Goal: Task Accomplishment & Management: Manage account settings

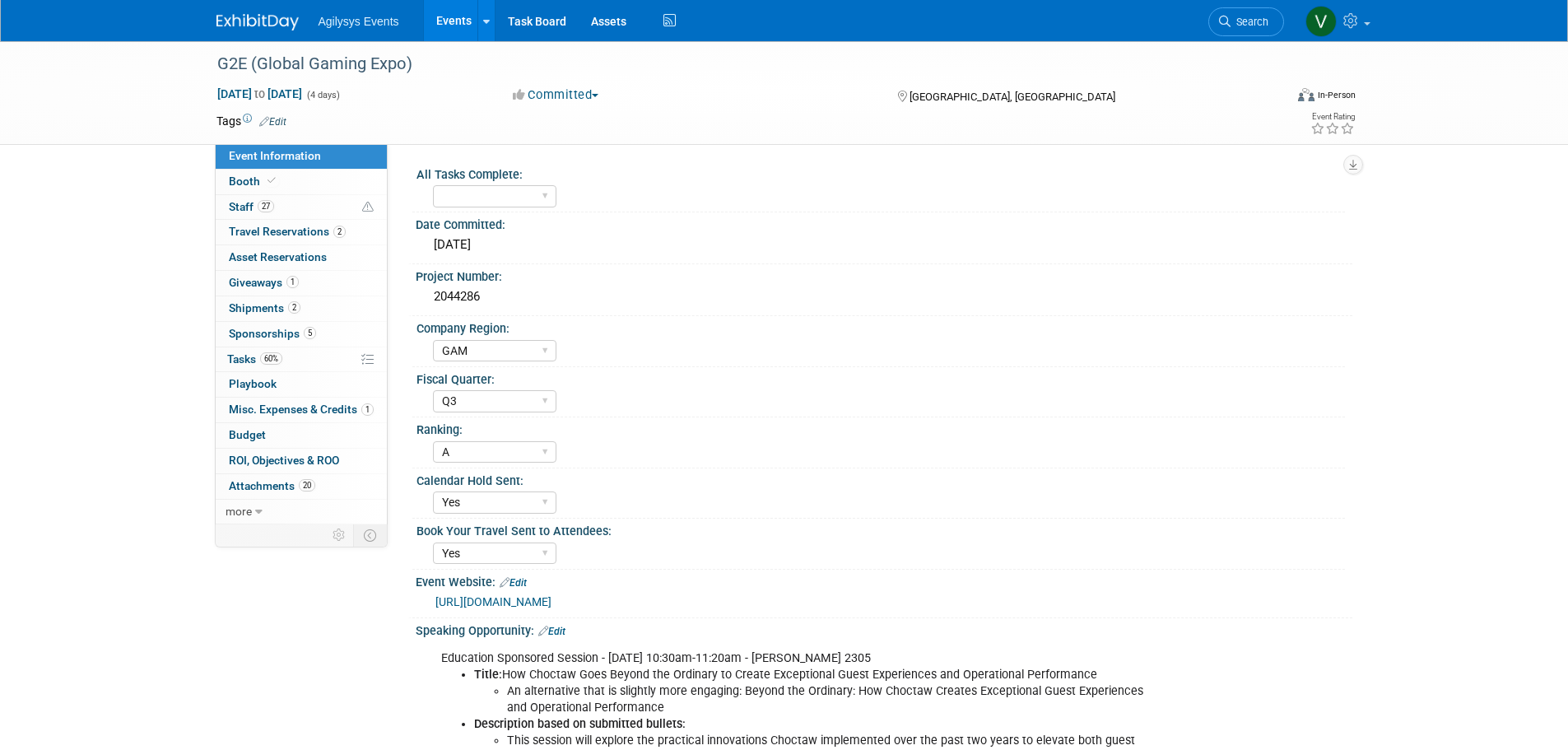
select select "GAM"
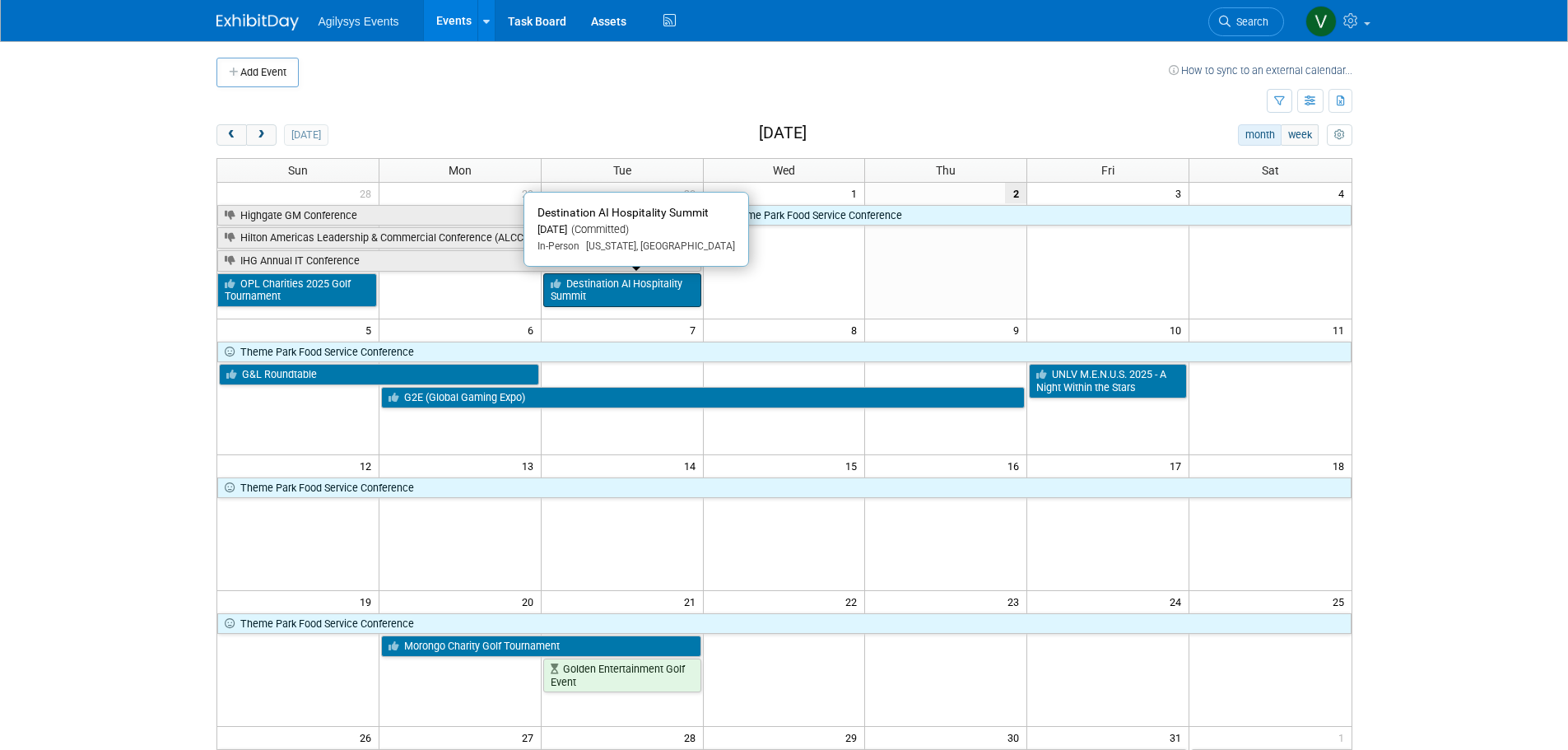
click at [632, 301] on link "Destination AI Hospitality Summit" at bounding box center [622, 290] width 158 height 34
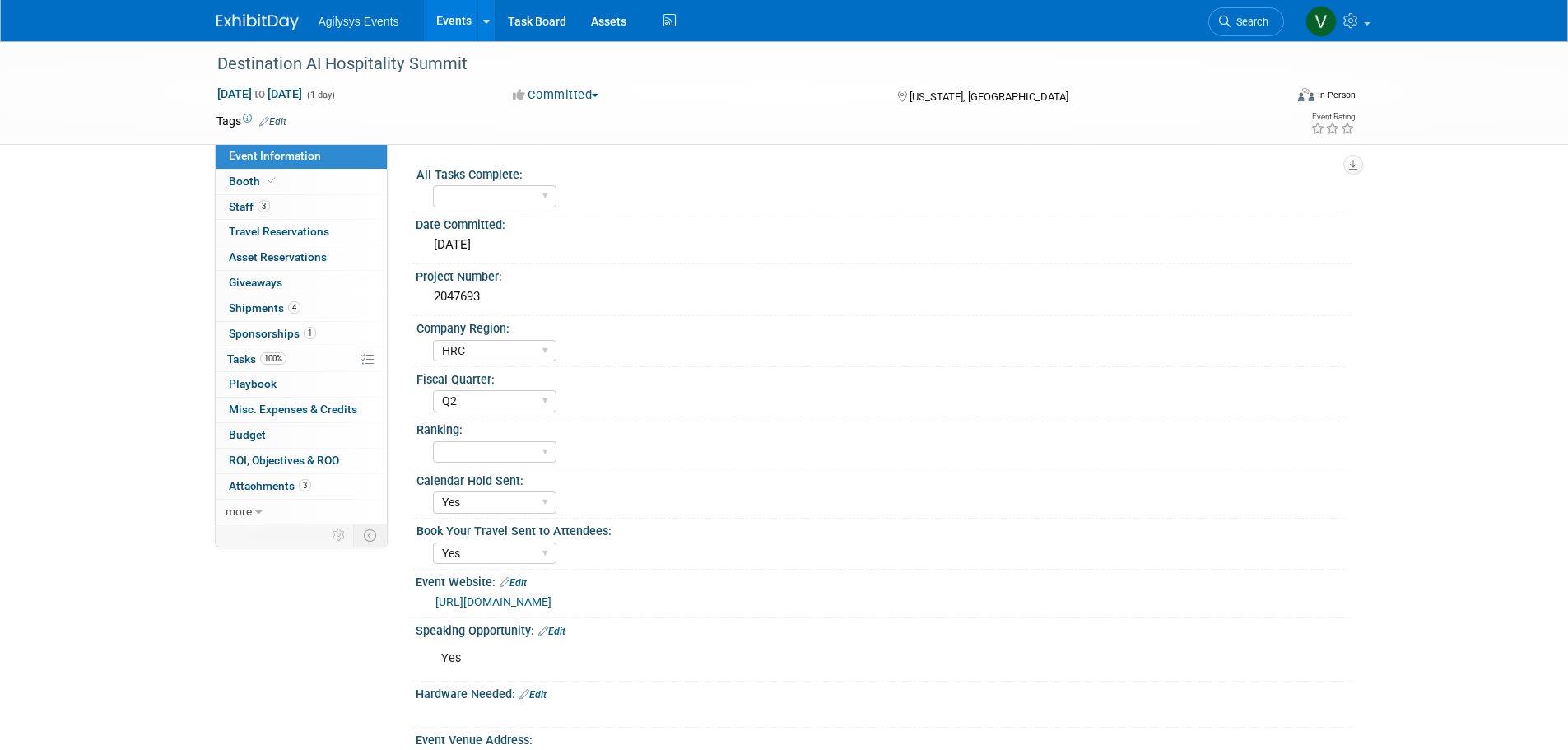
select select "HRC"
select select "Q2"
select select "Yes"
click at [270, 438] on link "Budget" at bounding box center [301, 435] width 172 height 25
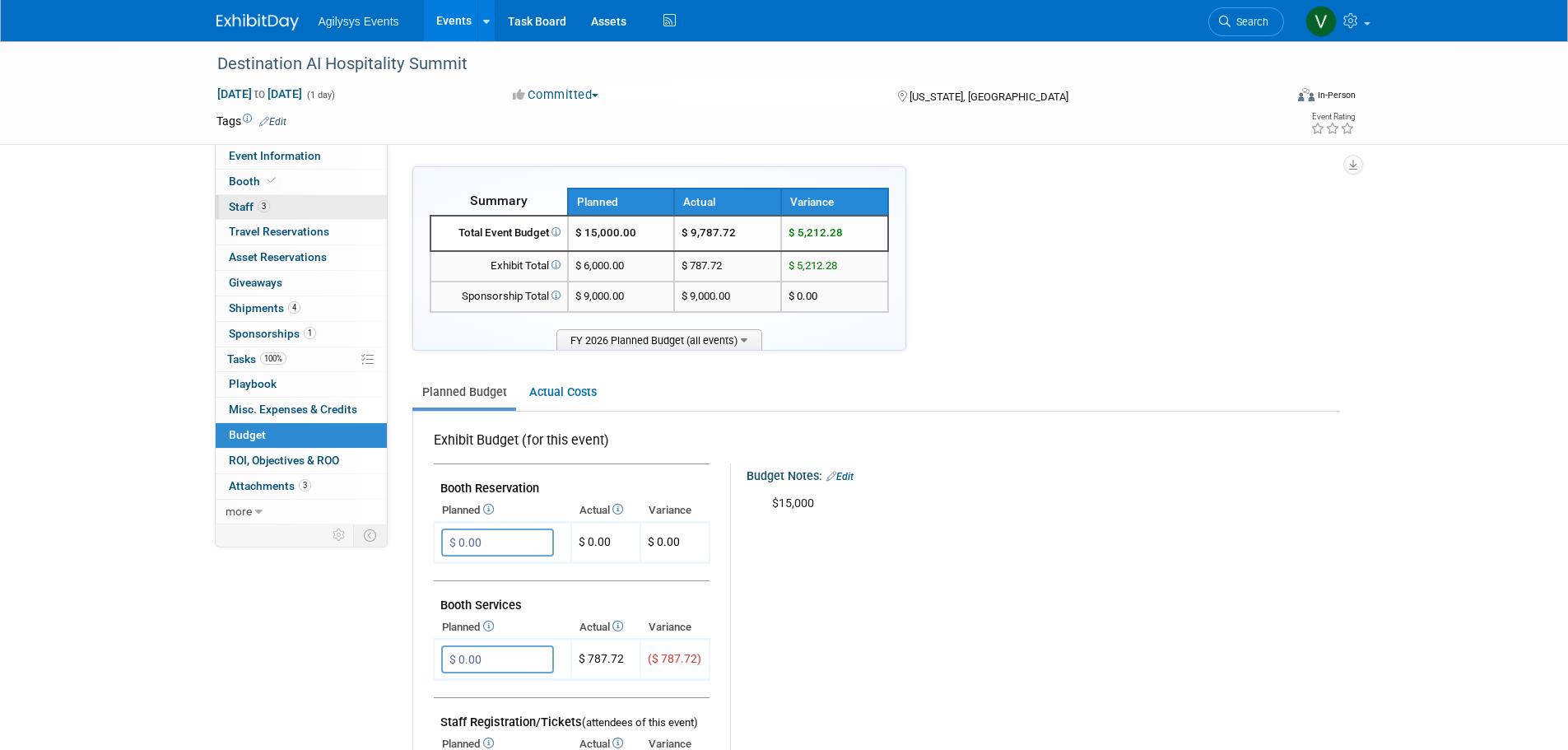
click at [293, 201] on link "3 Staff 3" at bounding box center [301, 207] width 172 height 25
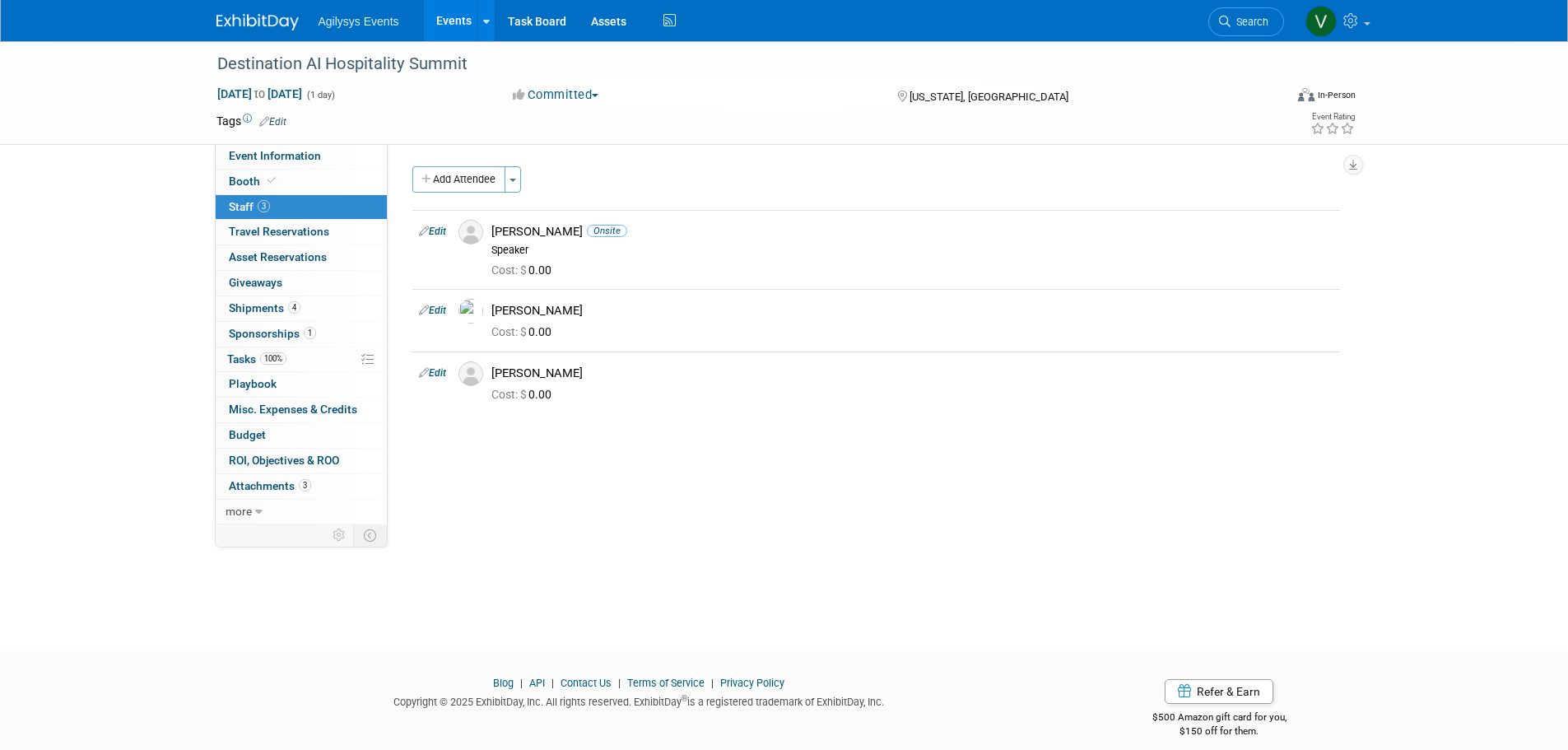
click at [234, 19] on img at bounding box center [258, 22] width 83 height 16
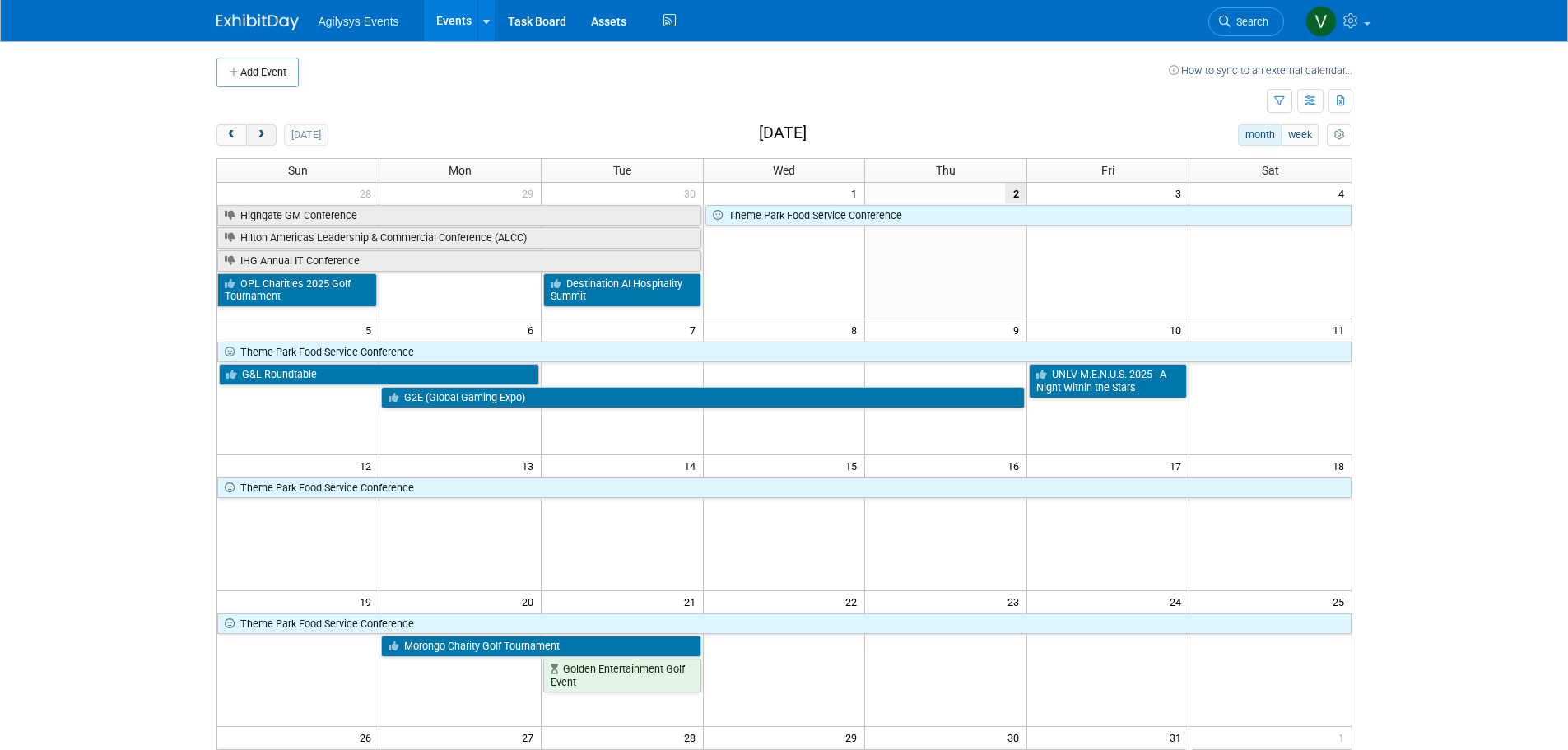
click at [263, 137] on span "next" at bounding box center [261, 135] width 13 height 11
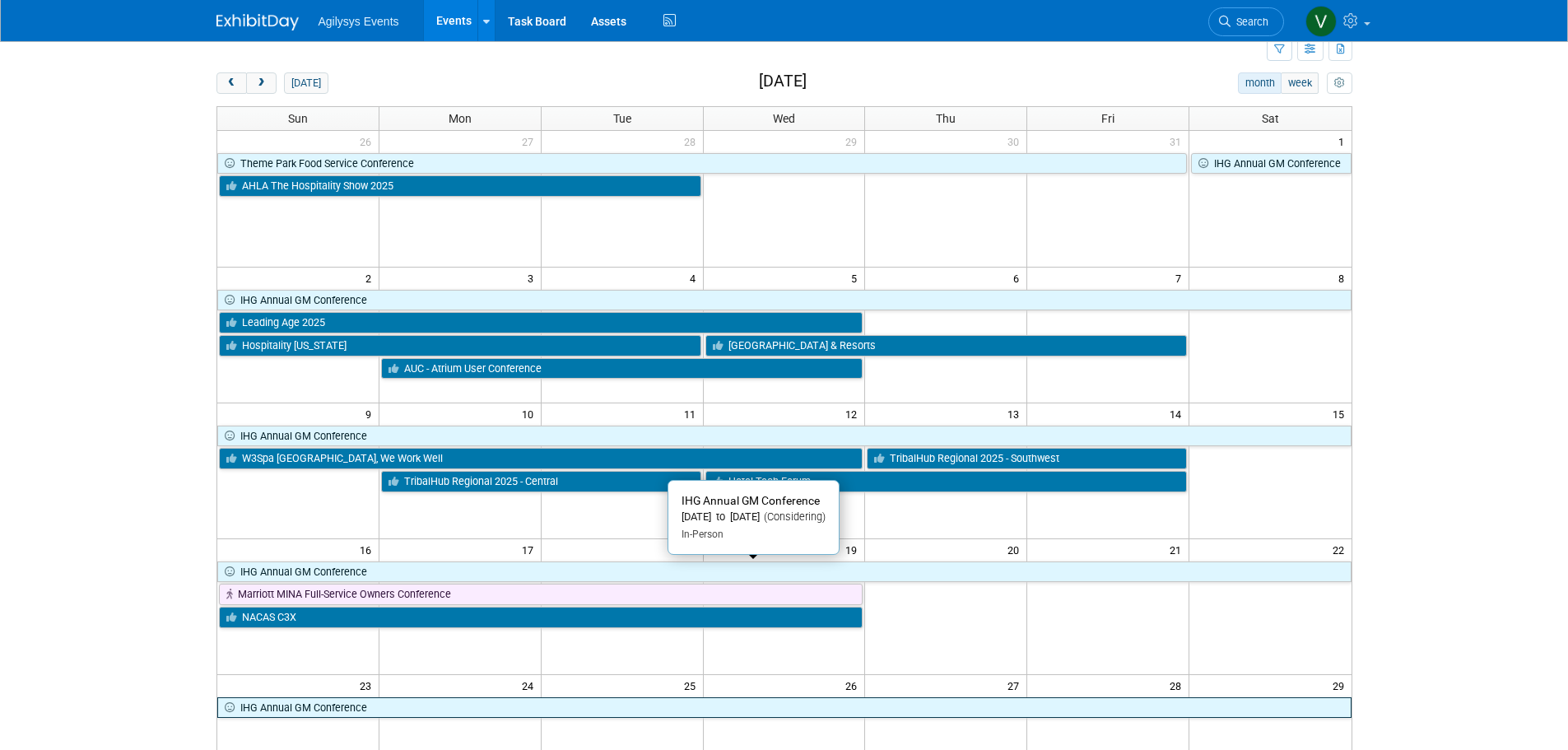
scroll to position [164, 0]
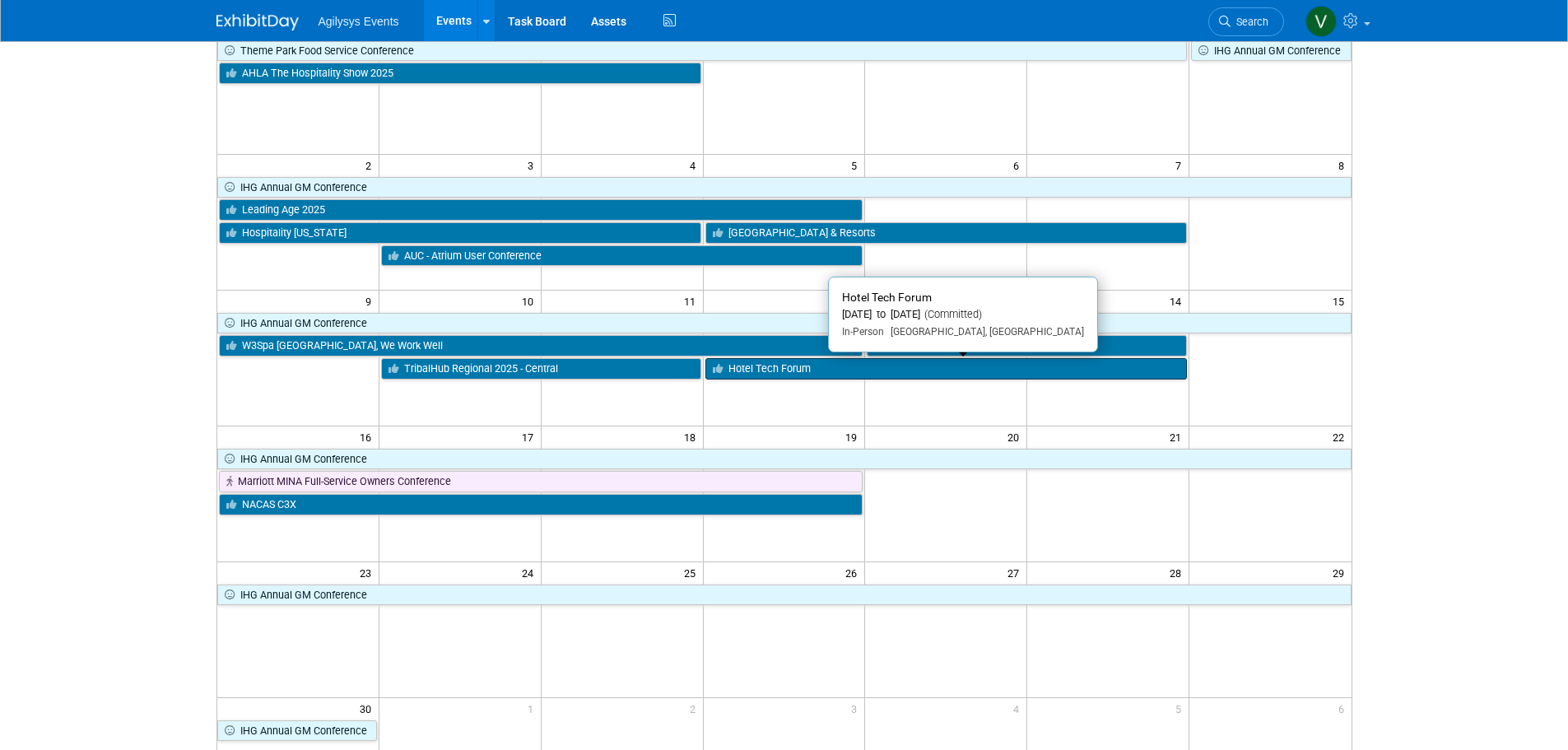
click at [786, 378] on link "Hotel Tech Forum" at bounding box center [946, 370] width 482 height 22
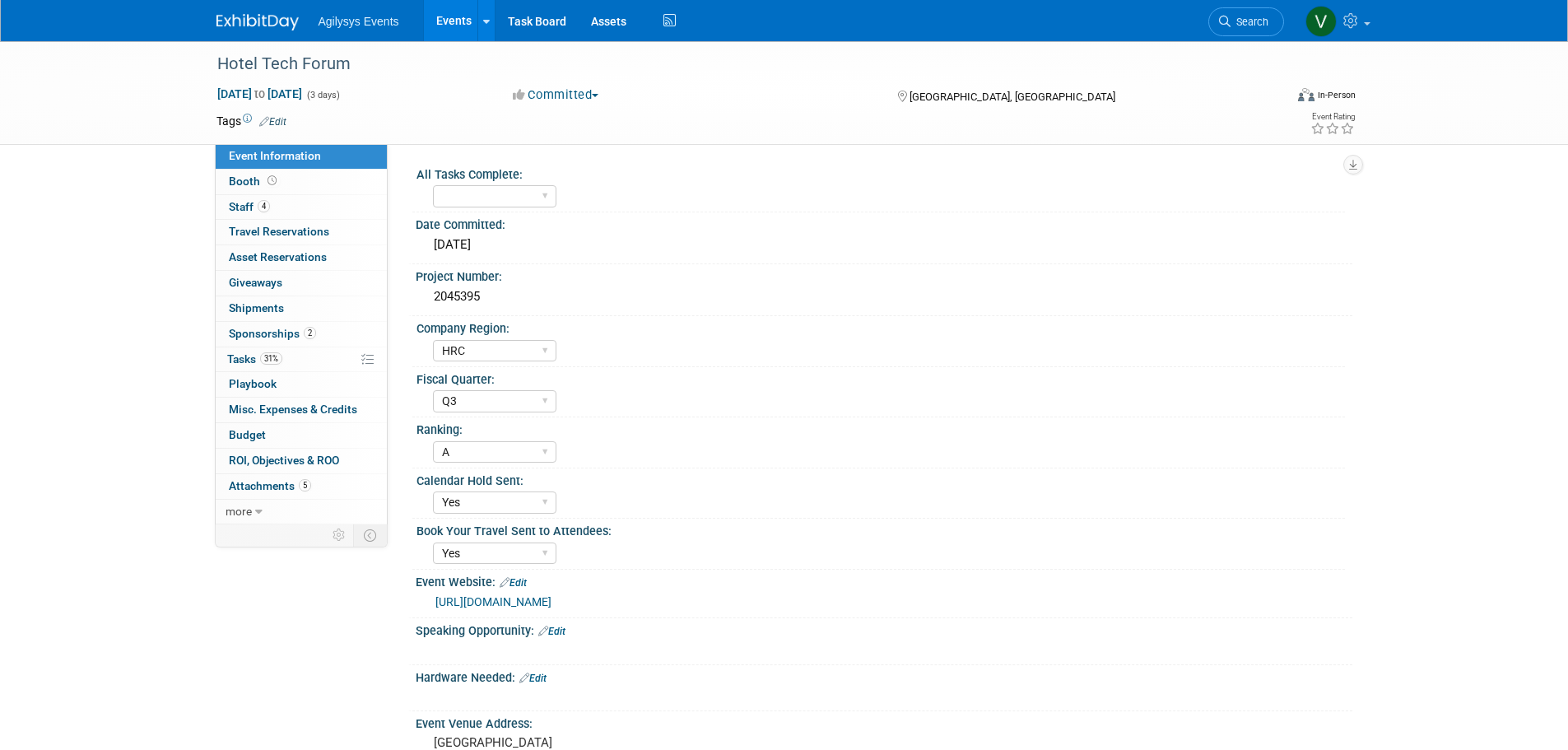
select select "HRC"
select select "Q3"
select select "A"
select select "Yes"
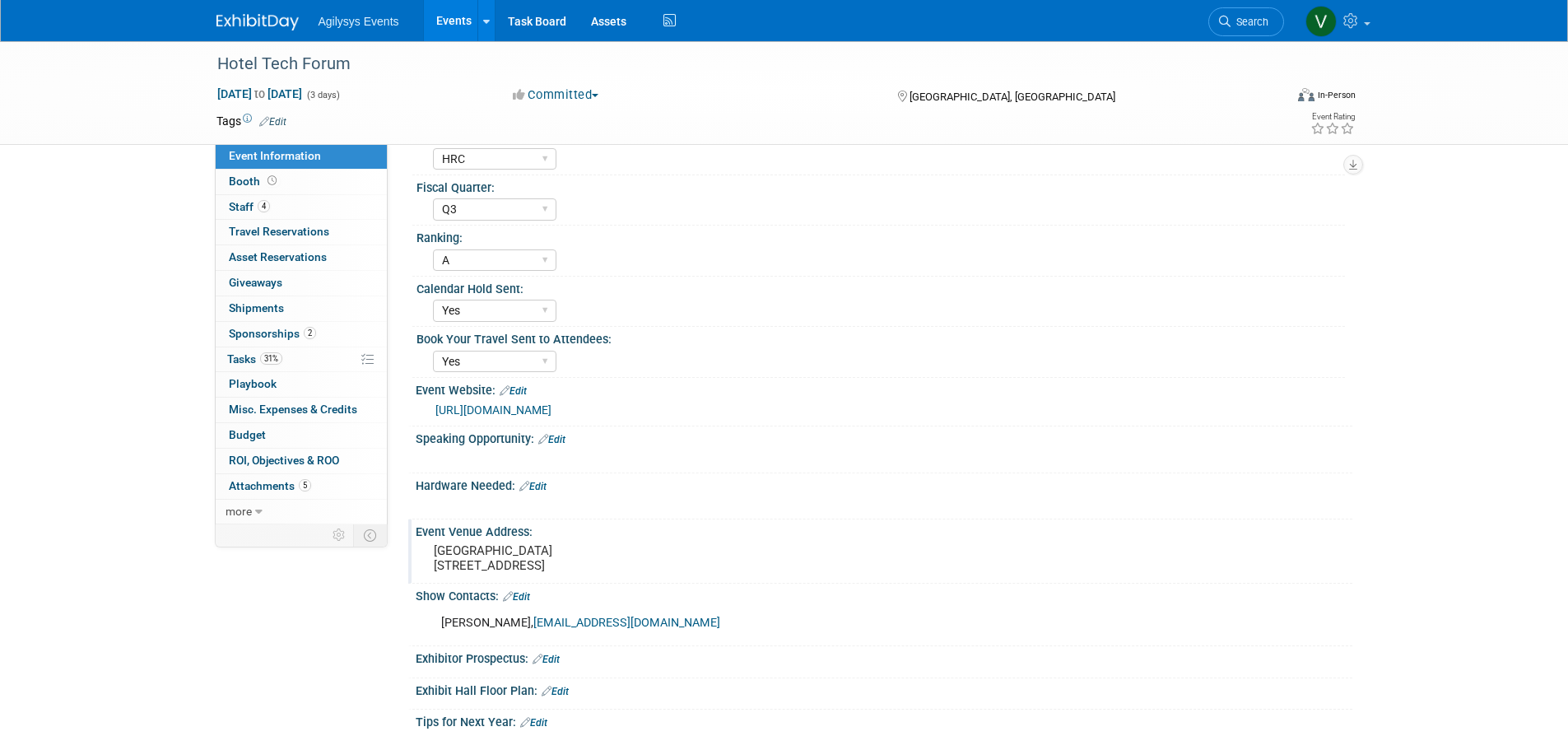
scroll to position [247, 0]
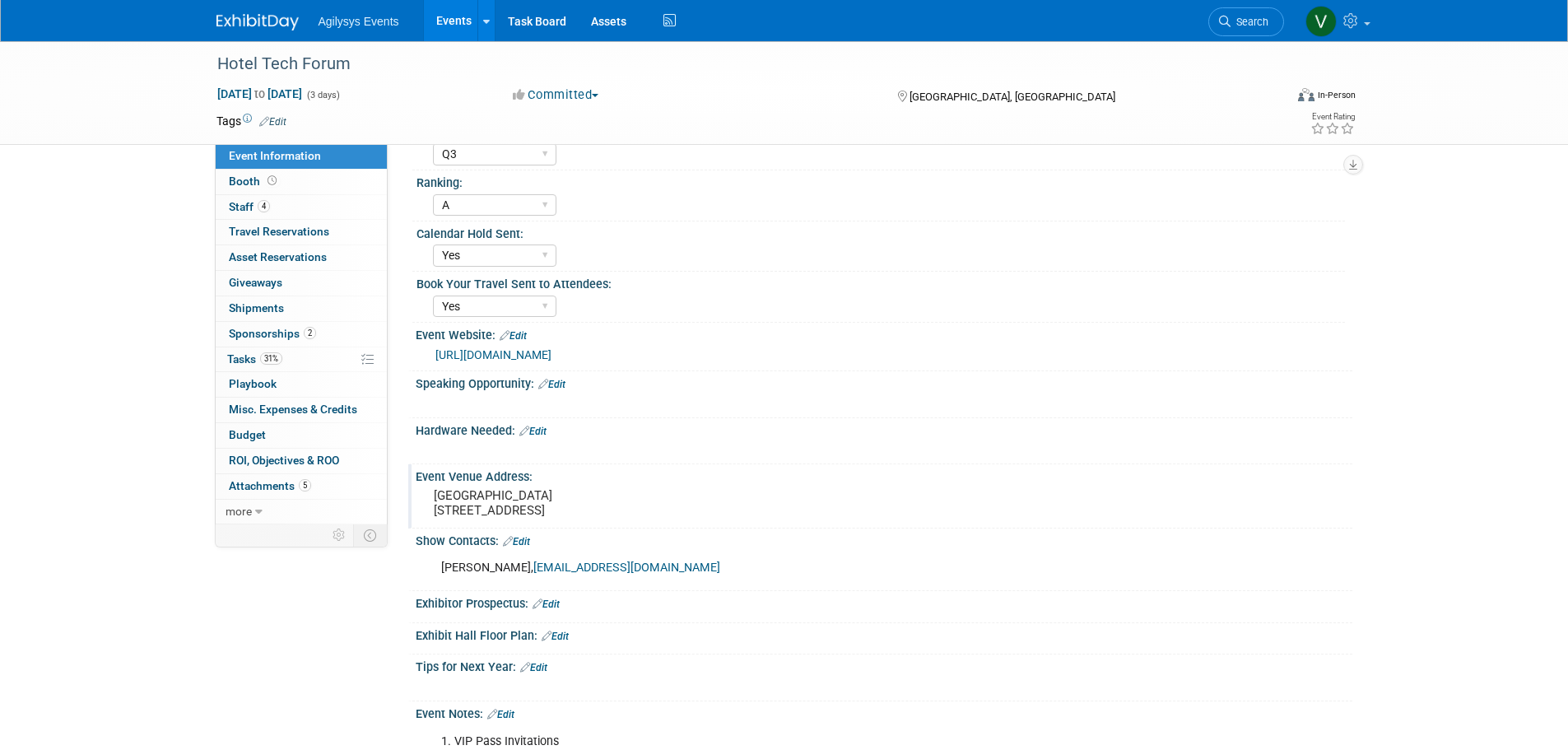
drag, startPoint x: 430, startPoint y: 498, endPoint x: 561, endPoint y: 528, distance: 134.4
click at [561, 522] on div "[GEOGRAPHIC_DATA] [STREET_ADDRESS]" at bounding box center [611, 503] width 366 height 38
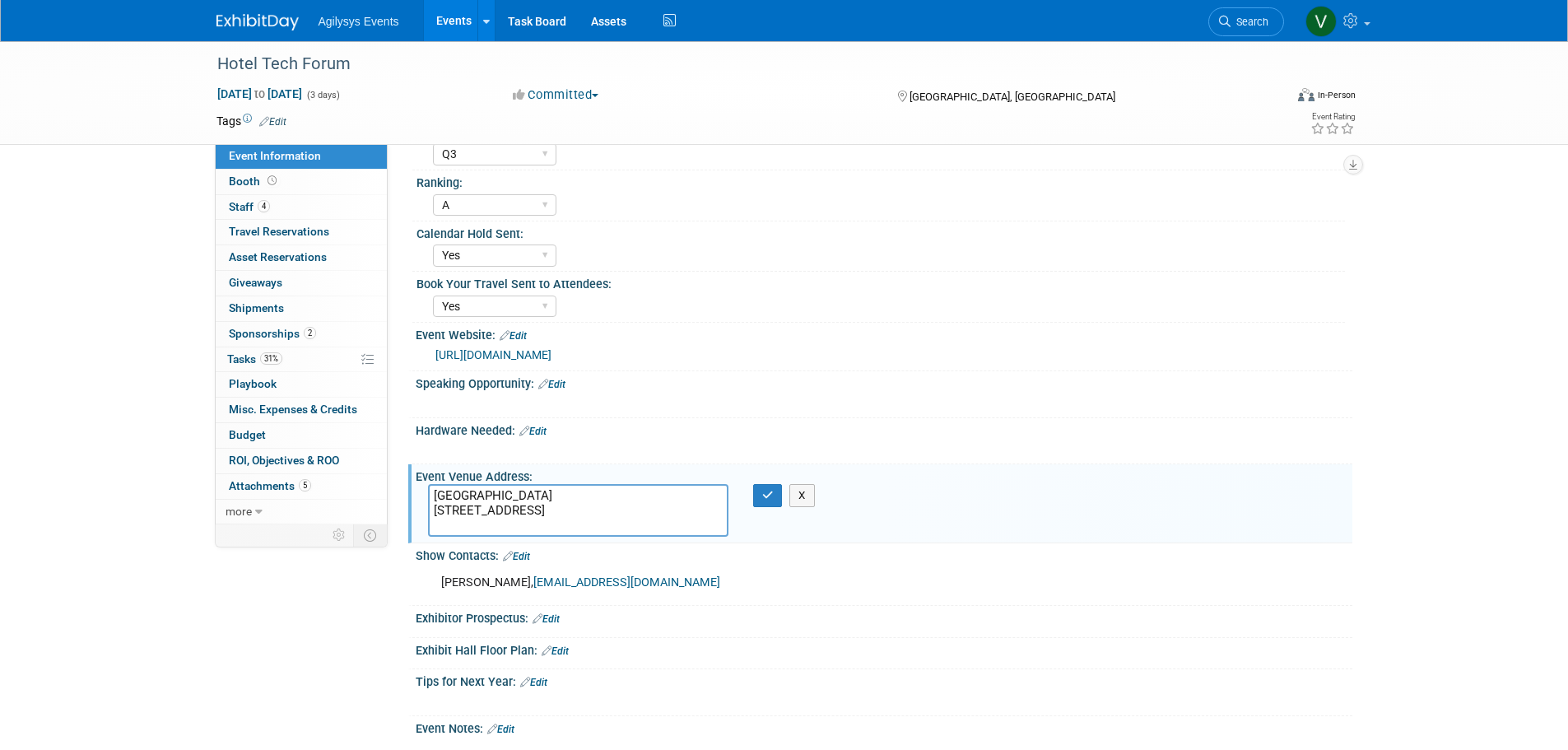
click at [566, 531] on textarea "Bellagio Hotel & Casino 3600 S Las Vegas Blvd Las Vegas, NV 89109" at bounding box center [578, 510] width 300 height 53
drag, startPoint x: 565, startPoint y: 528, endPoint x: 420, endPoint y: 499, distance: 147.9
click at [420, 499] on div "Bellagio Hotel & Casino 3600 S Las Vegas Blvd Las Vegas, NV 89109" at bounding box center [578, 510] width 325 height 53
click at [271, 187] on span "Booth" at bounding box center [254, 181] width 51 height 14
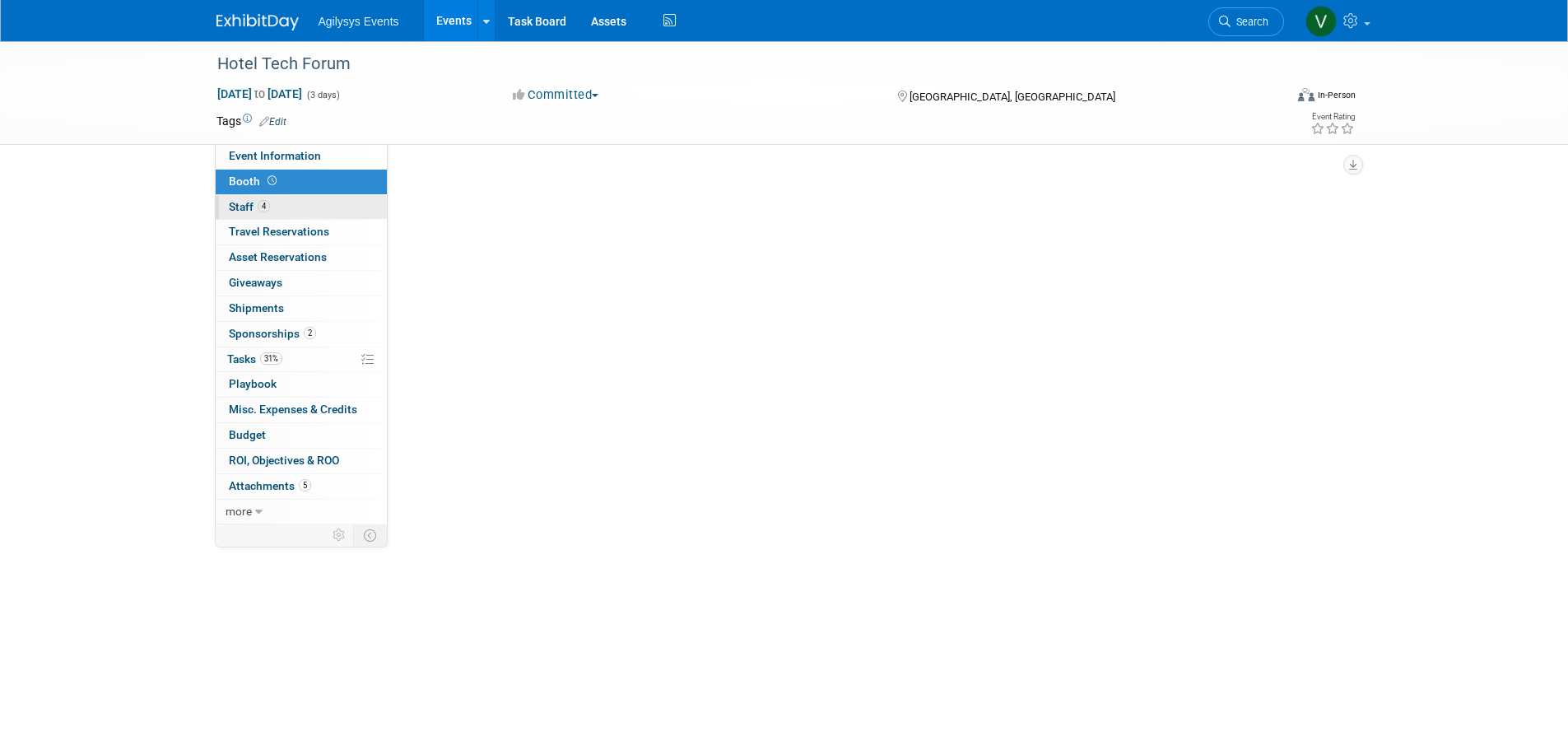
scroll to position [0, 0]
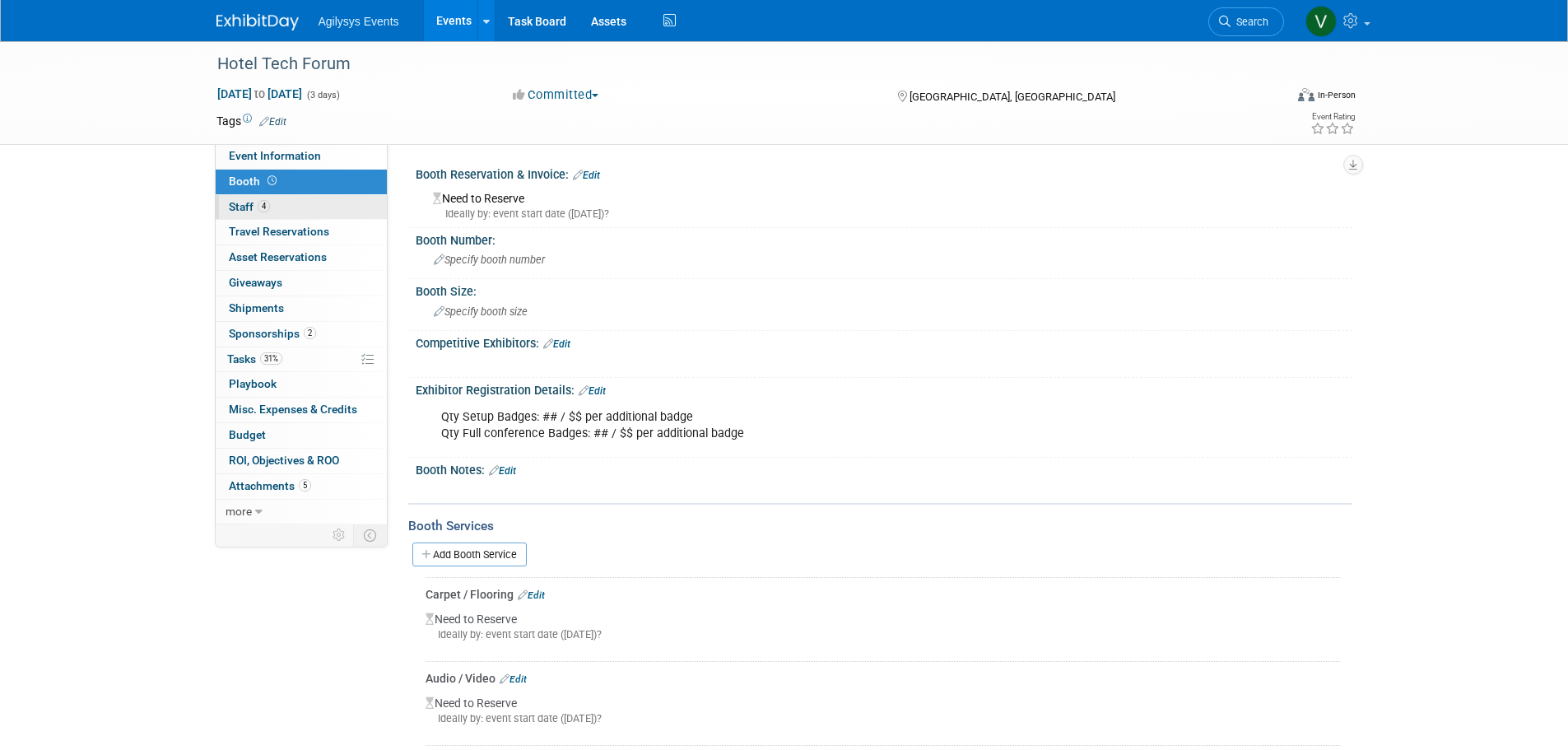
click at [279, 207] on link "4 Staff 4" at bounding box center [301, 207] width 172 height 25
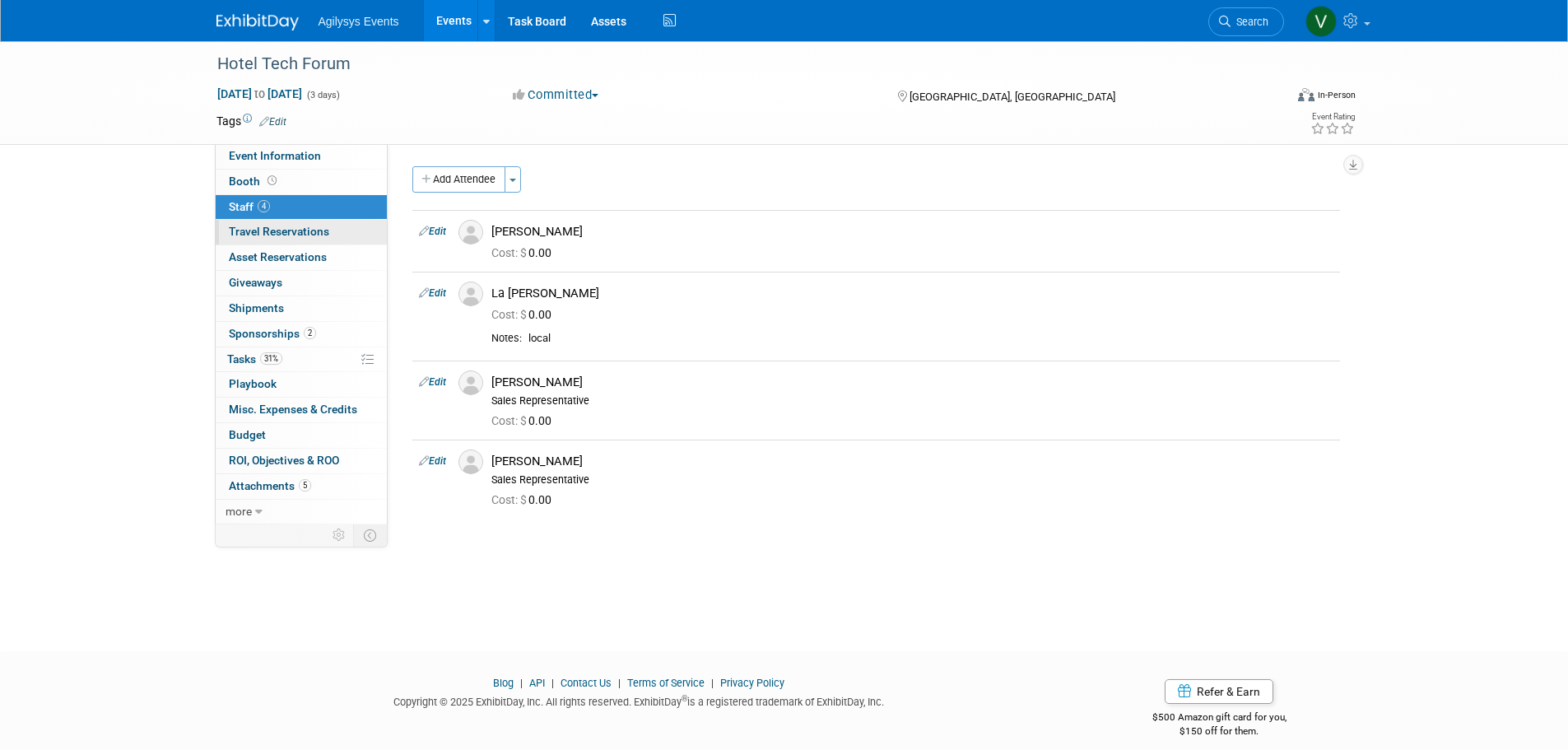
click at [298, 233] on span "Travel Reservations 0" at bounding box center [279, 232] width 101 height 14
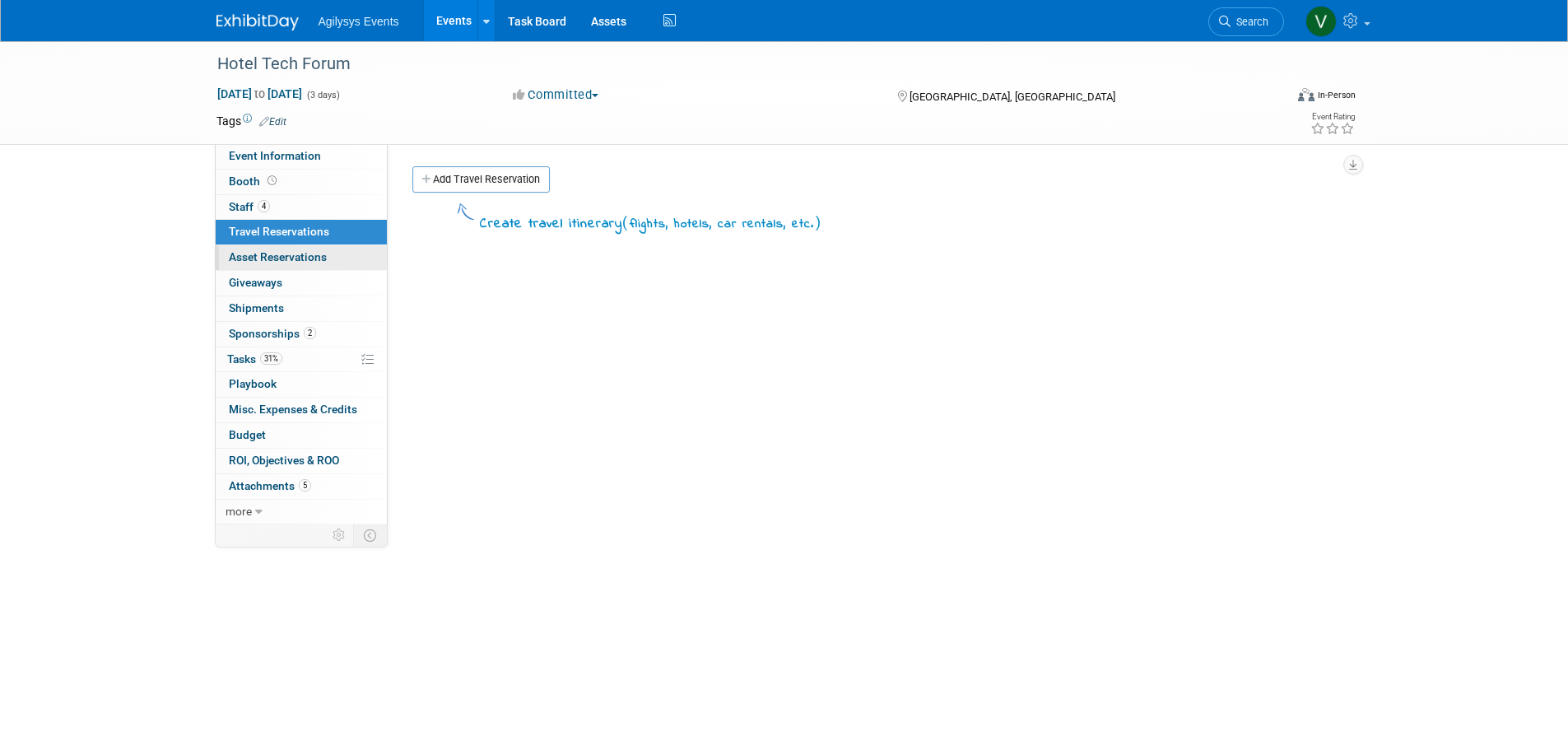
click at [312, 252] on span "Asset Reservations 0" at bounding box center [278, 257] width 98 height 14
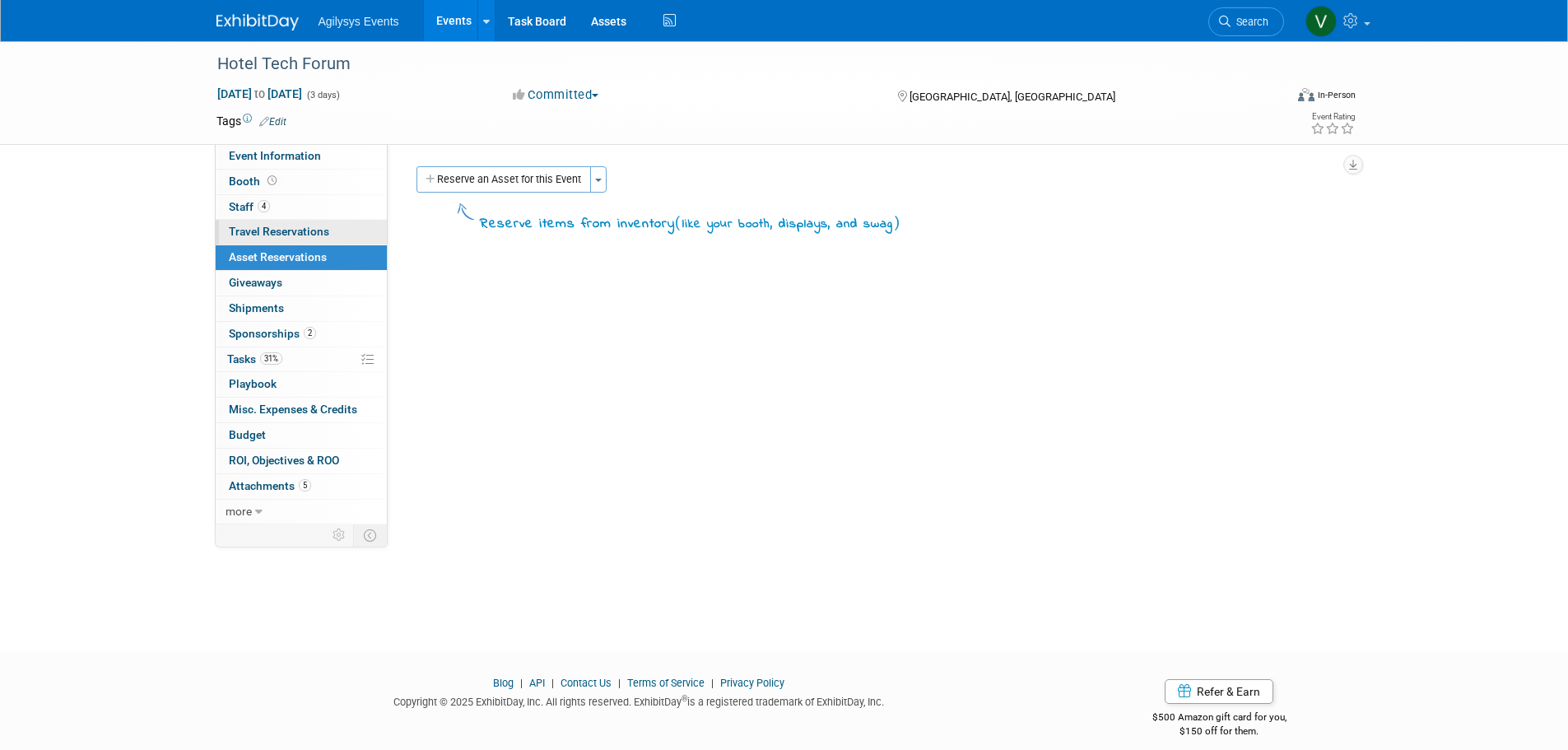
click at [288, 222] on link "0 Travel Reservations 0" at bounding box center [301, 232] width 172 height 25
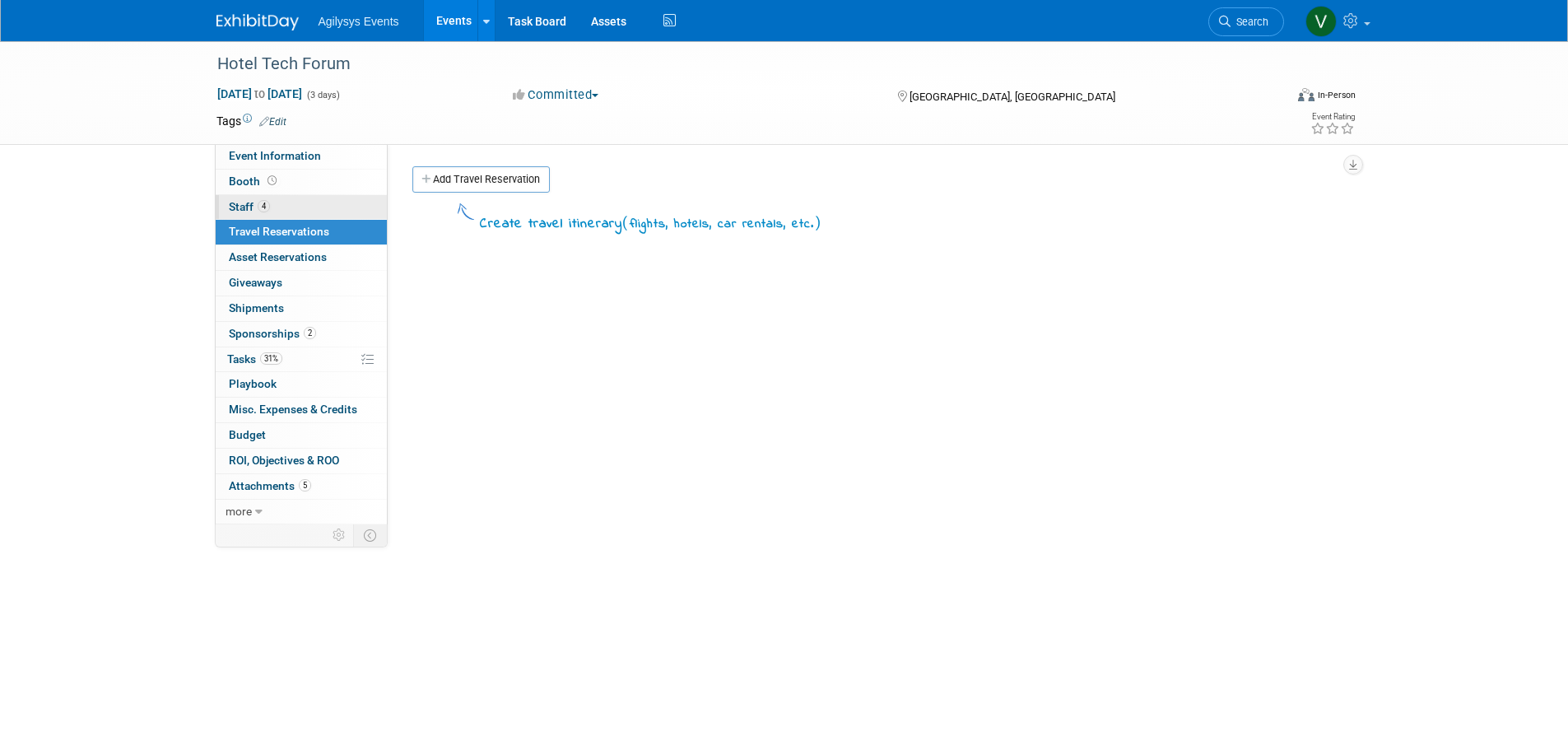
click at [287, 205] on link "4 Staff 4" at bounding box center [301, 207] width 172 height 25
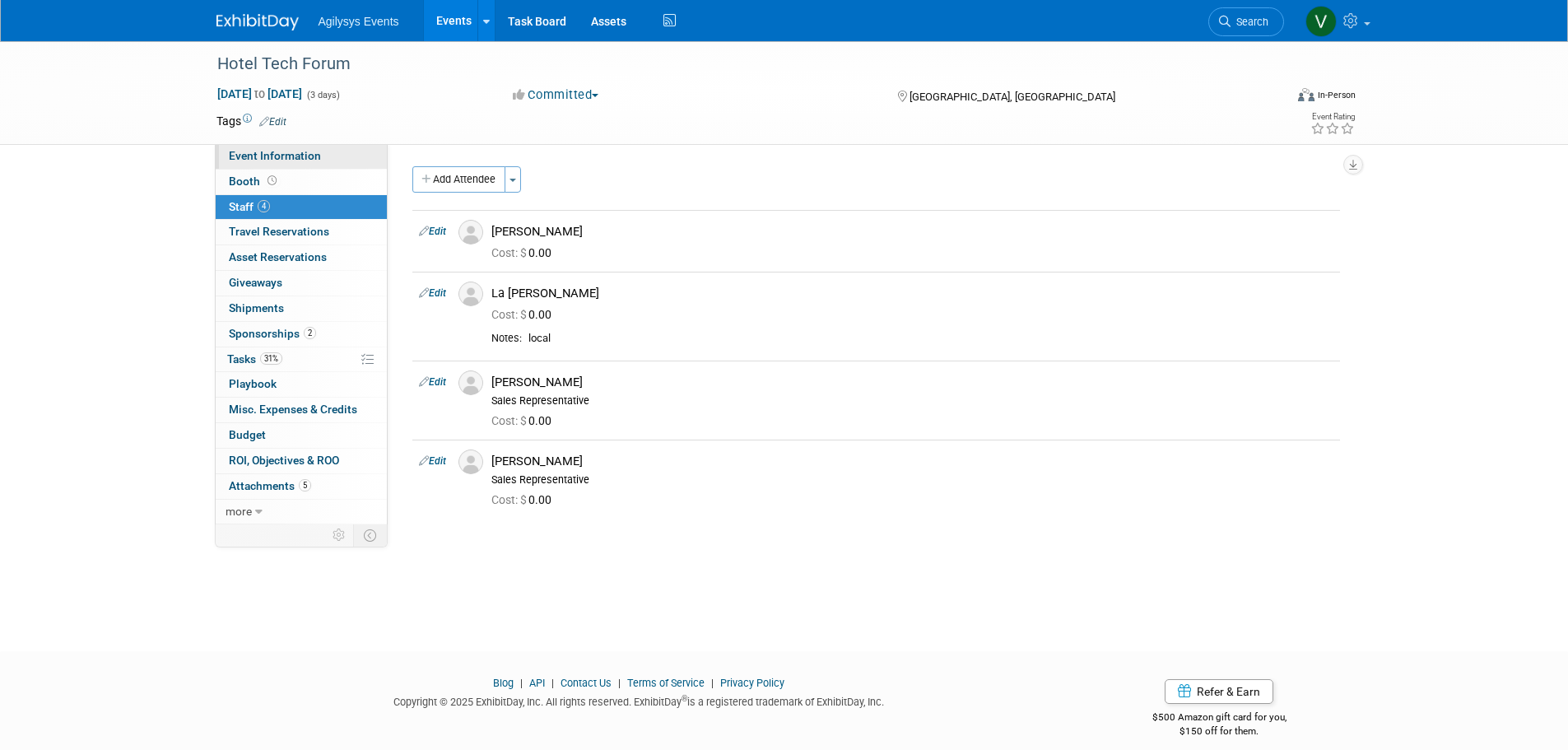
click at [296, 157] on span "Event Information" at bounding box center [275, 155] width 93 height 14
select select "HRC"
select select "Q3"
select select "A"
select select "Yes"
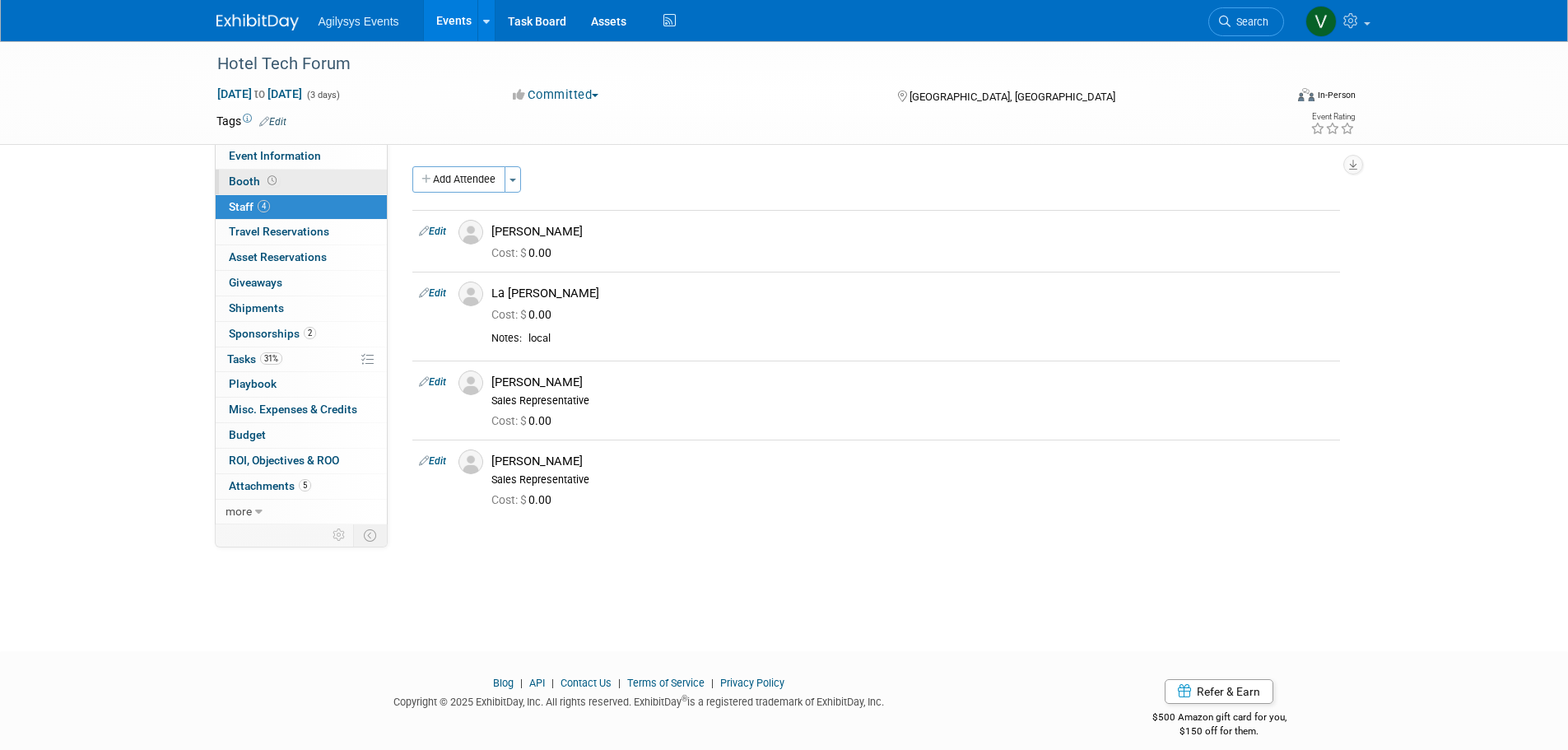
select select "Yes"
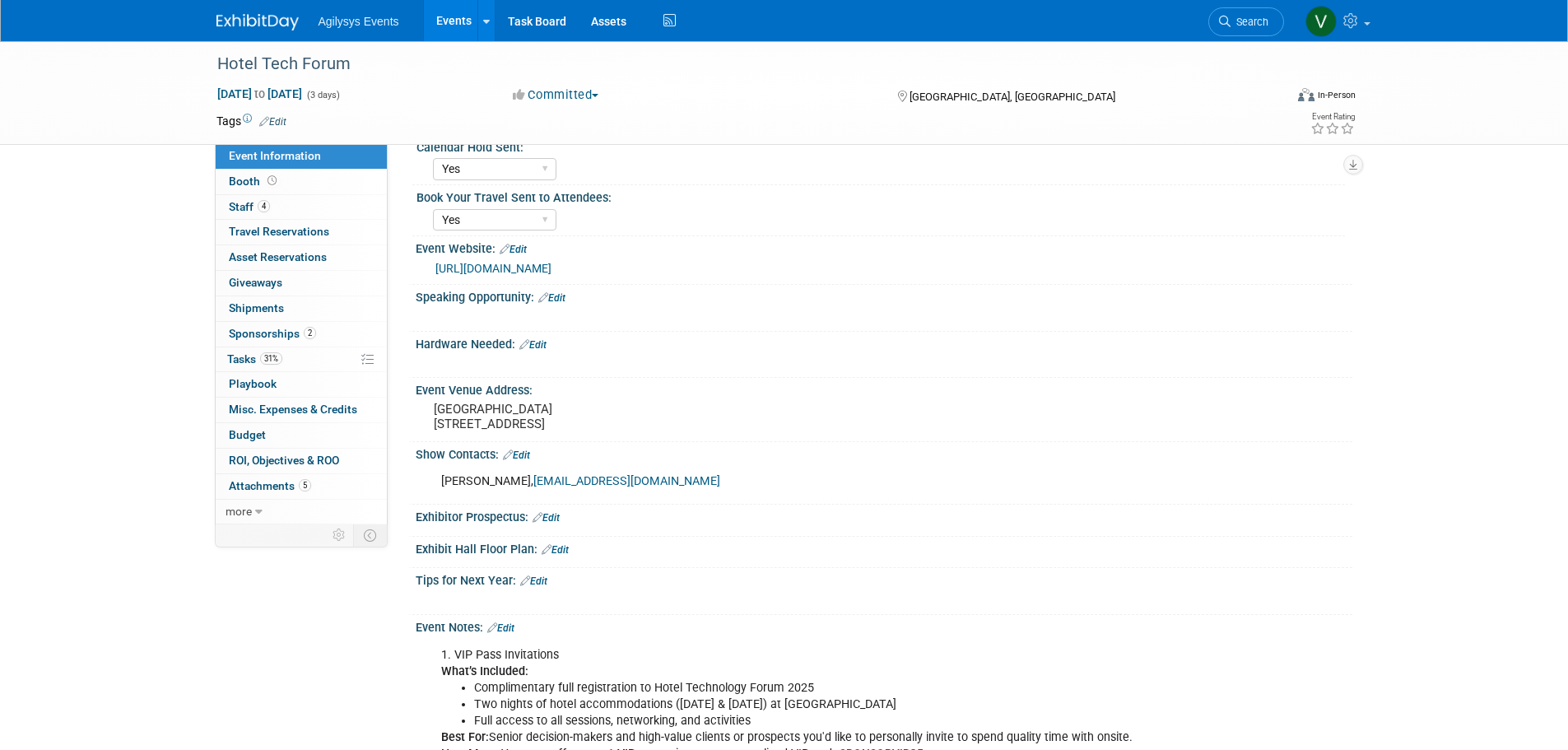
scroll to position [330, 0]
click at [552, 275] on link "https://events.hospitalitytech.com/htf2025/7515744?code=SPONSORVIP25" at bounding box center [494, 272] width 116 height 14
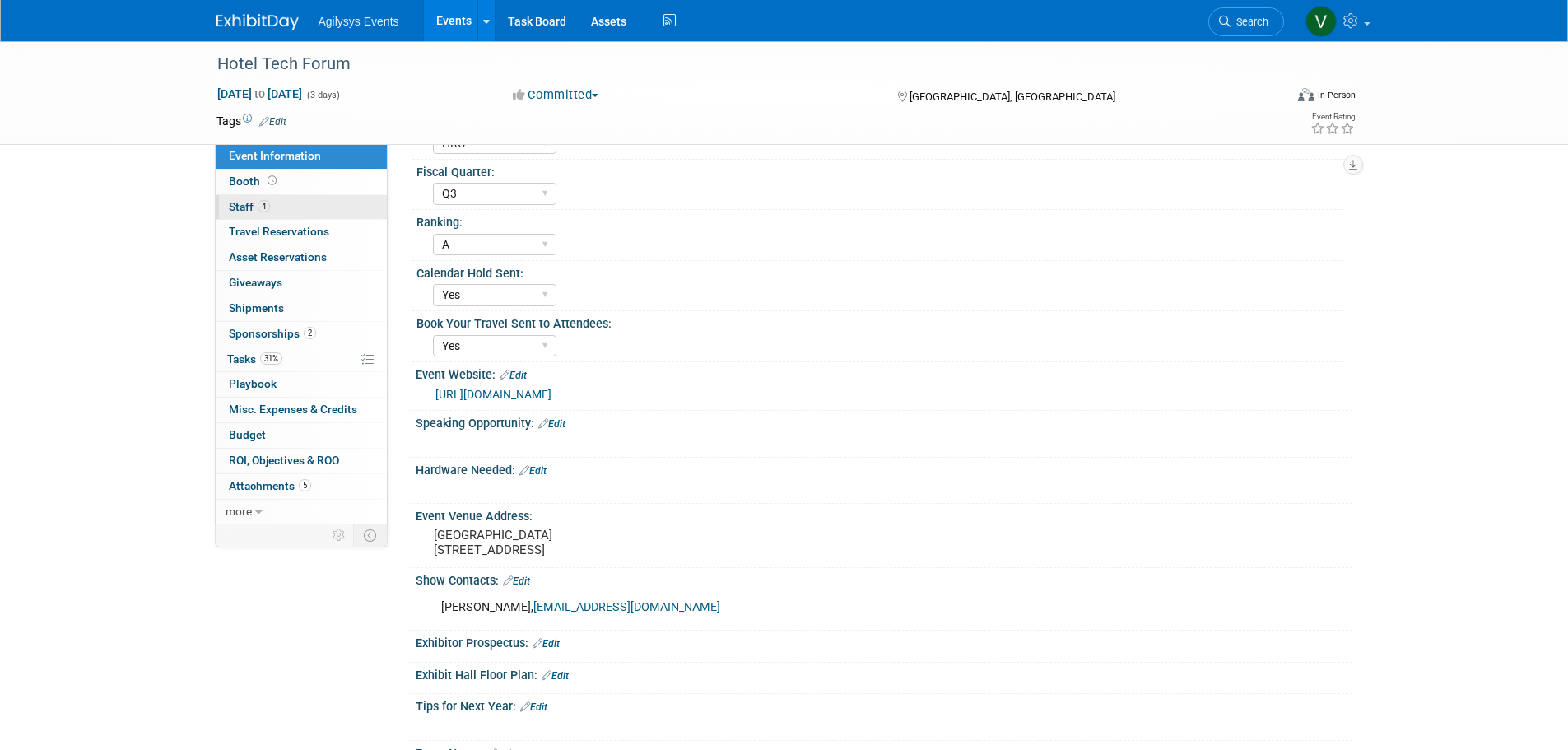
scroll to position [0, 0]
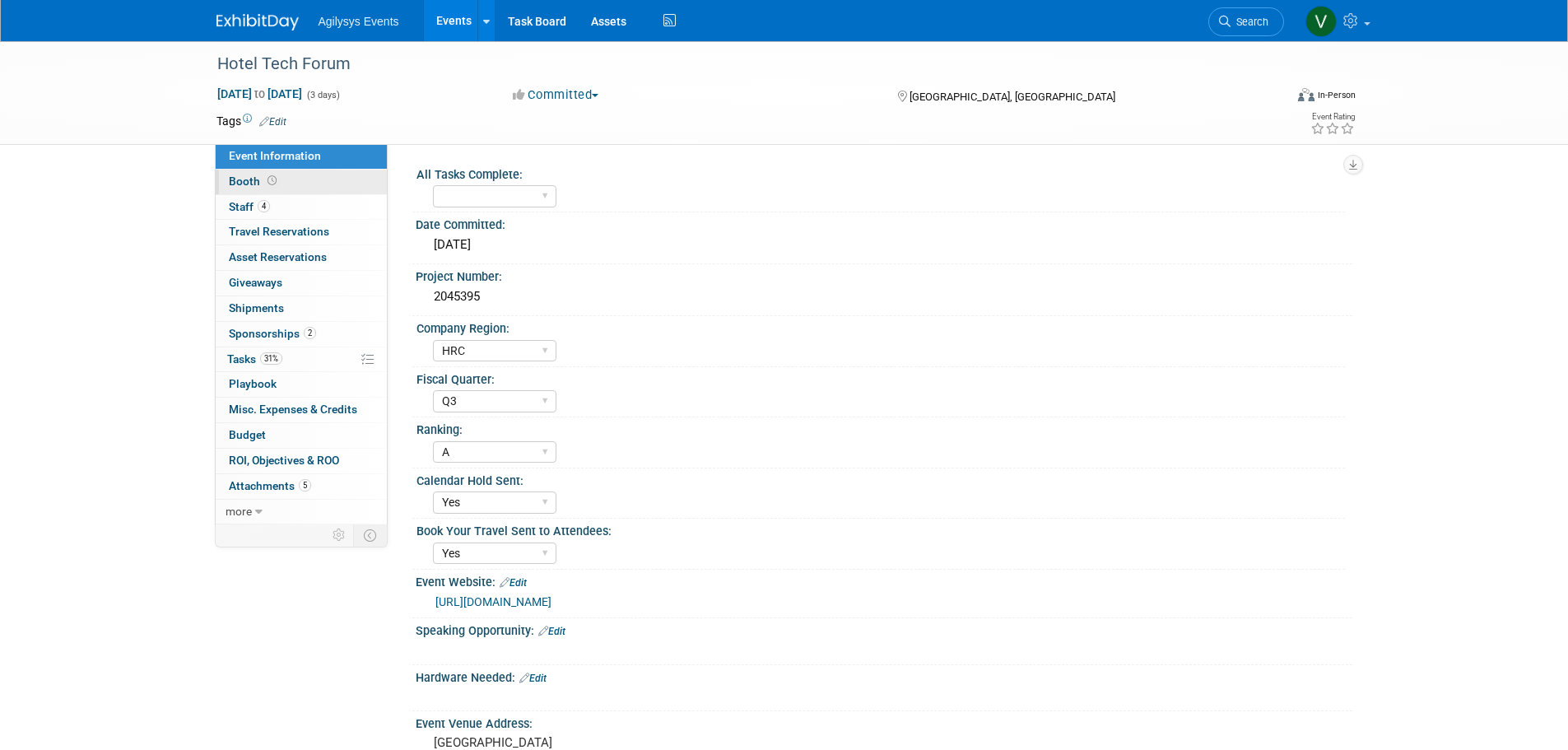
click at [270, 182] on icon at bounding box center [272, 181] width 9 height 9
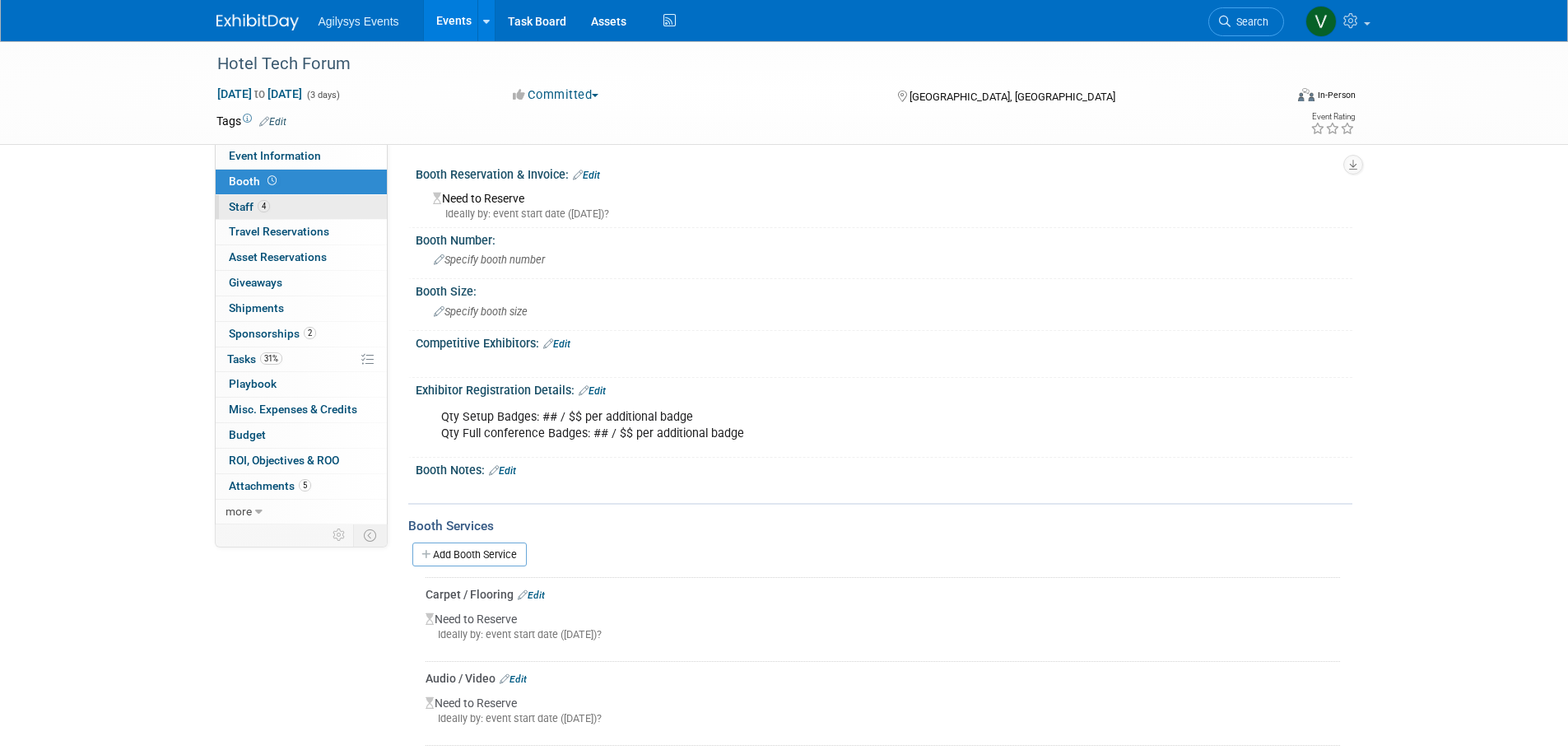
click at [292, 214] on link "4 Staff 4" at bounding box center [301, 207] width 172 height 25
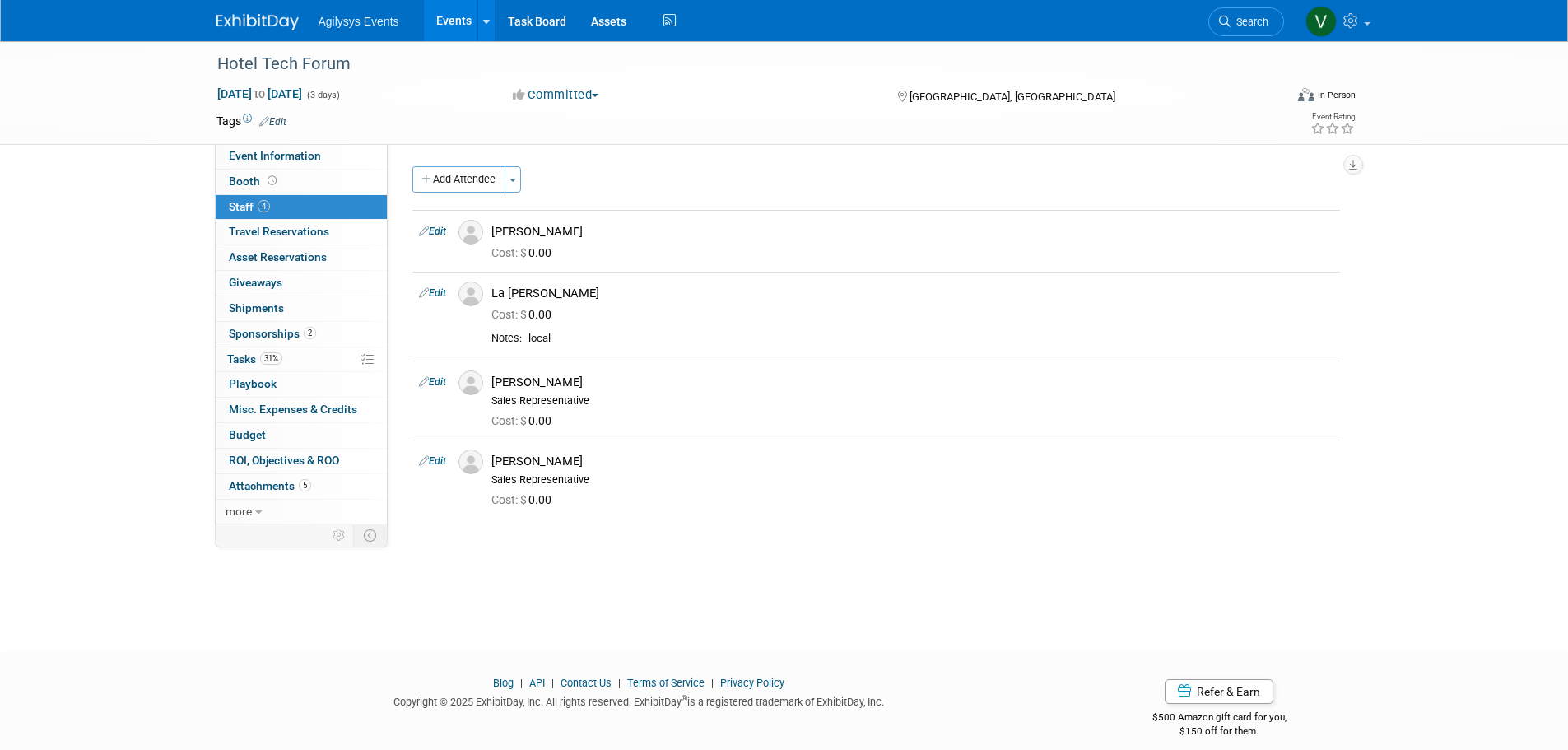
click at [252, 26] on img at bounding box center [258, 22] width 83 height 16
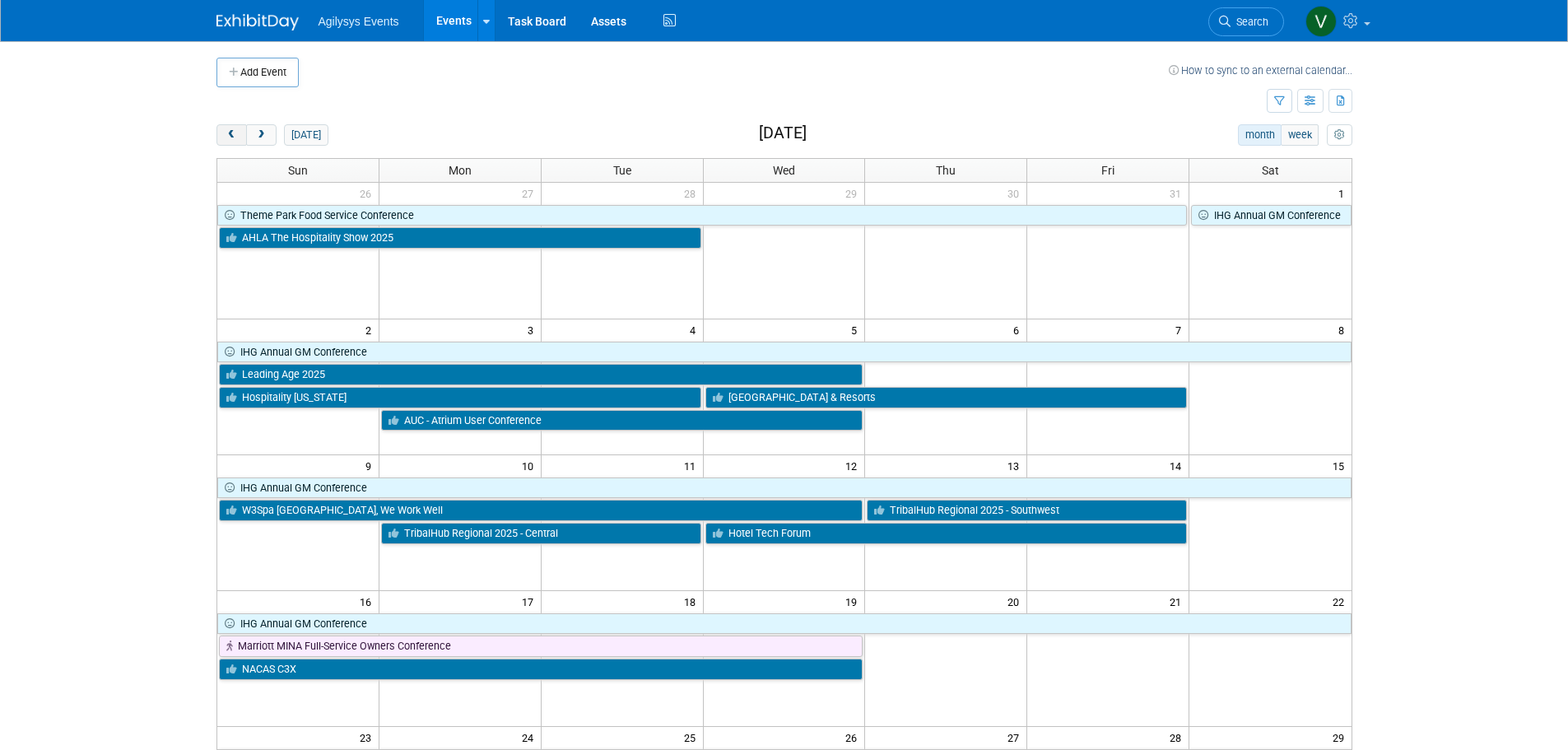
click at [236, 142] on button "prev" at bounding box center [232, 135] width 31 height 22
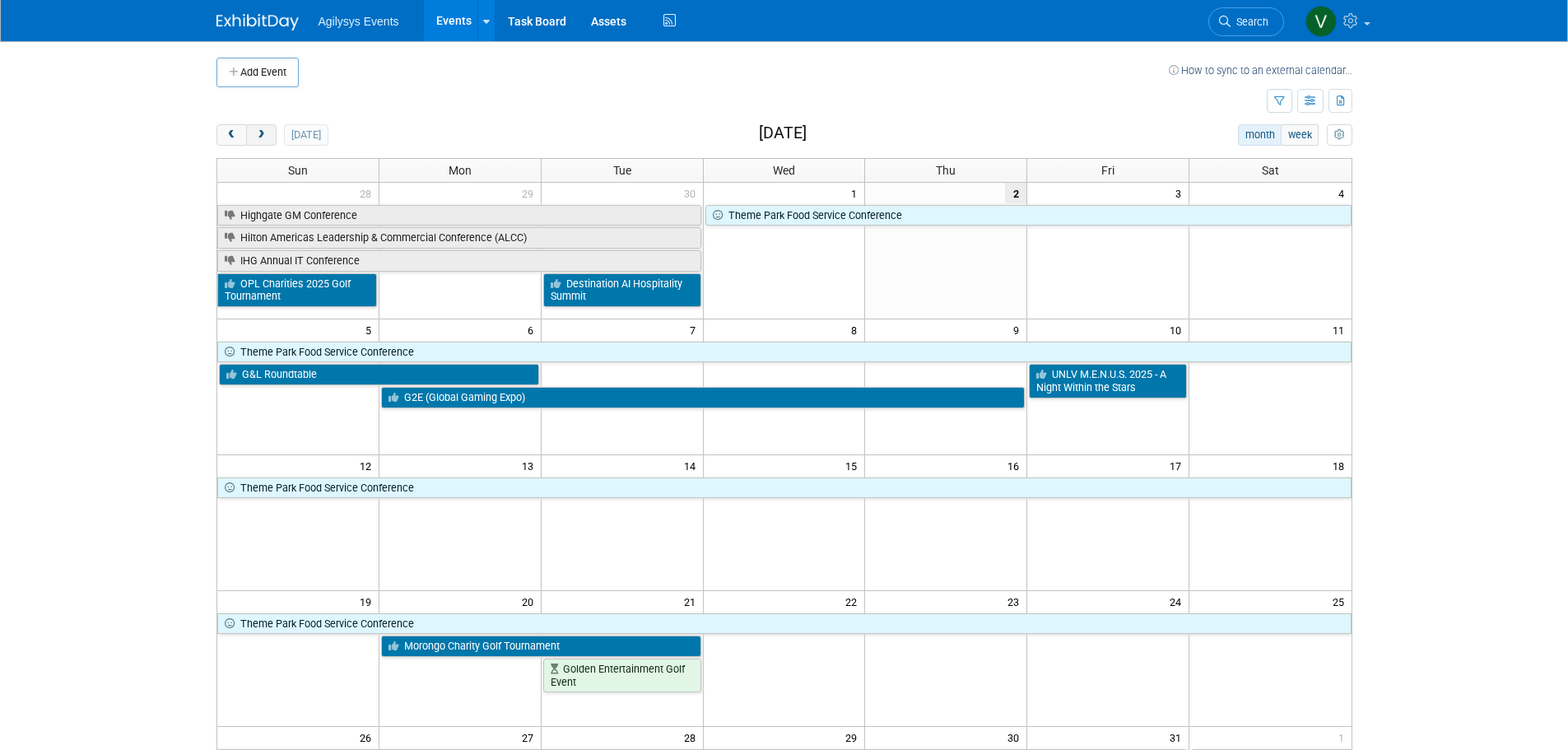
click at [267, 133] on span "next" at bounding box center [261, 135] width 13 height 11
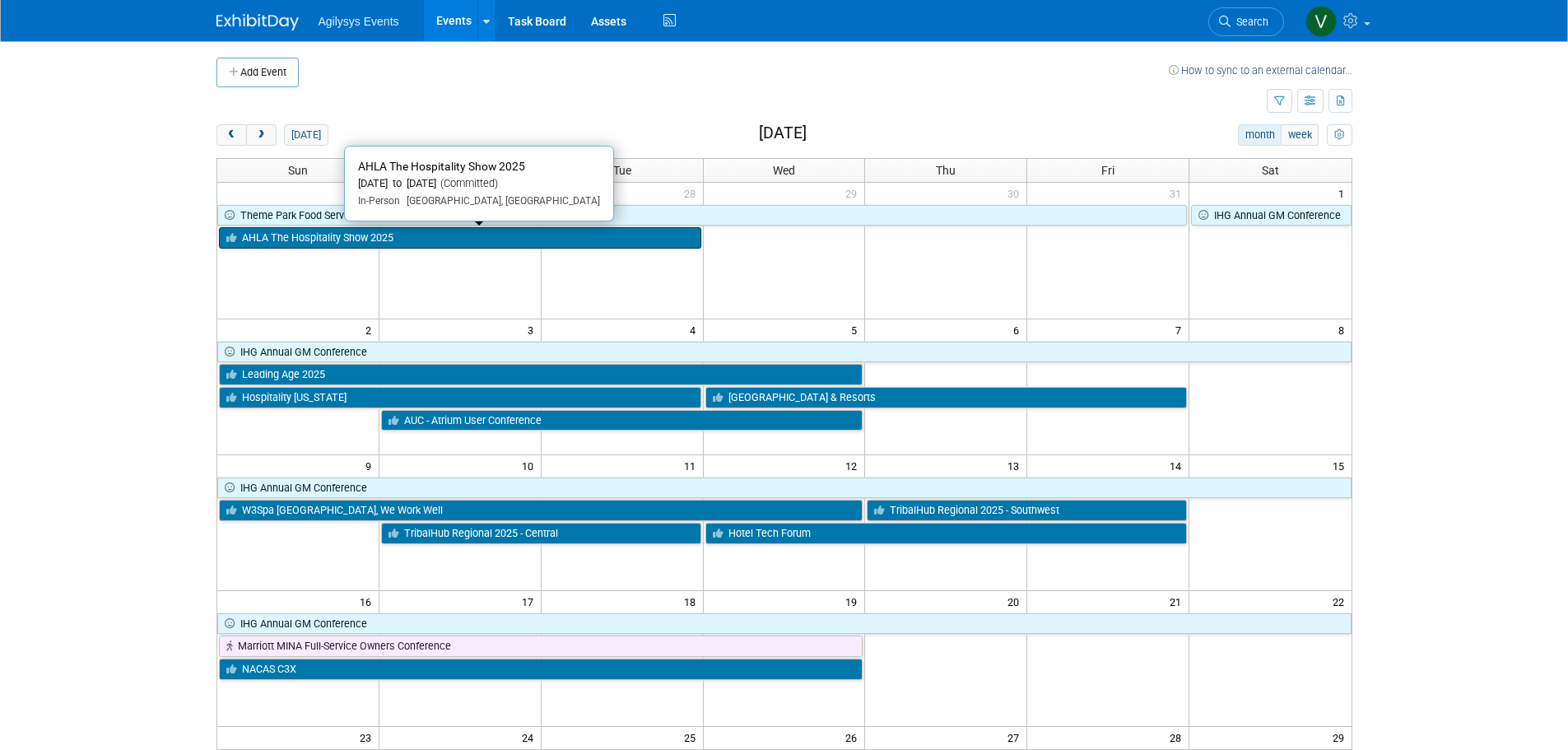
click at [370, 242] on link "AHLA The Hospitality Show 2025" at bounding box center [459, 238] width 482 height 22
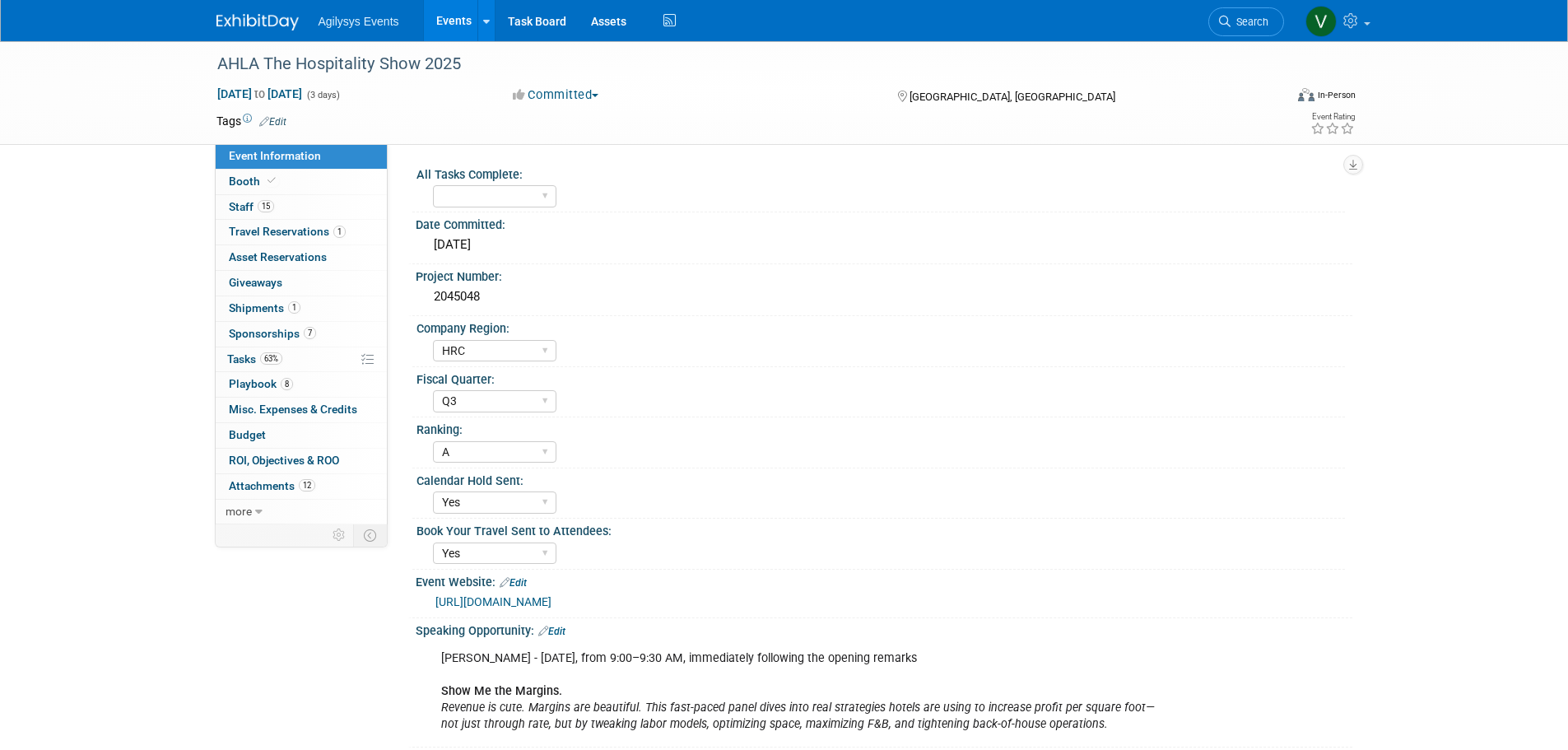
select select "HRC"
select select "Q3"
select select "A"
select select "Yes"
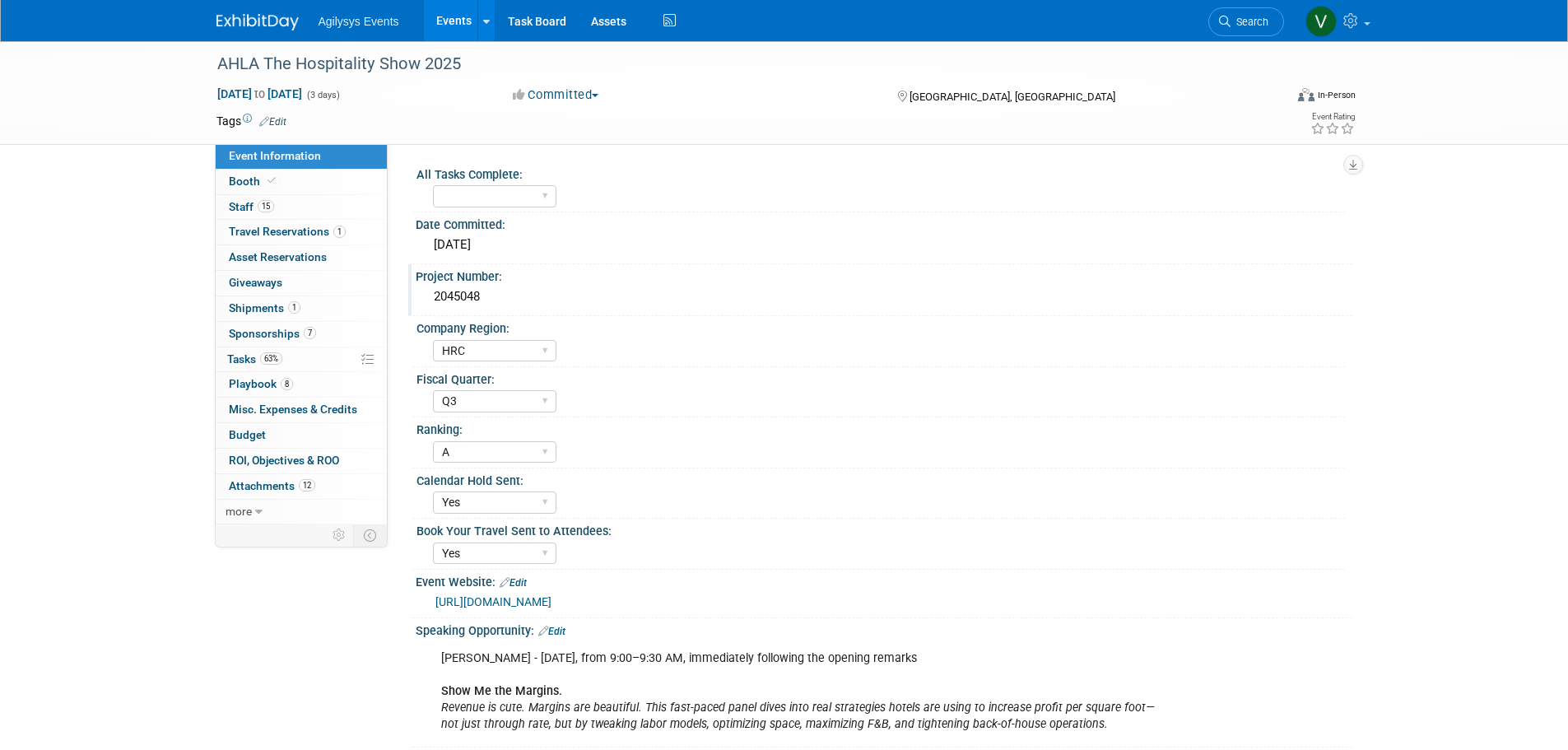
drag, startPoint x: 485, startPoint y: 292, endPoint x: 430, endPoint y: 295, distance: 55.1
click at [430, 295] on div "2045048" at bounding box center [884, 297] width 912 height 25
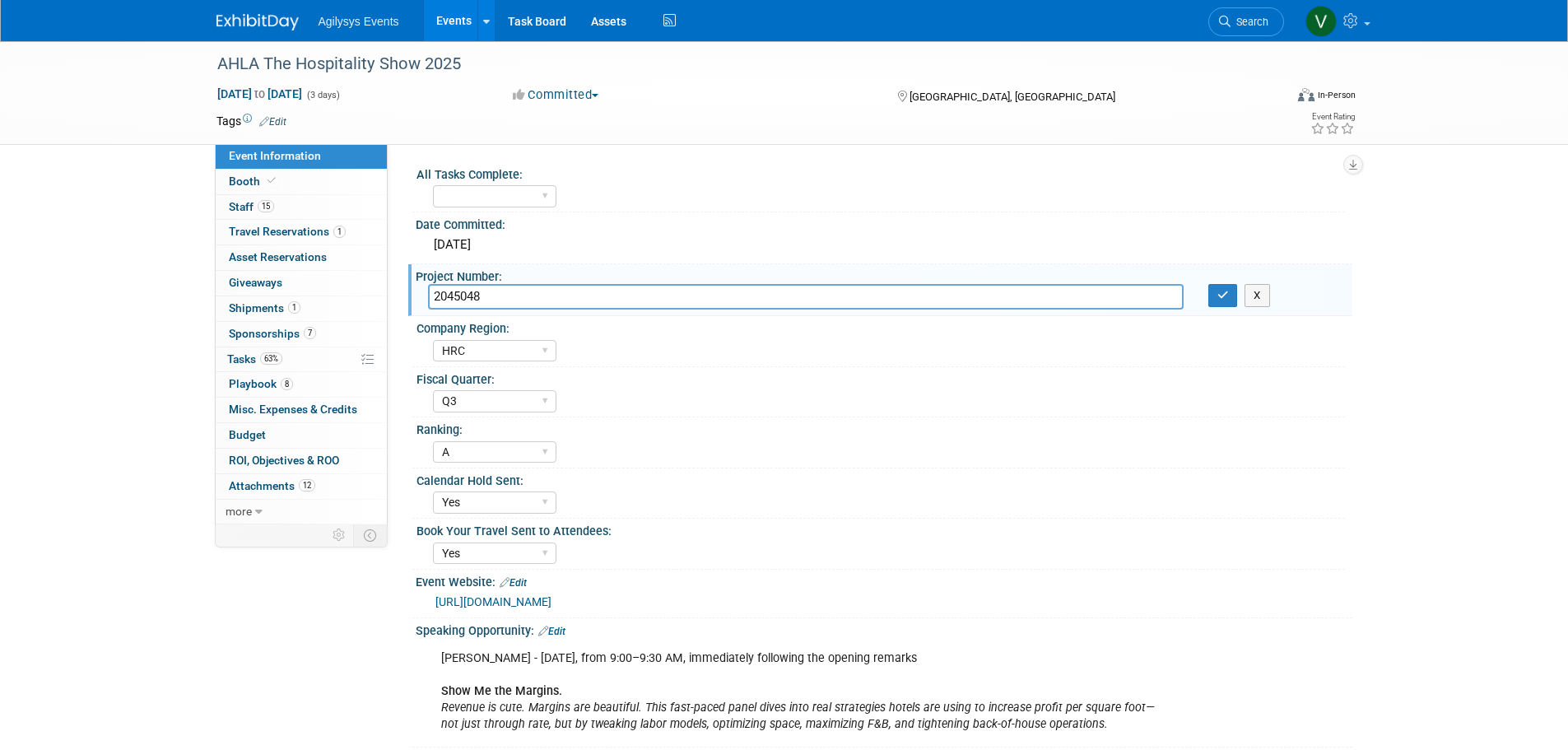
drag, startPoint x: 430, startPoint y: 295, endPoint x: 476, endPoint y: 290, distance: 46.3
click at [475, 290] on input "2045048" at bounding box center [806, 297] width 756 height 25
drag, startPoint x: 485, startPoint y: 292, endPoint x: 431, endPoint y: 297, distance: 54.2
click at [431, 297] on input "2045048" at bounding box center [806, 297] width 756 height 25
click at [260, 434] on span "Budget" at bounding box center [247, 435] width 37 height 14
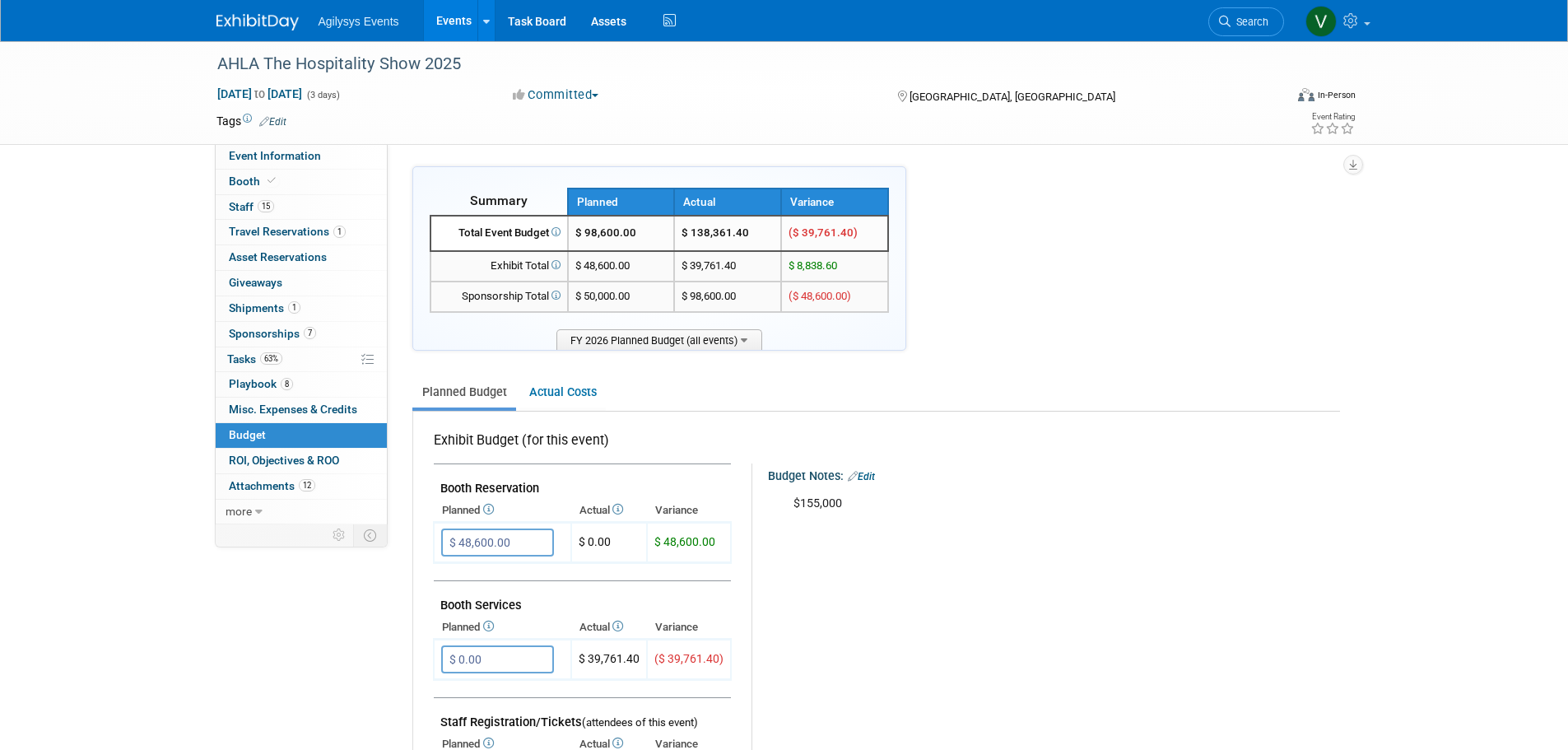
click at [799, 501] on div "$155,000" at bounding box center [1045, 504] width 526 height 33
drag, startPoint x: 798, startPoint y: 500, endPoint x: 851, endPoint y: 506, distance: 53.3
click at [851, 506] on div "$155,000" at bounding box center [1045, 504] width 526 height 33
click at [850, 520] on div "$155,000" at bounding box center [1045, 504] width 526 height 33
drag, startPoint x: 857, startPoint y: 515, endPoint x: 794, endPoint y: 511, distance: 63.1
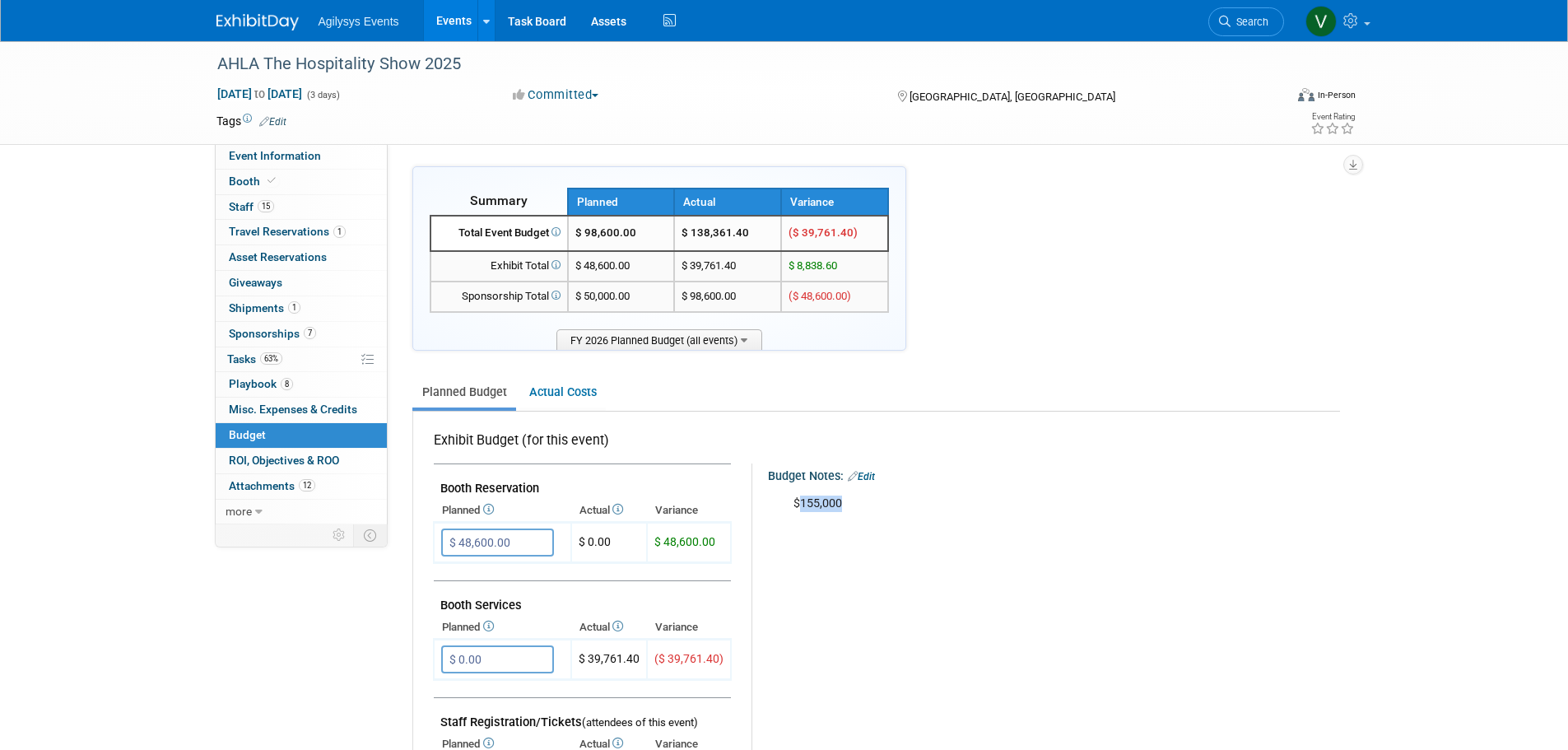
click at [794, 511] on div "$155,000" at bounding box center [1045, 504] width 526 height 33
click at [309, 230] on span "Travel Reservations 1" at bounding box center [287, 232] width 117 height 14
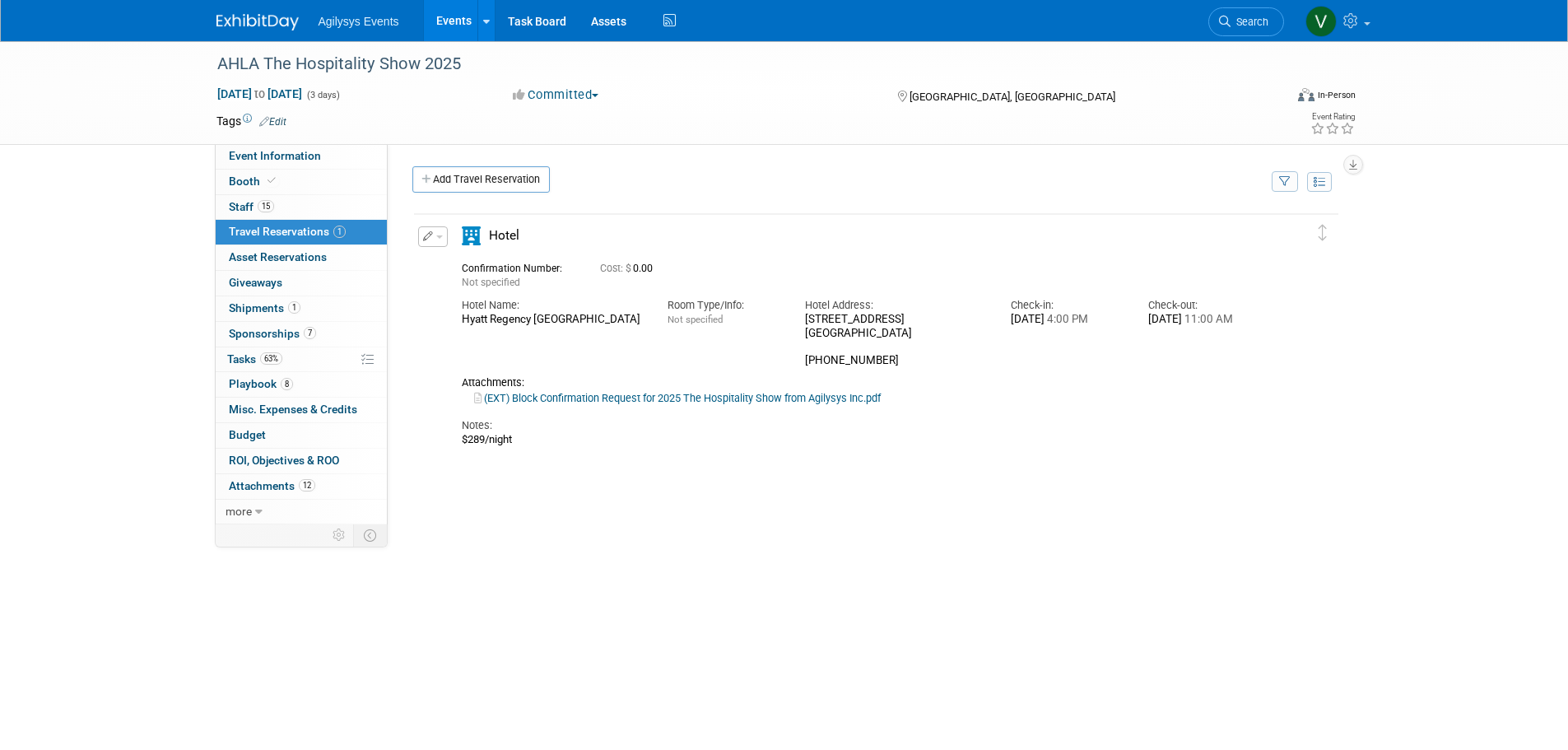
click at [235, 17] on img at bounding box center [258, 22] width 83 height 16
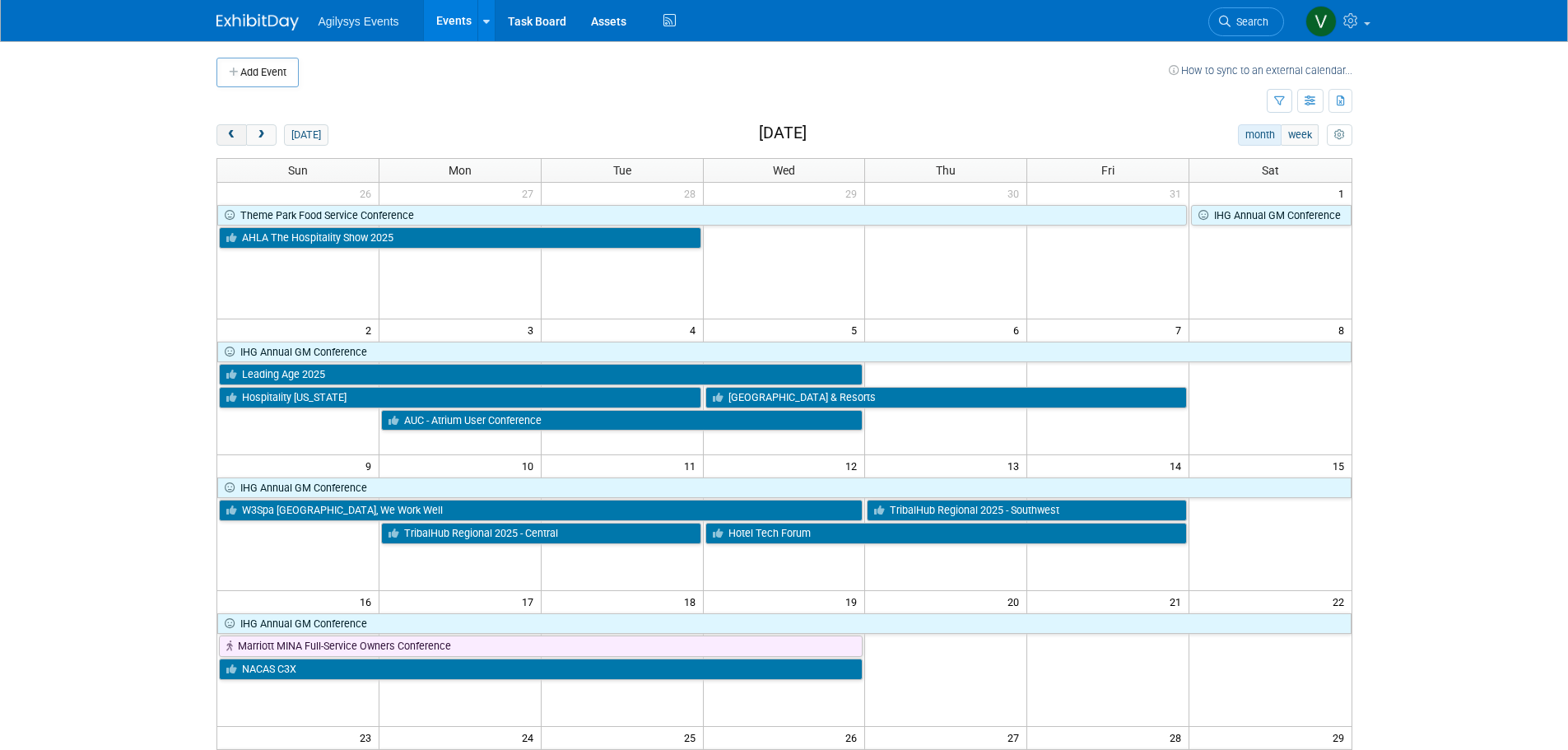
click at [232, 130] on span "prev" at bounding box center [231, 135] width 13 height 11
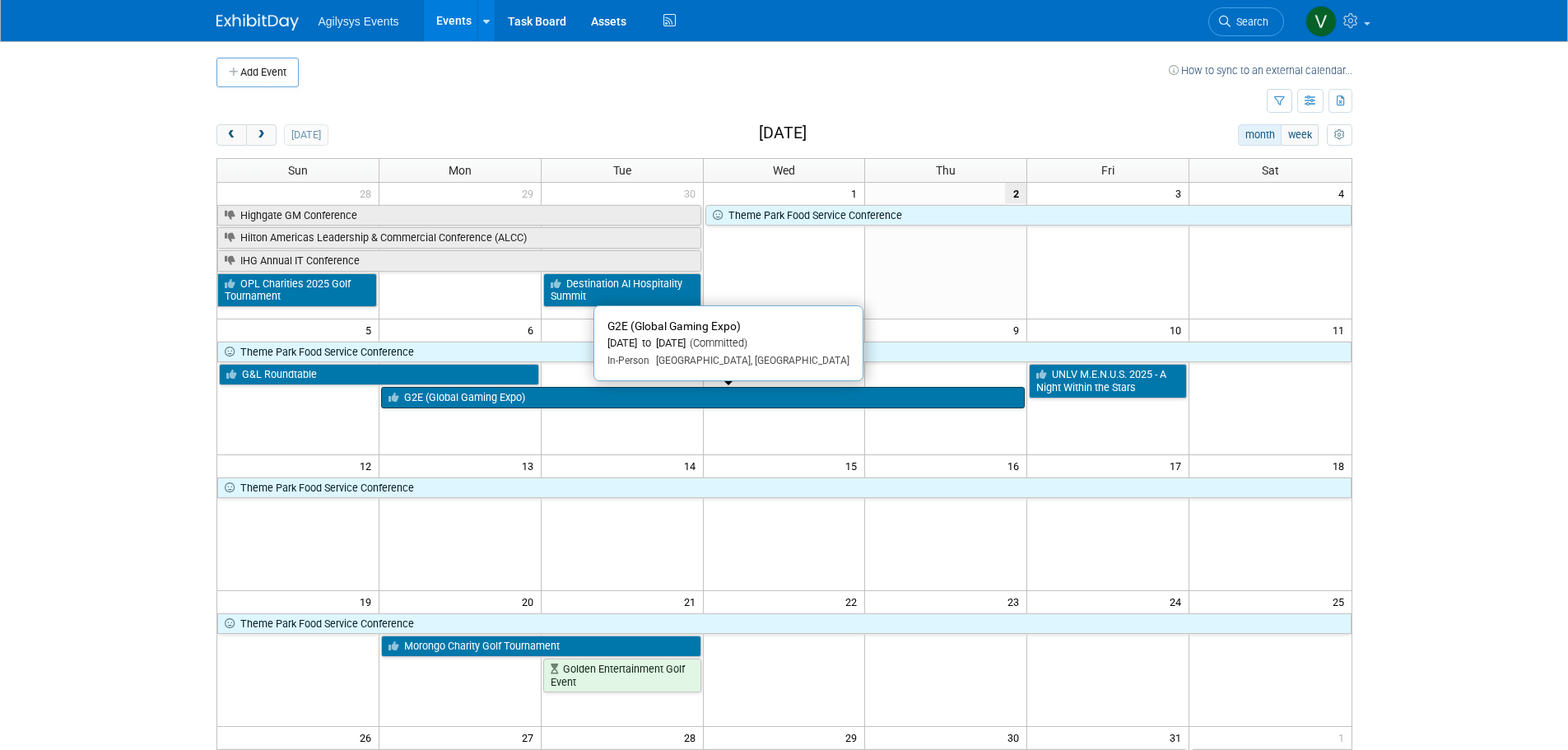
click at [571, 394] on link "G2E (Global Gaming Expo)" at bounding box center [702, 398] width 643 height 22
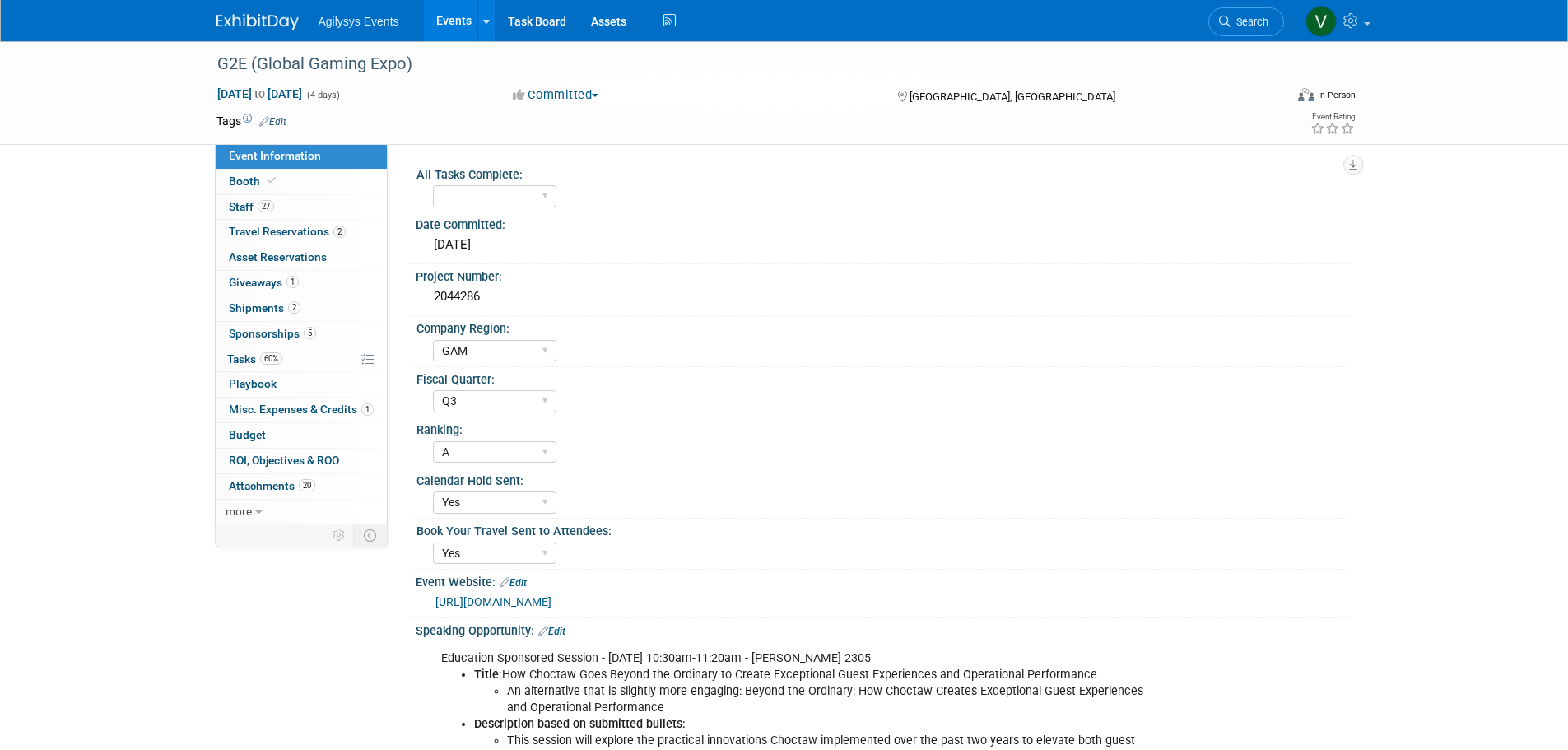
select select "GAM"
select select "Q3"
select select "A"
select select "Yes"
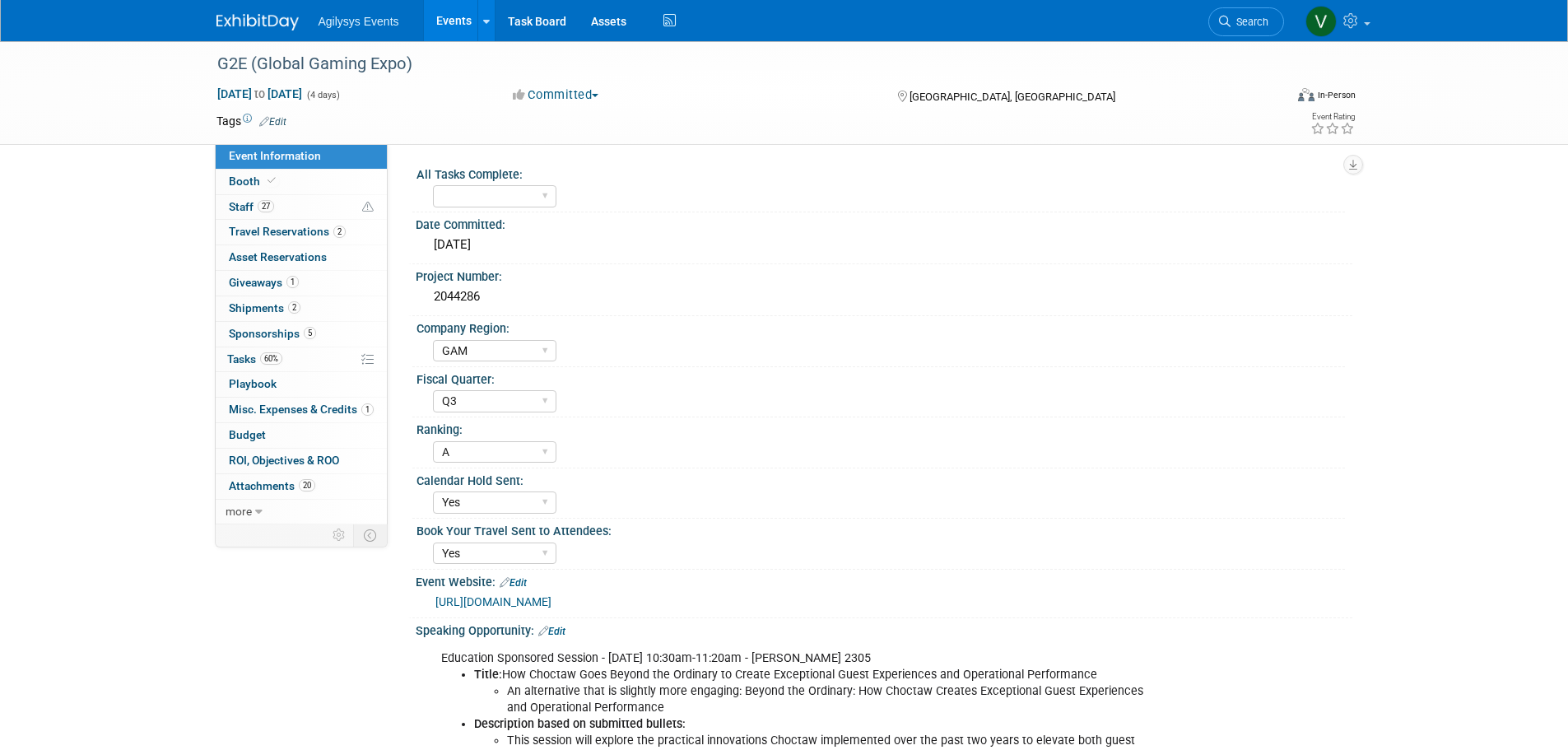
click at [223, 31] on div "Agilysys Events Events Add Event Bulk Upload Events Shareable Event Boards Rece…" at bounding box center [785, 20] width 1136 height 41
click at [224, 20] on img at bounding box center [258, 22] width 83 height 16
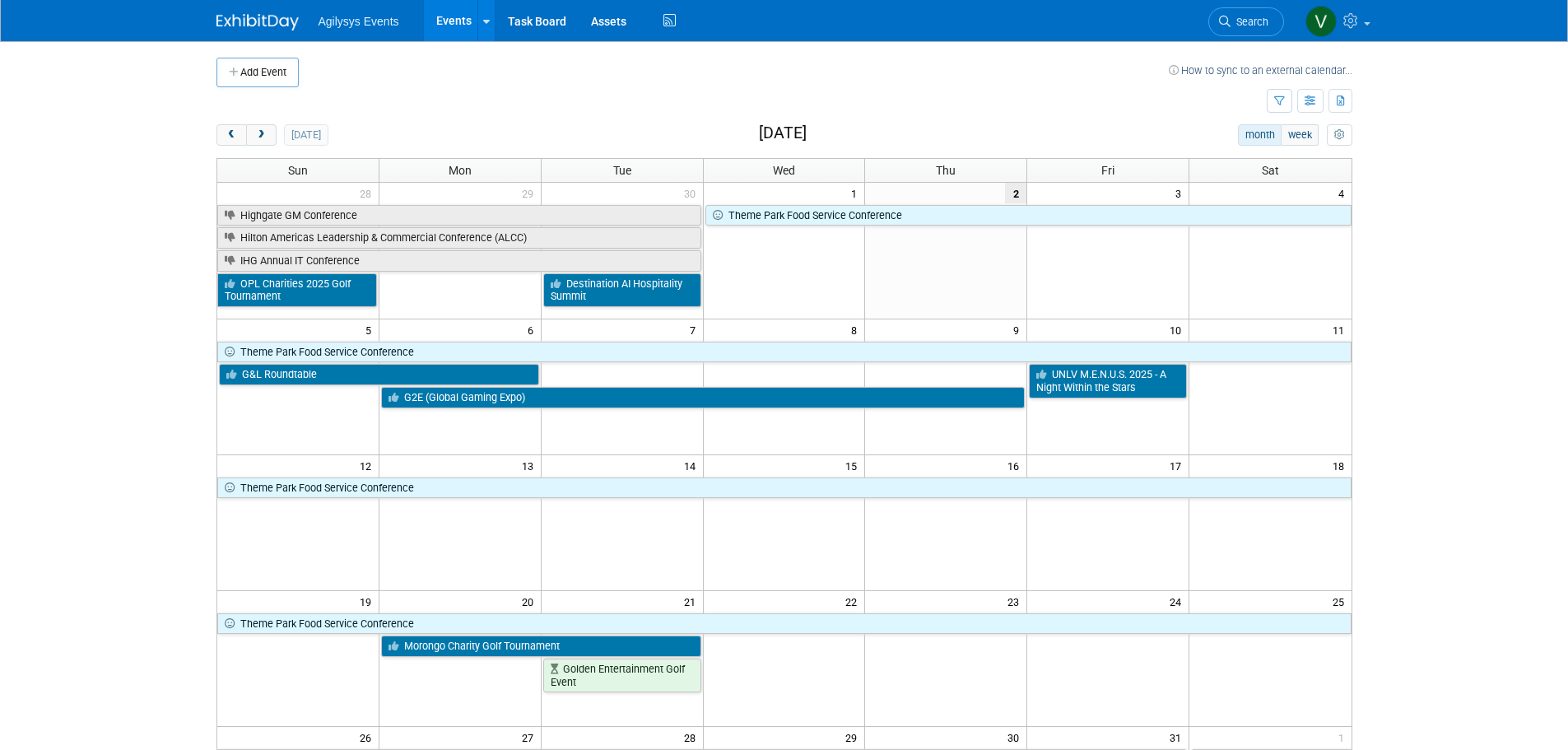
click at [92, 571] on body "Agilysys Events Events Add Event Bulk Upload Events Shareable Event Boards Rece…" at bounding box center [784, 375] width 1568 height 750
click at [580, 56] on div "Add Event How to sync to an external calendar..." at bounding box center [785, 64] width 1136 height 46
click at [1306, 103] on icon "button" at bounding box center [1310, 102] width 13 height 11
click at [1277, 242] on link "Expert Grid" at bounding box center [1240, 234] width 138 height 23
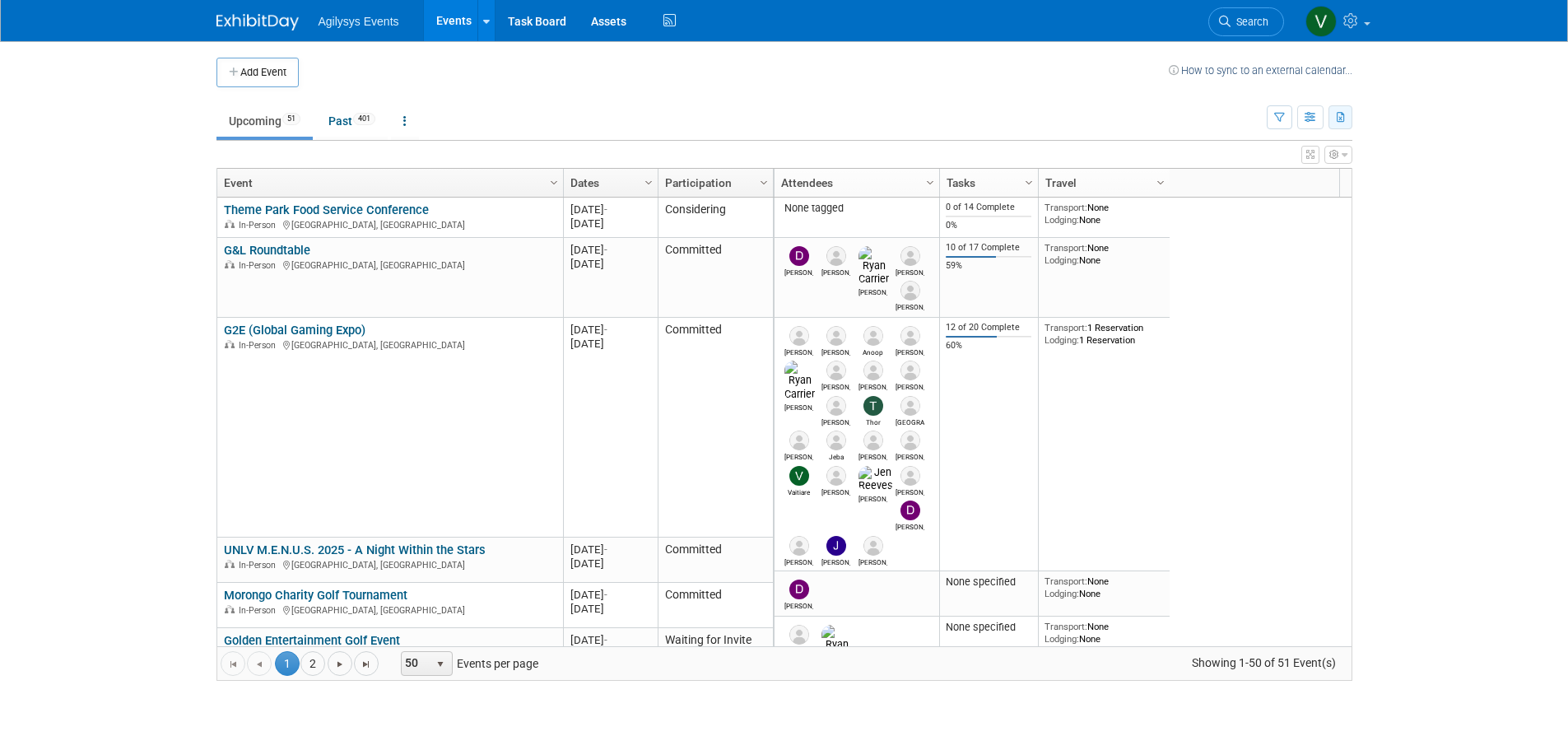
click at [1348, 123] on button "button" at bounding box center [1340, 117] width 24 height 24
click at [1305, 115] on button "button" at bounding box center [1309, 117] width 26 height 24
click at [1539, 315] on body "Agilysys Events Events Add Event Bulk Upload Events Shareable Event Boards Rece…" at bounding box center [784, 375] width 1568 height 750
click at [1342, 120] on icon "button" at bounding box center [1341, 118] width 9 height 11
click at [1261, 168] on link "Export Current View (51 Events)" at bounding box center [1250, 169] width 179 height 23
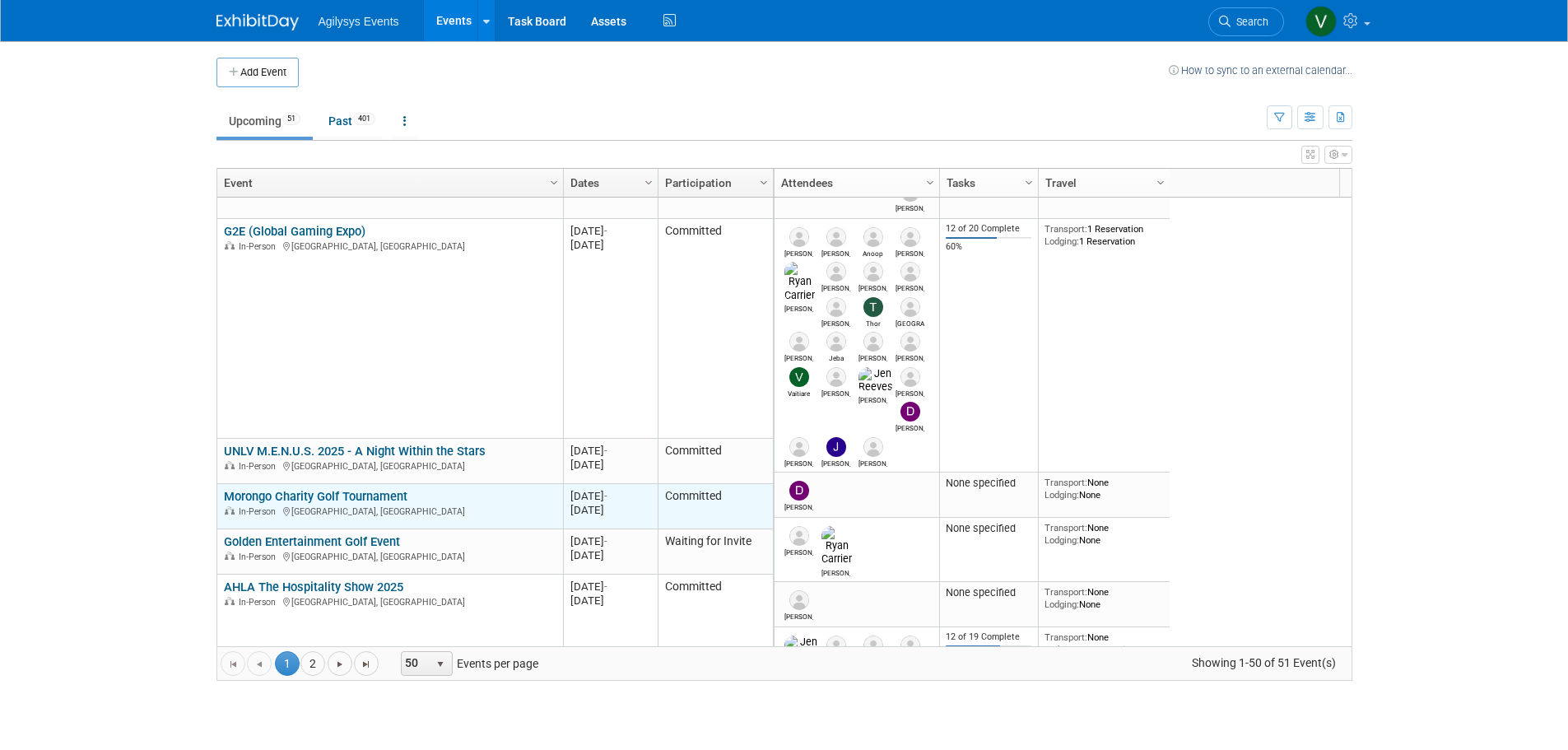
scroll to position [198, 0]
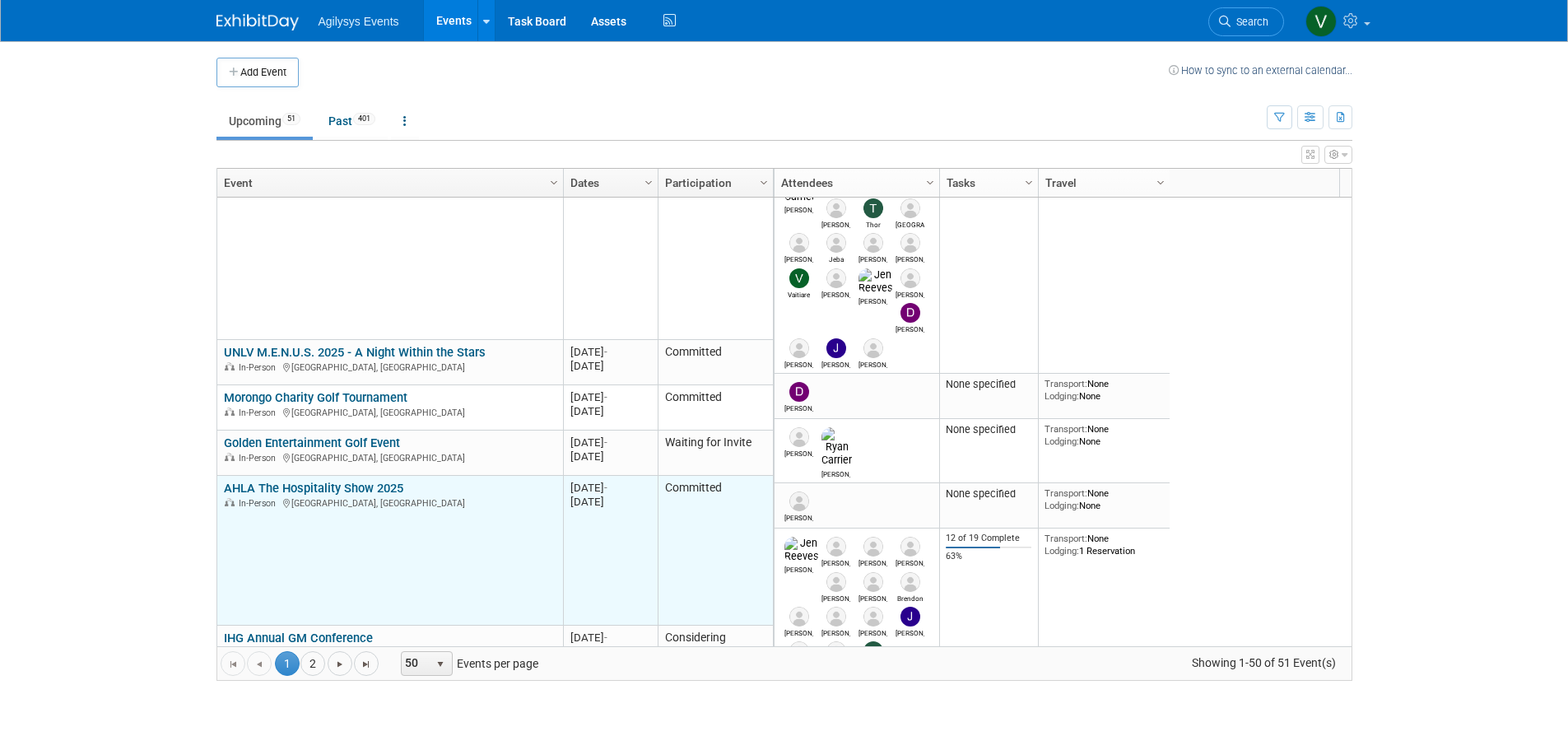
click at [338, 486] on link "AHLA The Hospitality Show 2025" at bounding box center [314, 488] width 180 height 15
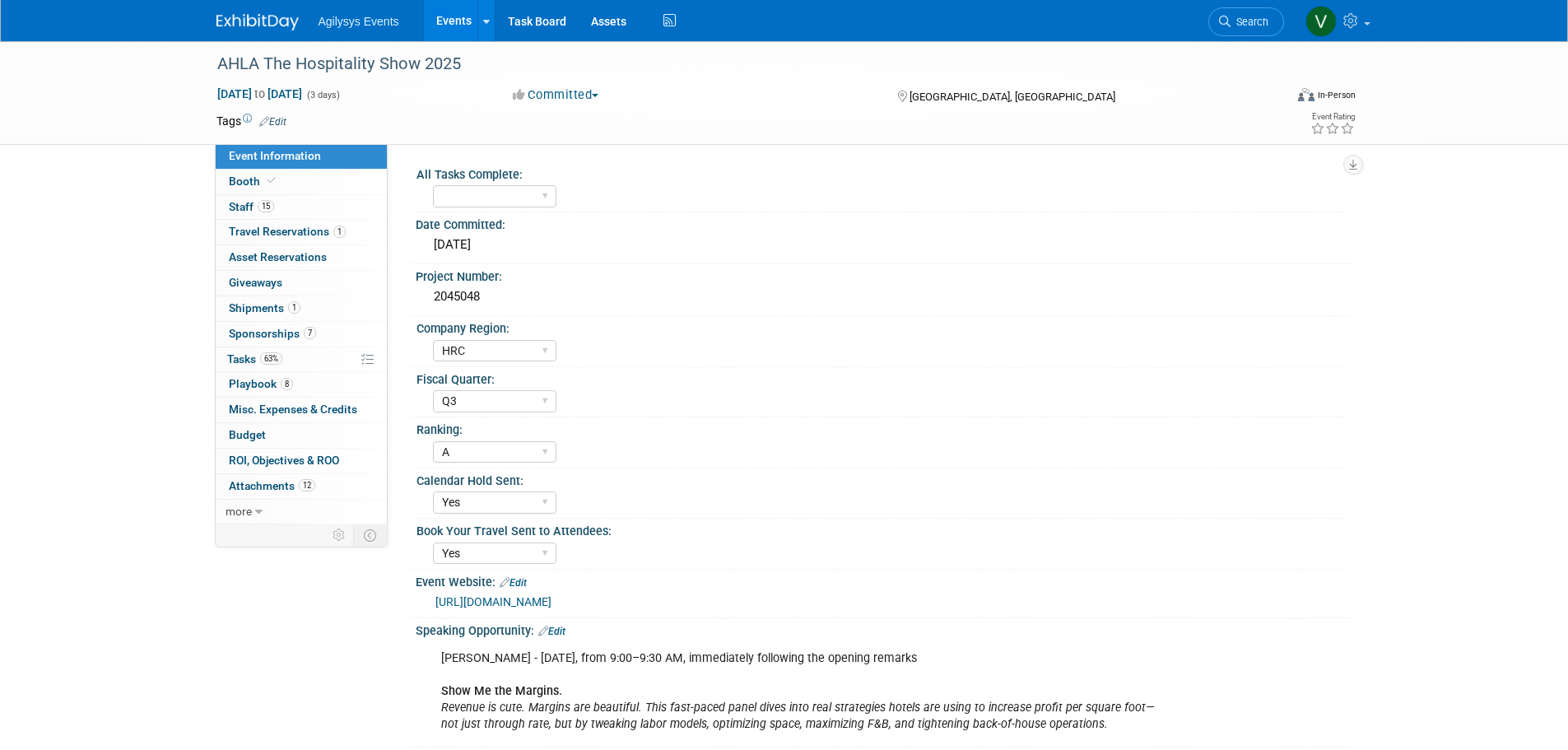
select select "HRC"
select select "Q3"
select select "A"
select select "Yes"
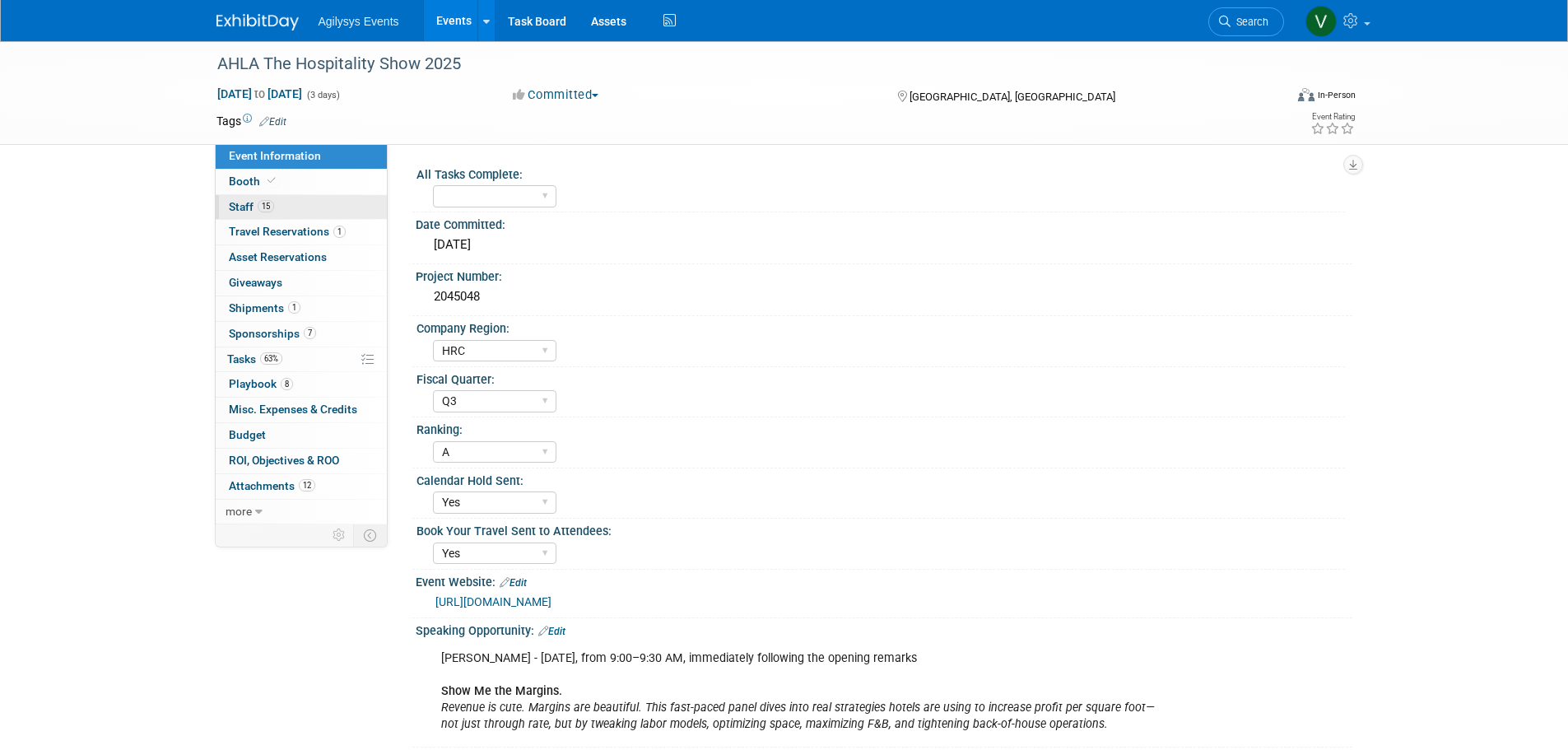
click at [278, 206] on link "15 Staff 15" at bounding box center [301, 207] width 172 height 25
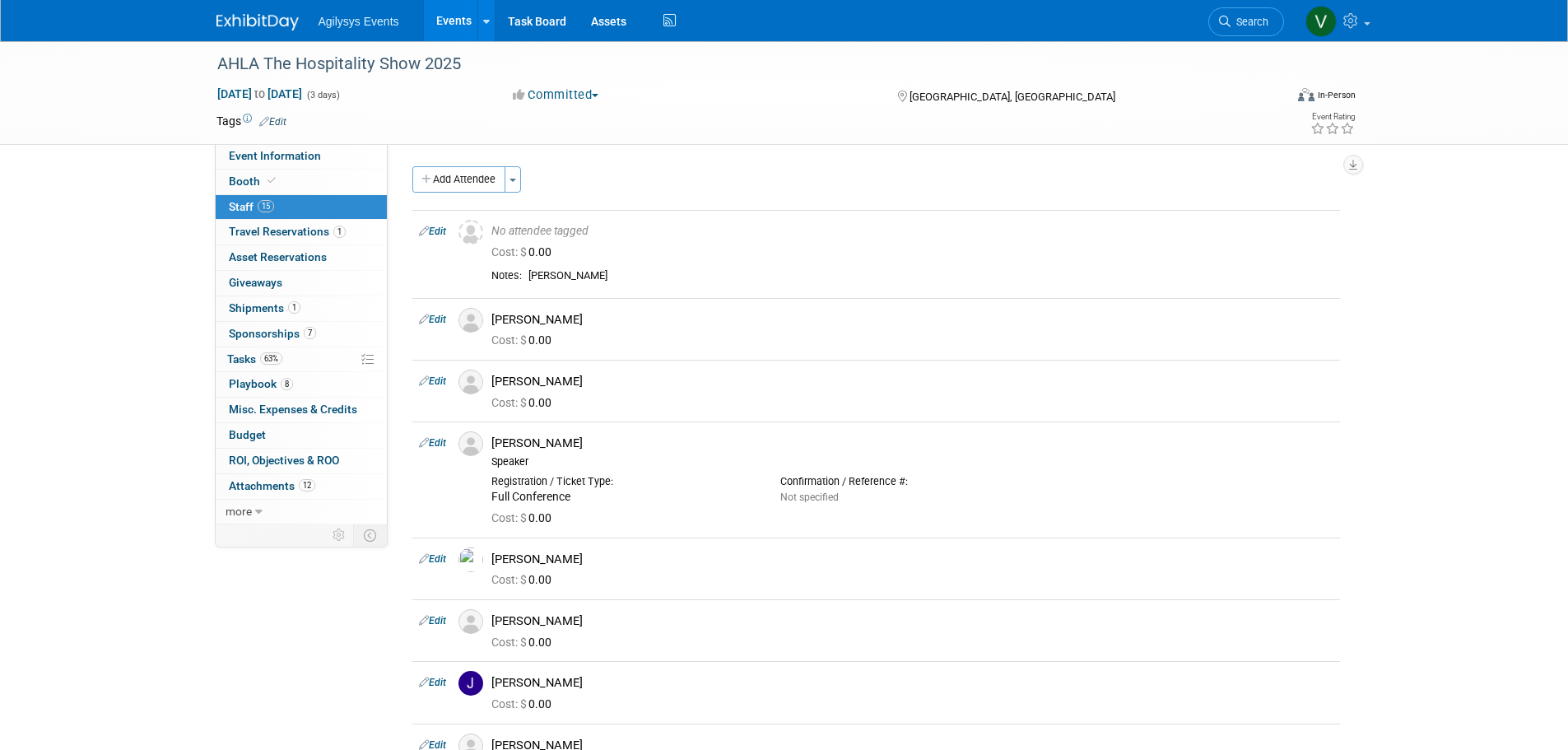
click at [268, 25] on img at bounding box center [258, 22] width 83 height 16
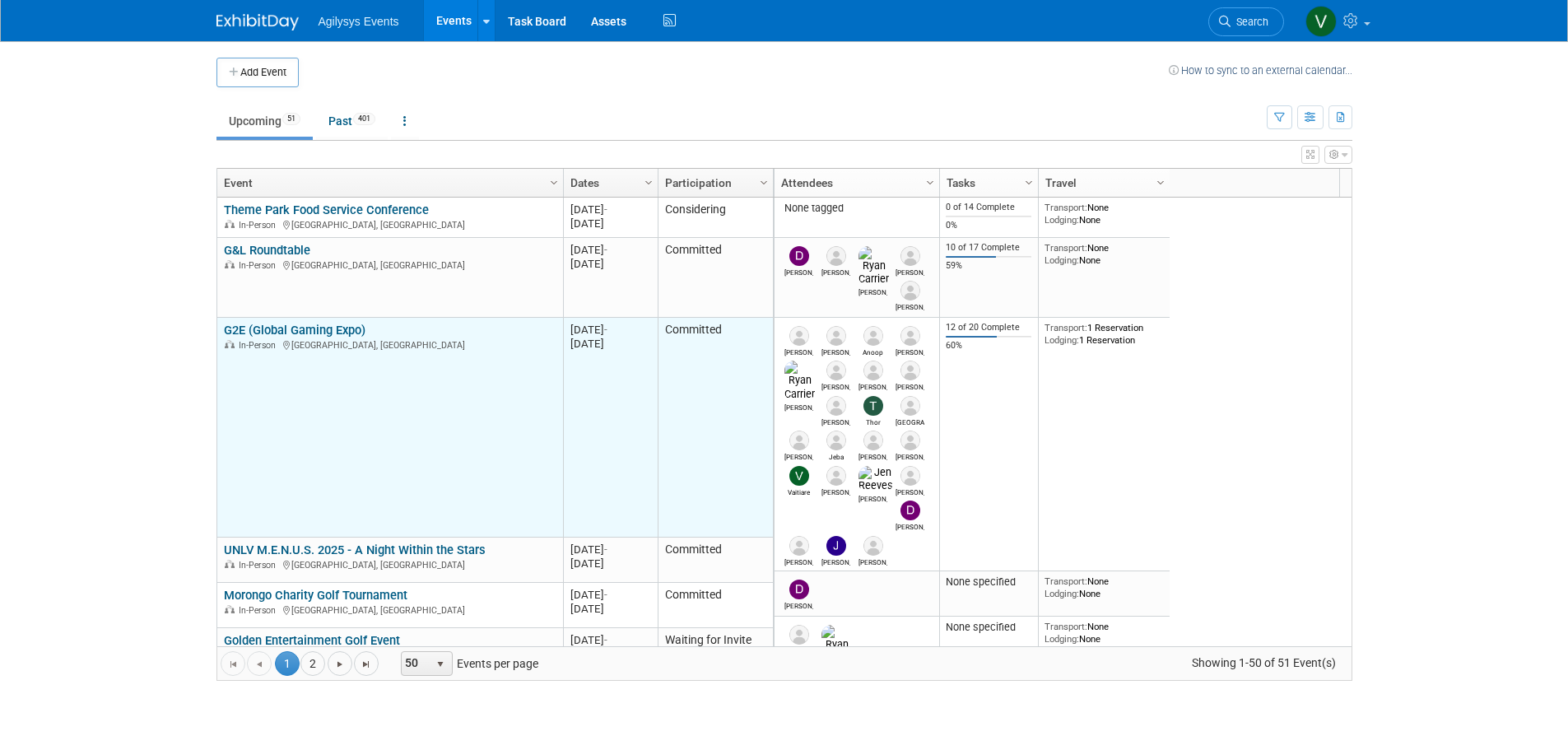
click at [314, 333] on link "G2E (Global Gaming Expo)" at bounding box center [295, 331] width 142 height 15
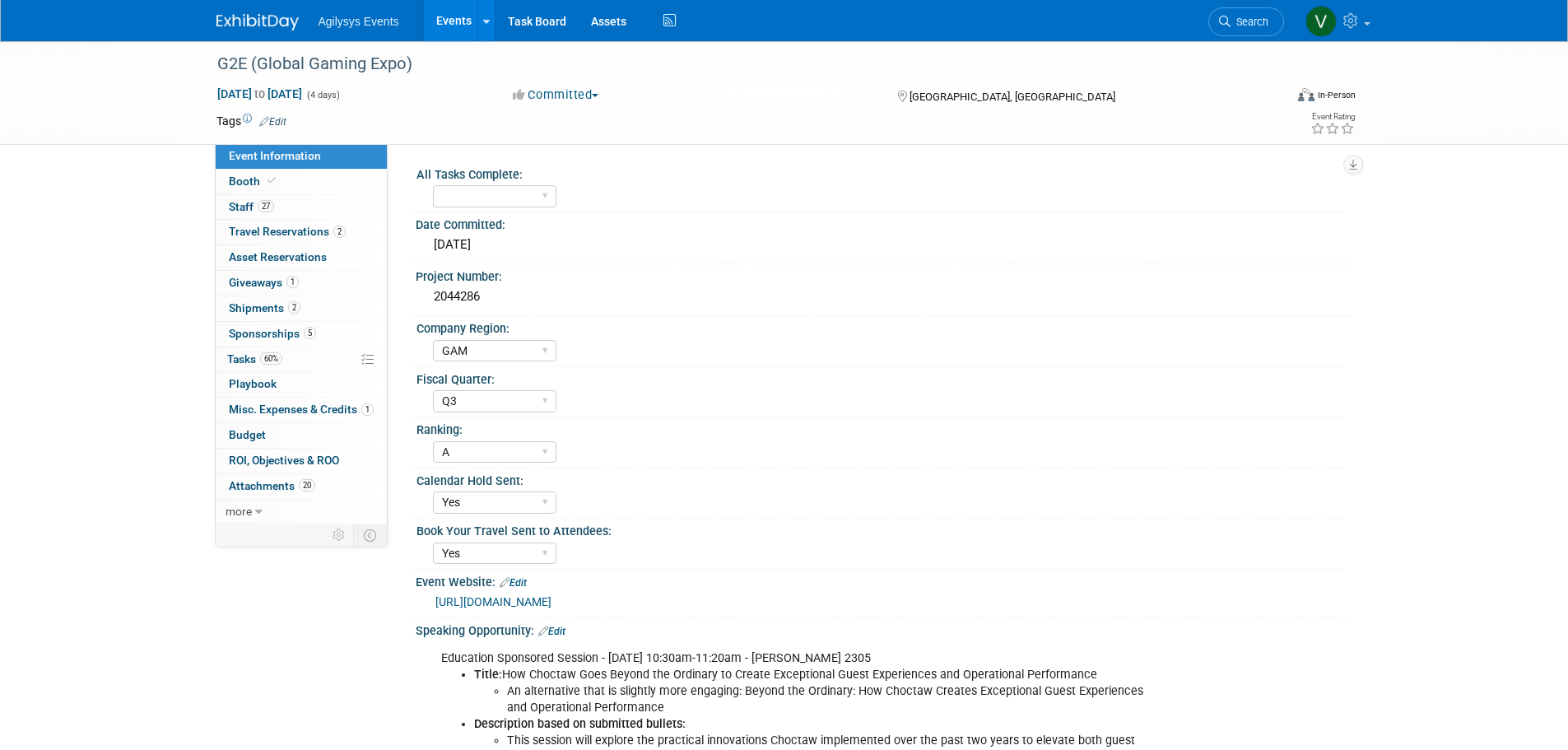
select select "GAM"
select select "Q3"
select select "A"
select select "Yes"
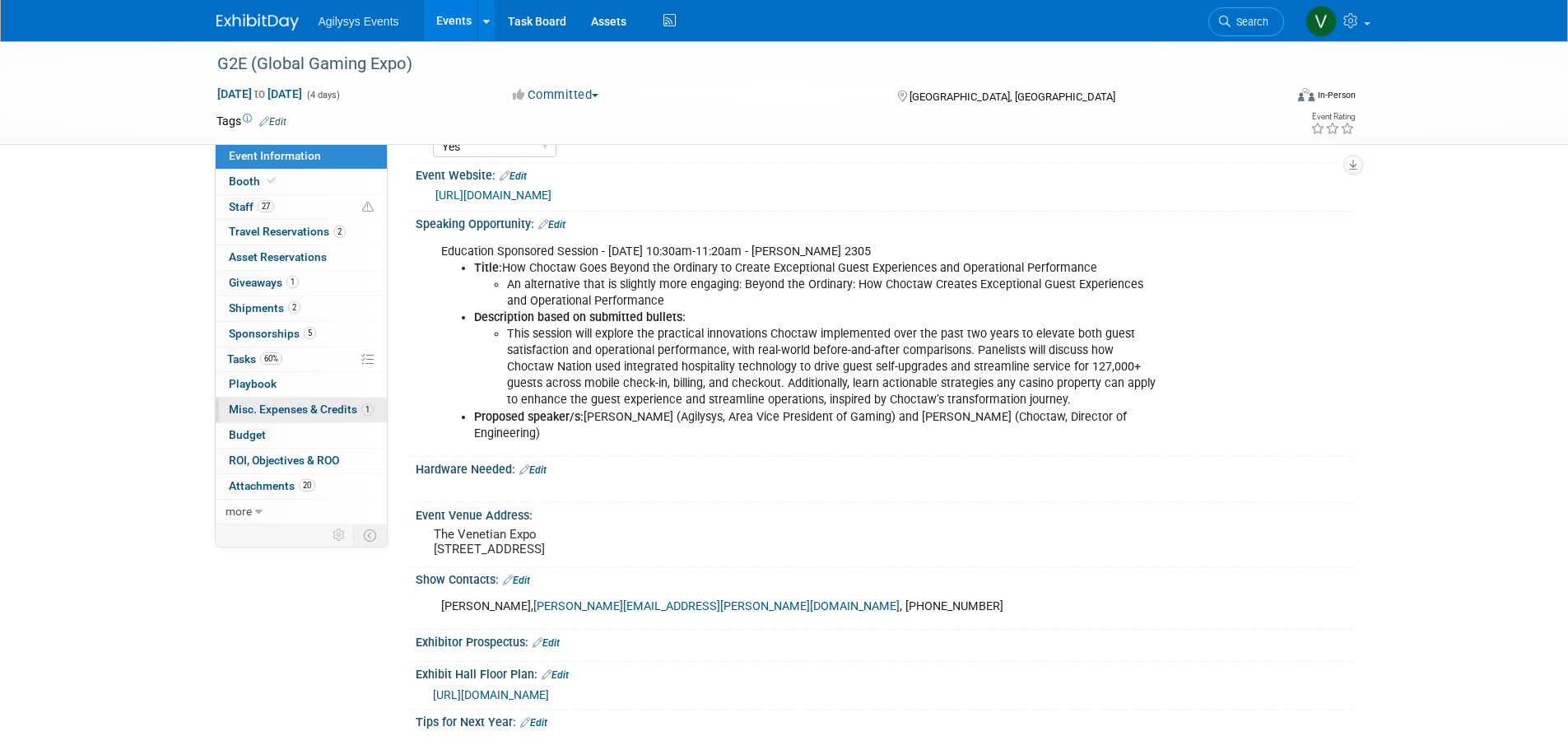
scroll to position [411, 0]
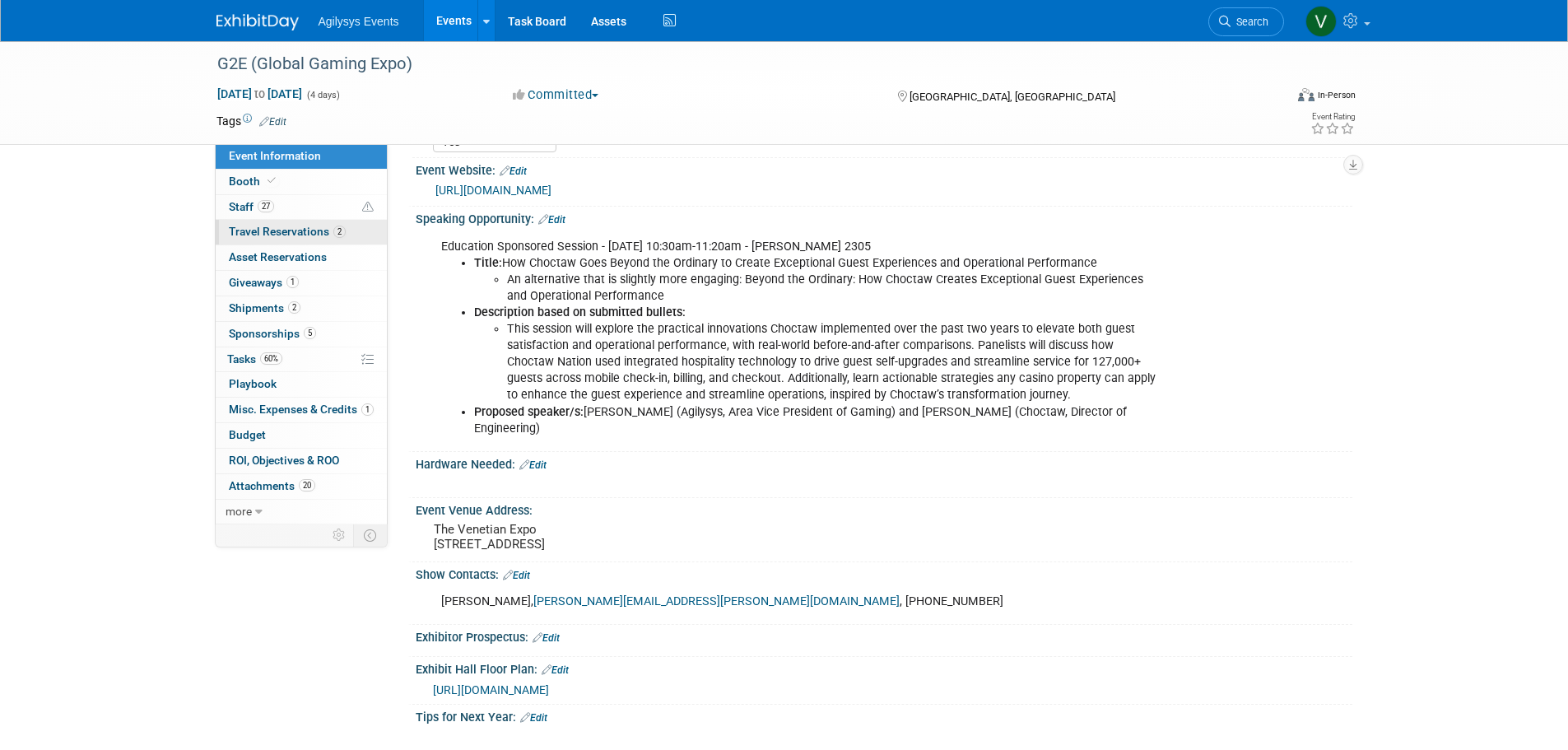
click at [302, 232] on span "Travel Reservations 2" at bounding box center [287, 232] width 117 height 14
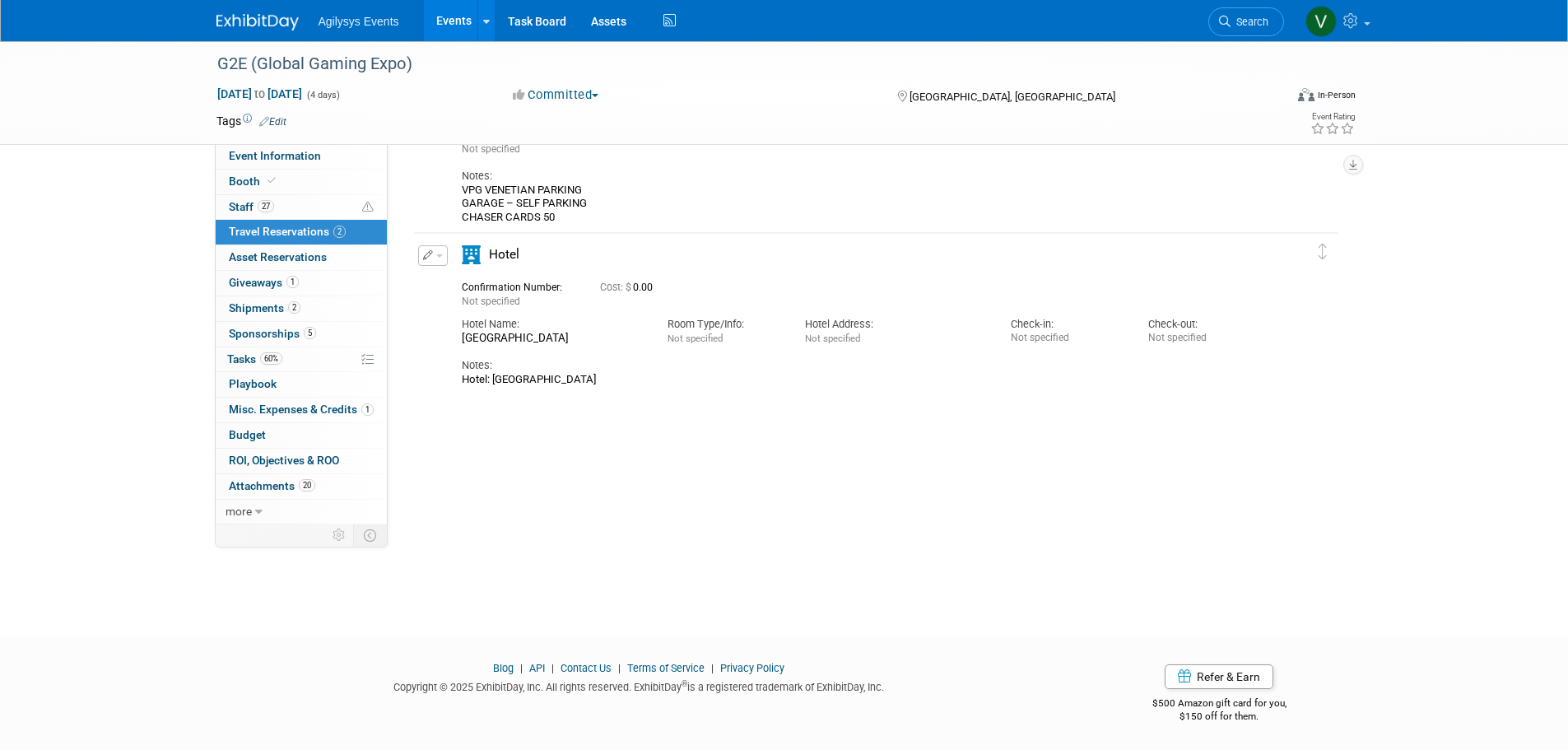
scroll to position [137, 0]
click at [258, 424] on link "Budget" at bounding box center [301, 435] width 172 height 25
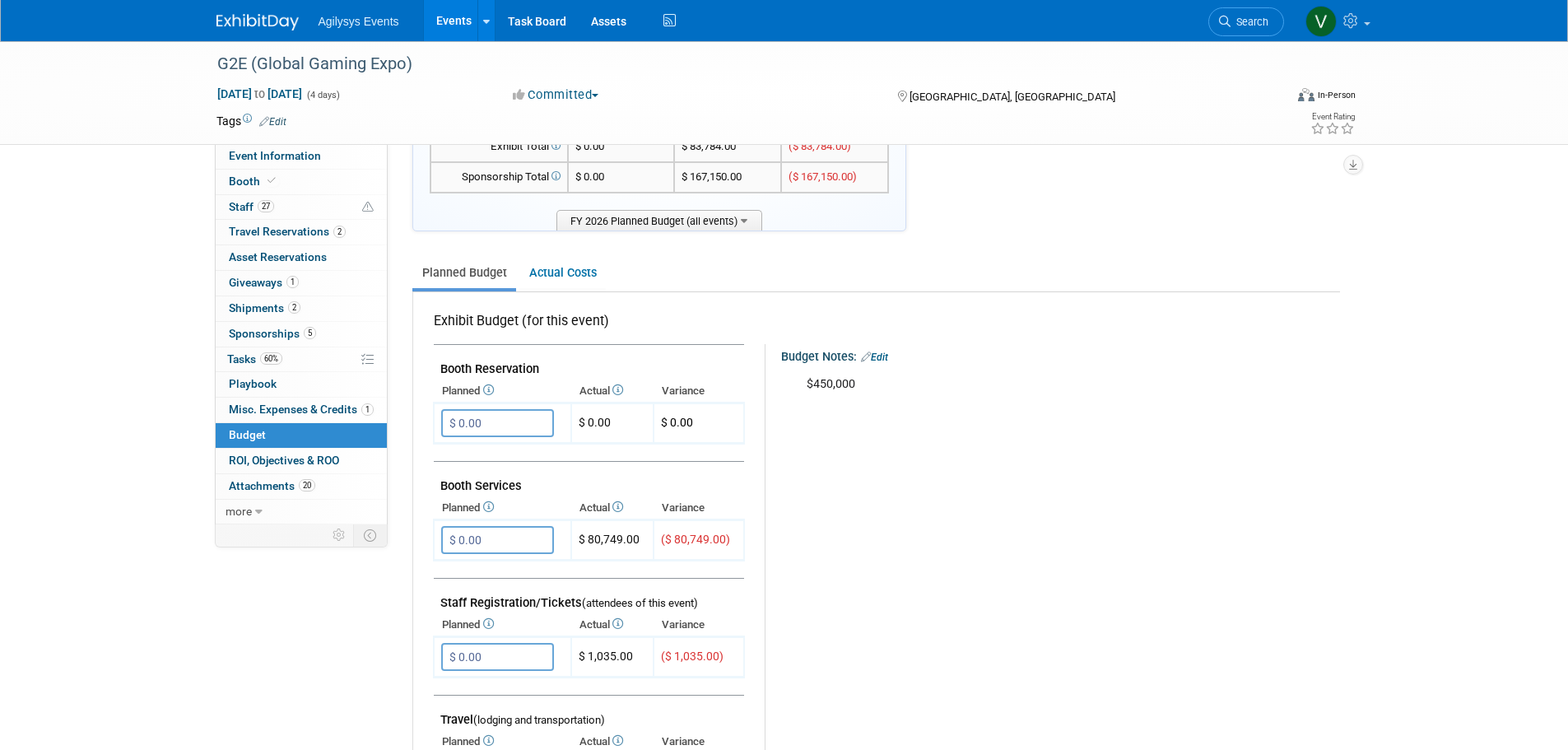
scroll to position [0, 0]
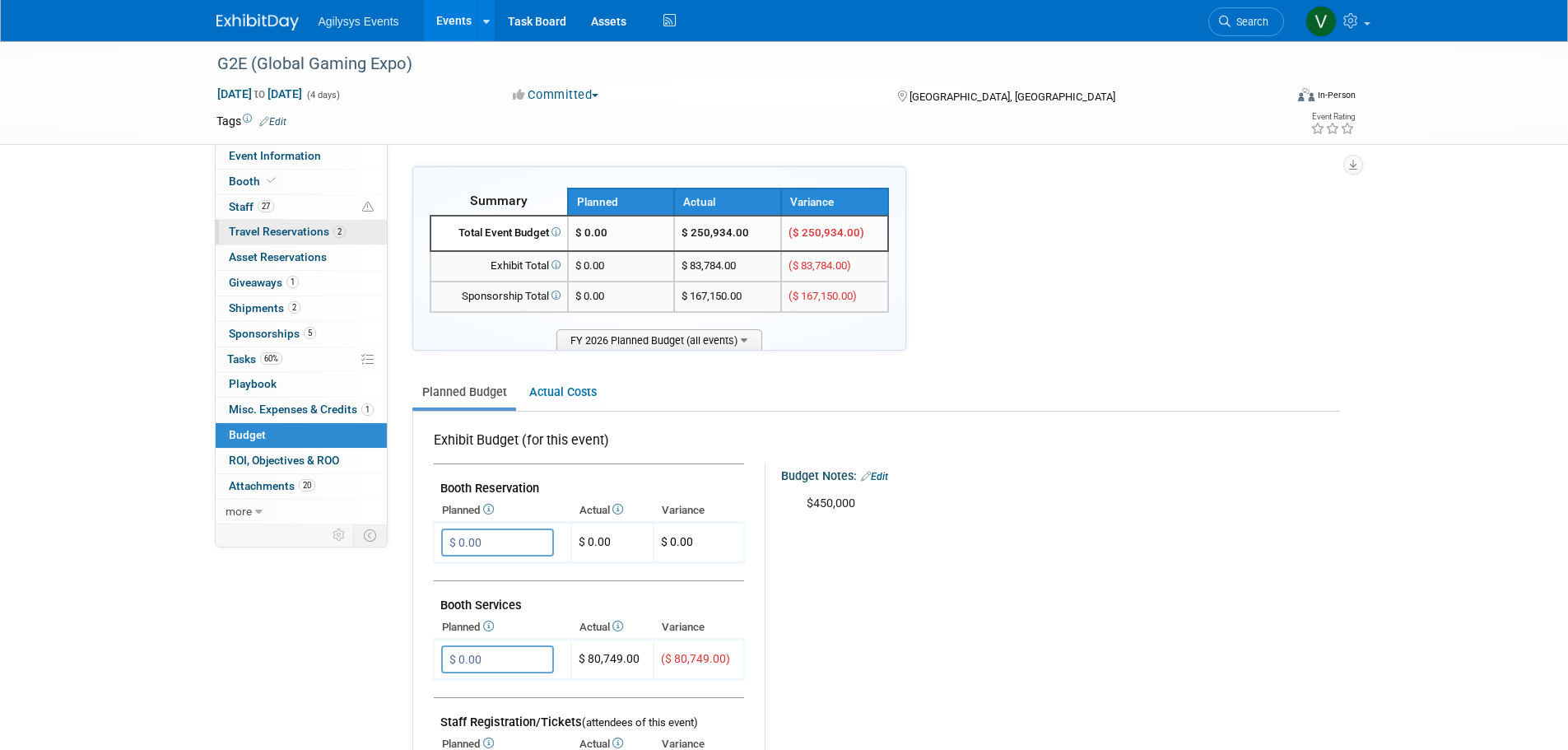
click at [325, 236] on span "Travel Reservations 2" at bounding box center [287, 232] width 117 height 14
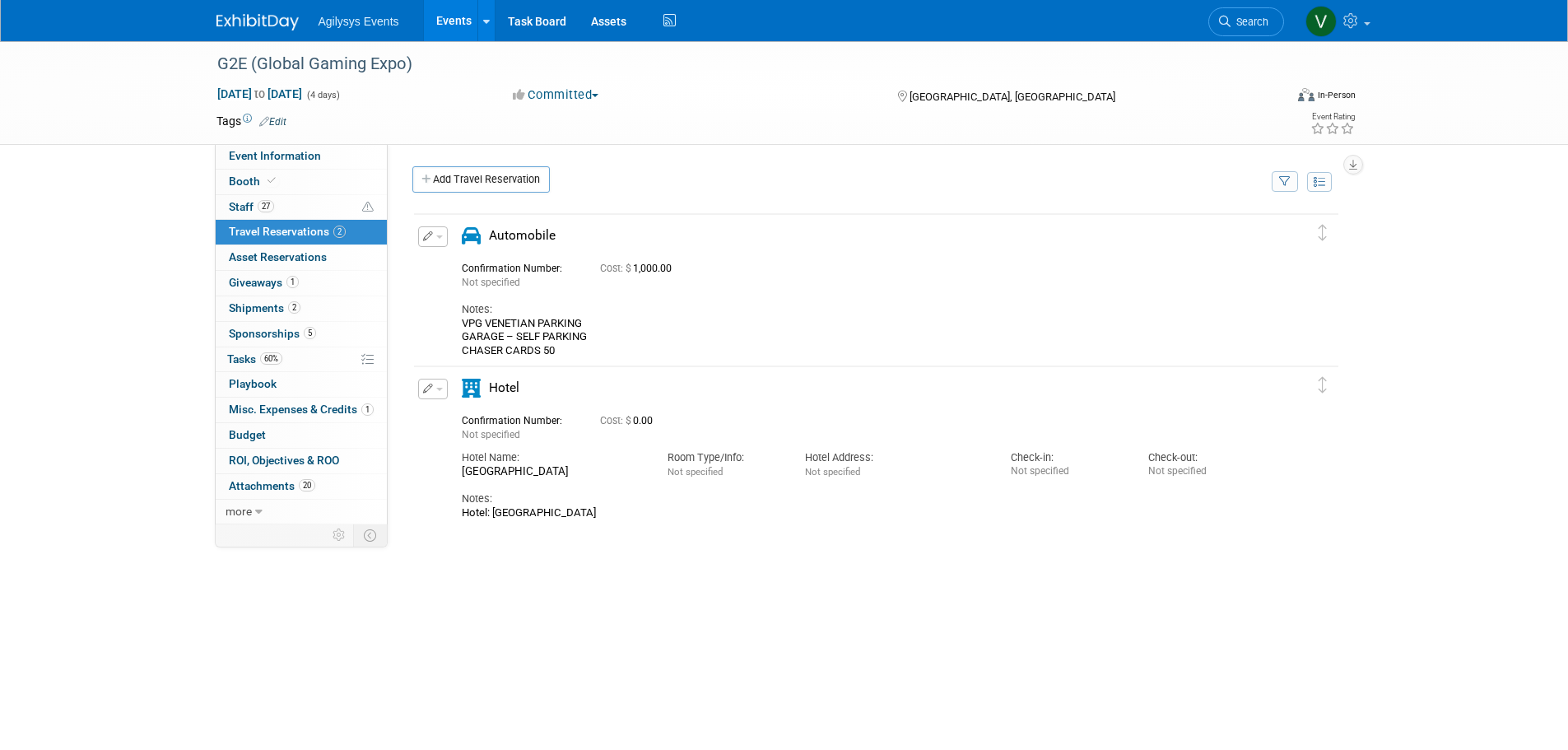
click at [652, 423] on span "Cost: $ 0.00" at bounding box center [629, 420] width 59 height 12
click at [636, 421] on span "Cost: $ 0.00" at bounding box center [629, 420] width 59 height 12
click at [428, 399] on button "button" at bounding box center [433, 389] width 30 height 21
click at [468, 421] on button "Edit Reservation" at bounding box center [488, 418] width 139 height 24
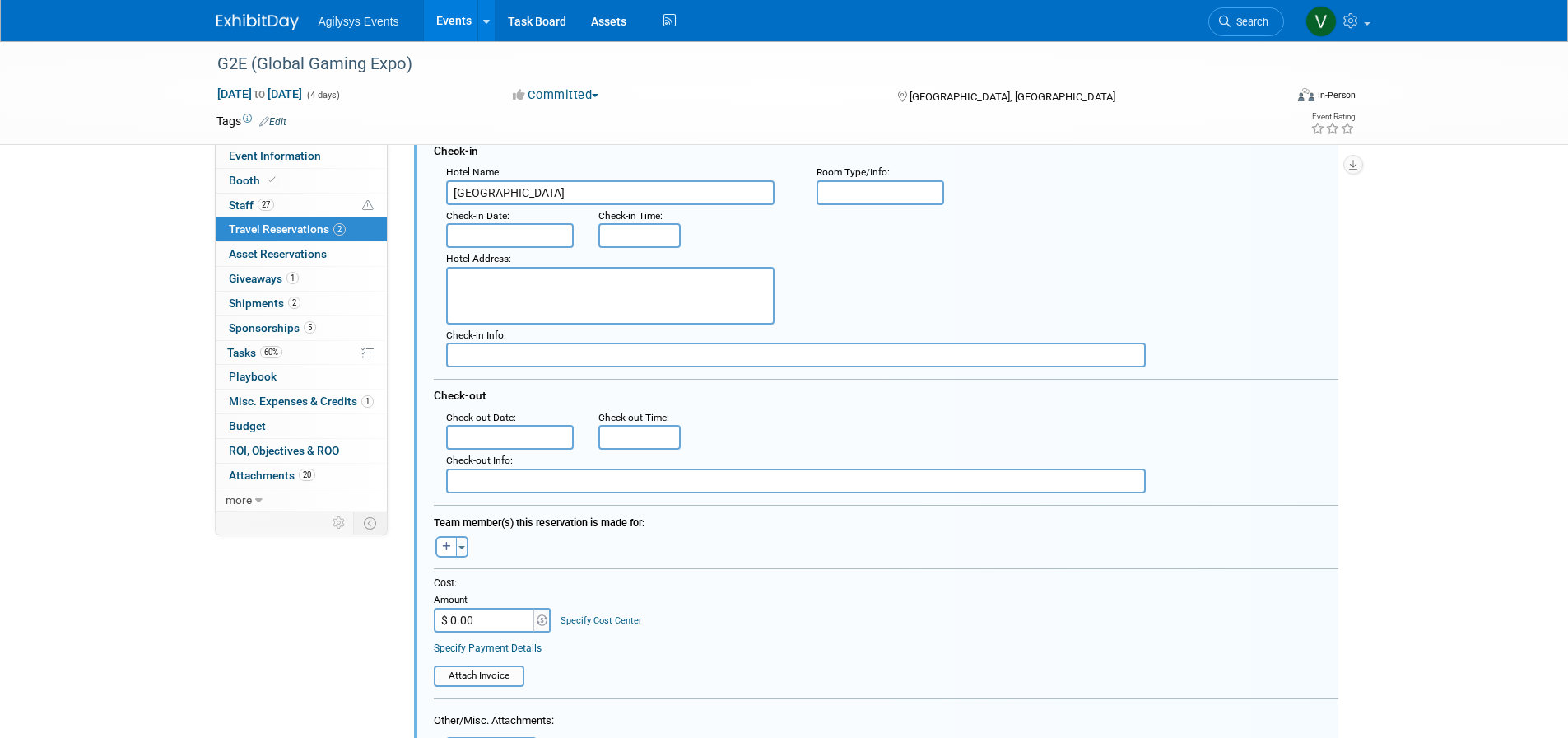
scroll to position [346, 0]
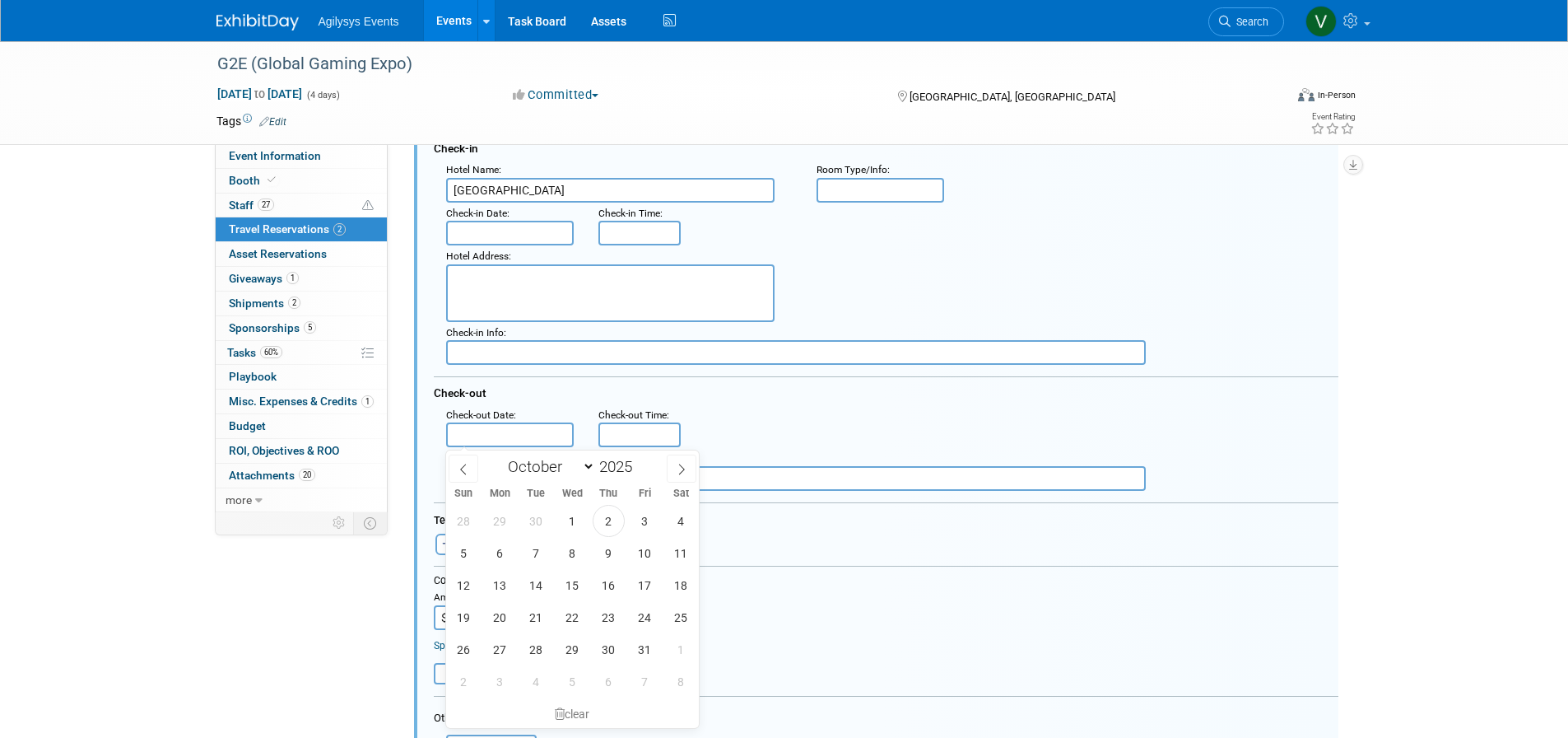
click at [462, 436] on input "text" at bounding box center [510, 434] width 128 height 25
click at [862, 395] on div "Check-out" at bounding box center [886, 389] width 905 height 27
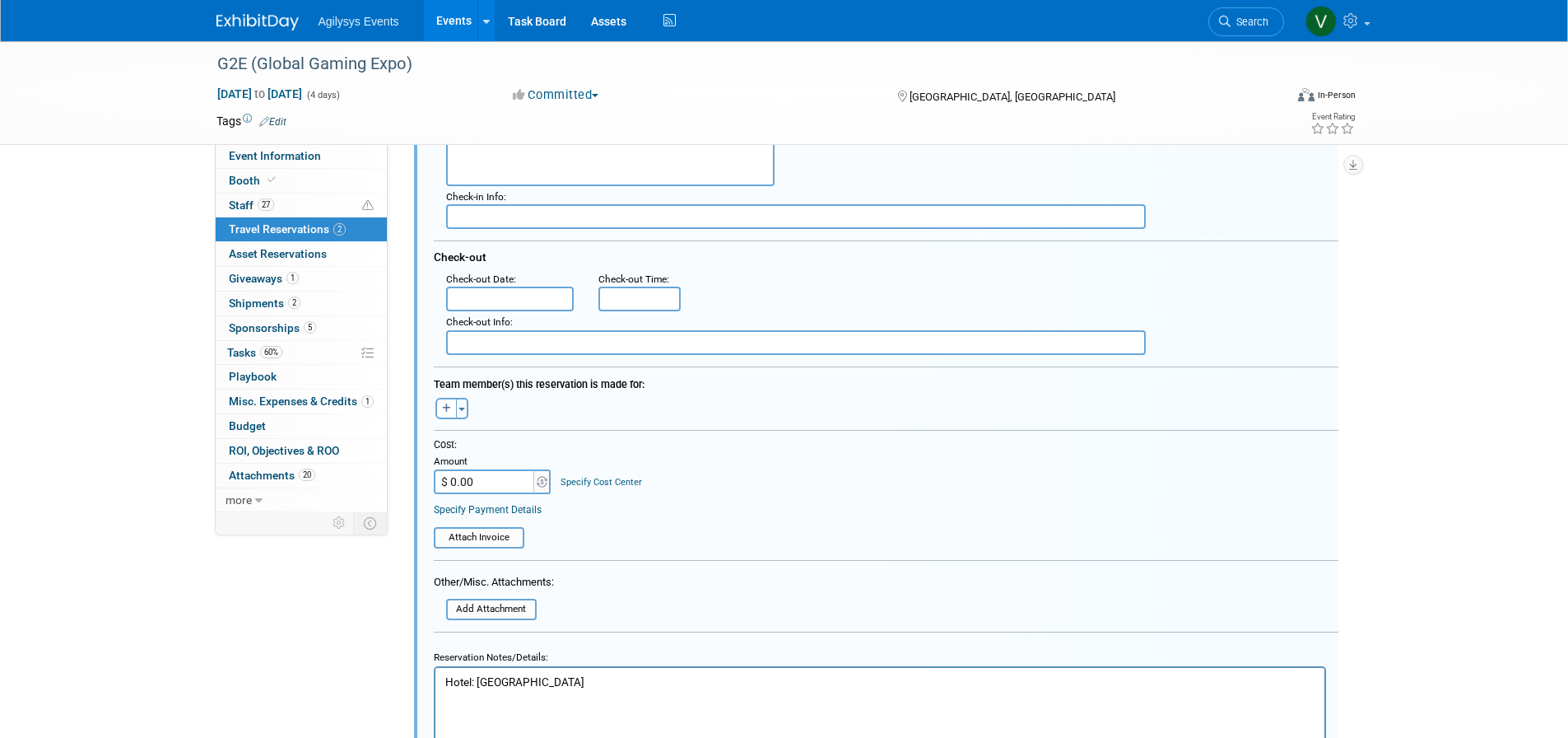
scroll to position [510, 0]
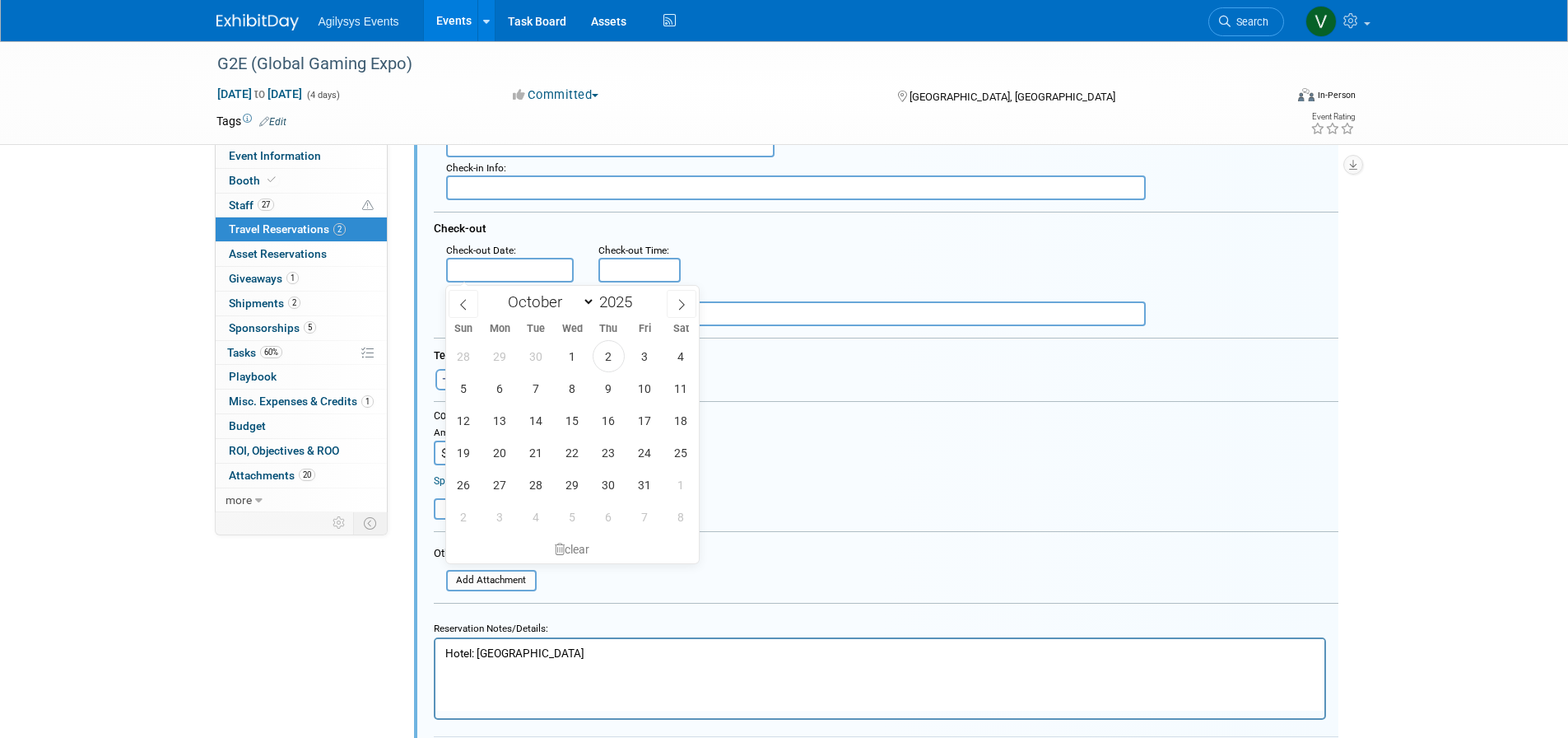
click at [505, 279] on input "text" at bounding box center [510, 270] width 128 height 25
click at [667, 352] on span "4" at bounding box center [681, 356] width 32 height 32
type input "Oct 4, 2025"
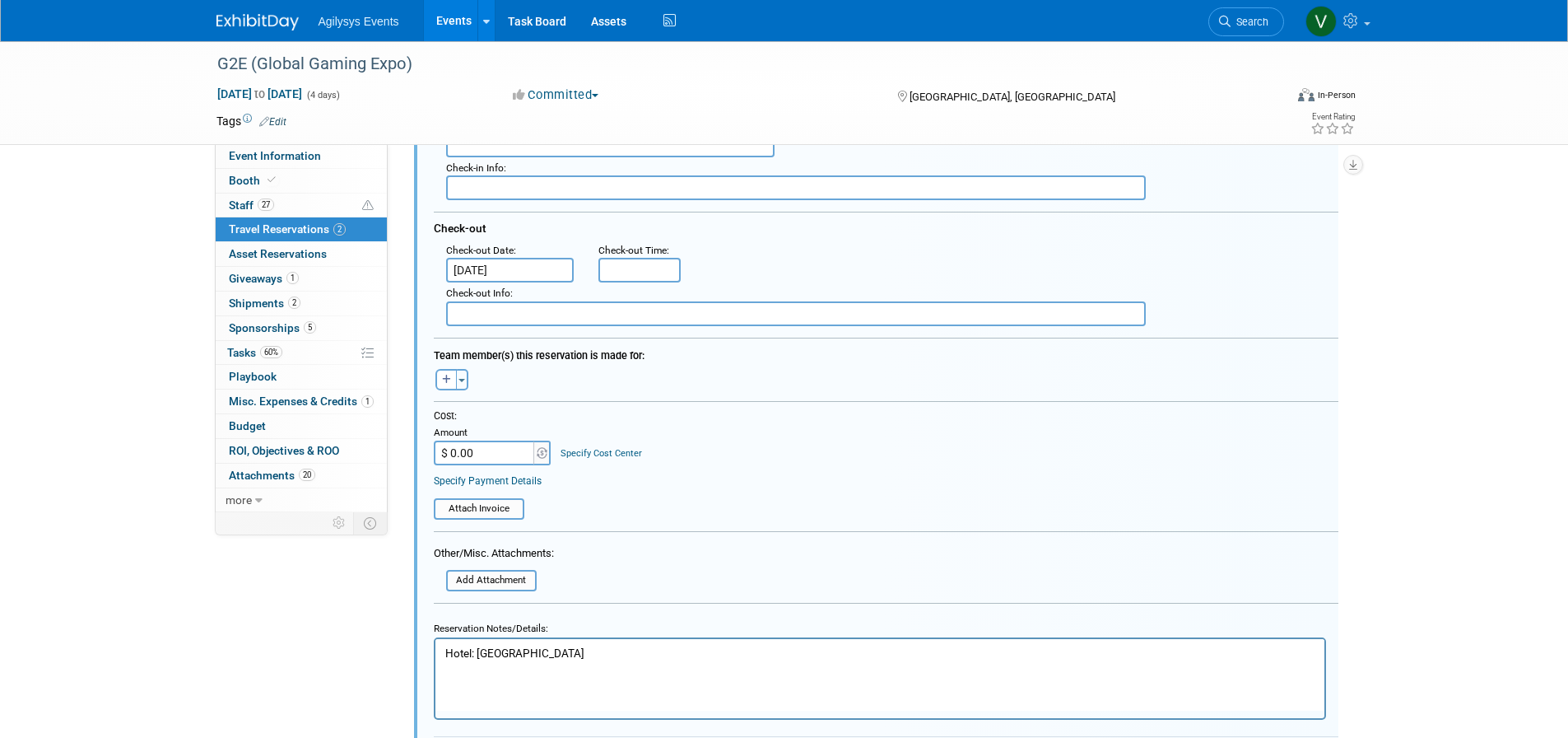
type input "5:00 PM"
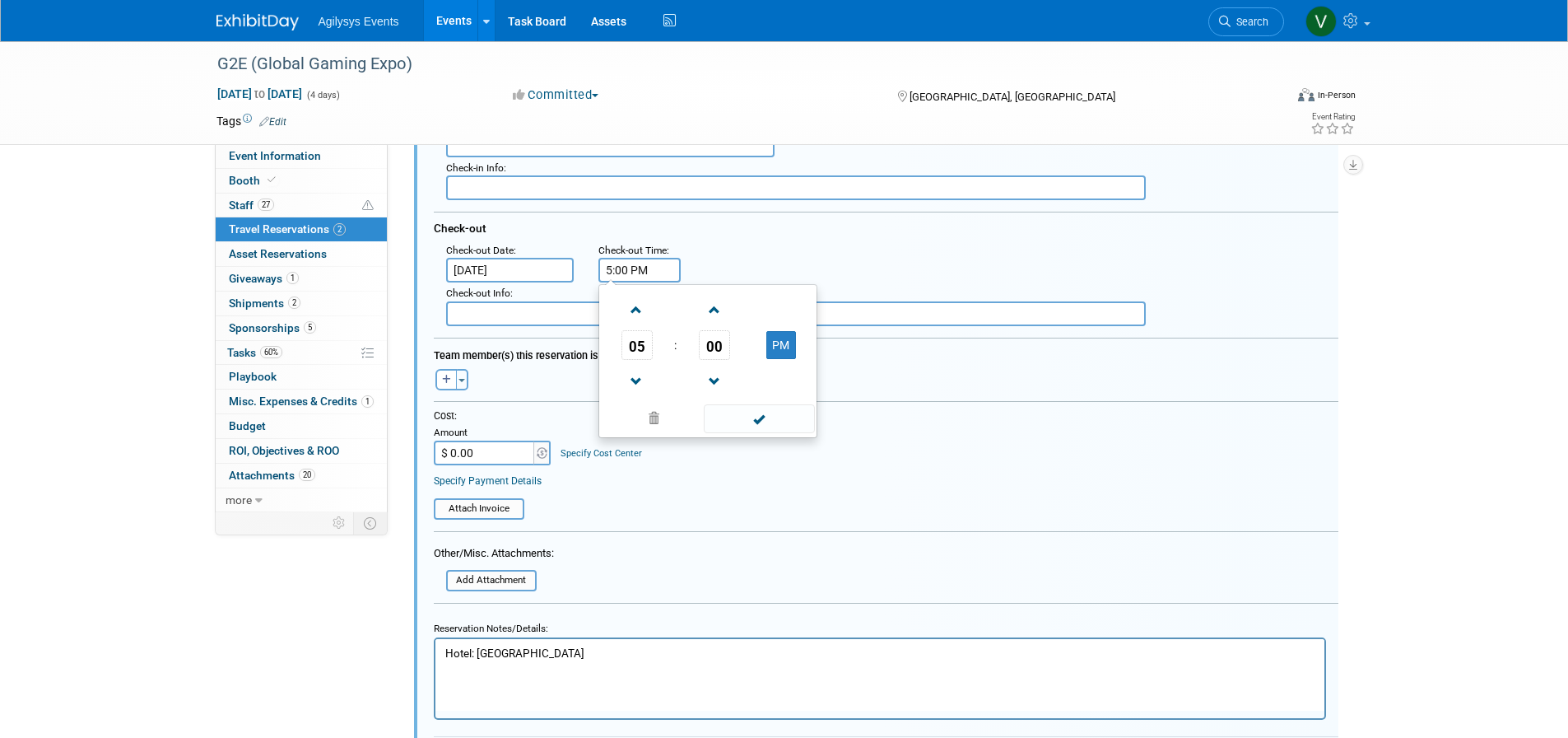
click at [627, 269] on input "5:00 PM" at bounding box center [639, 270] width 83 height 25
click at [734, 255] on div ": Check-out Date : Oct 4, 2025 Check-out Time : 5:00 PM" at bounding box center [892, 261] width 916 height 44
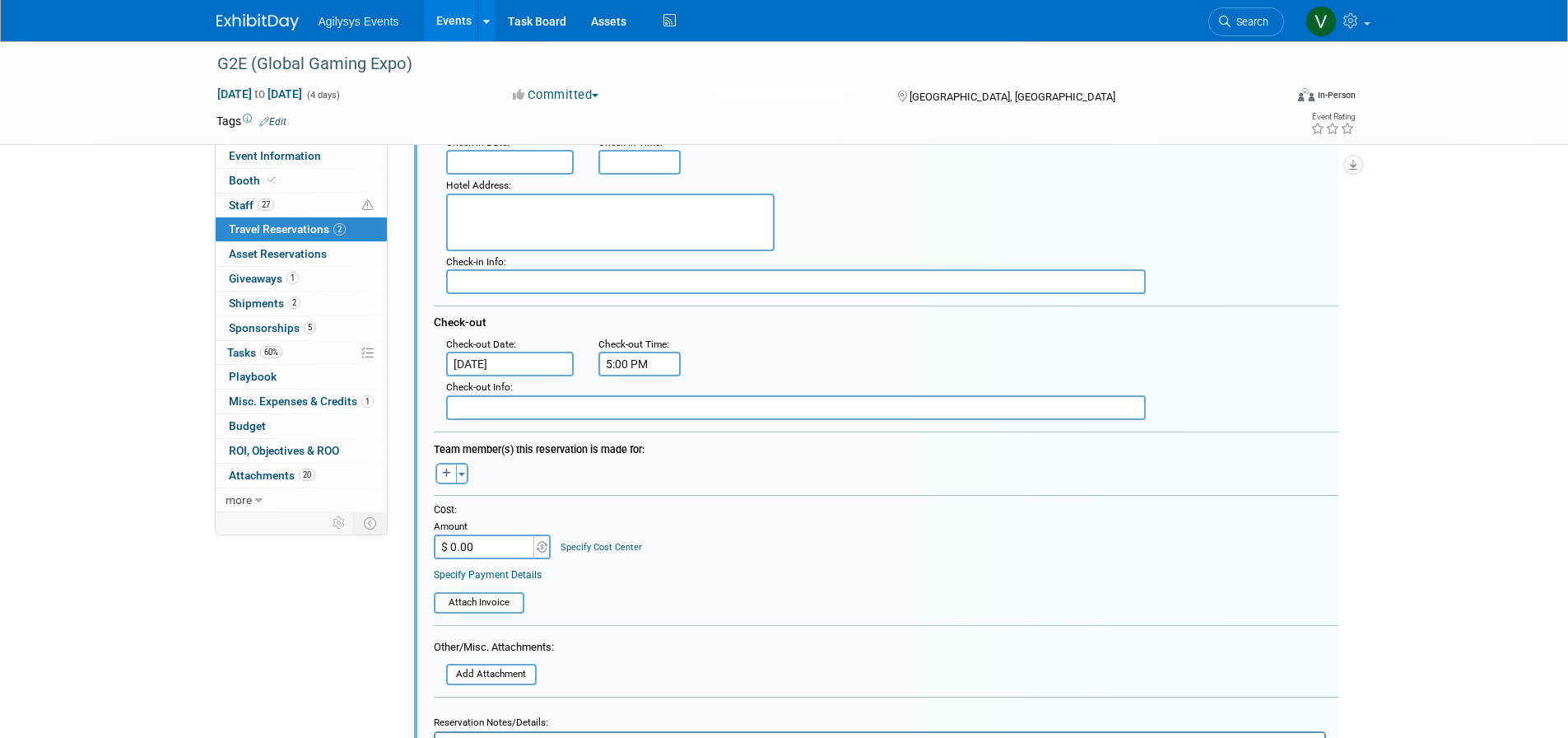
scroll to position [346, 0]
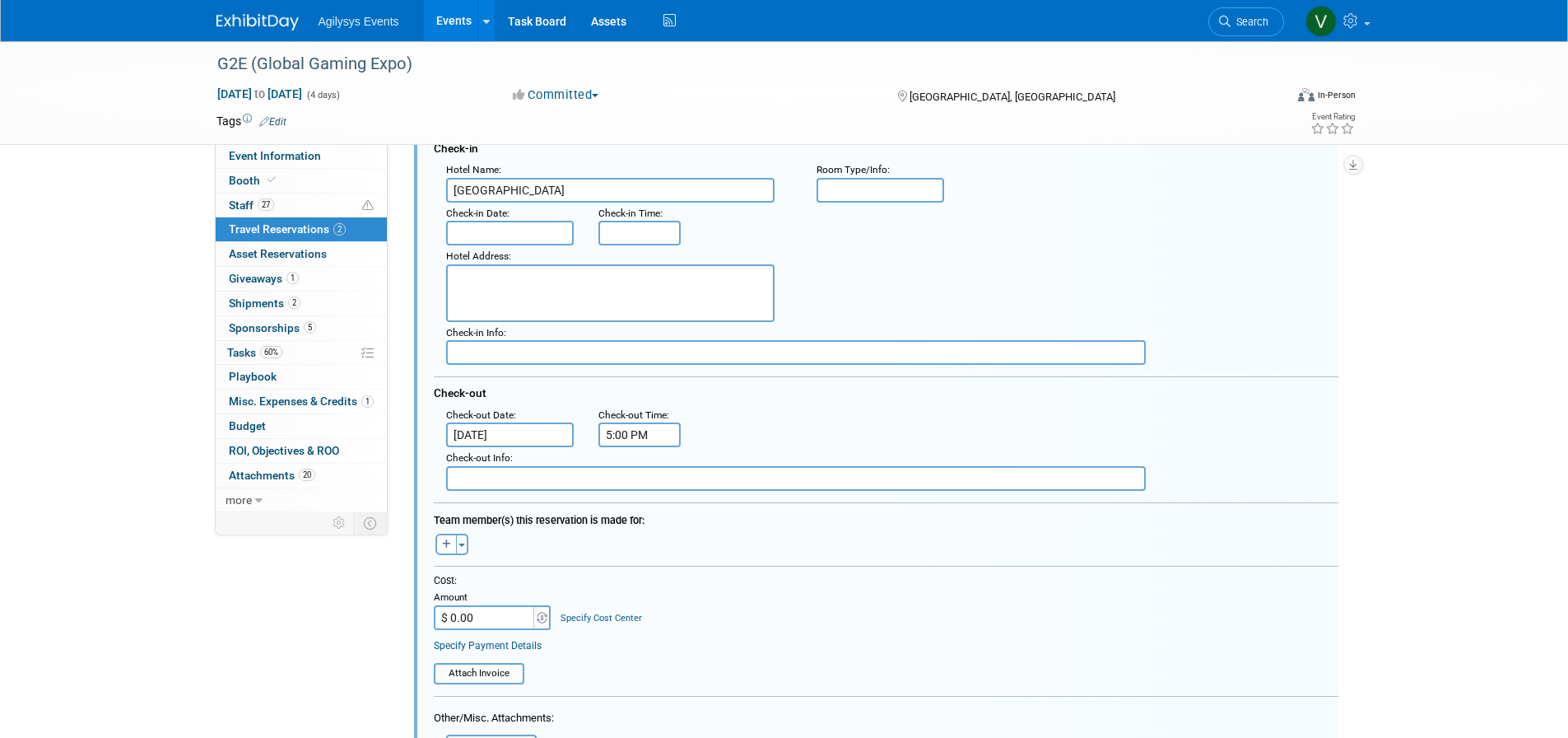
click at [514, 447] on input "Oct 4, 2025" at bounding box center [510, 434] width 128 height 25
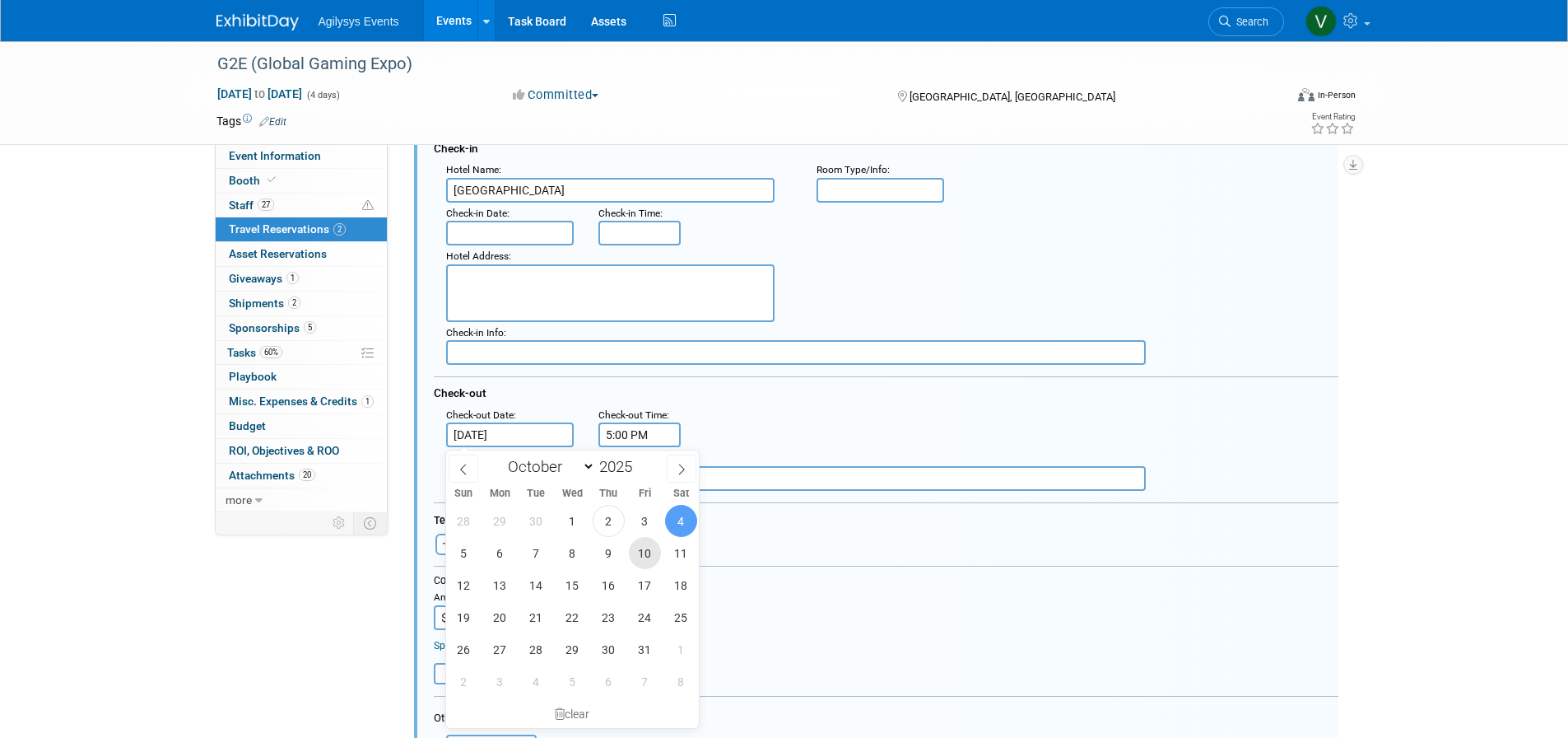
click at [650, 555] on span "10" at bounding box center [644, 552] width 32 height 32
type input "Oct 10, 2025"
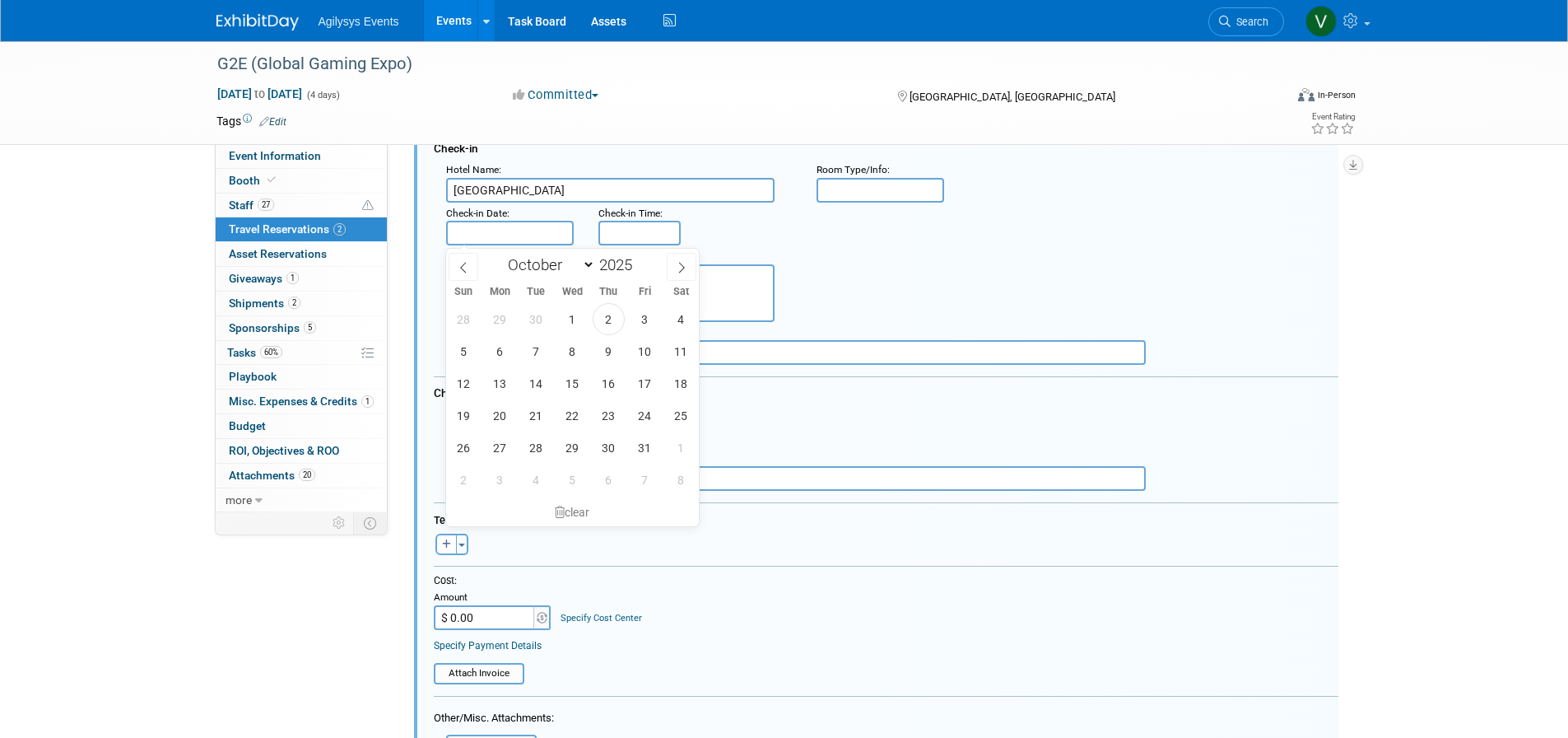
click at [506, 229] on input "text" at bounding box center [510, 232] width 128 height 25
click at [681, 314] on span "4" at bounding box center [681, 319] width 32 height 32
type input "Oct 4, 2025"
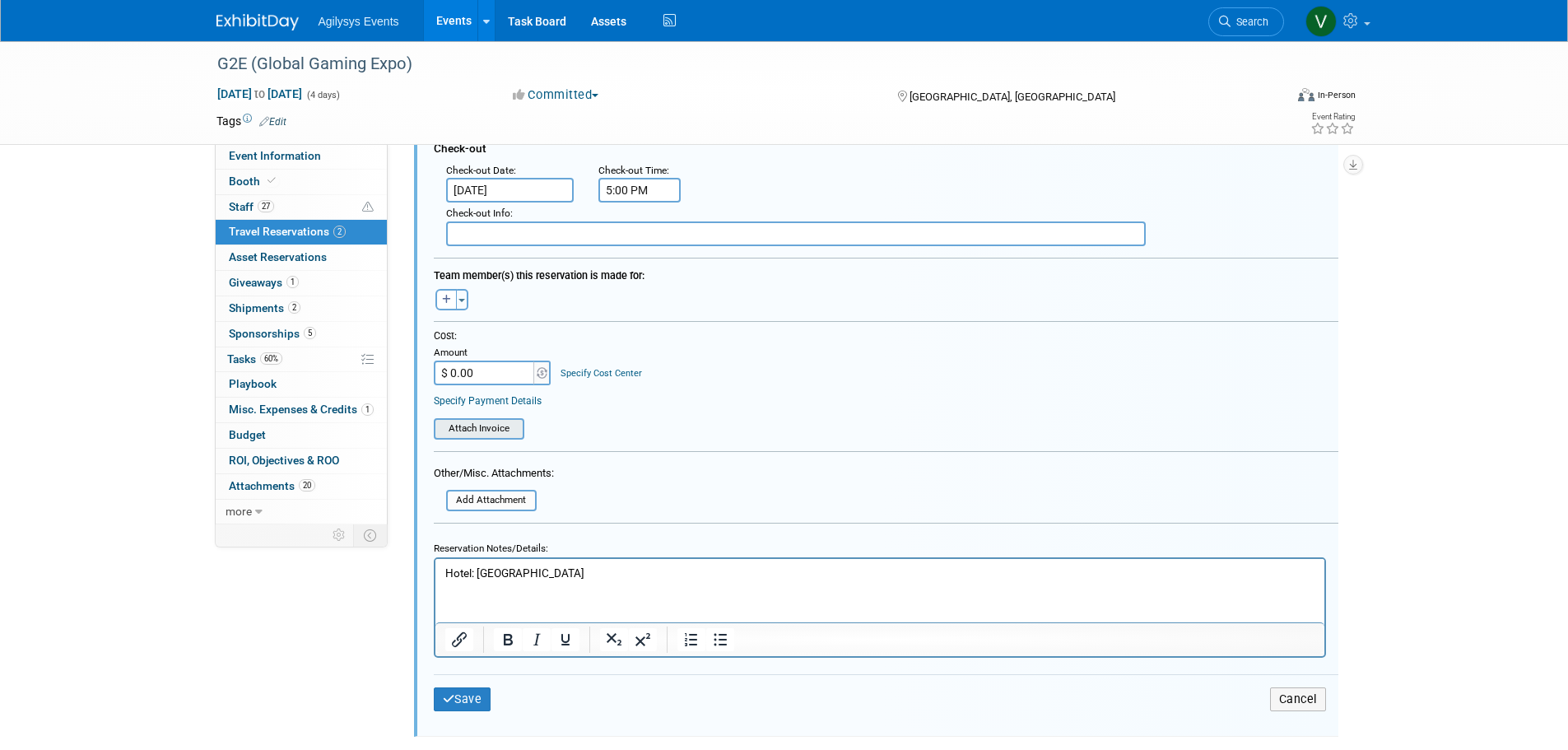
scroll to position [593, 0]
click at [501, 376] on input "$ 0.00" at bounding box center [485, 370] width 103 height 25
click at [470, 425] on input "file" at bounding box center [425, 427] width 196 height 18
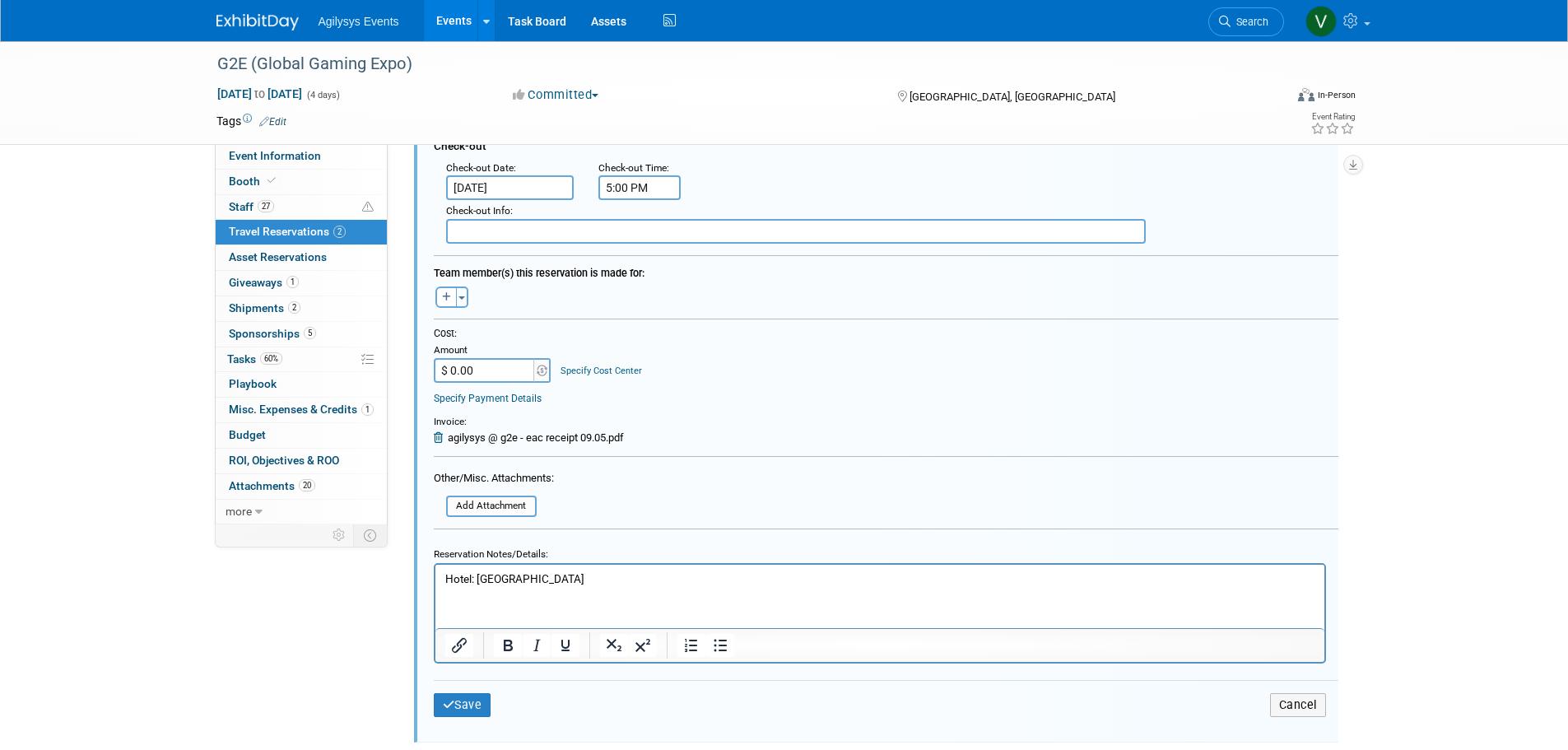
click at [570, 440] on span "agilysys @ g2e - eac receipt 09.05.pdf" at bounding box center [535, 438] width 176 height 13
click at [477, 438] on span "agilysys @ g2e - eac receipt 09.05.pdf" at bounding box center [535, 438] width 176 height 13
click at [437, 438] on icon at bounding box center [440, 438] width 14 height 11
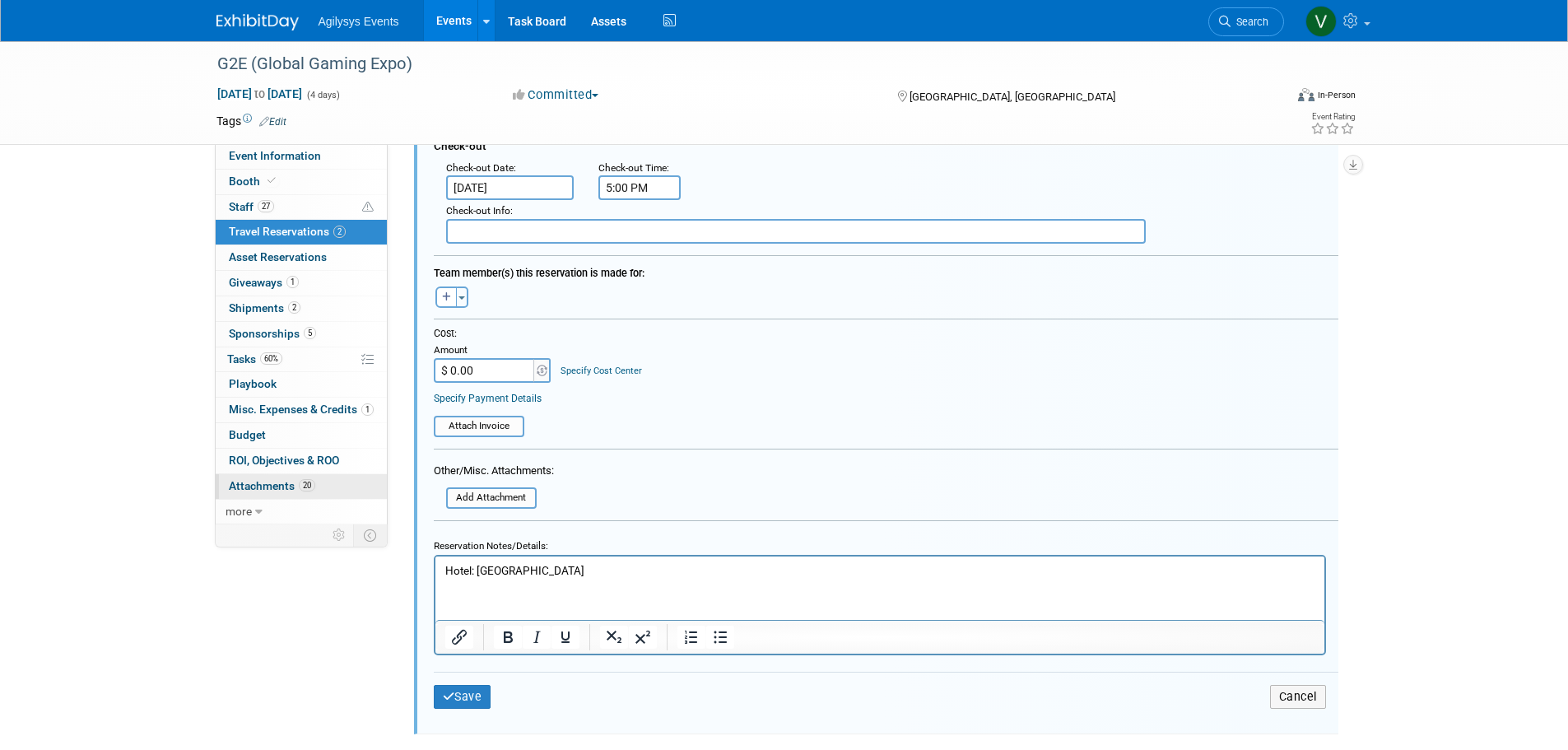
click at [260, 494] on link "20 Attachments 20" at bounding box center [301, 486] width 172 height 25
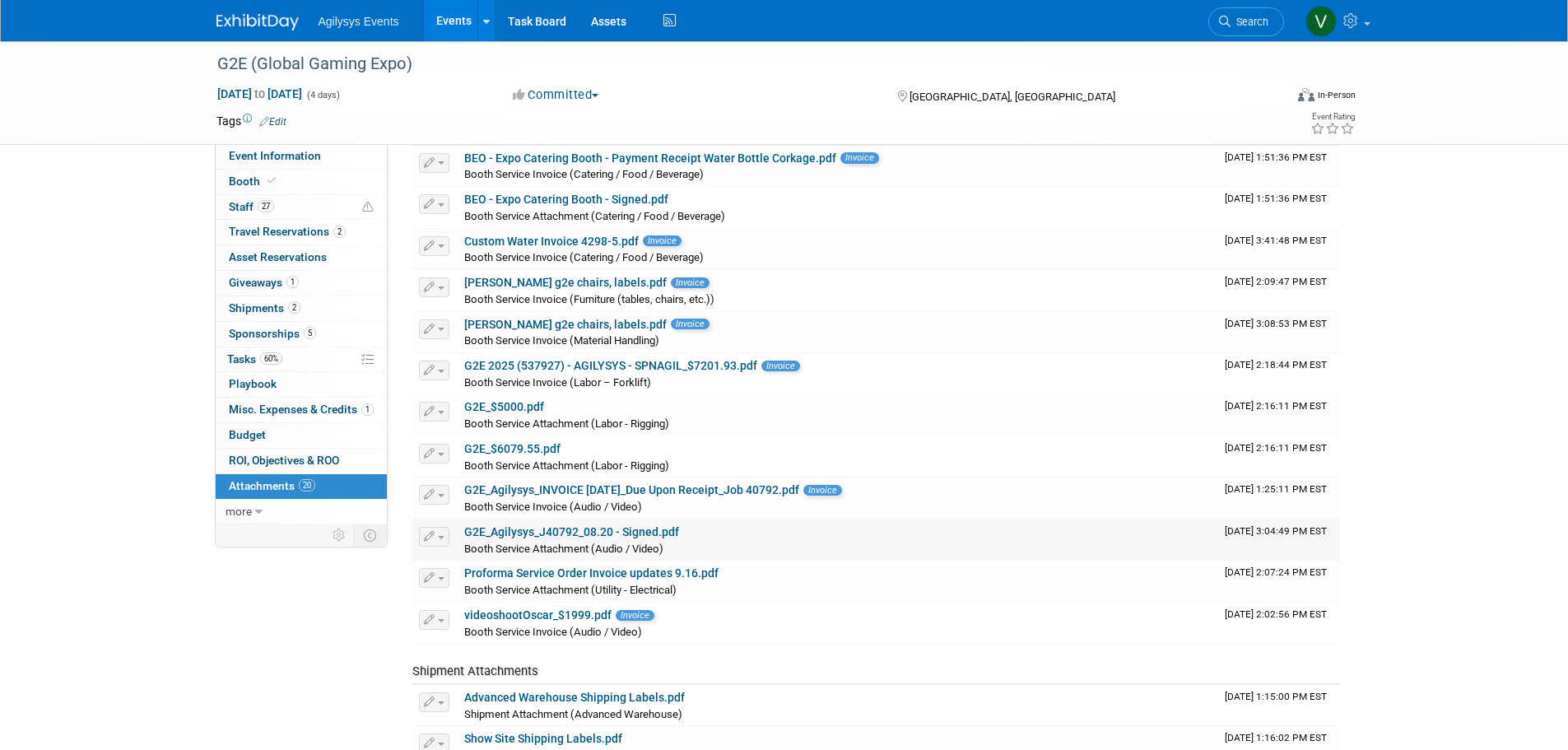
scroll to position [247, 0]
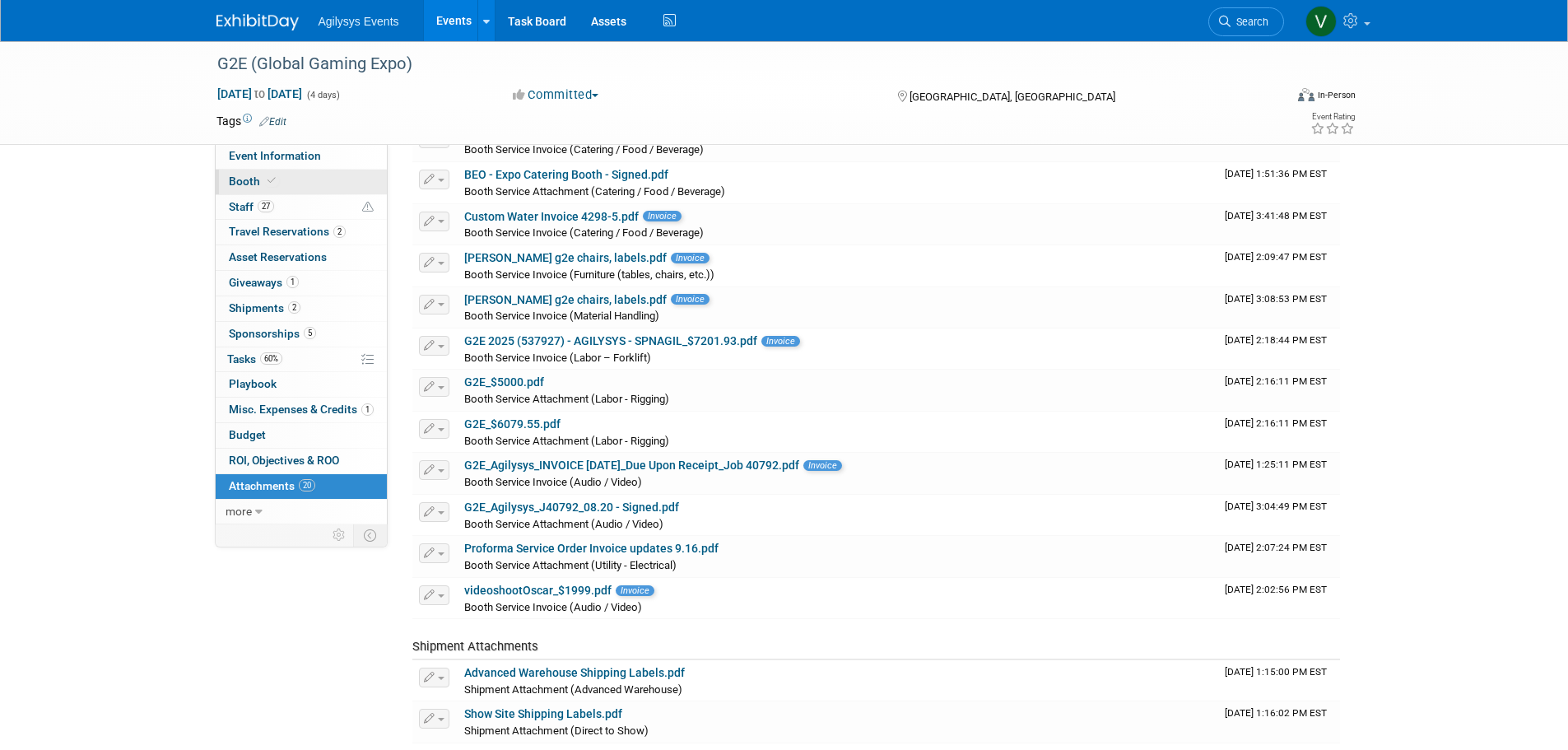
click at [264, 186] on span "Booth" at bounding box center [253, 181] width 50 height 14
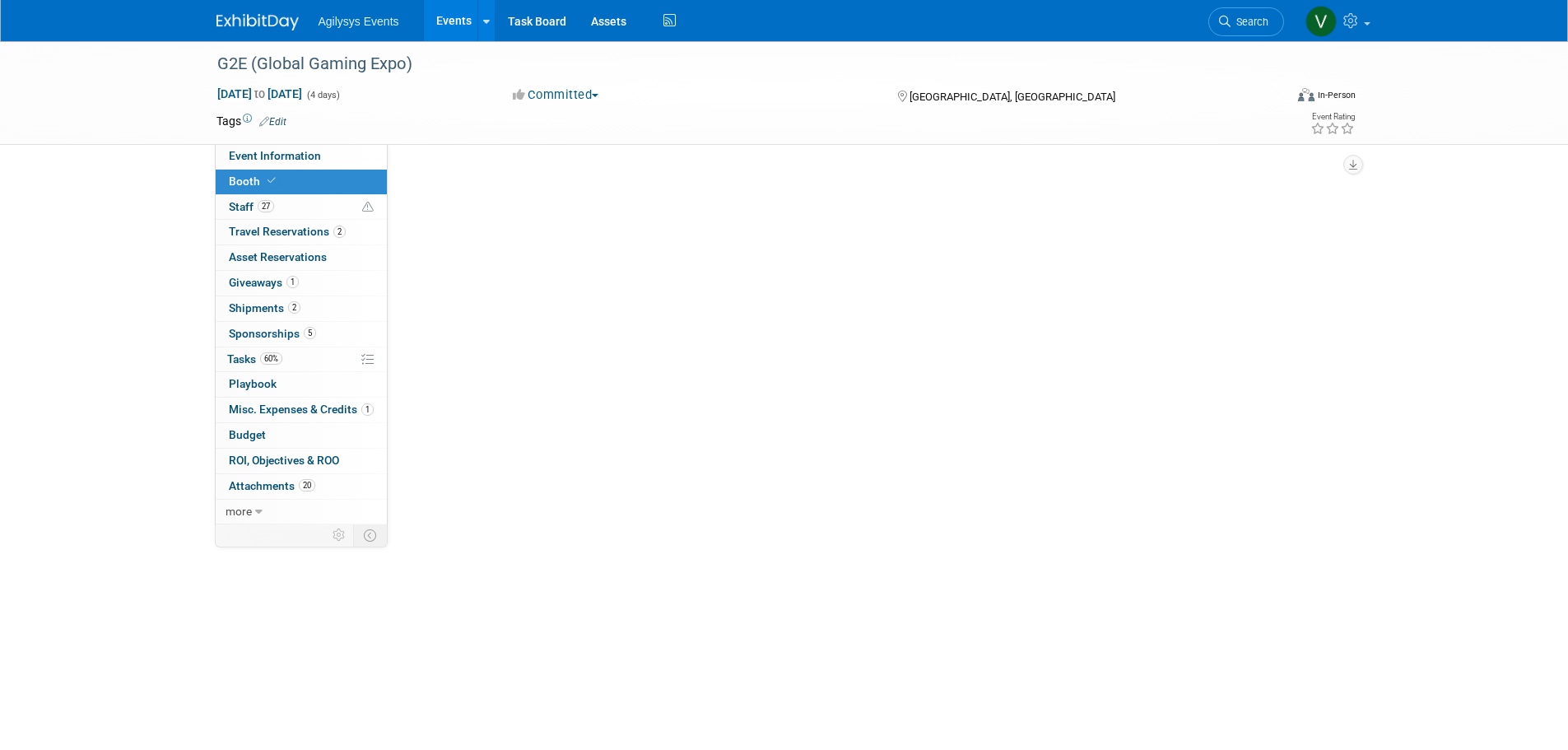
scroll to position [0, 0]
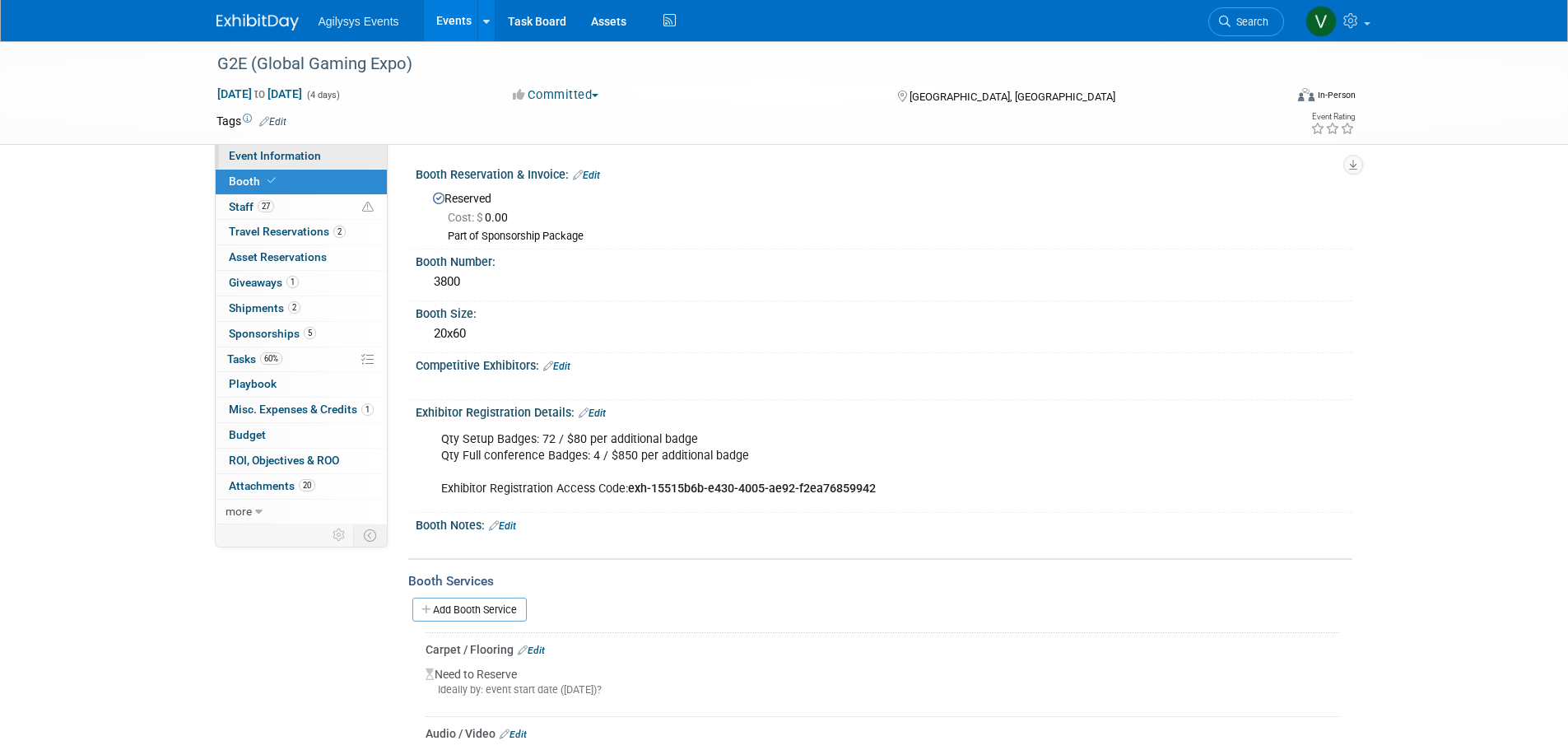
click at [289, 146] on link "Event Information" at bounding box center [301, 156] width 172 height 25
select select "GAM"
select select "Q3"
select select "A"
select select "Yes"
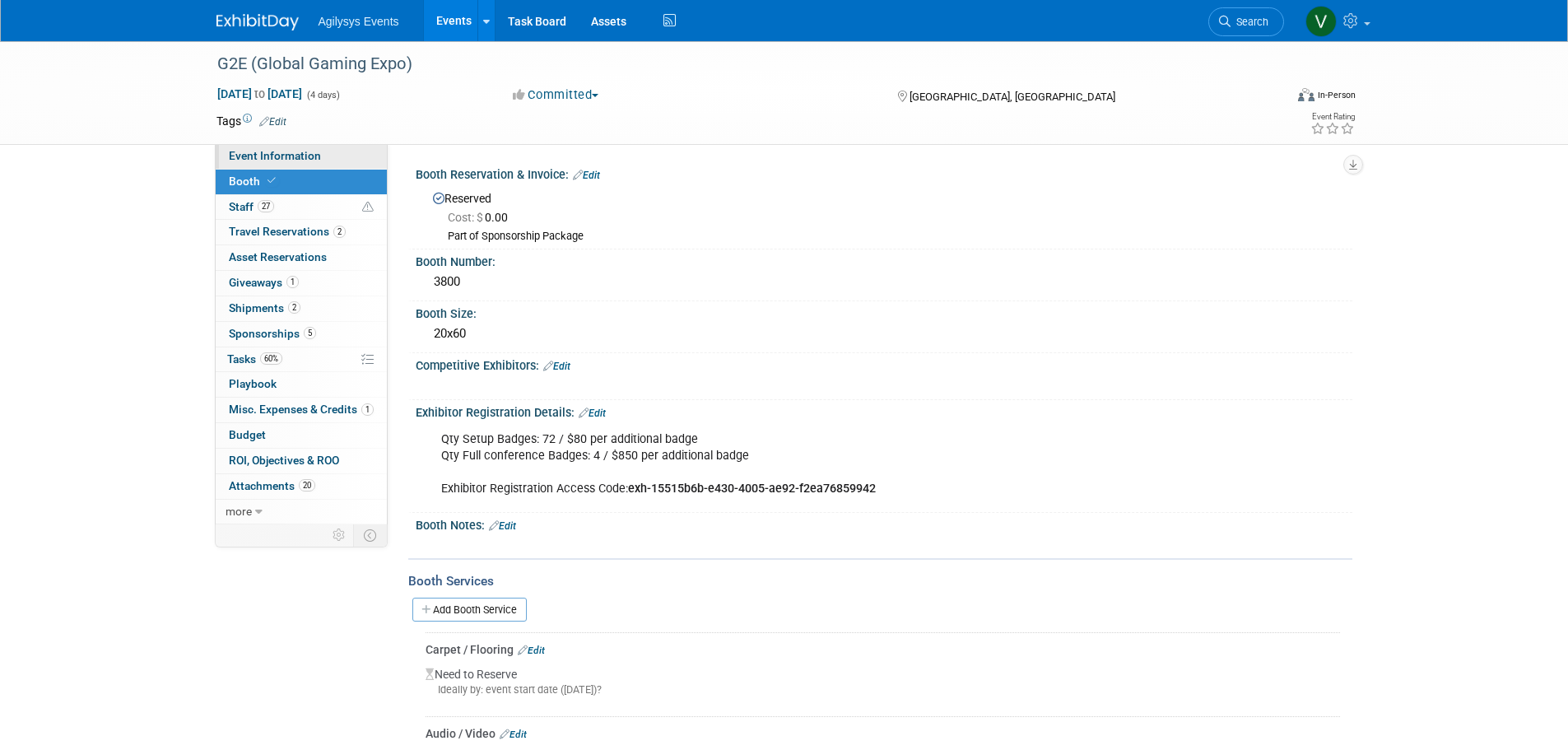
select select "Yes"
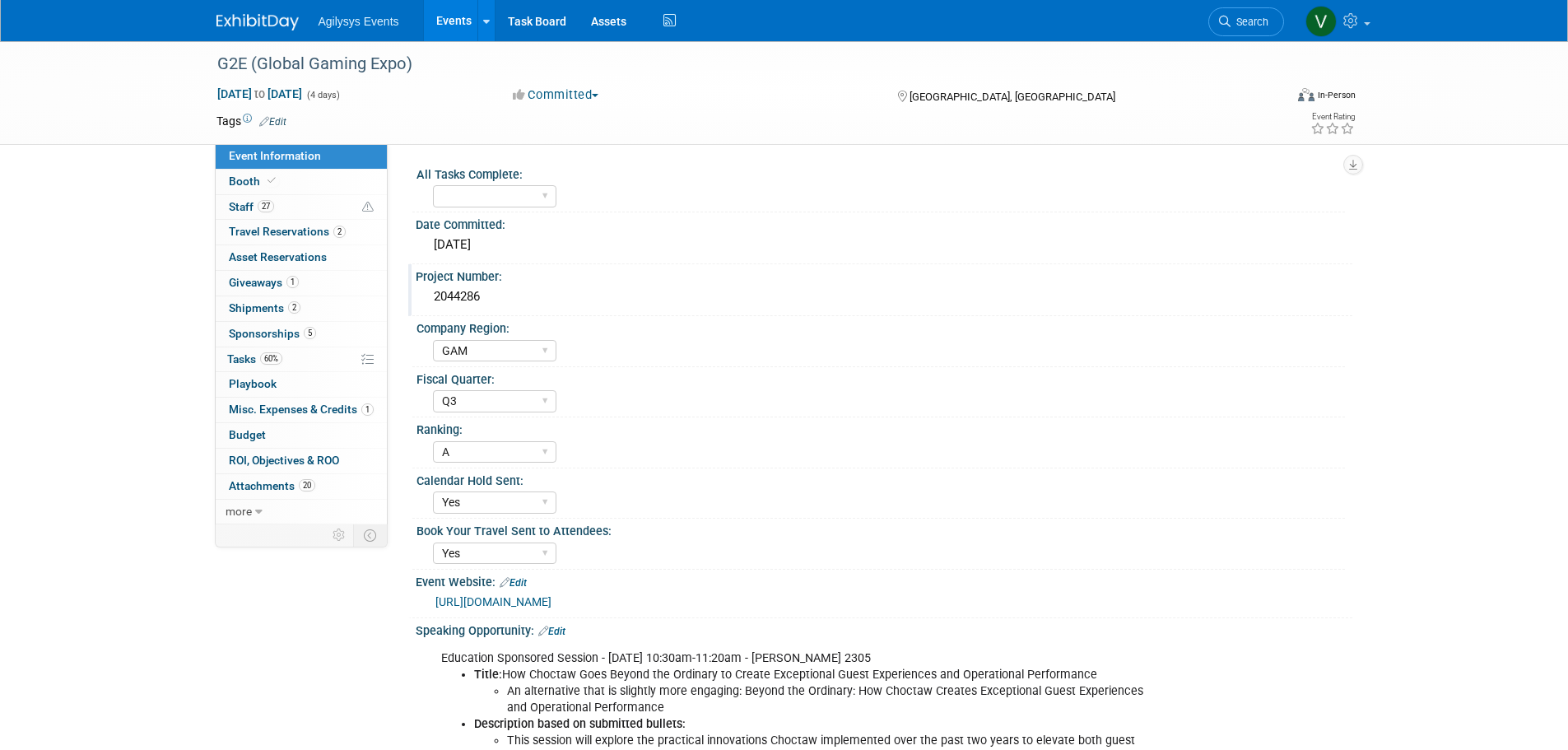
drag, startPoint x: 495, startPoint y: 295, endPoint x: 432, endPoint y: 293, distance: 63.0
click at [432, 293] on div "2044286" at bounding box center [884, 297] width 912 height 25
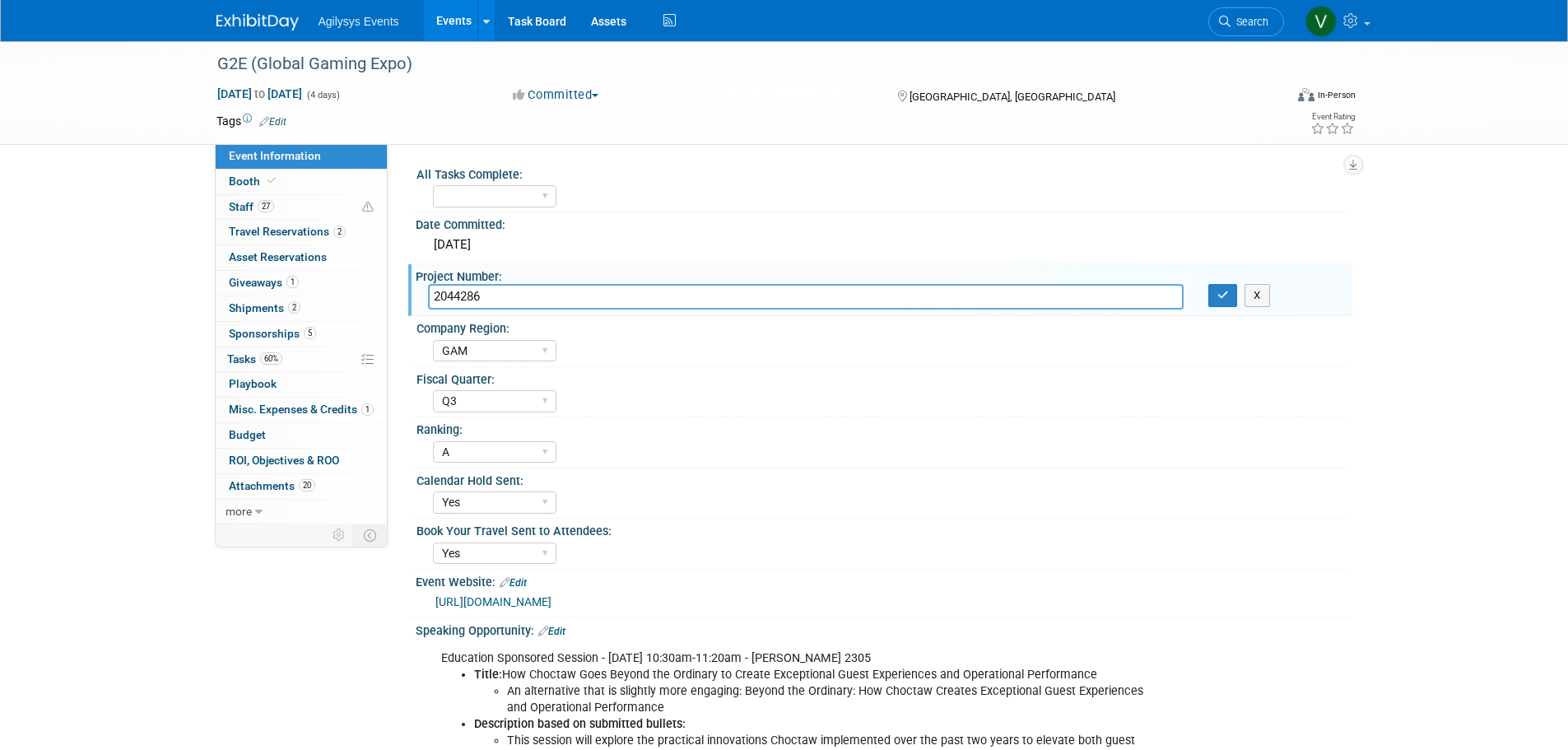
drag, startPoint x: 456, startPoint y: 291, endPoint x: 478, endPoint y: 285, distance: 22.8
click at [478, 285] on input "2044286" at bounding box center [806, 297] width 756 height 25
drag, startPoint x: 486, startPoint y: 298, endPoint x: 435, endPoint y: 296, distance: 51.0
click at [435, 296] on input "2044286" at bounding box center [806, 297] width 756 height 25
click at [281, 229] on span "Travel Reservations 2" at bounding box center [287, 232] width 117 height 14
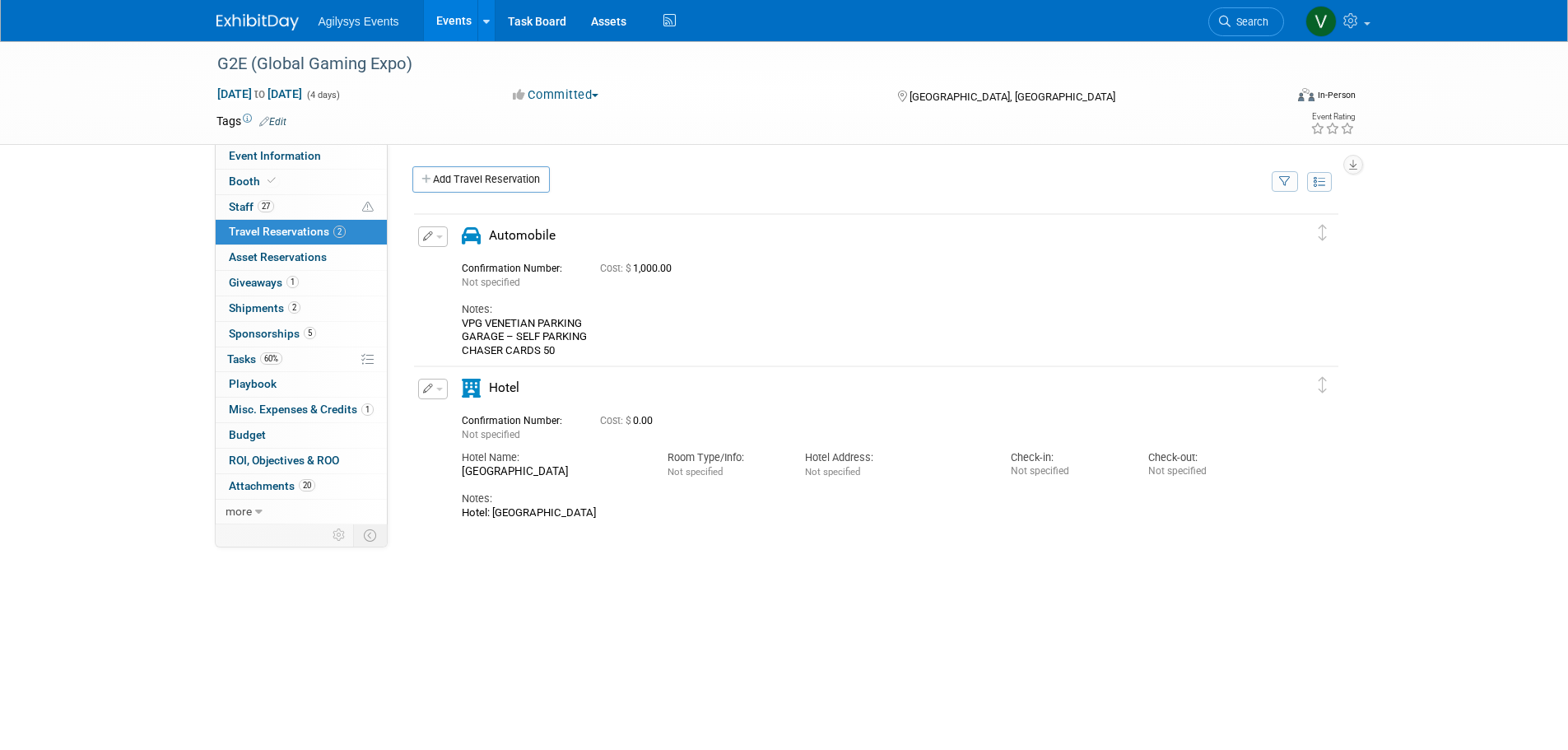
click at [436, 390] on span "button" at bounding box center [439, 390] width 6 height 4
click at [473, 417] on button "Edit Reservation" at bounding box center [488, 418] width 139 height 24
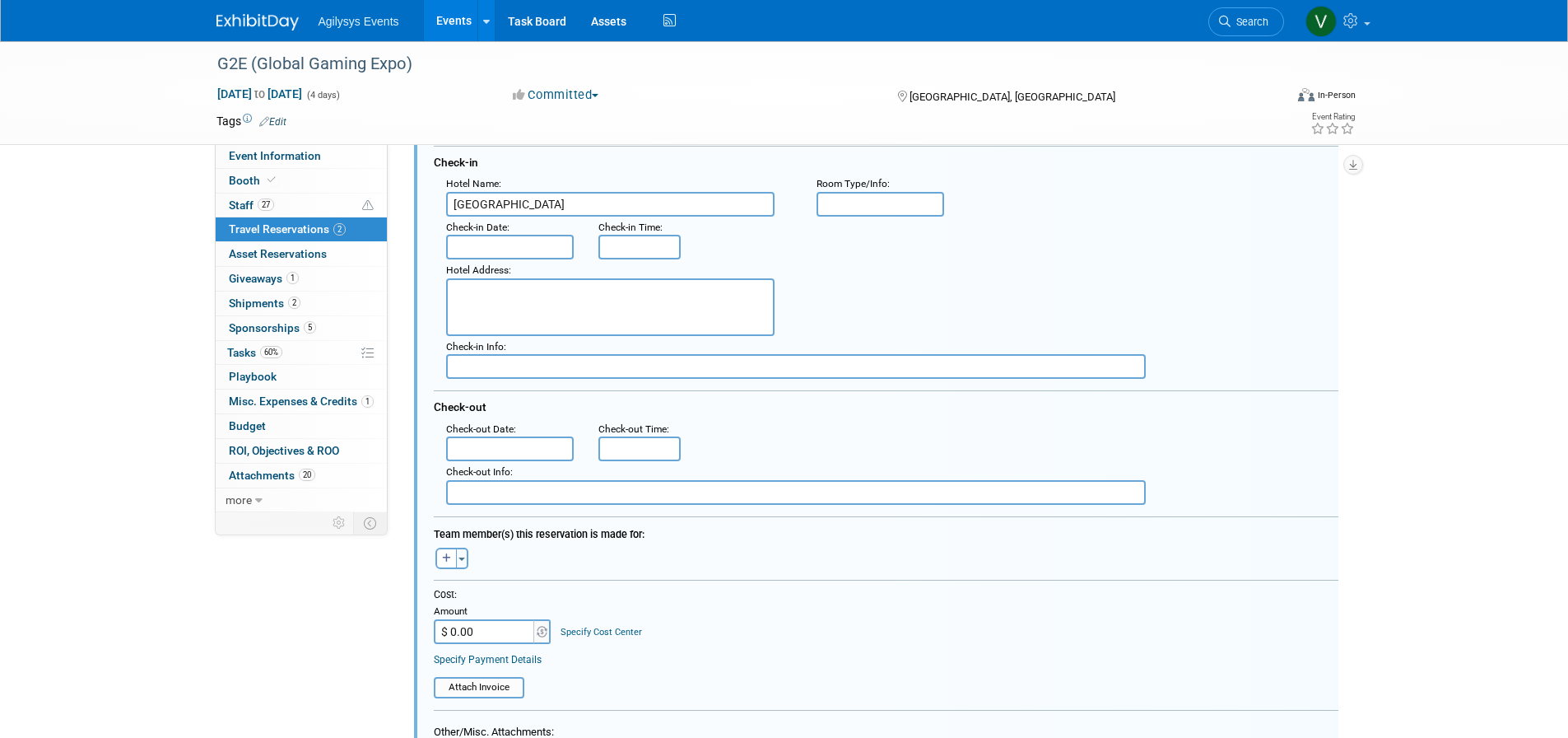
scroll to position [346, 0]
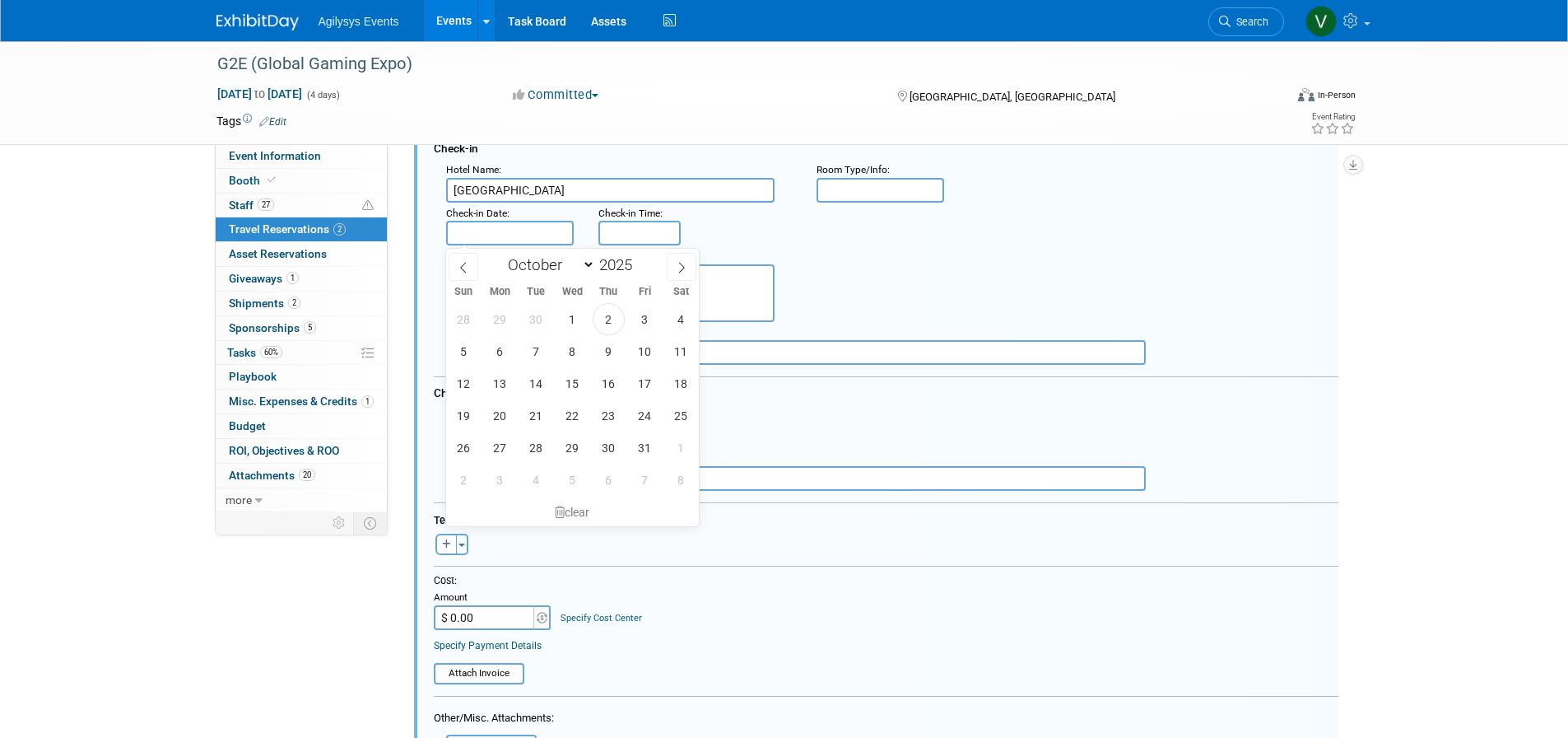
click at [482, 225] on input "text" at bounding box center [510, 232] width 128 height 25
click at [685, 321] on span "4" at bounding box center [681, 319] width 32 height 32
type input "Oct 4, 2025"
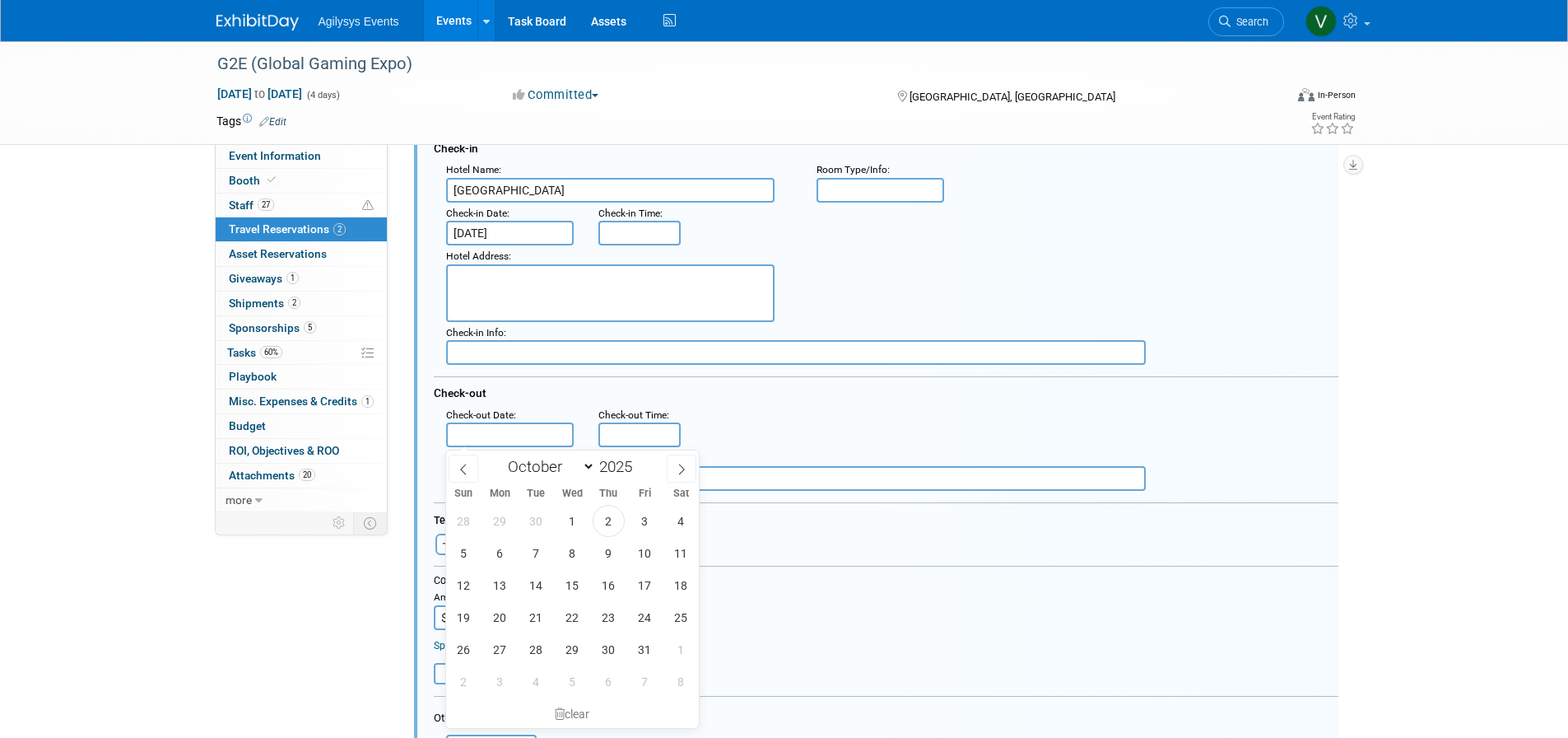
click at [475, 440] on input "text" at bounding box center [510, 434] width 128 height 25
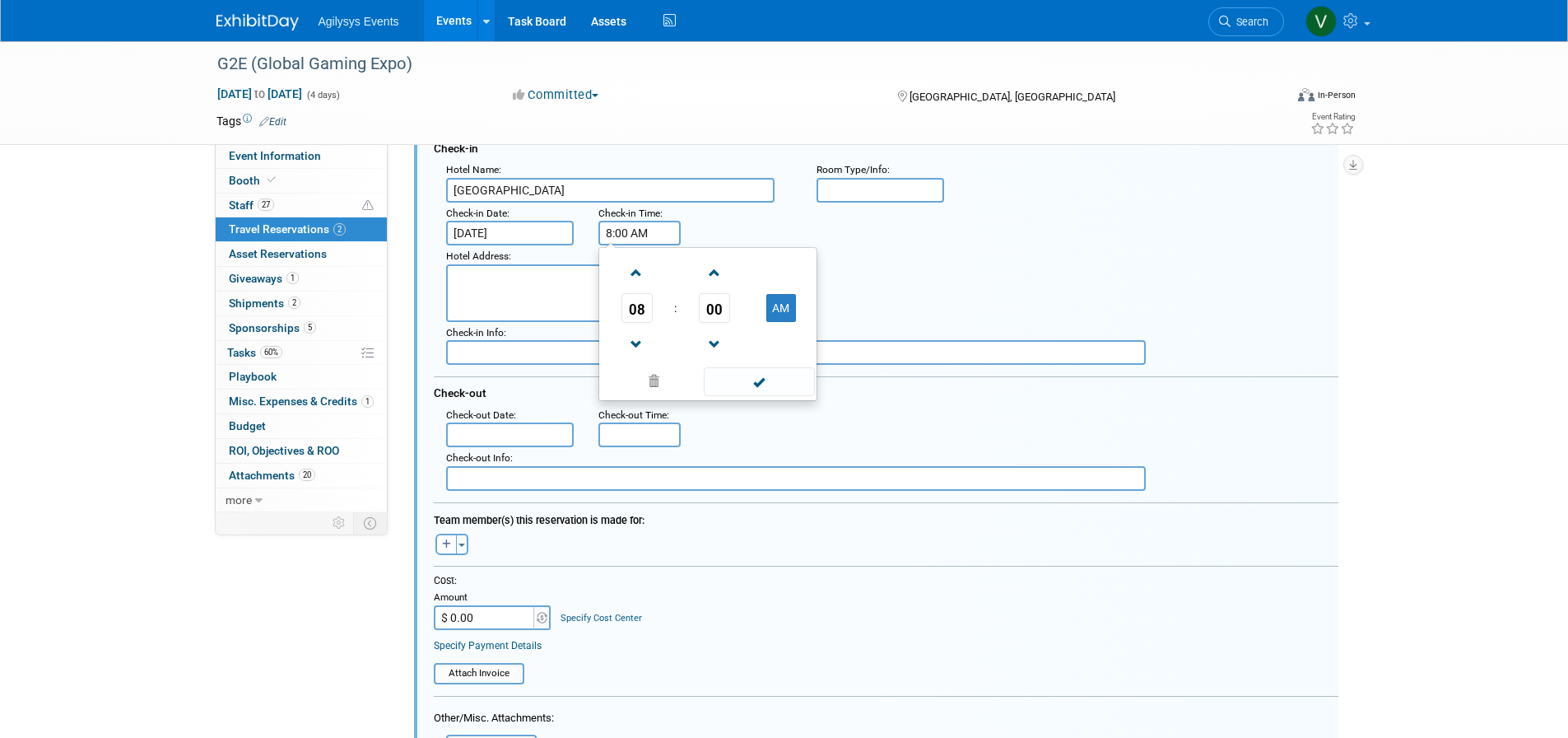
click at [642, 230] on input "8:00 AM" at bounding box center [639, 232] width 83 height 25
click at [641, 280] on span at bounding box center [637, 273] width 29 height 29
click at [641, 279] on span at bounding box center [637, 273] width 29 height 29
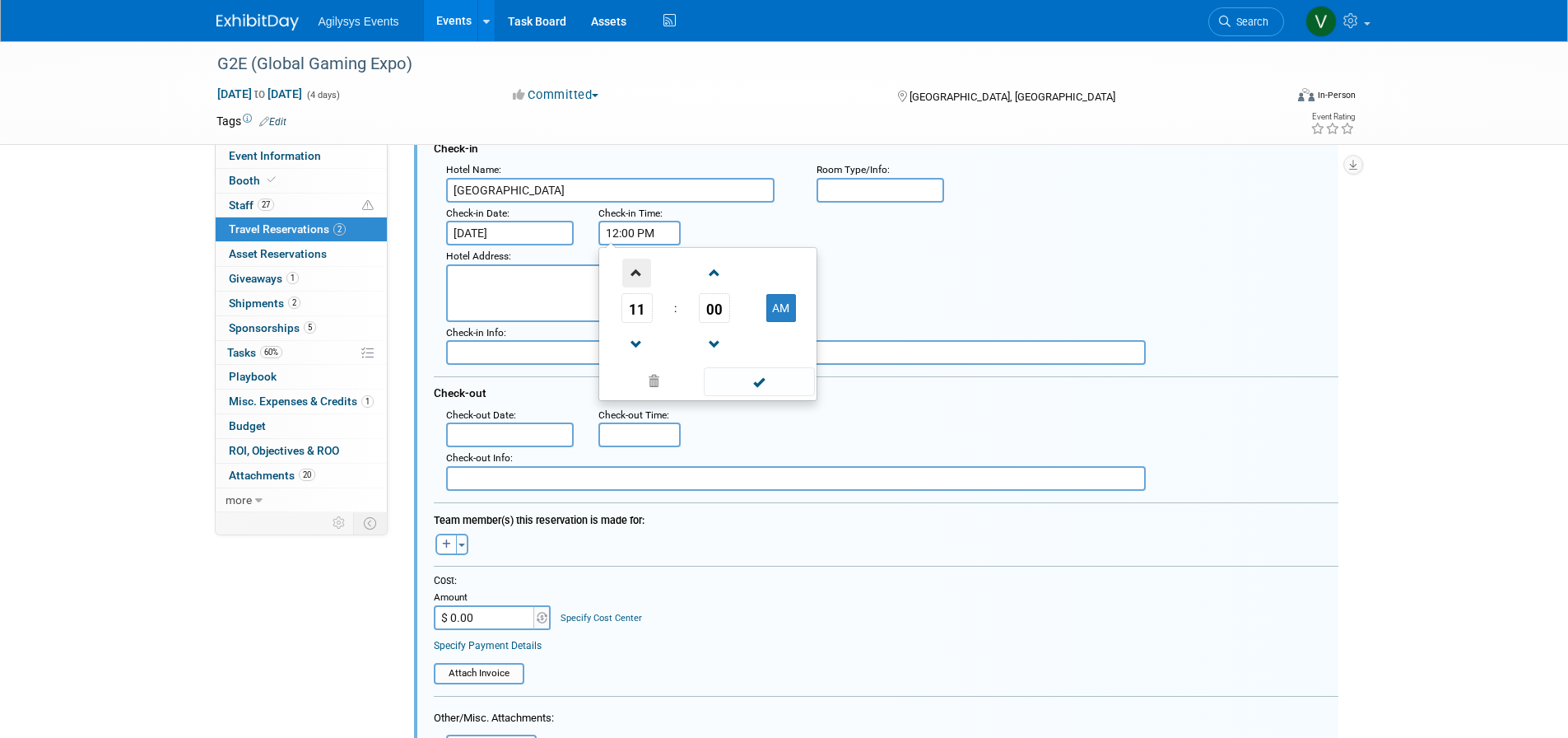
click at [641, 279] on span at bounding box center [637, 273] width 29 height 29
type input "4:00 PM"
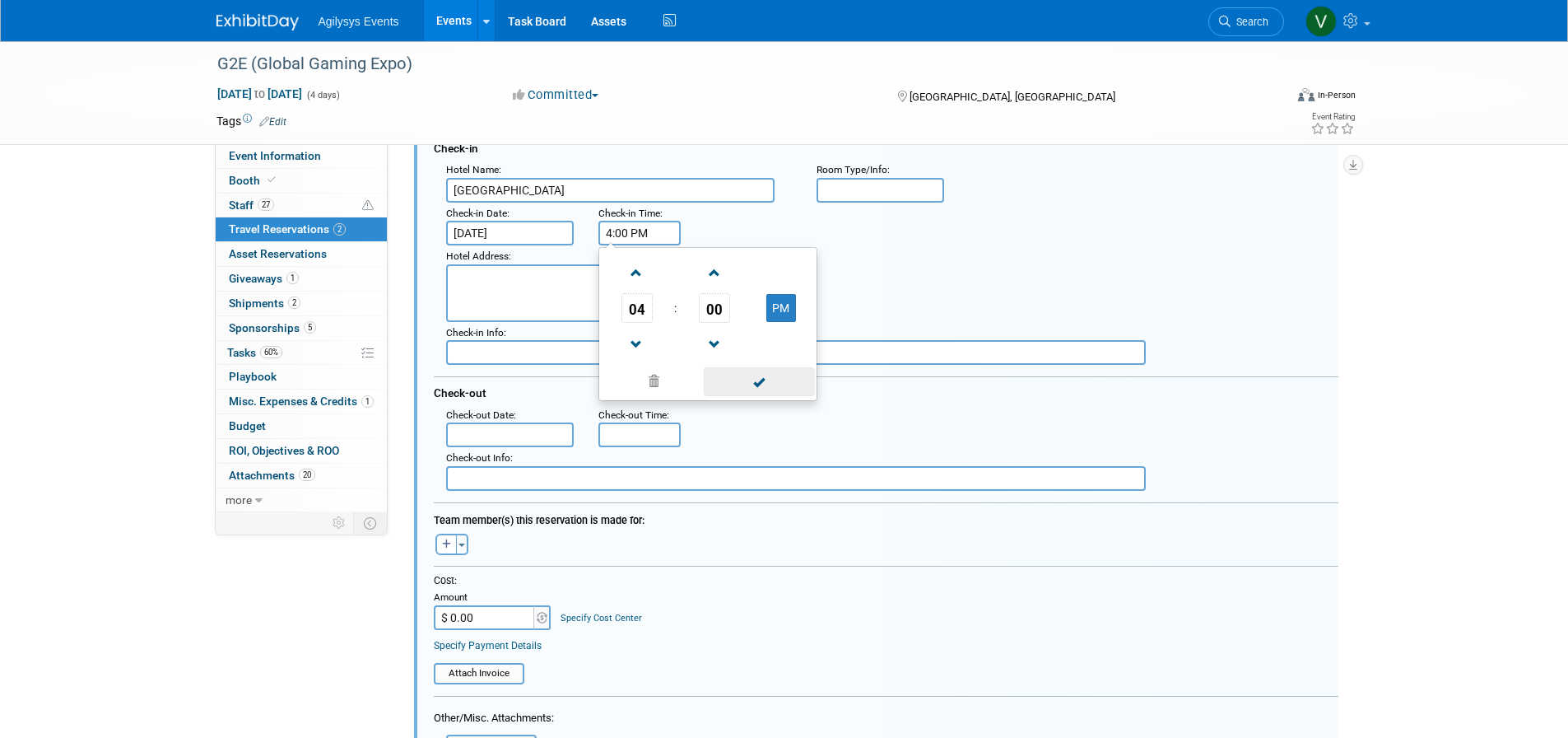
click at [761, 377] on span at bounding box center [759, 381] width 111 height 29
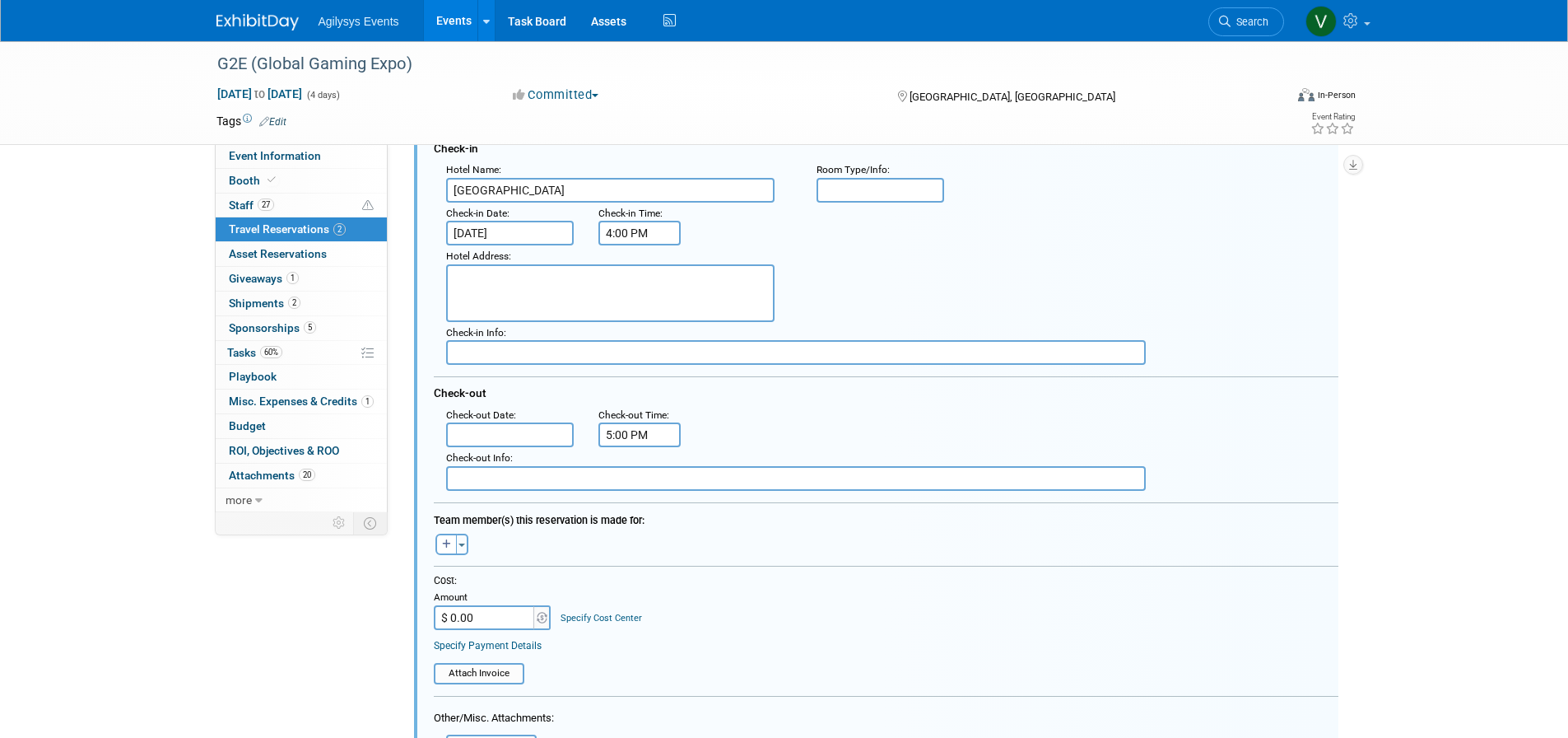
click at [637, 434] on input "5:00 PM" at bounding box center [639, 434] width 83 height 25
click at [636, 474] on span at bounding box center [637, 475] width 29 height 29
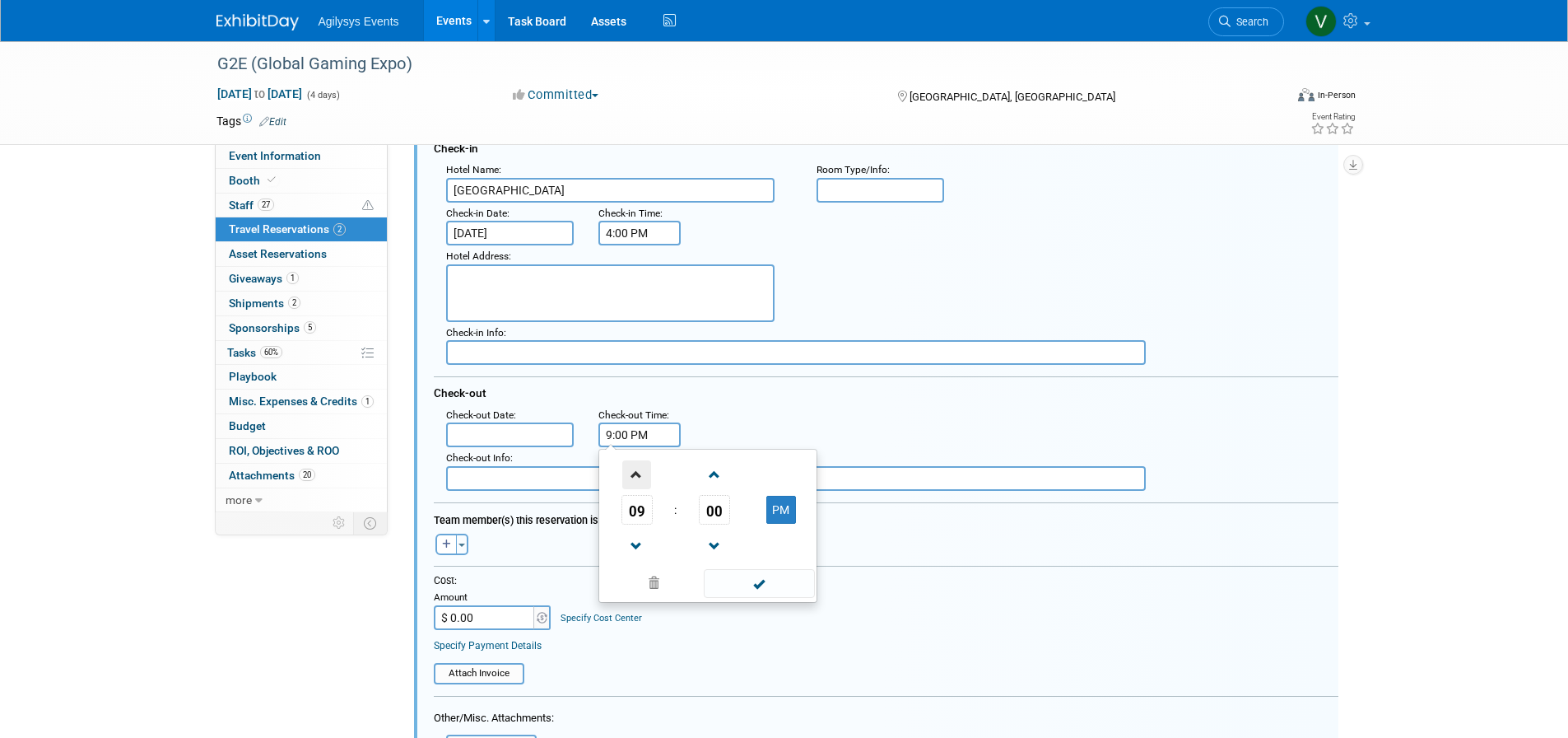
click at [636, 473] on span at bounding box center [637, 475] width 29 height 29
click at [641, 477] on span at bounding box center [637, 475] width 29 height 29
click at [793, 514] on button "PM" at bounding box center [780, 509] width 30 height 28
type input "11:00 AM"
click at [494, 444] on input "text" at bounding box center [510, 434] width 128 height 25
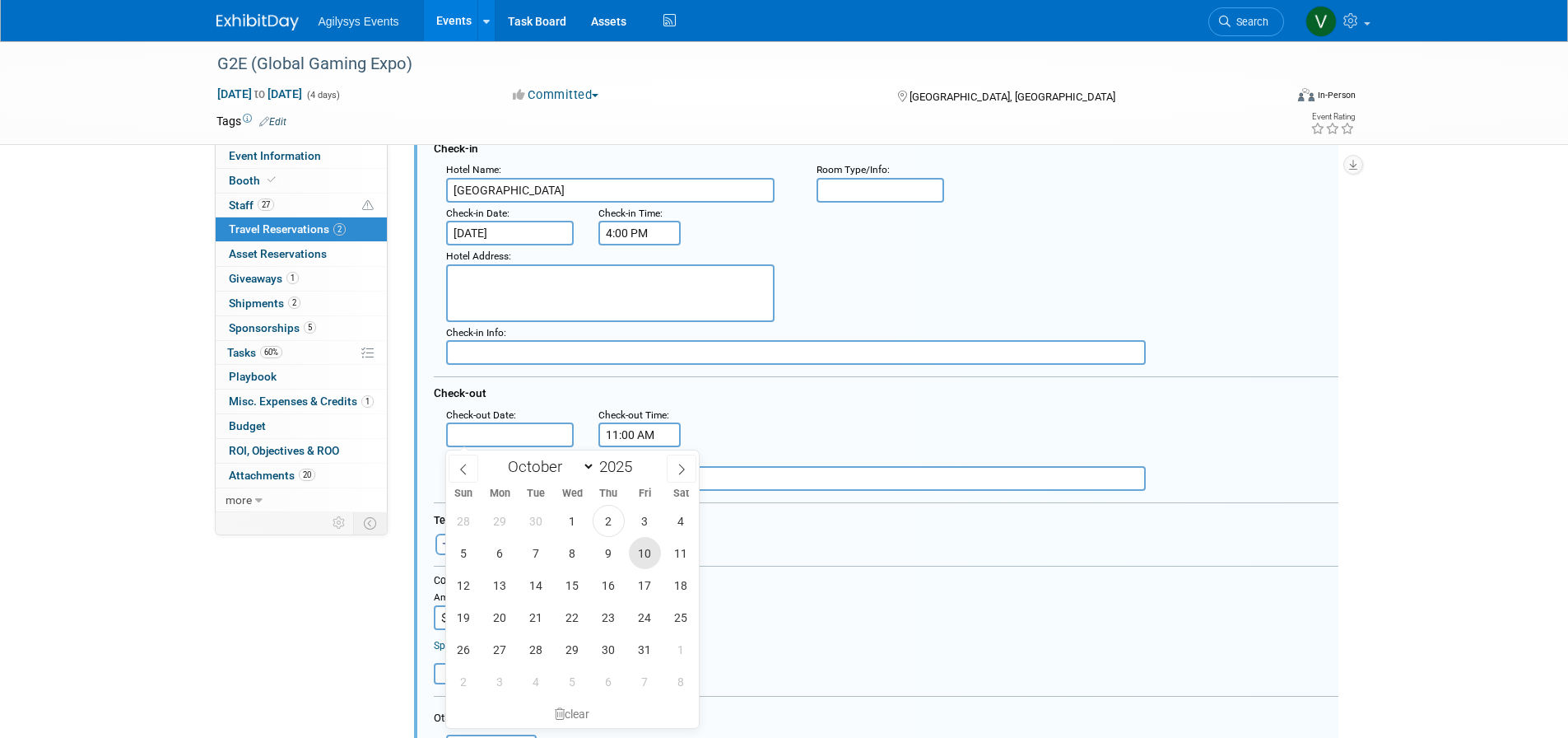
click at [648, 556] on span "10" at bounding box center [644, 552] width 32 height 32
type input "Oct 10, 2025"
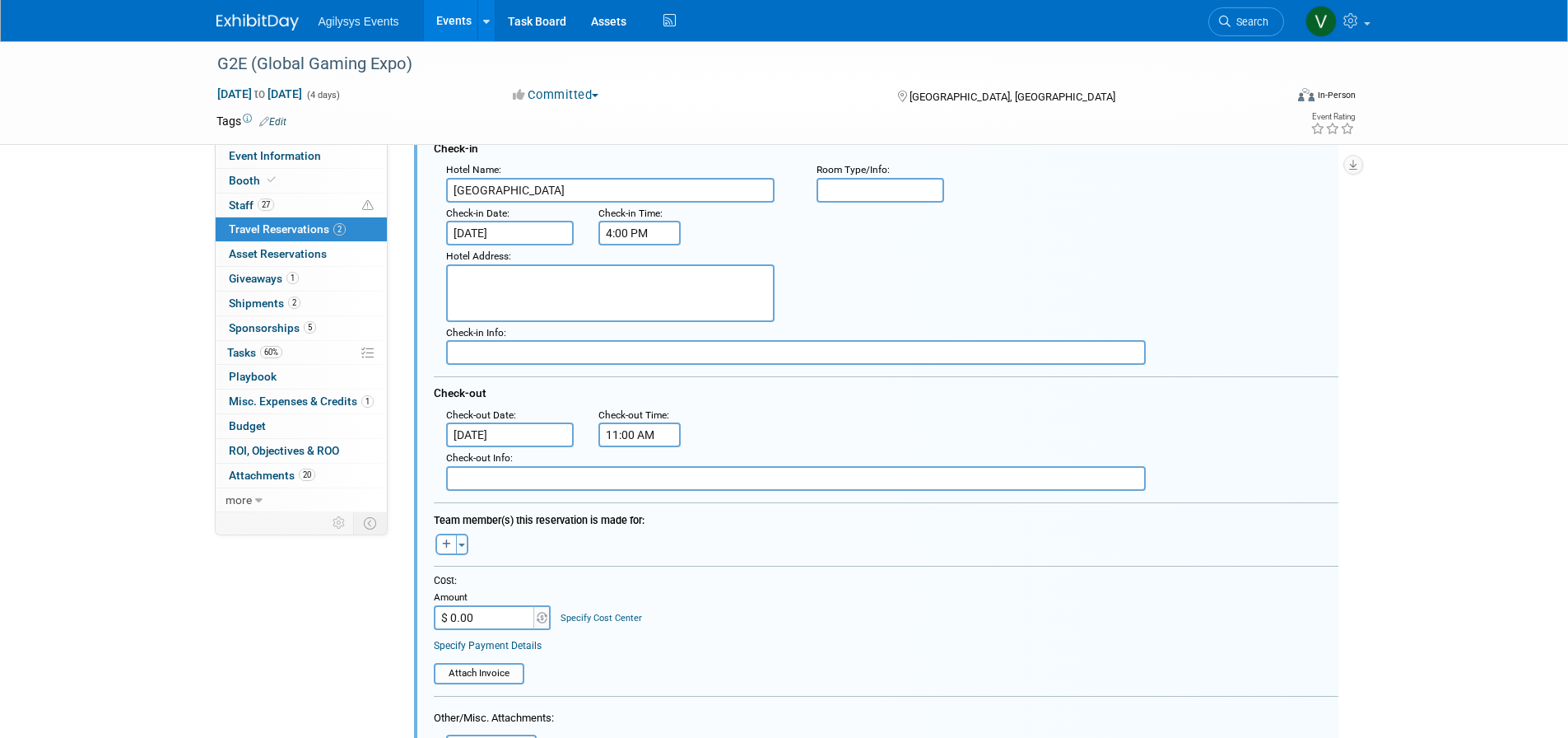
click at [496, 274] on textarea at bounding box center [611, 292] width 328 height 57
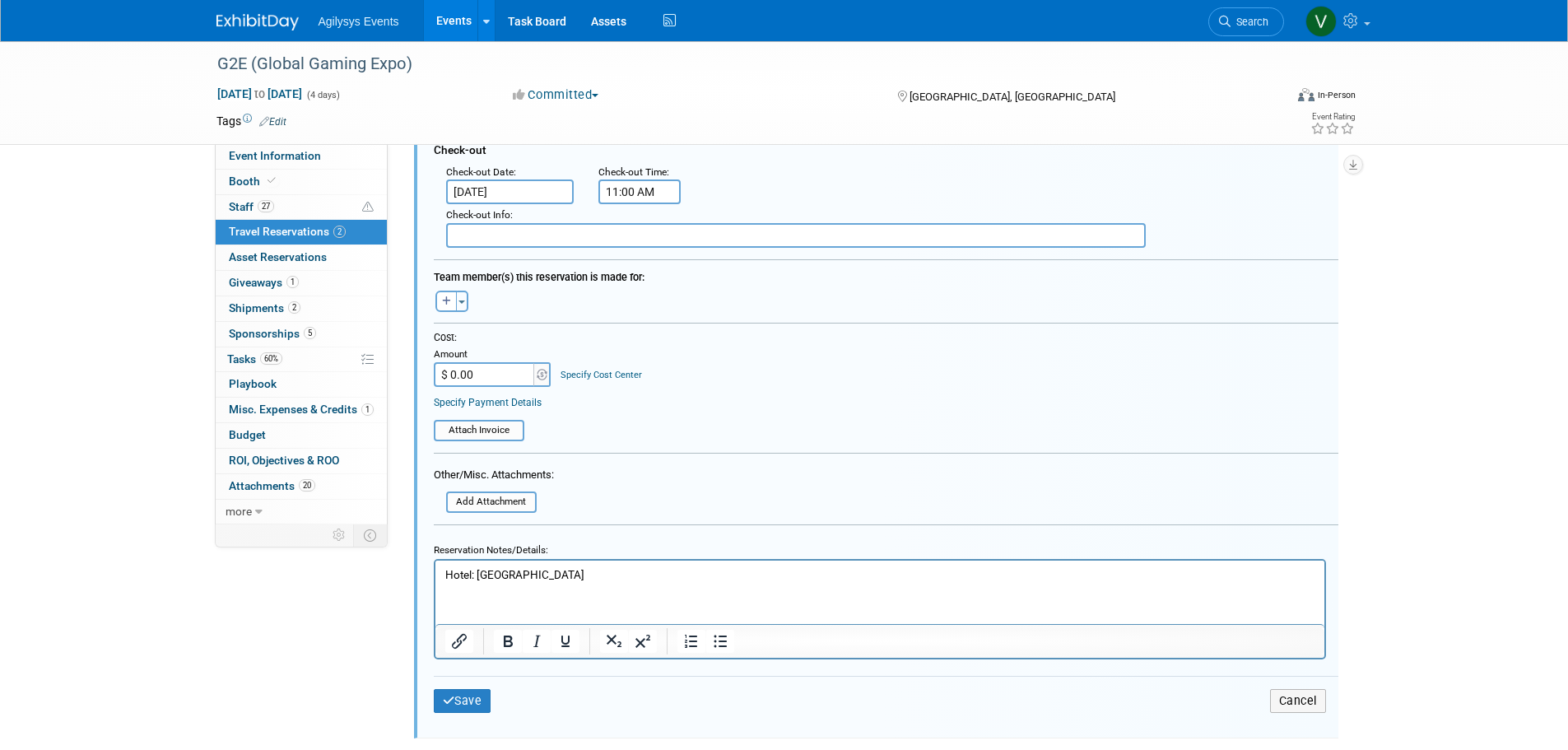
scroll to position [593, 0]
type textarea "[STREET_ADDRESS]"
click at [481, 374] on input "$ 0.00" at bounding box center [485, 370] width 103 height 25
type input "$ 27,184.08"
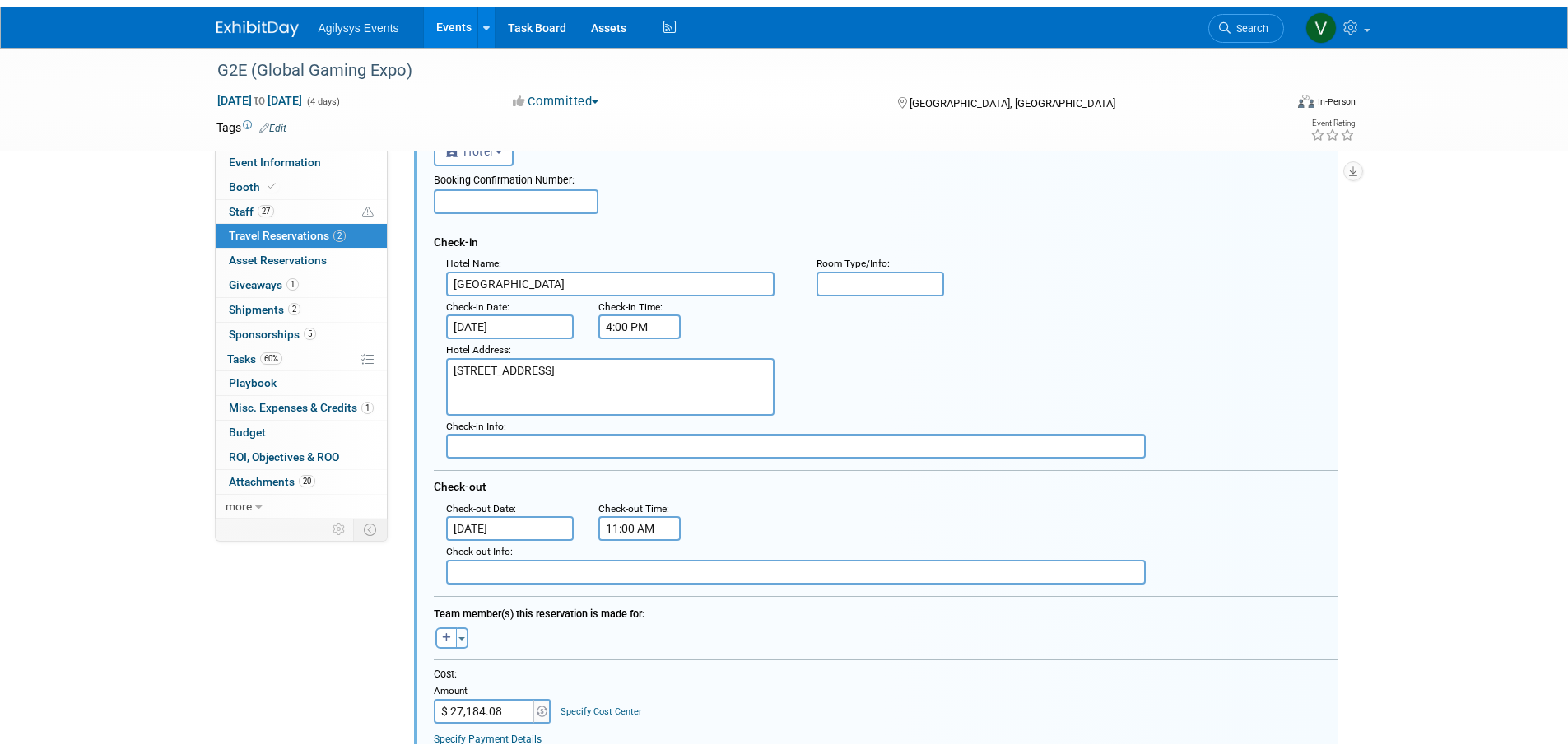
scroll to position [757, 0]
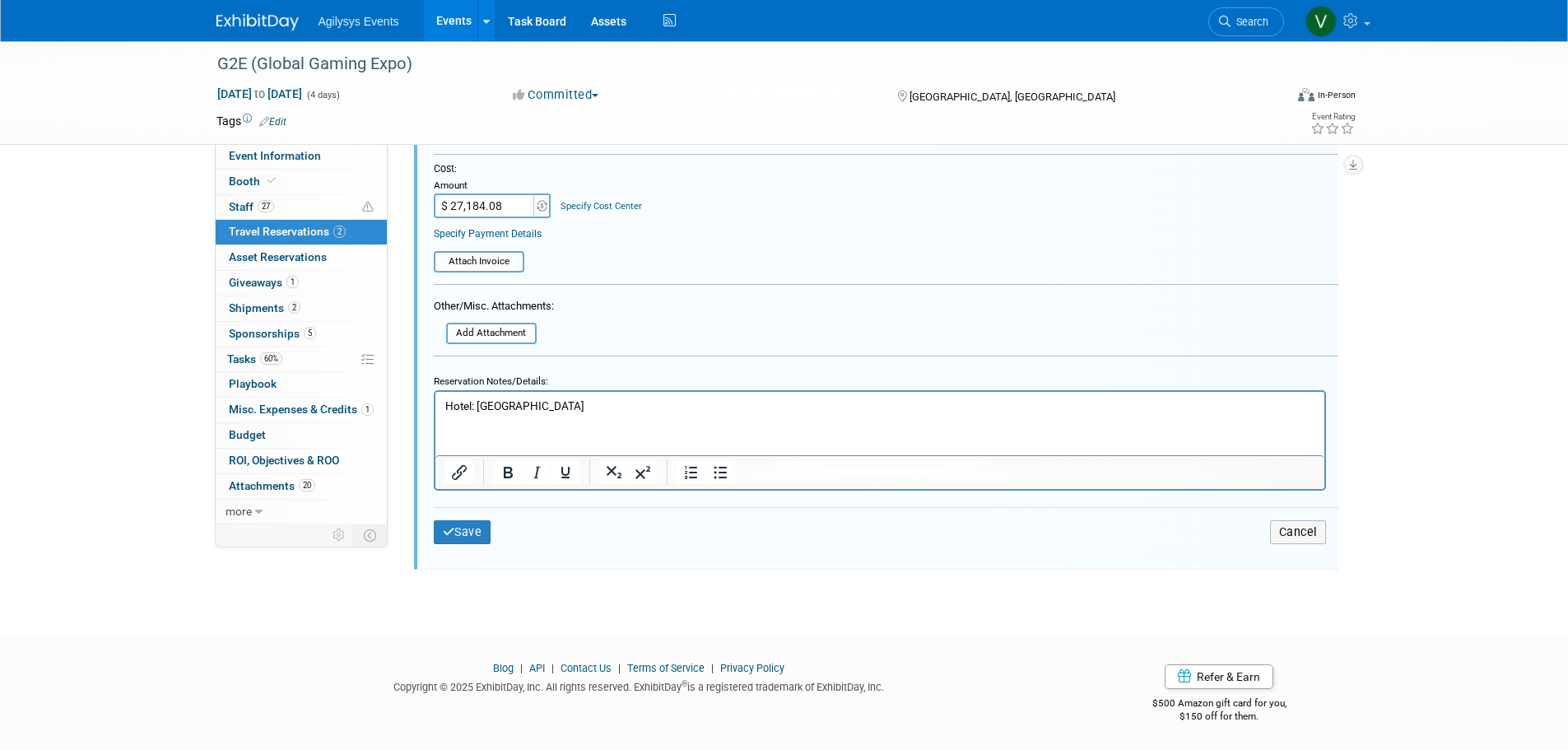
click at [565, 404] on p "Hotel: [GEOGRAPHIC_DATA]" at bounding box center [879, 405] width 870 height 15
click at [472, 536] on button "Save" at bounding box center [462, 532] width 57 height 24
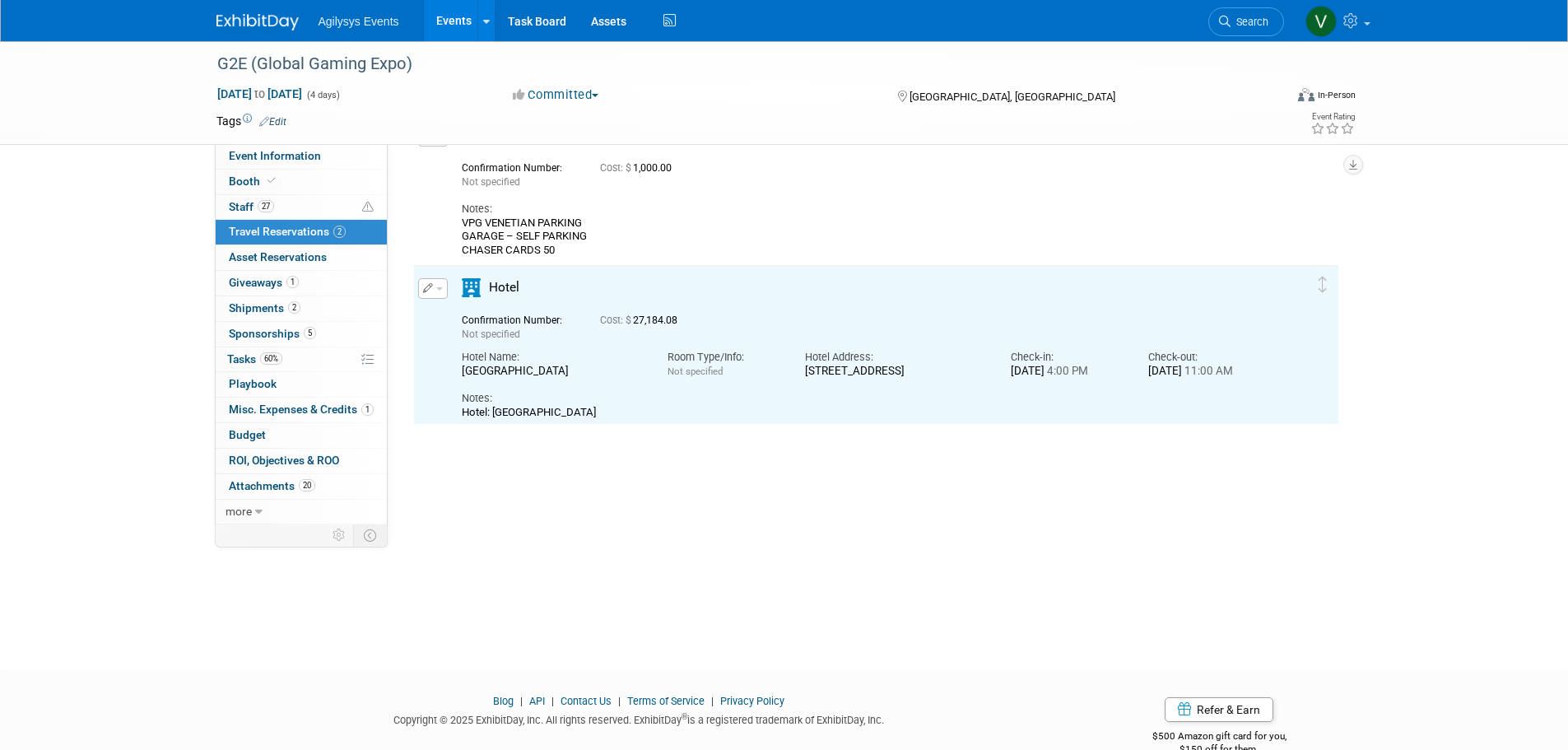
scroll to position [59, 0]
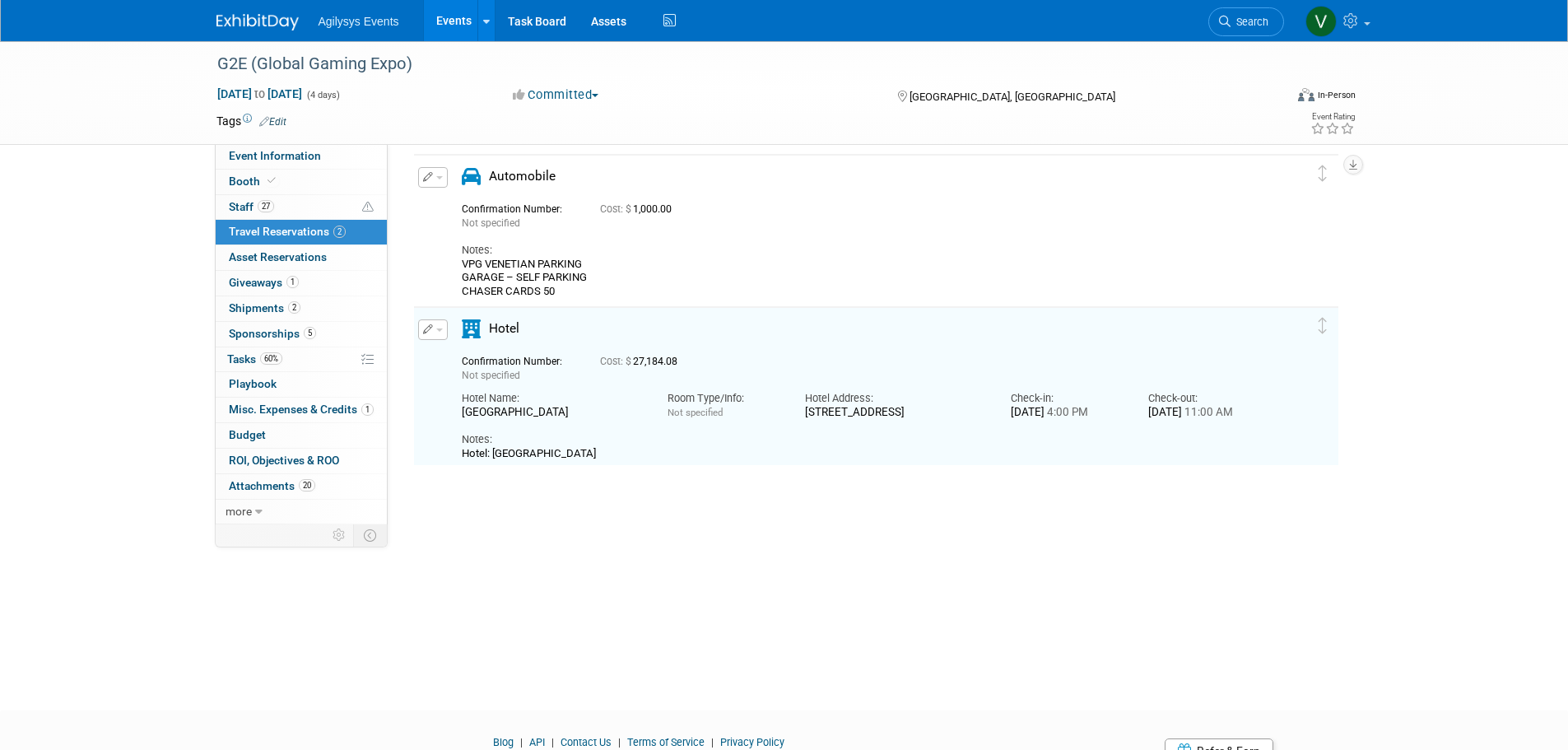
click at [437, 333] on button "button" at bounding box center [433, 330] width 30 height 21
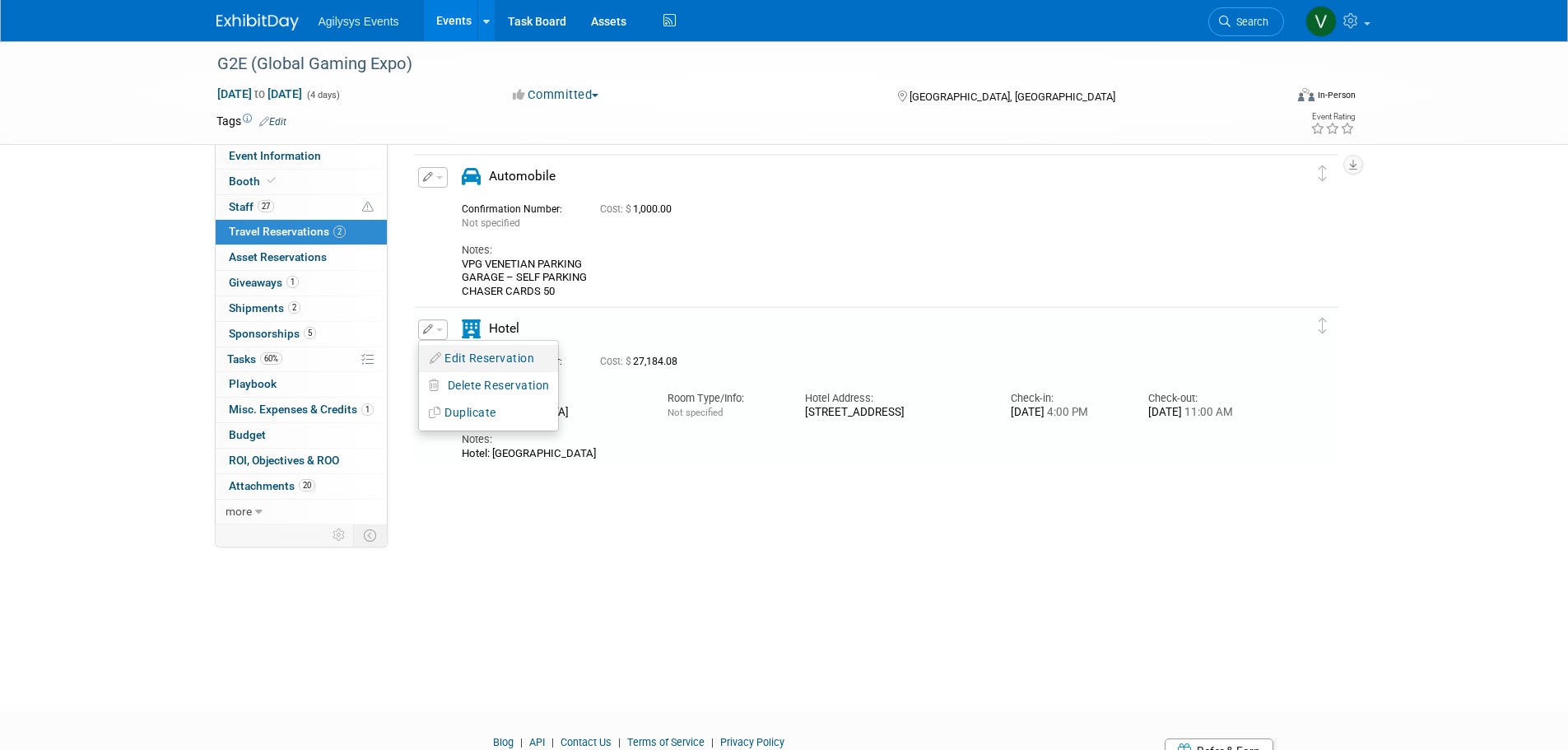
click at [475, 359] on button "Edit Reservation" at bounding box center [488, 359] width 139 height 24
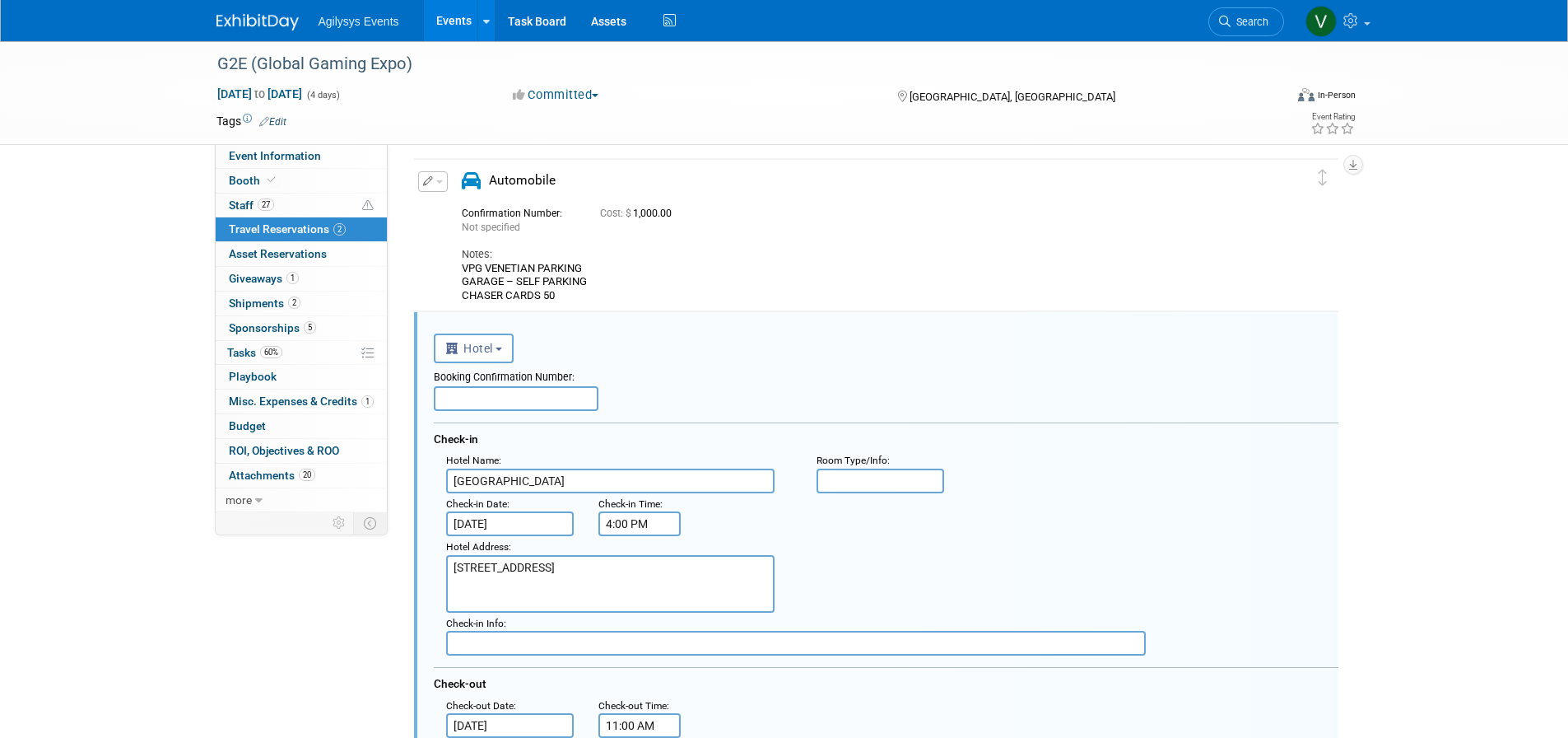
scroll to position [0, 0]
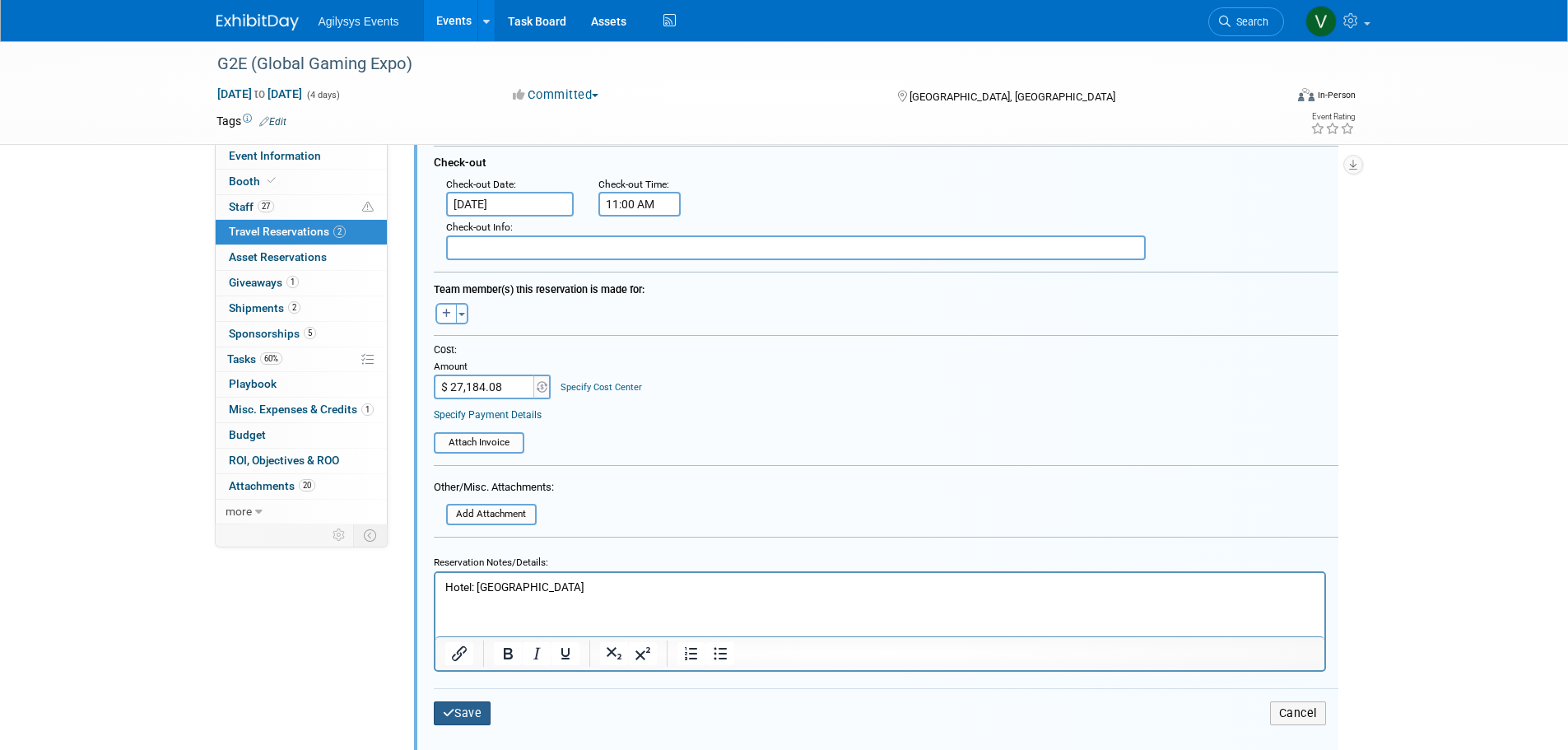
click at [459, 712] on button "Save" at bounding box center [462, 714] width 57 height 24
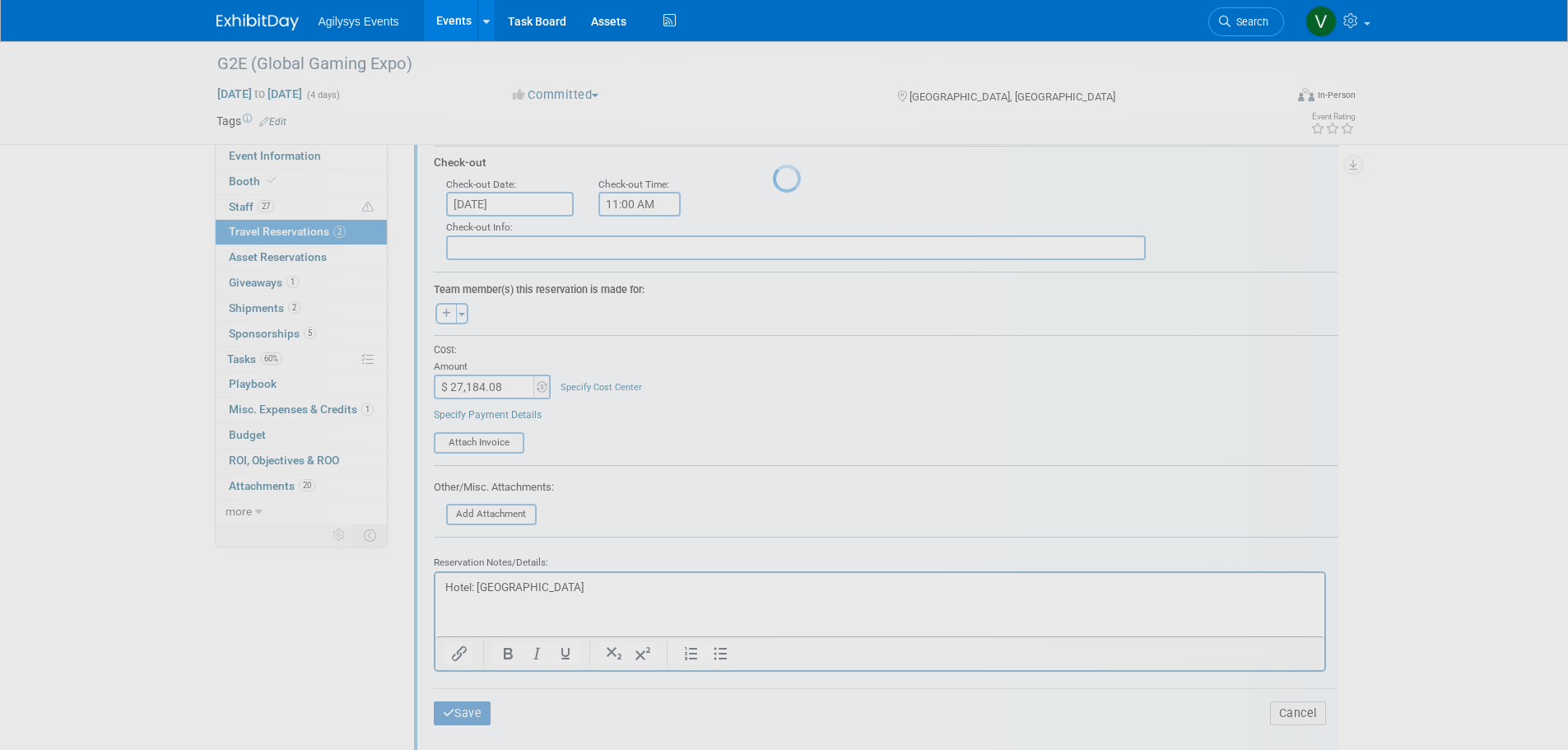
scroll to position [137, 0]
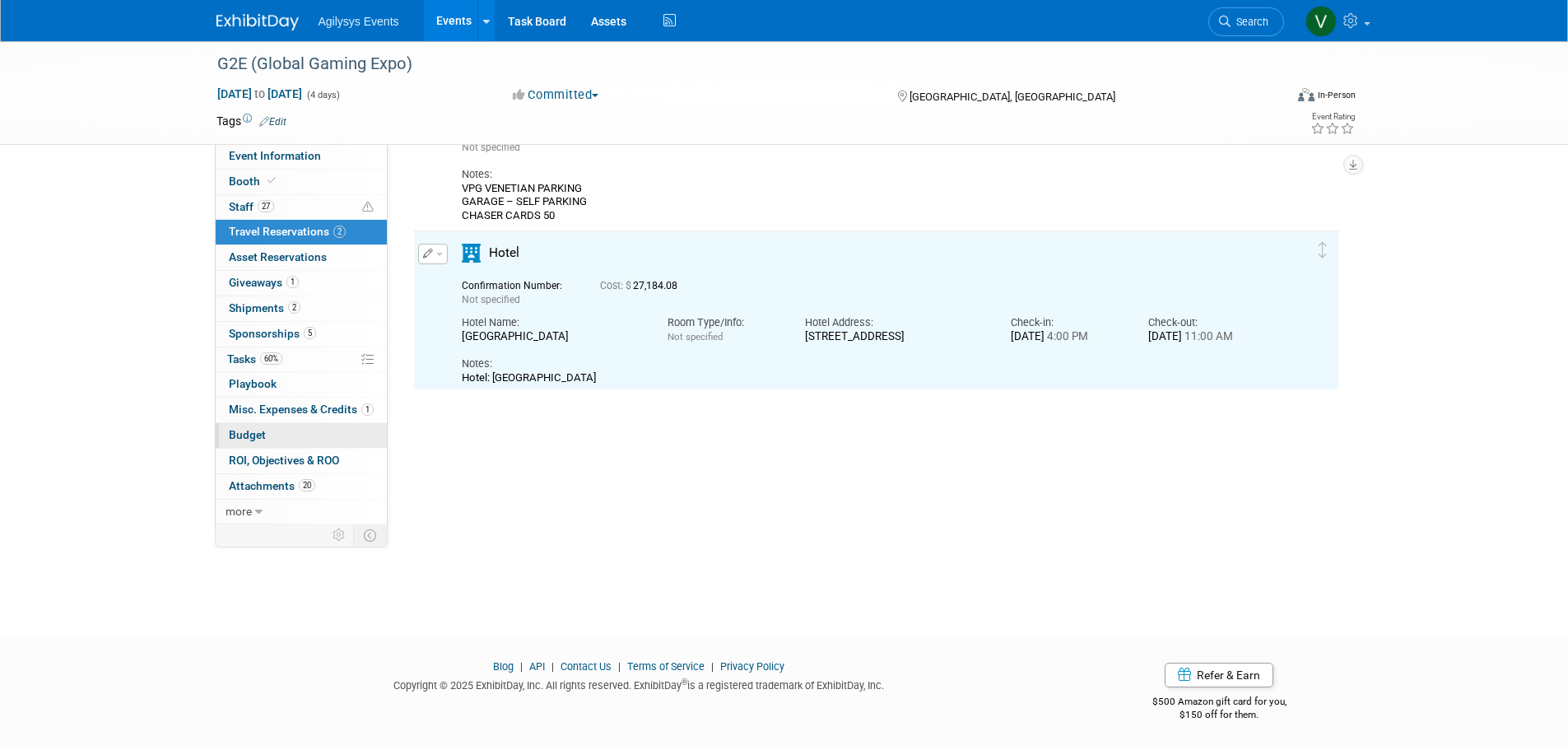
click at [254, 437] on span "Budget" at bounding box center [247, 435] width 37 height 14
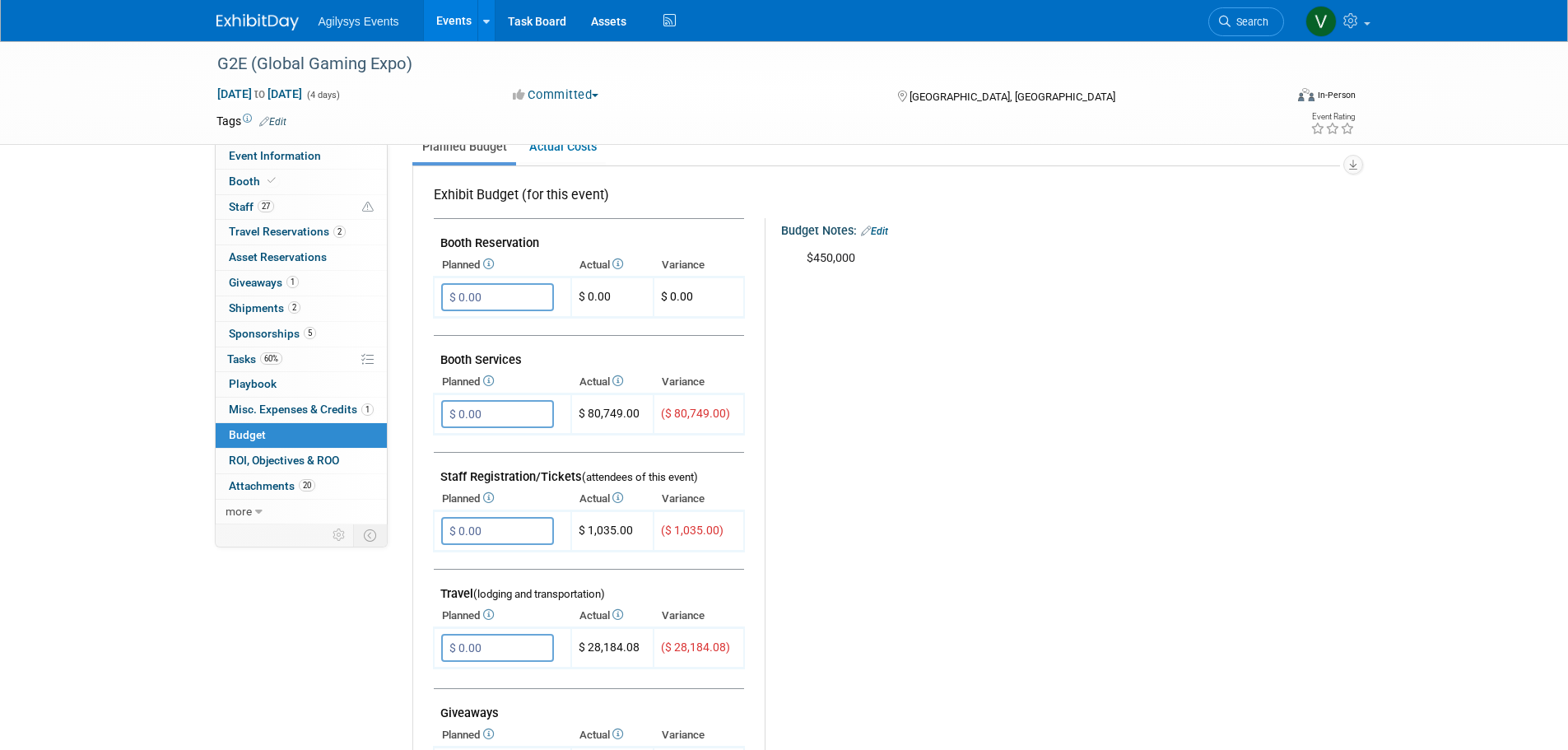
scroll to position [0, 0]
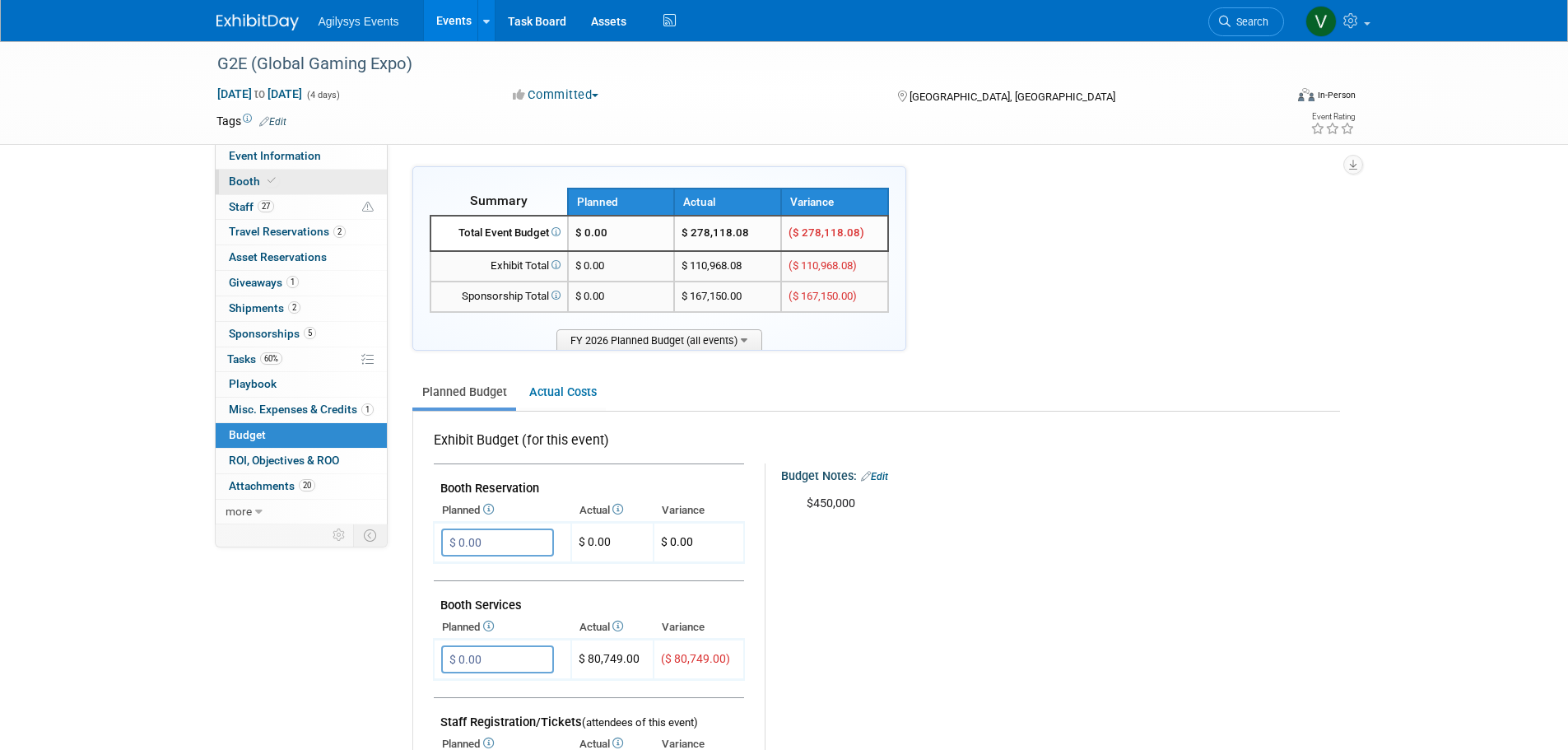
click at [279, 192] on link "Booth" at bounding box center [301, 182] width 172 height 25
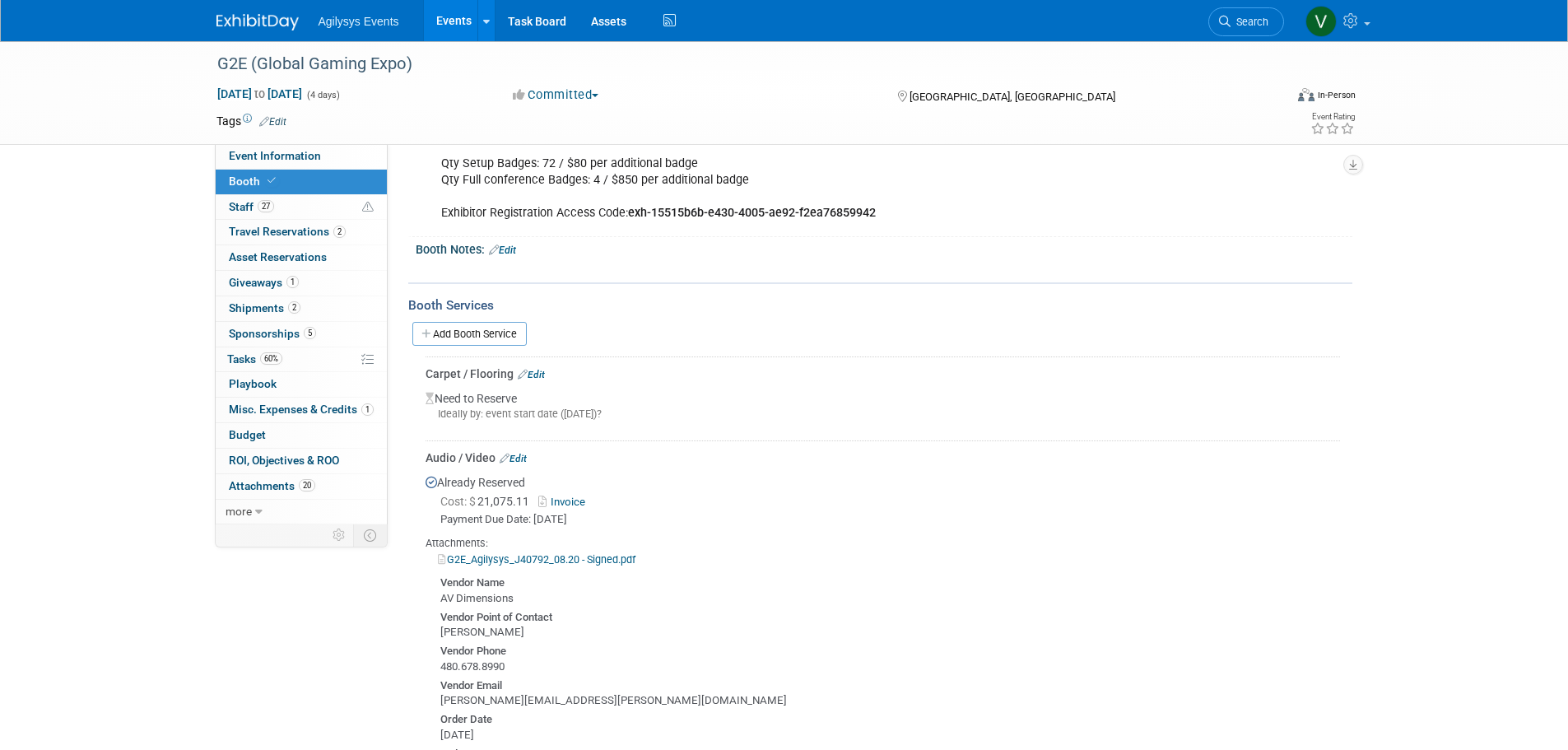
scroll to position [247, 0]
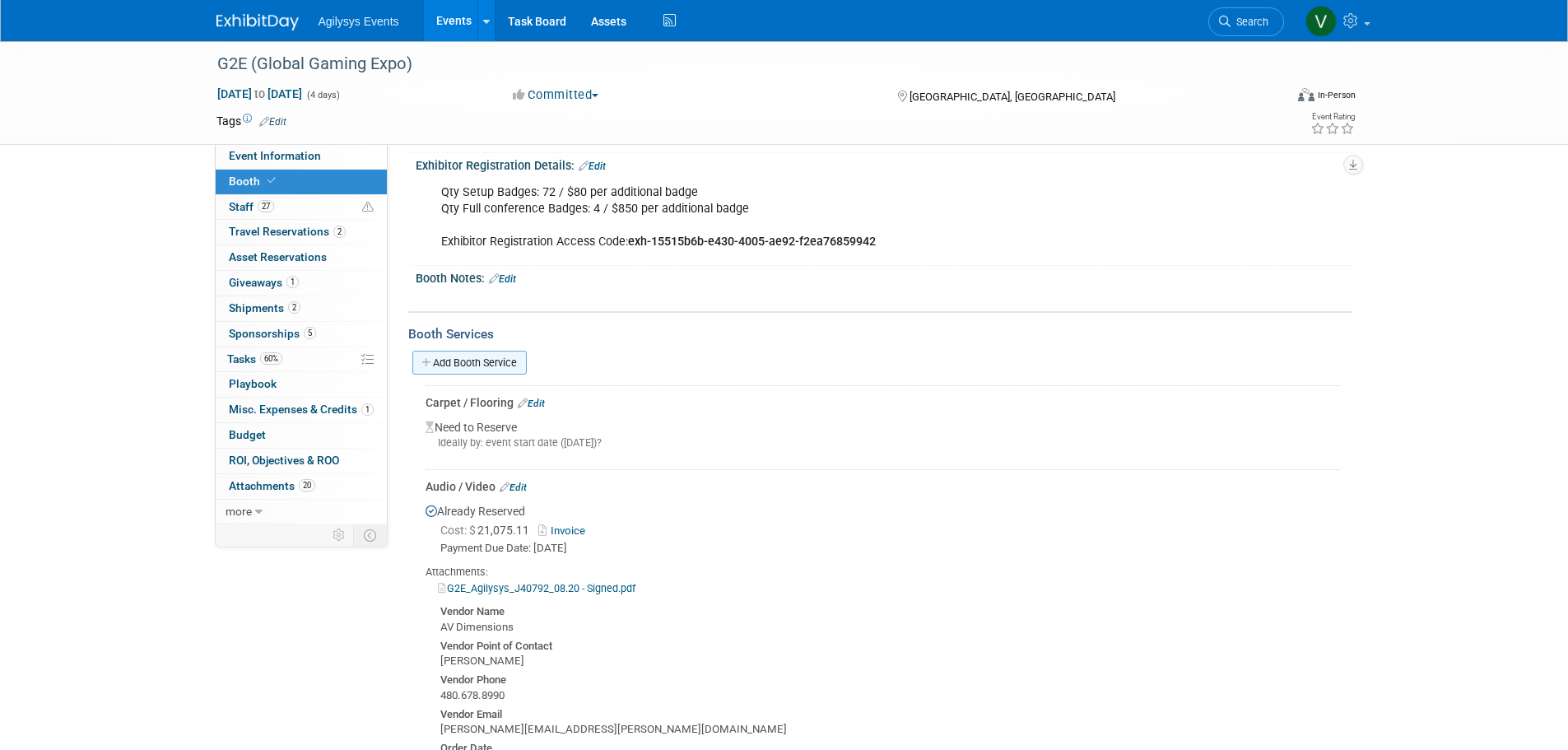
click at [454, 367] on link "Add Booth Service" at bounding box center [469, 362] width 114 height 24
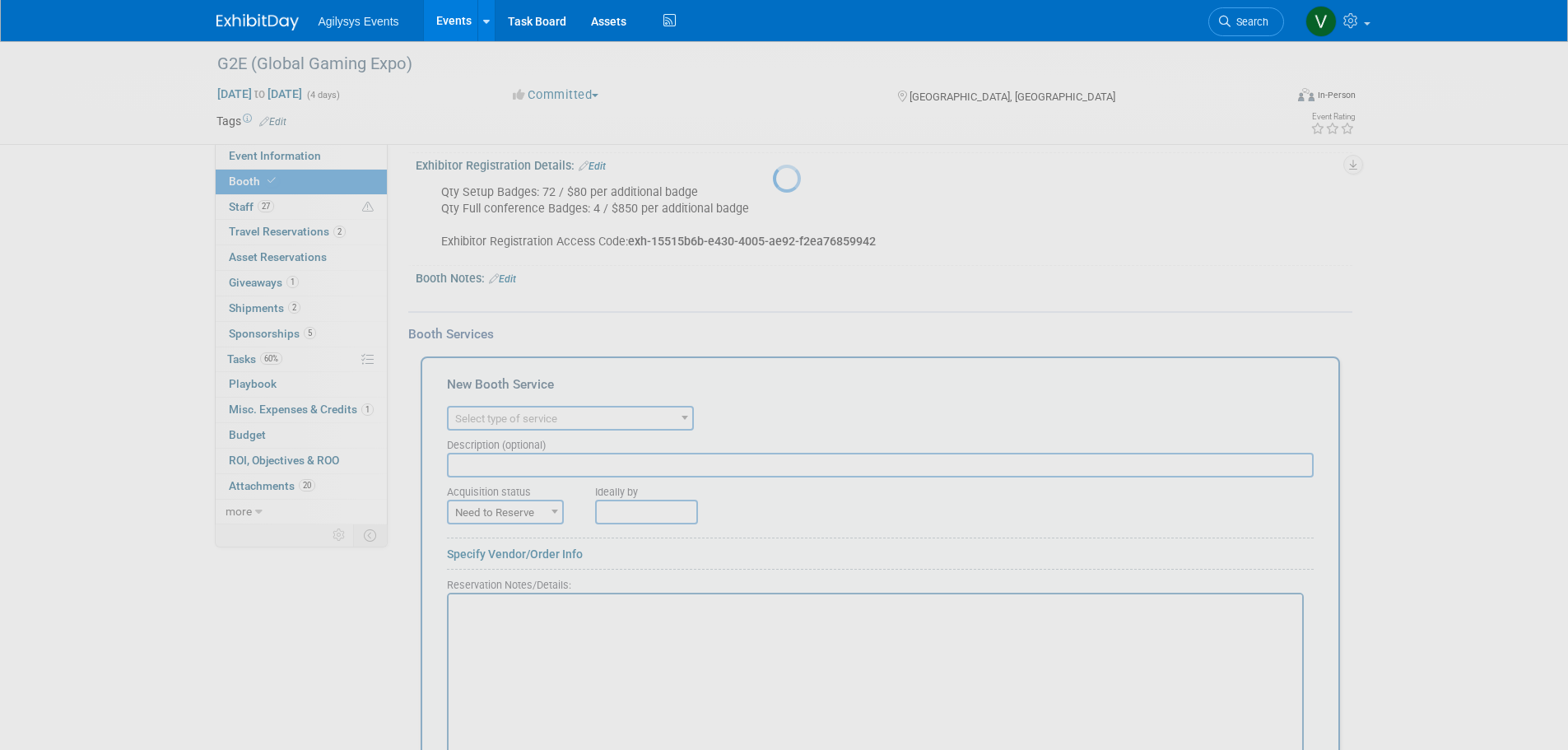
scroll to position [0, 0]
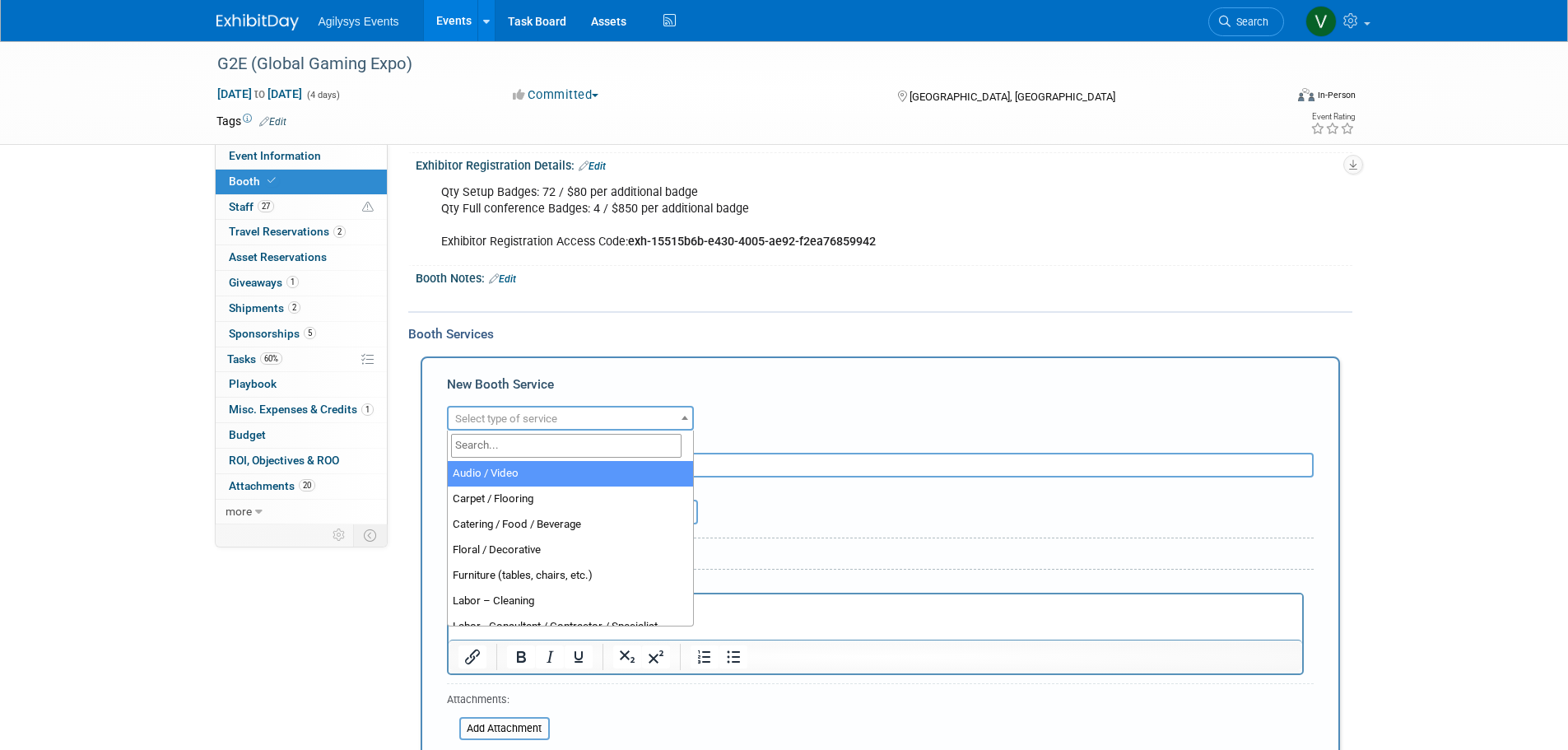
click at [577, 420] on span "Select type of service" at bounding box center [570, 419] width 243 height 23
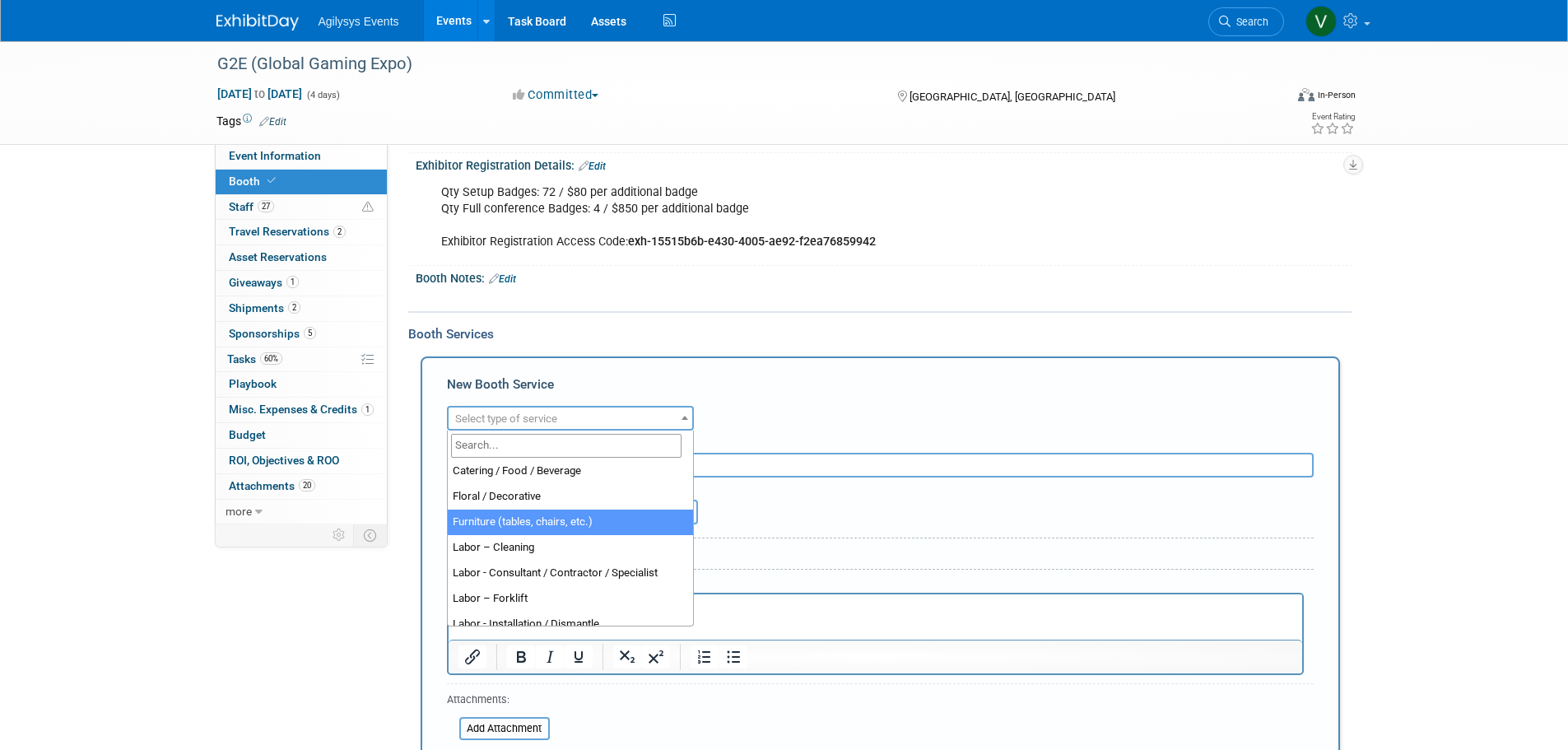
scroll to position [83, 0]
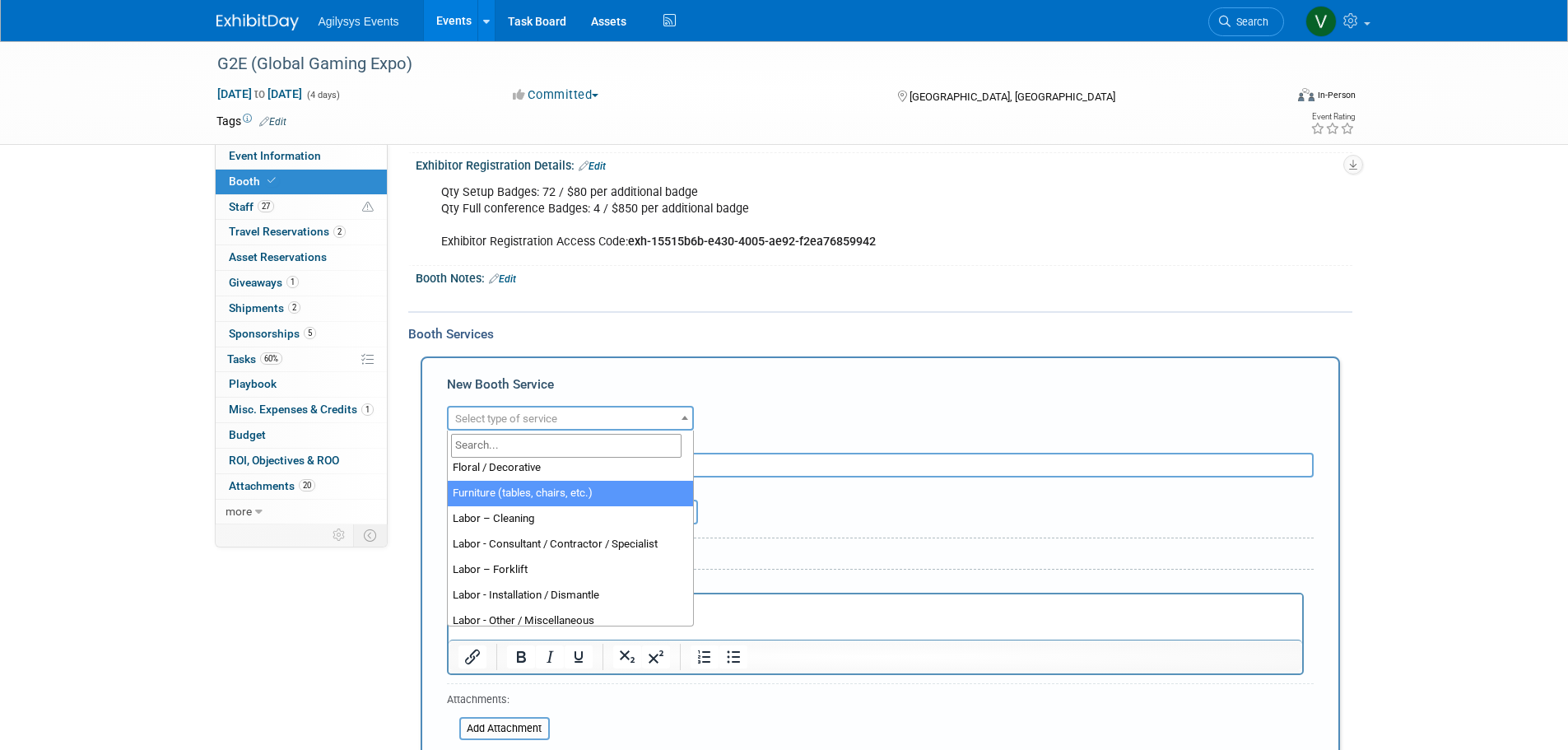
select select "6"
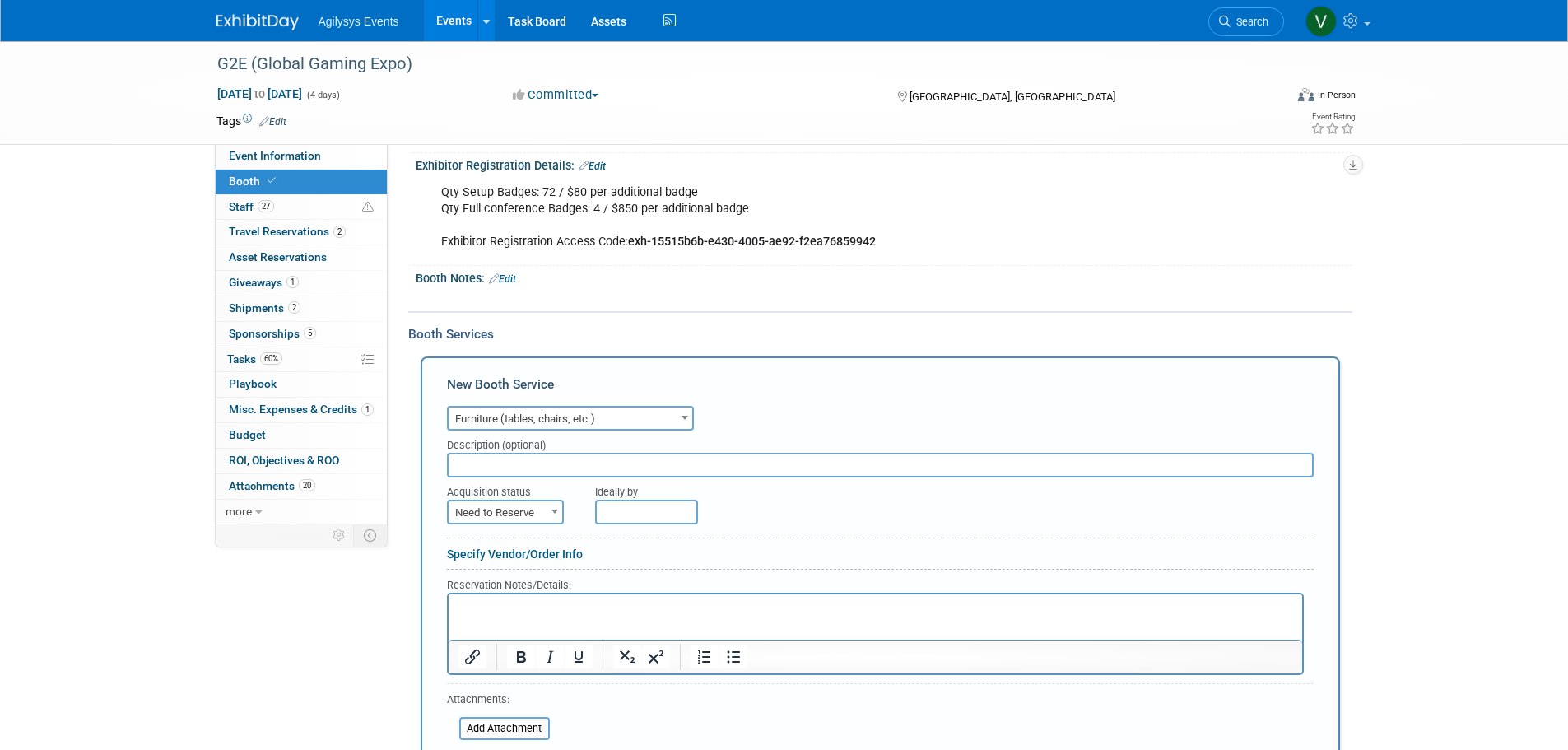
click at [539, 513] on span "Need to Reserve" at bounding box center [505, 512] width 113 height 23
select select "2"
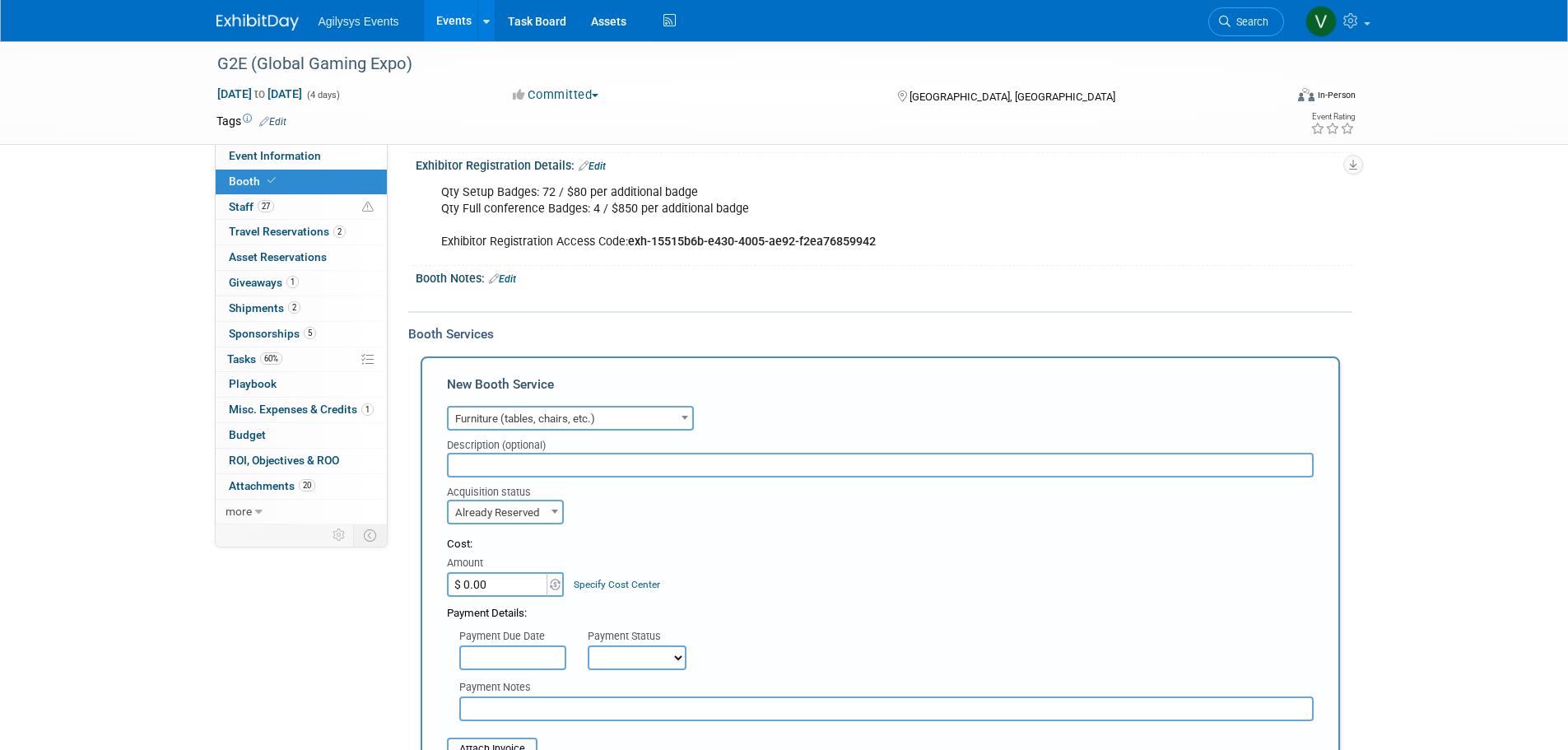
click at [519, 587] on input "$ 0.00" at bounding box center [497, 584] width 103 height 25
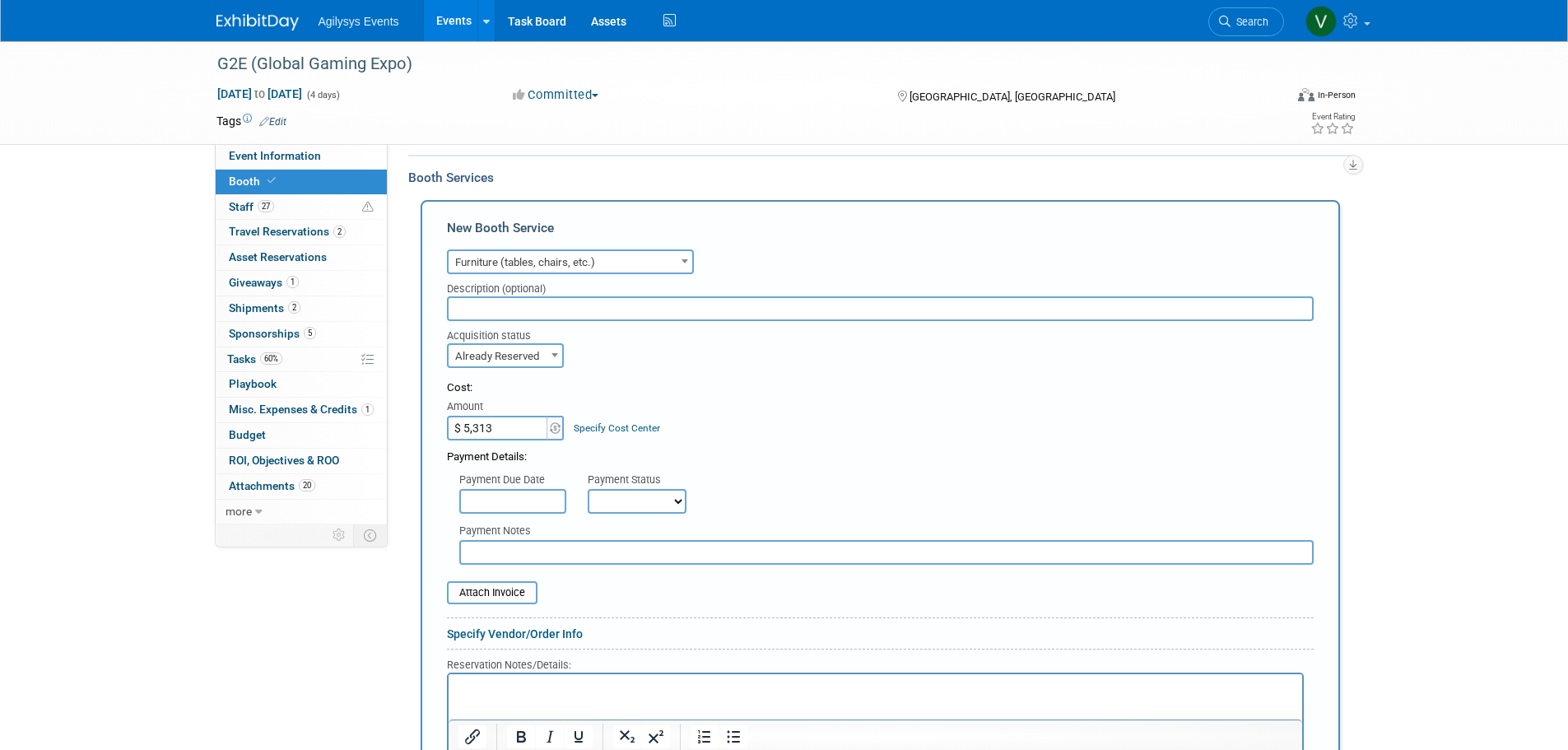
scroll to position [411, 0]
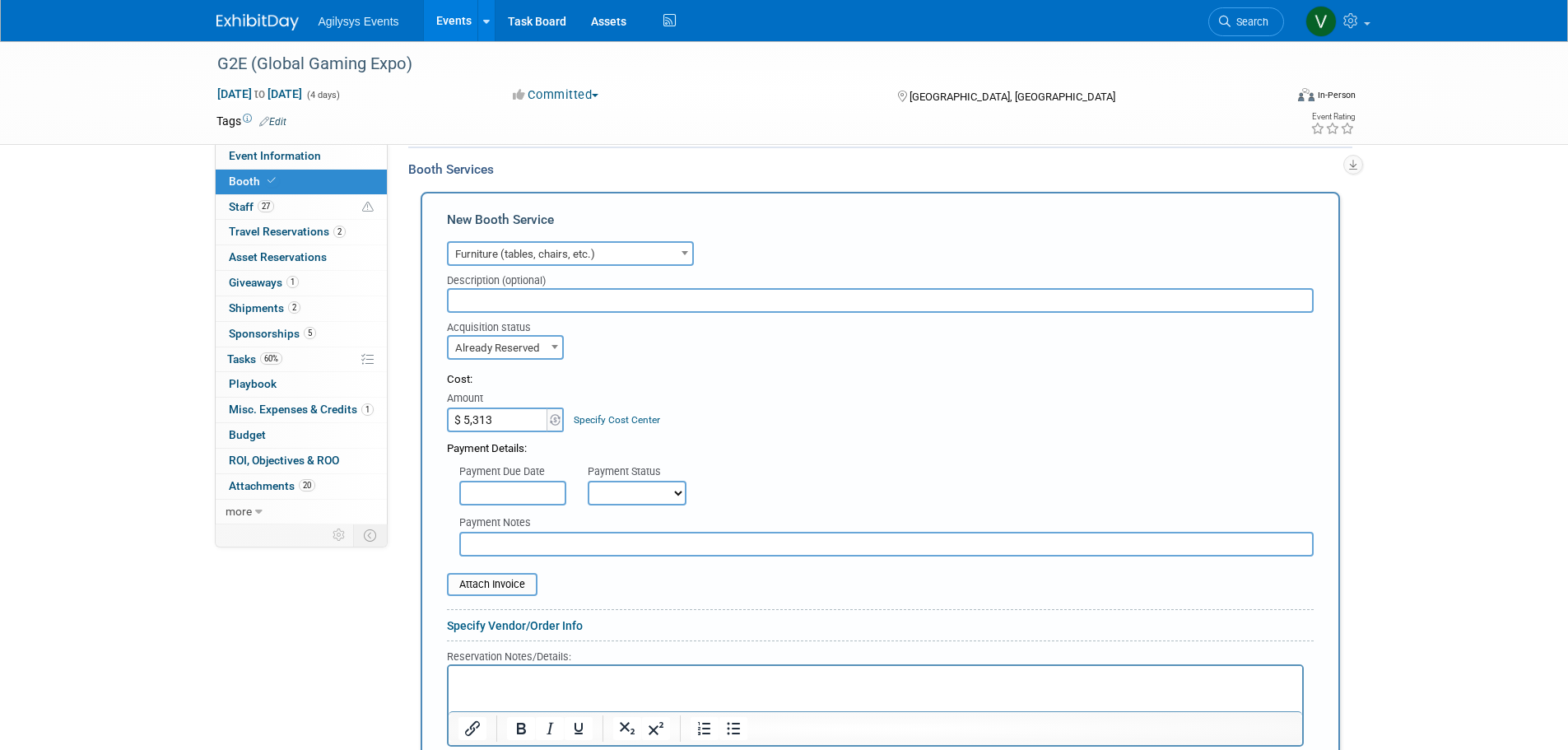
type input "$ 5,313.00"
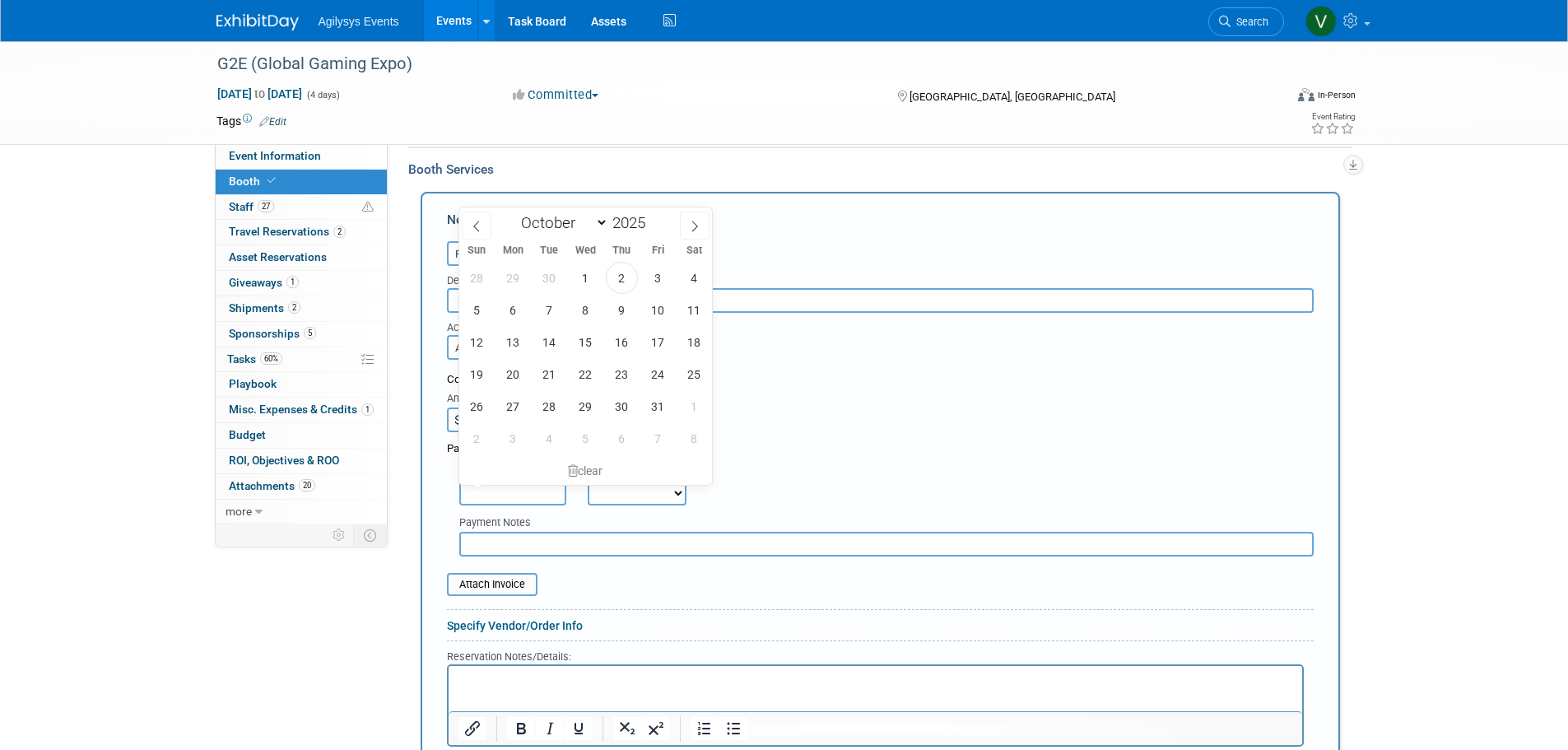
click at [504, 497] on input "text" at bounding box center [513, 493] width 107 height 25
click at [622, 283] on span "2" at bounding box center [622, 277] width 32 height 32
type input "Oct 2, 2025"
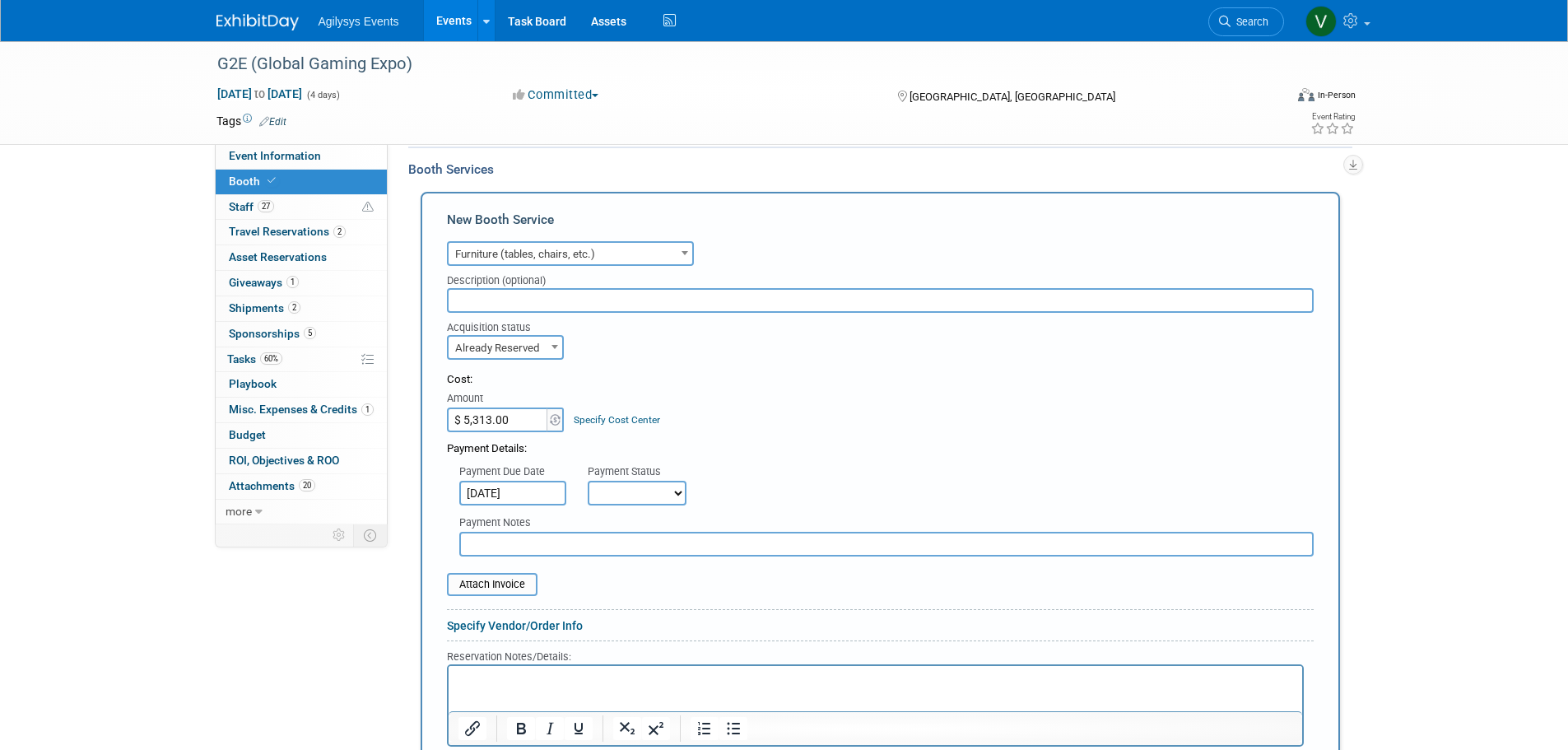
click at [608, 496] on select "Not Paid Yet Partially Paid Paid in Full" at bounding box center [637, 493] width 99 height 25
select select "1"
click at [588, 481] on select "Not Paid Yet Partially Paid Paid in Full" at bounding box center [637, 493] width 99 height 25
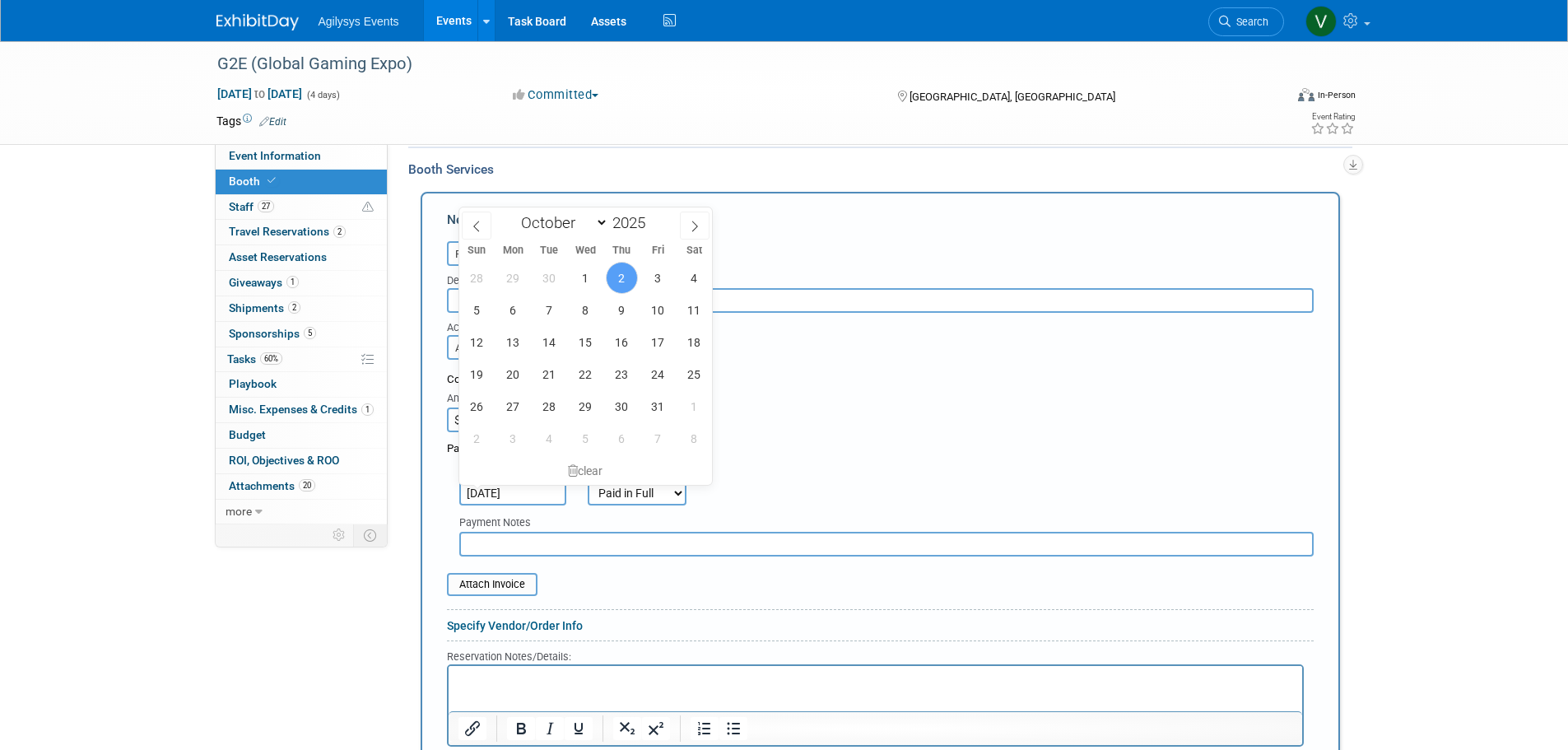
click at [535, 497] on input "Oct 2, 2025" at bounding box center [513, 493] width 107 height 25
click at [588, 279] on span "1" at bounding box center [585, 277] width 32 height 32
type input "Oct 1, 2025"
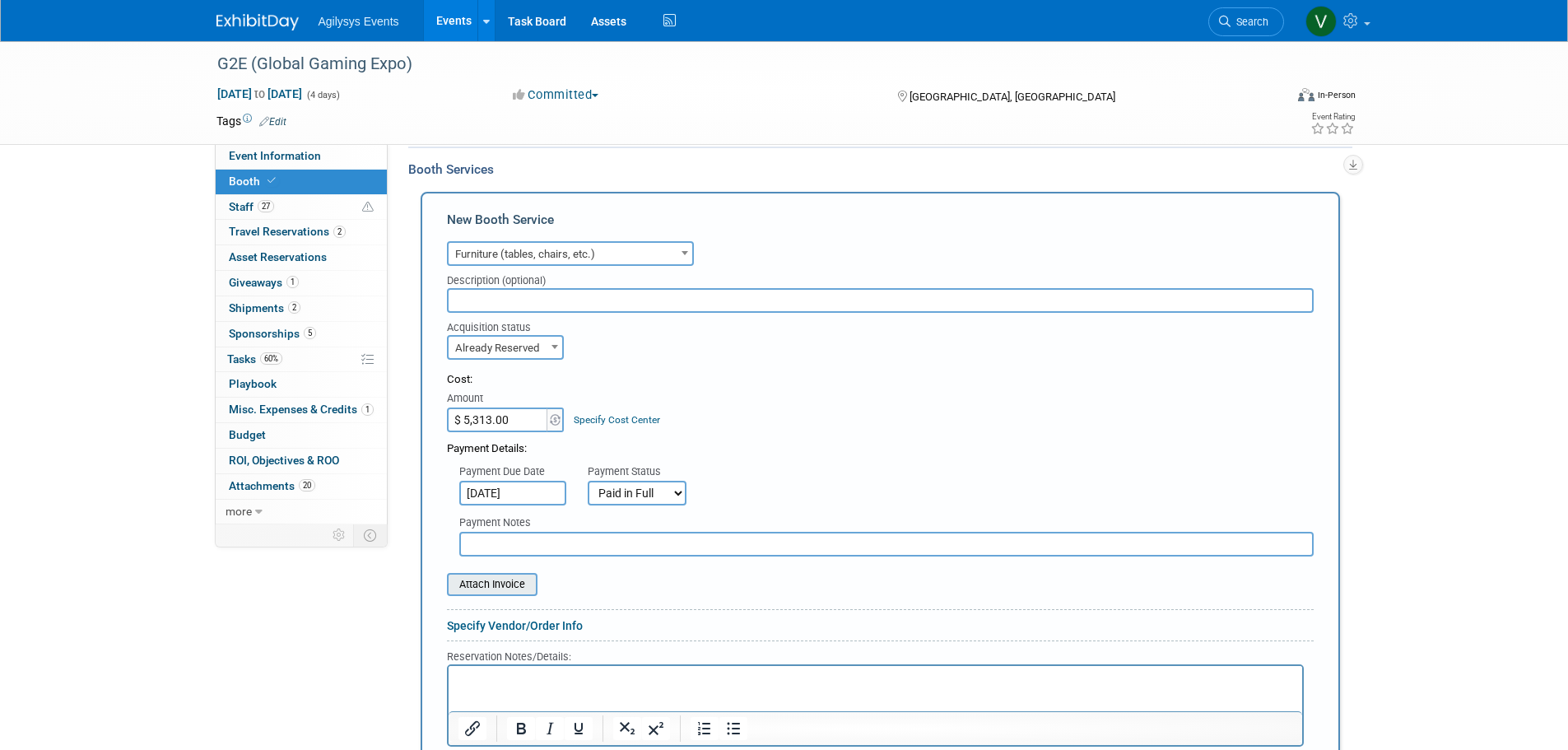
click at [489, 597] on div "Attach Invoice" at bounding box center [492, 584] width 91 height 23
click at [492, 587] on input "file" at bounding box center [438, 585] width 196 height 20
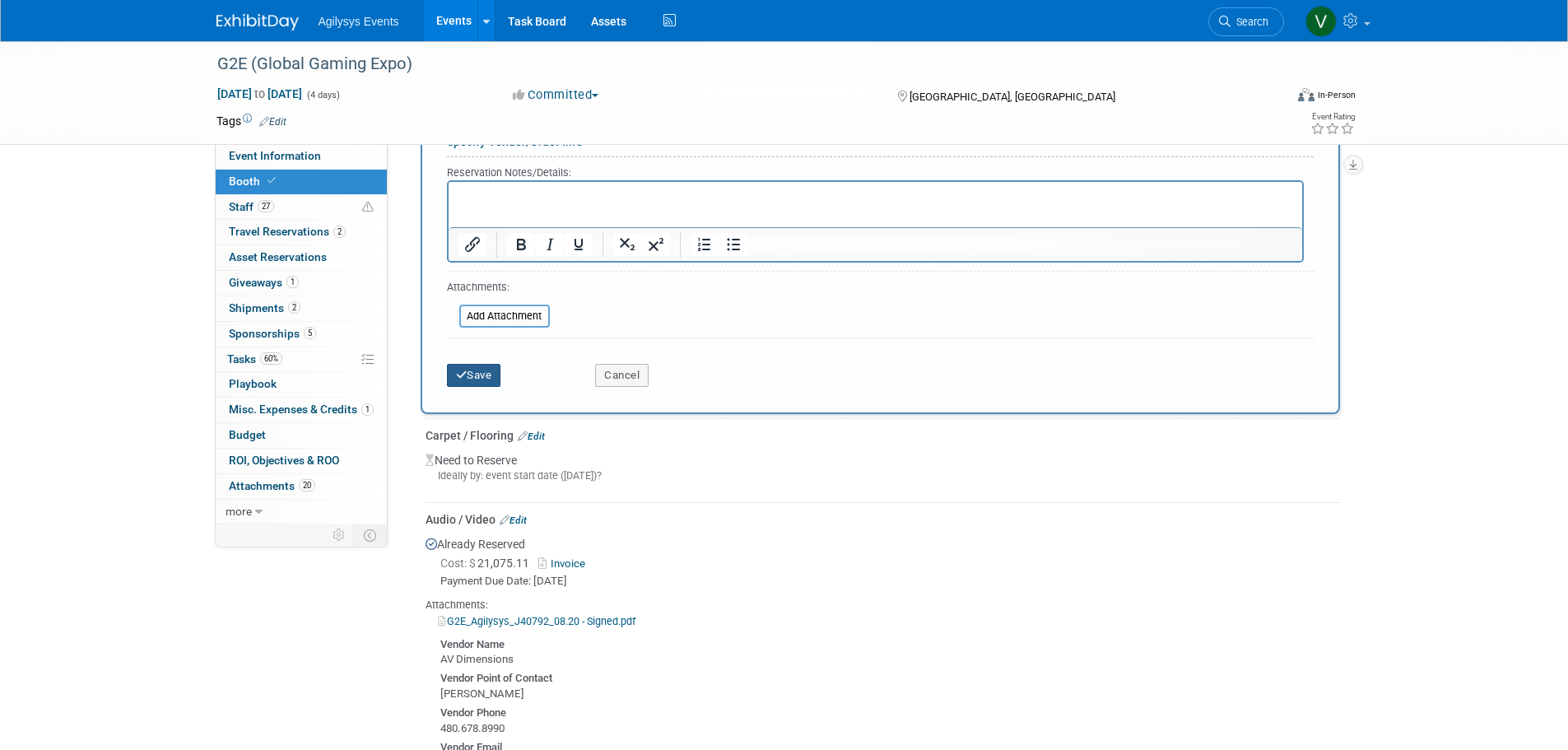
click at [467, 369] on button "Save" at bounding box center [474, 375] width 54 height 23
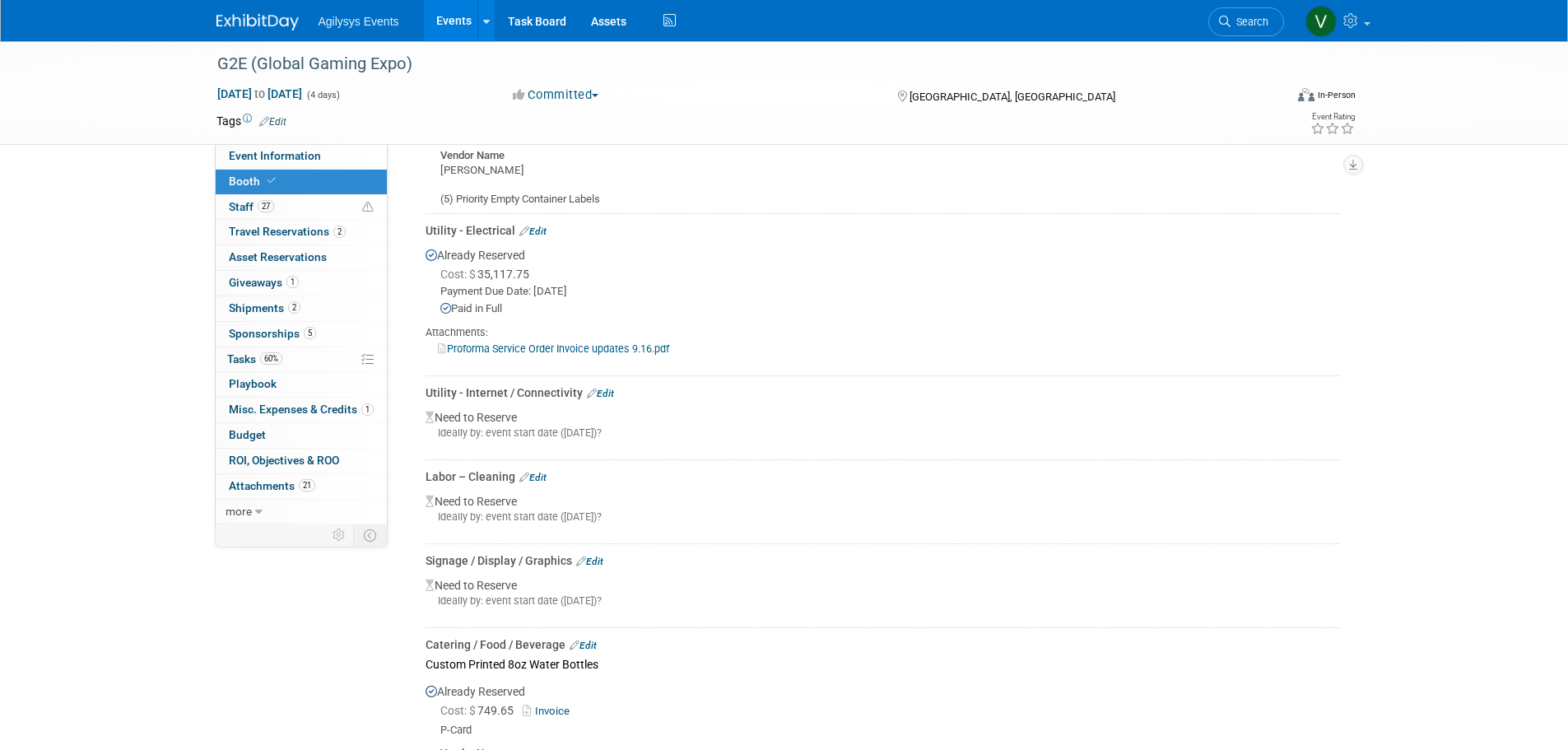
scroll to position [1590, 0]
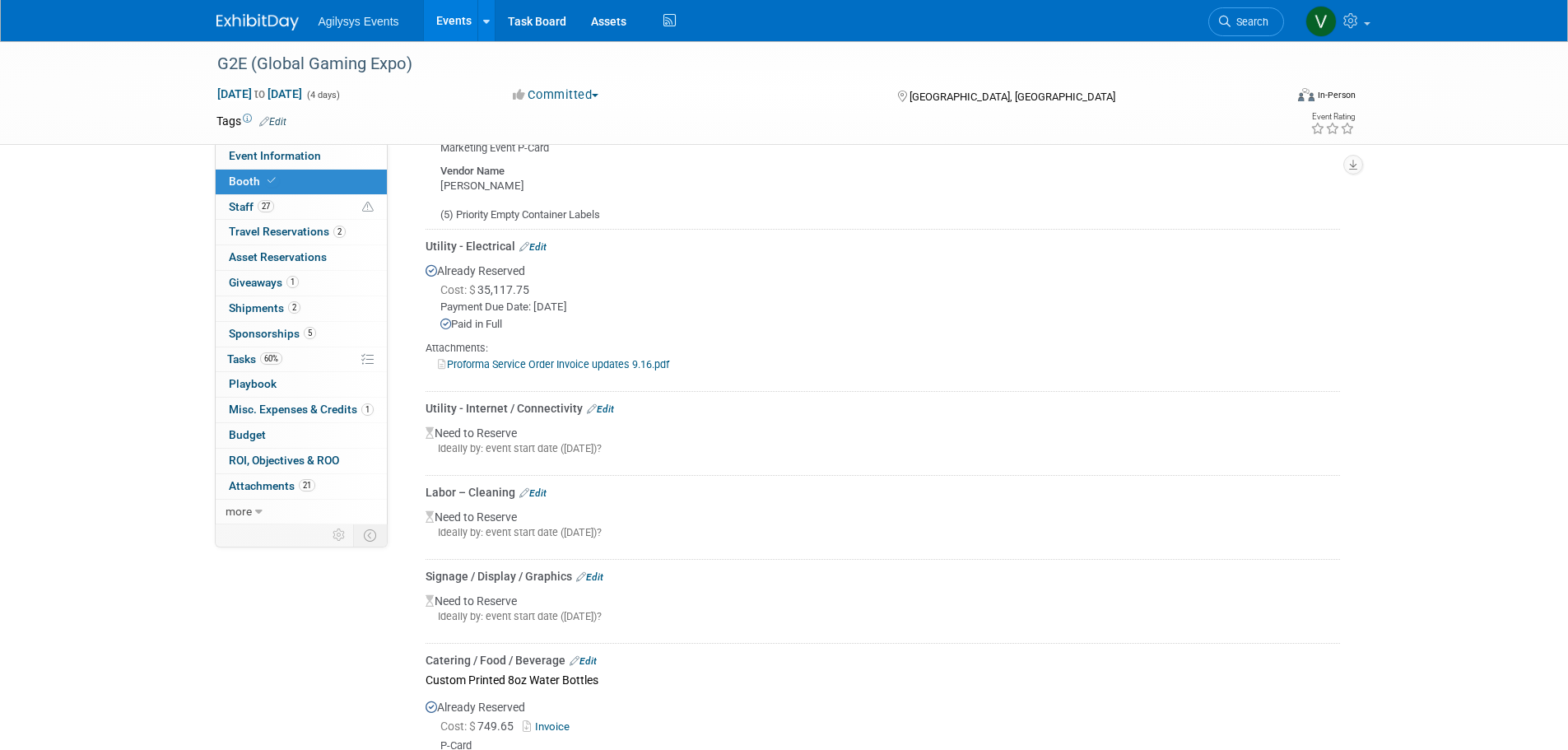
click at [250, 25] on img at bounding box center [258, 22] width 83 height 16
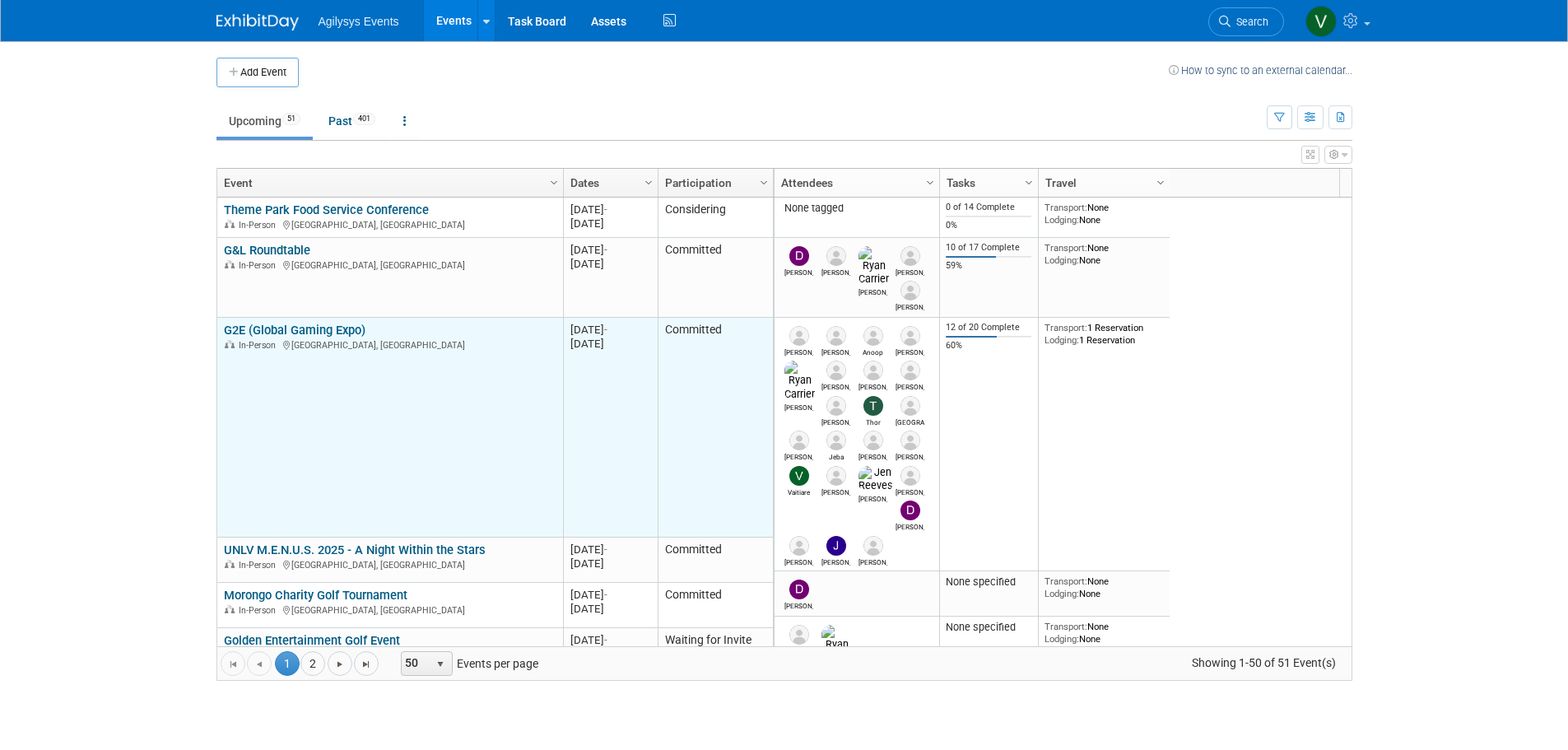
scroll to position [99, 0]
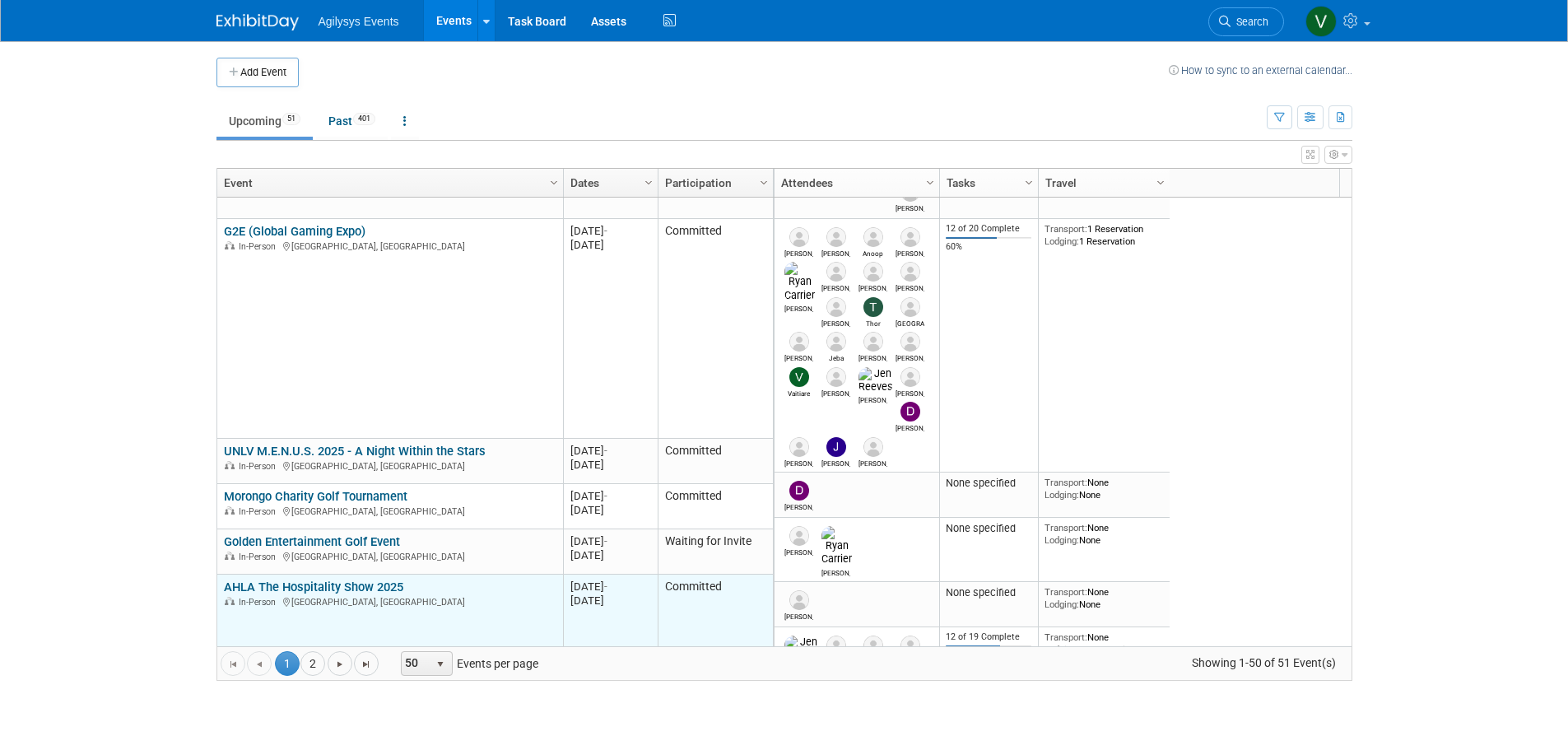
click at [340, 585] on link "AHLA The Hospitality Show 2025" at bounding box center [314, 587] width 180 height 15
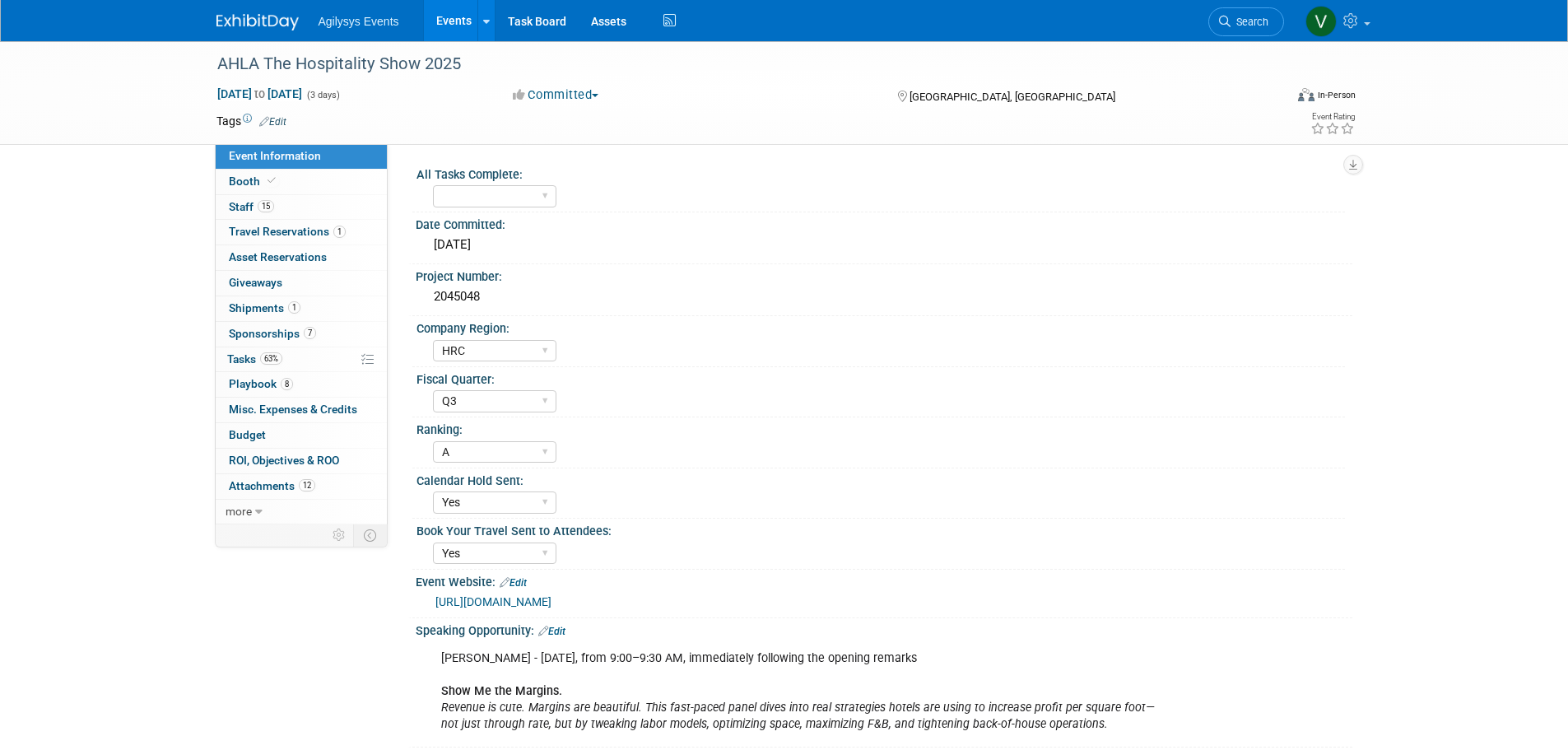
select select "HRC"
select select "Q3"
select select "A"
select select "Yes"
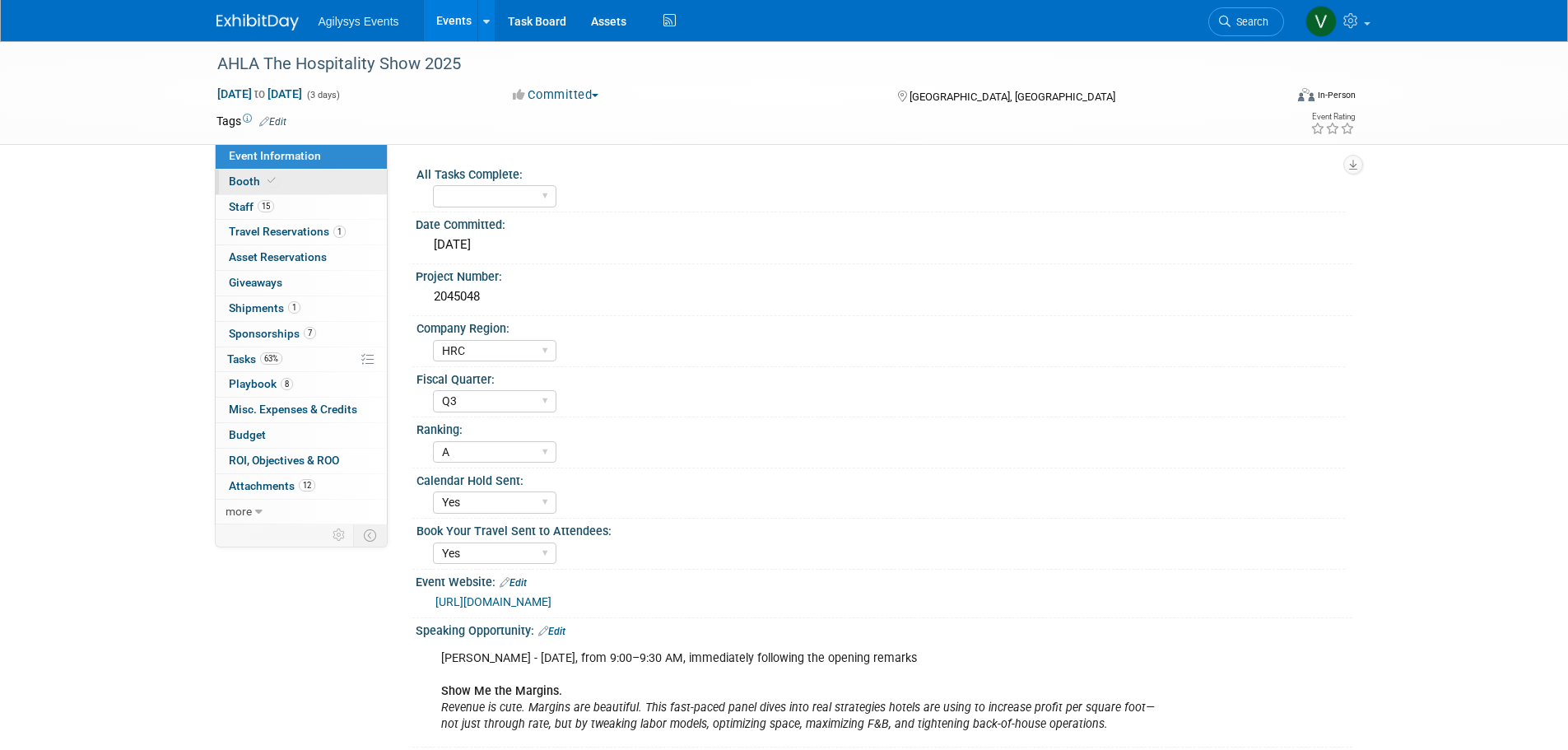
click at [260, 183] on span "Booth" at bounding box center [253, 181] width 50 height 14
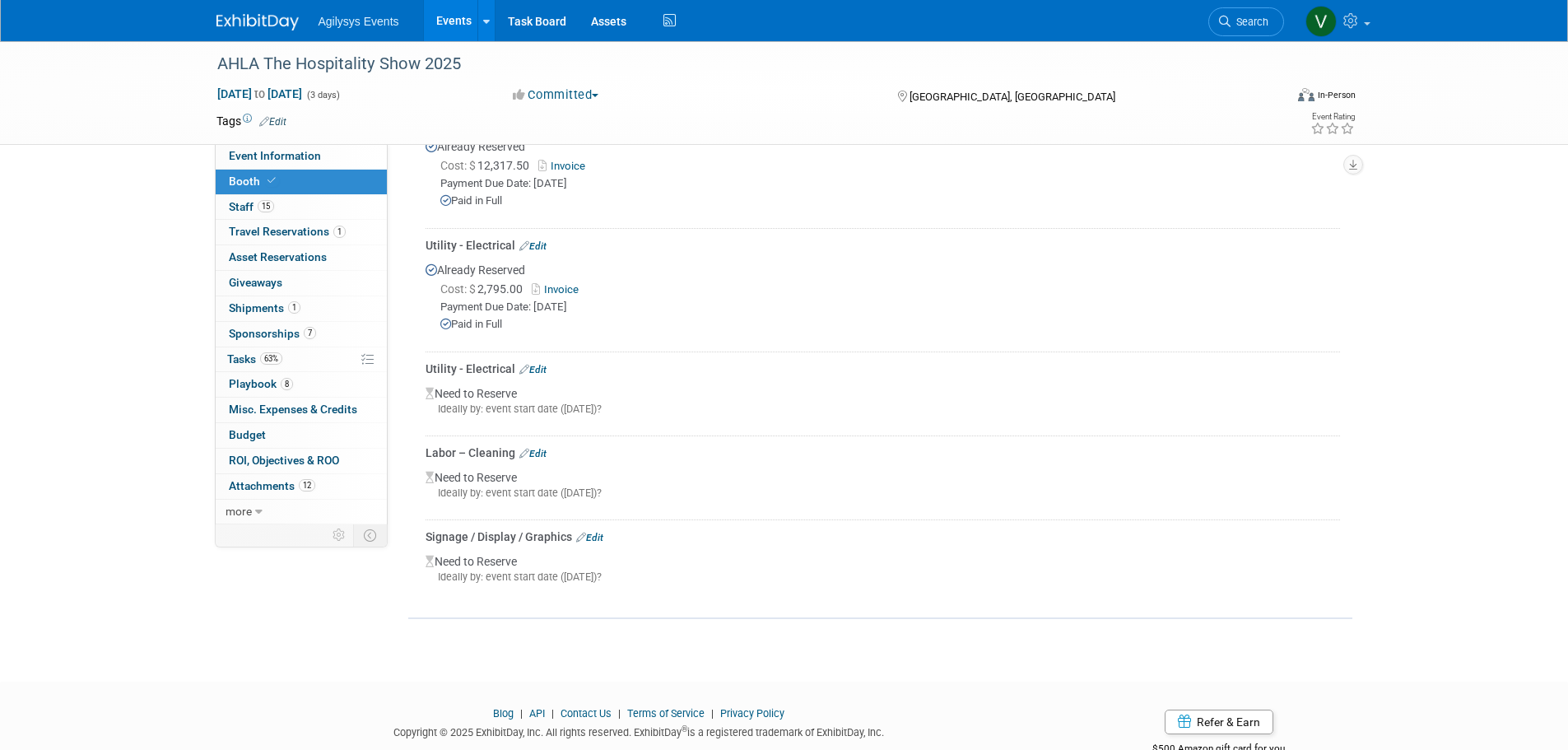
scroll to position [1071, 0]
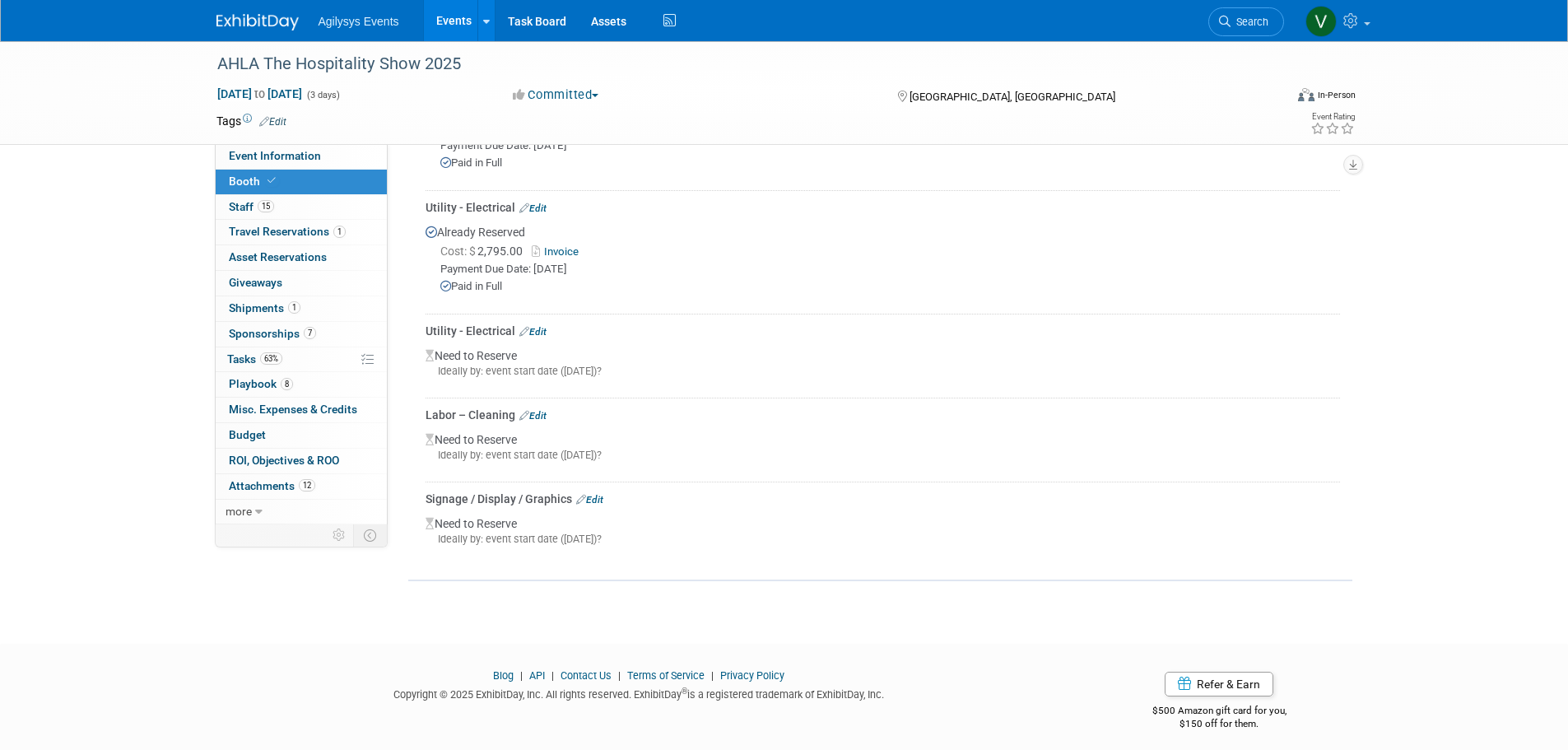
click at [540, 330] on link "Edit" at bounding box center [533, 331] width 27 height 12
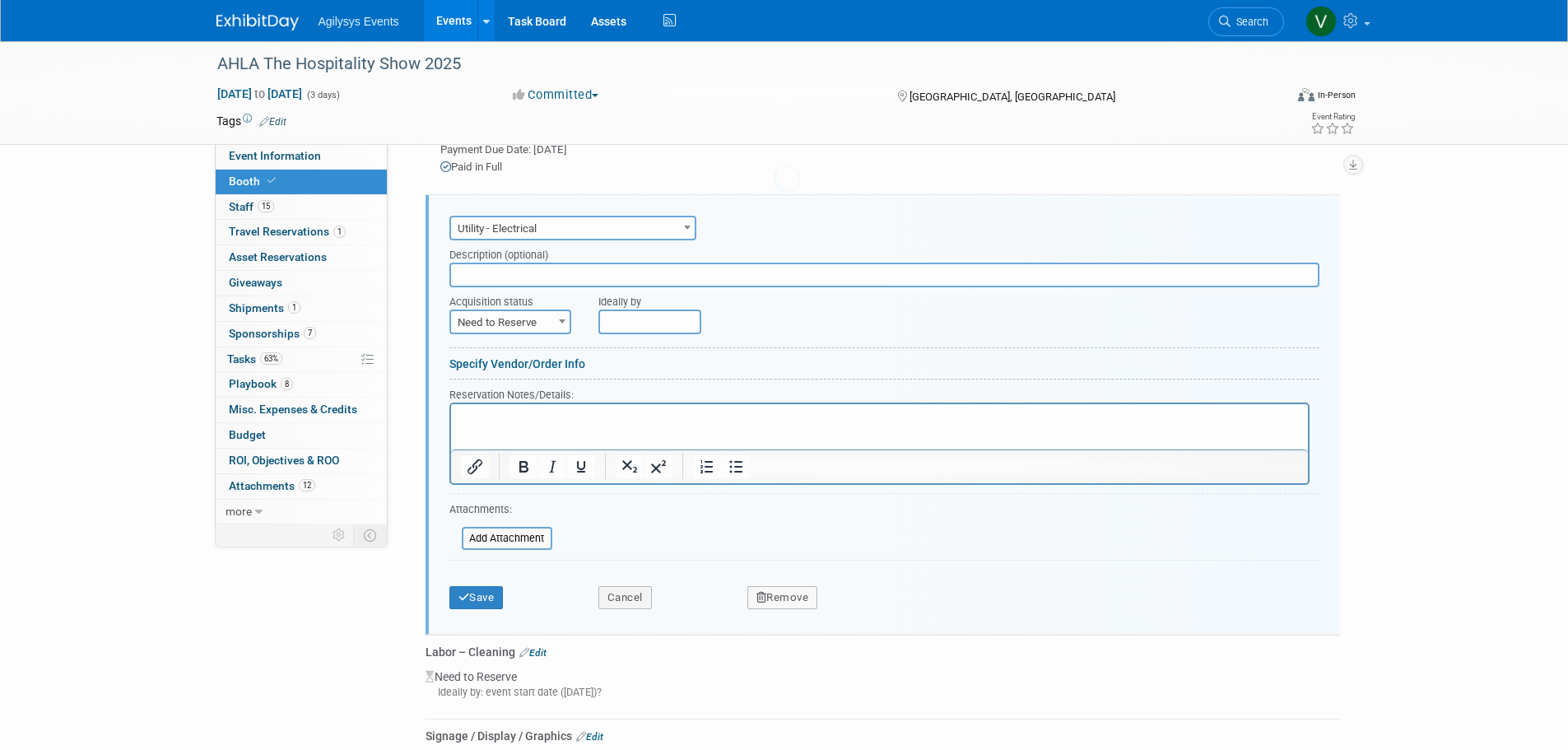
scroll to position [1194, 0]
click at [802, 587] on button "Remove" at bounding box center [782, 593] width 71 height 23
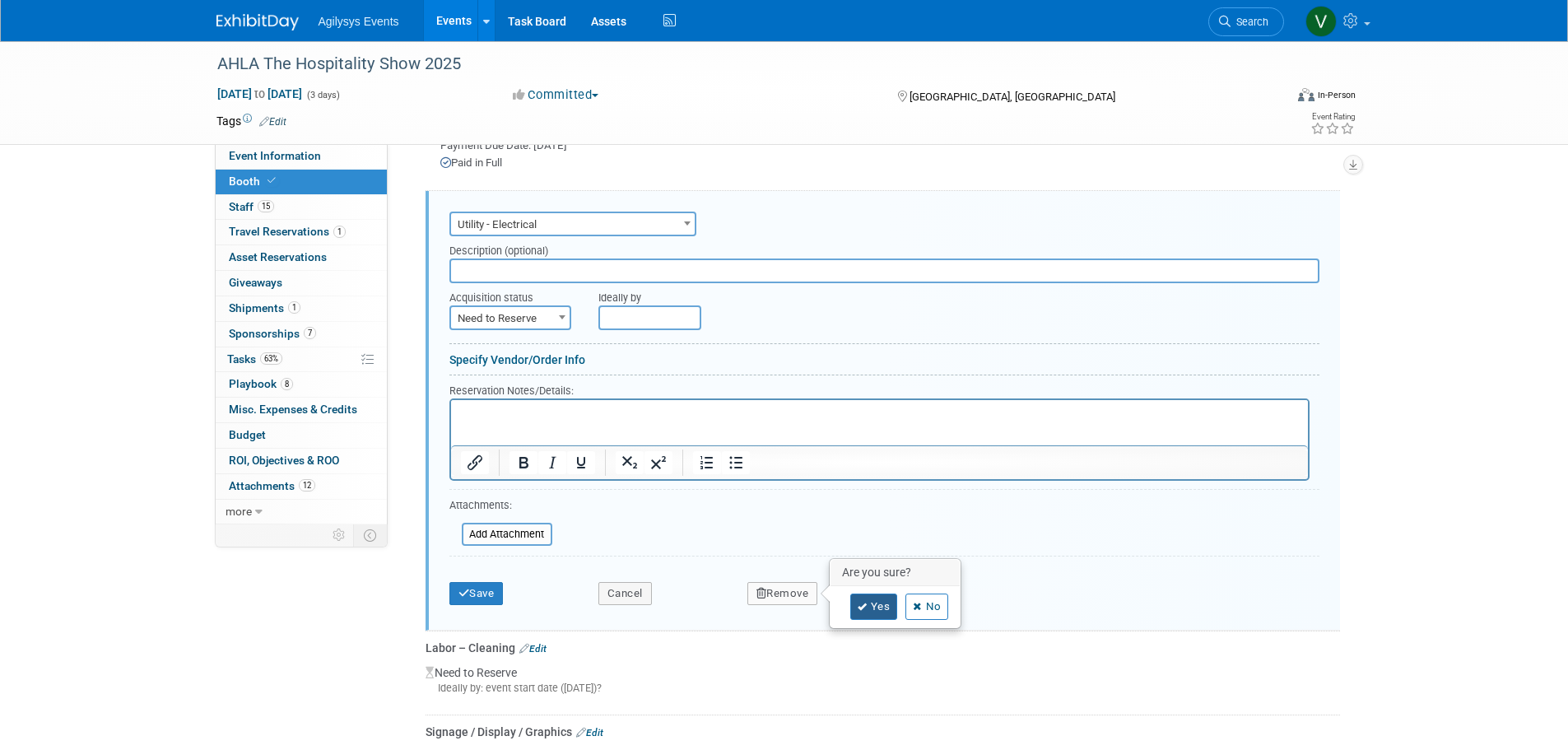
click at [874, 600] on link "Yes" at bounding box center [874, 607] width 48 height 26
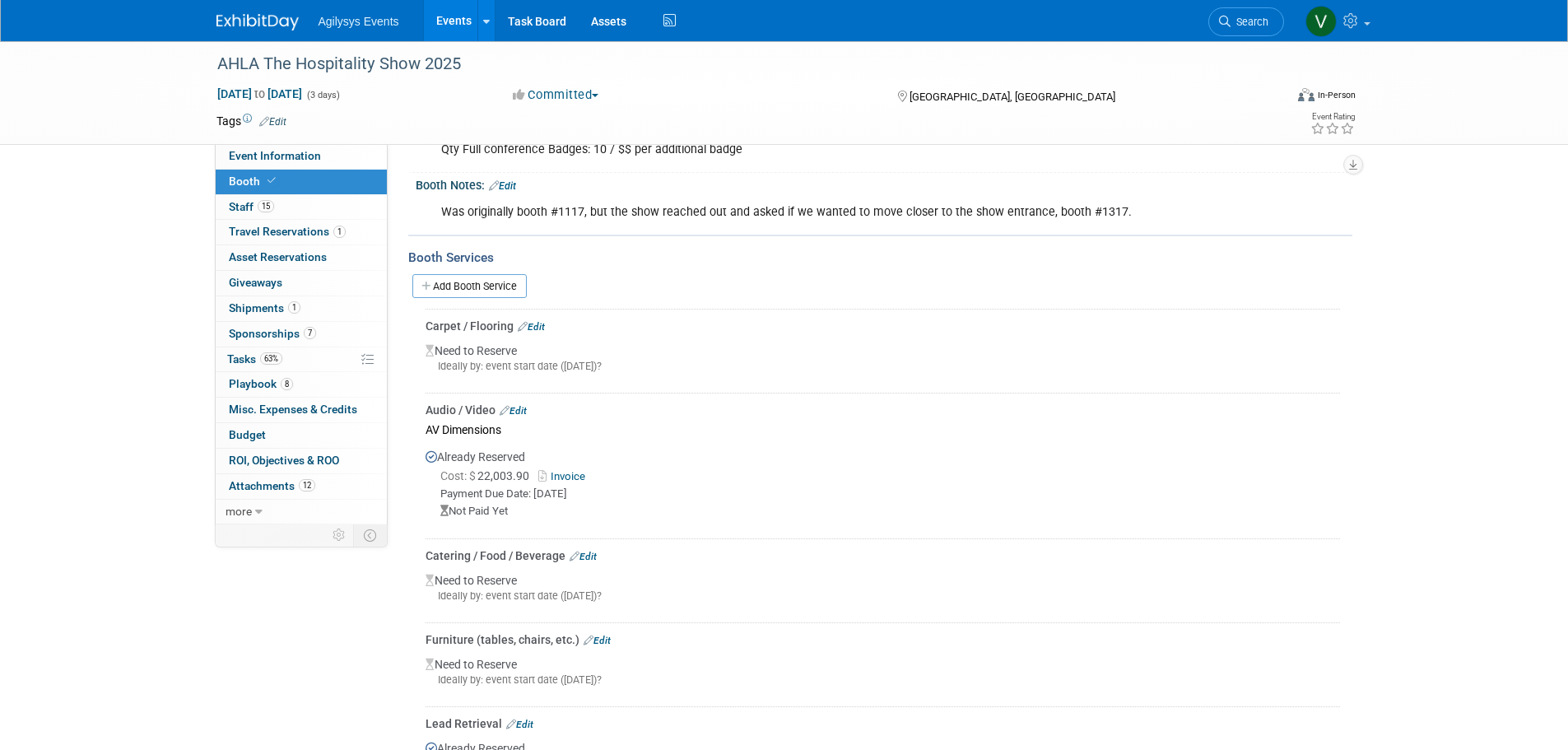
scroll to position [252, 0]
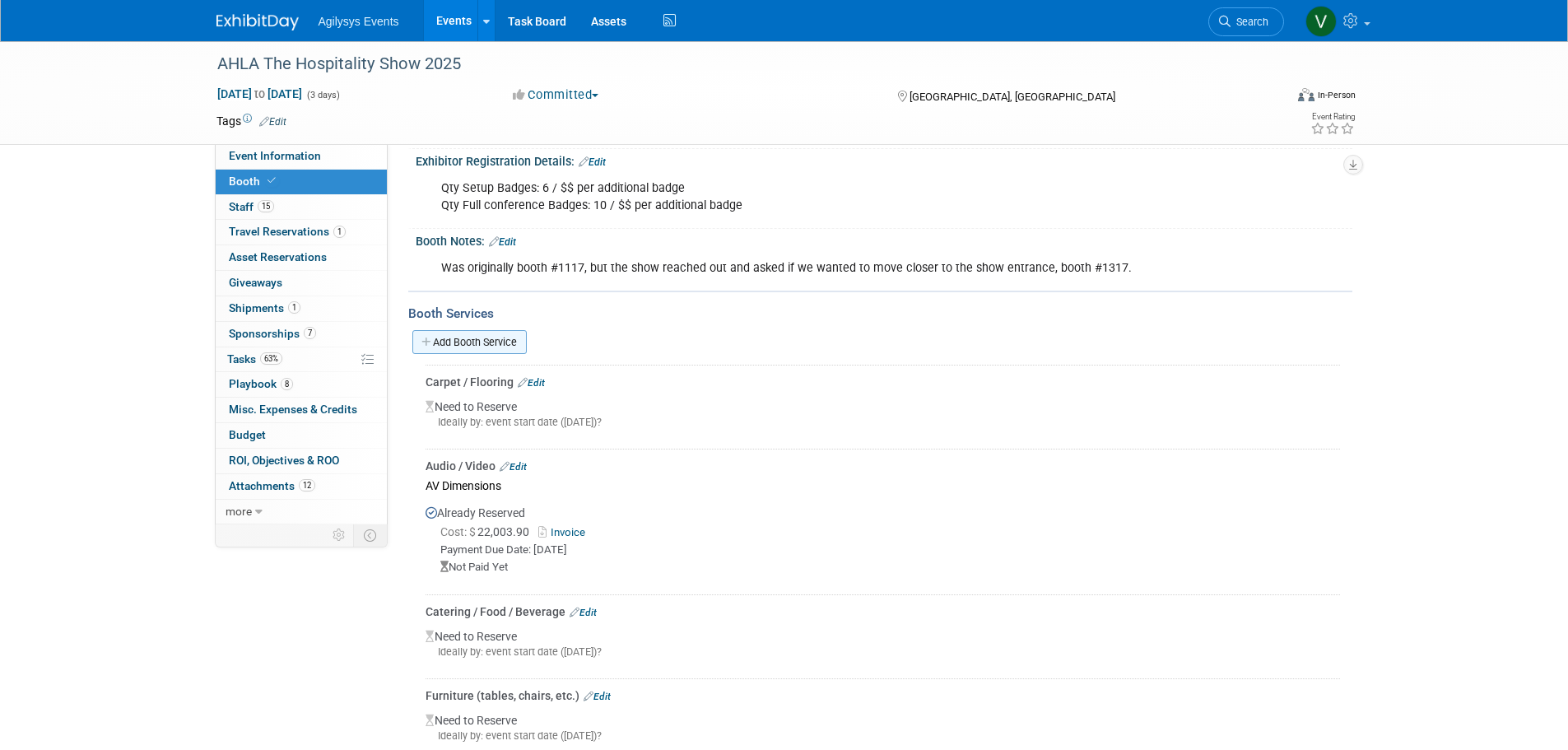
click at [468, 340] on link "Add Booth Service" at bounding box center [469, 342] width 114 height 24
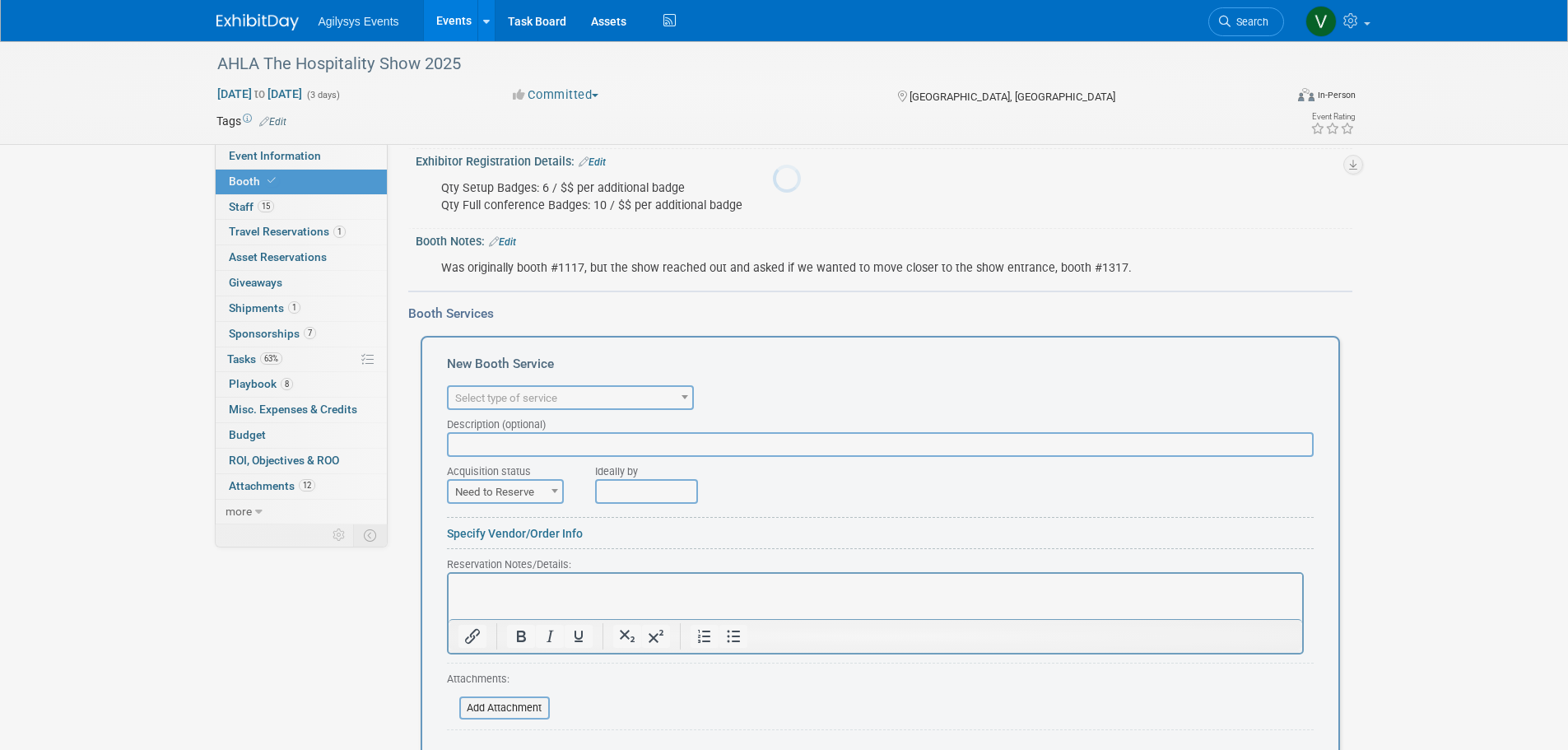
scroll to position [0, 0]
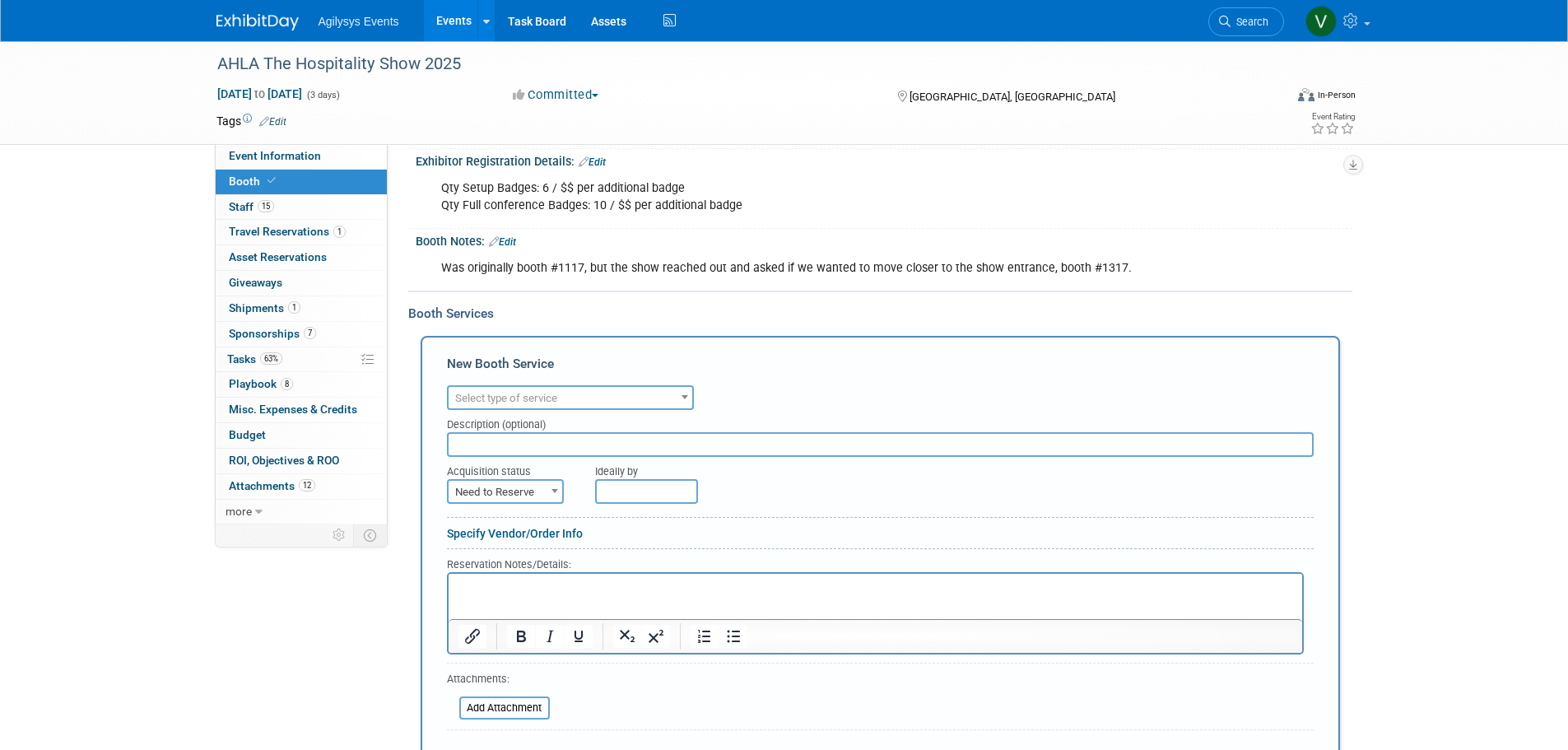
click at [521, 404] on span "Select type of service" at bounding box center [506, 399] width 102 height 13
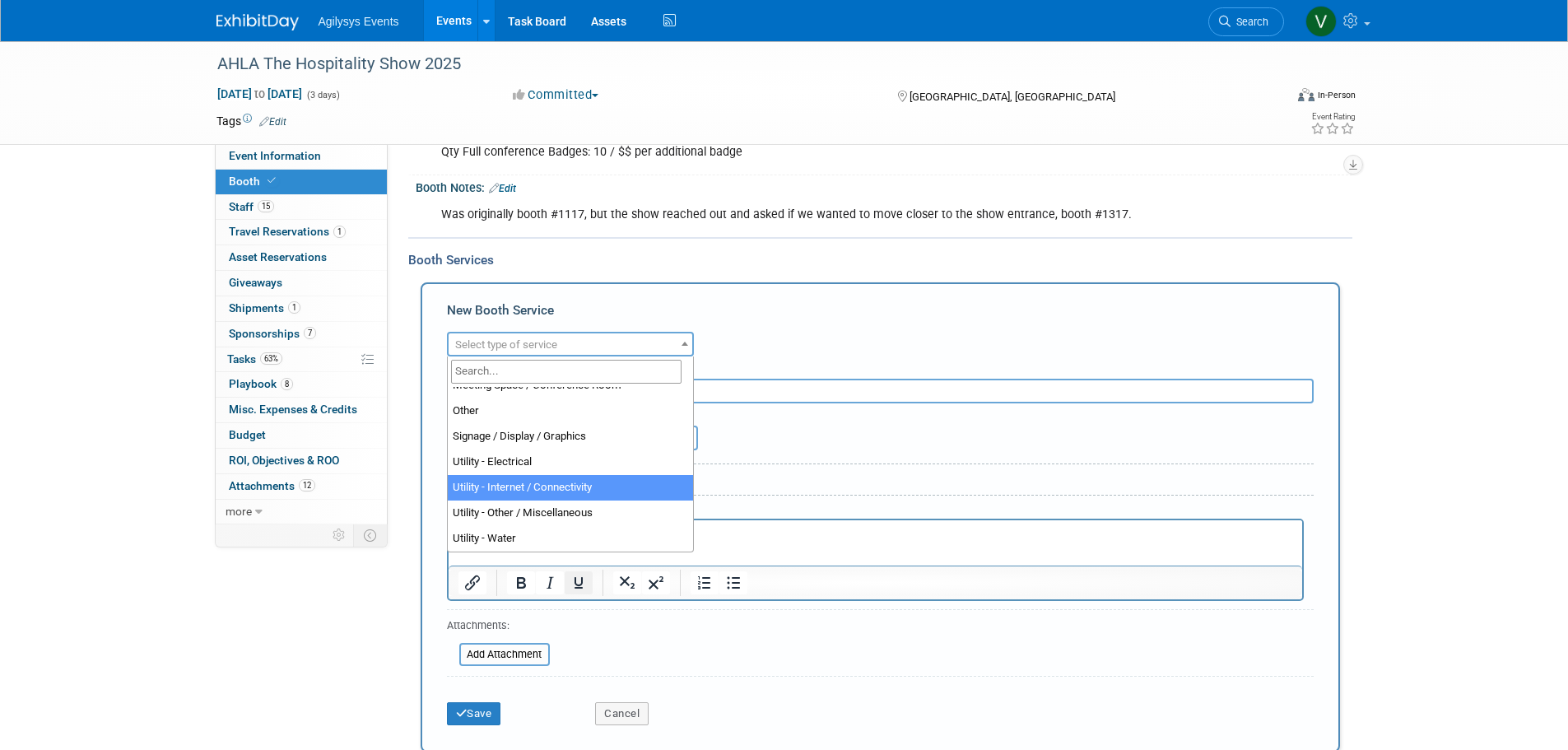
scroll to position [333, 0]
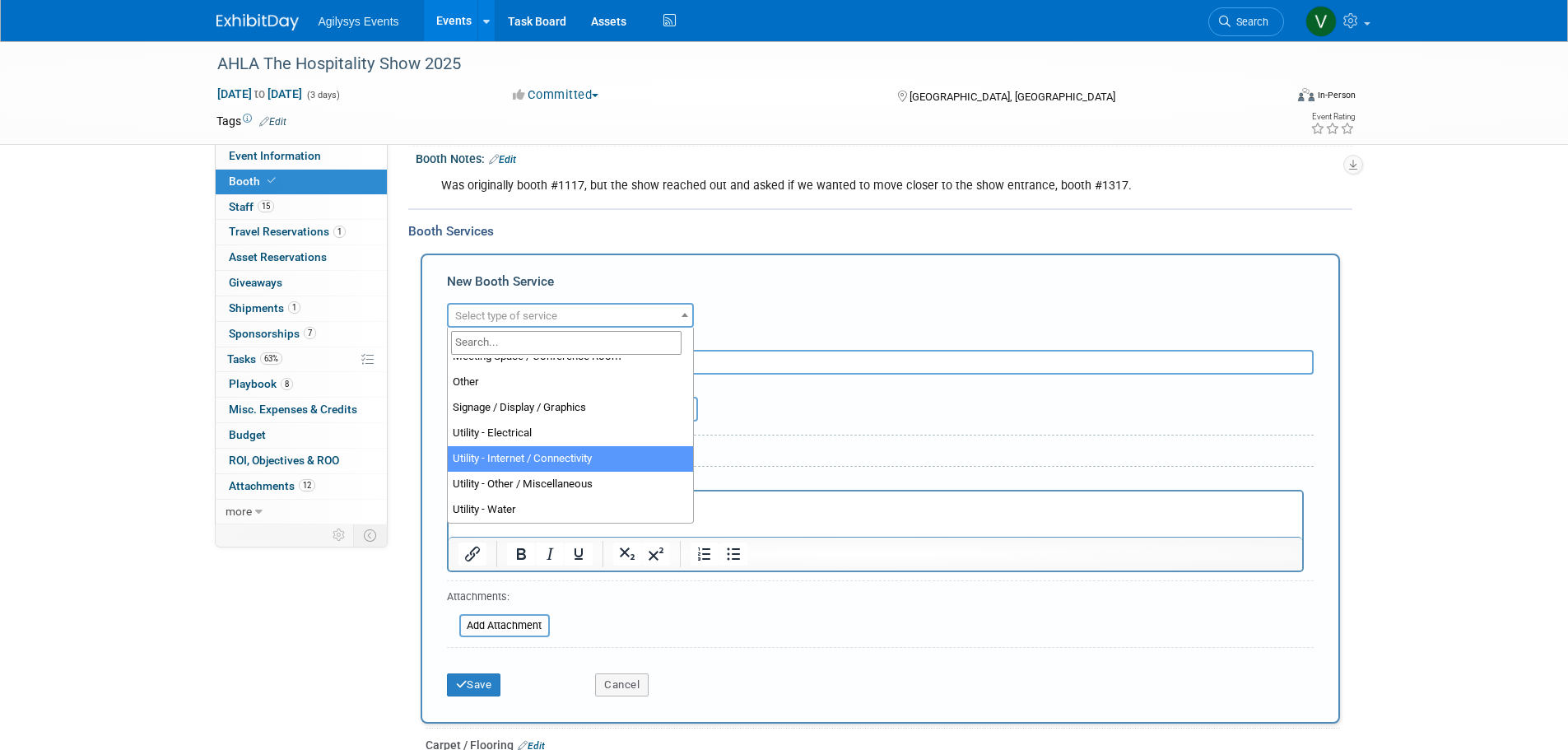
select select "18"
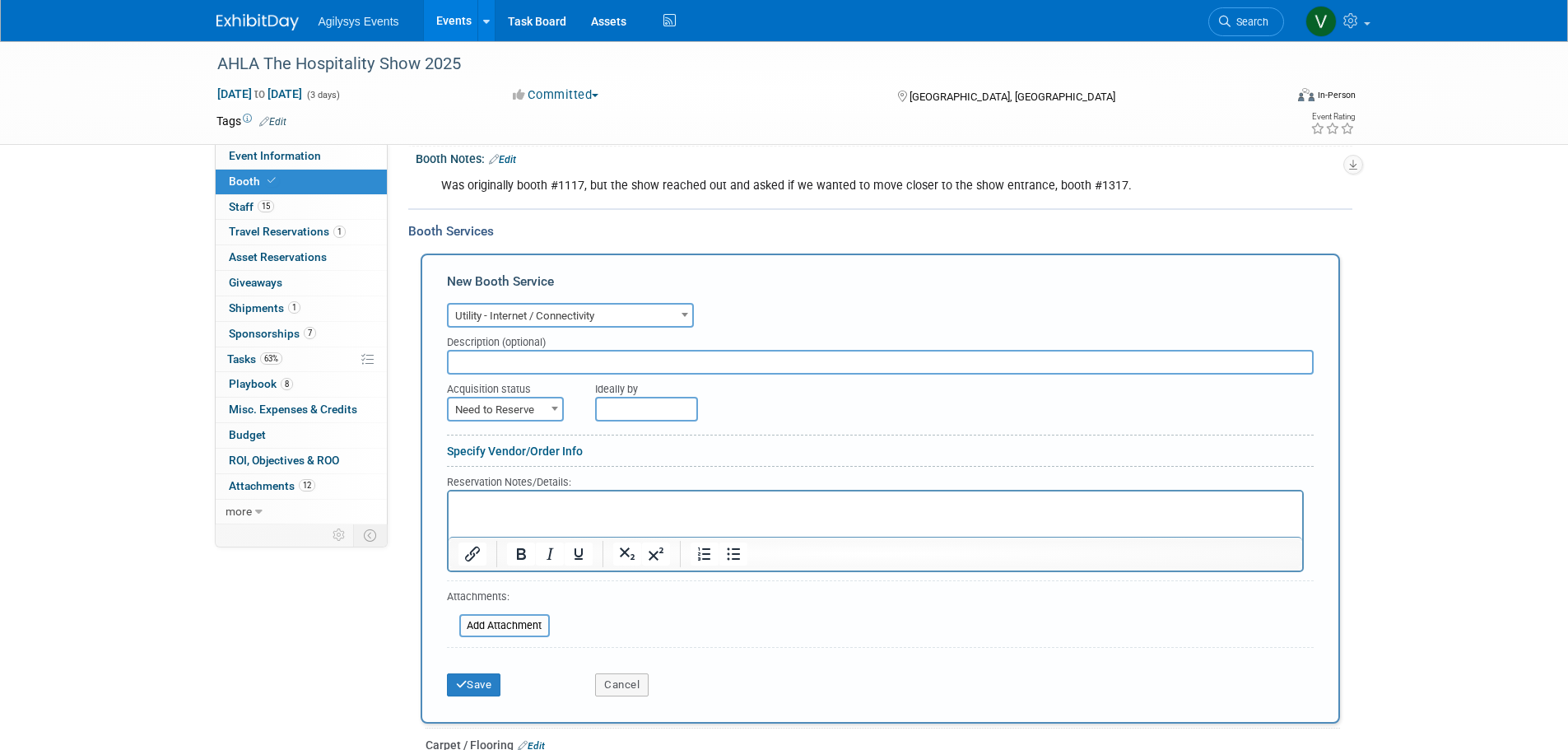
click at [531, 410] on span "Need to Reserve" at bounding box center [505, 410] width 113 height 23
select select "2"
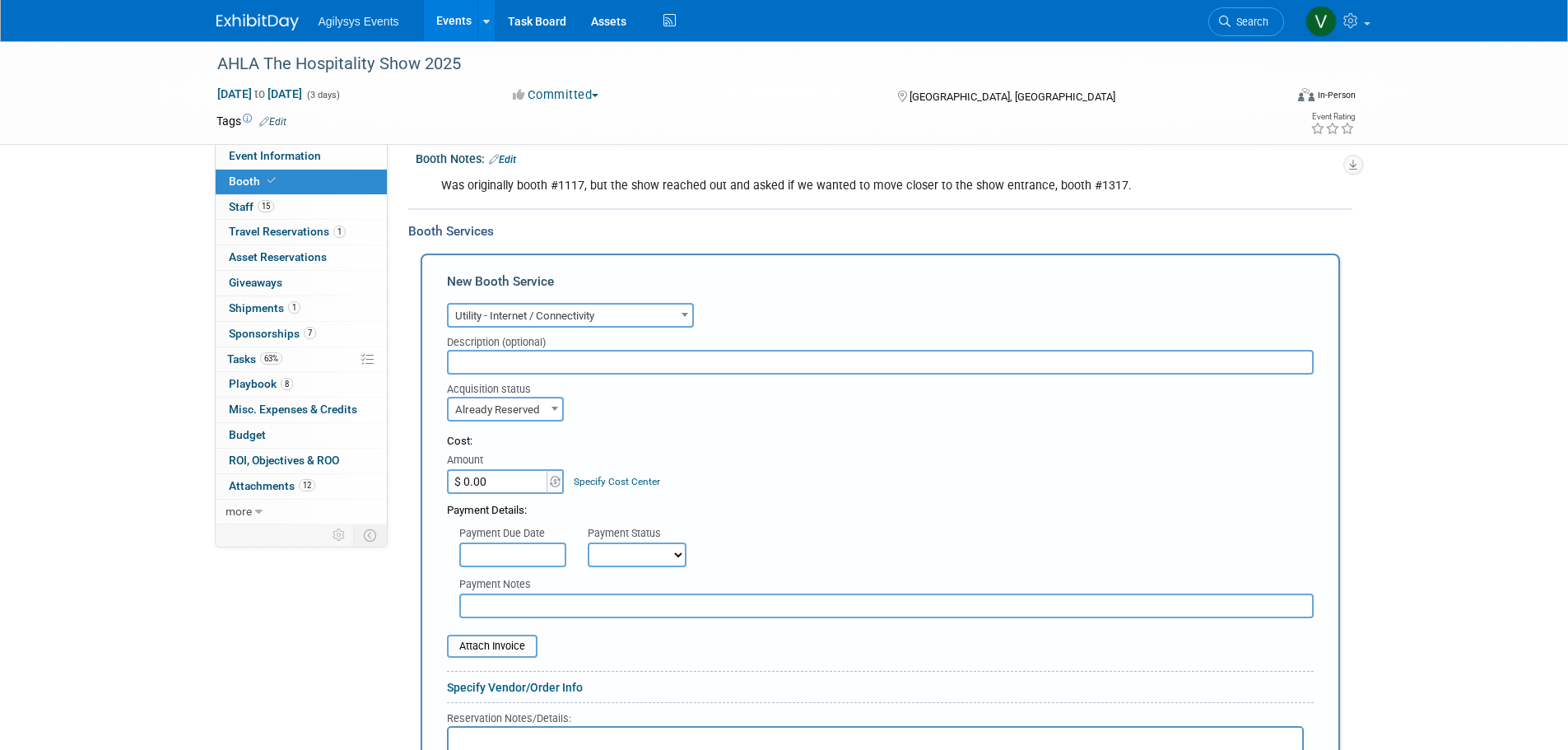
click at [514, 481] on input "$ 0.00" at bounding box center [497, 481] width 103 height 25
type input "$ 8,768.54"
click at [638, 566] on select "Not Paid Yet Partially Paid Paid in Full" at bounding box center [637, 555] width 99 height 25
select select "1"
click at [588, 543] on select "Not Paid Yet Partially Paid Paid in Full" at bounding box center [637, 555] width 99 height 25
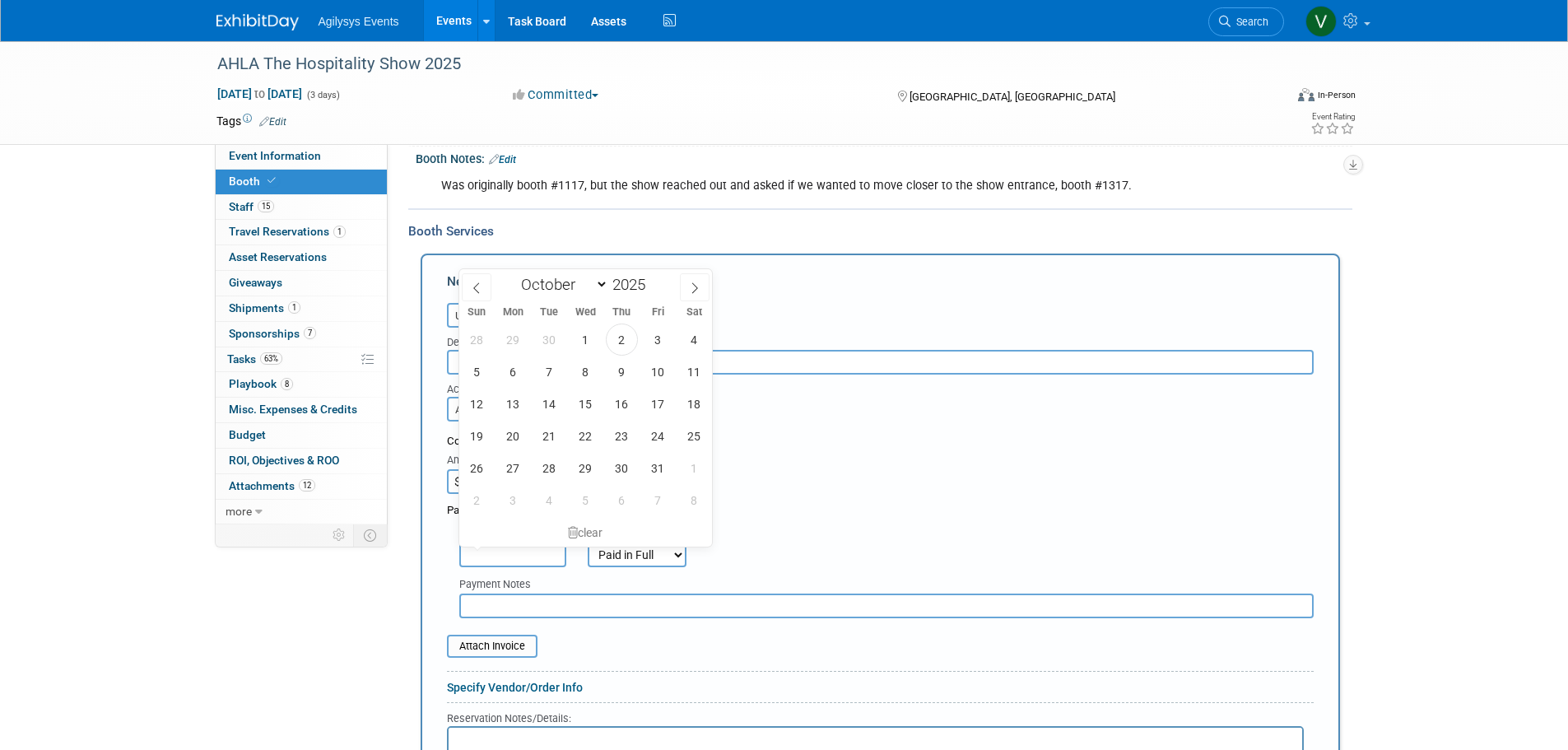
click at [514, 562] on input "text" at bounding box center [513, 555] width 107 height 25
click at [582, 468] on span "29" at bounding box center [585, 468] width 32 height 32
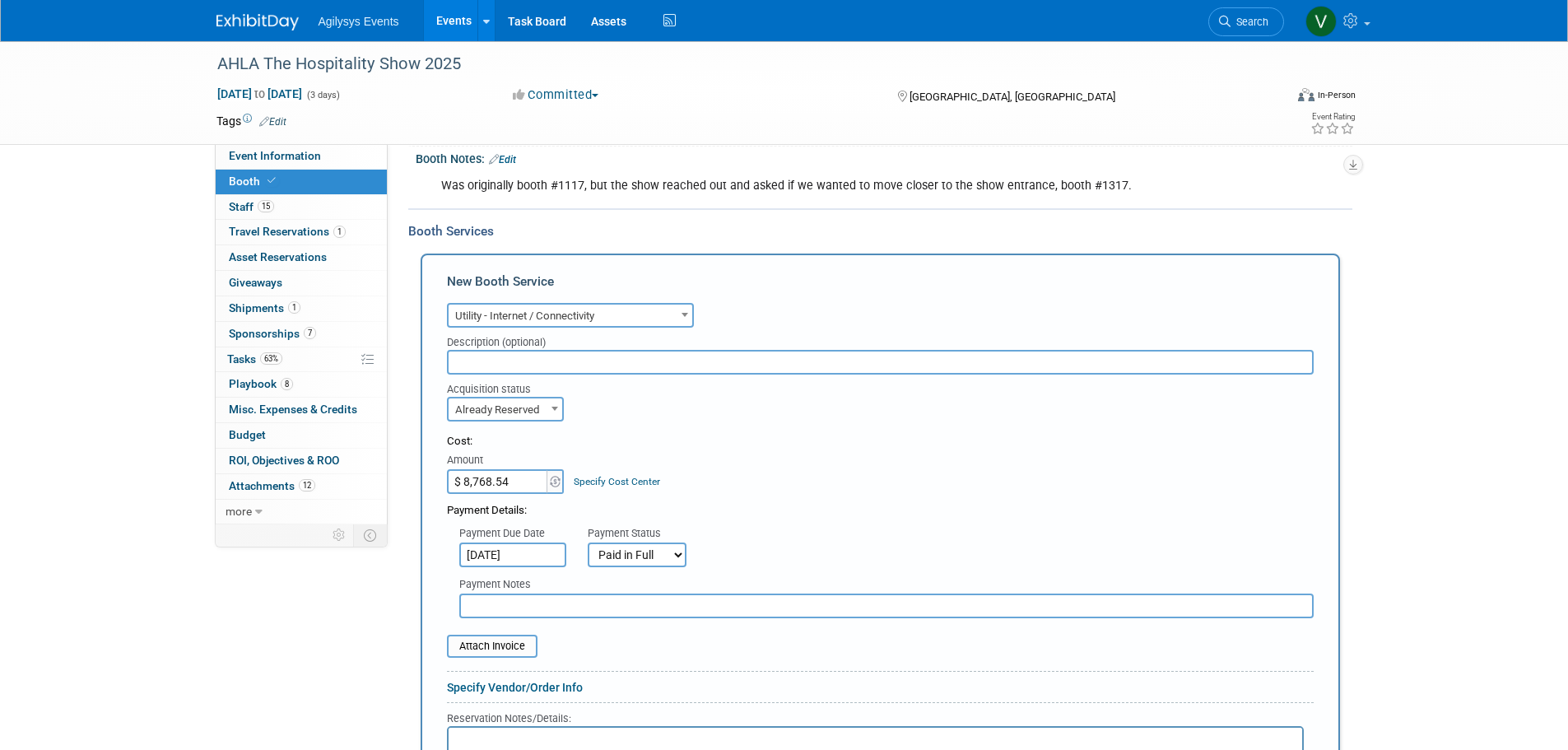
click at [543, 548] on input "Oct 29, 2025" at bounding box center [513, 555] width 107 height 25
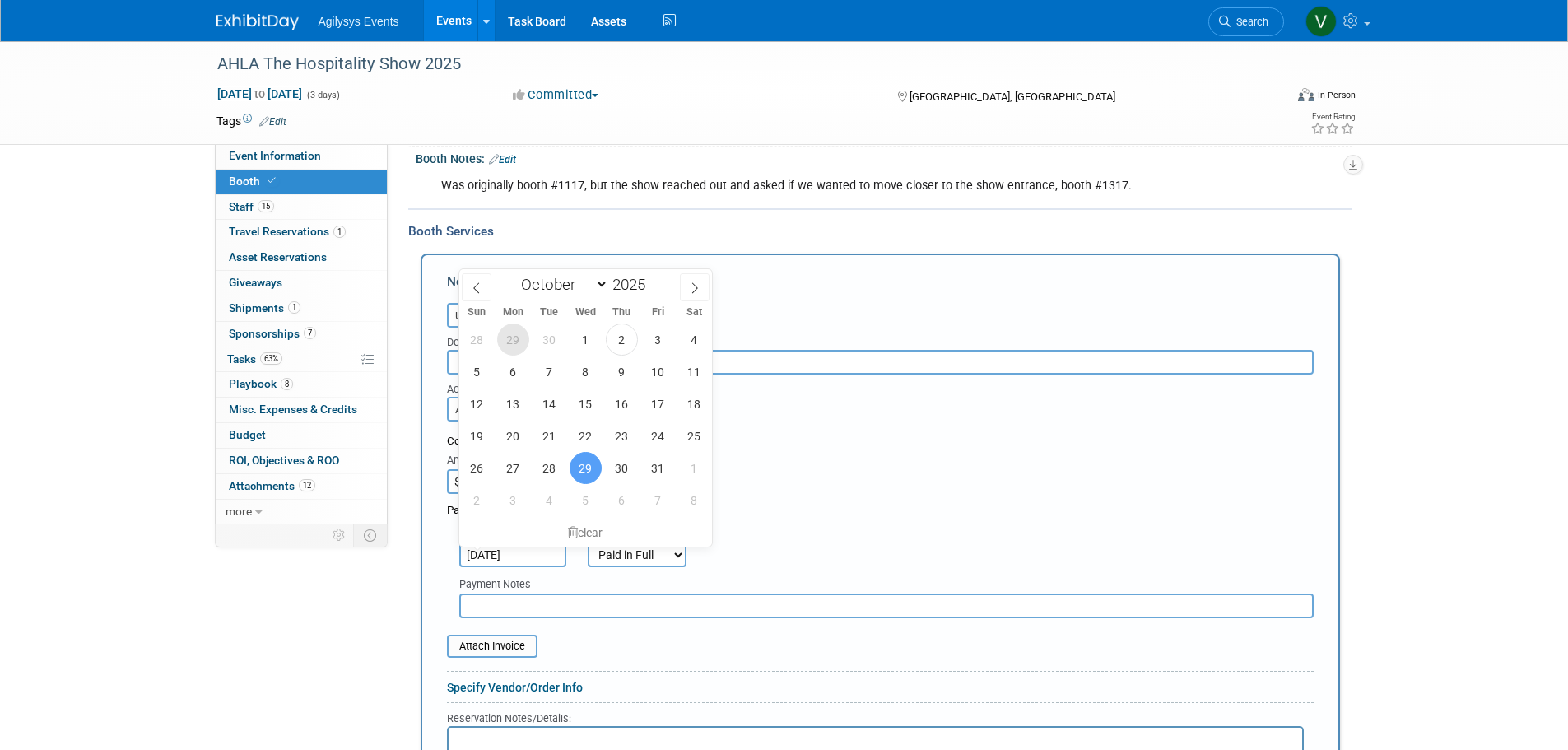
click at [510, 342] on span "29" at bounding box center [513, 339] width 32 height 32
type input "Sep 29, 2025"
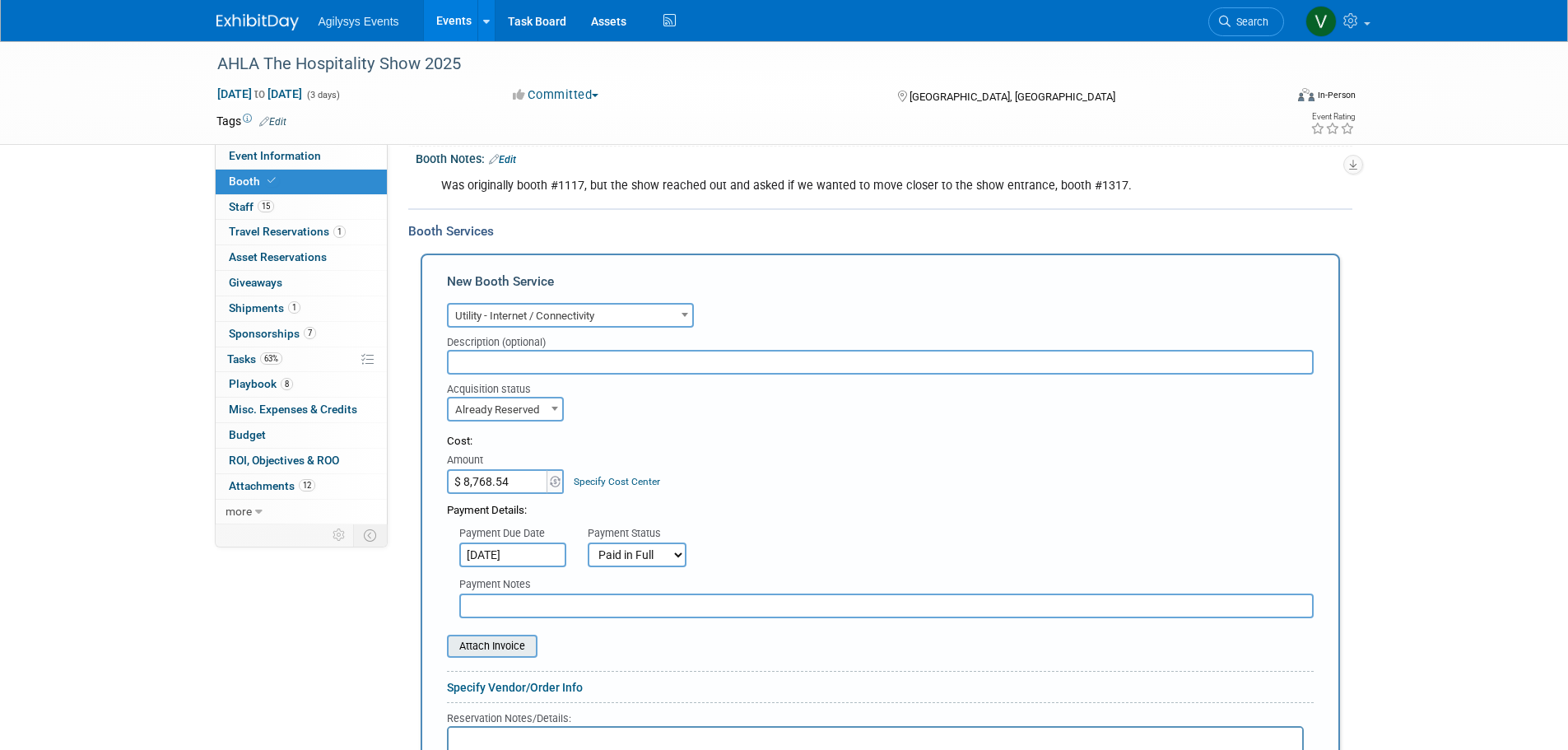
click at [505, 648] on input "file" at bounding box center [438, 646] width 196 height 20
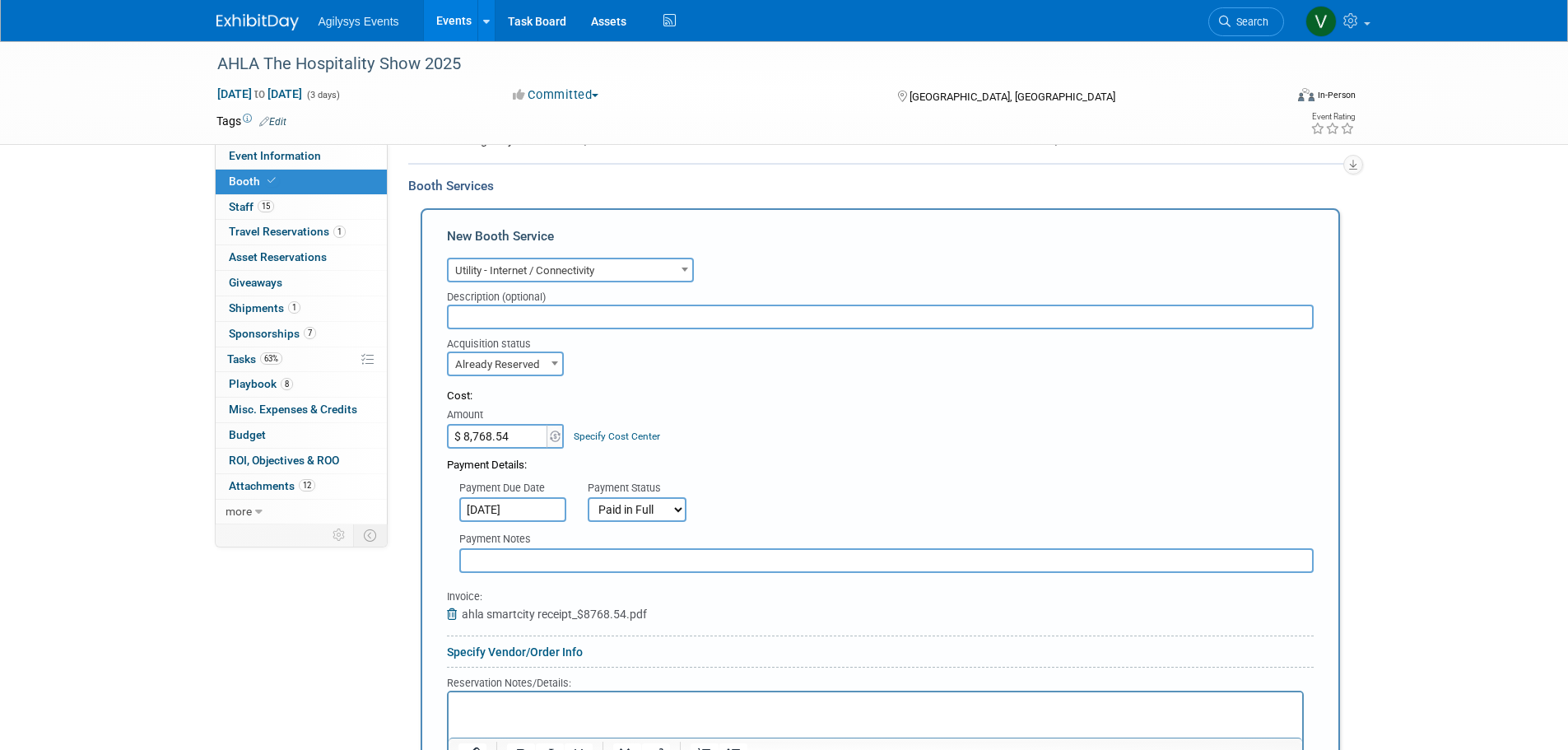
scroll to position [416, 0]
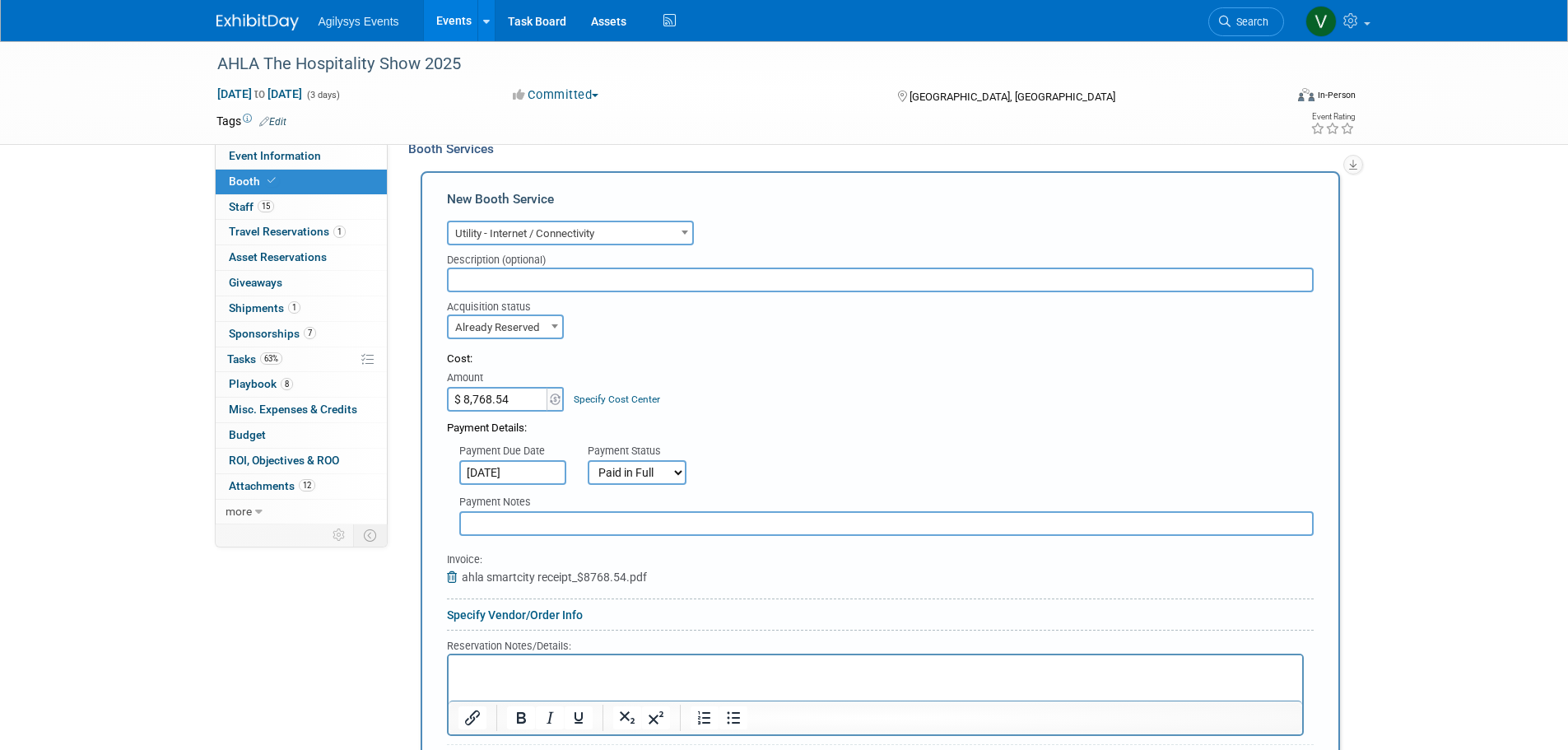
click at [534, 281] on input "text" at bounding box center [879, 280] width 867 height 25
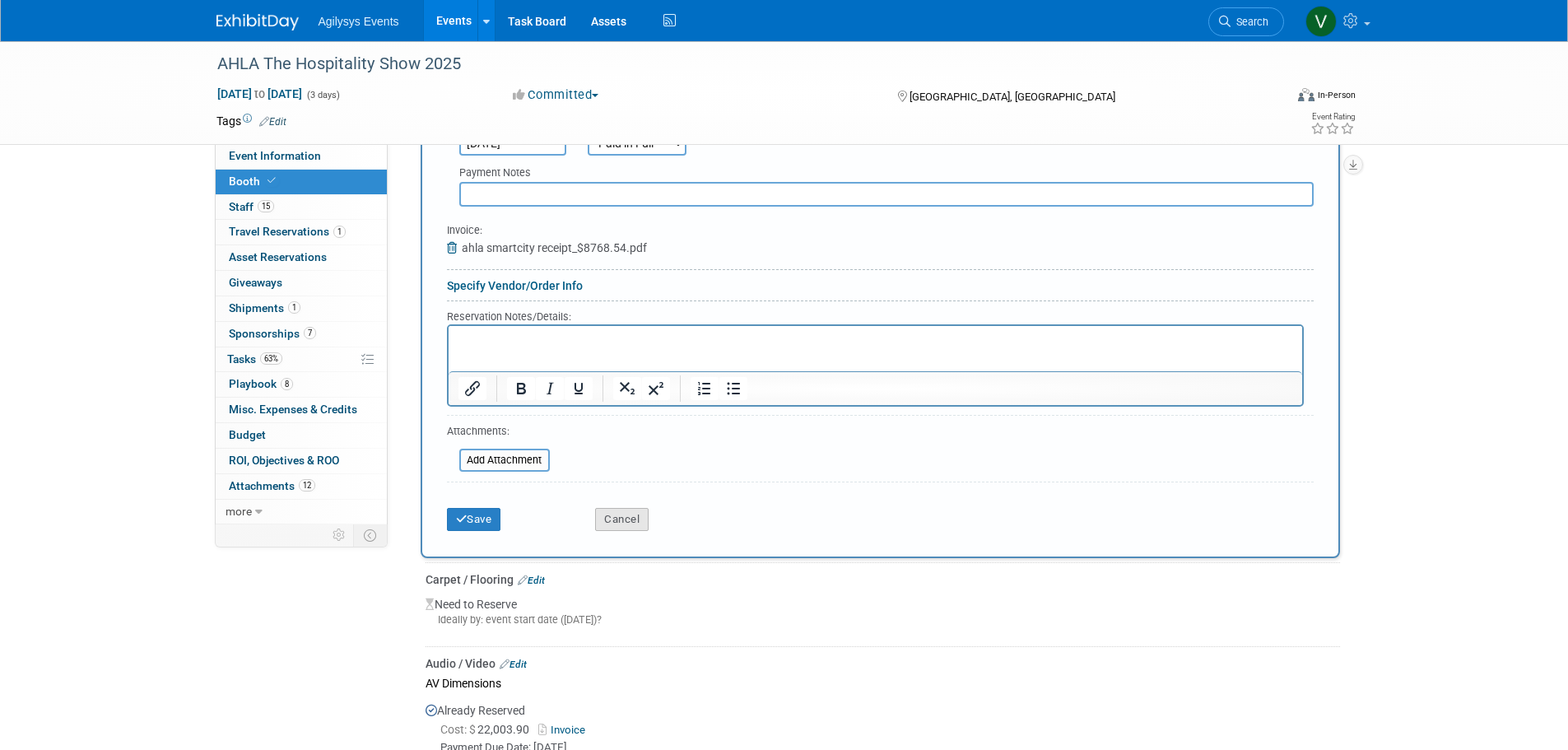
click at [633, 522] on button "Cancel" at bounding box center [622, 519] width 54 height 23
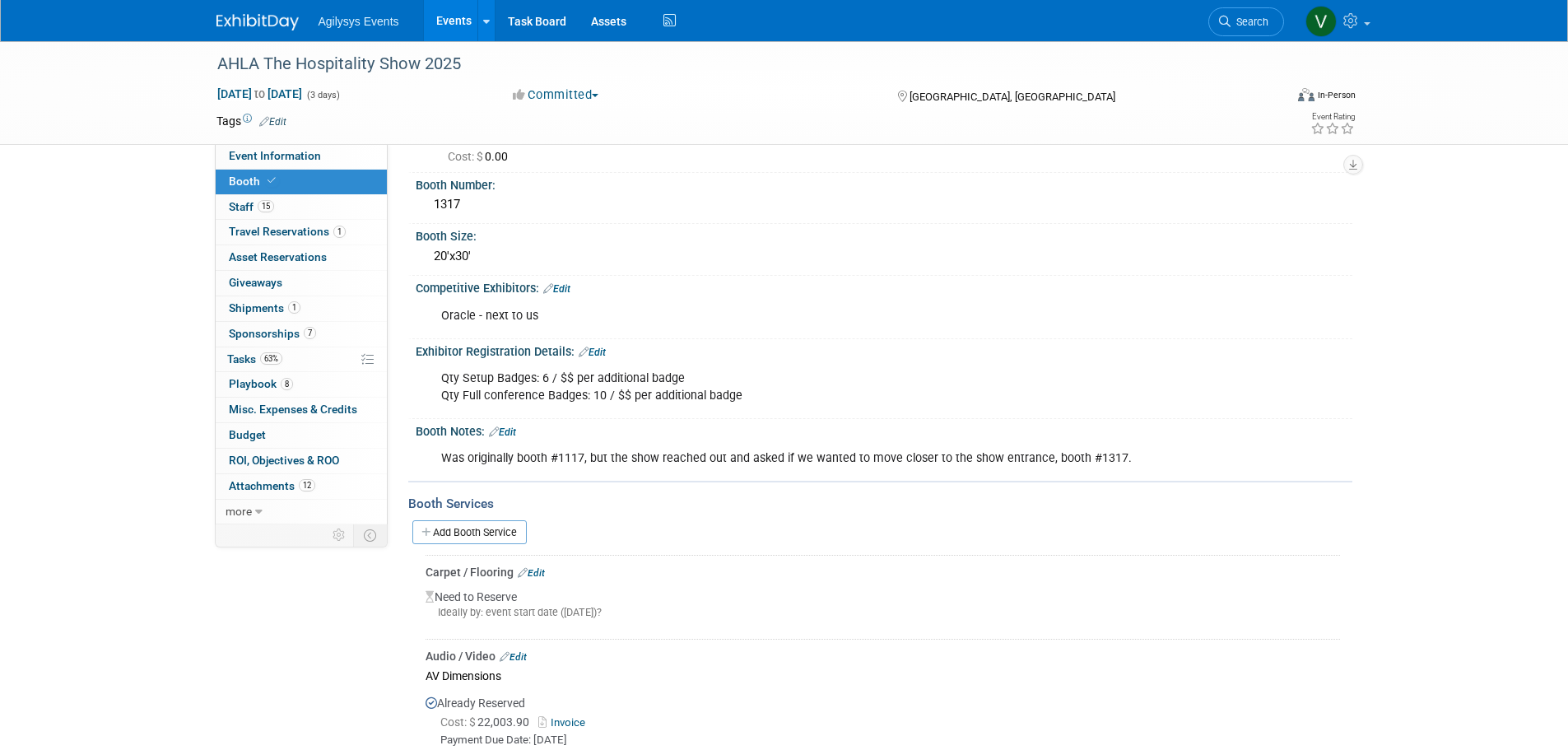
scroll to position [164, 0]
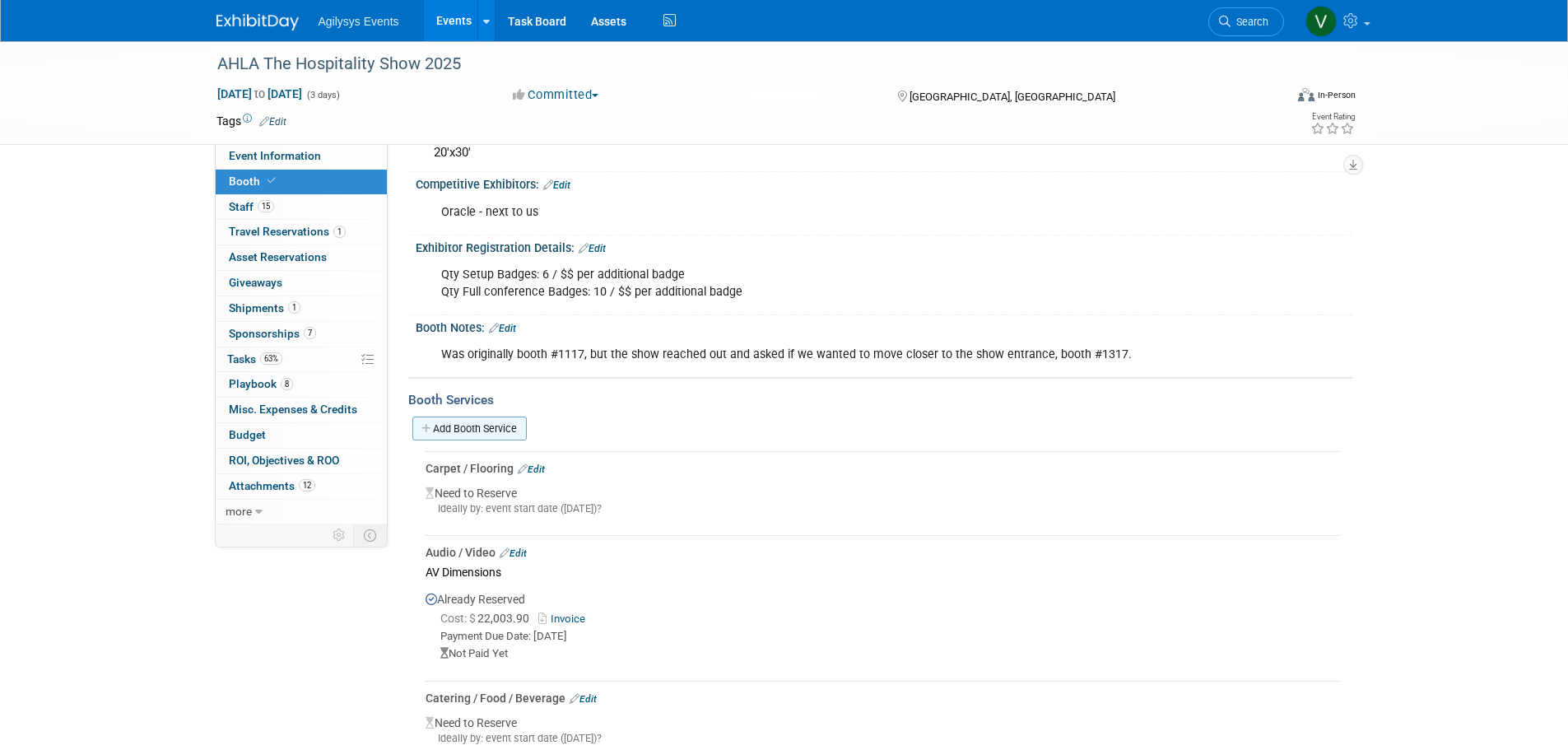
click at [482, 429] on link "Add Booth Service" at bounding box center [469, 429] width 114 height 24
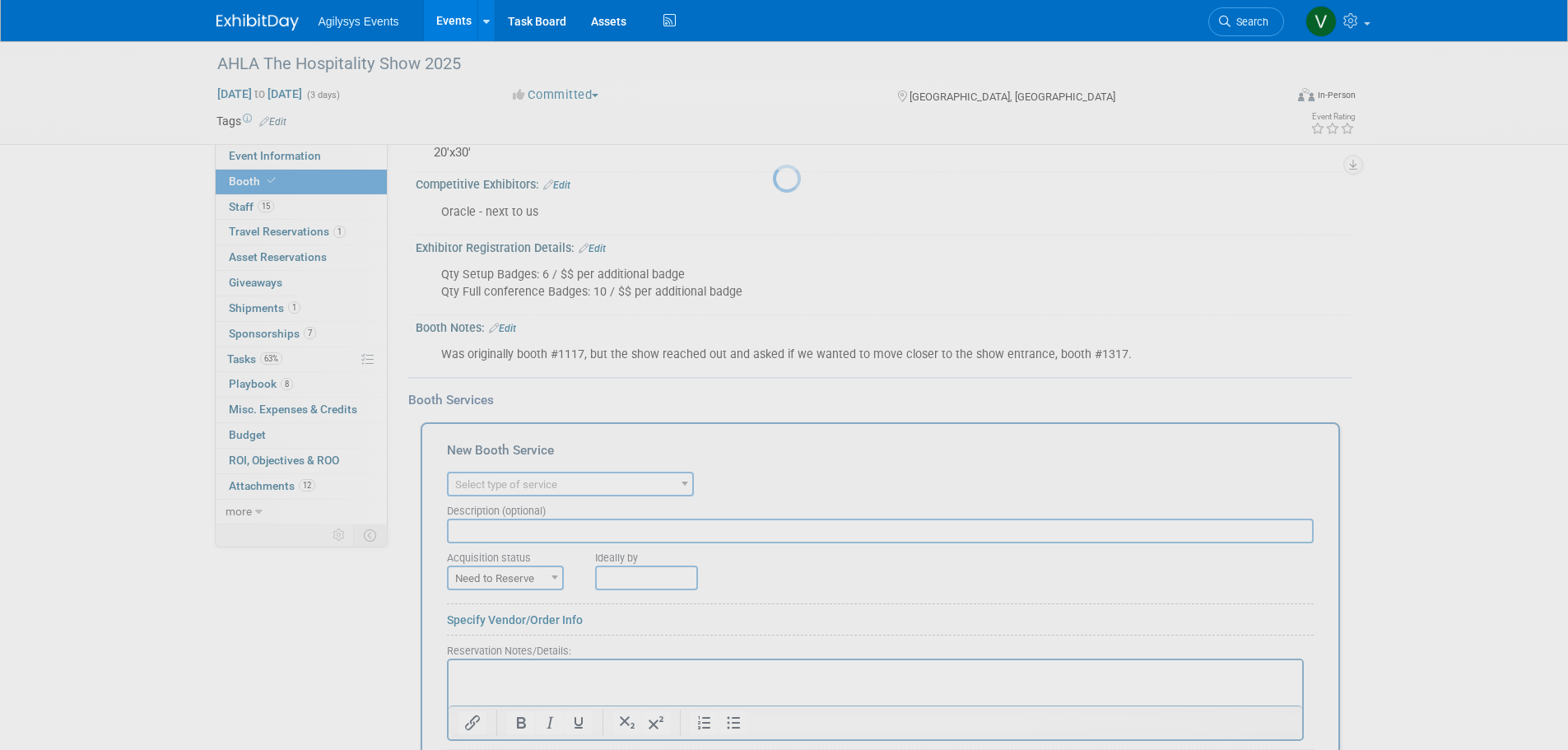
scroll to position [0, 0]
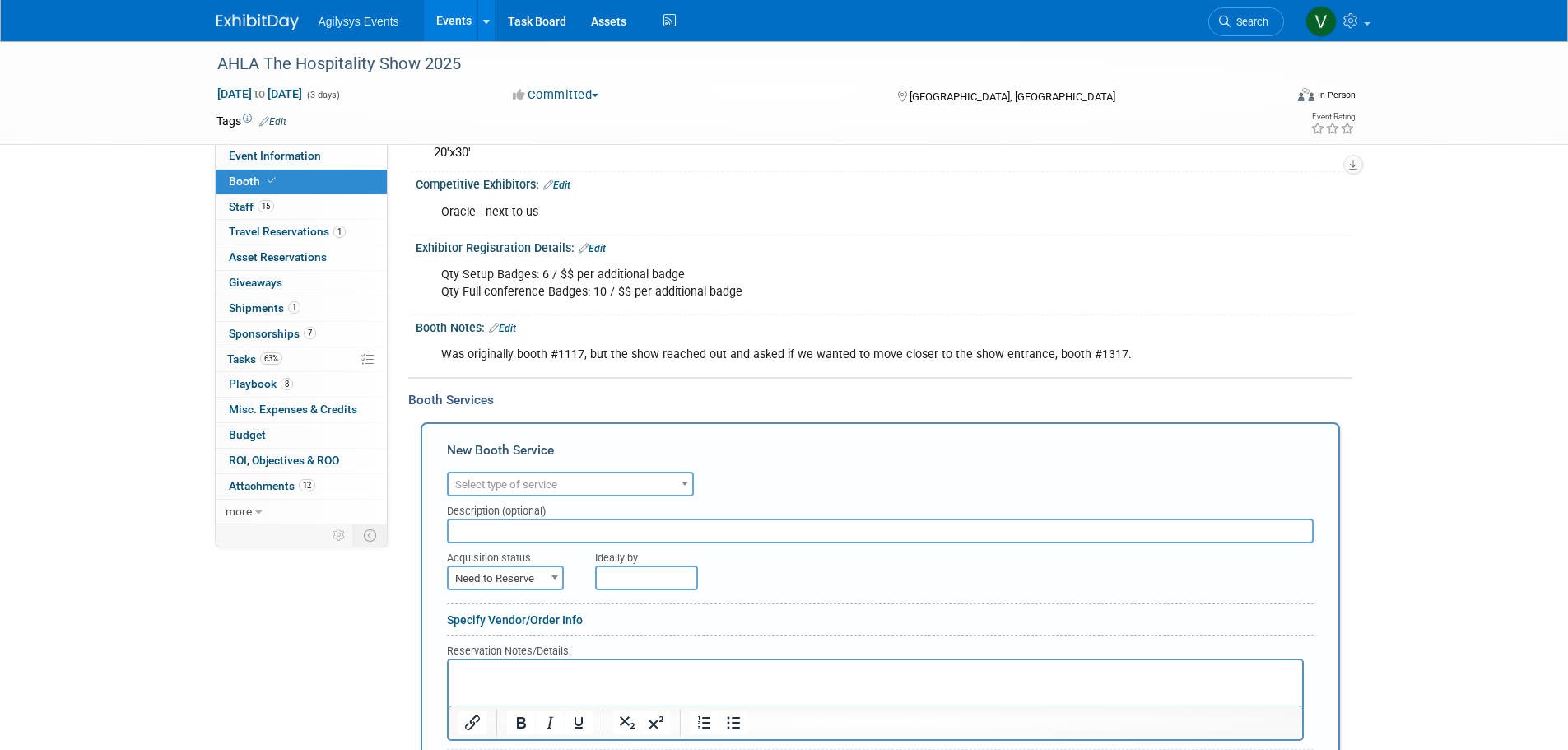
click at [520, 490] on span "Select type of service" at bounding box center [506, 485] width 102 height 13
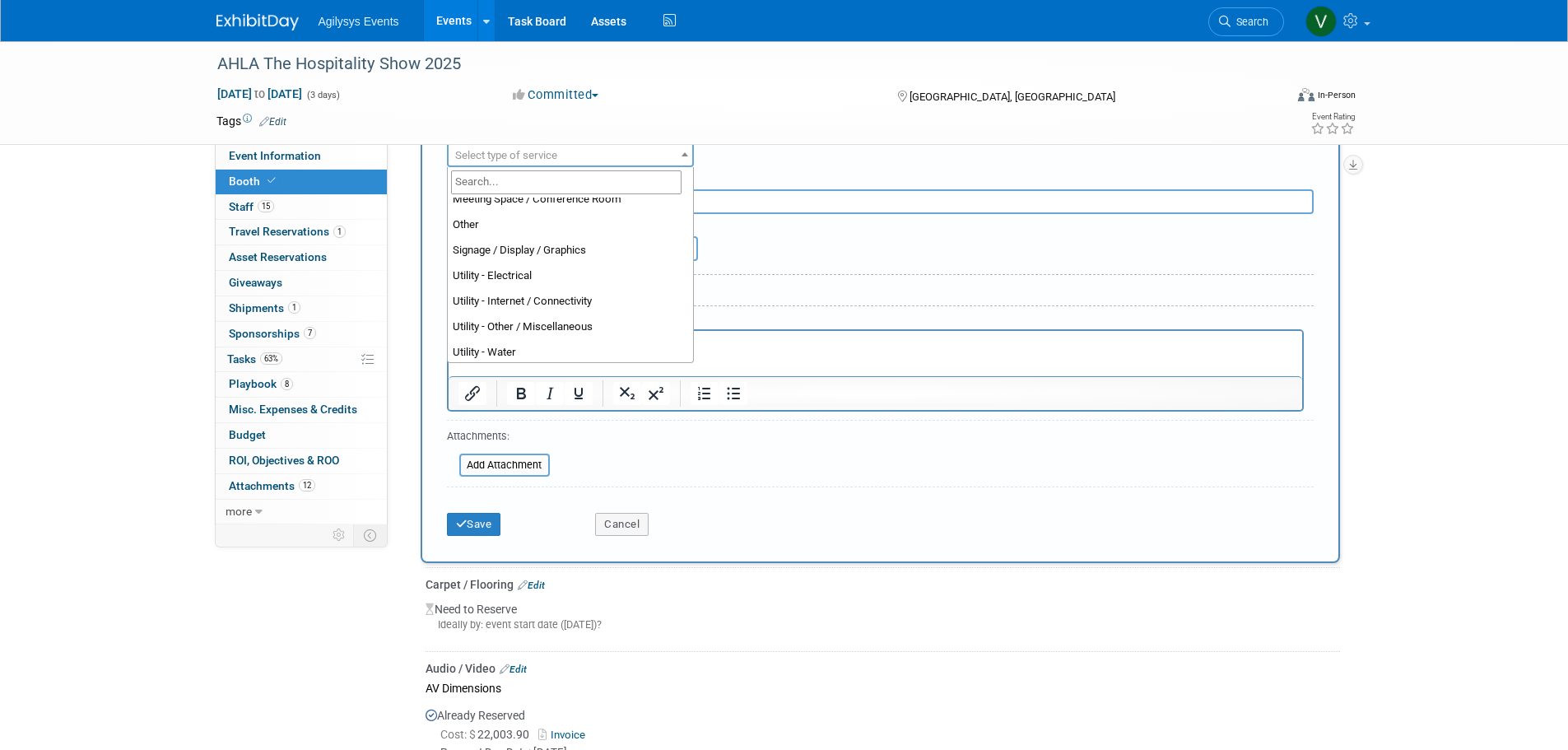
scroll to position [422, 0]
select select "18"
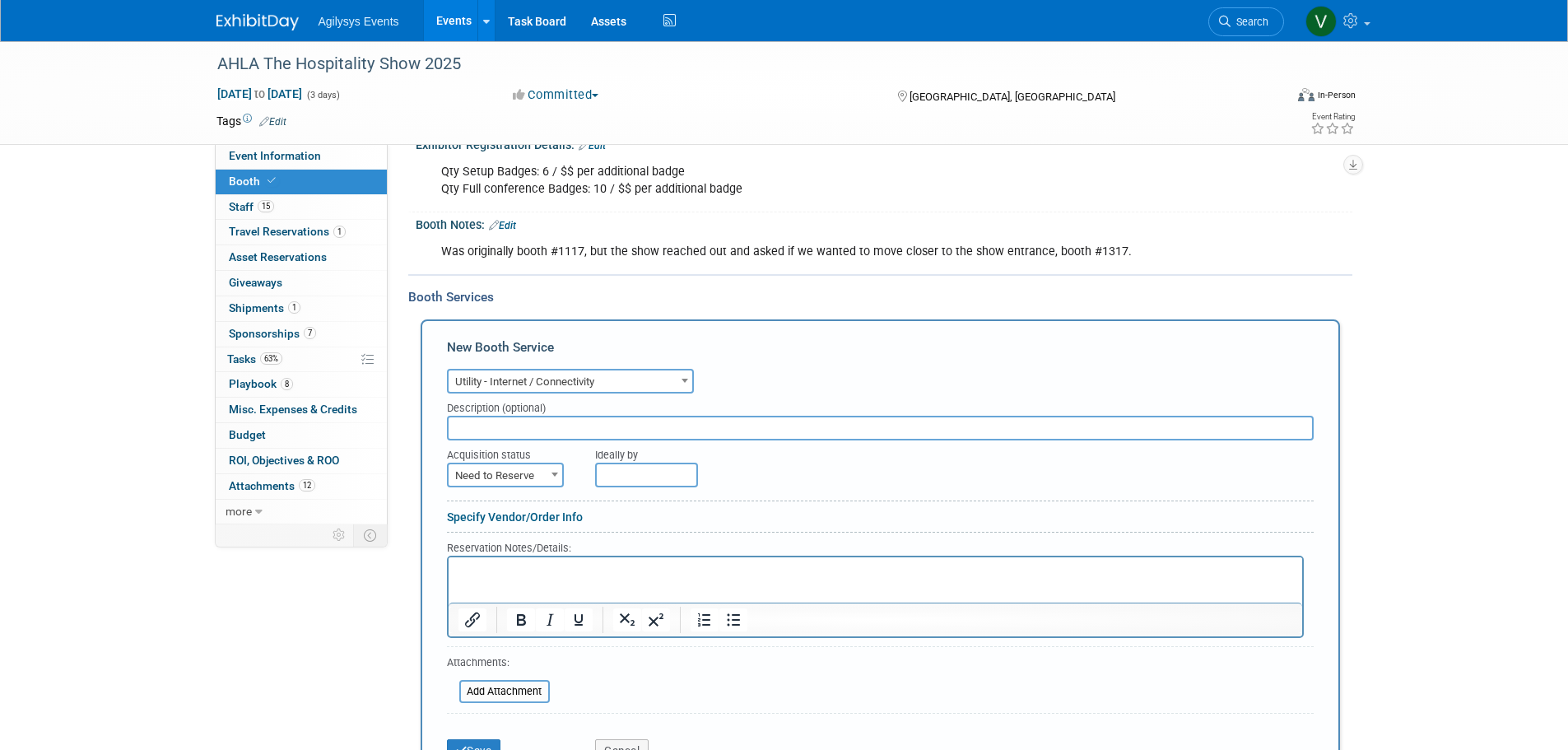
scroll to position [247, 0]
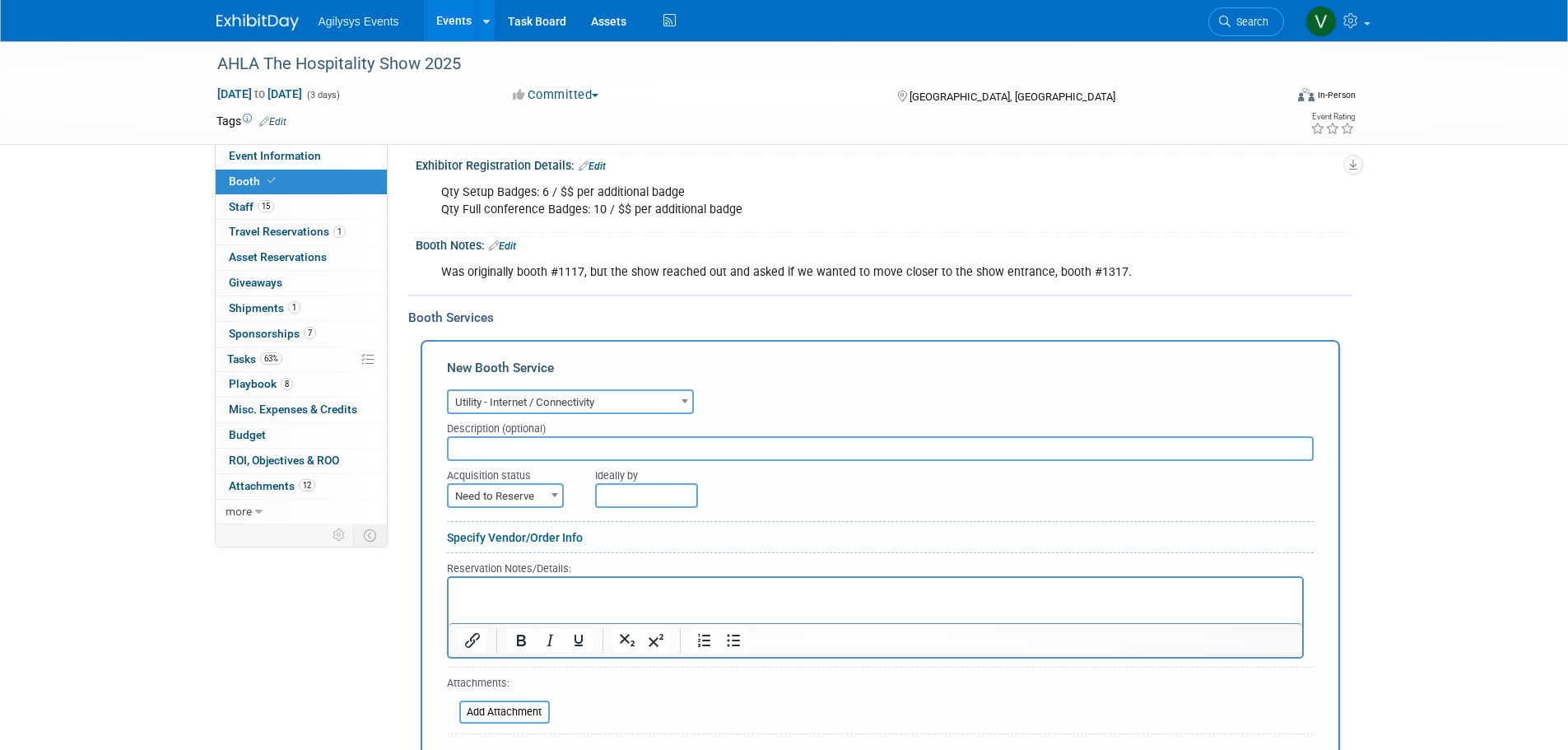
click at [524, 448] on input "text" at bounding box center [879, 449] width 867 height 25
paste input "Smart City Networks Las Vegas, NV 89118"
drag, startPoint x: 681, startPoint y: 448, endPoint x: 564, endPoint y: 445, distance: 117.0
click at [564, 445] on input "Smart City Networks Las Vegas, NV 89118" at bounding box center [879, 449] width 867 height 25
type input "Smart City Networks"
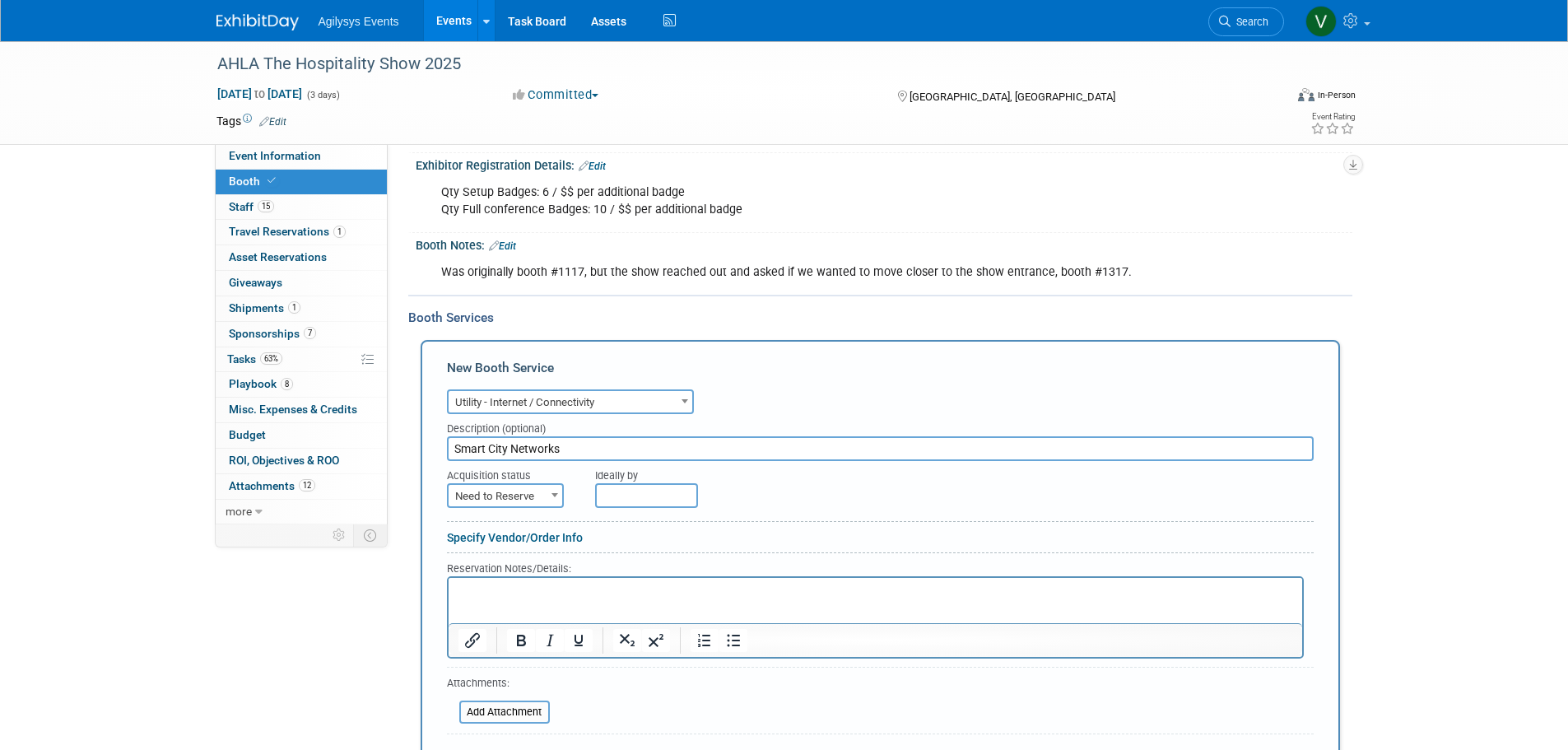
click at [532, 503] on span "Need to Reserve" at bounding box center [505, 496] width 113 height 23
drag, startPoint x: 528, startPoint y: 544, endPoint x: 547, endPoint y: 528, distance: 24.8
select select "2"
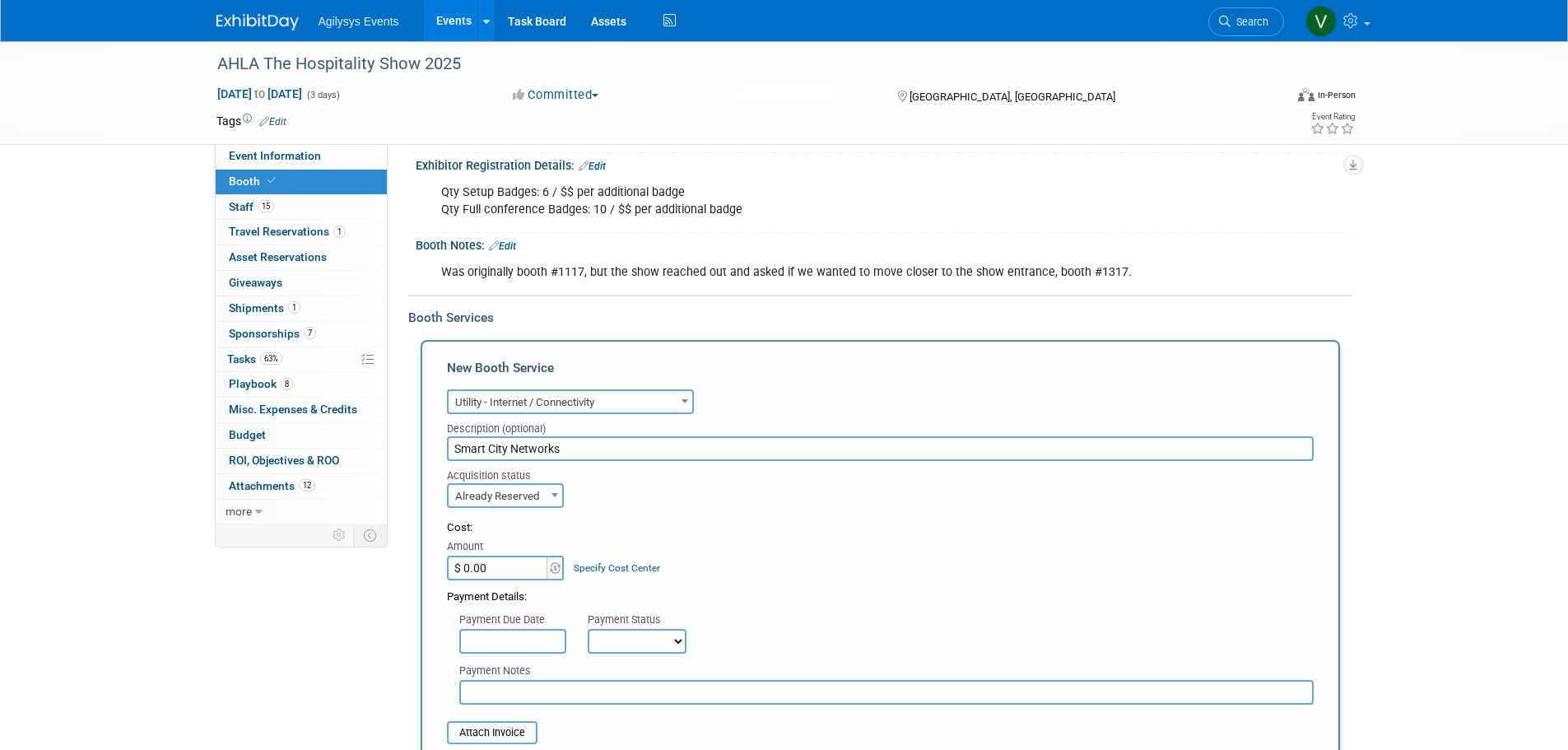
click at [502, 572] on input "$ 0.00" at bounding box center [497, 567] width 103 height 25
type input "$ 8,768.54"
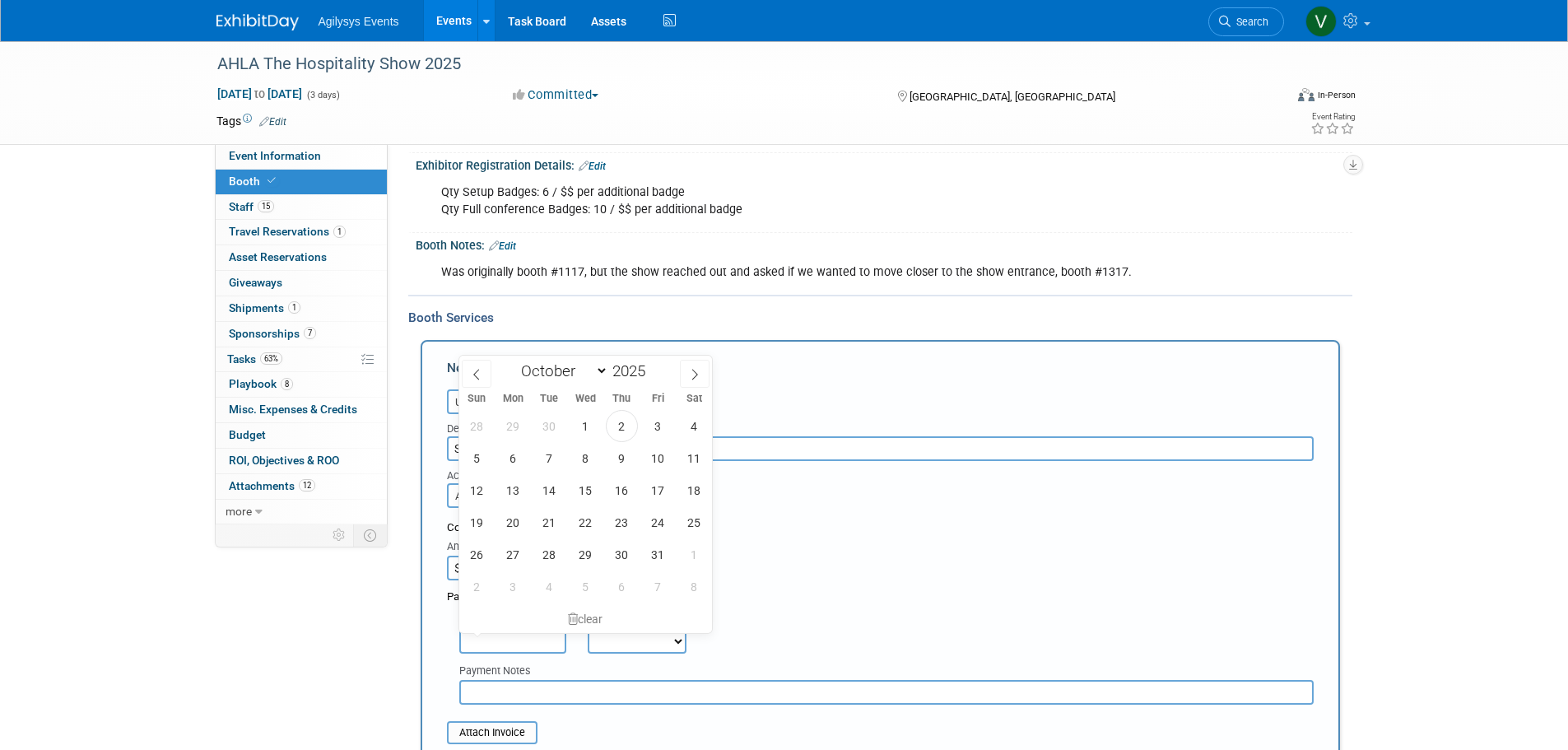
click at [544, 645] on input "text" at bounding box center [513, 641] width 107 height 25
click at [512, 435] on span "29" at bounding box center [513, 426] width 32 height 32
type input "Sep 29, 2025"
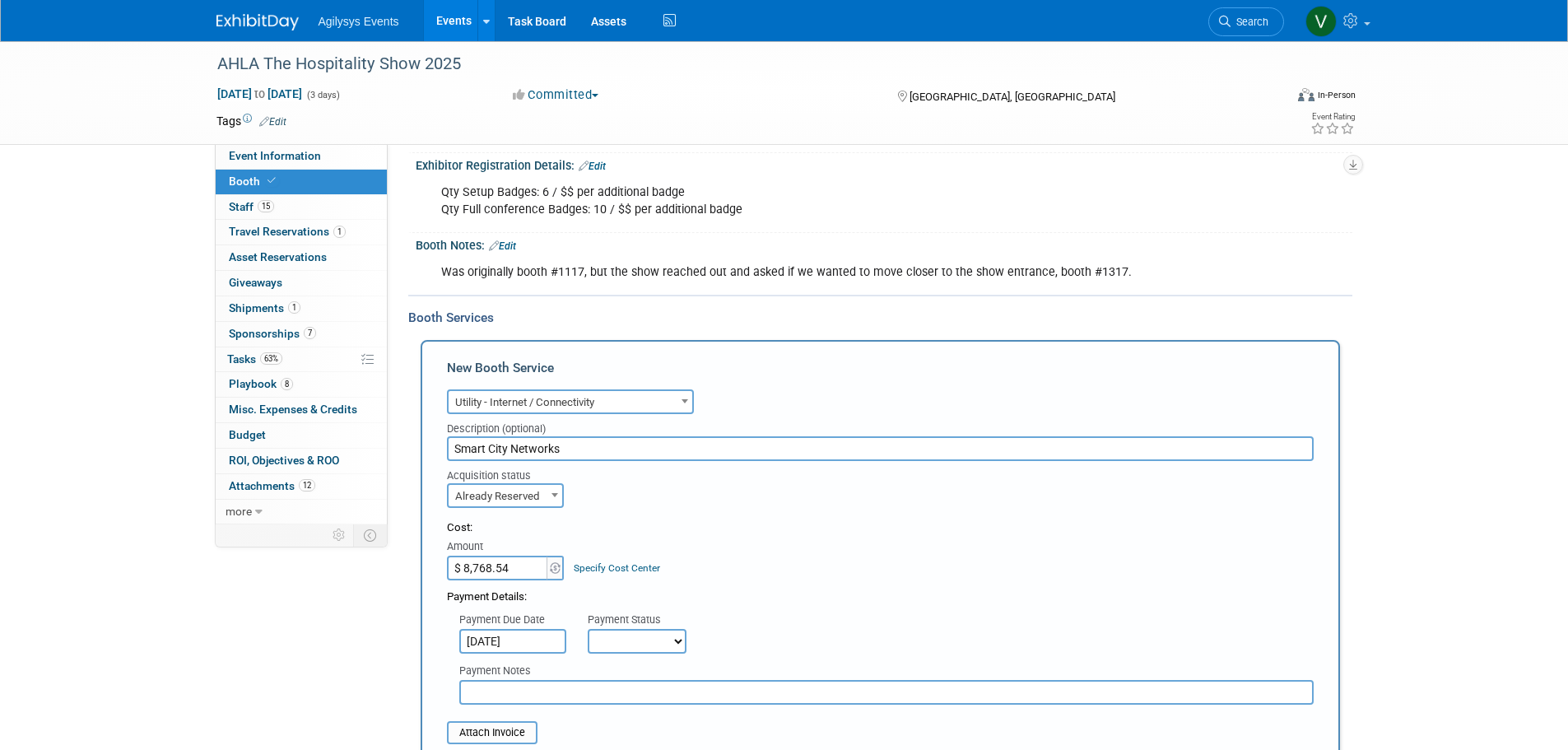
click at [642, 645] on select "Not Paid Yet Partially Paid Paid in Full" at bounding box center [637, 641] width 99 height 25
select select "1"
click at [588, 629] on select "Not Paid Yet Partially Paid Paid in Full" at bounding box center [637, 641] width 99 height 25
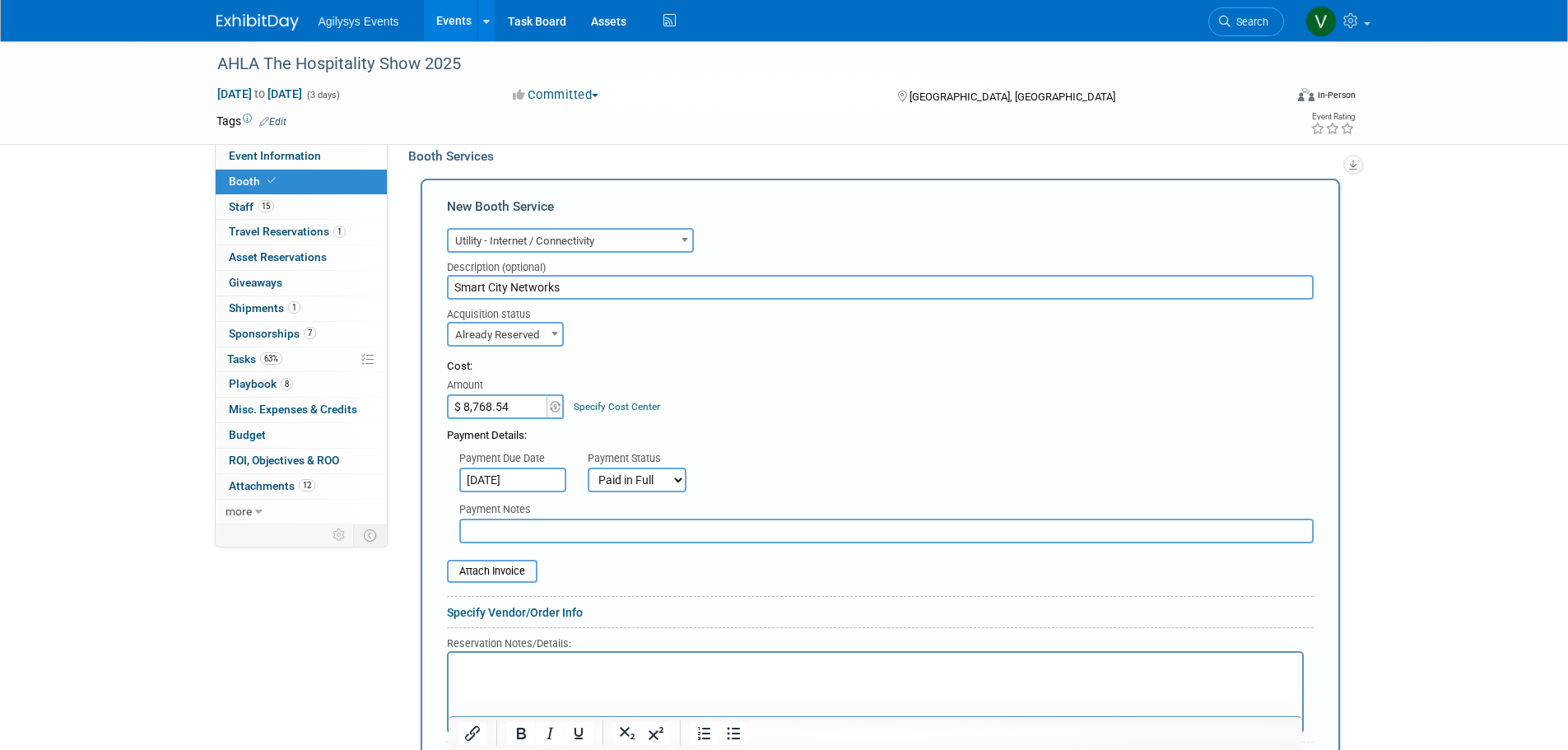
scroll to position [411, 0]
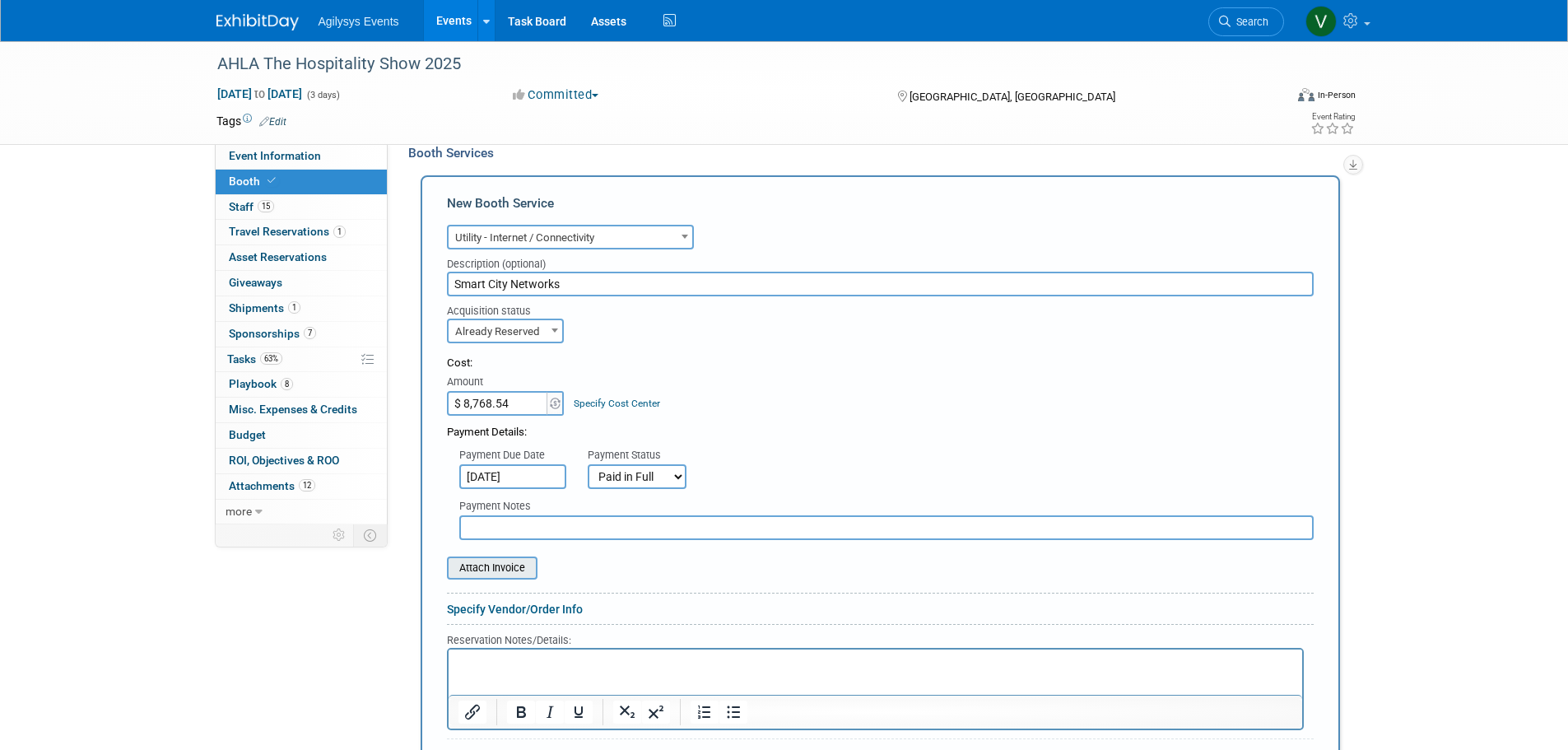
click at [495, 572] on input "file" at bounding box center [438, 568] width 196 height 20
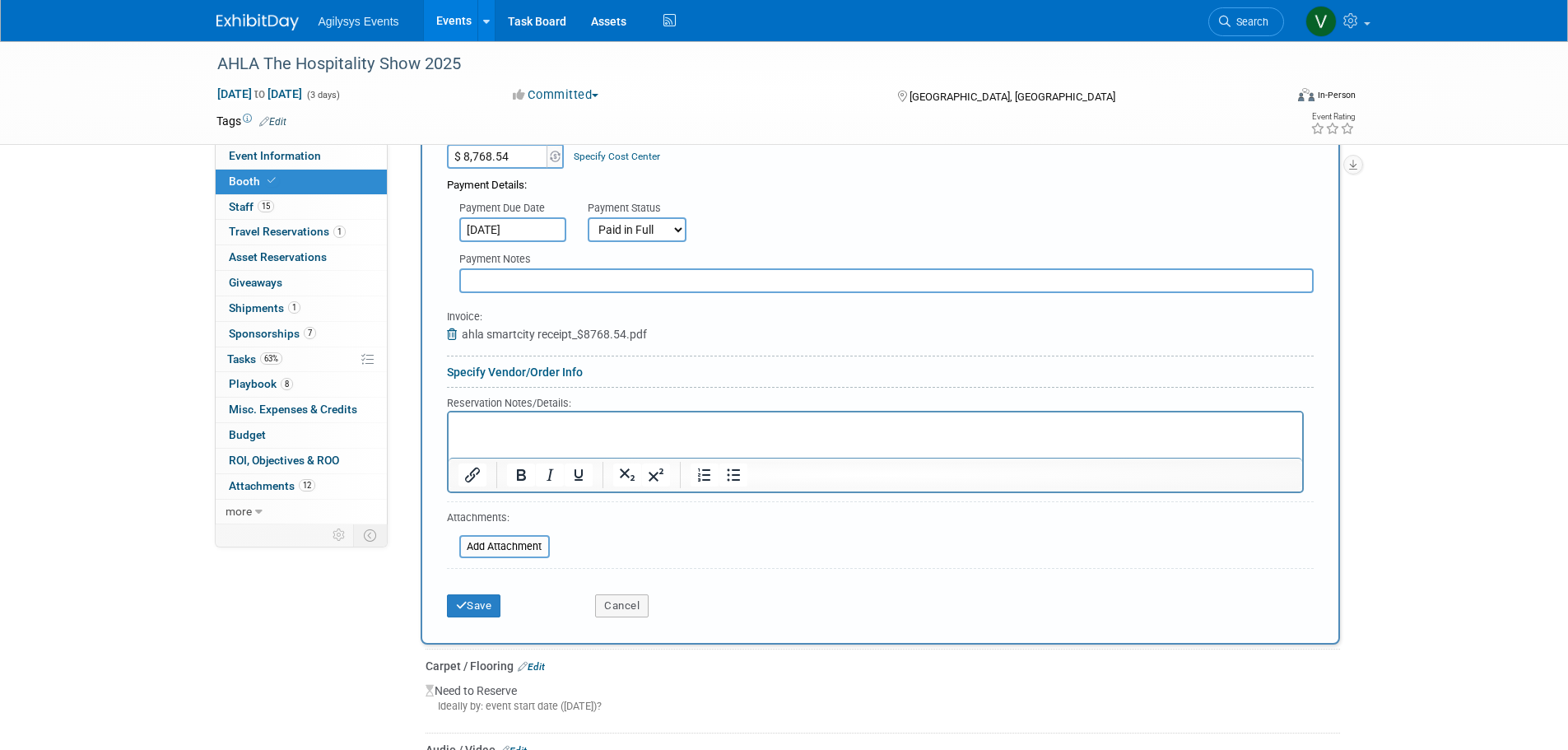
scroll to position [741, 0]
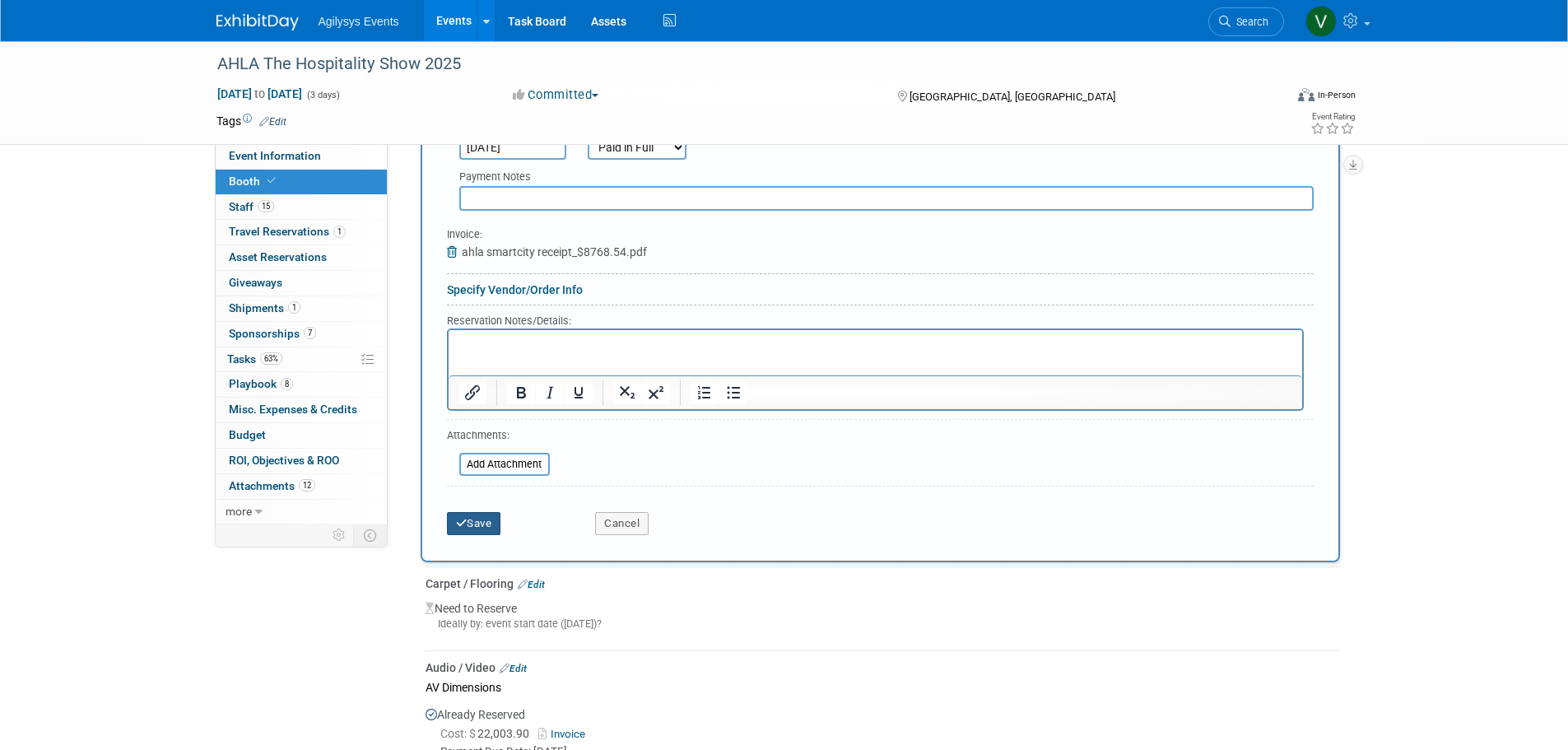
click at [475, 533] on button "Save" at bounding box center [474, 523] width 54 height 23
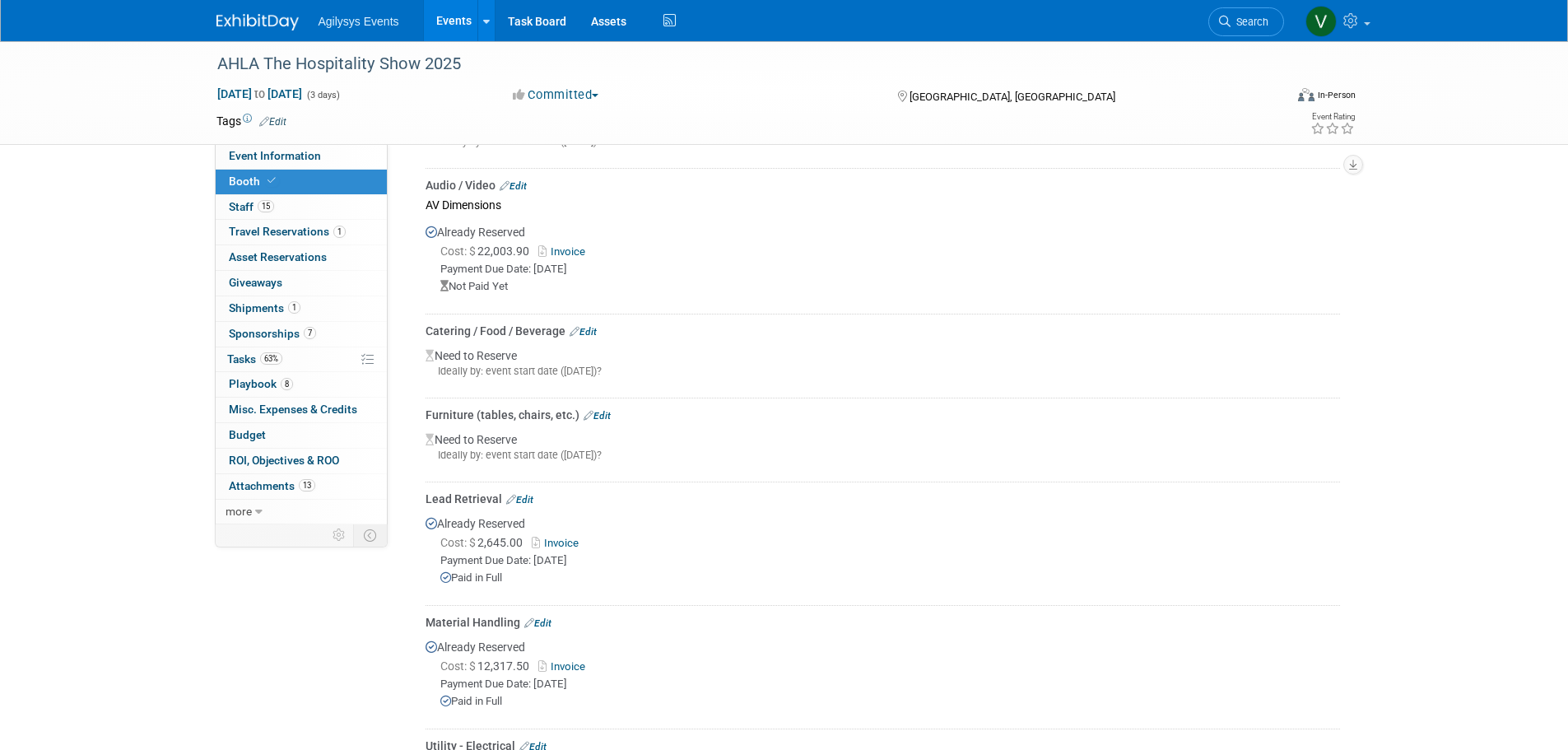
scroll to position [561, 0]
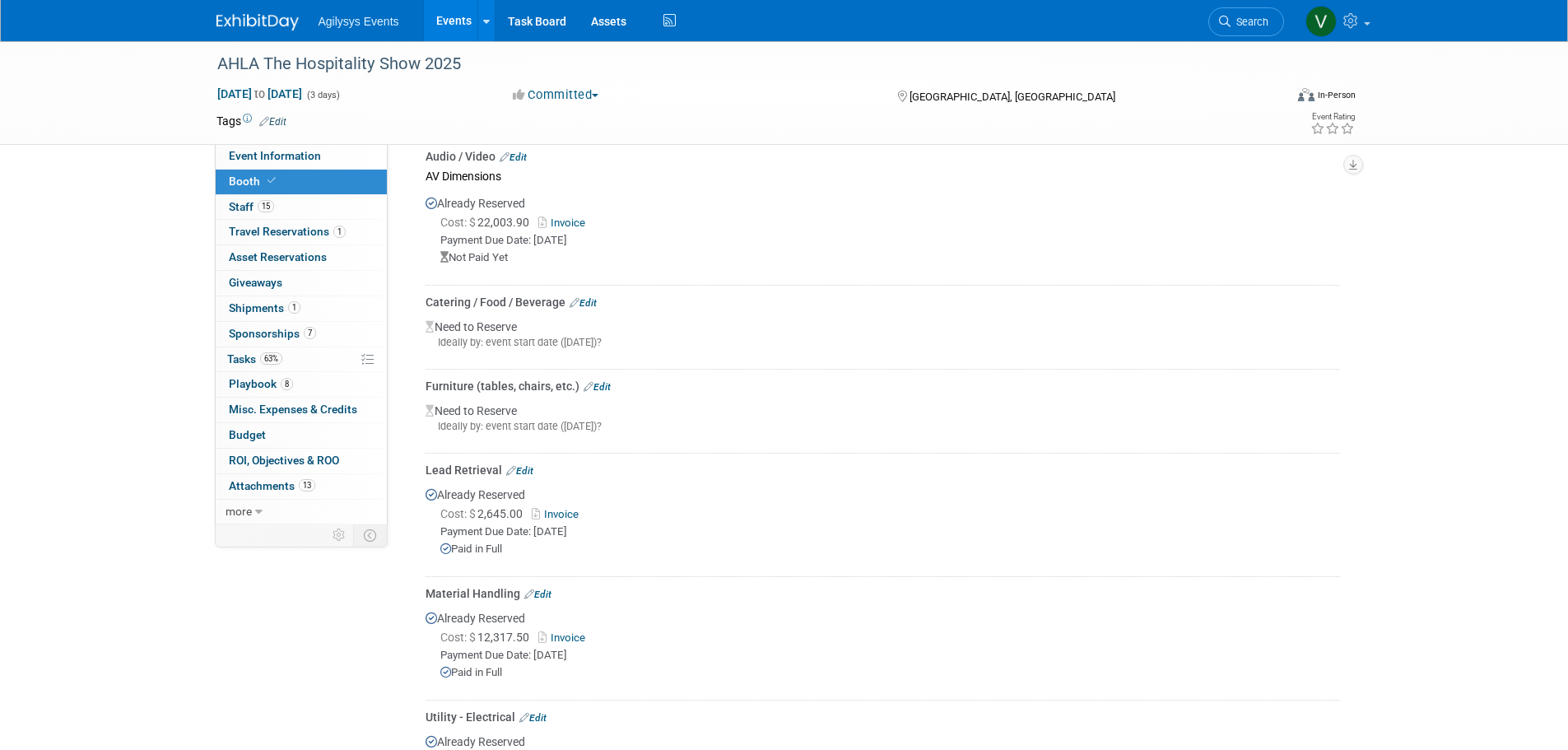
click at [292, 11] on link at bounding box center [268, 14] width 102 height 14
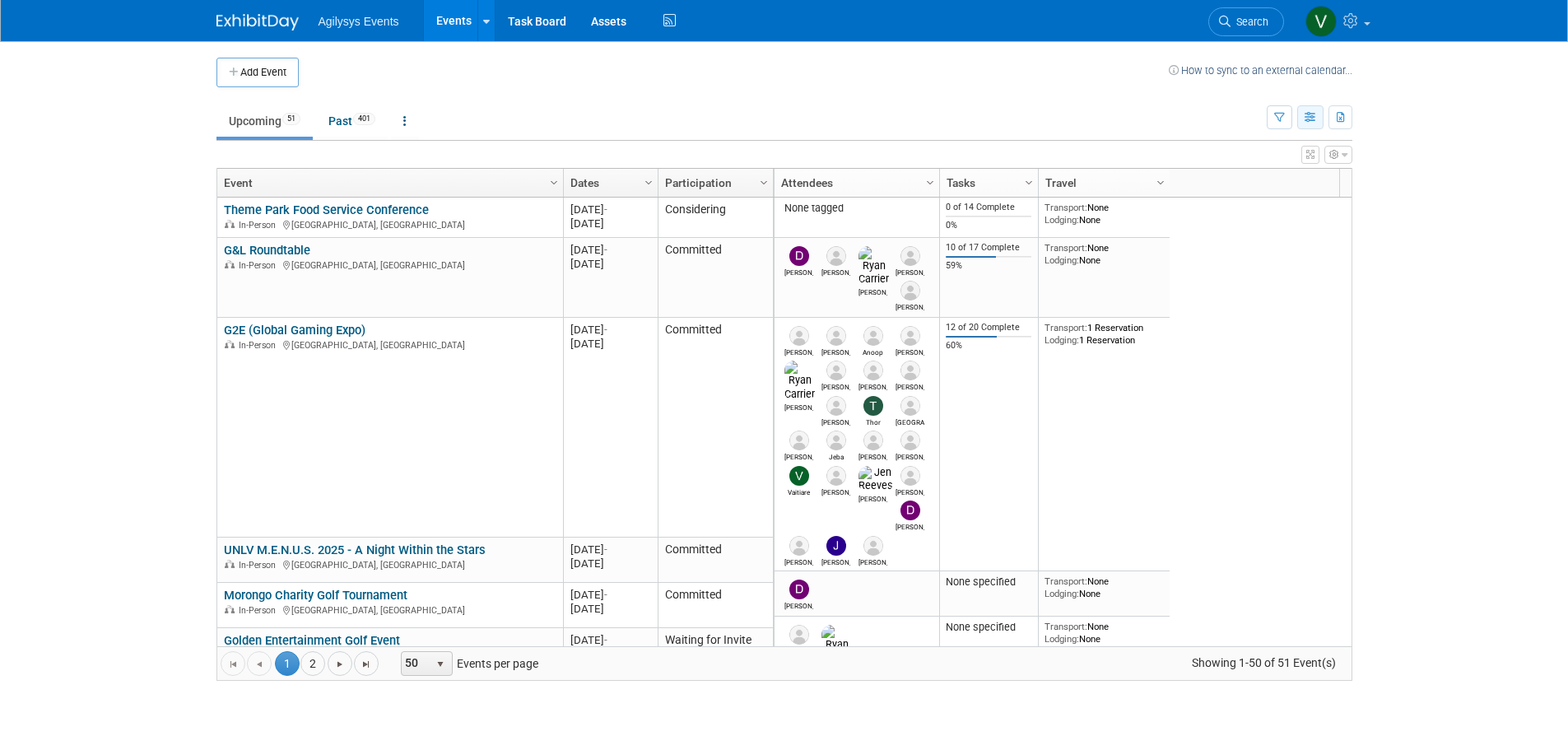
click at [1308, 109] on button "button" at bounding box center [1309, 117] width 26 height 24
click at [1231, 223] on link "Calendar View" at bounding box center [1240, 225] width 138 height 23
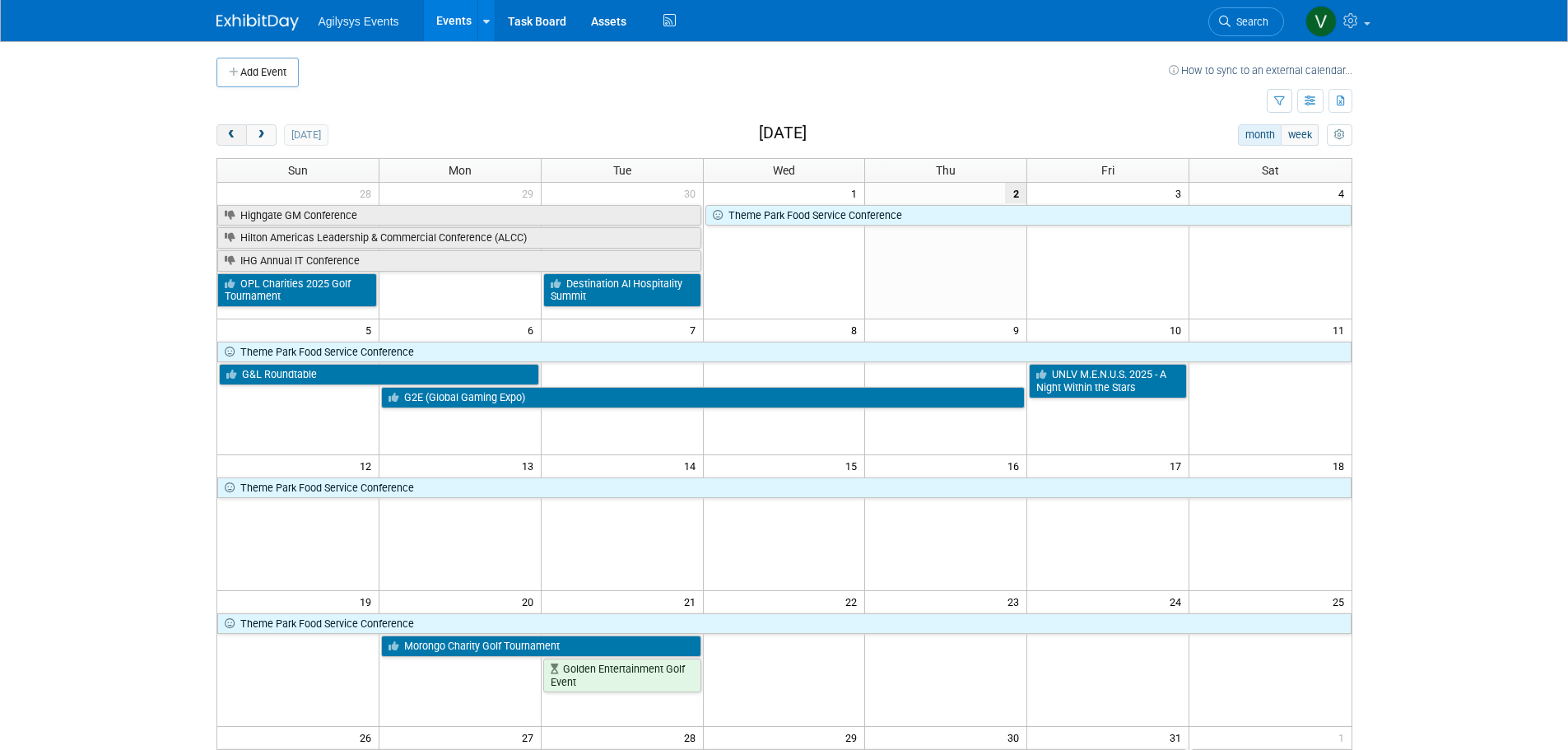
click at [239, 135] on button "prev" at bounding box center [232, 135] width 31 height 22
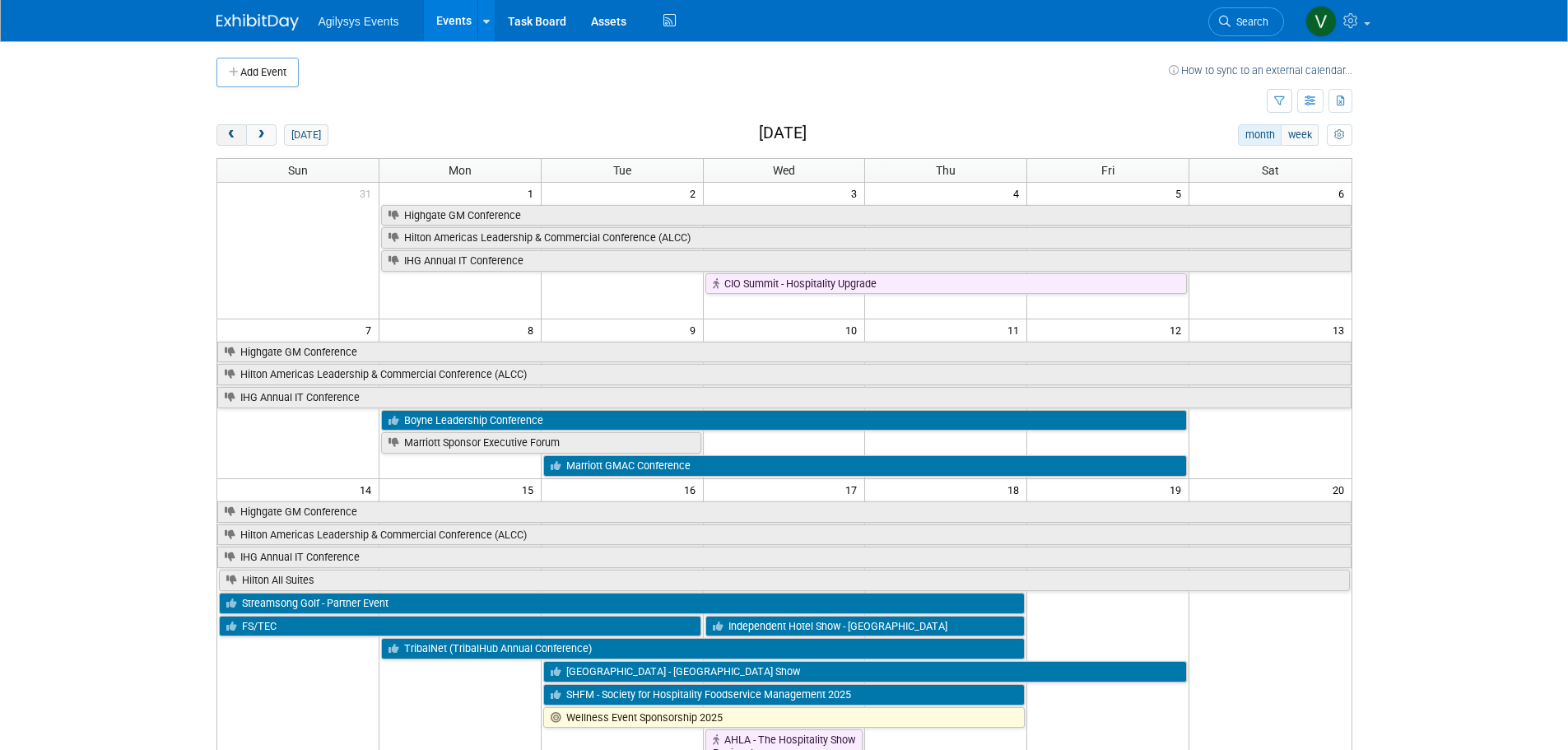
click at [239, 135] on button "prev" at bounding box center [232, 135] width 31 height 22
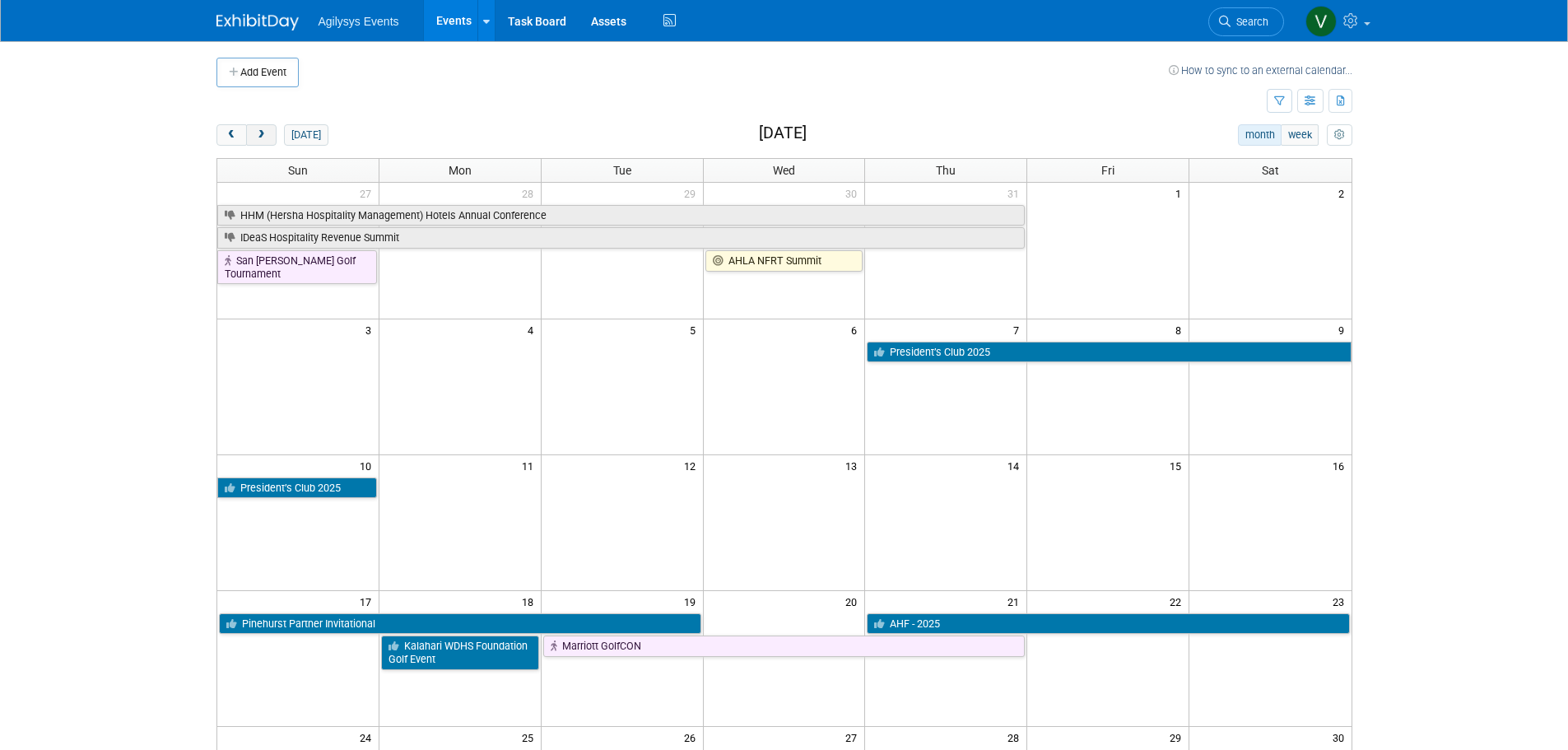
click at [266, 138] on span "next" at bounding box center [261, 135] width 13 height 11
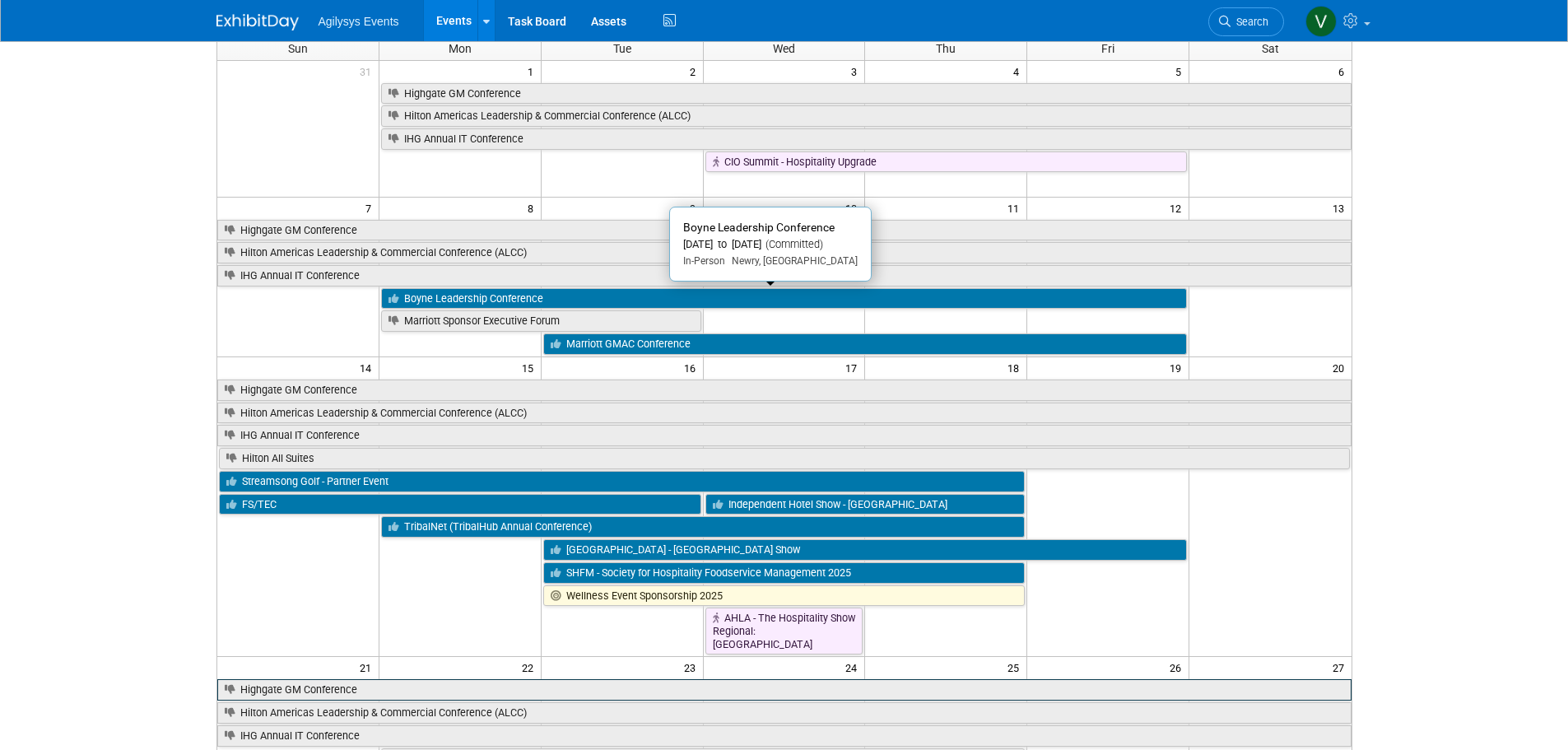
scroll to position [330, 0]
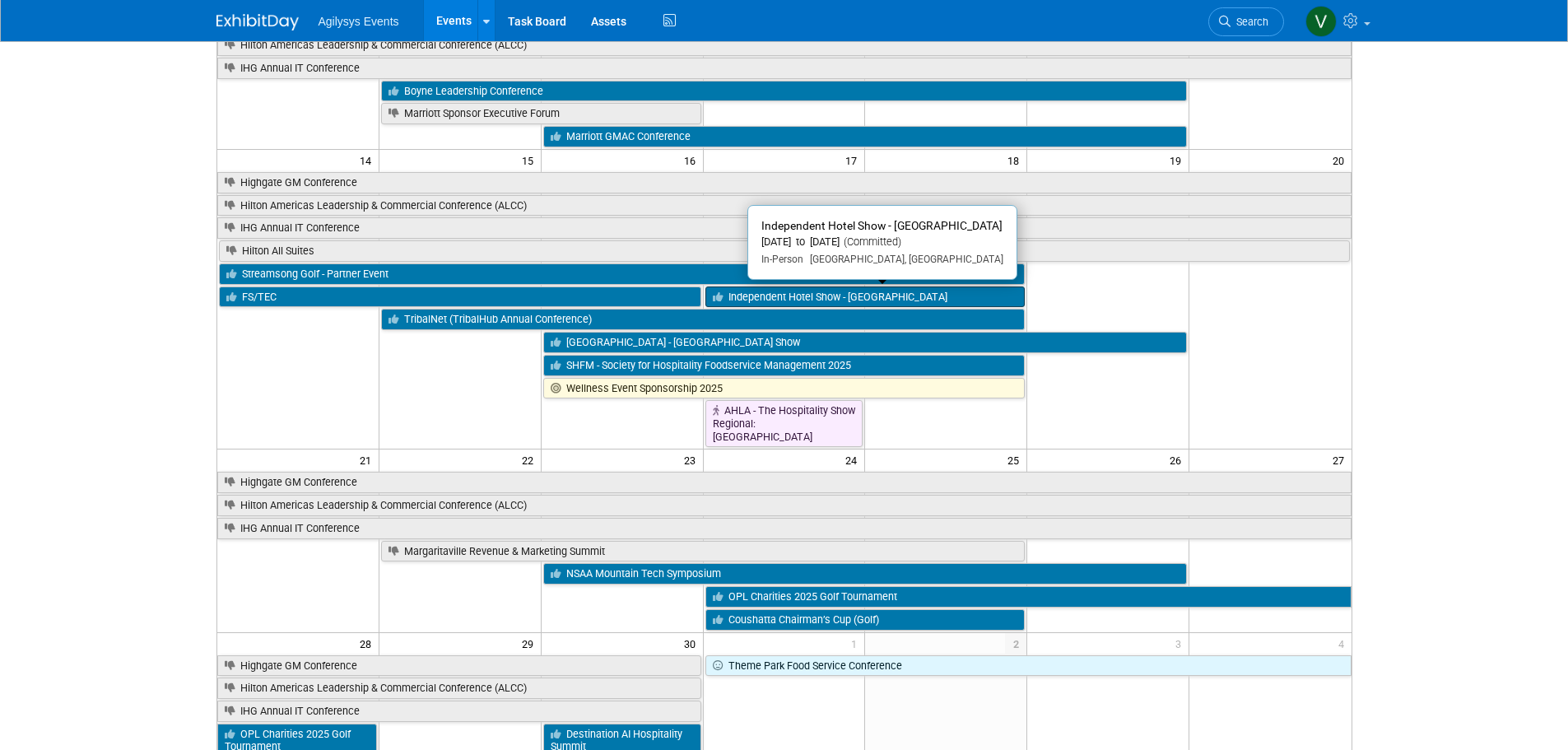
click at [798, 301] on link "Independent Hotel Show - [GEOGRAPHIC_DATA]" at bounding box center [865, 298] width 320 height 22
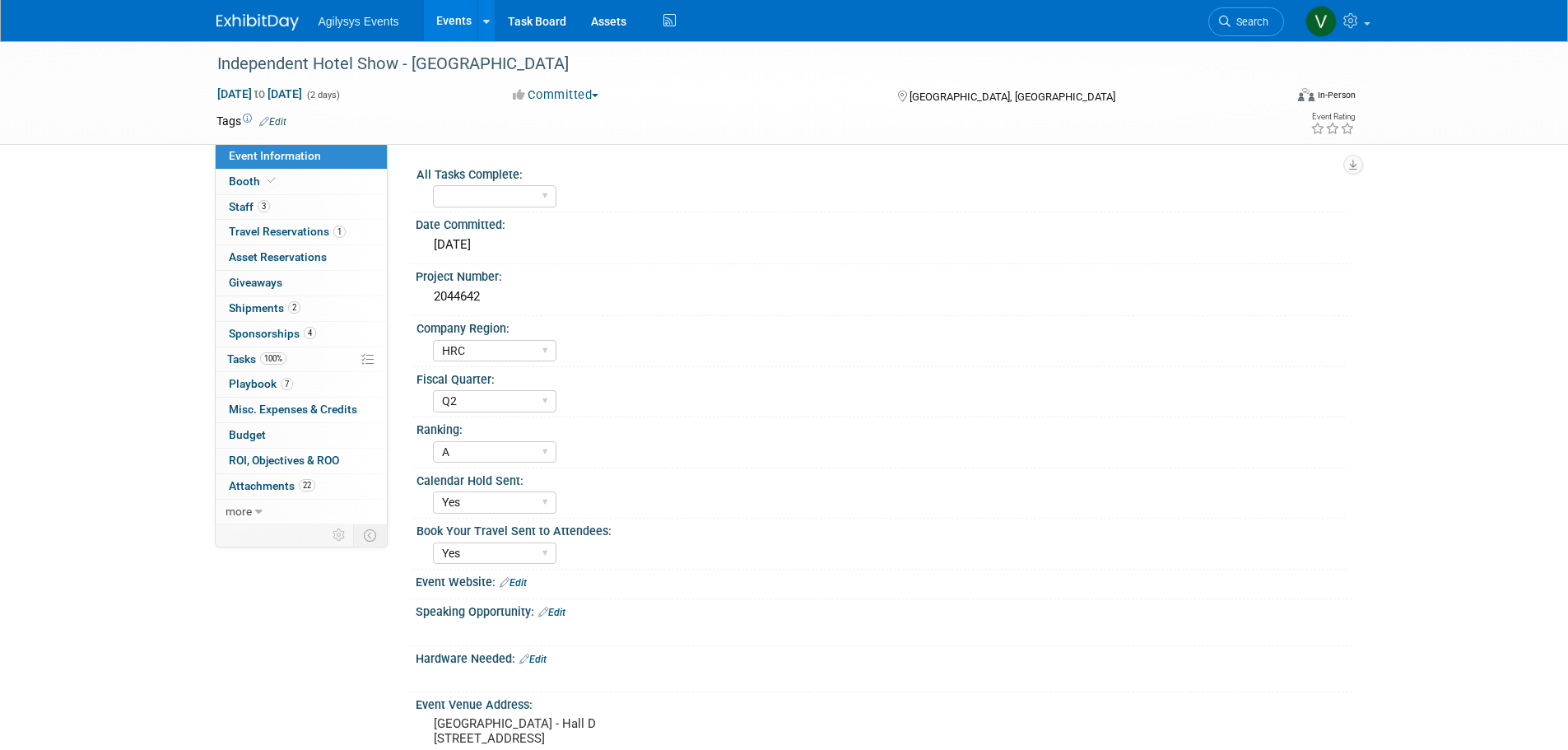
select select "HRC"
select select "Q2"
select select "A"
select select "Yes"
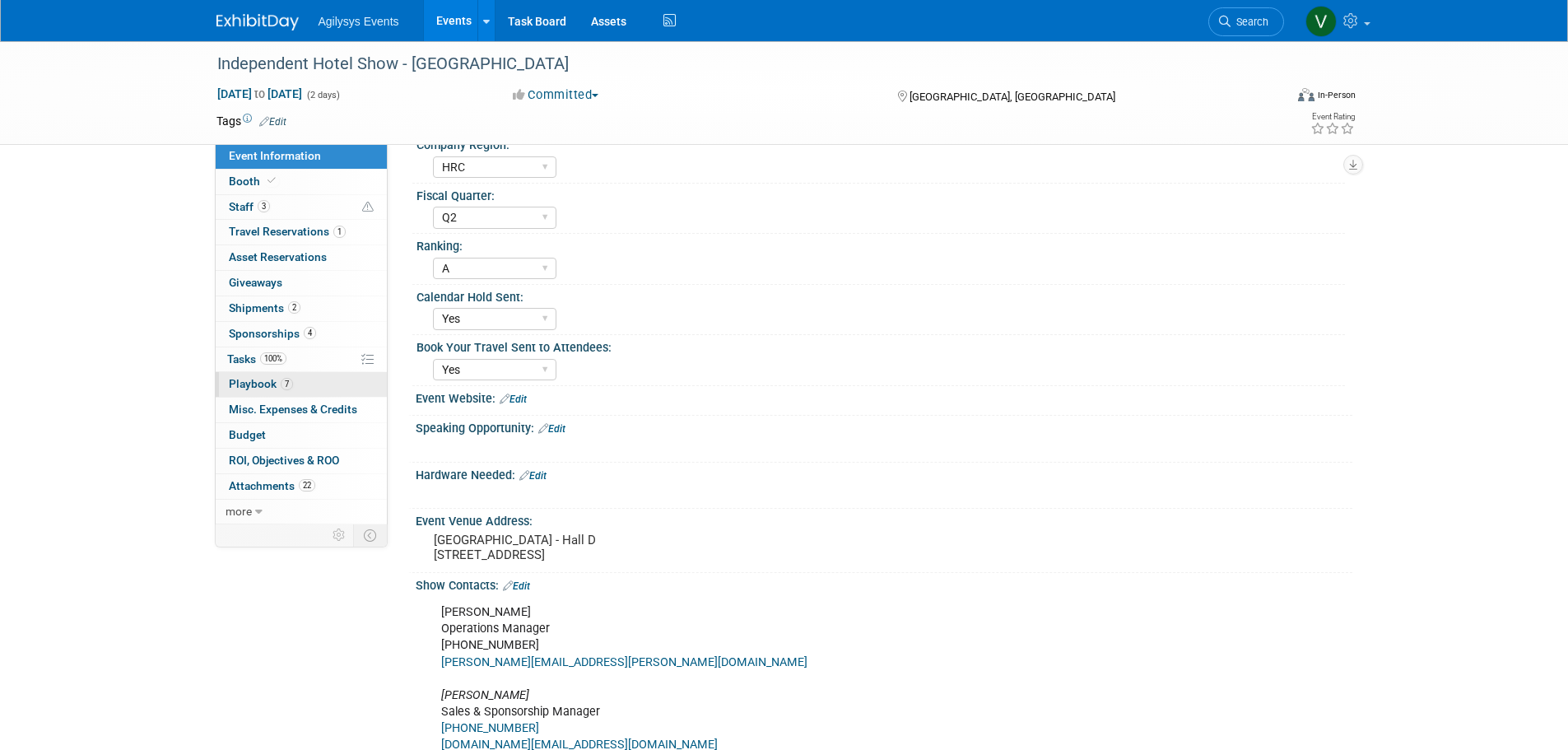
scroll to position [164, 0]
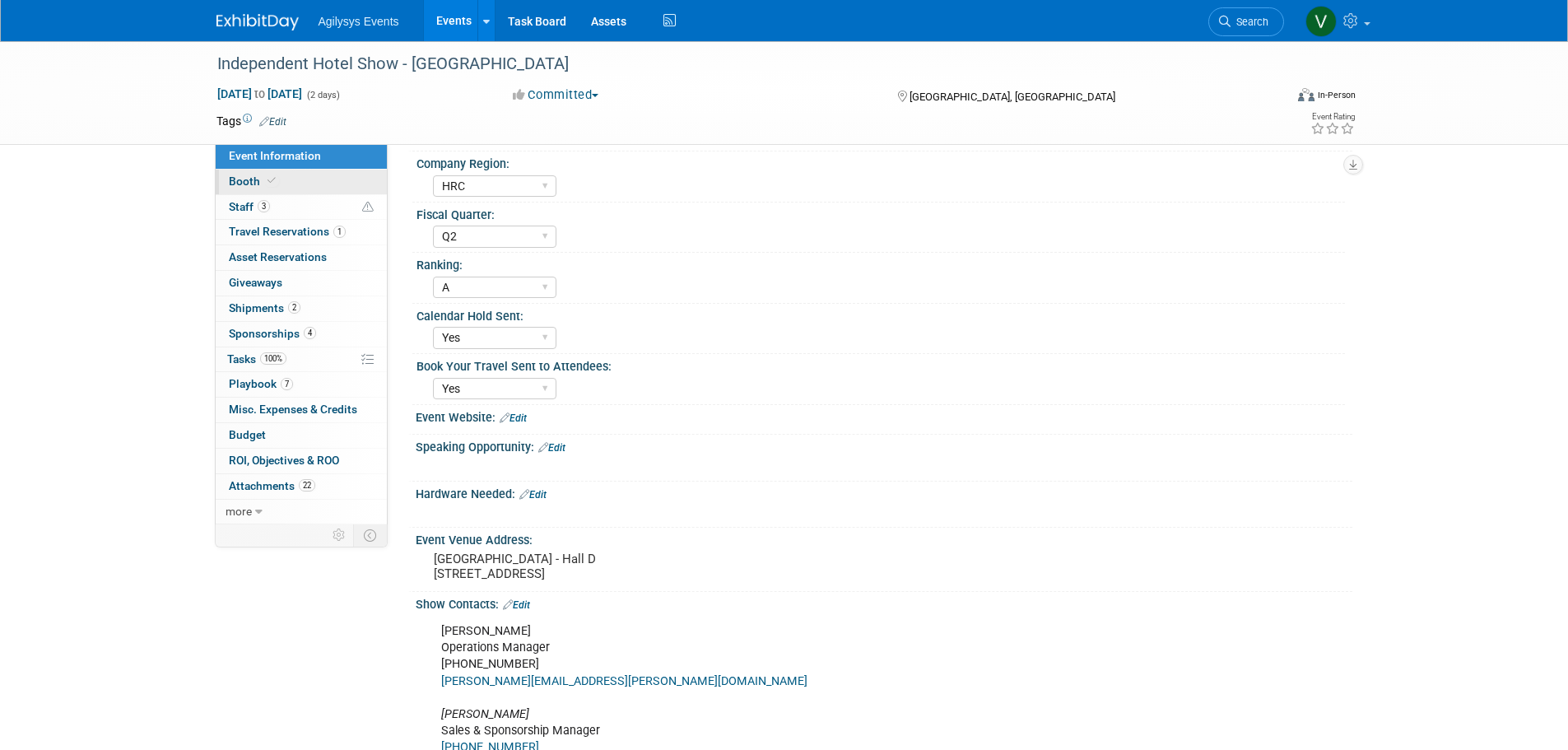
click at [260, 187] on span "Booth" at bounding box center [253, 181] width 50 height 14
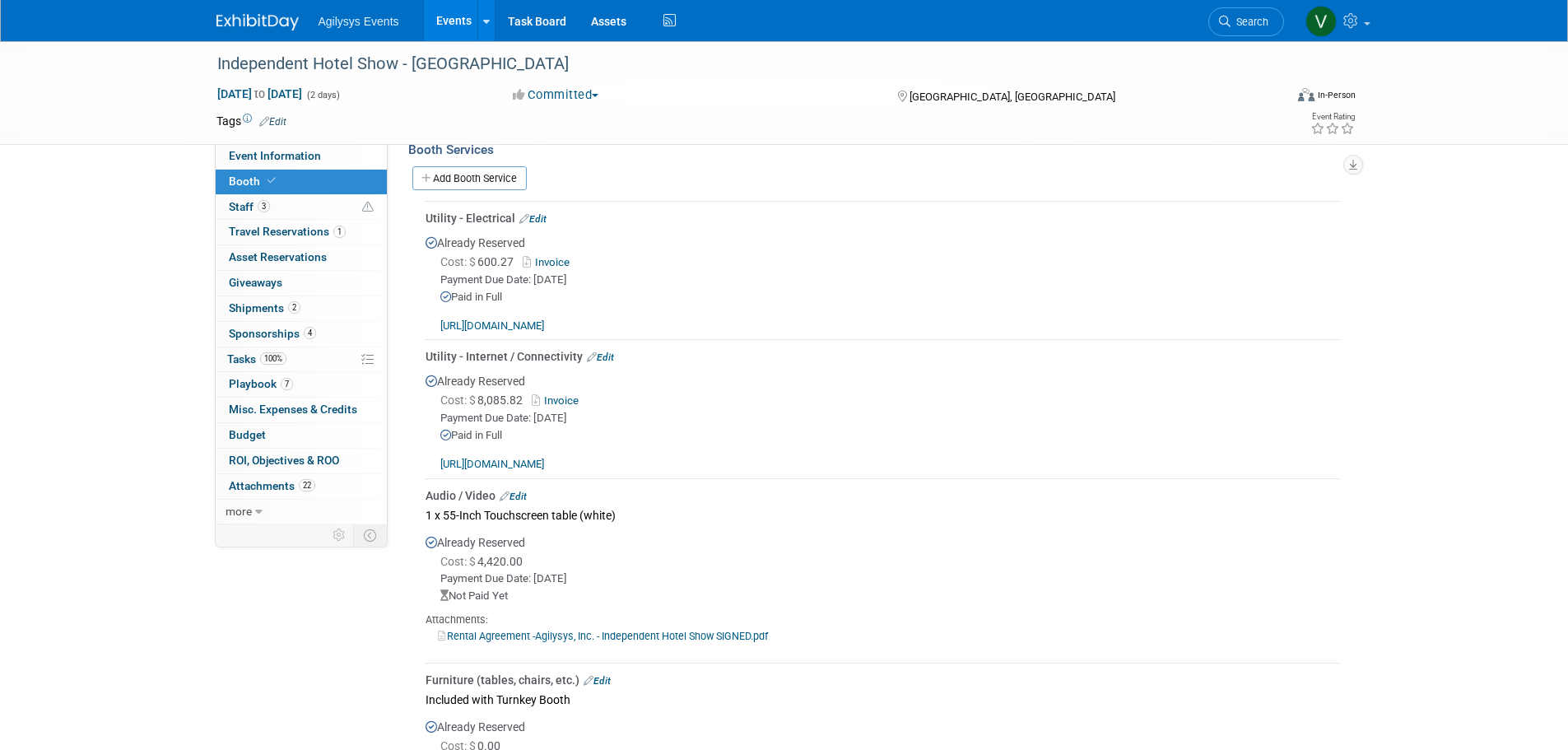
scroll to position [741, 0]
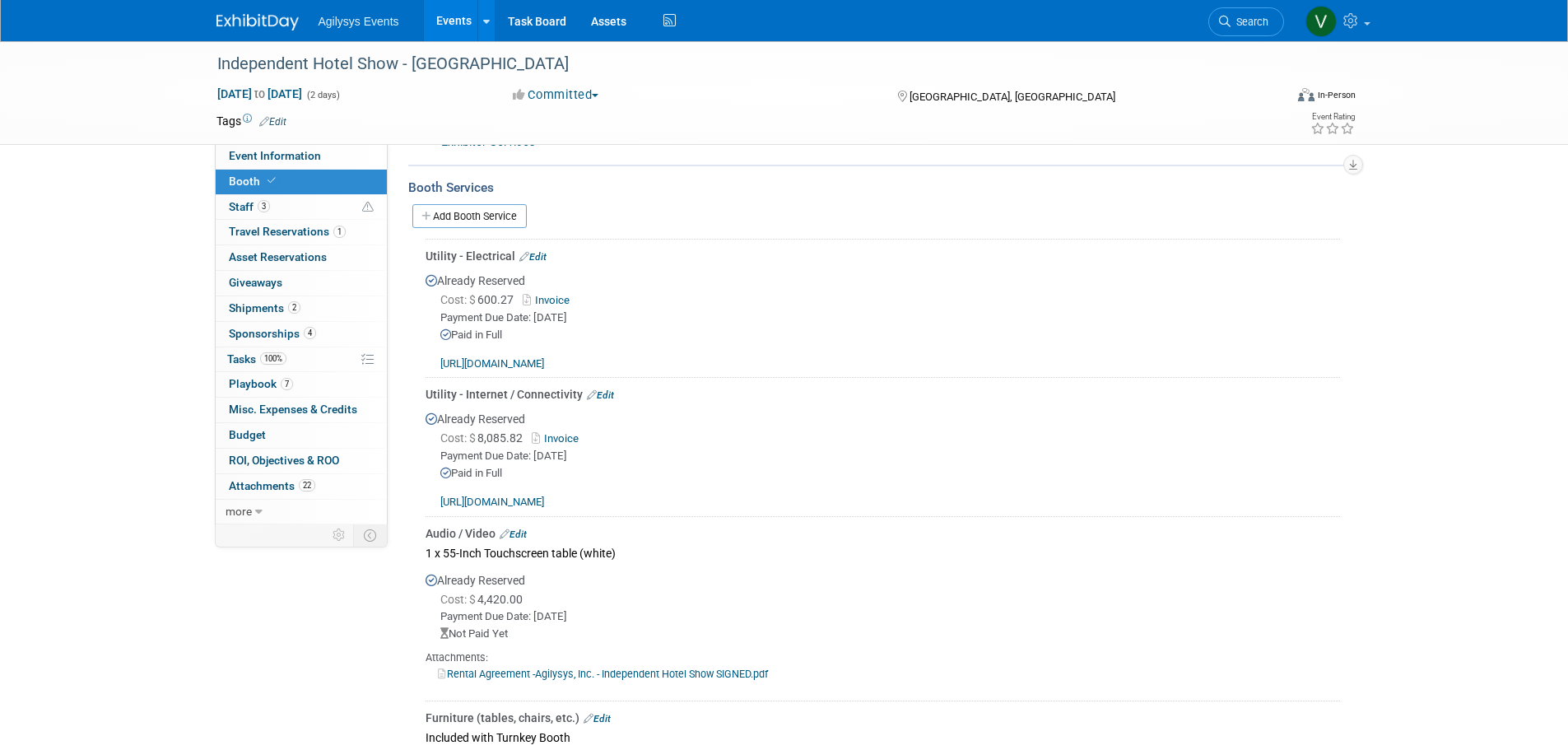
click at [544, 298] on link "Invoice" at bounding box center [549, 301] width 54 height 13
click at [540, 257] on link "Edit" at bounding box center [533, 257] width 27 height 12
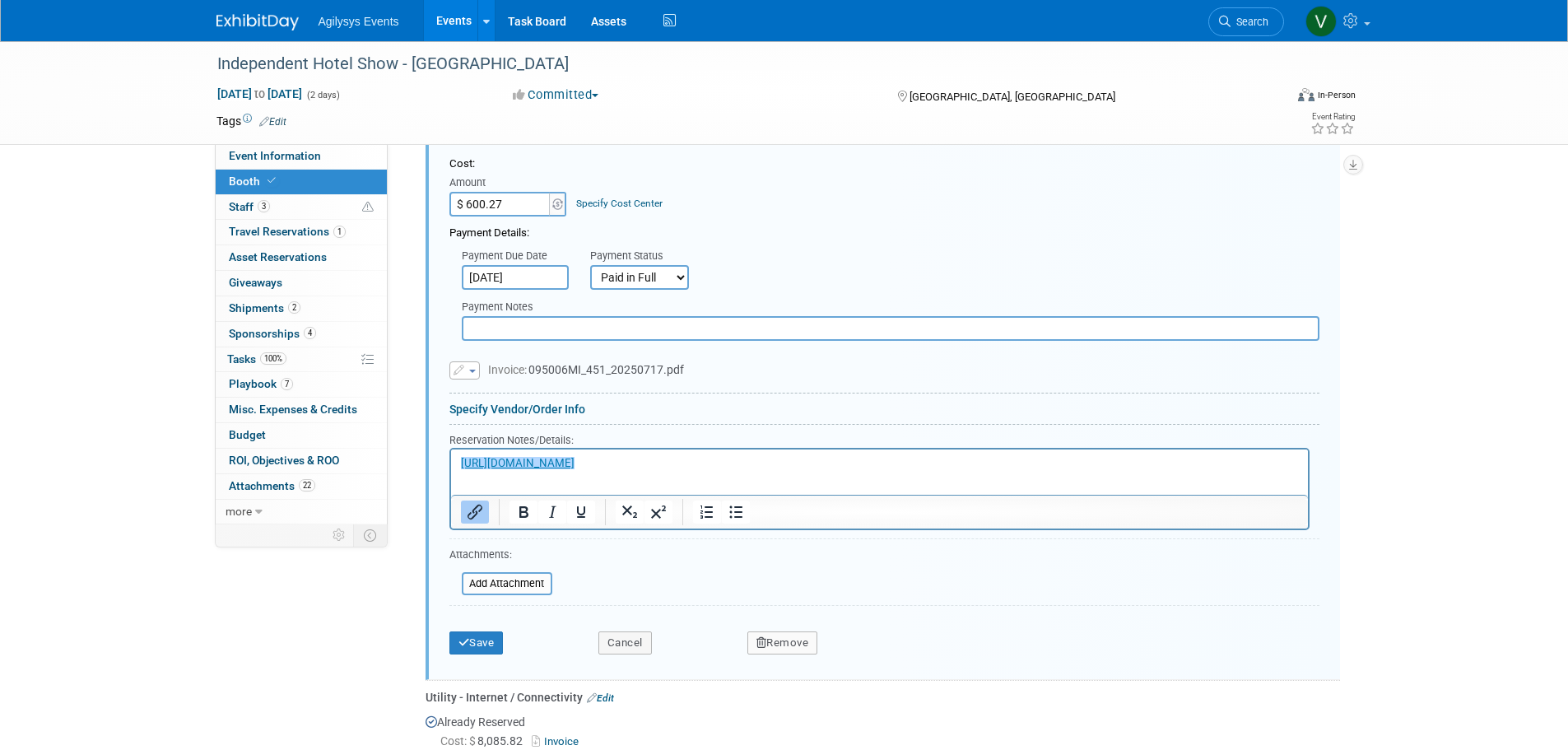
scroll to position [1040, 0]
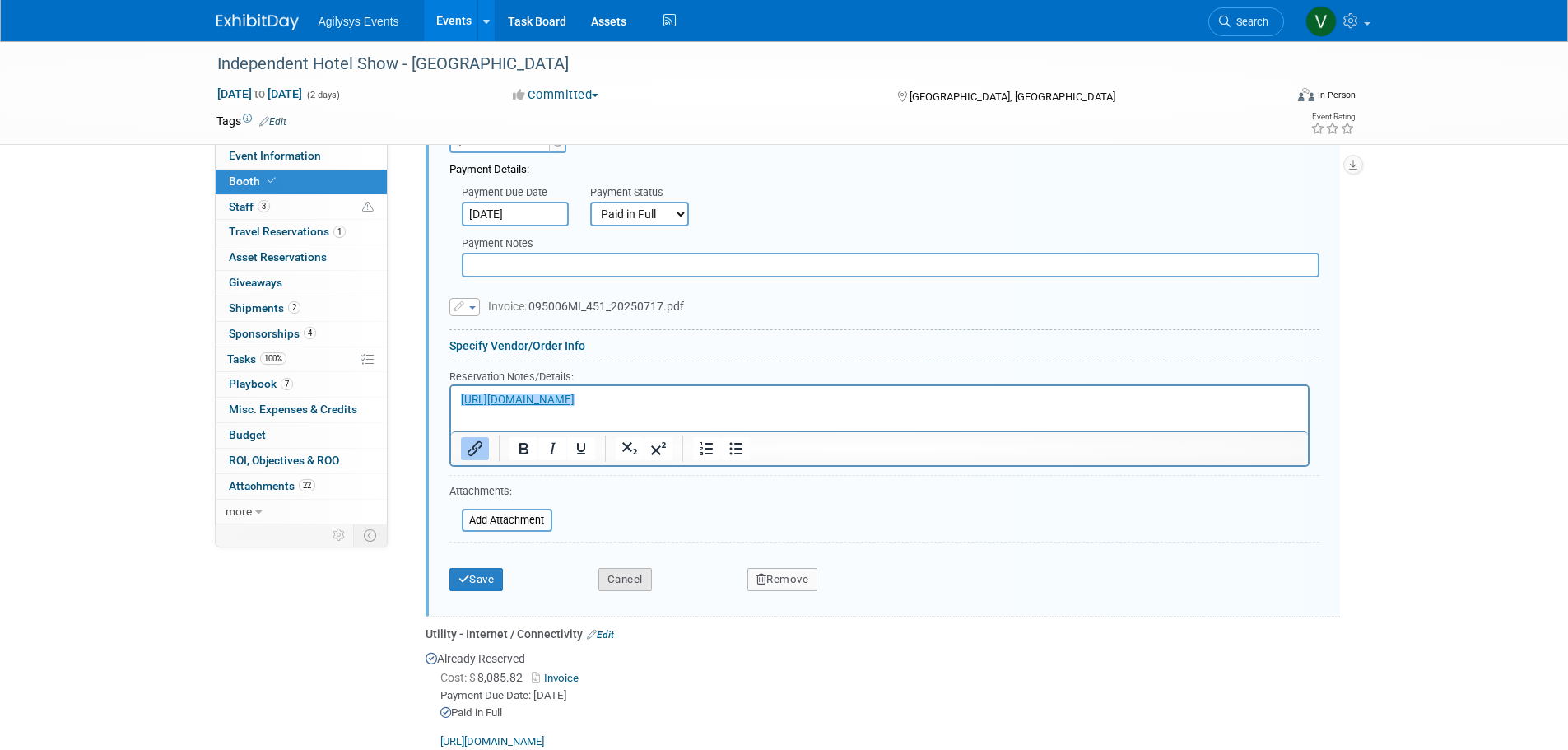
click at [648, 579] on button "Cancel" at bounding box center [624, 579] width 54 height 23
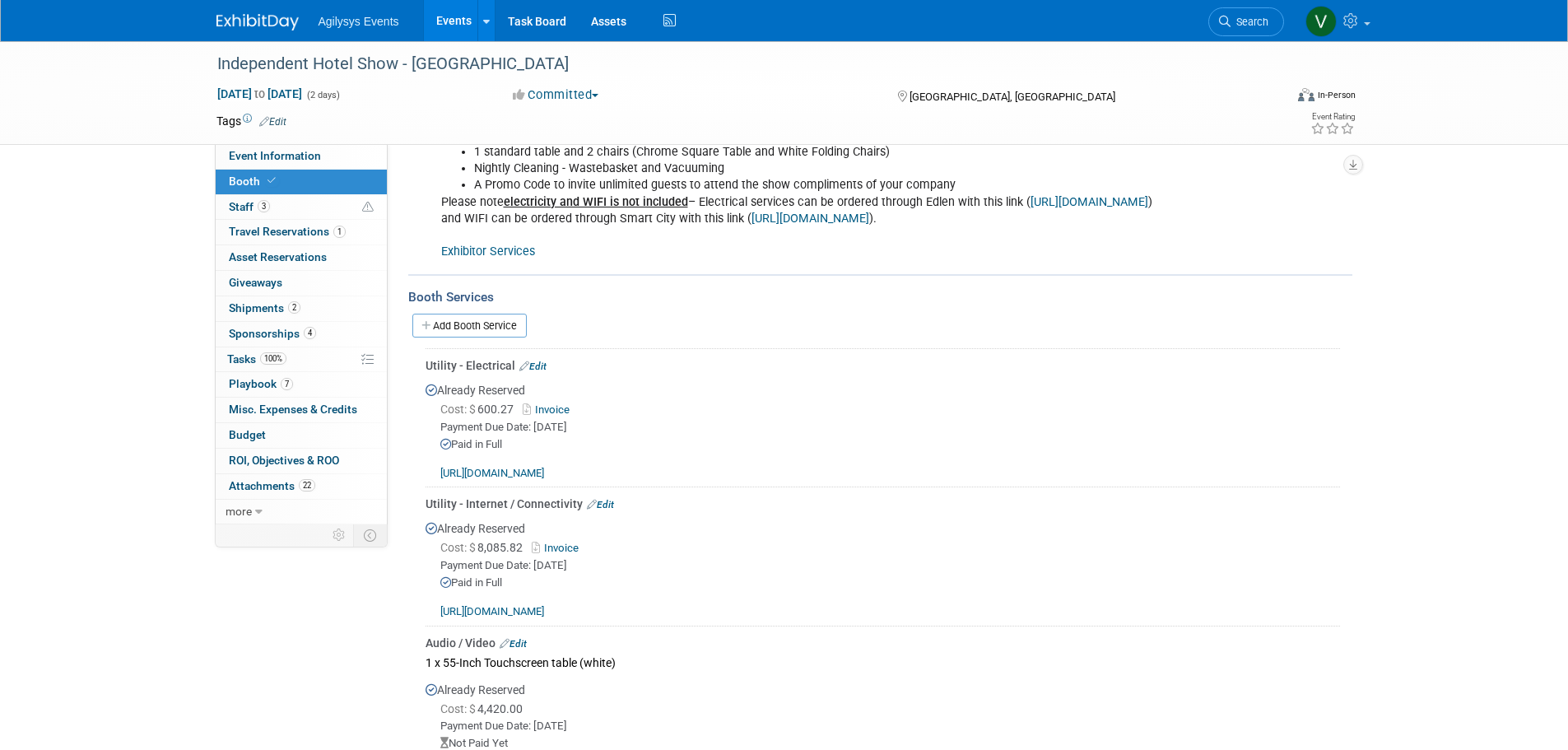
scroll to position [627, 0]
click at [479, 331] on link "Add Booth Service" at bounding box center [469, 330] width 114 height 24
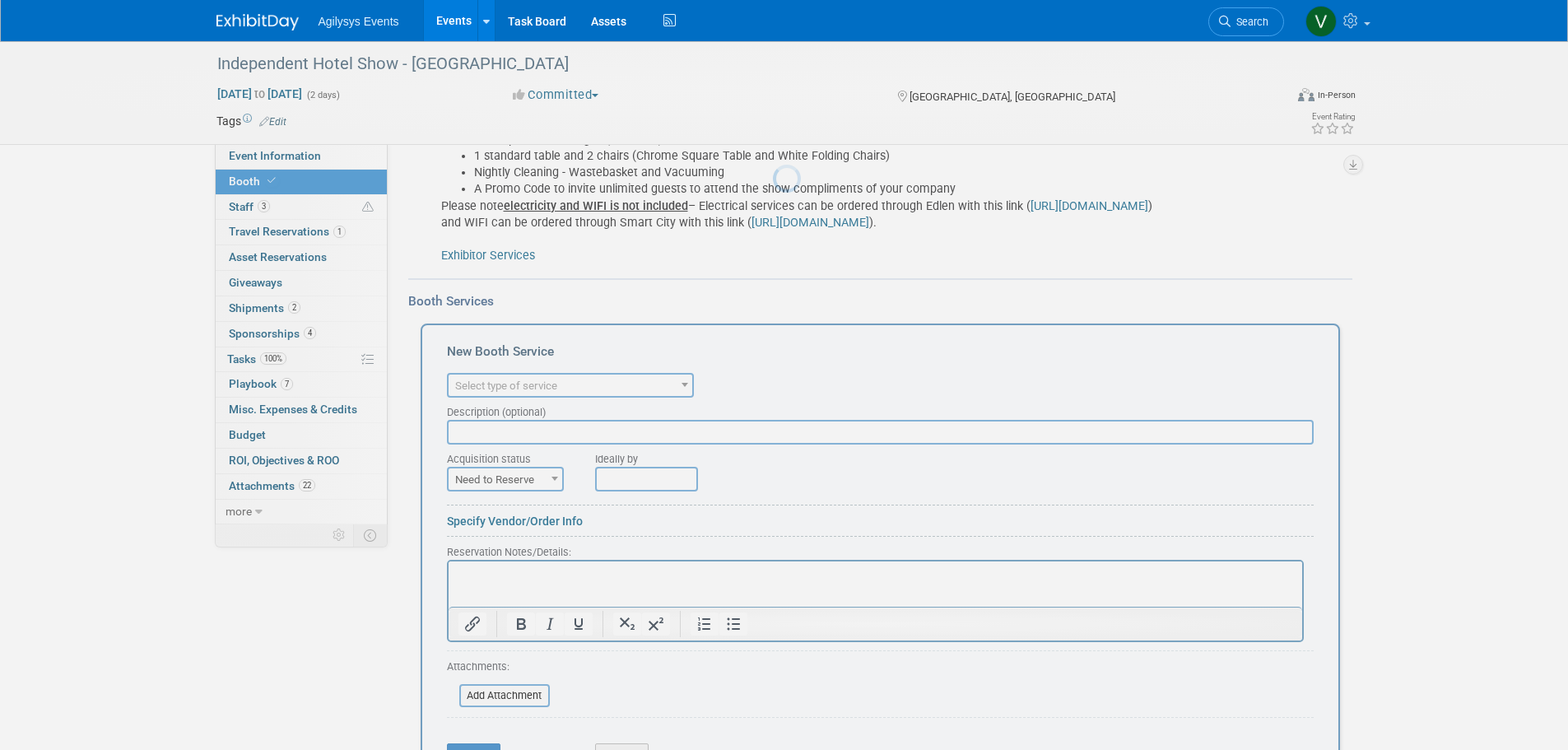
scroll to position [0, 0]
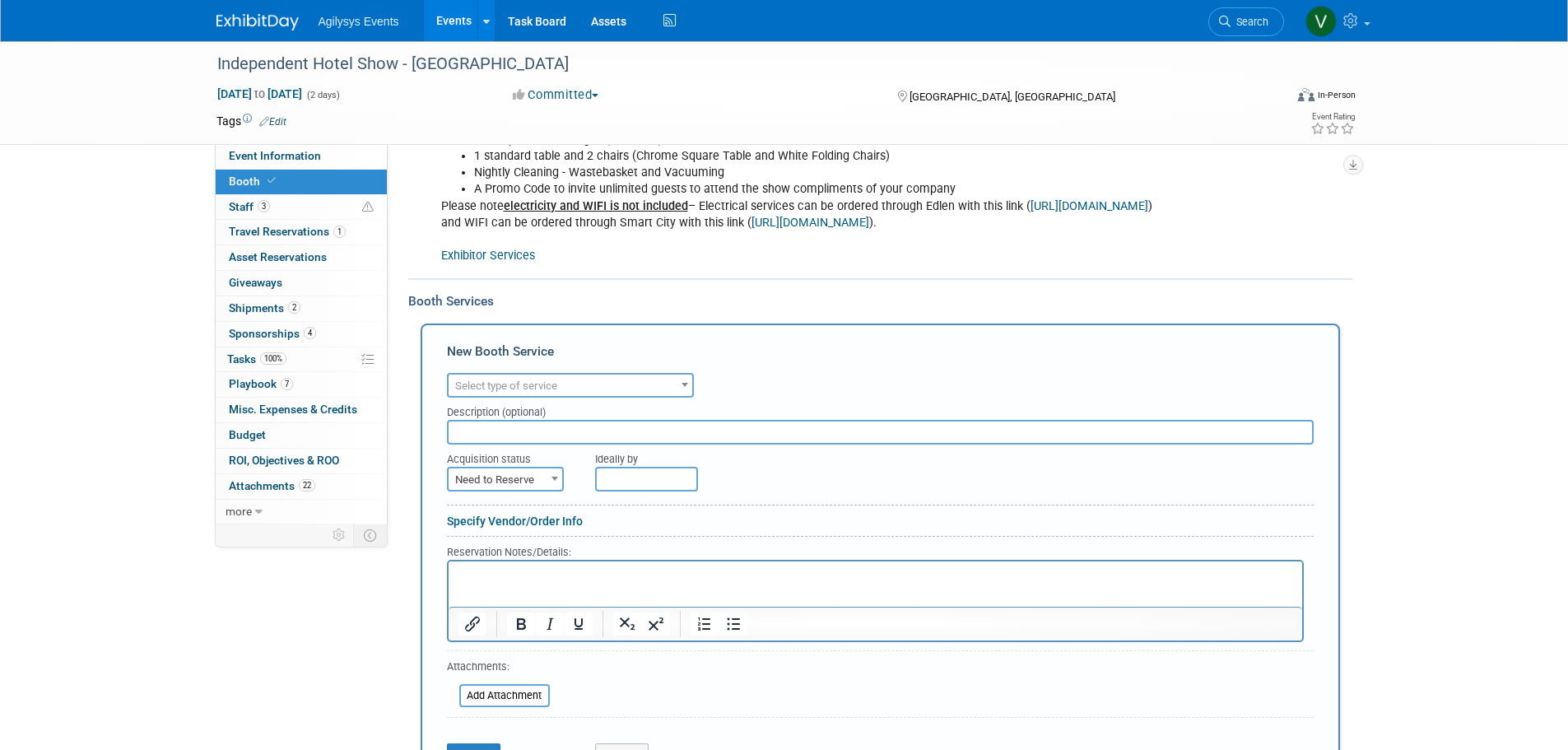
click at [478, 377] on span "Select type of service" at bounding box center [570, 386] width 243 height 23
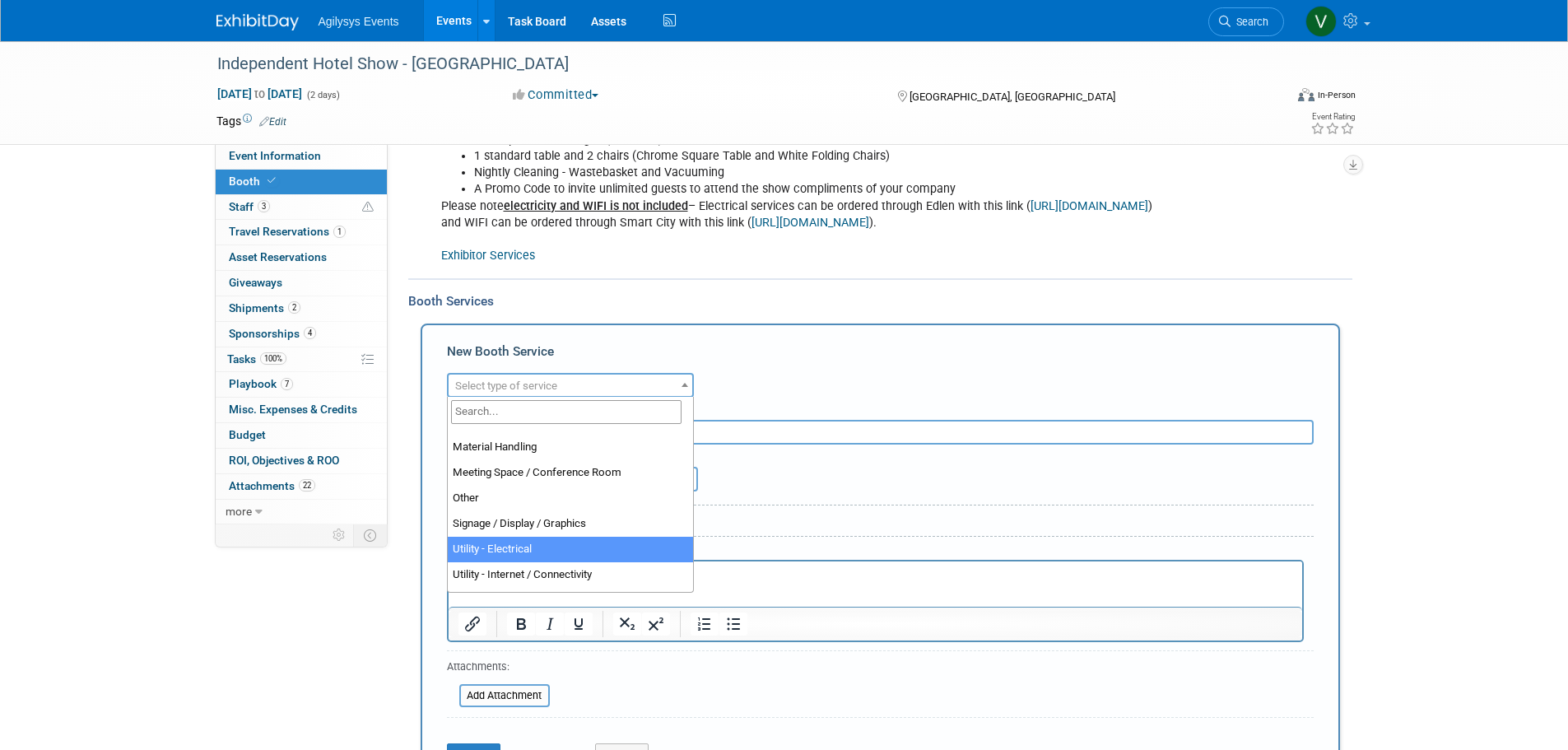
scroll to position [421, 0]
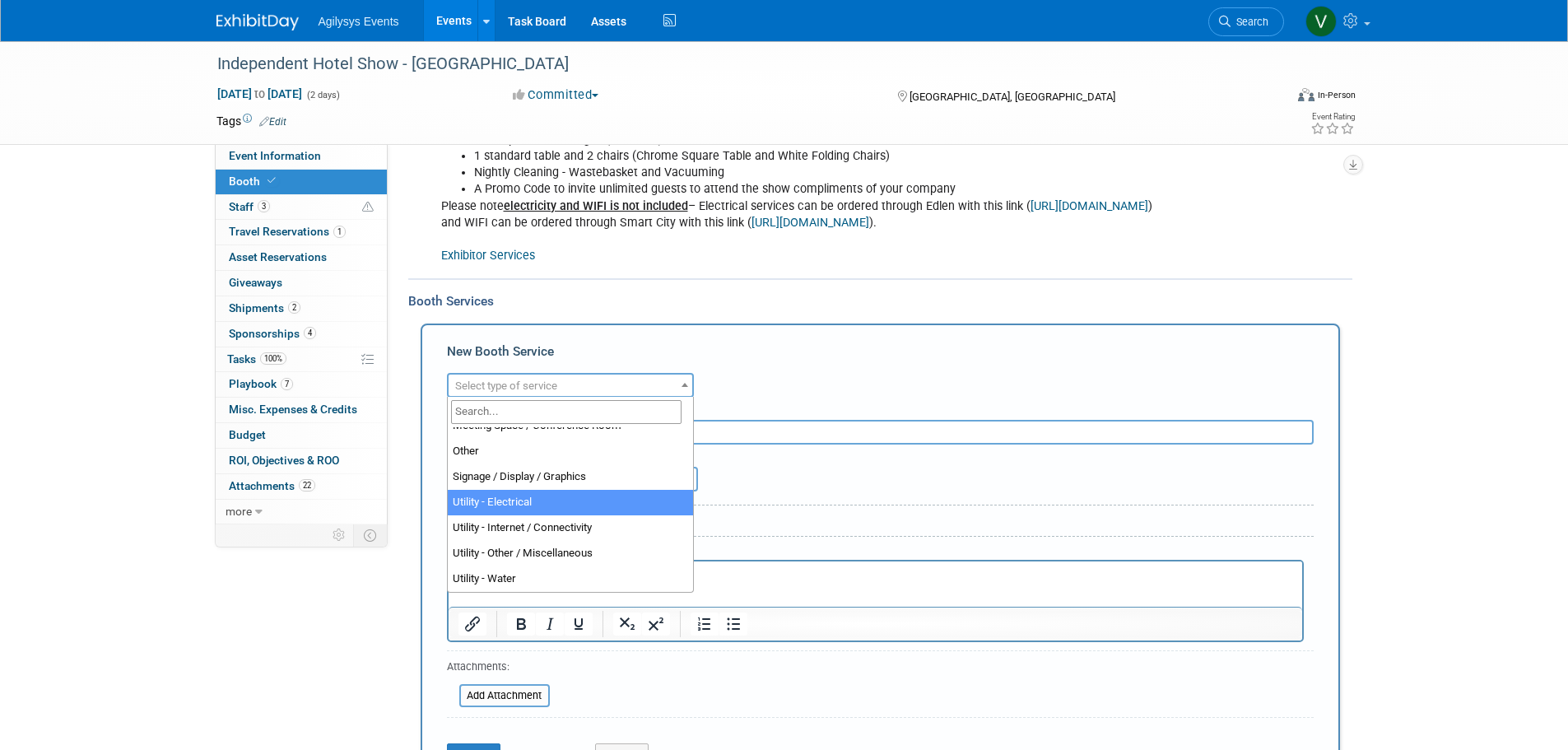
select select "8"
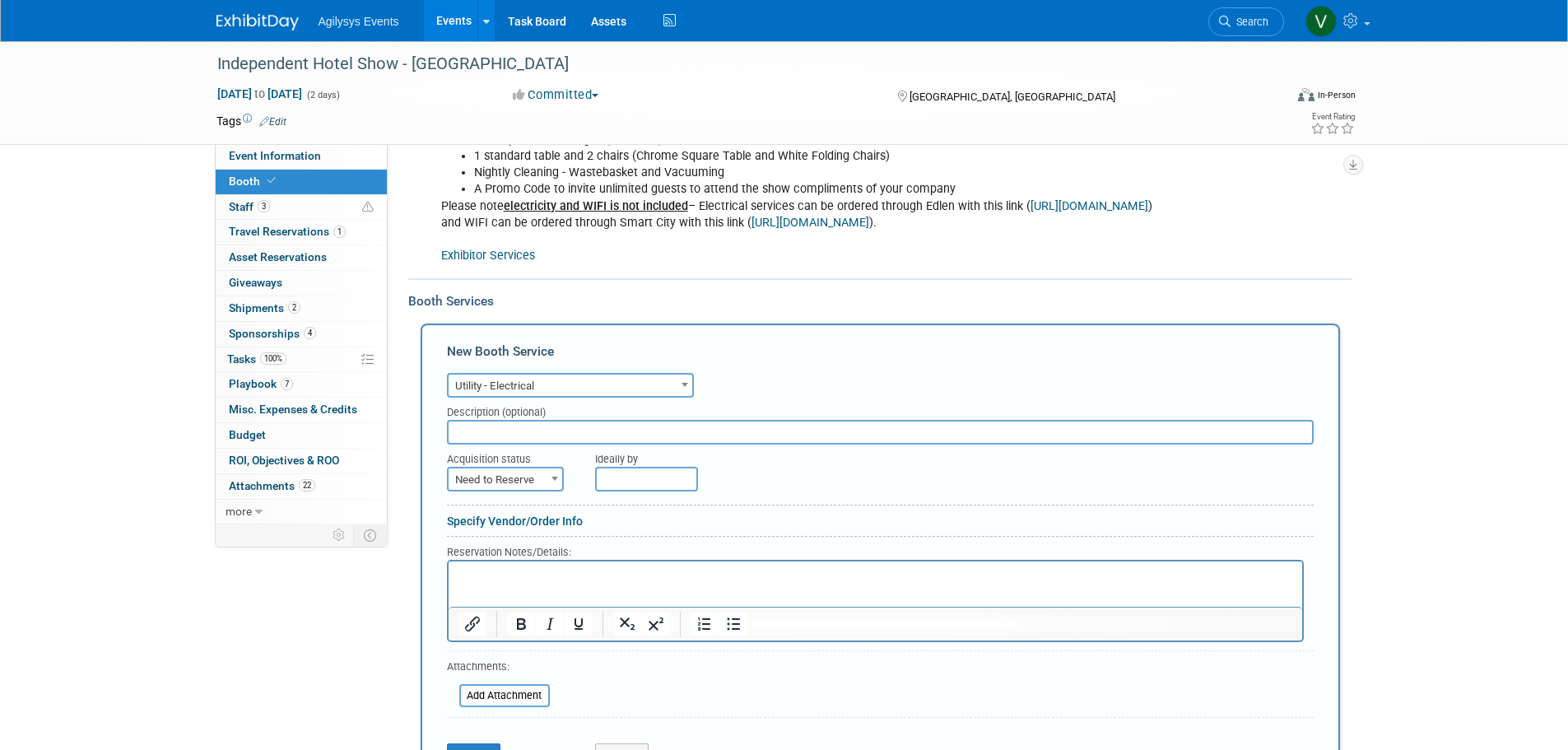
click at [650, 479] on input "text" at bounding box center [646, 479] width 103 height 25
click at [547, 478] on span at bounding box center [554, 479] width 16 height 22
select select "2"
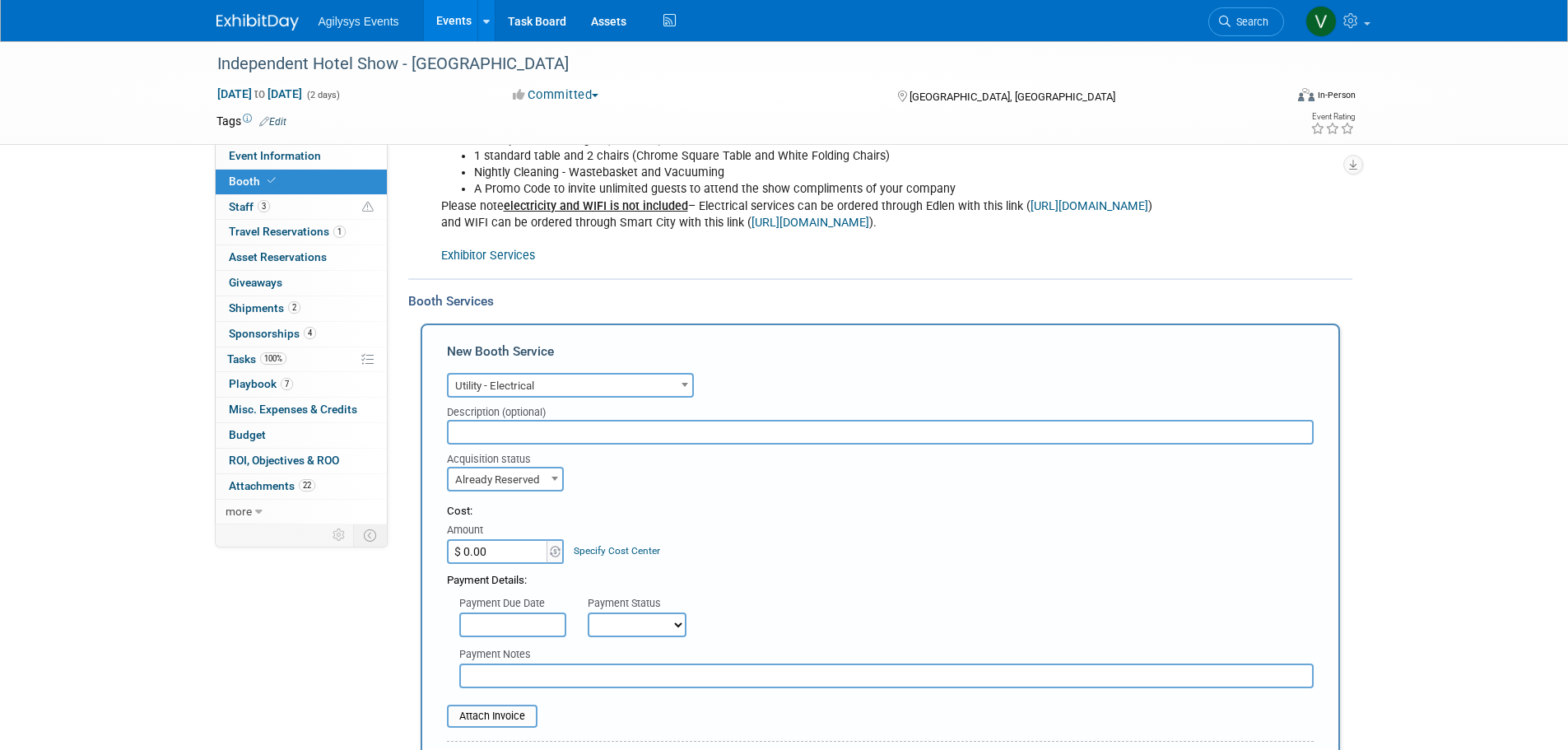
click at [519, 551] on input "$ 0.00" at bounding box center [497, 551] width 103 height 25
type input "$ 214.00"
click at [531, 623] on input "text" at bounding box center [513, 625] width 107 height 25
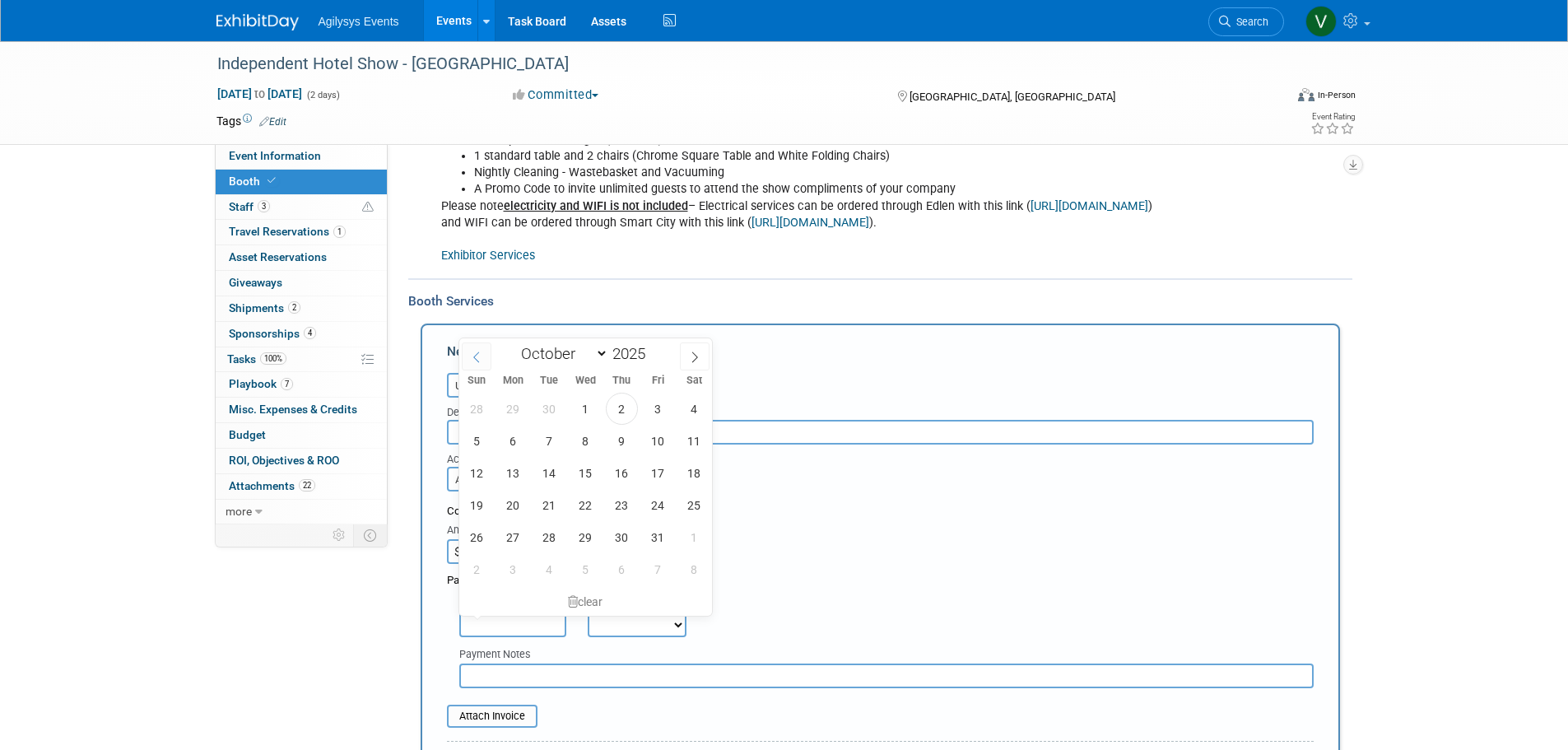
click at [468, 363] on span at bounding box center [476, 356] width 30 height 28
select select "8"
click at [617, 509] on span "25" at bounding box center [622, 505] width 32 height 32
type input "[DATE]"
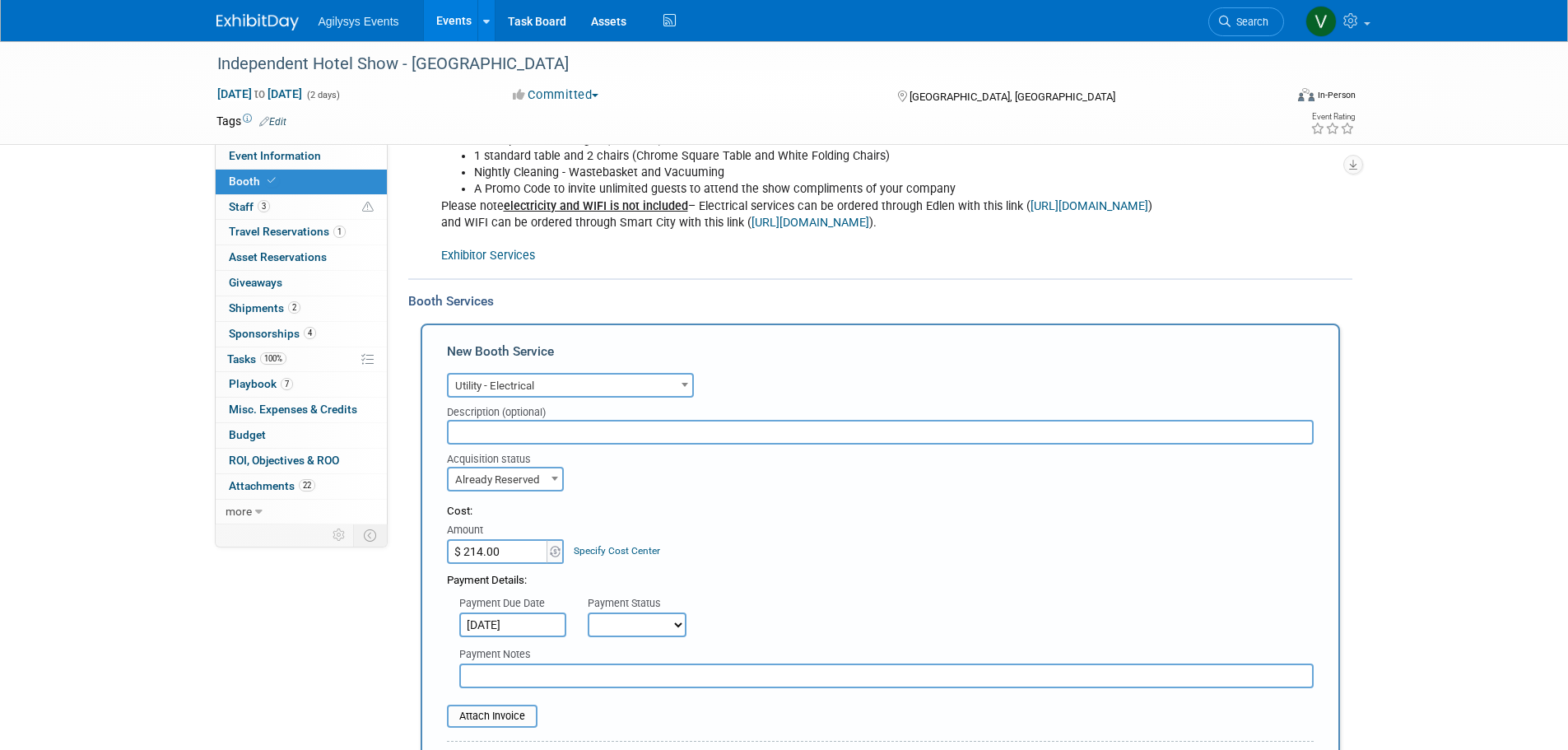
click at [621, 617] on select "Not Paid Yet Partially Paid Paid in Full" at bounding box center [637, 625] width 99 height 25
select select "1"
click at [588, 613] on select "Not Paid Yet Partially Paid Paid in Full" at bounding box center [637, 625] width 99 height 25
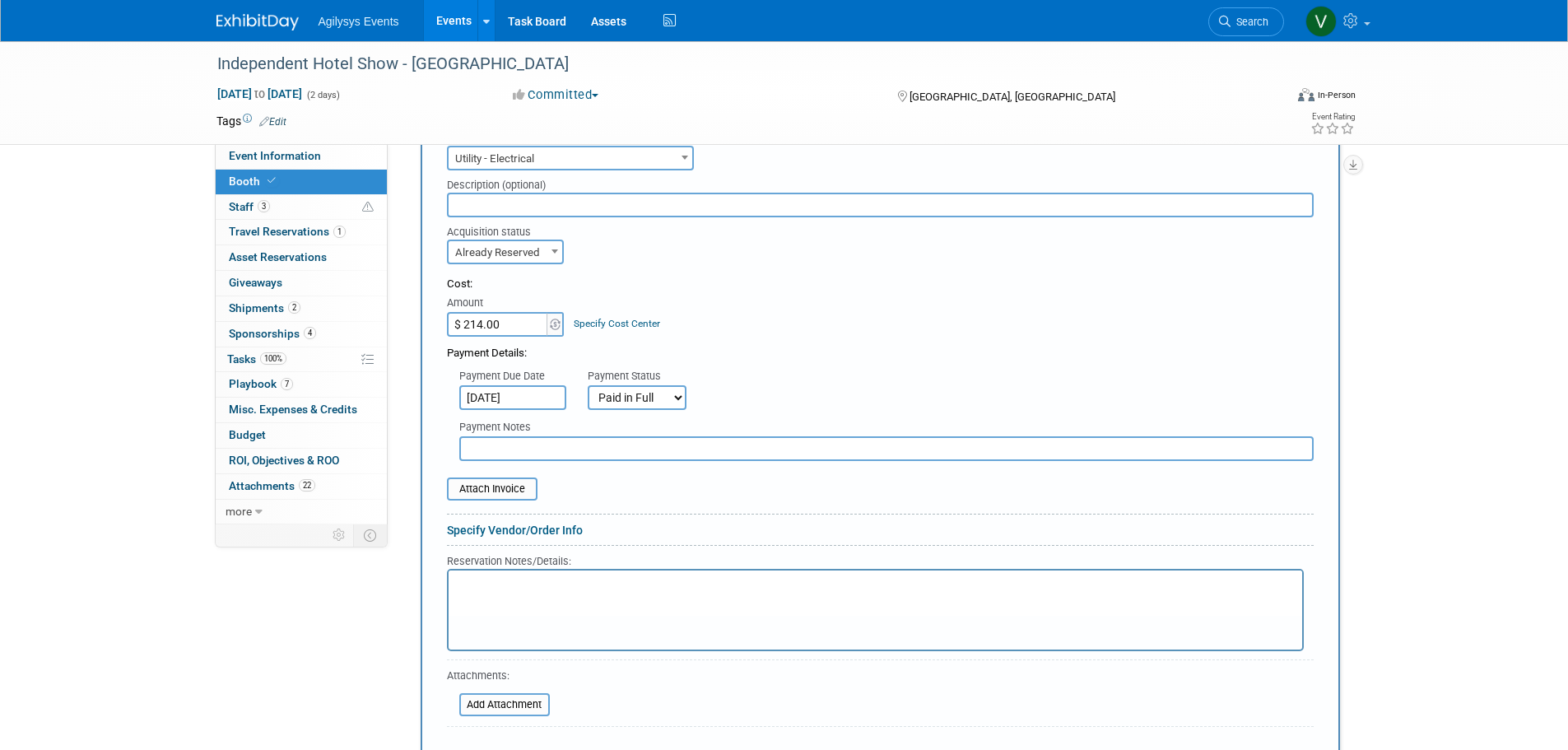
scroll to position [874, 0]
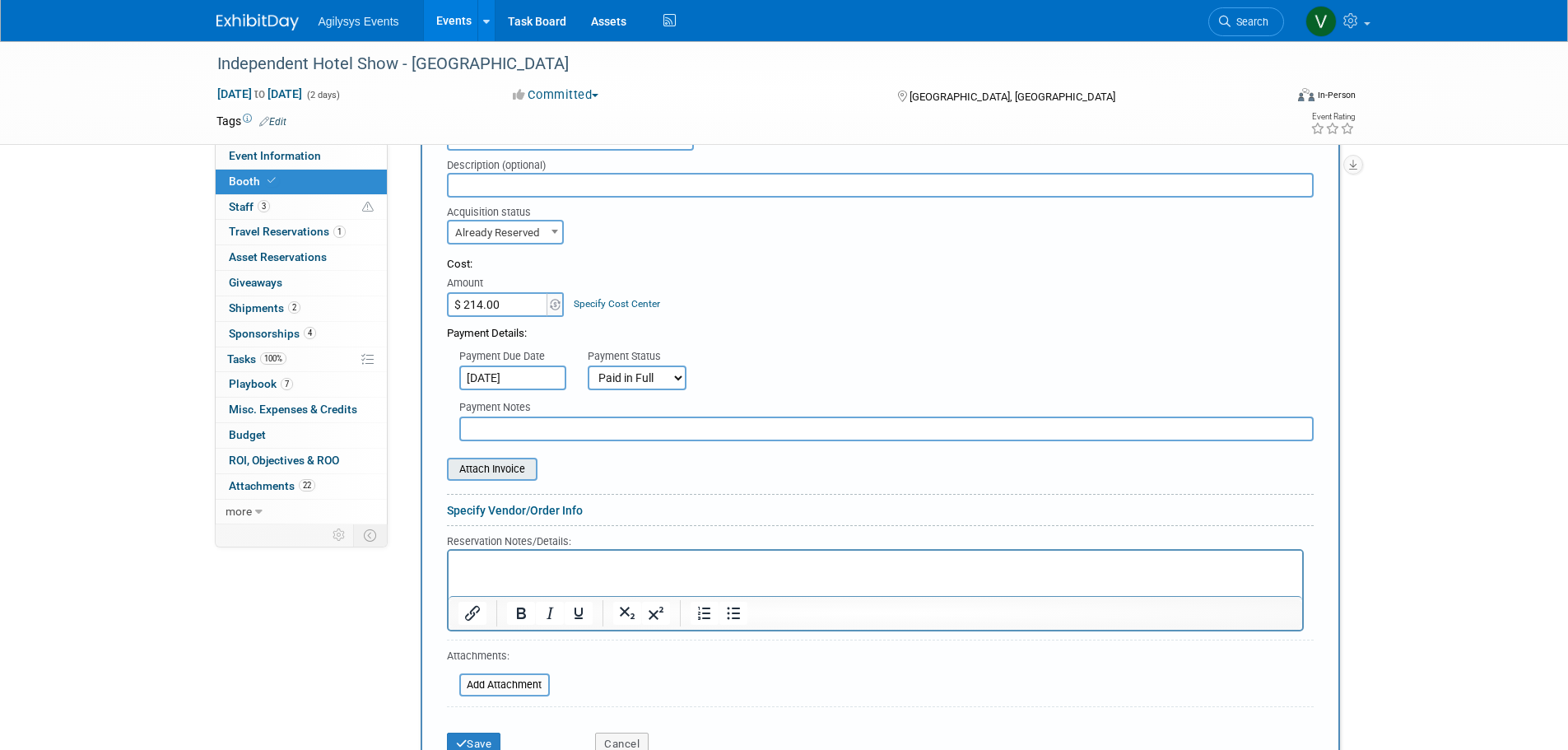
click at [504, 467] on input "file" at bounding box center [438, 469] width 196 height 20
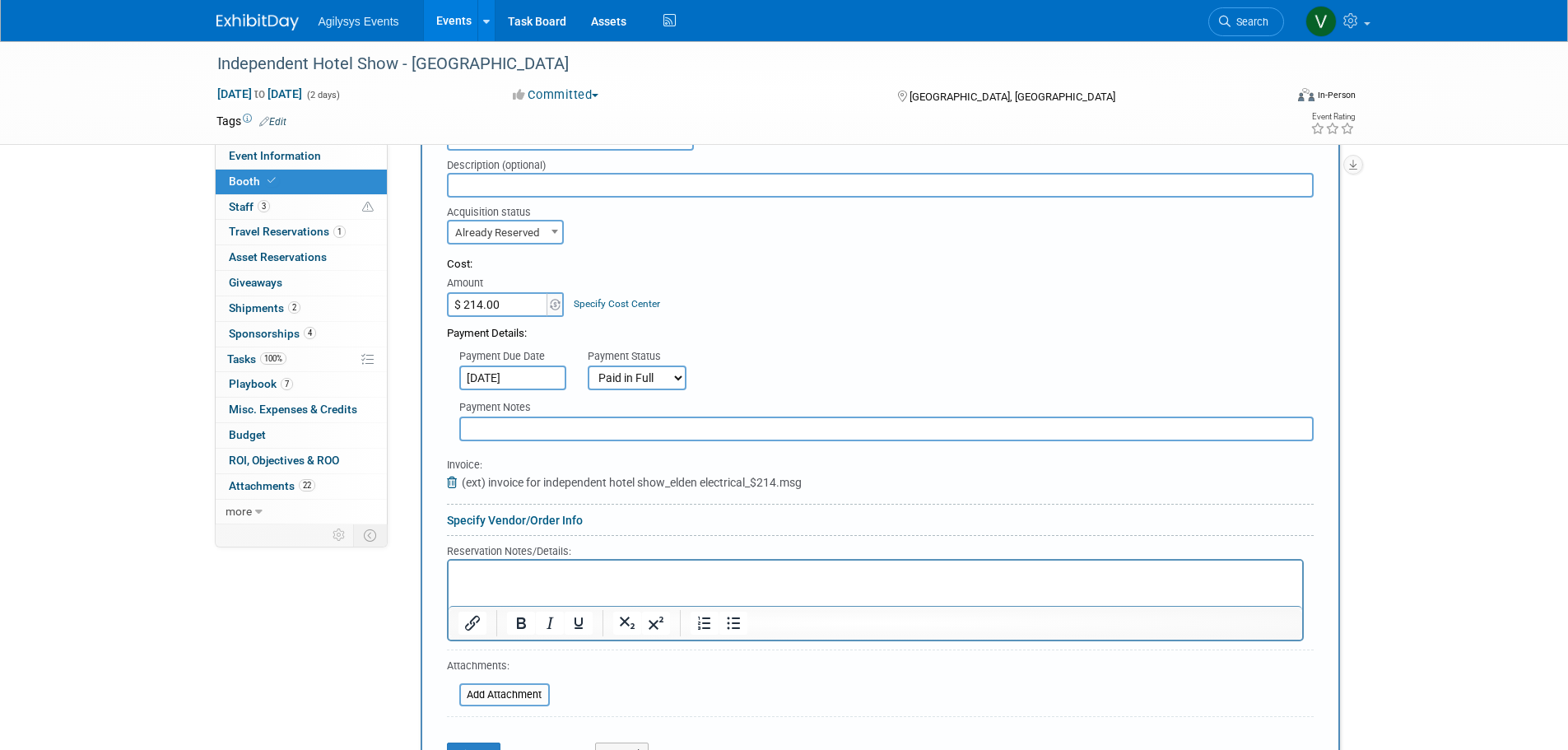
click at [453, 482] on icon at bounding box center [454, 482] width 15 height 12
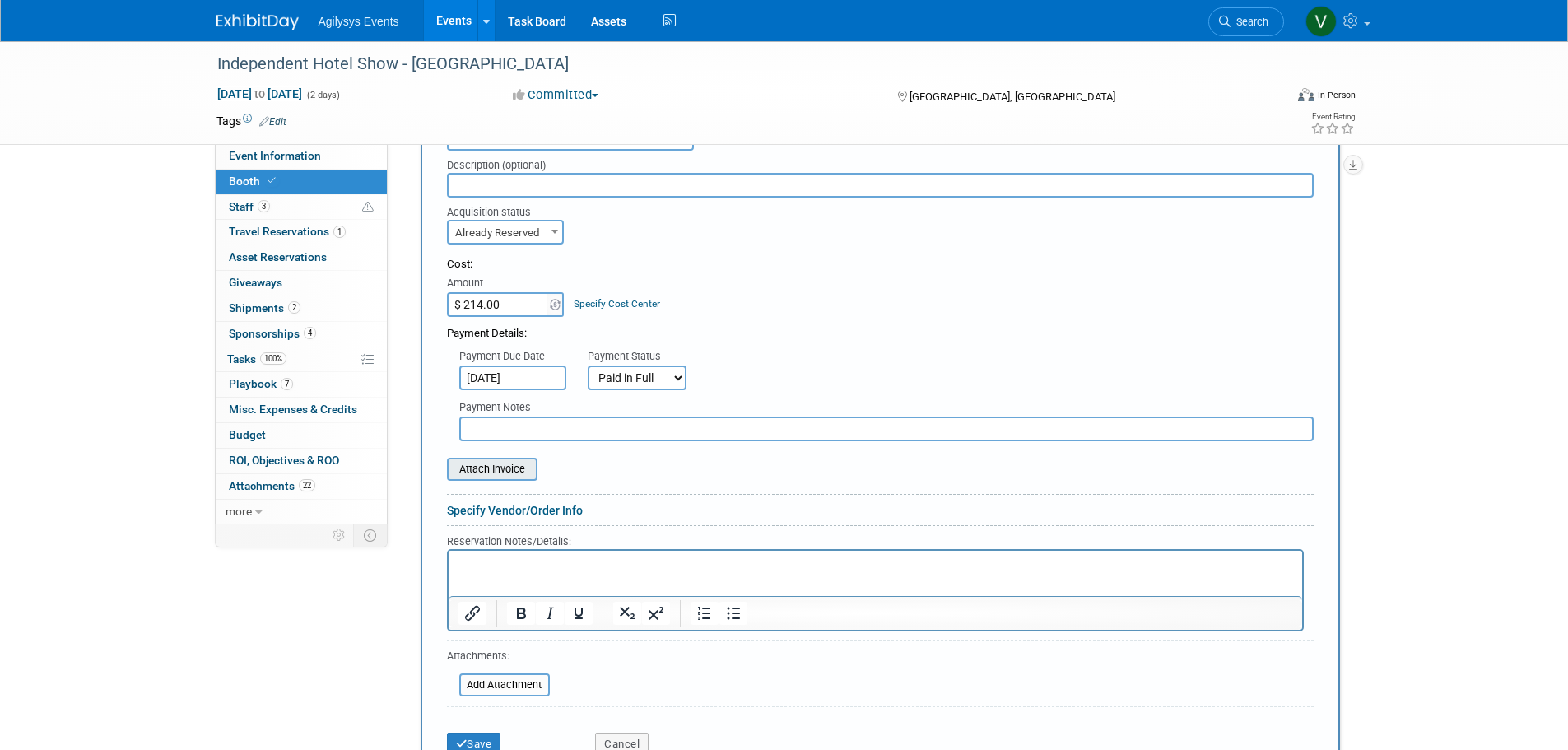
click at [482, 471] on input "file" at bounding box center [438, 469] width 196 height 20
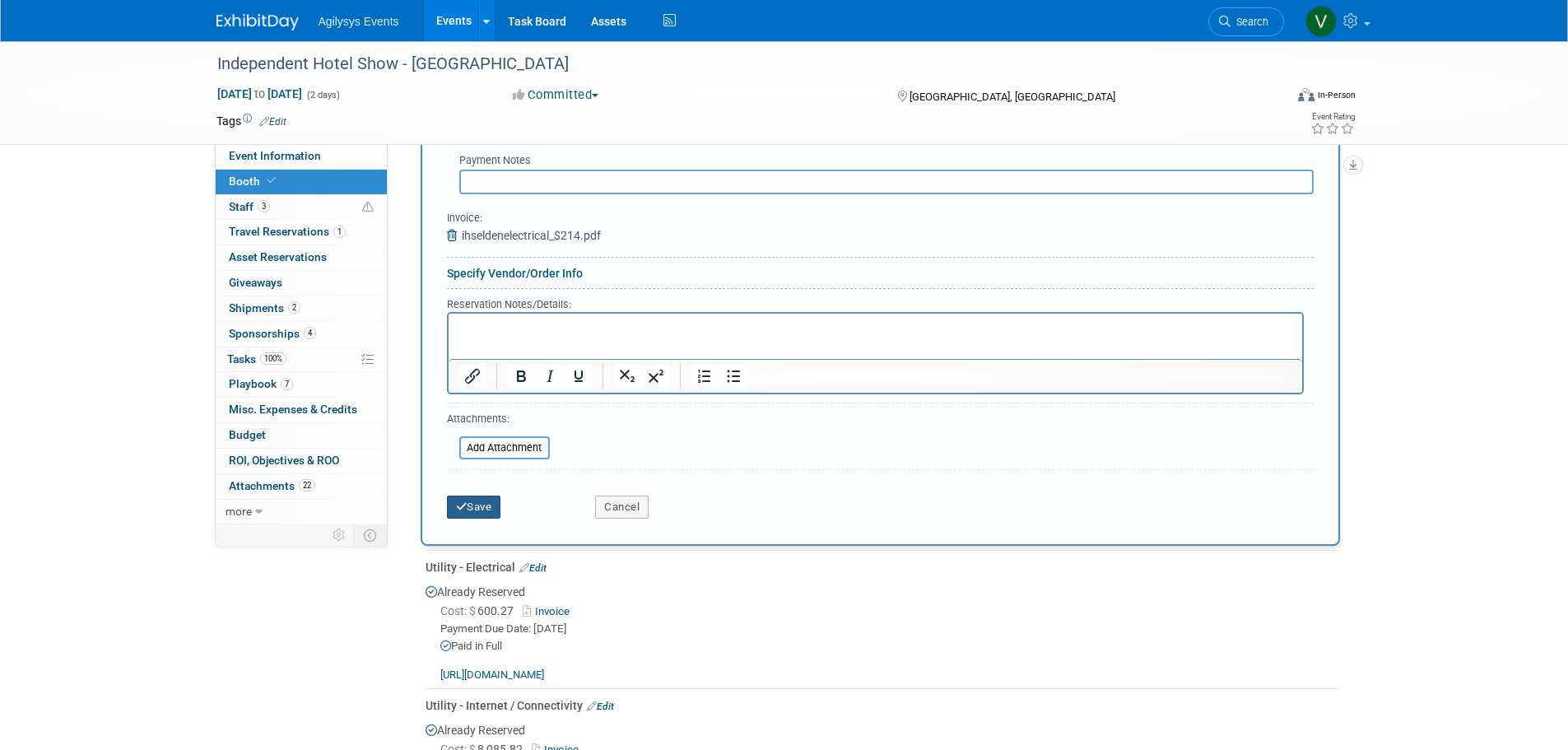
click at [475, 506] on button "Save" at bounding box center [474, 507] width 54 height 23
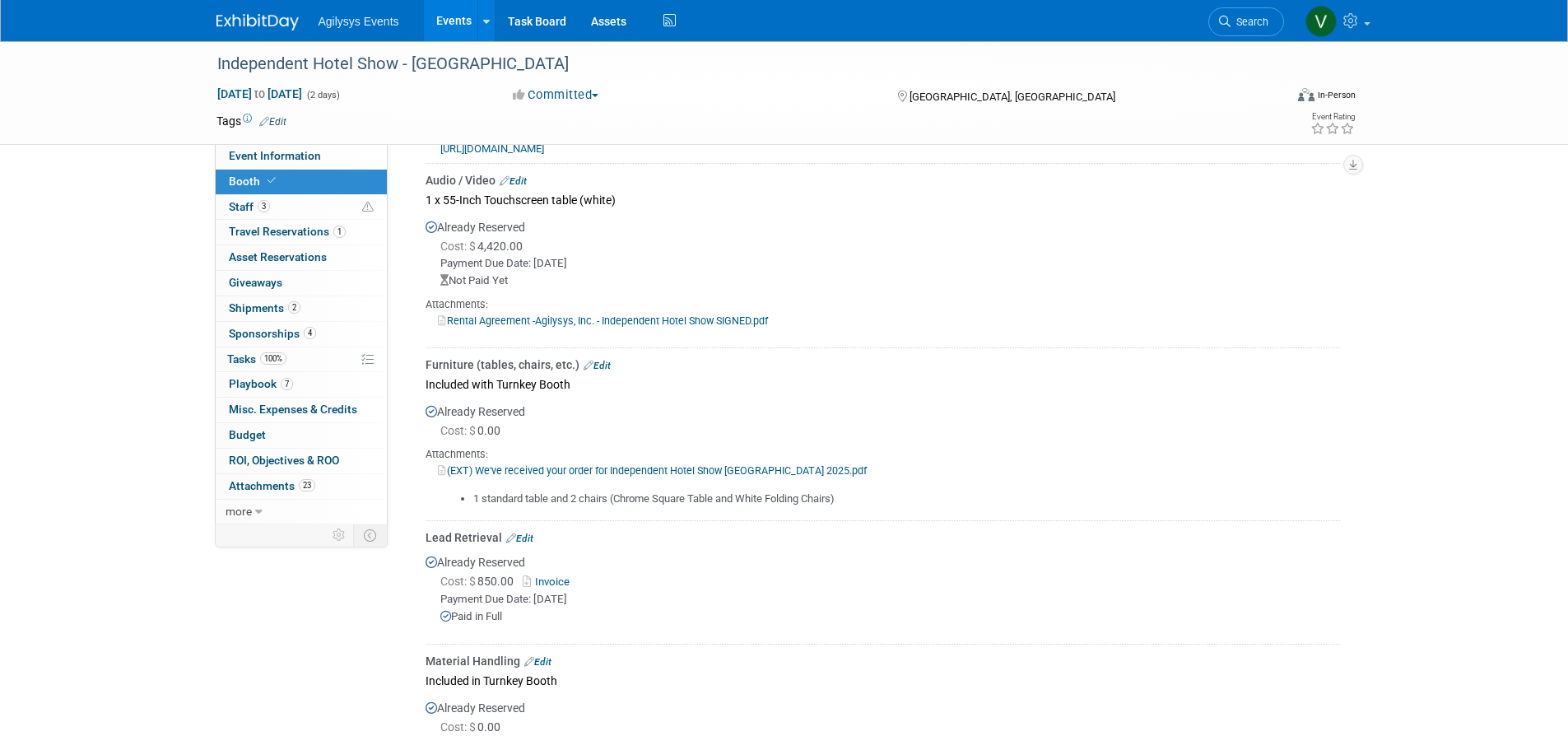
scroll to position [1317, 0]
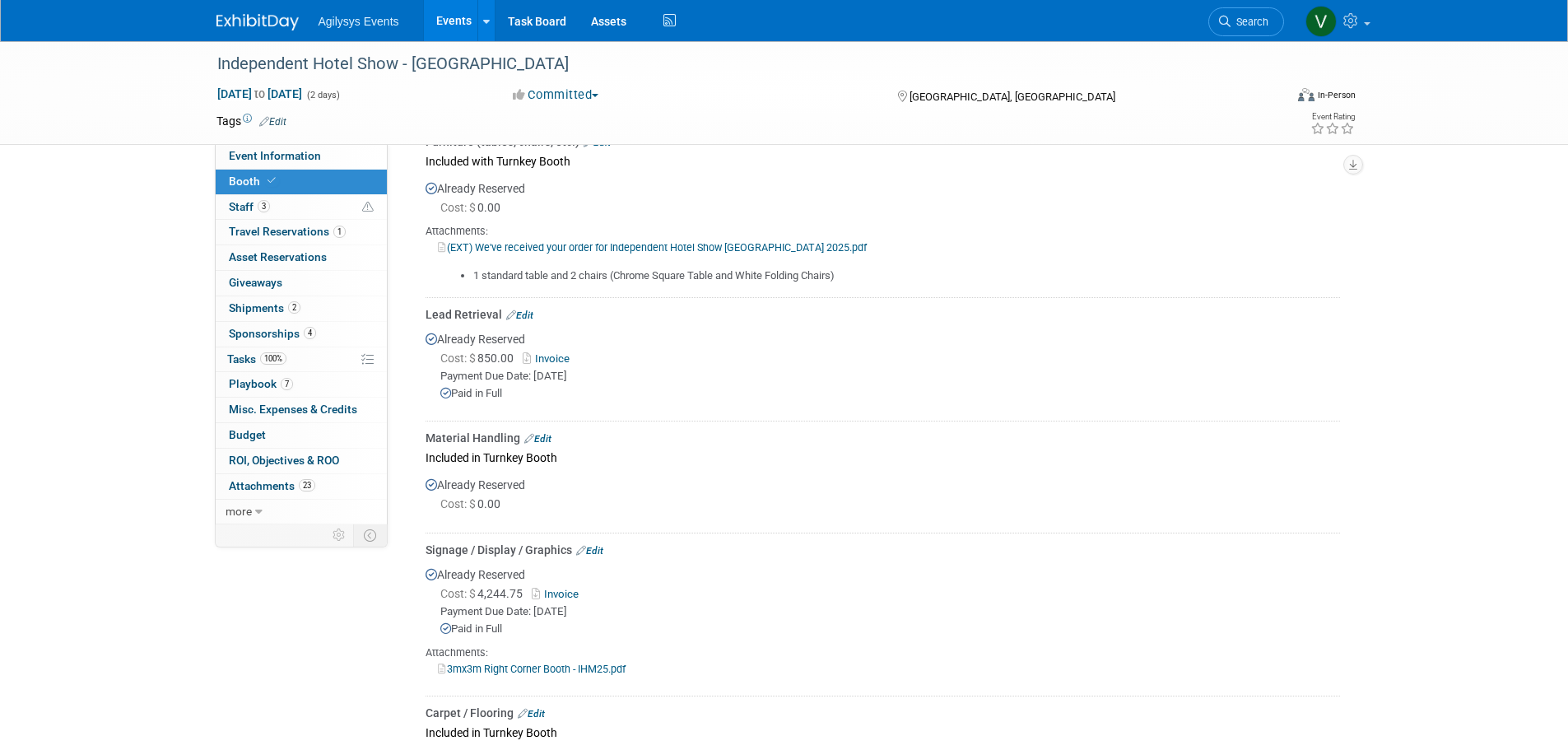
click at [252, 31] on img at bounding box center [258, 22] width 83 height 16
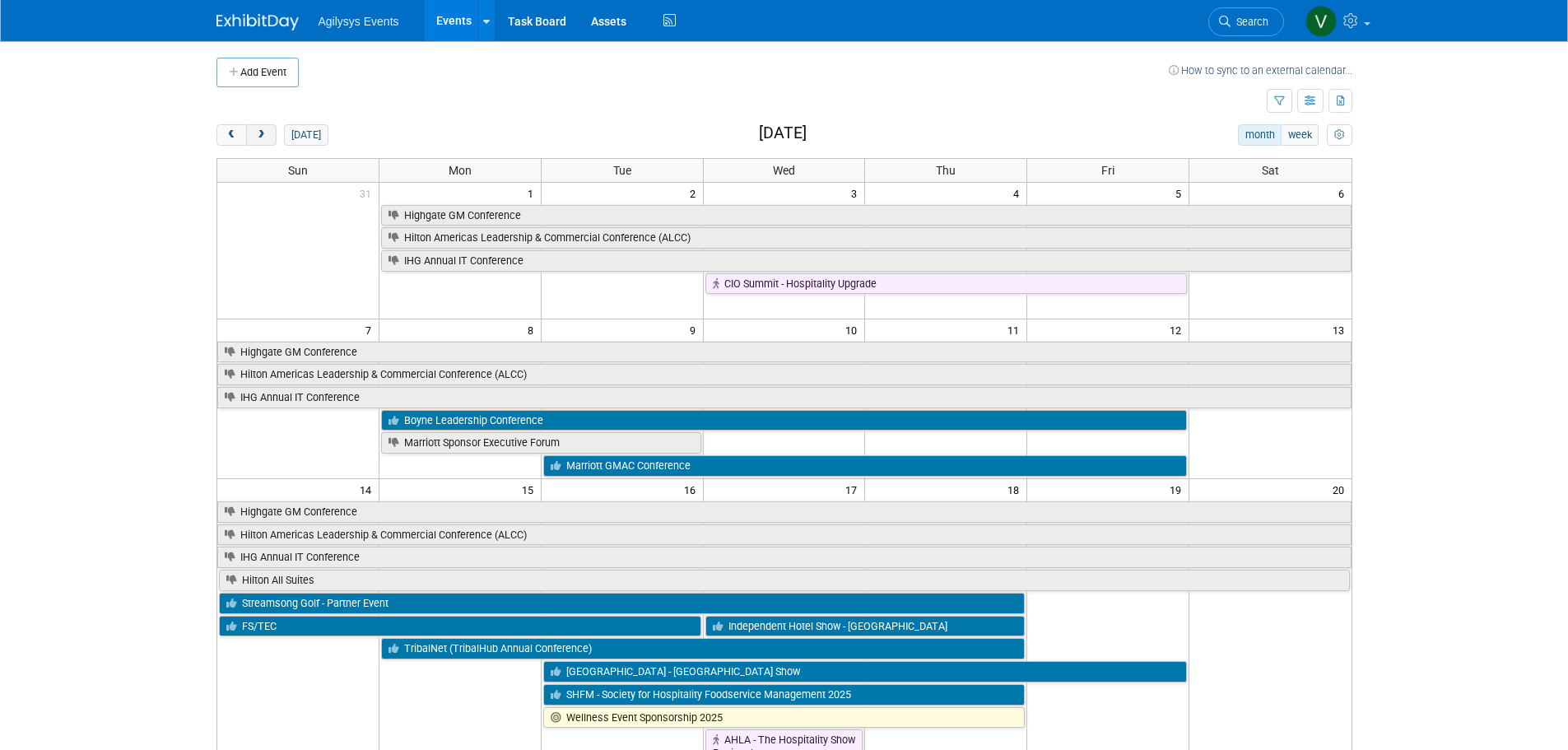
click at [269, 135] on button "next" at bounding box center [261, 135] width 31 height 22
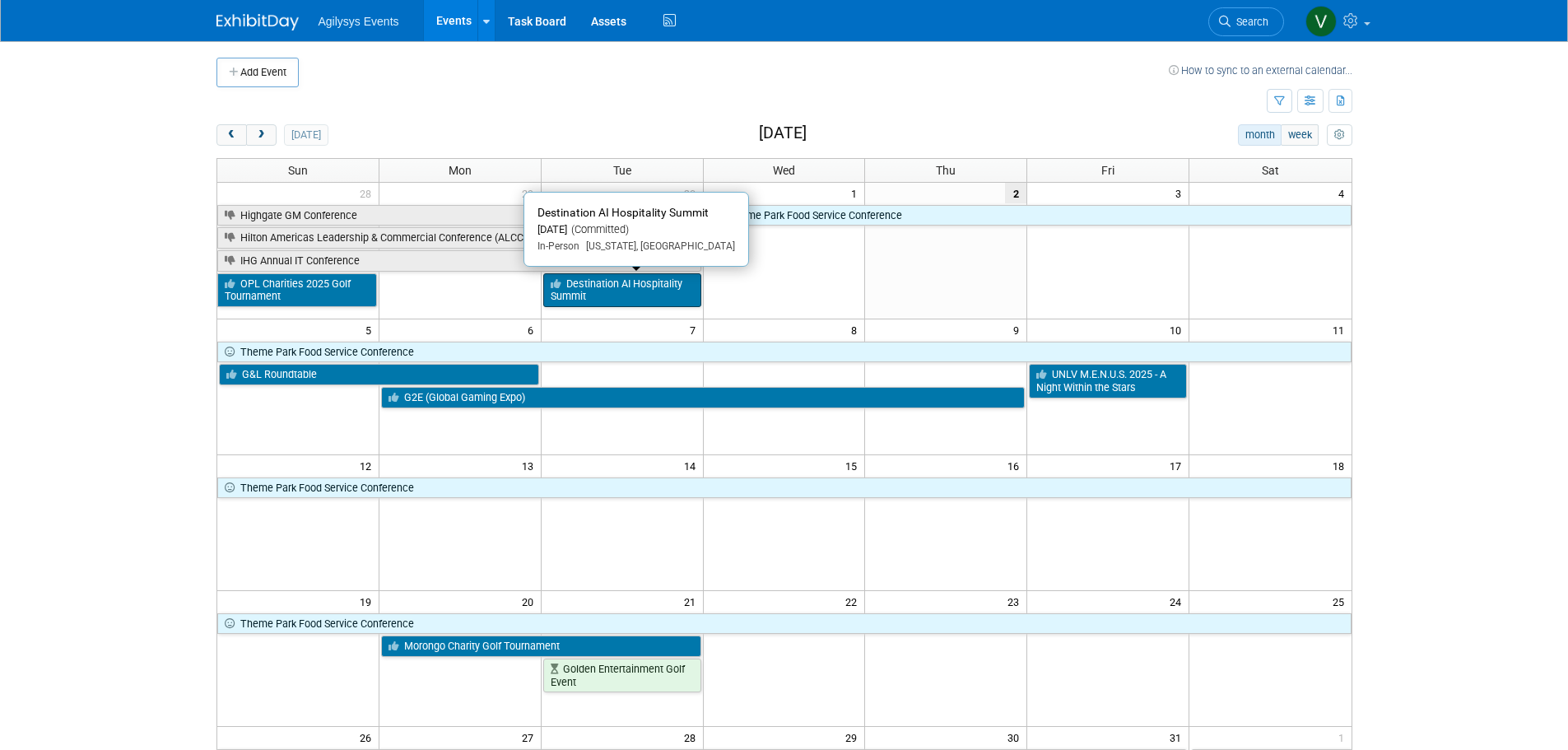
click at [609, 276] on link "Destination AI Hospitality Summit" at bounding box center [622, 290] width 158 height 34
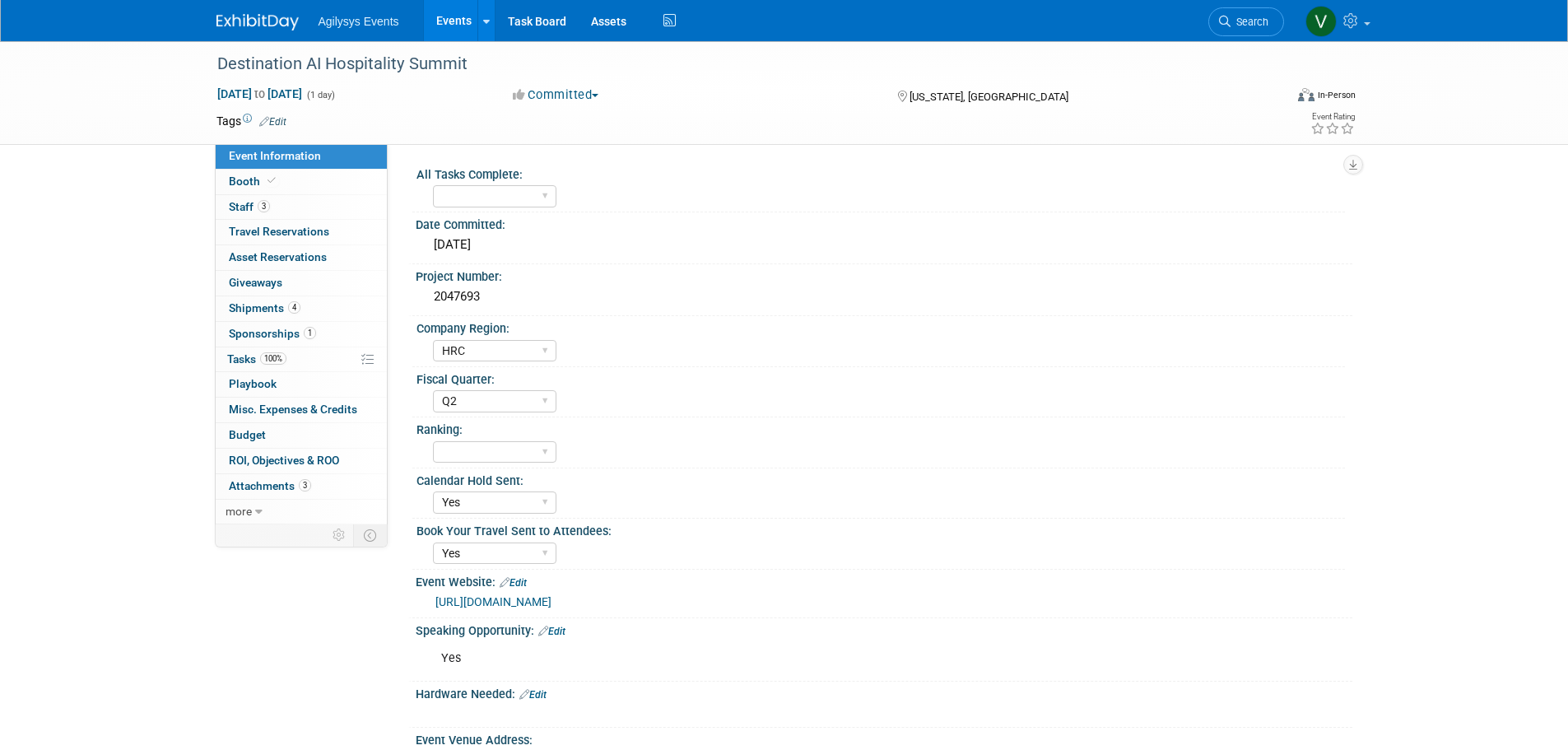
select select "HRC"
select select "Q2"
select select "Yes"
click at [273, 439] on link "Budget" at bounding box center [301, 435] width 172 height 25
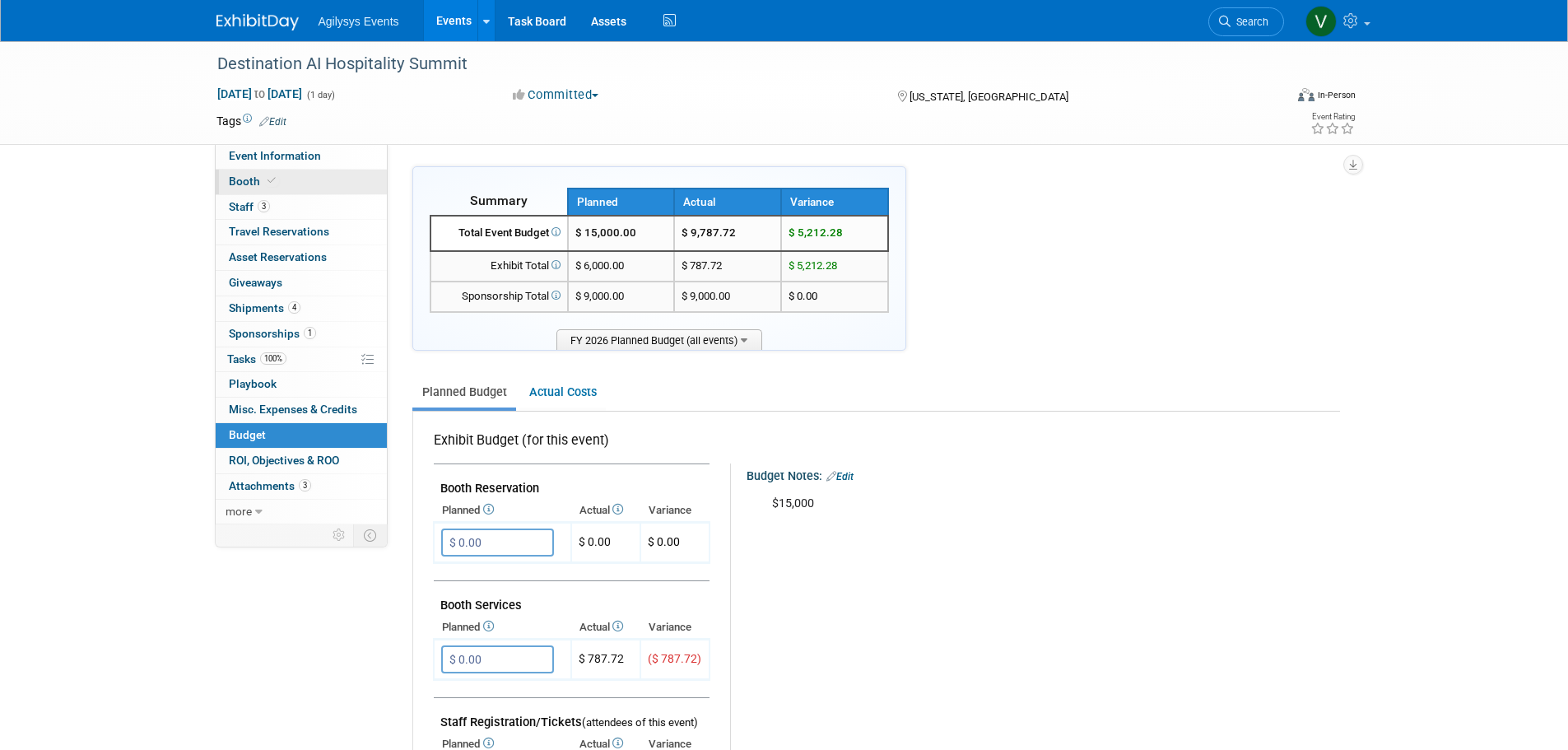
click at [254, 182] on span "Booth" at bounding box center [253, 181] width 50 height 14
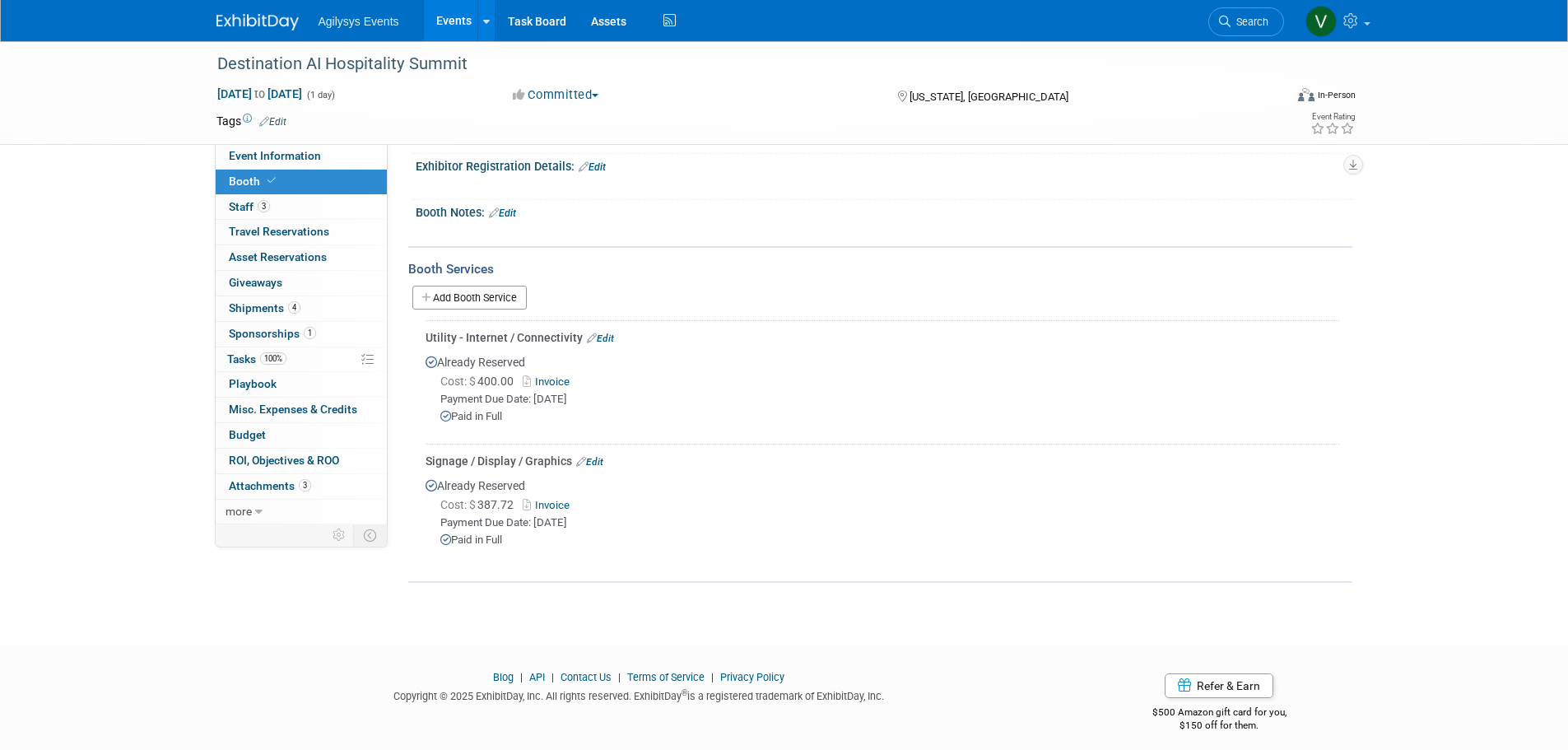
scroll to position [239, 0]
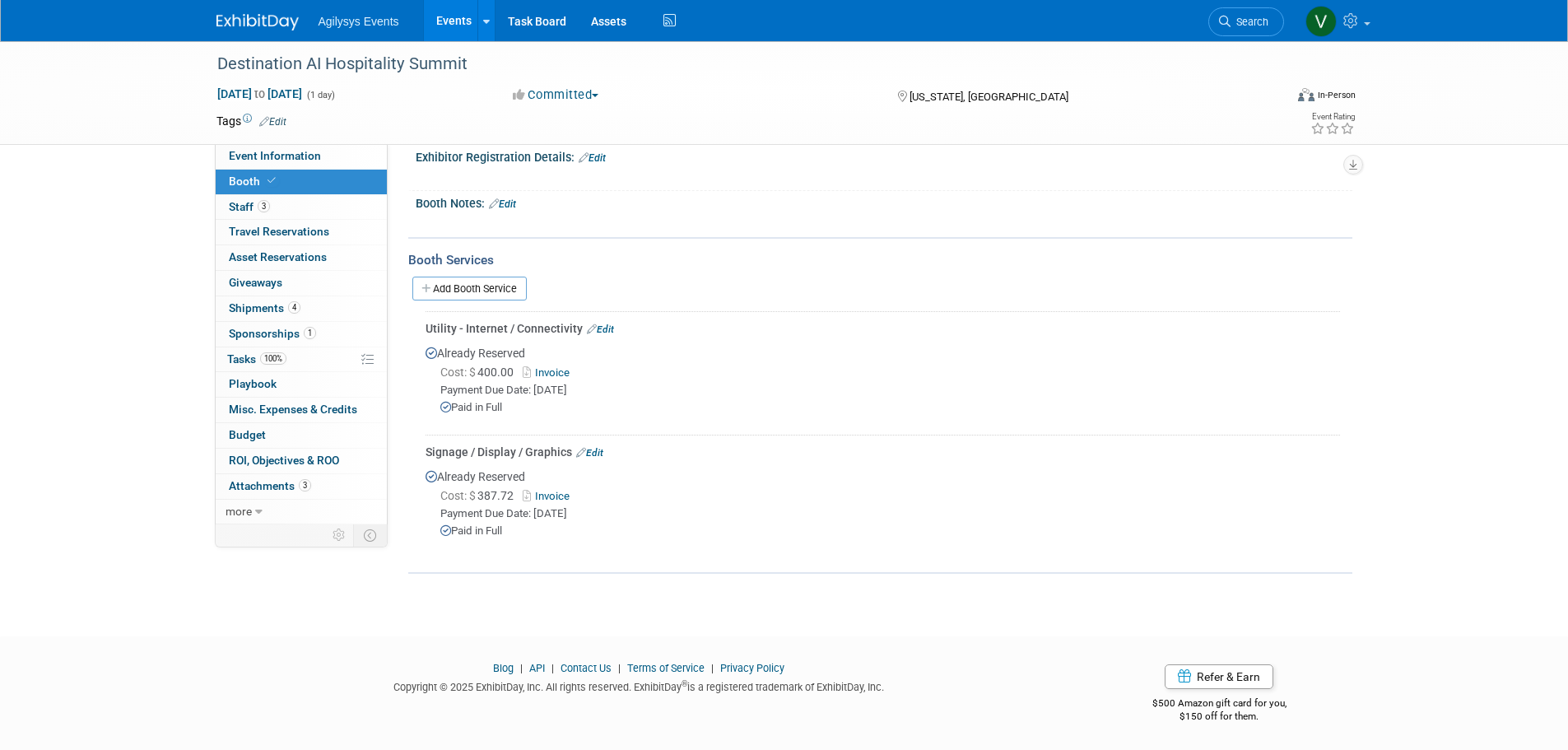
click at [232, 22] on img at bounding box center [258, 22] width 83 height 16
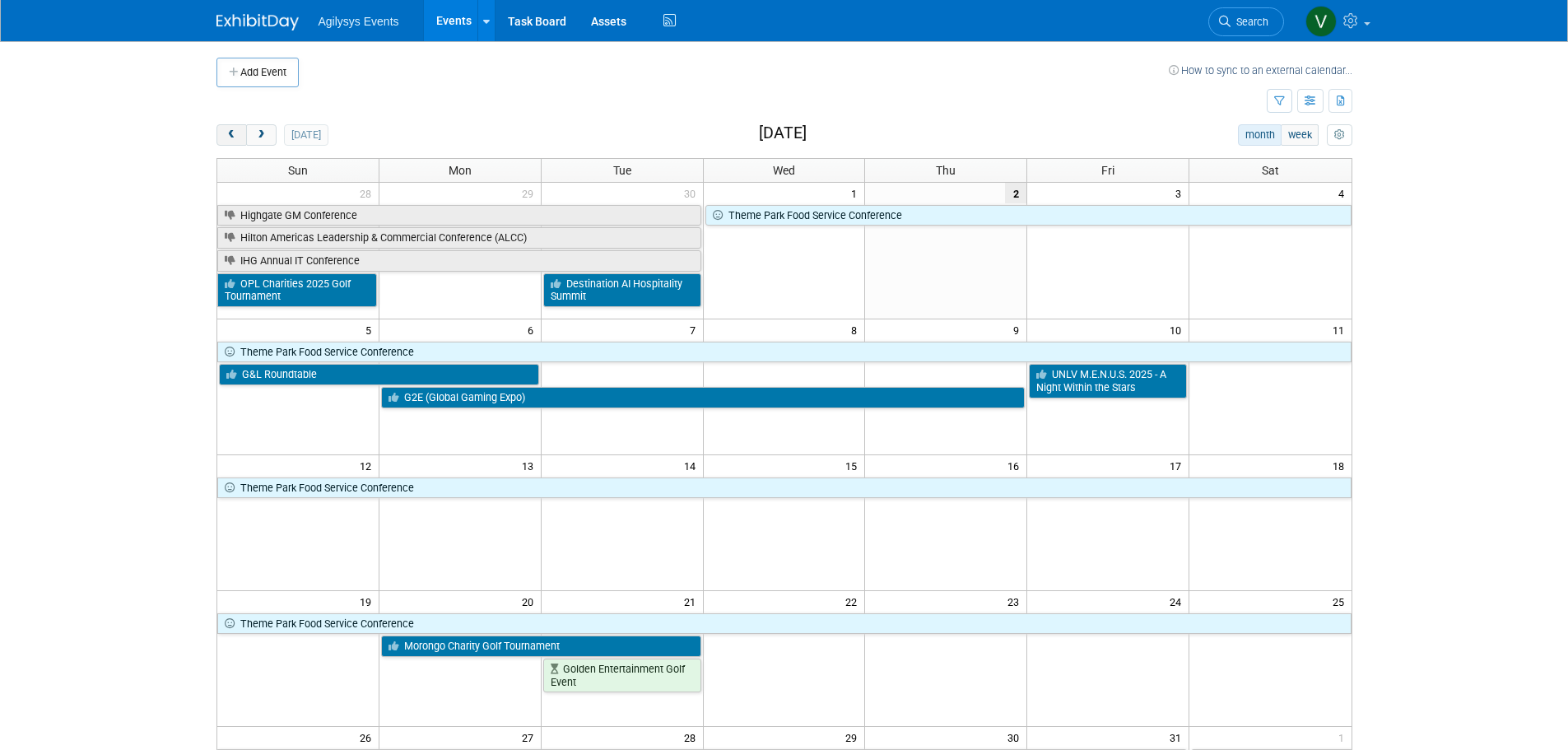
click at [230, 133] on span "prev" at bounding box center [231, 135] width 13 height 11
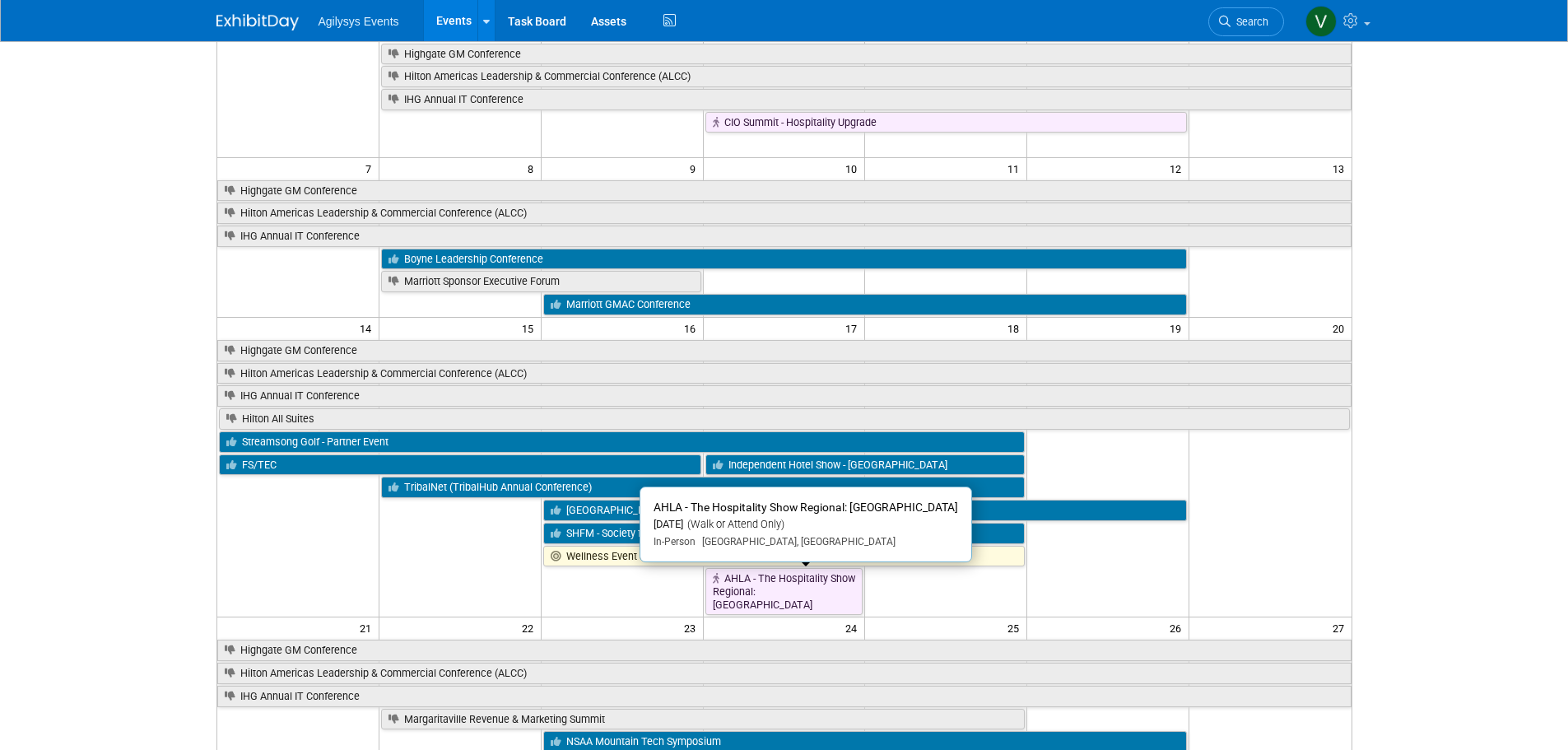
scroll to position [164, 0]
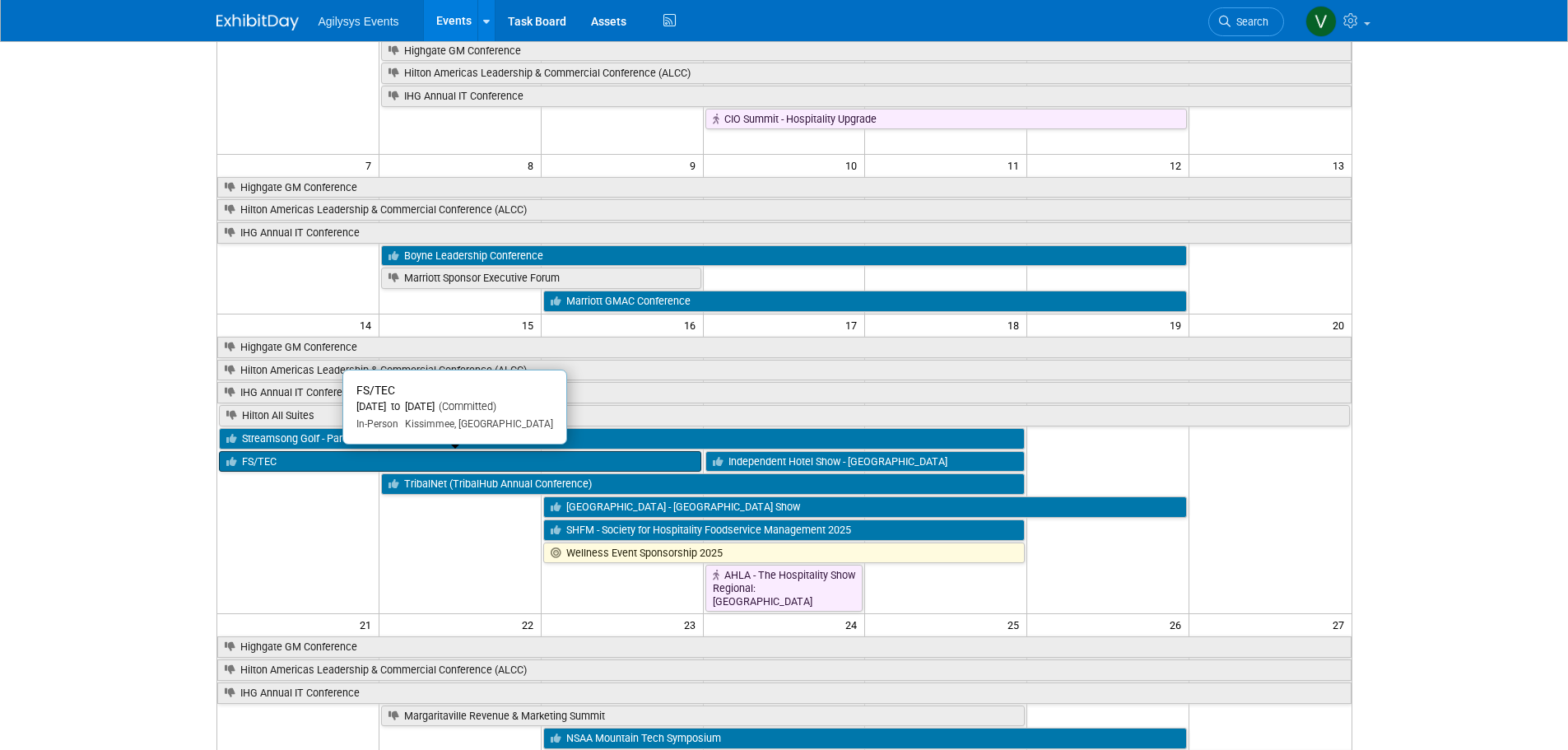
click at [273, 465] on link "FS/TEC" at bounding box center [459, 462] width 482 height 22
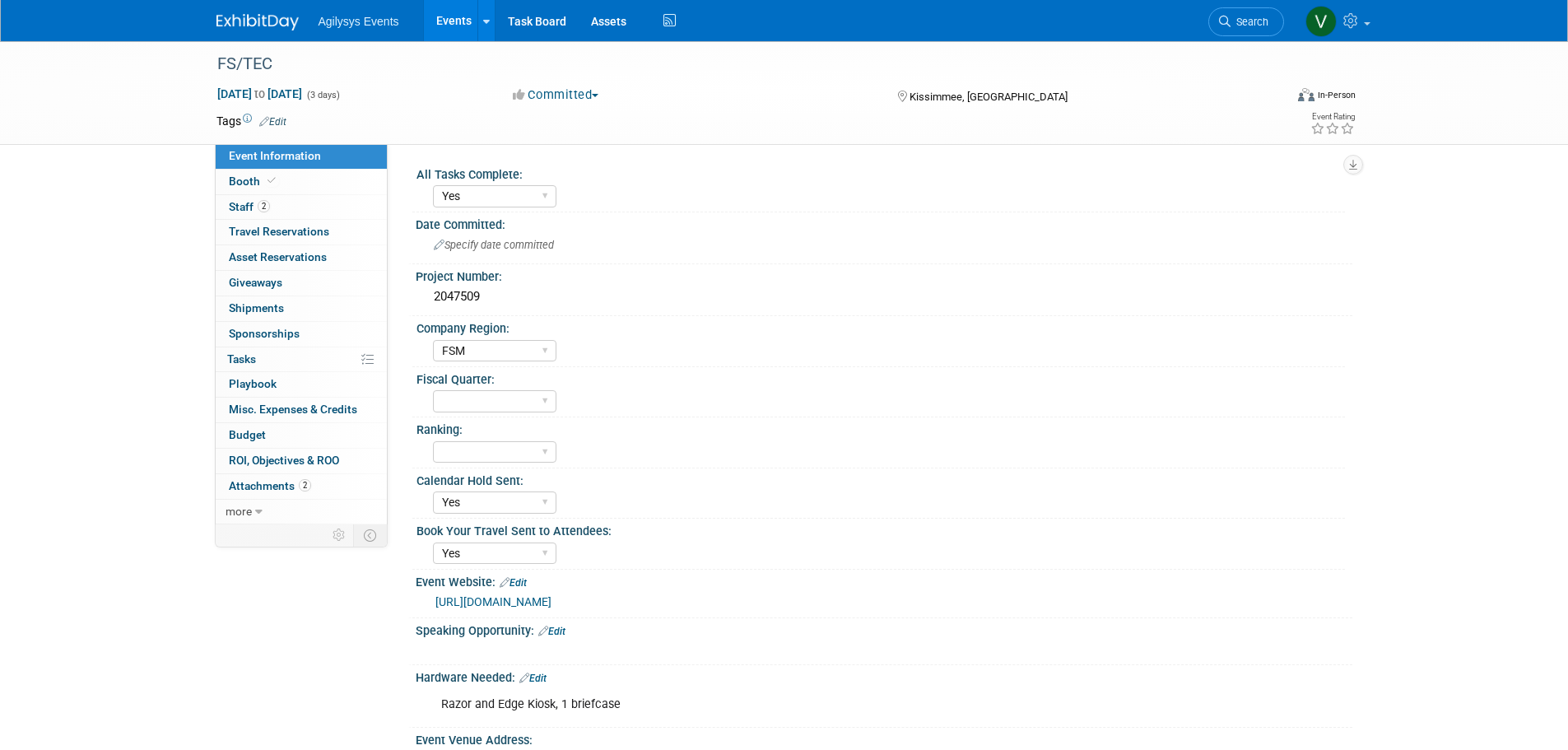
select select "Yes"
select select "FSM"
select select "Yes"
click at [269, 188] on link "Booth" at bounding box center [301, 182] width 172 height 25
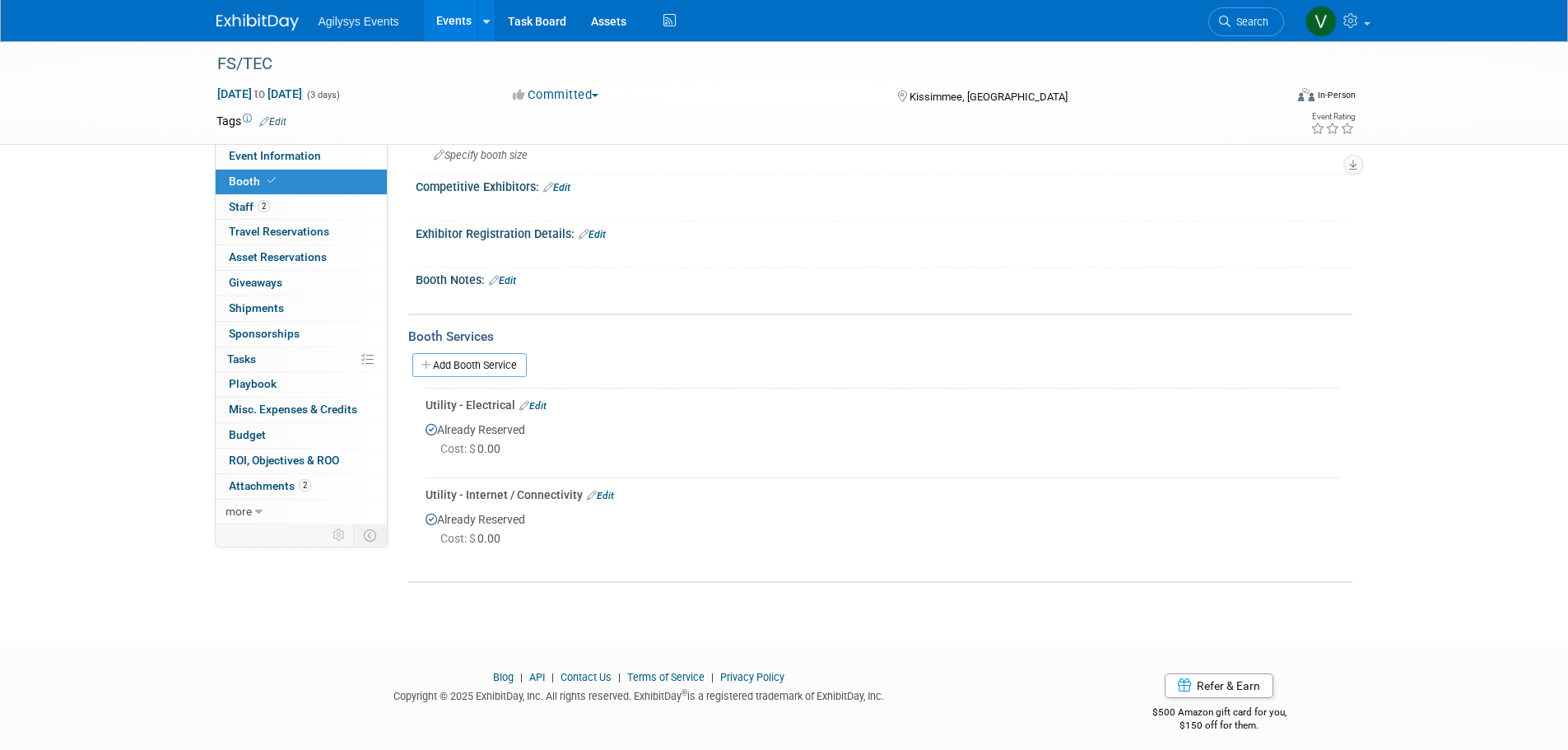
scroll to position [173, 0]
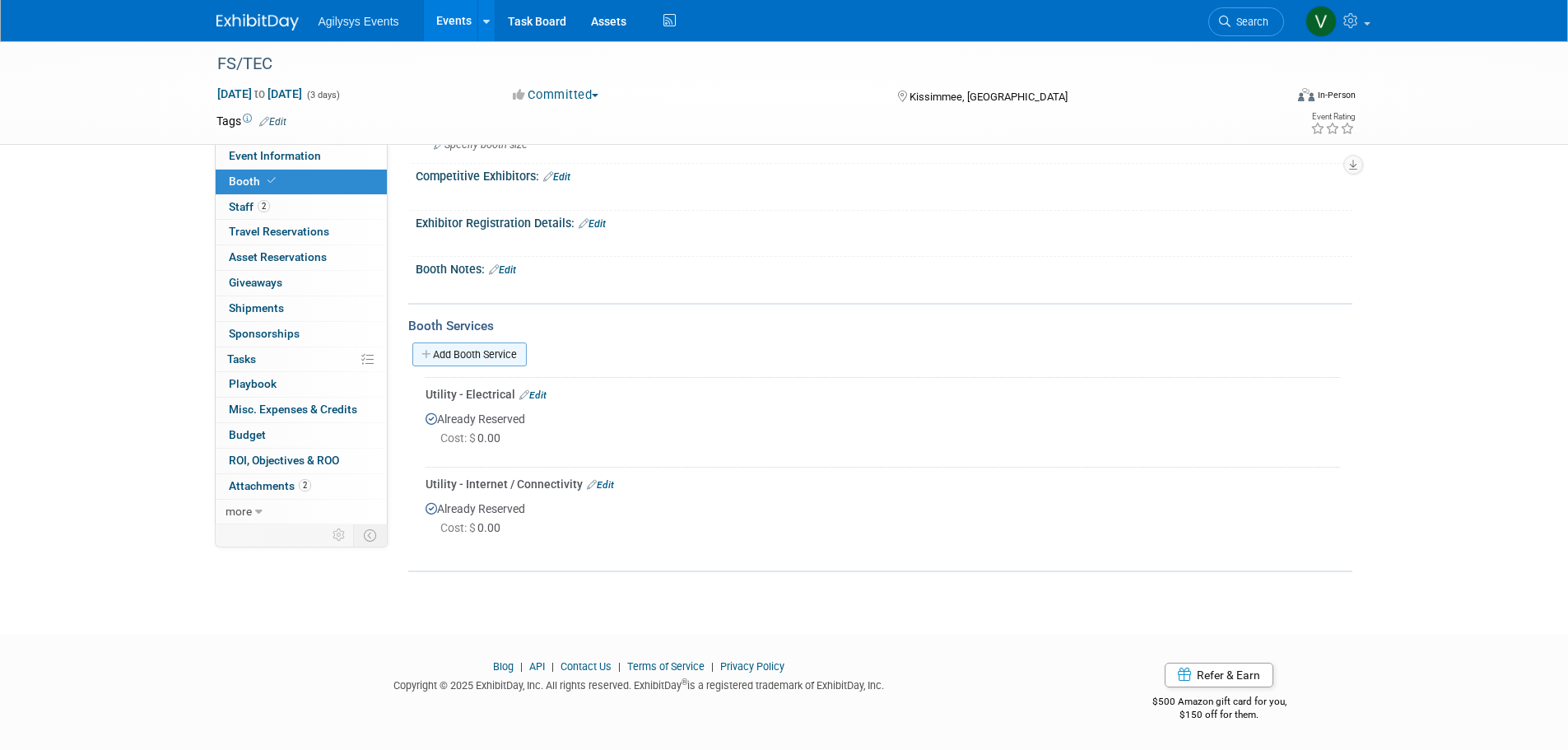
click at [502, 356] on link "Add Booth Service" at bounding box center [469, 354] width 114 height 24
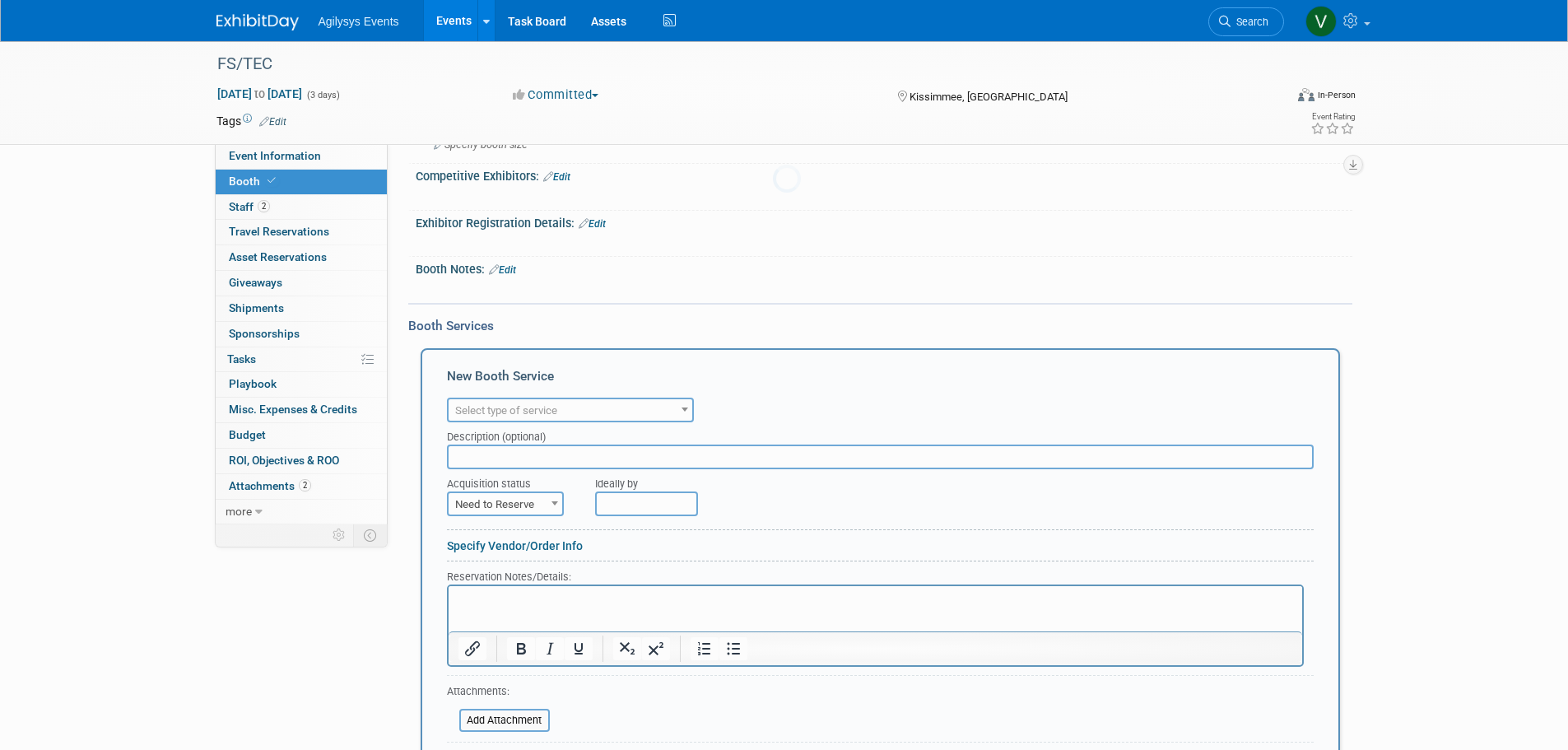
scroll to position [0, 0]
click at [520, 410] on span "Select type of service" at bounding box center [506, 410] width 102 height 13
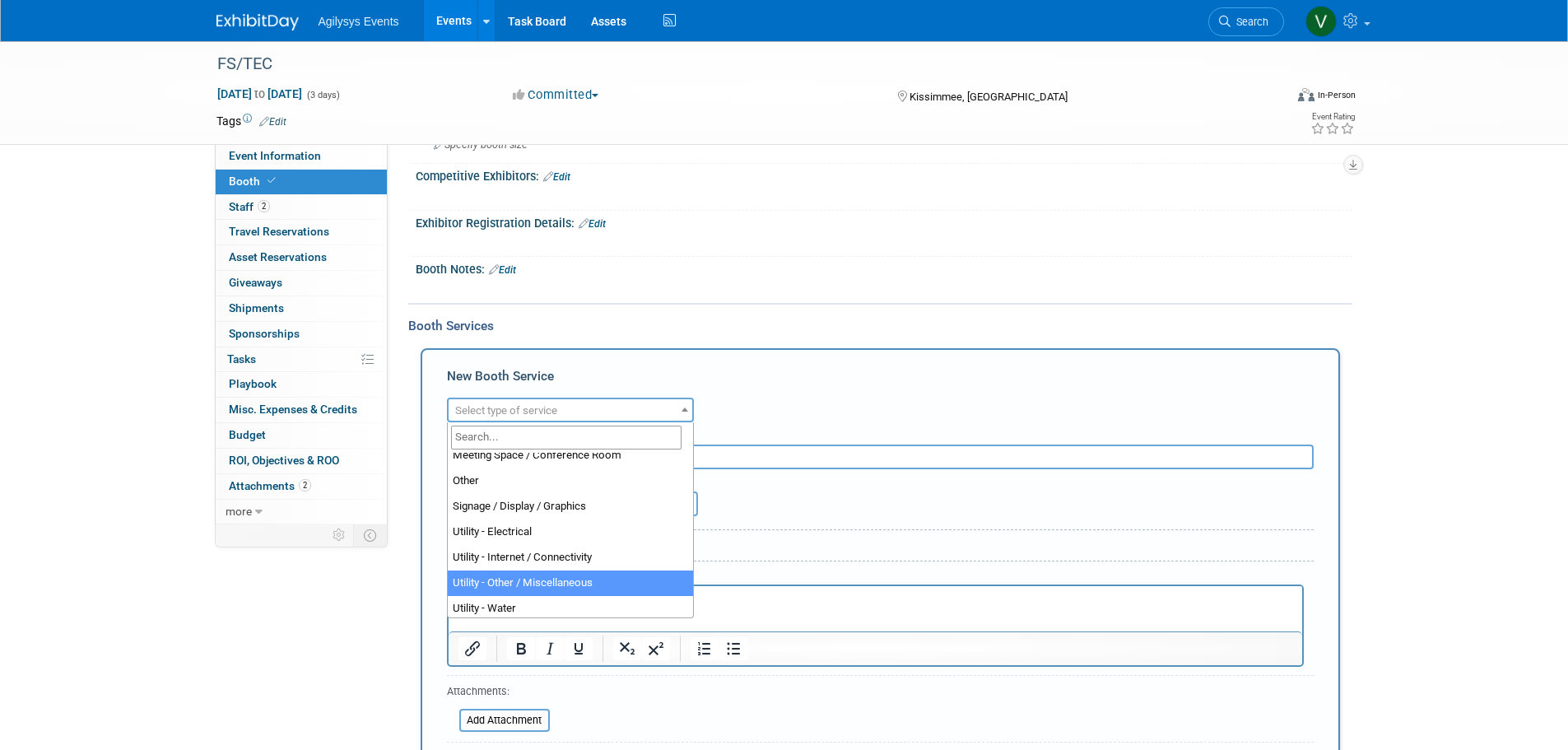
scroll to position [421, 0]
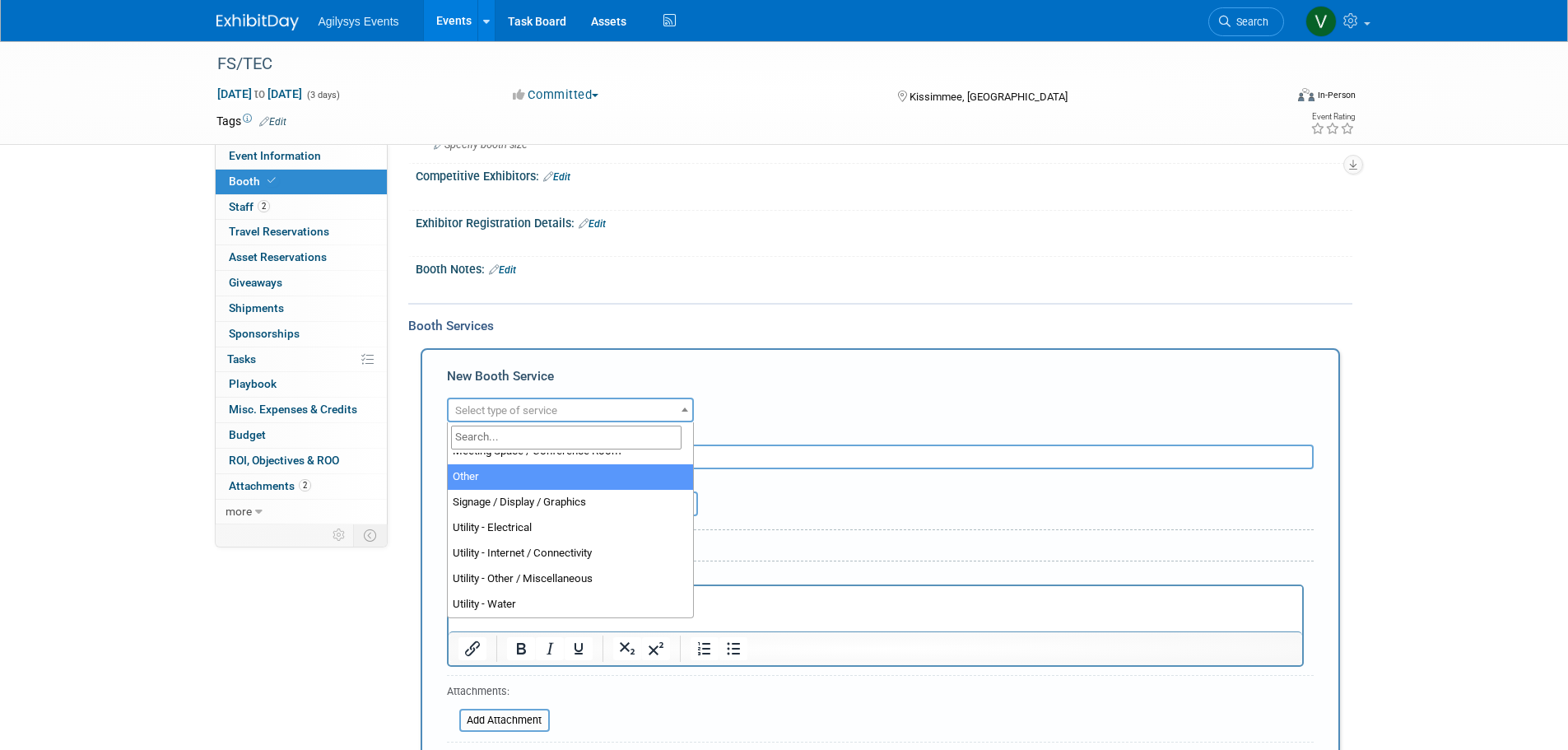
select select "1"
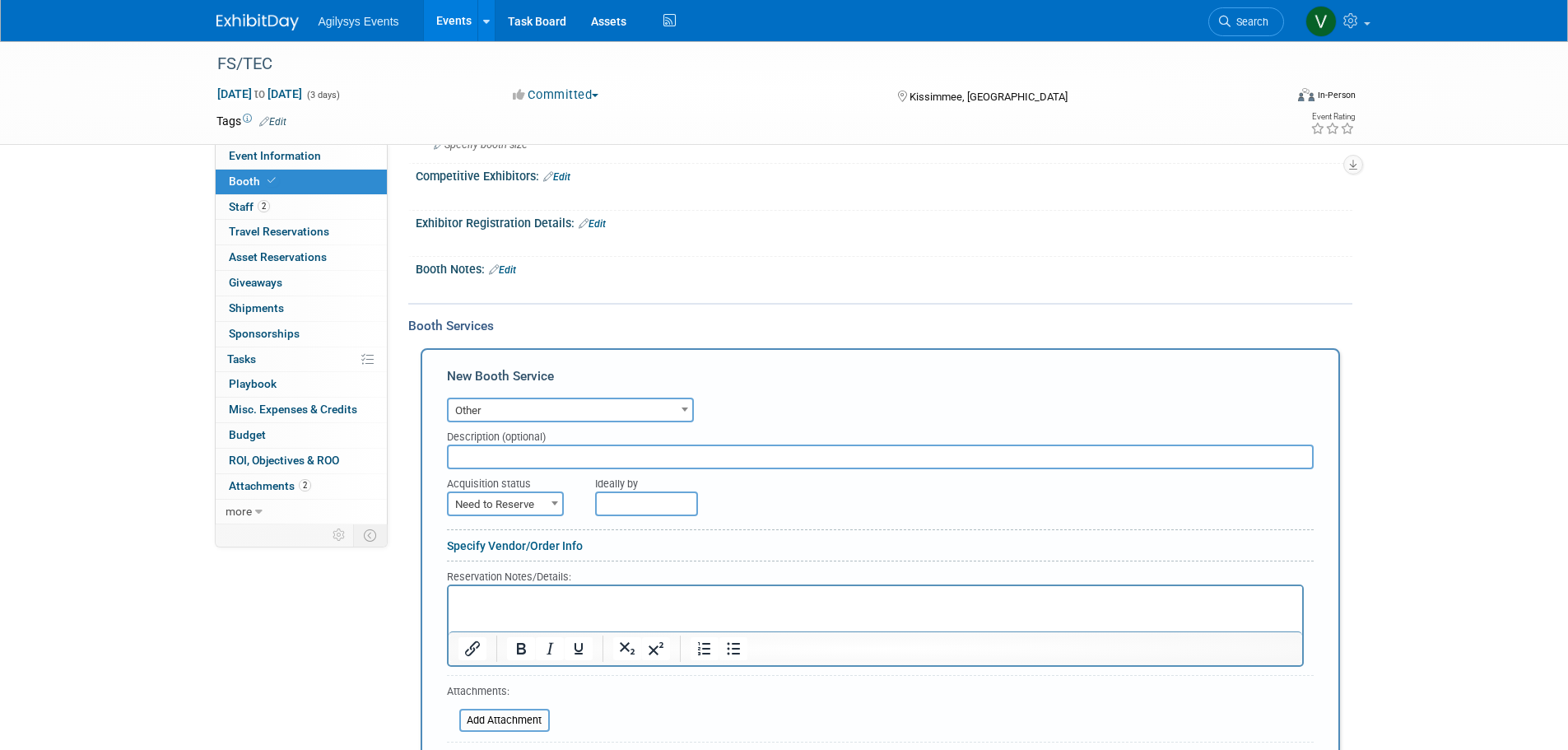
click at [540, 599] on p "Rich Text Area. Press ALT-0 for help." at bounding box center [875, 599] width 835 height 15
paste body "Rich Text Area. Press ALT-0 for help."
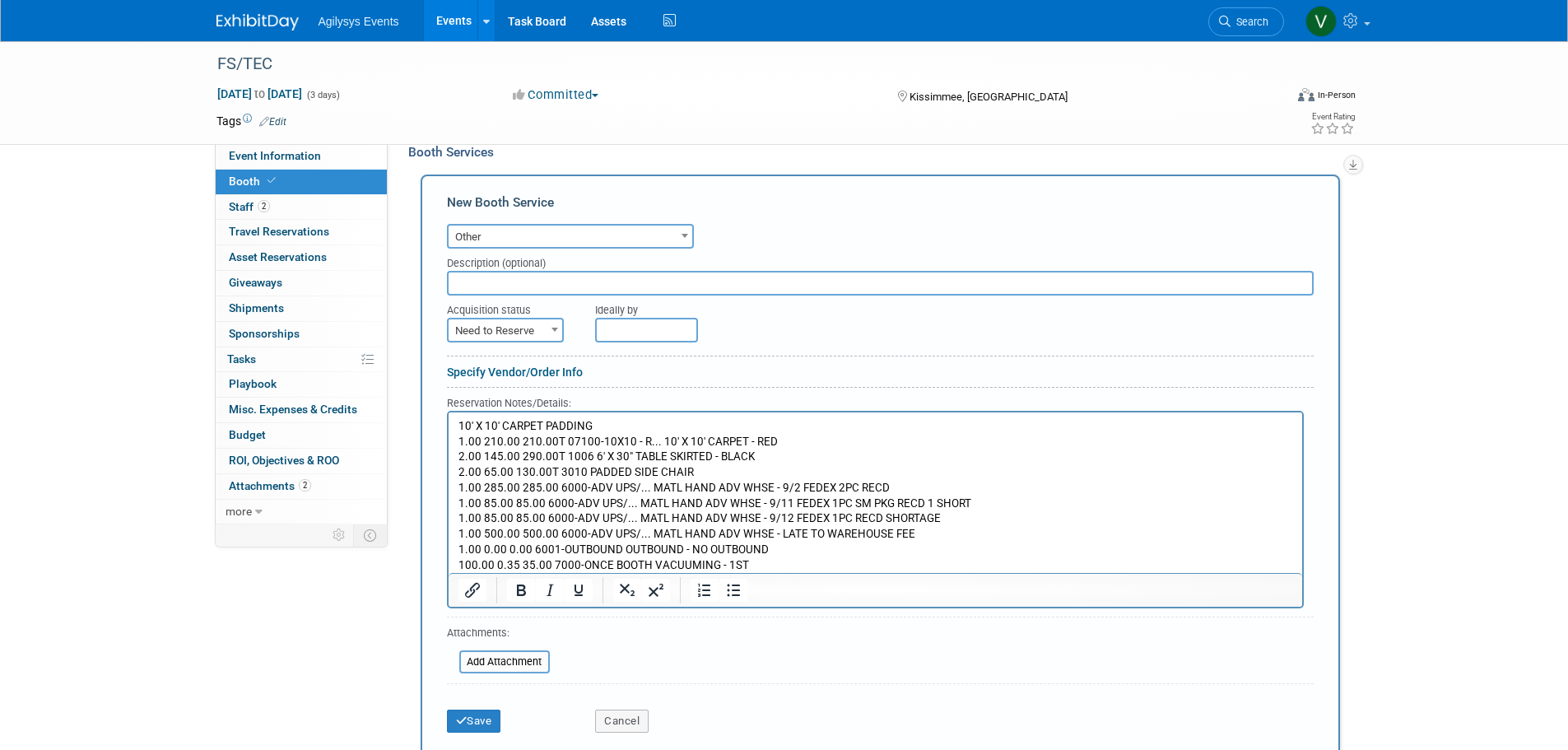
scroll to position [368, 0]
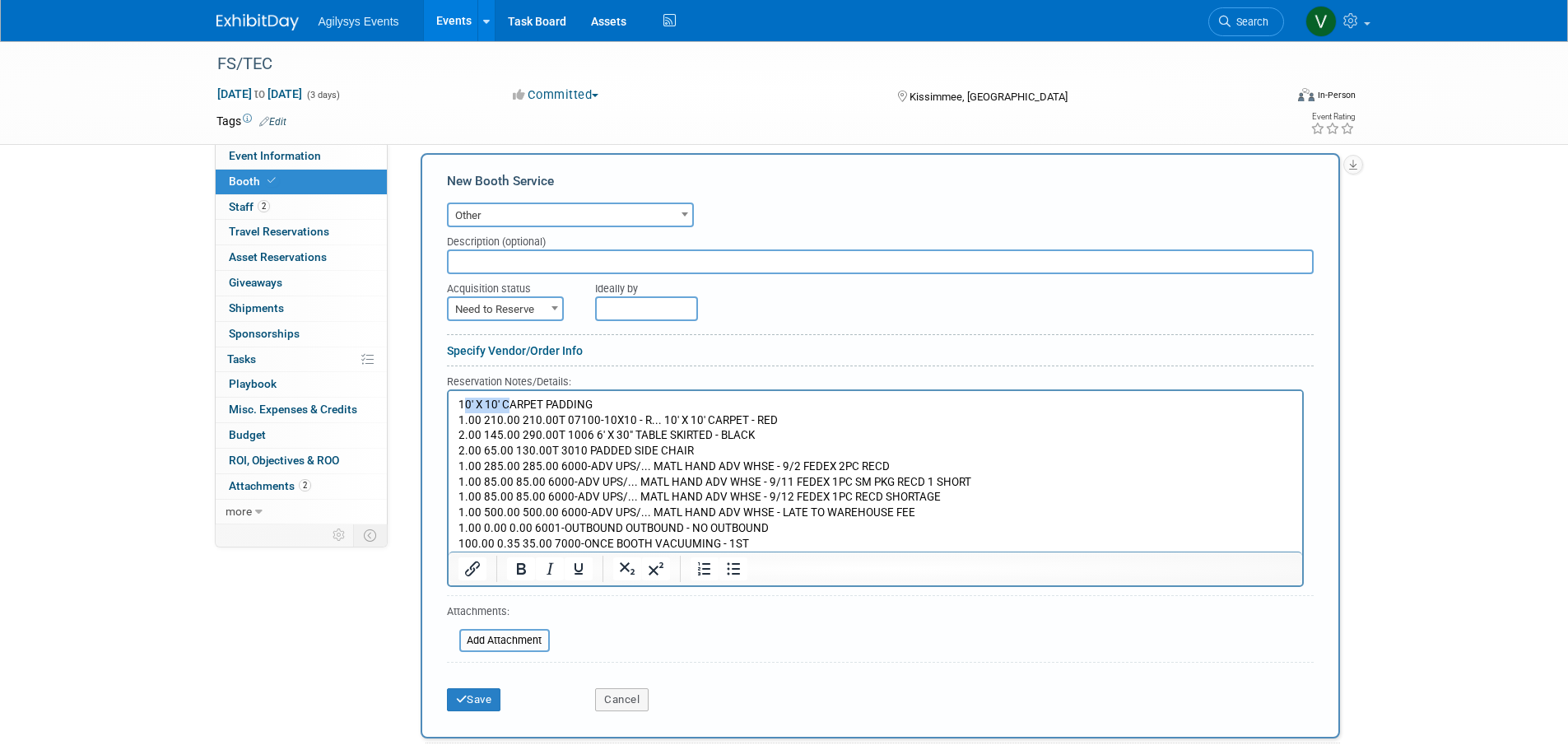
drag, startPoint x: 461, startPoint y: 402, endPoint x: 503, endPoint y: 399, distance: 42.1
click at [503, 399] on p "10' X 10' CARPET PADDING 1.00 210.00 210.00T 07100-10X10 - R... 10' X 10' CARPE…" at bounding box center [875, 474] width 835 height 154
drag, startPoint x: 454, startPoint y: 423, endPoint x: 668, endPoint y: 419, distance: 214.0
click at [668, 419] on html "10' X 10' CARPET PADDING 1.00 210.00 210.00T 07100-10X10 - R... 10' X 10' CARPE…" at bounding box center [874, 470] width 853 height 161
drag, startPoint x: 896, startPoint y: 810, endPoint x: 641, endPoint y: 419, distance: 466.8
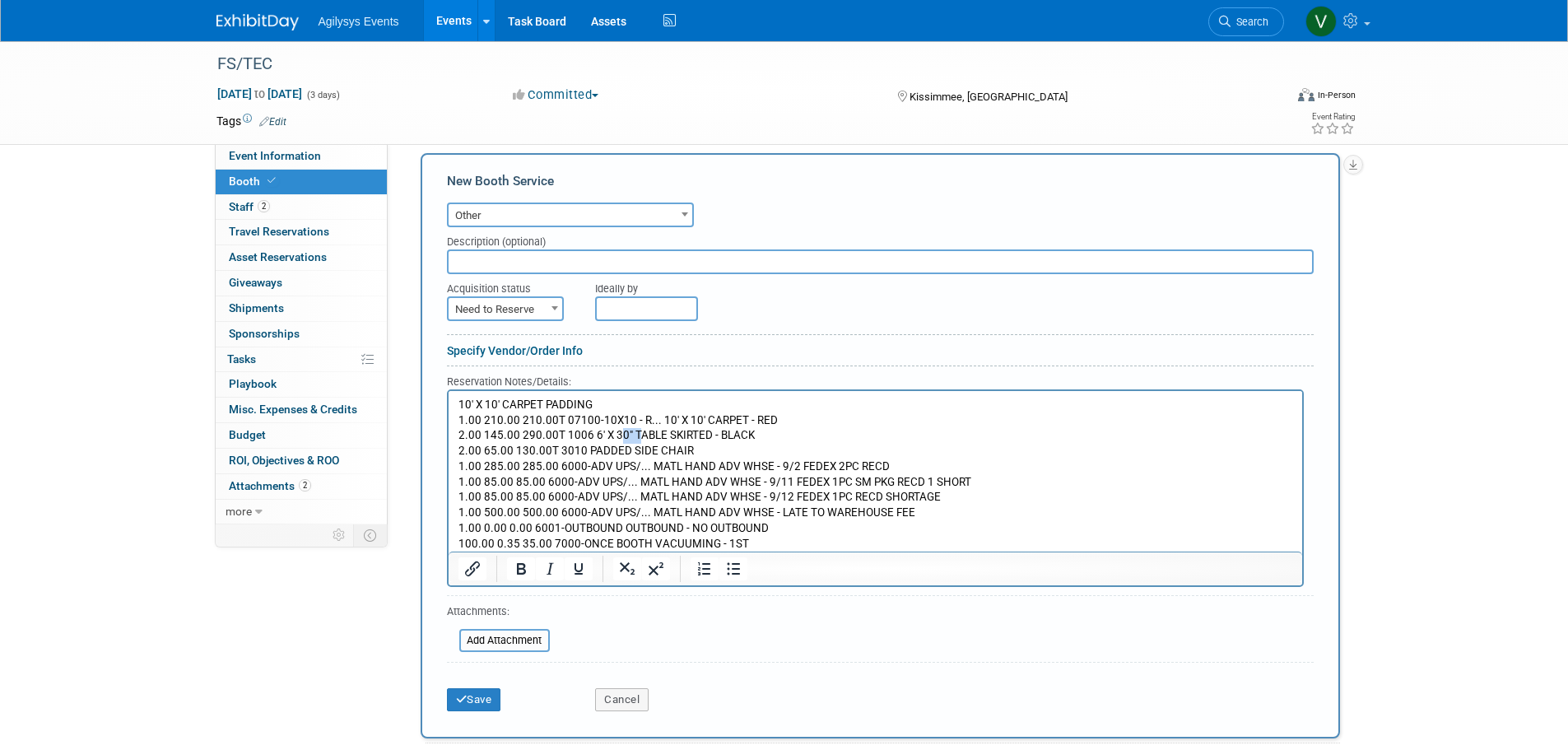
drag, startPoint x: 632, startPoint y: 430, endPoint x: 614, endPoint y: 431, distance: 18.0
click at [614, 431] on p "10' X 10' CARPET PADDING 1.00 210.00 210.00T 07100-10X10 - R... 10' X 10' CARPE…" at bounding box center [875, 474] width 835 height 154
click at [622, 434] on p "10' X 10' CARPET PADDING 1.00 210.00 210.00T 07100-10X10 - R... 10' X 10' CARPE…" at bounding box center [875, 474] width 835 height 154
drag, startPoint x: 623, startPoint y: 435, endPoint x: 885, endPoint y: 826, distance: 470.7
click at [447, 435] on html "10' X 10' CARPET PADDING 1.00 210.00 210.00T 07100-10X10 - R... 10' X 10' CARPE…" at bounding box center [874, 470] width 853 height 161
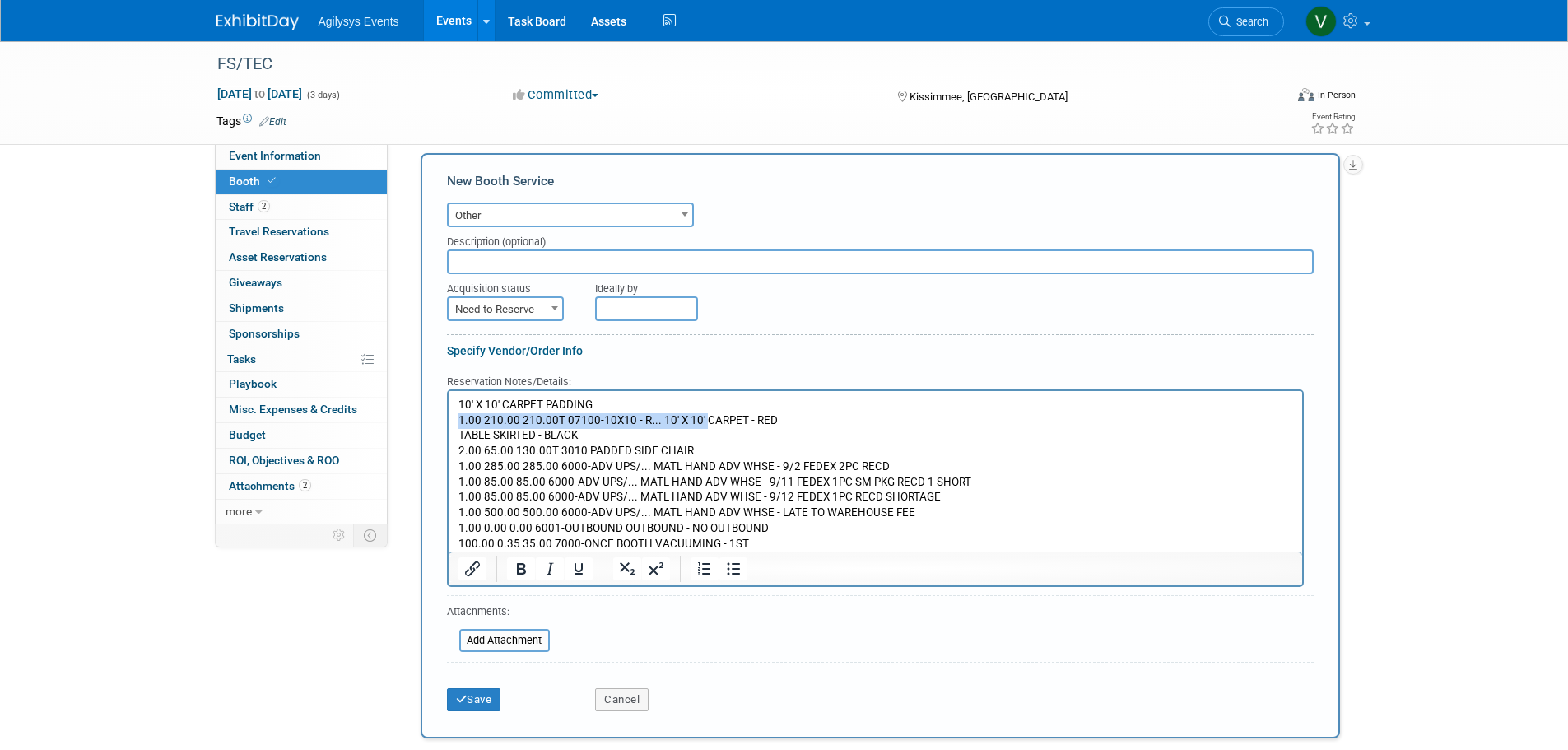
drag, startPoint x: 700, startPoint y: 418, endPoint x: 450, endPoint y: 424, distance: 250.1
click at [450, 424] on html "10' X 10' CARPET PADDING 1.00 210.00 210.00T 07100-10X10 - R... 10' X 10' CARPE…" at bounding box center [874, 470] width 853 height 161
drag, startPoint x: 507, startPoint y: 404, endPoint x: 451, endPoint y: 408, distance: 56.1
click at [451, 408] on html "10' X 10' CARPET PADDING CARPET - RED TABLE SKIRTED - BLACK 2.00 65.00 130.00T …" at bounding box center [874, 470] width 853 height 161
drag, startPoint x: 502, startPoint y: 398, endPoint x: 453, endPoint y: 402, distance: 49.2
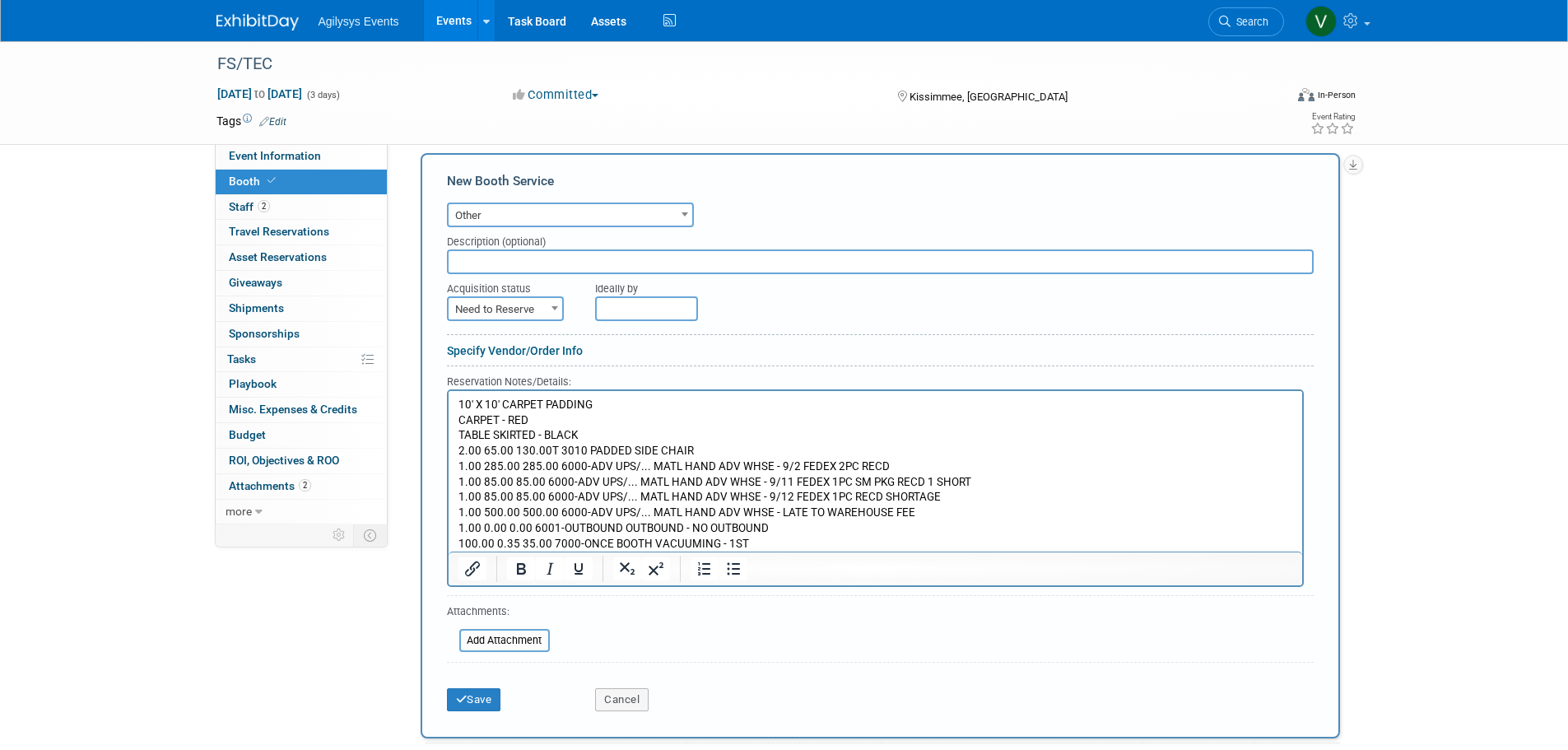
click at [453, 402] on html "10' X 10' CARPET PADDING CARPET - RED TABLE SKIRTED - BLACK 2.00 65.00 130.00T …" at bounding box center [874, 470] width 853 height 161
click at [506, 400] on p "10' X 10' CARPET PADDING CARPET - RED TABLE SKIRTED - BLACK 2.00 65.00 130.00T …" at bounding box center [875, 474] width 835 height 154
drag, startPoint x: 579, startPoint y: 447, endPoint x: 448, endPoint y: 449, distance: 131.0
click at [448, 449] on html "CARPET PADDING CARPET - RED TABLE SKIRTED - BLACK 2.00 65.00 130.00T 3010 PADDE…" at bounding box center [874, 470] width 853 height 161
drag, startPoint x: 642, startPoint y: 467, endPoint x: 457, endPoint y: 466, distance: 185.0
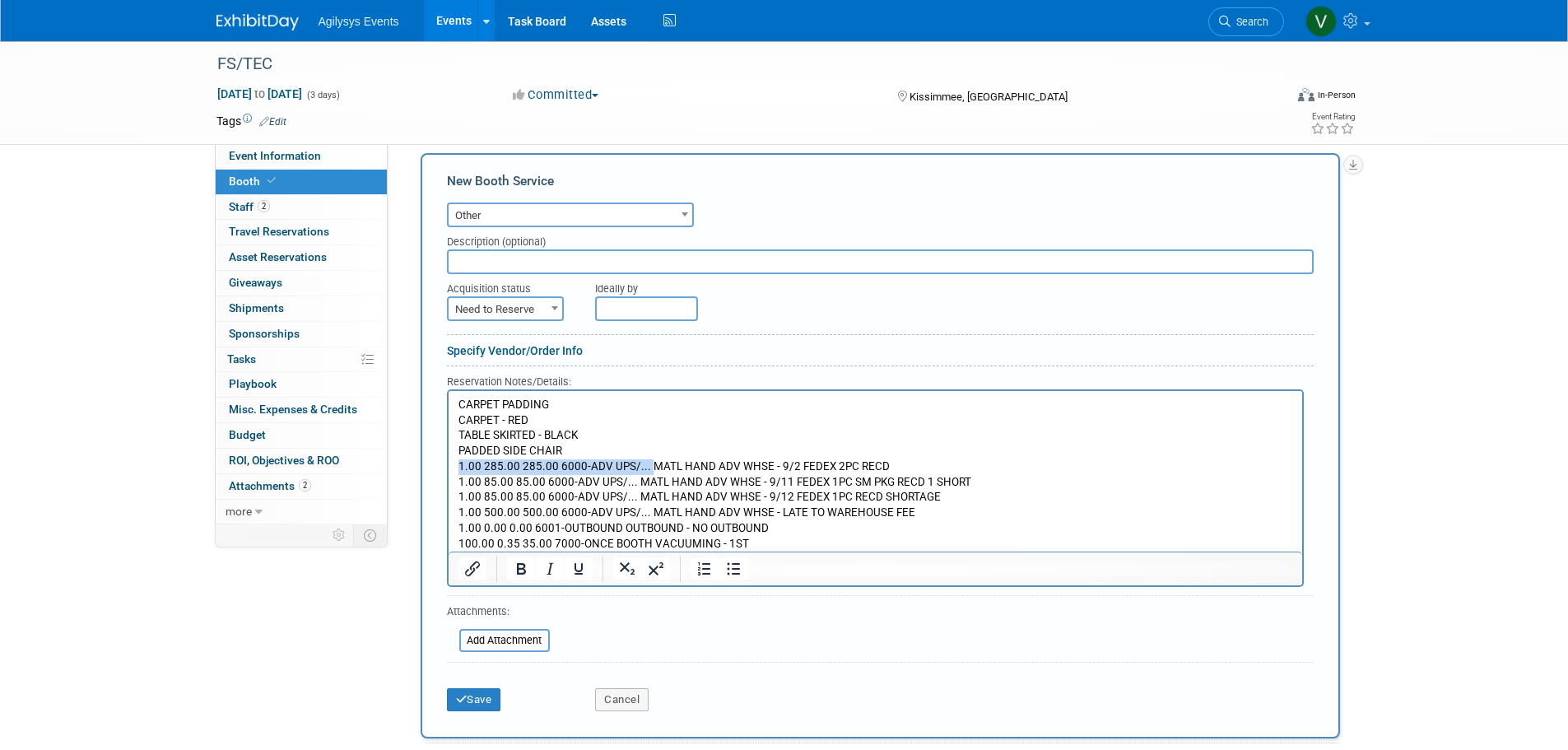
click at [457, 466] on p "CARPET PADDING CARPET - RED TABLE SKIRTED - BLACK PADDED SIDE CHAIR 1.00 285.00…" at bounding box center [875, 474] width 835 height 154
drag, startPoint x: 631, startPoint y: 478, endPoint x: 434, endPoint y: 478, distance: 197.0
click at [447, 478] on html "CARPET PADDING CARPET - RED TABLE SKIRTED - BLACK PADDED SIDE CHAIR MATL HAND A…" at bounding box center [874, 470] width 853 height 161
drag, startPoint x: 627, startPoint y: 498, endPoint x: 450, endPoint y: 498, distance: 177.0
click at [450, 498] on html "CARPET PADDING CARPET - RED TABLE SKIRTED - BLACK PADDED SIDE CHAIR MATL HAND A…" at bounding box center [874, 470] width 853 height 161
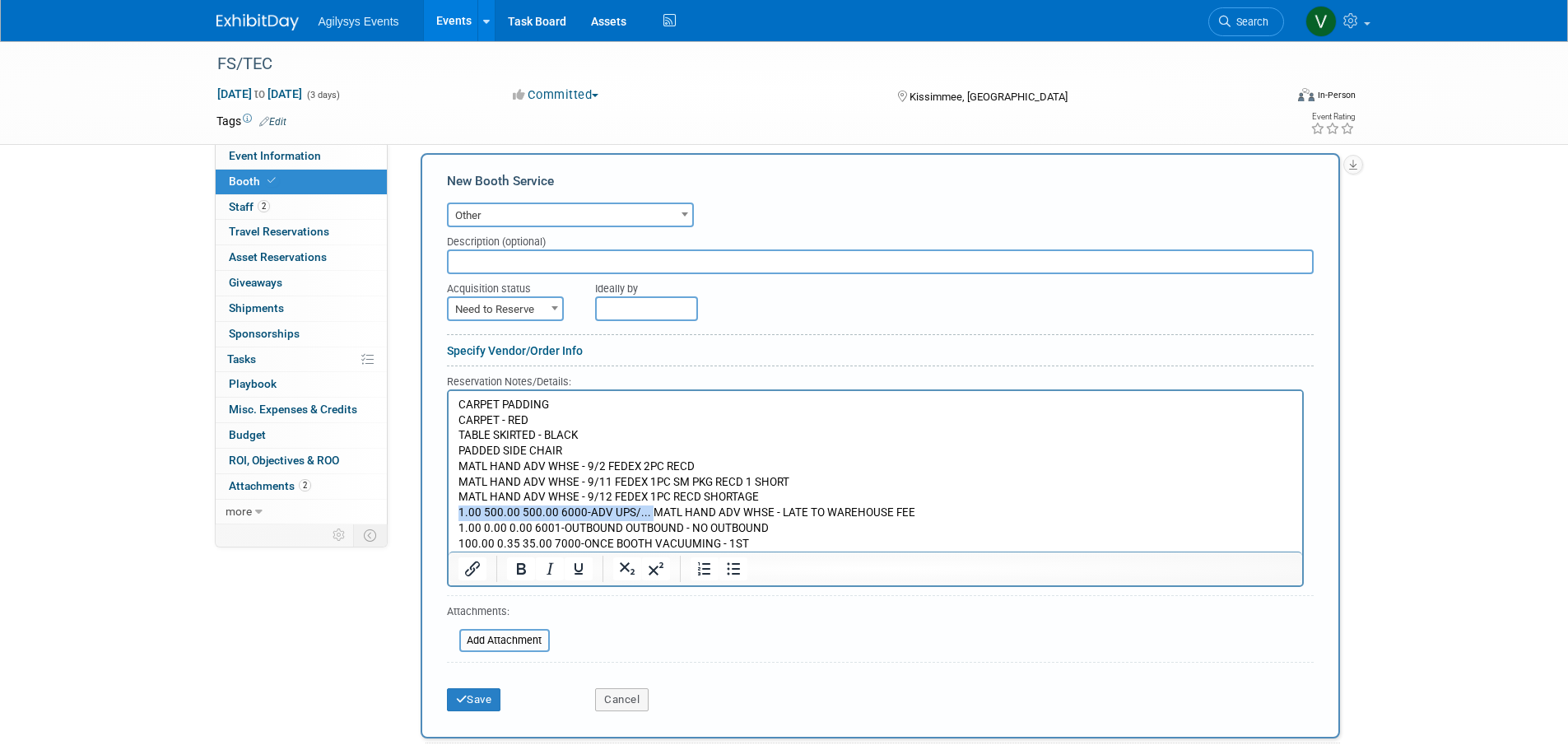
drag, startPoint x: 645, startPoint y: 513, endPoint x: 448, endPoint y: 518, distance: 197.1
click at [448, 518] on html "CARPET PADDING CARPET - RED TABLE SKIRTED - BLACK PADDED SIDE CHAIR MATL HAND A…" at bounding box center [874, 470] width 853 height 161
drag, startPoint x: 556, startPoint y: 527, endPoint x: 872, endPoint y: 924, distance: 507.4
click at [447, 529] on html "CARPET PADDING CARPET - RED TABLE SKIRTED - BLACK PADDED SIDE CHAIR MATL HAND A…" at bounding box center [874, 470] width 853 height 161
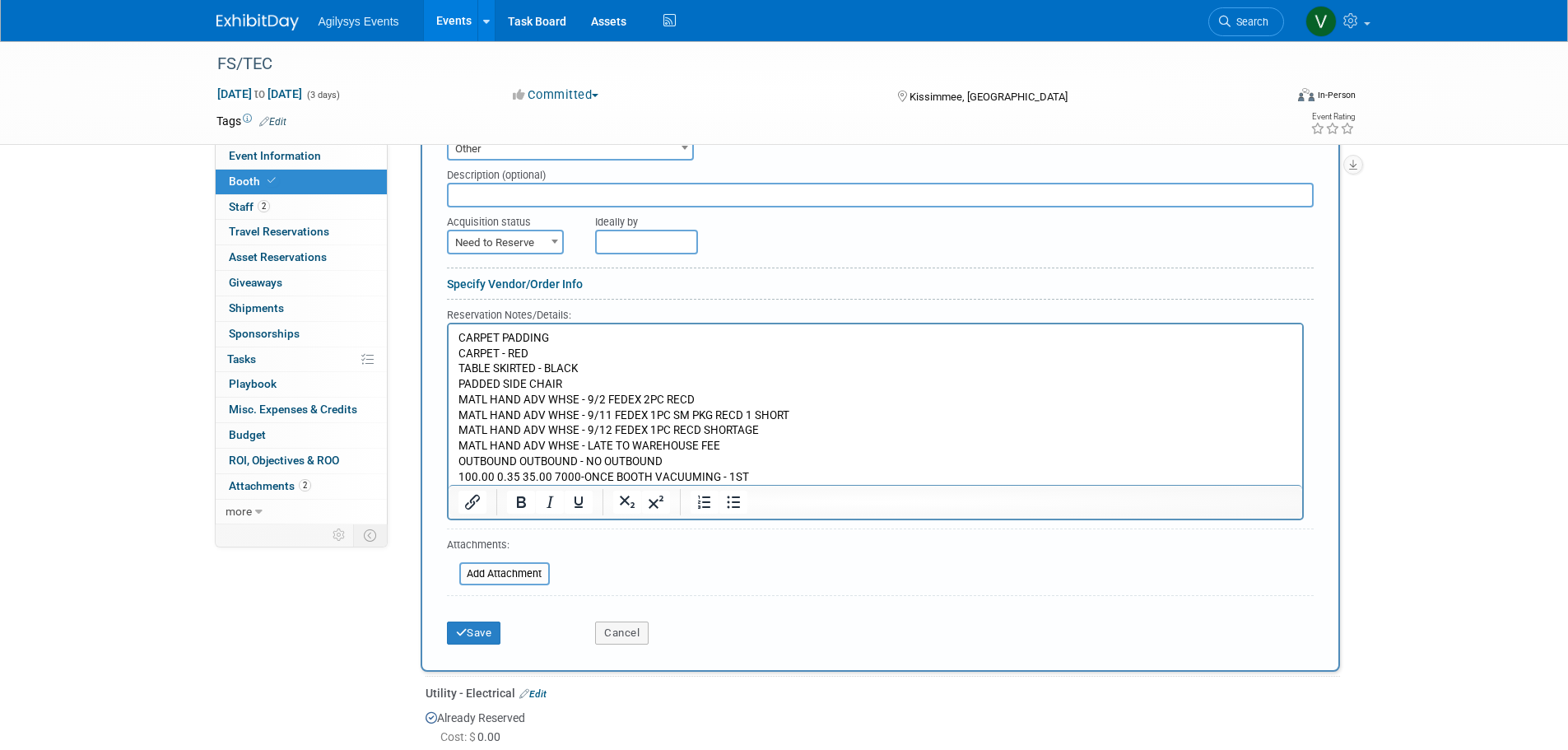
scroll to position [533, 0]
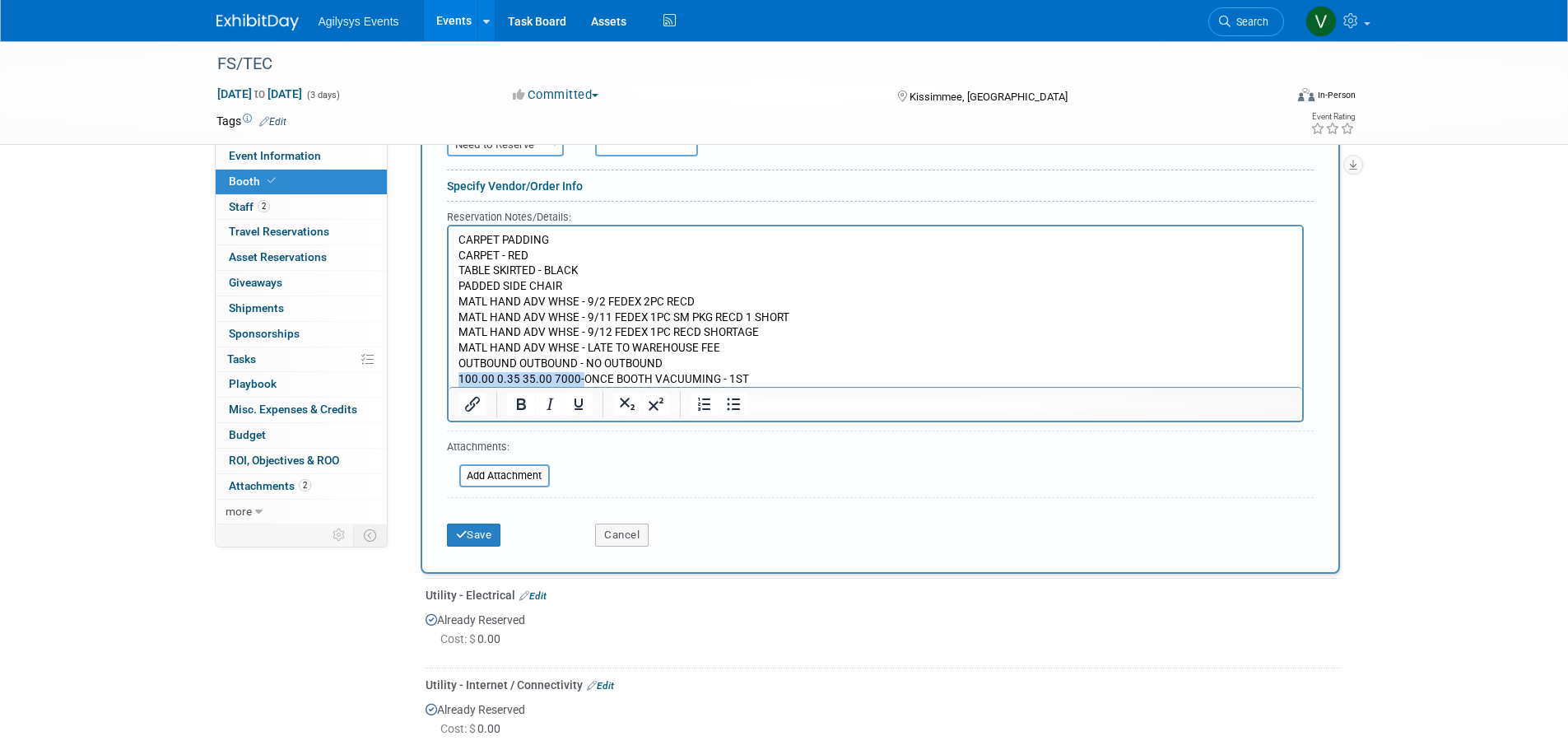
drag, startPoint x: 576, startPoint y: 379, endPoint x: 438, endPoint y: 388, distance: 138.3
click at [447, 386] on html "CARPET PADDING CARPET - RED TABLE SKIRTED - BLACK PADDED SIDE CHAIR MATL HAND A…" at bounding box center [874, 305] width 853 height 161
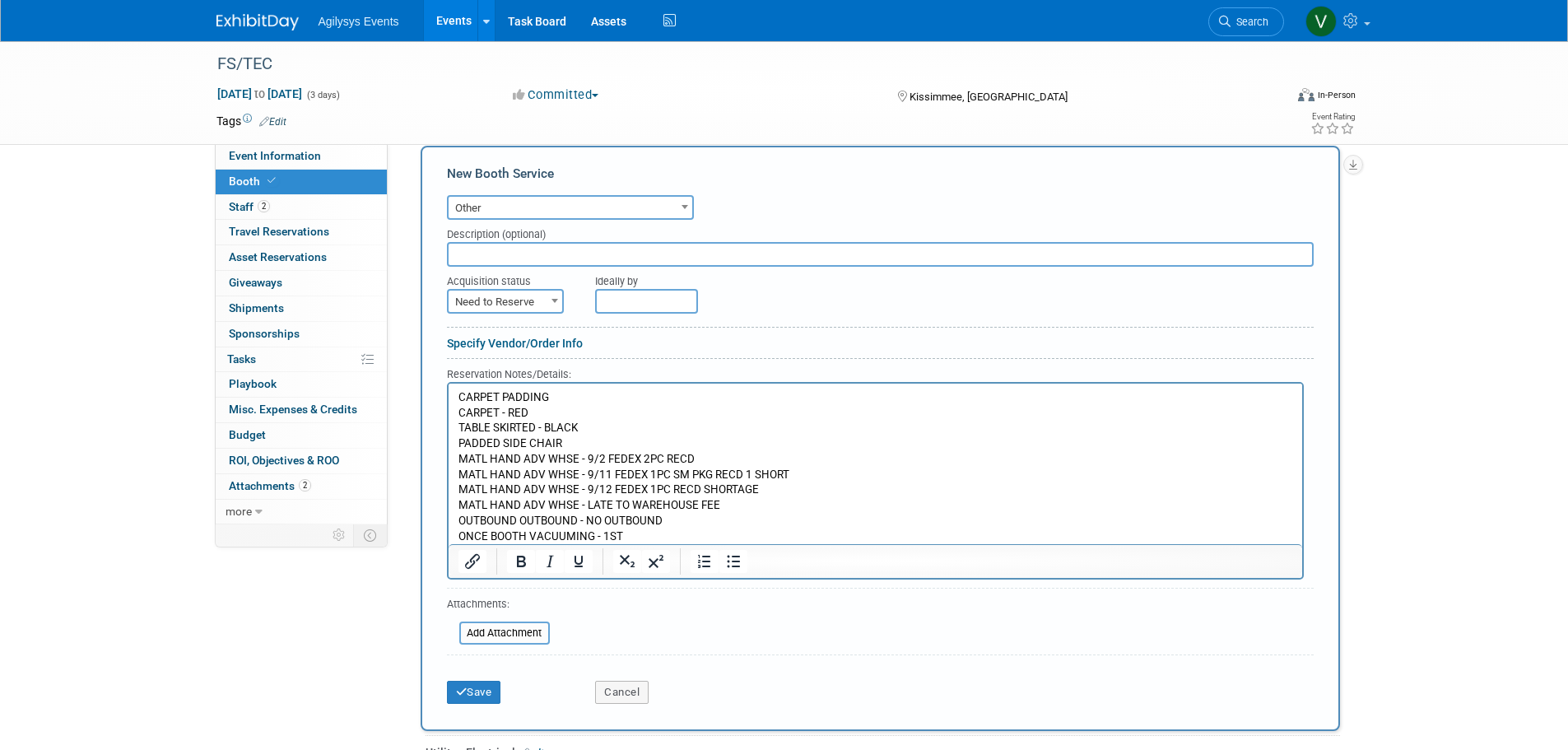
scroll to position [368, 0]
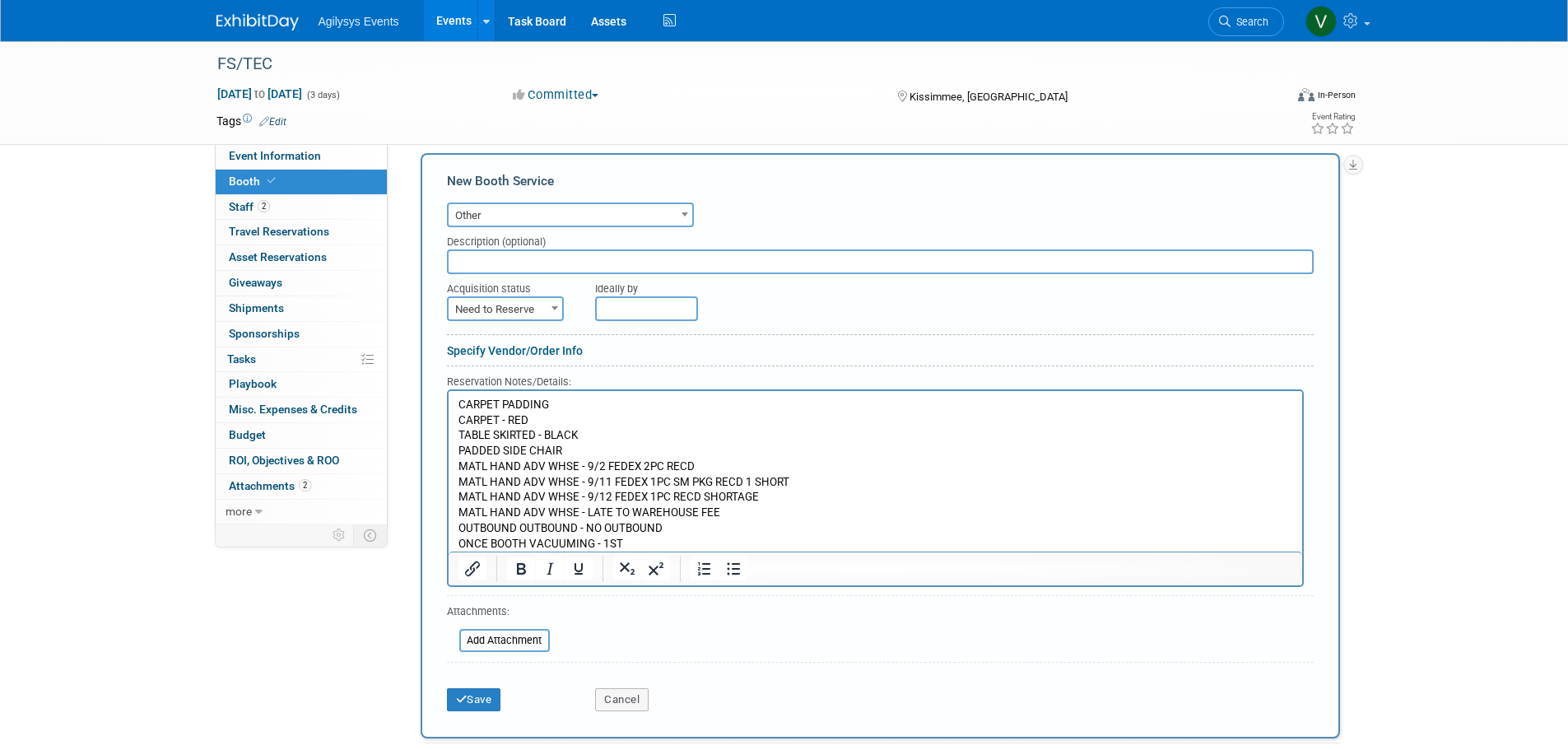
click at [543, 314] on span "Need to Reserve" at bounding box center [505, 309] width 113 height 23
select select "2"
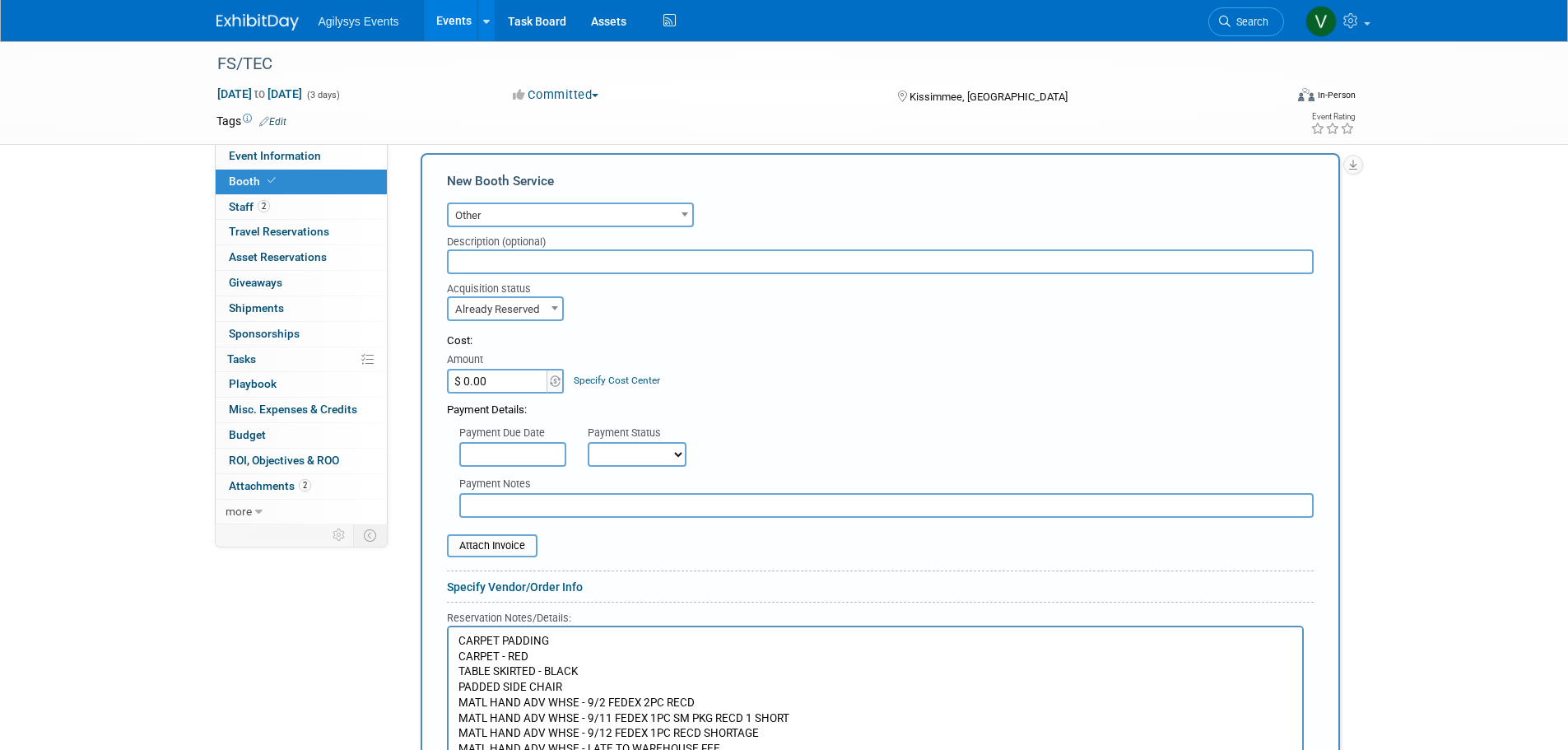
click at [508, 381] on input "$ 0.00" at bounding box center [497, 380] width 103 height 25
type input "$ 1,855.38"
click at [653, 451] on select "Not Paid Yet Partially Paid Paid in Full" at bounding box center [637, 454] width 99 height 25
select select "1"
click at [588, 442] on select "Not Paid Yet Partially Paid Paid in Full" at bounding box center [637, 454] width 99 height 25
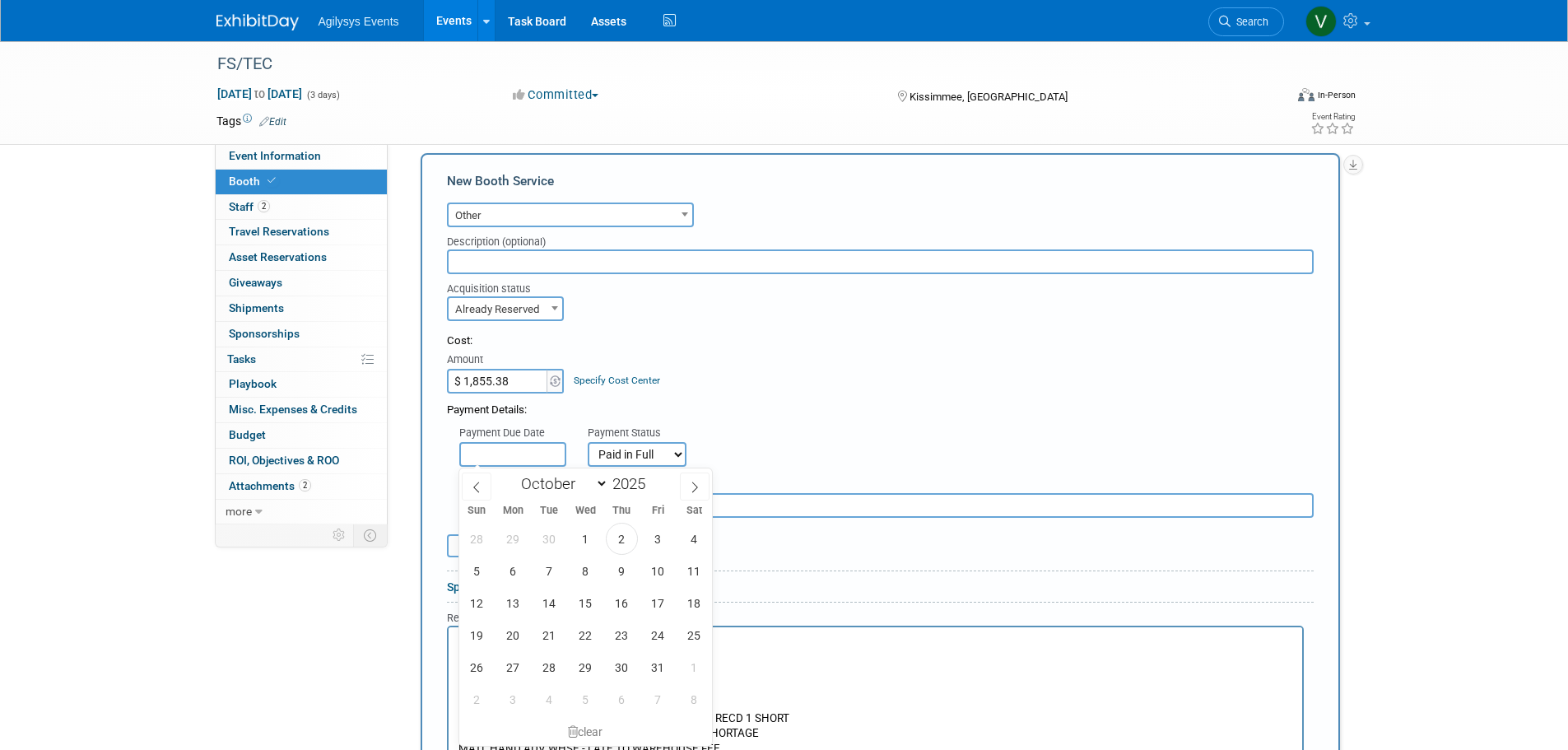
click at [512, 455] on input "text" at bounding box center [513, 454] width 107 height 25
click at [473, 493] on span at bounding box center [476, 487] width 30 height 28
select select "8"
click at [696, 602] on span "20" at bounding box center [693, 603] width 32 height 32
type input "Sep 20, 2025"
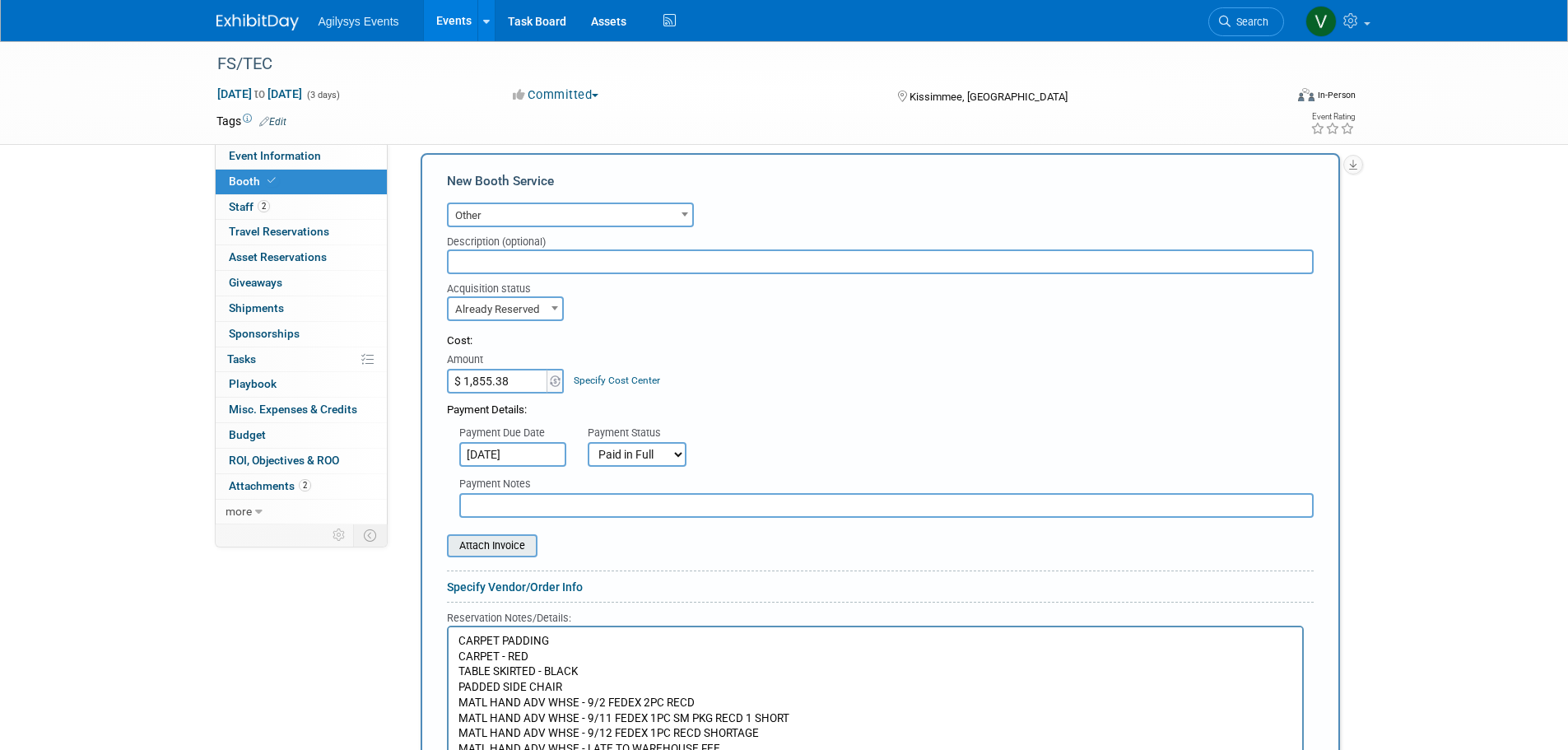
click at [491, 549] on input "file" at bounding box center [438, 546] width 196 height 20
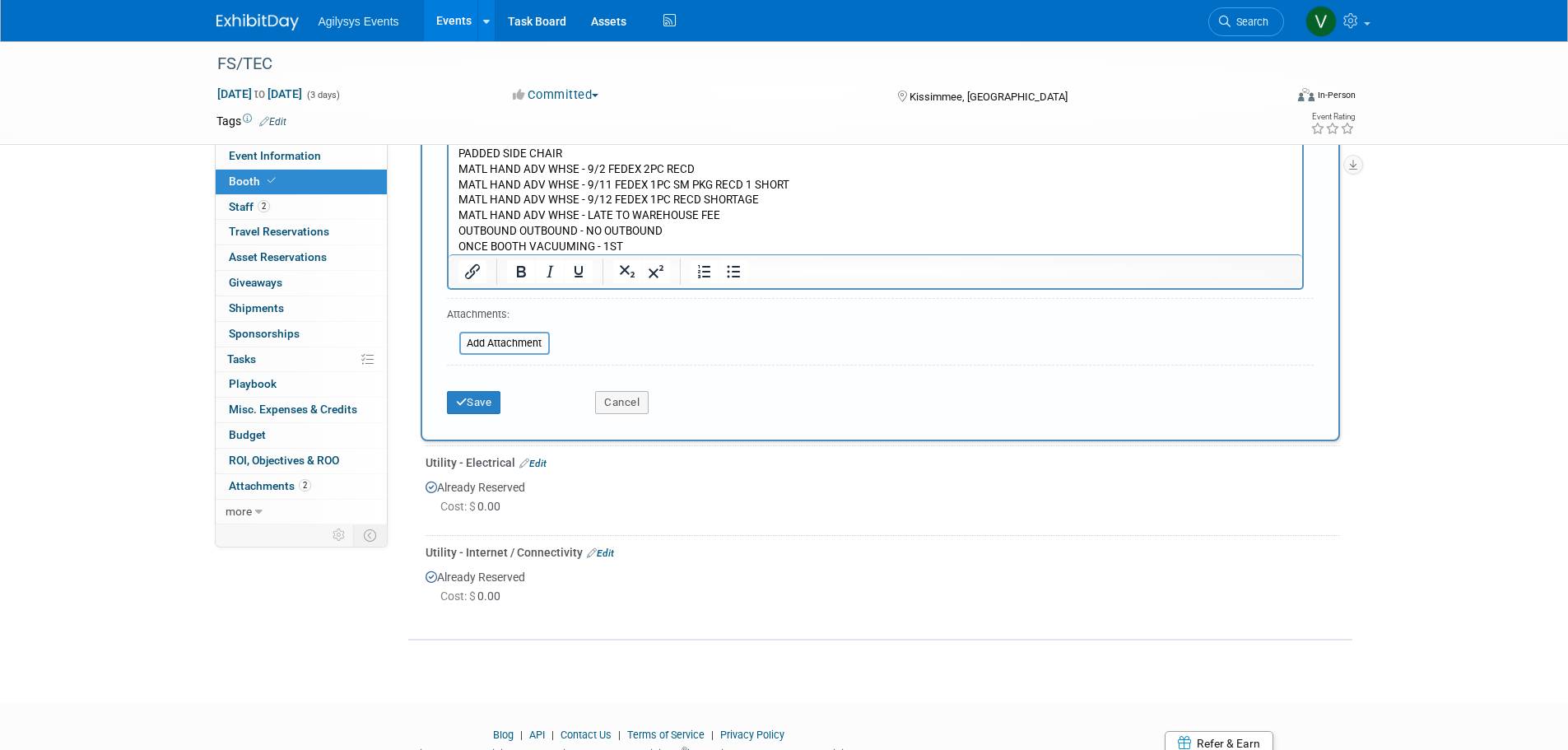
scroll to position [944, 0]
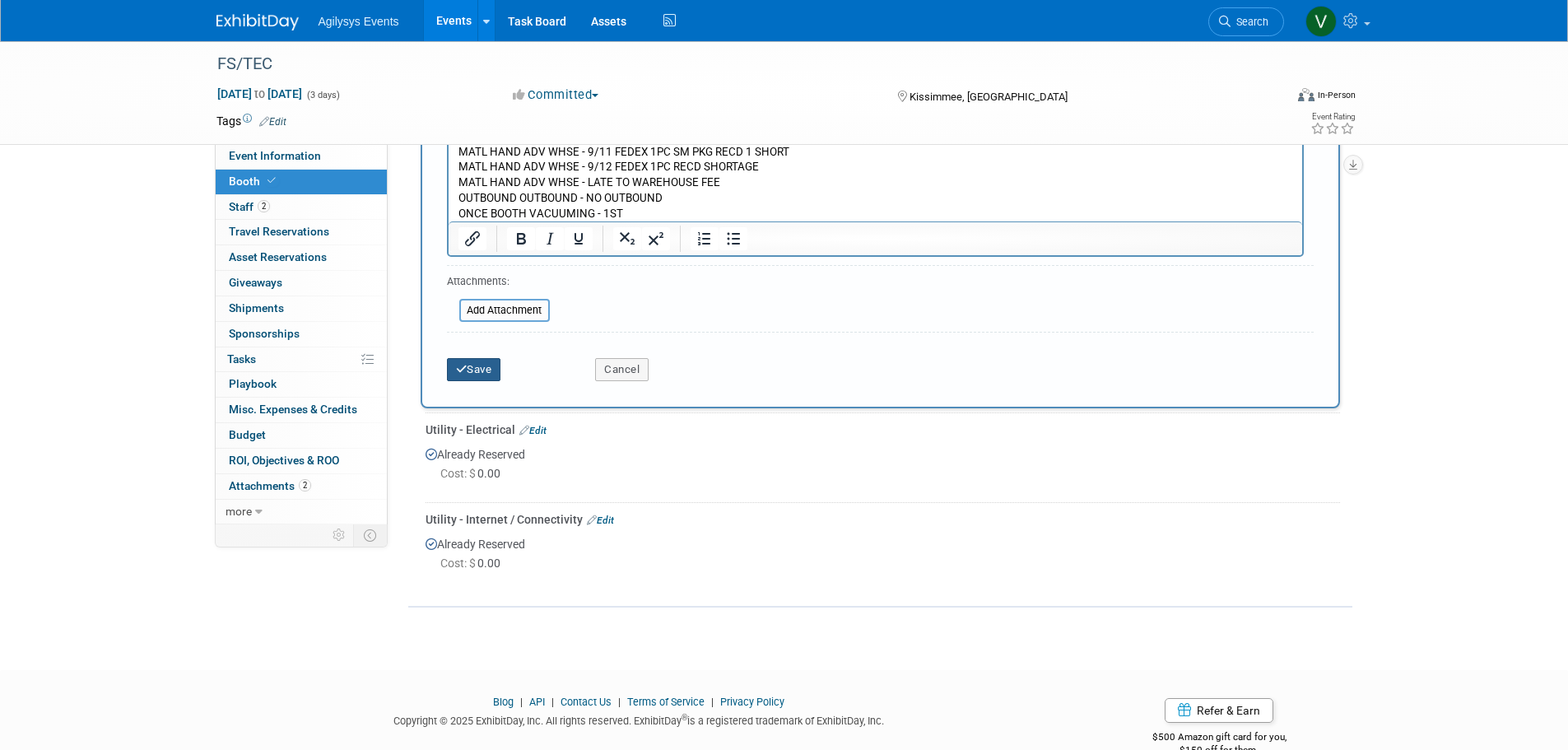
click at [485, 378] on button "Save" at bounding box center [474, 370] width 54 height 23
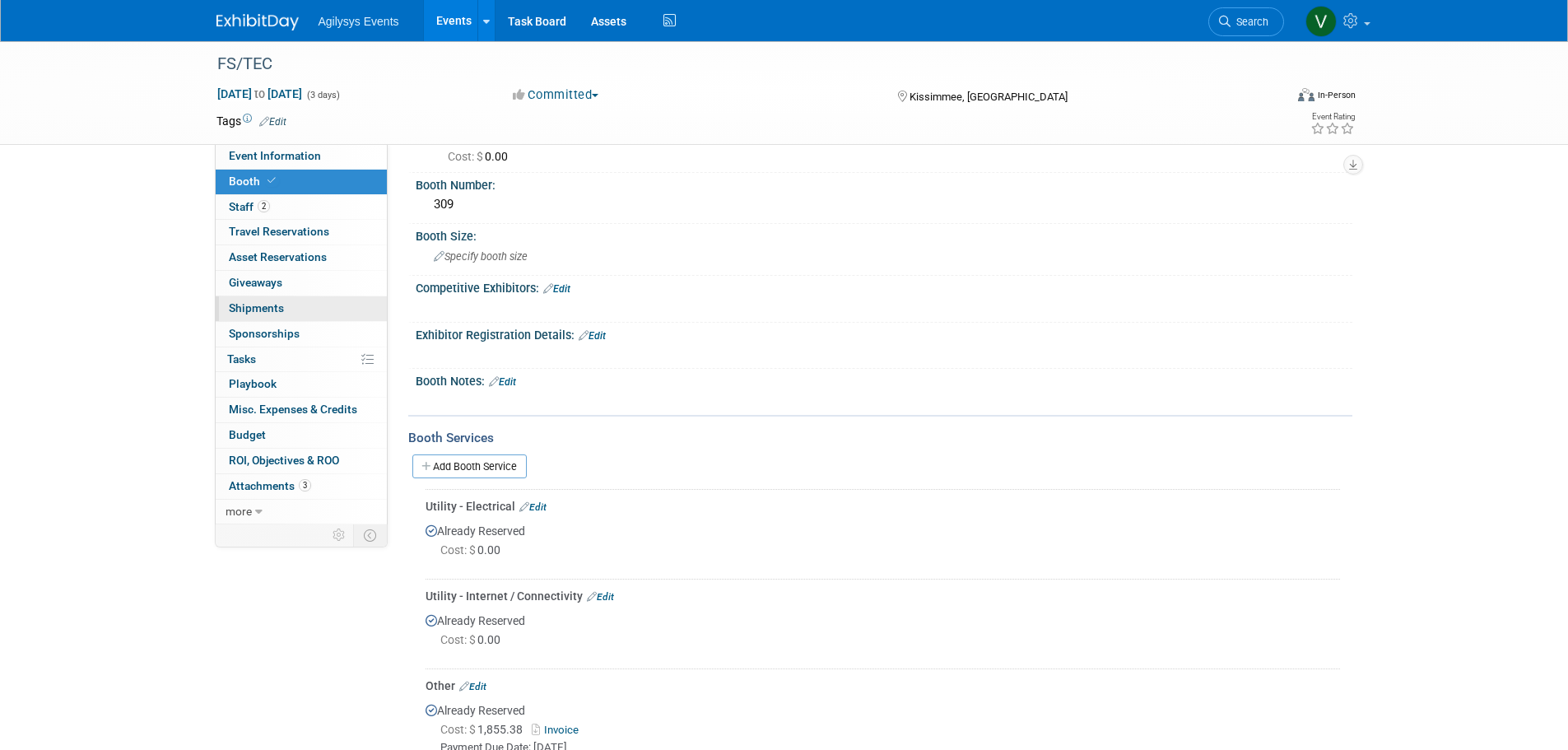
scroll to position [0, 0]
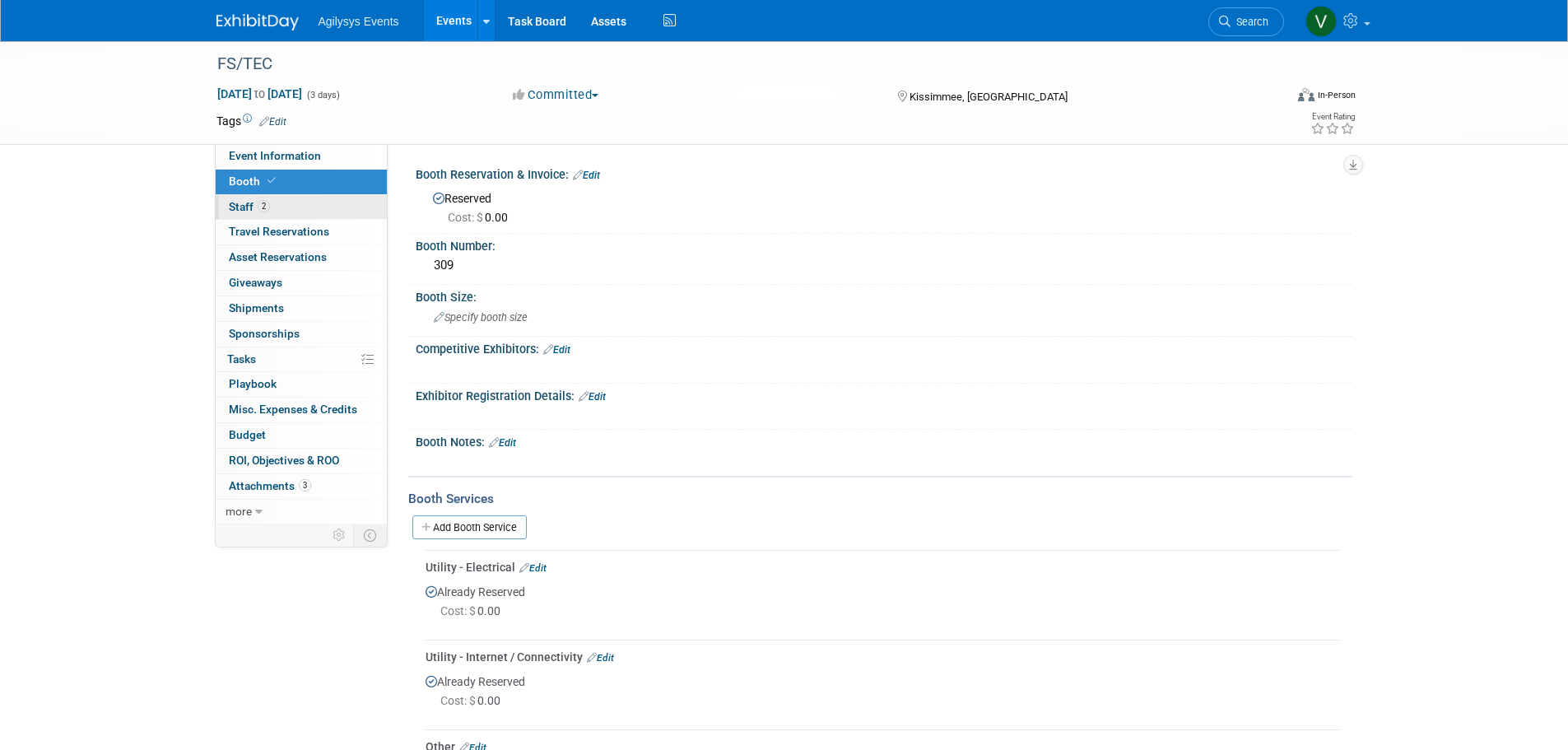
click at [275, 204] on link "2 Staff 2" at bounding box center [301, 207] width 172 height 25
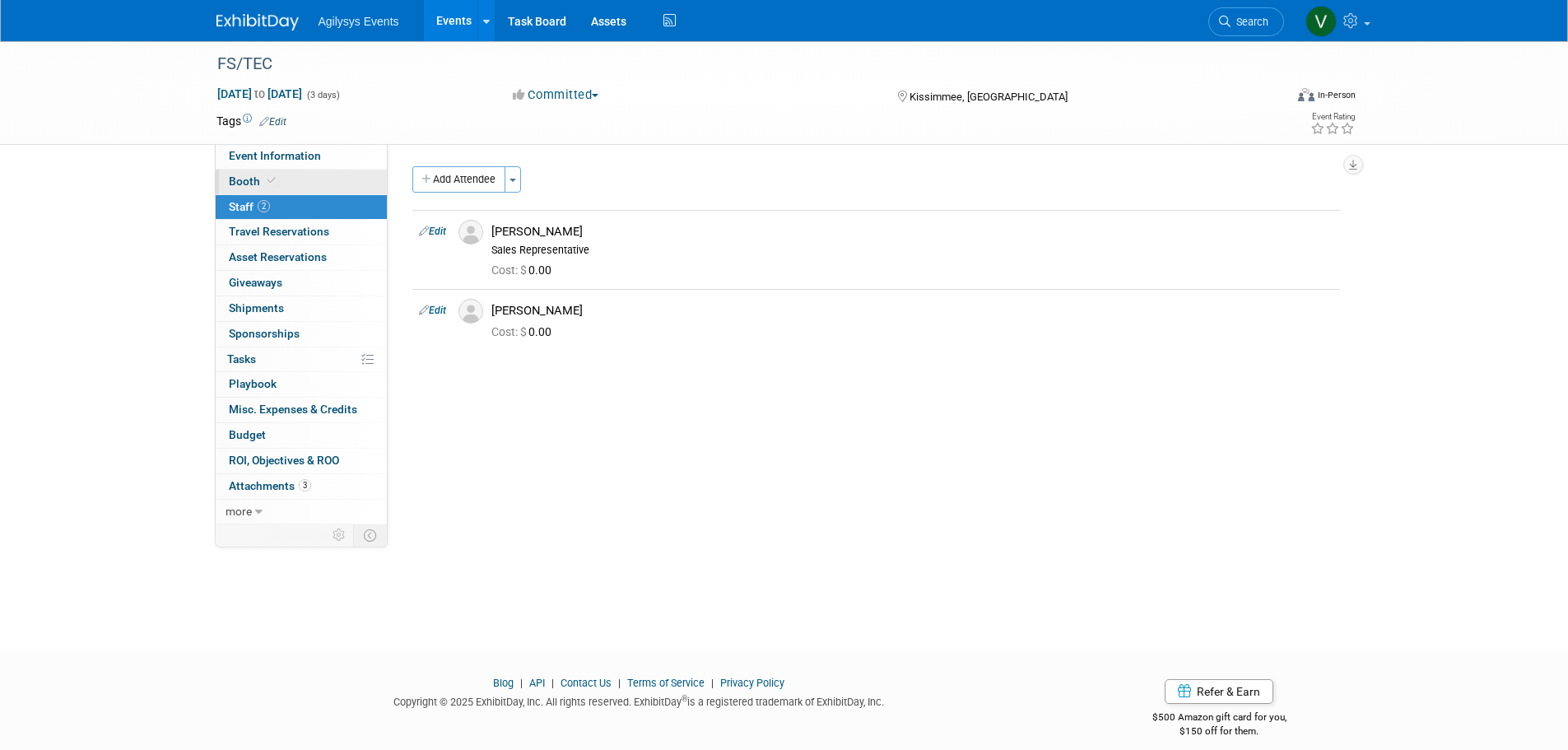
click at [281, 182] on link "Booth" at bounding box center [301, 182] width 172 height 25
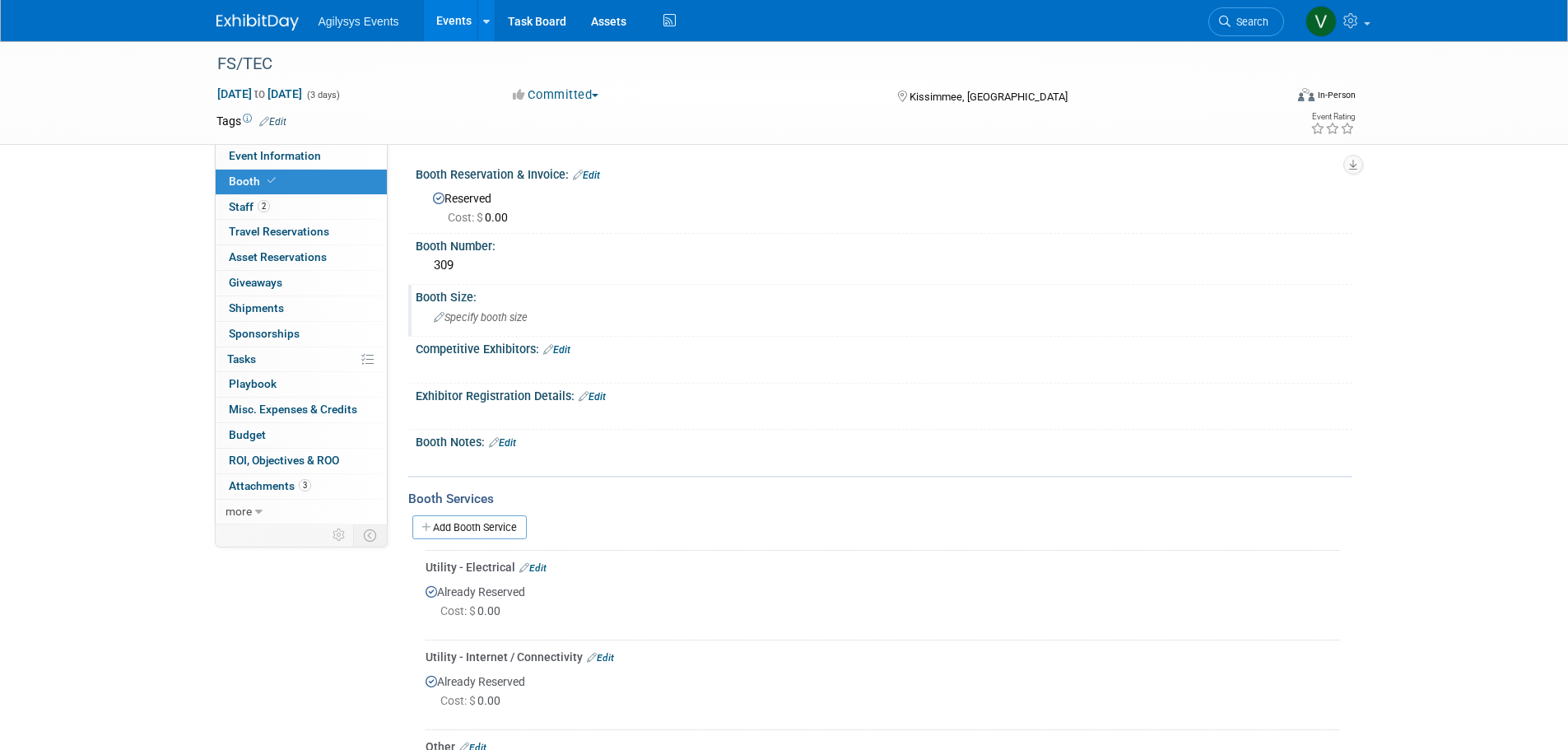
click at [466, 312] on span "Specify booth size" at bounding box center [480, 318] width 93 height 13
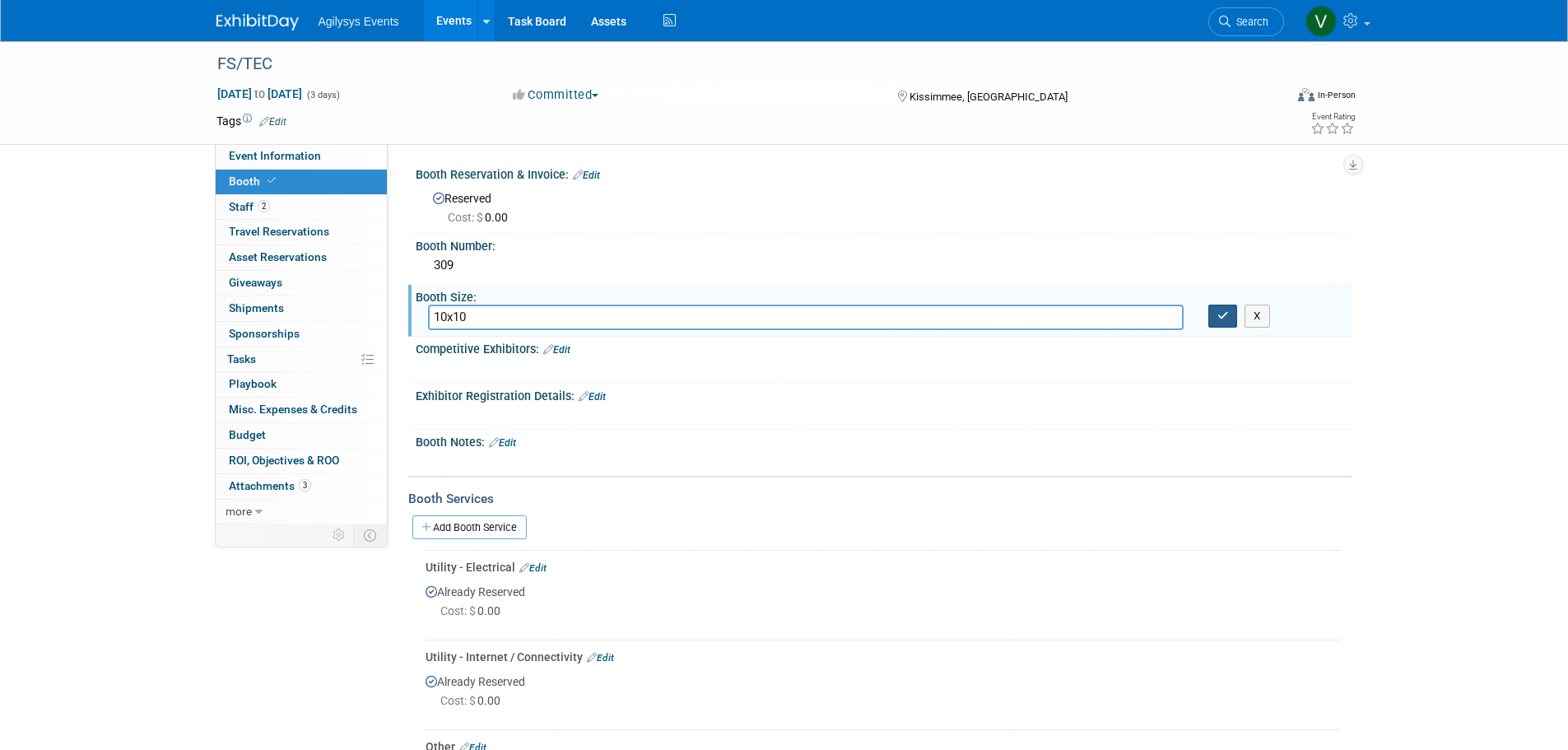
type input "10x10"
click at [1217, 313] on icon "button" at bounding box center [1222, 316] width 12 height 11
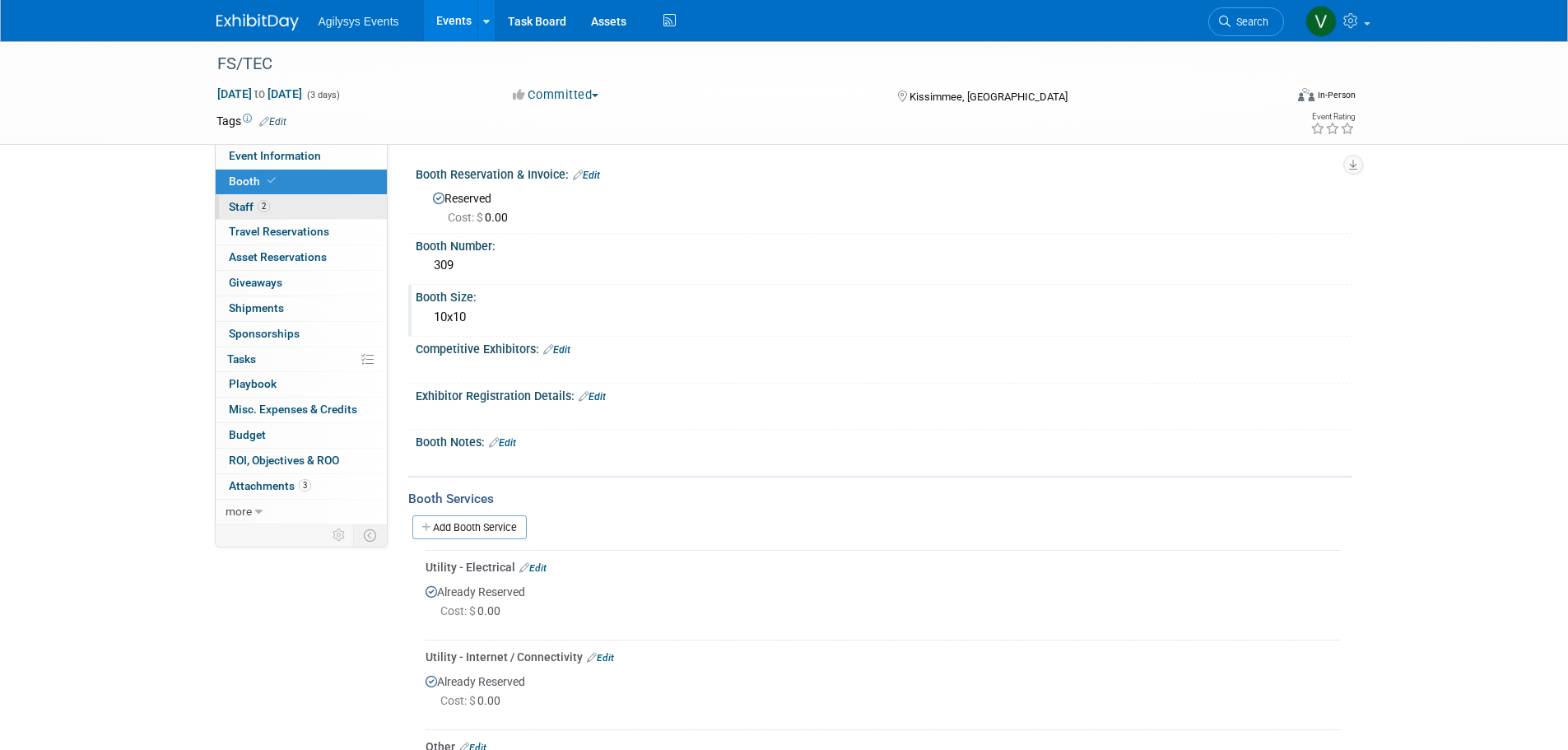
click at [273, 209] on link "2 Staff 2" at bounding box center [301, 207] width 172 height 25
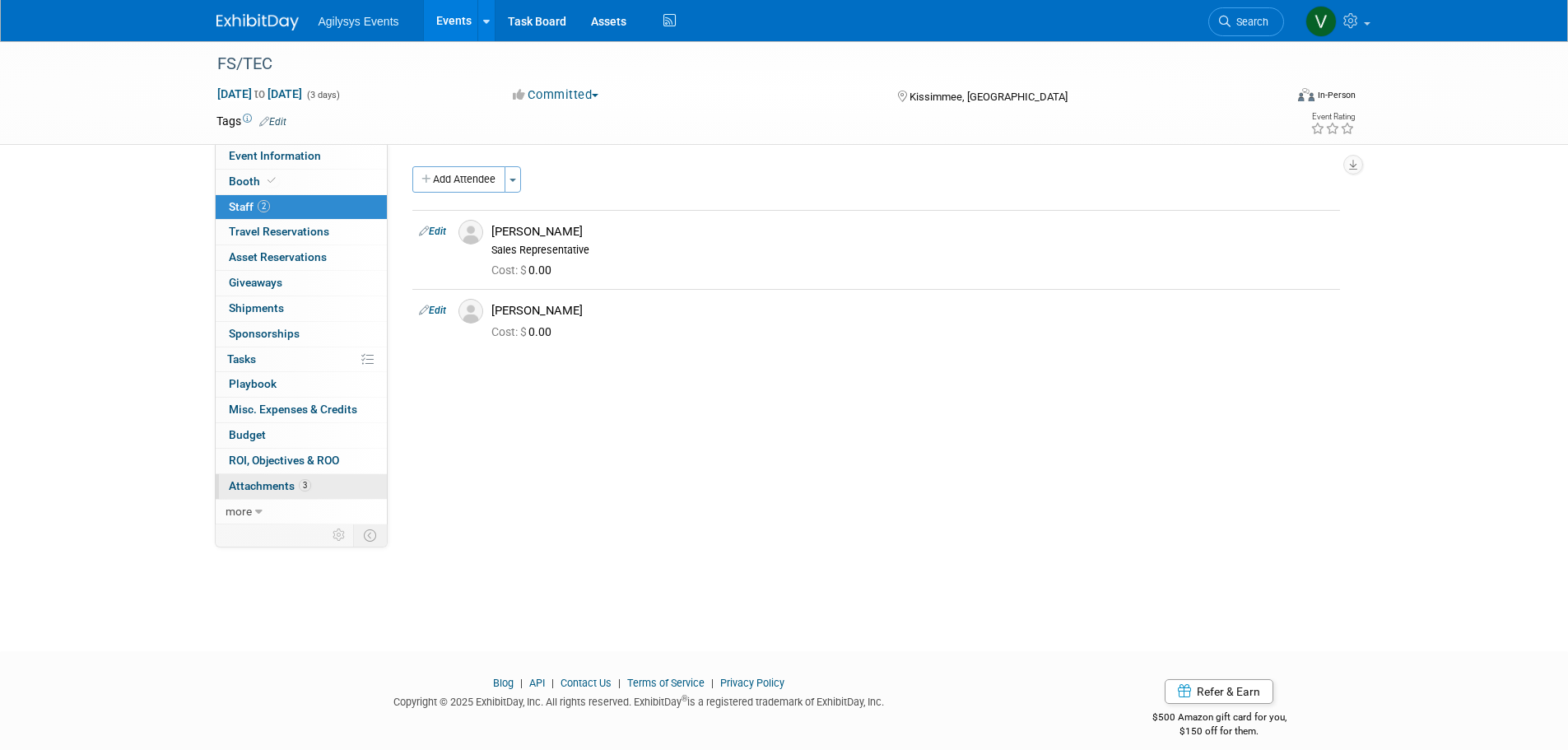
click at [267, 488] on span "Attachments 3" at bounding box center [270, 486] width 83 height 14
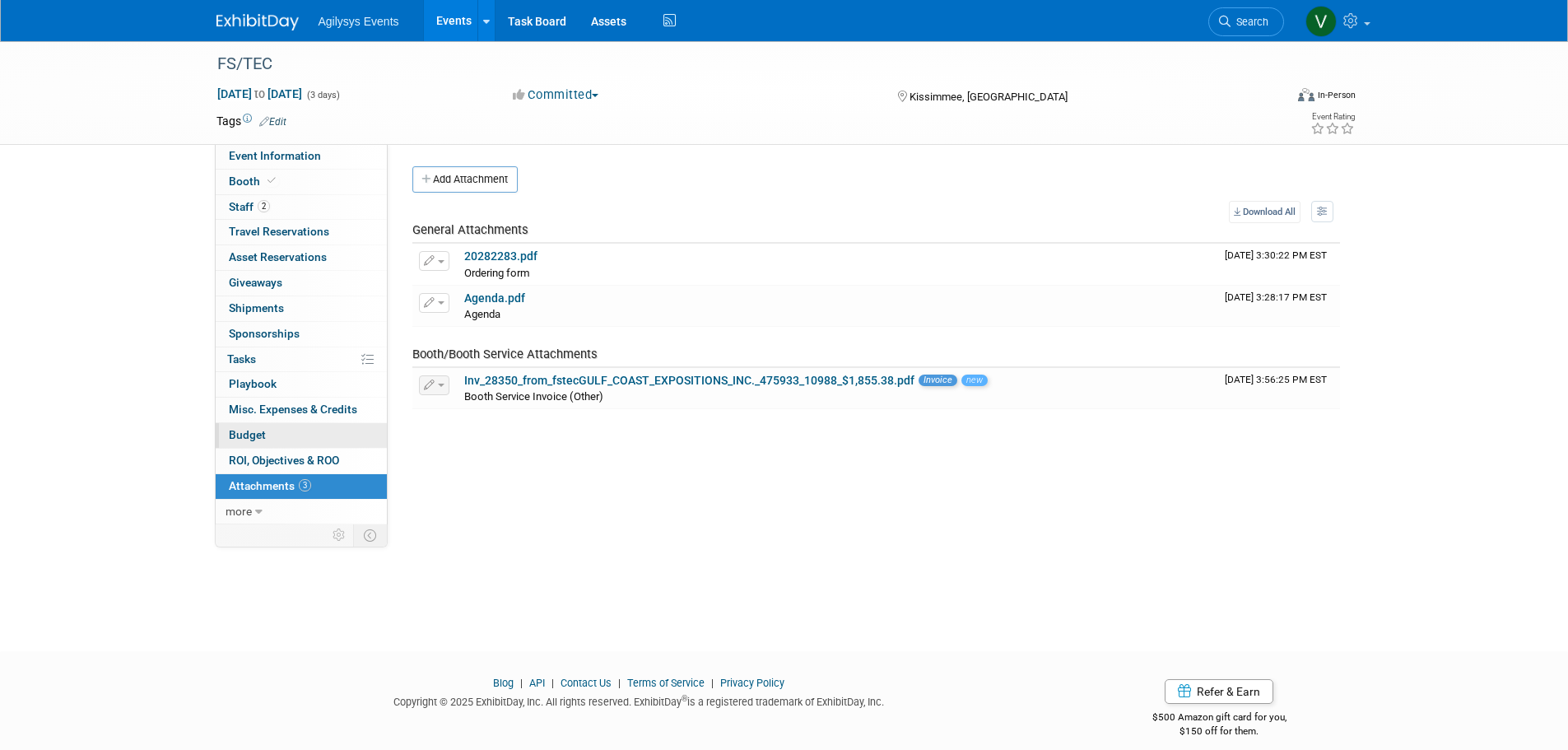
click at [260, 437] on span "Budget" at bounding box center [247, 435] width 37 height 14
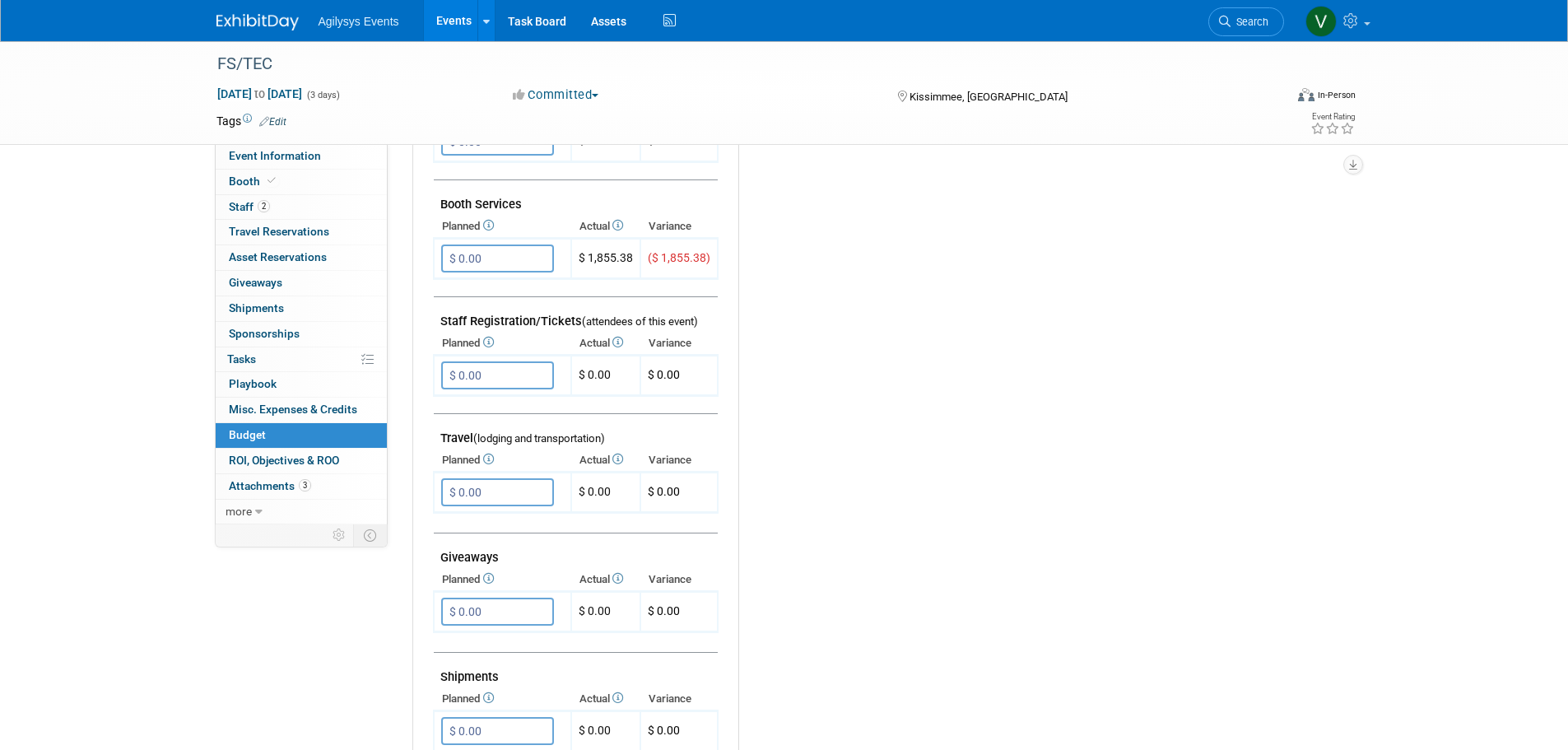
scroll to position [164, 0]
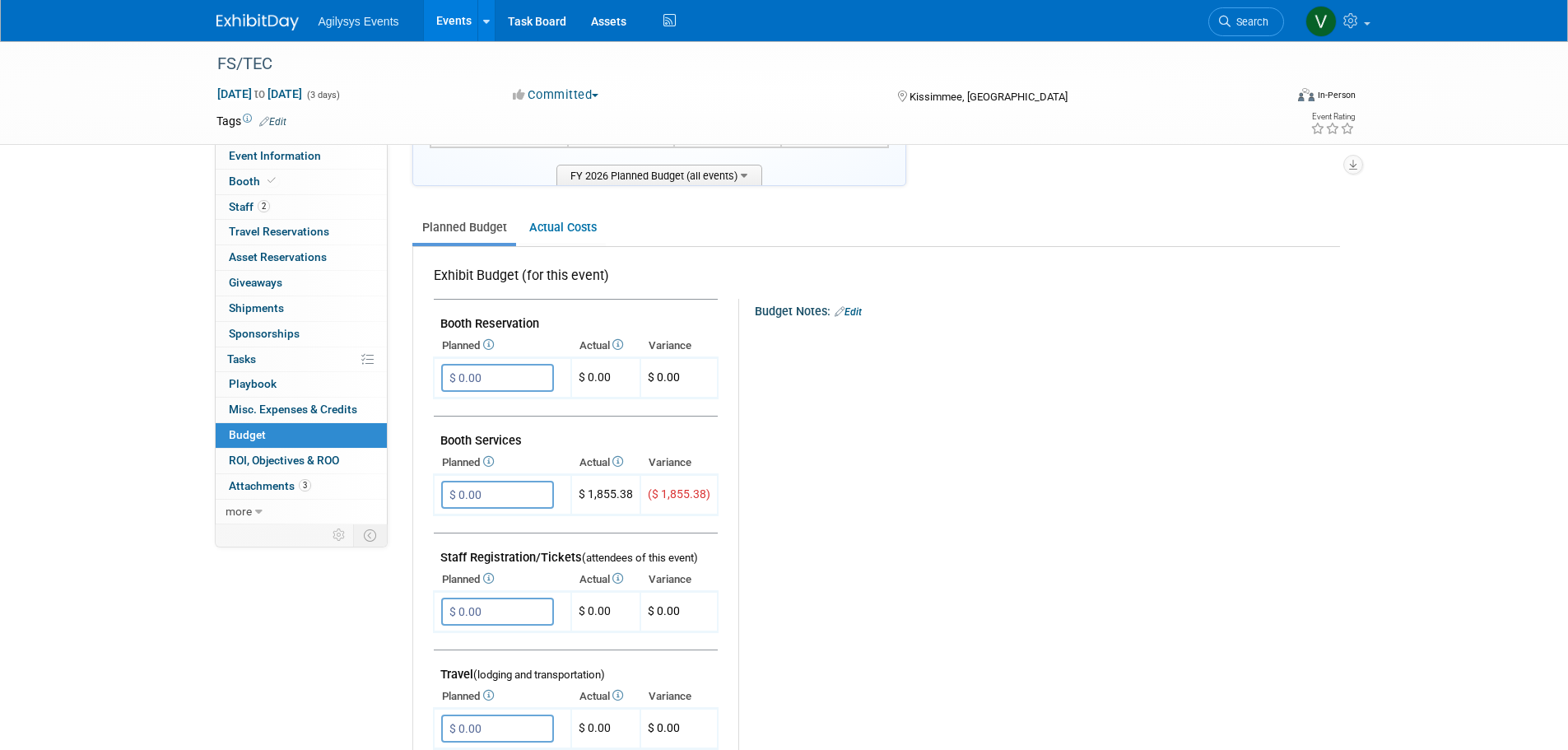
click at [851, 316] on link "Edit" at bounding box center [848, 311] width 27 height 12
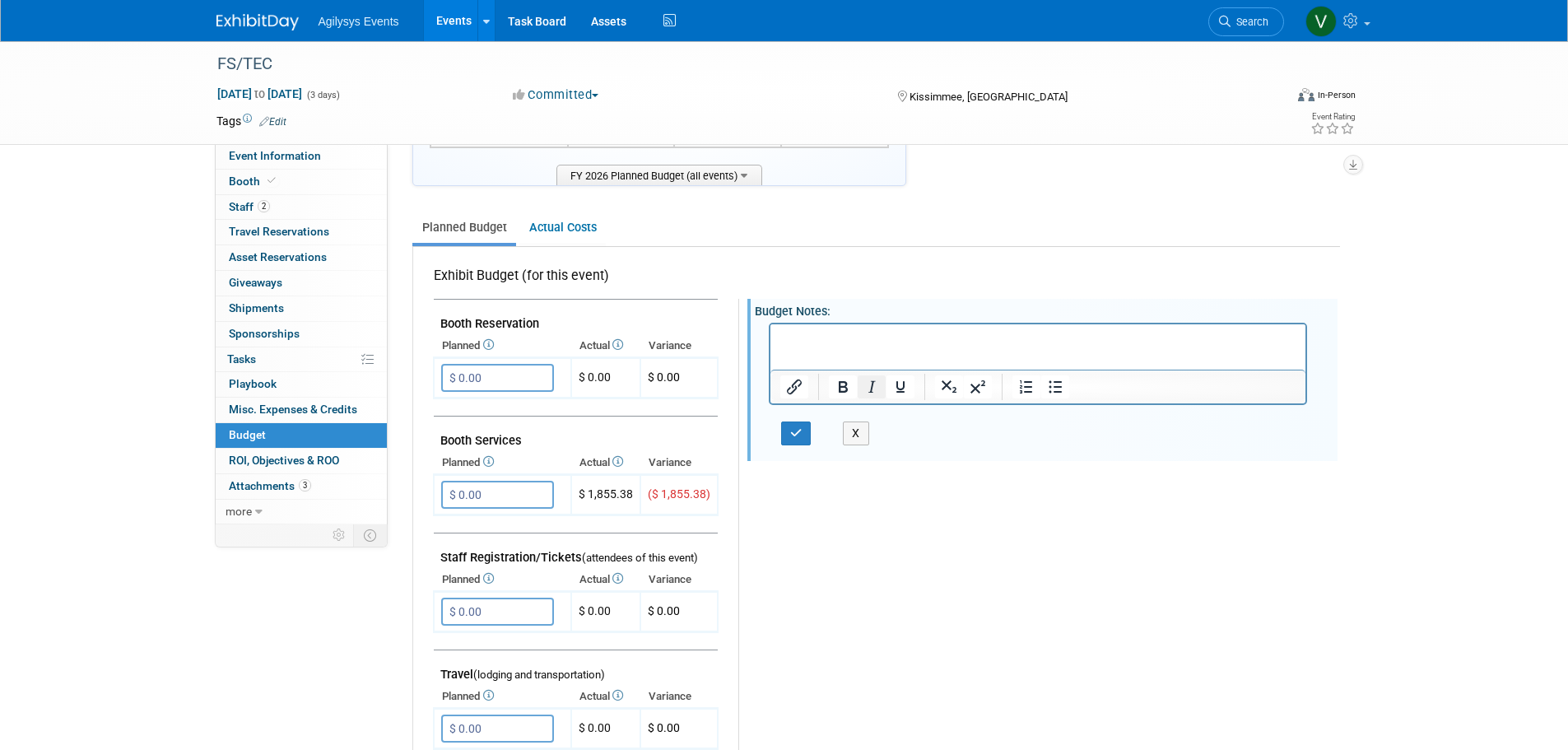
scroll to position [0, 0]
click at [936, 664] on div "Budget Notes: Edit X" at bounding box center [1033, 725] width 588 height 854
drag, startPoint x: 849, startPoint y: 432, endPoint x: 841, endPoint y: 512, distance: 80.4
click at [850, 431] on button "X" at bounding box center [856, 433] width 26 height 24
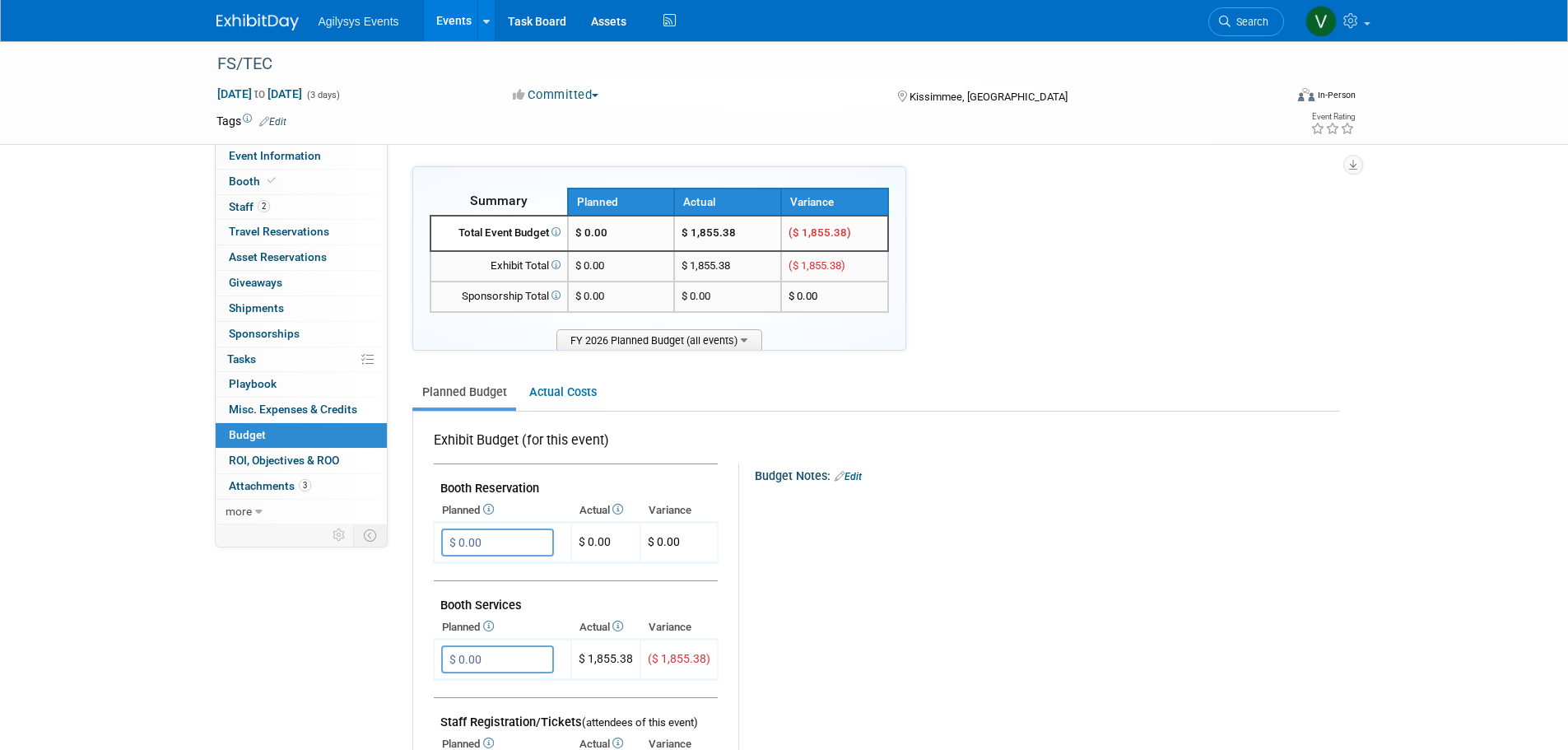
click at [259, 16] on img at bounding box center [258, 22] width 83 height 16
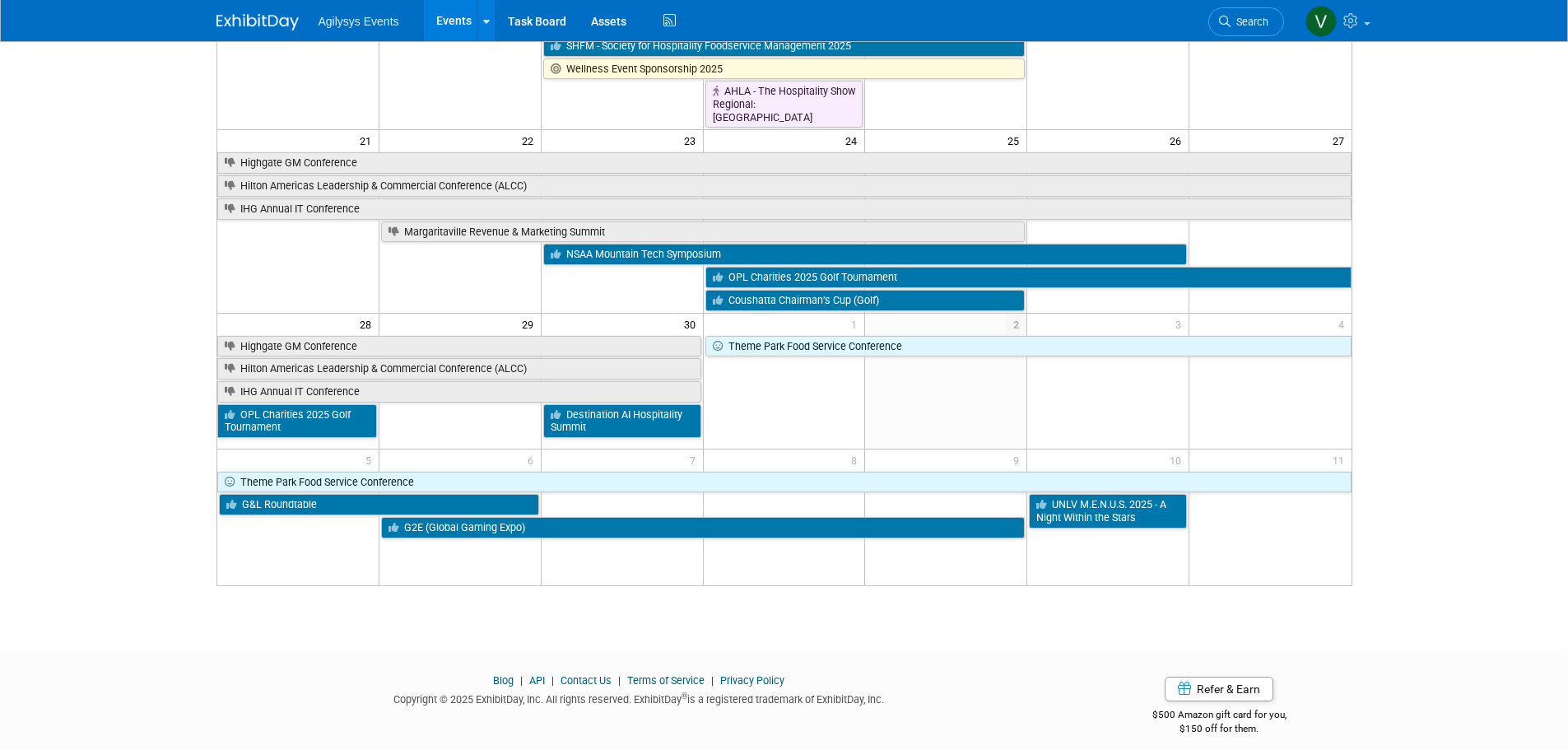
scroll to position [650, 0]
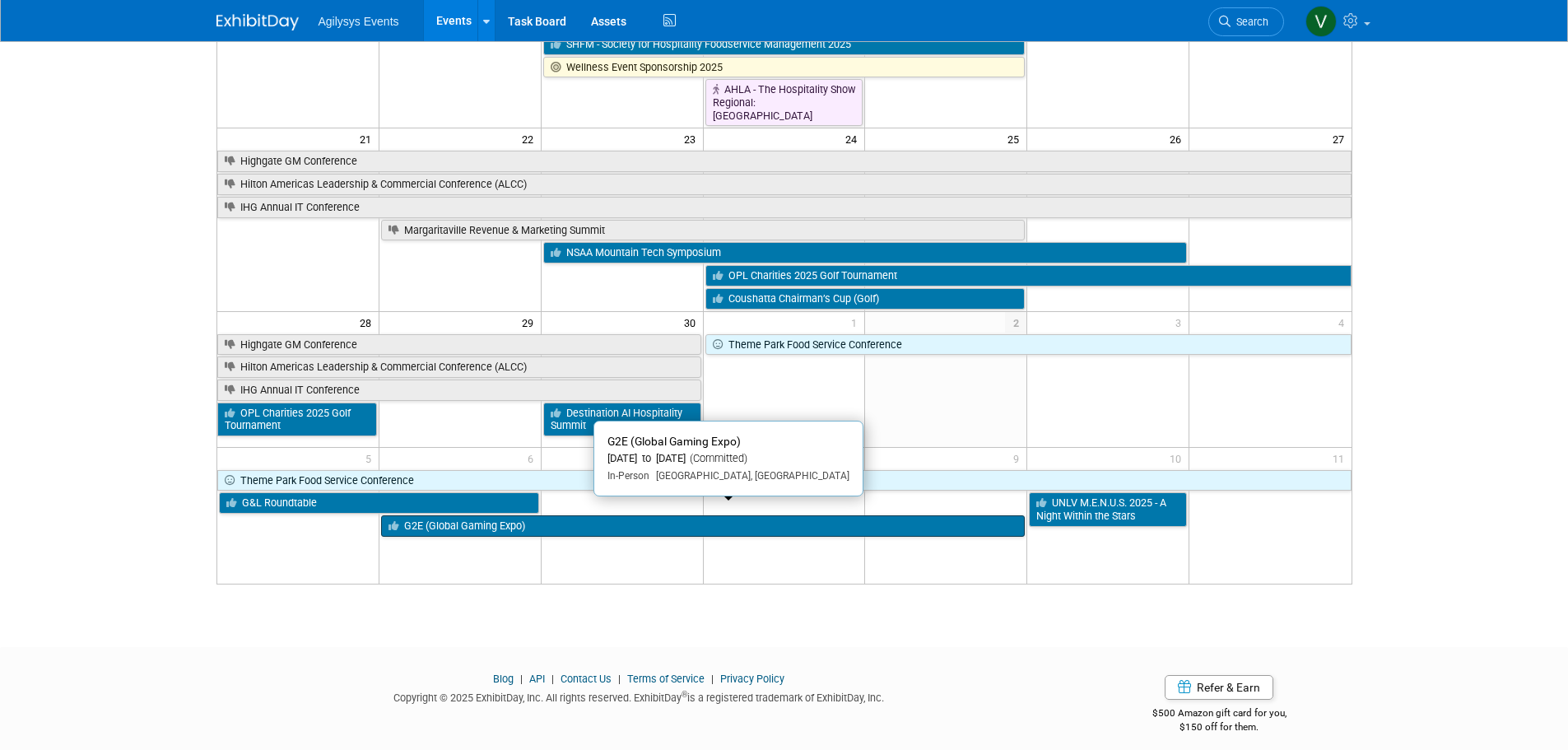
click at [562, 516] on link "G2E (Global Gaming Expo)" at bounding box center [702, 527] width 643 height 22
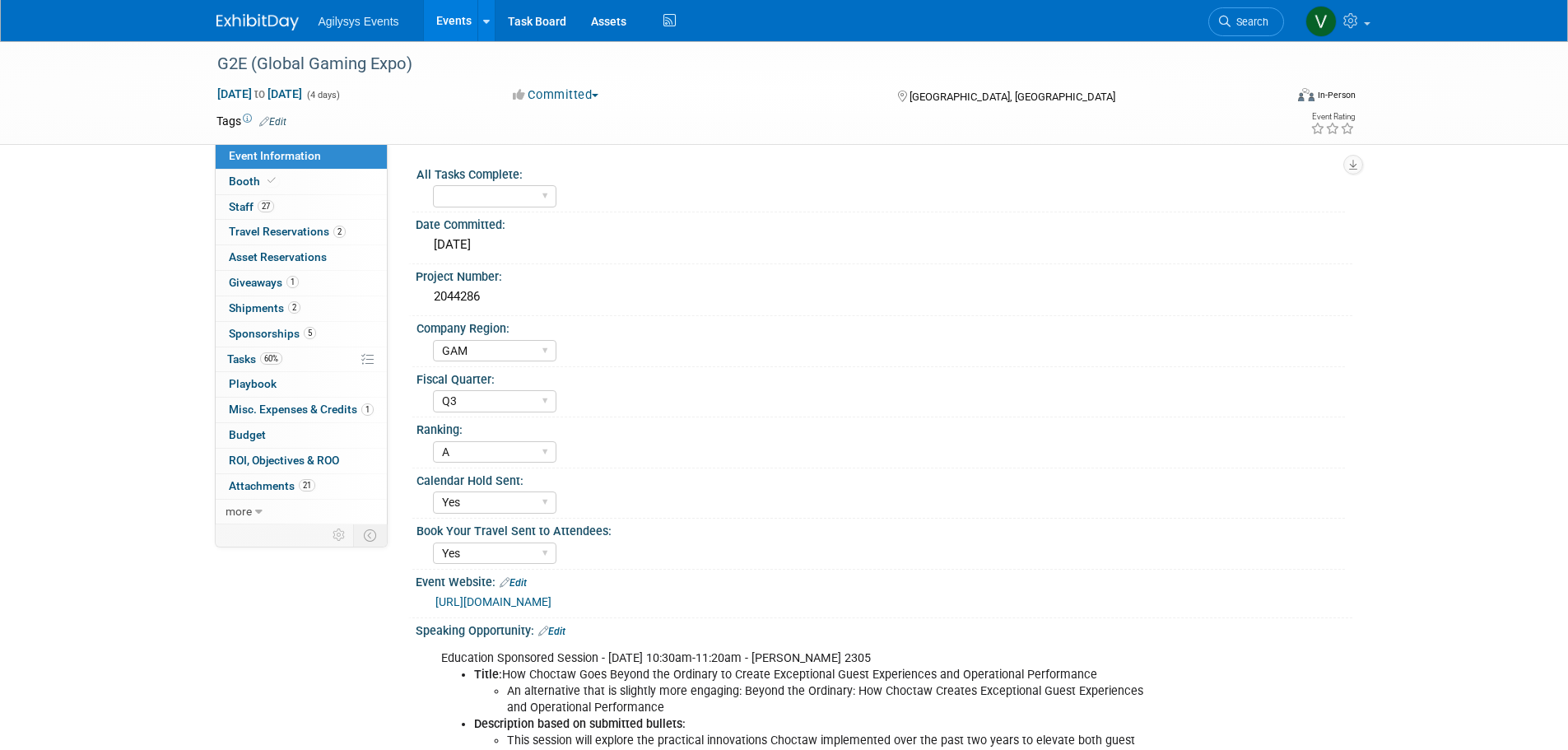
select select "GAM"
select select "Q3"
select select "A"
select select "Yes"
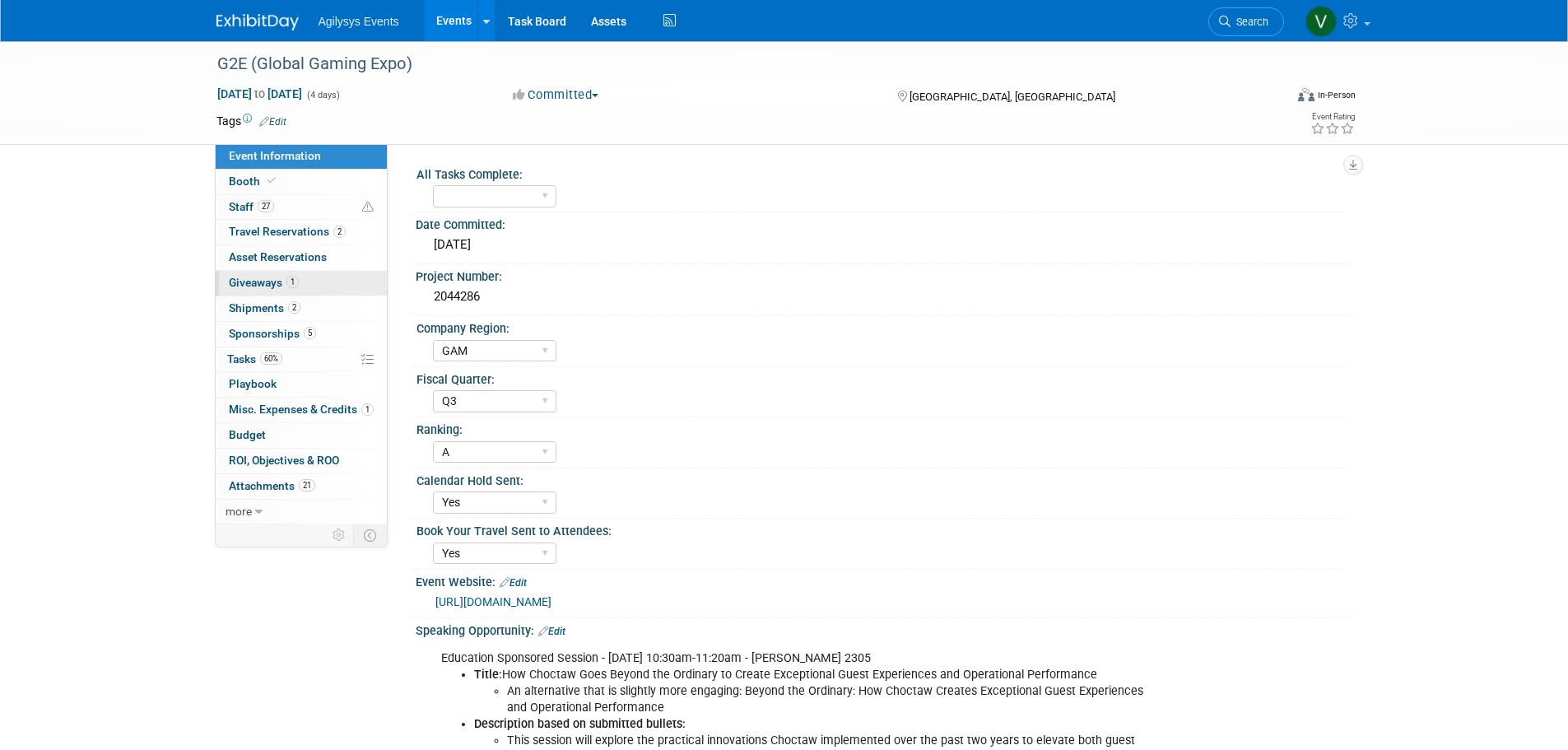
click at [269, 283] on span "Giveaways 1" at bounding box center [263, 282] width 70 height 14
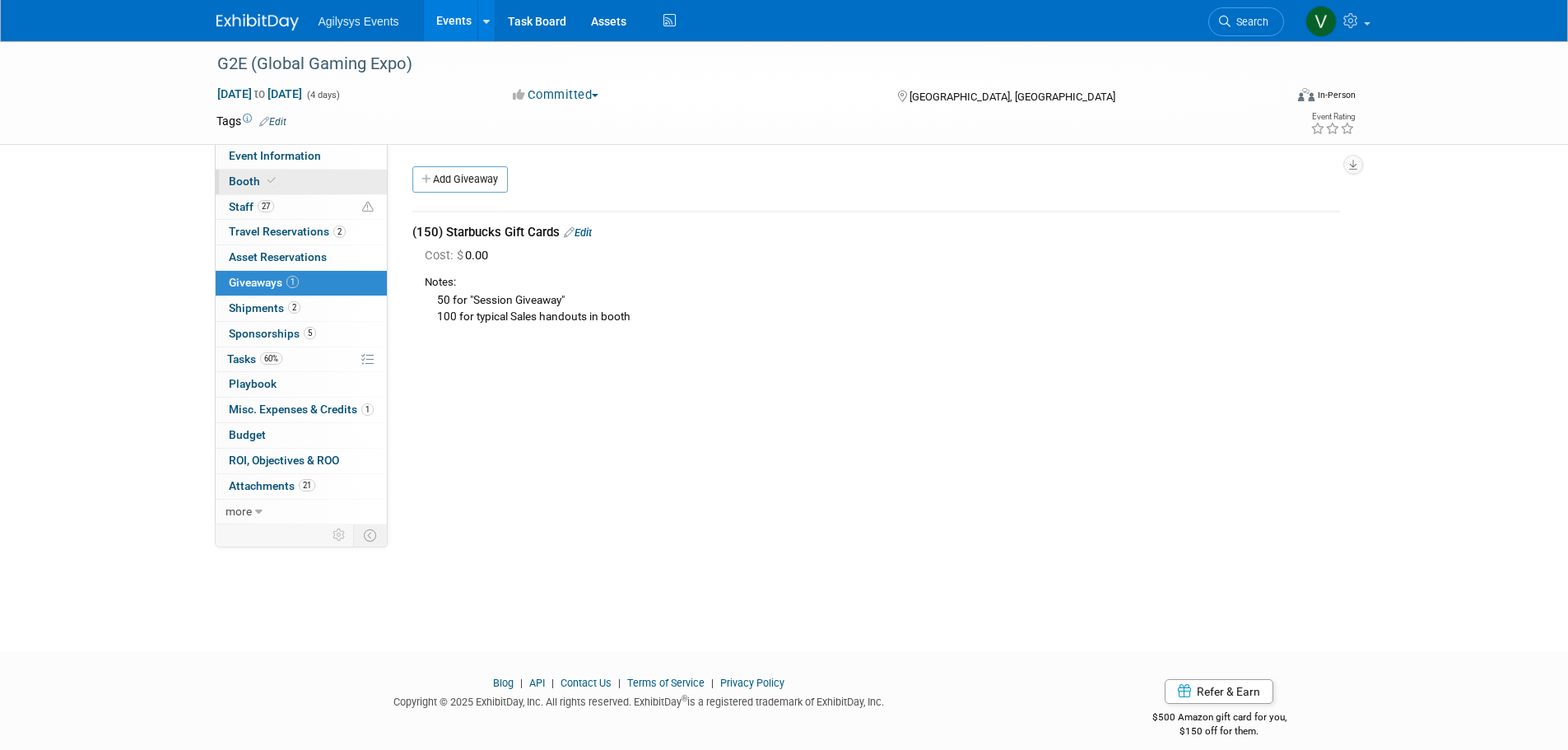
click at [255, 183] on span "Booth" at bounding box center [253, 181] width 50 height 14
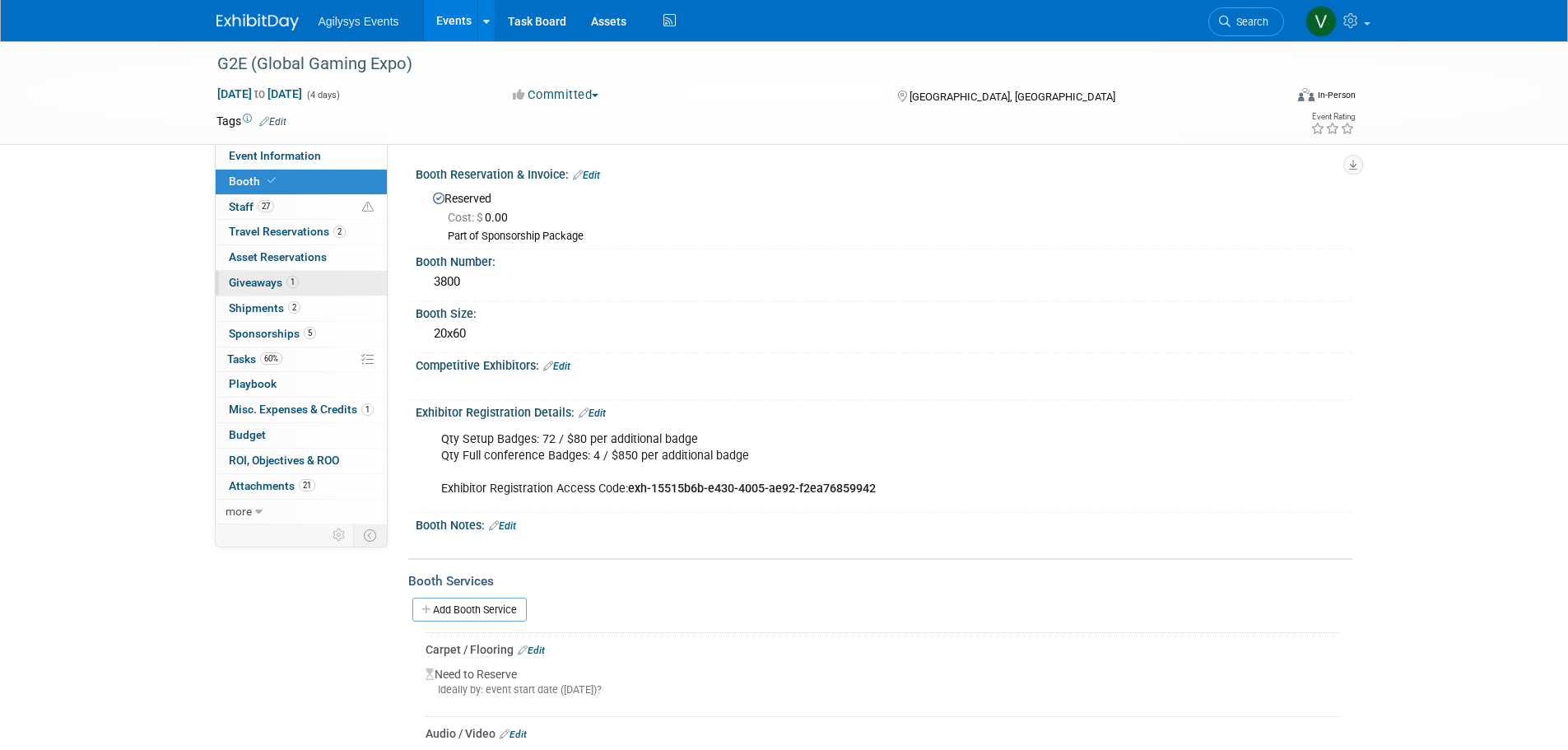
click at [278, 281] on span "Giveaways 1" at bounding box center [263, 282] width 70 height 14
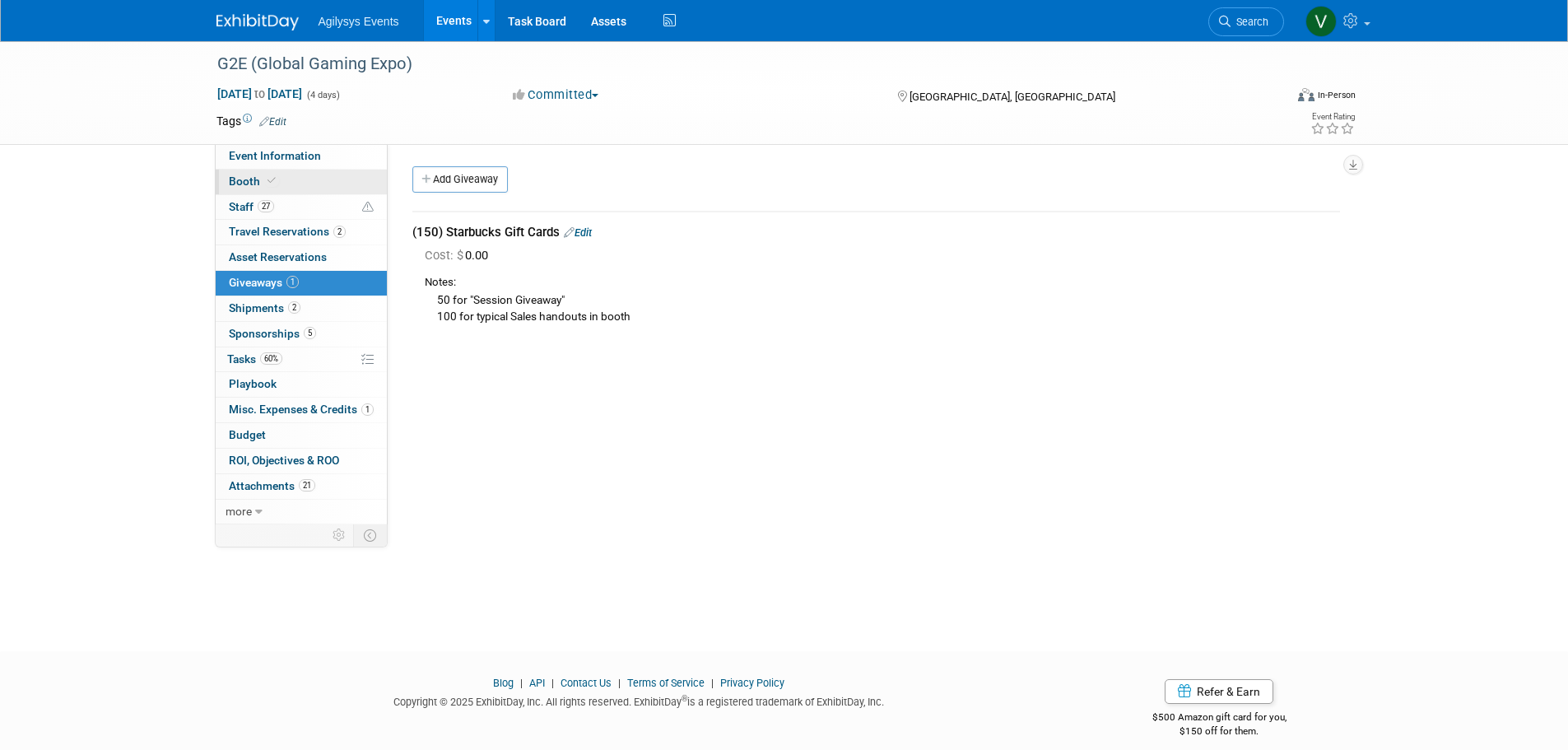
click at [277, 188] on link "Booth" at bounding box center [301, 182] width 172 height 25
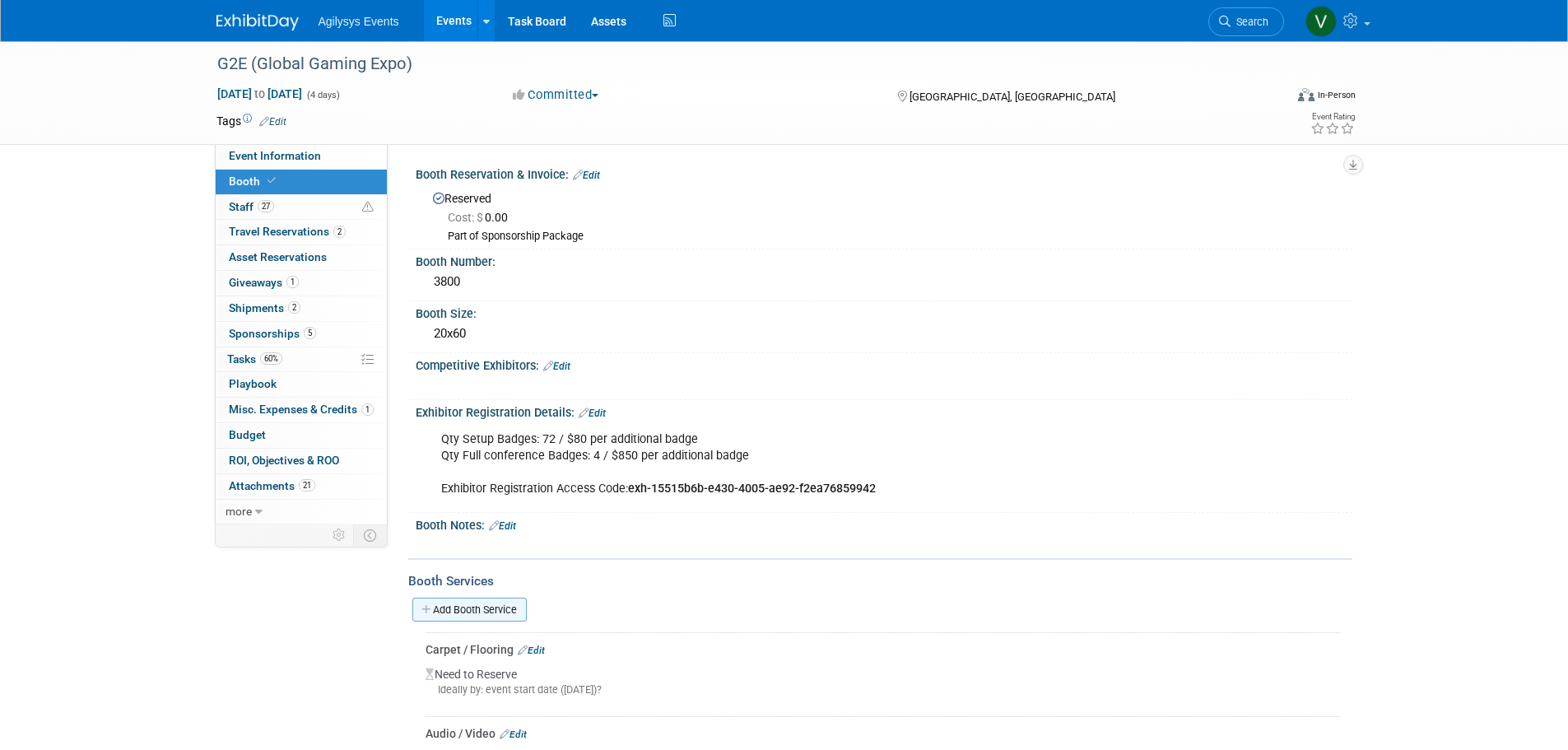
click at [480, 609] on link "Add Booth Service" at bounding box center [469, 609] width 114 height 24
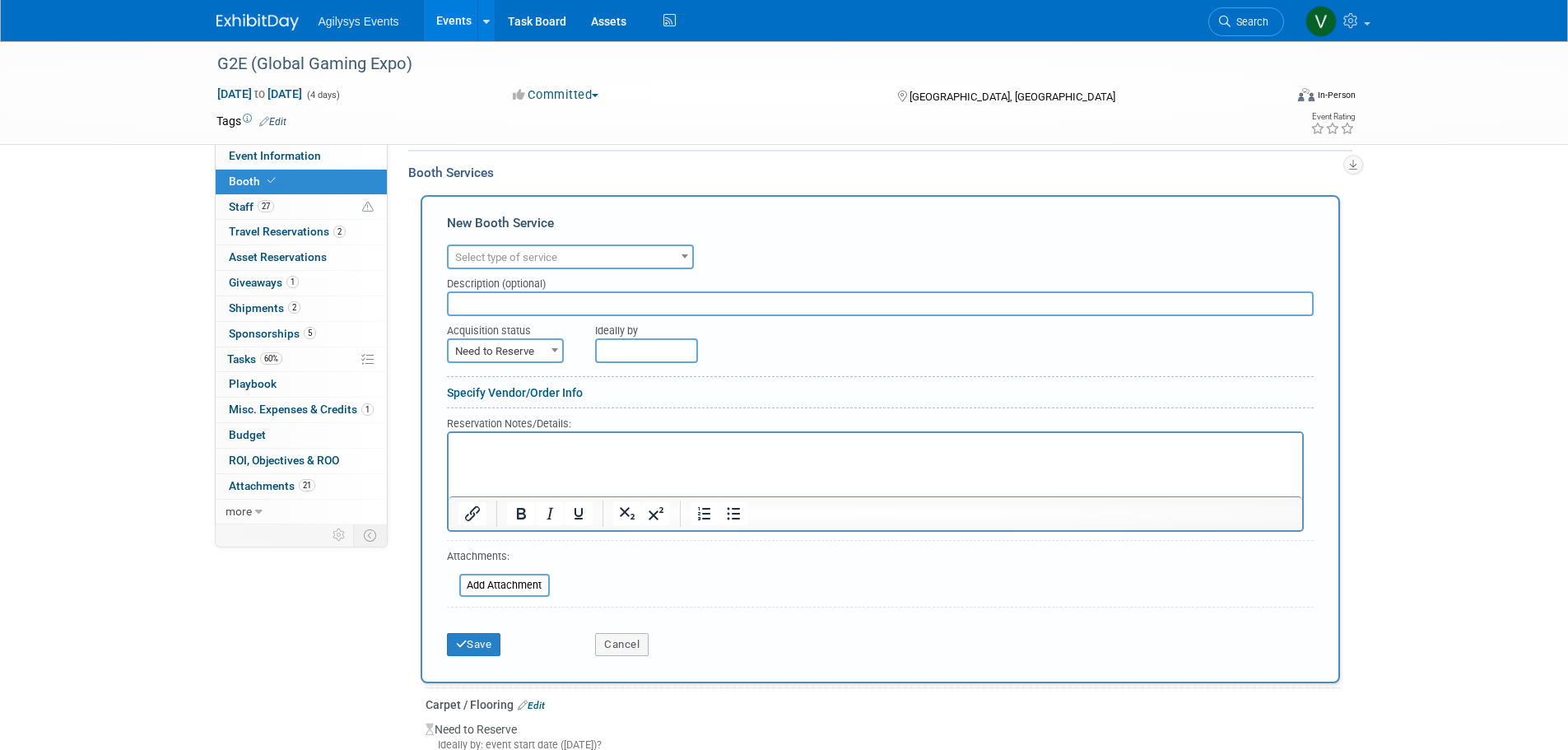
scroll to position [411, 0]
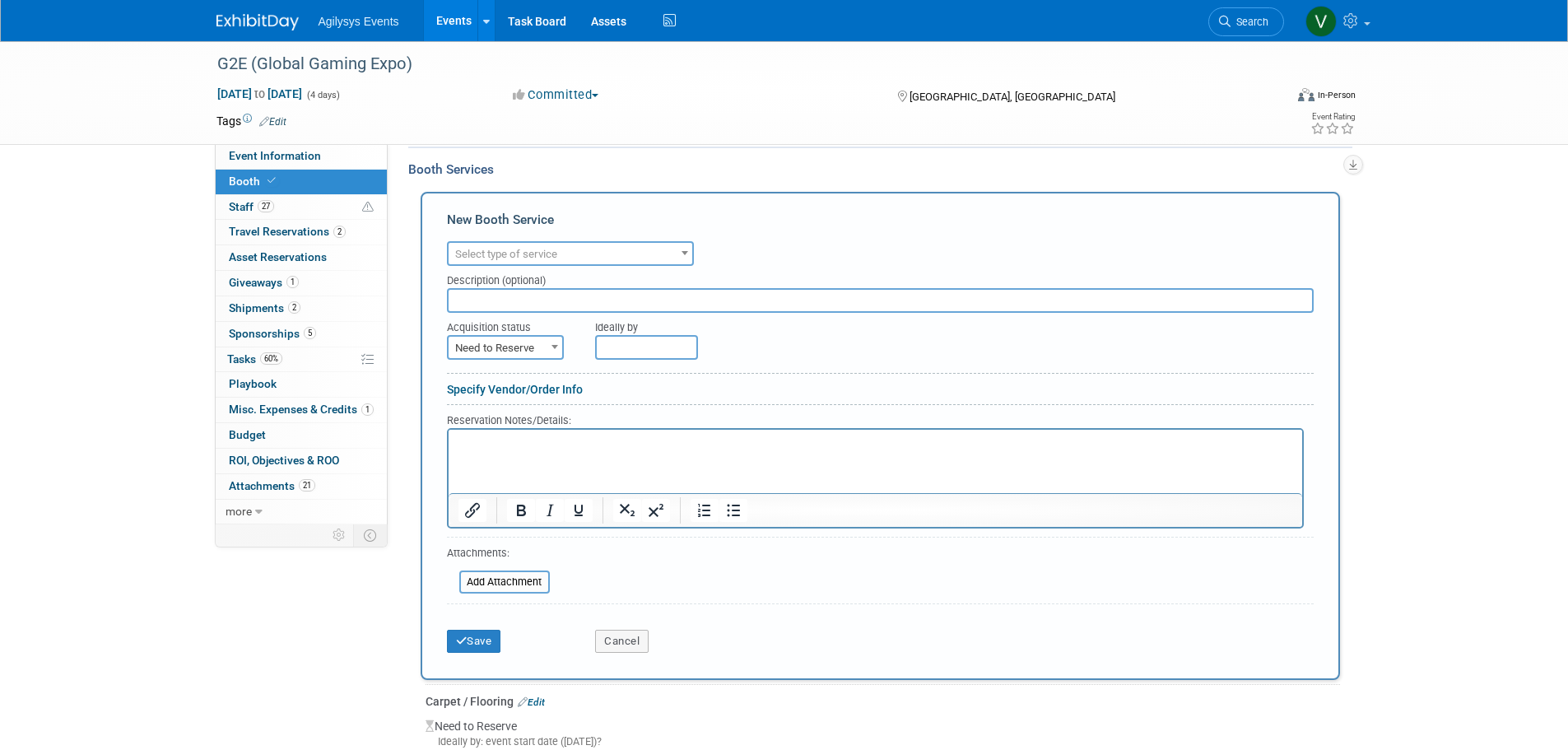
click at [515, 252] on span "Select type of service" at bounding box center [506, 254] width 102 height 13
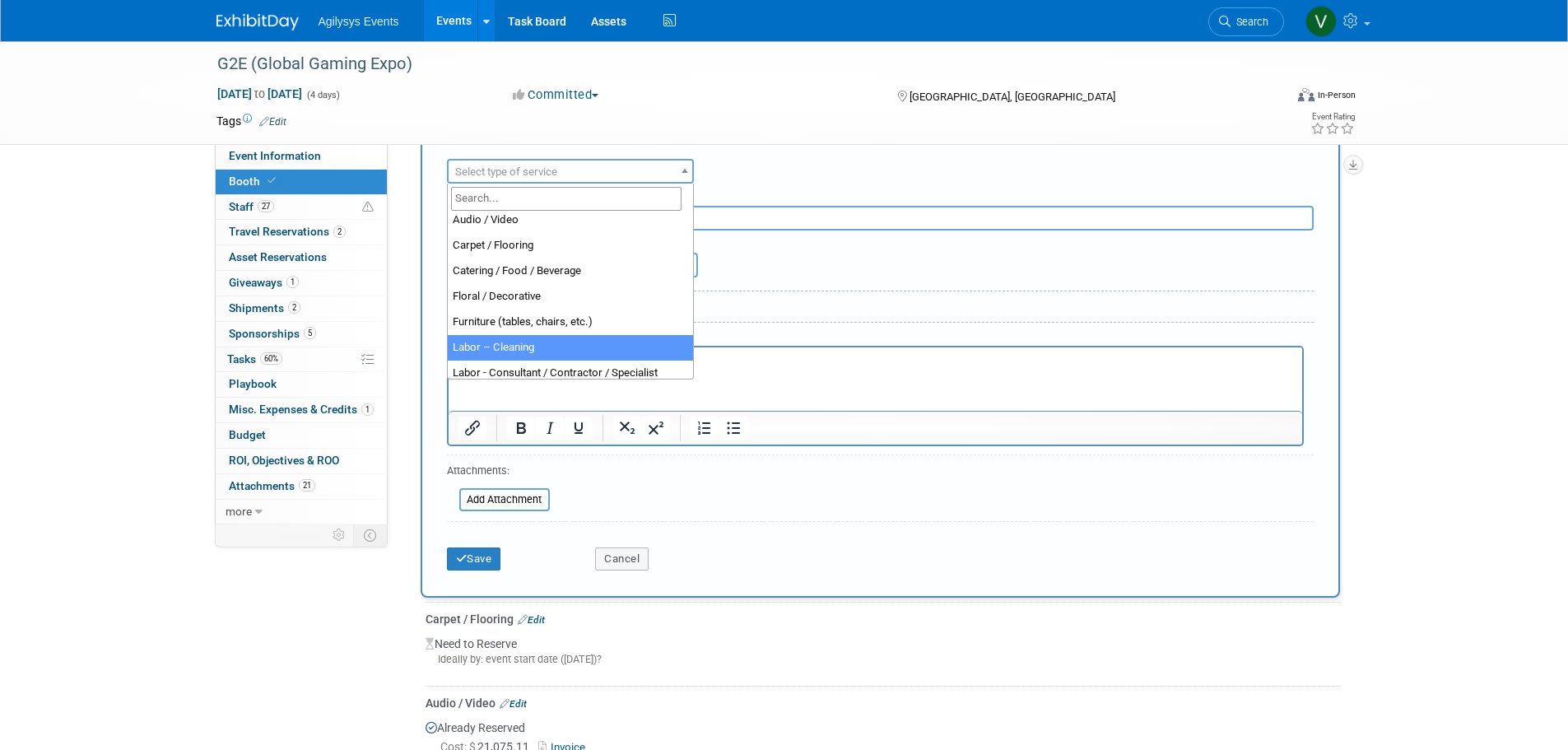
scroll to position [0, 0]
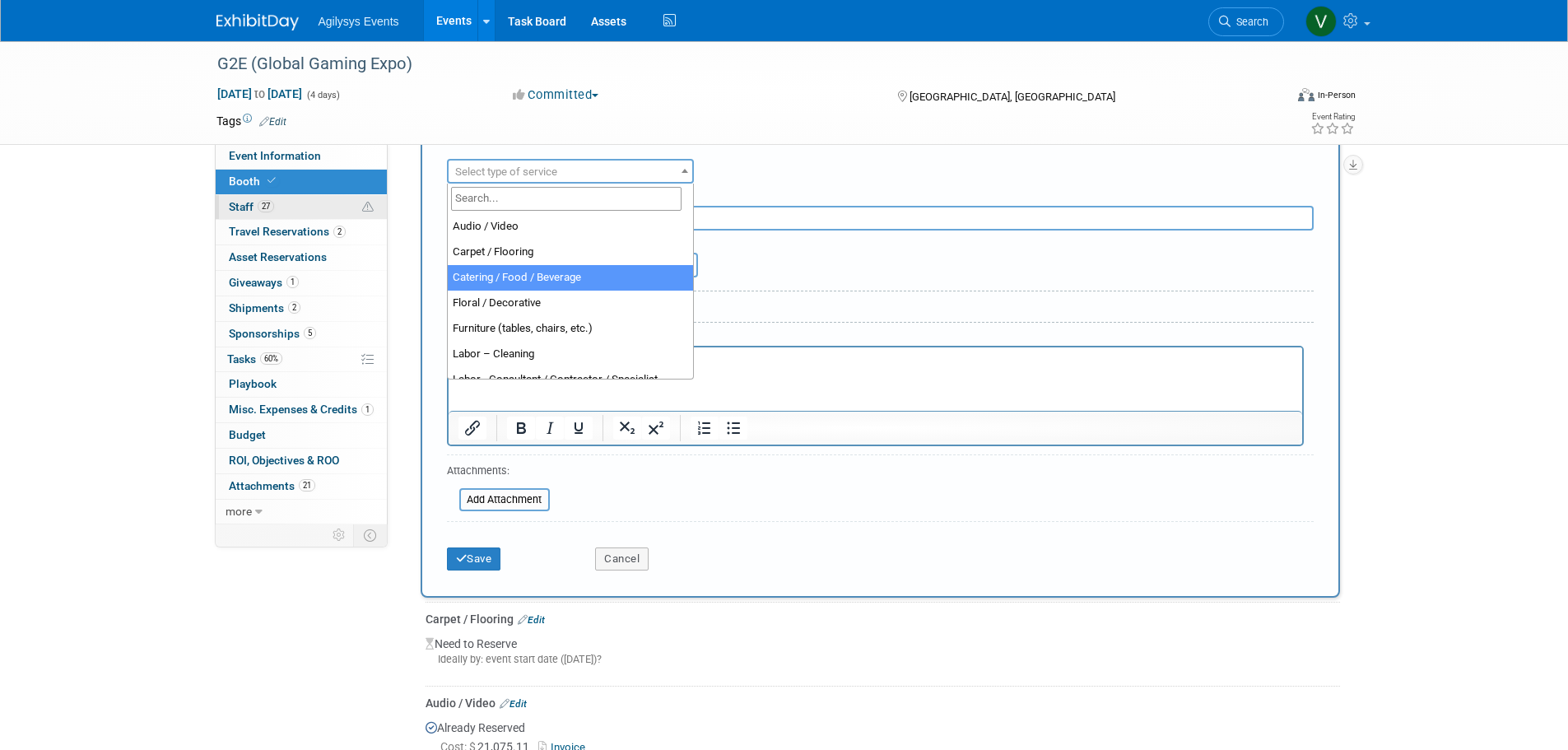
click at [290, 208] on link "27 Staff 27" at bounding box center [301, 207] width 172 height 25
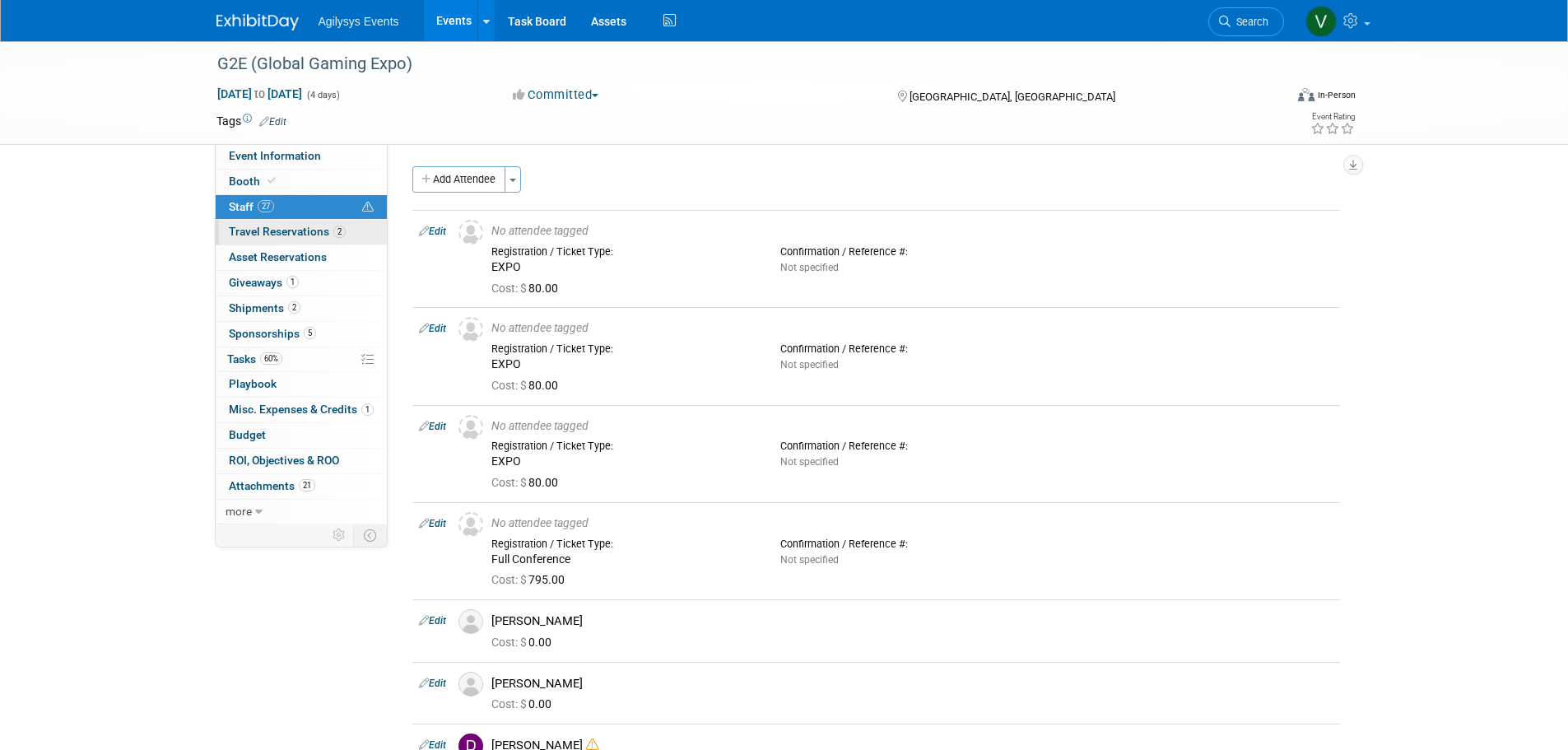
click at [298, 233] on span "Travel Reservations 2" at bounding box center [287, 232] width 117 height 14
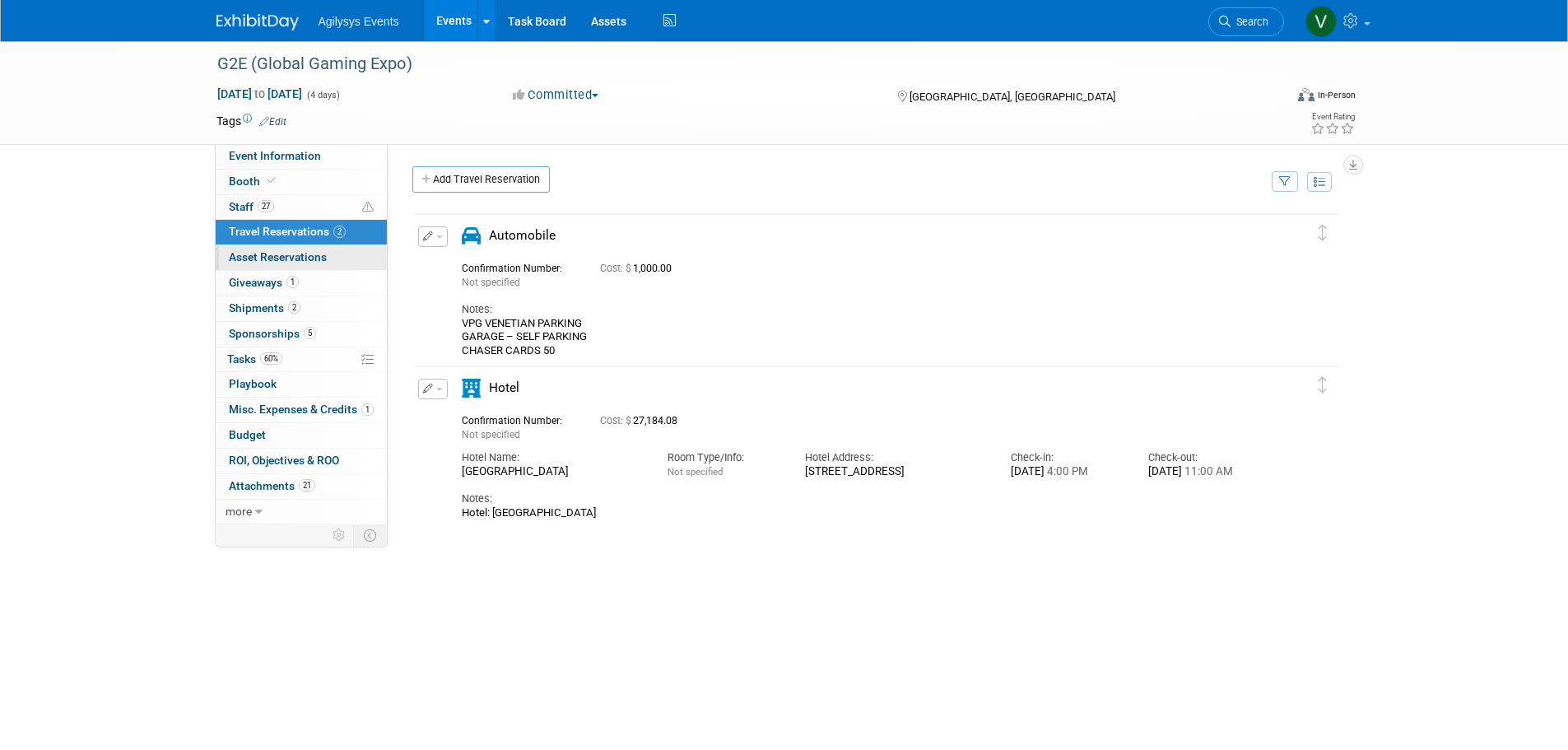
click at [299, 258] on span "Asset Reservations 0" at bounding box center [278, 257] width 98 height 14
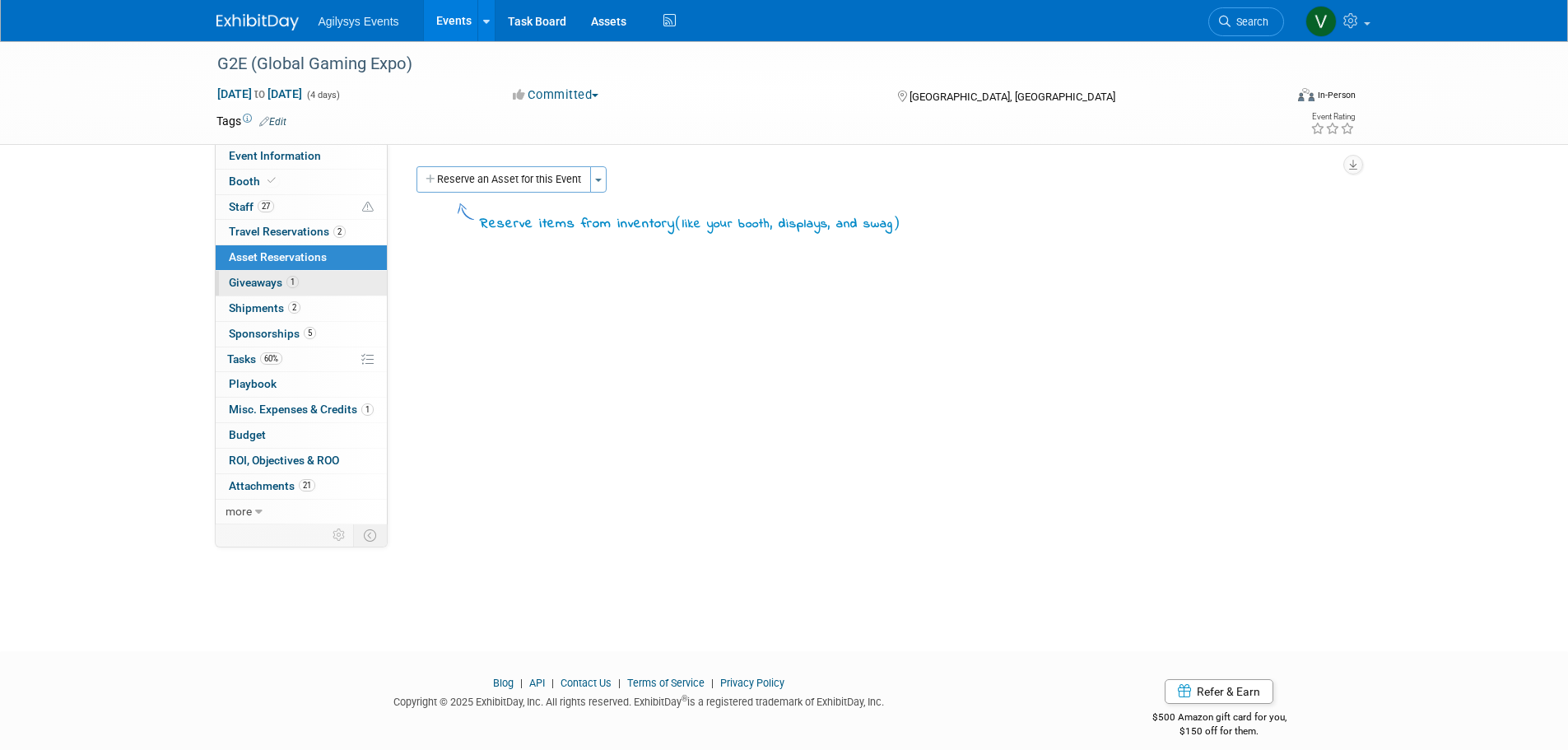
click at [289, 286] on span "1" at bounding box center [293, 282] width 13 height 13
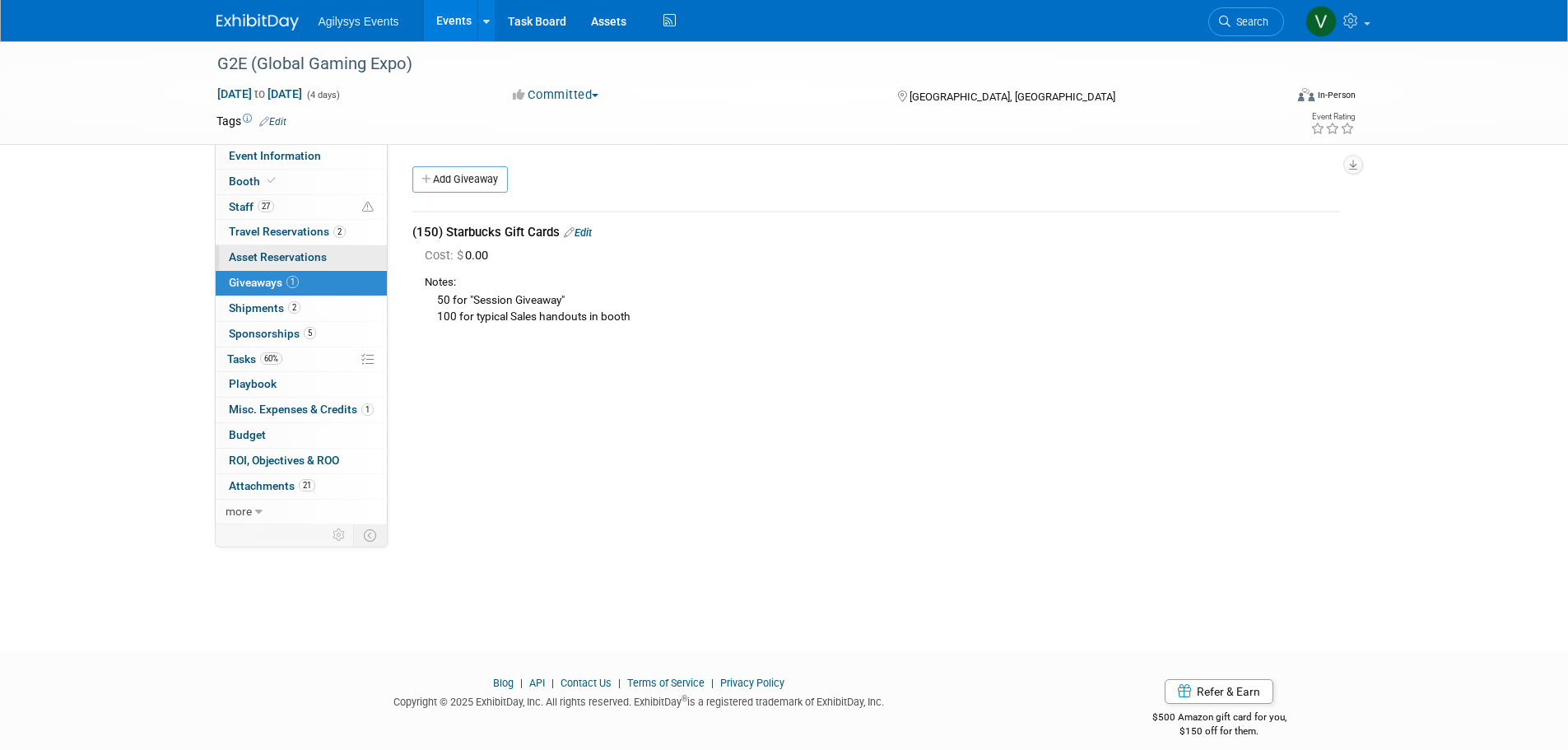
click at [311, 264] on link "0 Asset Reservations 0" at bounding box center [301, 257] width 172 height 25
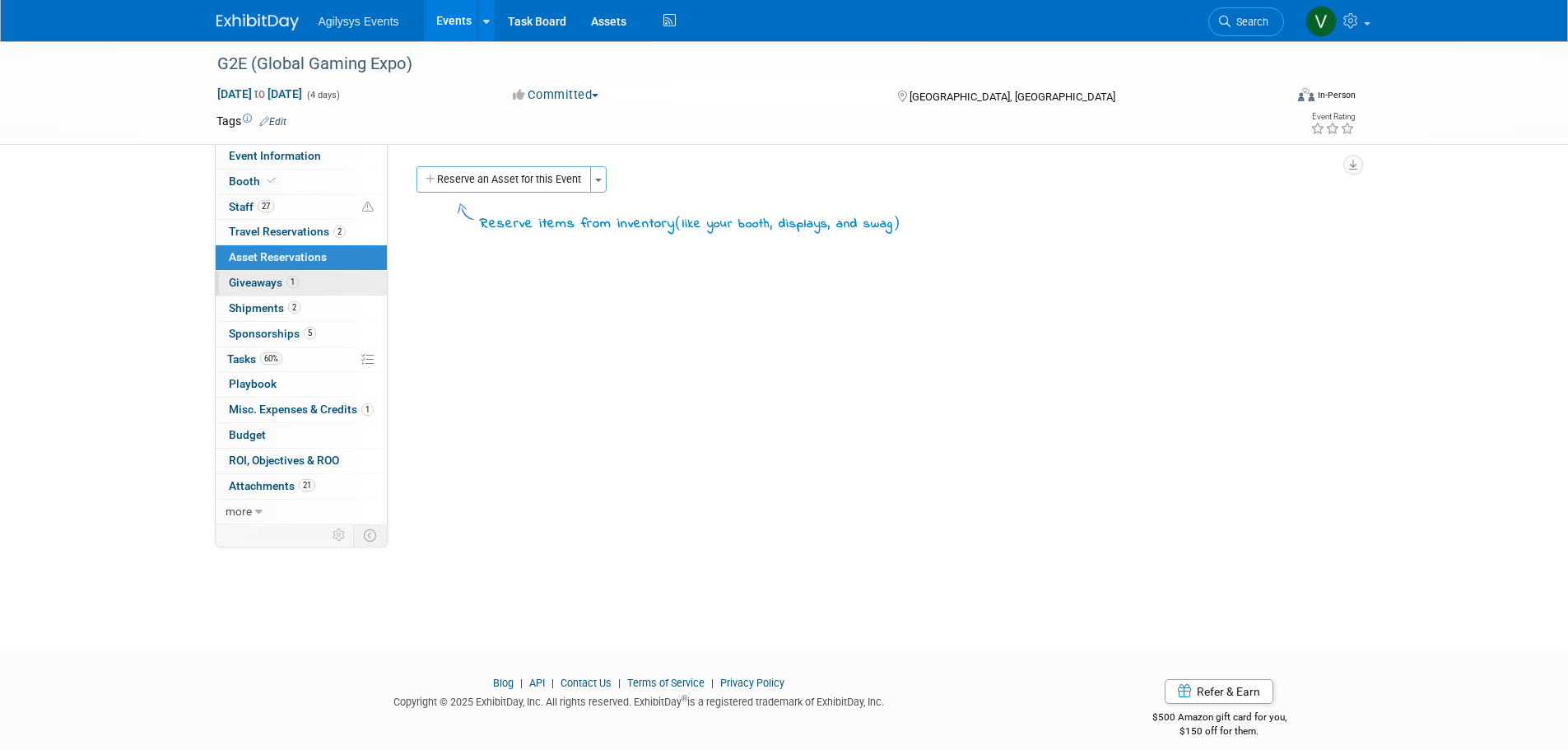
click at [309, 291] on link "1 Giveaways 1" at bounding box center [301, 282] width 172 height 25
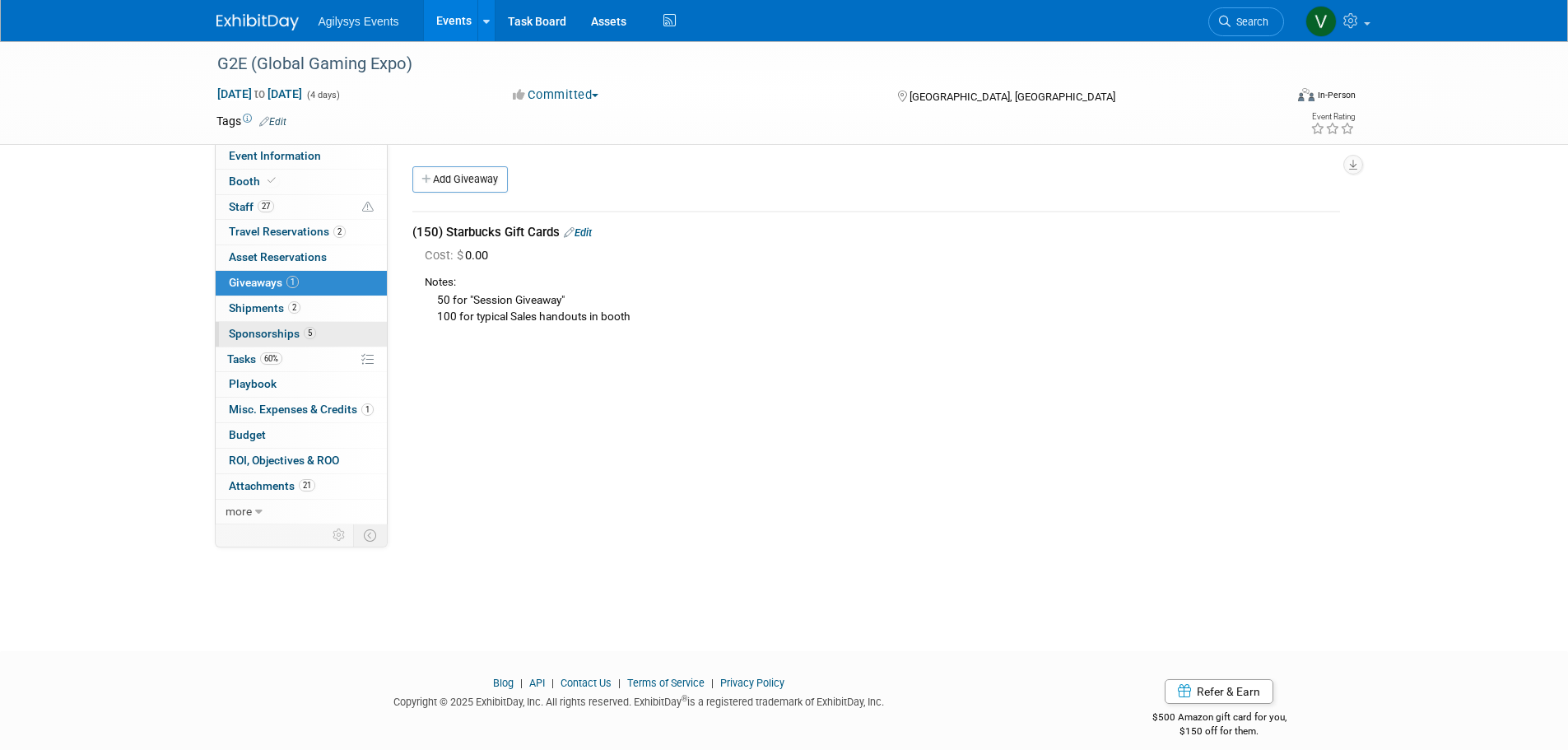
click at [305, 329] on span "5" at bounding box center [310, 333] width 13 height 13
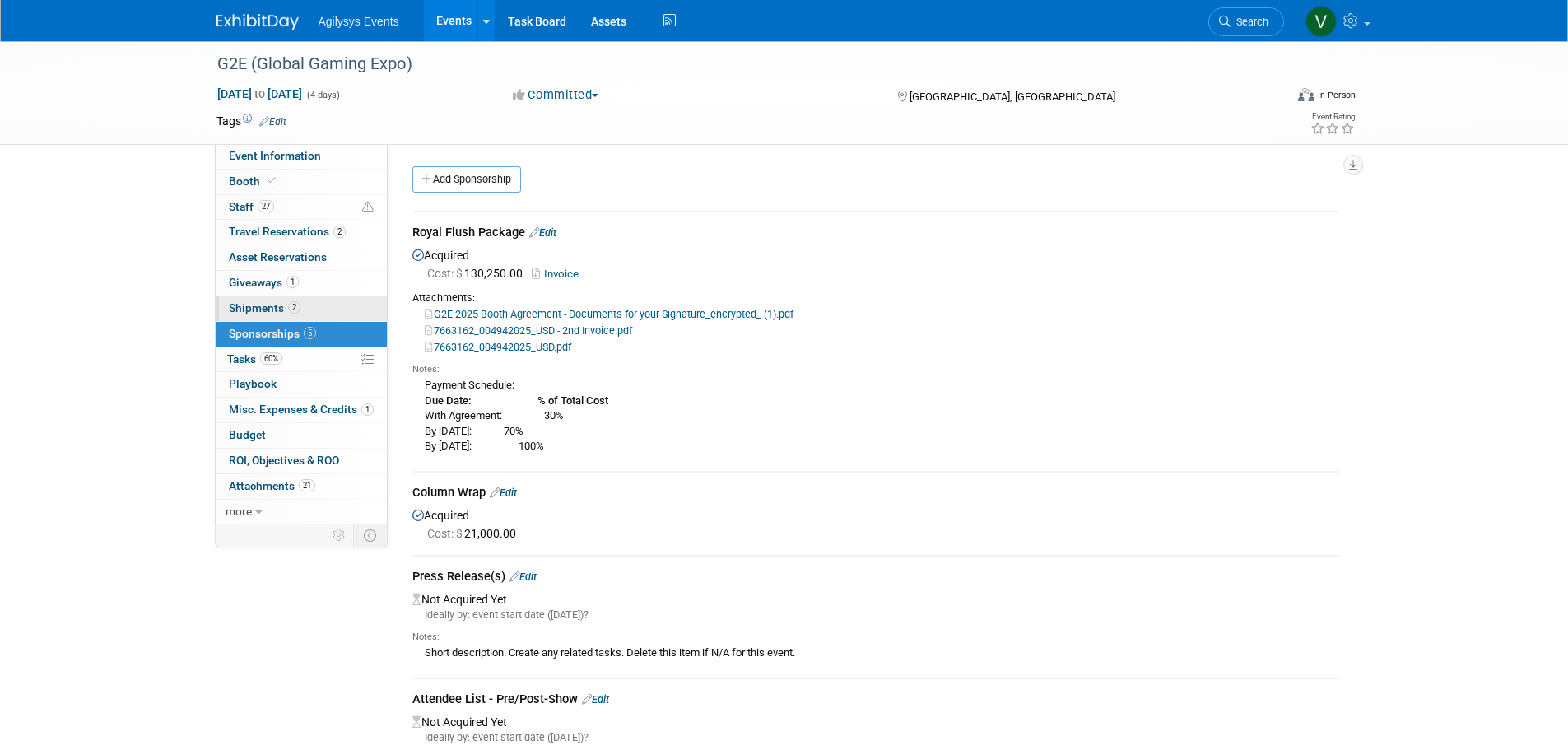
click at [302, 312] on link "2 Shipments 2" at bounding box center [301, 308] width 172 height 25
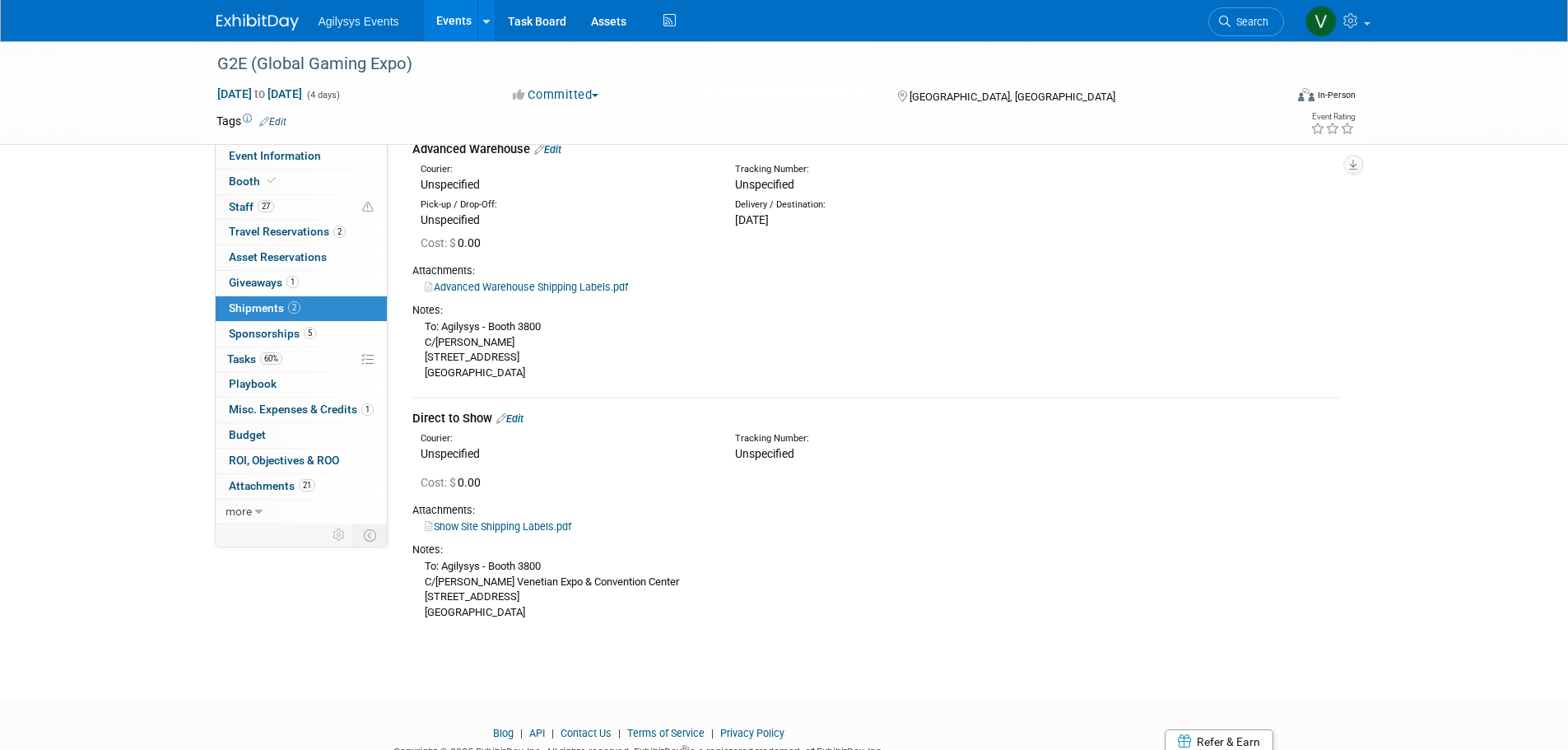
scroll to position [150, 0]
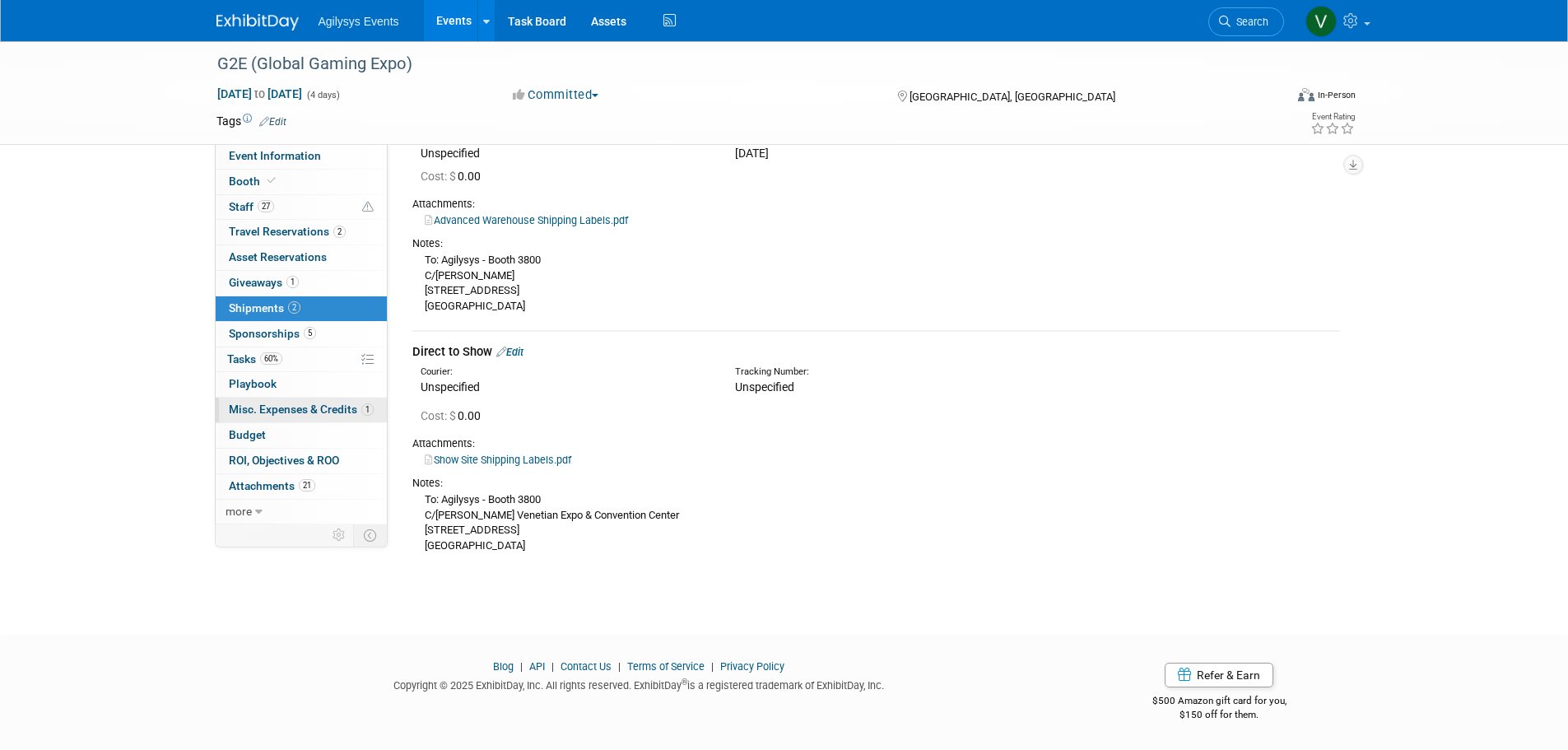
click at [296, 410] on span "Misc. Expenses & Credits 1" at bounding box center [301, 409] width 145 height 14
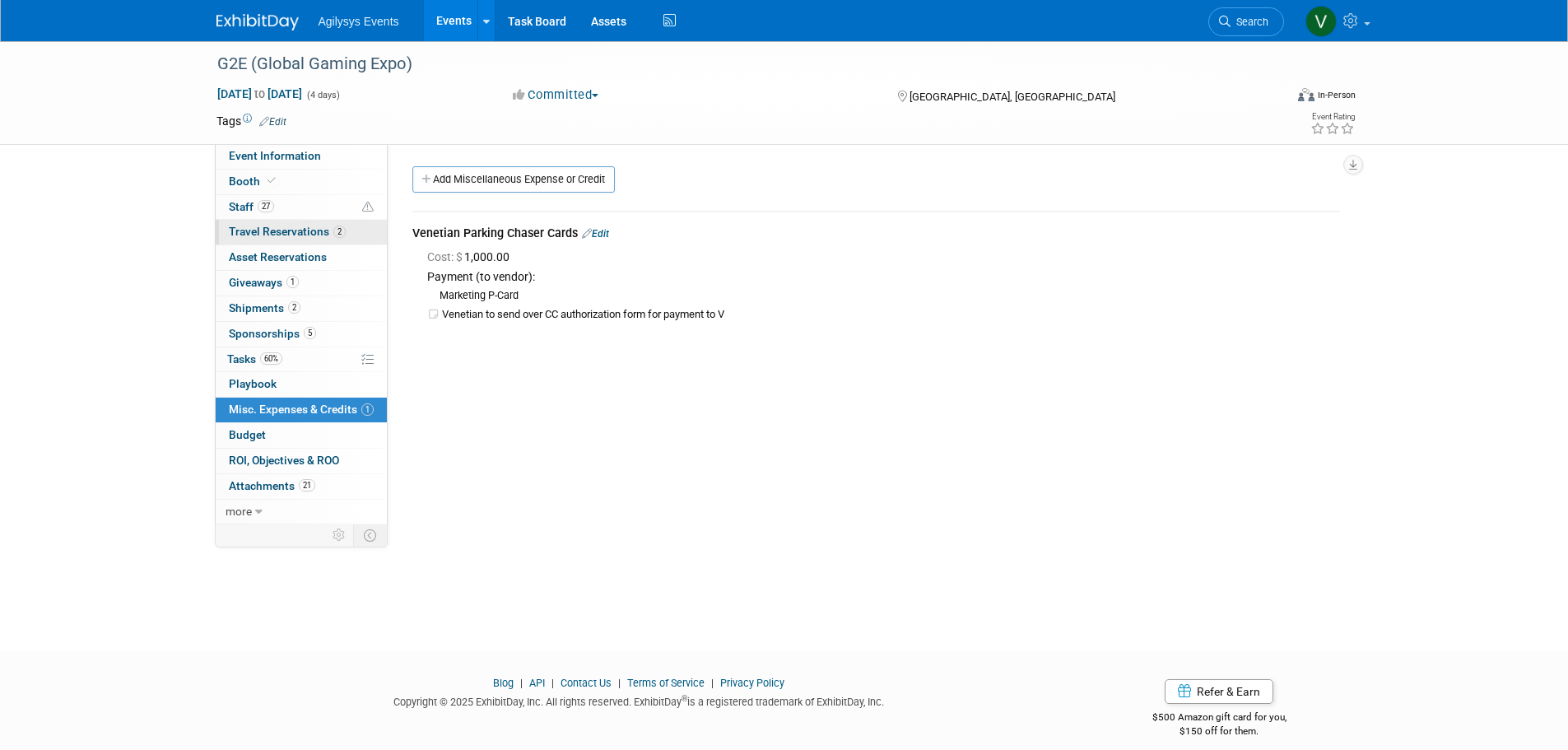
click at [331, 232] on span "Travel Reservations 2" at bounding box center [287, 232] width 117 height 14
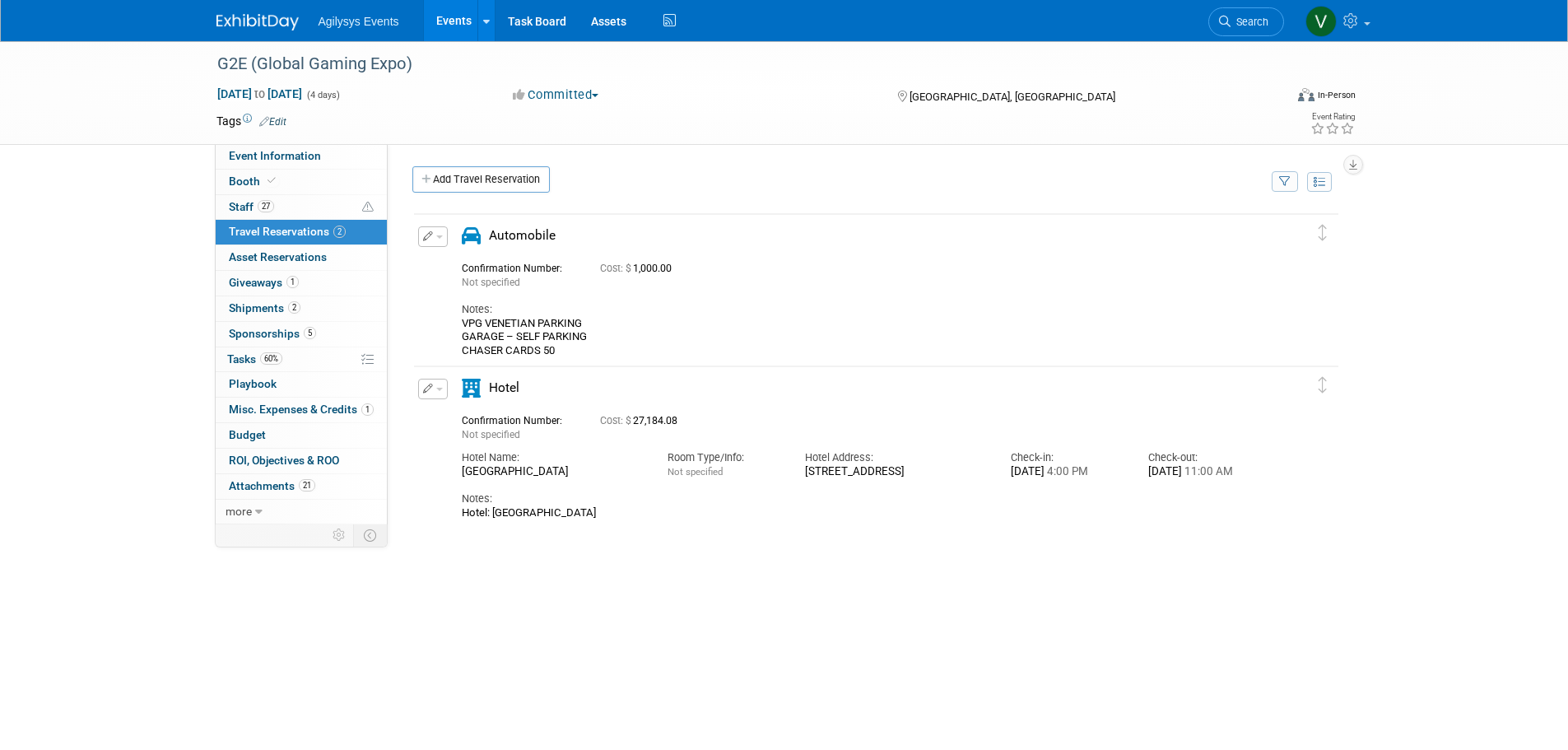
click at [435, 243] on button "button" at bounding box center [433, 236] width 30 height 21
click at [491, 296] on span "Delete Reservation" at bounding box center [498, 292] width 102 height 14
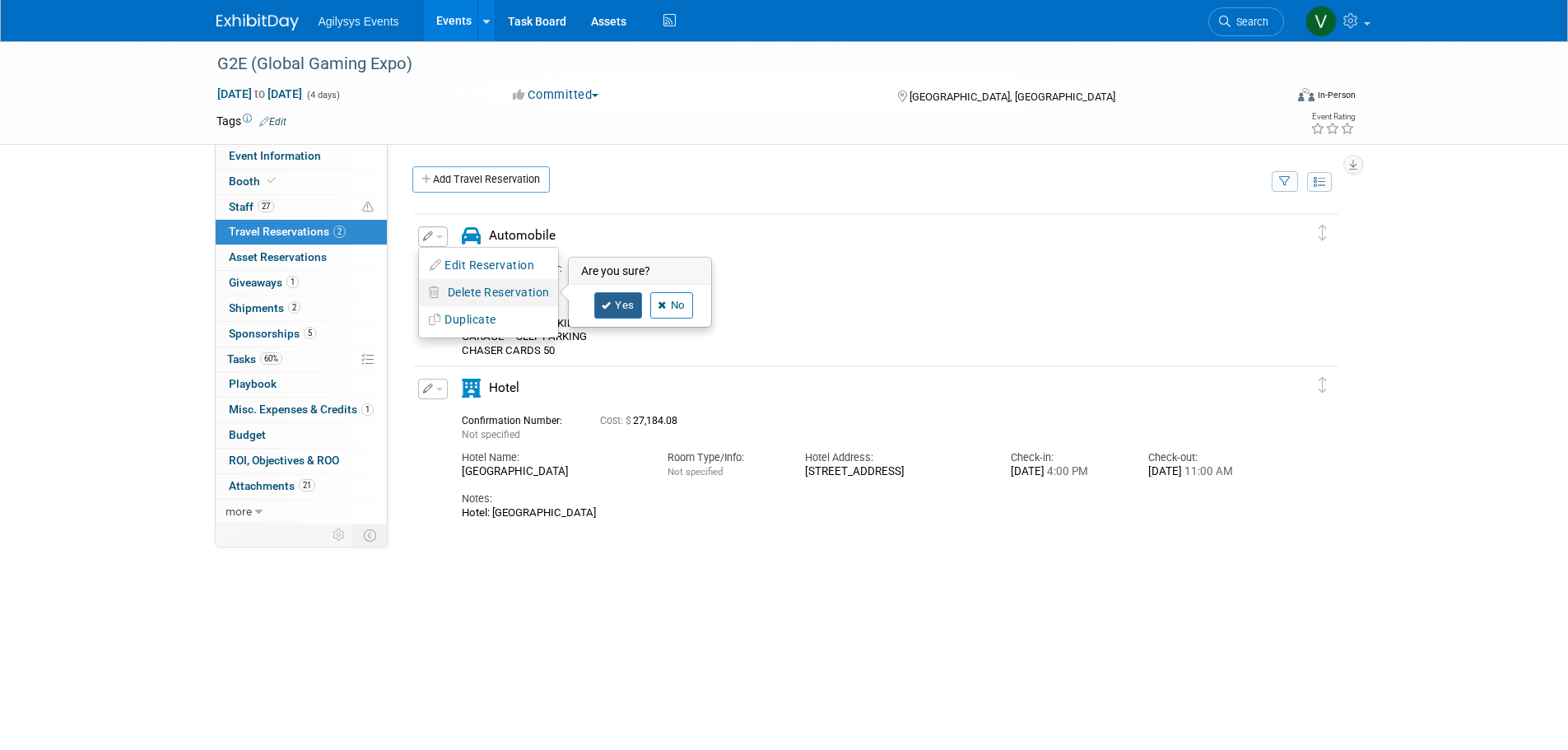
click at [620, 305] on link "Yes" at bounding box center [618, 305] width 48 height 26
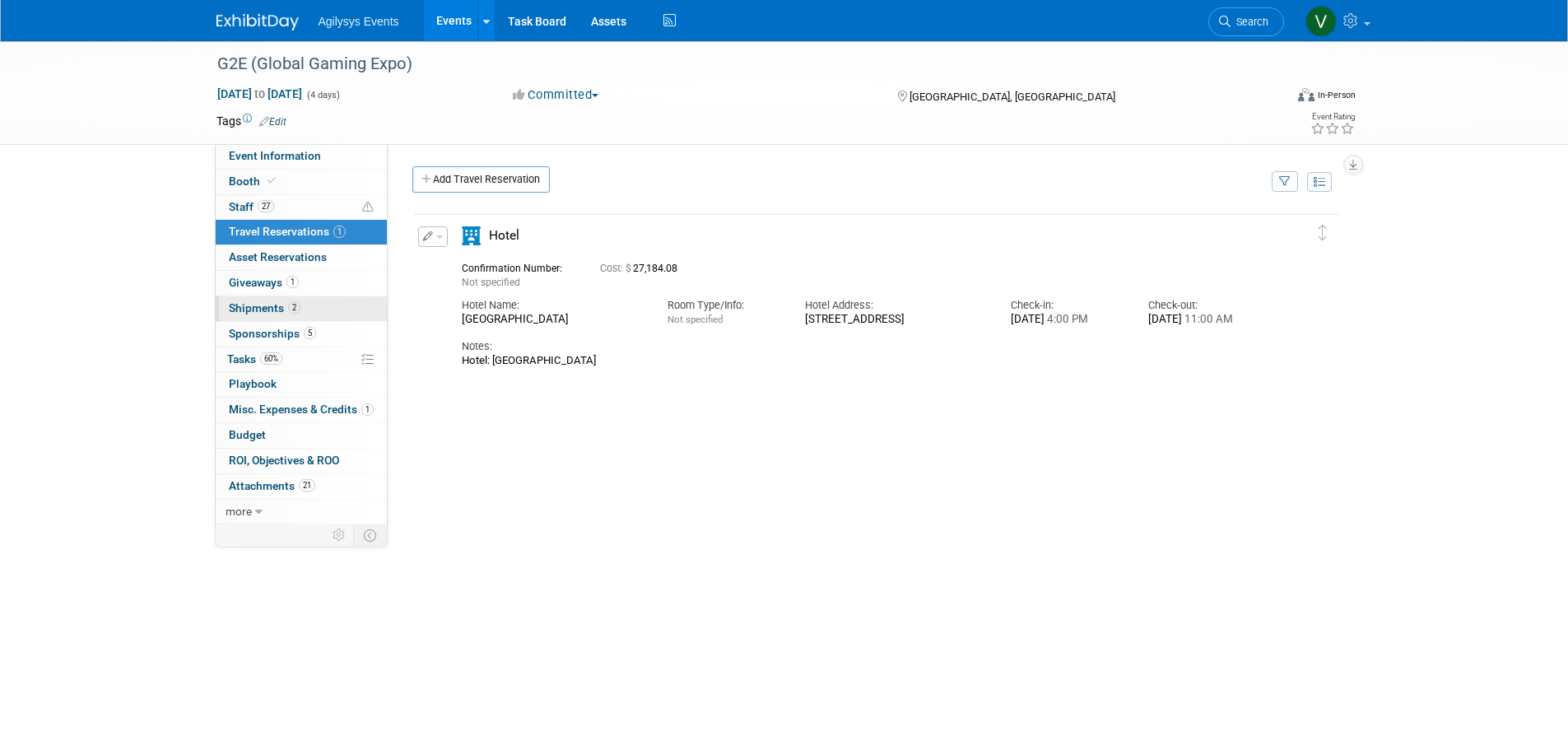
click at [288, 313] on span "Shipments 2" at bounding box center [264, 308] width 72 height 14
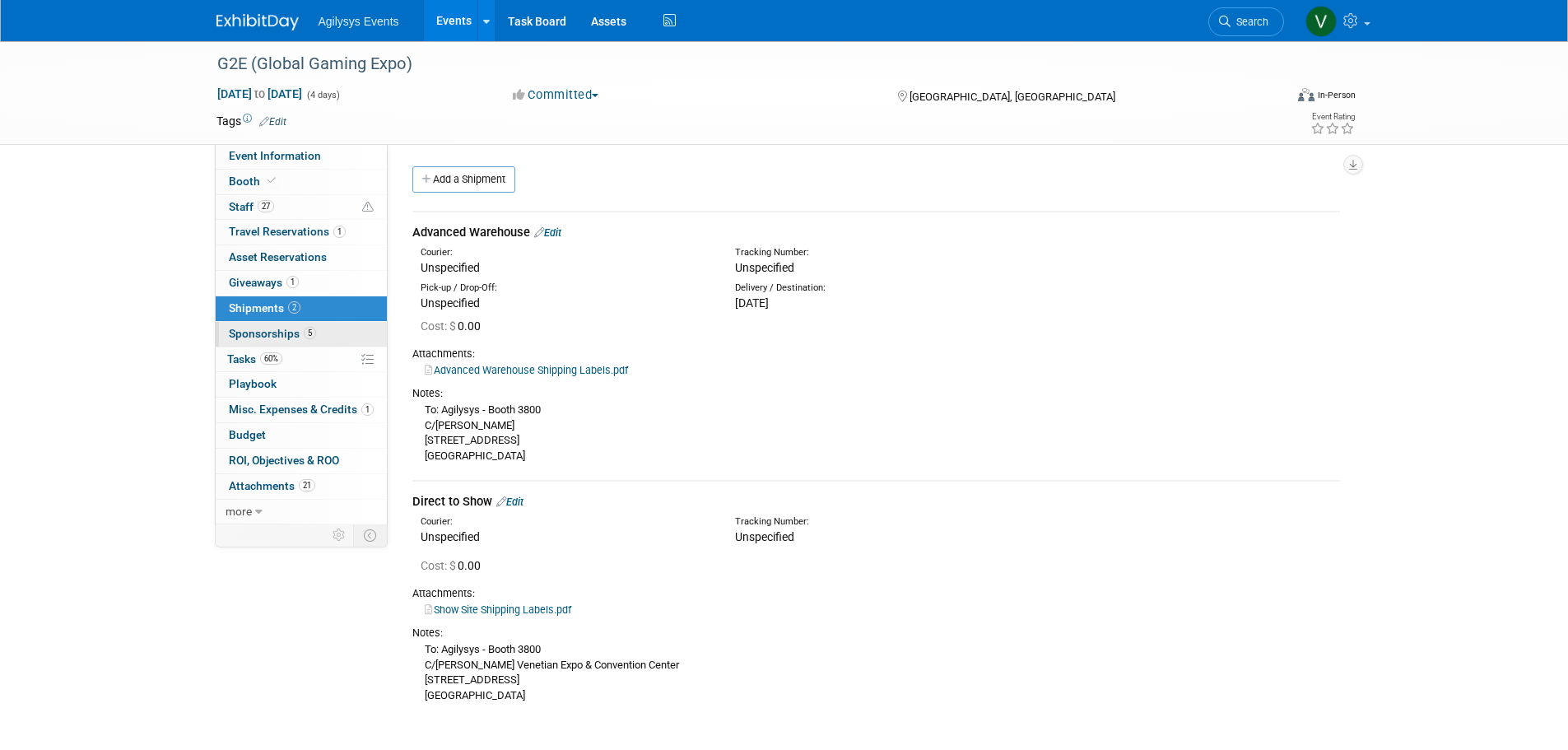
click at [299, 336] on span "Sponsorships 5" at bounding box center [272, 333] width 87 height 14
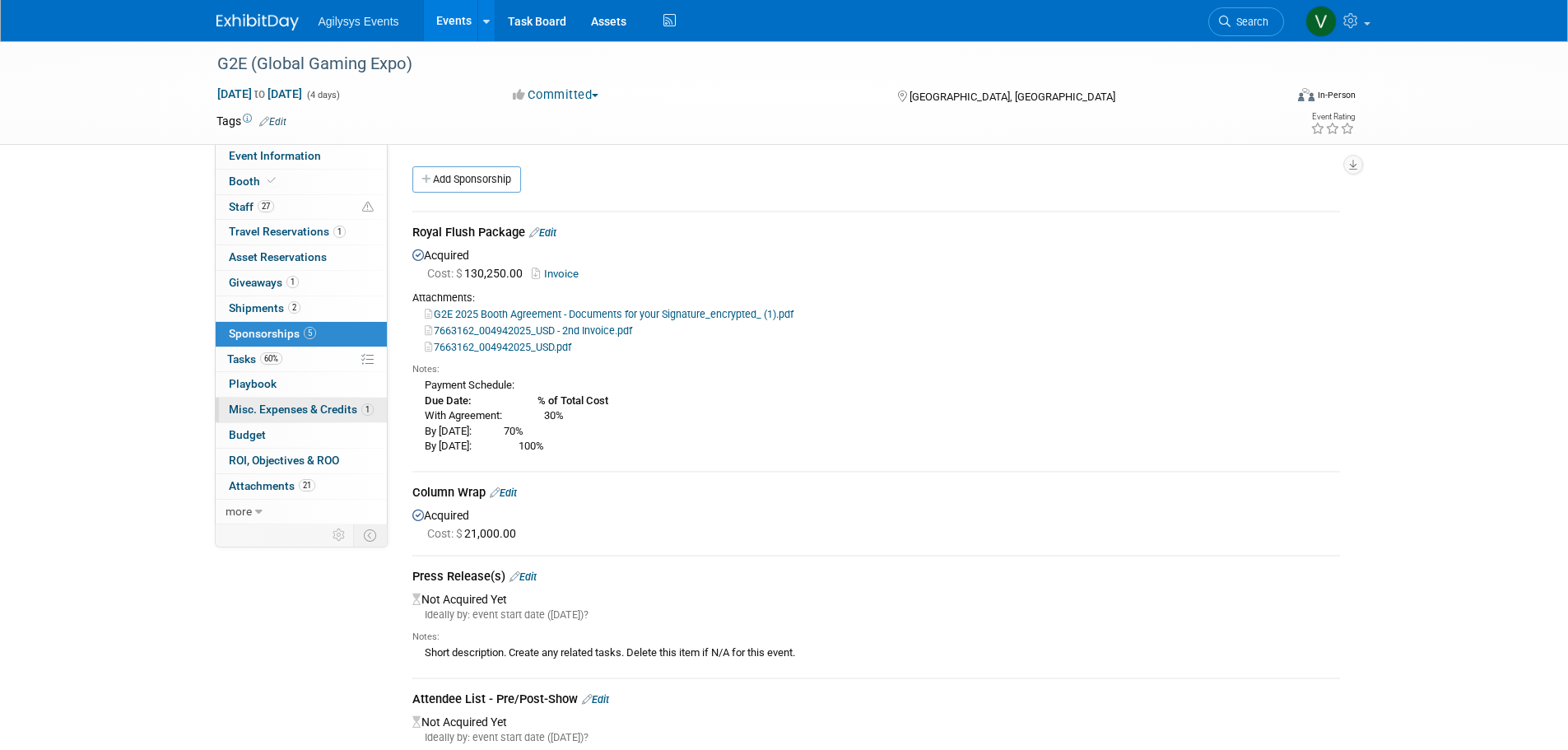
click at [304, 416] on link "1 Misc. Expenses & Credits 1" at bounding box center [301, 410] width 172 height 25
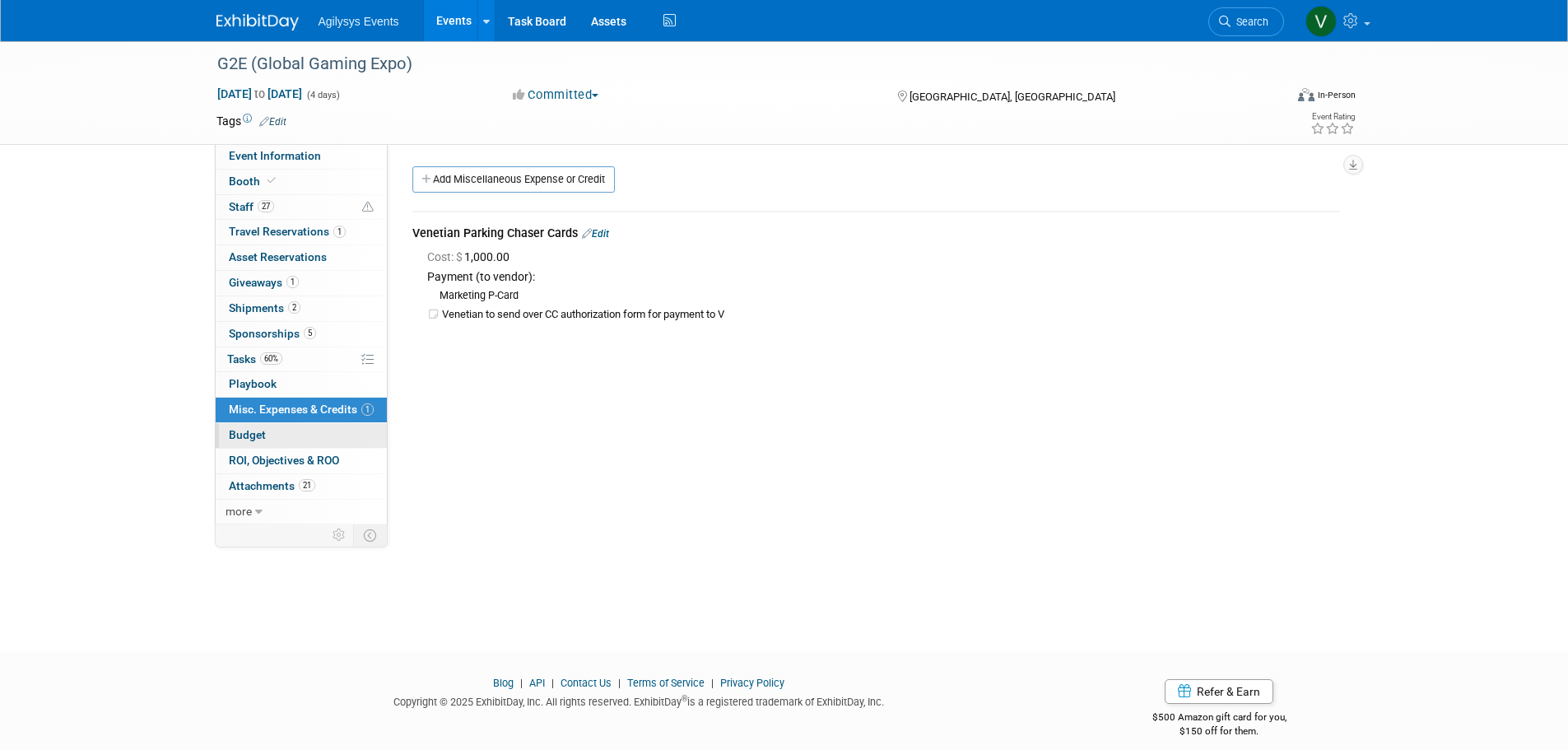
click at [299, 441] on link "Budget" at bounding box center [301, 435] width 172 height 25
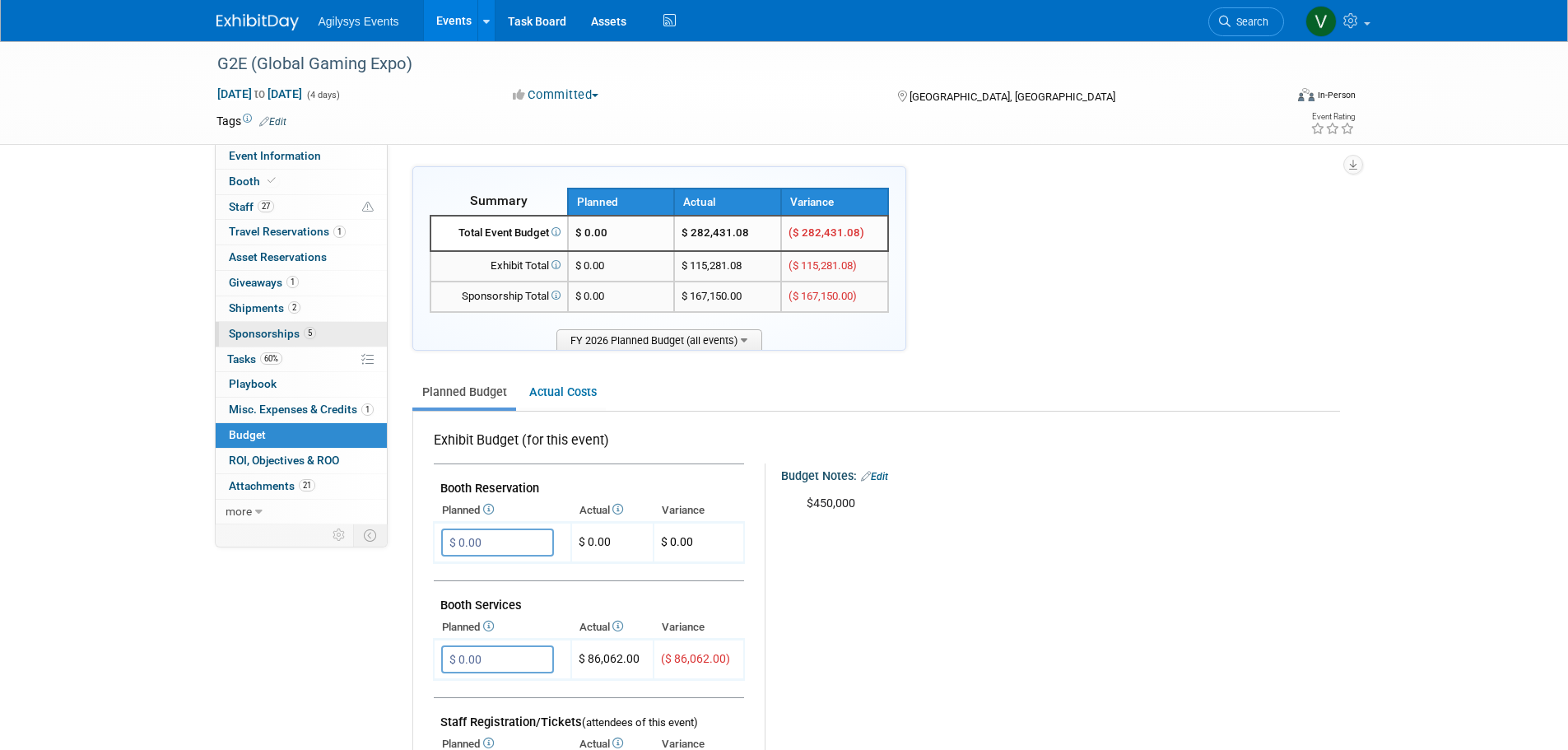
click at [285, 339] on span "Sponsorships 5" at bounding box center [272, 333] width 87 height 14
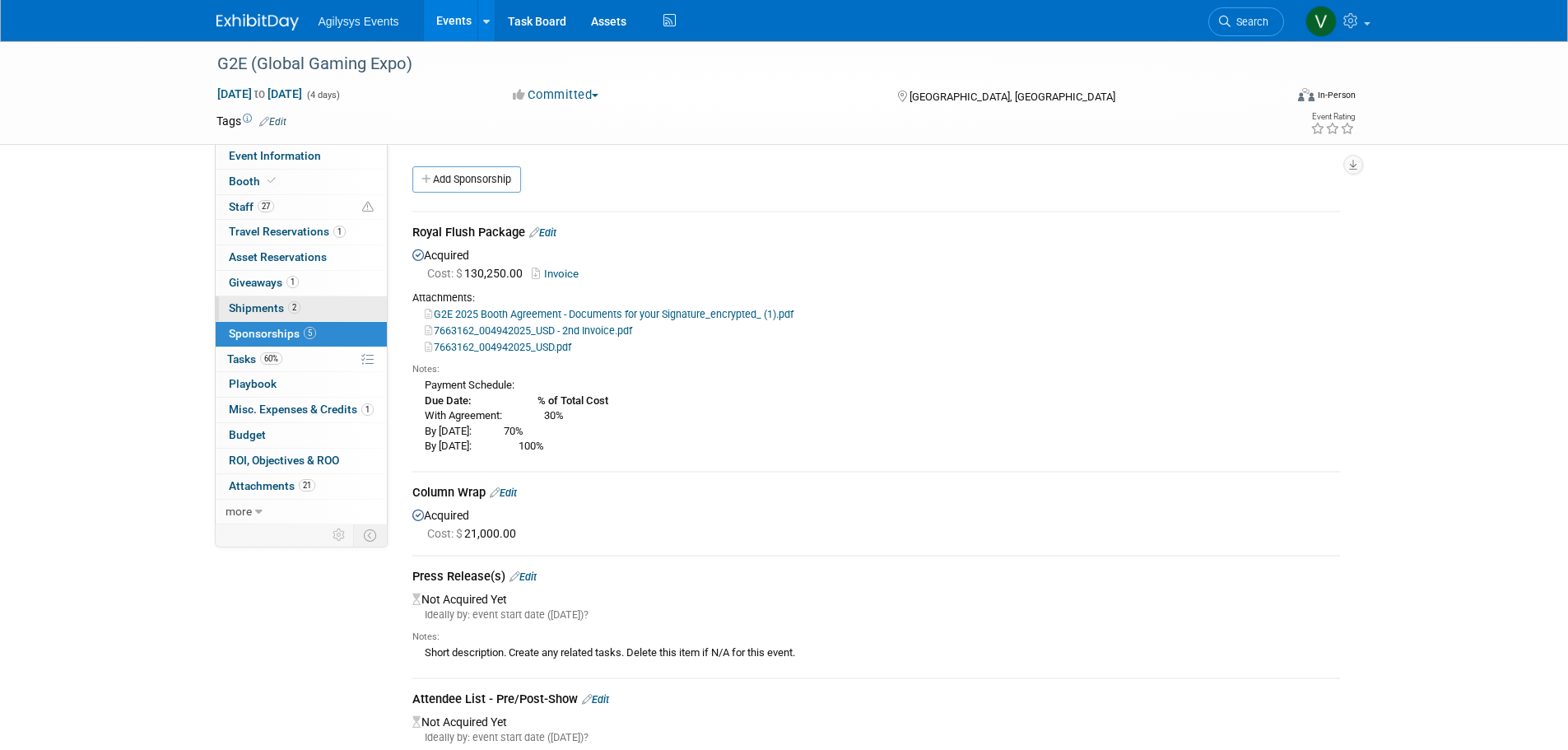
click at [336, 300] on link "2 Shipments 2" at bounding box center [301, 308] width 172 height 25
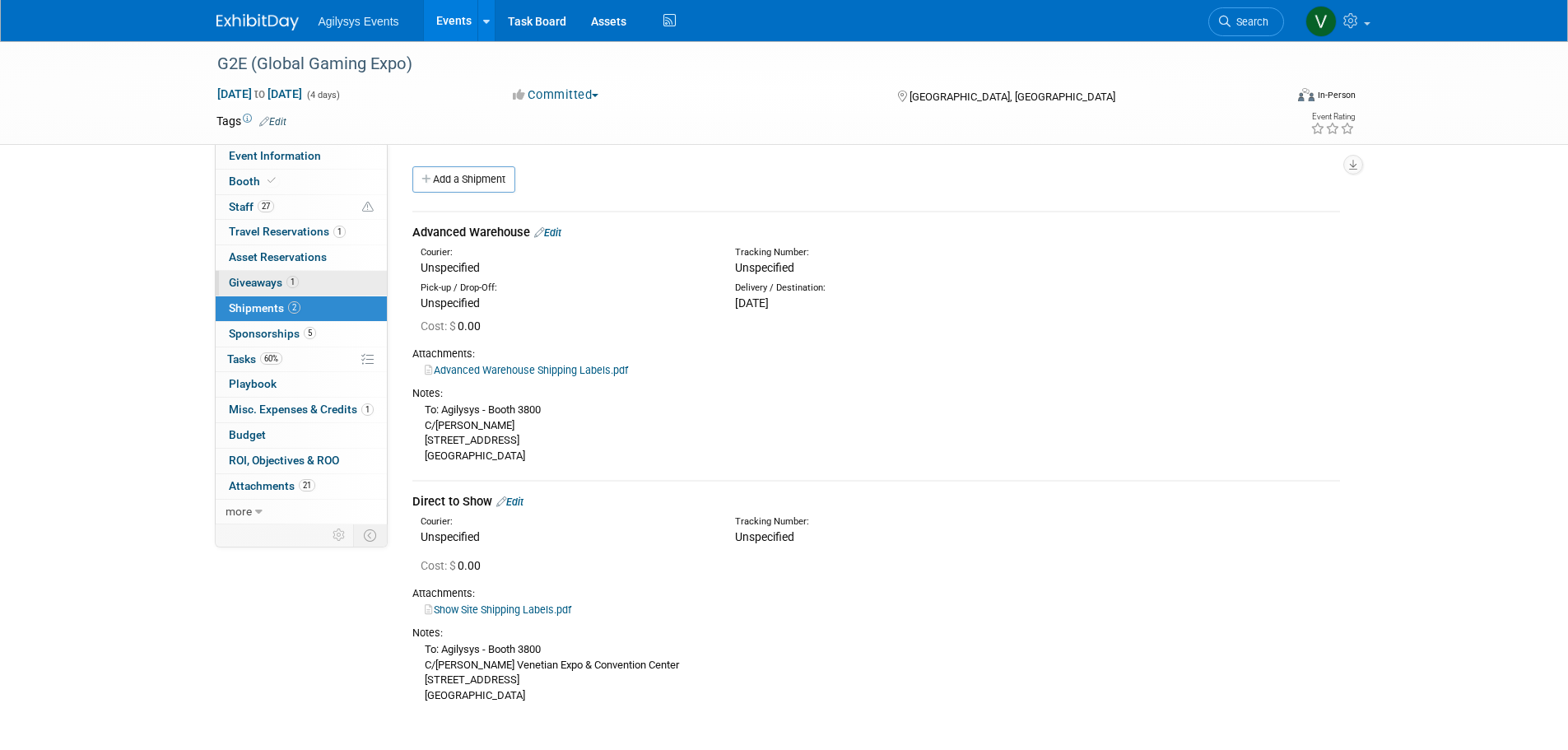
click at [337, 285] on link "1 Giveaways 1" at bounding box center [301, 282] width 172 height 25
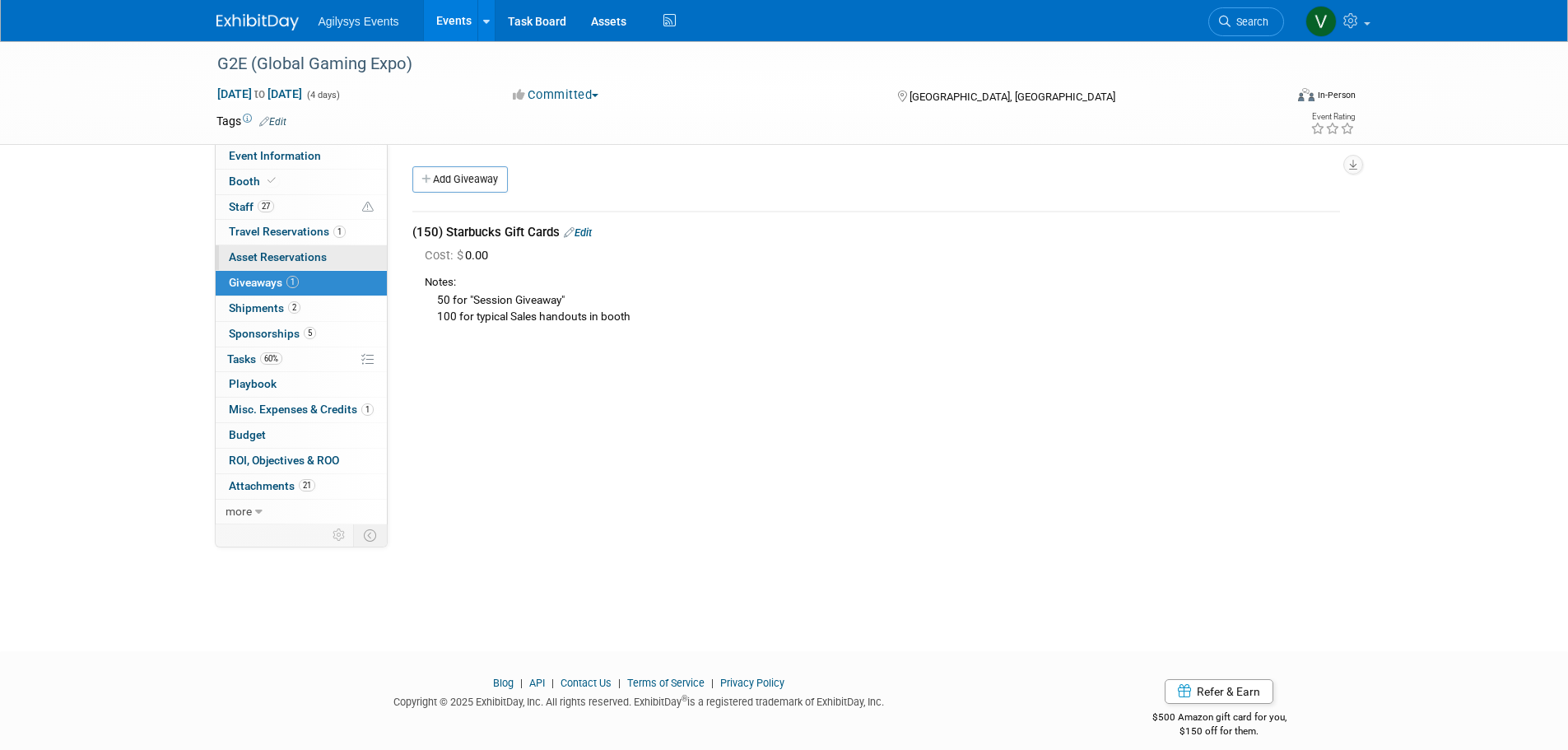
click at [328, 261] on link "0 Asset Reservations 0" at bounding box center [301, 257] width 172 height 25
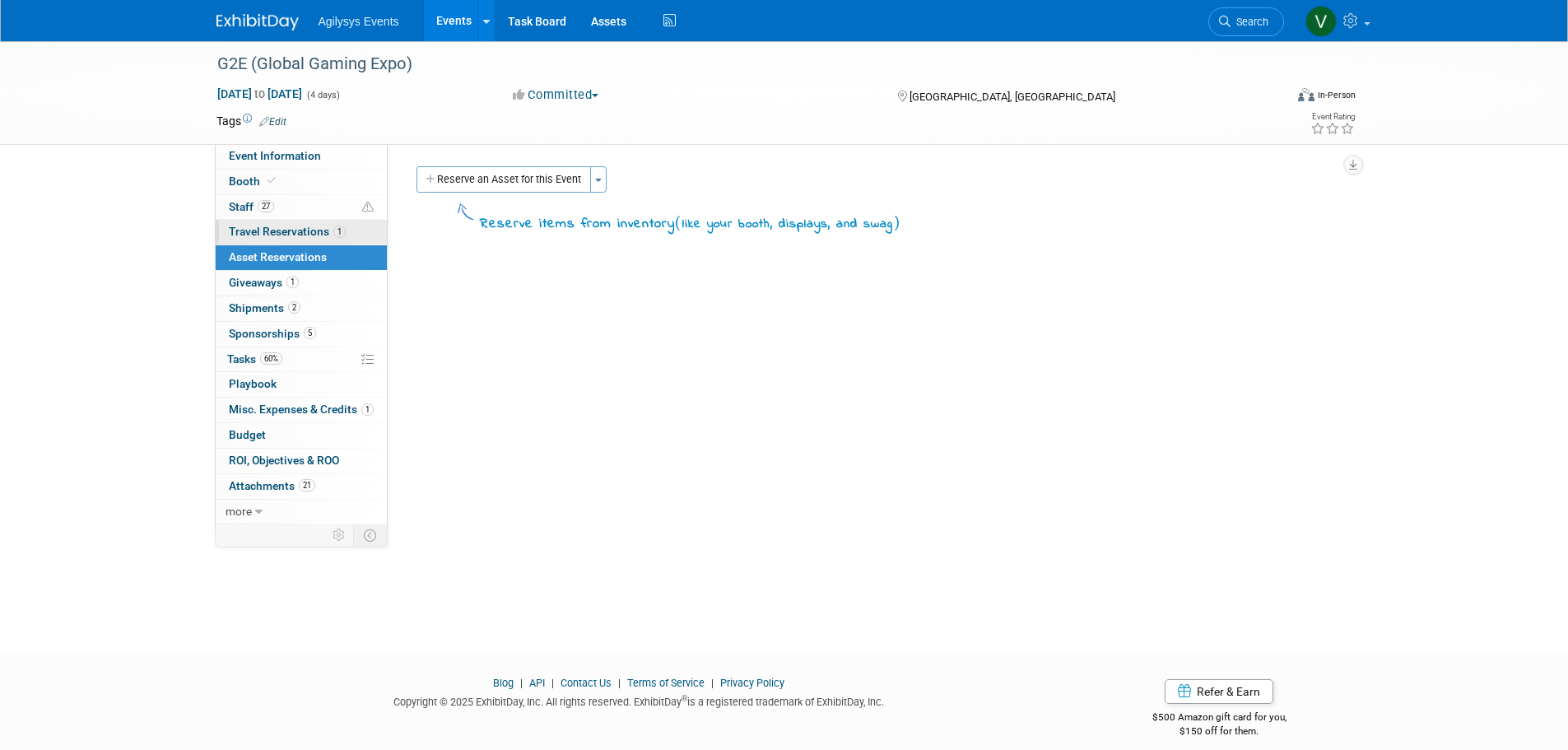
click at [331, 235] on span "Travel Reservations 1" at bounding box center [287, 232] width 117 height 14
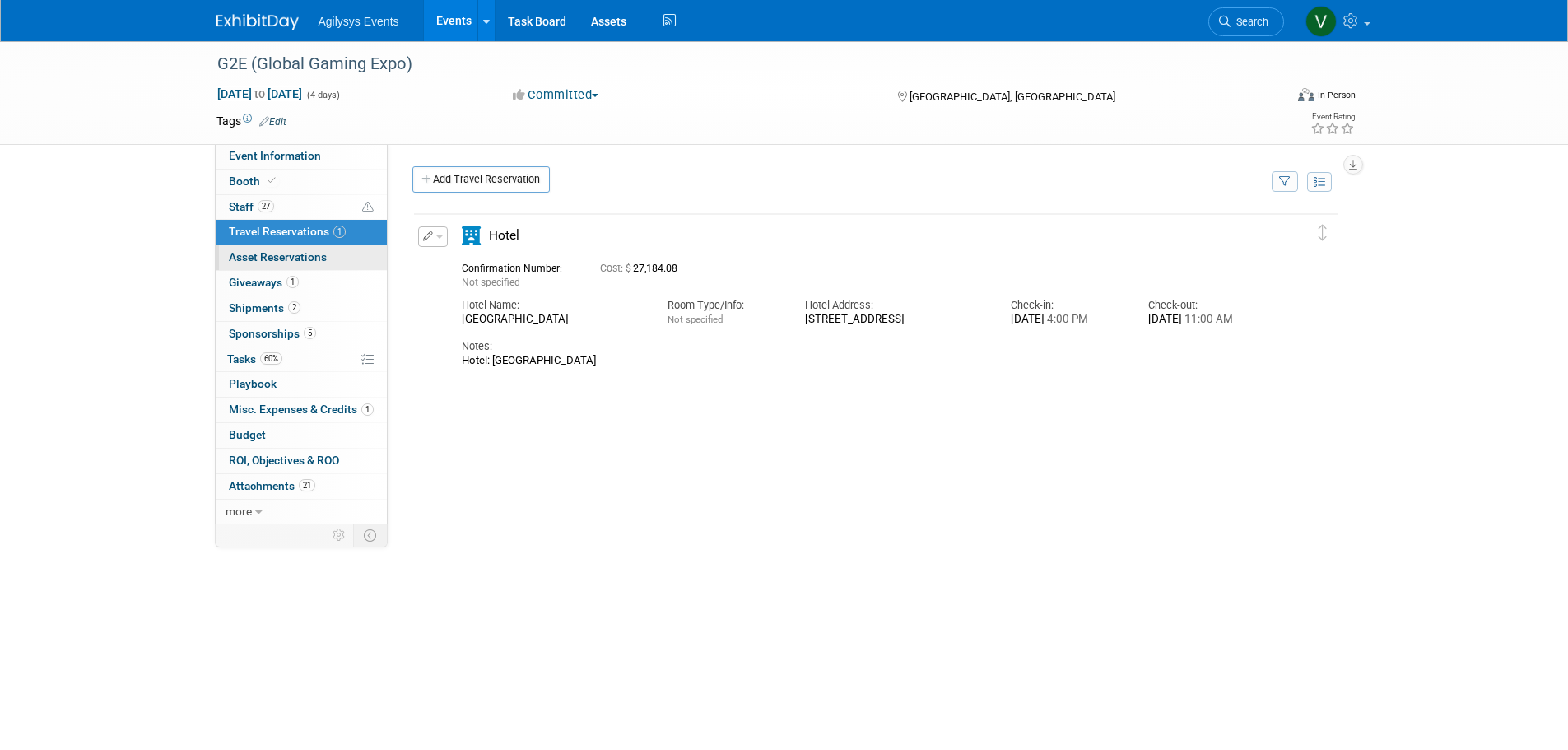
click at [315, 256] on span "Asset Reservations 0" at bounding box center [278, 257] width 98 height 14
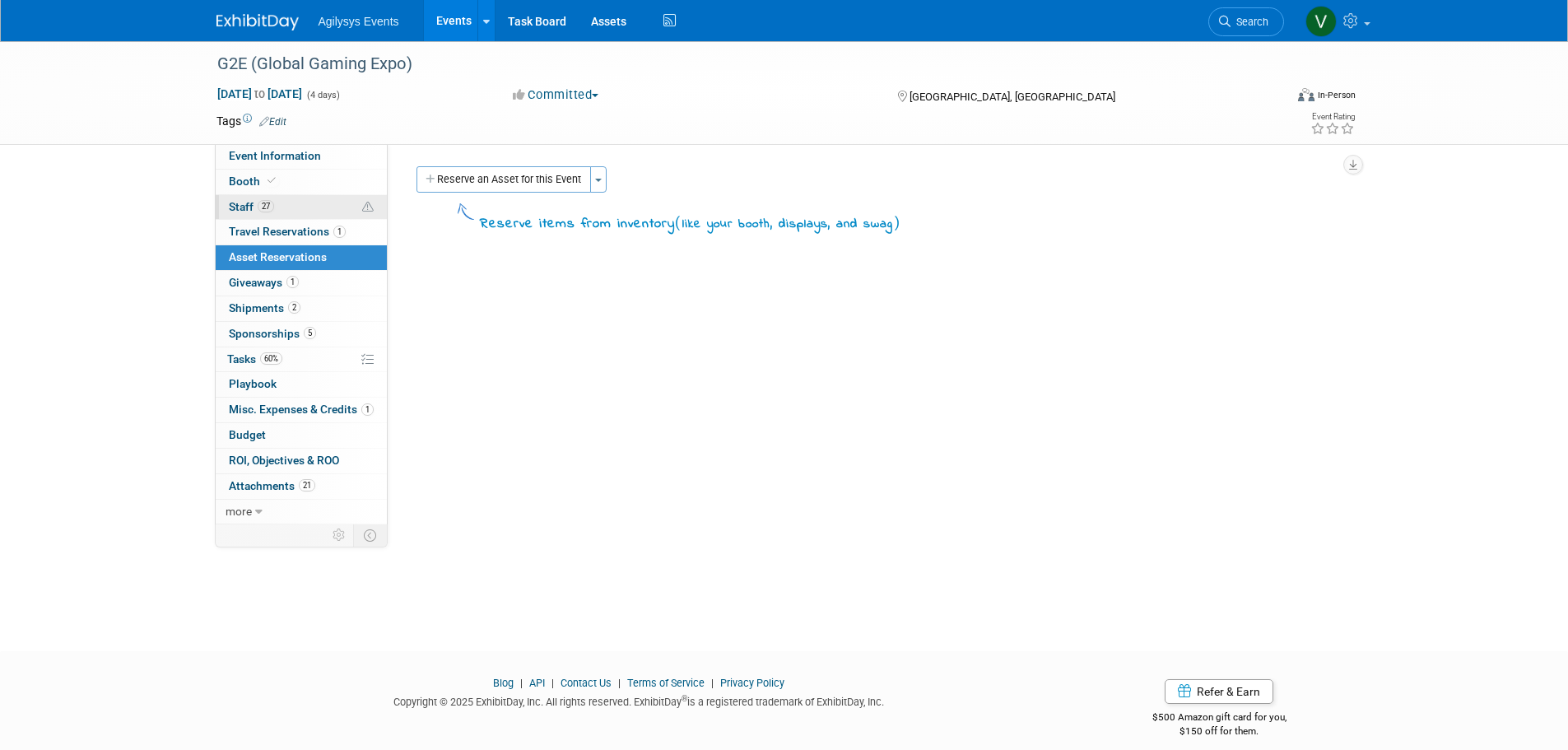
click at [296, 213] on link "27 Staff 27" at bounding box center [301, 207] width 172 height 25
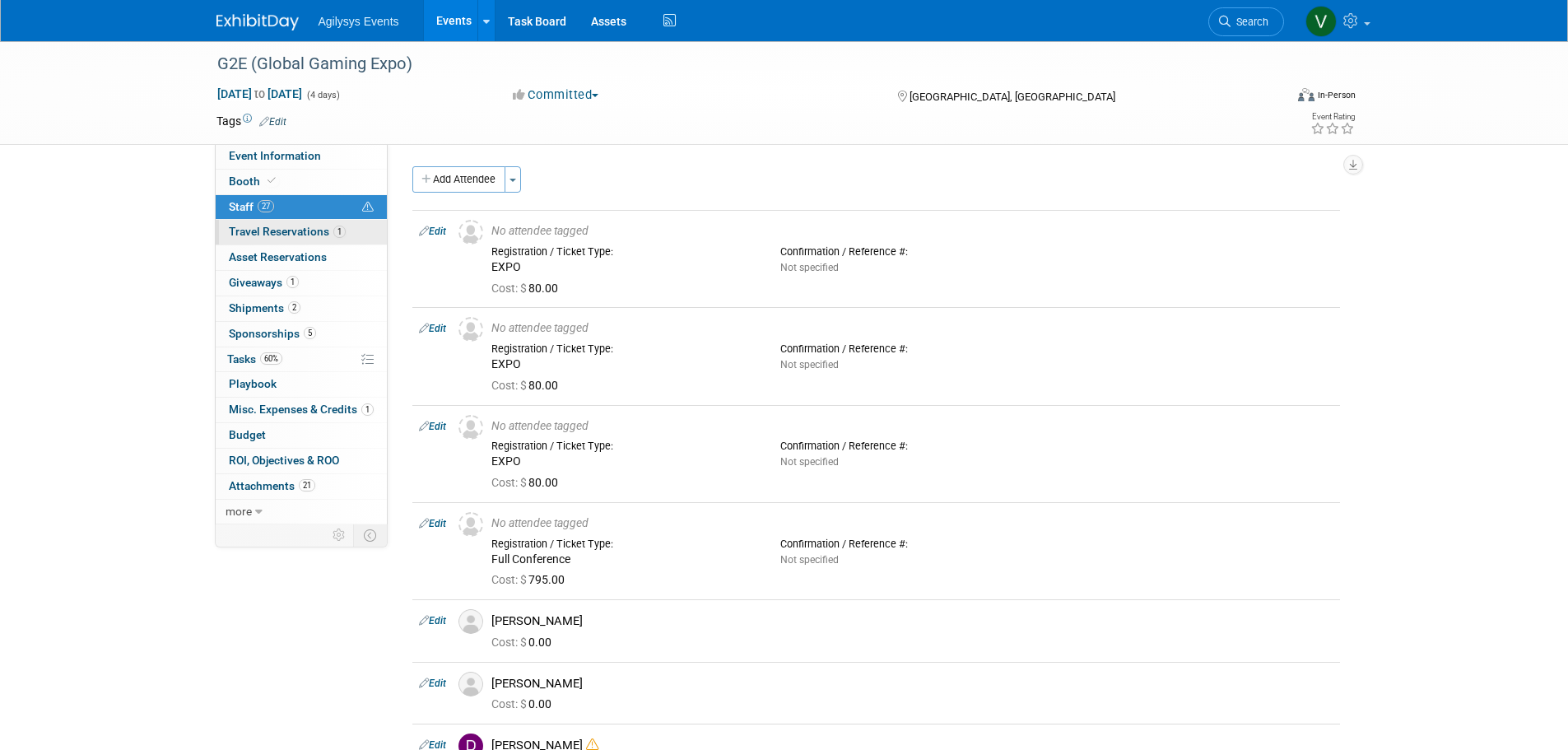
click at [301, 233] on span "Travel Reservations 1" at bounding box center [287, 232] width 117 height 14
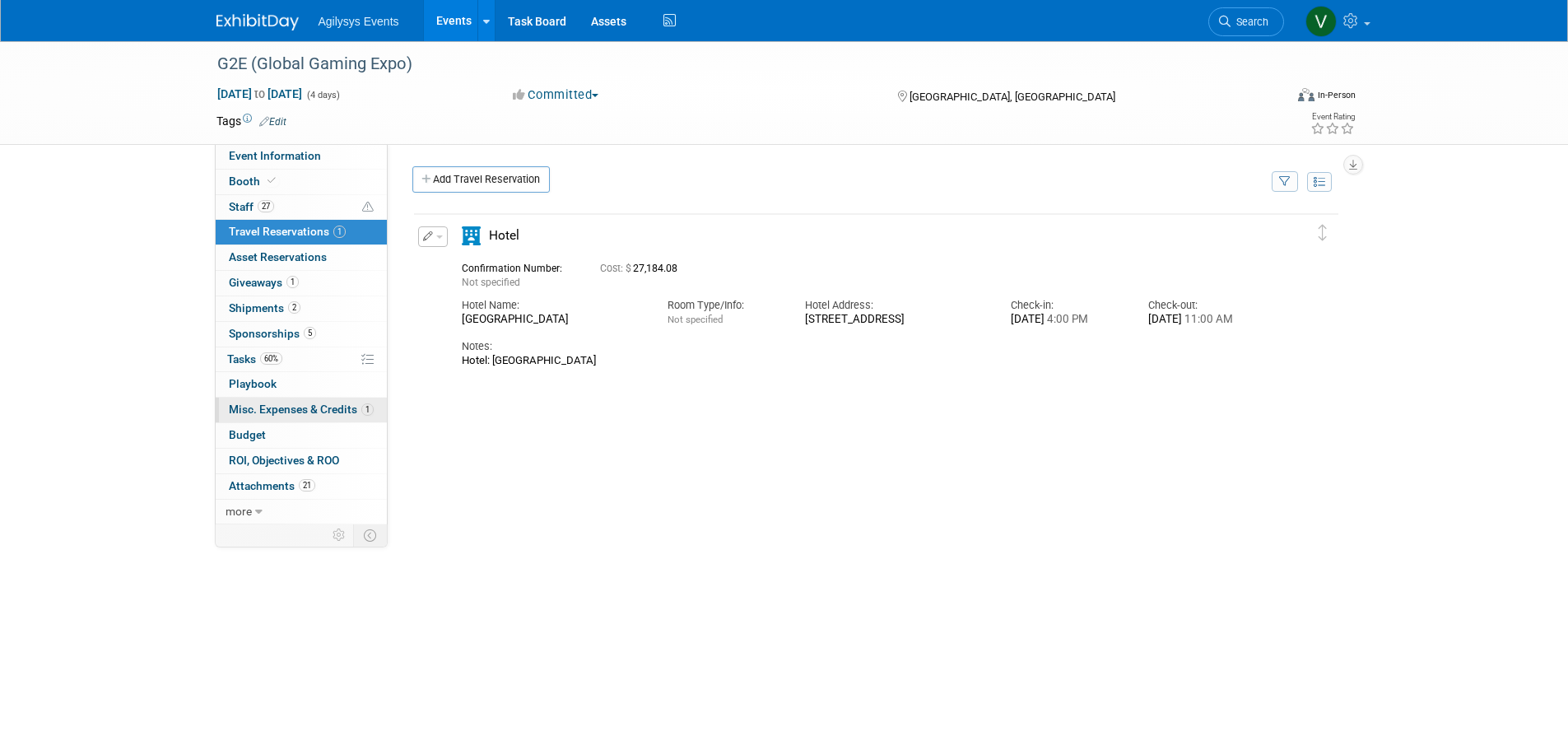
click at [288, 407] on span "Misc. Expenses & Credits 1" at bounding box center [301, 409] width 145 height 14
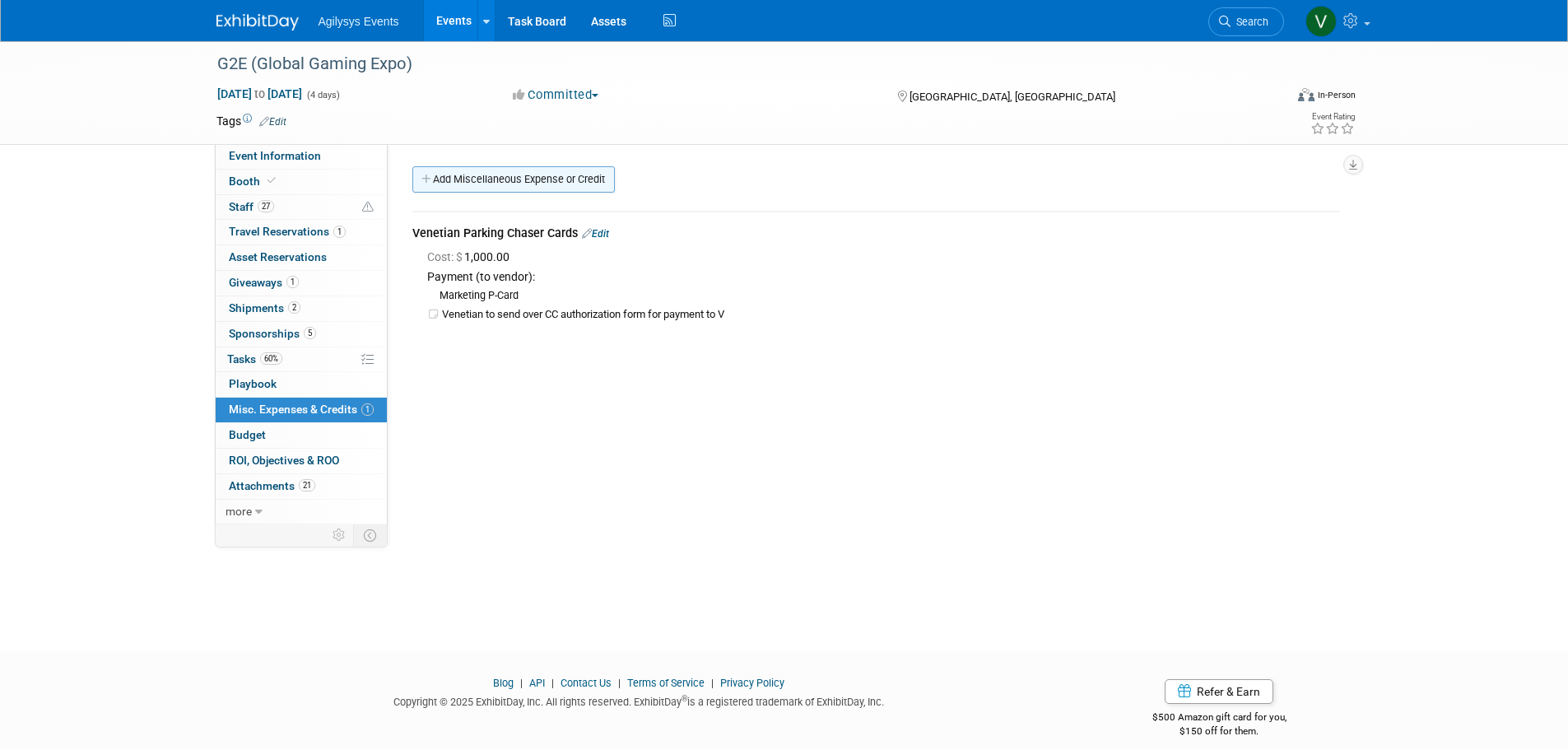
click at [430, 182] on icon at bounding box center [426, 180] width 12 height 11
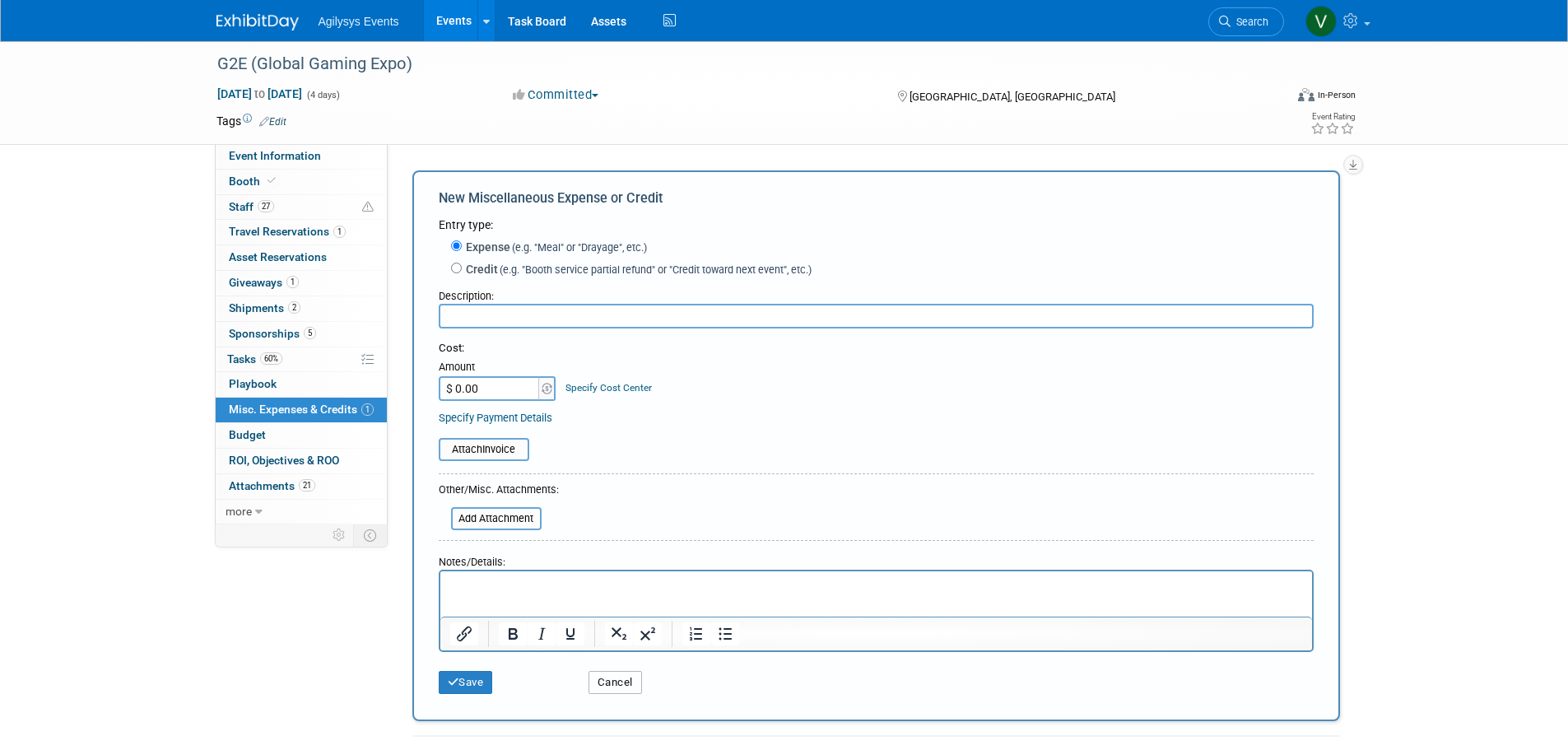
click at [606, 689] on button "Cancel" at bounding box center [614, 682] width 54 height 23
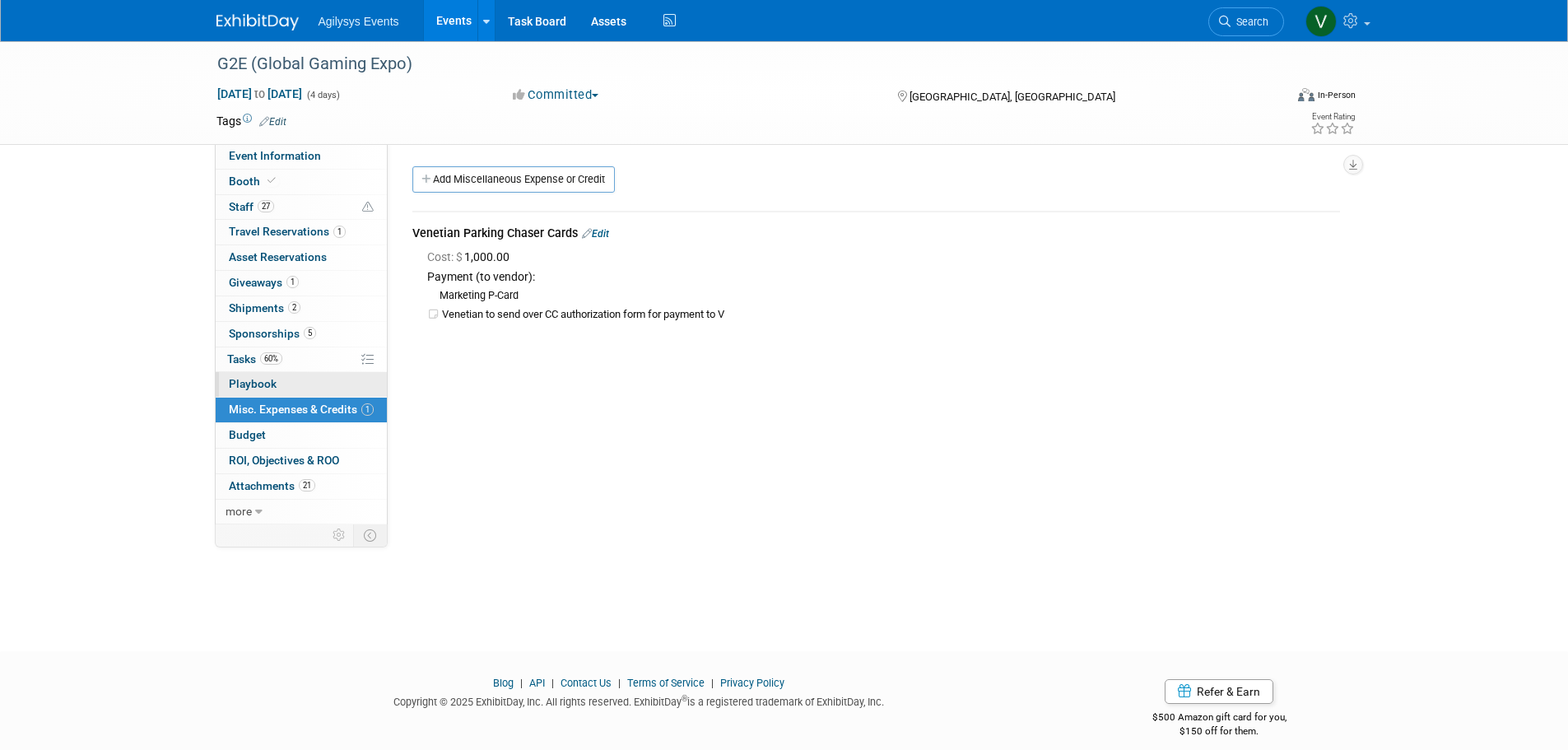
click at [257, 388] on span "Playbook 0" at bounding box center [252, 383] width 48 height 14
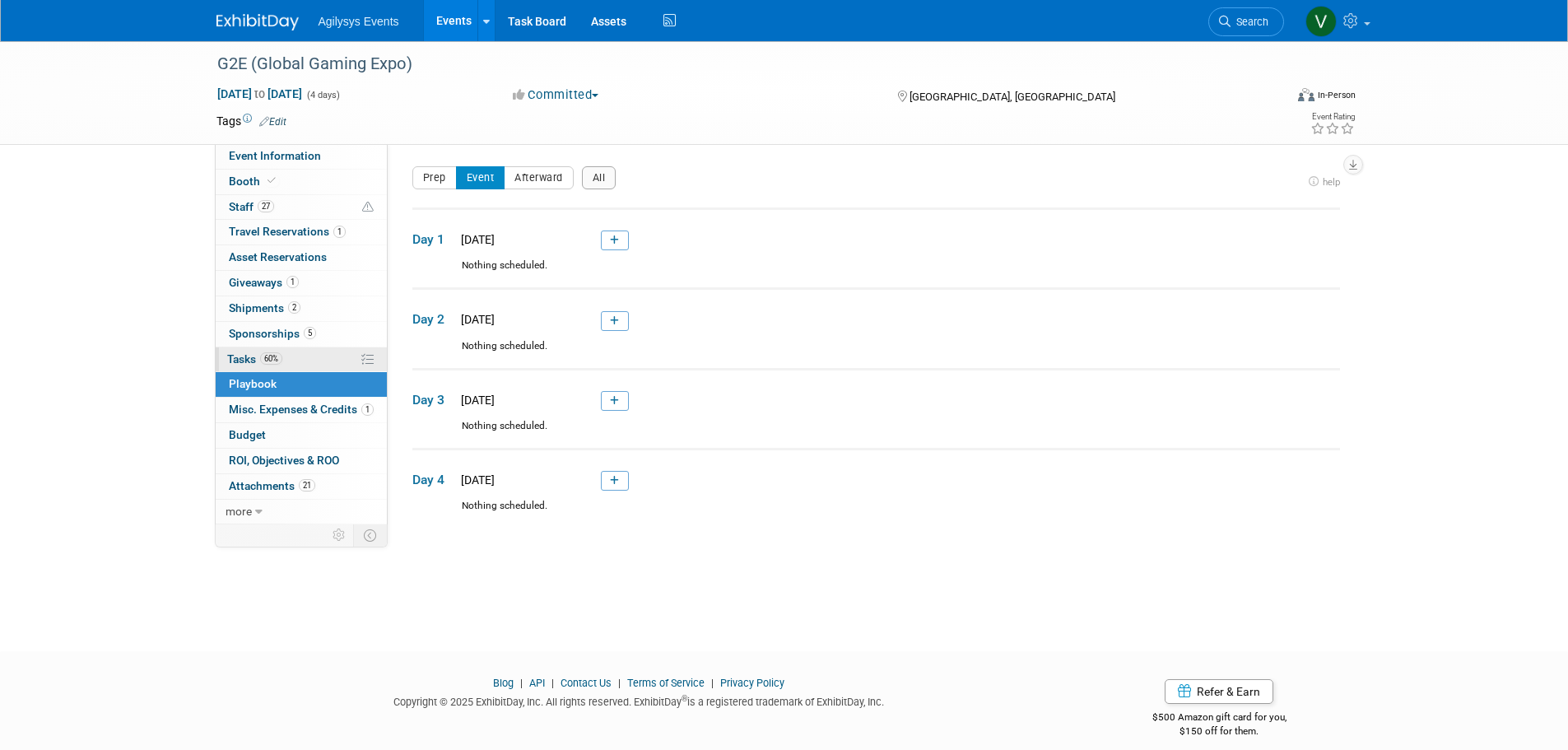
click at [276, 351] on link "60% Tasks 60%" at bounding box center [301, 360] width 172 height 25
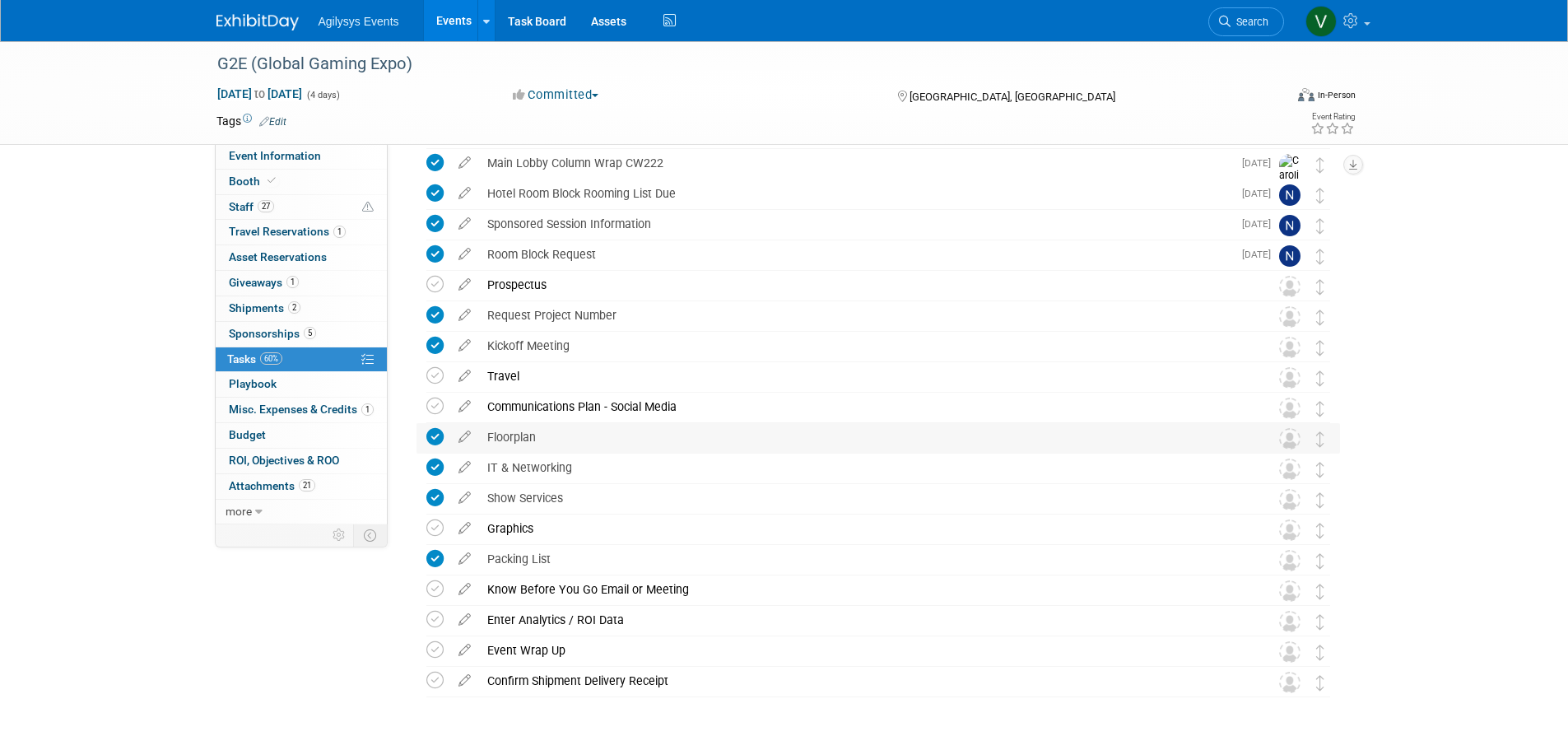
scroll to position [173, 0]
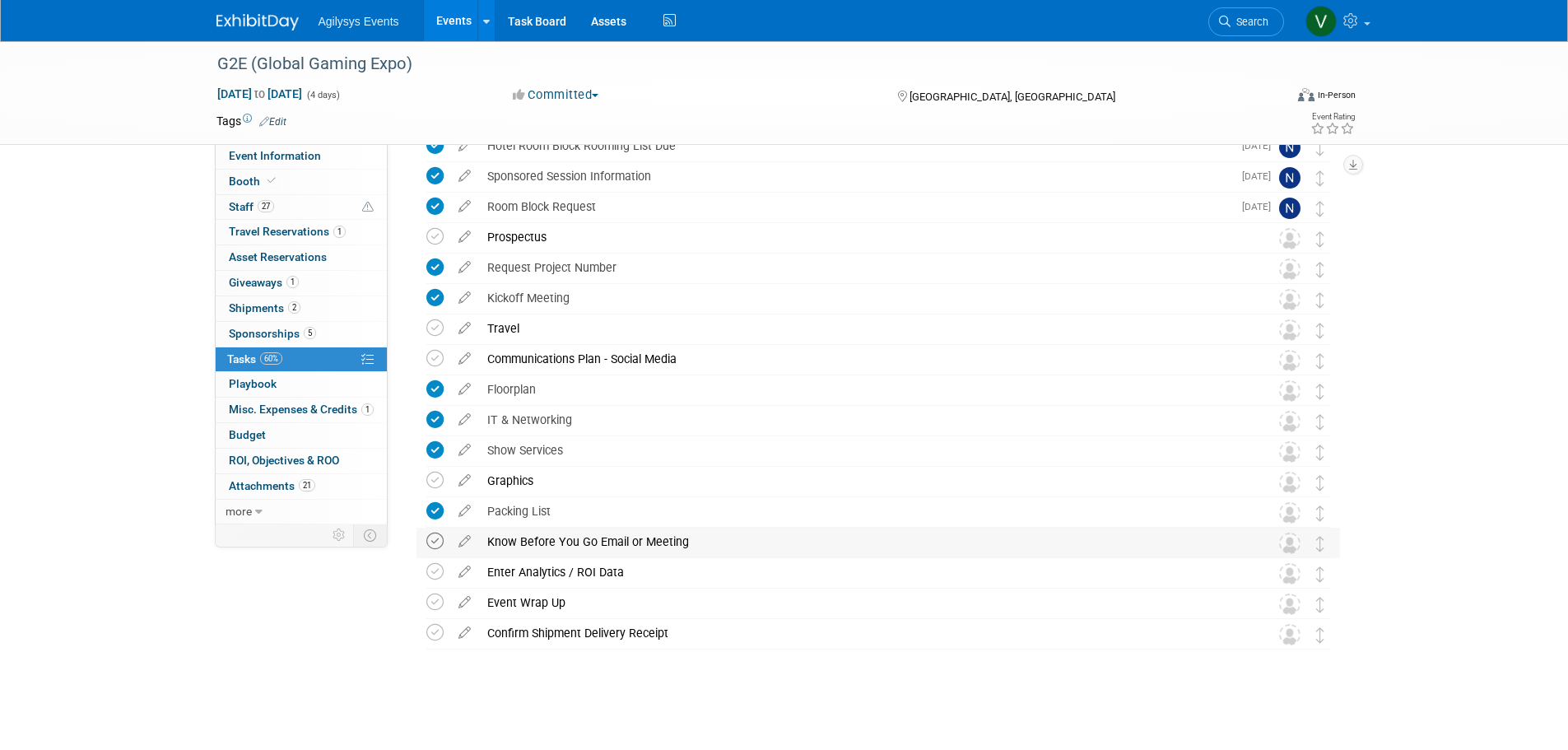
click at [434, 546] on icon at bounding box center [435, 541] width 17 height 17
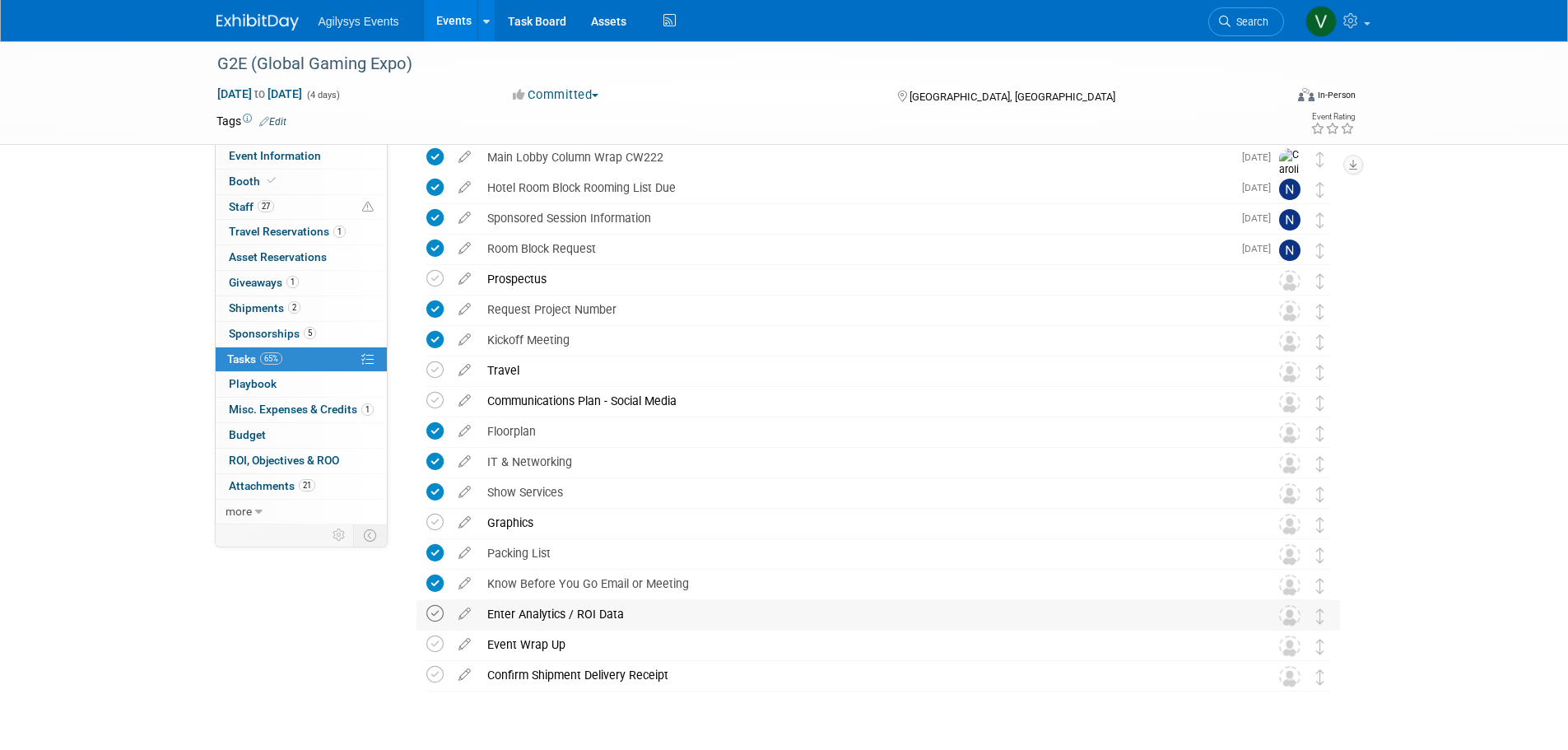
scroll to position [92, 0]
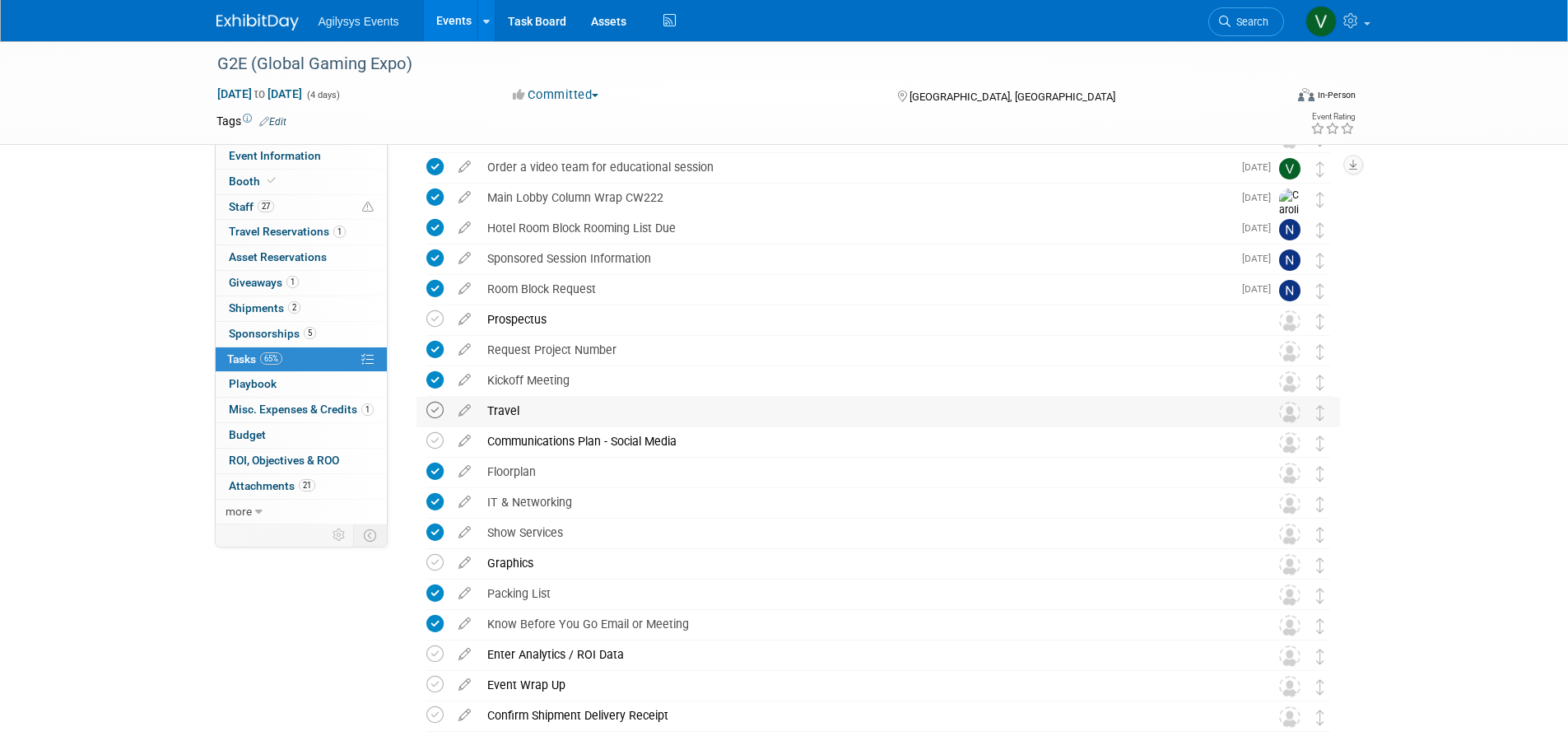
click at [436, 410] on icon at bounding box center [435, 410] width 17 height 17
click at [436, 432] on icon at bounding box center [435, 440] width 17 height 17
click at [429, 563] on icon at bounding box center [435, 562] width 17 height 17
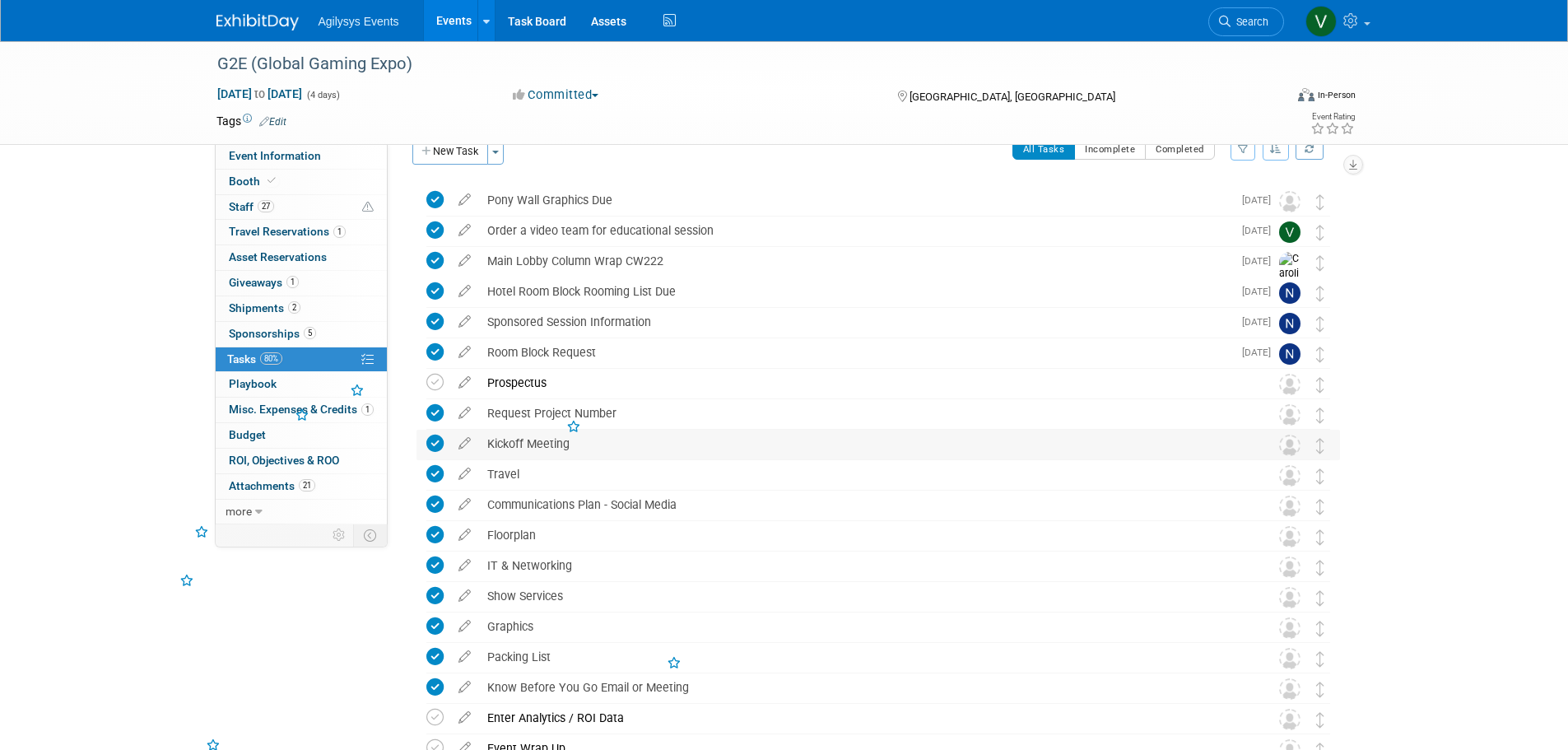
scroll to position [0, 0]
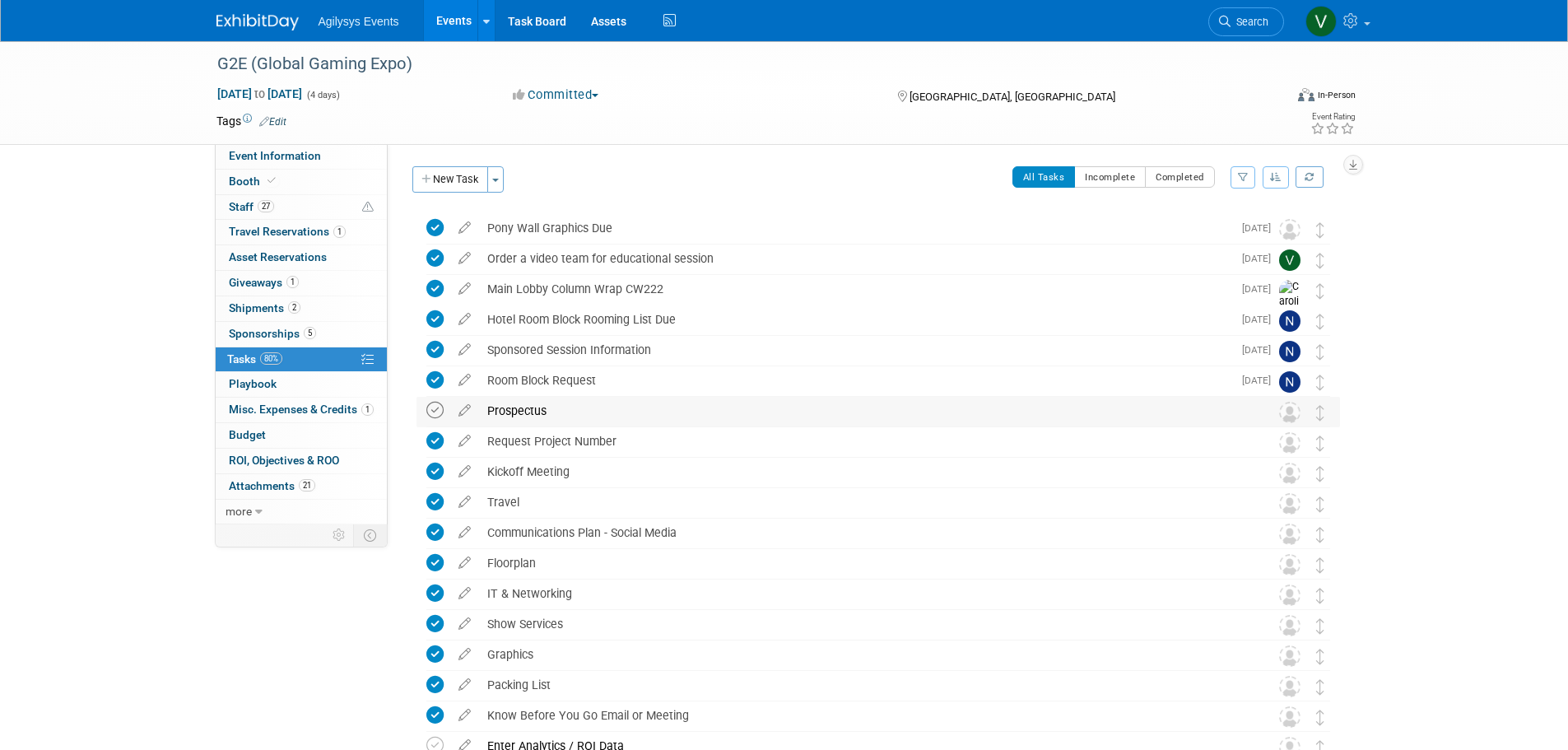
click at [430, 411] on icon at bounding box center [435, 410] width 17 height 17
click at [314, 241] on link "1 Travel Reservations 1" at bounding box center [301, 232] width 172 height 25
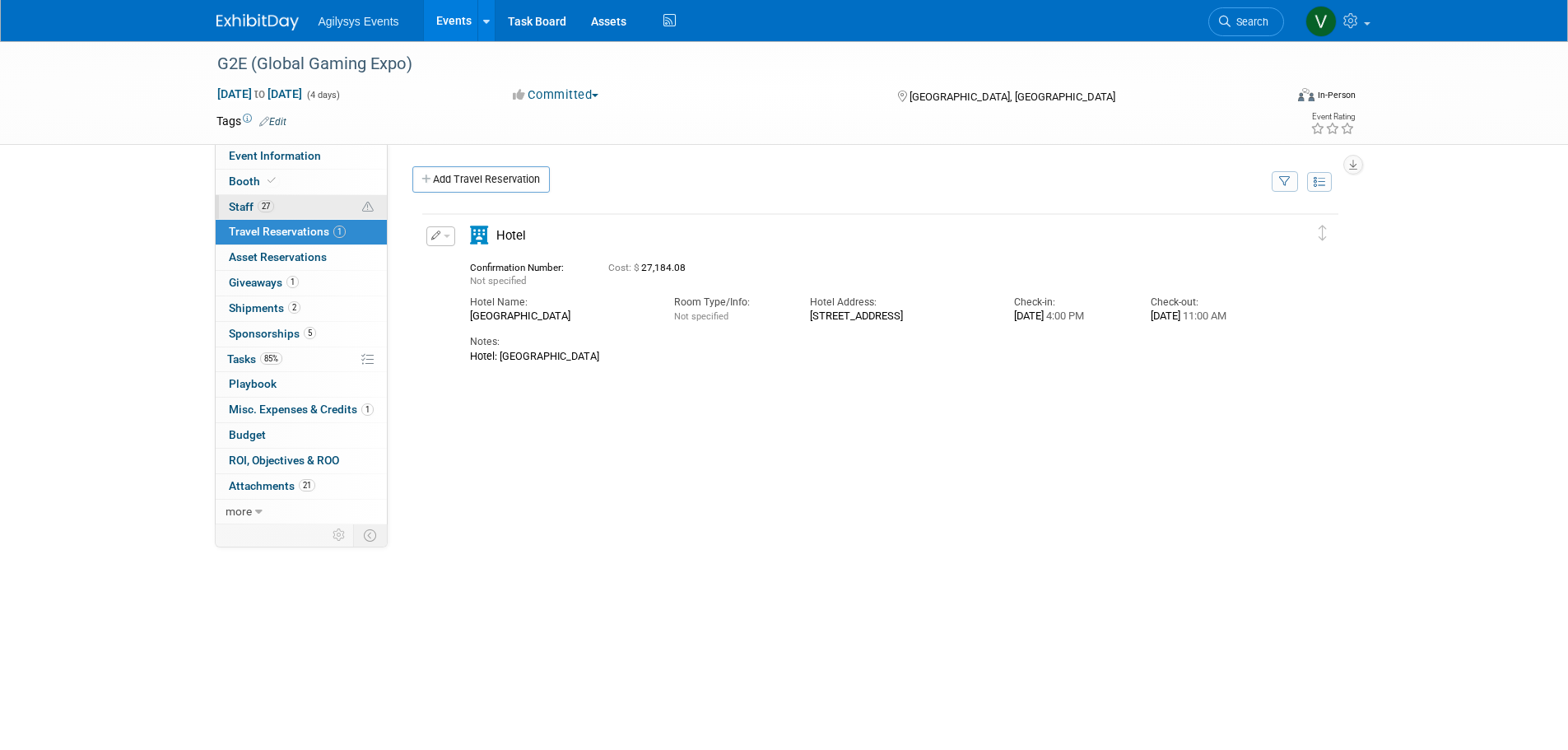
click at [331, 201] on link "27 Staff 27" at bounding box center [301, 207] width 172 height 25
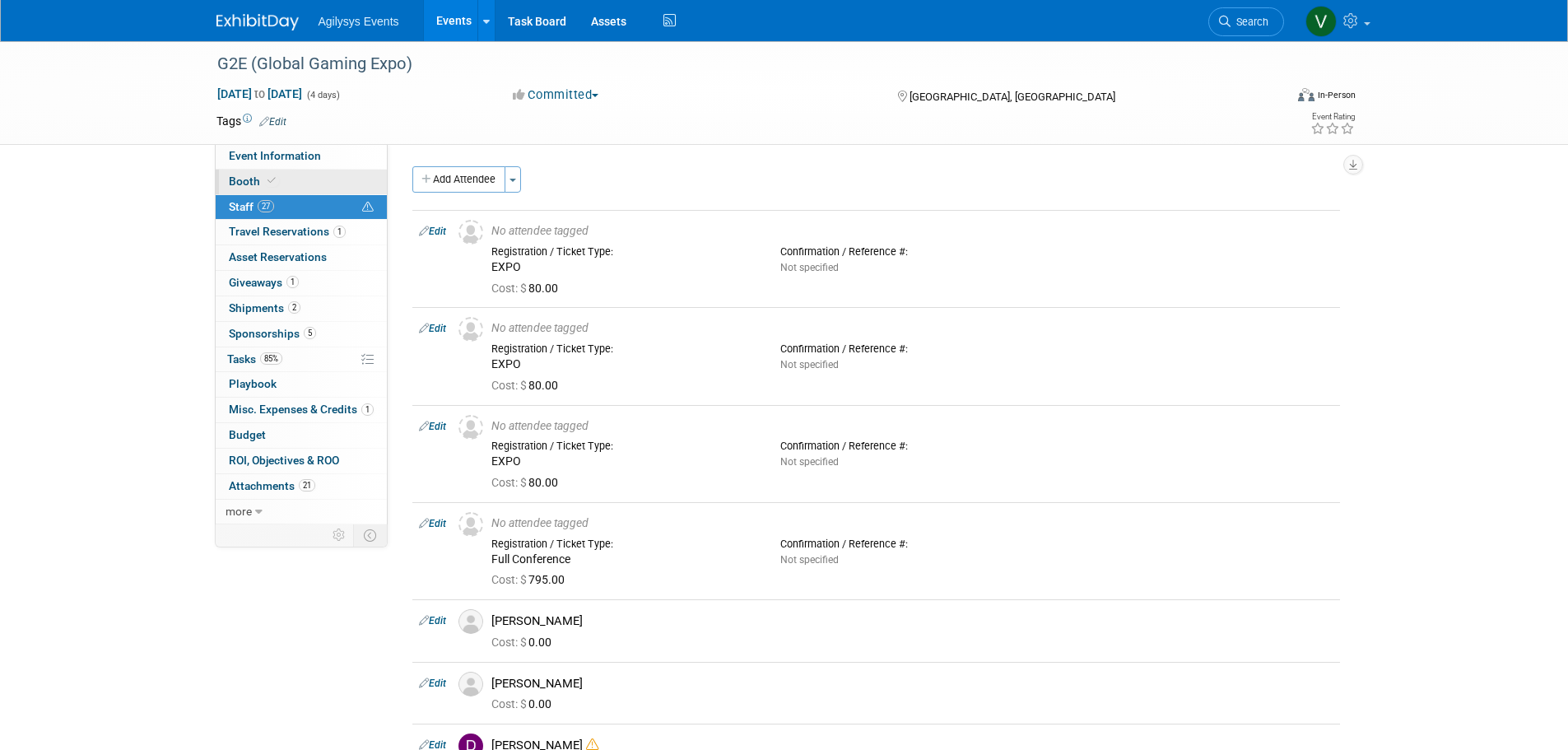
click at [285, 179] on link "Booth" at bounding box center [301, 182] width 172 height 25
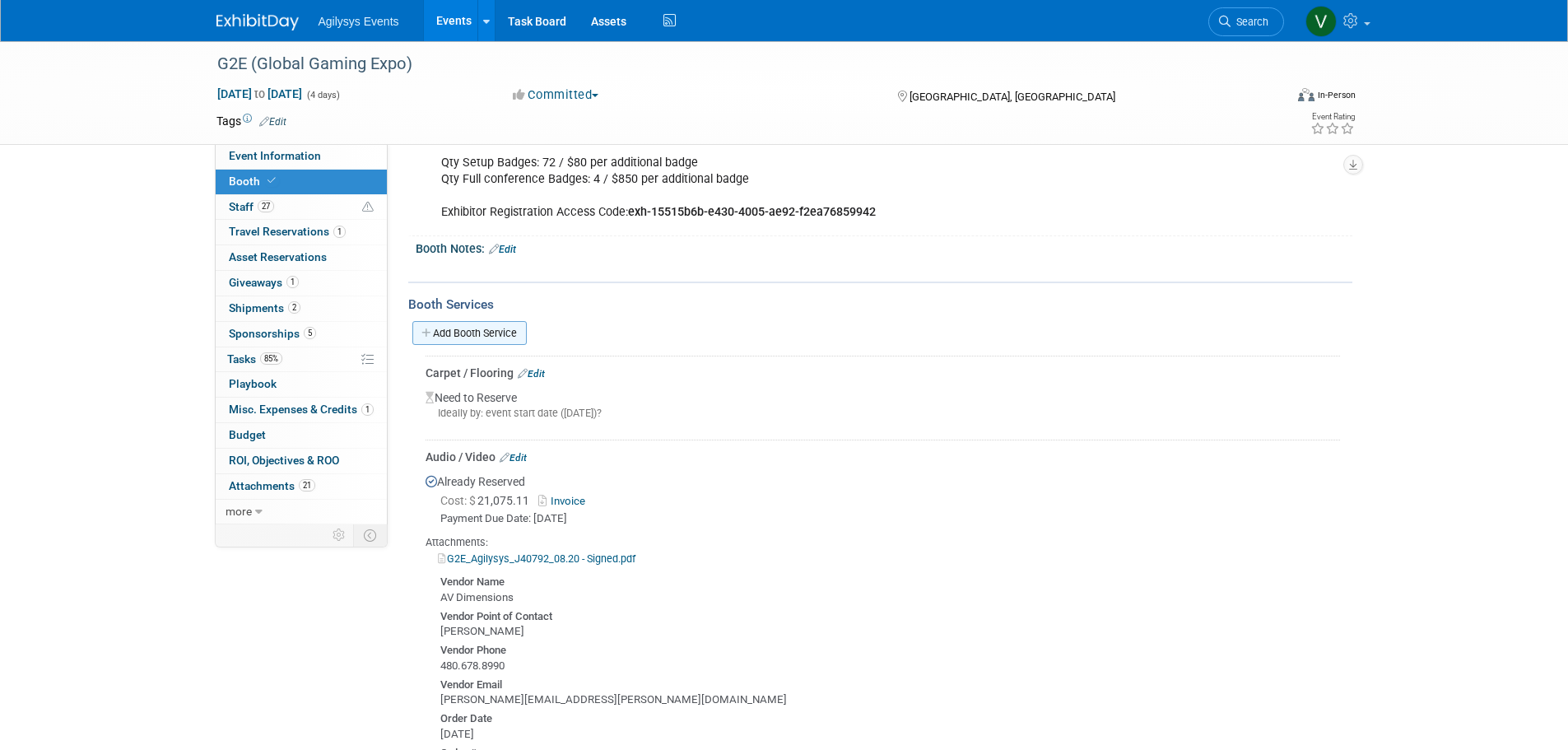
scroll to position [247, 0]
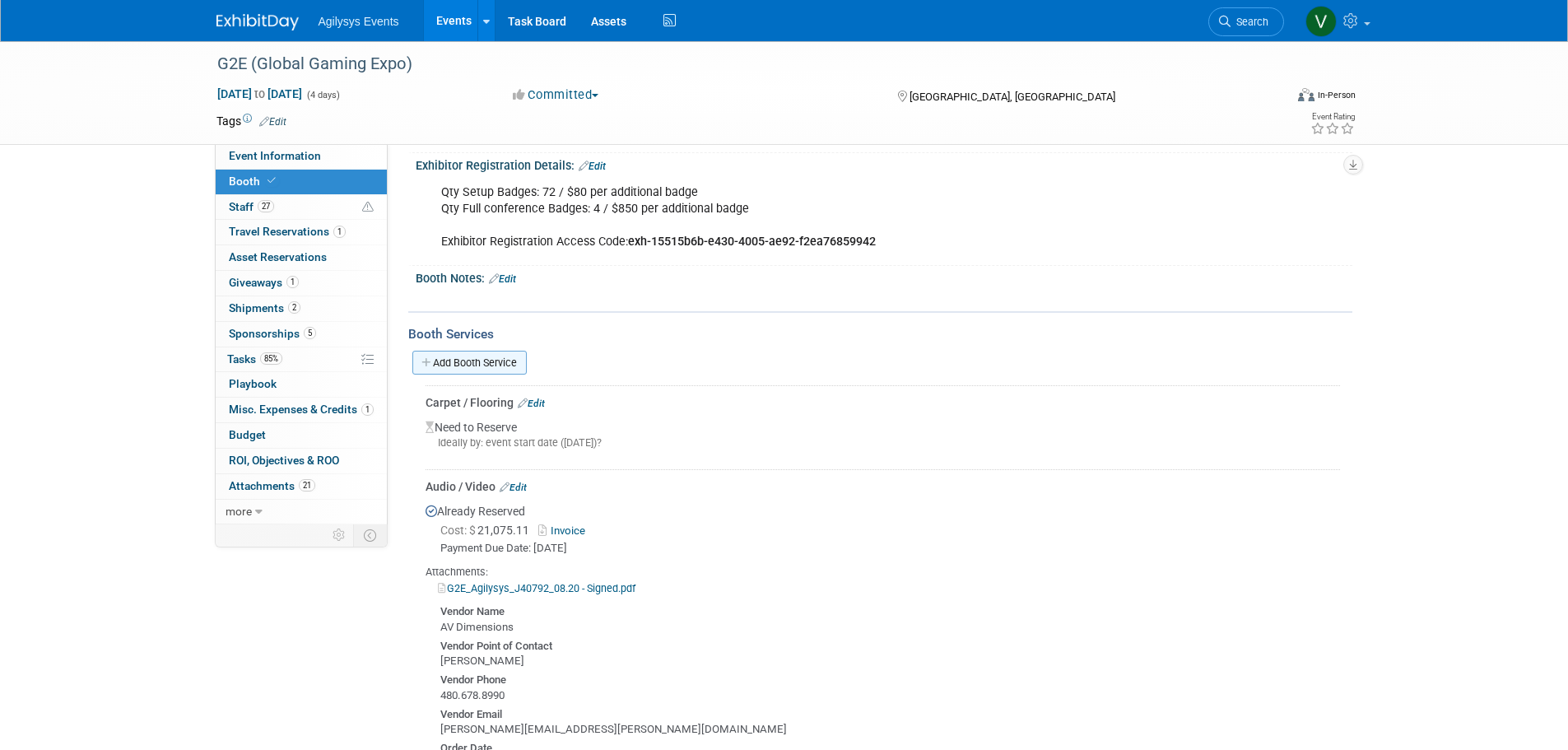
click at [477, 363] on link "Add Booth Service" at bounding box center [469, 362] width 114 height 24
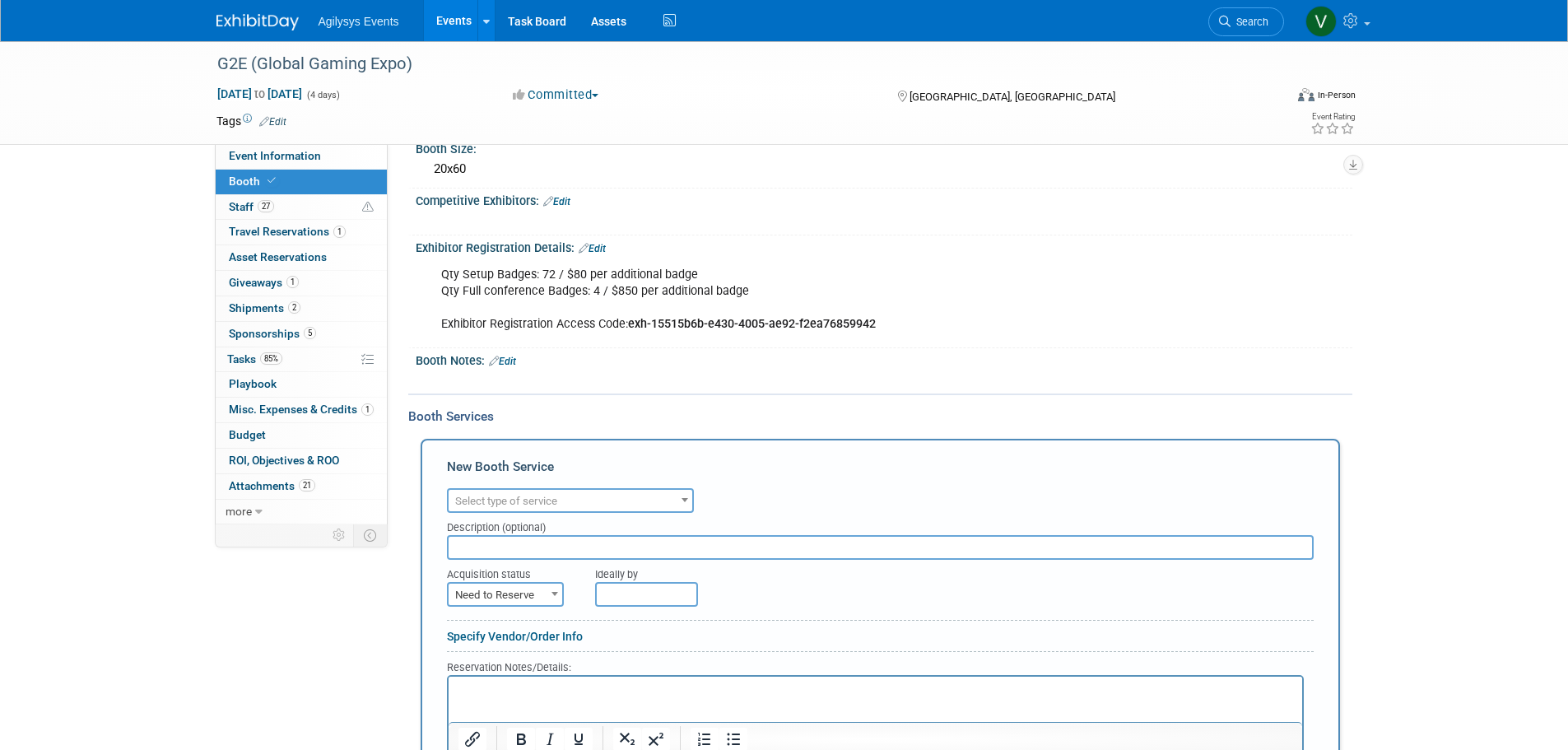
scroll to position [659, 0]
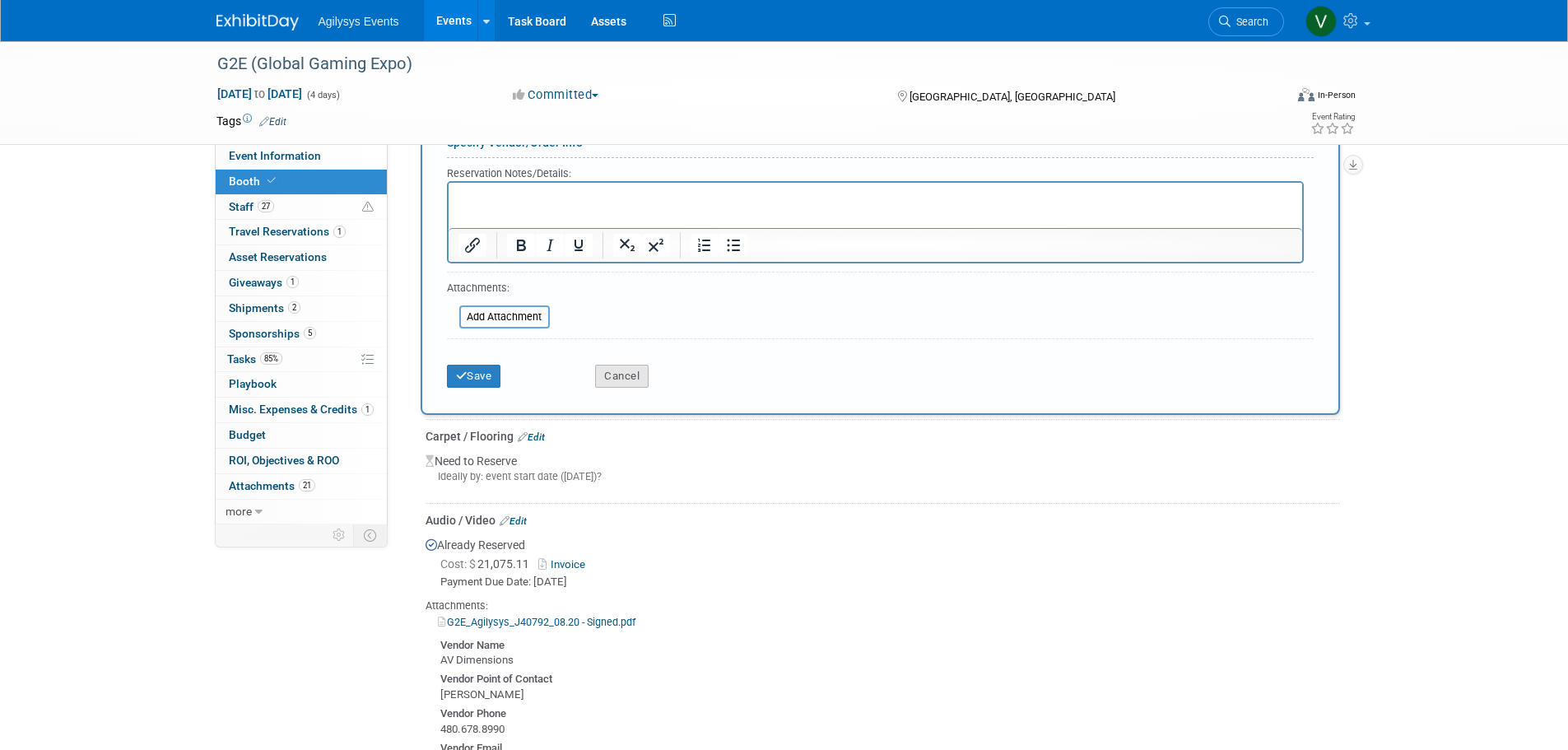
click at [606, 371] on button "Cancel" at bounding box center [622, 376] width 54 height 23
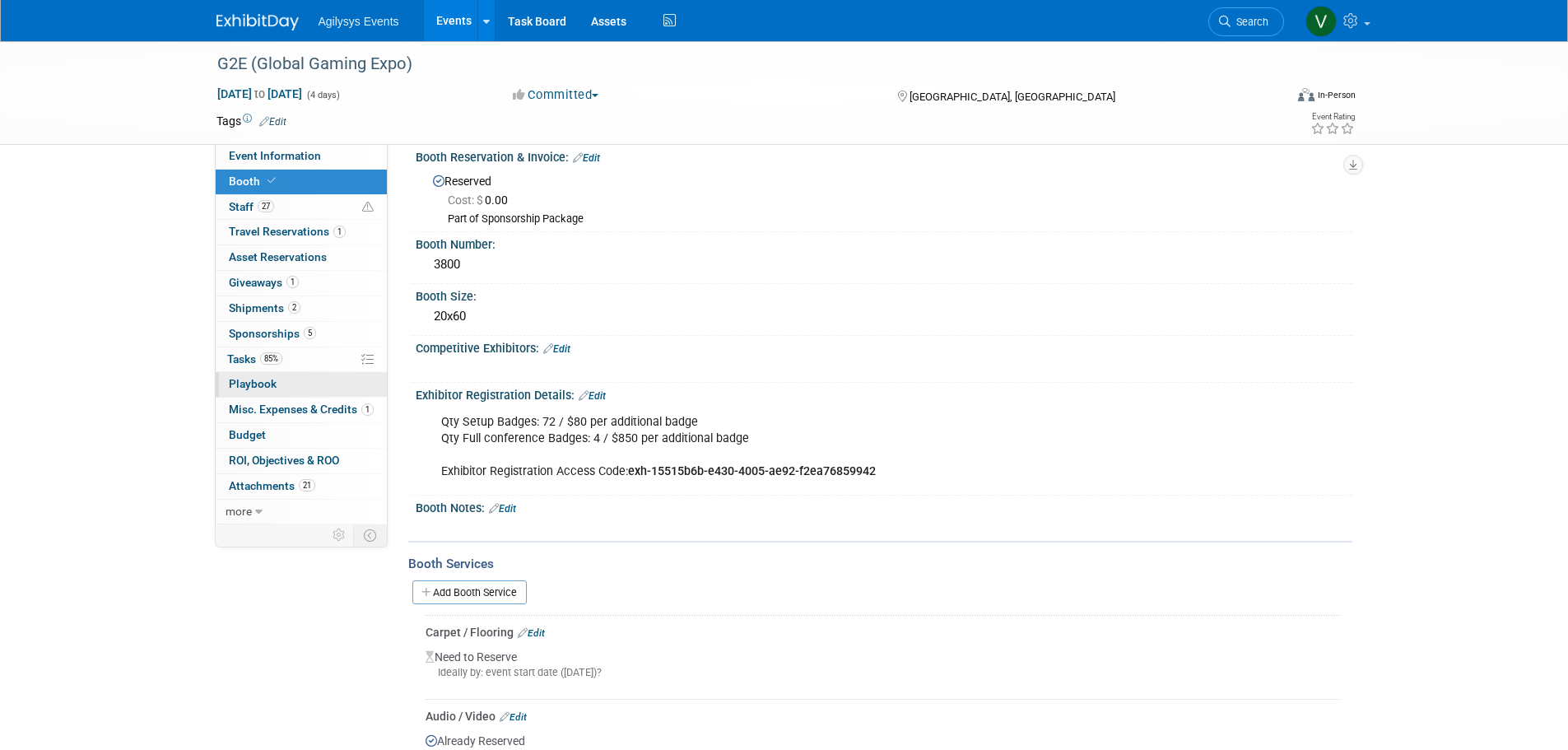
scroll to position [0, 0]
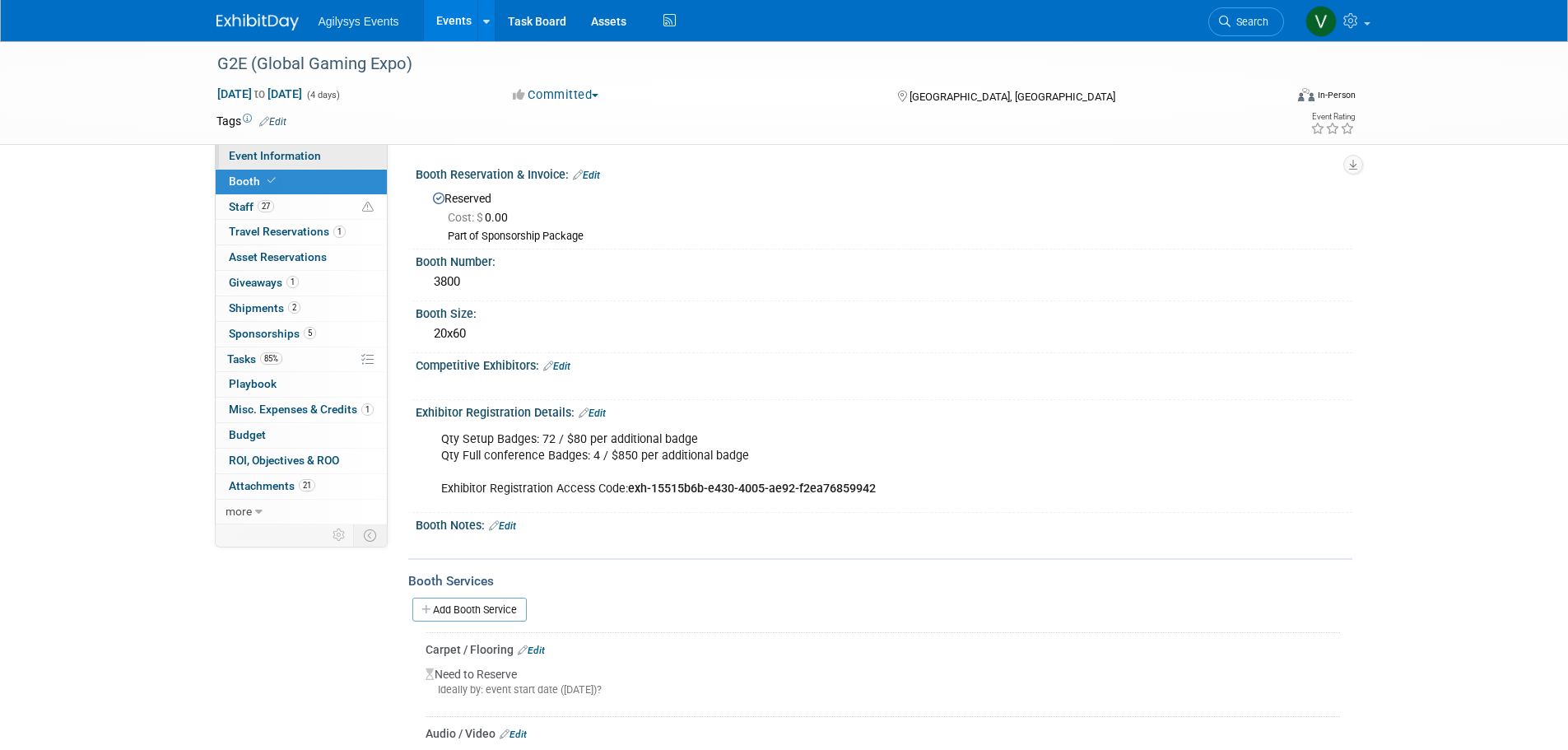
click at [320, 147] on link "Event Information" at bounding box center [301, 156] width 172 height 25
select select "GAM"
select select "Q3"
select select "A"
select select "Yes"
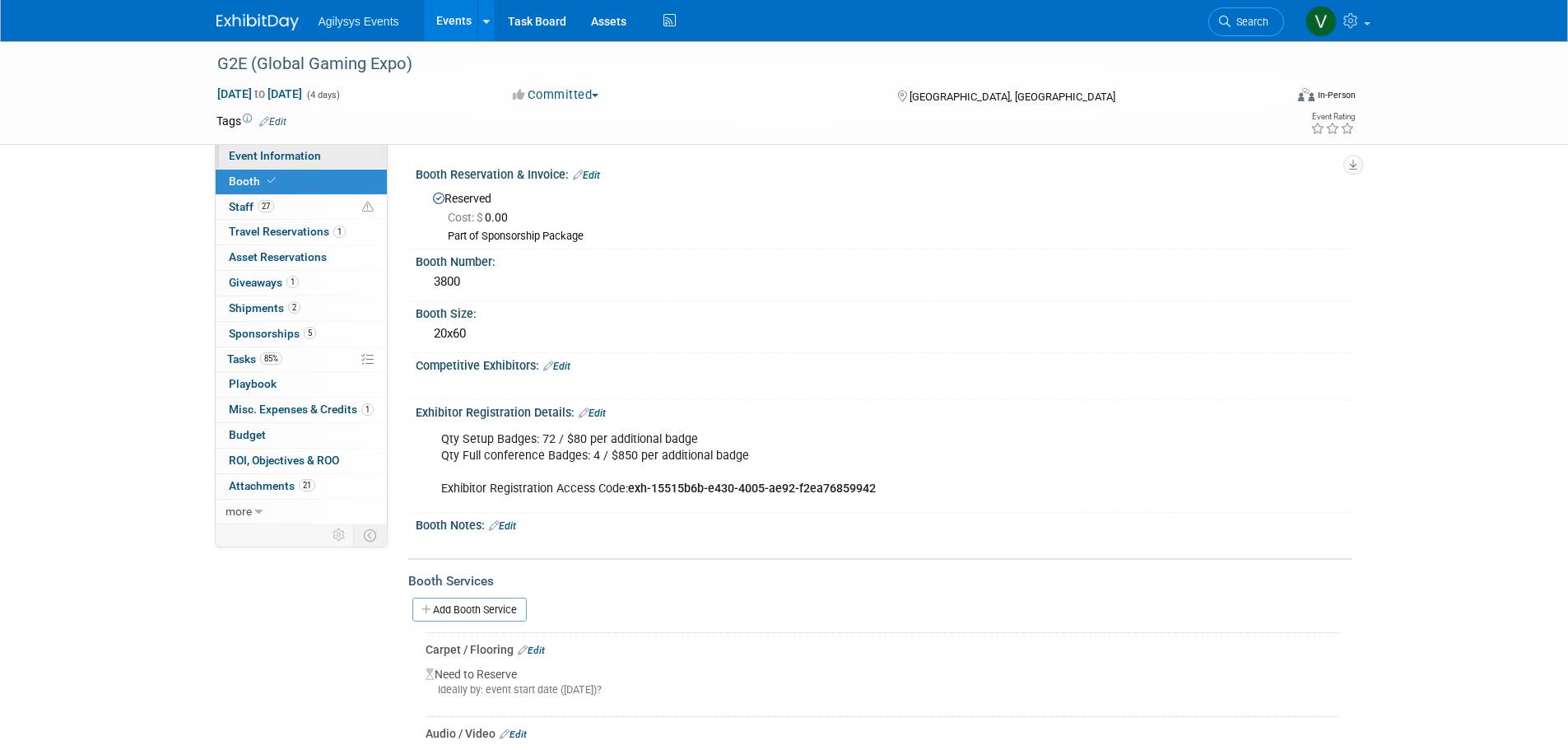
select select "Yes"
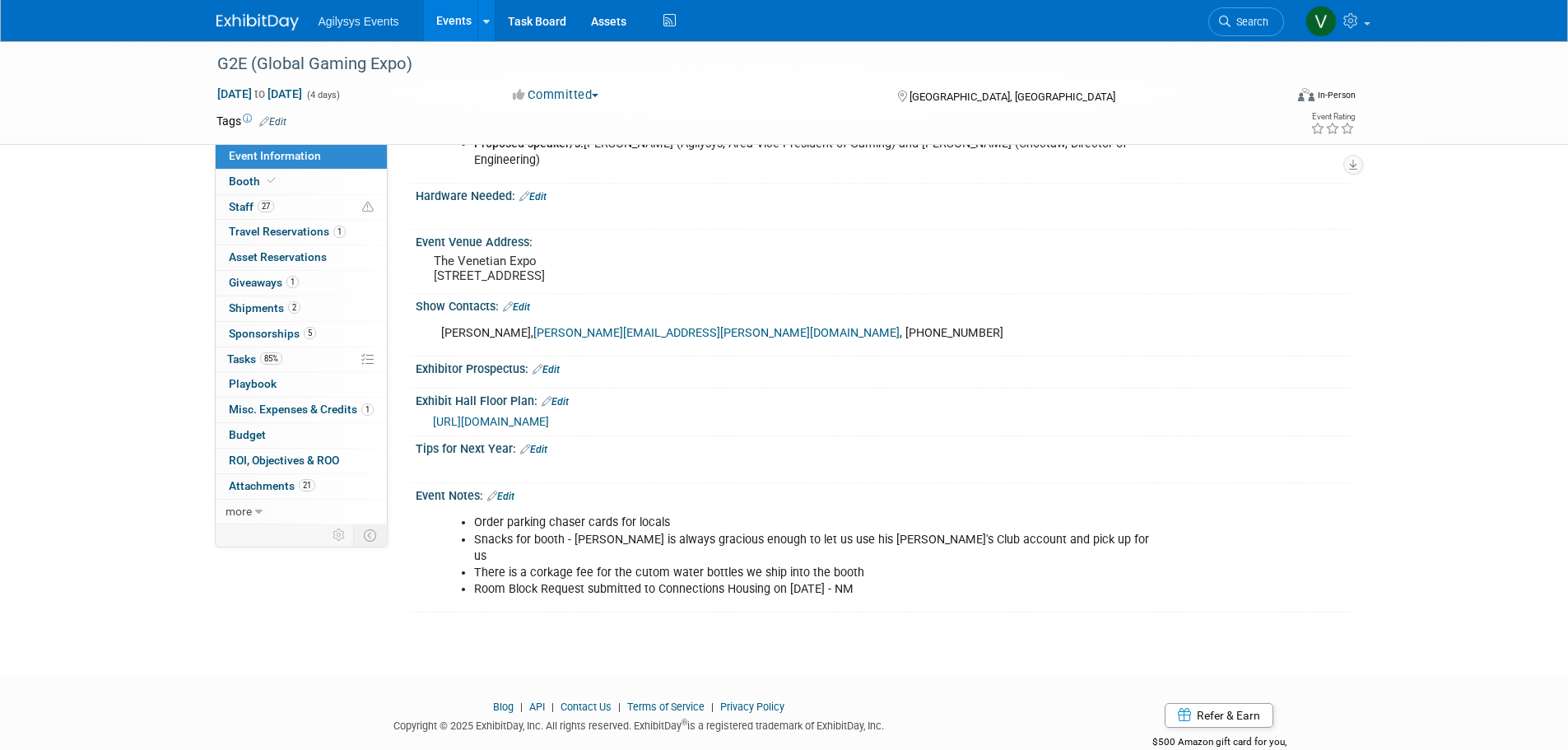
scroll to position [702, 0]
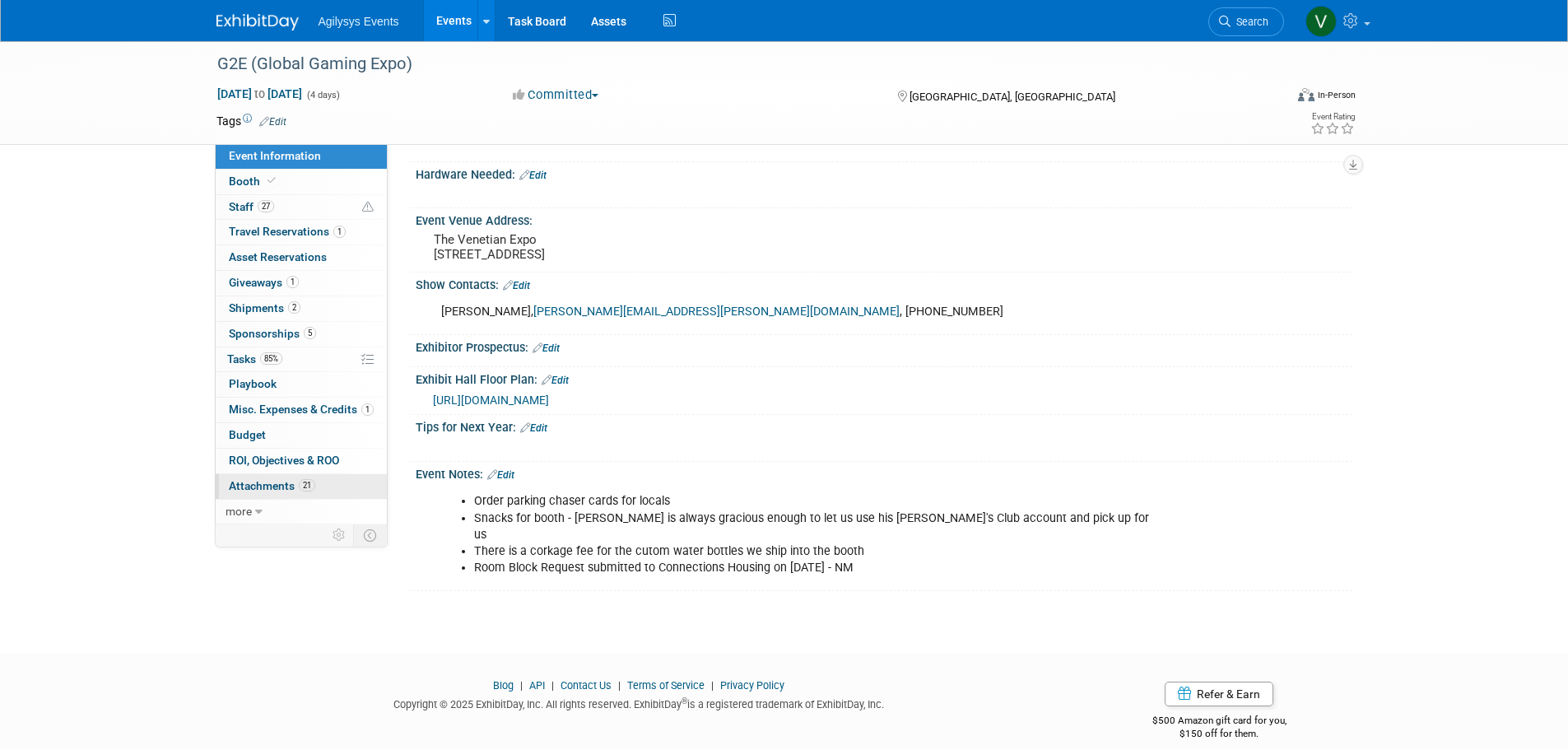
click at [300, 488] on span "21" at bounding box center [307, 486] width 16 height 13
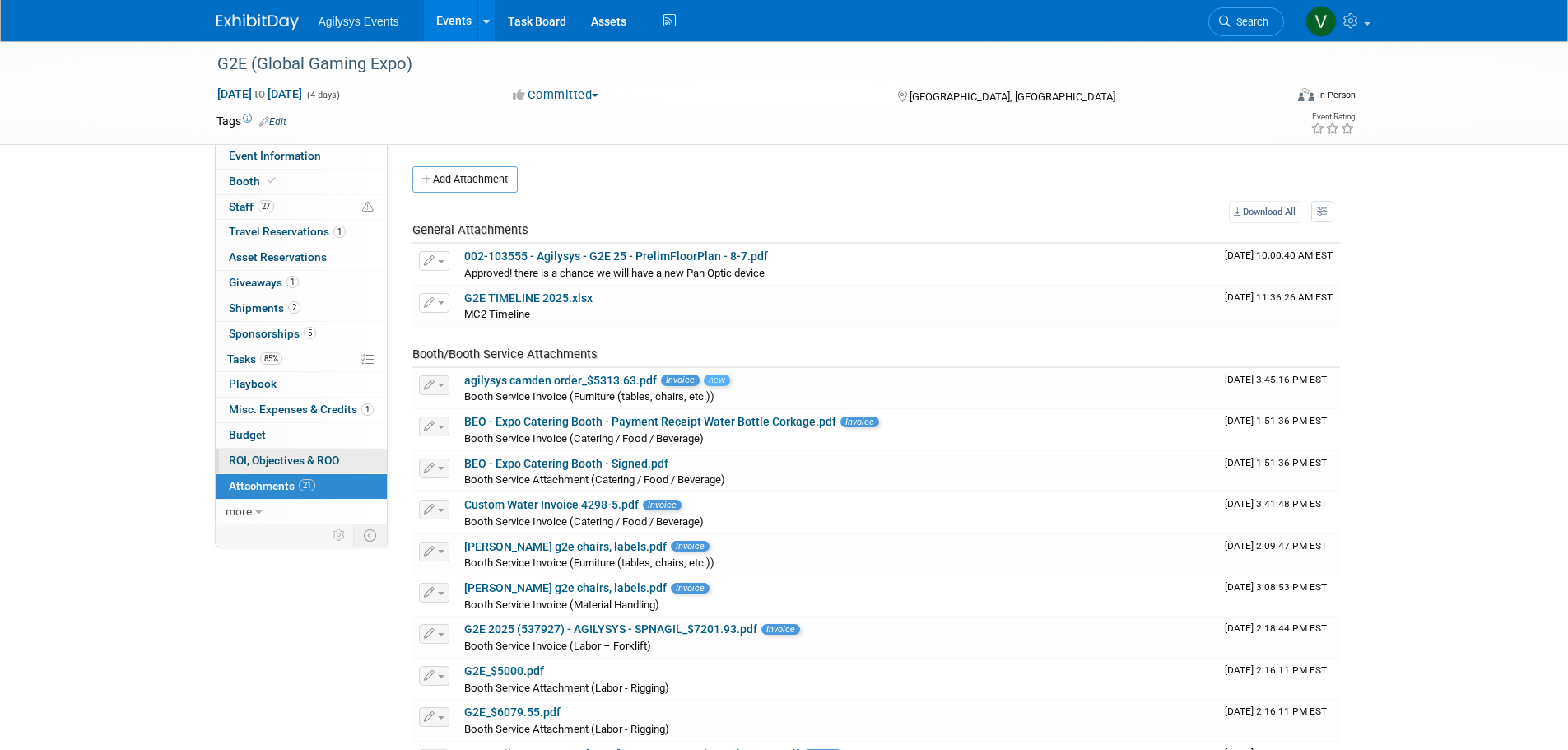
click at [311, 464] on span "ROI, Objectives & ROO 0" at bounding box center [284, 460] width 111 height 14
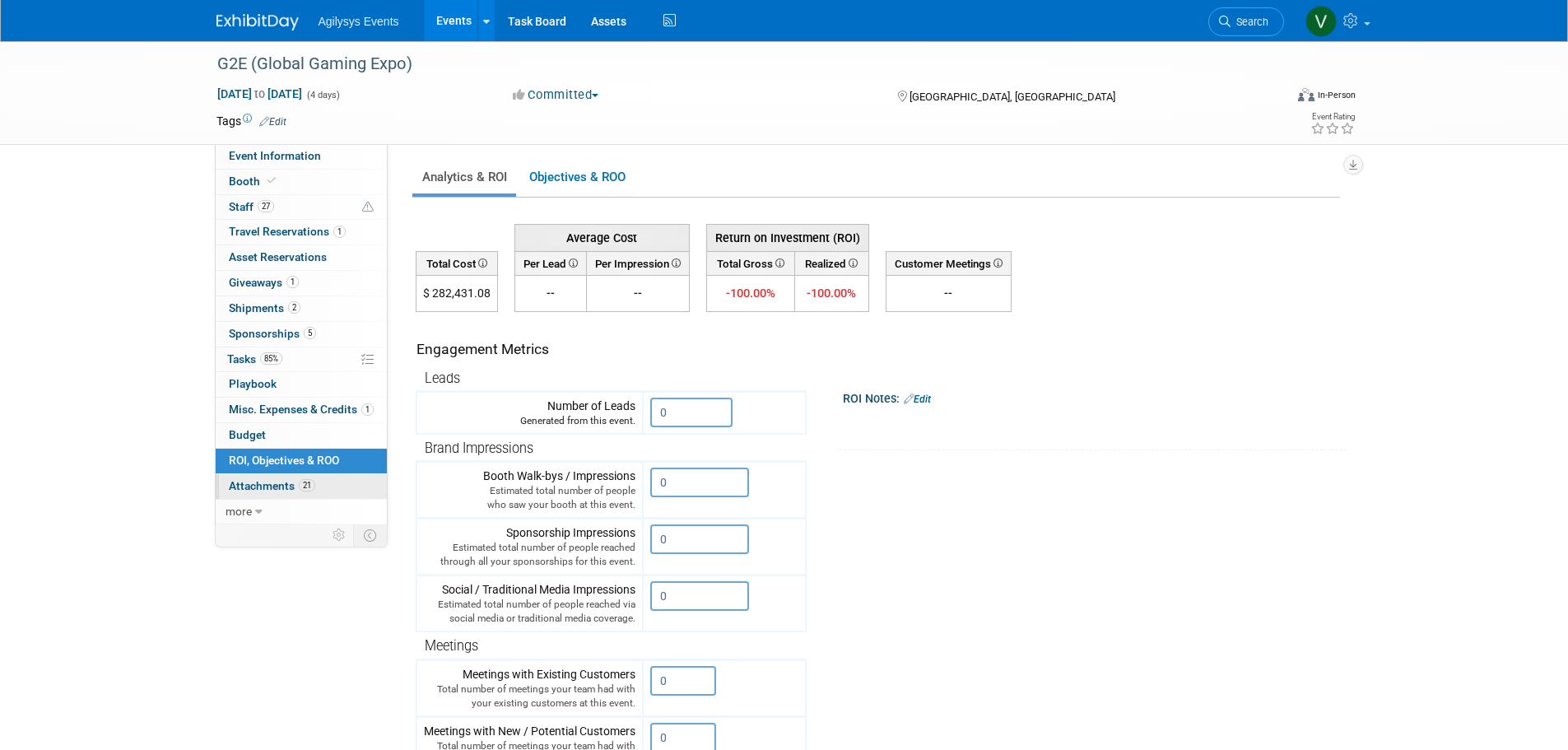
click at [311, 479] on span "21" at bounding box center [307, 486] width 16 height 13
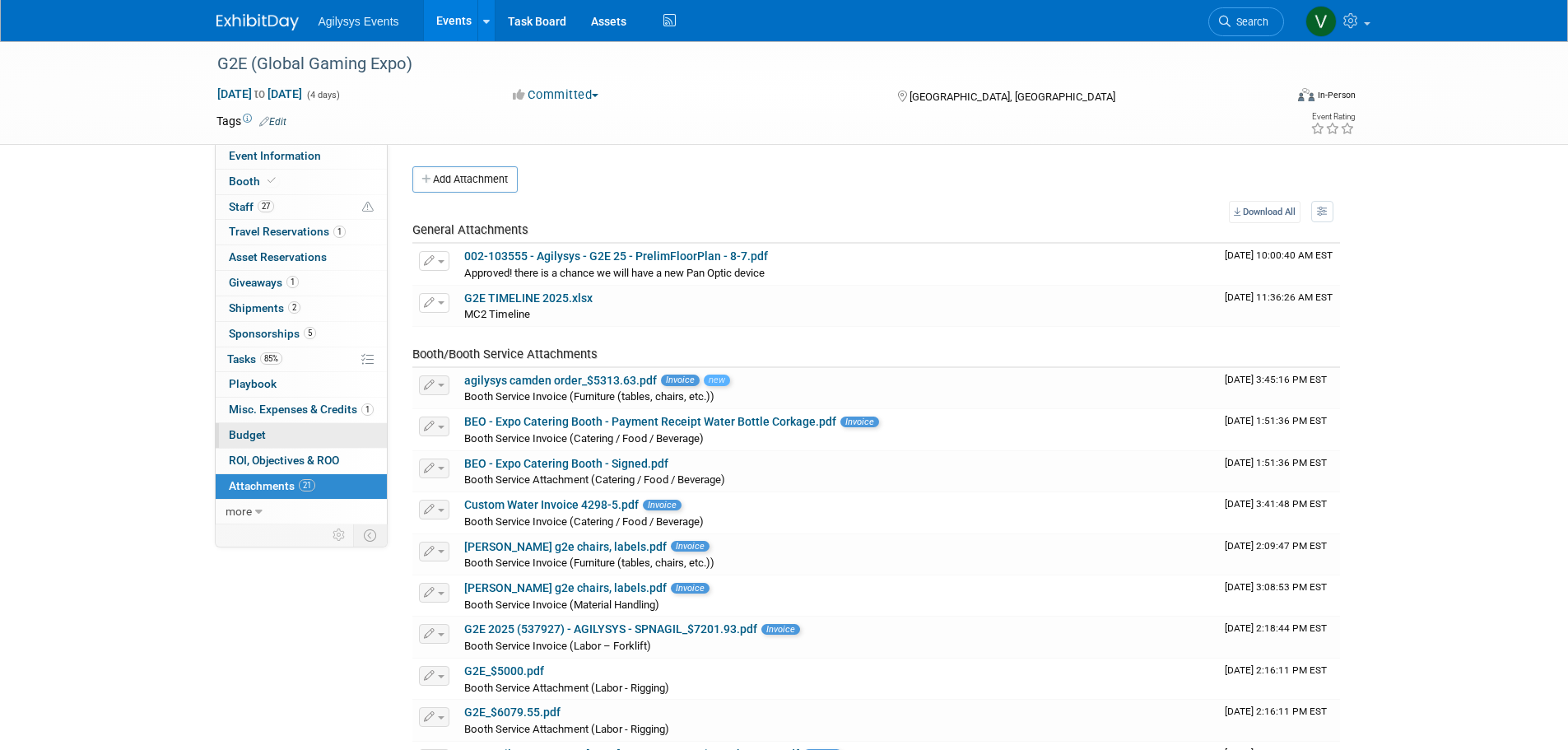
click at [287, 447] on link "Budget" at bounding box center [301, 435] width 172 height 25
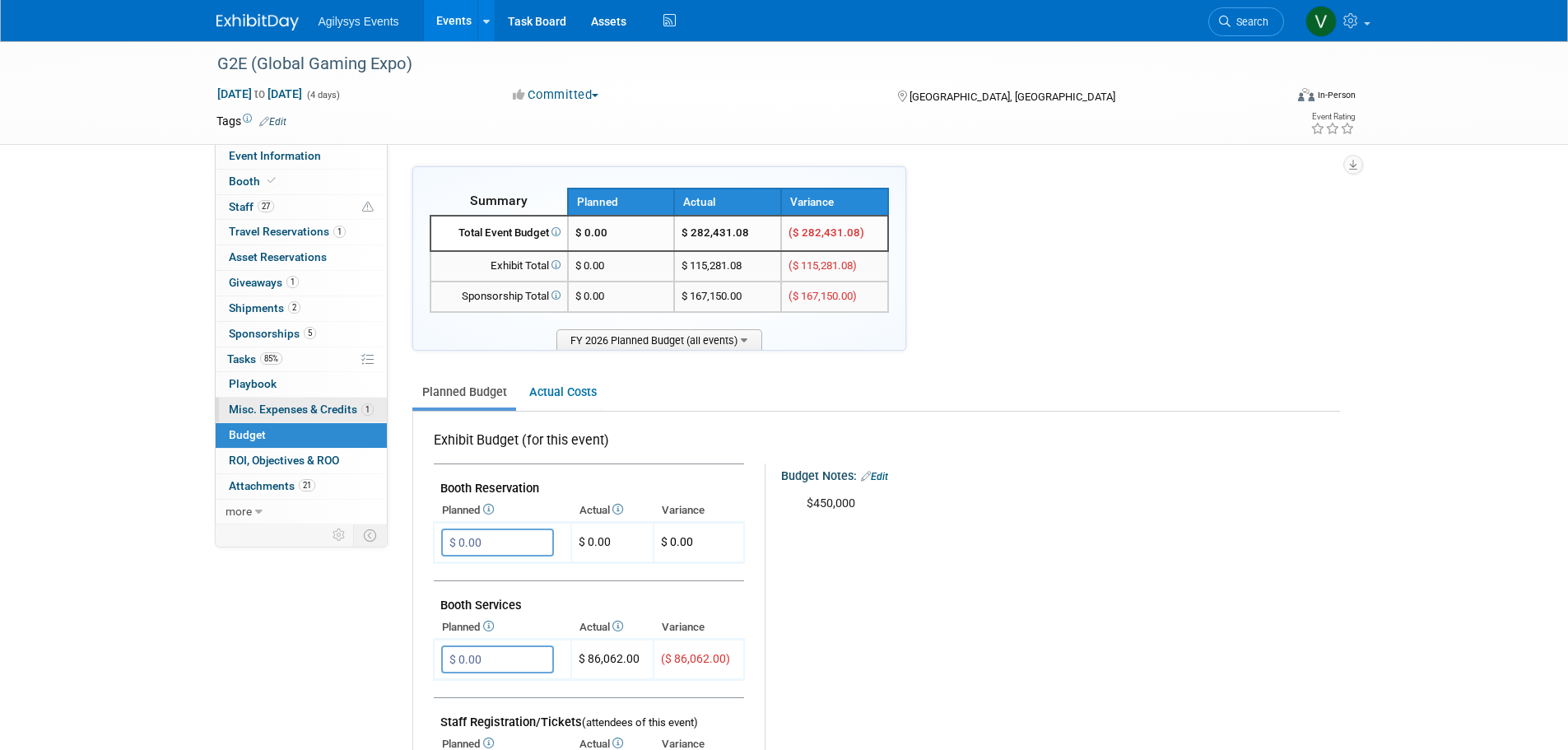
click at [297, 403] on span "Misc. Expenses & Credits 1" at bounding box center [301, 409] width 145 height 14
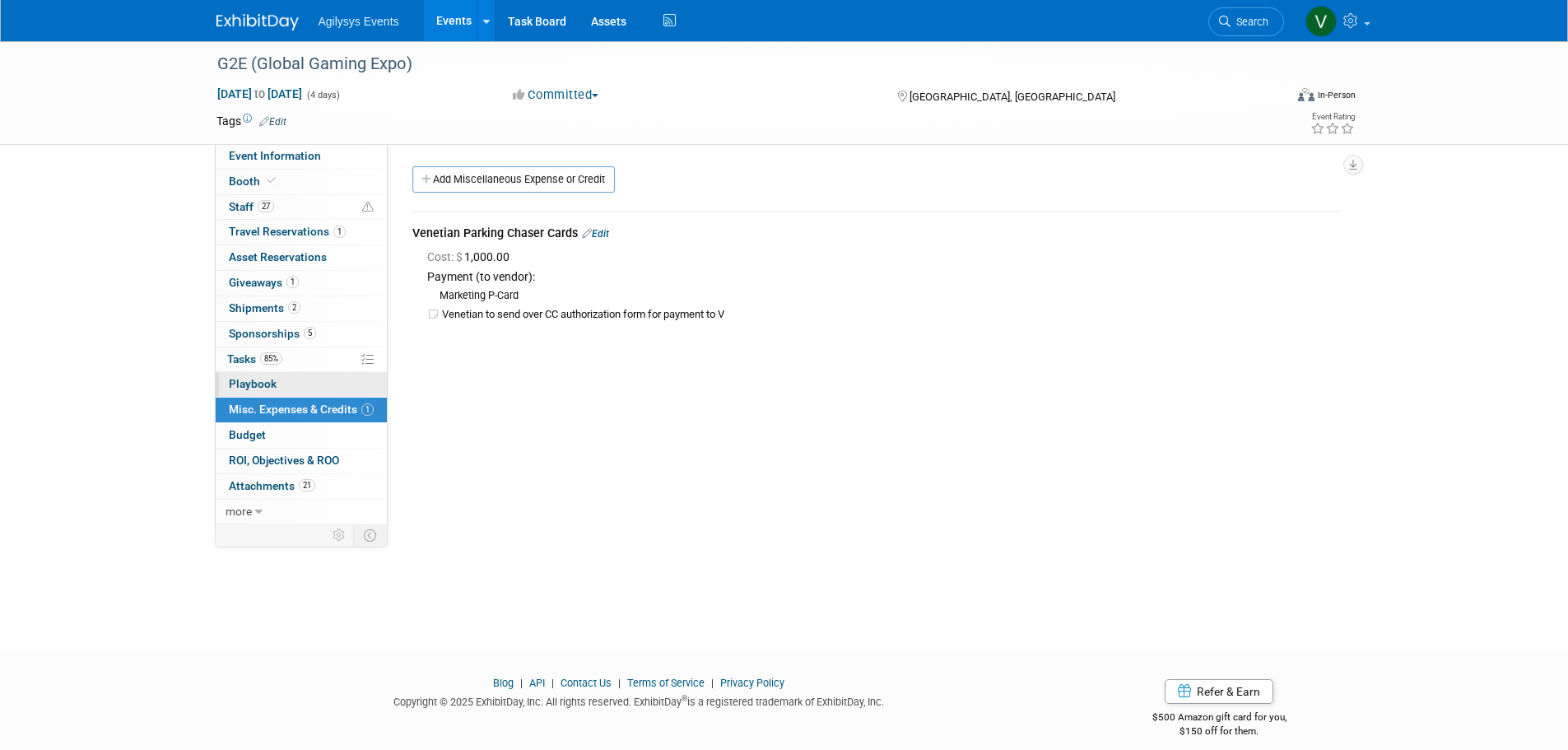
click at [293, 391] on link "0 Playbook 0" at bounding box center [301, 384] width 172 height 25
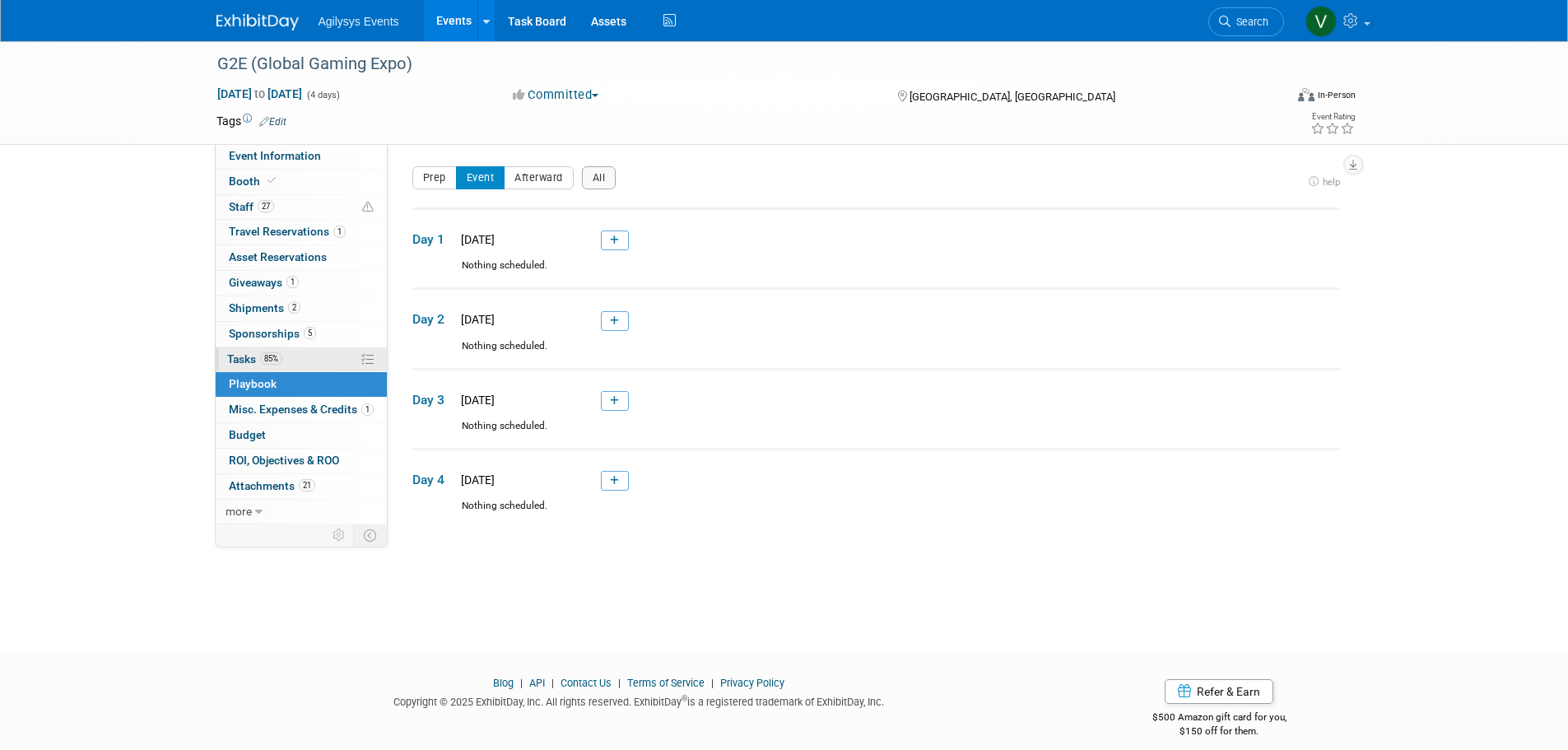
click at [293, 363] on link "85% Tasks 85%" at bounding box center [301, 360] width 172 height 25
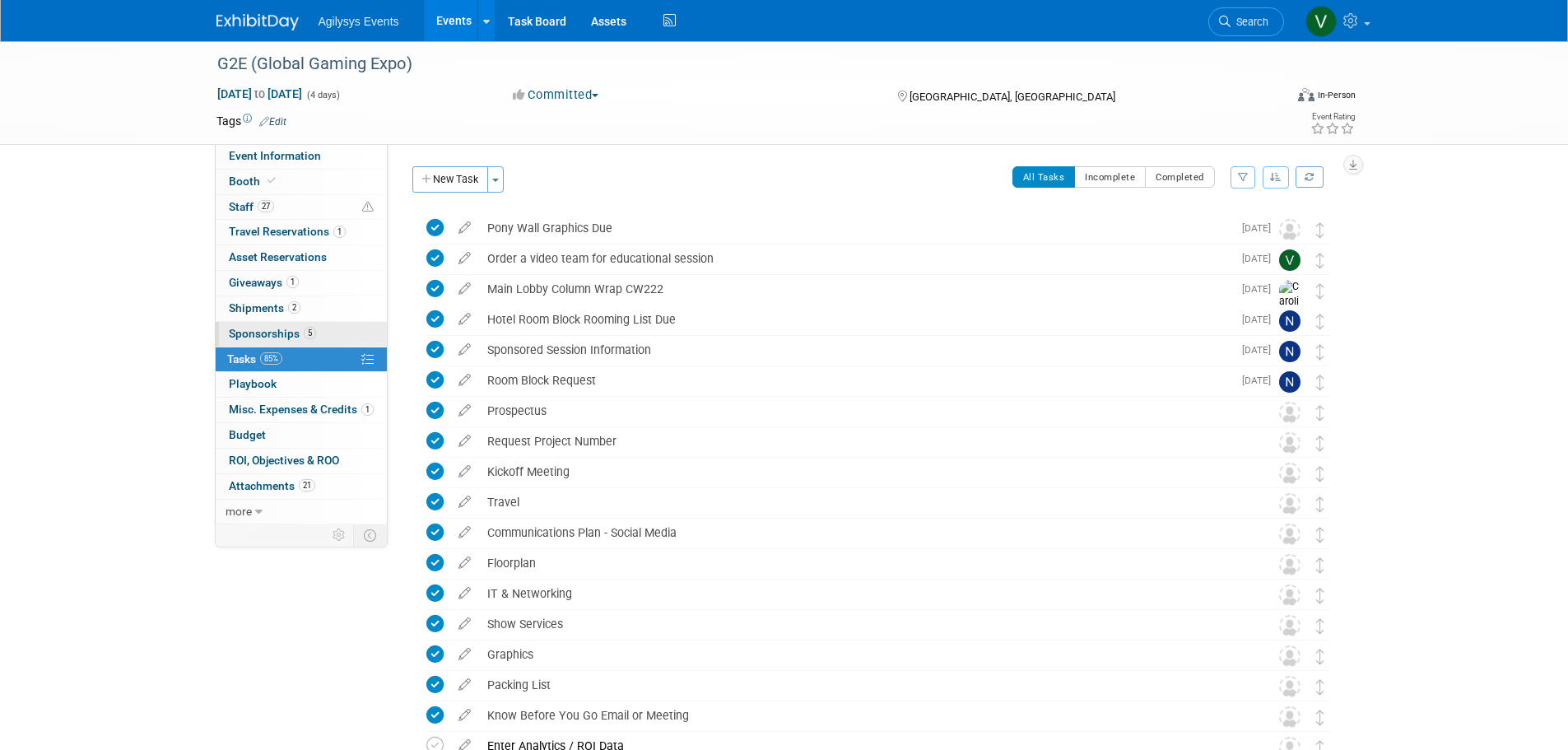
click at [299, 328] on span "Sponsorships 5" at bounding box center [272, 333] width 87 height 14
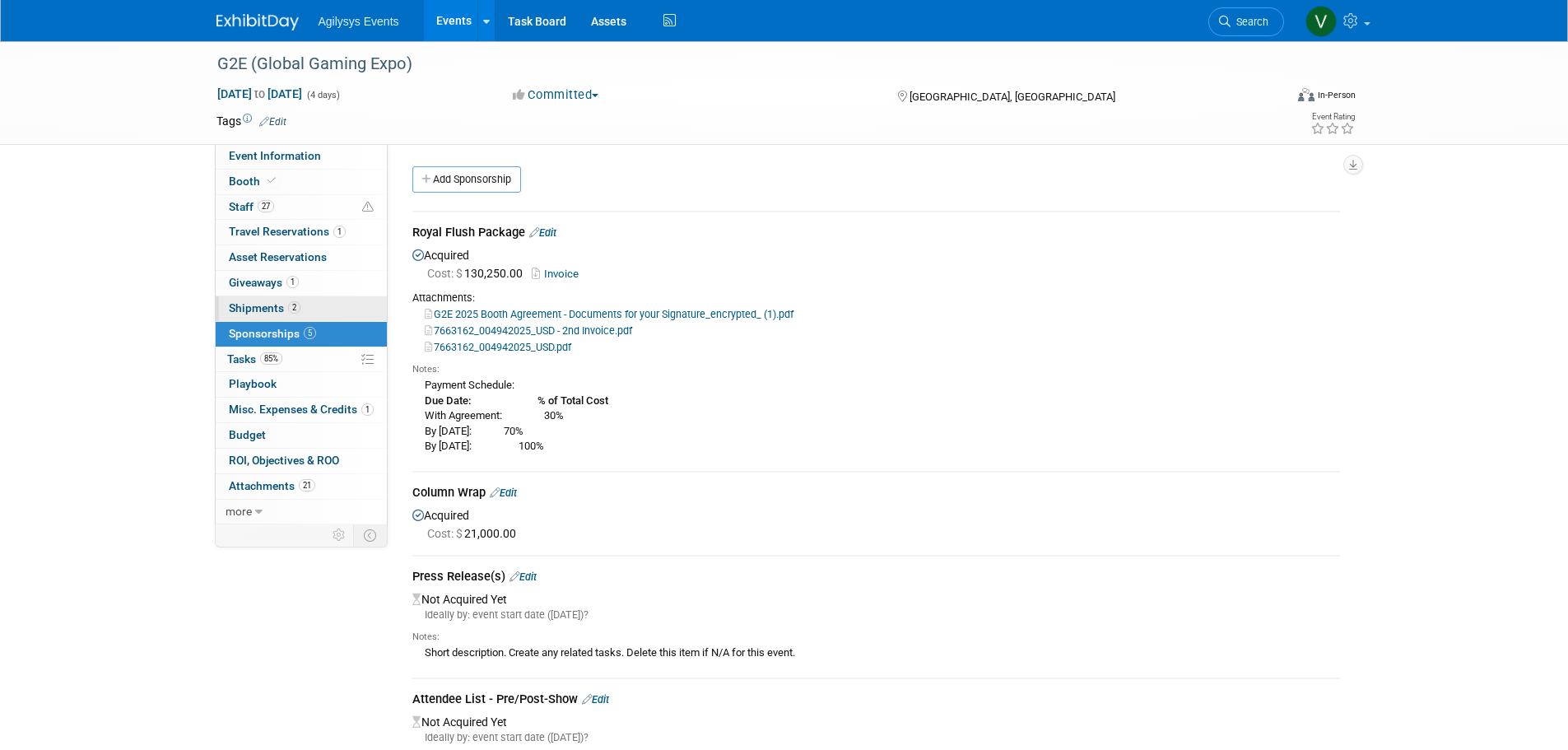
click at [306, 310] on link "2 Shipments 2" at bounding box center [301, 308] width 172 height 25
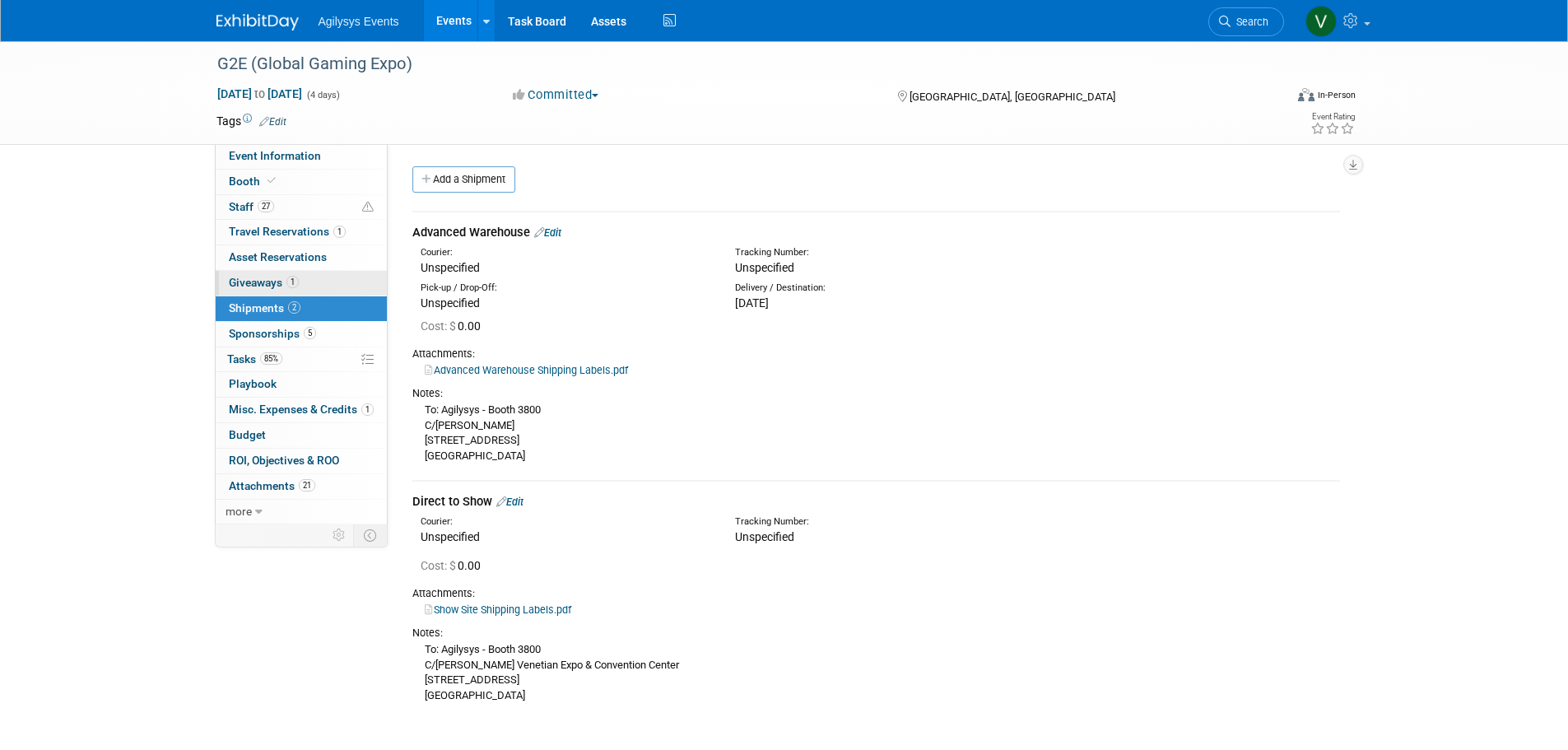
click at [315, 285] on link "1 Giveaways 1" at bounding box center [301, 282] width 172 height 25
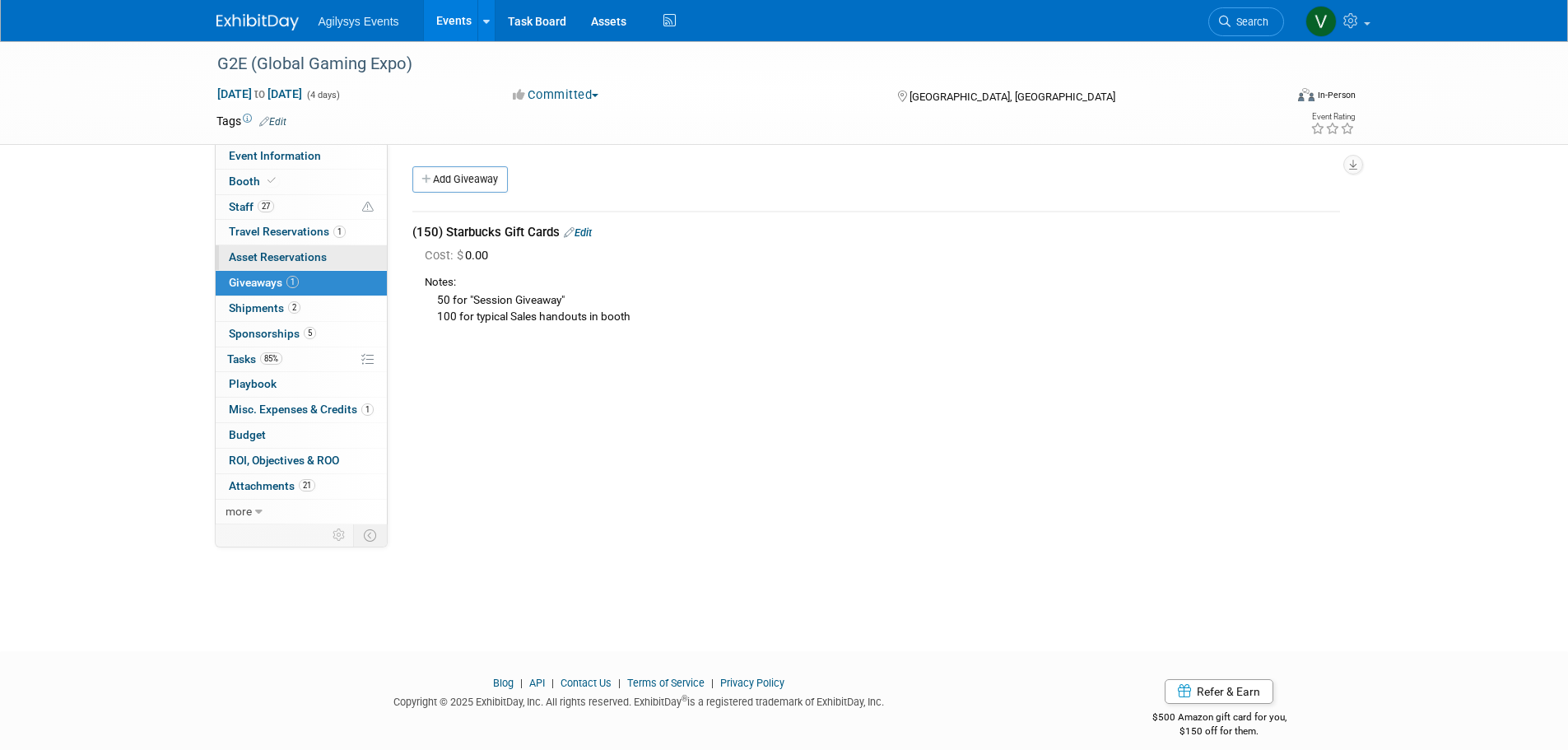
click at [323, 263] on span "Asset Reservations 0" at bounding box center [278, 257] width 98 height 14
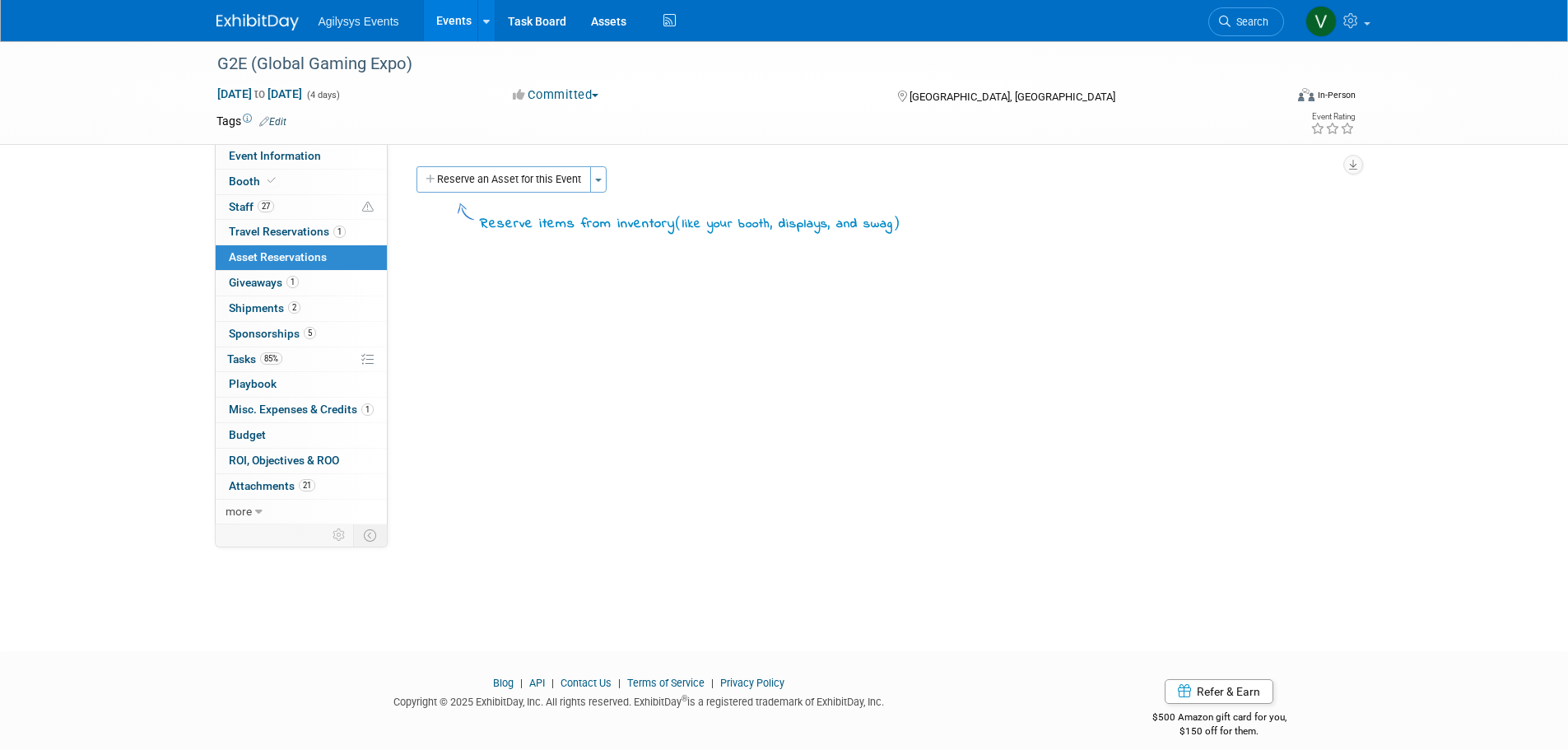
click at [461, 191] on button "Reserve an Asset for this Event" at bounding box center [504, 179] width 174 height 26
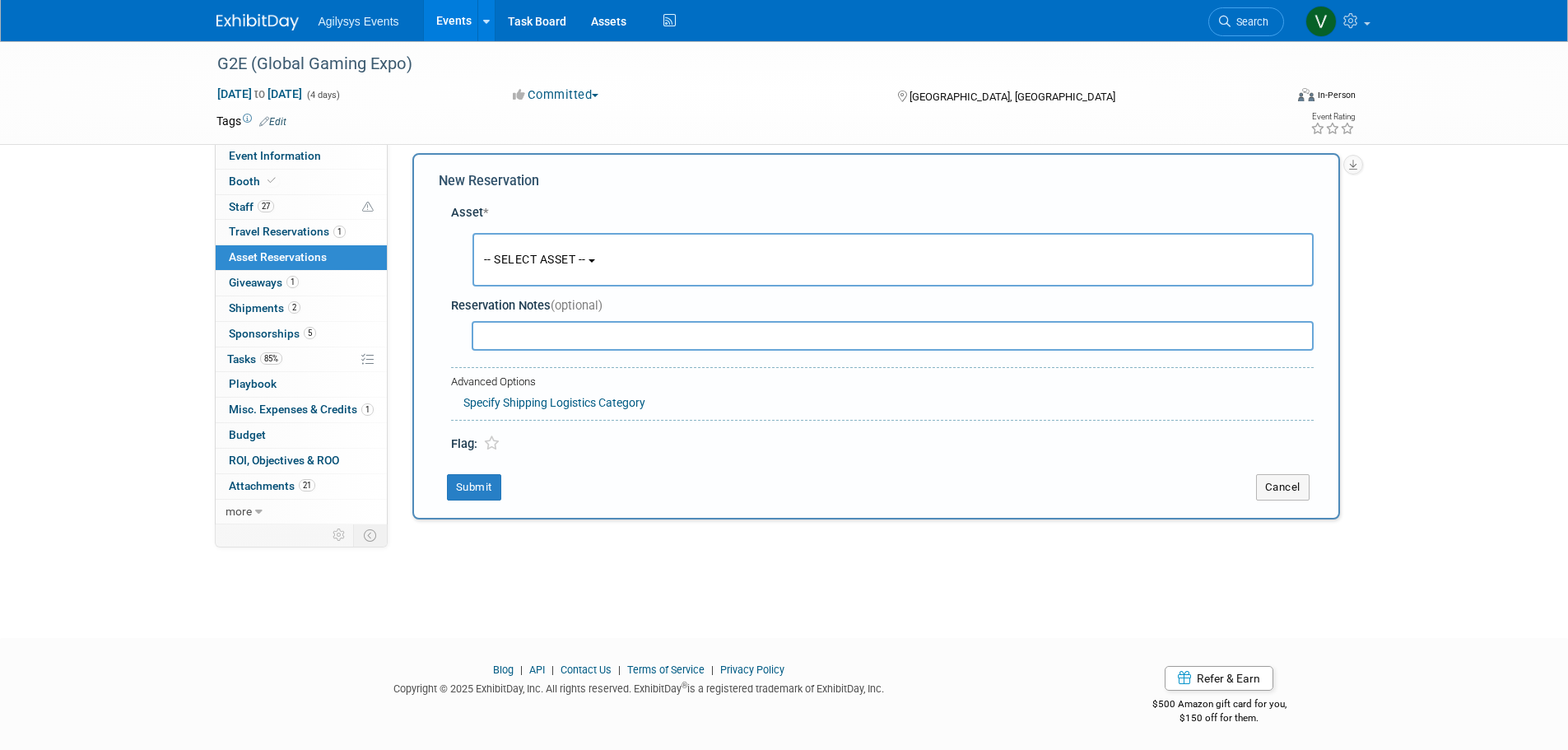
scroll to position [15, 0]
click at [1279, 481] on button "Cancel" at bounding box center [1282, 485] width 54 height 26
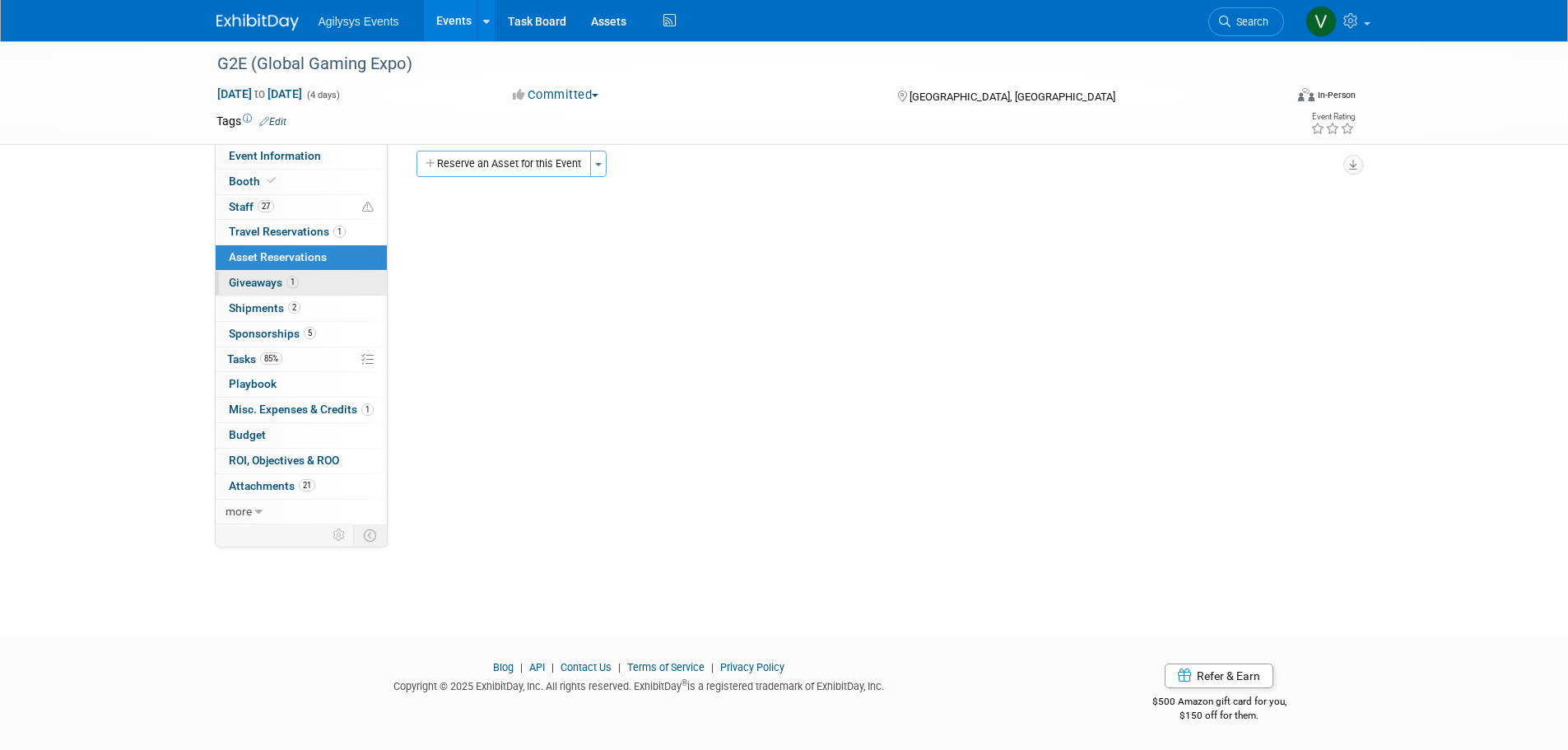
scroll to position [0, 0]
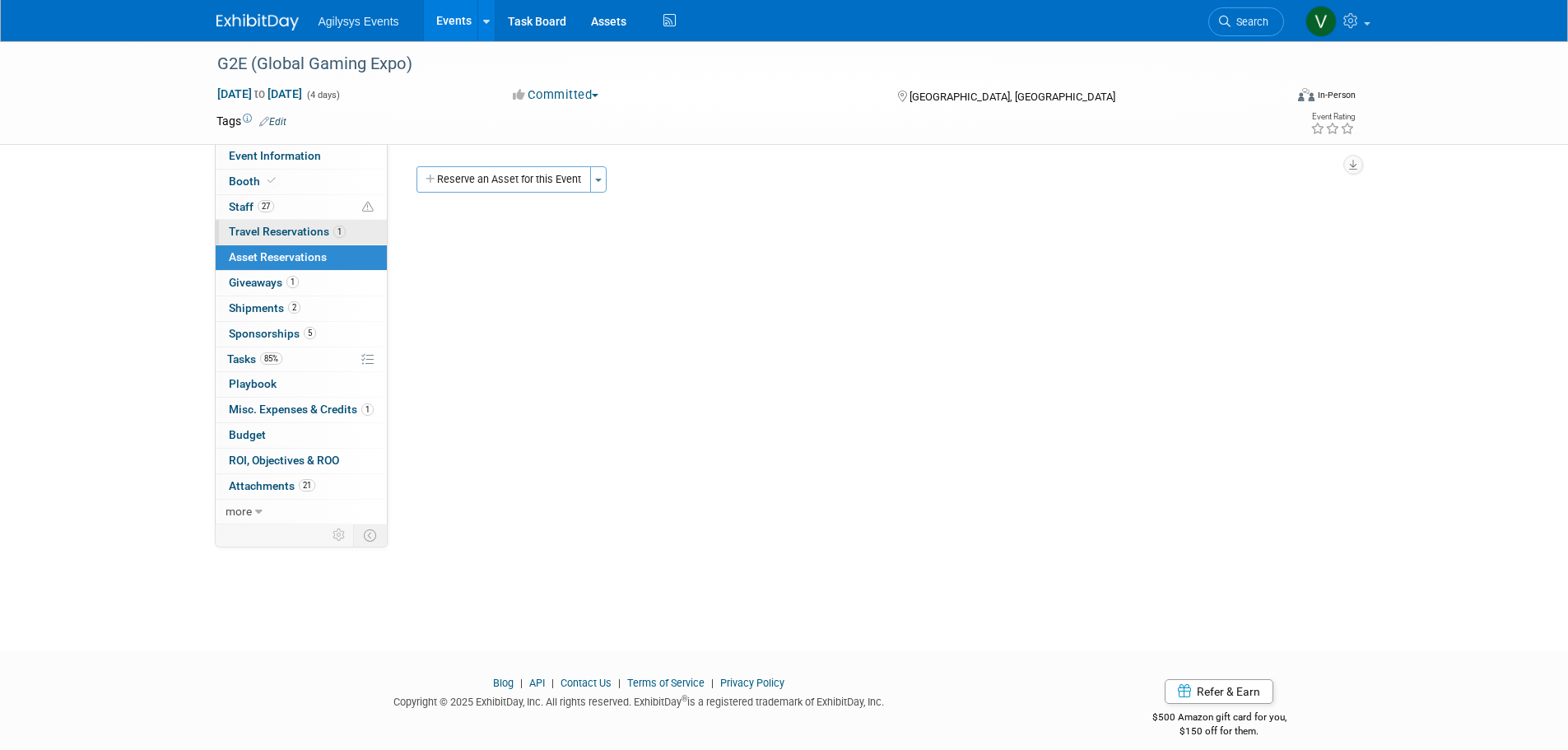
click at [293, 223] on link "1 Travel Reservations 1" at bounding box center [301, 232] width 172 height 25
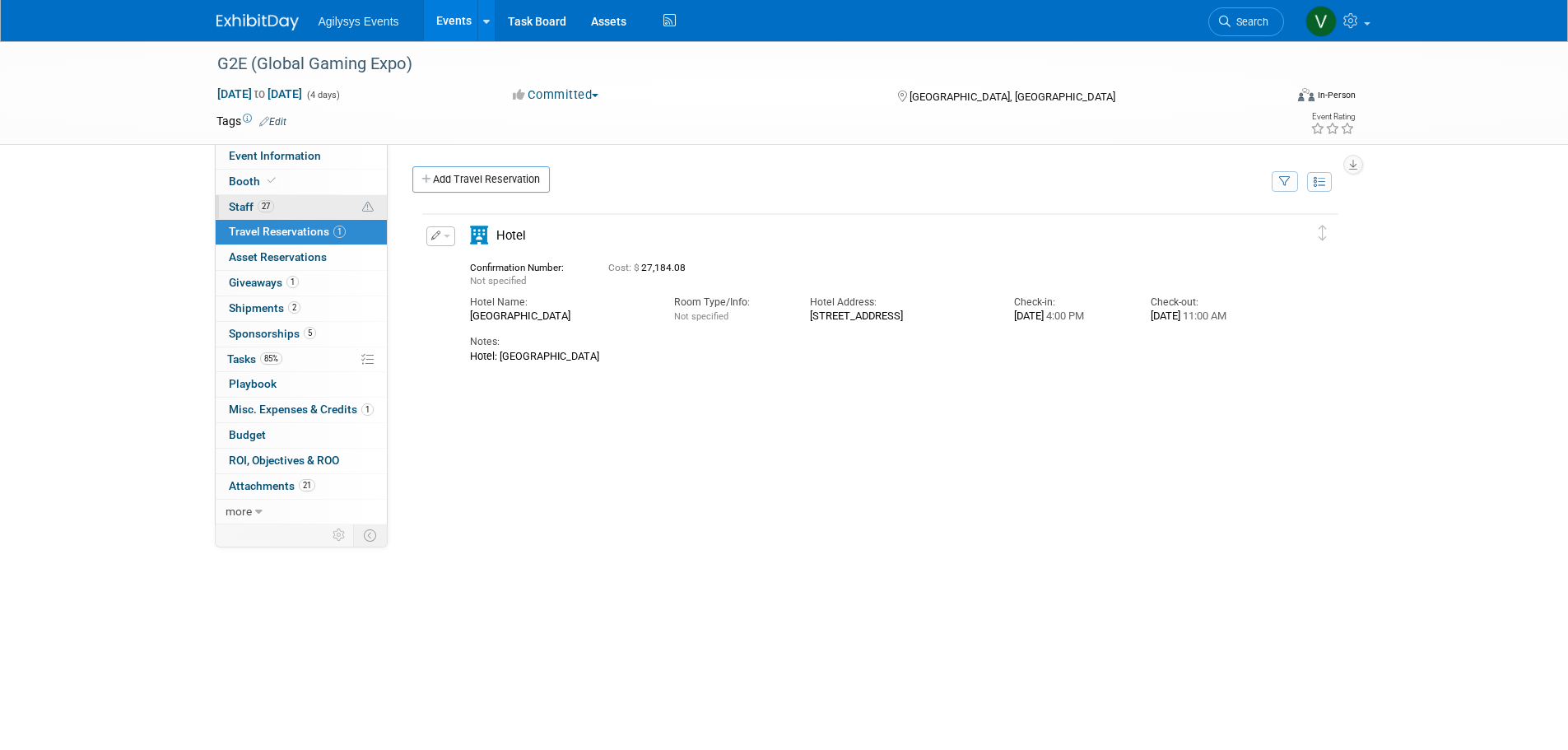
click at [293, 210] on link "27 Staff 27" at bounding box center [301, 207] width 172 height 25
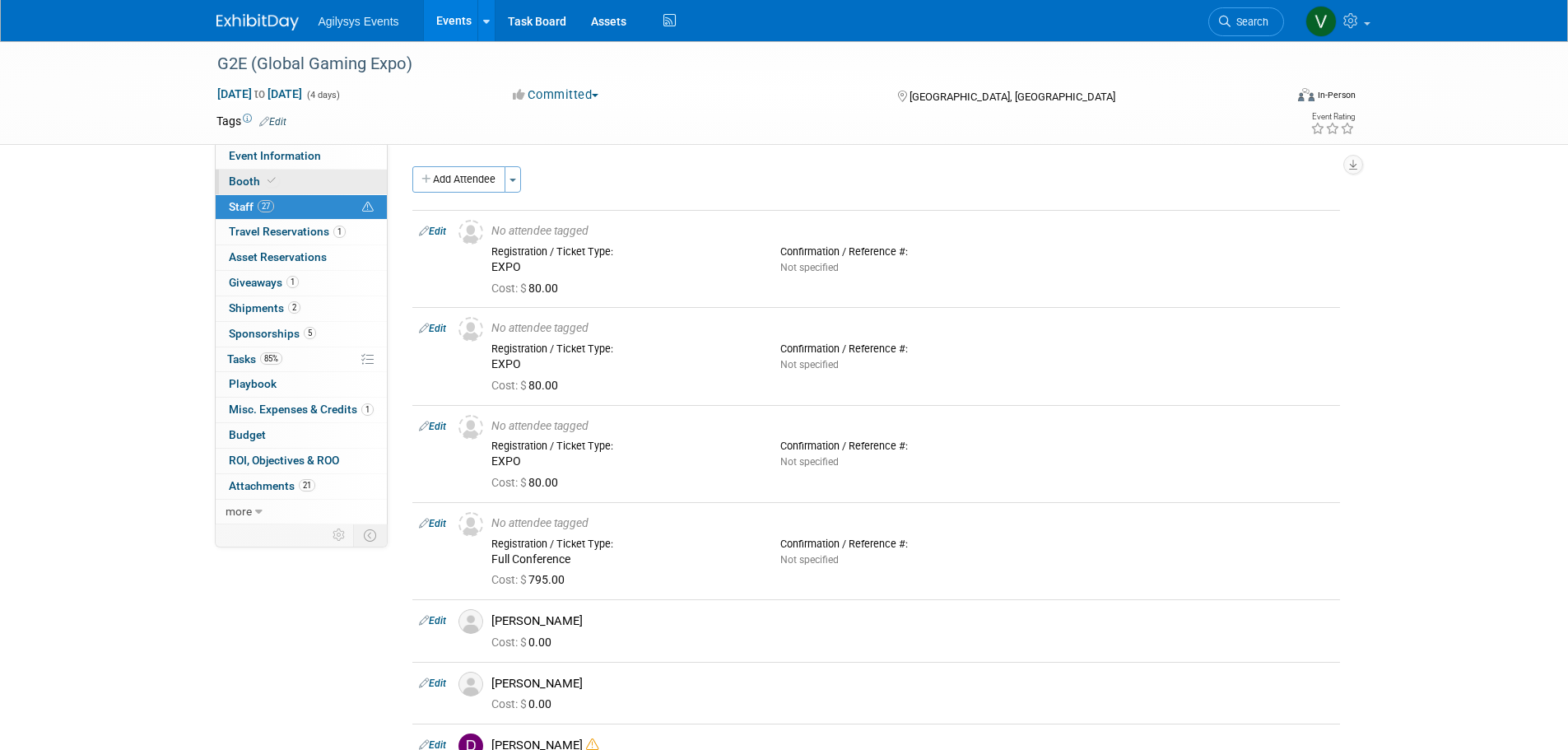
click at [301, 186] on link "Booth" at bounding box center [301, 182] width 172 height 25
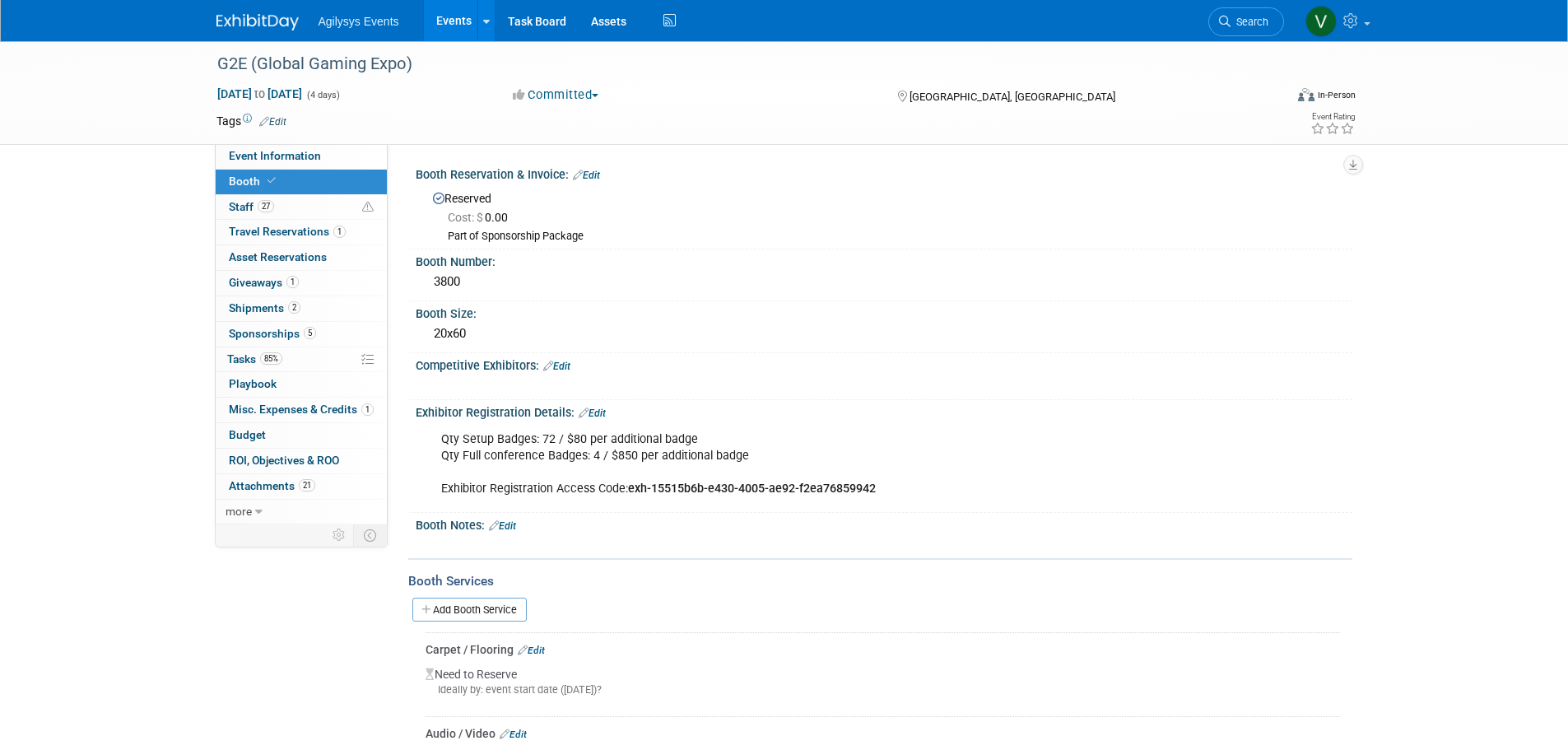
click at [437, 593] on div "Add Booth Service" at bounding box center [880, 609] width 944 height 38
click at [436, 602] on link "Add Booth Service" at bounding box center [469, 609] width 114 height 24
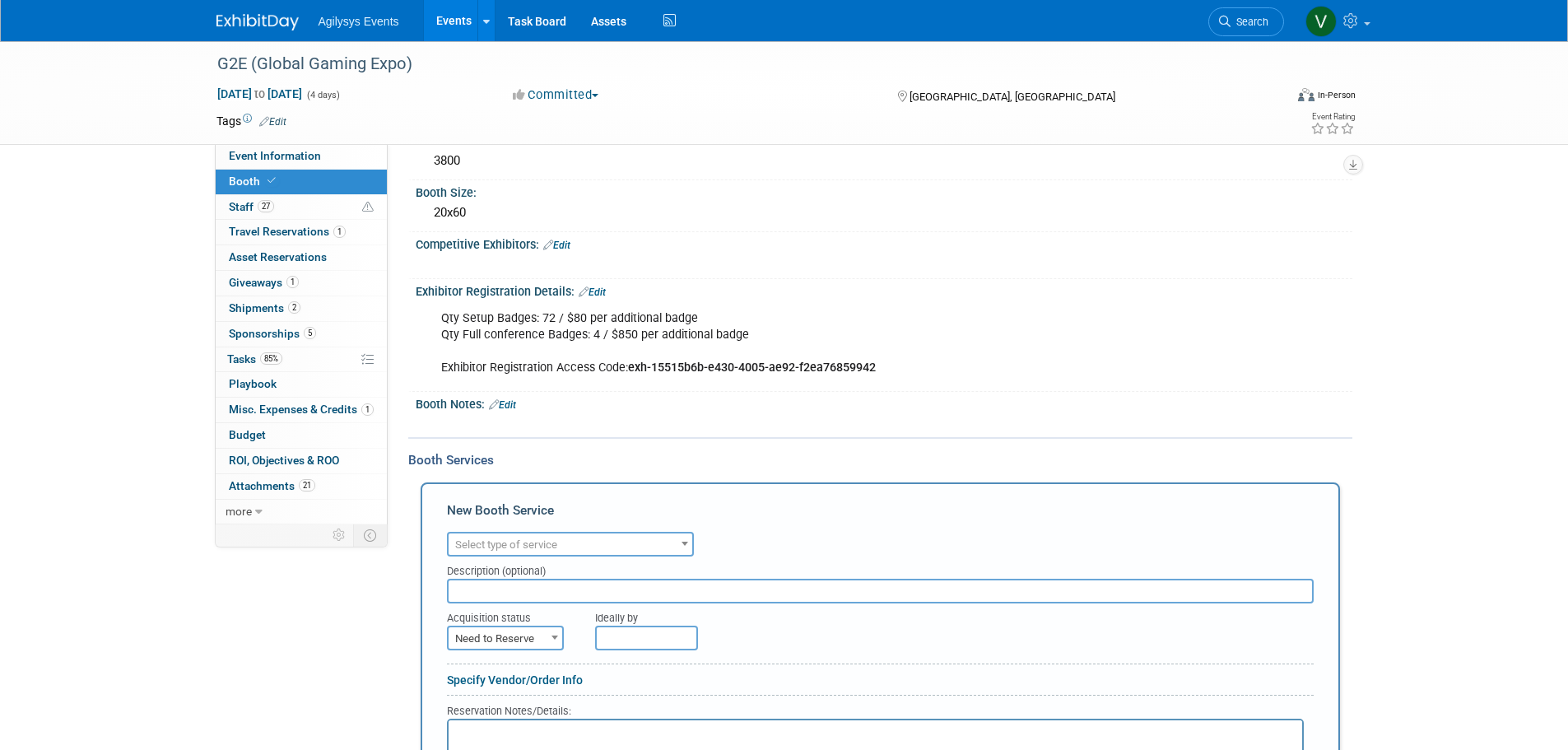
scroll to position [330, 0]
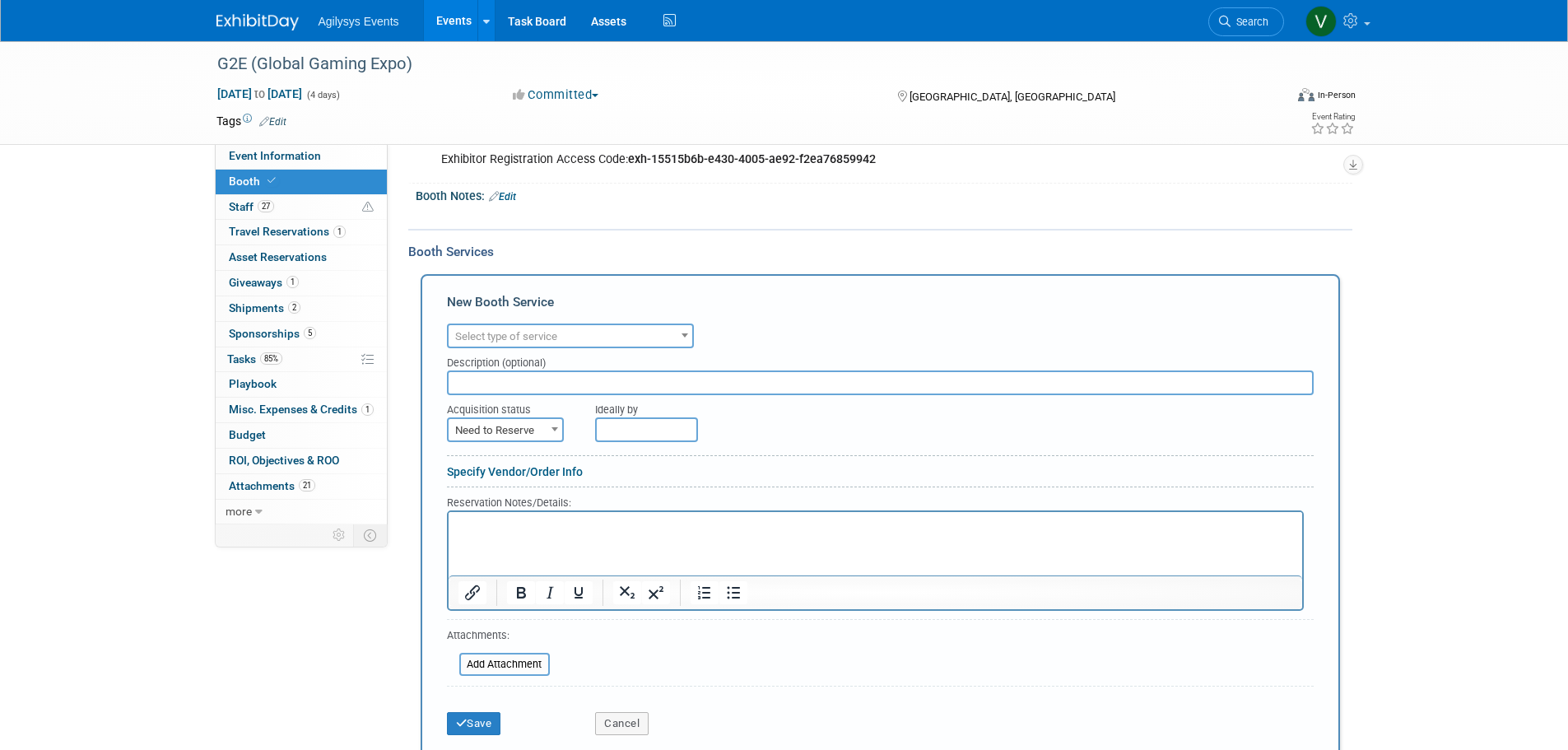
click at [473, 331] on span "Select type of service" at bounding box center [506, 337] width 102 height 13
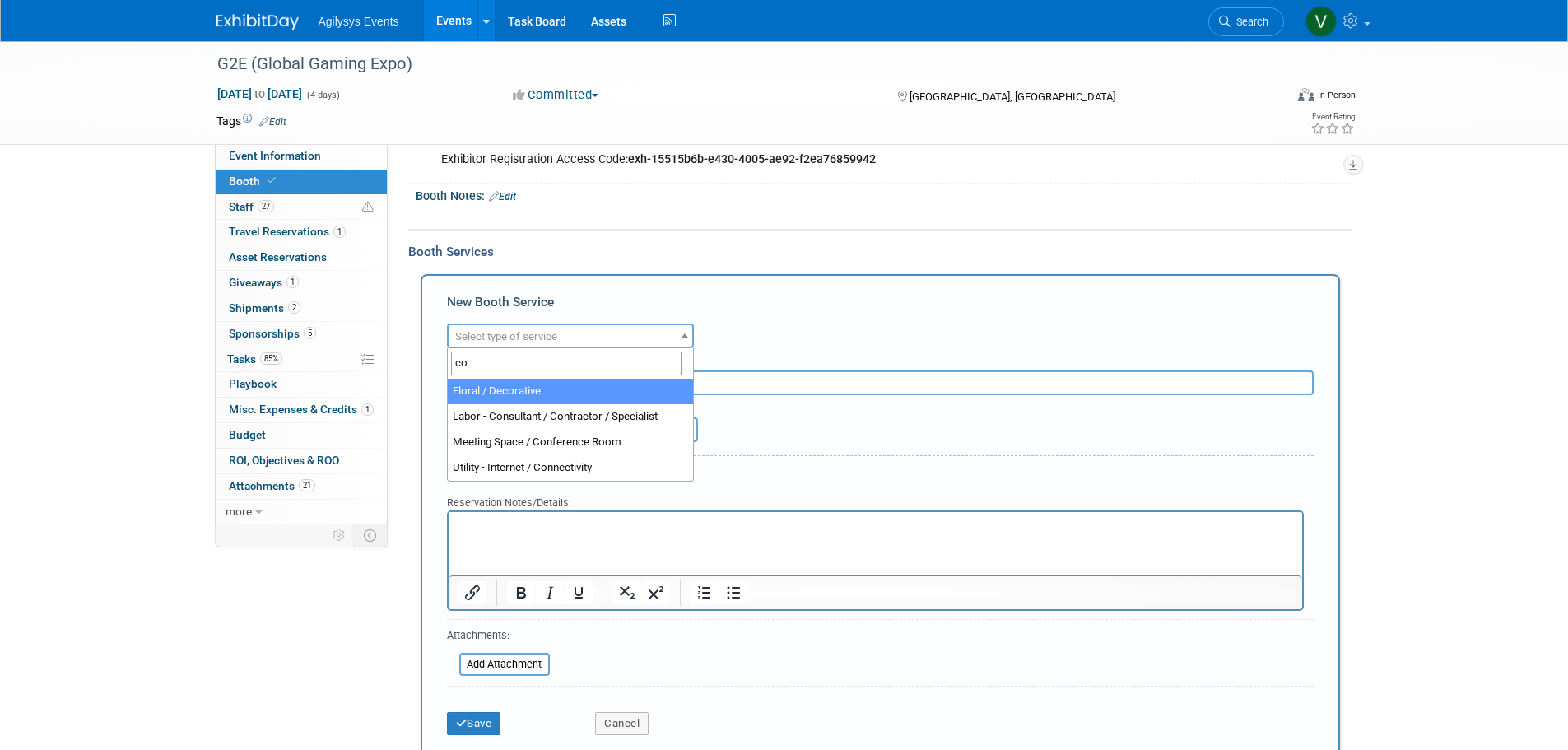
type input "c"
type input "gr"
click at [774, 390] on input "text" at bounding box center [879, 382] width 867 height 25
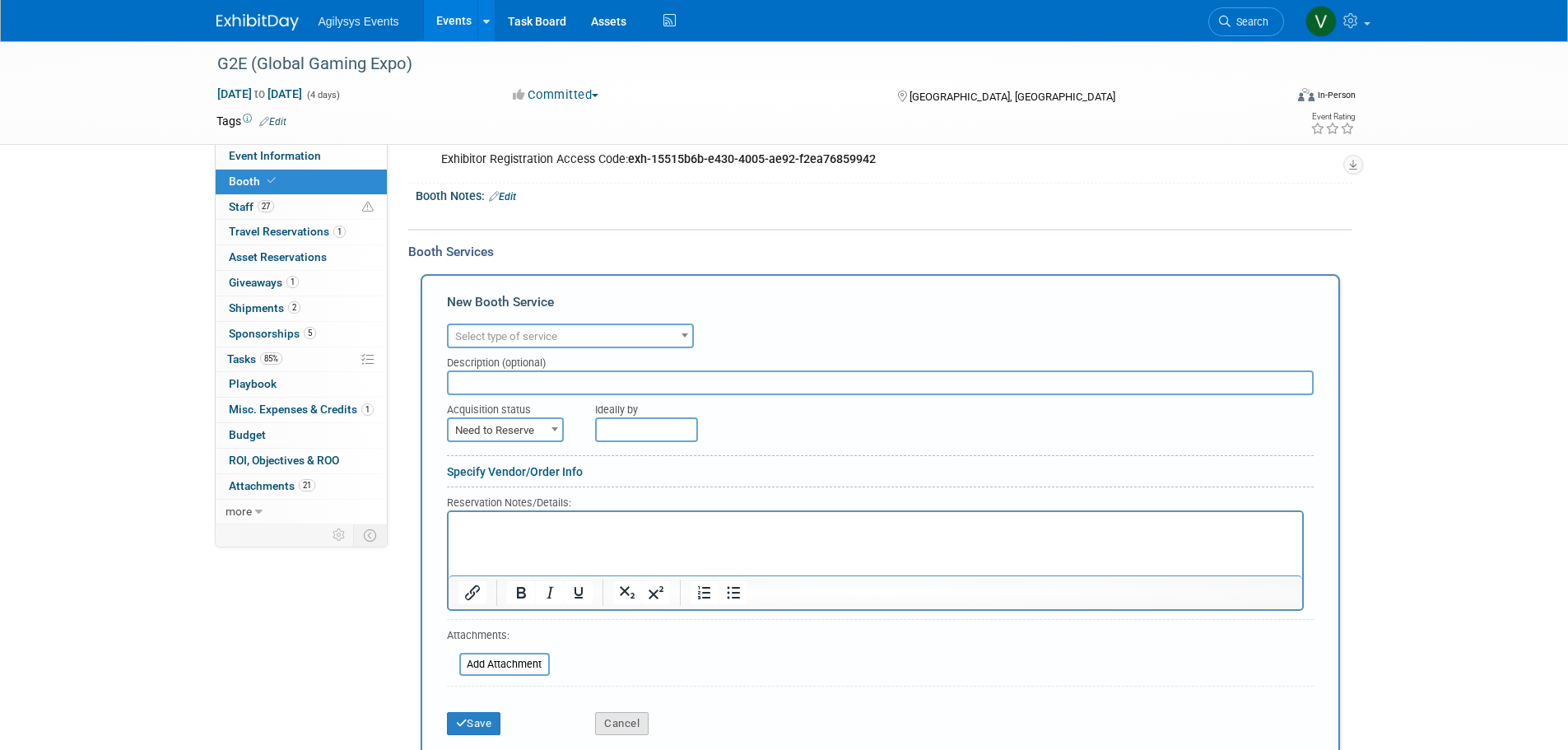
click at [617, 721] on button "Cancel" at bounding box center [622, 723] width 54 height 23
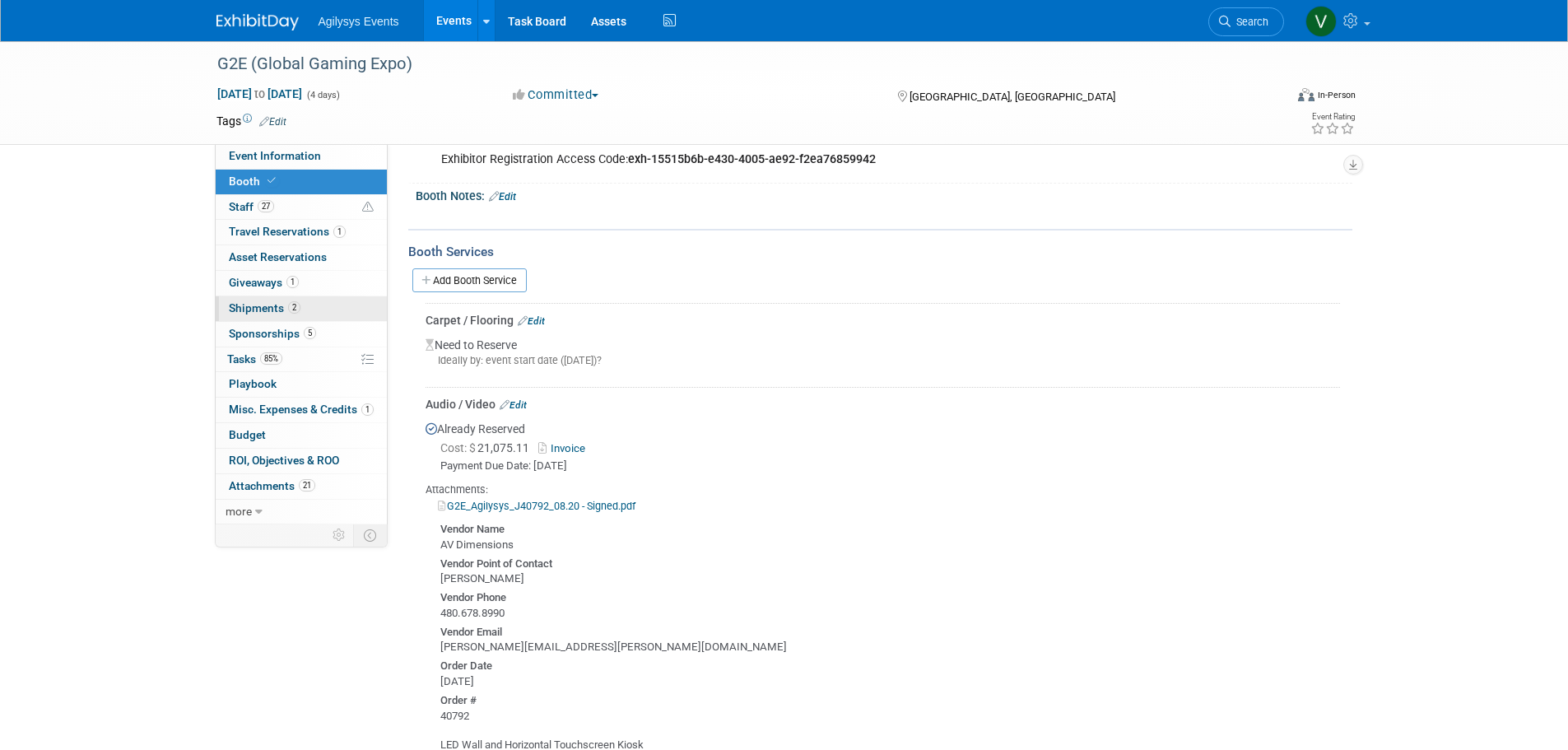
click at [308, 305] on link "2 Shipments 2" at bounding box center [301, 308] width 172 height 25
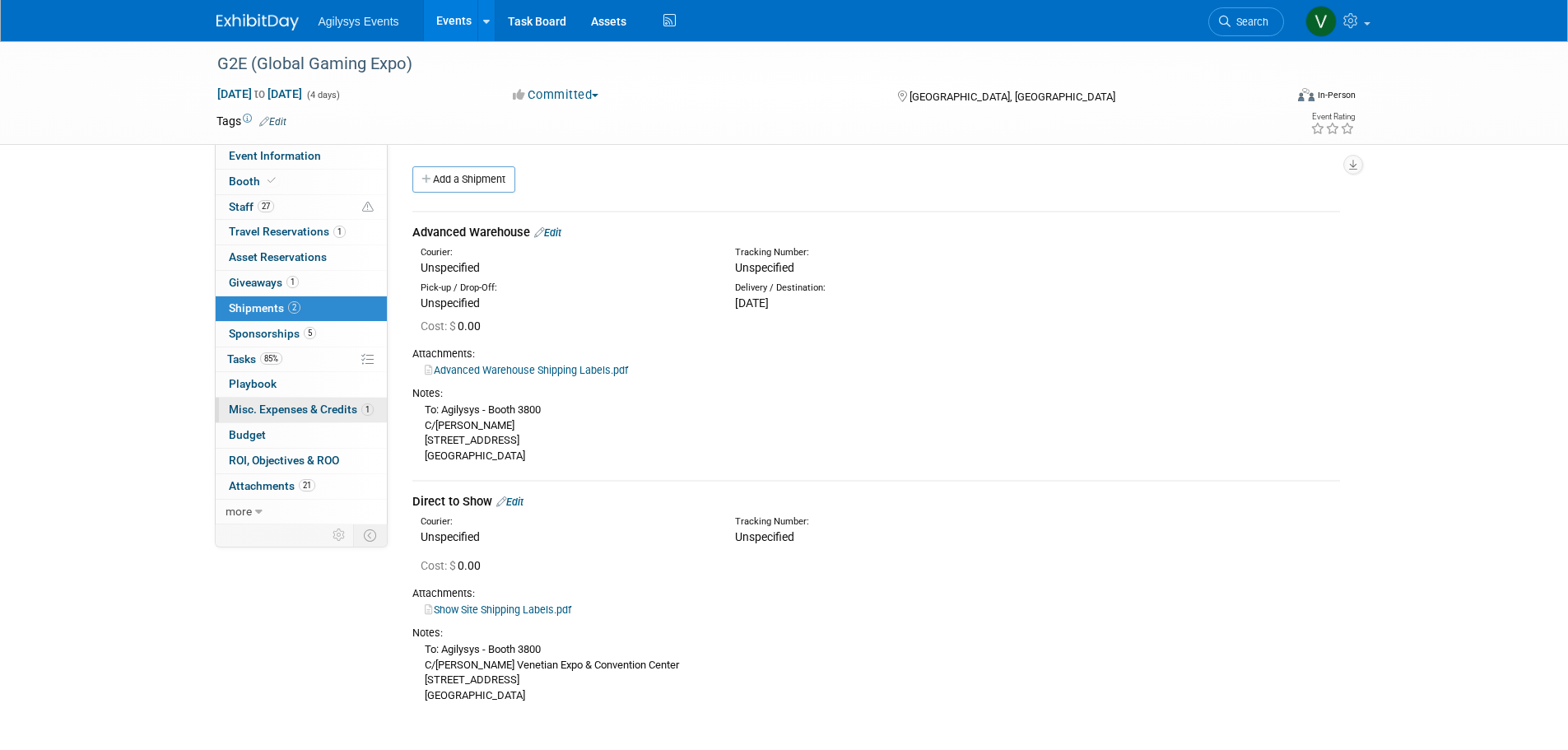
click at [310, 407] on span "Misc. Expenses & Credits 1" at bounding box center [301, 409] width 145 height 14
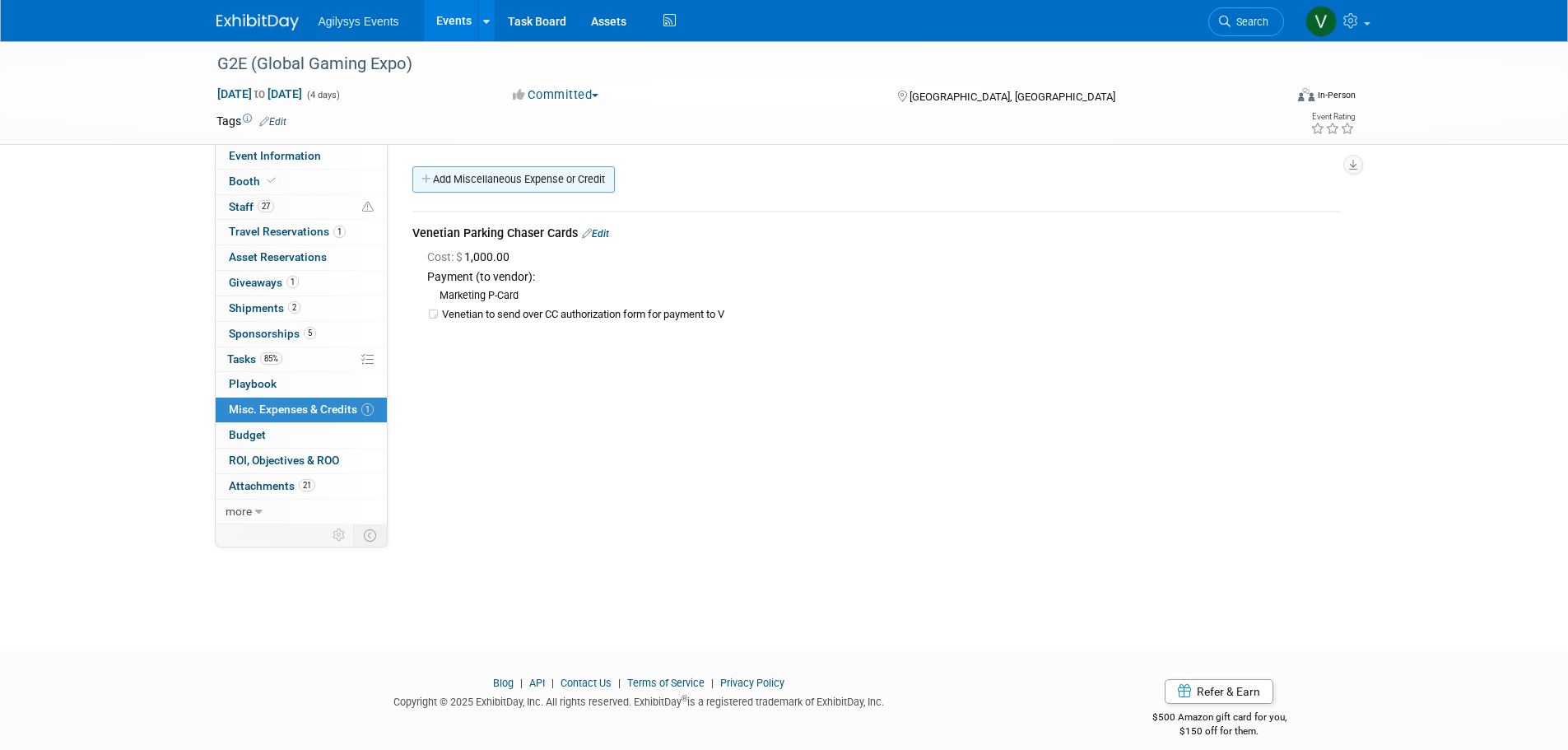
click at [446, 170] on link "Add Miscellaneous Expense or Credit" at bounding box center [513, 179] width 202 height 26
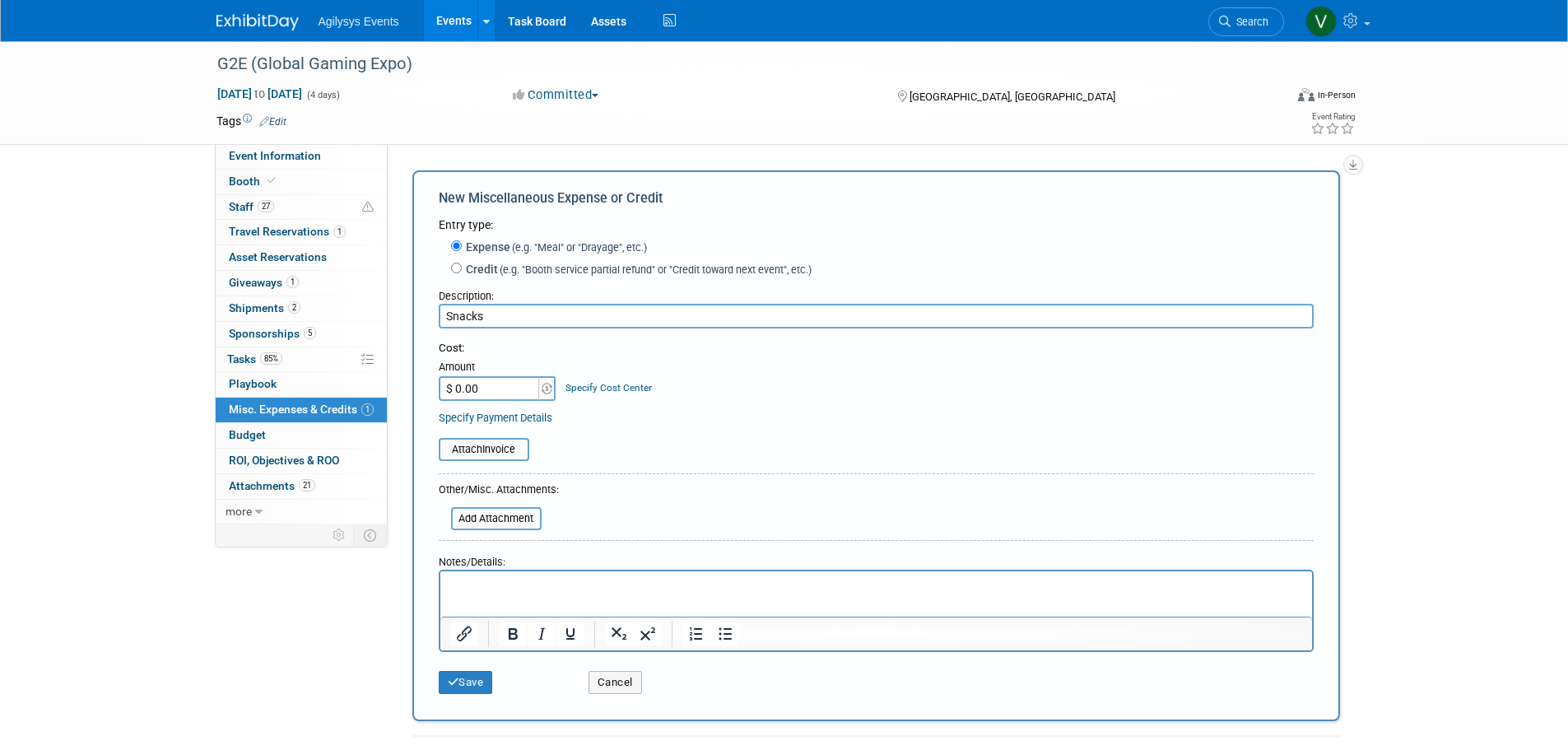
type input "Snacks"
click at [486, 380] on input "$ 0.00" at bounding box center [489, 388] width 103 height 25
click at [495, 395] on input "$ 0.00" at bounding box center [489, 388] width 103 height 25
type input "$ 37.70"
click at [534, 323] on input "Snacks" at bounding box center [876, 316] width 875 height 25
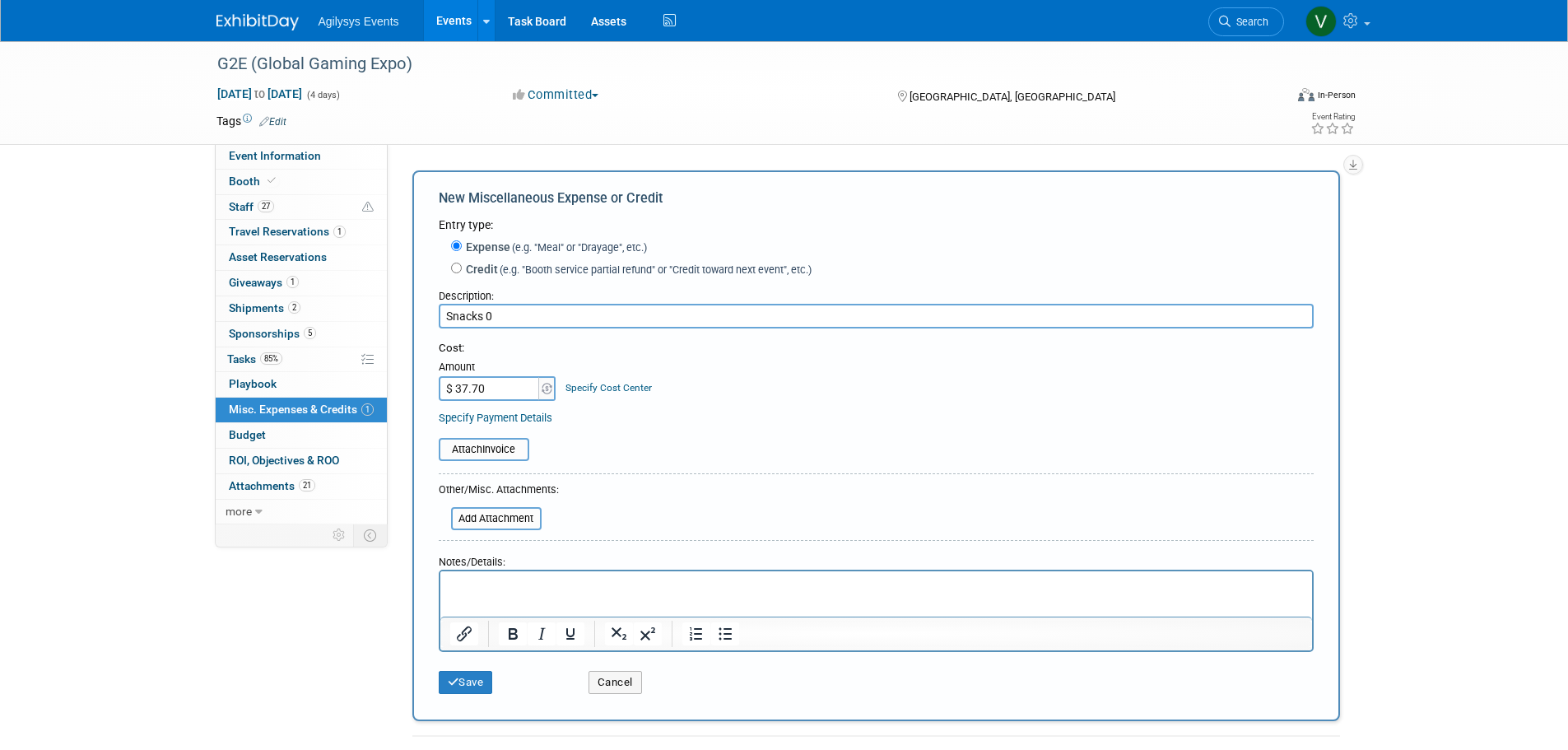
type input "Snacks"
click at [472, 446] on input "file" at bounding box center [429, 449] width 196 height 20
click at [480, 688] on button "Save" at bounding box center [466, 682] width 54 height 23
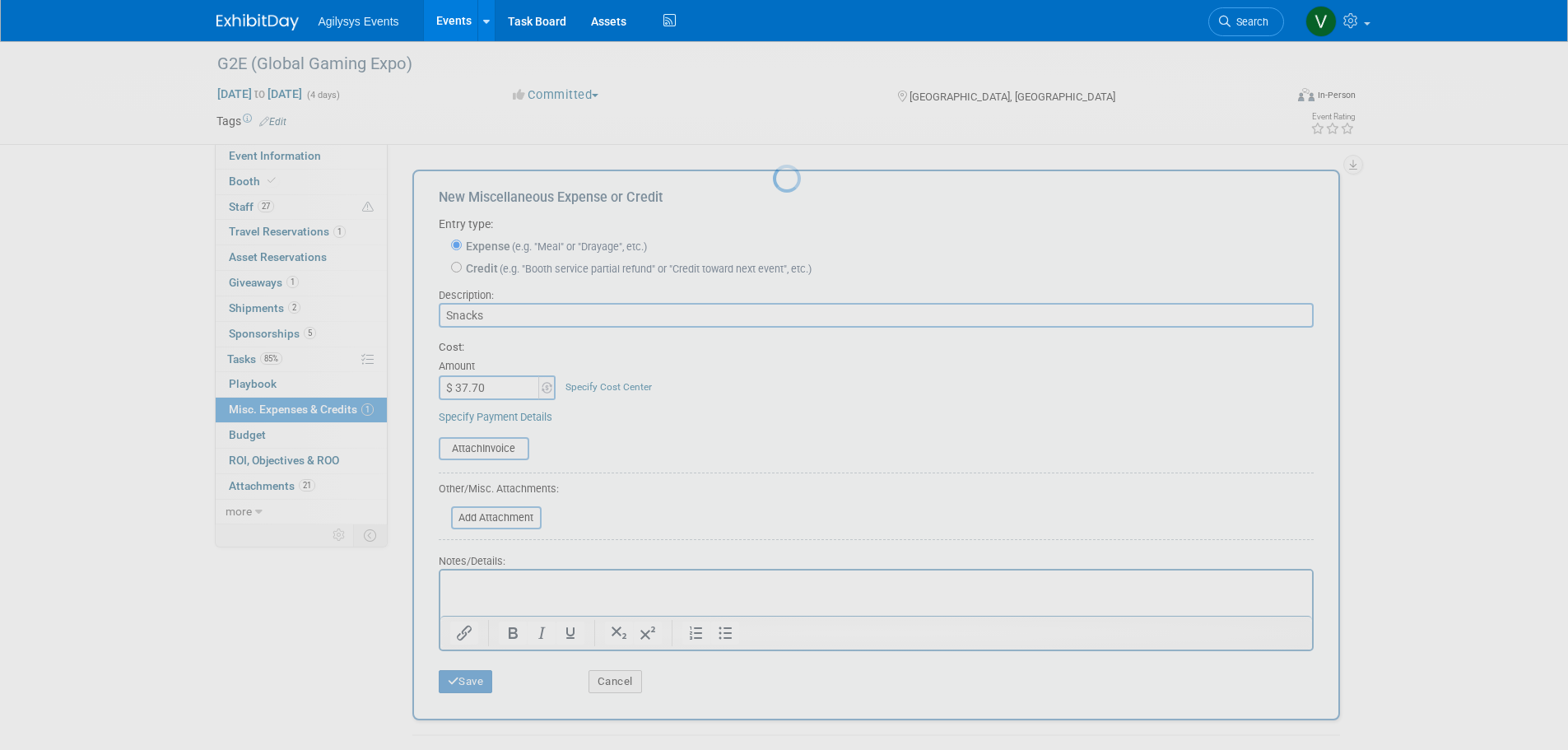
scroll to position [16, 0]
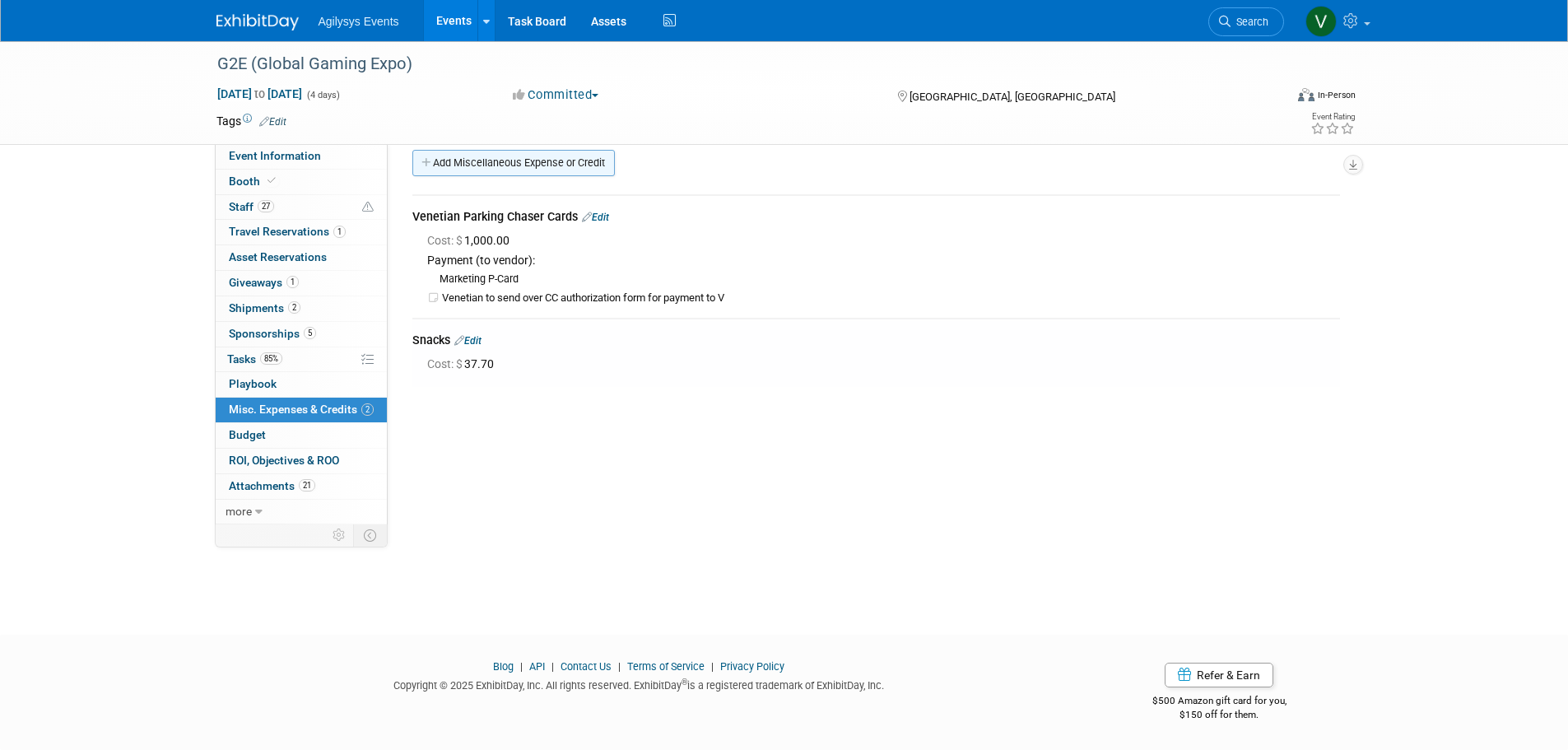
click at [494, 173] on link "Add Miscellaneous Expense or Credit" at bounding box center [513, 163] width 202 height 26
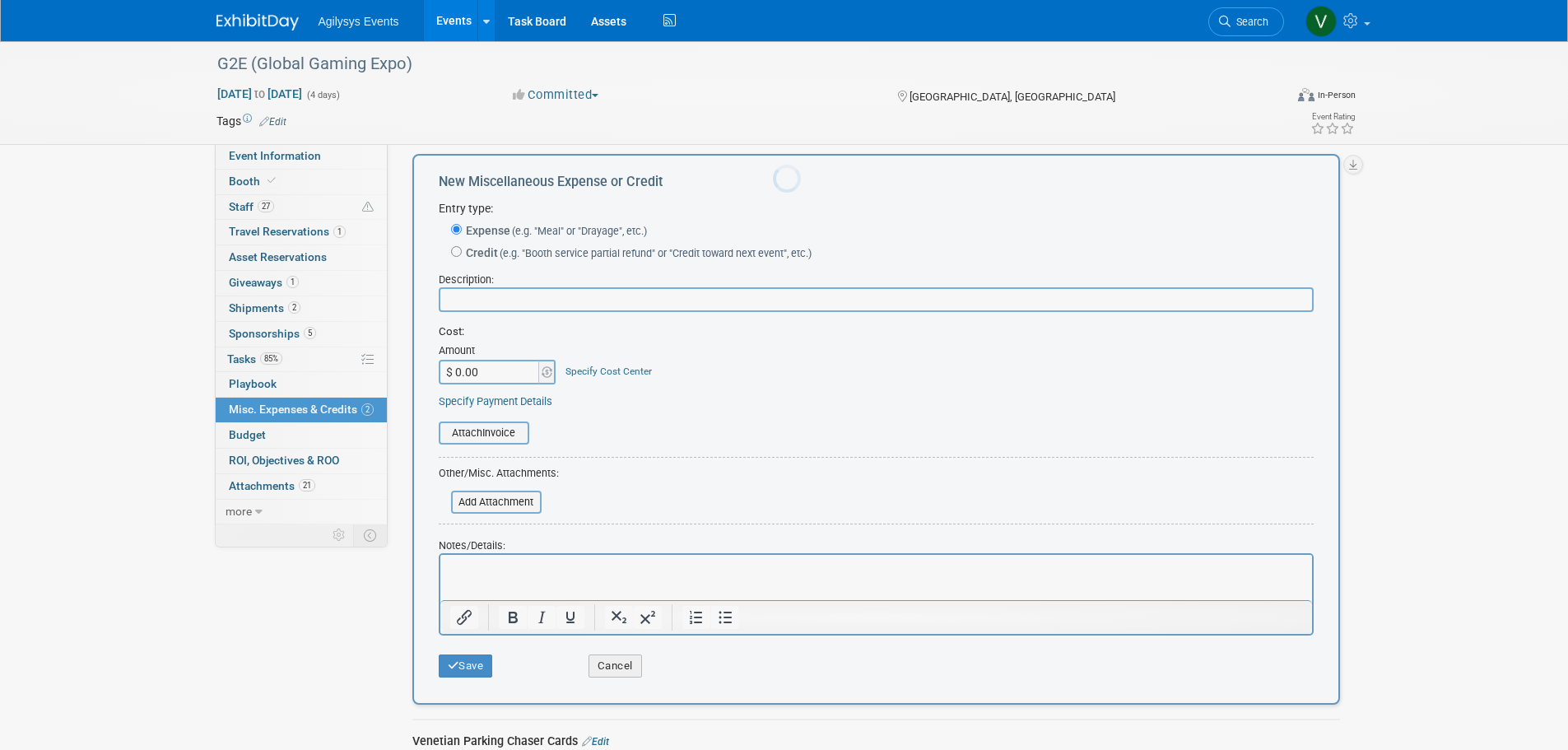
scroll to position [0, 0]
click at [491, 298] on input "text" at bounding box center [876, 300] width 875 height 25
type input "s"
type input "Snacks"
click at [470, 367] on input "$ 0.00" at bounding box center [489, 371] width 103 height 25
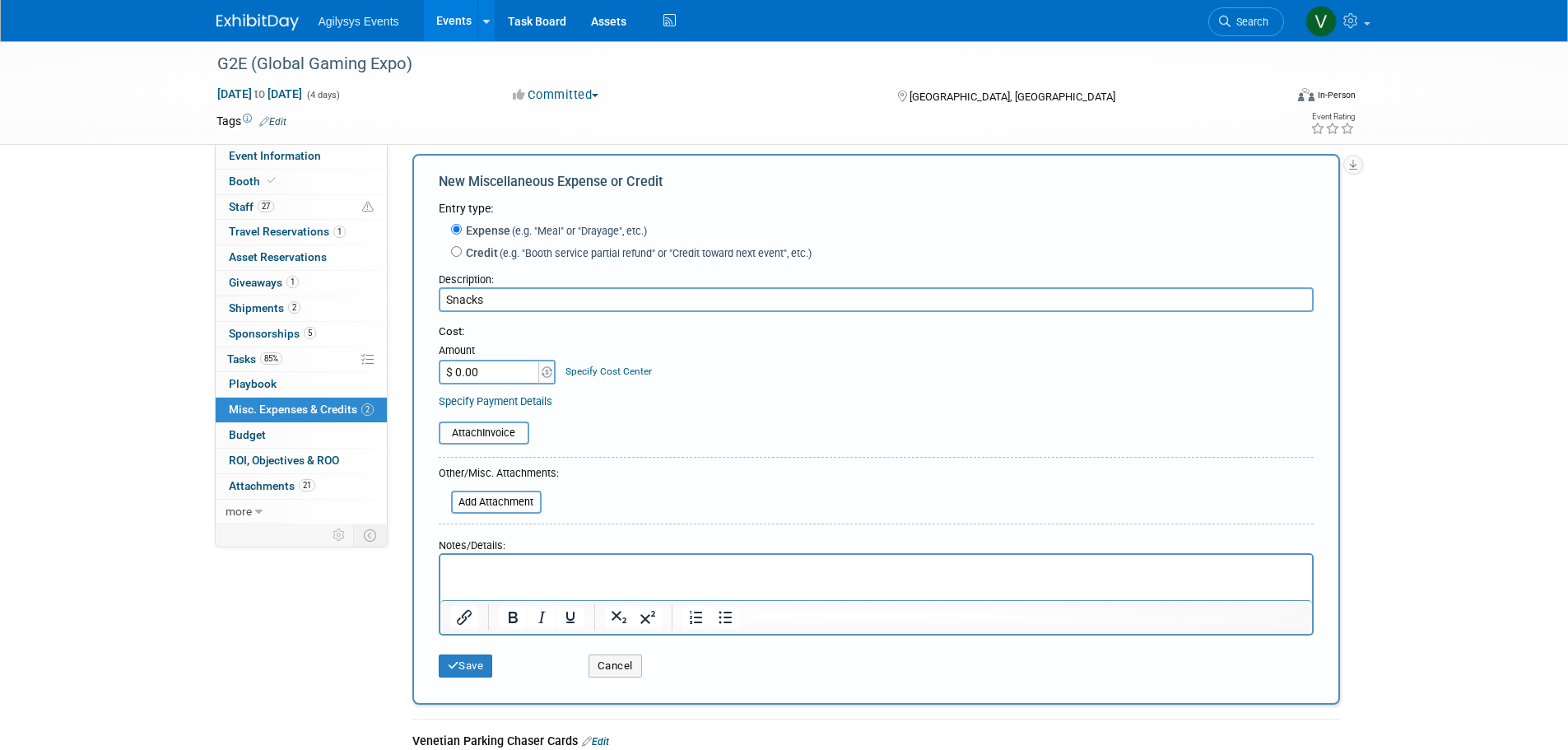
click at [506, 367] on input "$ 0.00" at bounding box center [489, 371] width 103 height 25
click at [501, 371] on input "$ 0.00" at bounding box center [489, 371] width 103 height 25
drag, startPoint x: 492, startPoint y: 375, endPoint x: 455, endPoint y: 372, distance: 37.1
click at [455, 372] on input "$ 0.00" at bounding box center [489, 371] width 103 height 25
type input "$ 77.09"
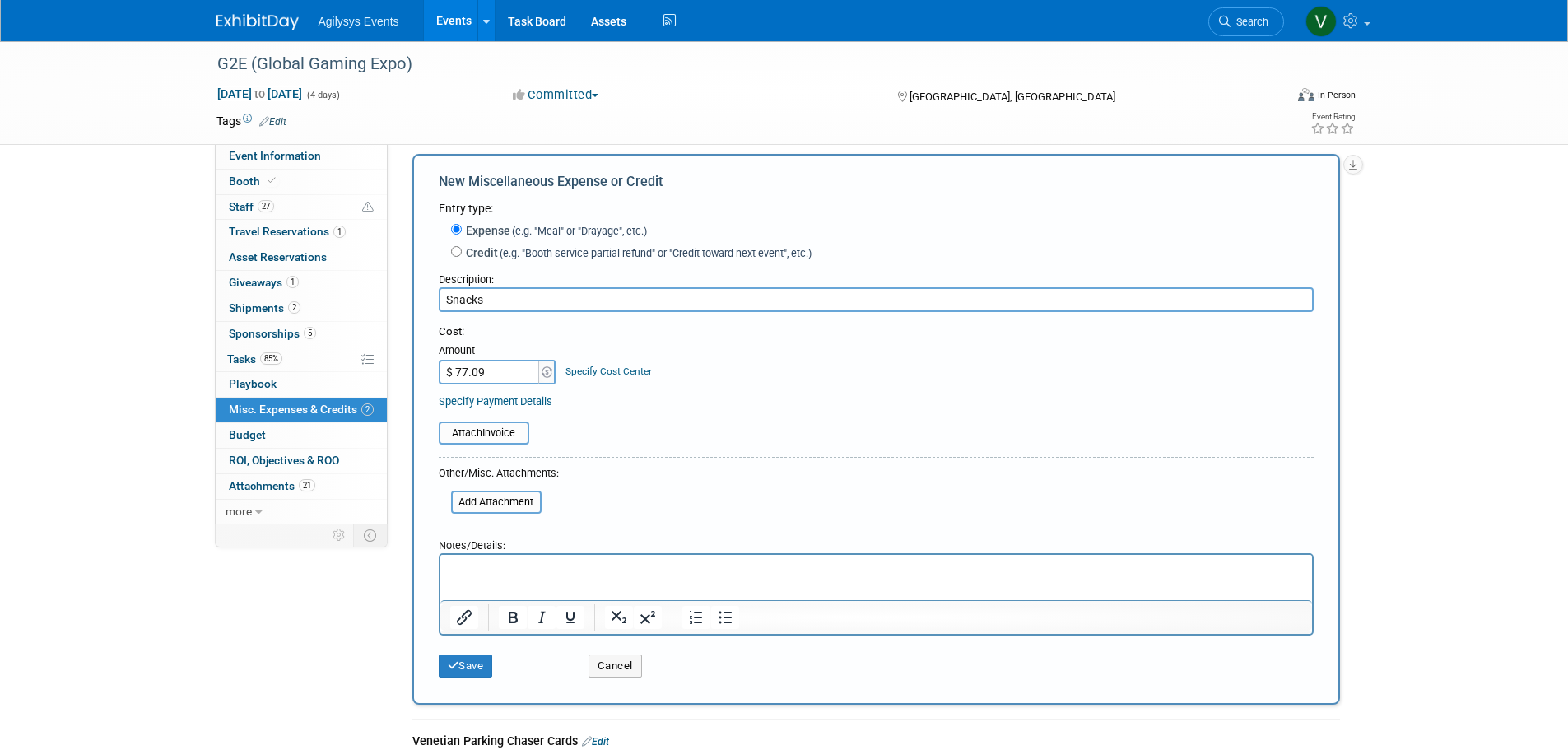
click at [466, 685] on div "Save Cancel" at bounding box center [876, 660] width 875 height 50
click at [467, 673] on button "Save" at bounding box center [466, 666] width 54 height 23
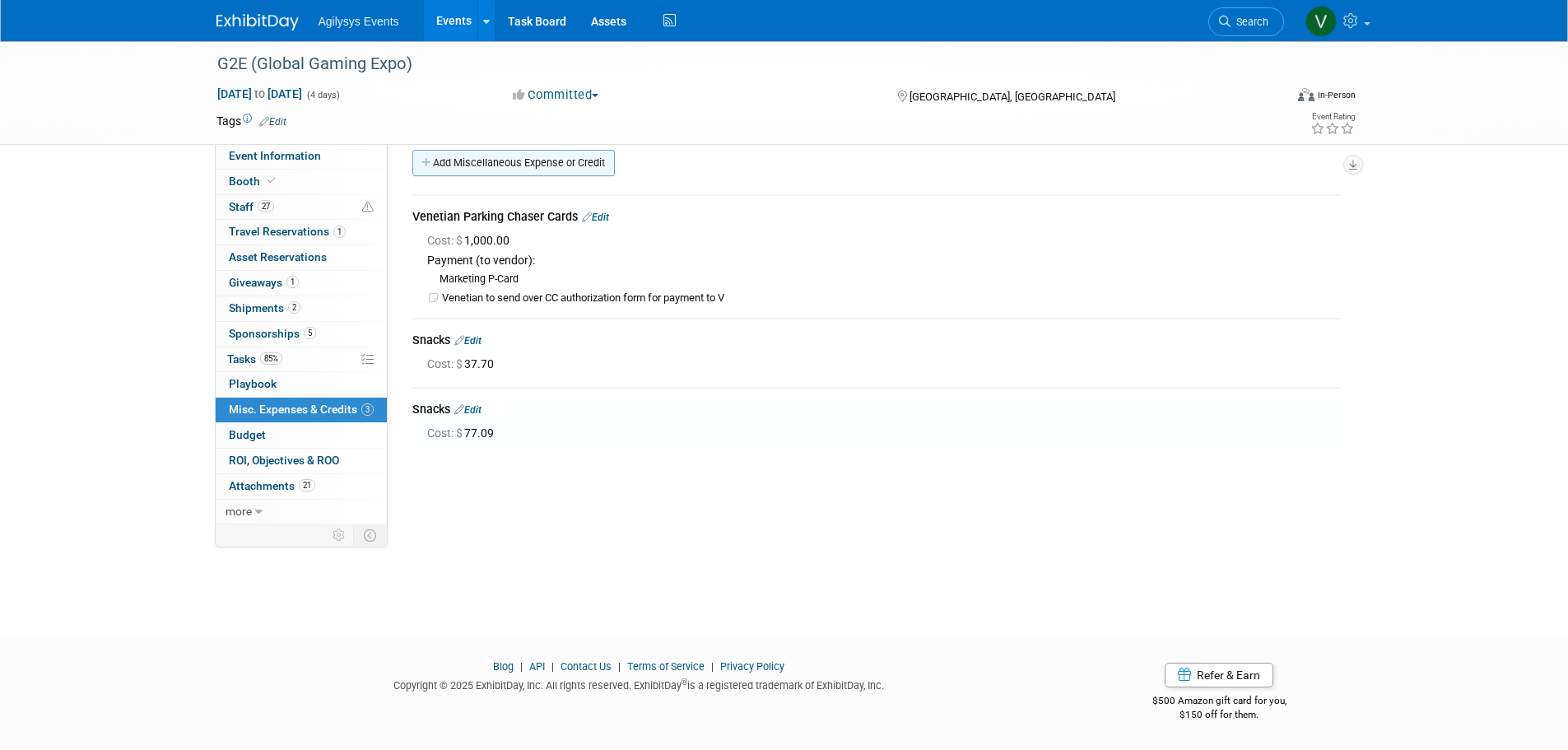
click at [492, 172] on link "Add Miscellaneous Expense or Credit" at bounding box center [513, 163] width 202 height 26
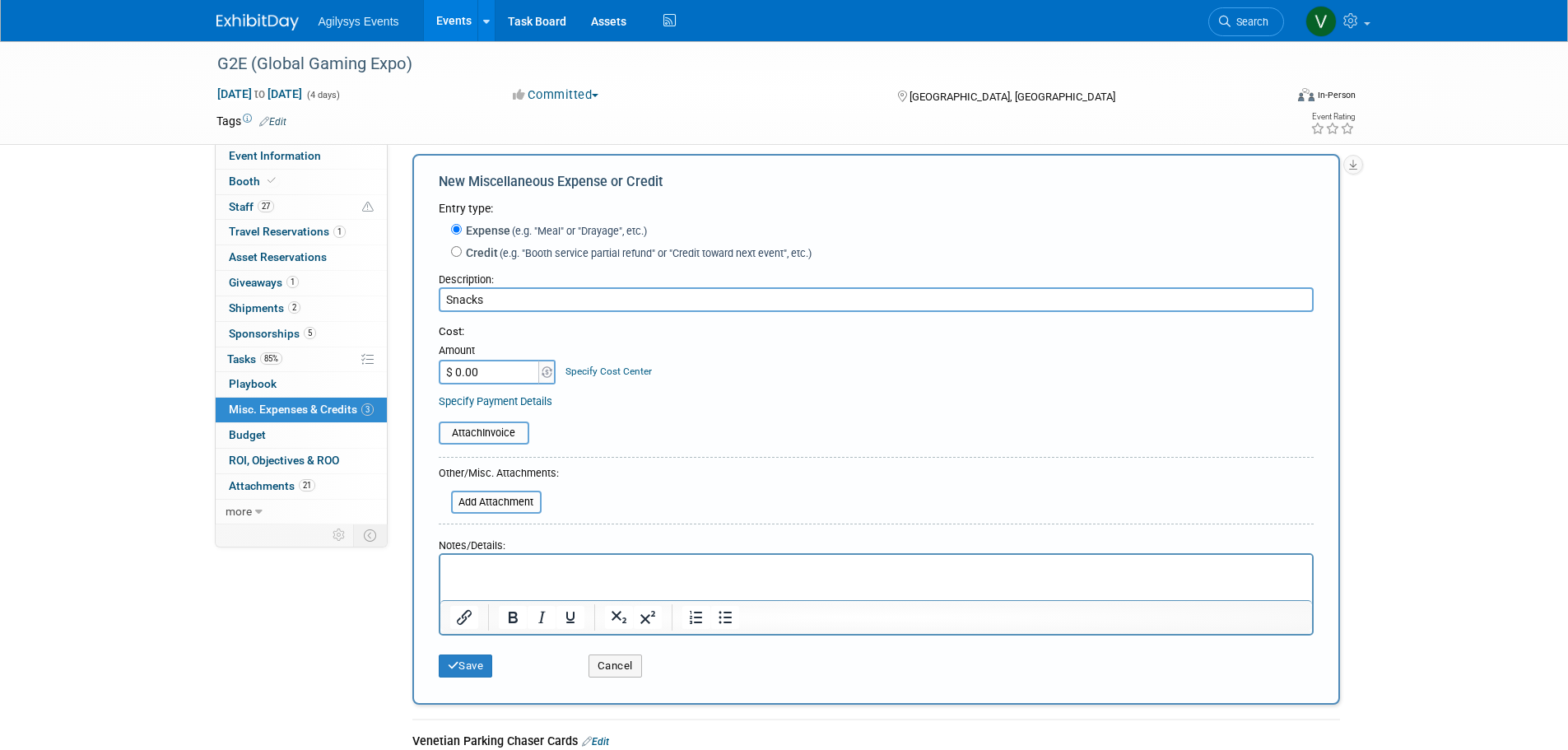
type input "Snacks"
click at [489, 376] on input "$ 0.00" at bounding box center [489, 371] width 103 height 25
type input "$ 58.08"
click at [471, 669] on button "Save" at bounding box center [466, 666] width 54 height 23
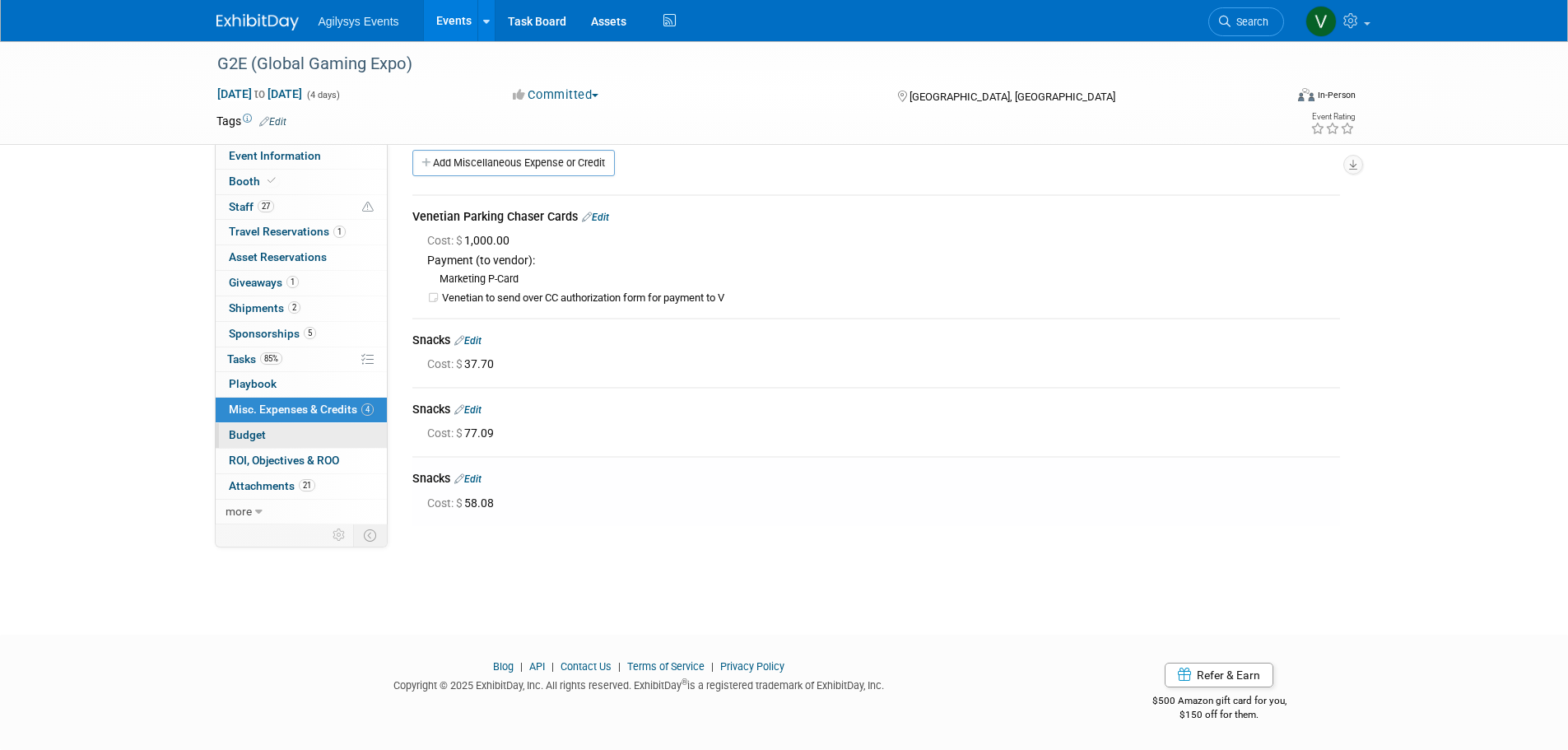
click at [264, 429] on span "Budget" at bounding box center [247, 435] width 37 height 14
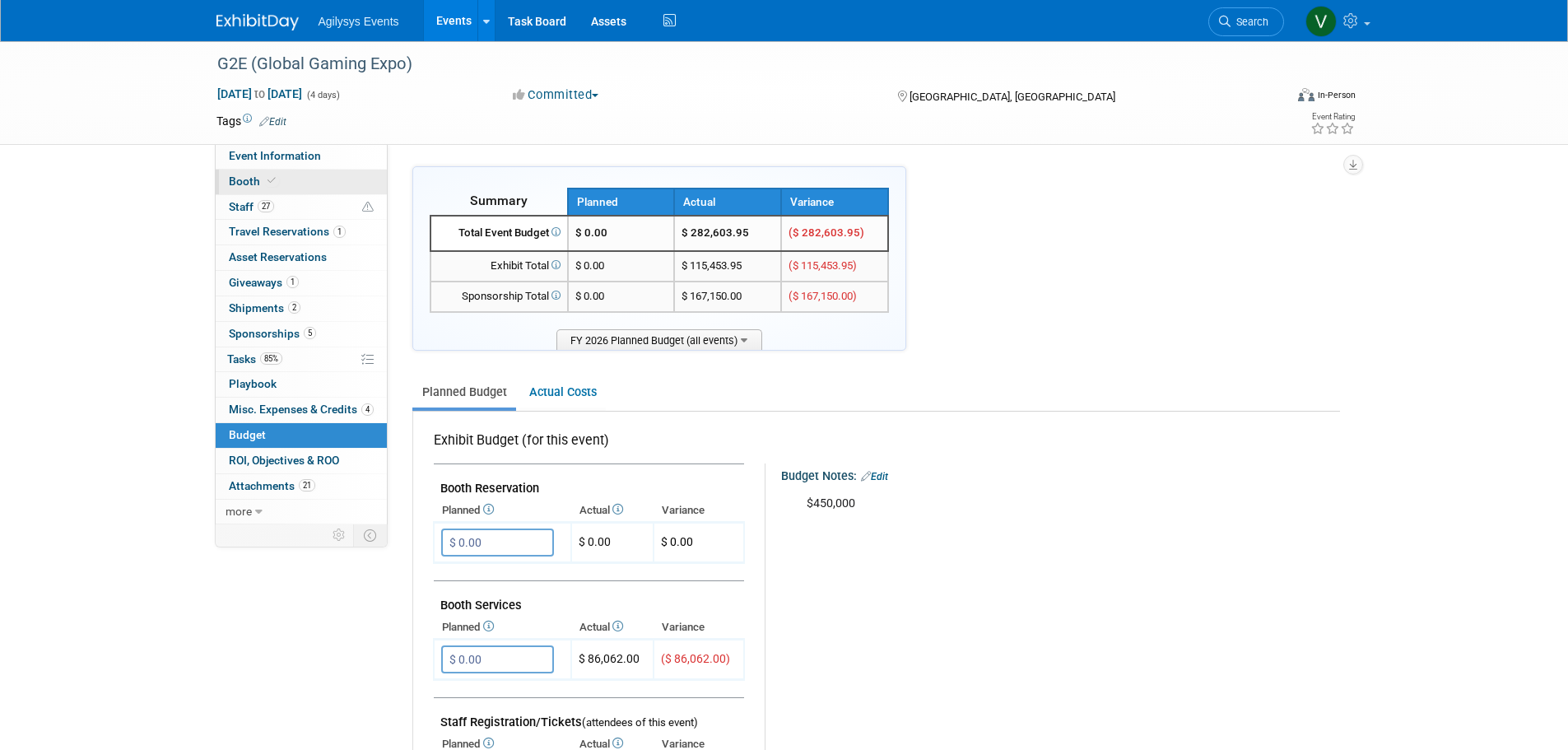
click at [270, 181] on icon at bounding box center [271, 181] width 8 height 9
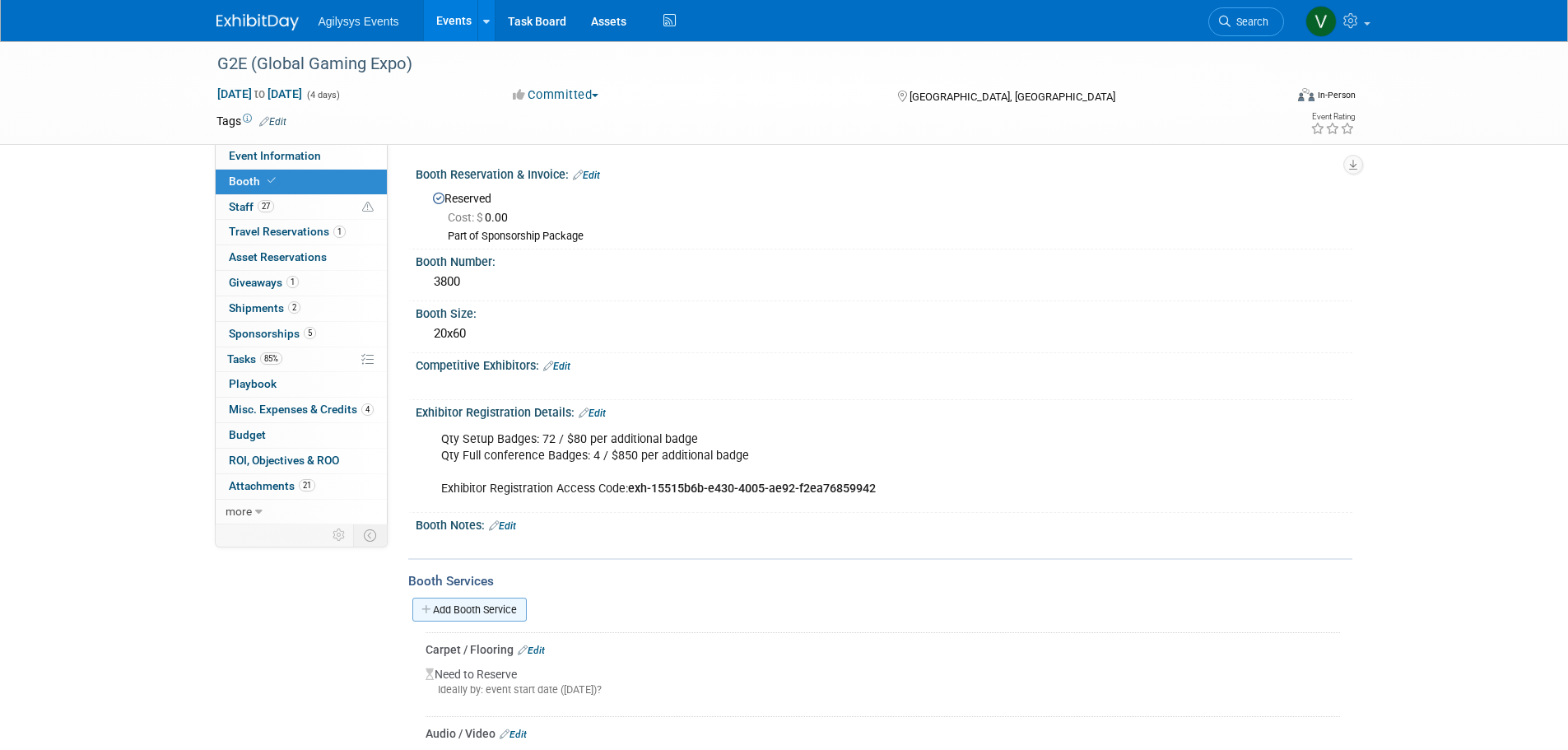
click at [454, 611] on link "Add Booth Service" at bounding box center [469, 609] width 114 height 24
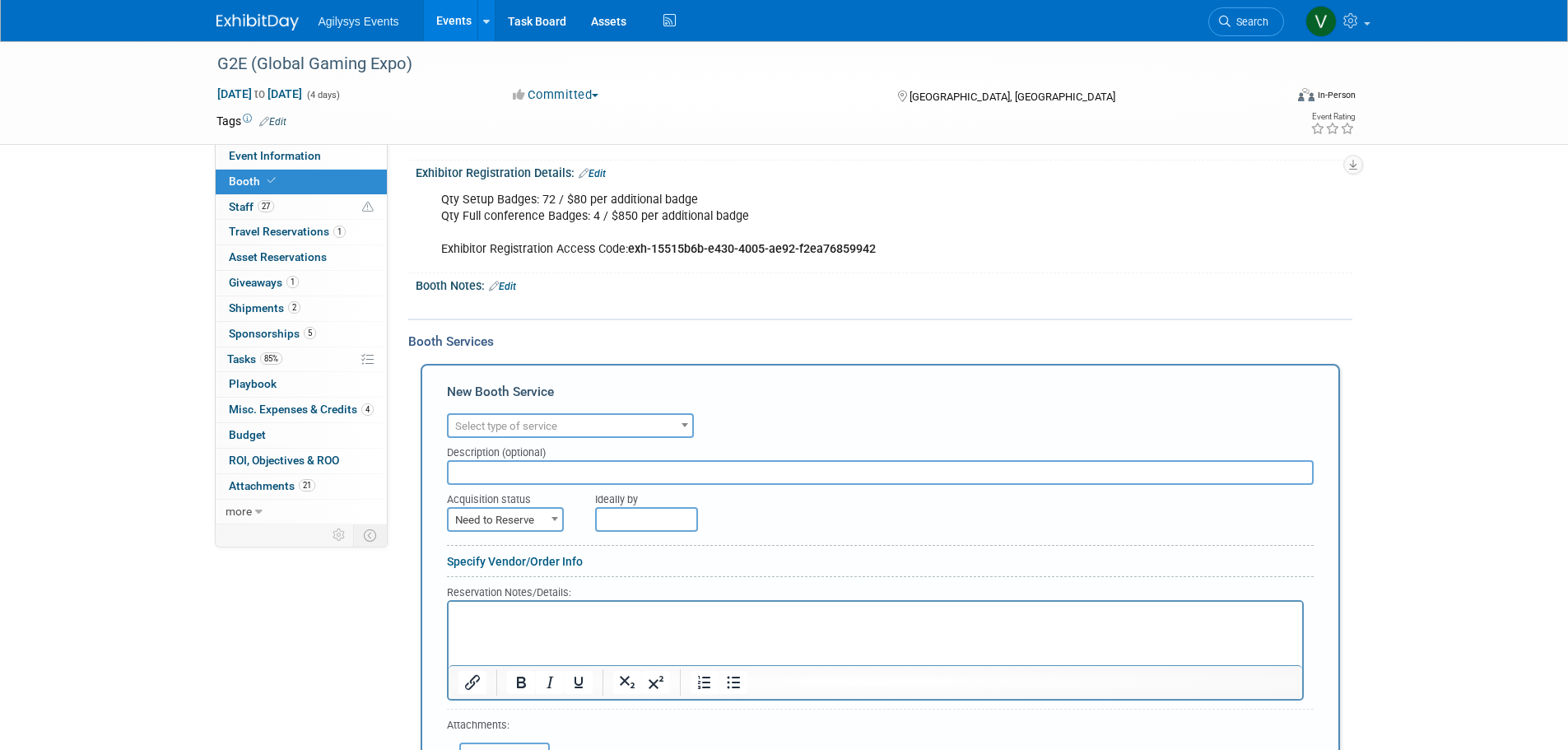
scroll to position [247, 0]
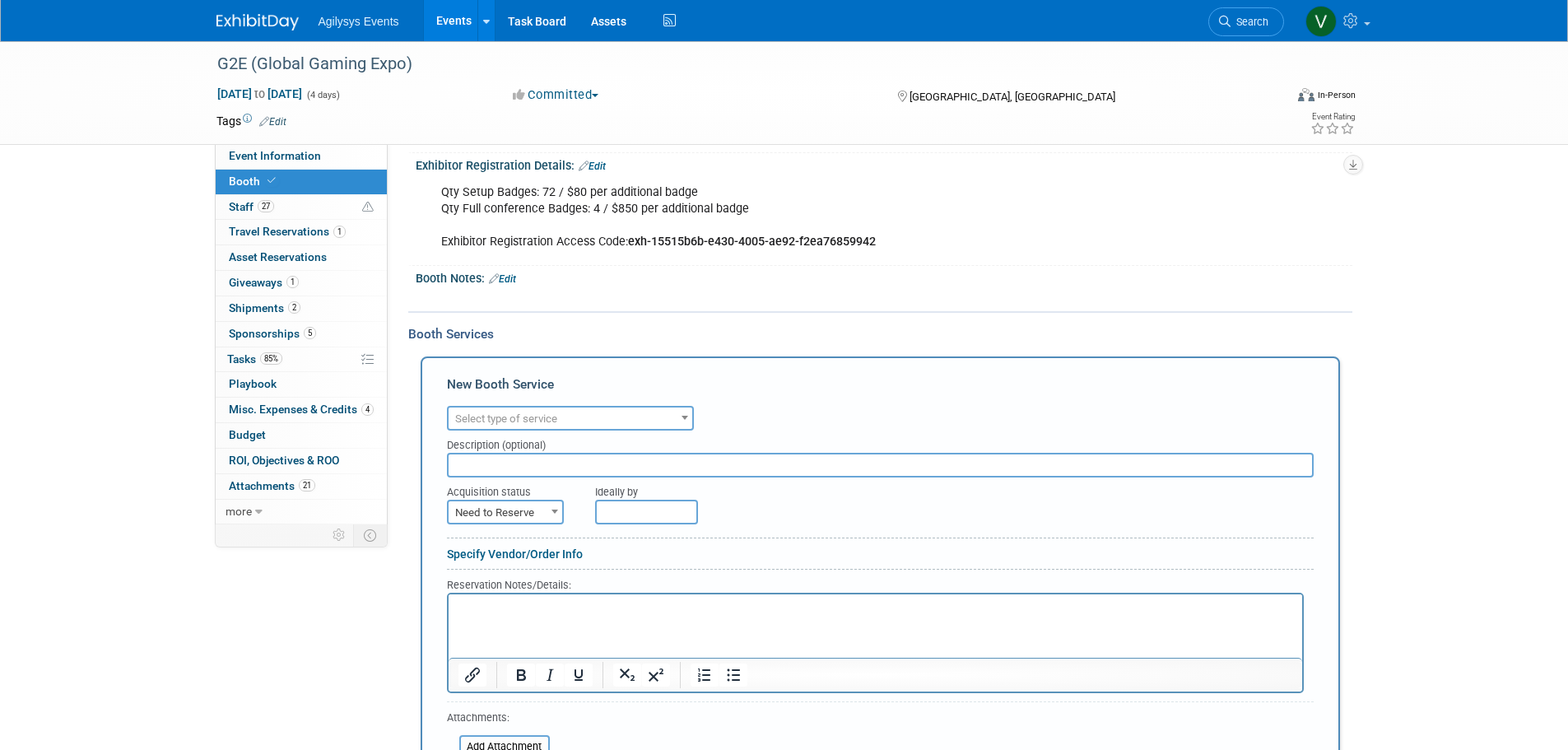
click at [510, 427] on span "Select type of service" at bounding box center [570, 419] width 243 height 23
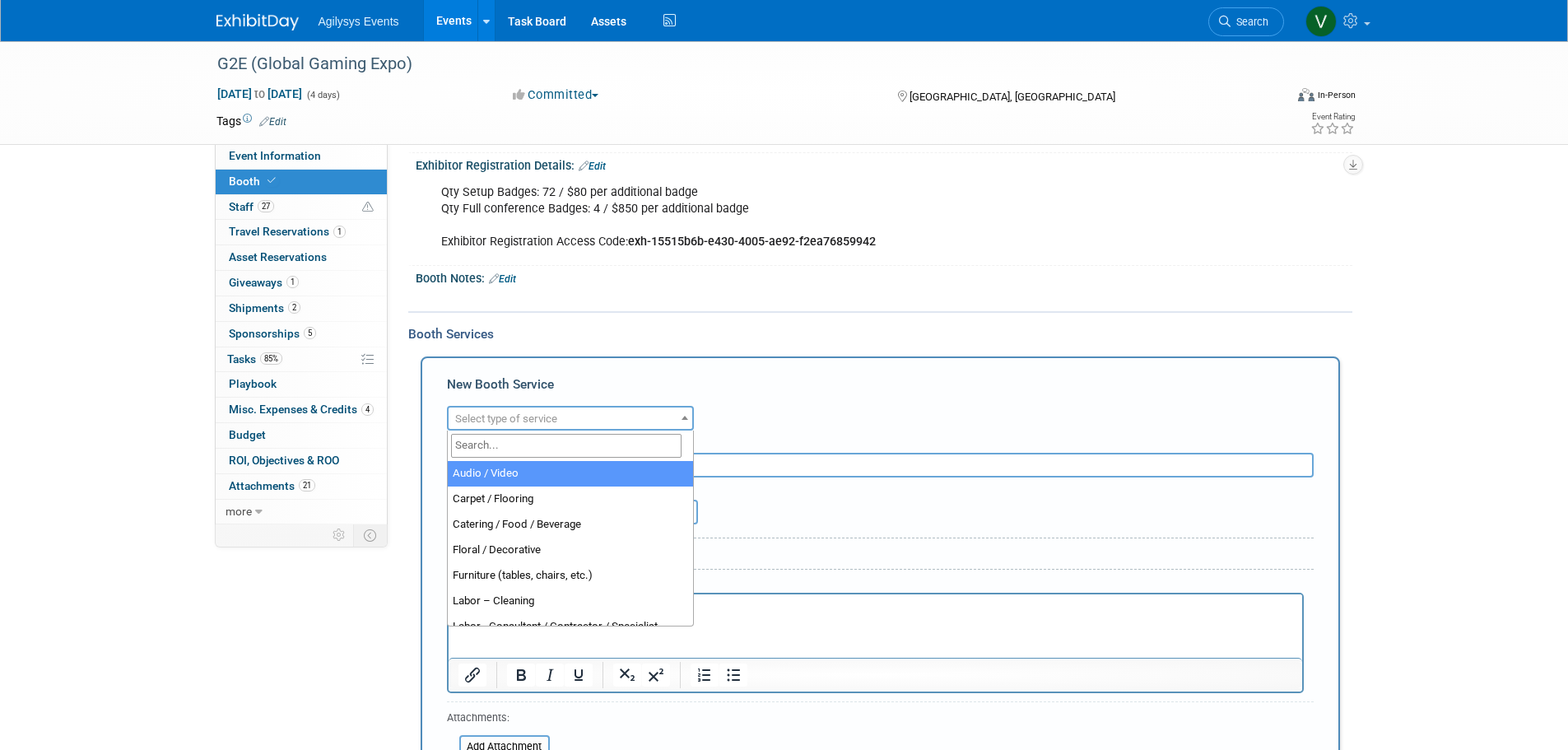
select select "2"
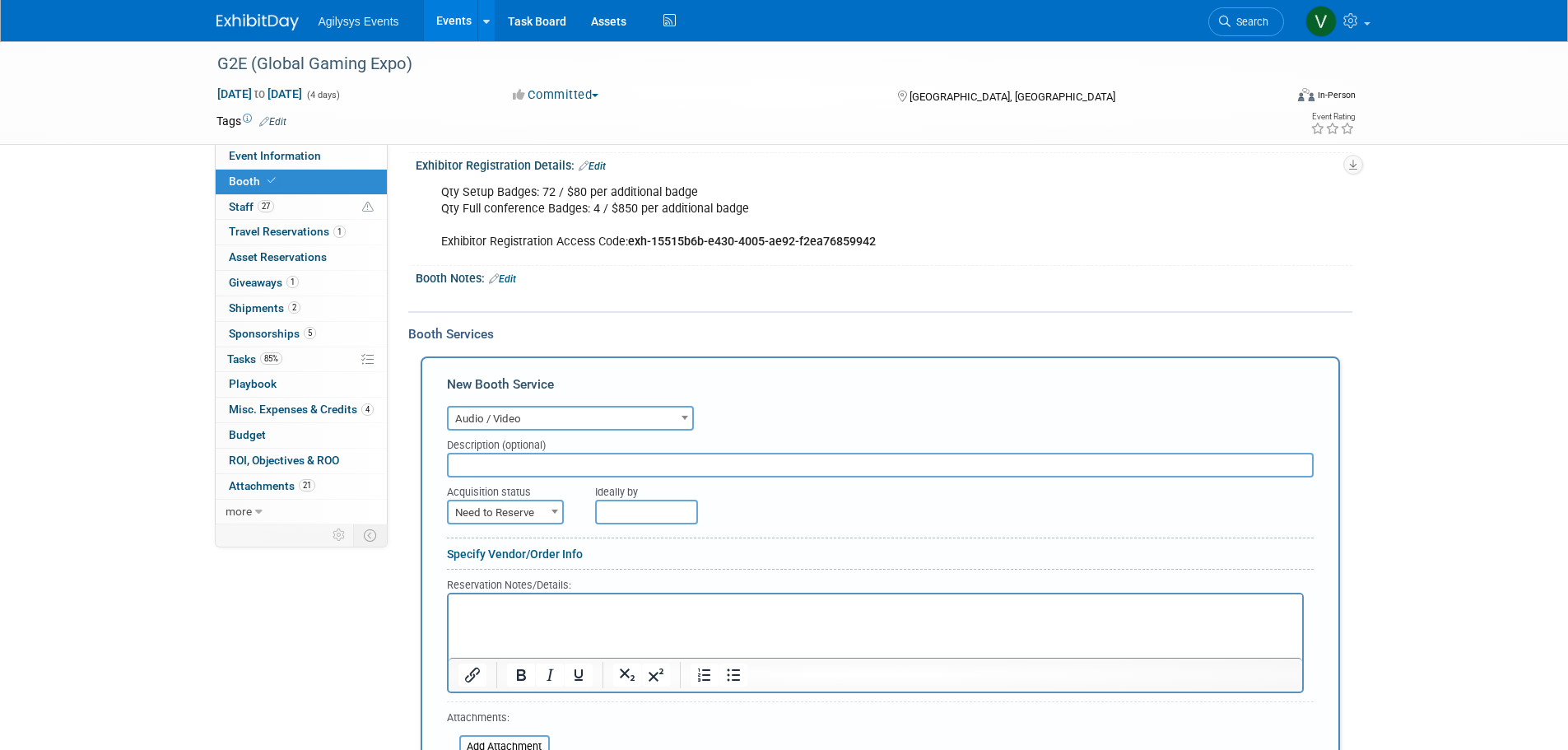
click at [498, 467] on input "text" at bounding box center [879, 465] width 867 height 25
click at [475, 480] on div "Acquisition status" at bounding box center [508, 488] width 124 height 22
click at [481, 469] on input "text" at bounding box center [879, 465] width 867 height 25
type input "Voice Amplifier"
click at [645, 515] on input "text" at bounding box center [646, 512] width 103 height 25
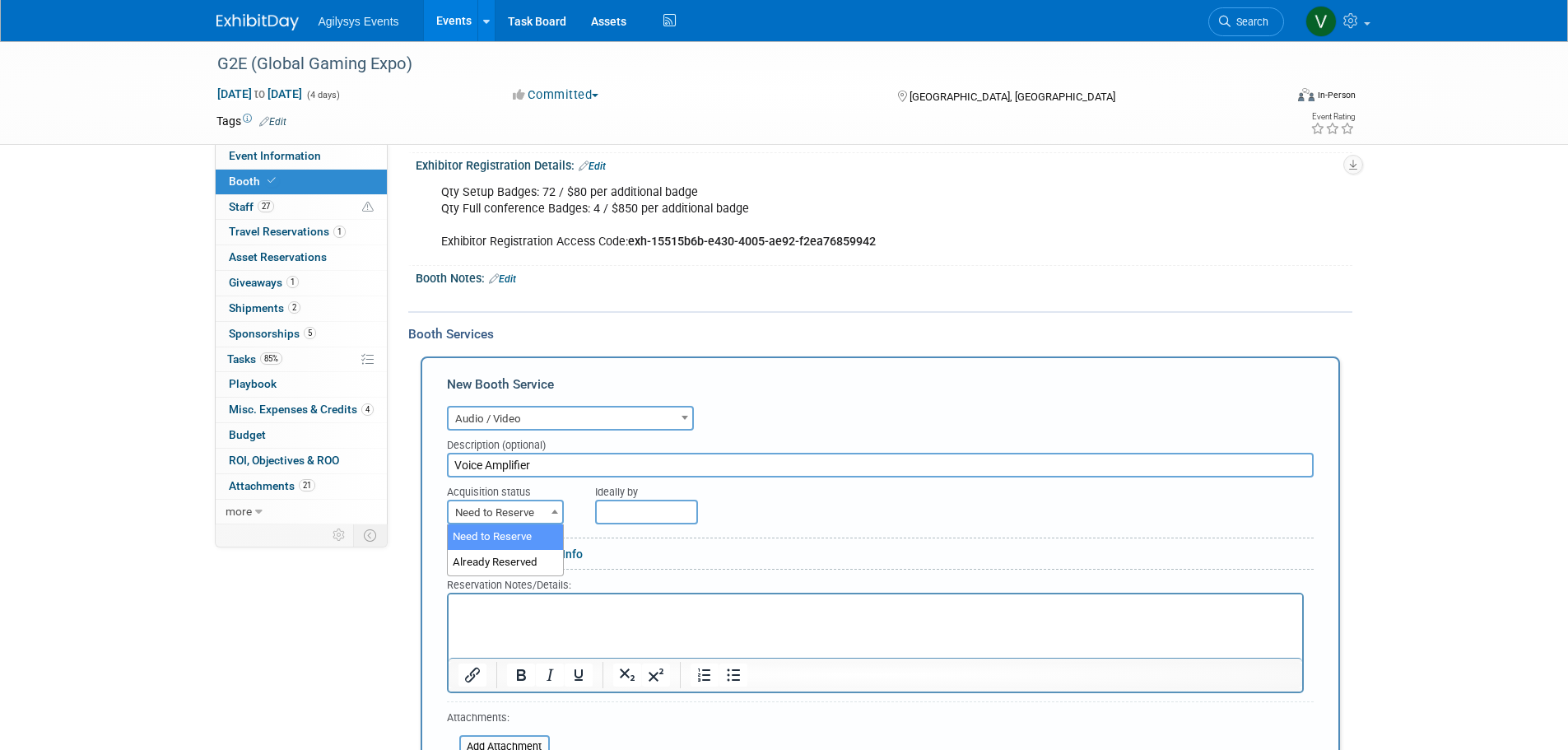
click at [522, 508] on span "Need to Reserve" at bounding box center [505, 512] width 113 height 23
select select "2"
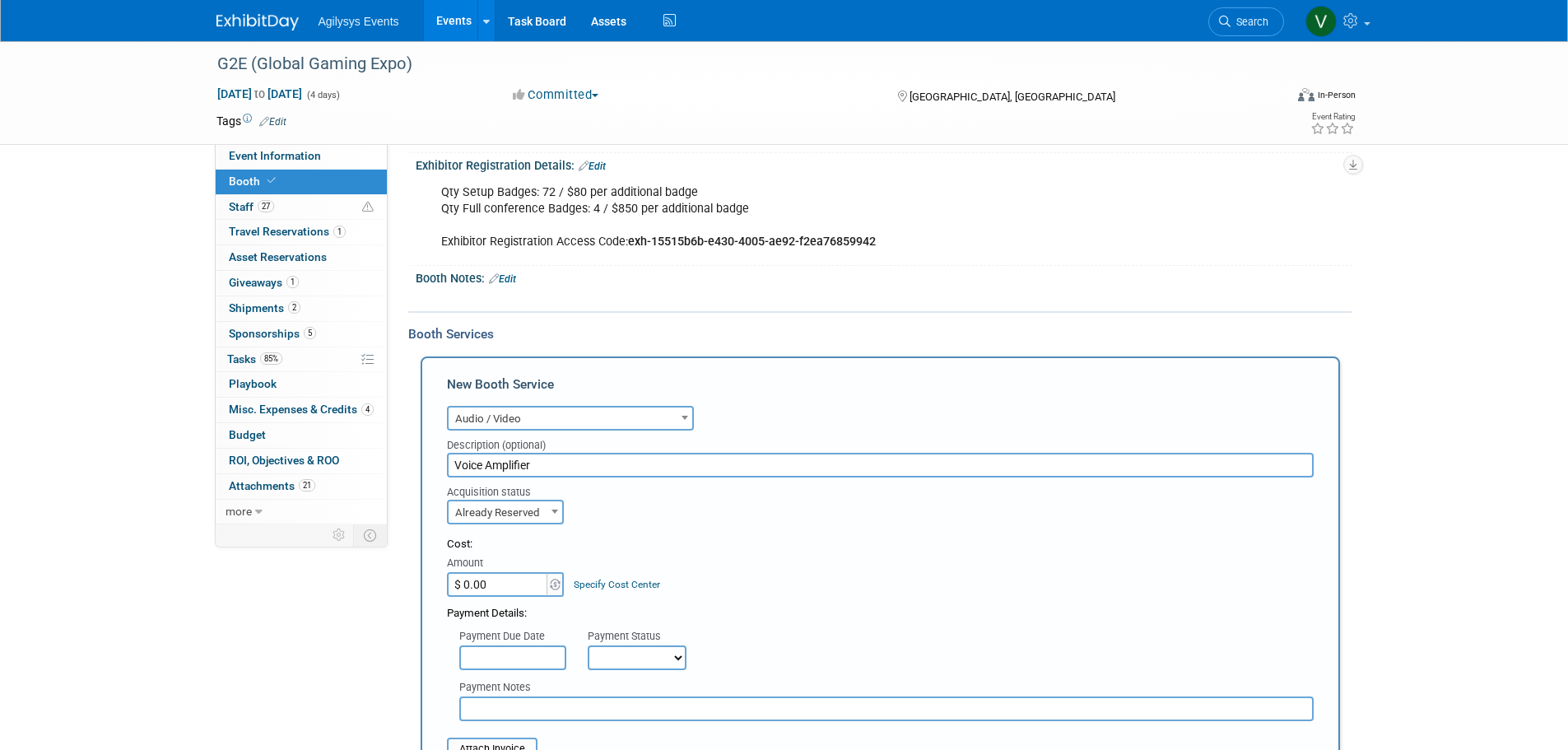
click at [527, 587] on input "$ 0.00" at bounding box center [497, 584] width 103 height 25
type input "$ 259.52"
click at [522, 639] on div "Payment Due Date" at bounding box center [511, 637] width 103 height 16
click at [518, 646] on input "text" at bounding box center [513, 657] width 107 height 25
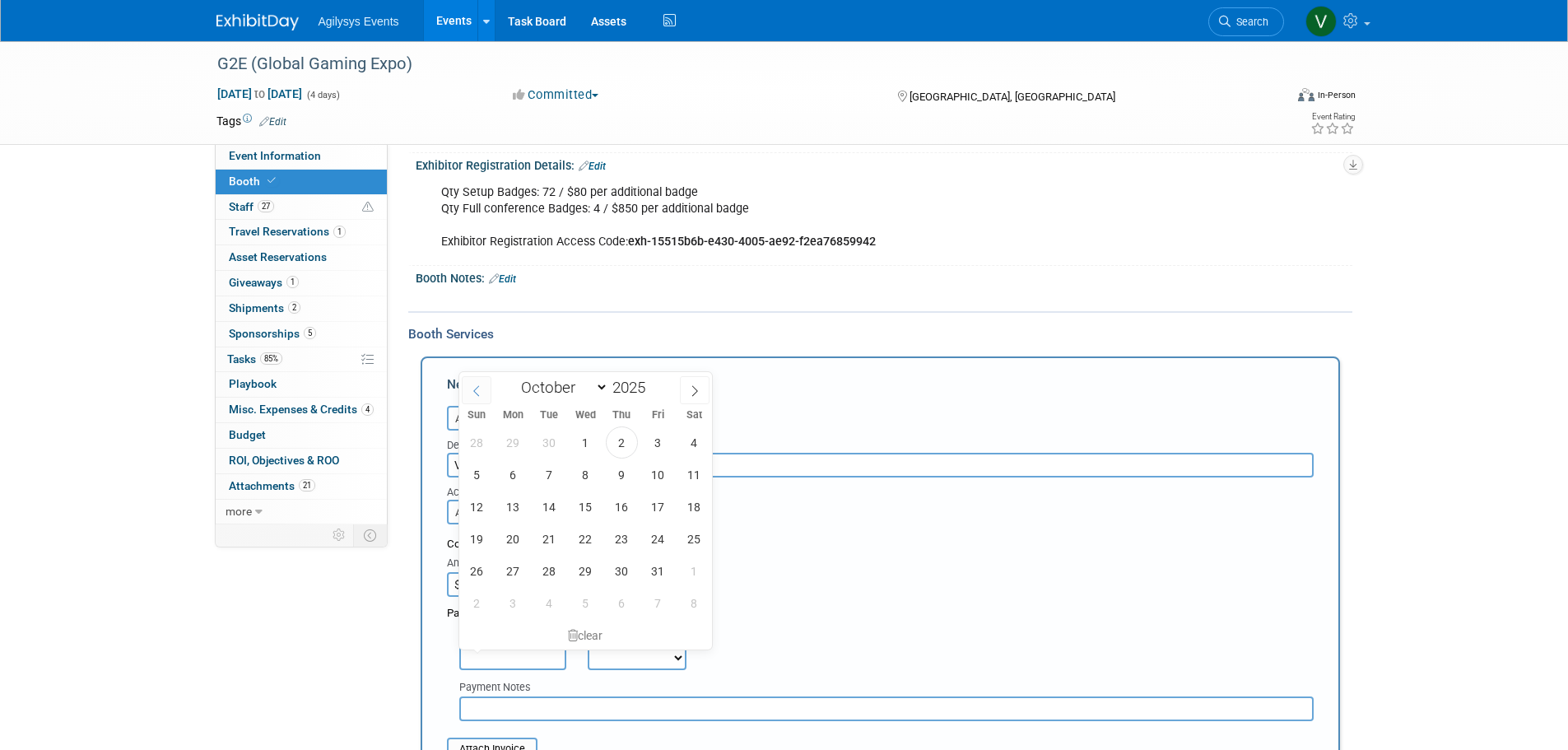
click at [472, 392] on icon at bounding box center [476, 390] width 12 height 12
select select "8"
click at [612, 508] on span "18" at bounding box center [622, 507] width 32 height 32
type input "Sep 18, 2025"
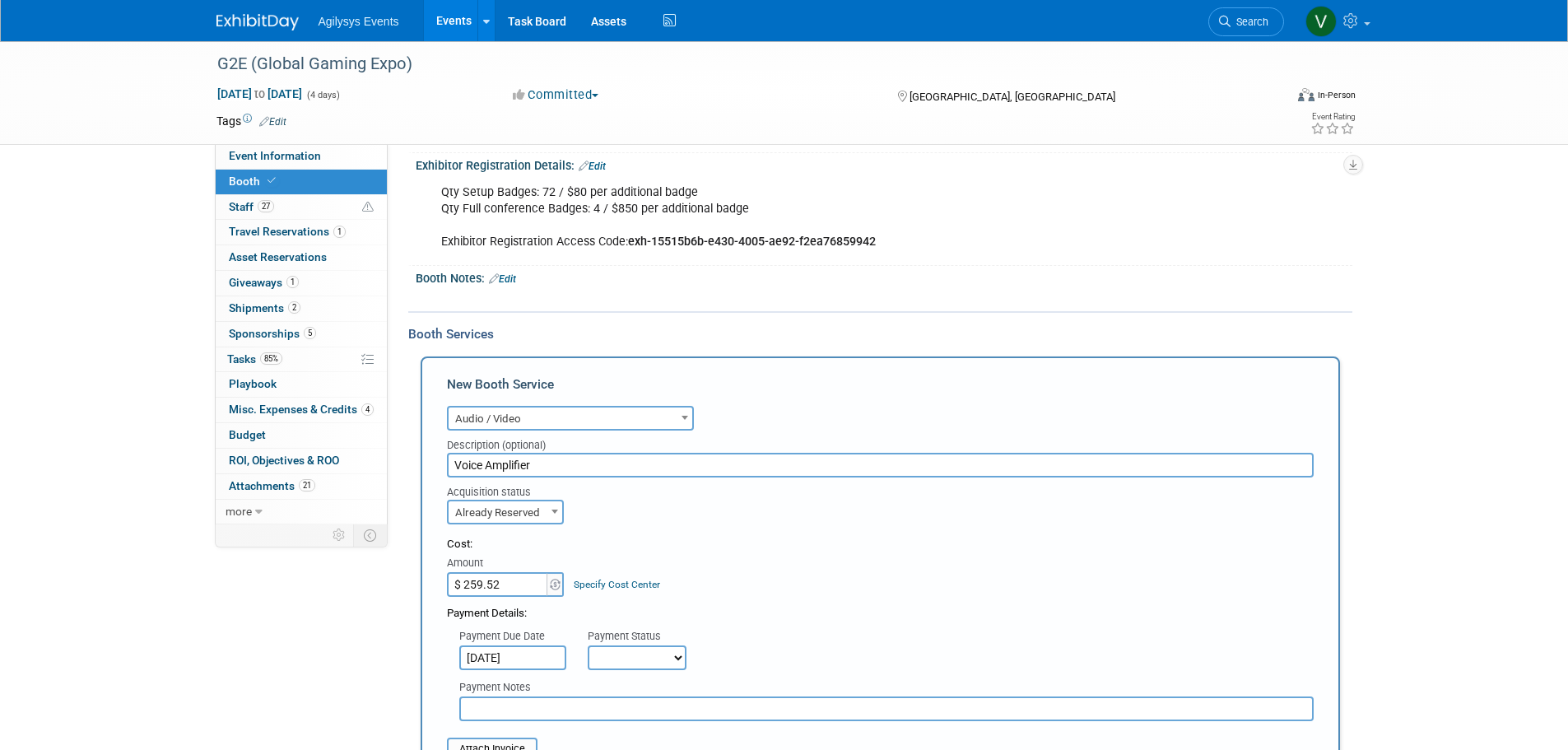
drag, startPoint x: 642, startPoint y: 630, endPoint x: 648, endPoint y: 659, distance: 29.6
click at [643, 630] on div "Payment Status" at bounding box center [643, 637] width 111 height 16
click at [647, 659] on select "Not Paid Yet Partially Paid Paid in Full" at bounding box center [637, 657] width 99 height 25
select select "1"
click at [588, 646] on select "Not Paid Yet Partially Paid Paid in Full" at bounding box center [637, 657] width 99 height 25
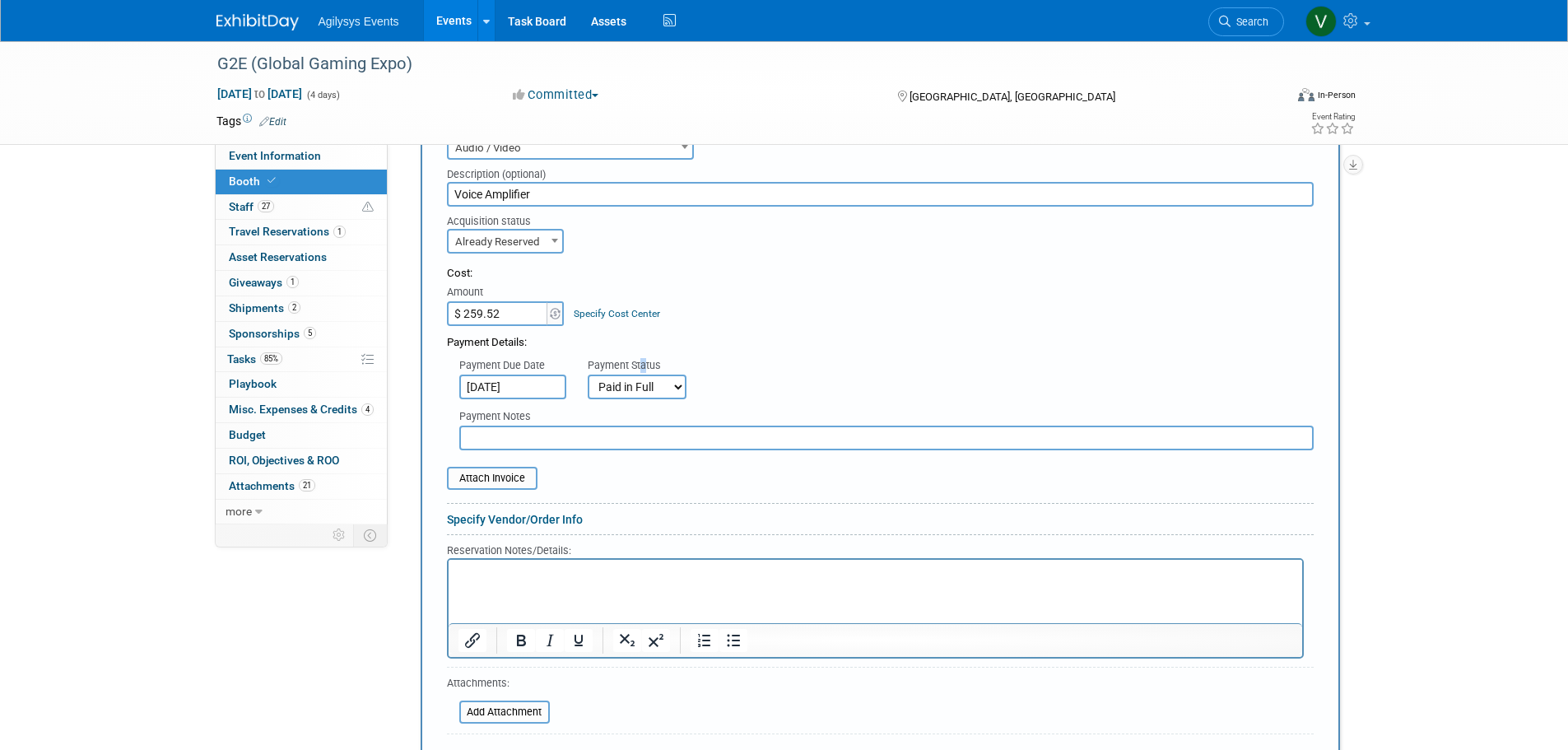
scroll to position [577, 0]
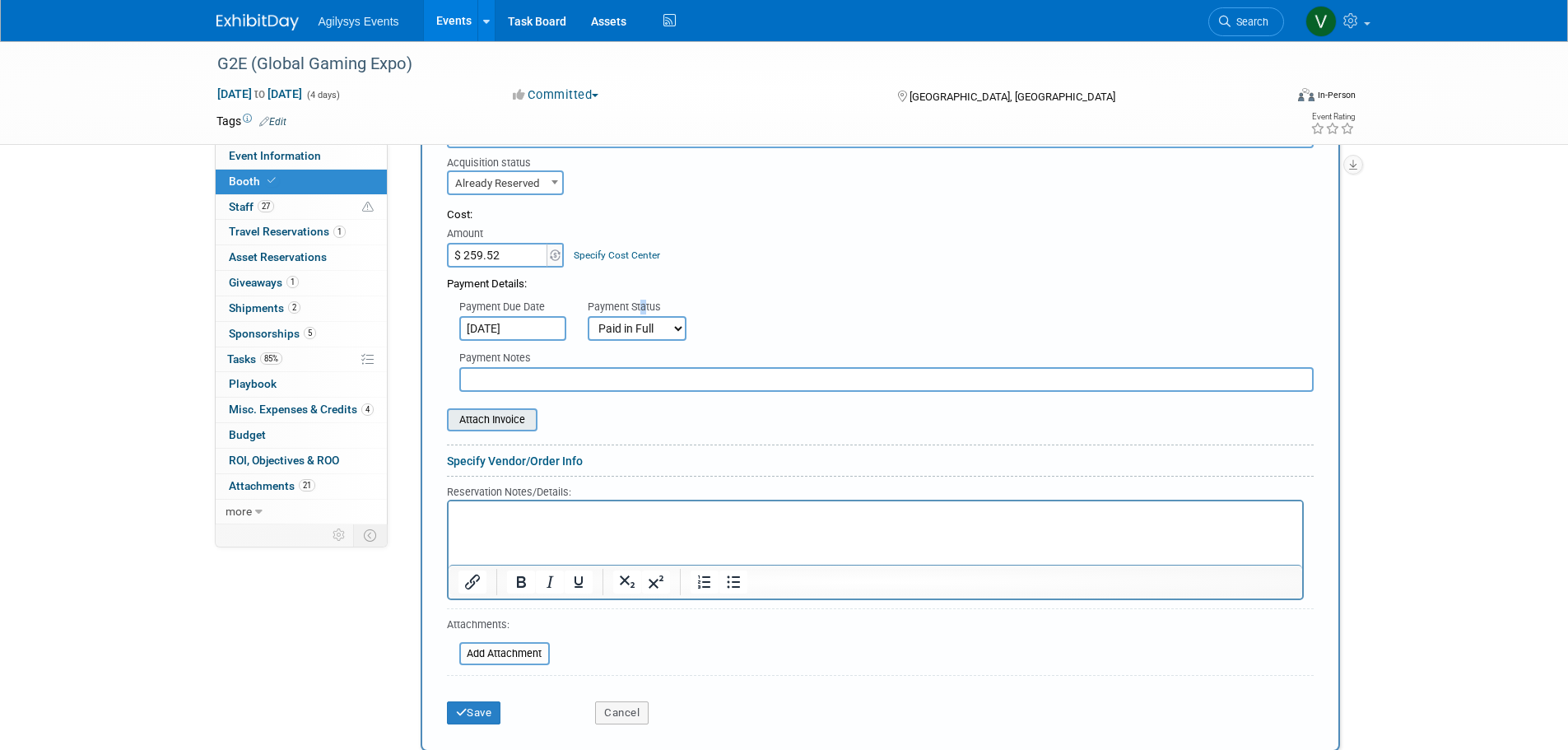
click at [509, 427] on input "file" at bounding box center [438, 420] width 196 height 20
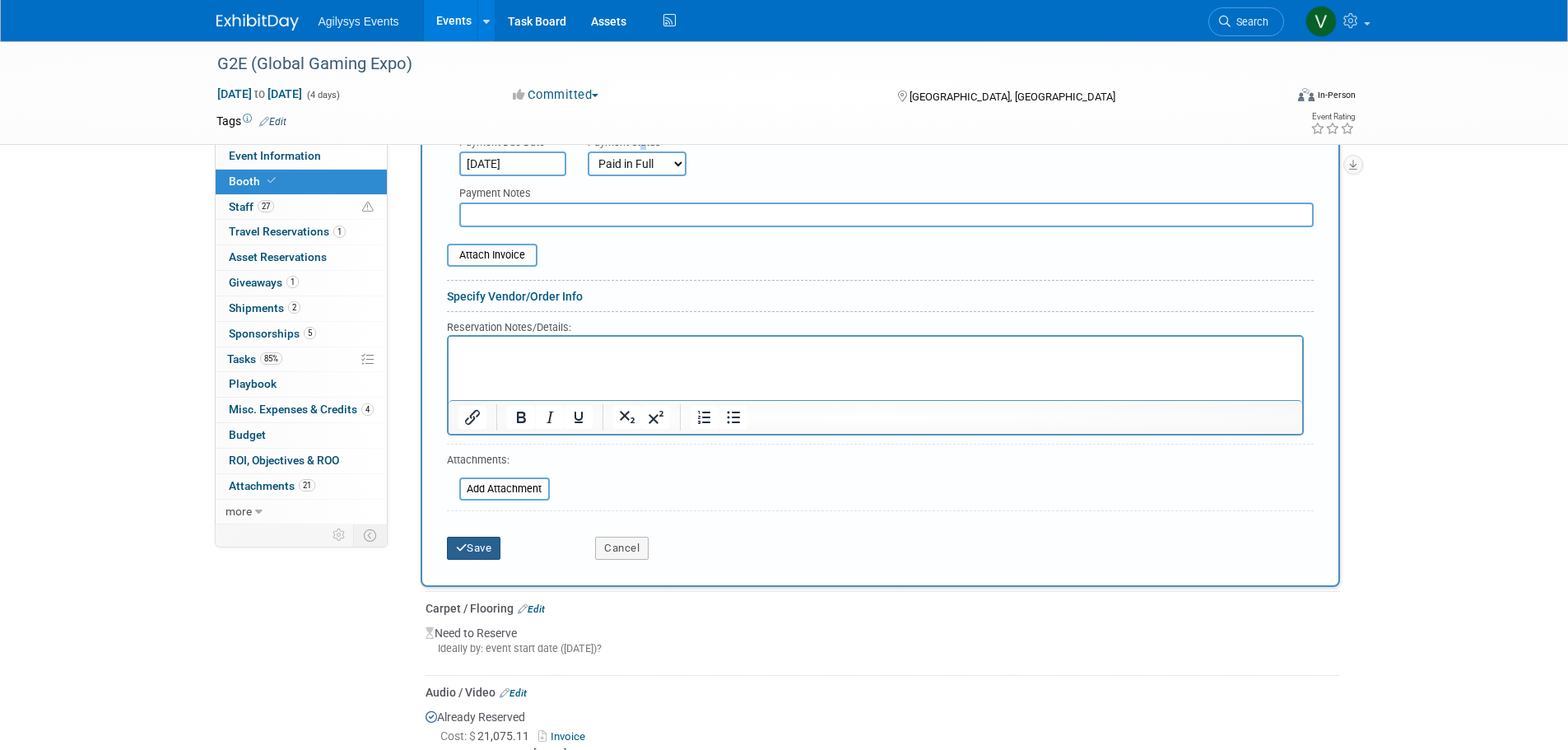
drag, startPoint x: 462, startPoint y: 555, endPoint x: 461, endPoint y: 568, distance: 13.0
click at [463, 553] on button "Save" at bounding box center [474, 548] width 54 height 23
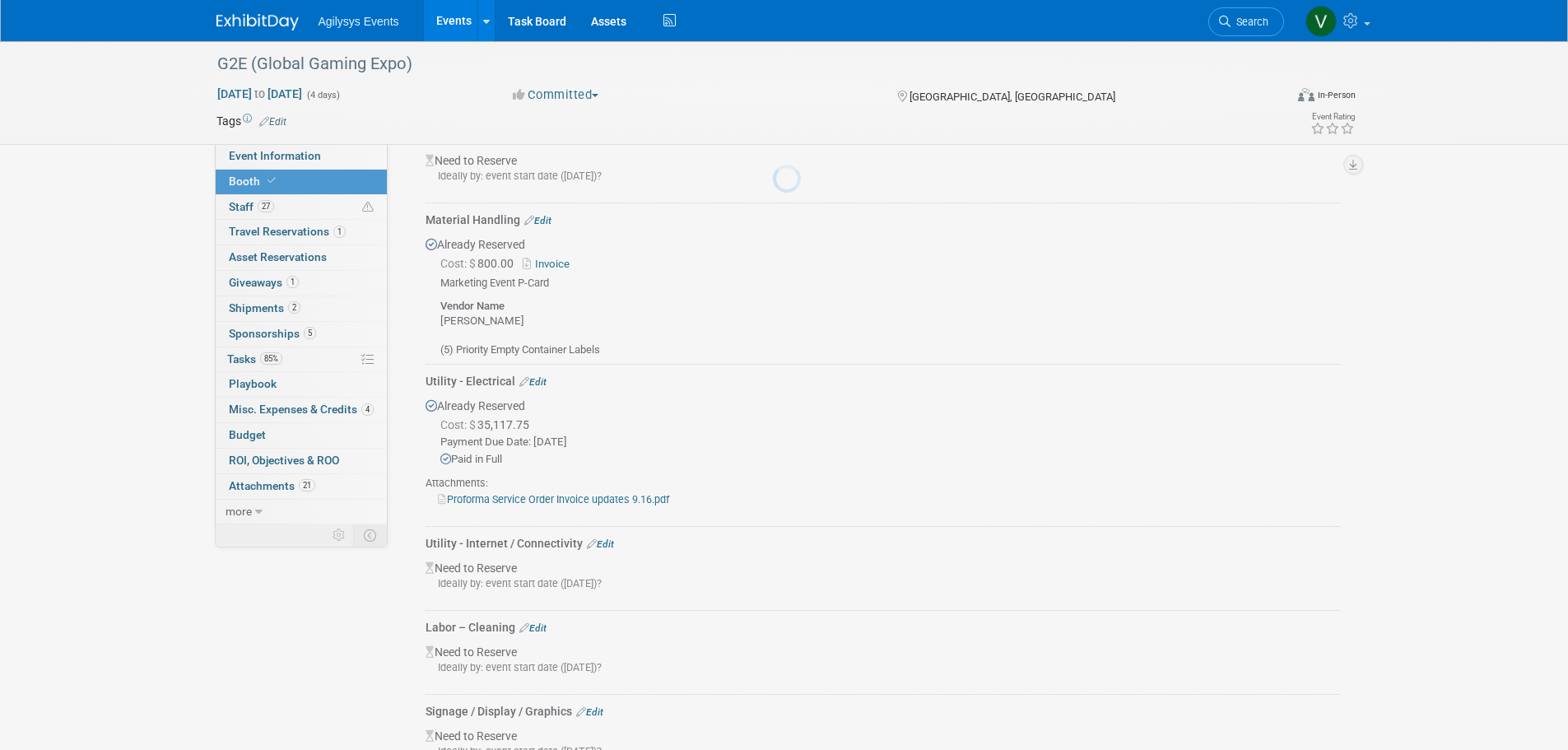
scroll to position [2806, 0]
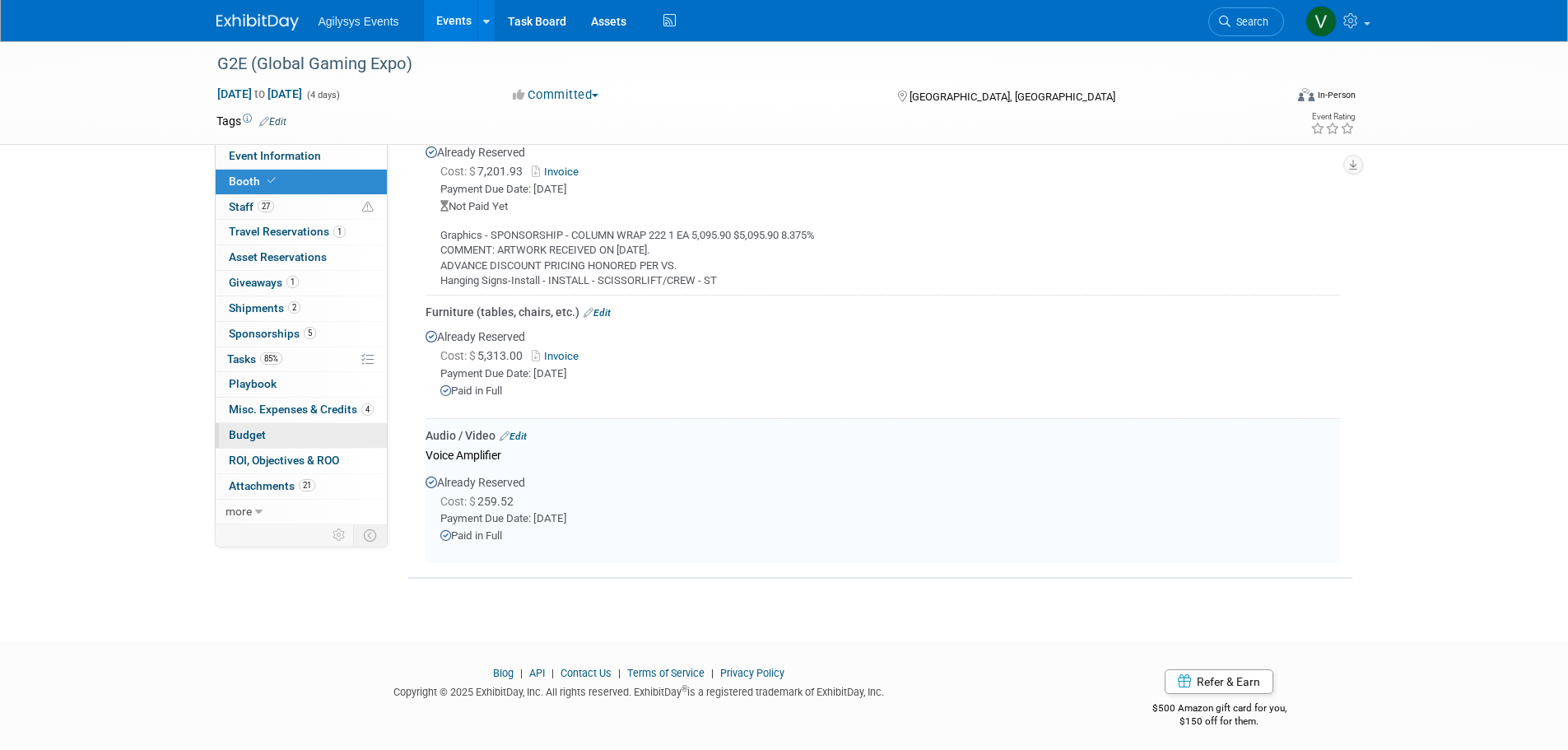
click at [262, 436] on span "Budget" at bounding box center [247, 435] width 37 height 14
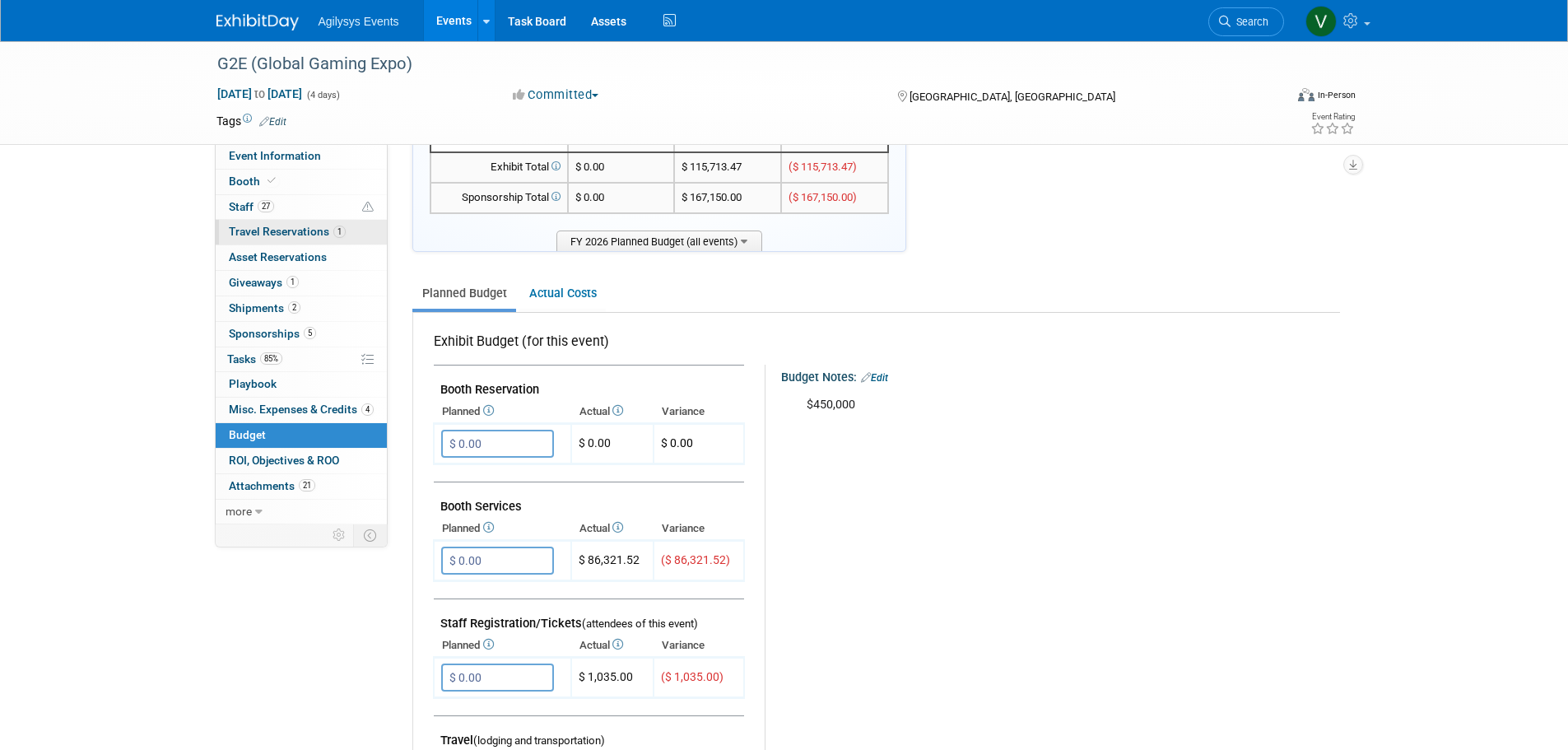
scroll to position [0, 0]
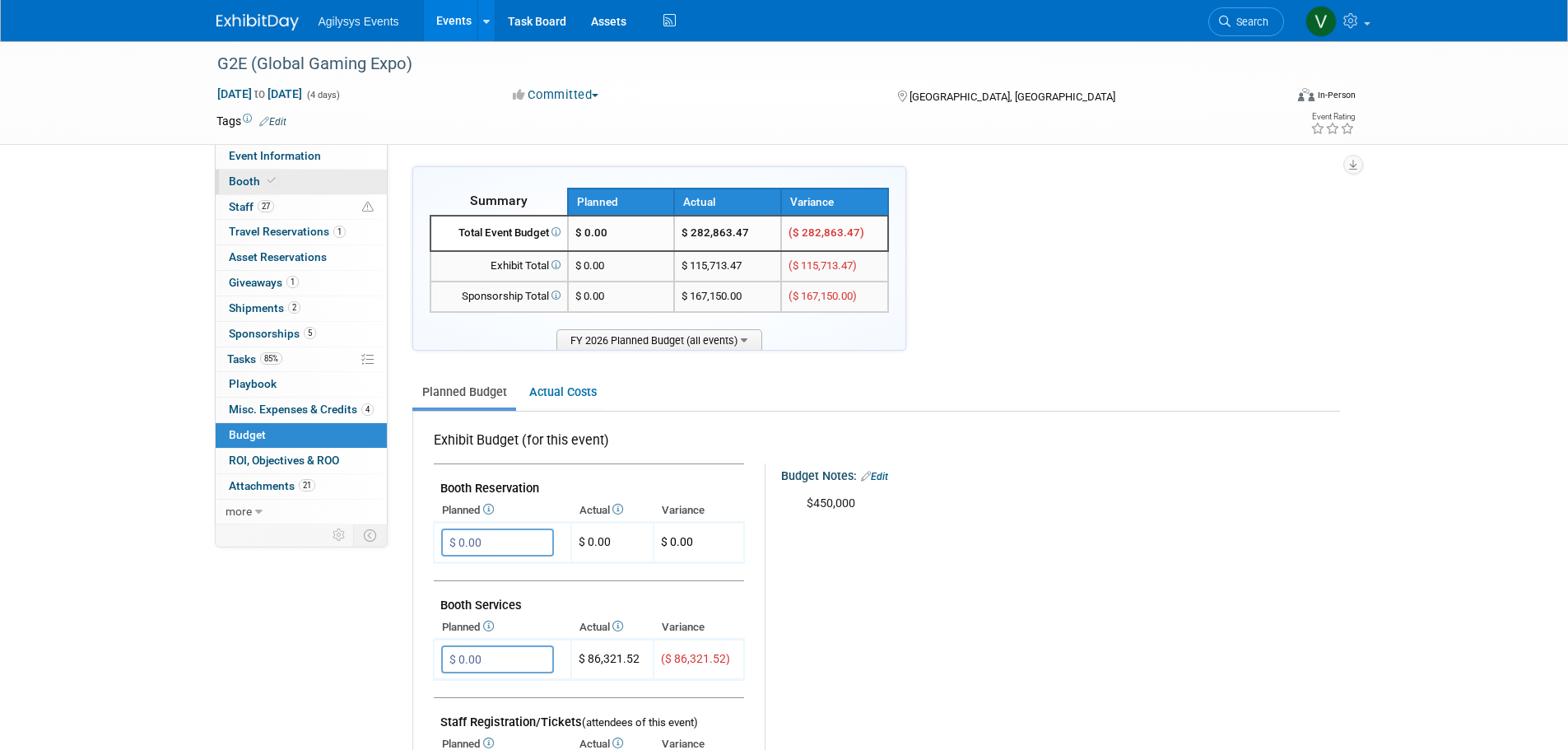
click at [258, 176] on span "Booth" at bounding box center [253, 181] width 50 height 14
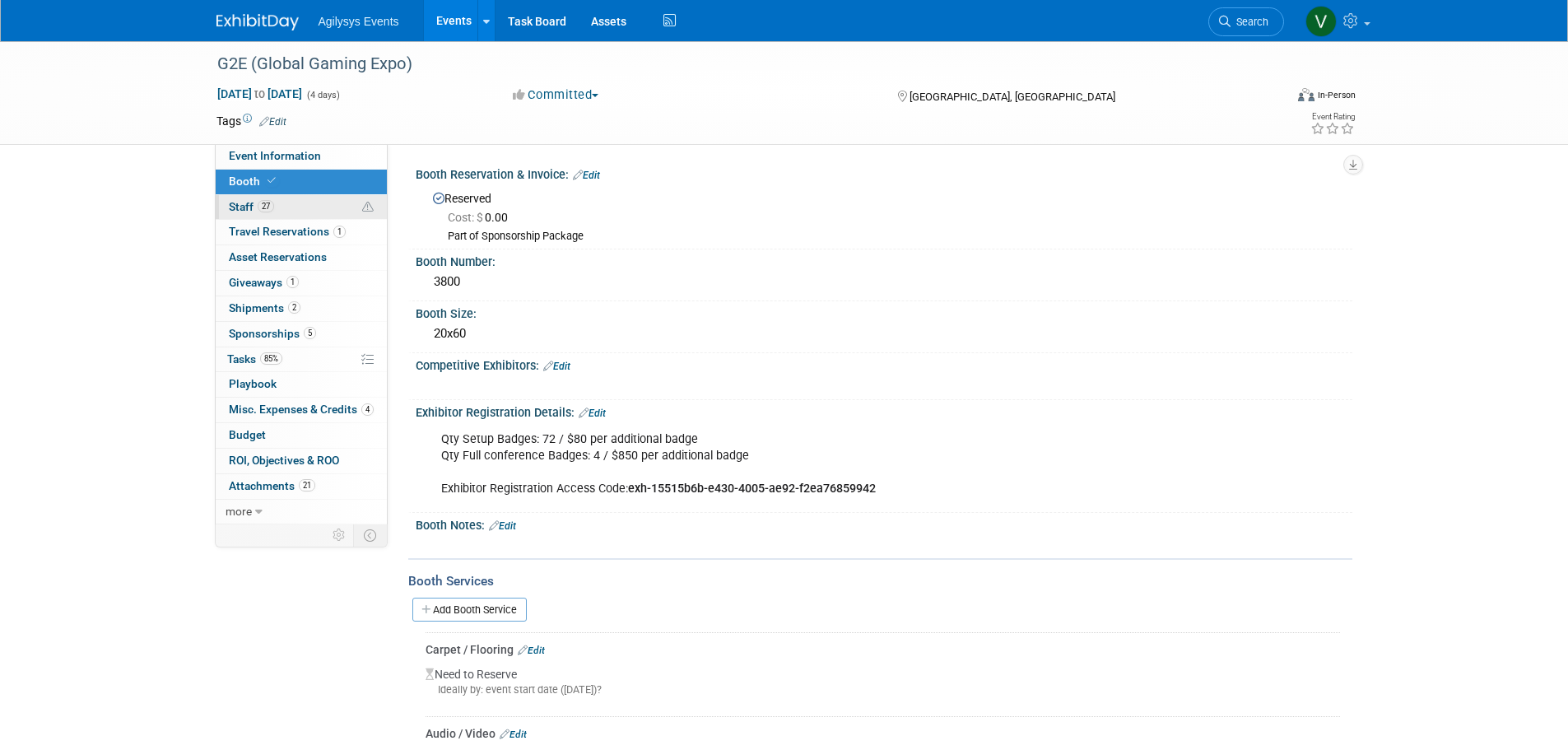
click at [275, 202] on link "27 Staff 27" at bounding box center [301, 207] width 172 height 25
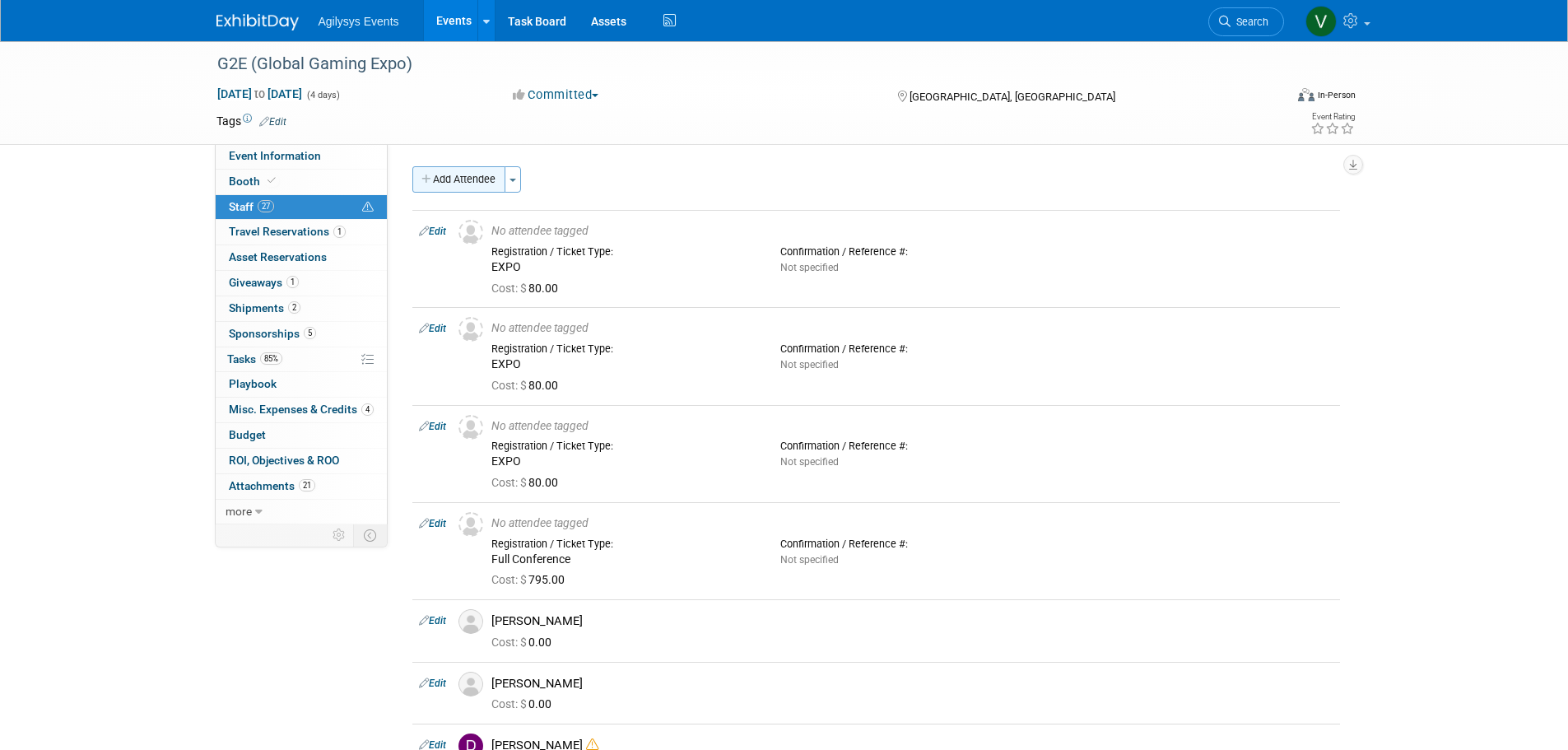
click at [475, 181] on button "Add Attendee" at bounding box center [458, 179] width 93 height 26
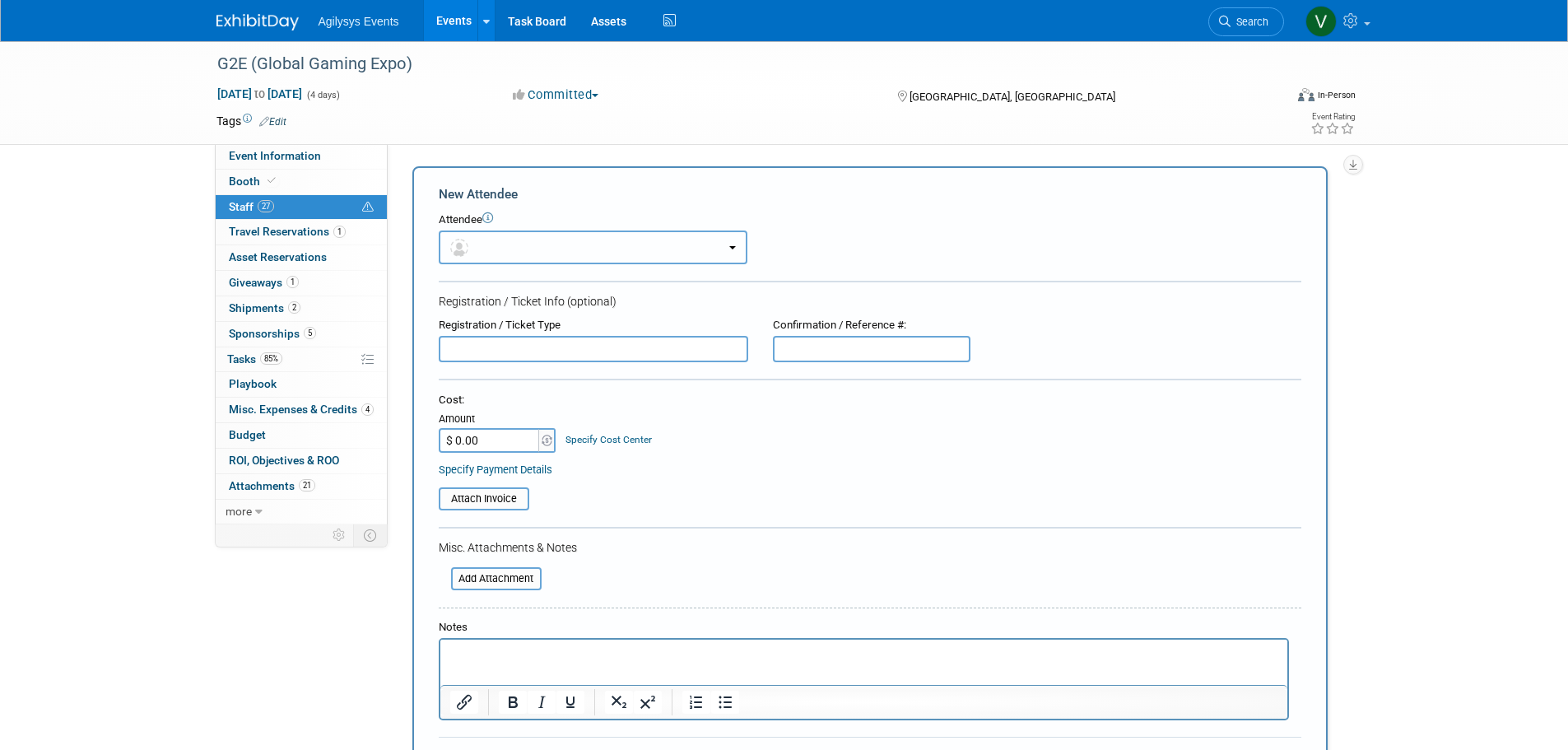
click at [492, 252] on button "button" at bounding box center [593, 247] width 309 height 34
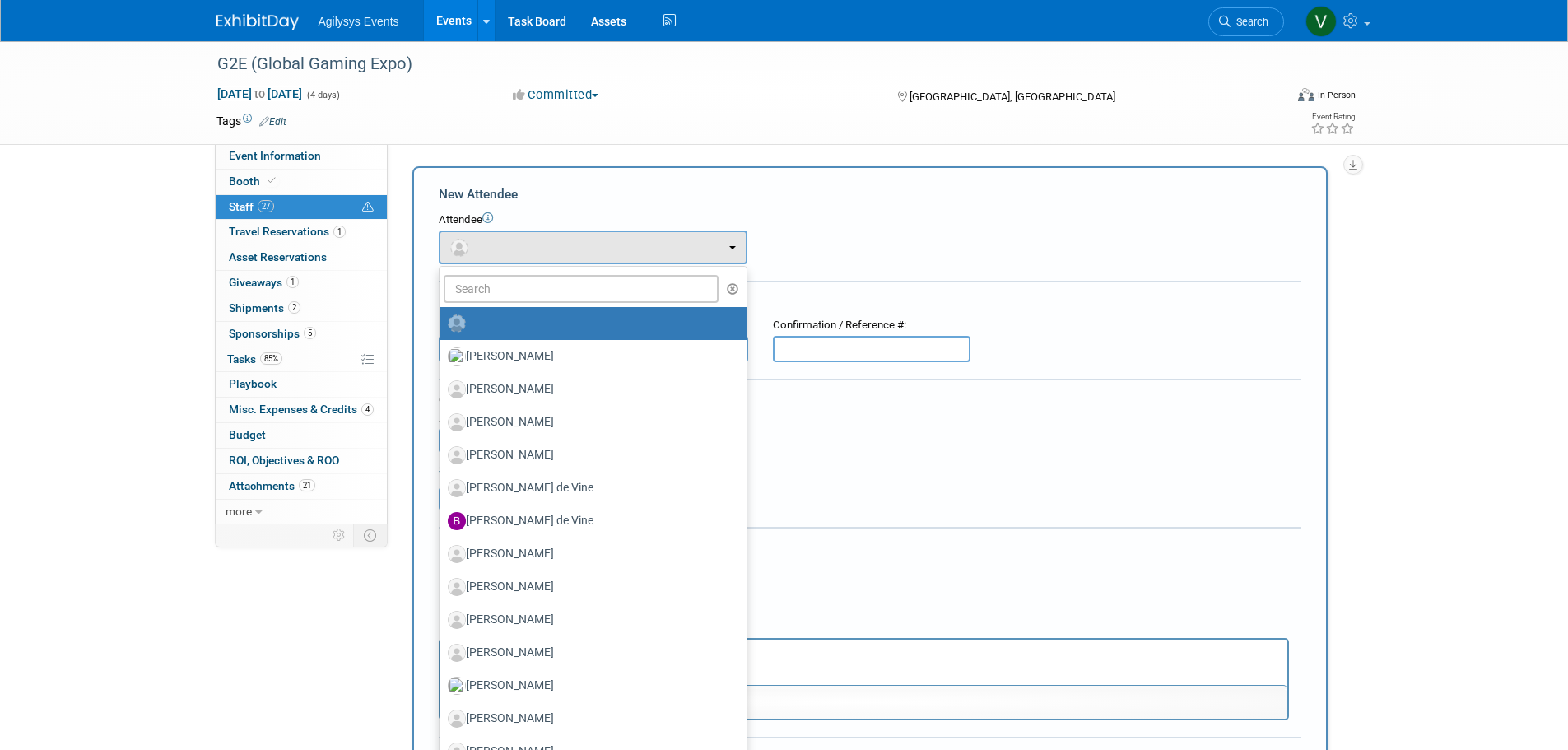
click at [842, 279] on form "New Attendee Attendee <img src="https://www.exhibitday.com/Images/Unassigned-Us…" at bounding box center [869, 488] width 862 height 605
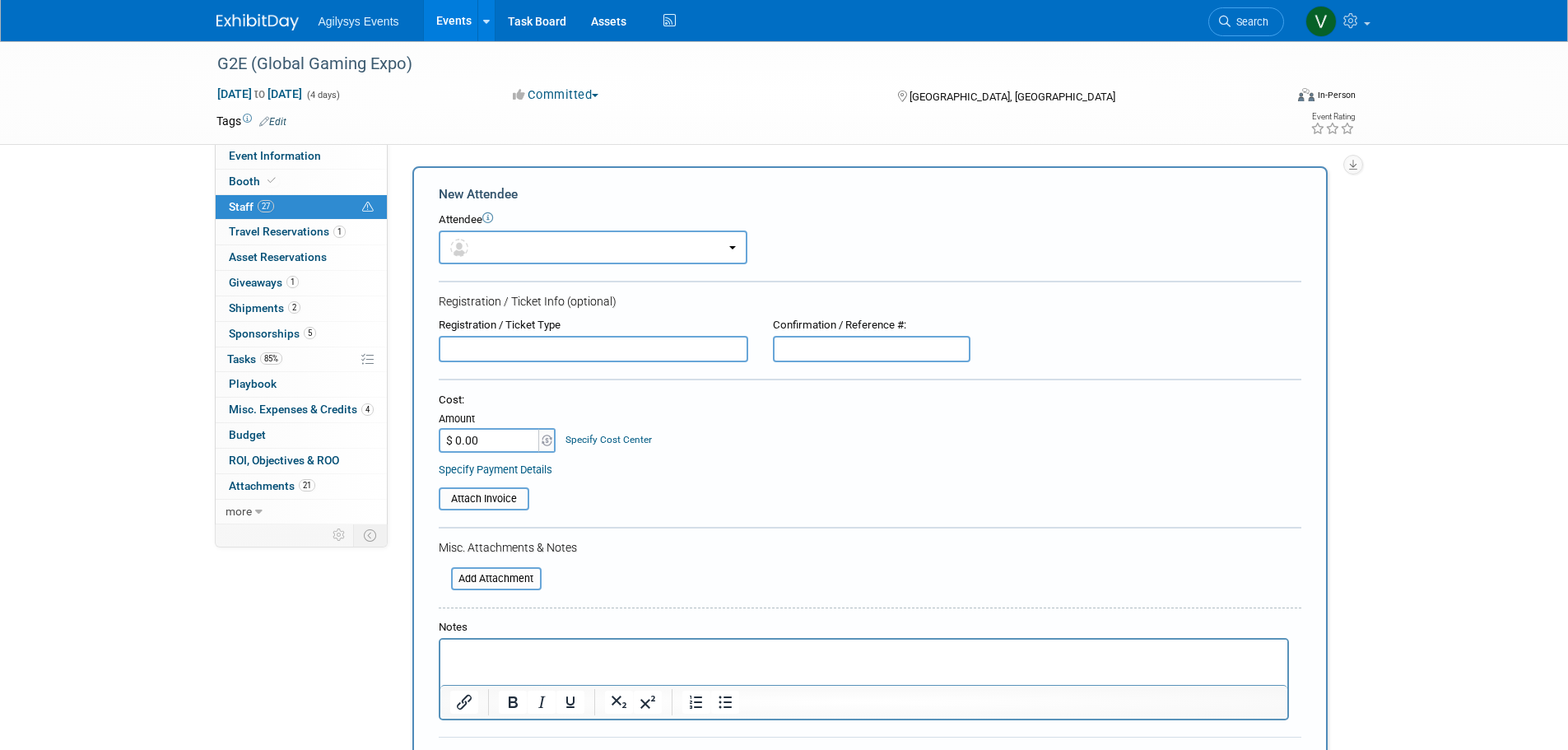
click at [560, 351] on input "text" at bounding box center [593, 349] width 309 height 26
click at [485, 442] on input "$ 0.00" at bounding box center [489, 440] width 103 height 25
type input "$ 850.00"
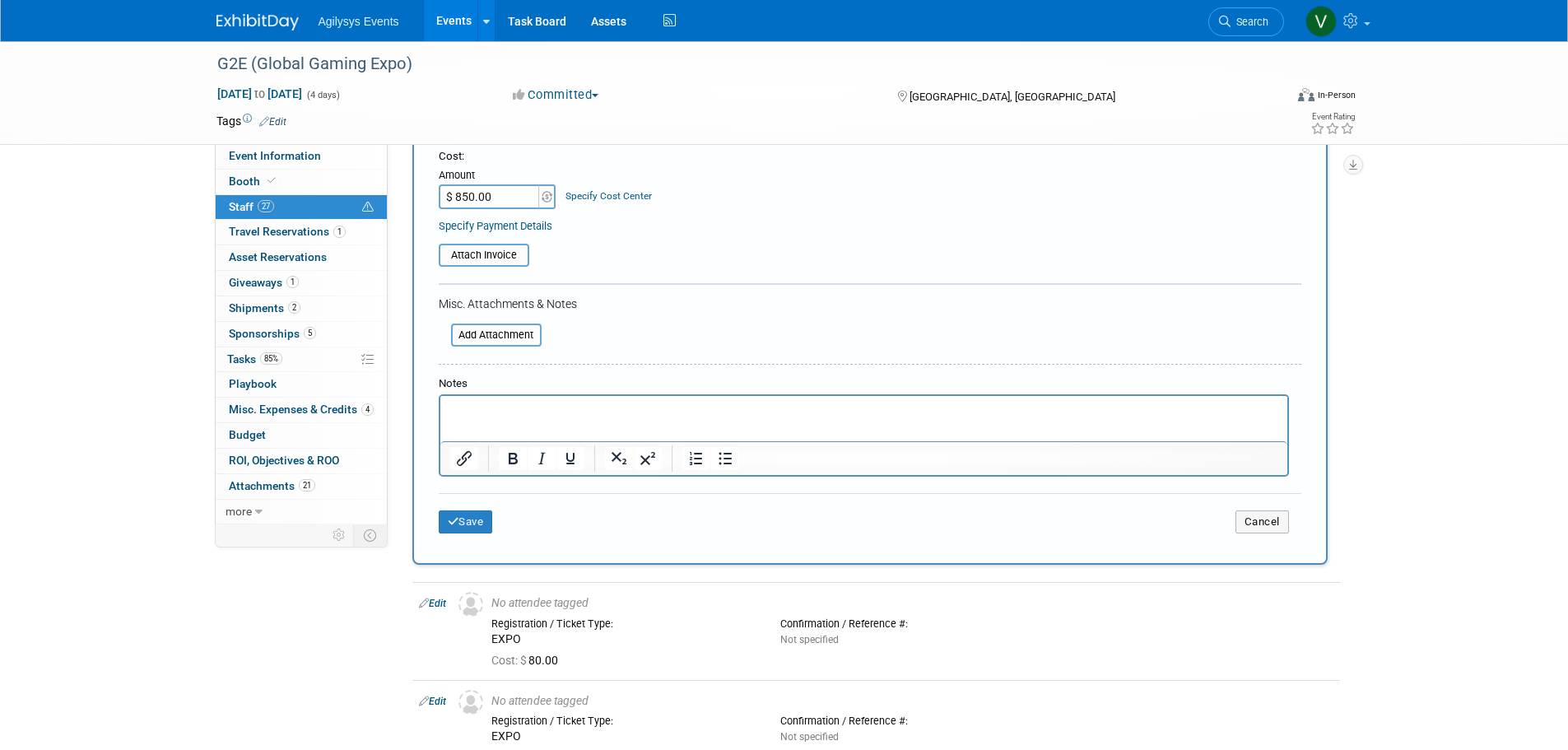
scroll to position [247, 0]
click at [481, 521] on button "Save" at bounding box center [466, 518] width 54 height 23
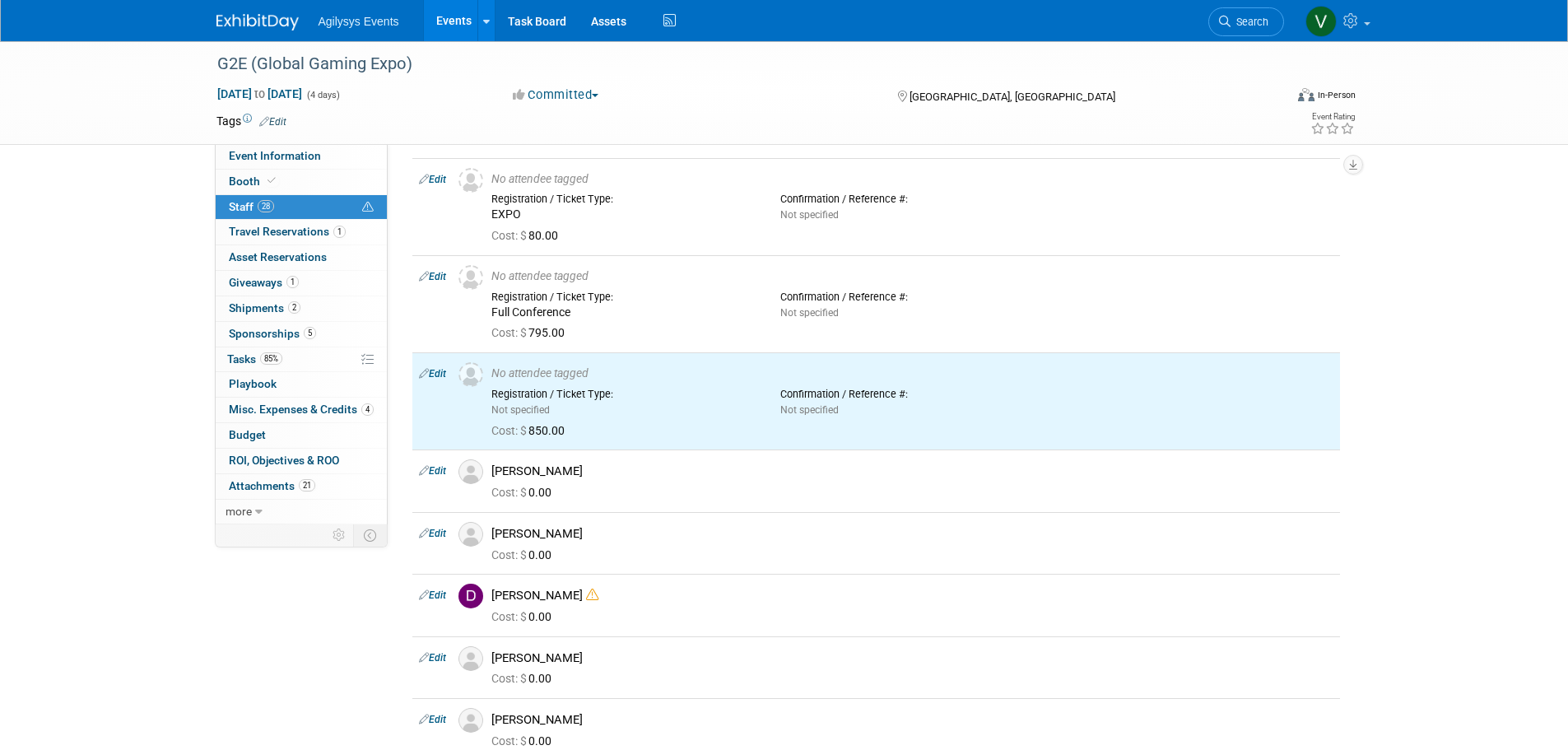
scroll to position [0, 0]
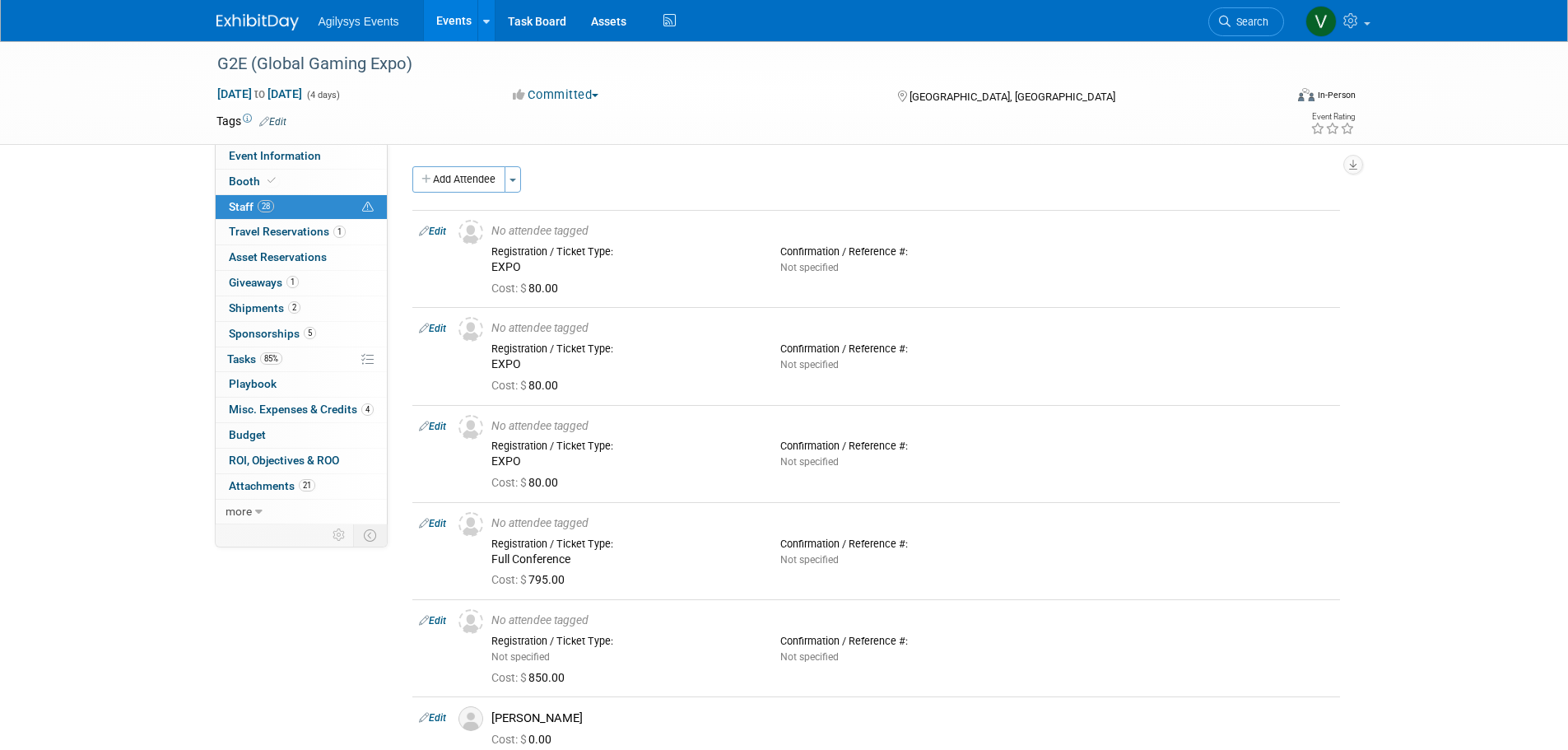
click at [260, 25] on img at bounding box center [258, 22] width 83 height 16
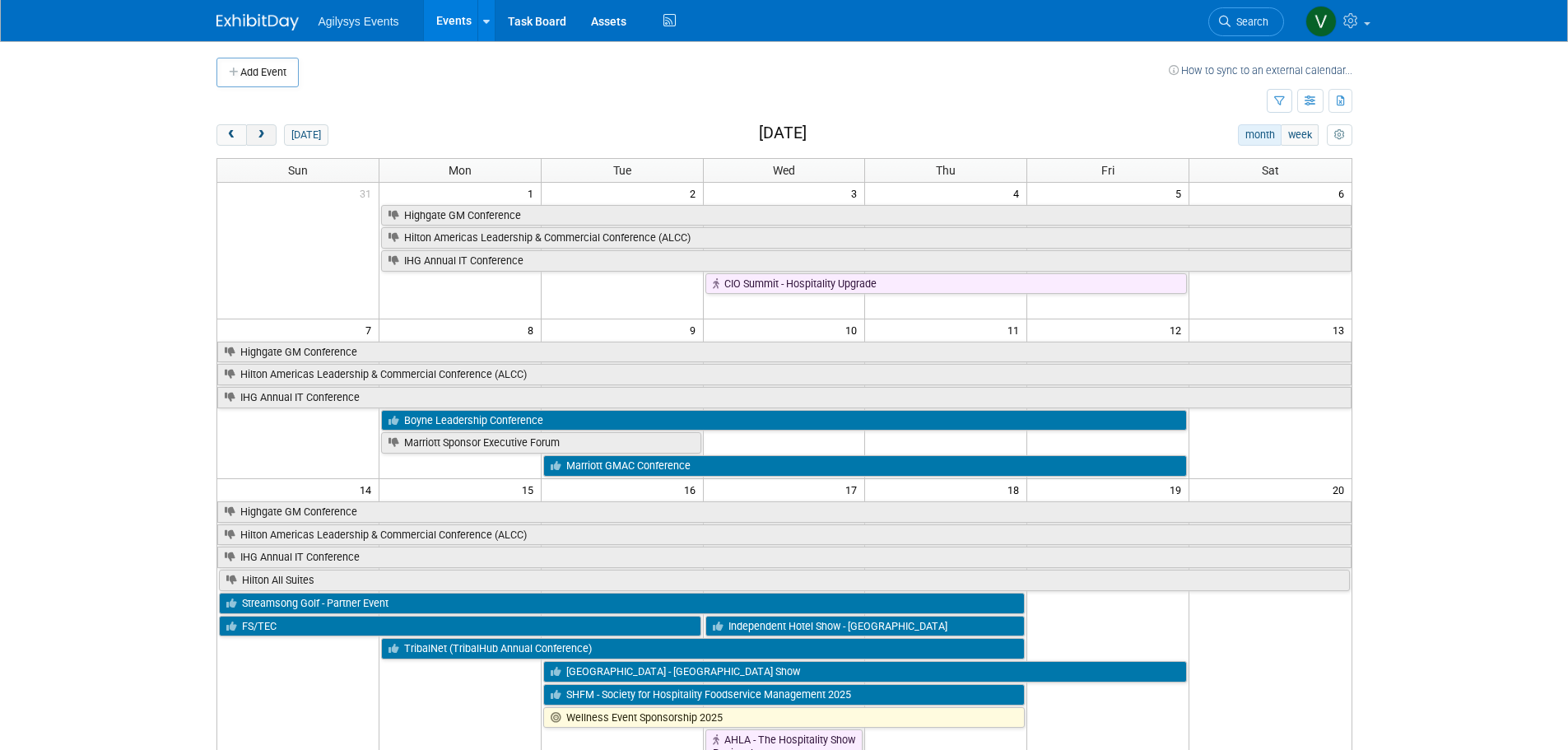
click at [263, 133] on span "next" at bounding box center [261, 135] width 13 height 11
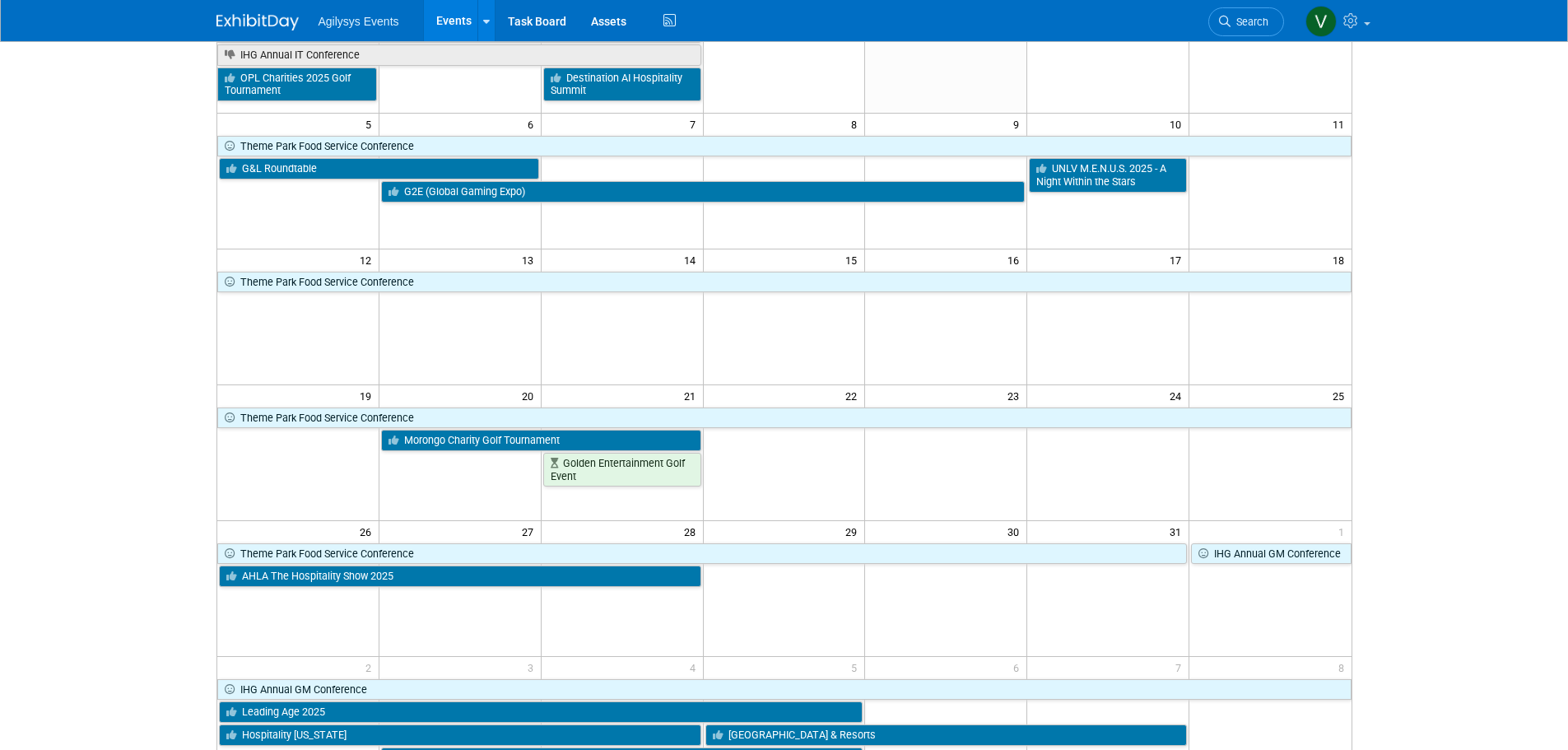
scroll to position [429, 0]
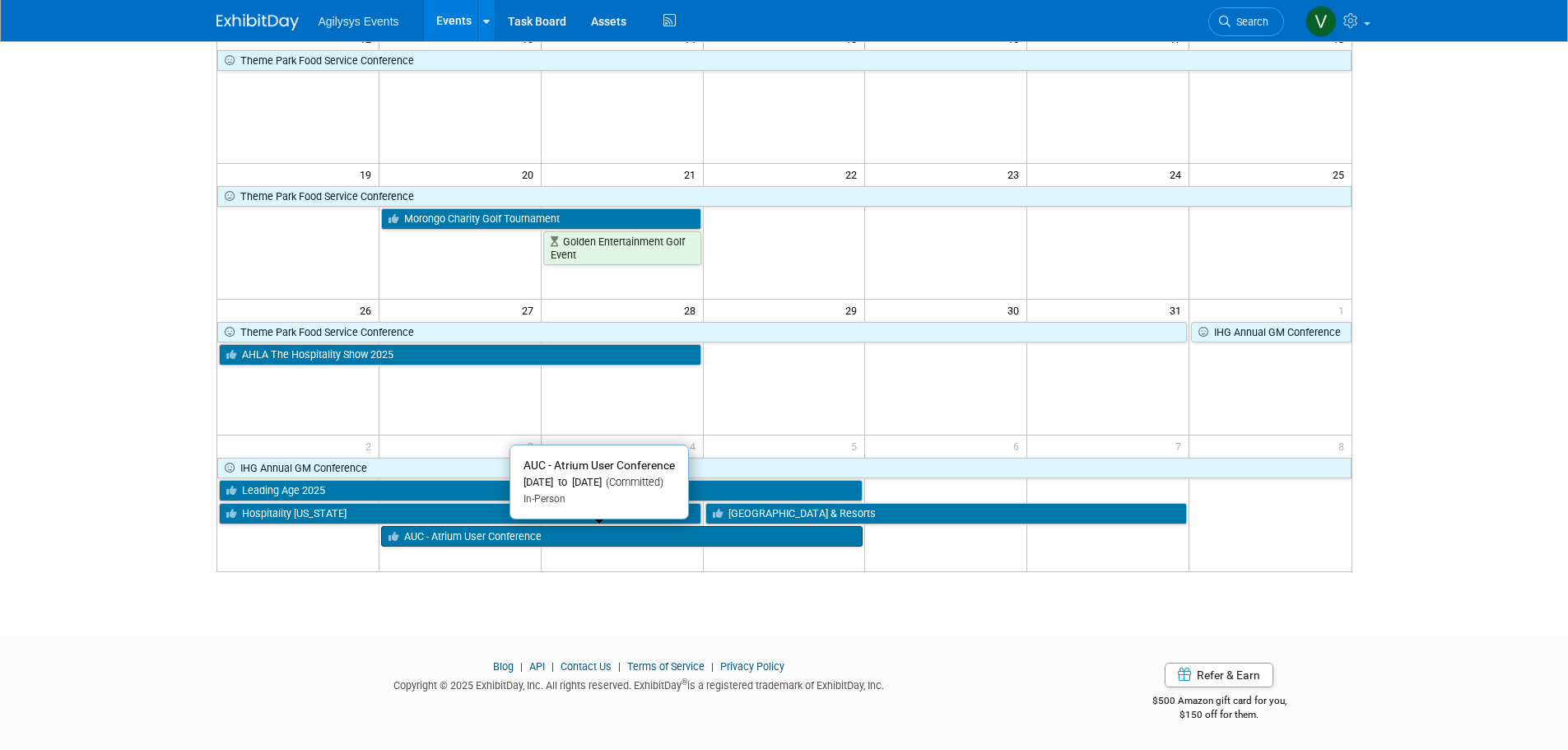
click at [499, 536] on link "AUC - Atrium User Conference" at bounding box center [622, 538] width 482 height 22
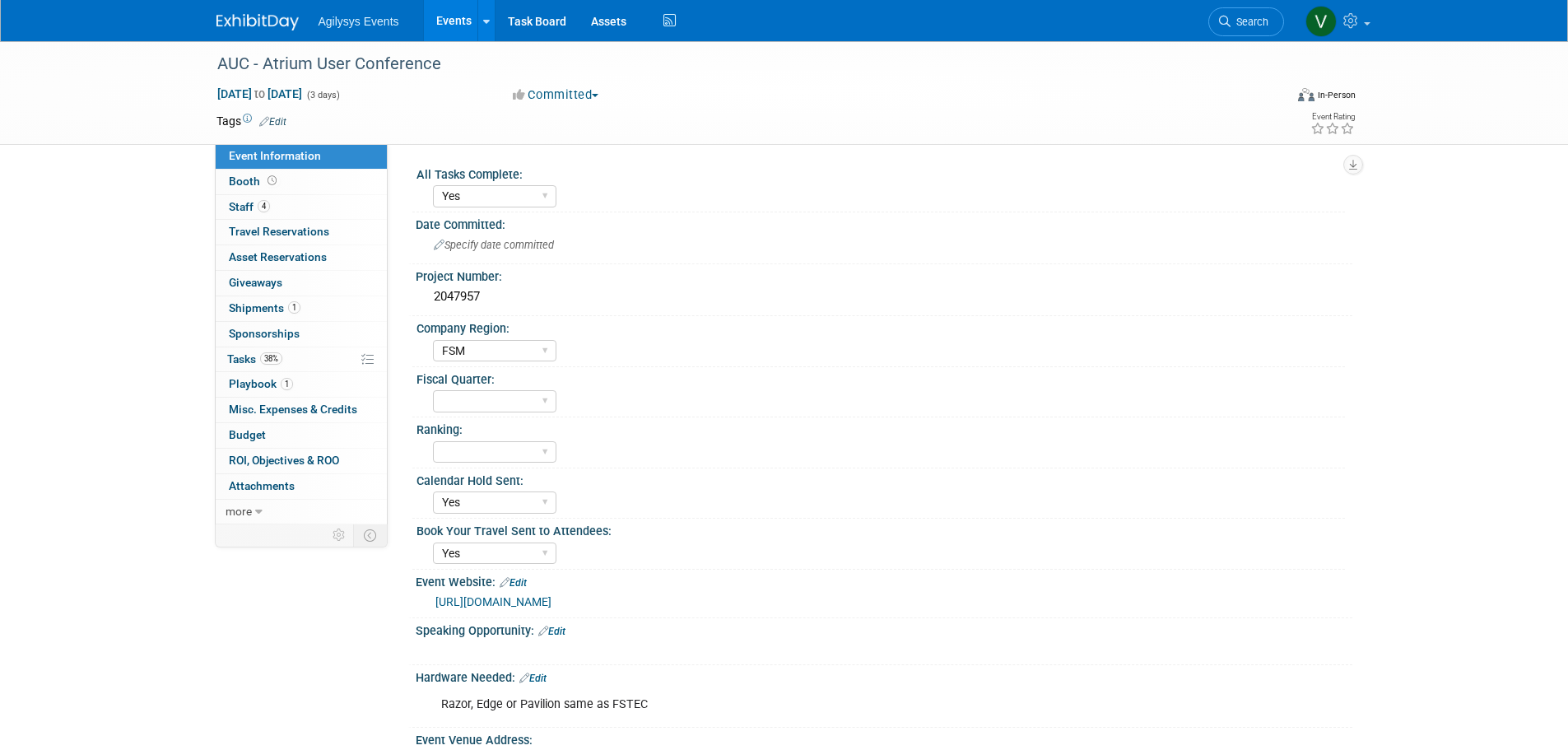
select select "Yes"
select select "FSM"
select select "Yes"
click at [276, 200] on link "4 Staff 4" at bounding box center [301, 207] width 172 height 25
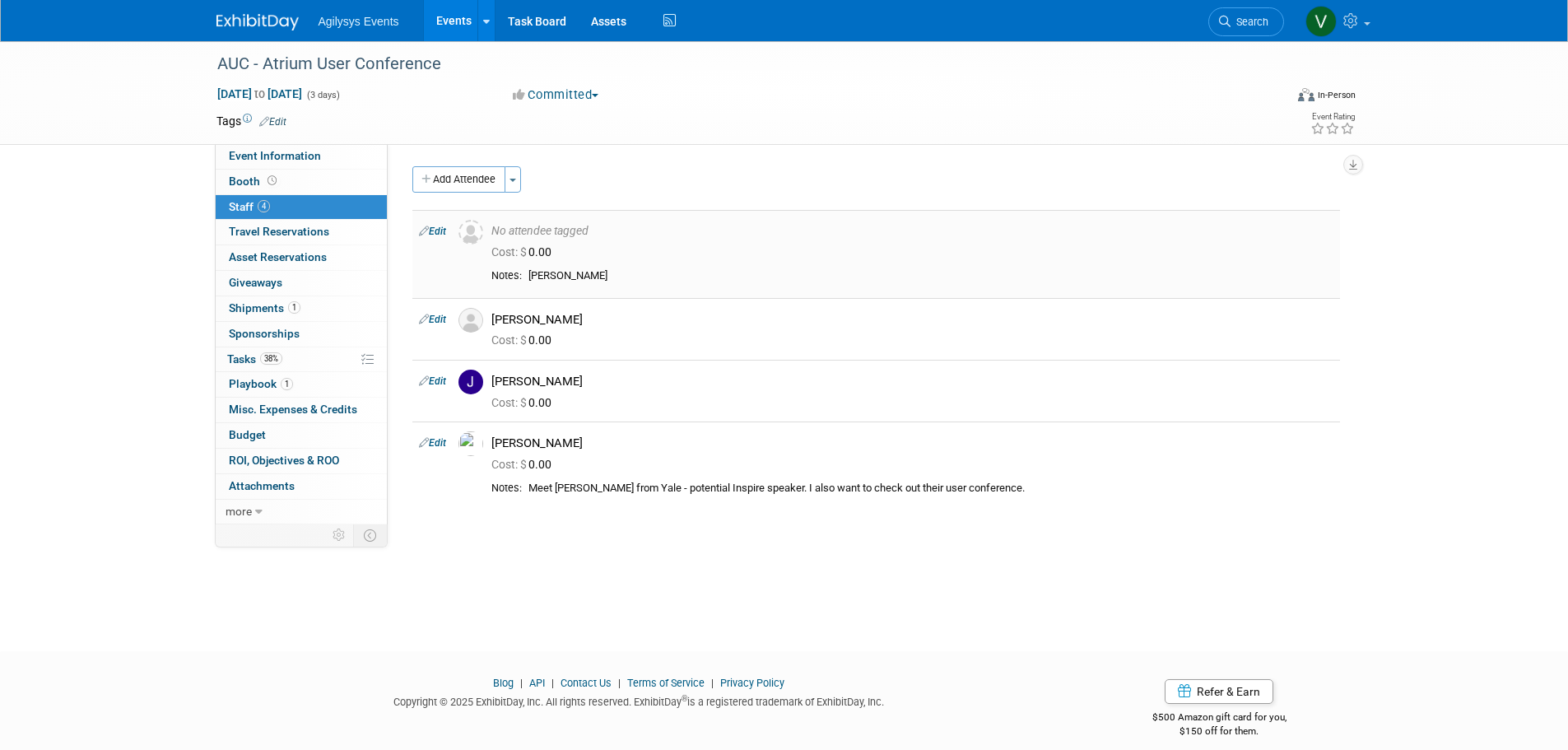
click at [440, 232] on link "Edit" at bounding box center [433, 231] width 27 height 12
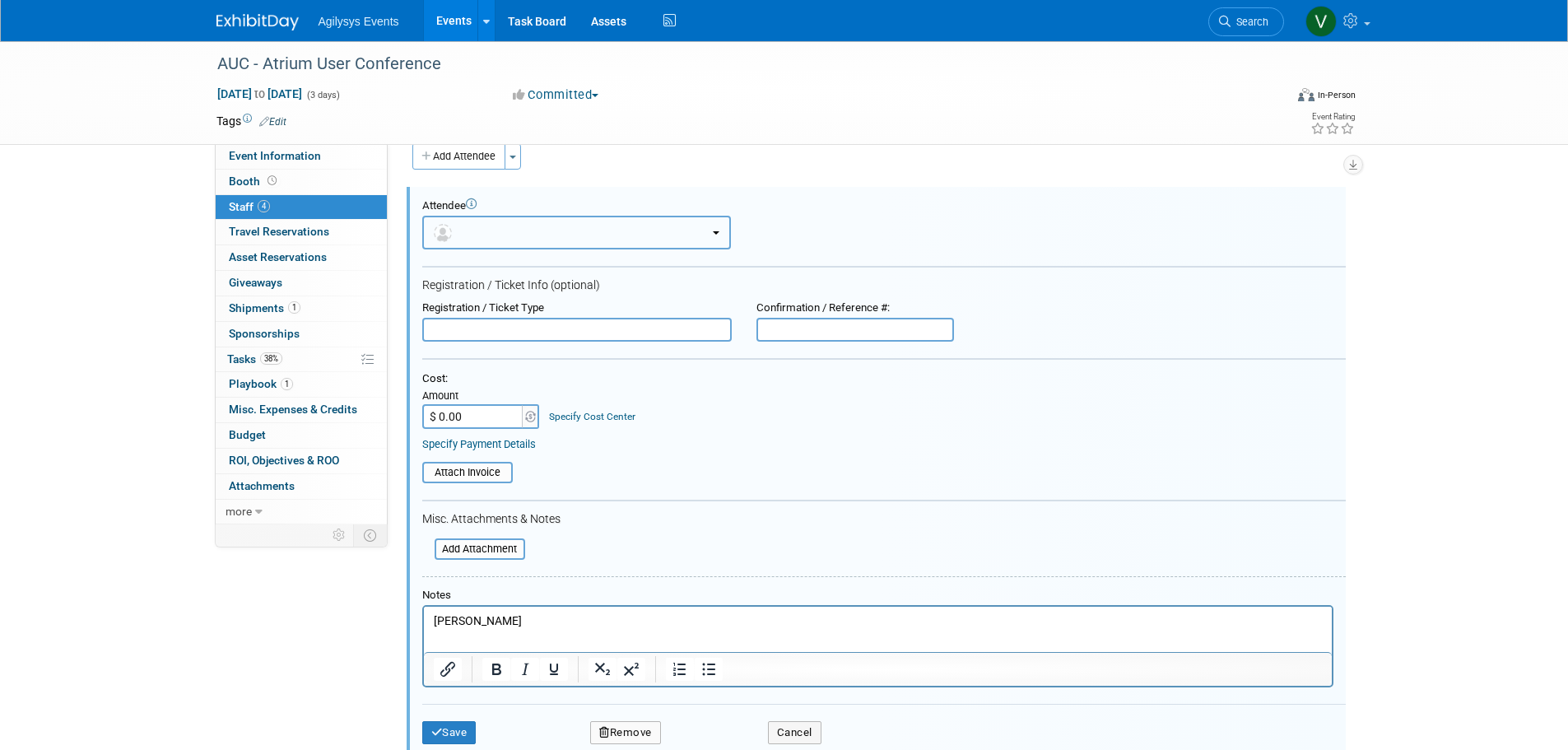
click at [520, 226] on button "button" at bounding box center [576, 232] width 309 height 34
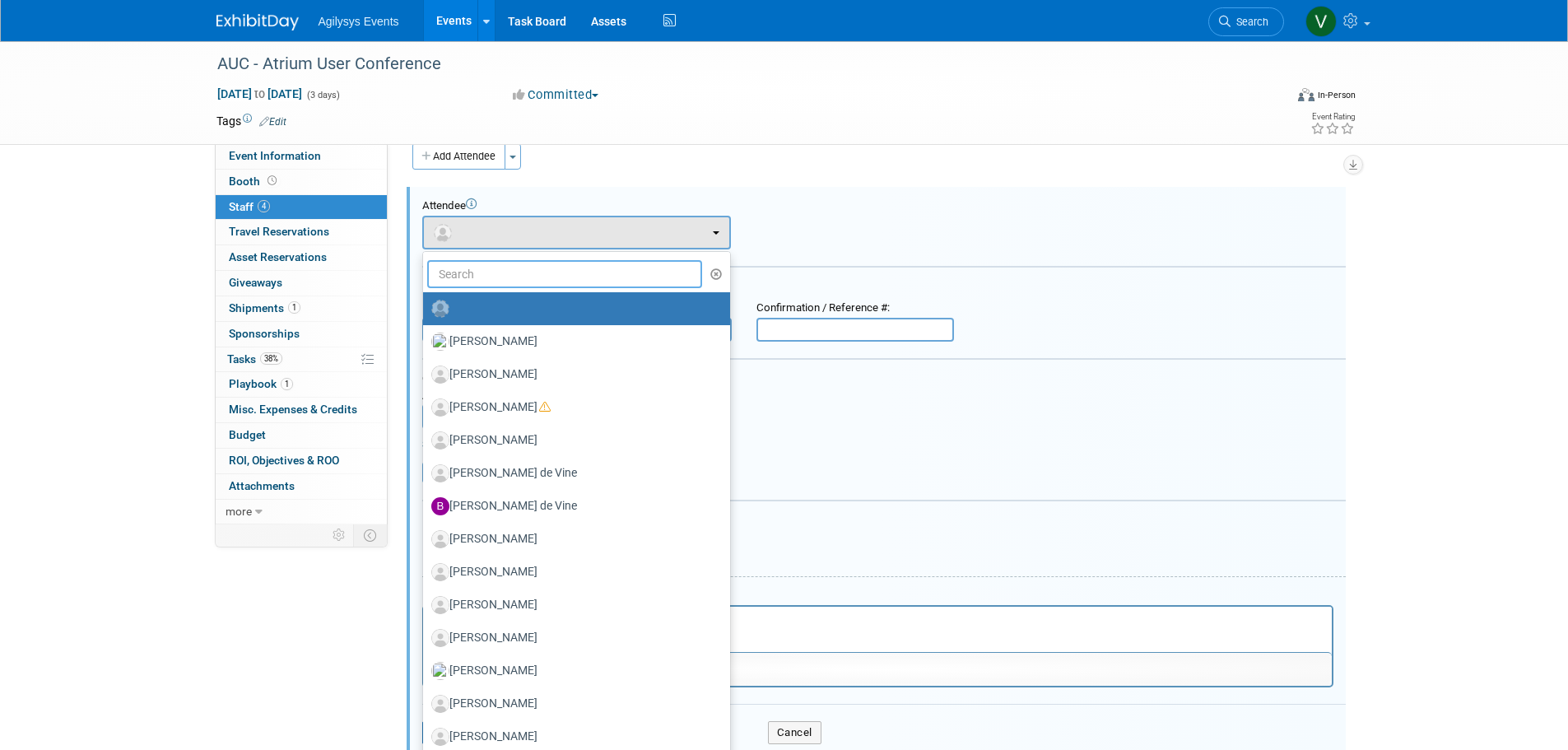
click at [493, 278] on input "text" at bounding box center [565, 274] width 276 height 28
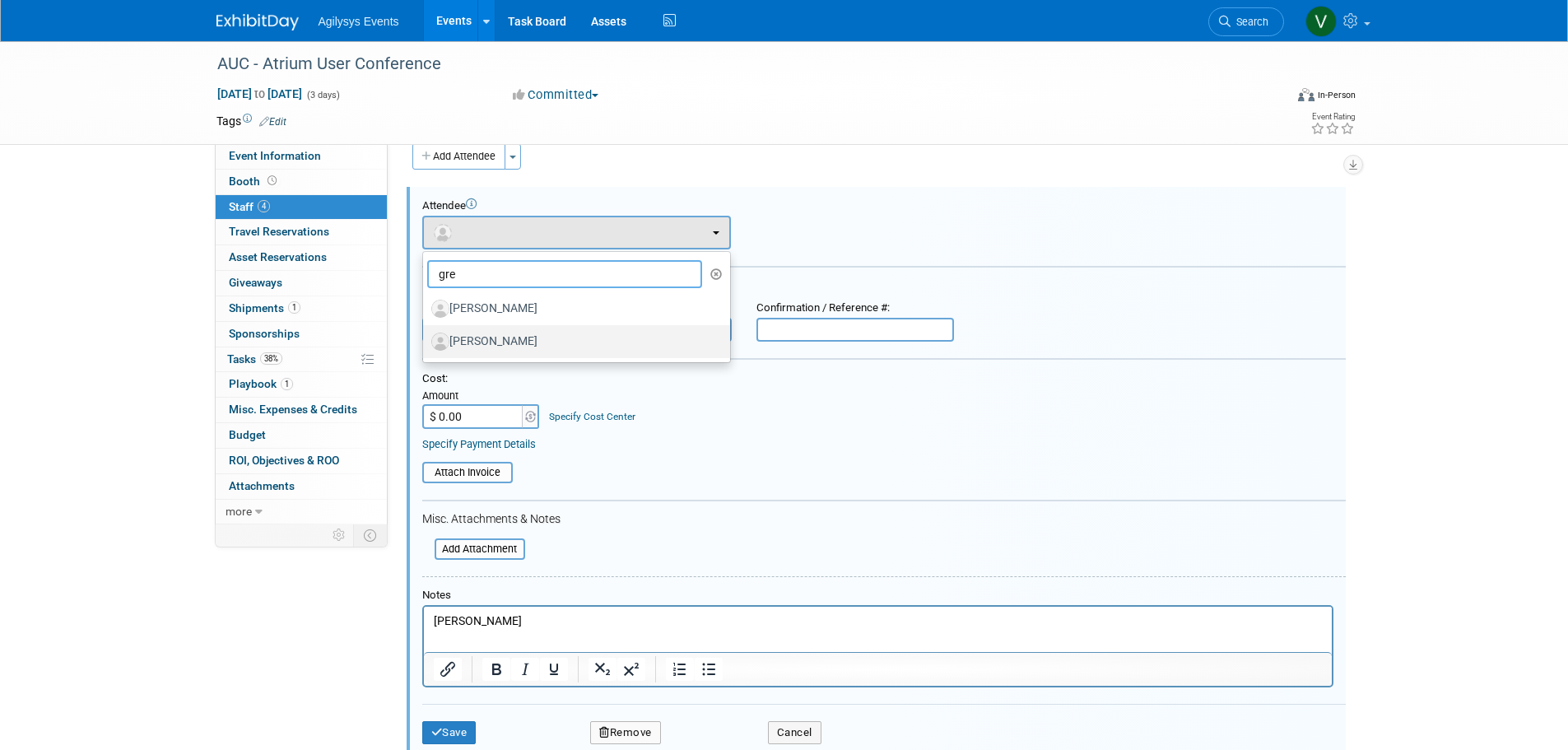
type input "gre"
click at [498, 343] on label "[PERSON_NAME]" at bounding box center [572, 341] width 282 height 26
click at [426, 343] on input "[PERSON_NAME]" at bounding box center [420, 340] width 11 height 11
select select "bed7883e-b409-4dd4-a850-0281ea7c25b3"
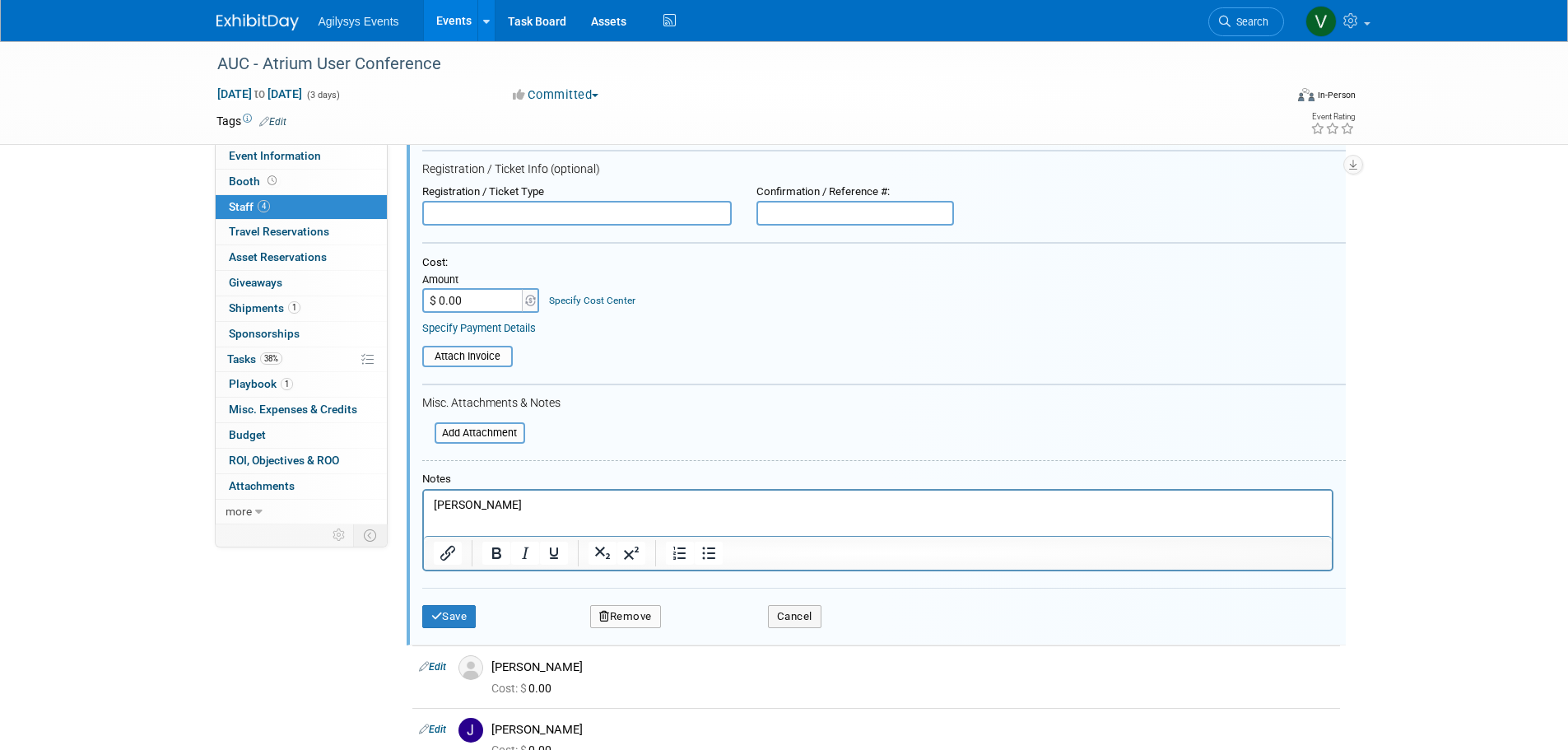
scroll to position [270, 0]
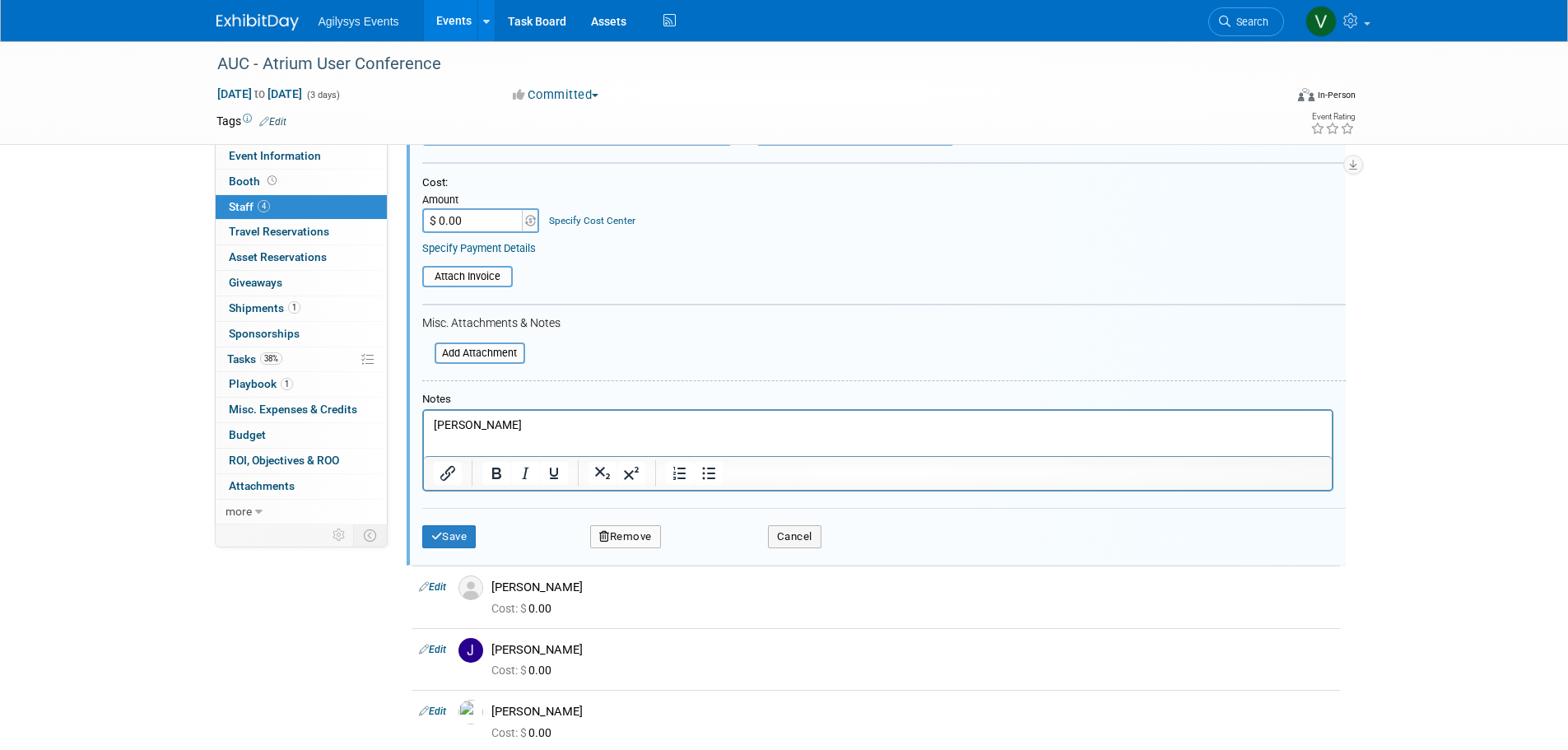
drag, startPoint x: 542, startPoint y: 429, endPoint x: 416, endPoint y: 423, distance: 126.1
click at [423, 423] on html "[PERSON_NAME]" at bounding box center [877, 422] width 907 height 23
click at [465, 536] on button "Save" at bounding box center [449, 537] width 54 height 23
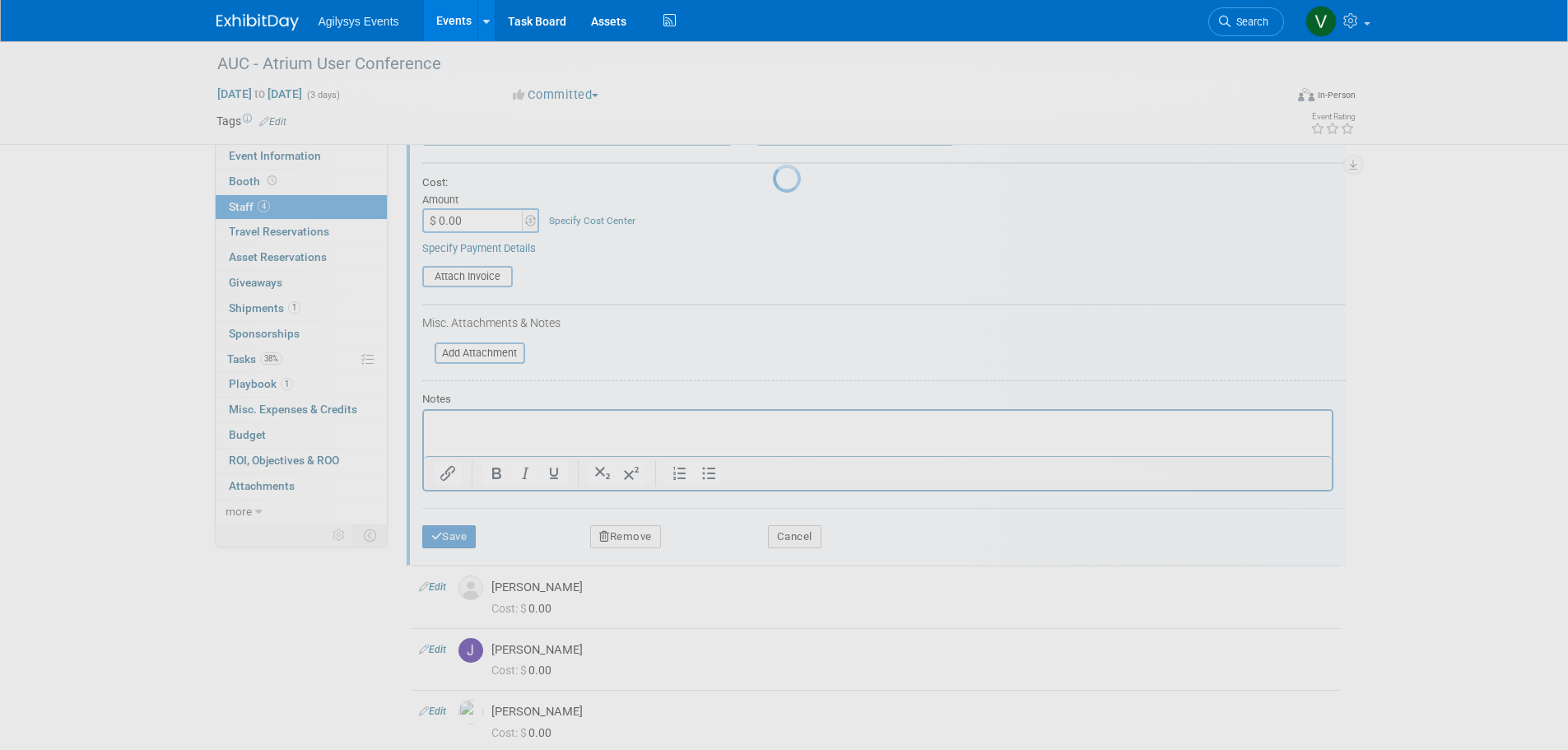
scroll to position [16, 0]
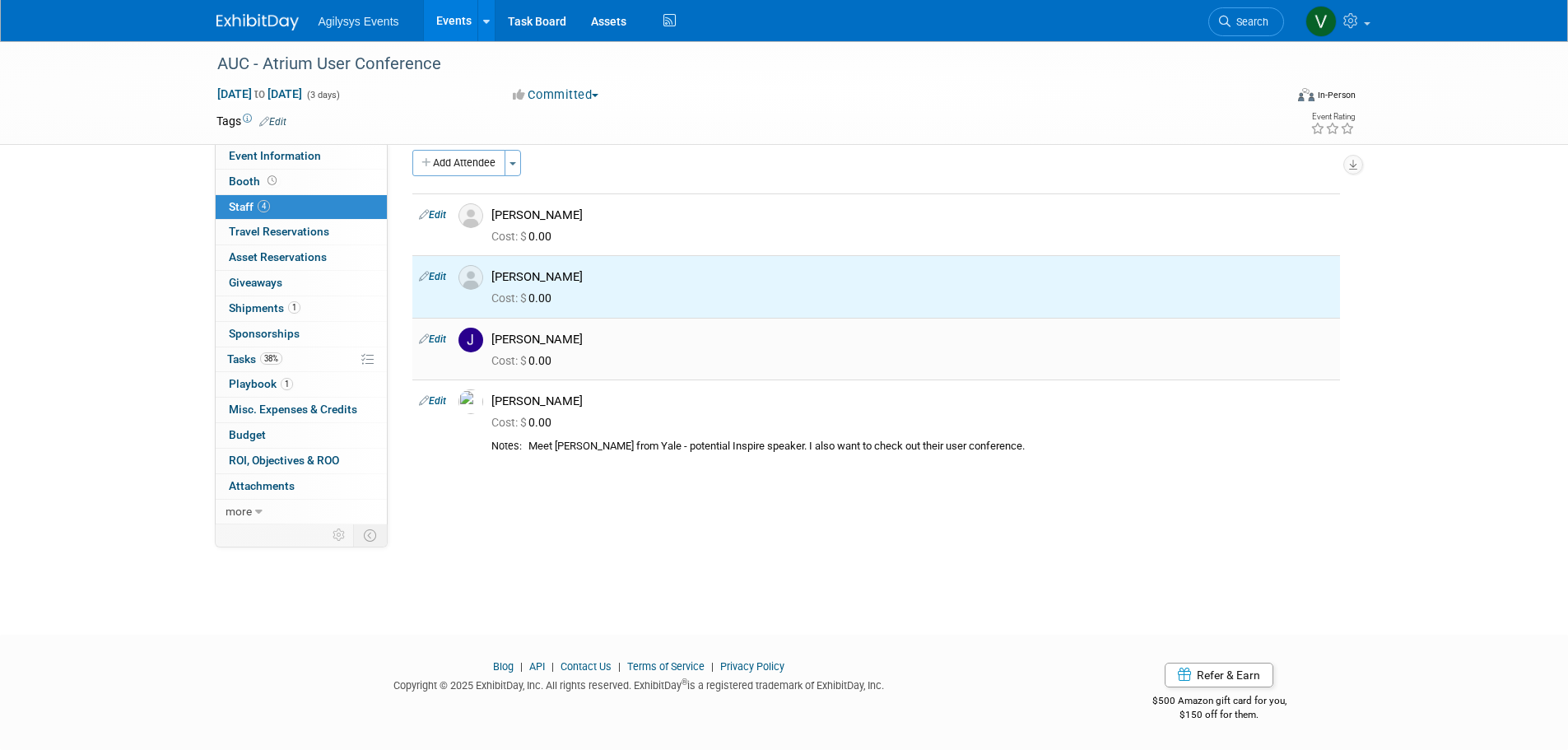
click at [436, 343] on link "Edit" at bounding box center [433, 339] width 27 height 12
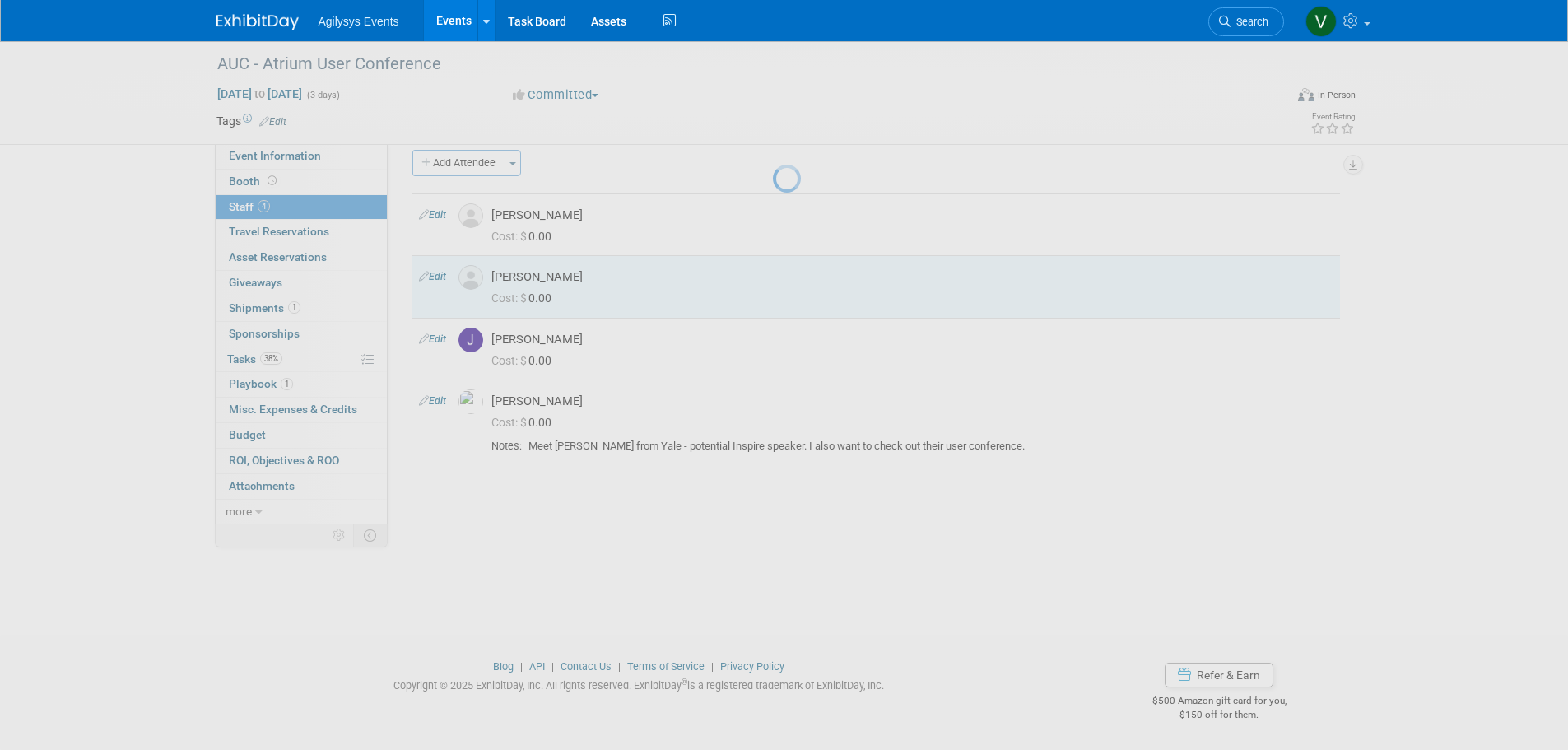
select select "40608d4f-d19d-4fcc-acc7-799f255bc10e"
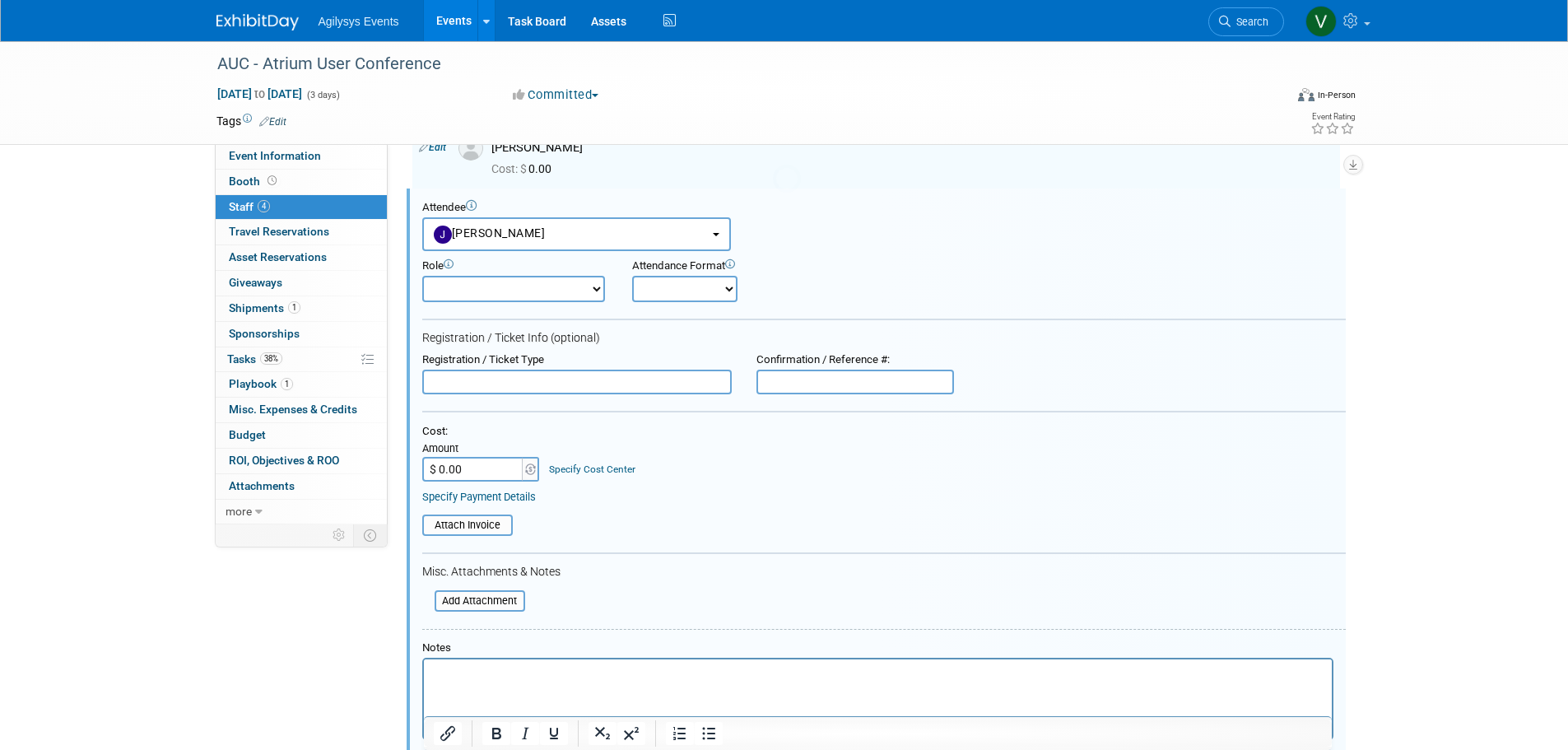
scroll to position [147, 0]
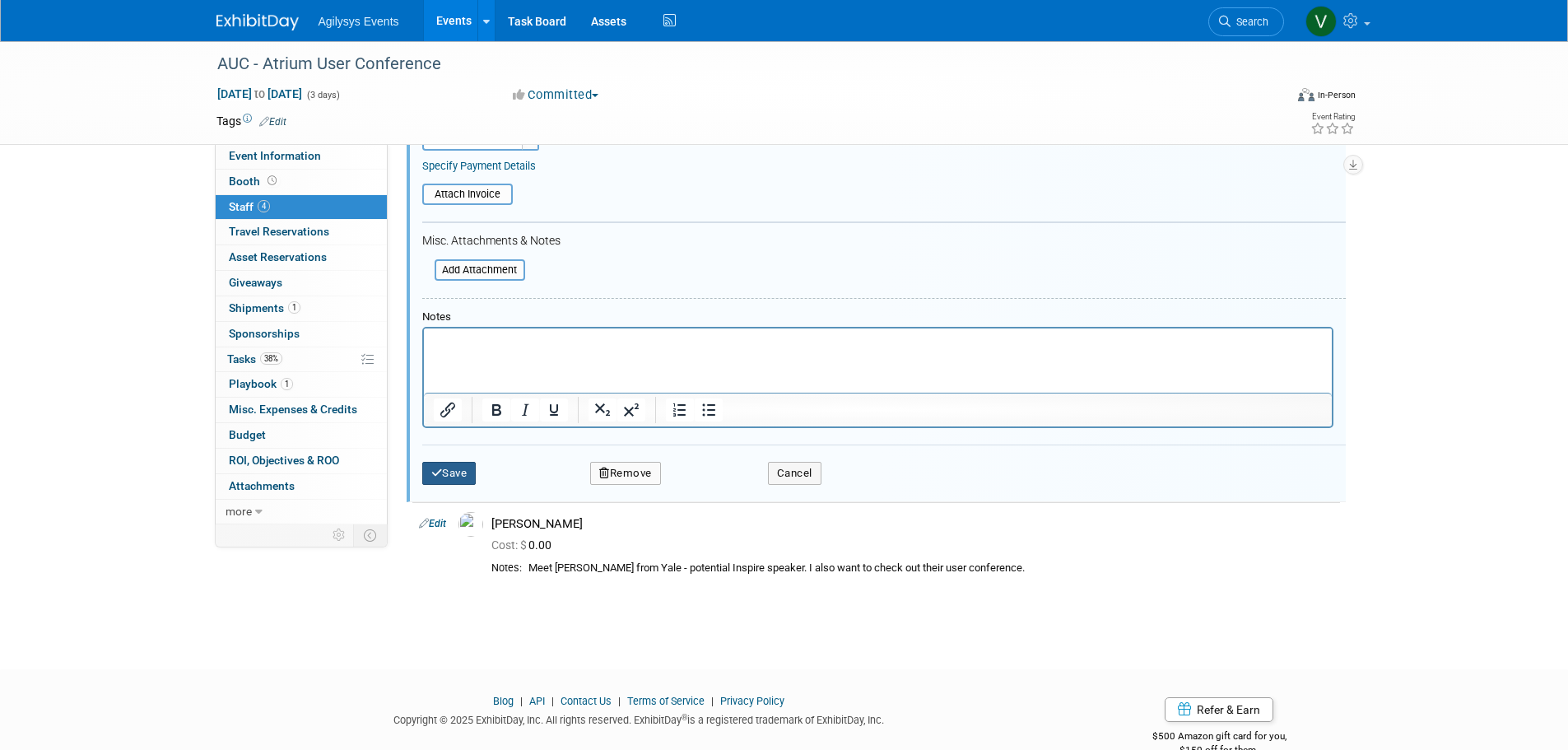
type input "$ 515.00"
click at [461, 483] on button "Save" at bounding box center [449, 473] width 54 height 23
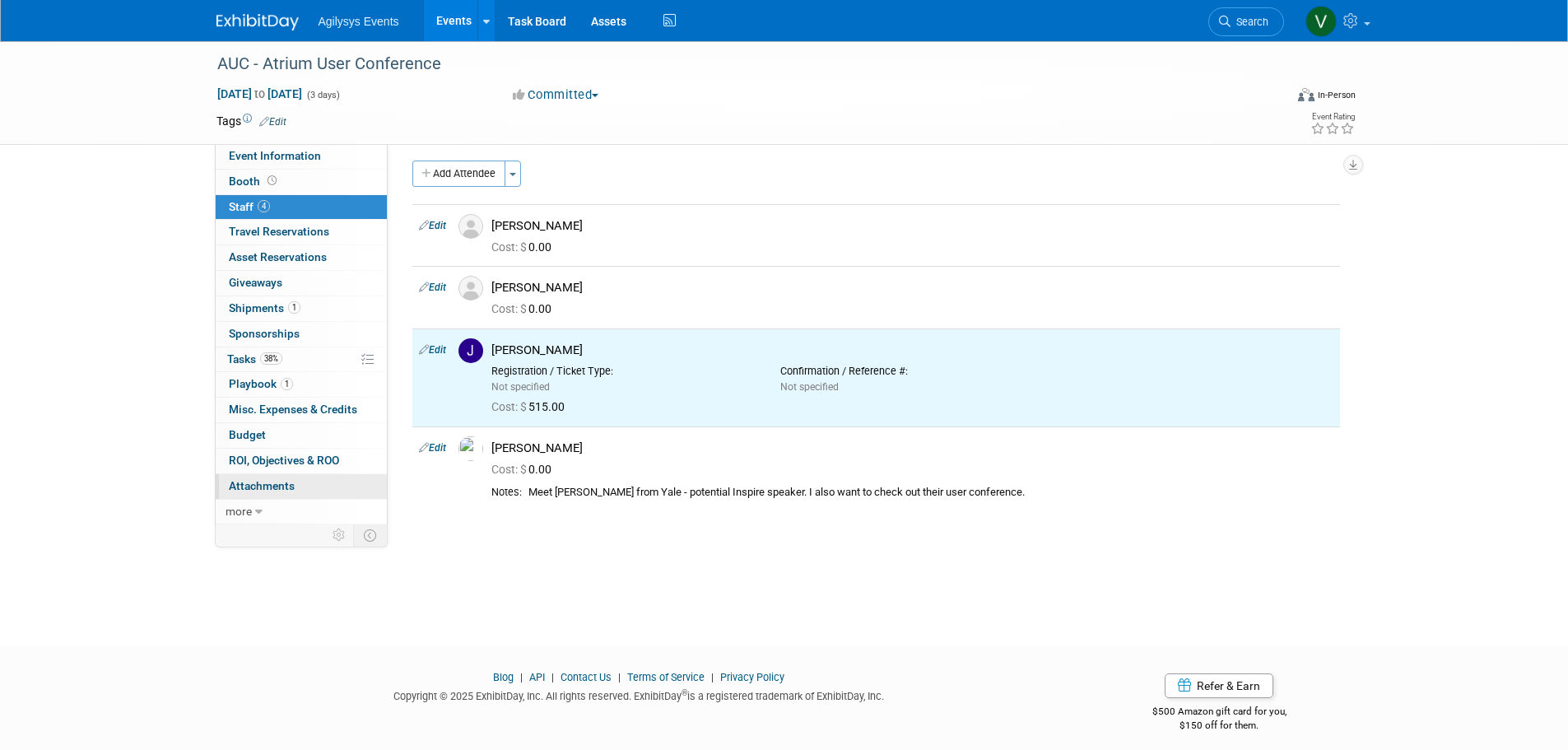
scroll to position [0, 0]
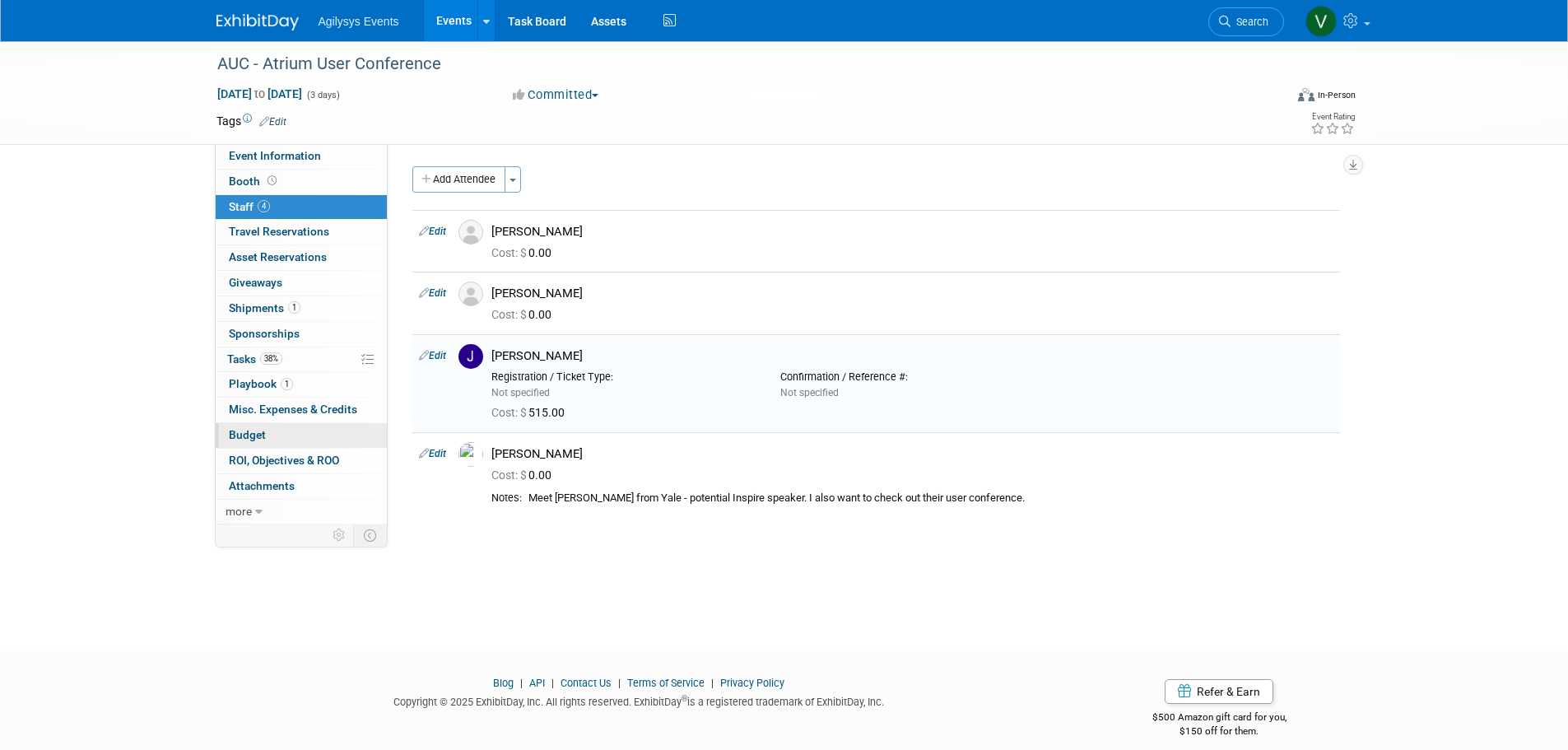
click at [245, 436] on span "Budget" at bounding box center [247, 435] width 37 height 14
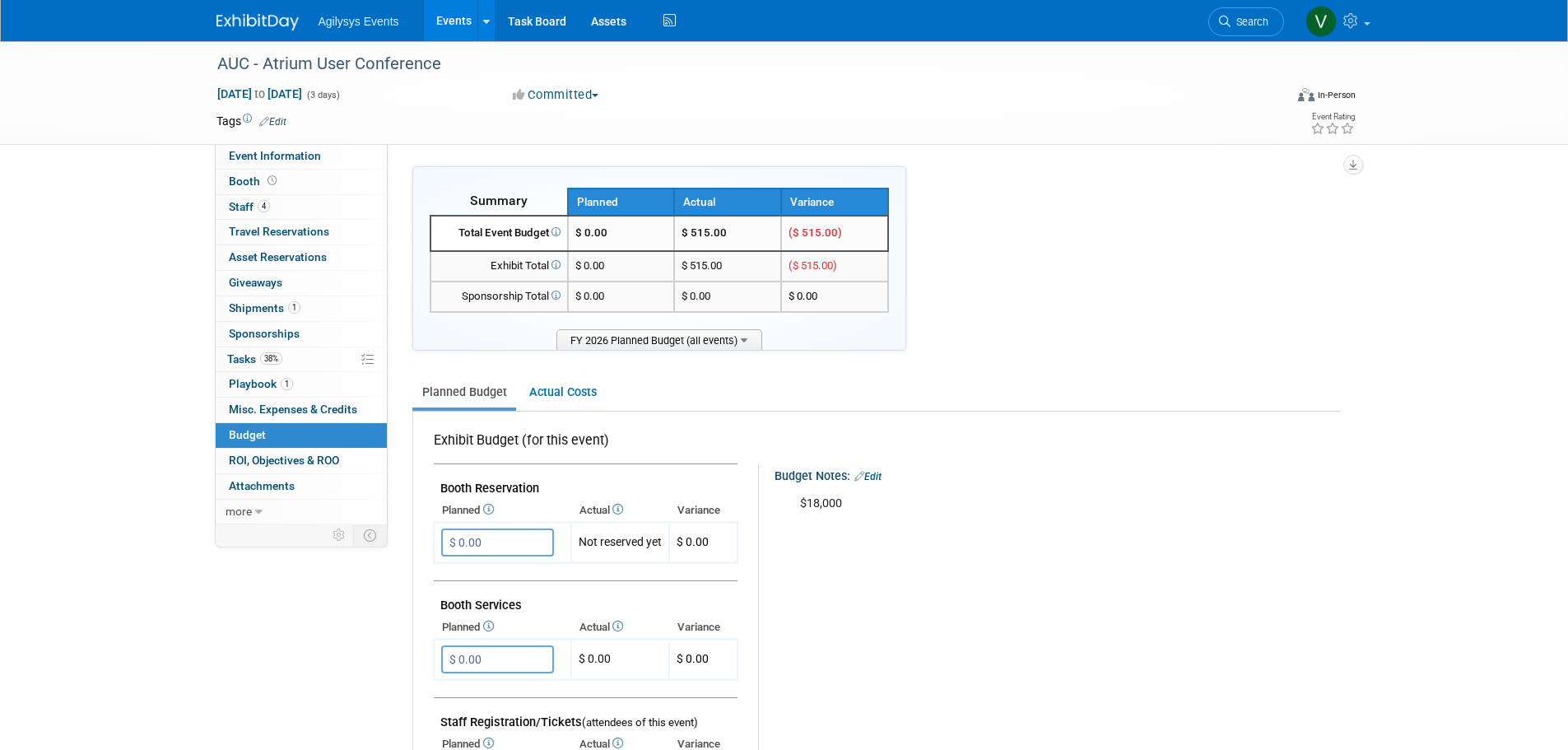
click at [241, 18] on img at bounding box center [258, 22] width 83 height 16
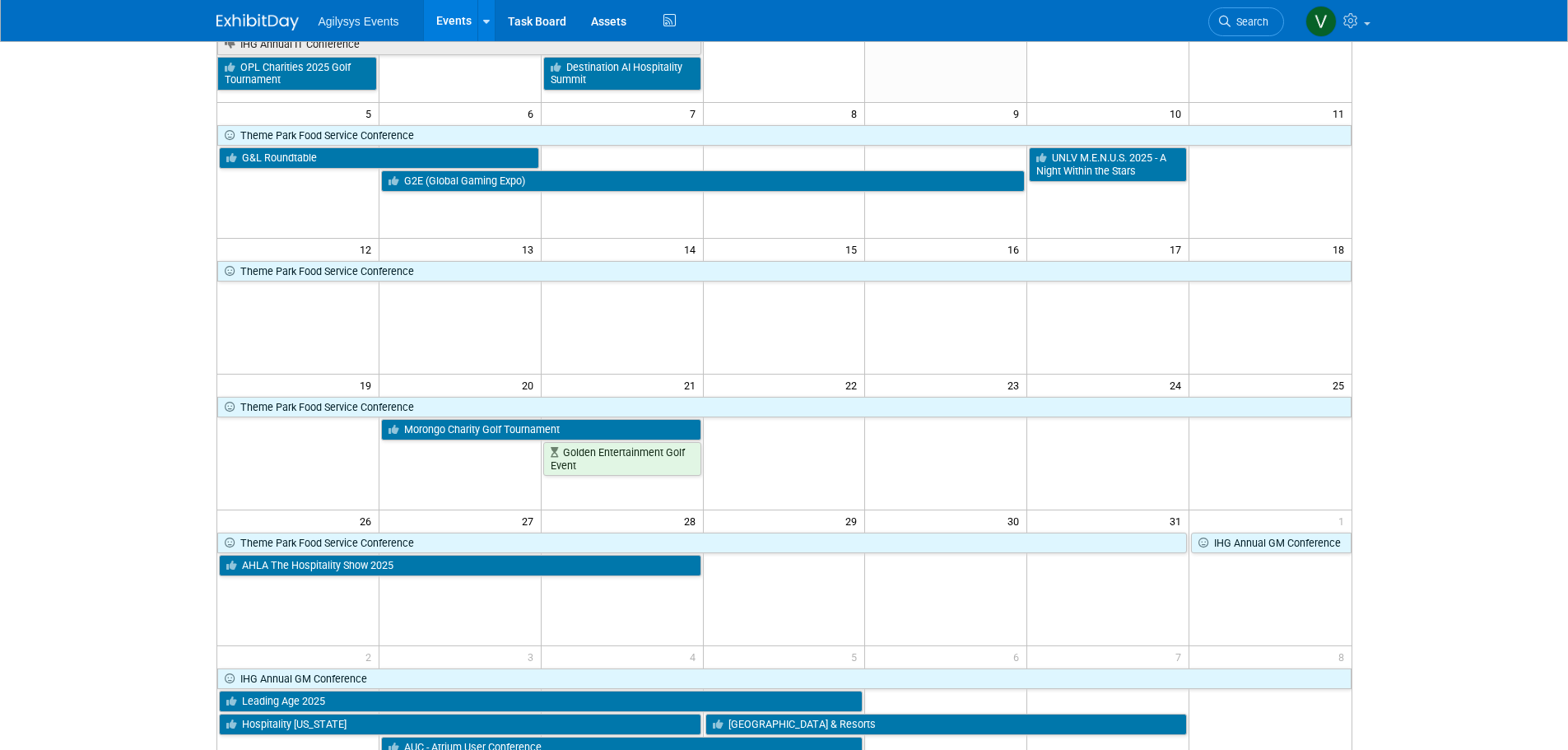
scroll to position [247, 0]
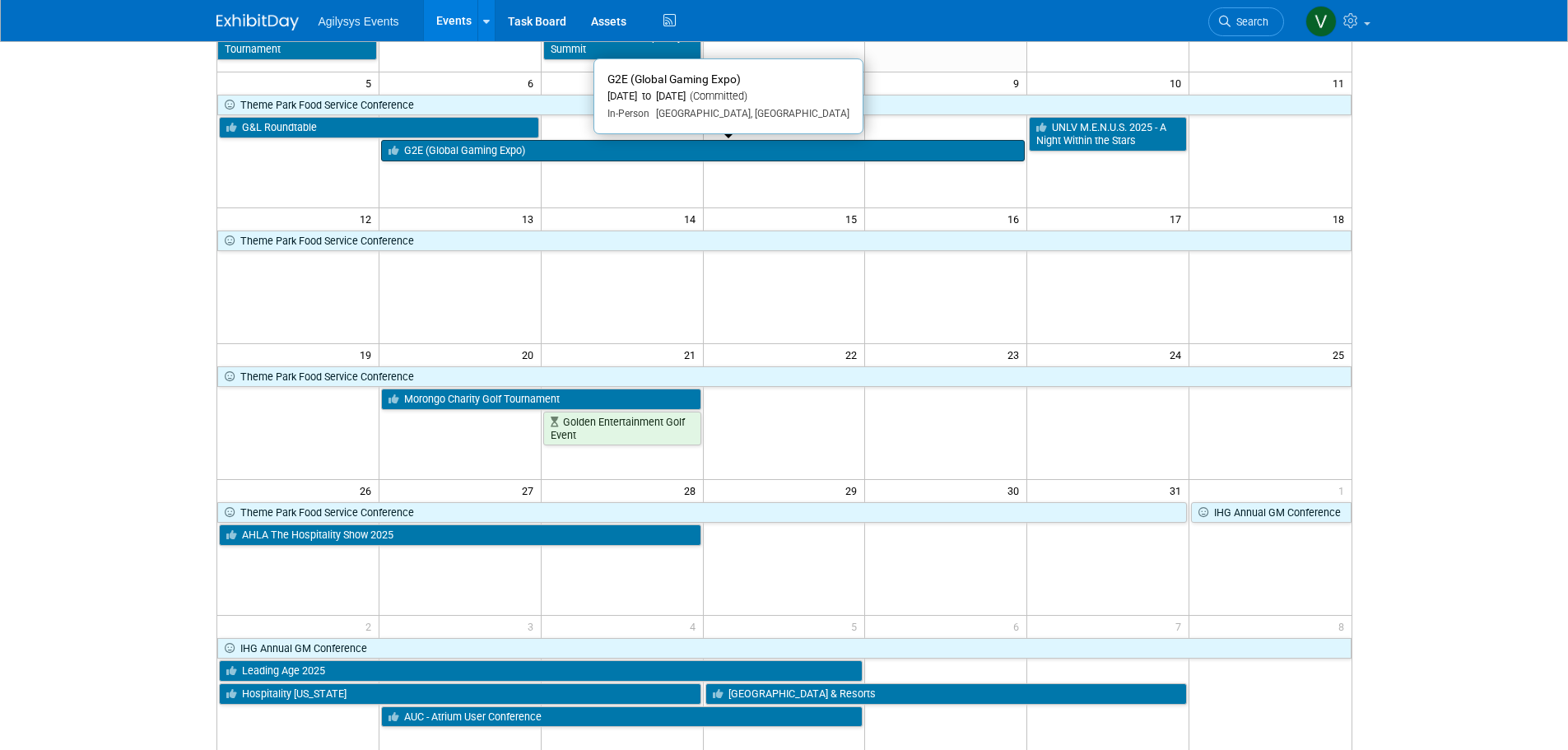
click at [456, 153] on link "G2E (Global Gaming Expo)" at bounding box center [702, 151] width 643 height 22
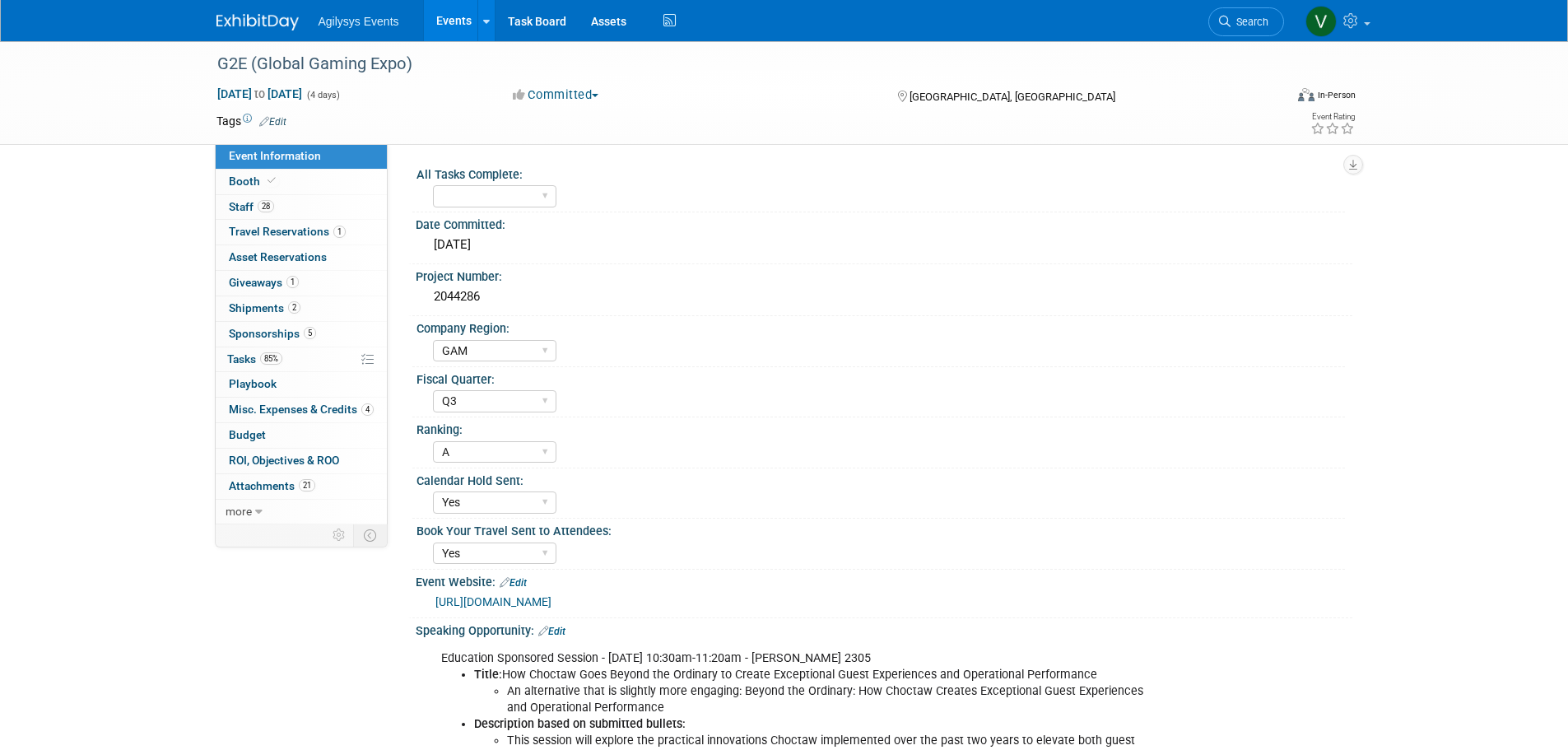
select select "GAM"
select select "Q3"
select select "A"
select select "Yes"
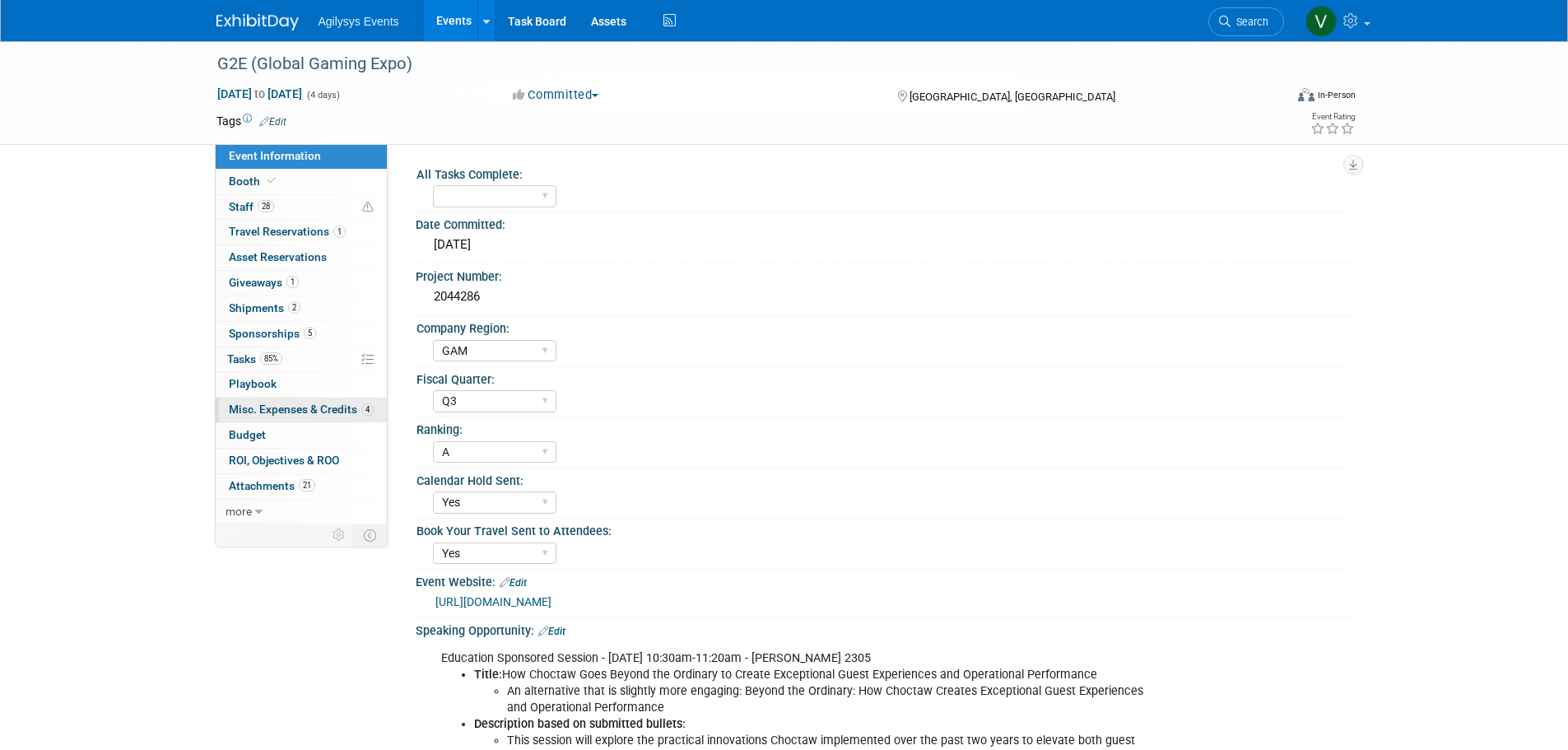
click at [301, 415] on link "4 Misc. Expenses & Credits 4" at bounding box center [301, 410] width 172 height 25
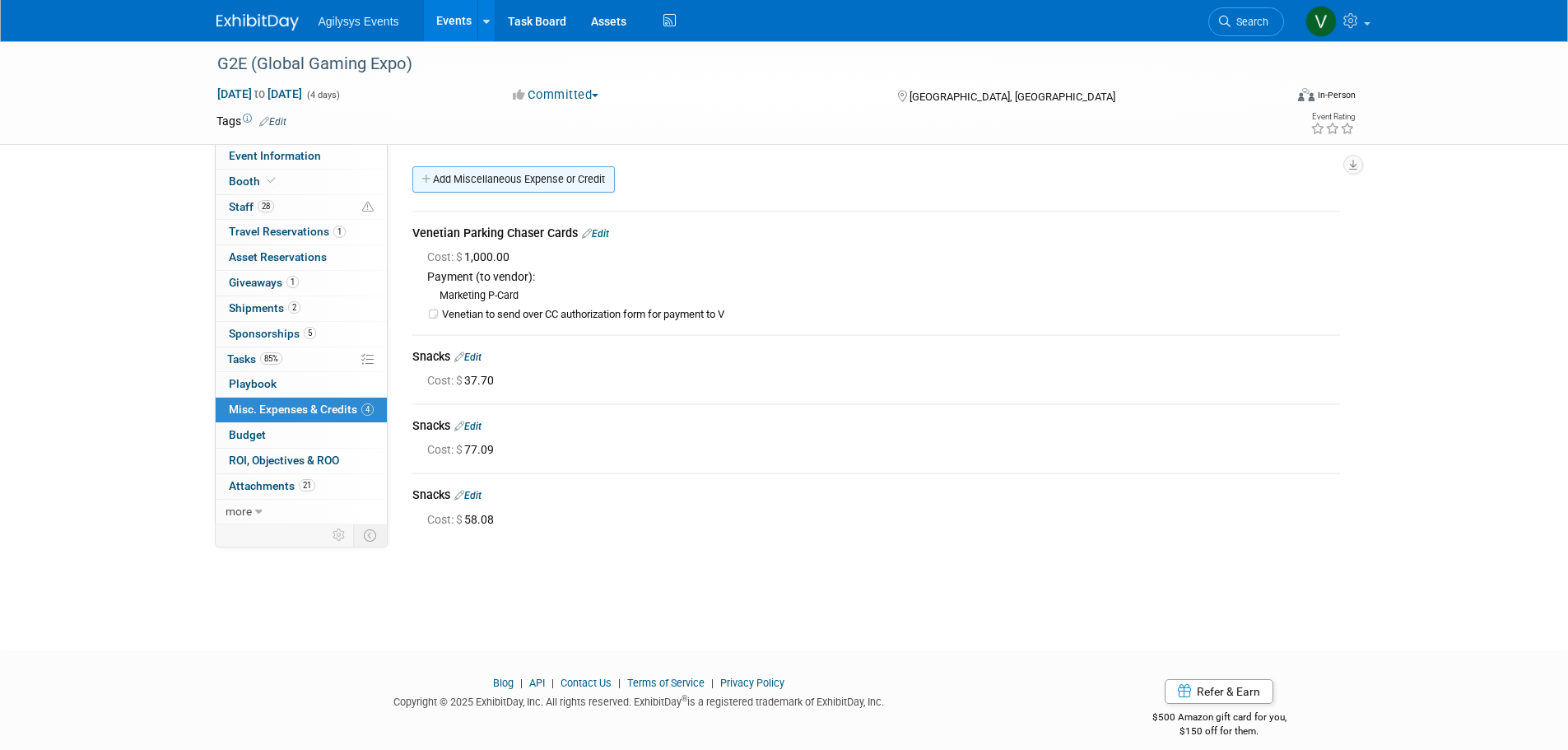
click at [486, 186] on link "Add Miscellaneous Expense or Credit" at bounding box center [513, 179] width 202 height 26
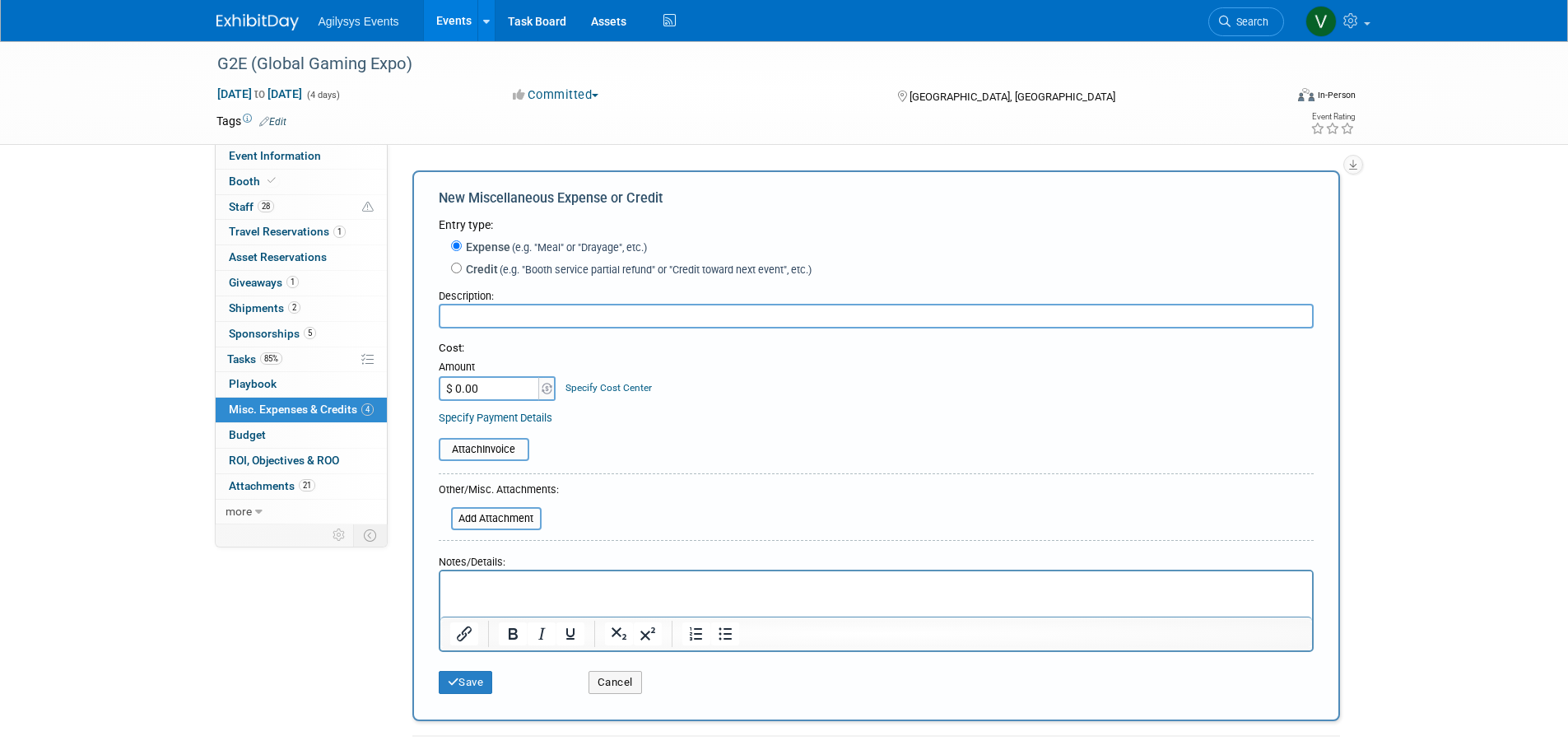
click at [482, 384] on input "$ 0.00" at bounding box center [489, 388] width 103 height 25
type input "$ 92.89"
click at [534, 314] on input "text" at bounding box center [876, 316] width 875 height 25
click at [450, 321] on input "Fedex print postcards" at bounding box center [876, 316] width 875 height 25
type input "FedEx print postcards"
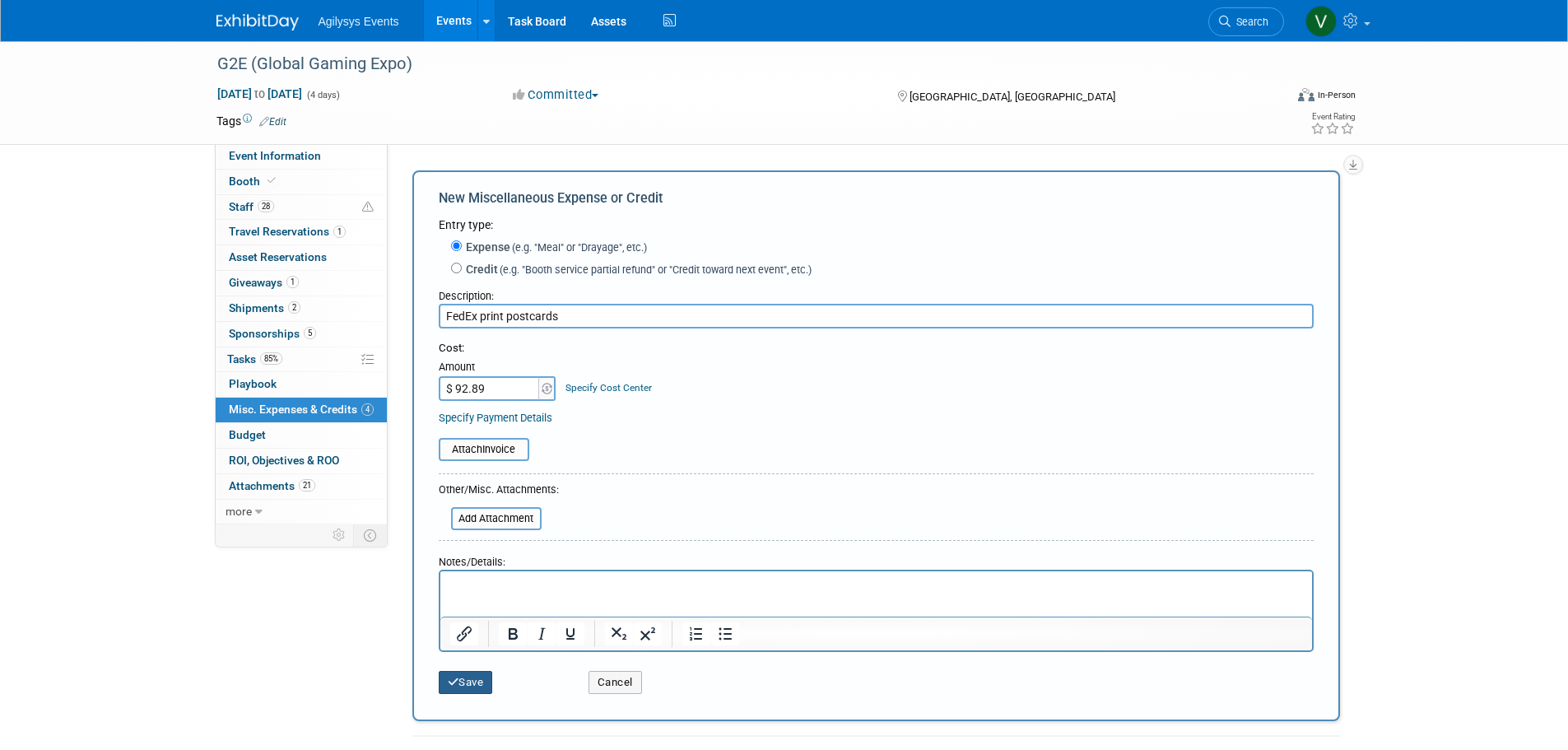
click at [474, 684] on button "Save" at bounding box center [466, 682] width 54 height 23
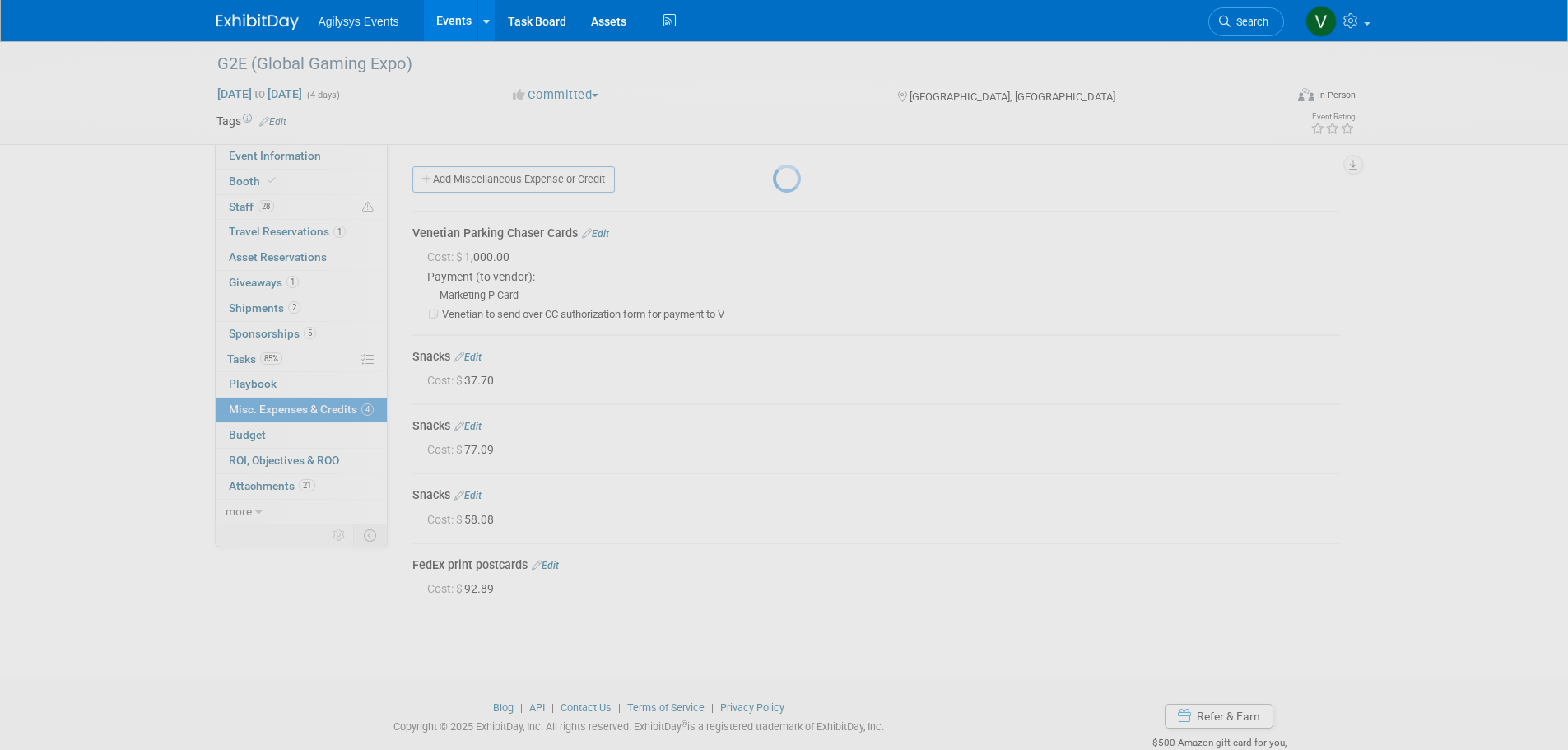
scroll to position [41, 0]
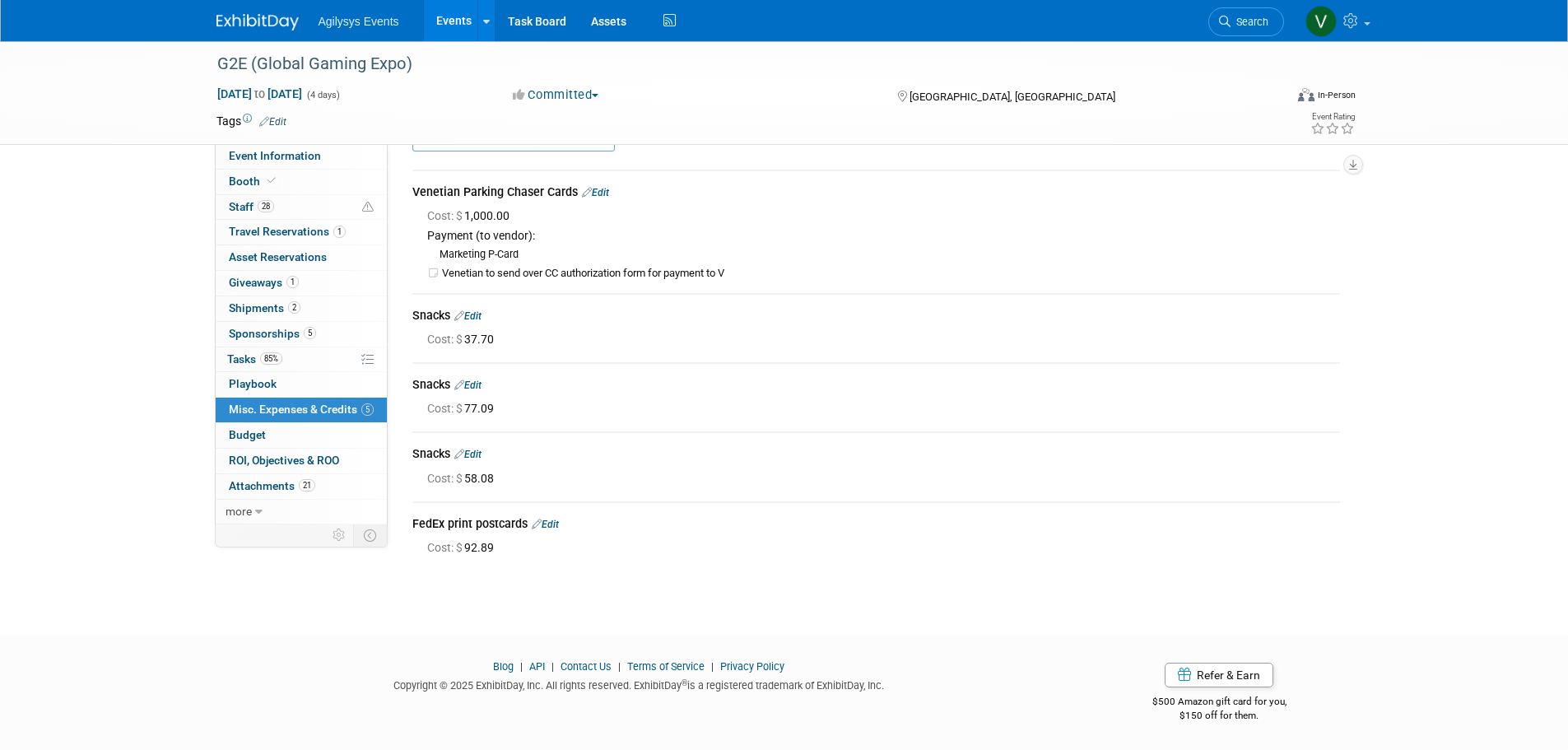
click at [252, 35] on div "Agilysys Events Events Add Event Bulk Upload Events Shareable Event Boards Rece…" at bounding box center [785, 20] width 1136 height 41
click at [252, 28] on img at bounding box center [258, 22] width 83 height 16
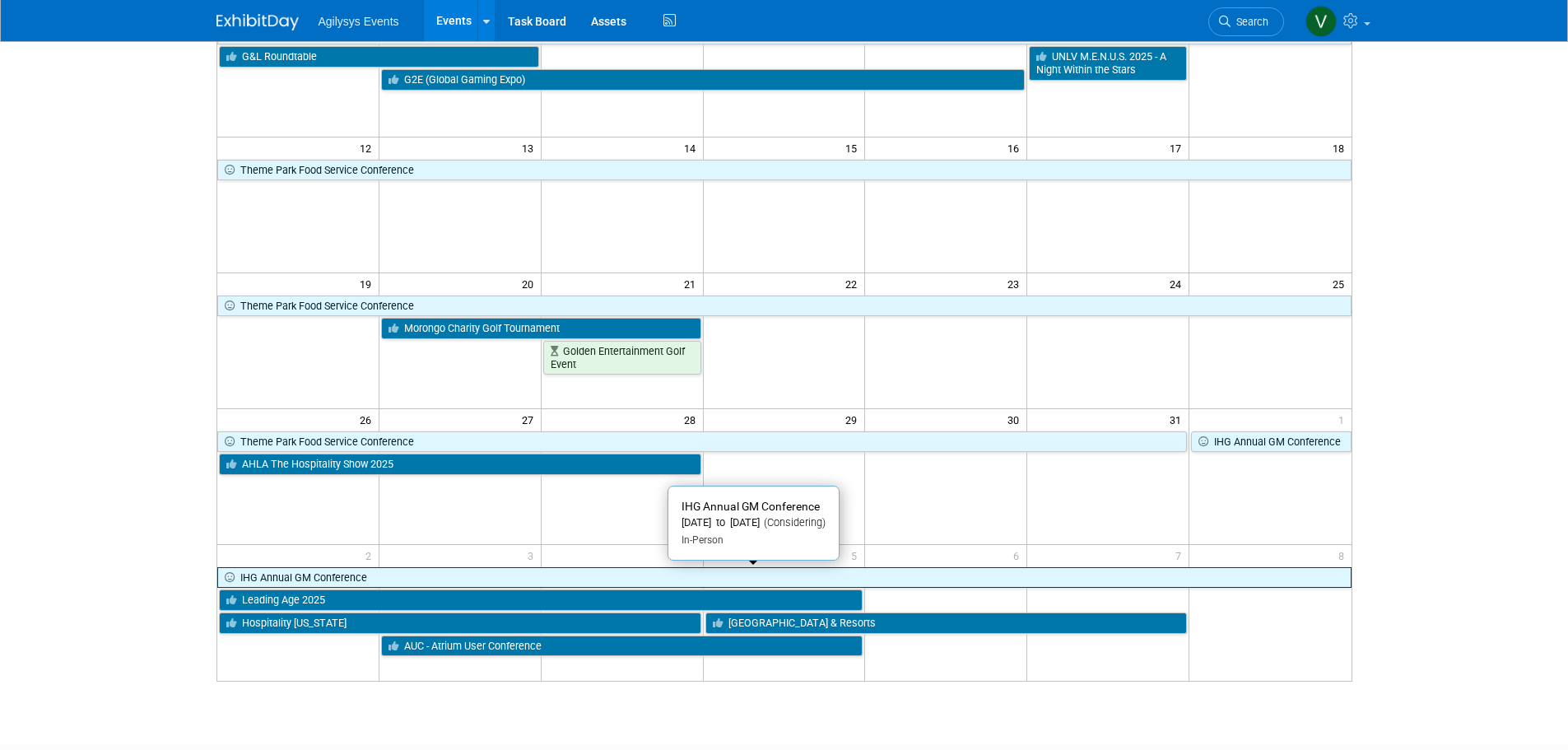
scroll to position [330, 0]
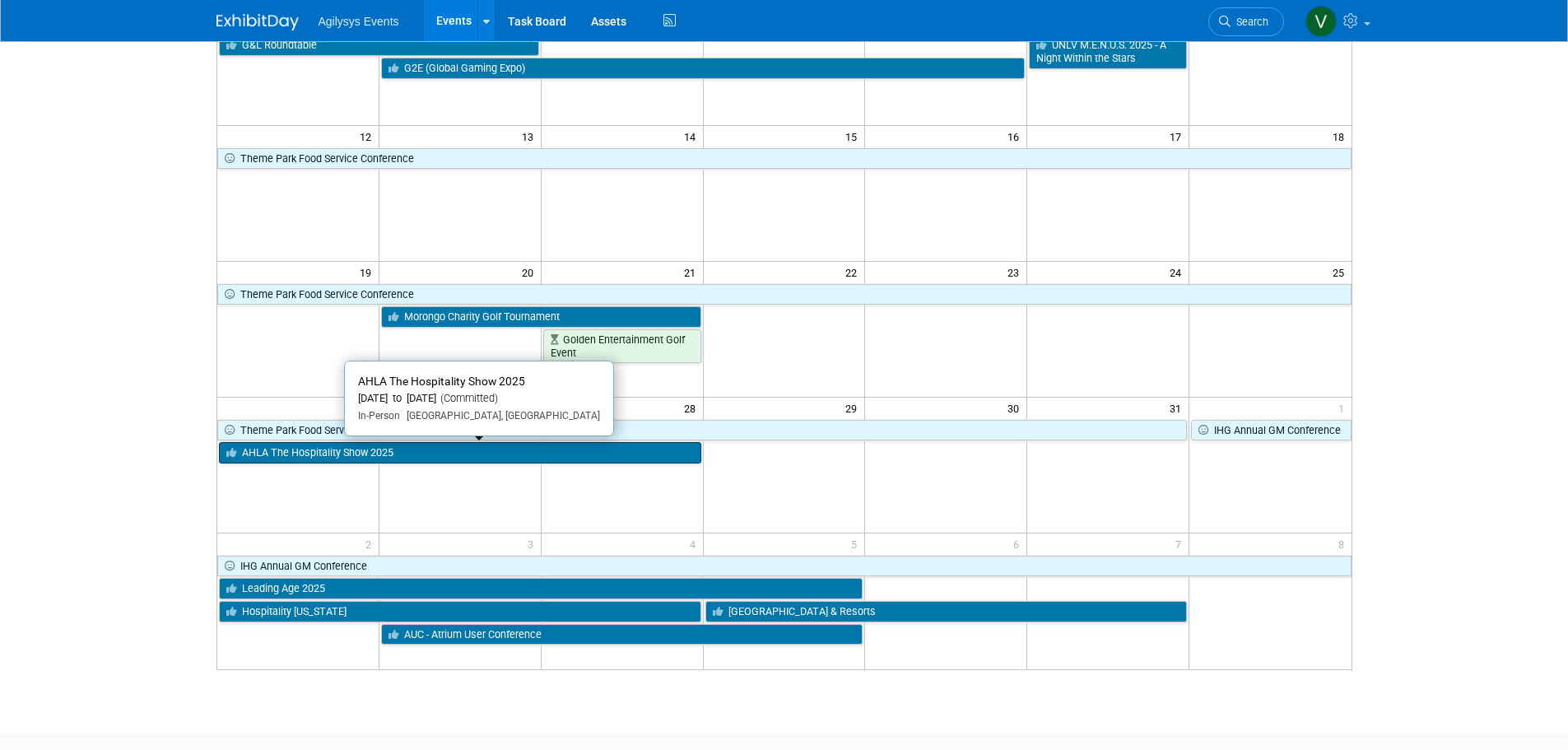
click at [330, 453] on link "AHLA The Hospitality Show 2025" at bounding box center [459, 453] width 482 height 22
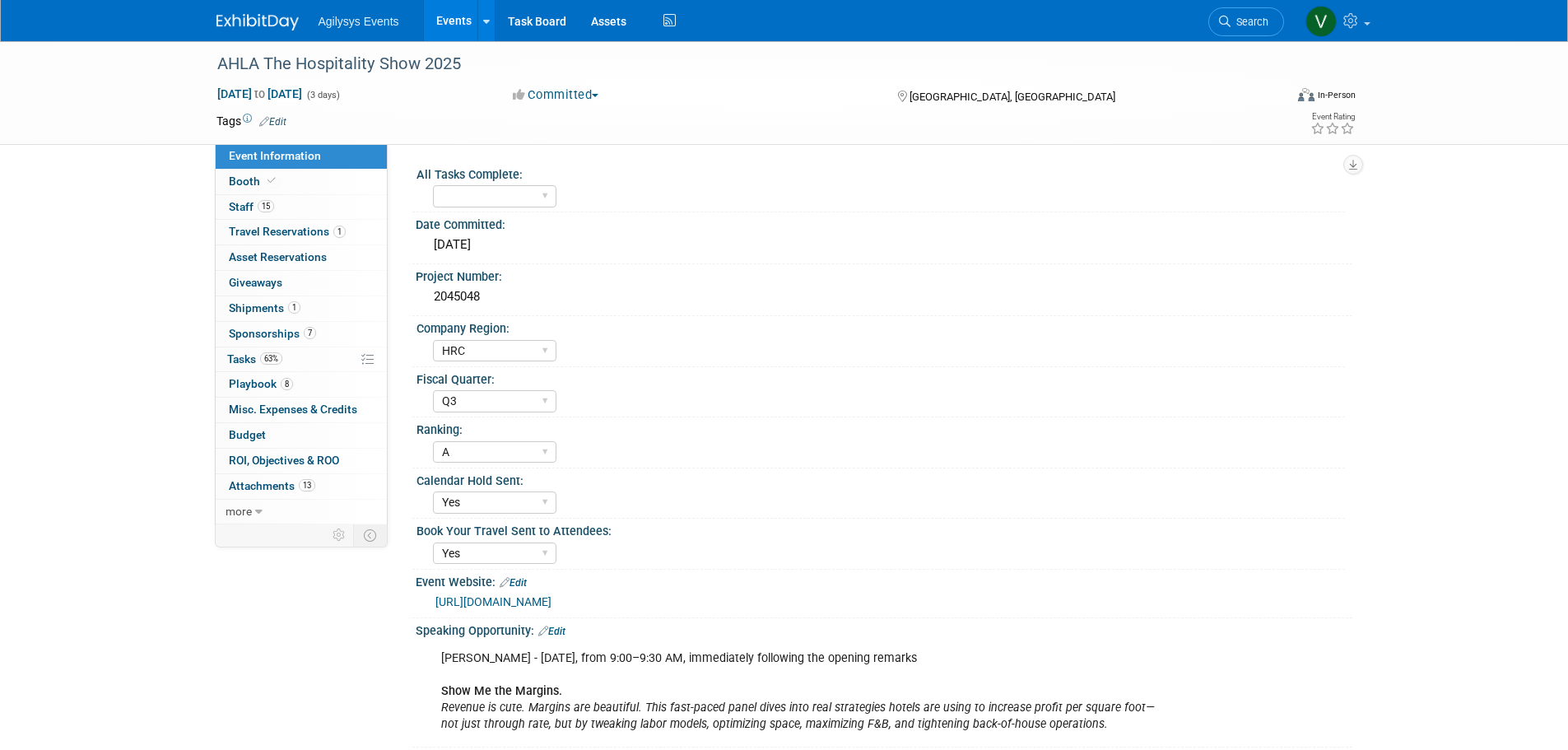
select select "HRC"
select select "Q3"
select select "A"
select select "Yes"
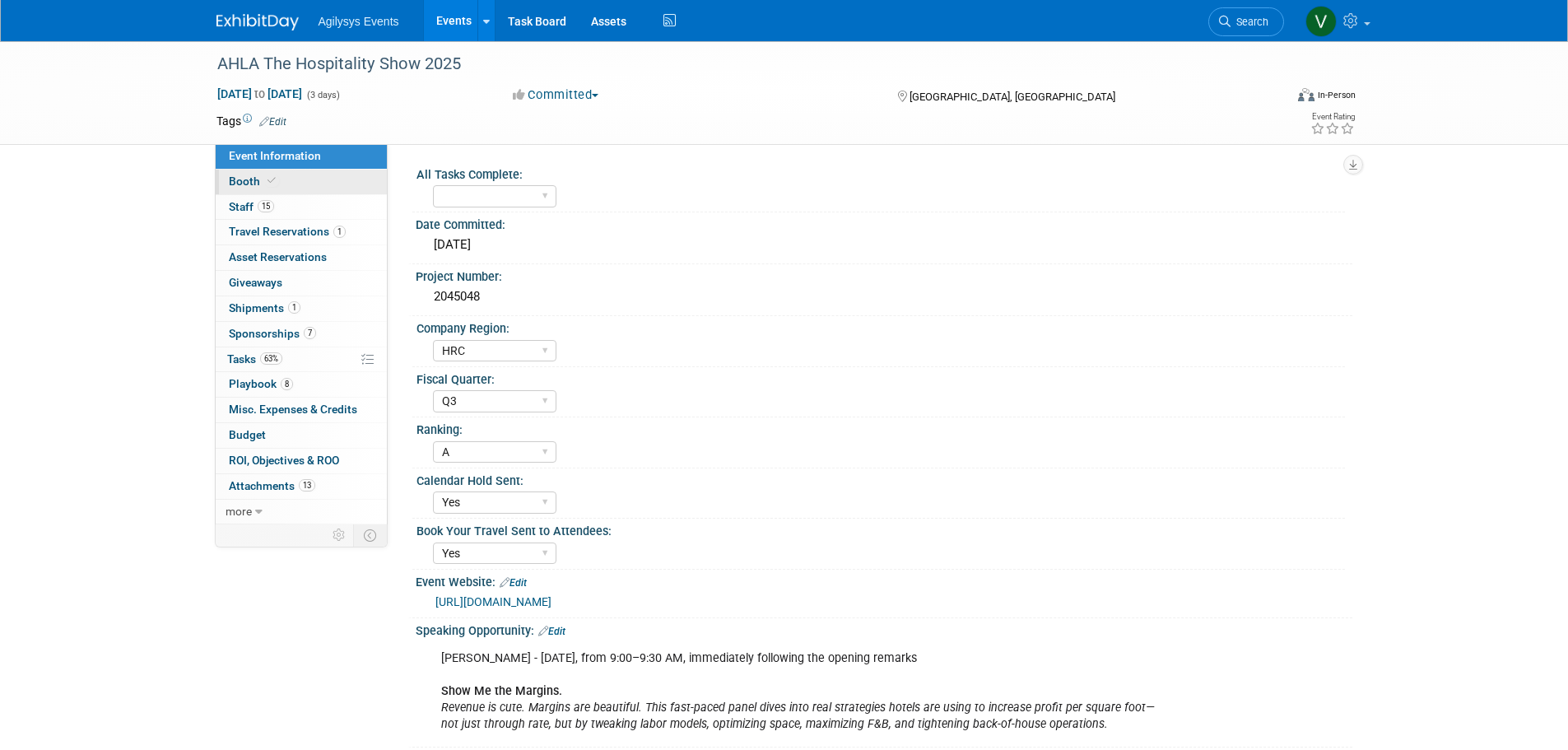
click at [254, 176] on span "Booth" at bounding box center [253, 181] width 50 height 14
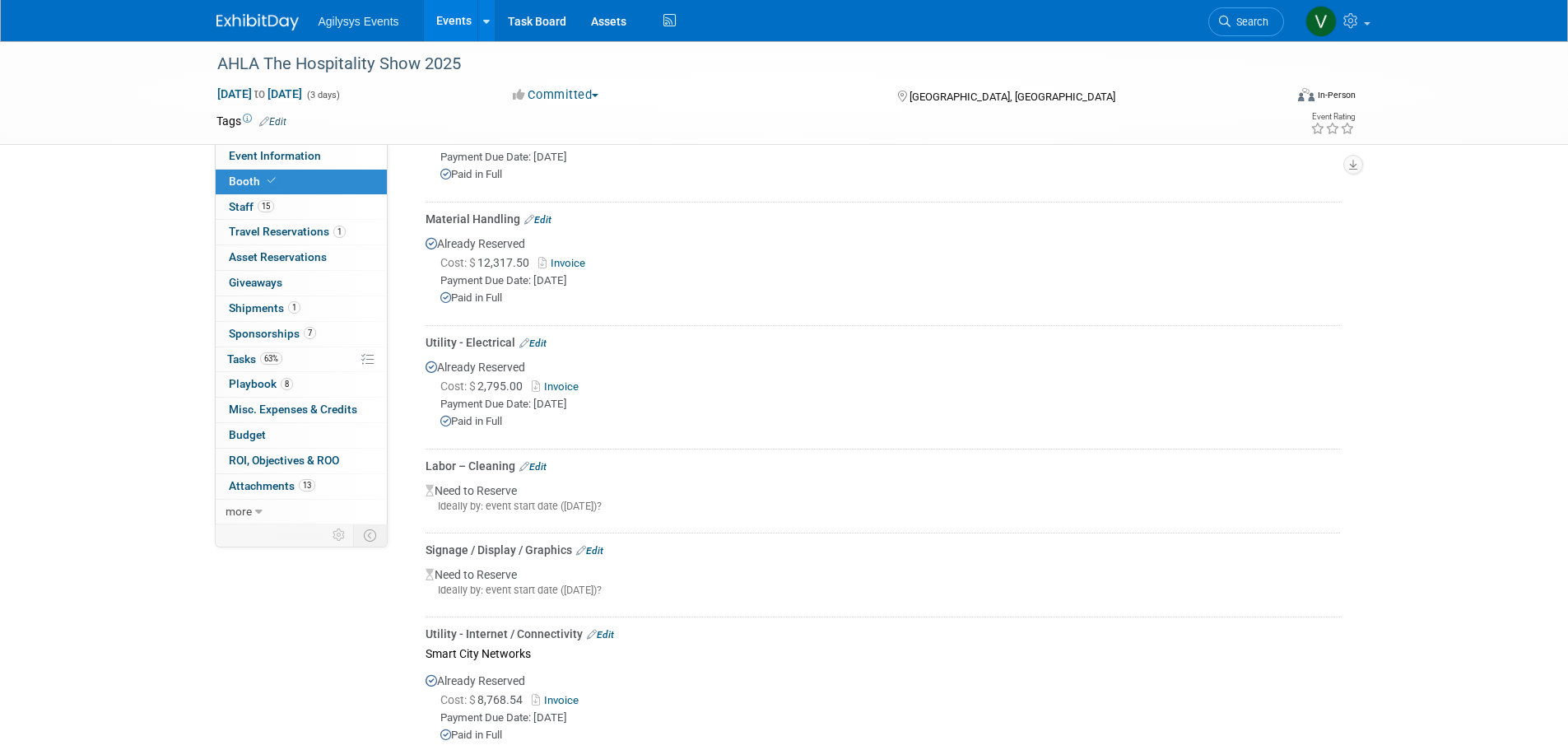
scroll to position [906, 0]
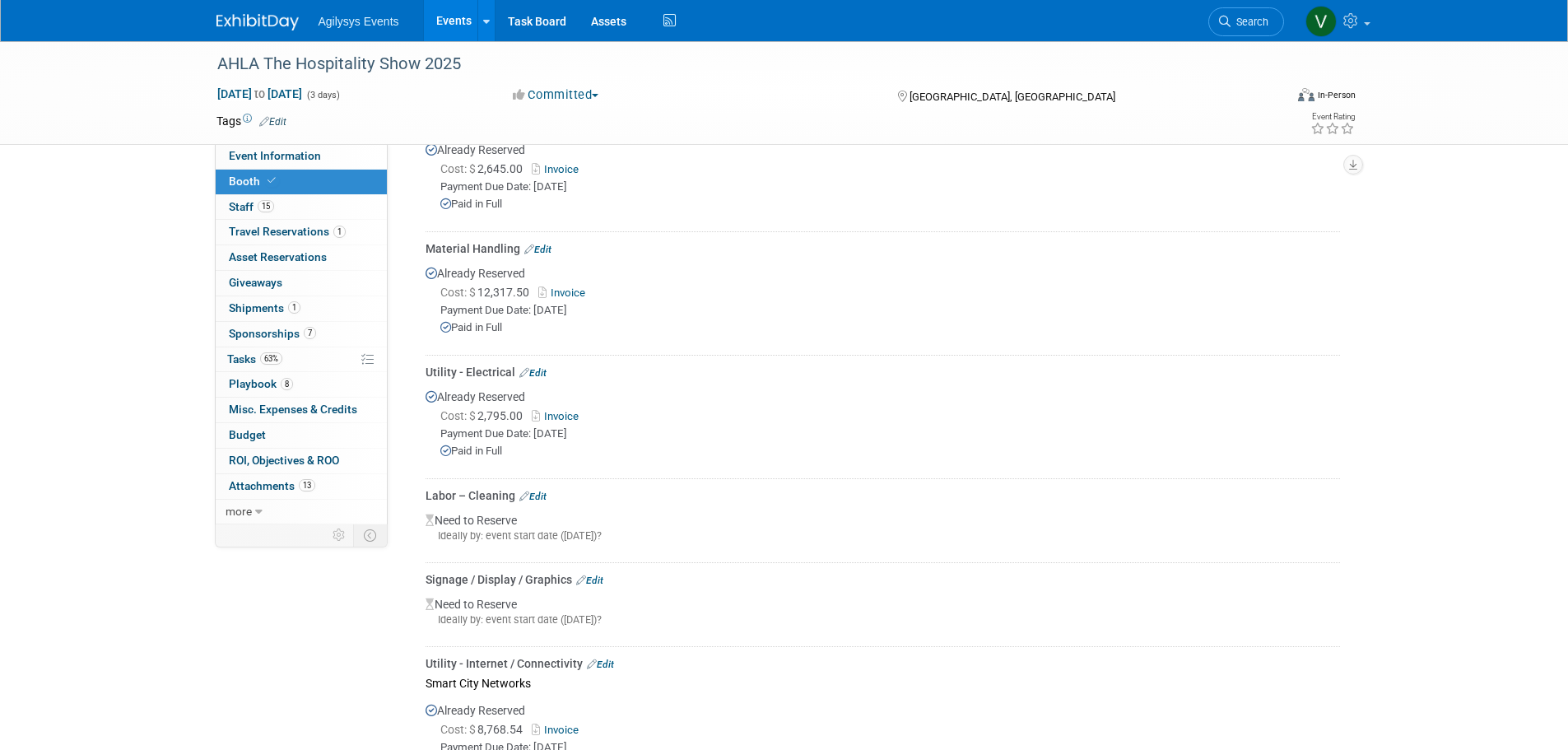
click at [264, 25] on img at bounding box center [258, 22] width 83 height 16
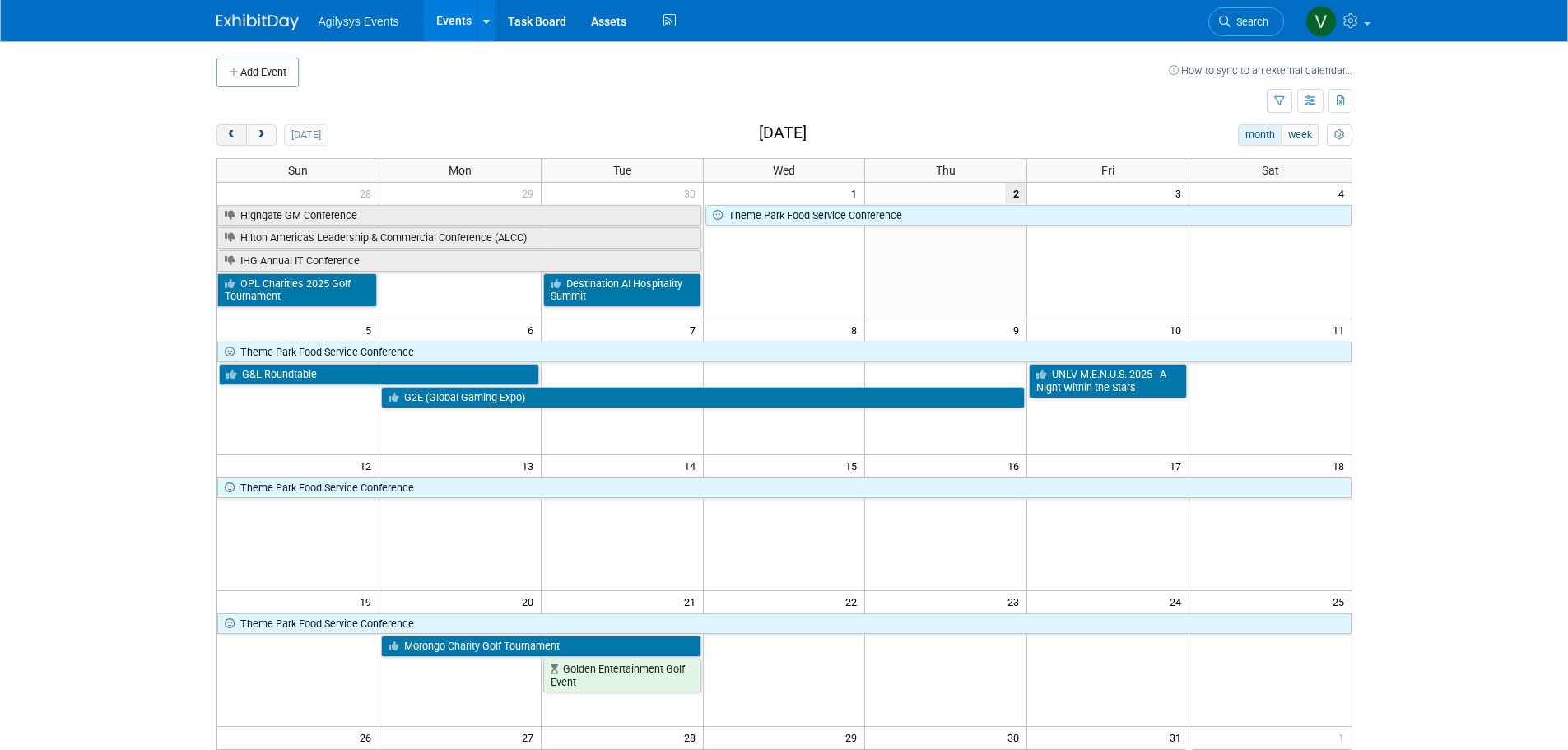
click at [237, 137] on span "prev" at bounding box center [231, 135] width 13 height 11
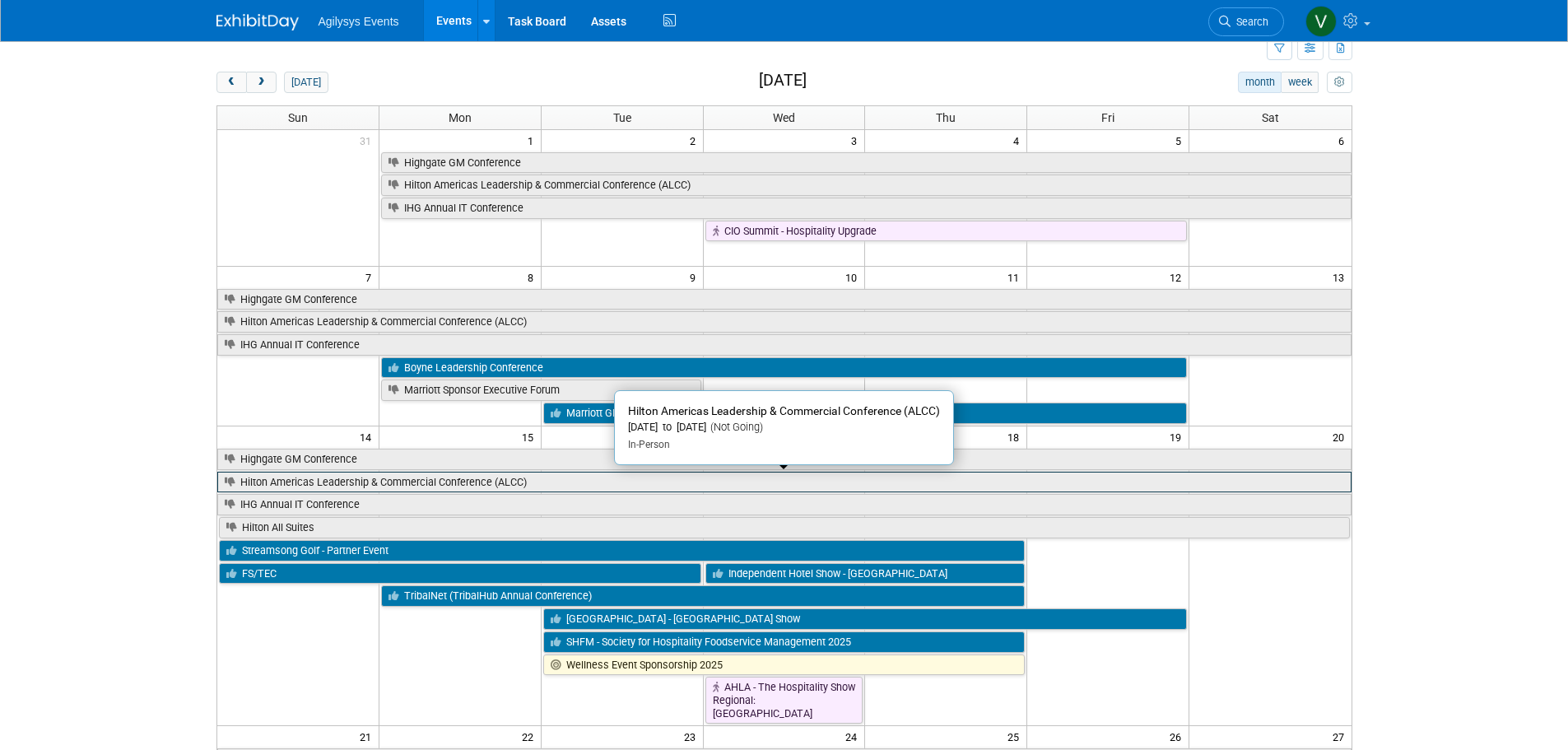
scroll to position [83, 0]
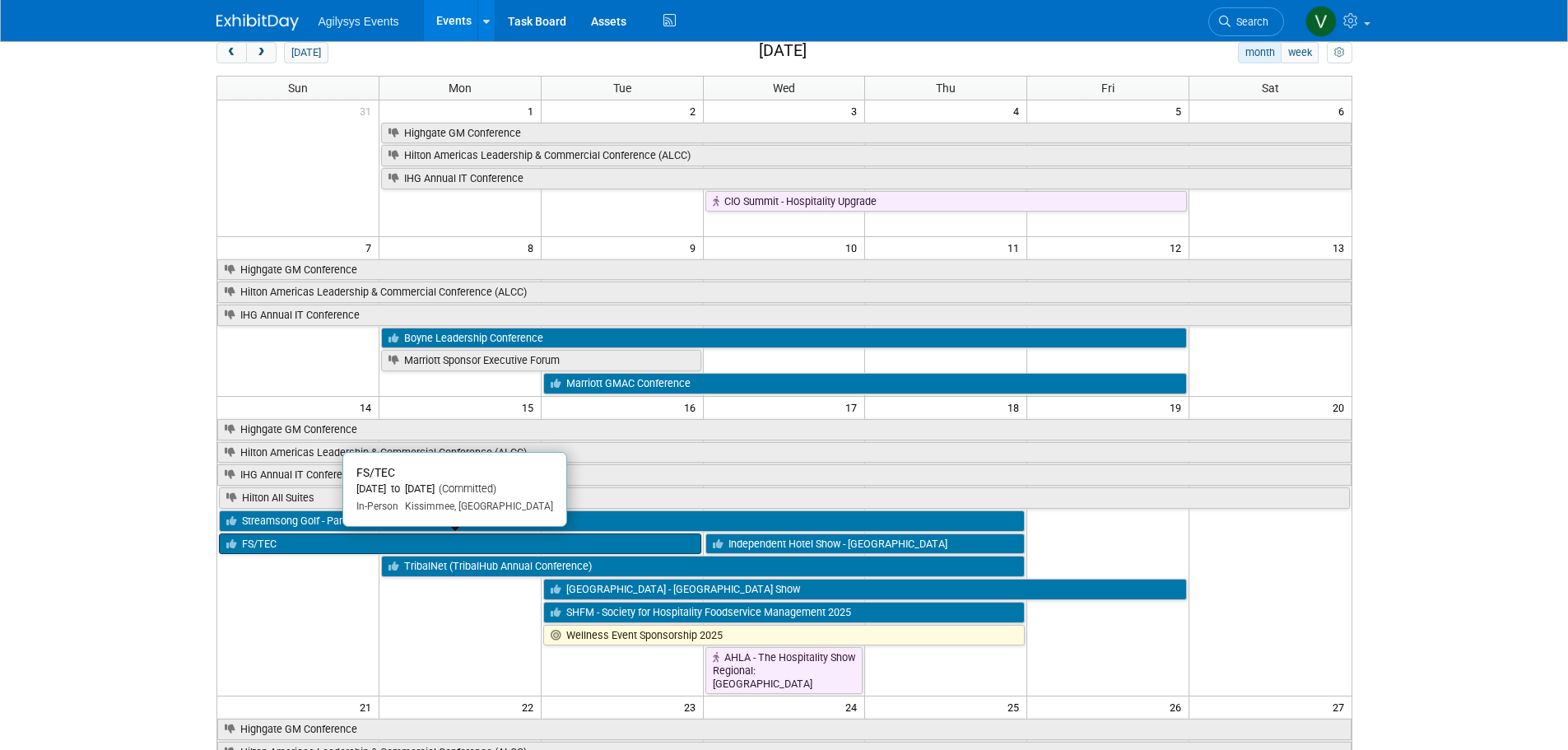
click at [320, 538] on link "FS/TEC" at bounding box center [459, 545] width 482 height 22
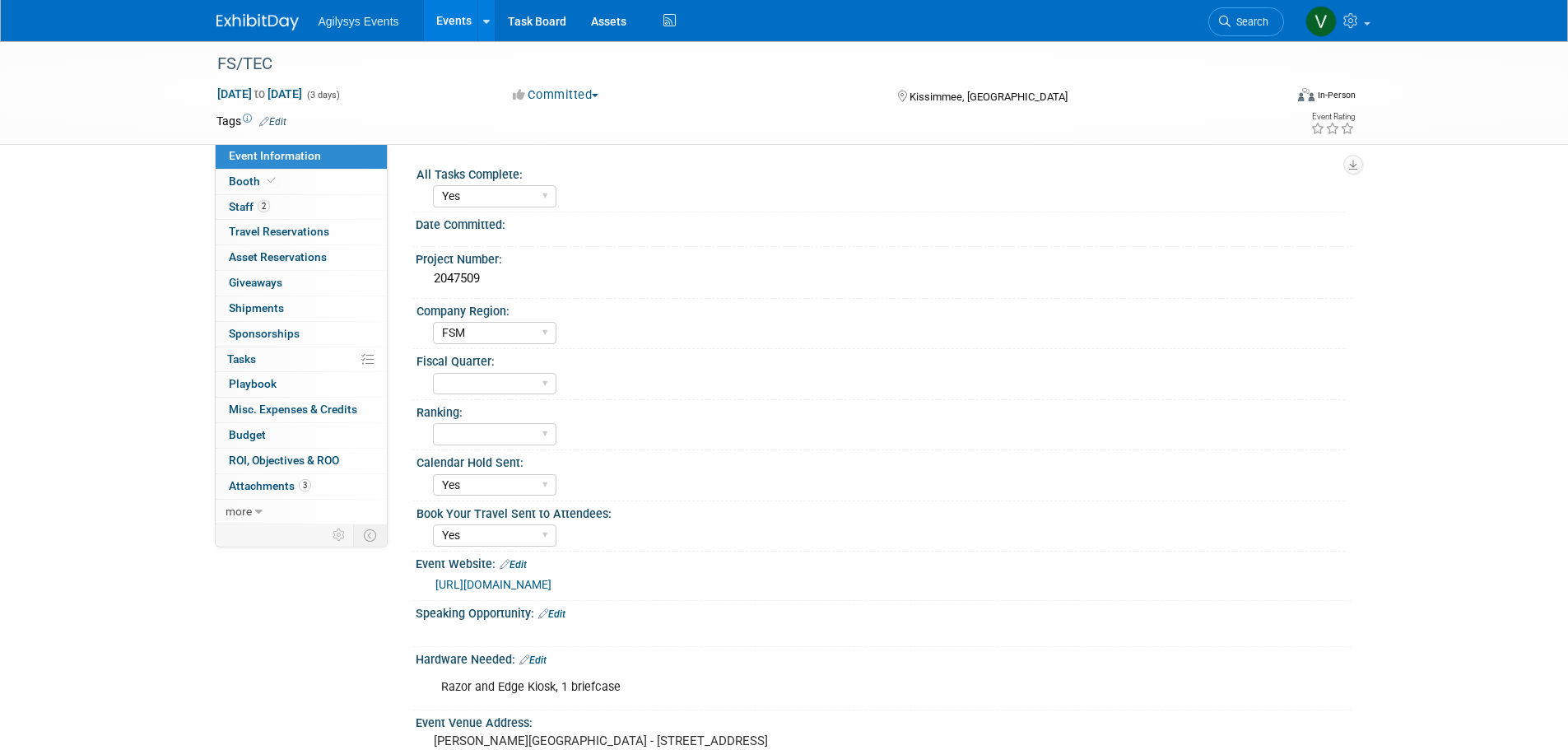
select select "Yes"
select select "FSM"
select select "Yes"
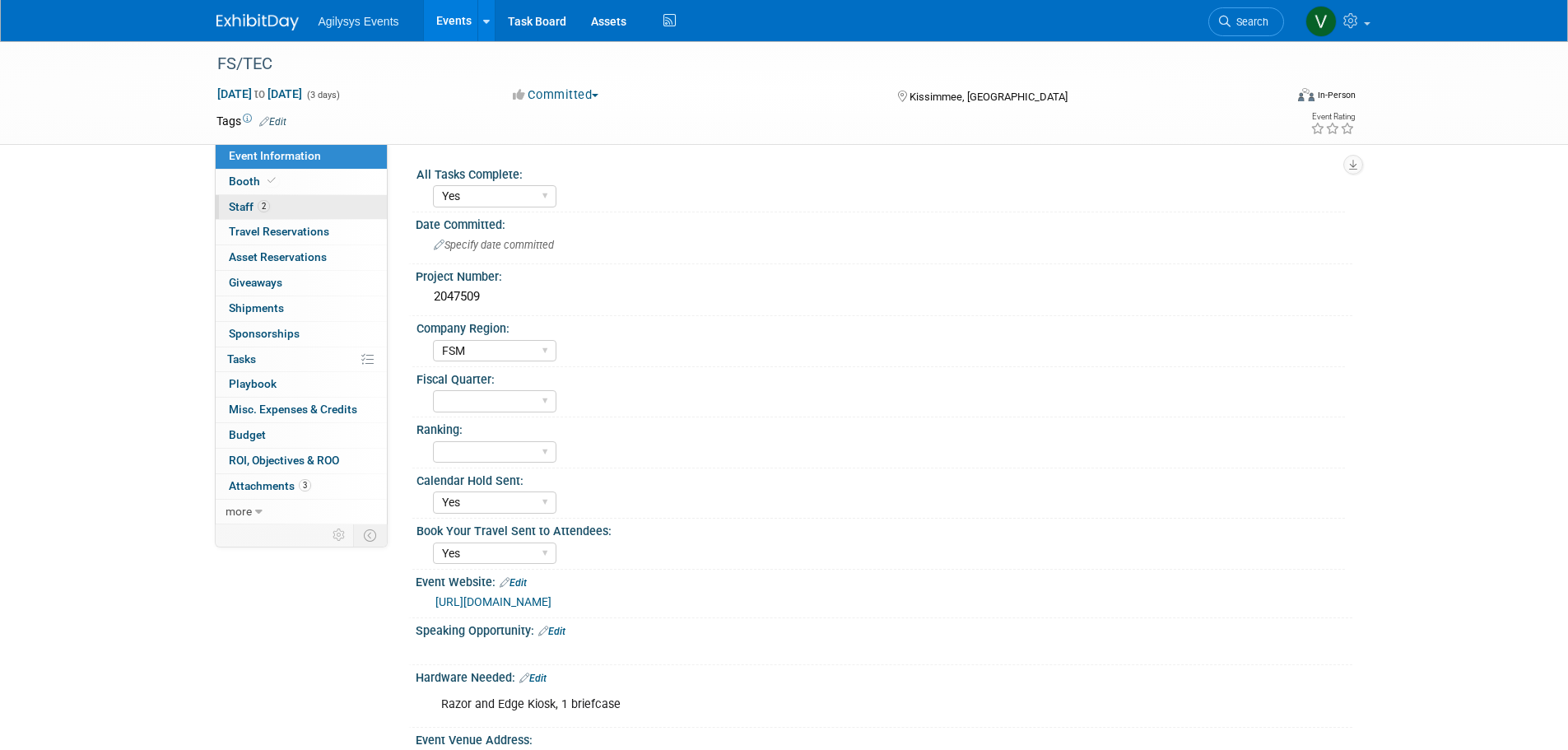
click at [276, 195] on link "2 Staff 2" at bounding box center [301, 207] width 172 height 25
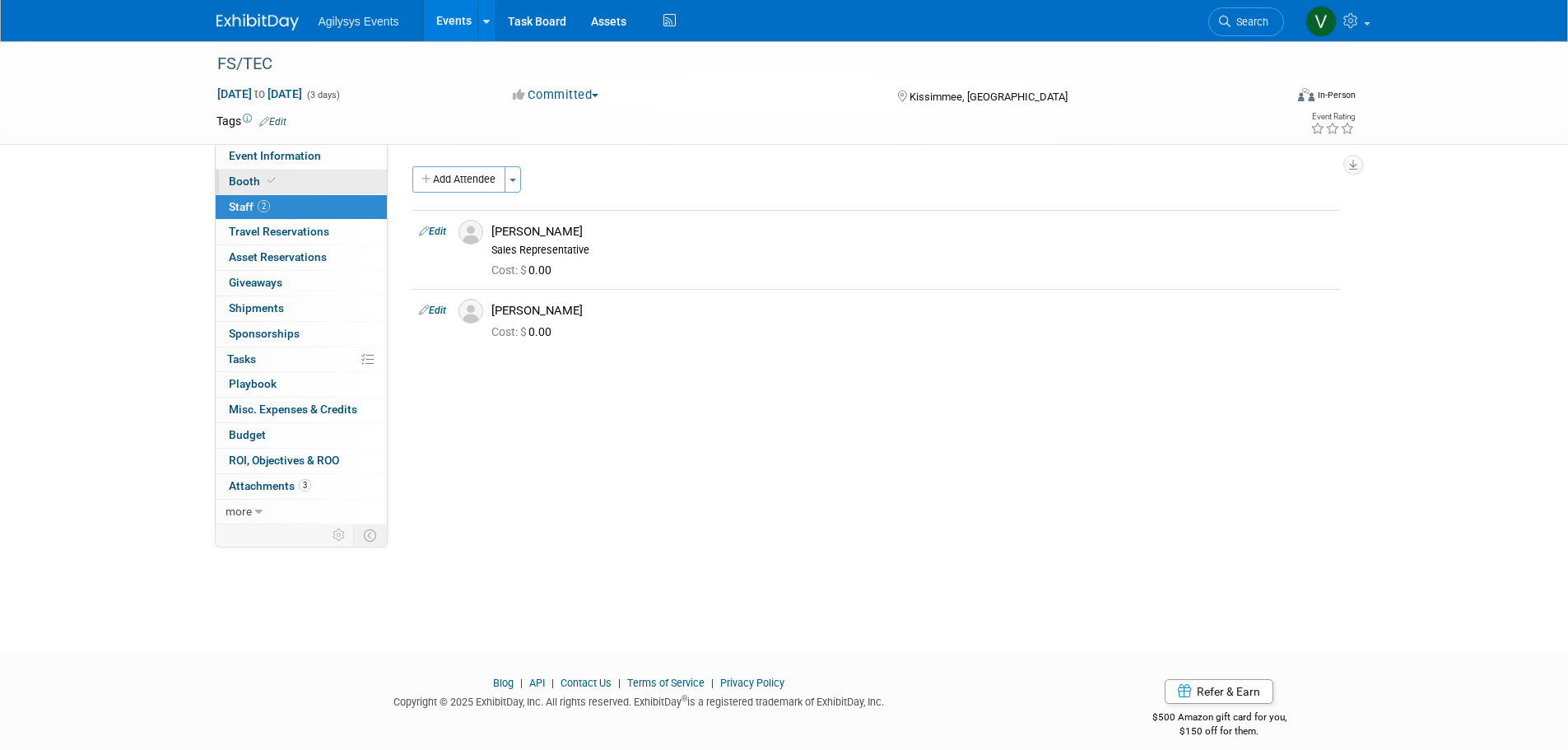
click at [278, 185] on link "Booth" at bounding box center [301, 182] width 172 height 25
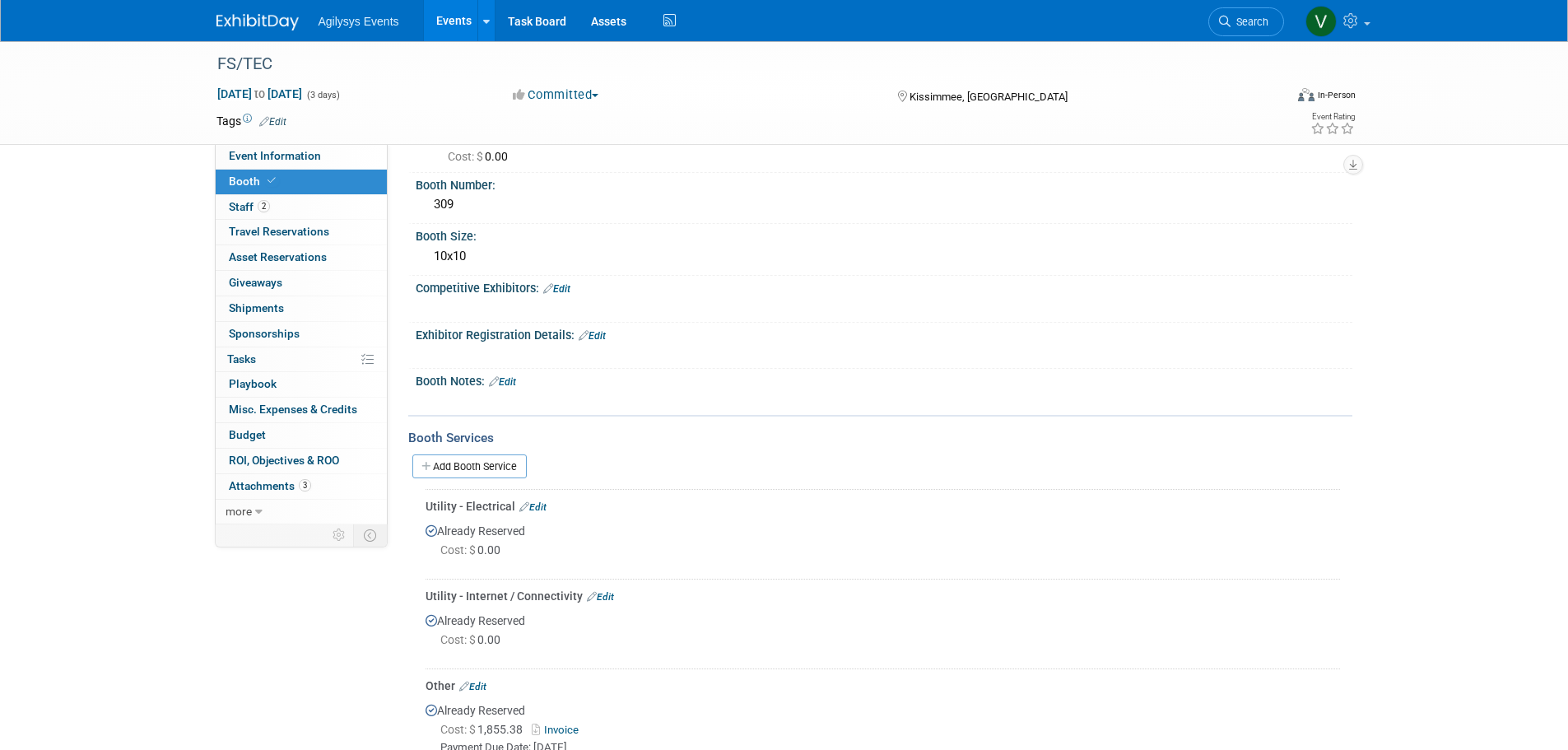
scroll to position [247, 0]
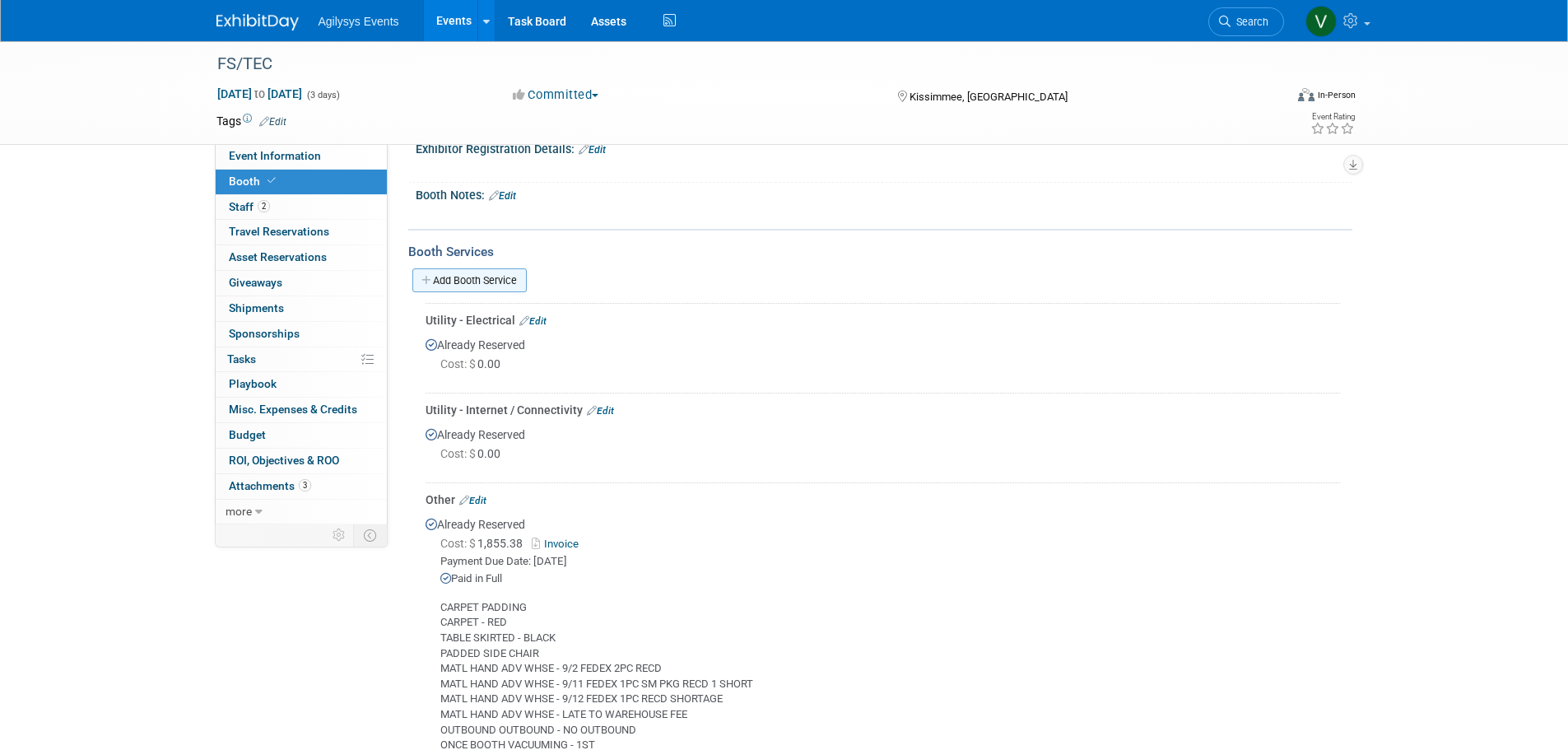
click at [446, 274] on link "Add Booth Service" at bounding box center [469, 281] width 114 height 24
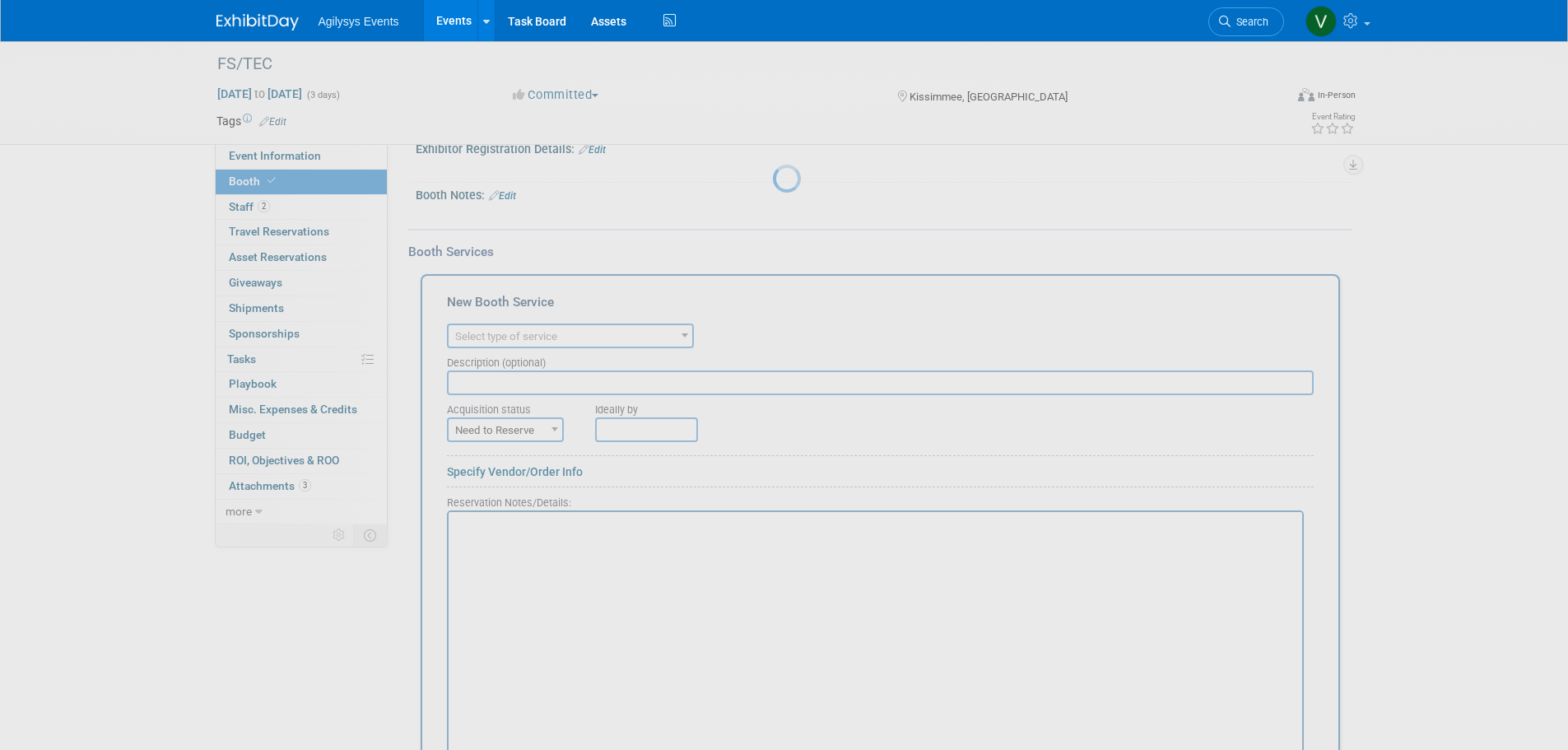
scroll to position [0, 0]
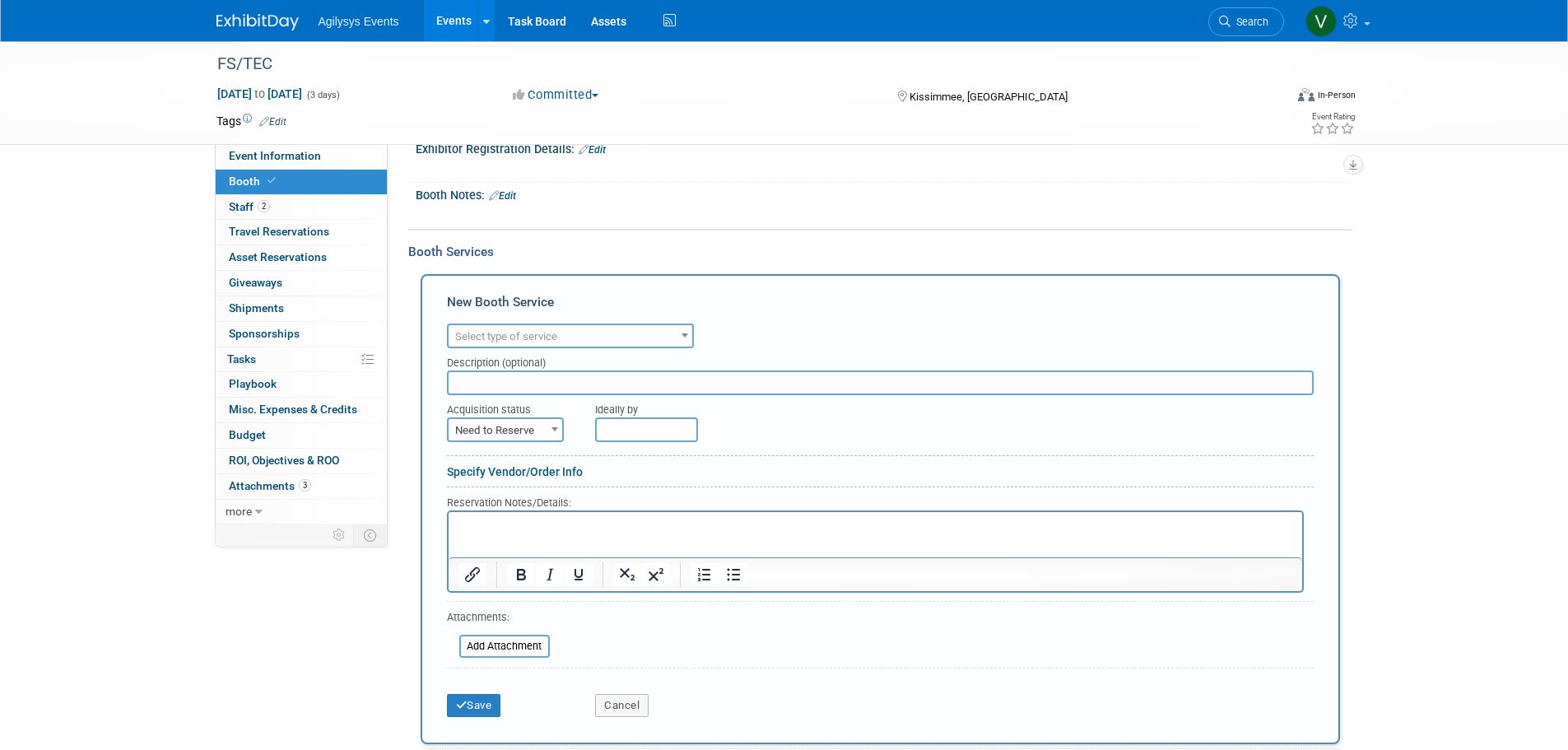
click at [546, 340] on span "Select type of service" at bounding box center [506, 337] width 102 height 13
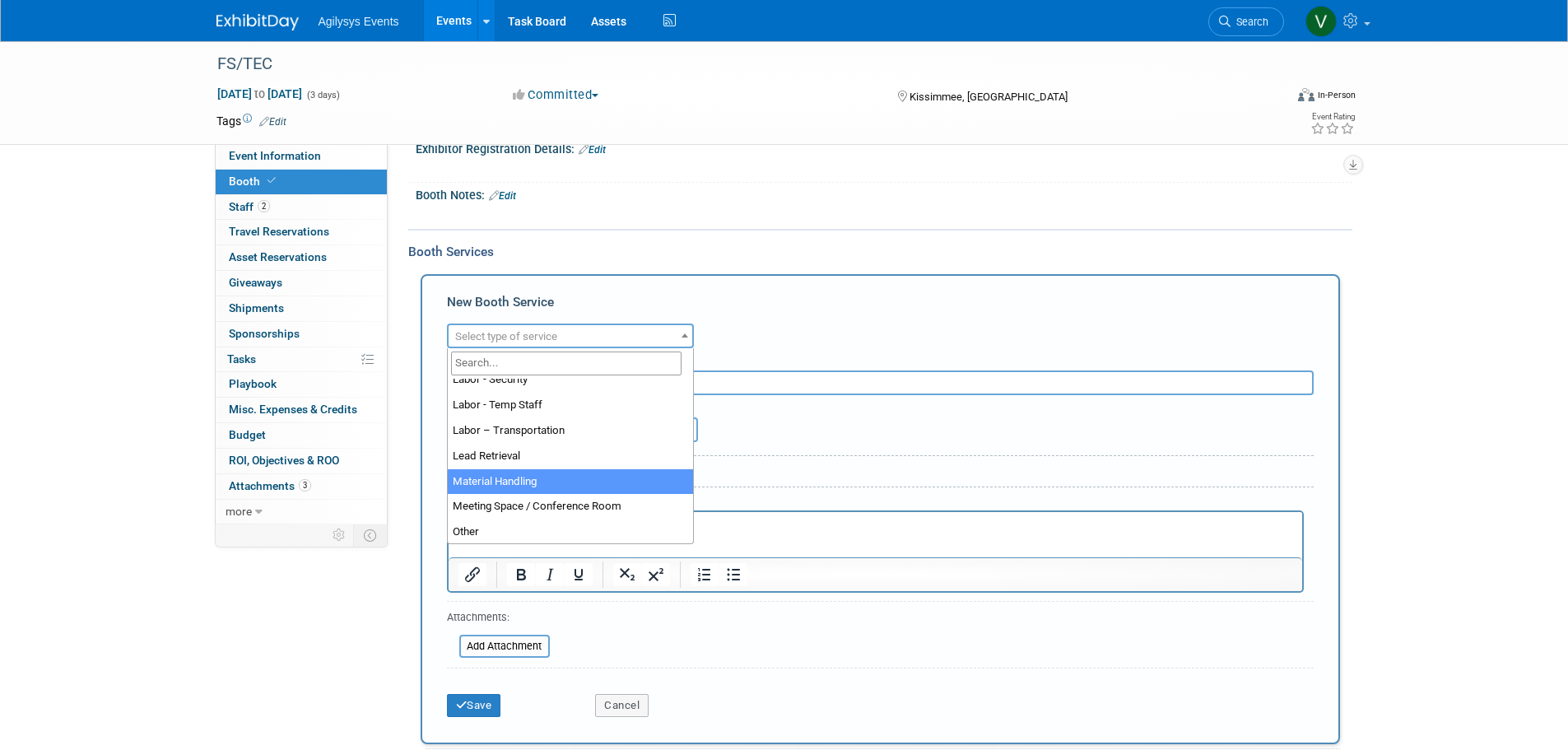
scroll to position [330, 0]
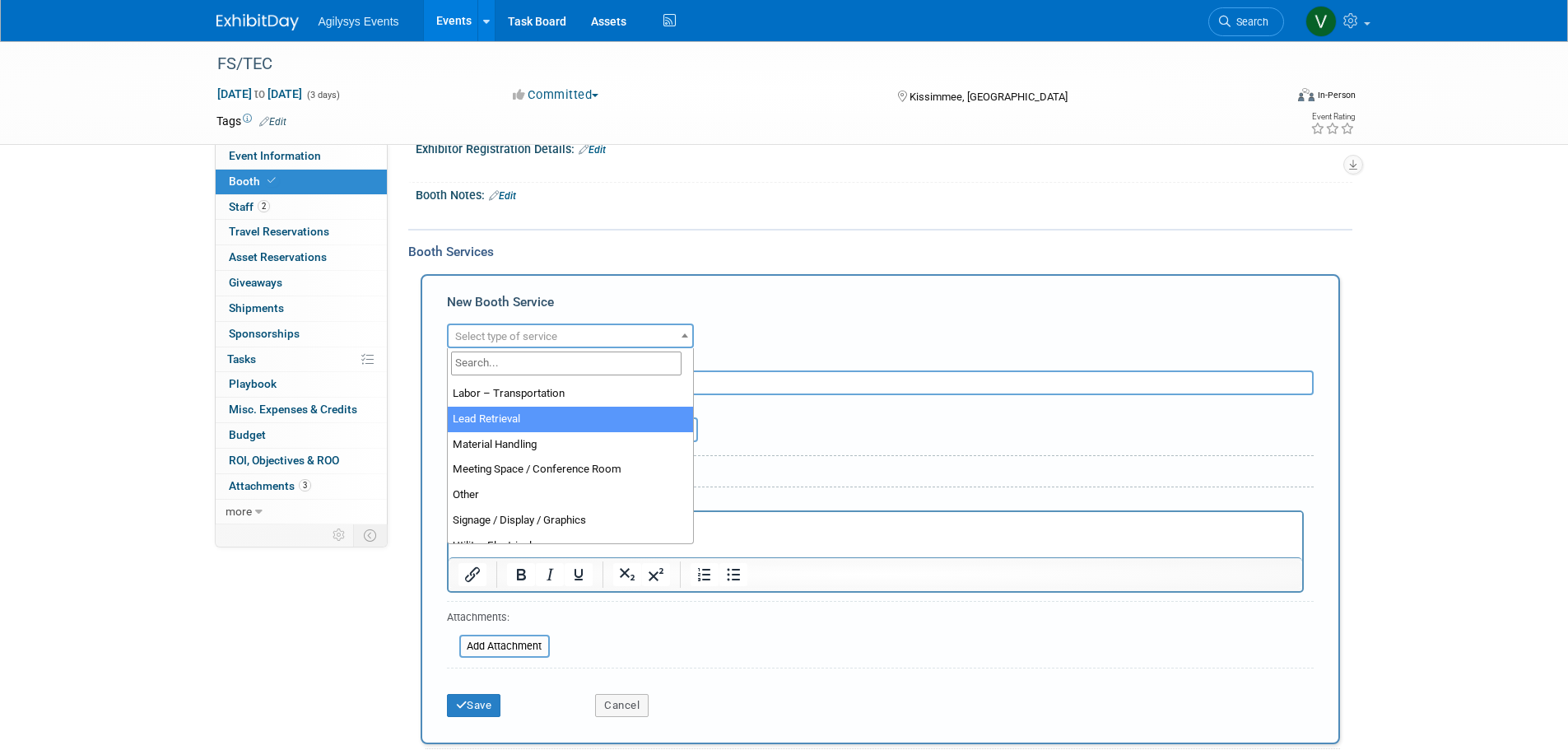
select select "7"
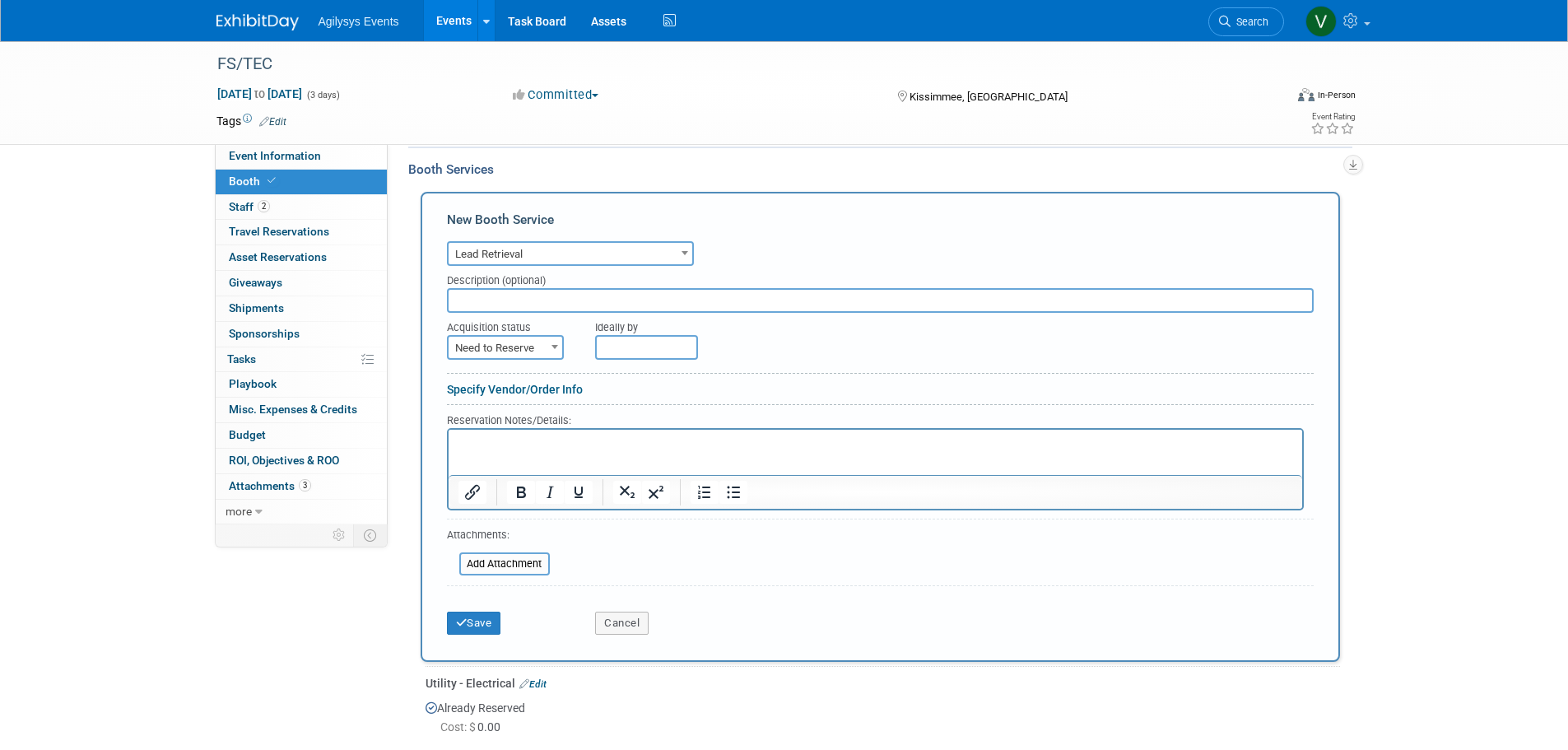
click at [511, 348] on span "Need to Reserve" at bounding box center [505, 348] width 113 height 23
select select "2"
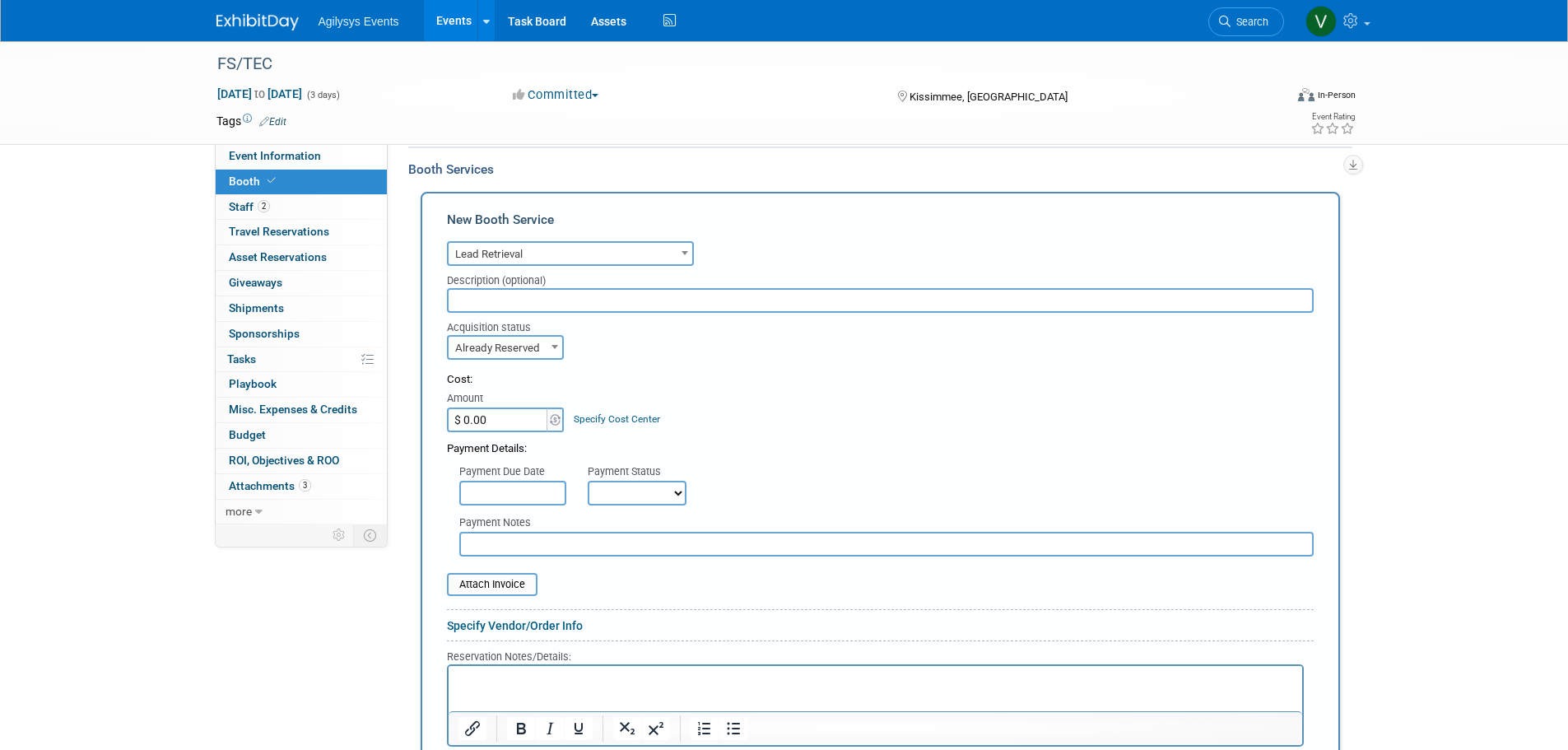
click at [497, 417] on input "$ 0.00" at bounding box center [497, 419] width 103 height 25
type input "$ 299.00"
click at [529, 488] on input "text" at bounding box center [513, 493] width 107 height 25
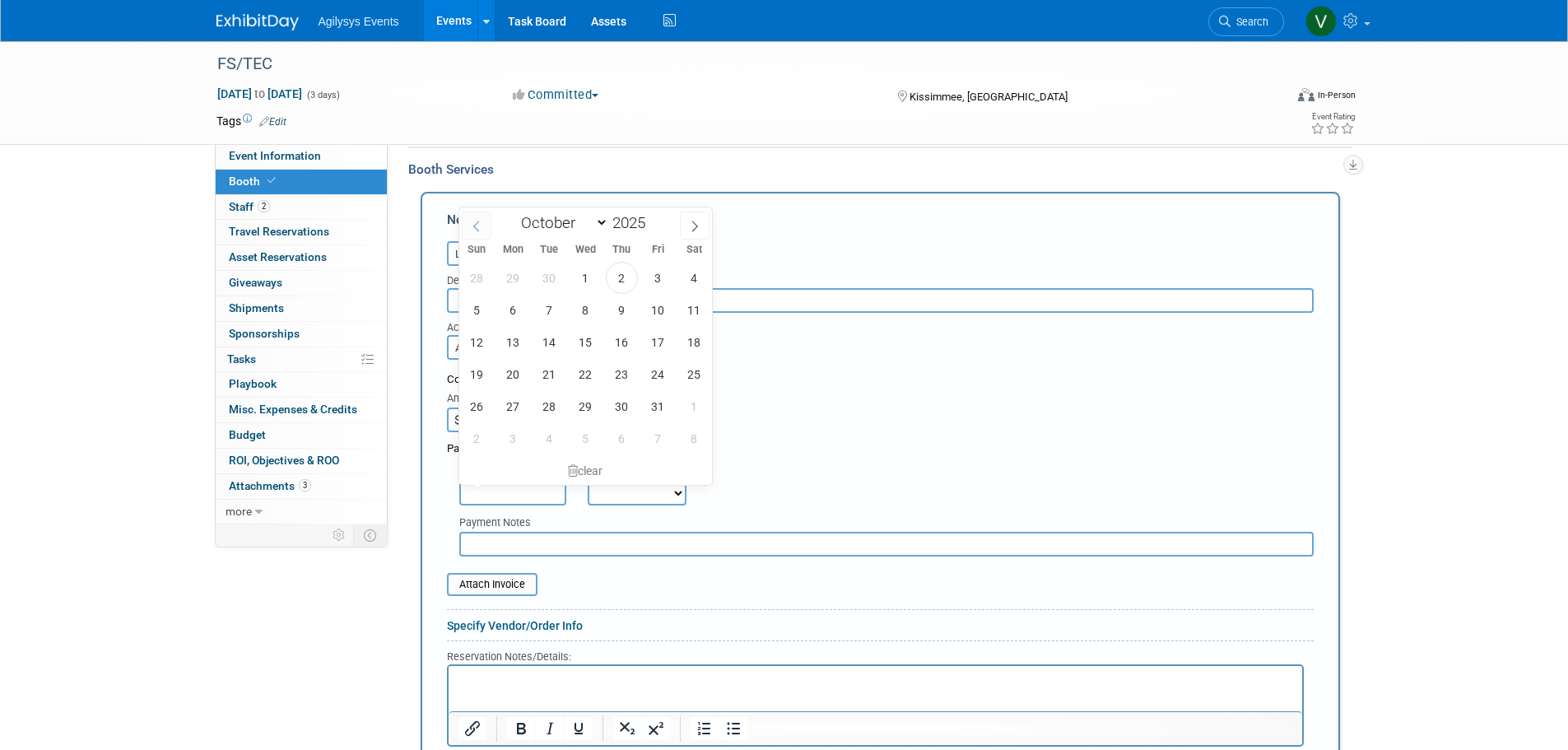
click at [469, 232] on span at bounding box center [476, 225] width 30 height 28
select select "8"
drag, startPoint x: 509, startPoint y: 343, endPoint x: 866, endPoint y: 376, distance: 358.5
click at [834, 368] on body "Agilysys Events Events Add Event Bulk Upload Events Shareable Event Boards Rece…" at bounding box center [784, 45] width 1568 height 750
drag, startPoint x: 829, startPoint y: 383, endPoint x: 797, endPoint y: 381, distance: 32.1
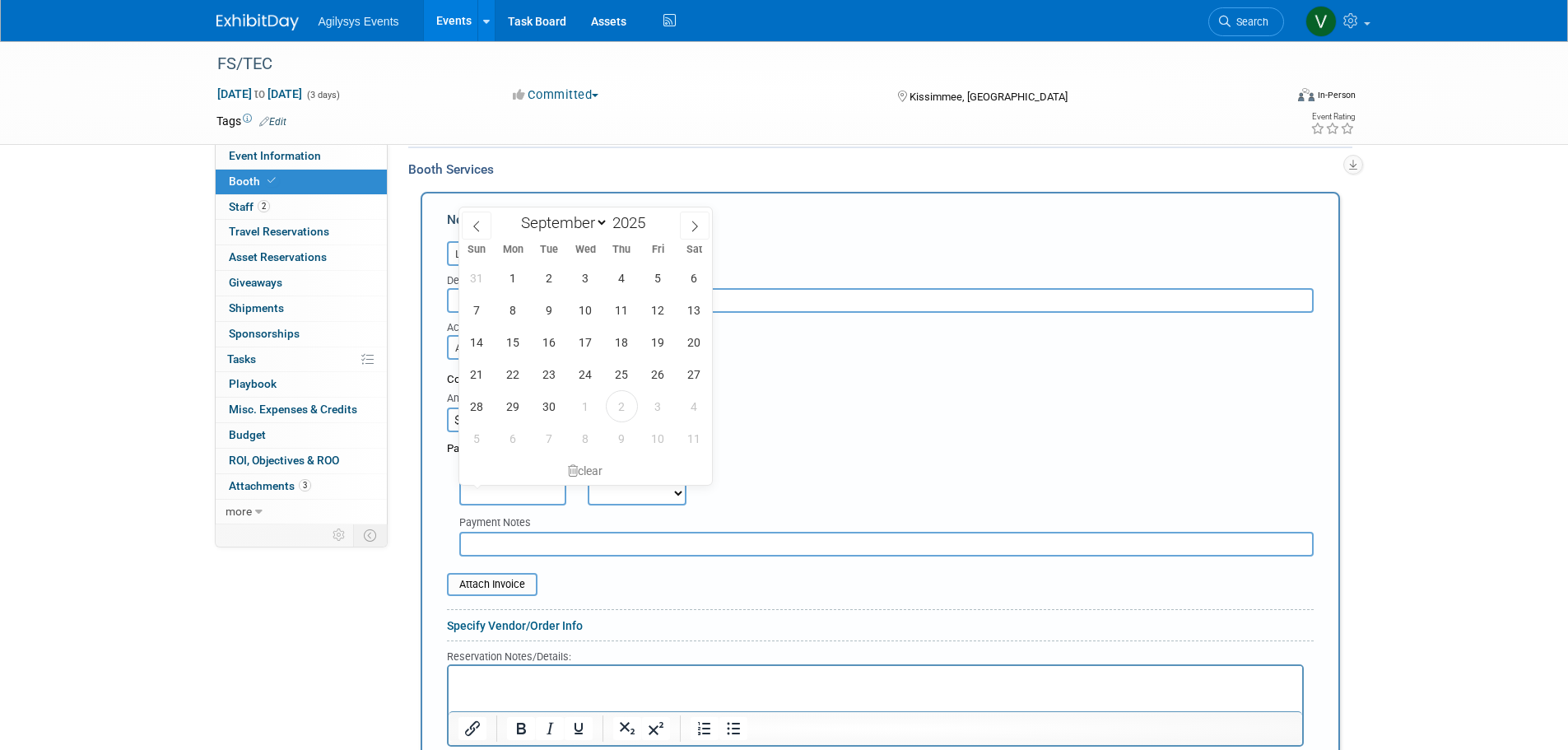
click at [828, 383] on div "Cost:" at bounding box center [879, 380] width 867 height 15
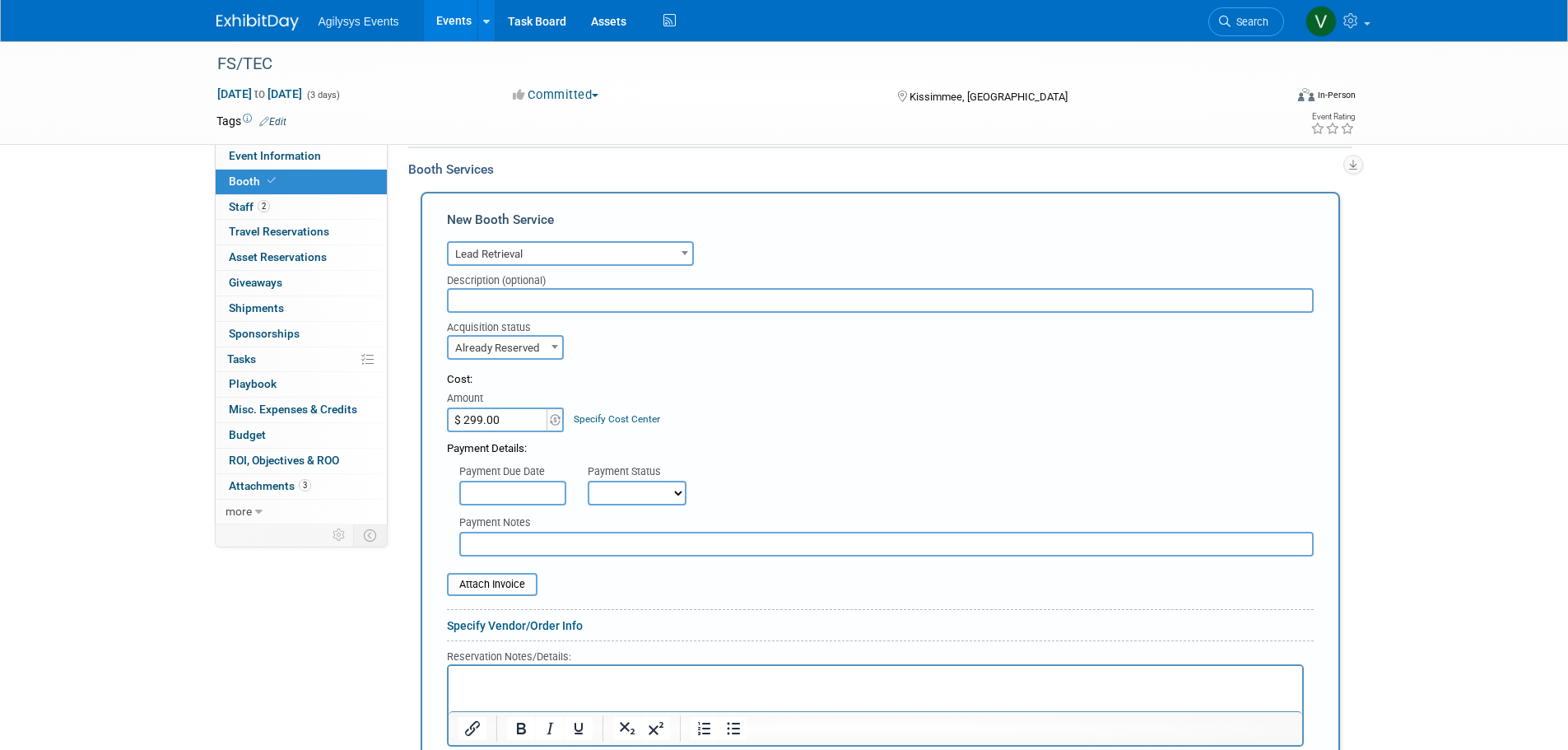
click at [578, 376] on div "Cost:" at bounding box center [879, 380] width 867 height 15
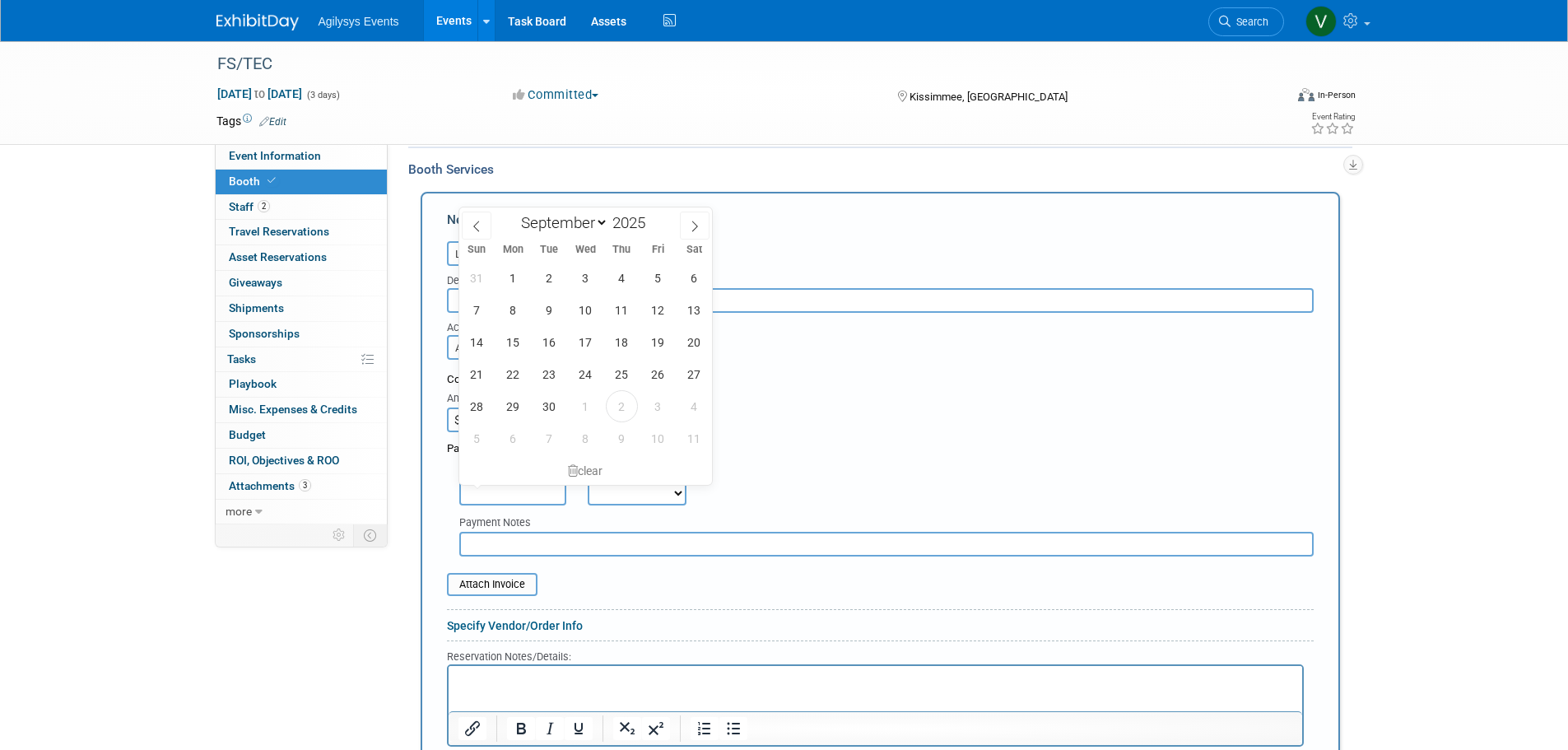
click at [518, 486] on input "text" at bounding box center [513, 493] width 107 height 25
click at [511, 340] on span "15" at bounding box center [513, 341] width 32 height 32
type input "Sep 15, 2025"
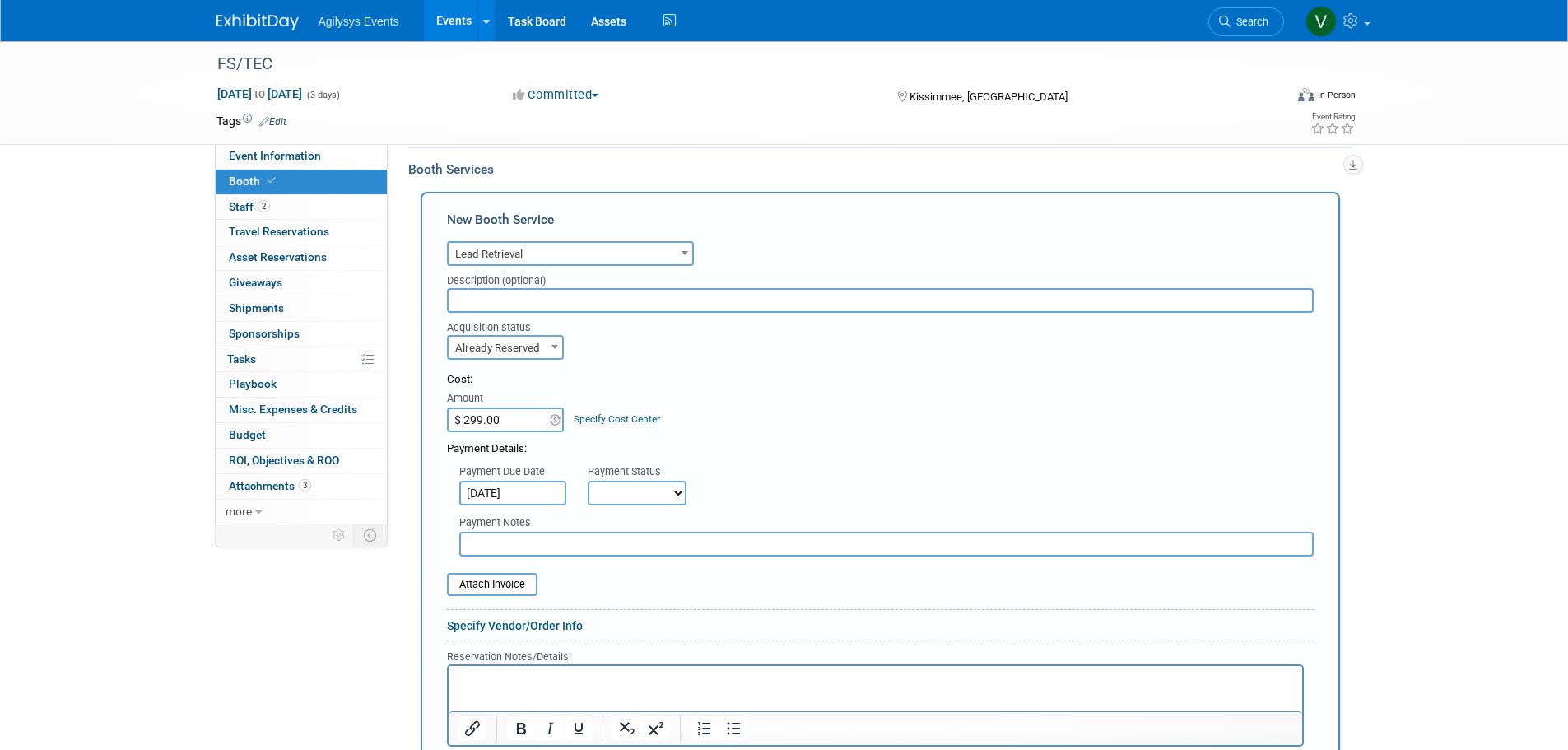
click at [655, 492] on select "Not Paid Yet Partially Paid Paid in Full" at bounding box center [637, 493] width 99 height 25
select select "1"
click at [588, 481] on select "Not Paid Yet Partially Paid Paid in Full" at bounding box center [637, 493] width 99 height 25
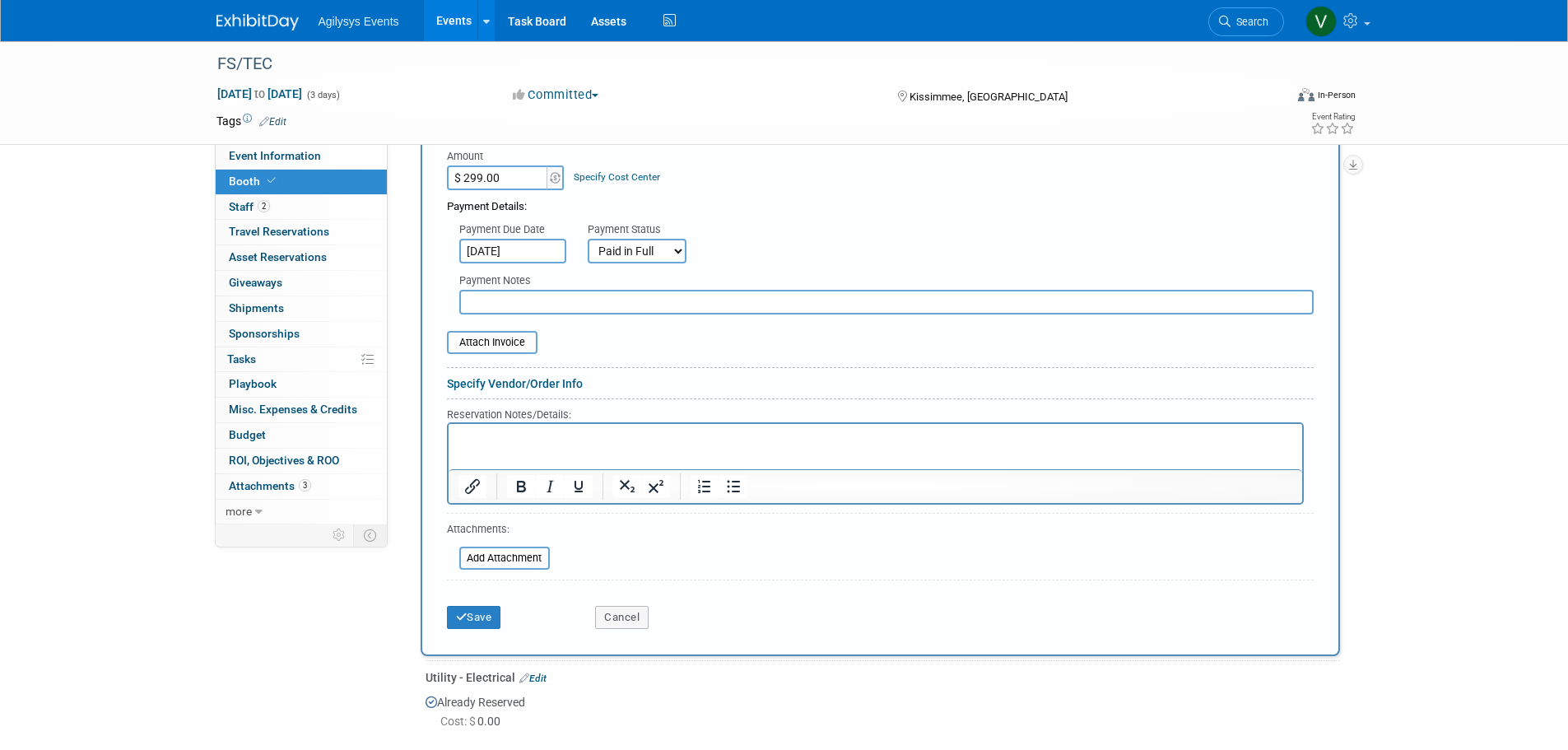
scroll to position [577, 0]
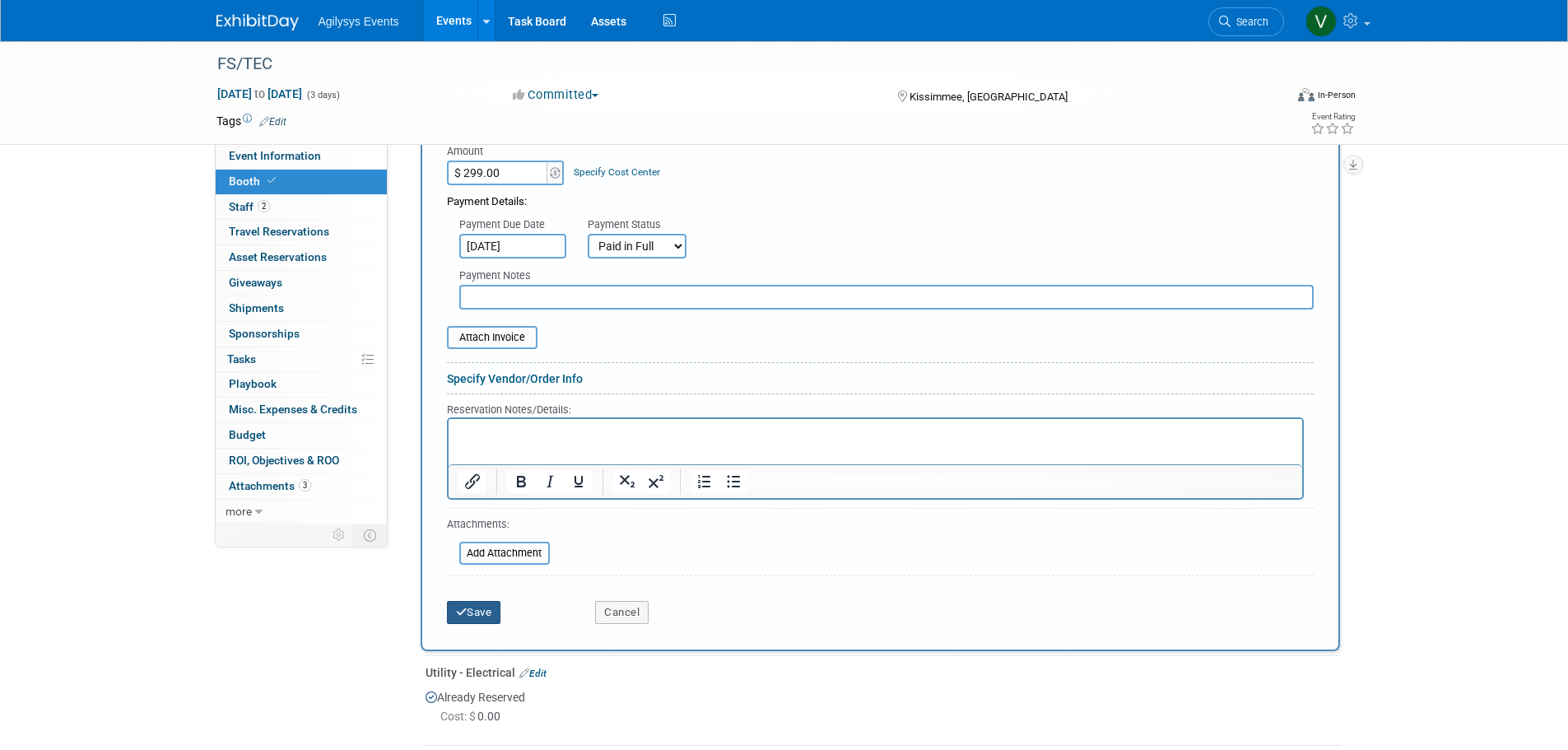
click at [492, 615] on button "Save" at bounding box center [474, 612] width 54 height 23
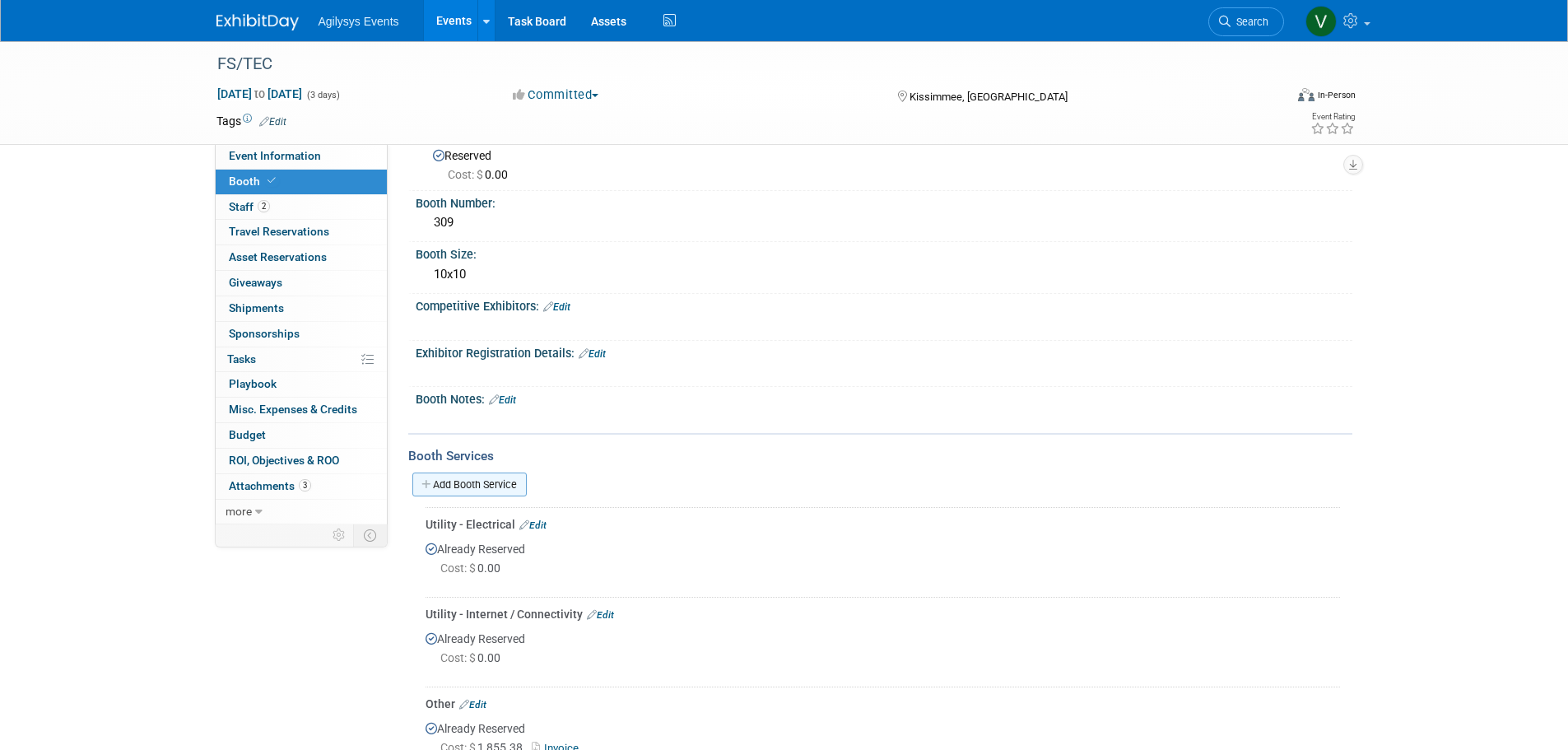
scroll to position [0, 0]
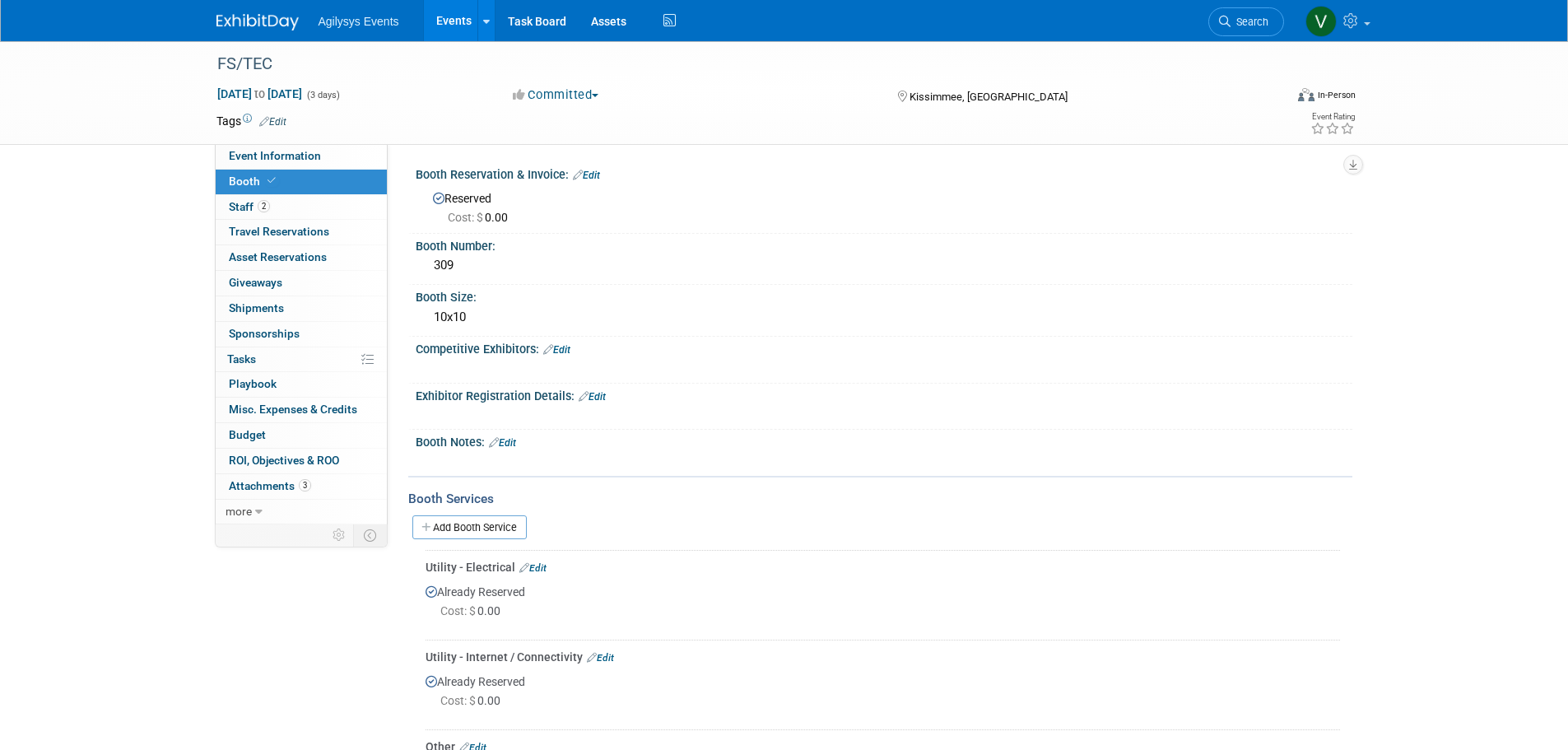
click at [279, 25] on img at bounding box center [258, 22] width 83 height 16
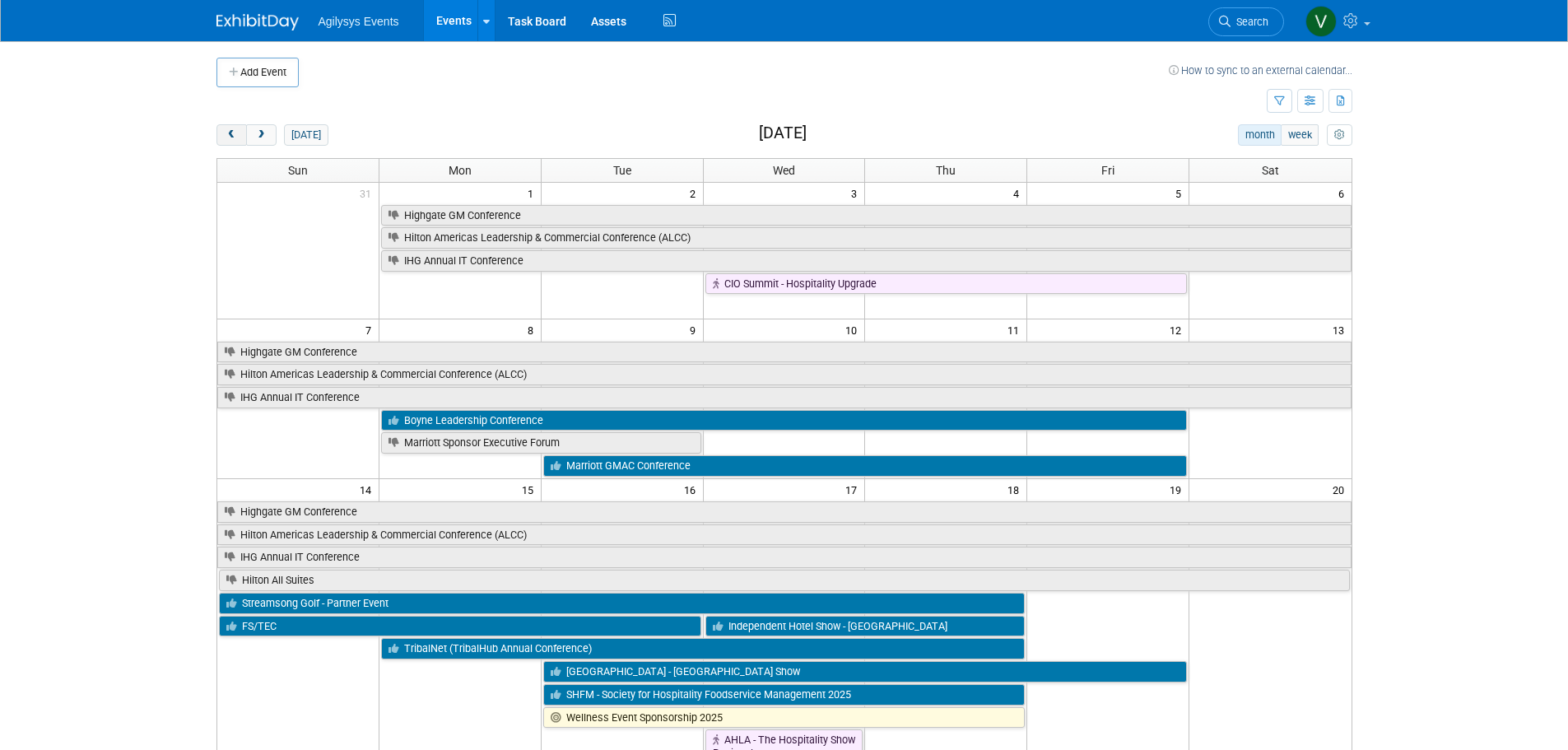
drag, startPoint x: 211, startPoint y: 128, endPoint x: 225, endPoint y: 128, distance: 14.0
click at [214, 128] on div "Add Event How to sync to an external calendar... New Event Duplicate Event Warn…" at bounding box center [784, 654] width 1161 height 1227
click at [225, 128] on button "prev" at bounding box center [232, 135] width 31 height 22
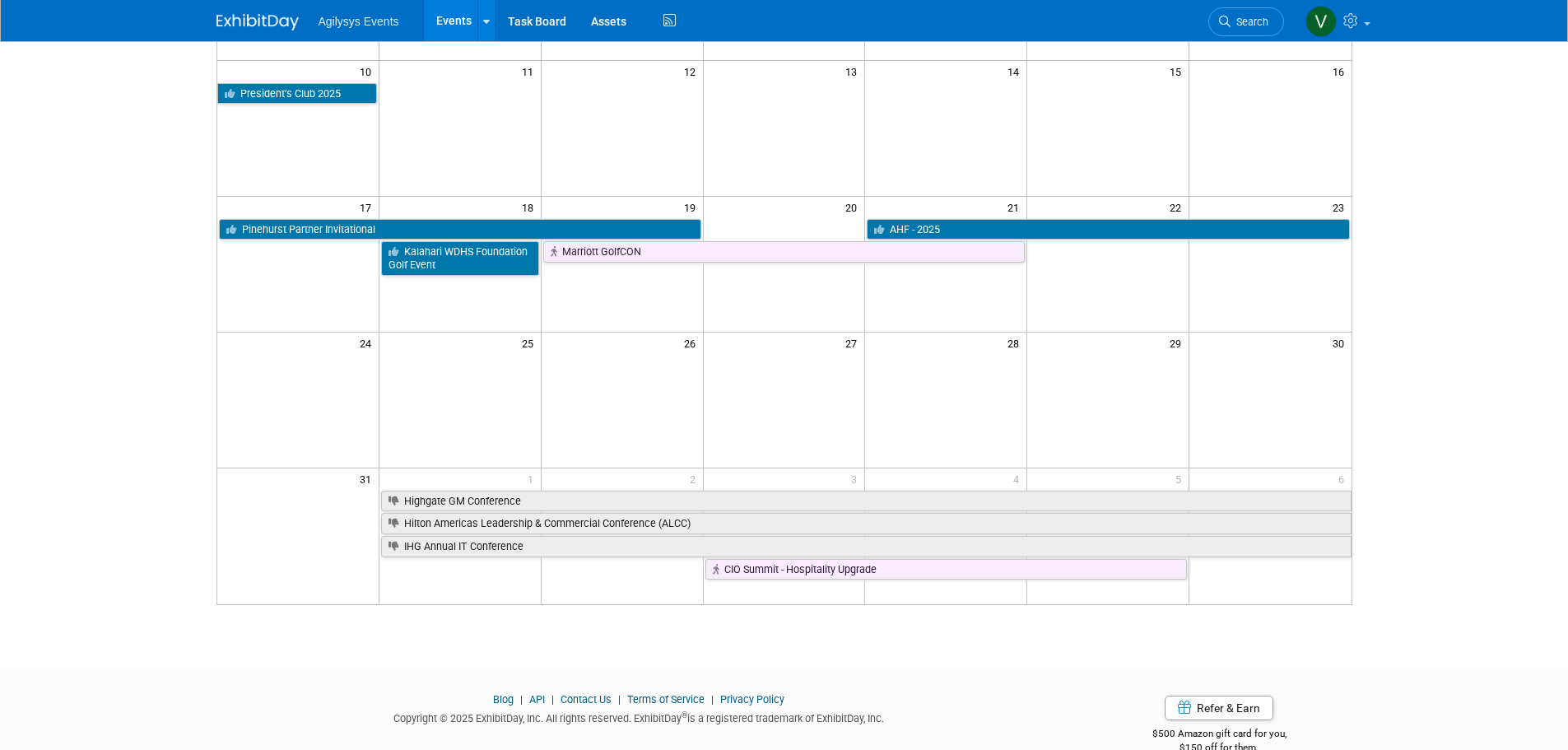
scroll to position [411, 0]
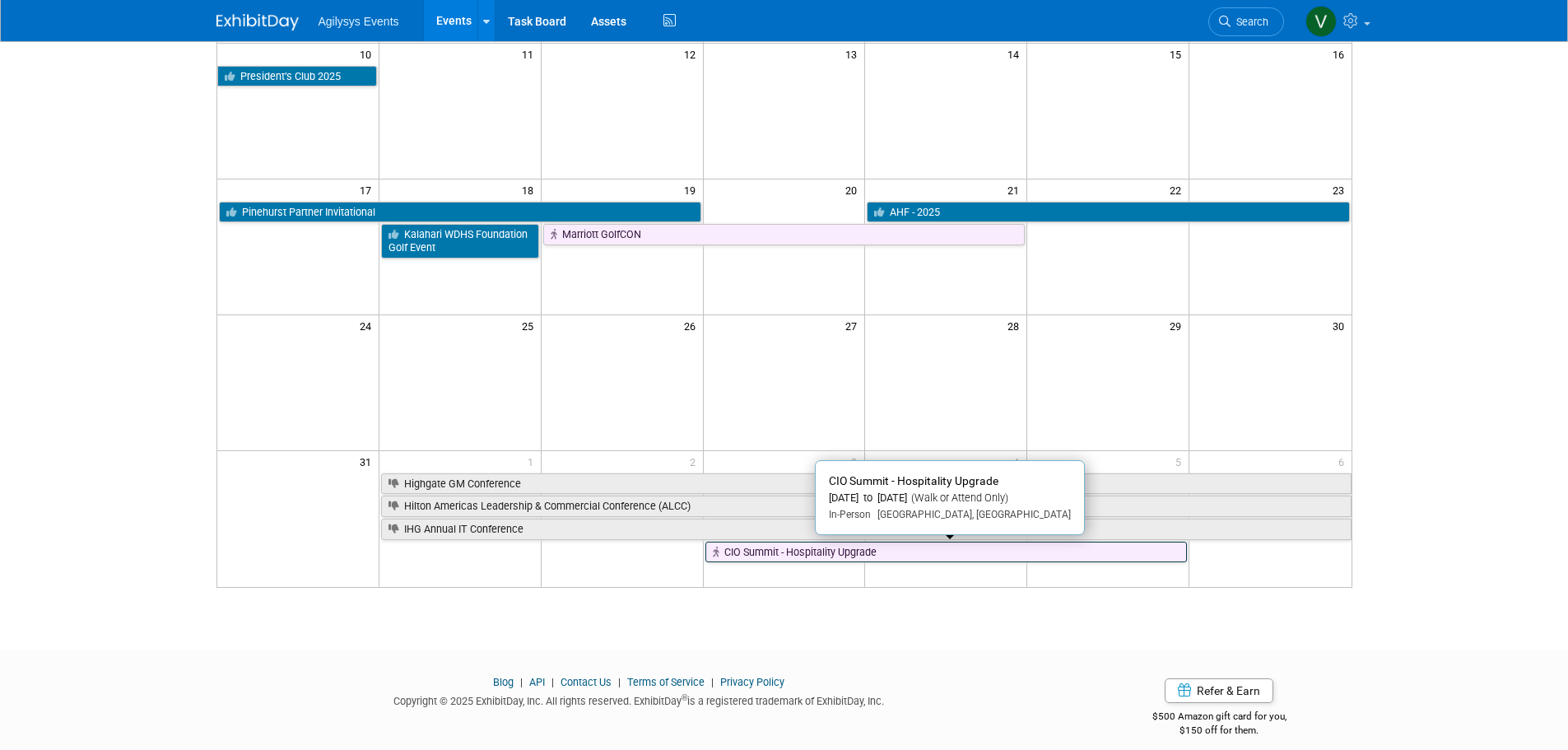
click at [768, 548] on link "CIO Summit - Hospitality Upgrade" at bounding box center [946, 553] width 482 height 22
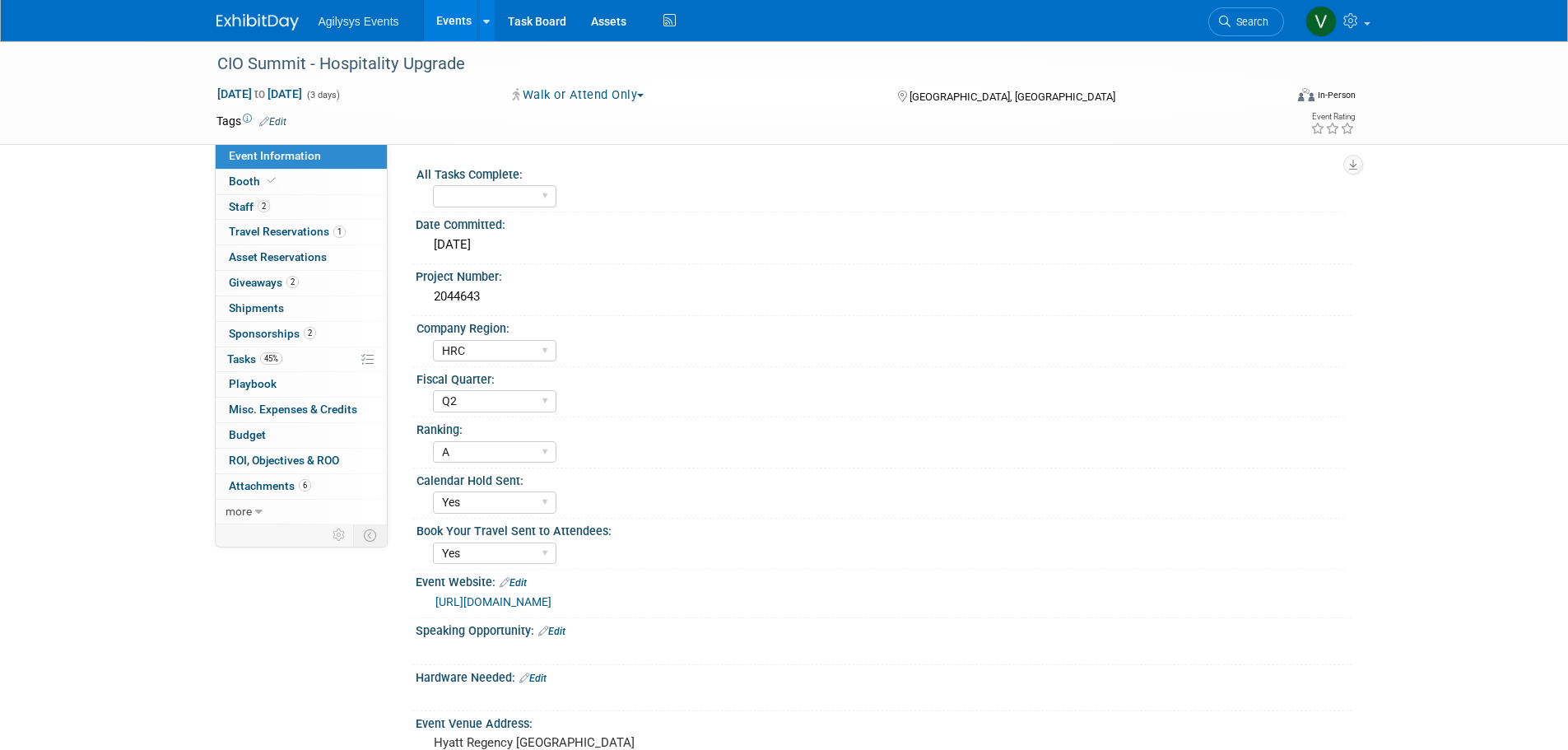
select select "HRC"
select select "Q2"
select select "A"
select select "Yes"
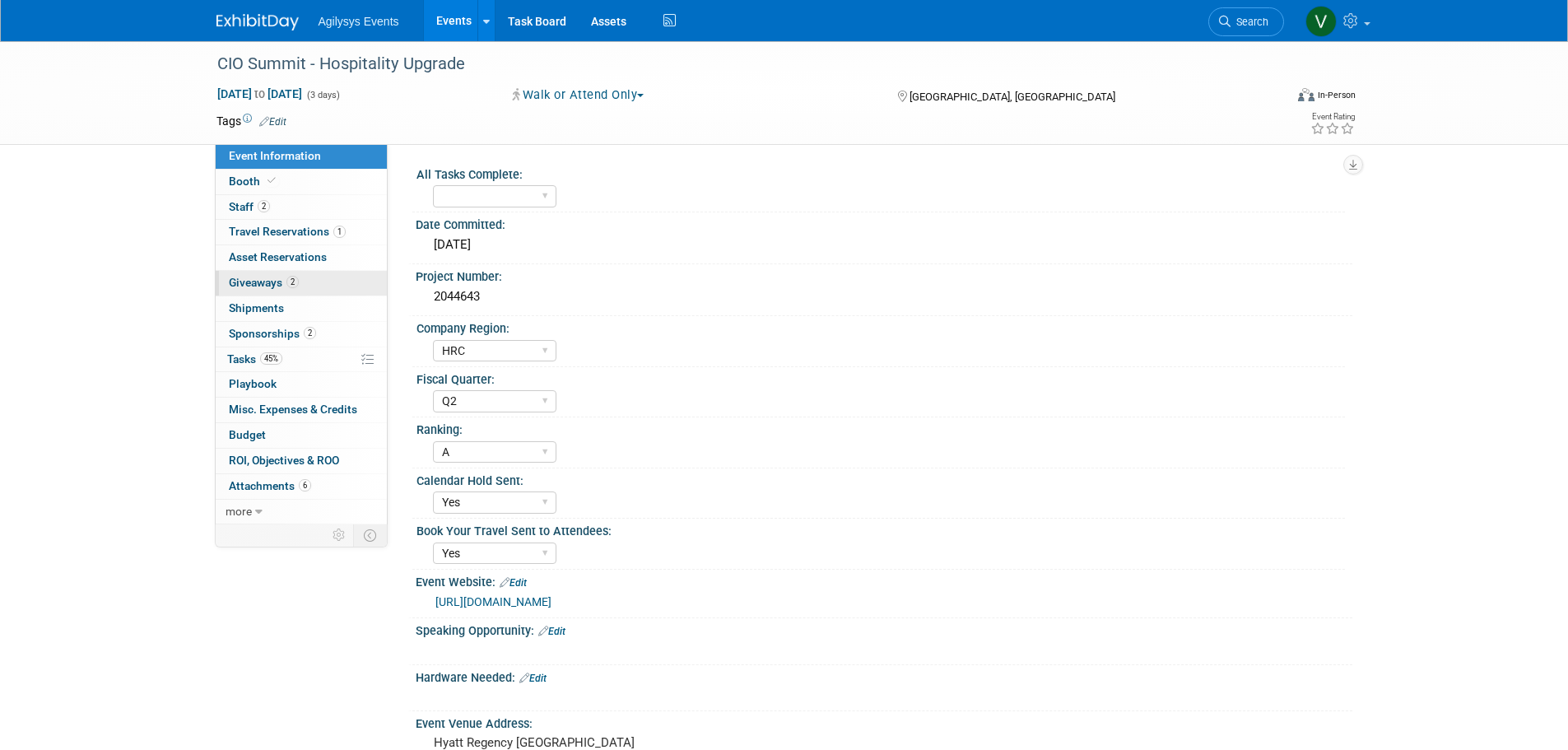
click at [257, 282] on span "Giveaways 2" at bounding box center [263, 282] width 70 height 14
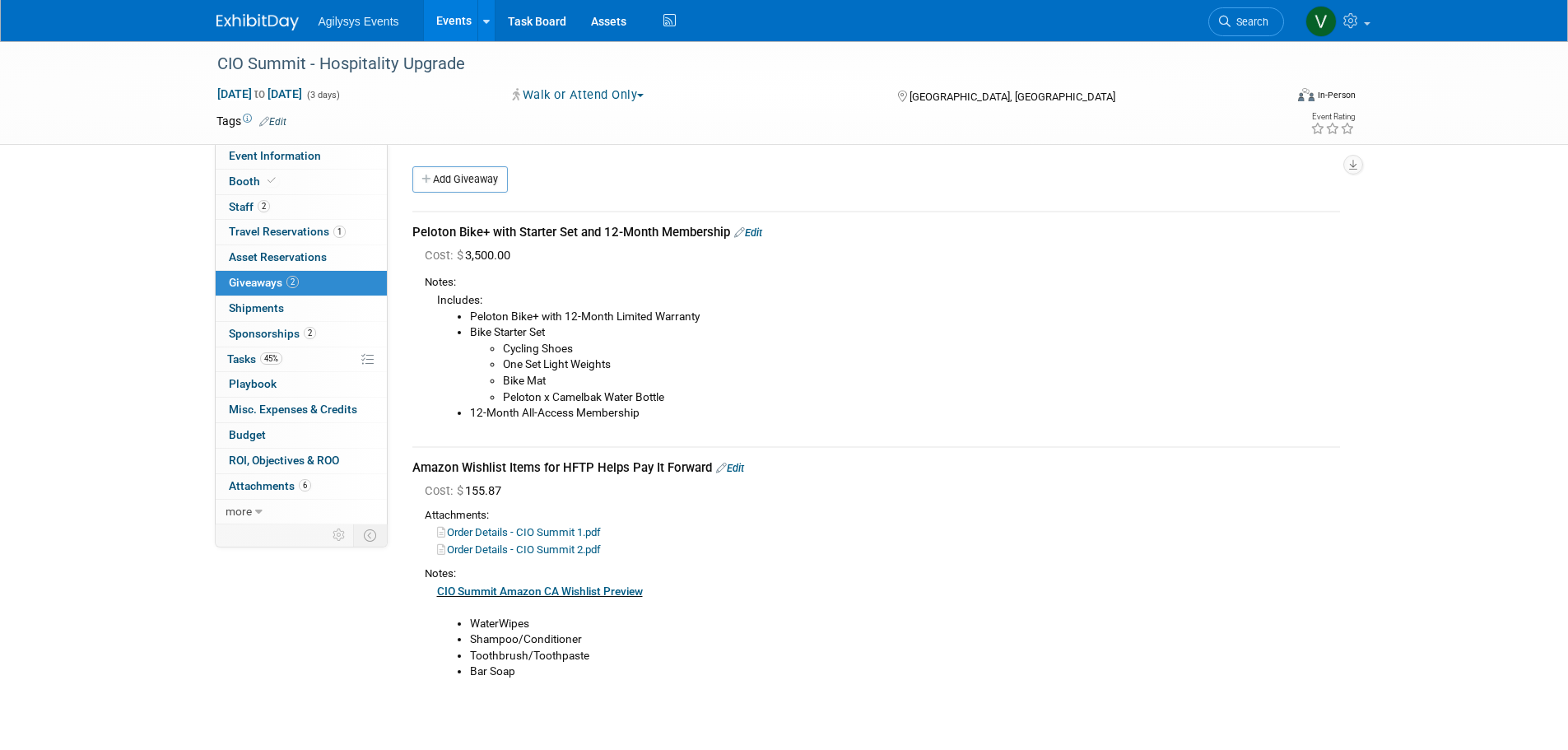
click at [760, 232] on link "Edit" at bounding box center [748, 232] width 28 height 13
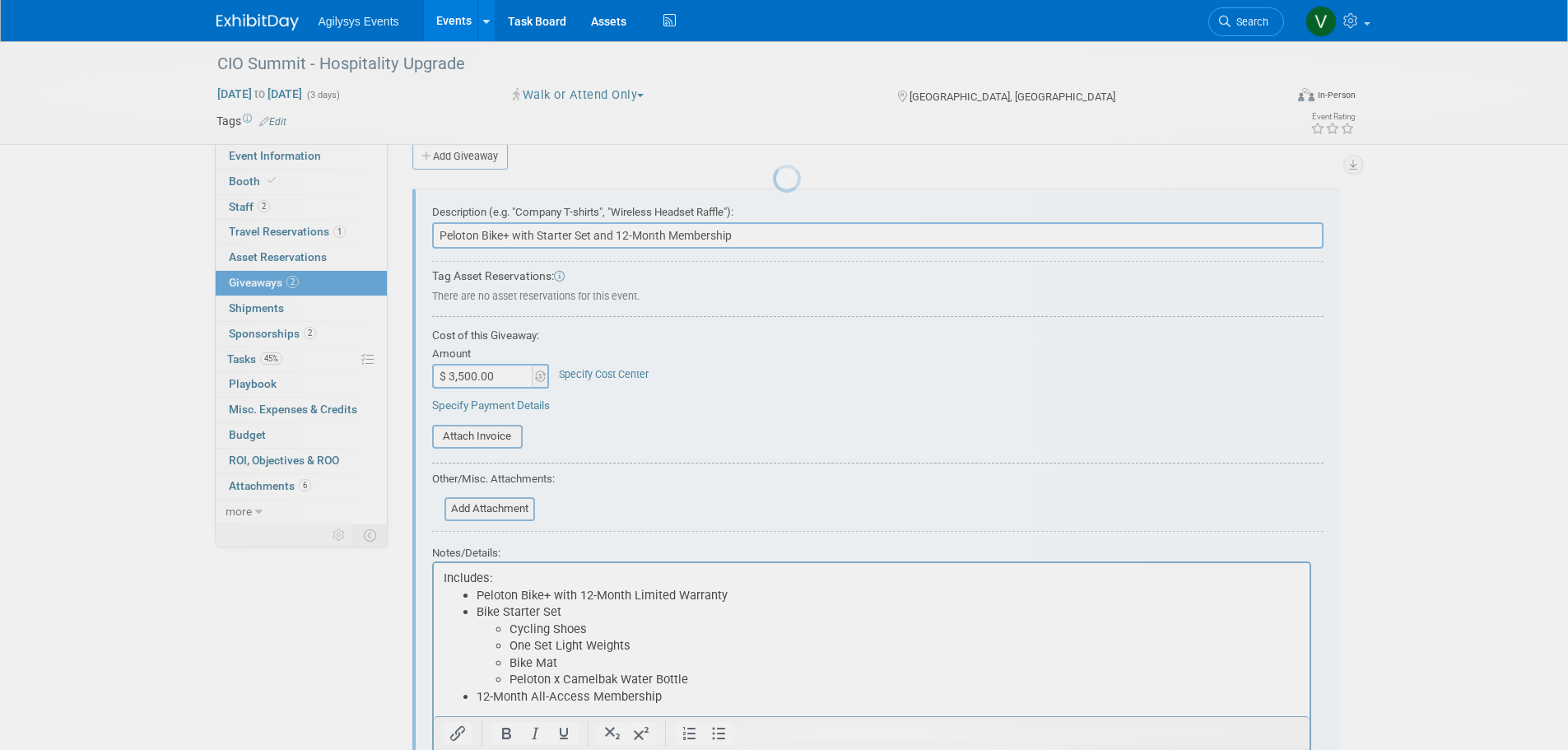
scroll to position [25, 0]
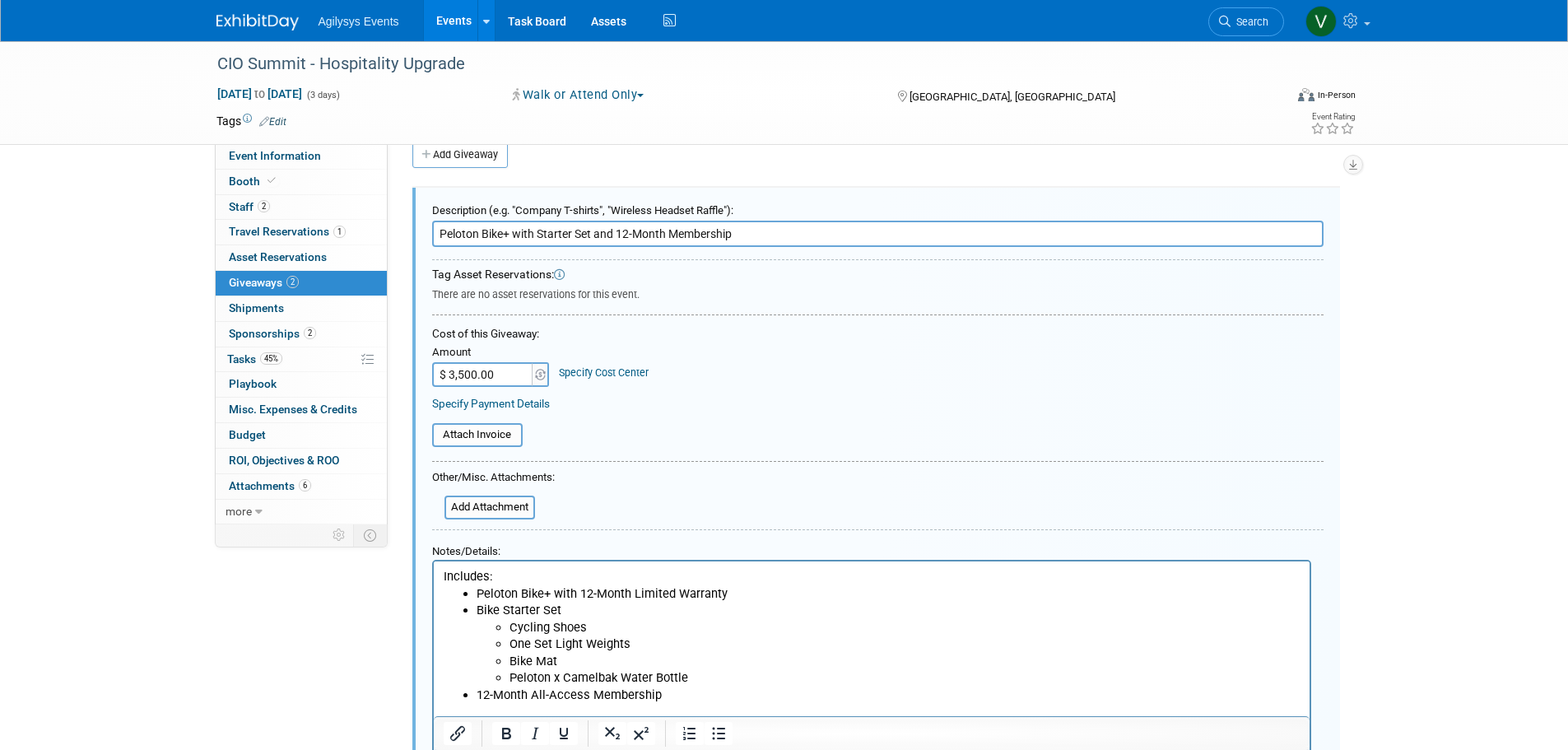
click at [502, 376] on input "$ 3,500.00" at bounding box center [483, 374] width 103 height 25
type input "$ 3,348.23"
click at [493, 437] on input "file" at bounding box center [423, 435] width 196 height 21
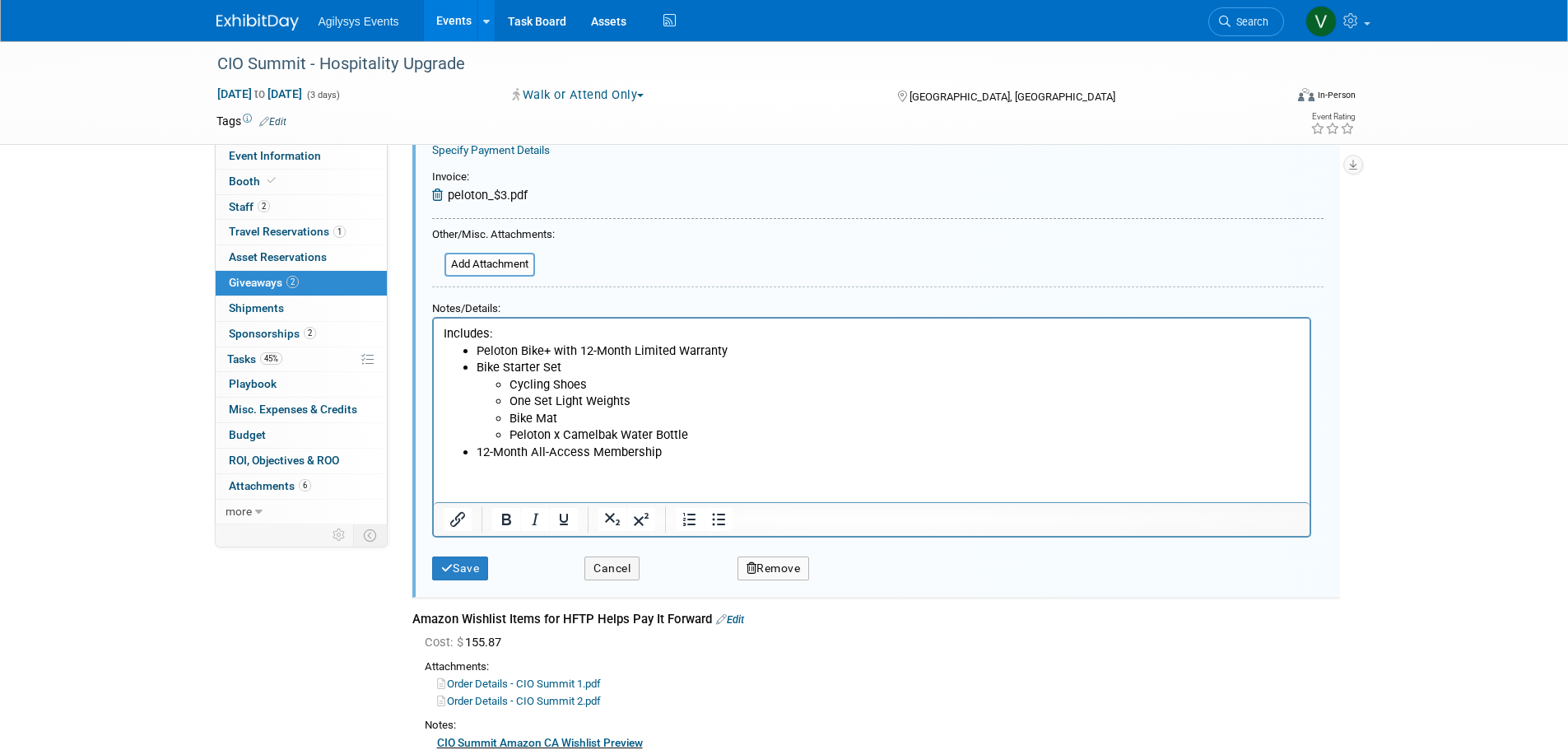
scroll to position [354, 0]
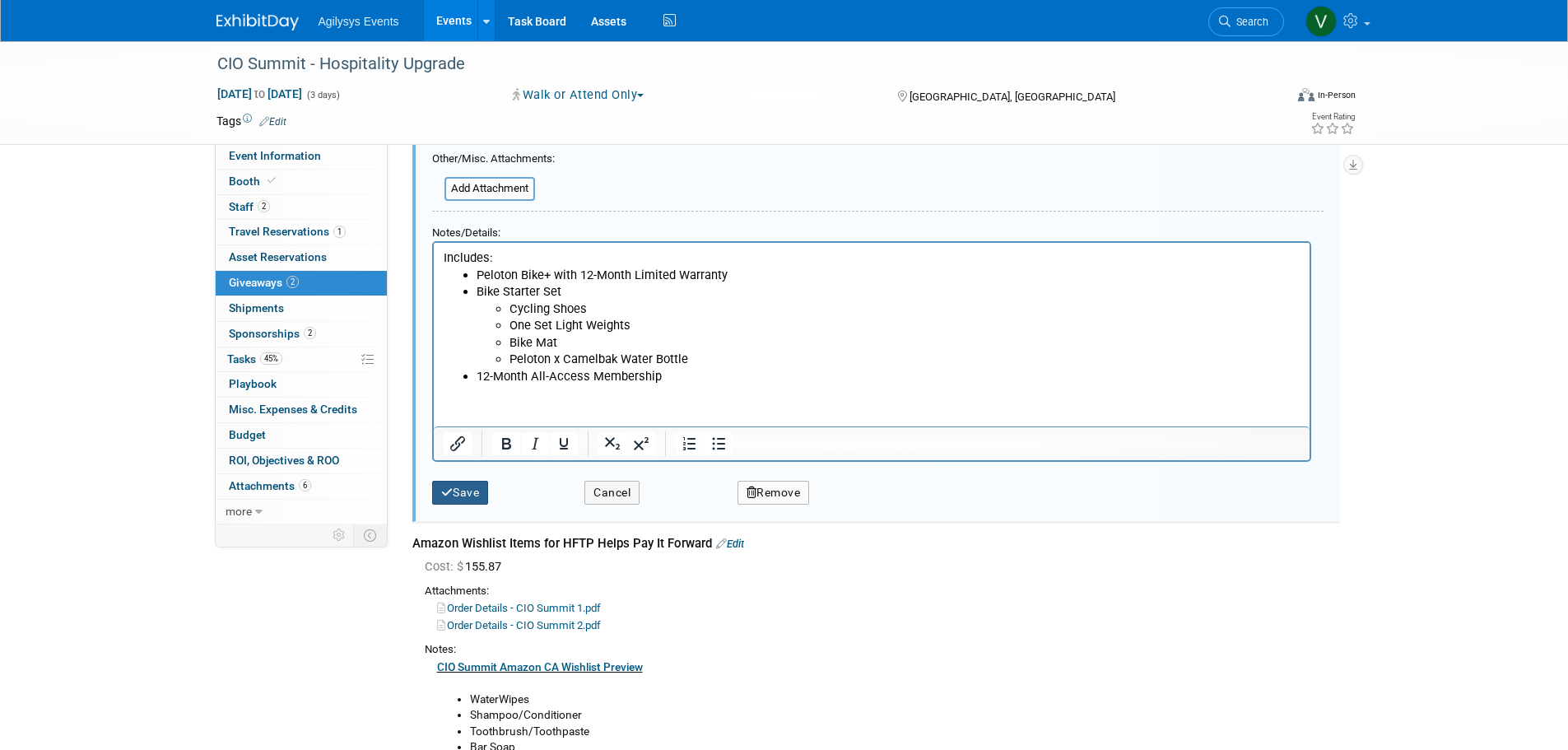
click at [478, 491] on button "Save" at bounding box center [460, 493] width 57 height 24
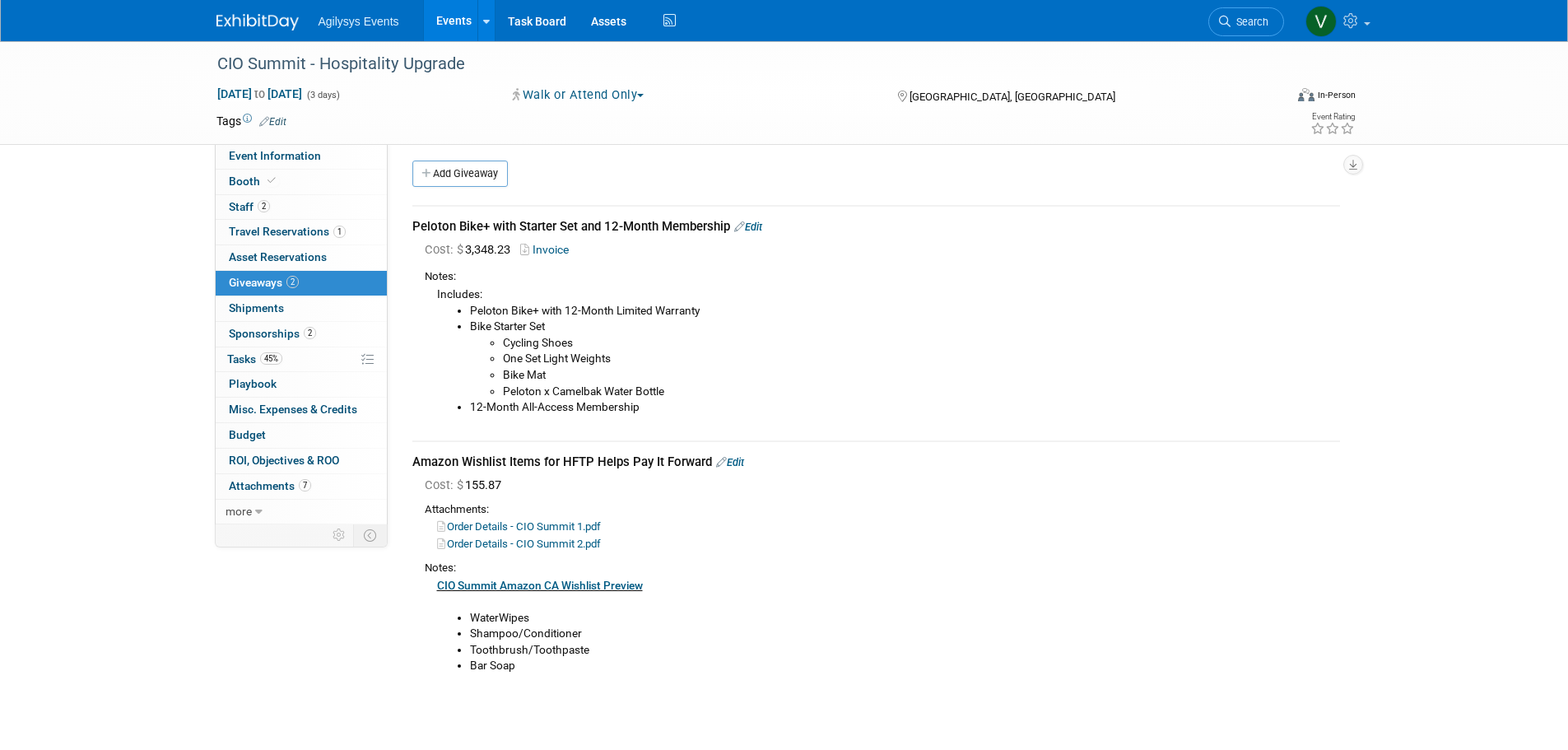
scroll to position [0, 0]
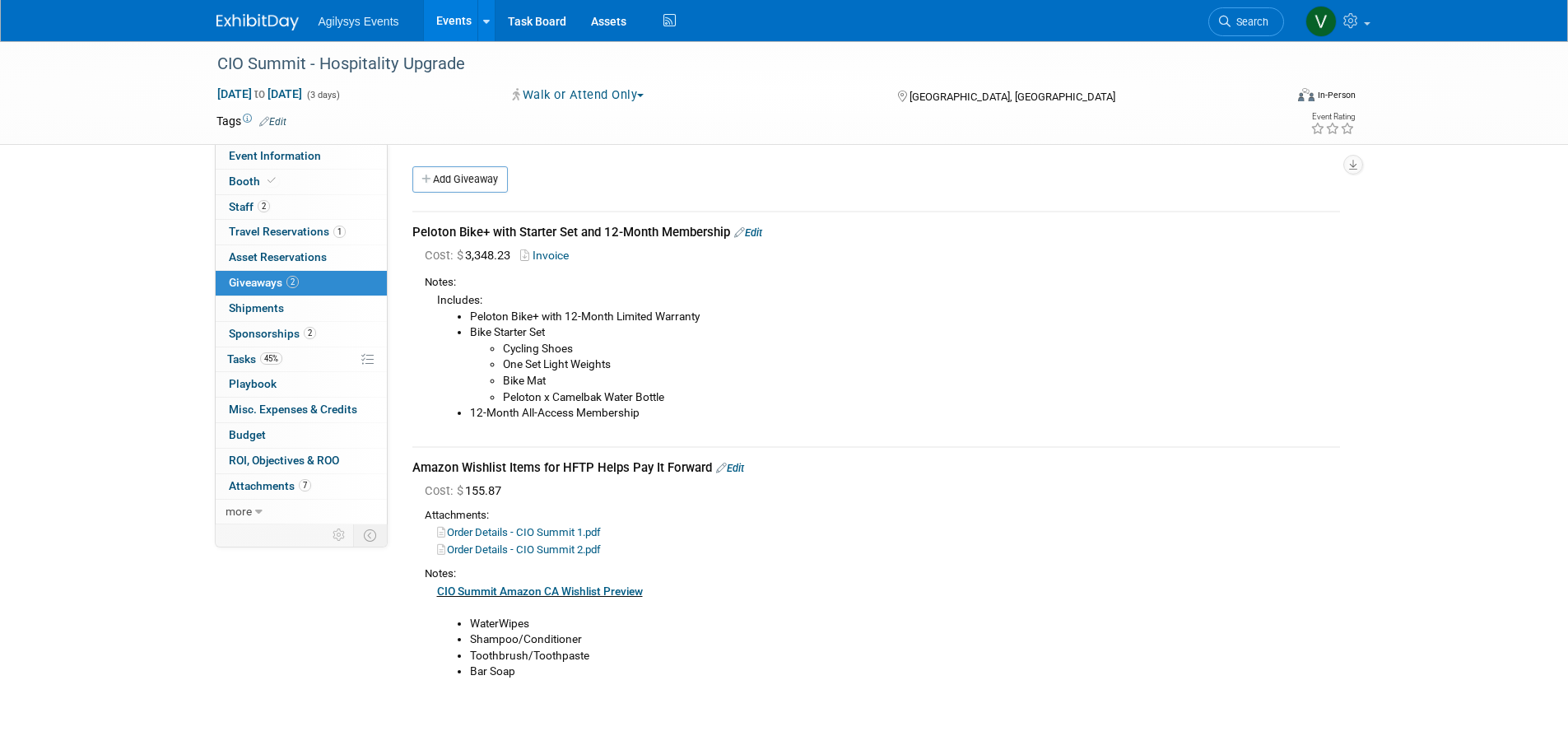
click at [242, 15] on img at bounding box center [258, 22] width 83 height 16
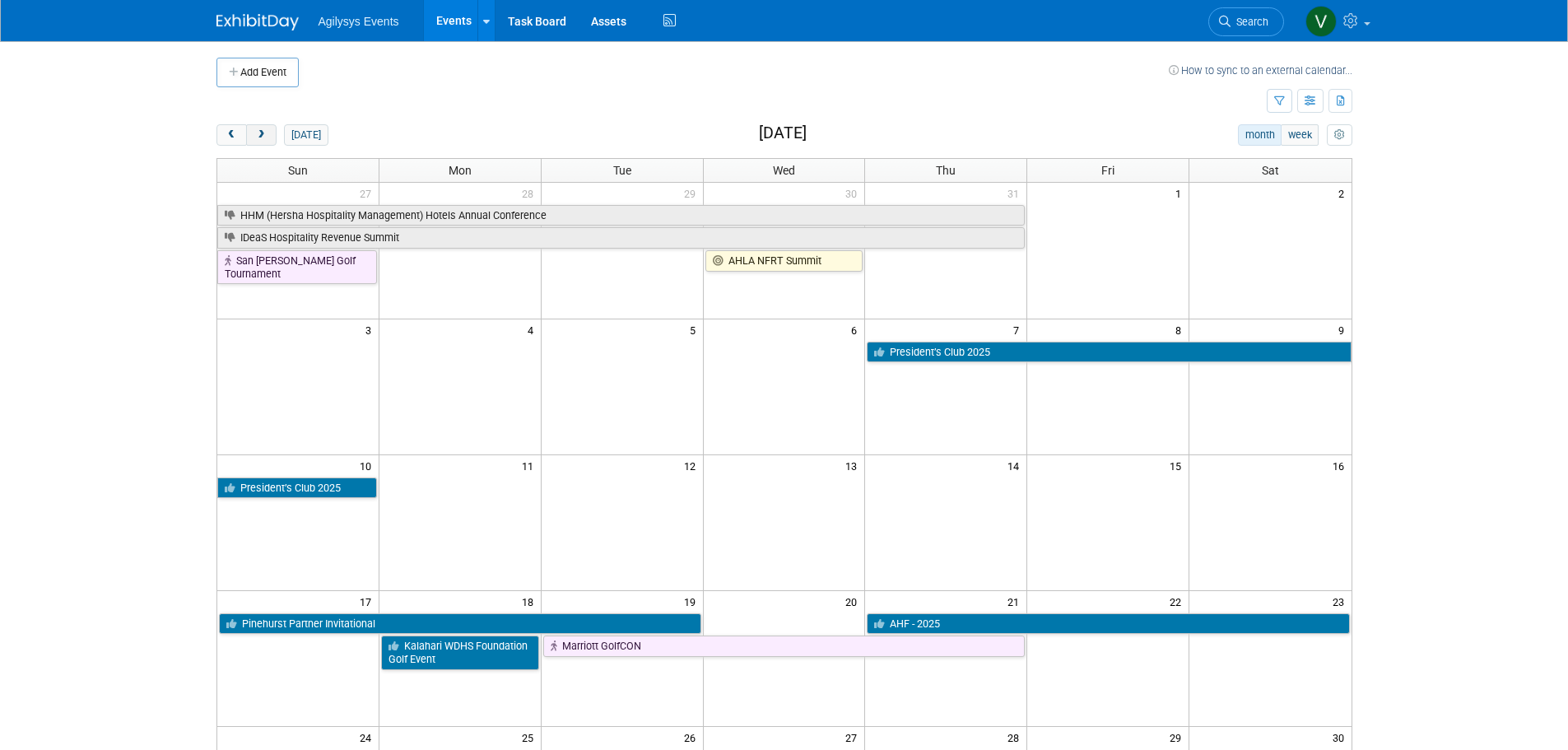
click at [257, 143] on button "next" at bounding box center [261, 135] width 31 height 22
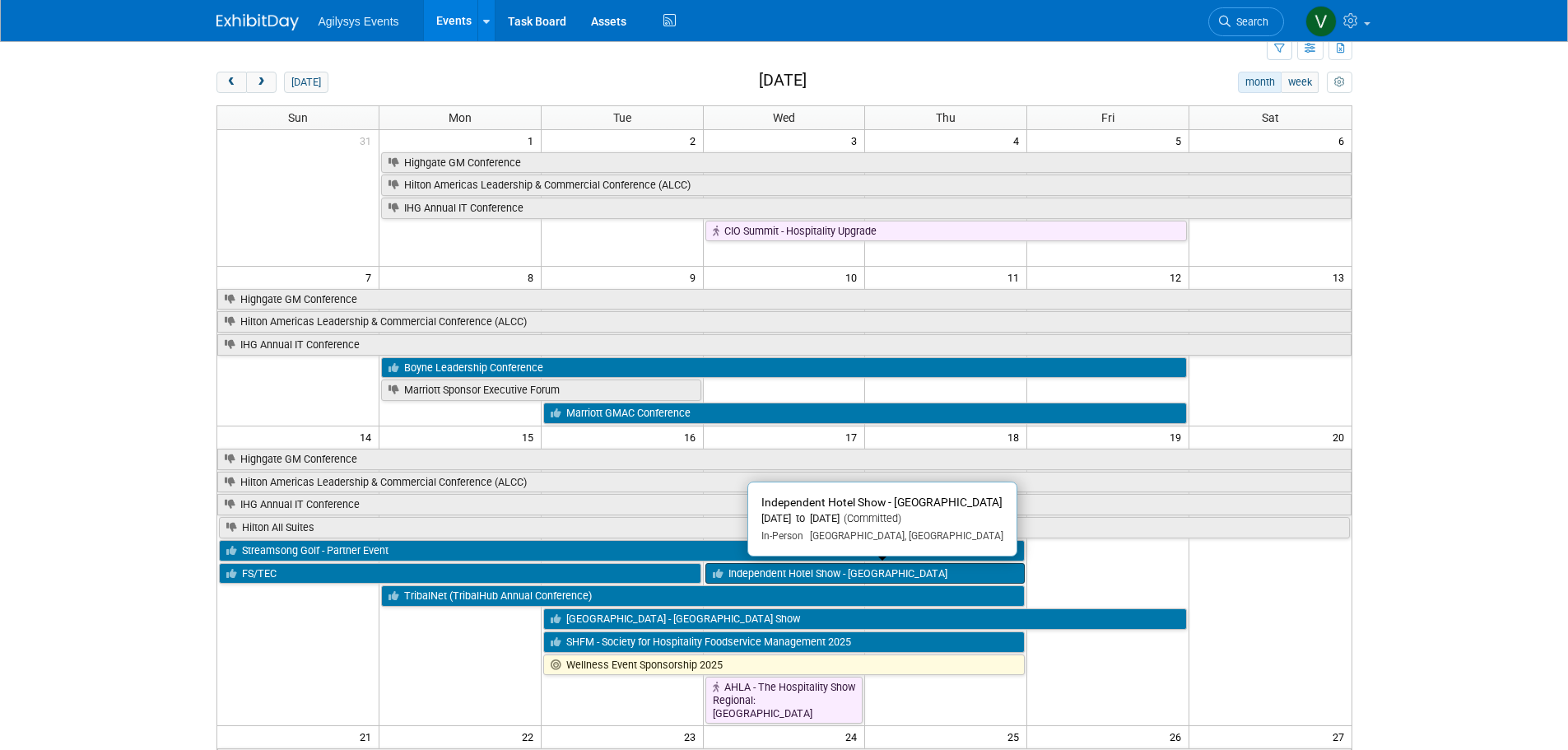
scroll to position [83, 0]
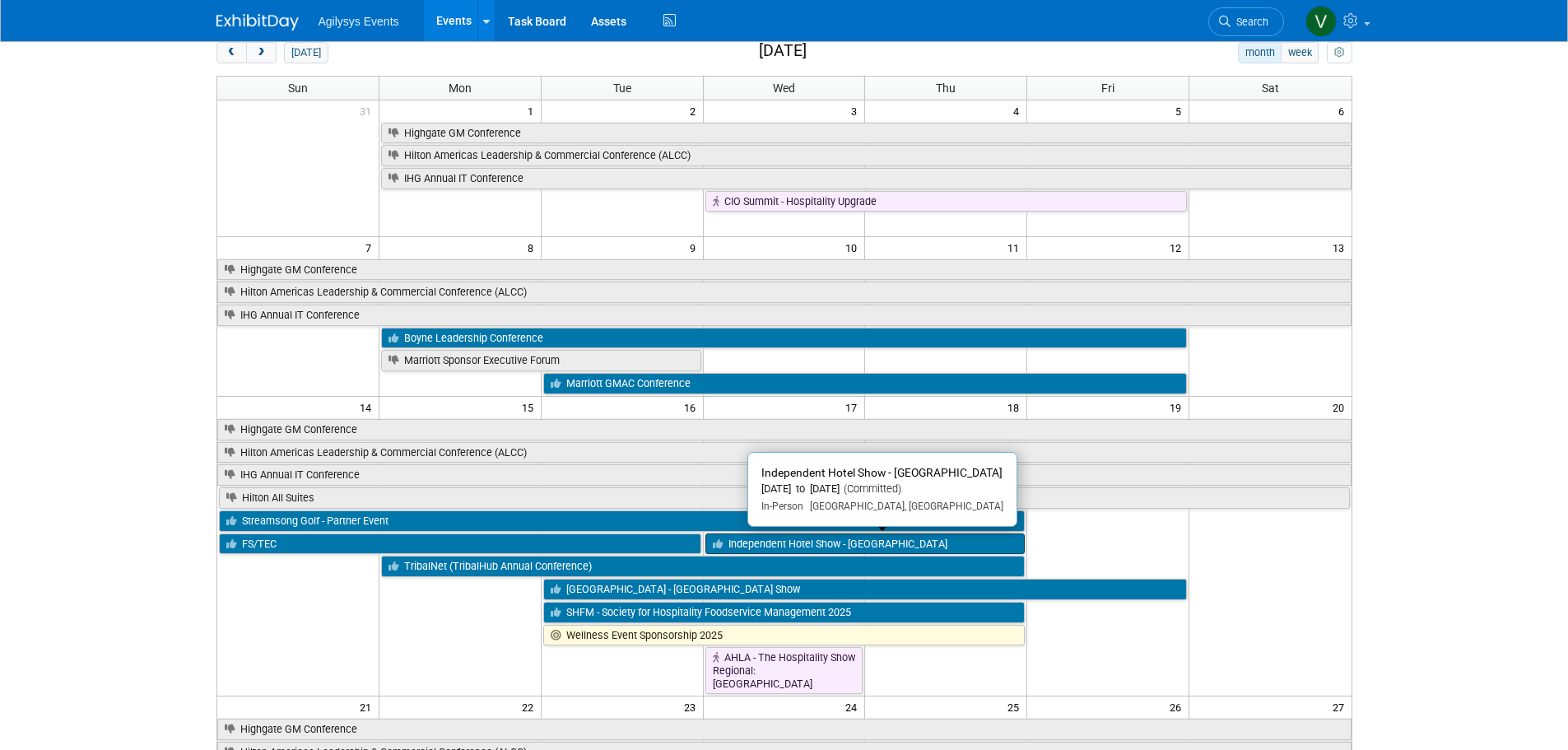
click at [826, 548] on link "Independent Hotel Show - [GEOGRAPHIC_DATA]" at bounding box center [865, 545] width 320 height 22
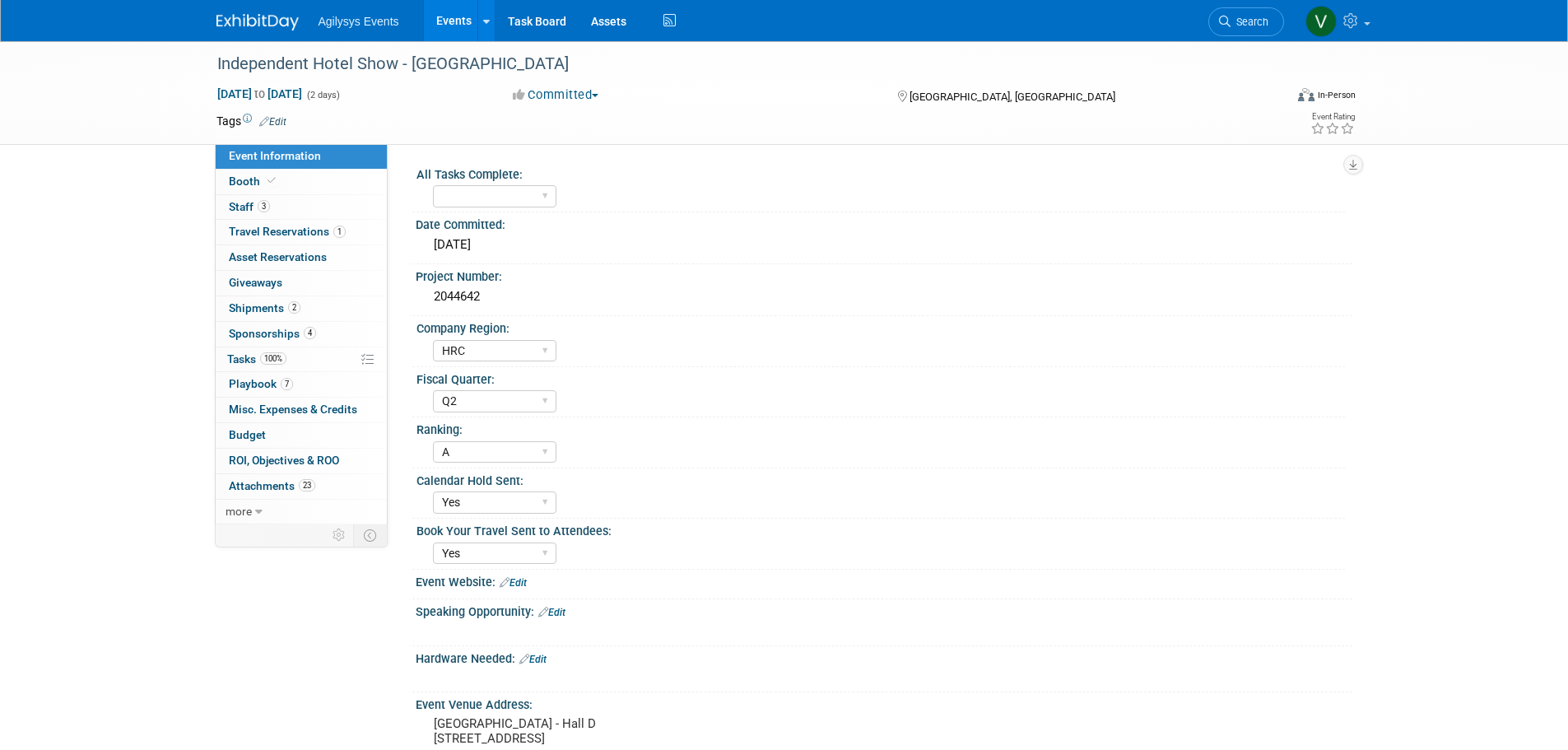
select select "HRC"
select select "Q2"
select select "A"
select select "Yes"
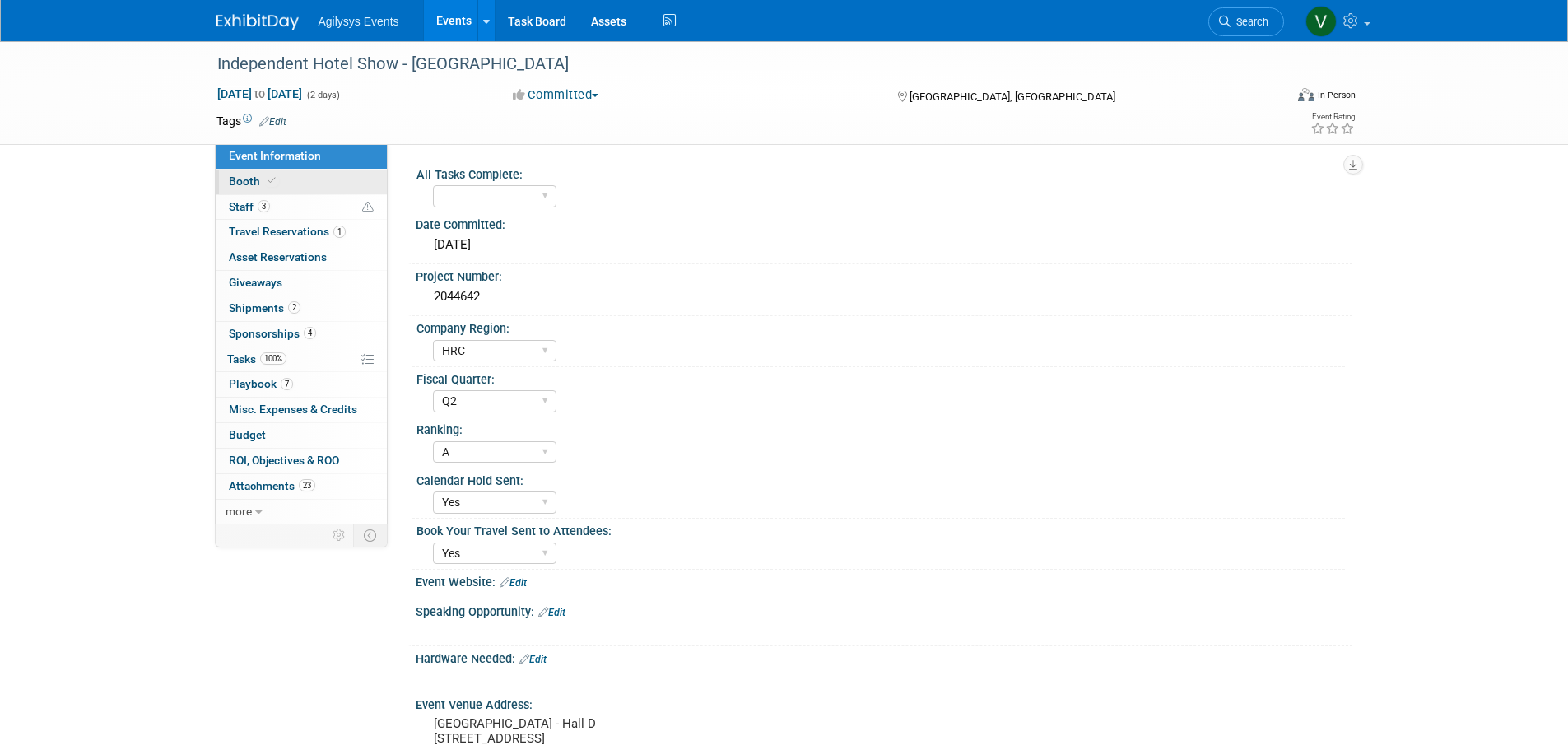
click at [284, 184] on link "Booth" at bounding box center [301, 182] width 172 height 25
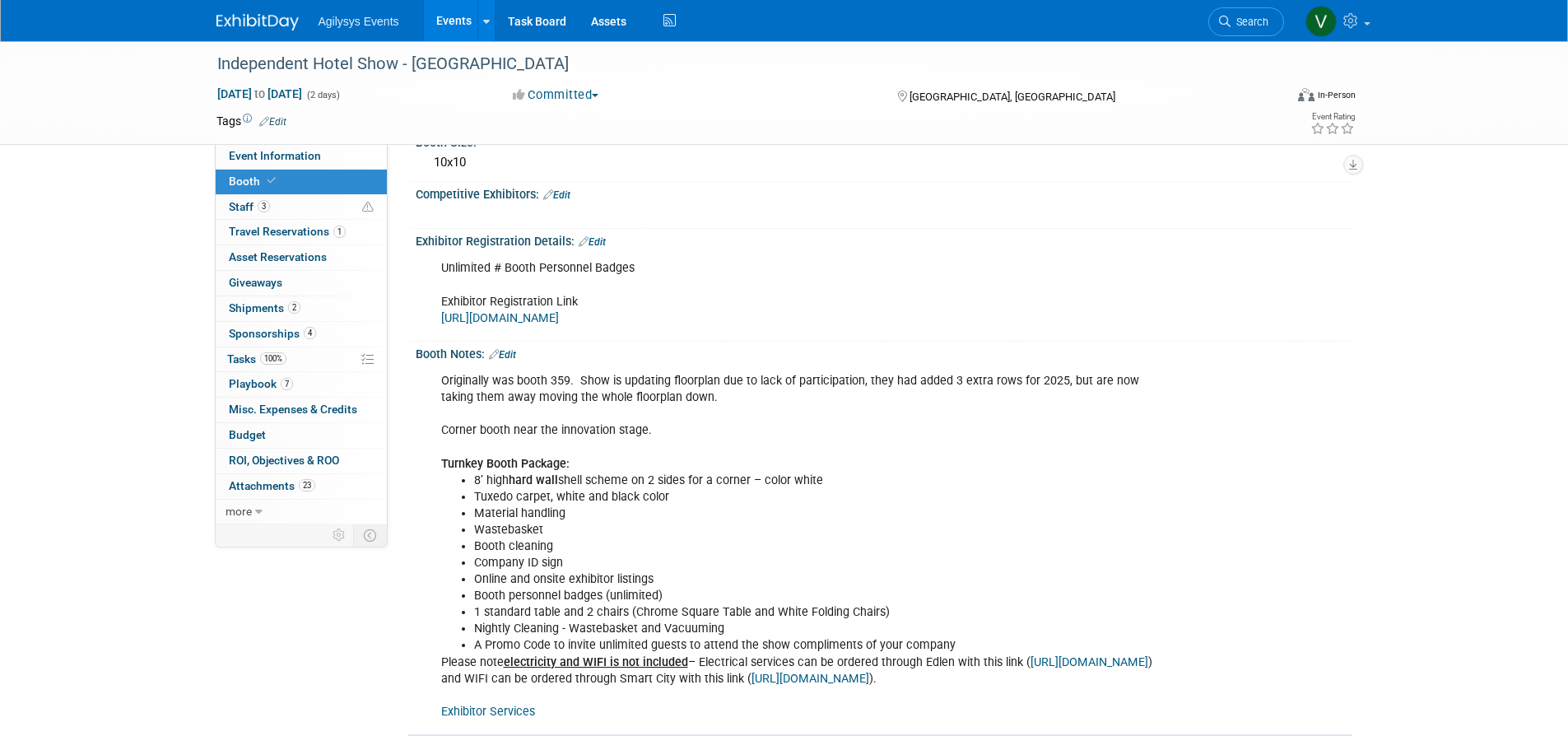
scroll to position [411, 0]
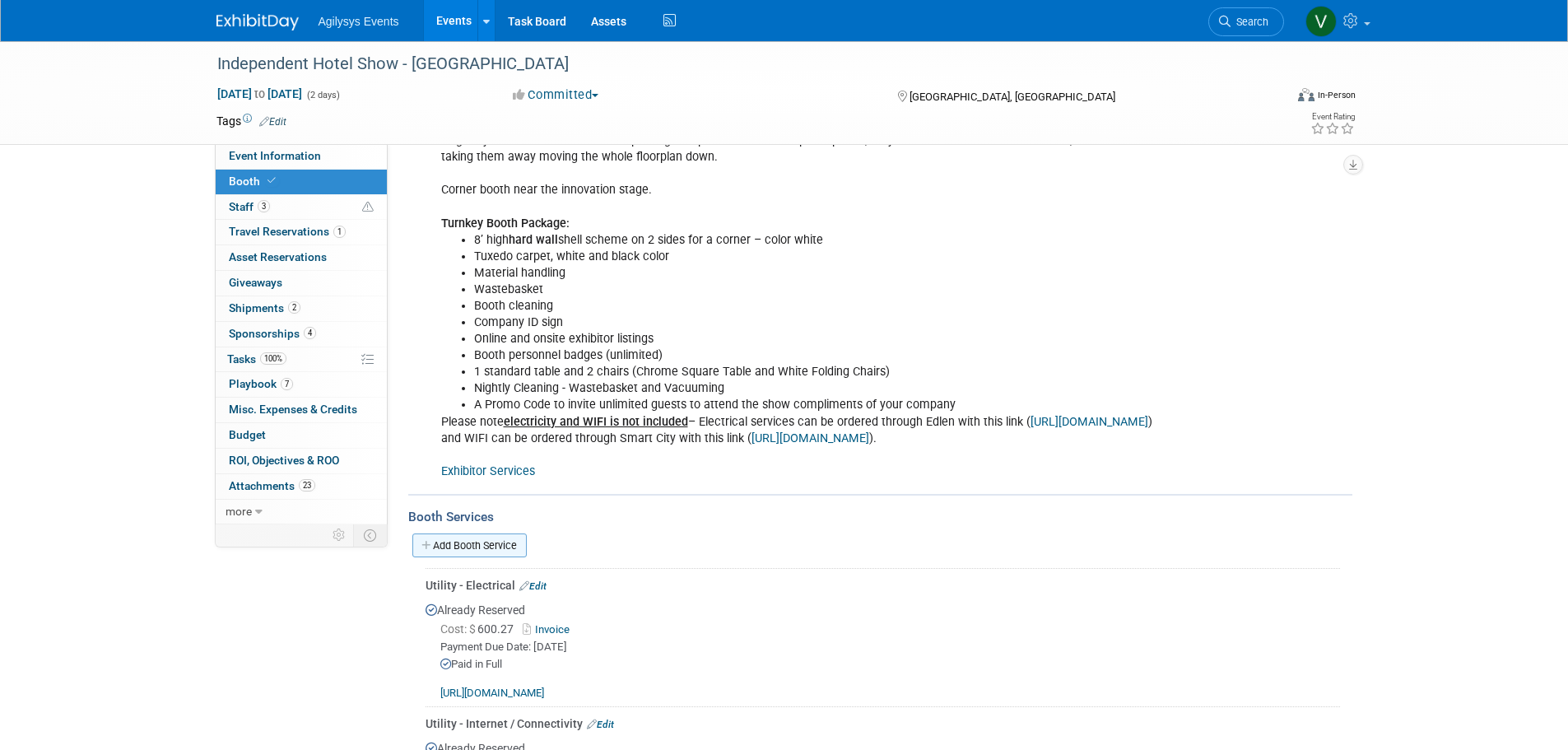
click at [486, 542] on link "Add Booth Service" at bounding box center [469, 546] width 114 height 24
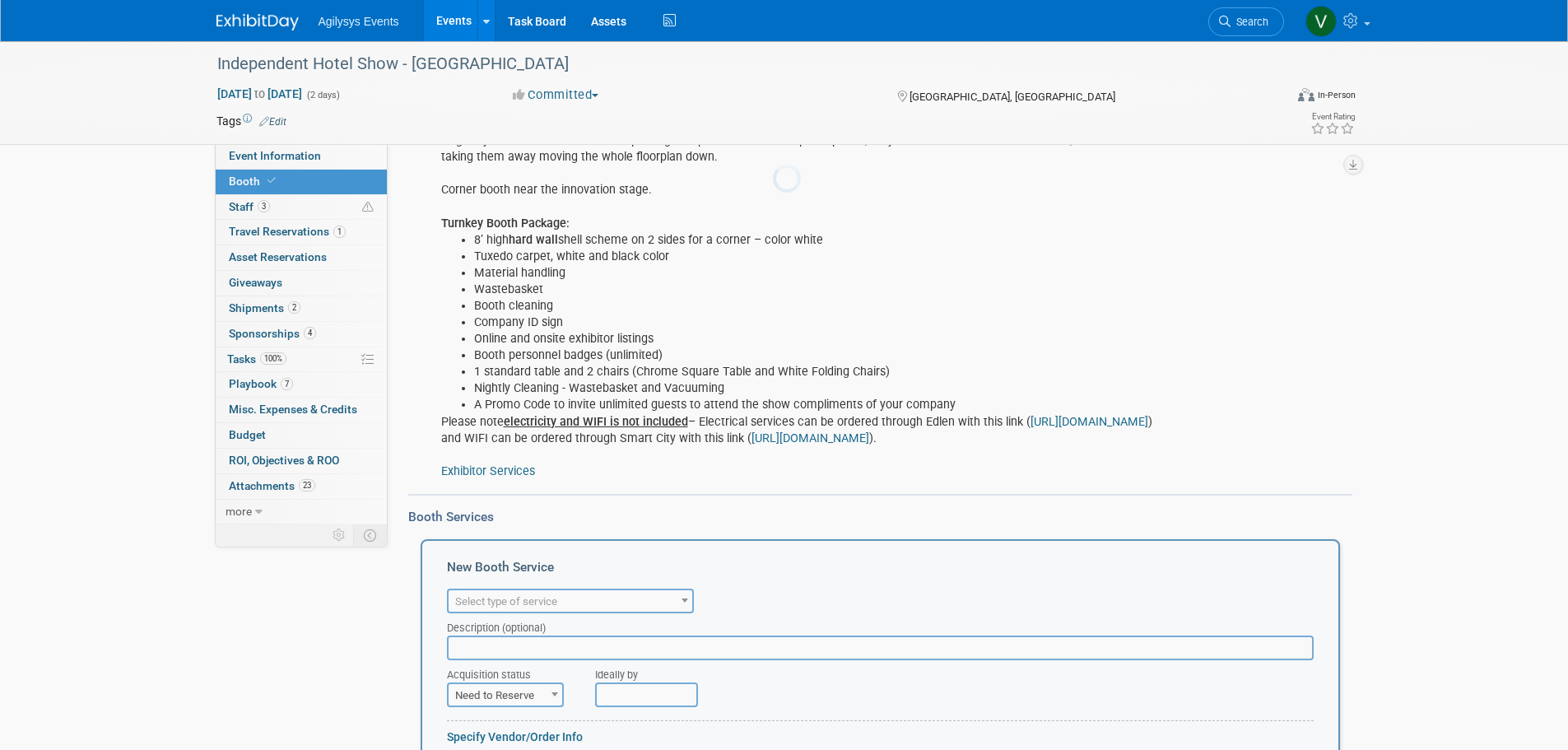
scroll to position [0, 0]
click at [512, 590] on span "Select type of service" at bounding box center [570, 601] width 243 height 23
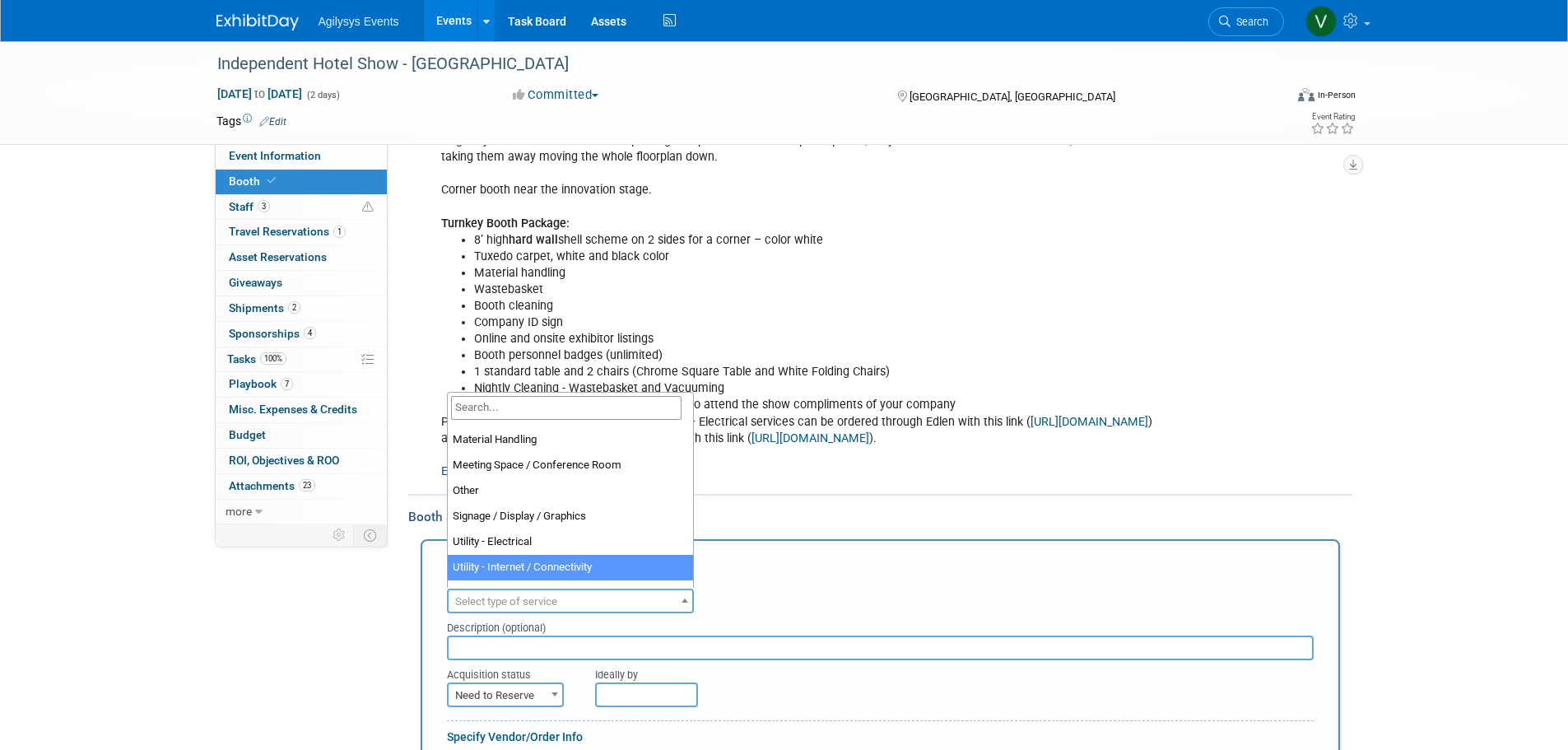
scroll to position [340, 0]
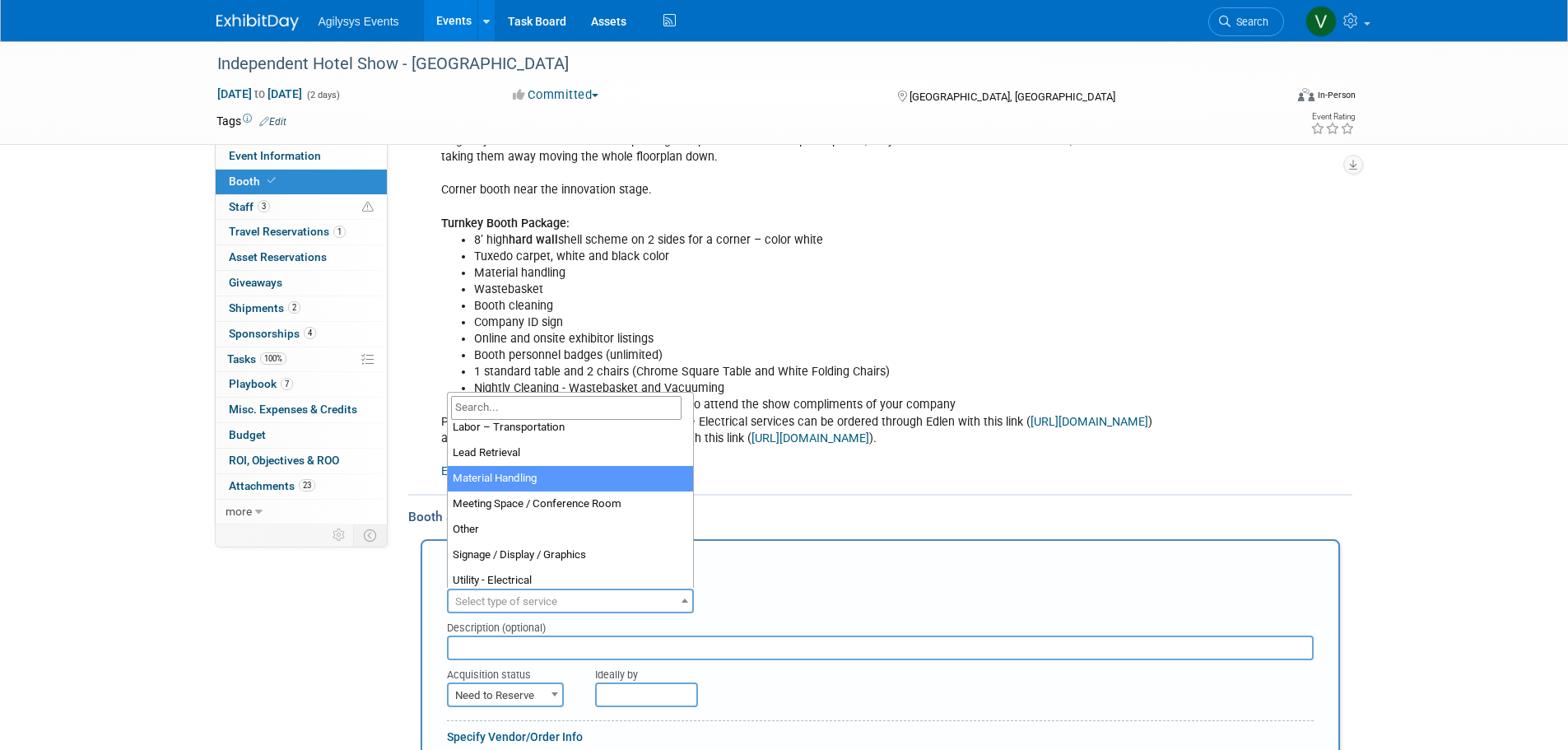
select select "10"
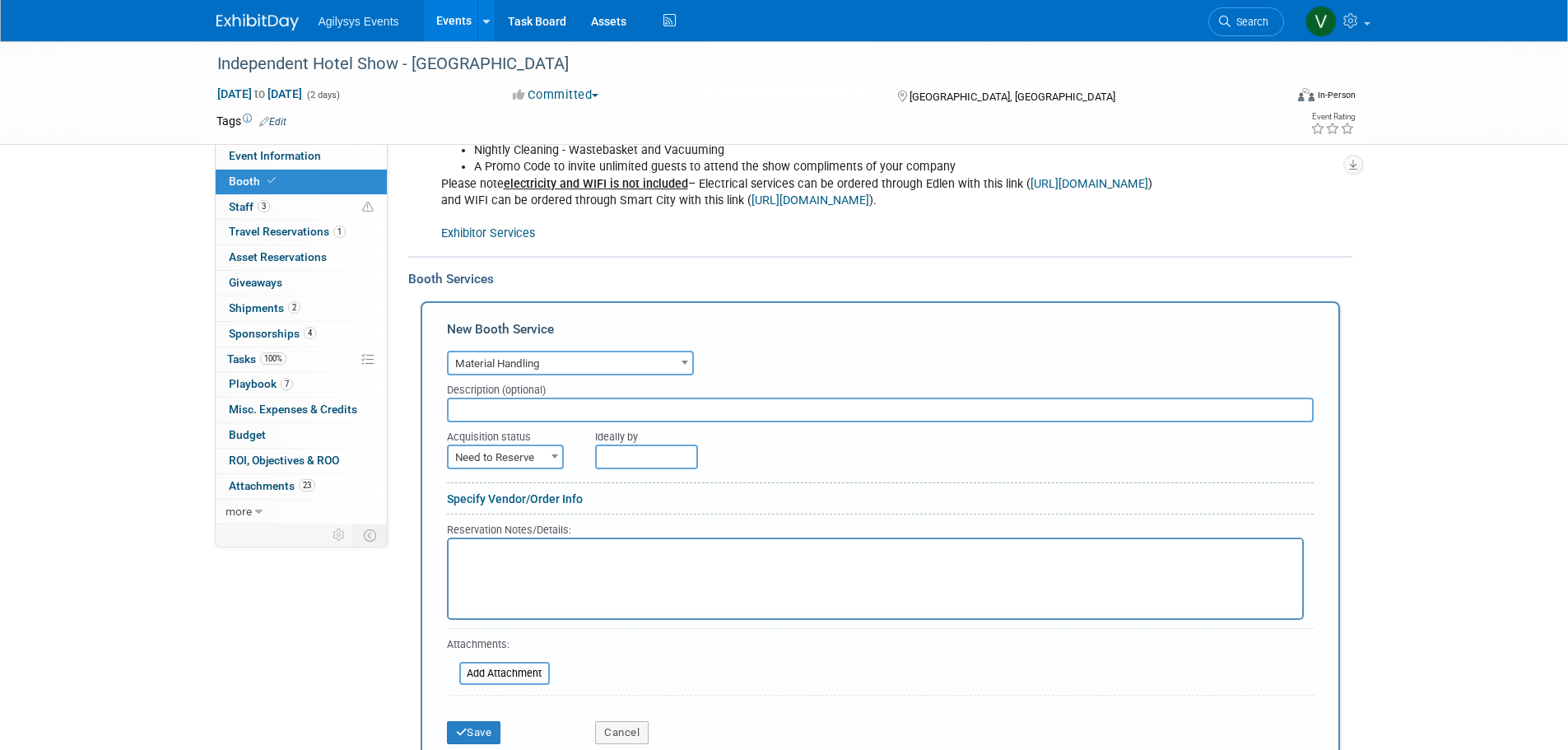
scroll to position [659, 0]
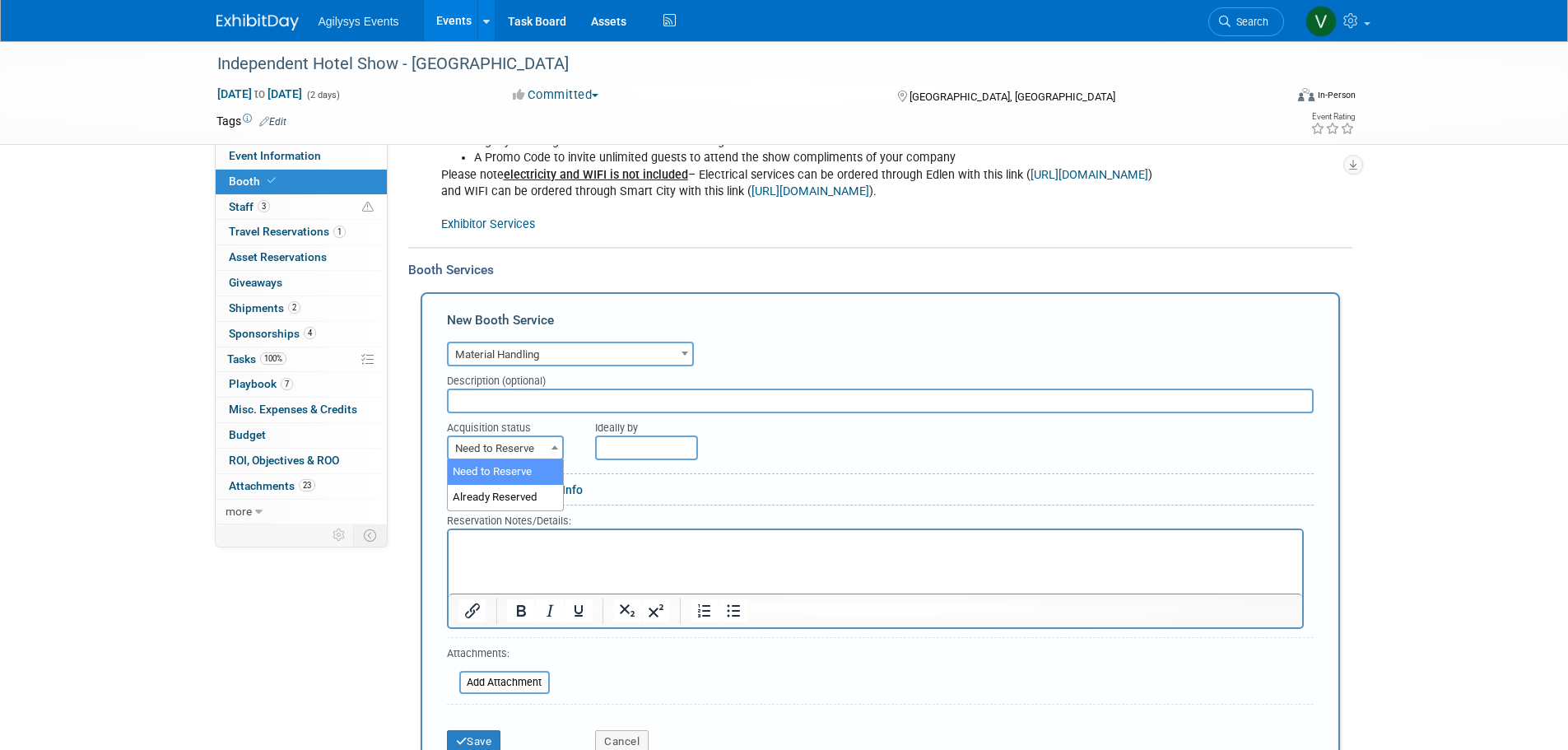
click at [524, 450] on span "Need to Reserve" at bounding box center [505, 449] width 113 height 23
select select "2"
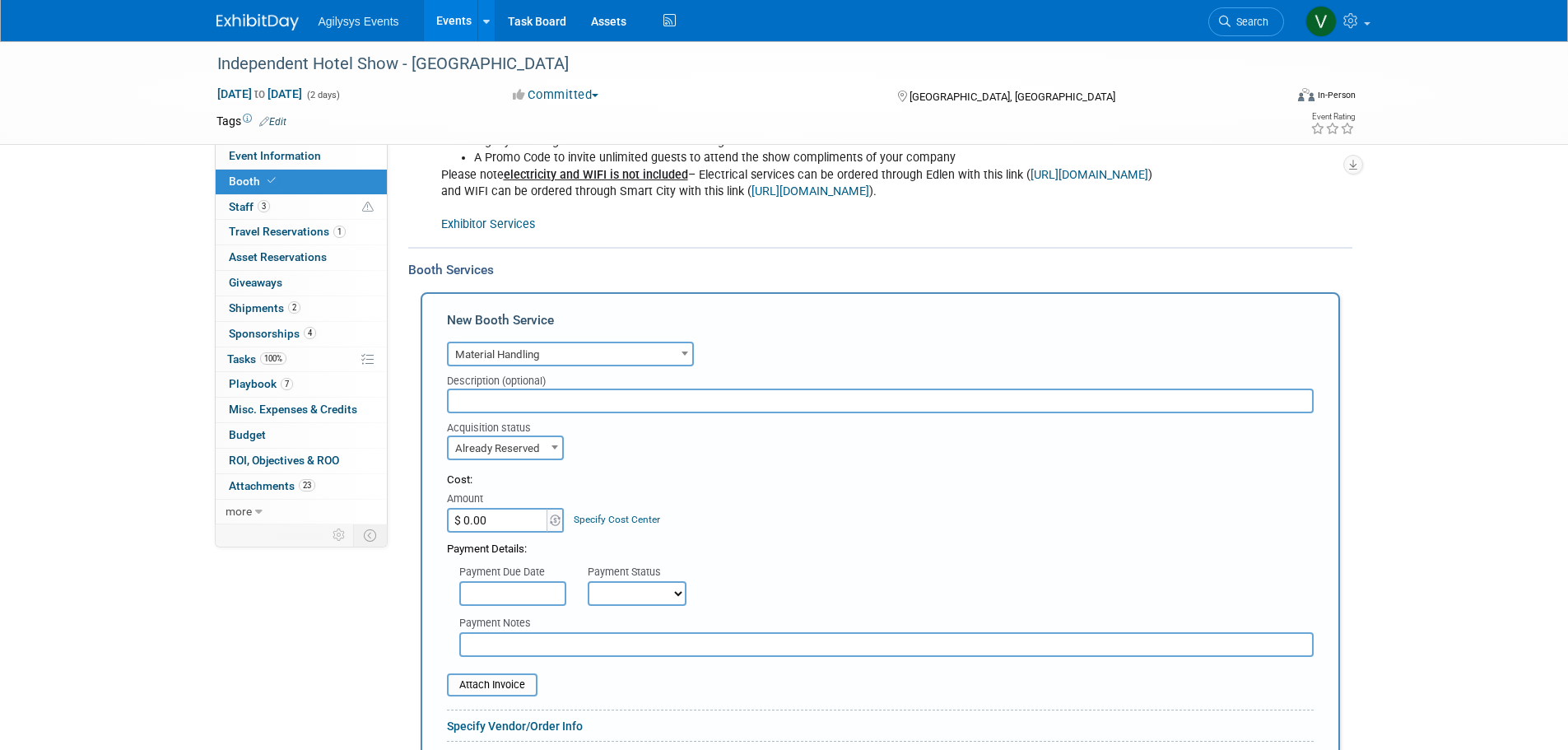
click at [514, 520] on input "$ 0.00" at bounding box center [497, 520] width 103 height 25
type input "$ 444.15"
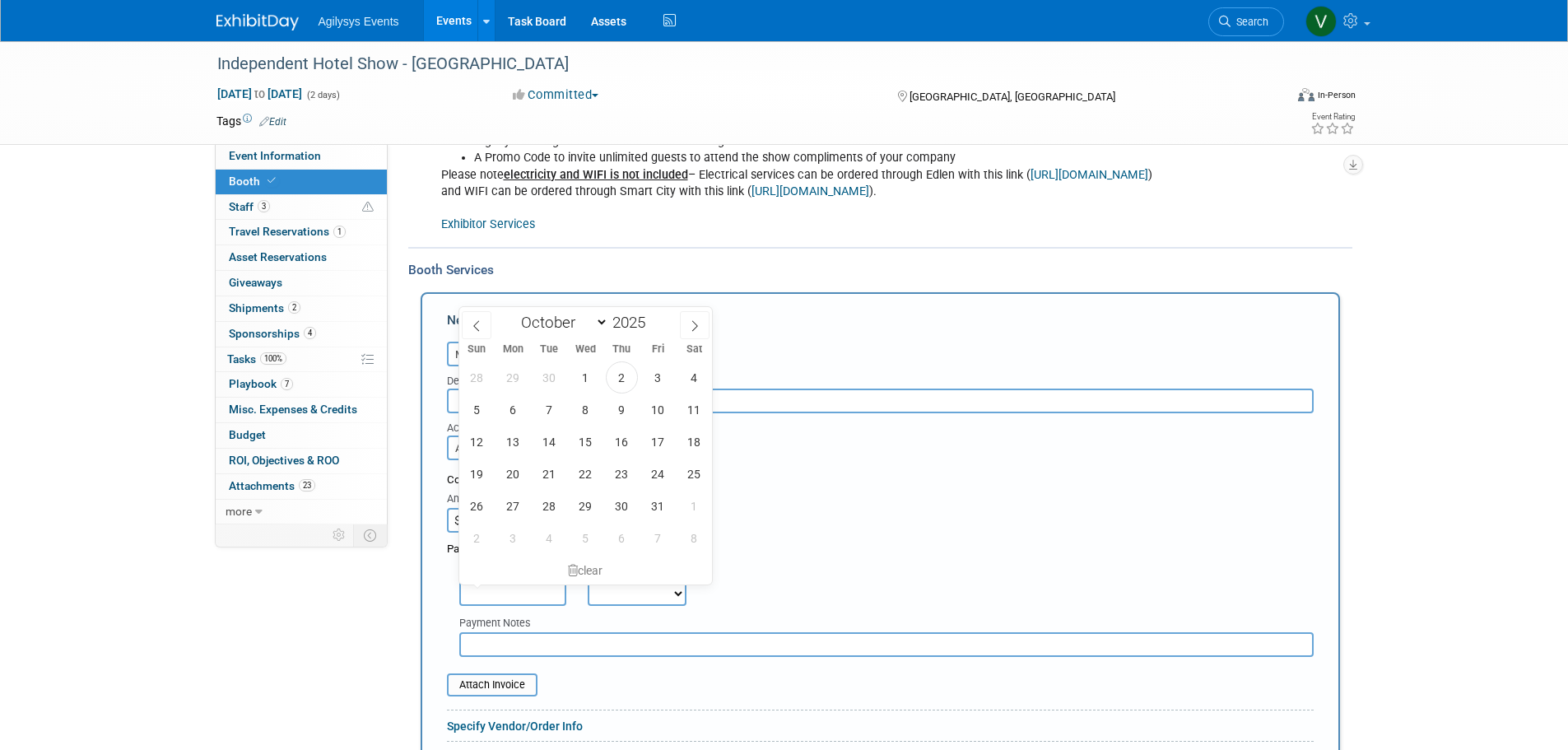
click at [502, 589] on input "text" at bounding box center [513, 593] width 107 height 25
click at [475, 323] on icon at bounding box center [476, 326] width 12 height 12
select select "8"
click at [595, 413] on span "10" at bounding box center [585, 410] width 32 height 32
type input "Sep 10, 2025"
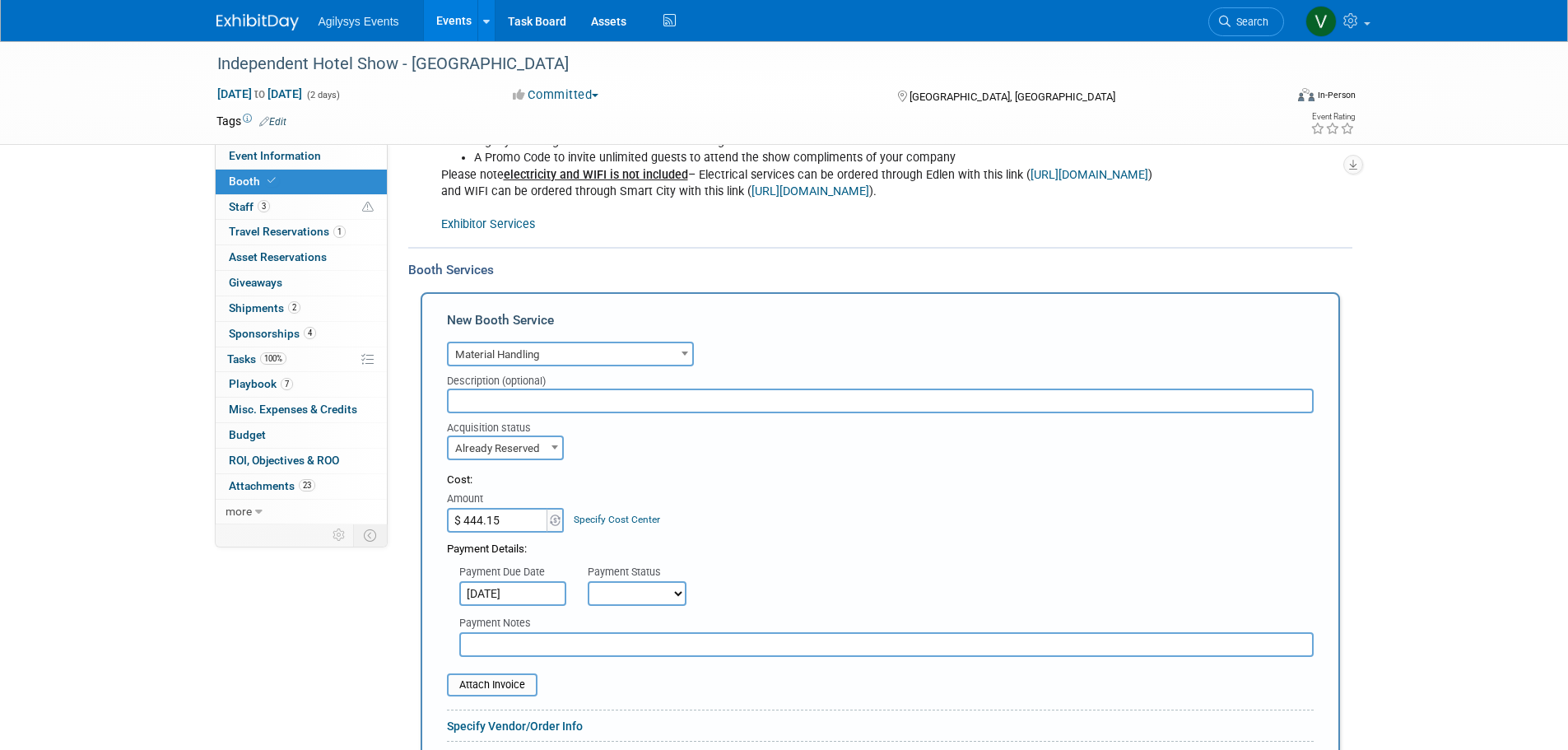
click at [638, 599] on select "Not Paid Yet Partially Paid Paid in Full" at bounding box center [637, 593] width 99 height 25
select select "1"
click at [588, 581] on select "Not Paid Yet Partially Paid Paid in Full" at bounding box center [637, 593] width 99 height 25
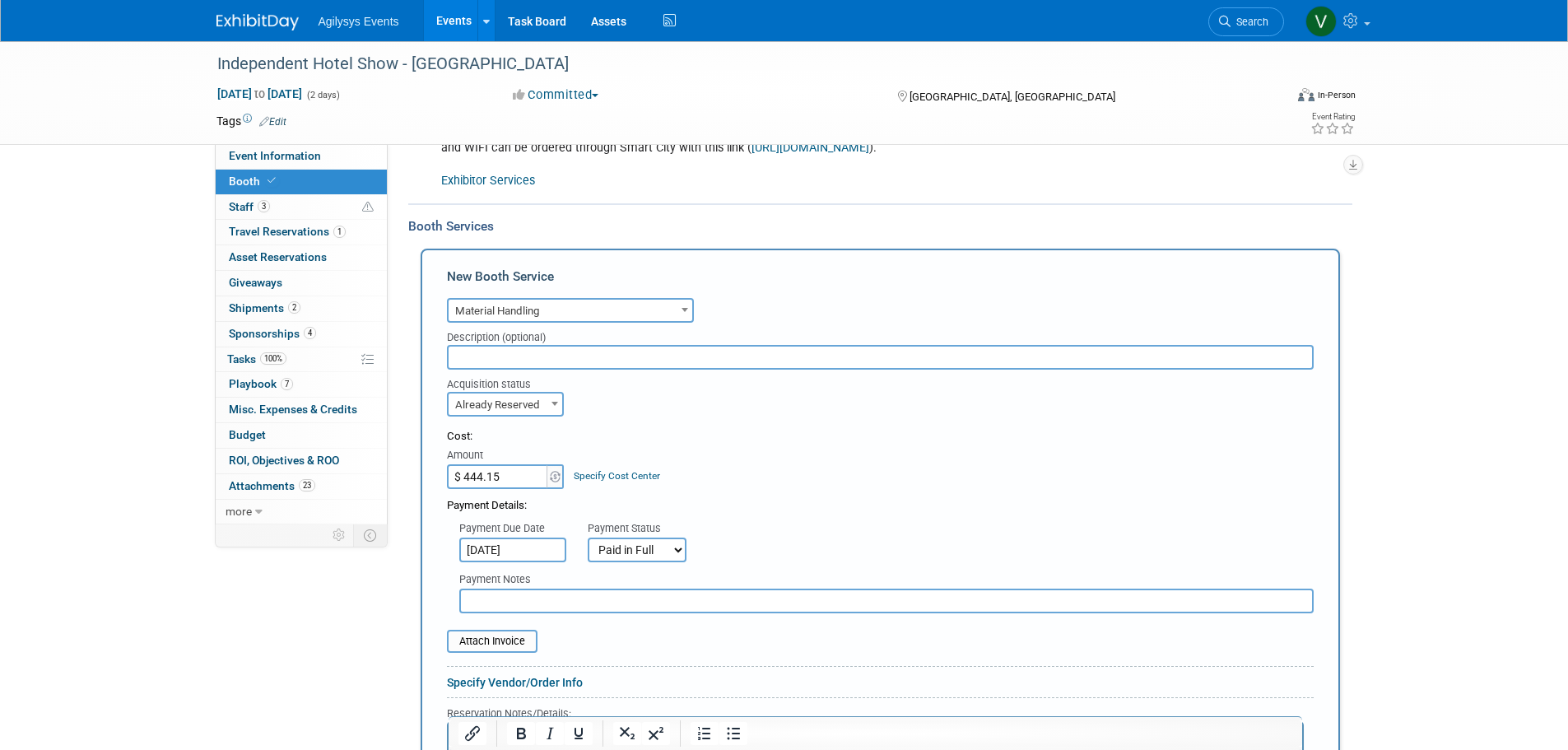
scroll to position [741, 0]
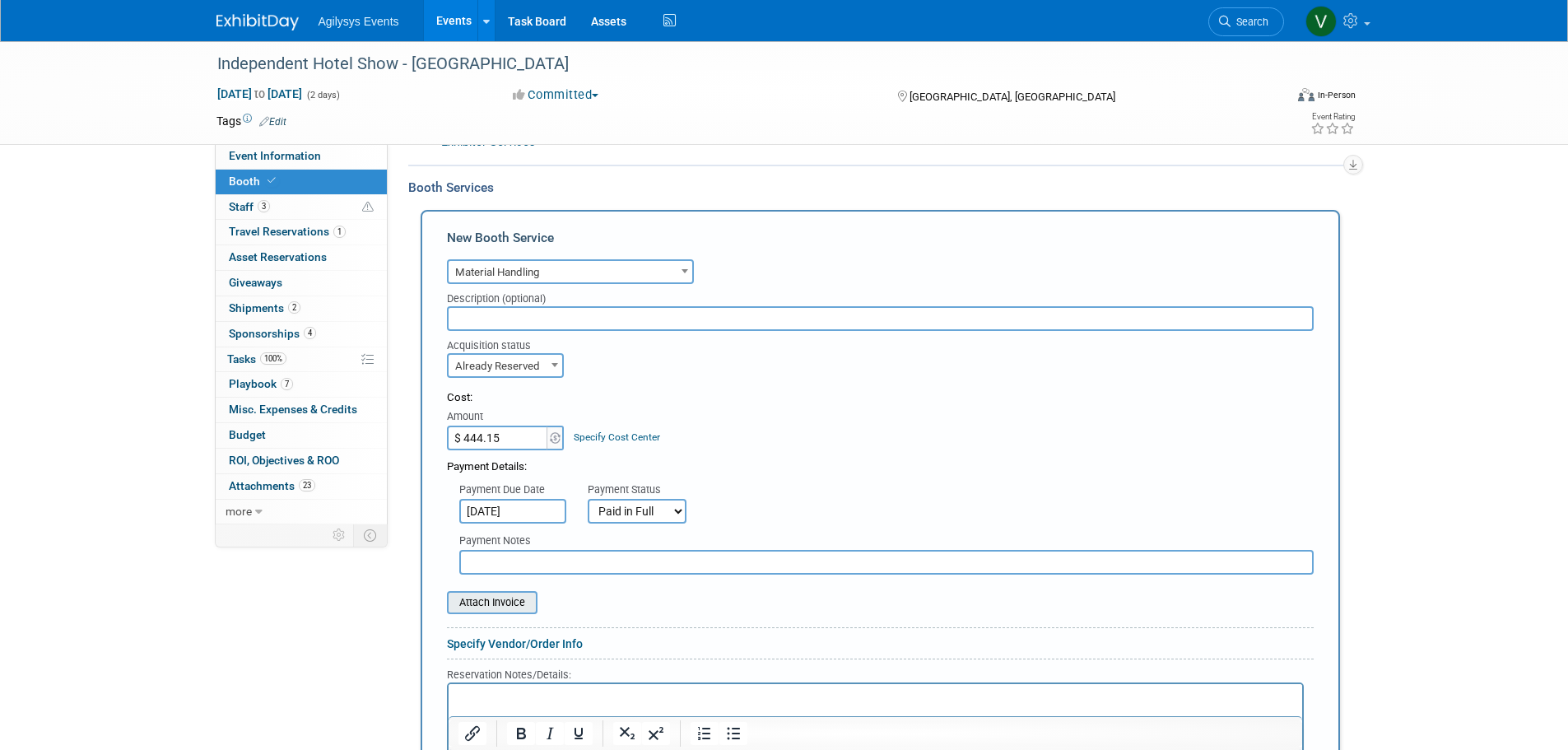
click at [512, 604] on input "file" at bounding box center [438, 603] width 196 height 20
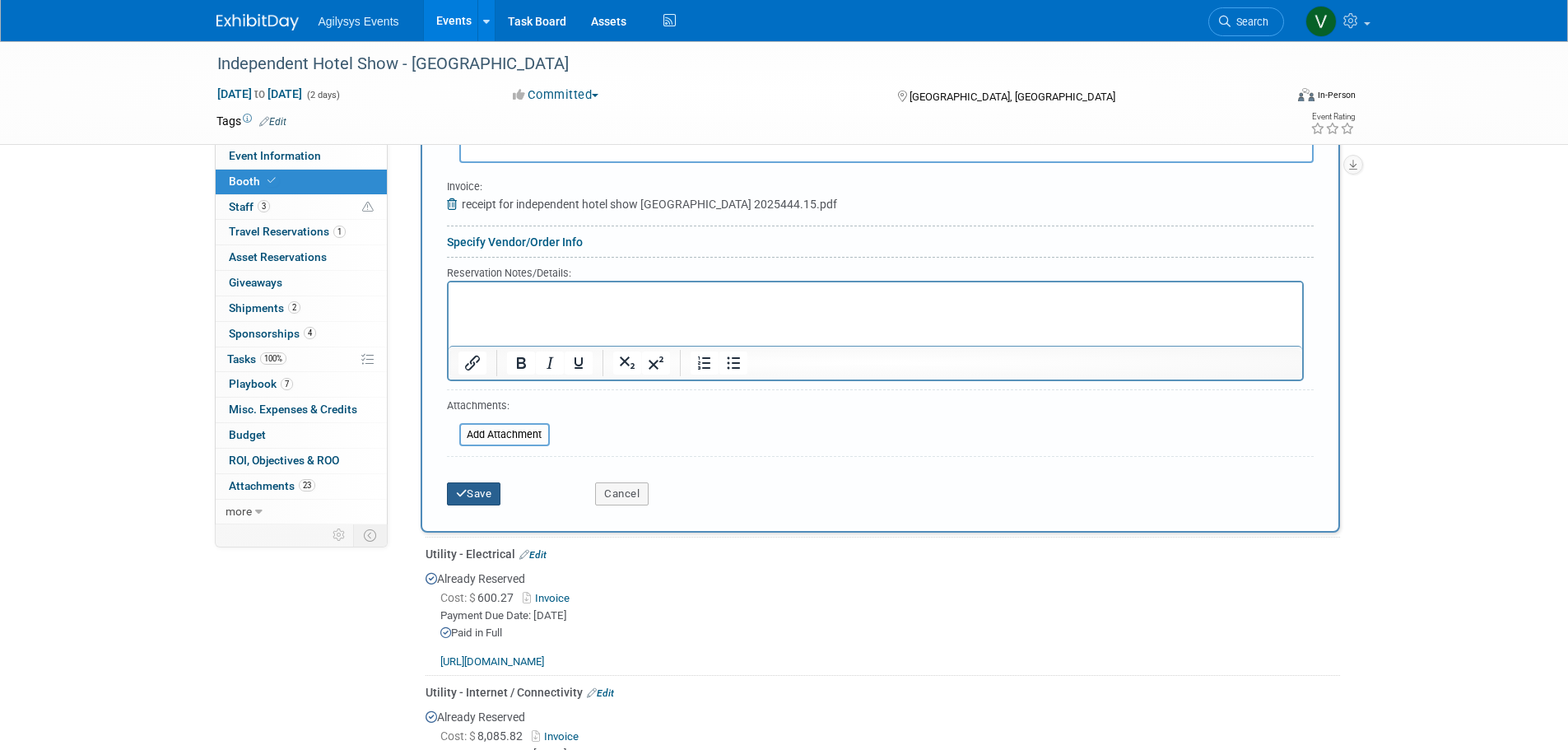
click at [491, 496] on button "Save" at bounding box center [474, 493] width 54 height 23
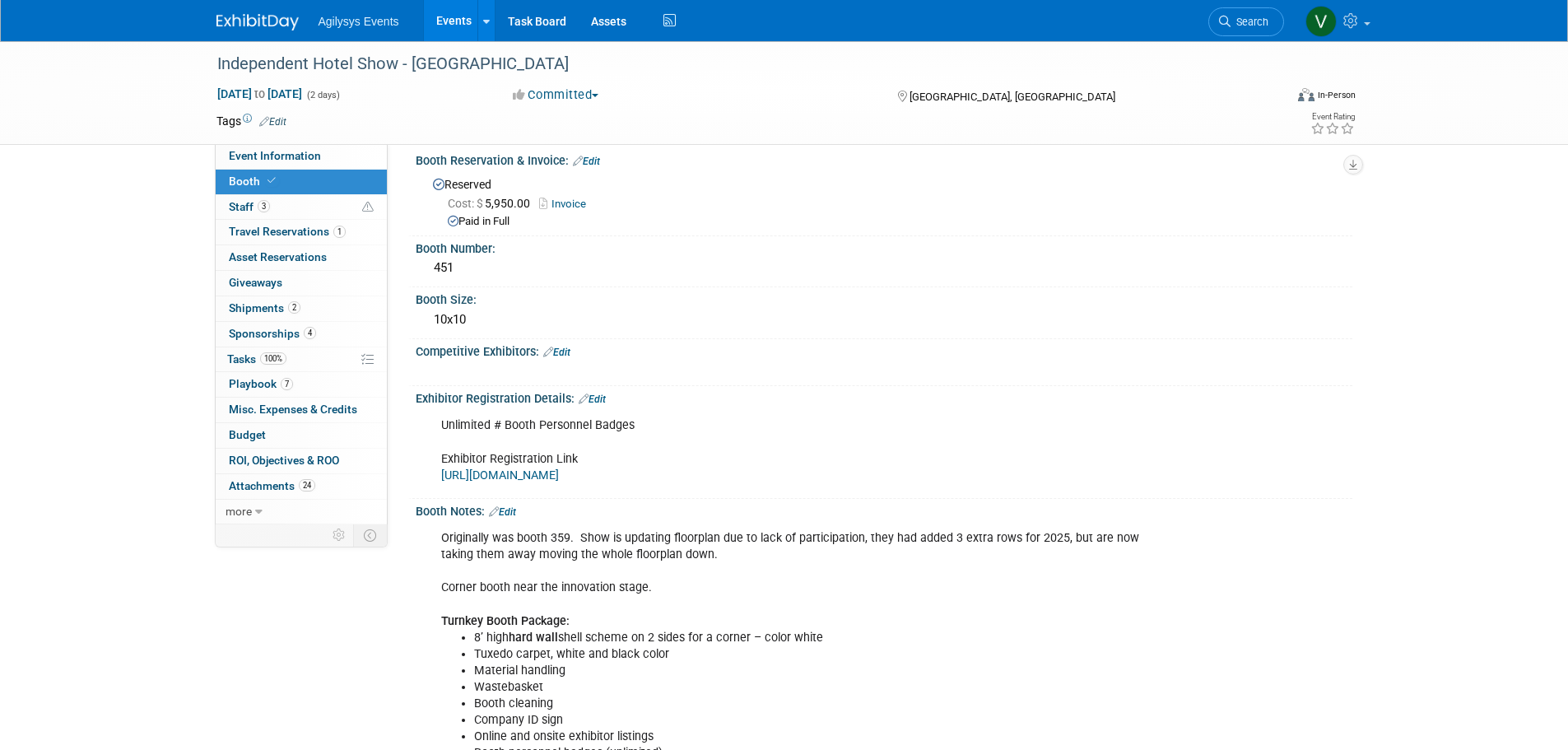
scroll to position [0, 0]
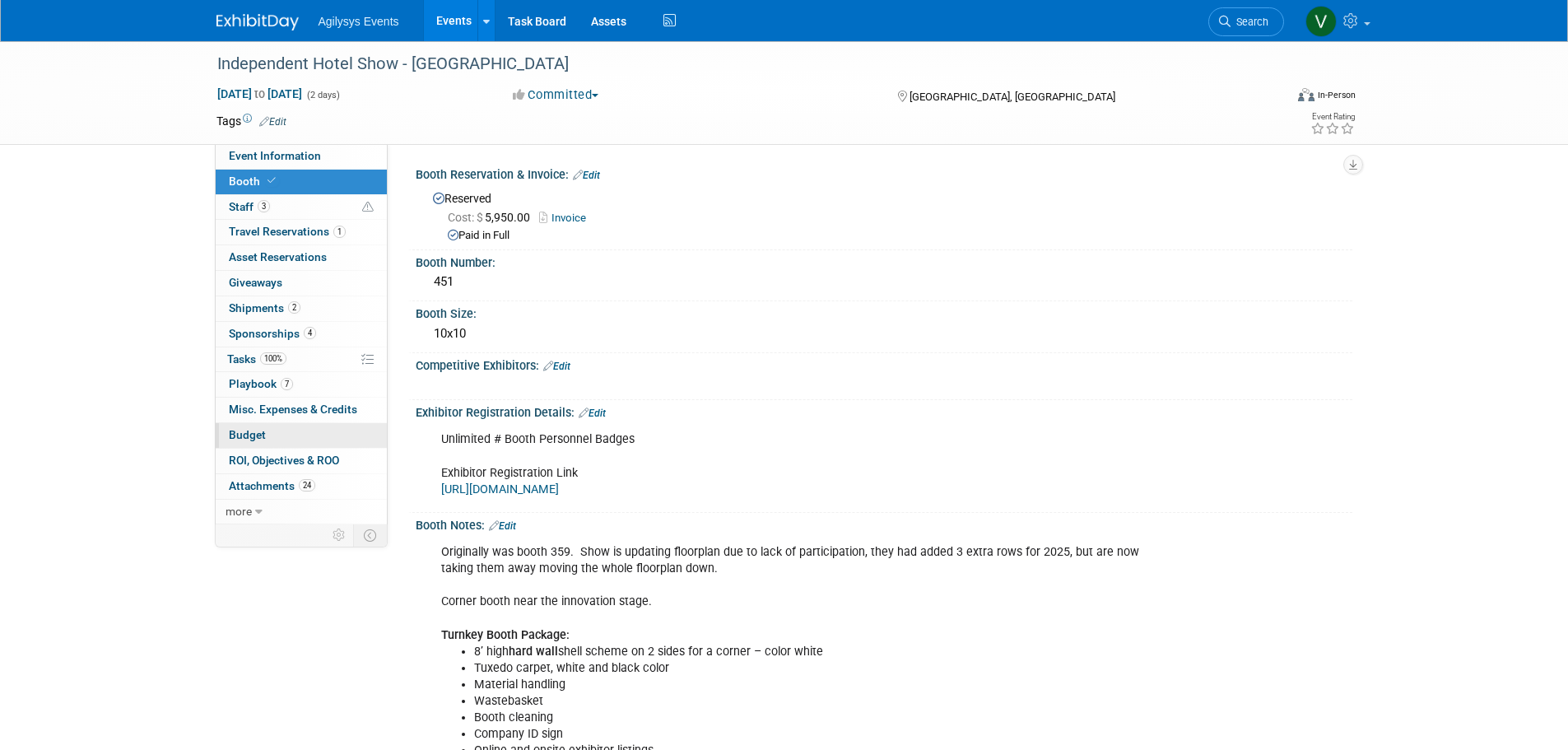
click at [255, 439] on span "Budget" at bounding box center [247, 435] width 37 height 14
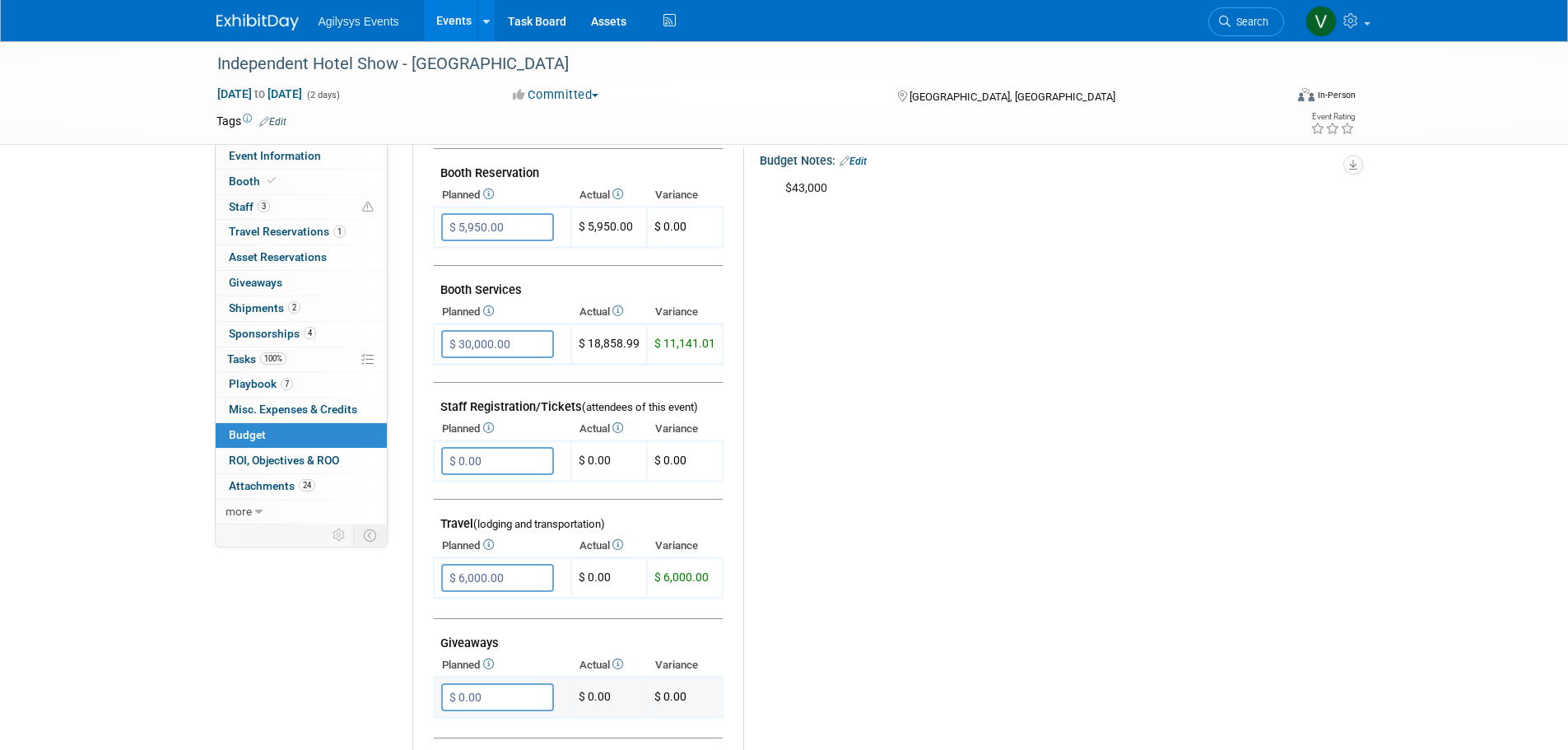
scroll to position [330, 0]
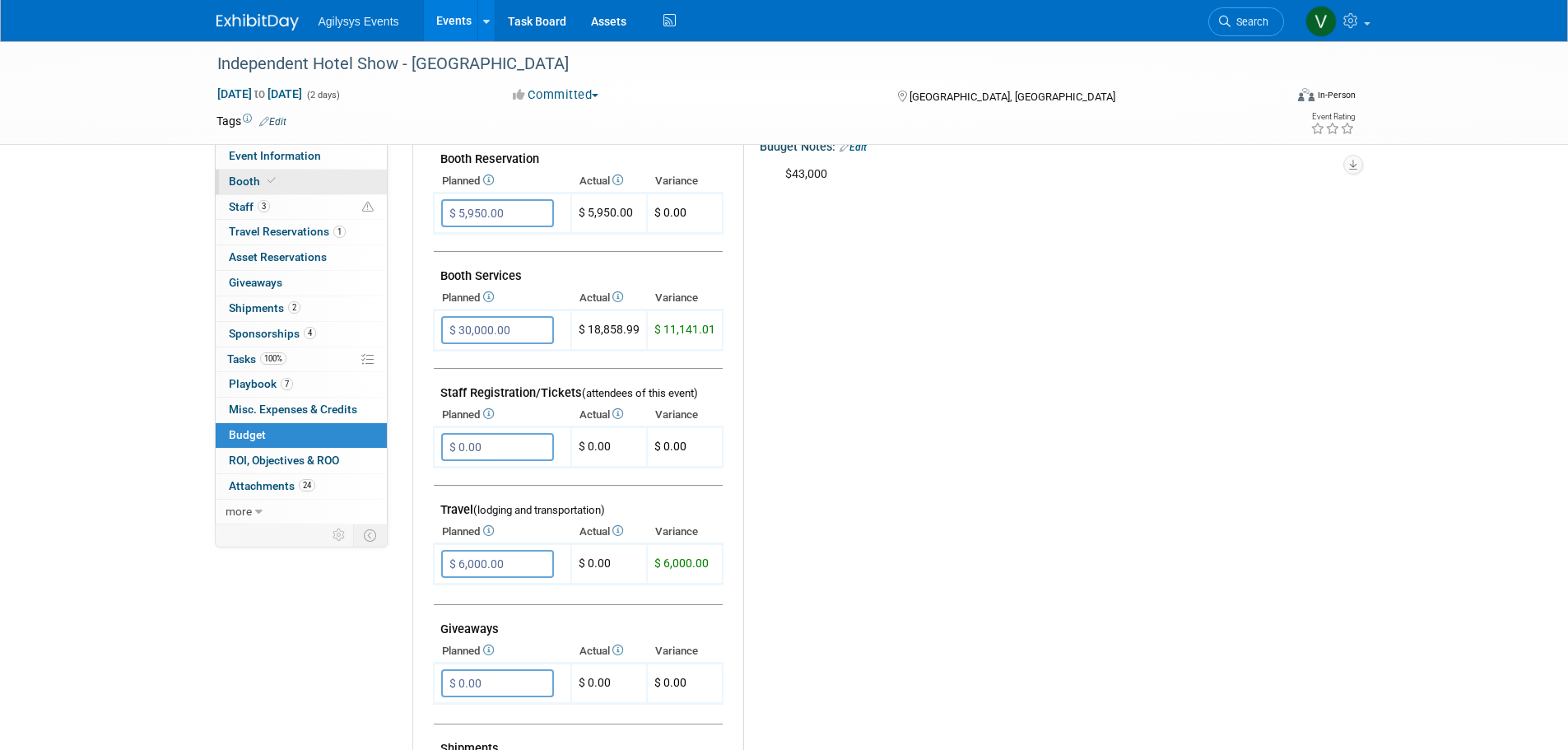
click at [270, 180] on icon at bounding box center [271, 181] width 8 height 9
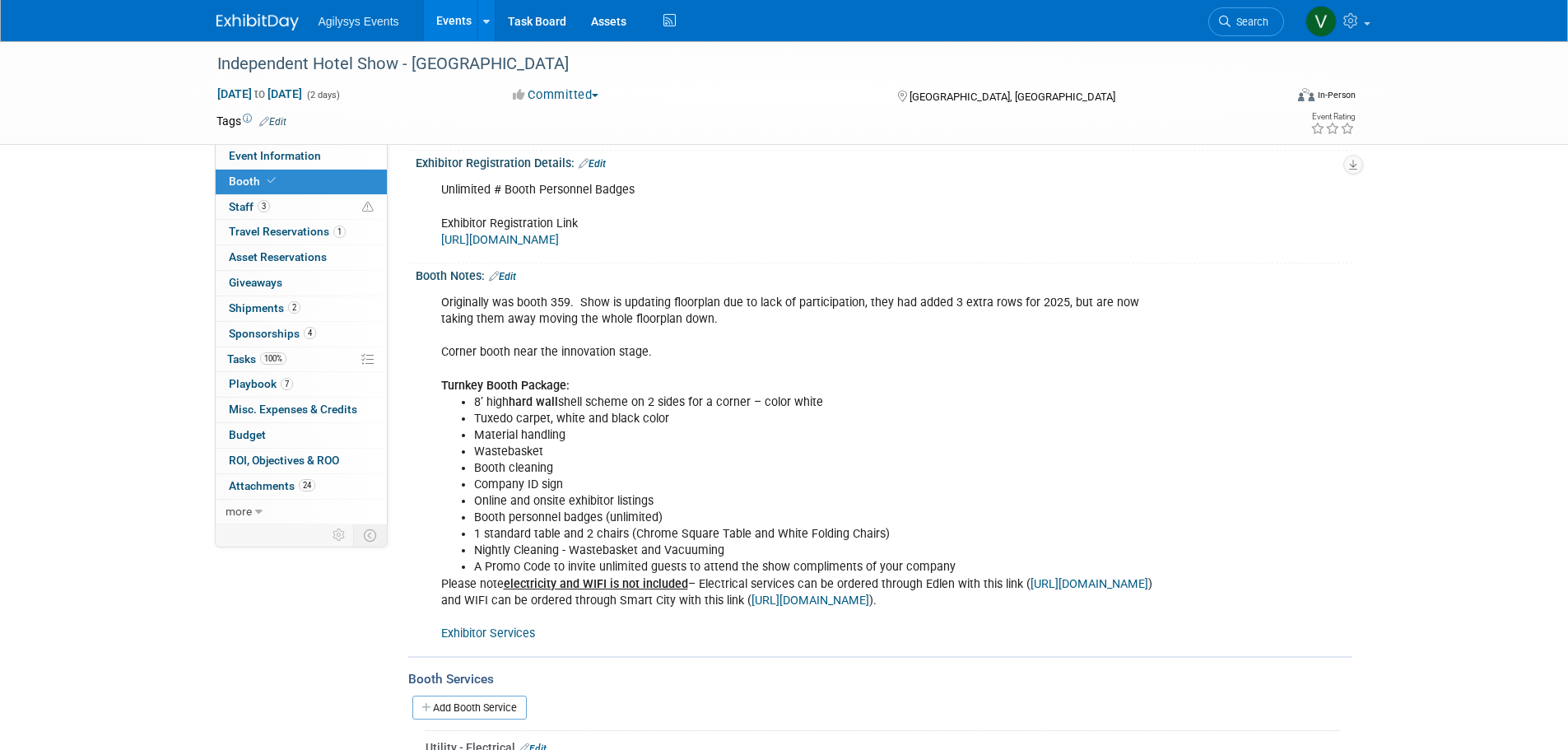
scroll to position [247, 0]
click at [250, 21] on img at bounding box center [258, 22] width 83 height 16
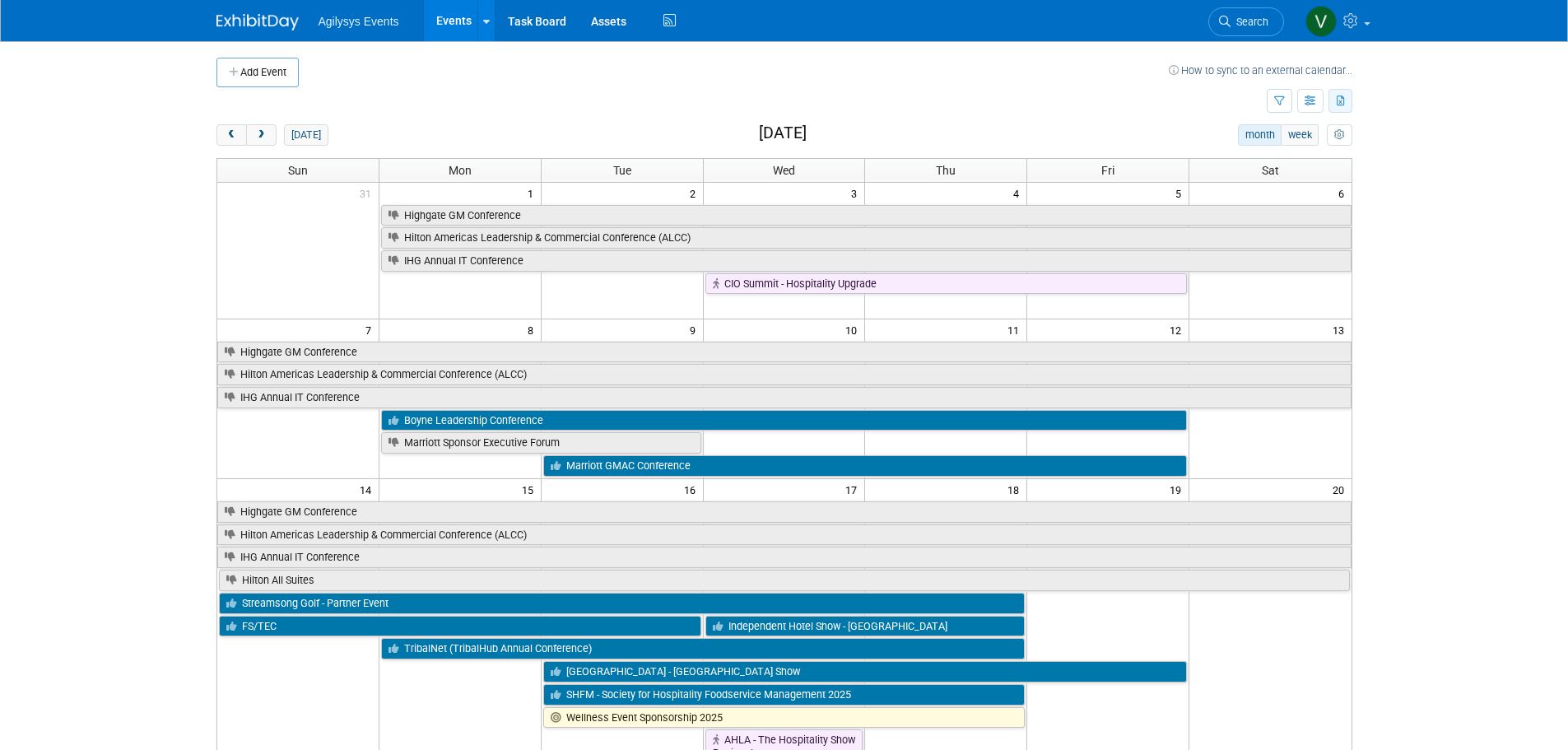
click at [1337, 104] on icon "button" at bounding box center [1341, 102] width 9 height 11
click at [1402, 122] on body "Agilysys Events Events Add Event Bulk Upload Events Shareable Event Boards Rece…" at bounding box center [784, 375] width 1568 height 750
click at [1313, 106] on icon "button" at bounding box center [1310, 102] width 13 height 11
click at [1247, 238] on link "Expert Grid" at bounding box center [1240, 234] width 138 height 23
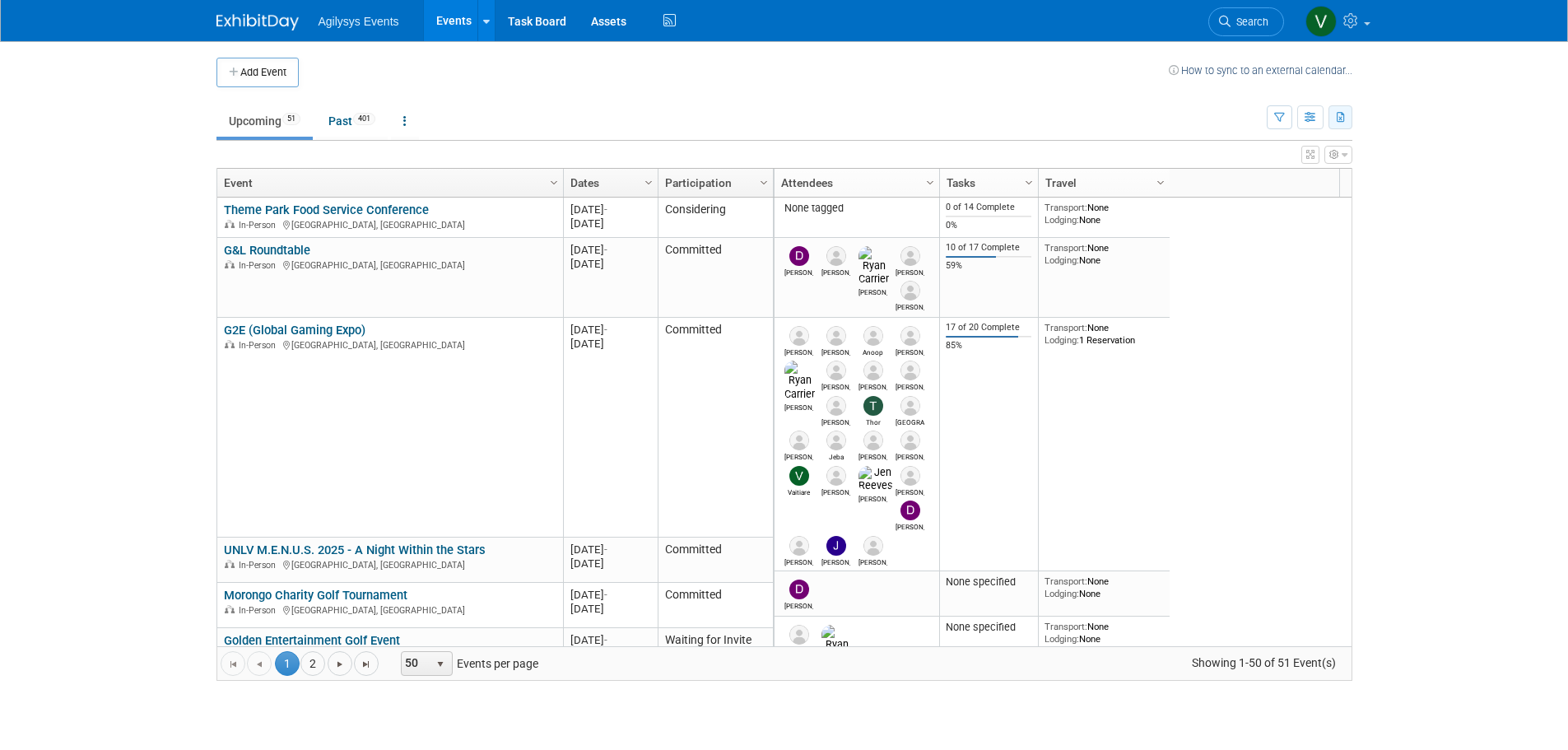
click at [1339, 118] on icon "button" at bounding box center [1341, 118] width 9 height 11
click at [1236, 197] on span "(452 Events)" at bounding box center [1247, 196] width 56 height 12
click at [1416, 156] on body "Agilysys Events Events Add Event Bulk Upload Events Shareable Event Boards Rece…" at bounding box center [784, 375] width 1568 height 750
click at [1339, 116] on icon "button" at bounding box center [1341, 118] width 9 height 11
click at [1228, 167] on link "Export Current View (51 Events)" at bounding box center [1250, 169] width 179 height 23
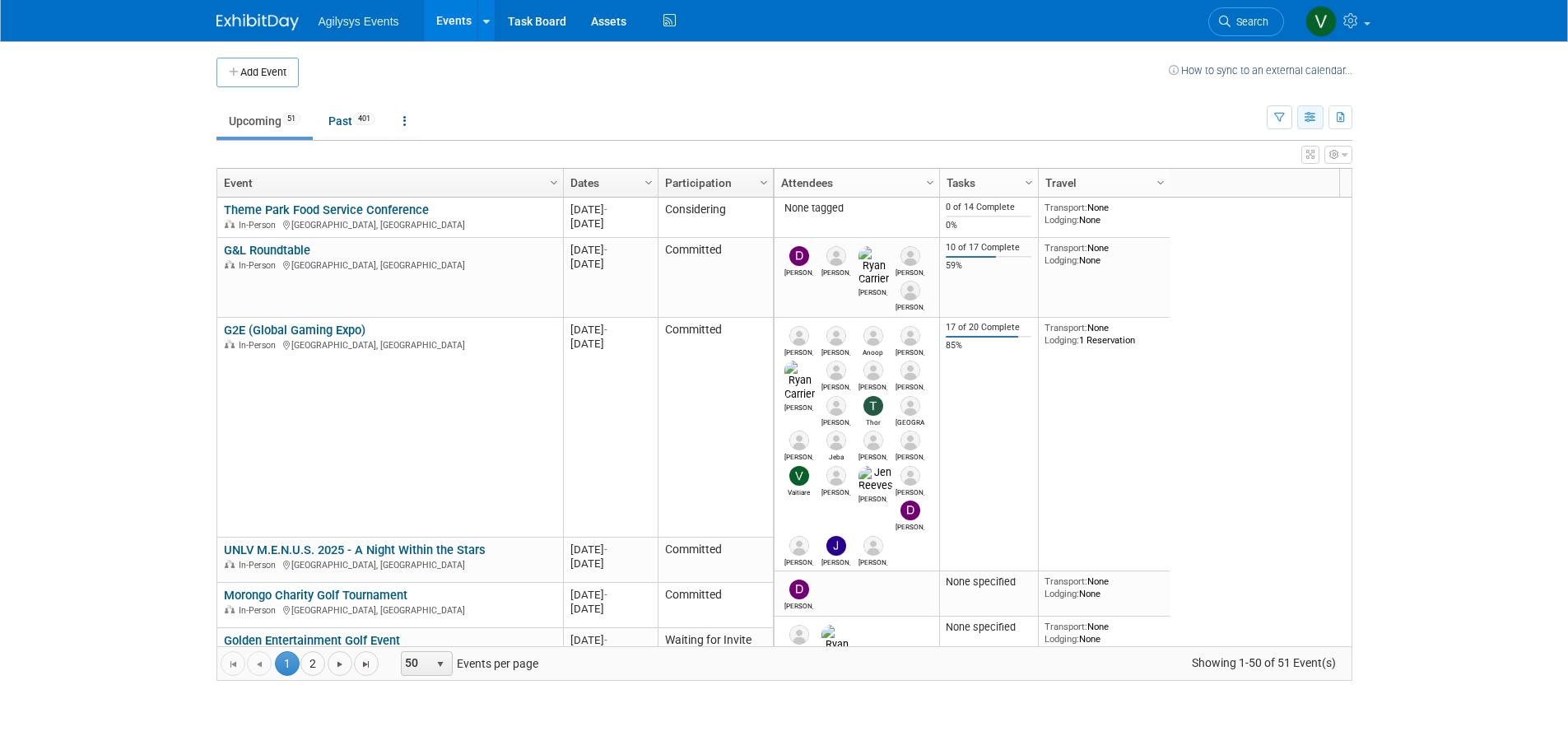
click at [1311, 125] on button "button" at bounding box center [1309, 117] width 26 height 24
click at [1348, 120] on button "button" at bounding box center [1340, 117] width 24 height 24
drag, startPoint x: 1488, startPoint y: 208, endPoint x: 1267, endPoint y: 182, distance: 222.5
click at [1489, 208] on body "Agilysys Events Events Add Event Bulk Upload Events Shareable Event Boards Rece…" at bounding box center [784, 375] width 1568 height 750
click at [352, 124] on link "Past 401" at bounding box center [351, 121] width 72 height 31
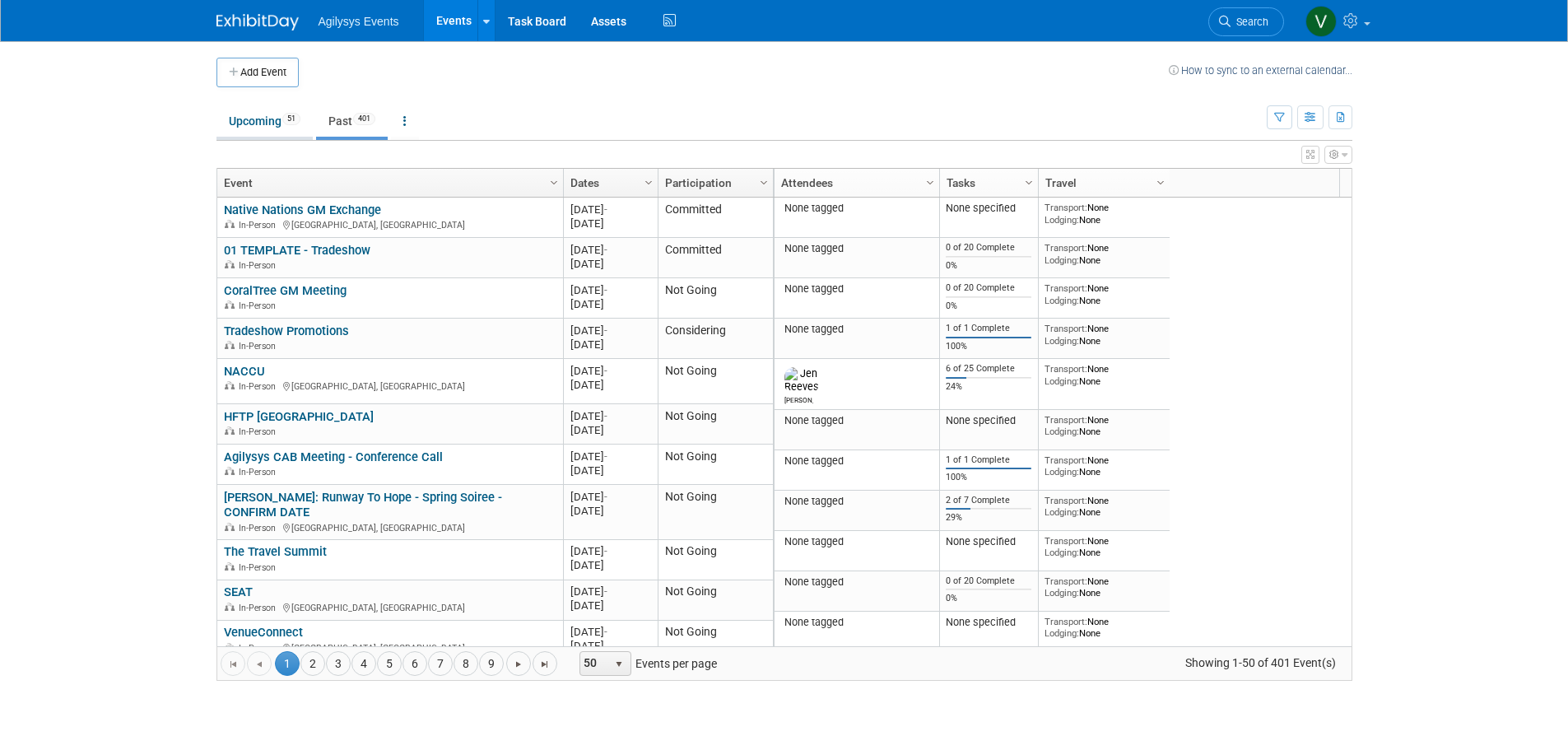
click at [266, 118] on link "Upcoming 51" at bounding box center [265, 121] width 96 height 31
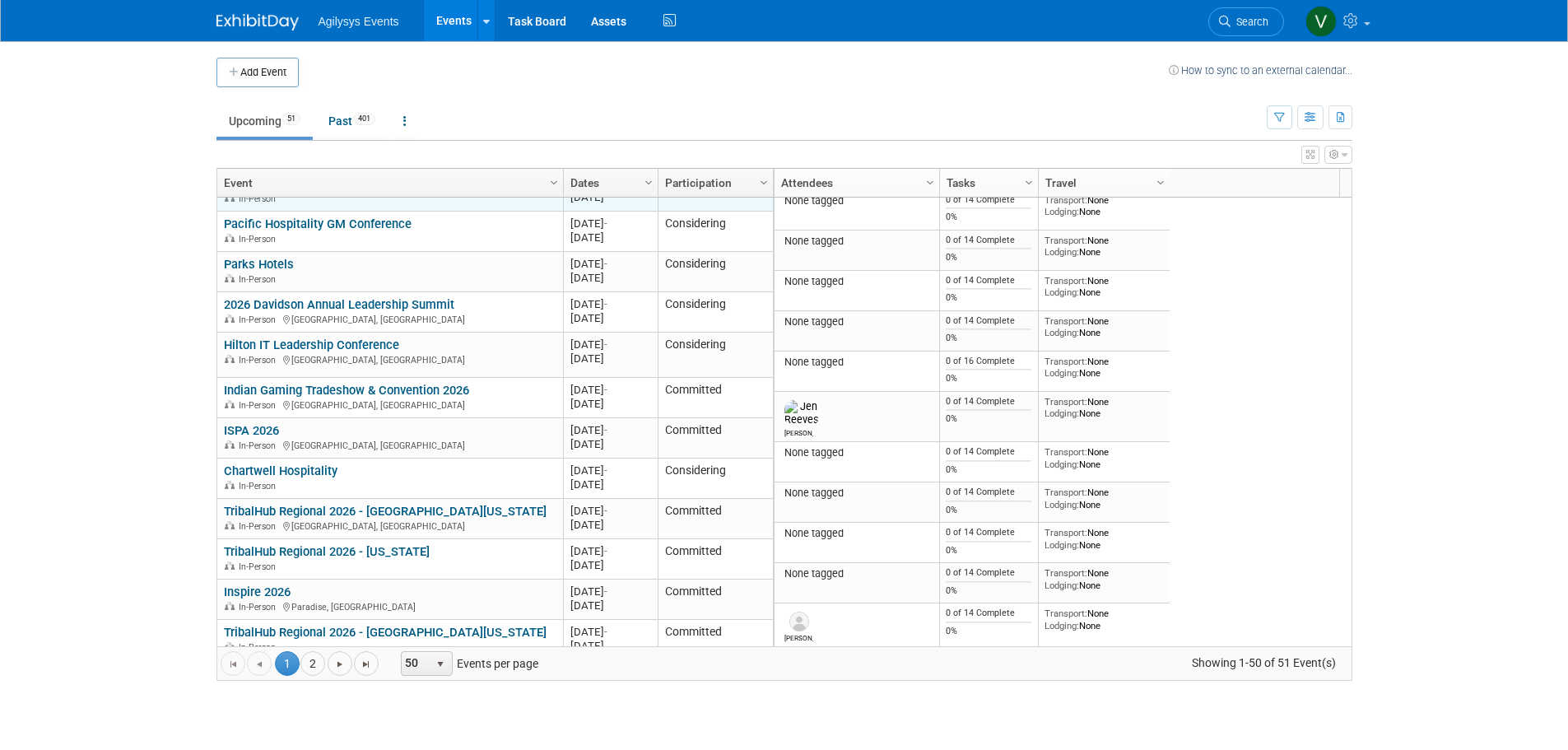
scroll to position [1285, 0]
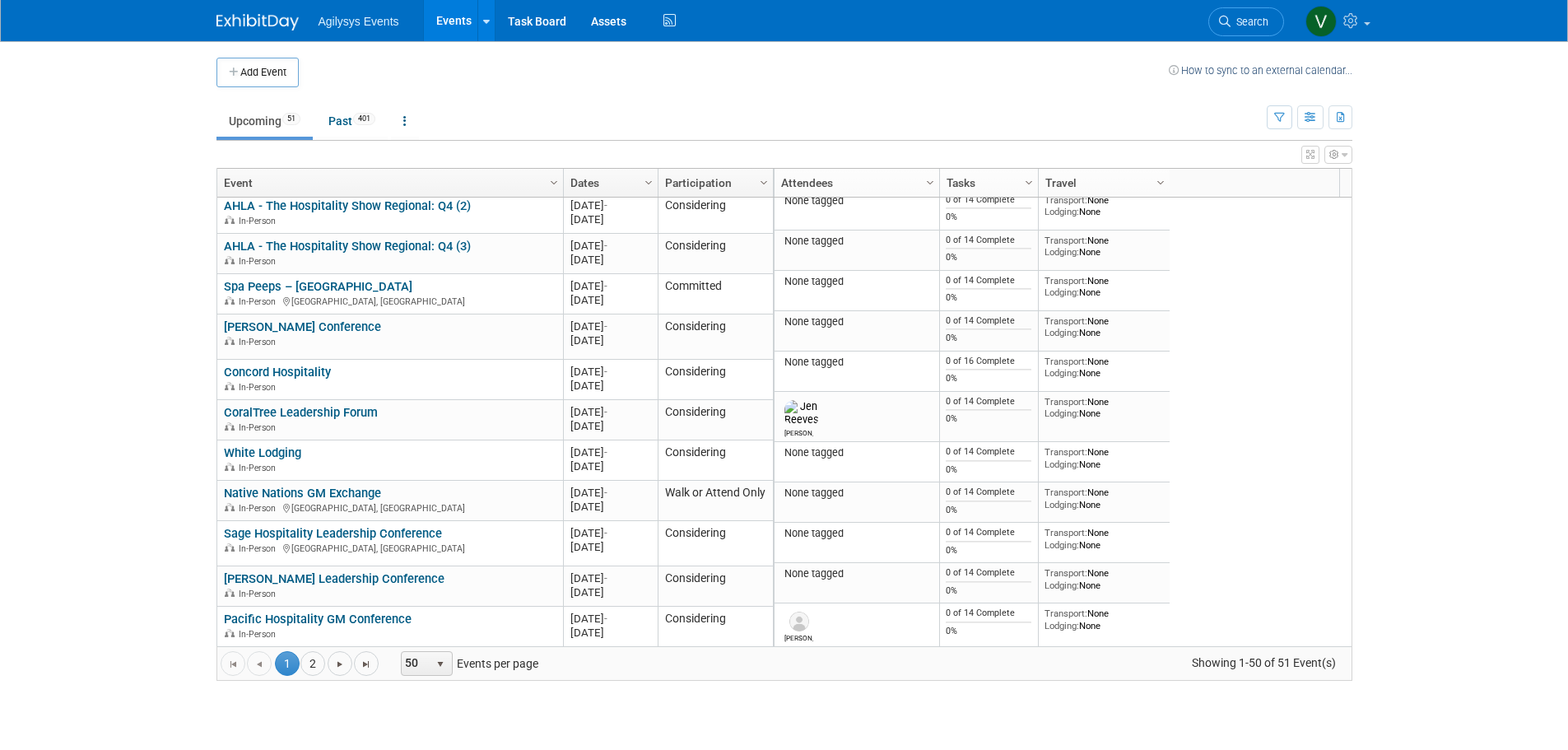
click at [1400, 144] on body "Agilysys Events Events Add Event Bulk Upload Events Shareable Event Boards Rece…" at bounding box center [784, 375] width 1568 height 750
click at [374, 132] on link "Past 401" at bounding box center [351, 121] width 72 height 31
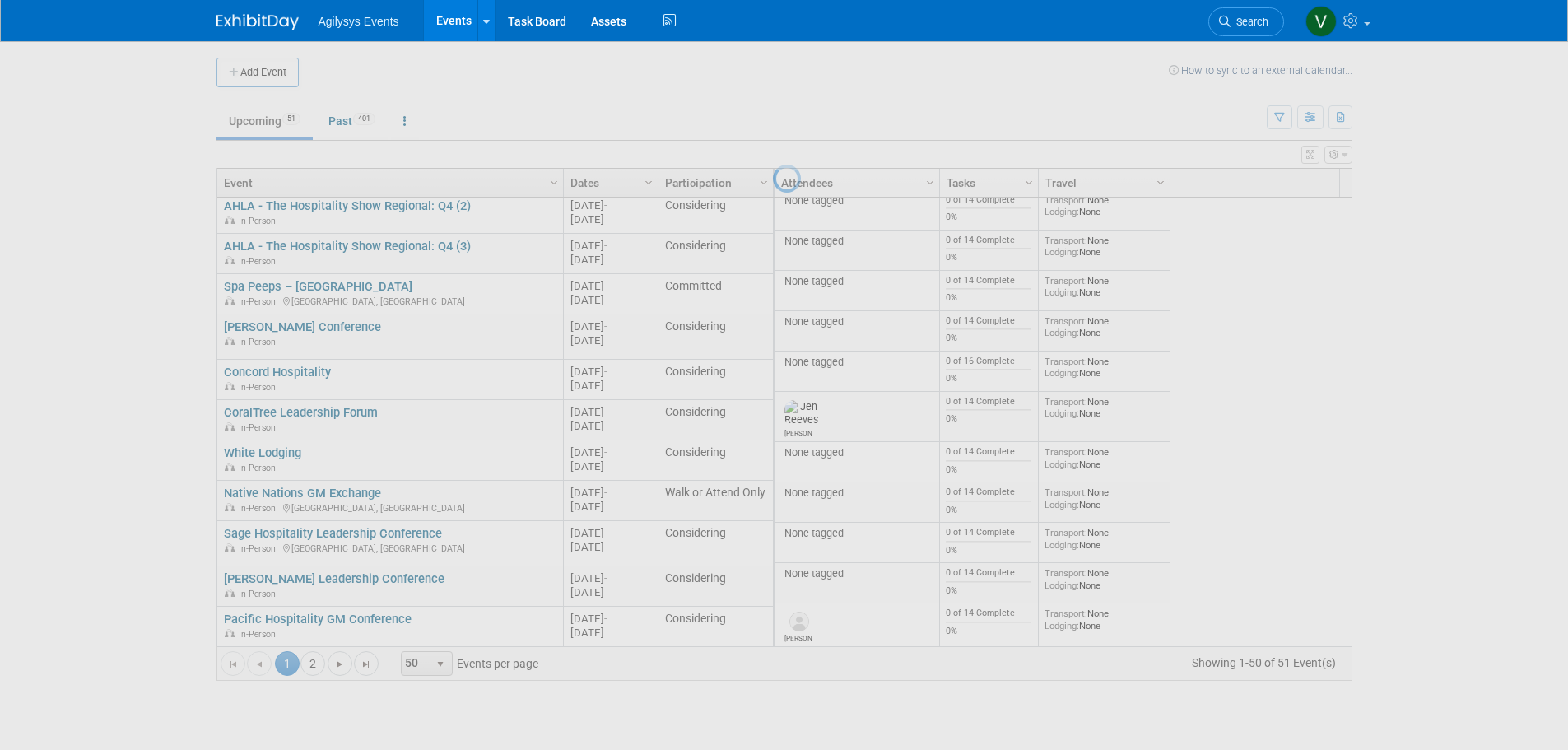
click at [773, 118] on div at bounding box center [784, 375] width 23 height 750
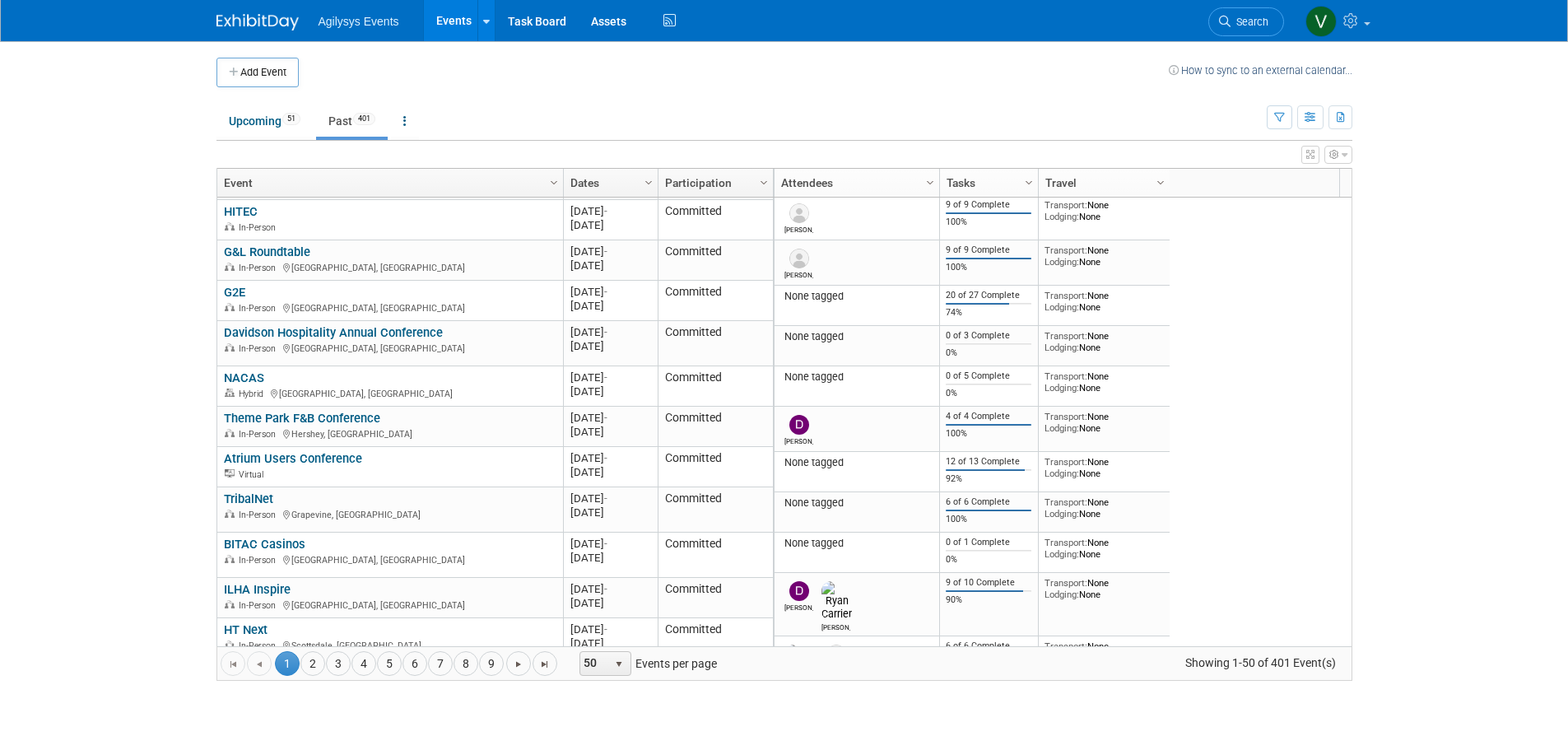
scroll to position [1747, 0]
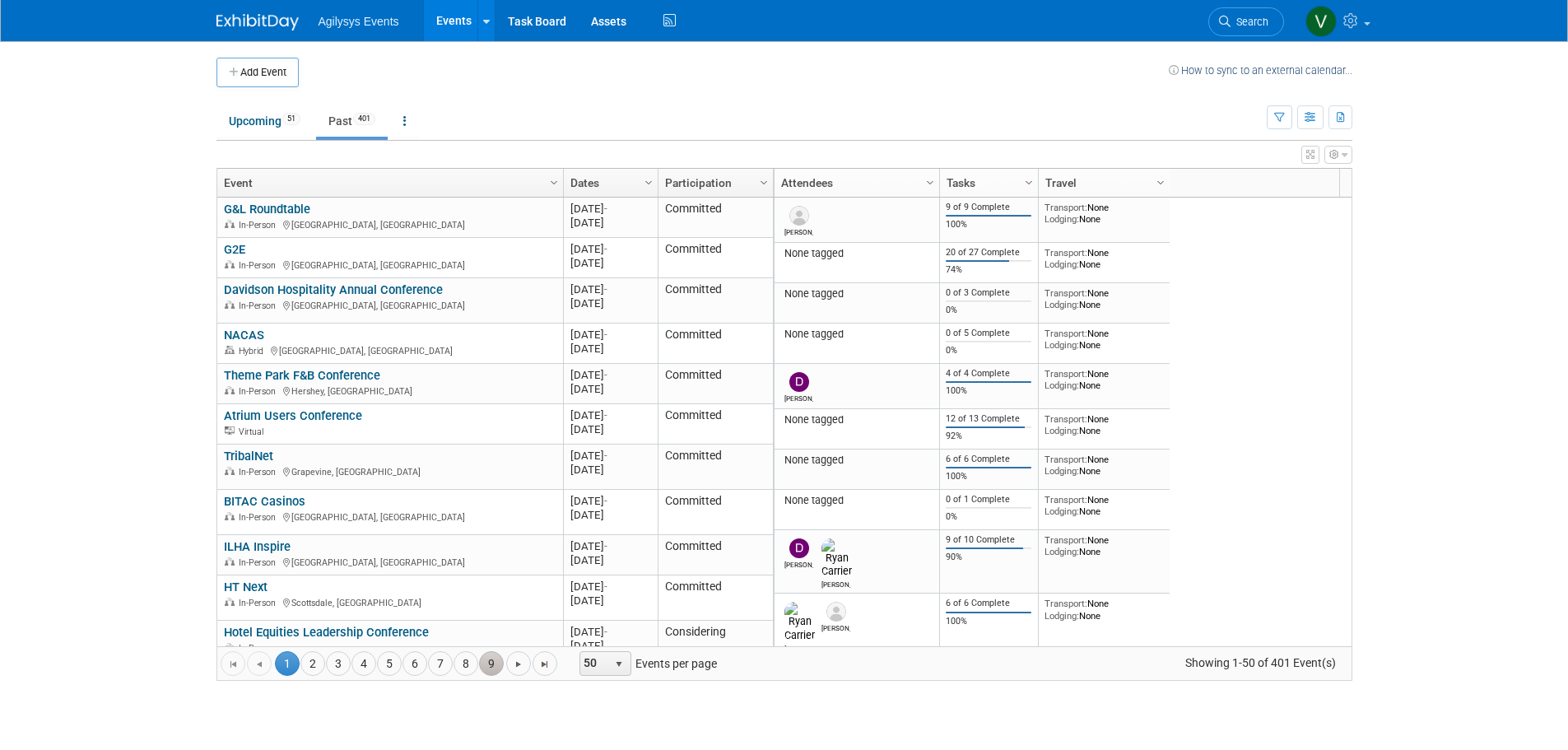
click at [495, 663] on link "9" at bounding box center [491, 663] width 24 height 25
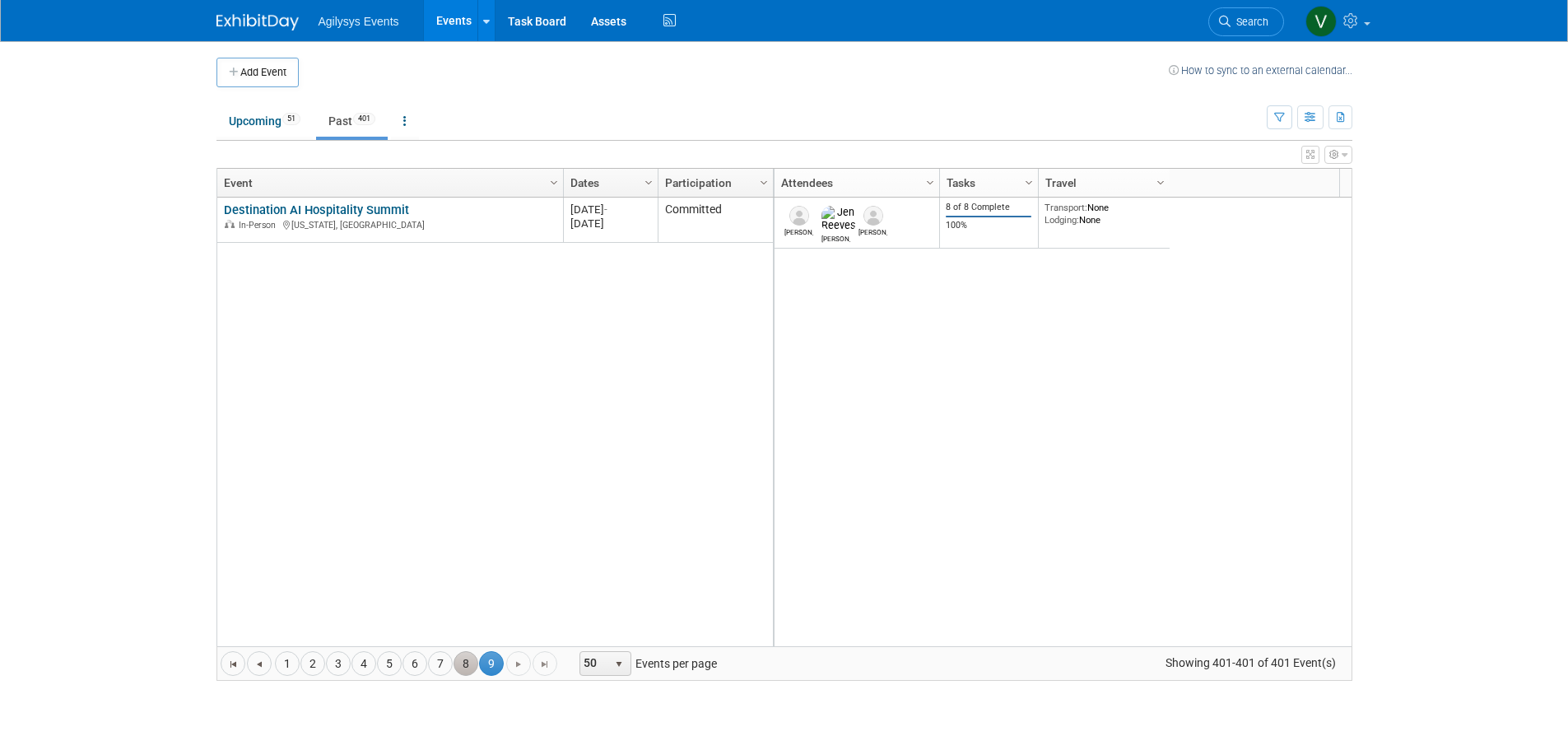
click at [466, 666] on link "8" at bounding box center [466, 663] width 24 height 25
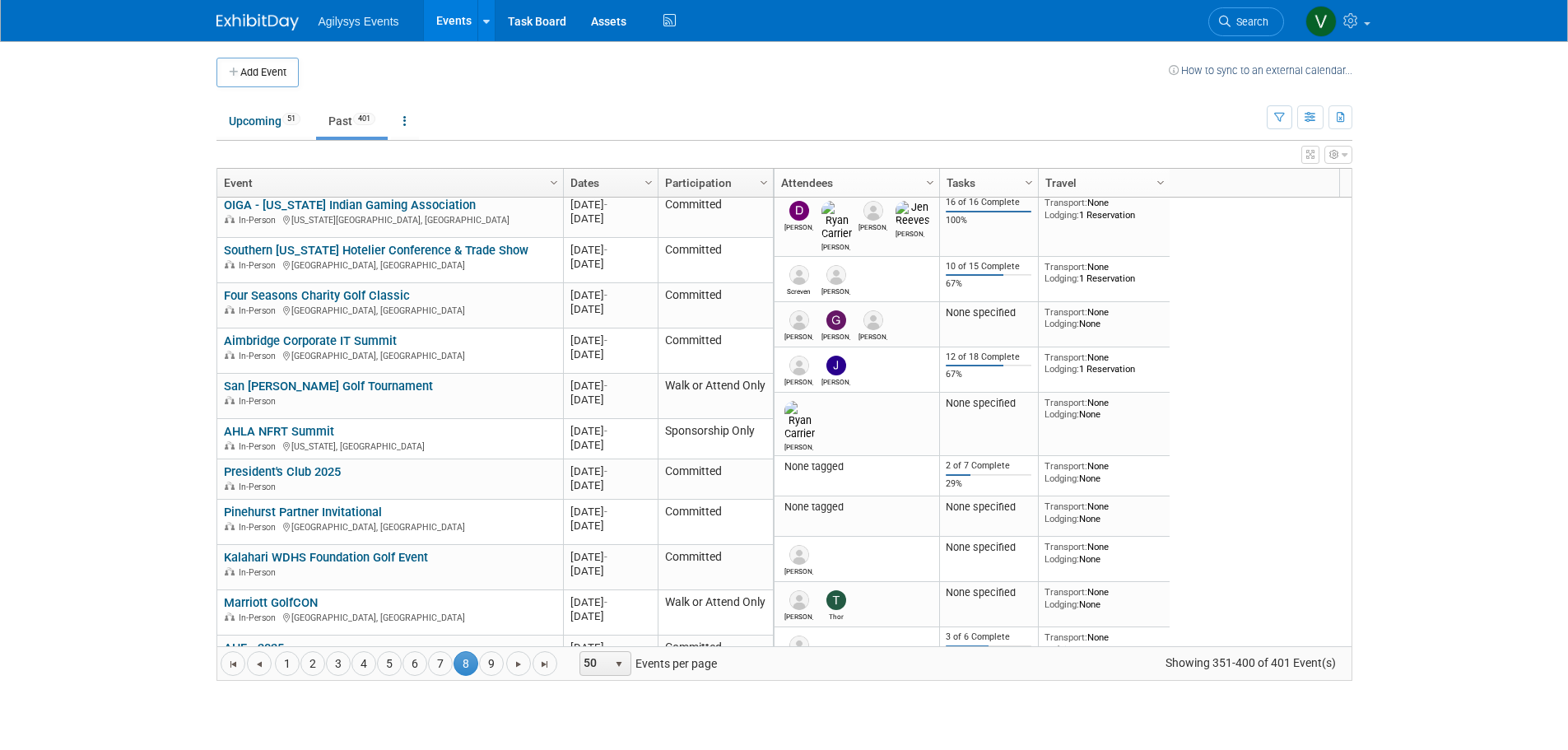
scroll to position [1691, 0]
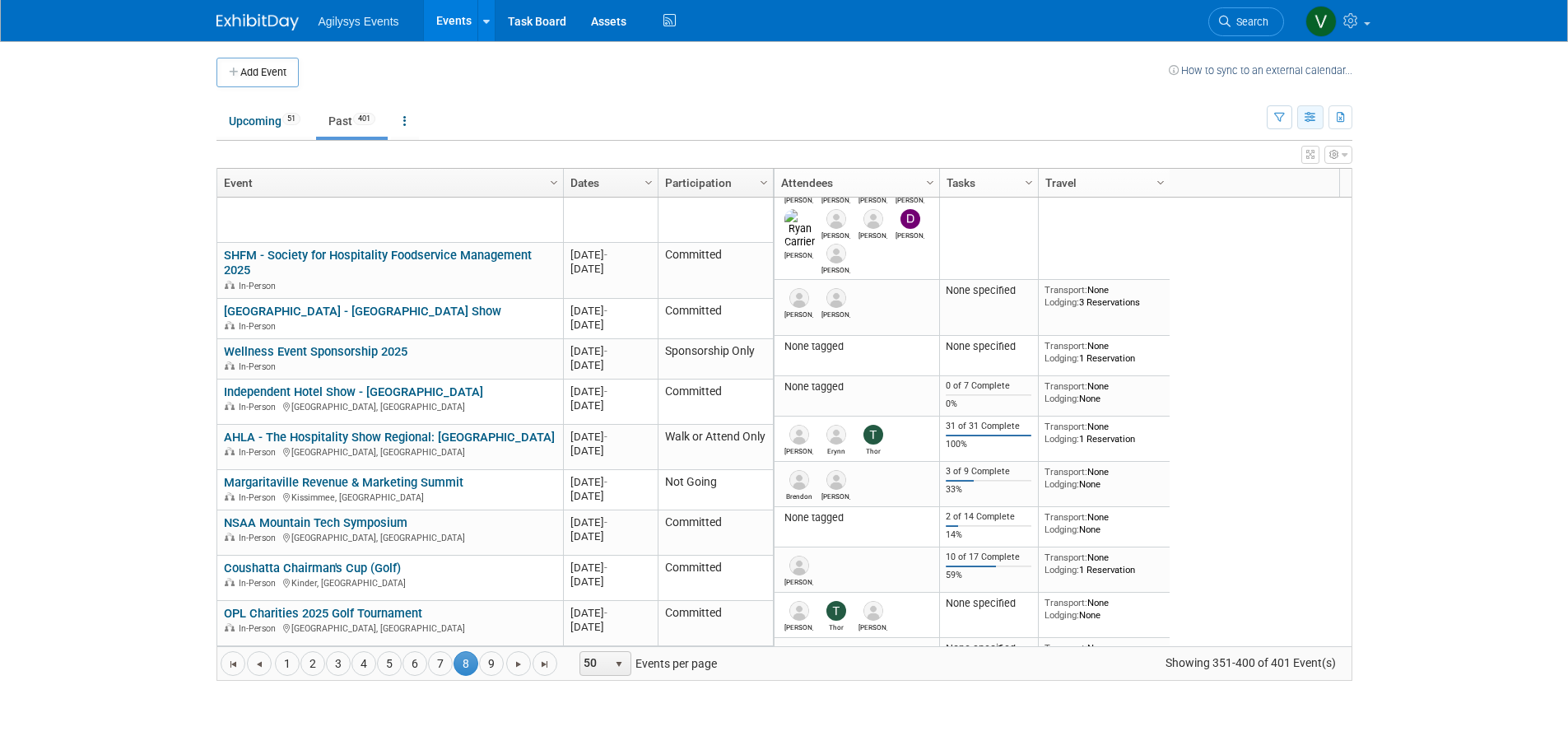
click at [1315, 123] on icon "button" at bounding box center [1310, 118] width 13 height 11
click at [1399, 196] on body "Agilysys Events Events Add Event Bulk Upload Events Shareable Event Boards Rece…" at bounding box center [784, 375] width 1568 height 750
click at [1278, 125] on button "button" at bounding box center [1279, 117] width 25 height 24
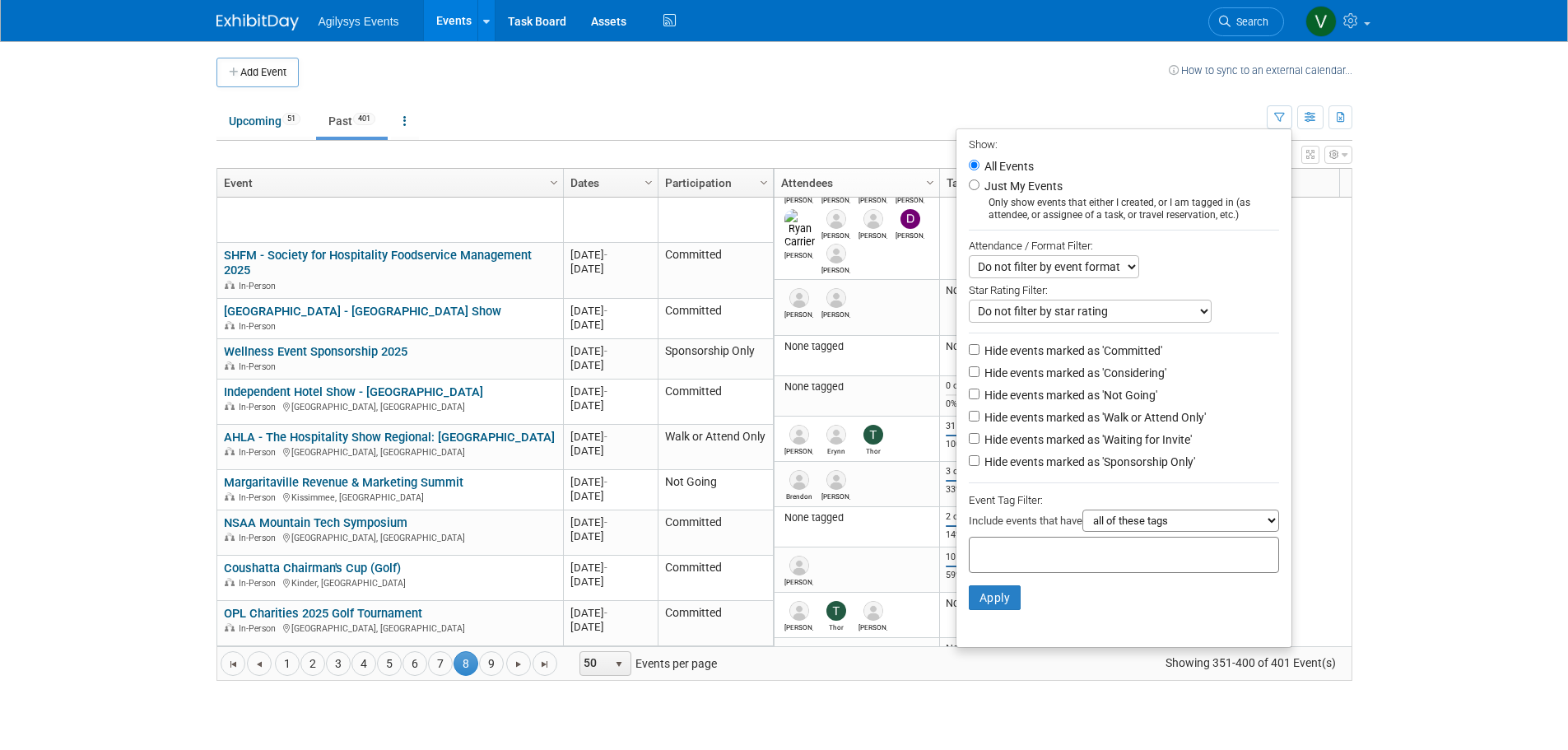
click at [1396, 452] on body "Agilysys Events Events Add Event Bulk Upload Events Shareable Event Boards Rece…" at bounding box center [784, 375] width 1568 height 750
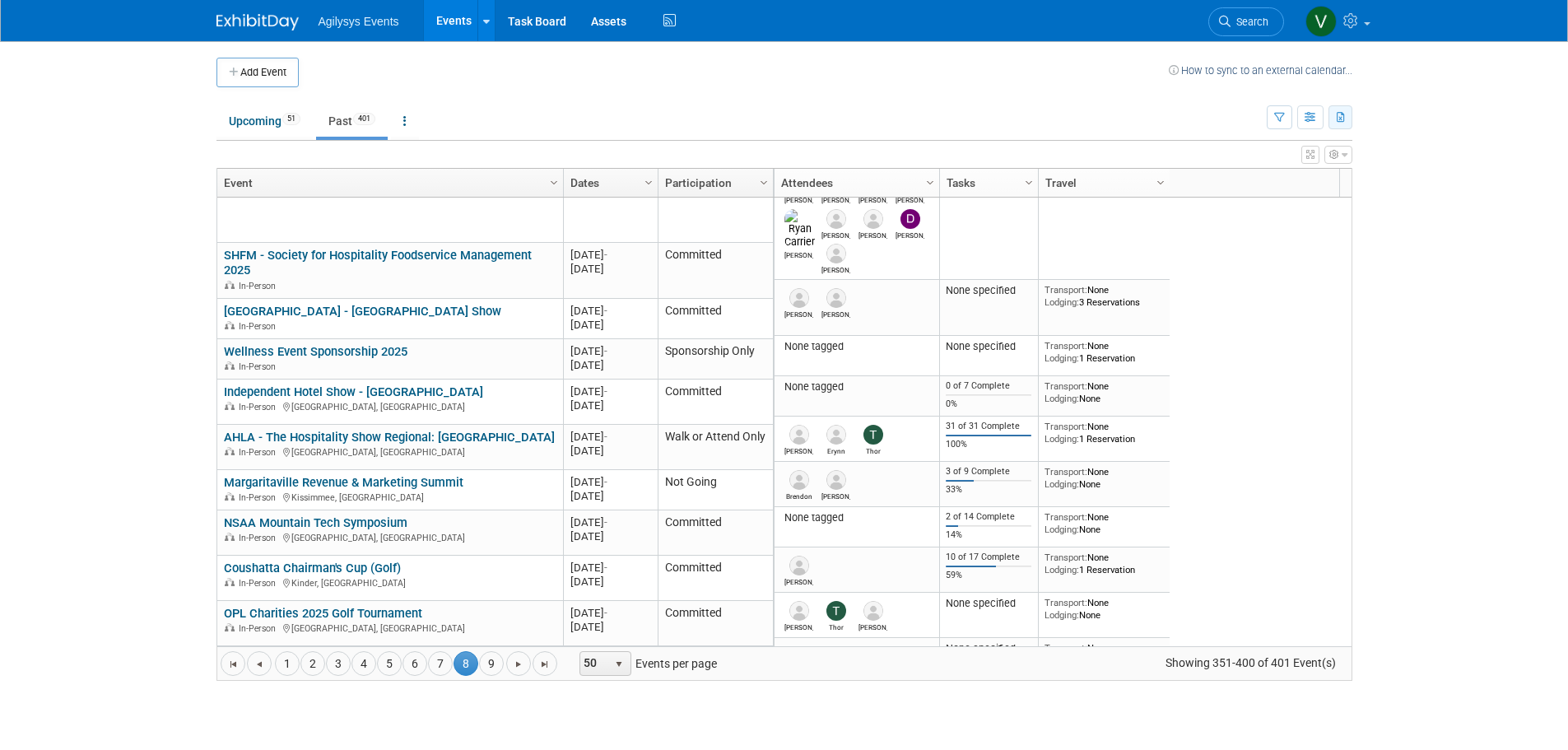
click at [1341, 113] on icon "button" at bounding box center [1341, 118] width 9 height 11
click at [1408, 252] on body "Agilysys Events Events Add Event Bulk Upload Events Shareable Event Boards Rece…" at bounding box center [784, 375] width 1568 height 750
click at [270, 120] on link "Upcoming 51" at bounding box center [265, 121] width 96 height 31
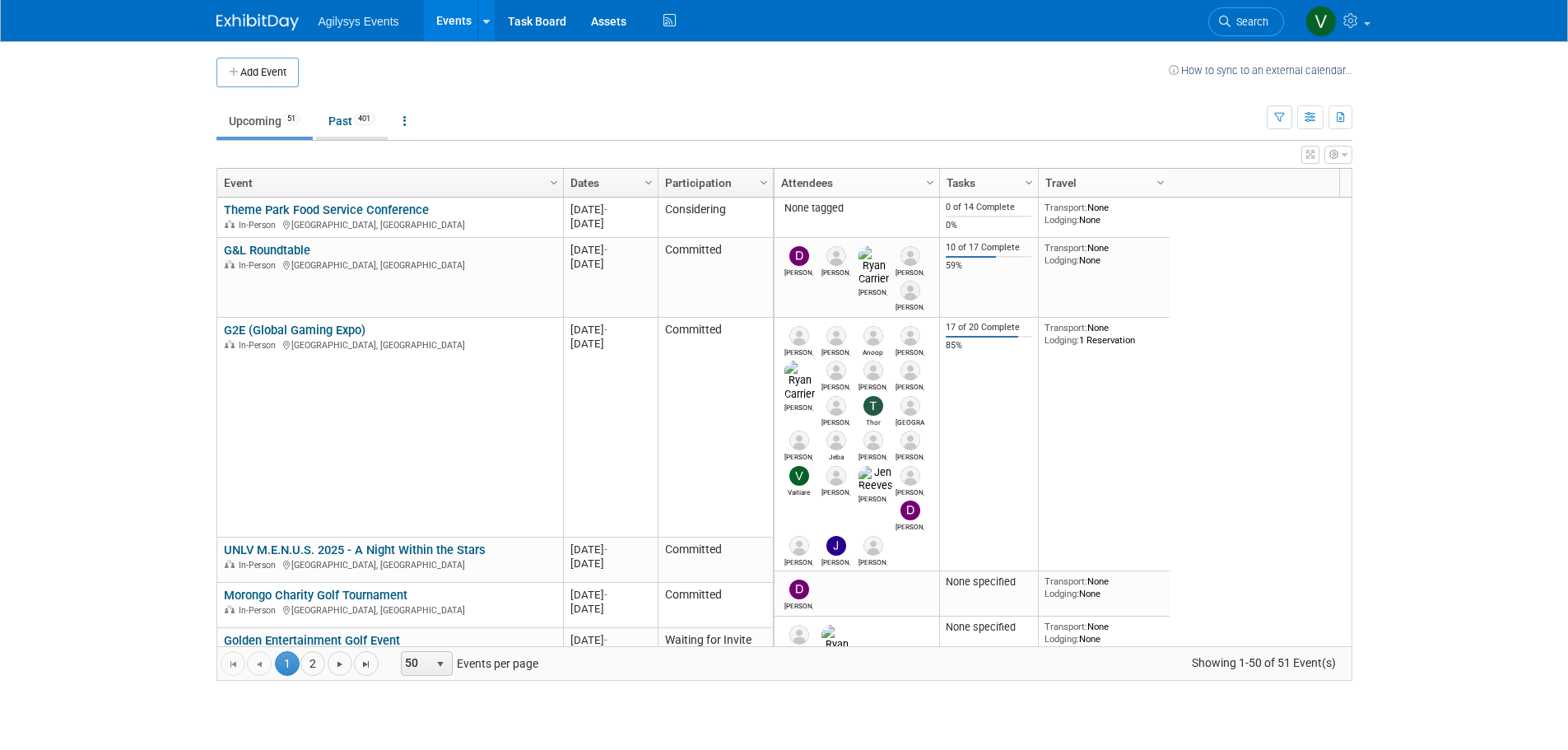
click at [349, 123] on link "Past 401" at bounding box center [351, 121] width 72 height 31
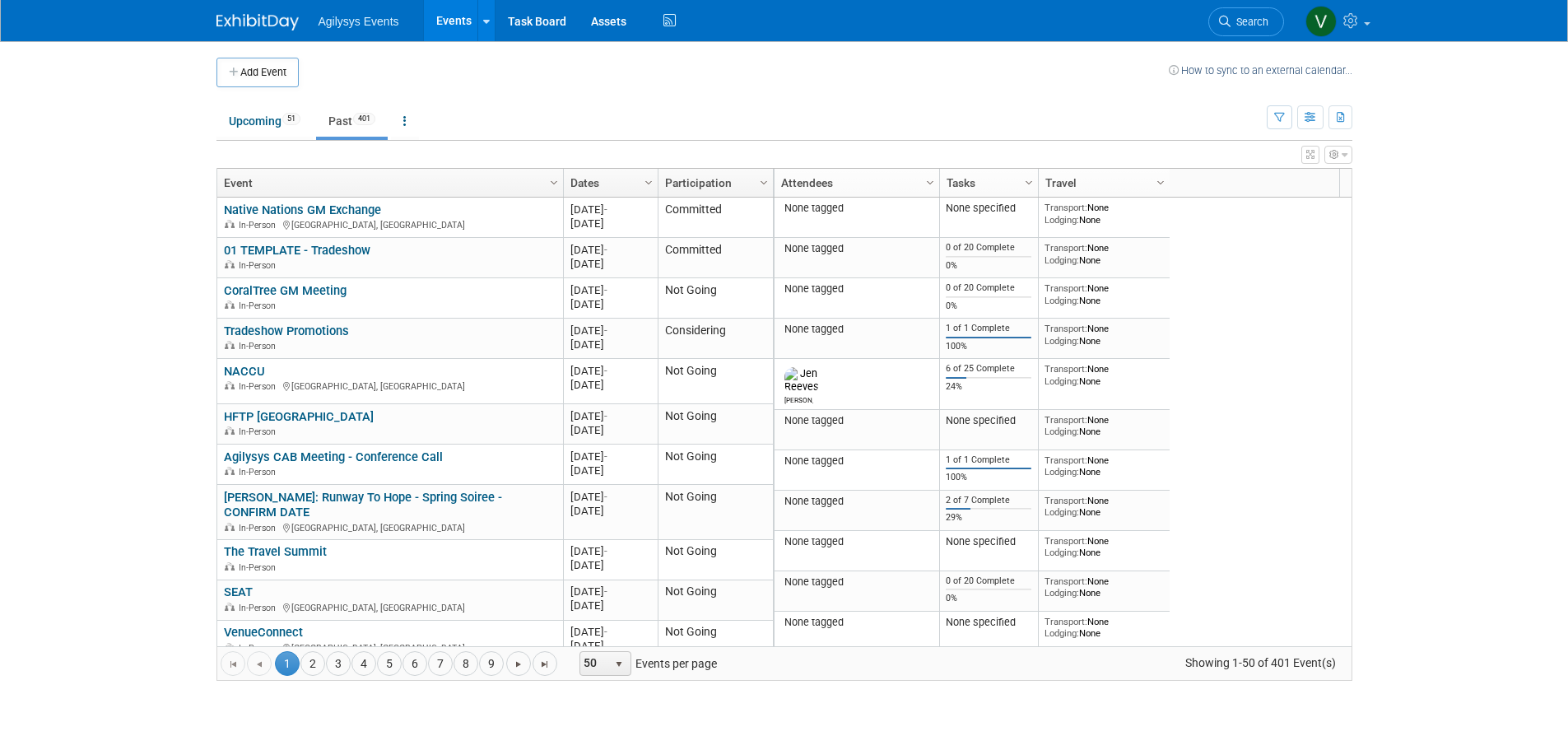
click at [309, 20] on link at bounding box center [268, 14] width 102 height 14
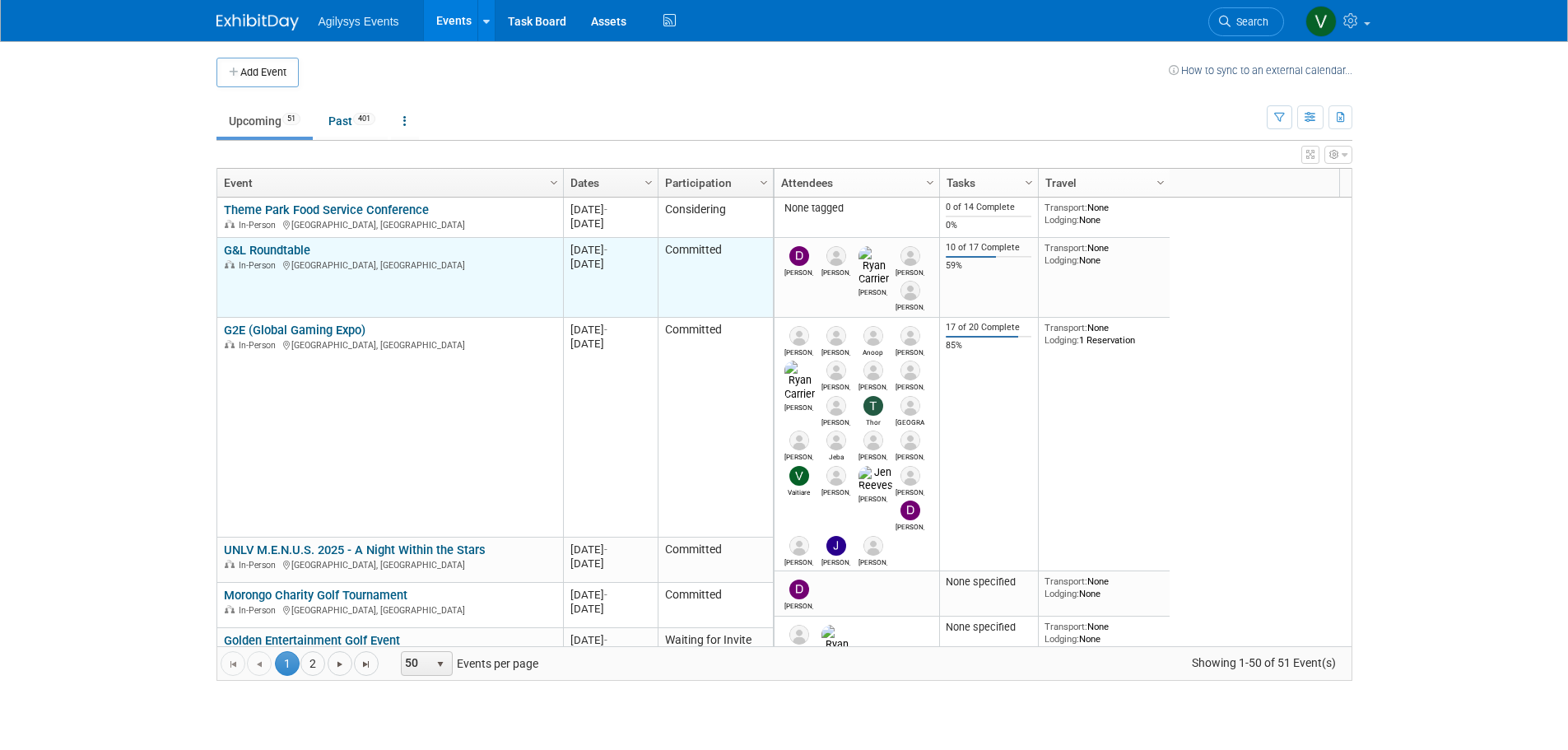
click at [336, 316] on td "G&L Roundtable G&L Roundtable In-Person [GEOGRAPHIC_DATA], [GEOGRAPHIC_DATA]" at bounding box center [389, 278] width 346 height 80
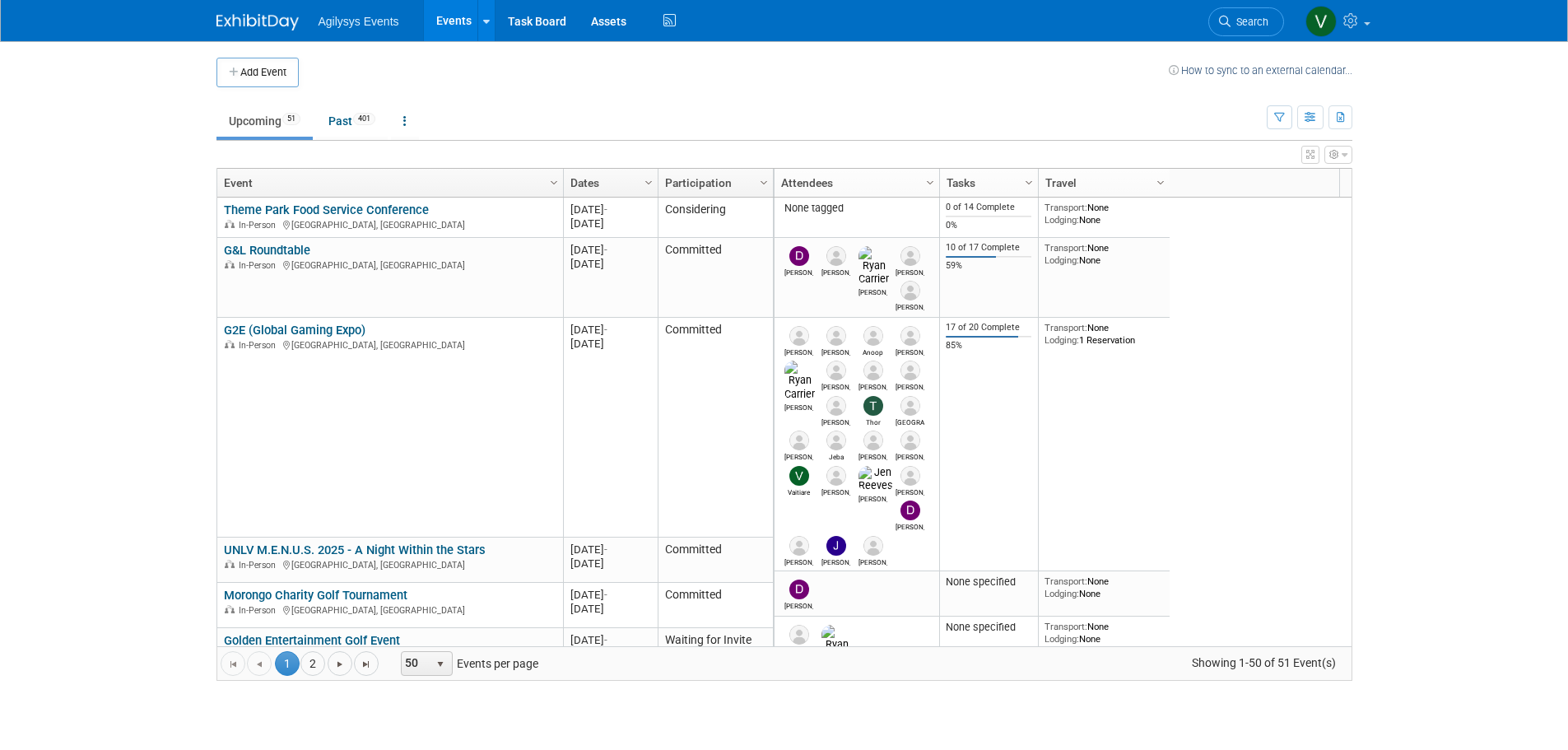
click at [335, 323] on link "G2E (Global Gaming Expo)" at bounding box center [295, 331] width 142 height 15
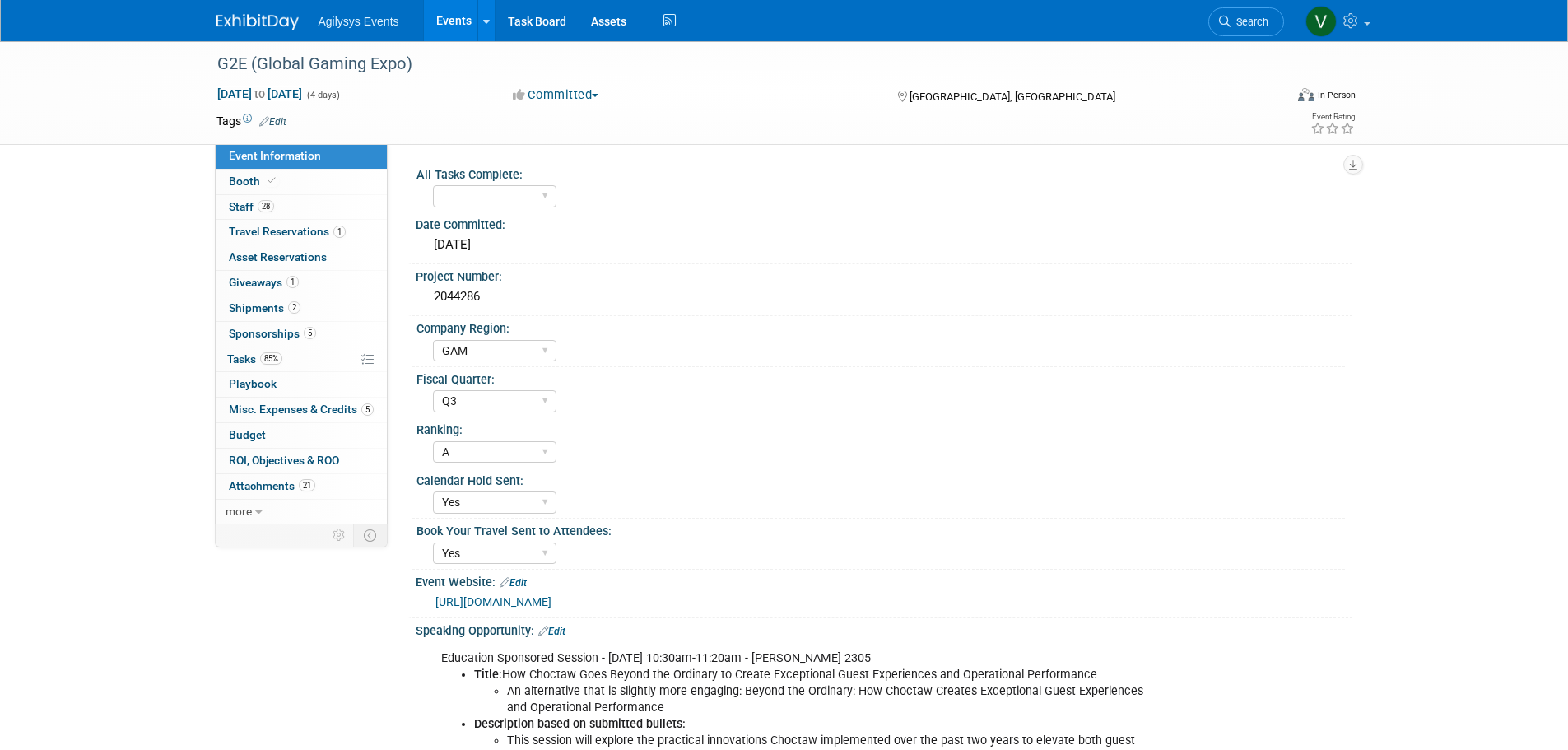
select select "GAM"
select select "Q3"
select select "A"
select select "Yes"
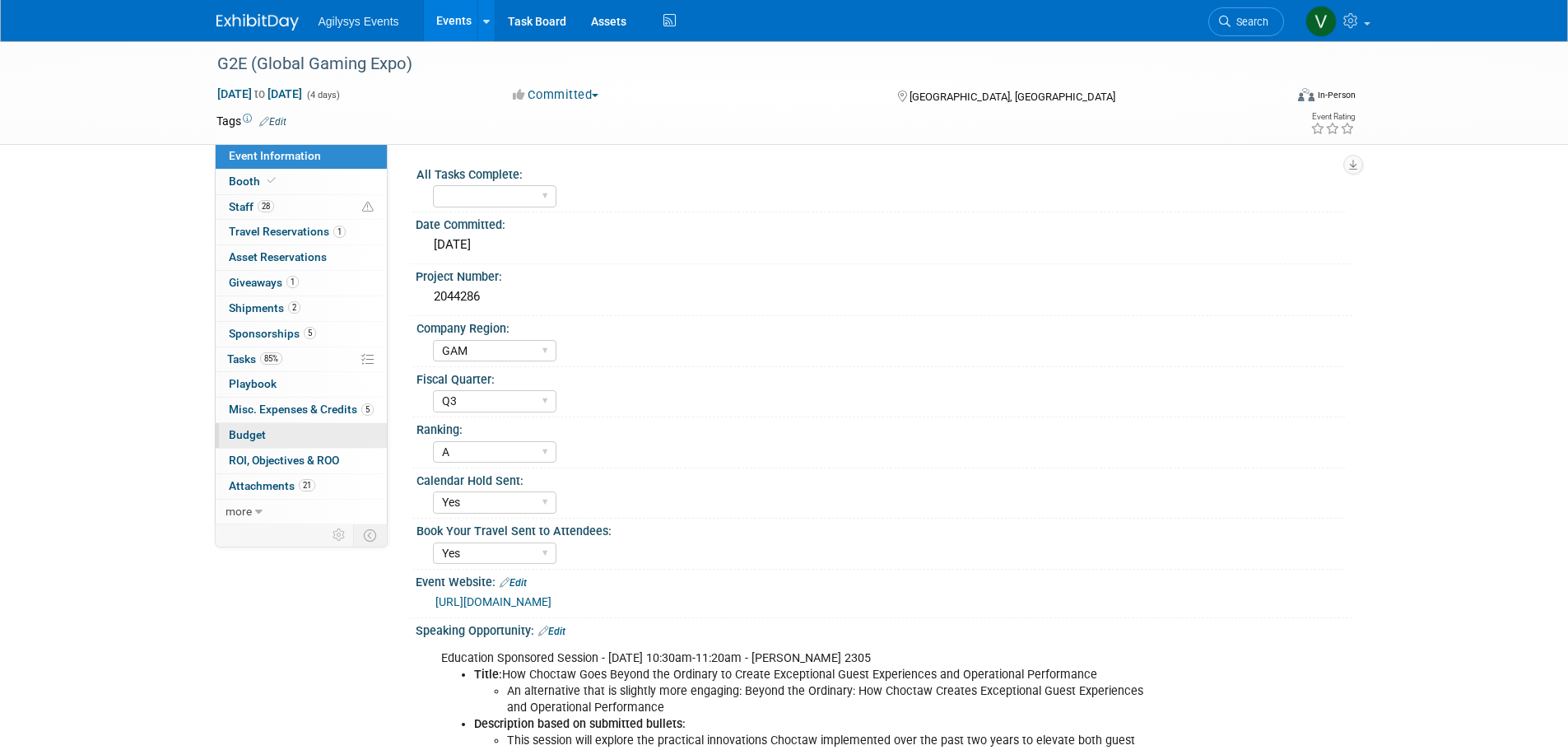
click at [249, 429] on span "Budget" at bounding box center [247, 435] width 37 height 14
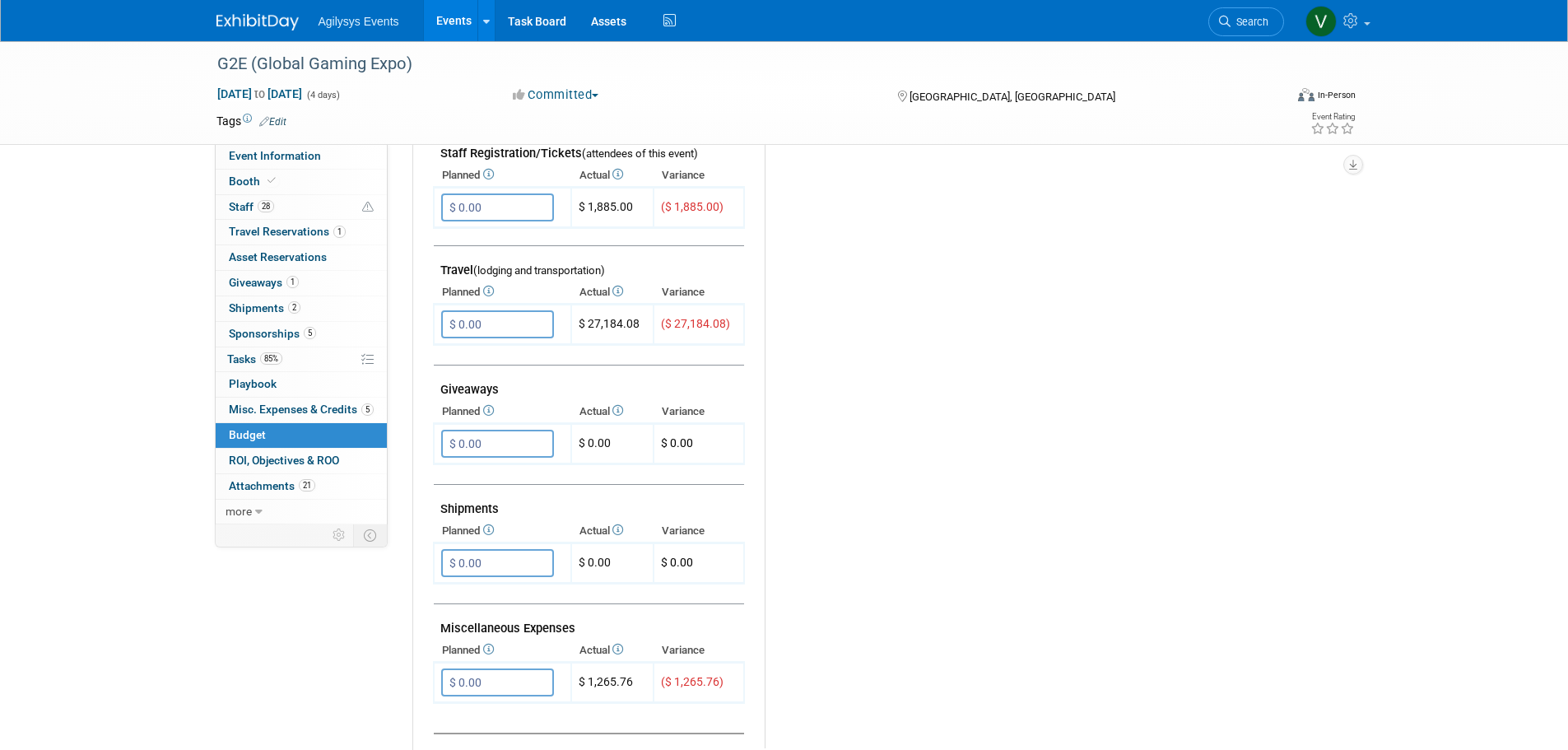
scroll to position [755, 0]
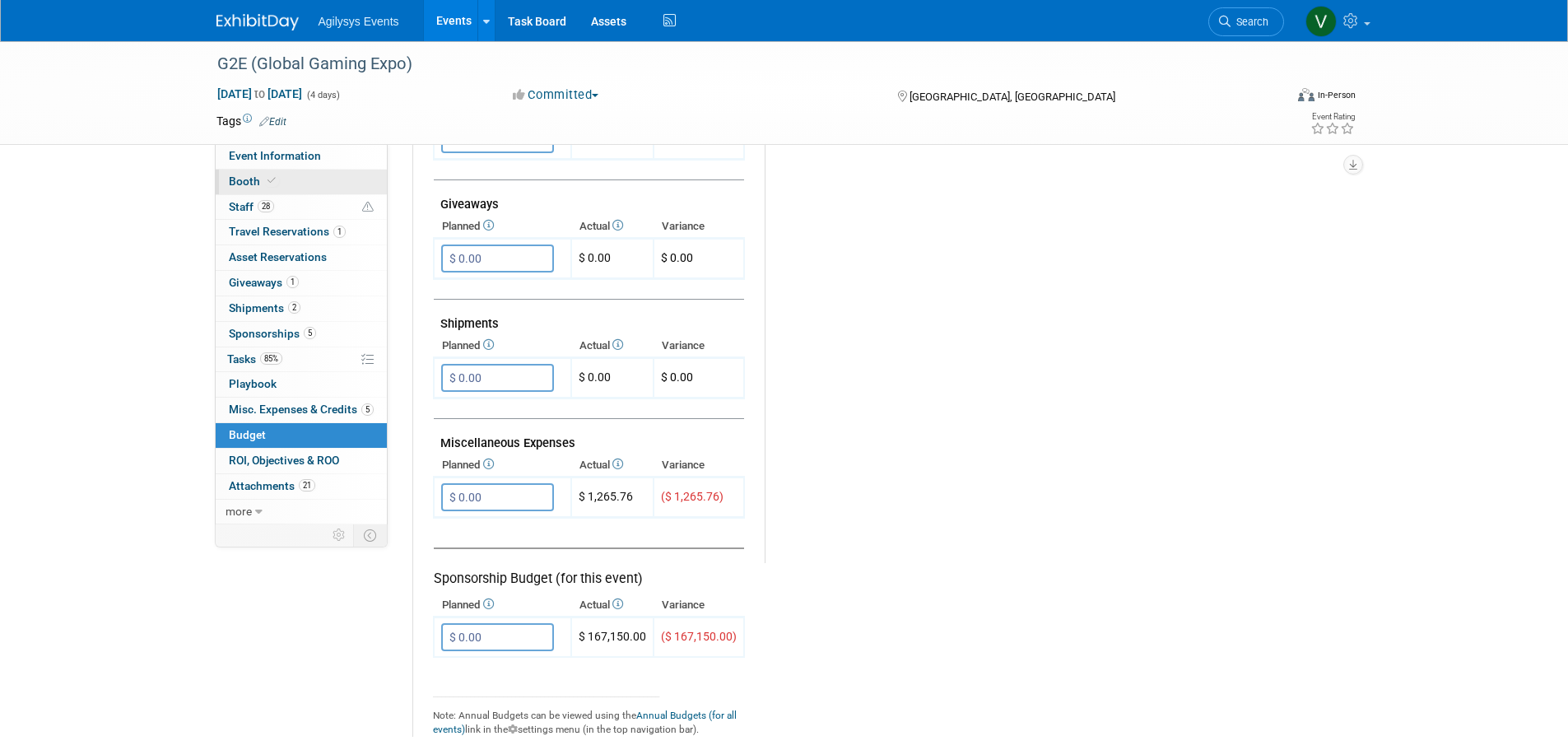
click at [299, 180] on link "Booth" at bounding box center [301, 182] width 172 height 25
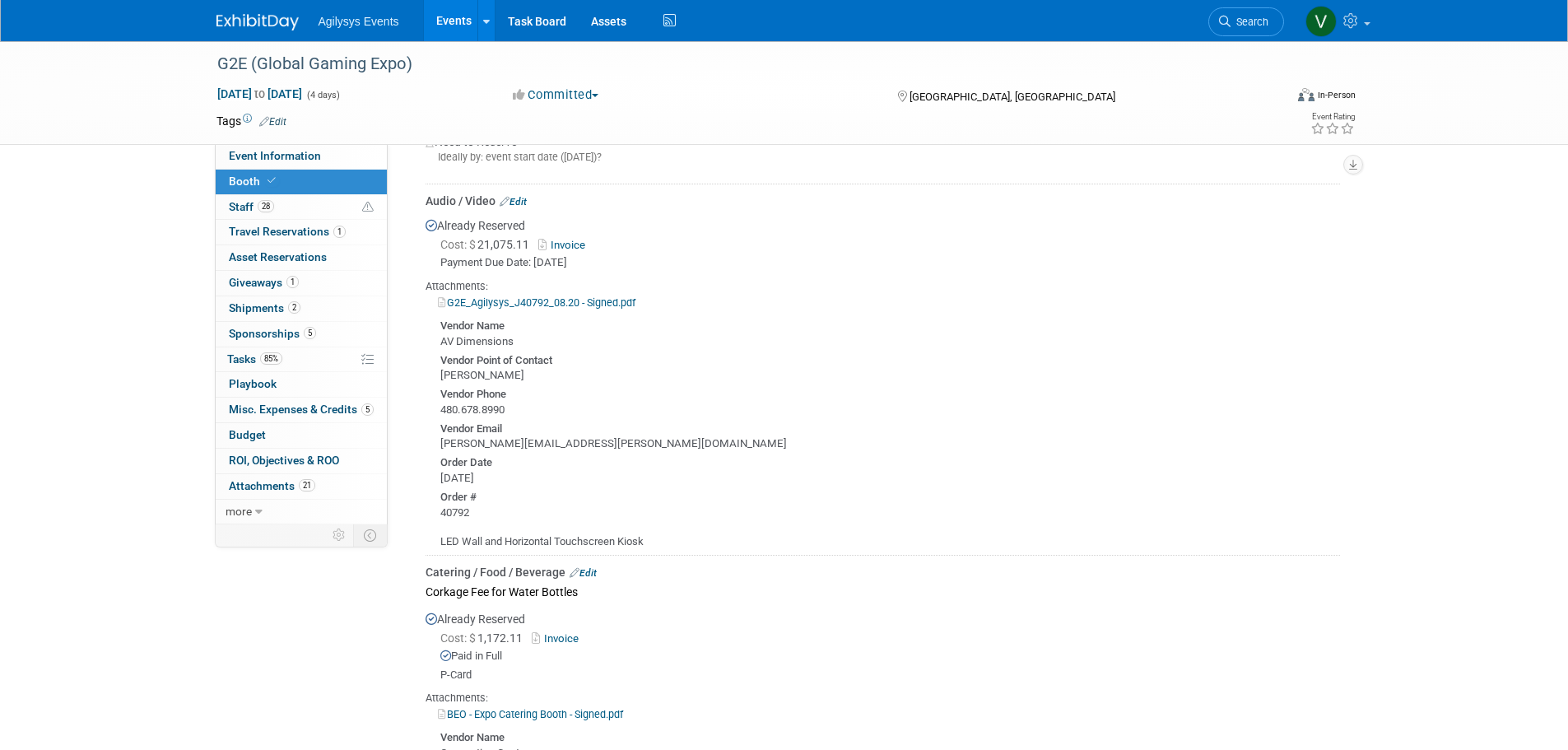
scroll to position [494, 0]
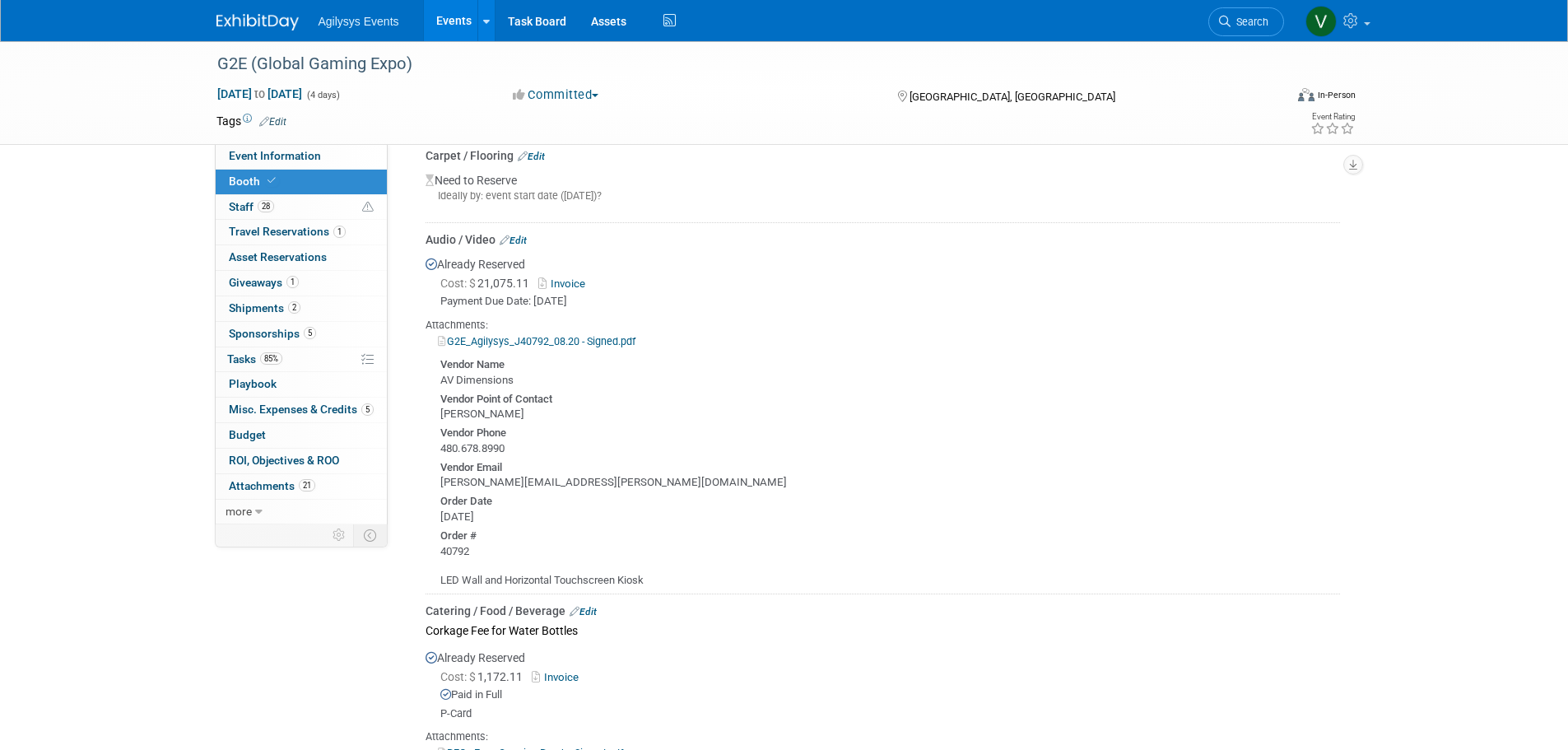
click at [544, 340] on link "G2E_Agilysys_J40792_08.20 - Signed.pdf" at bounding box center [536, 341] width 198 height 13
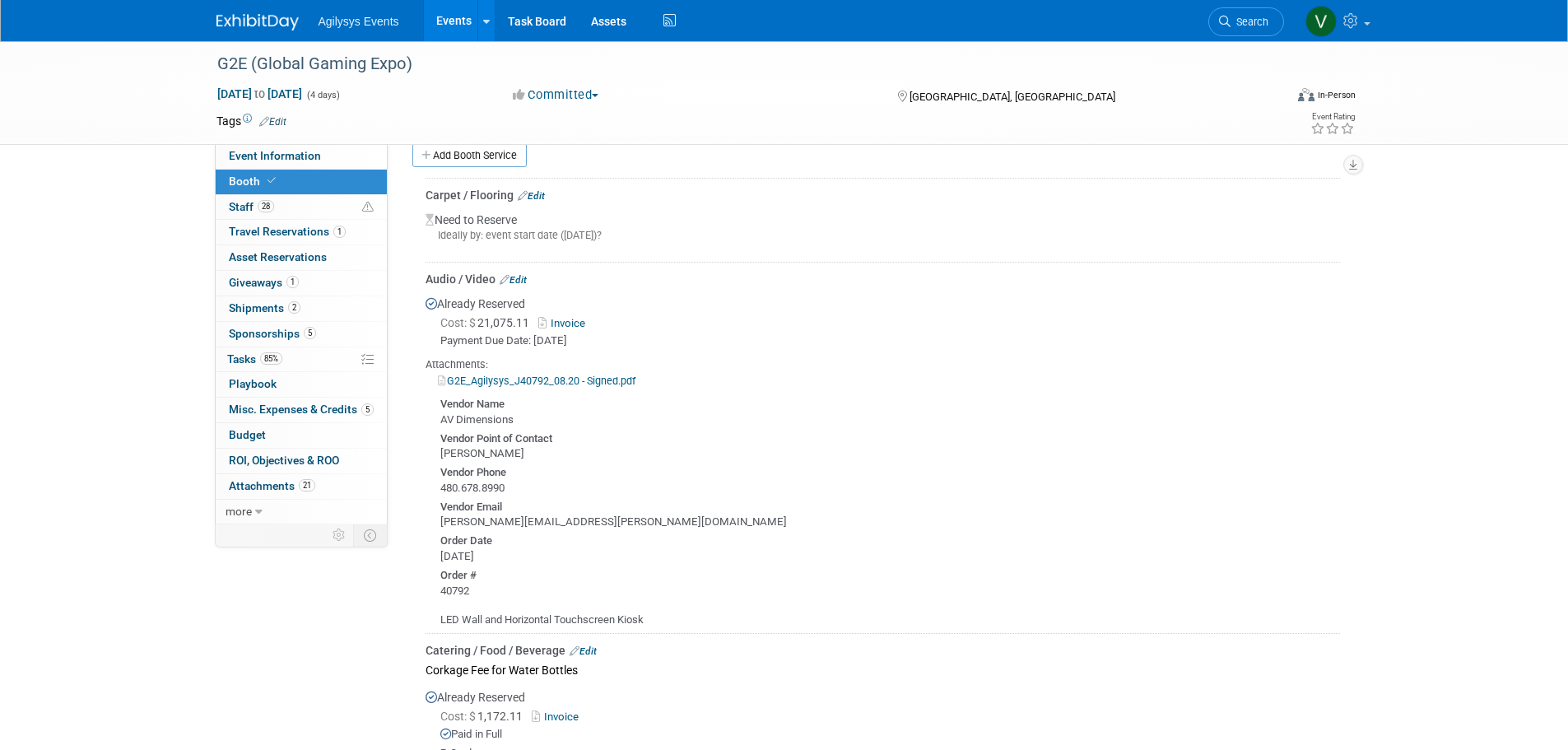
scroll to position [418, 0]
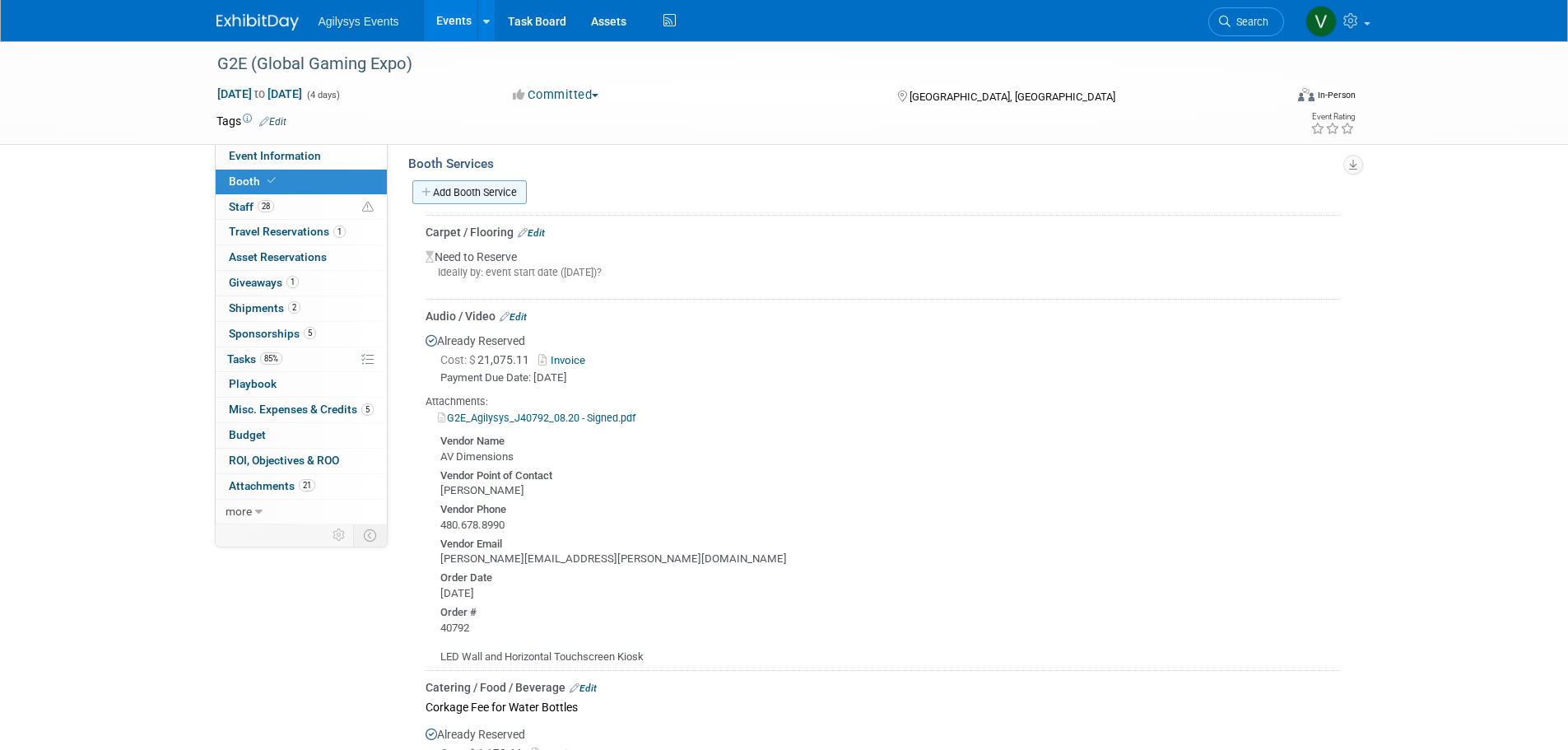
click at [475, 196] on link "Add Booth Service" at bounding box center [469, 192] width 114 height 24
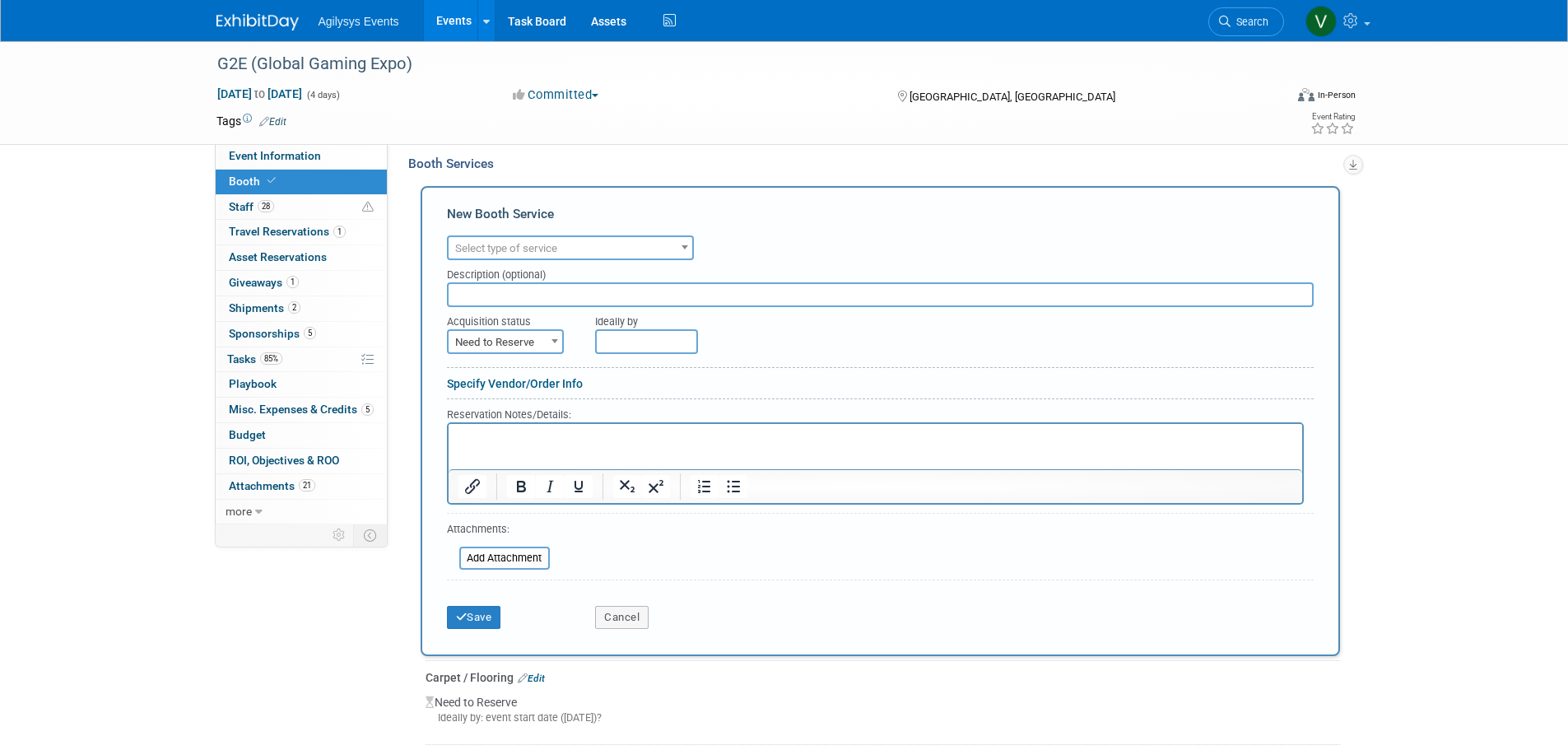
scroll to position [0, 0]
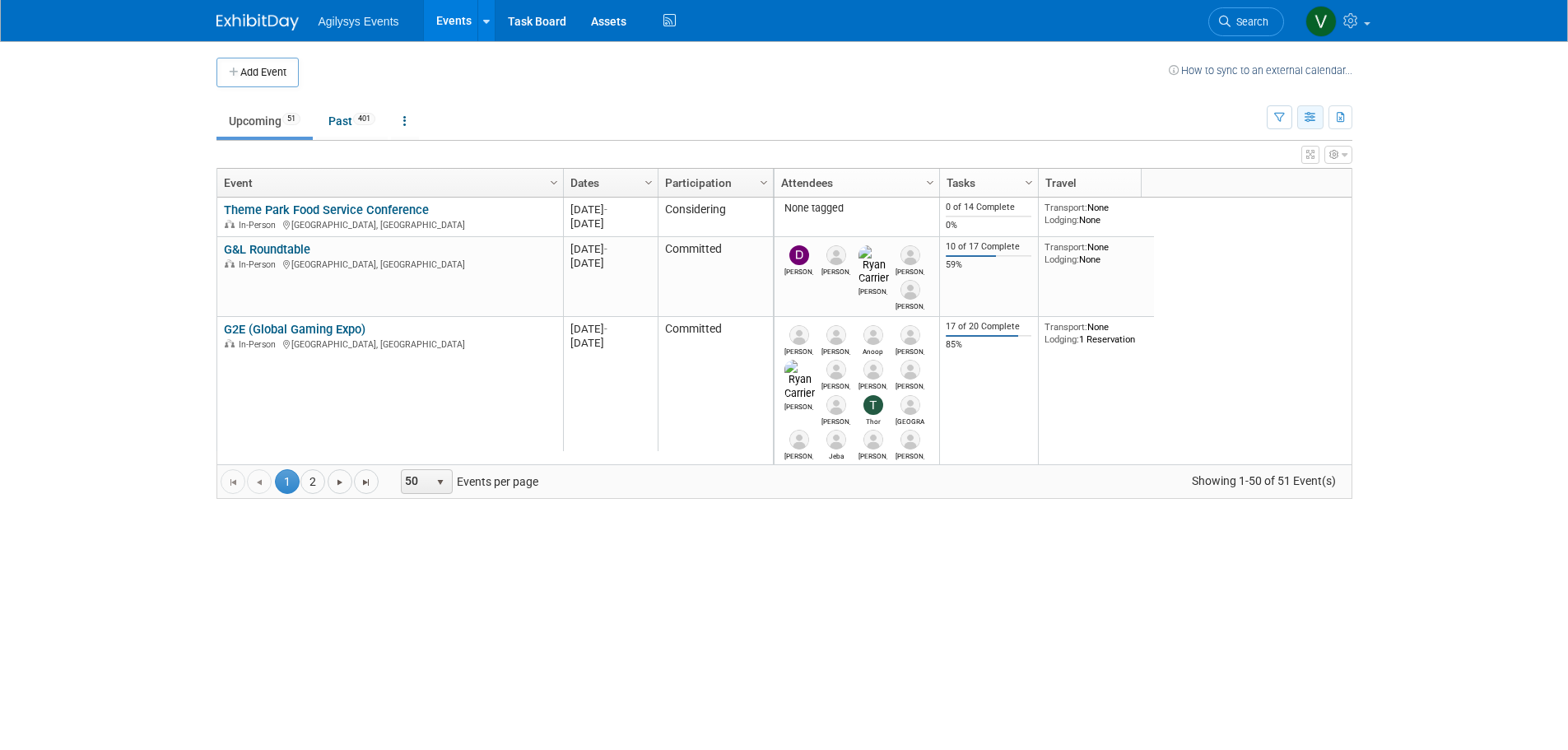
click at [1040, 119] on icon "button" at bounding box center [1310, 118] width 13 height 11
click at [1040, 198] on link "Detail View" at bounding box center [1240, 200] width 138 height 23
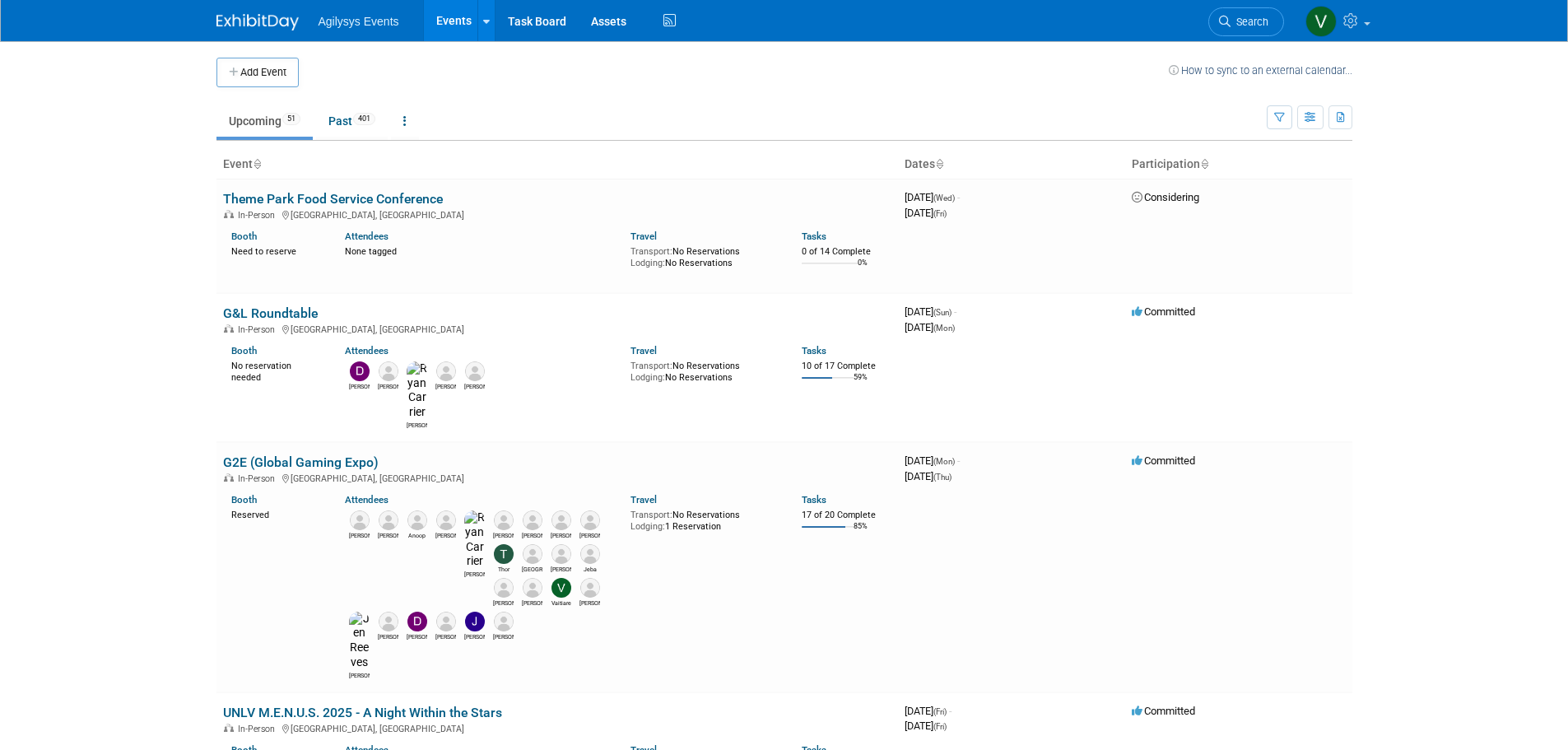
click at [1314, 132] on div "Show: All Events Just My Events Only show events that either I created, or I am…" at bounding box center [1309, 113] width 85 height 54
click at [1315, 124] on button "button" at bounding box center [1309, 117] width 26 height 24
click at [1245, 225] on link "Calendar View" at bounding box center [1240, 225] width 138 height 23
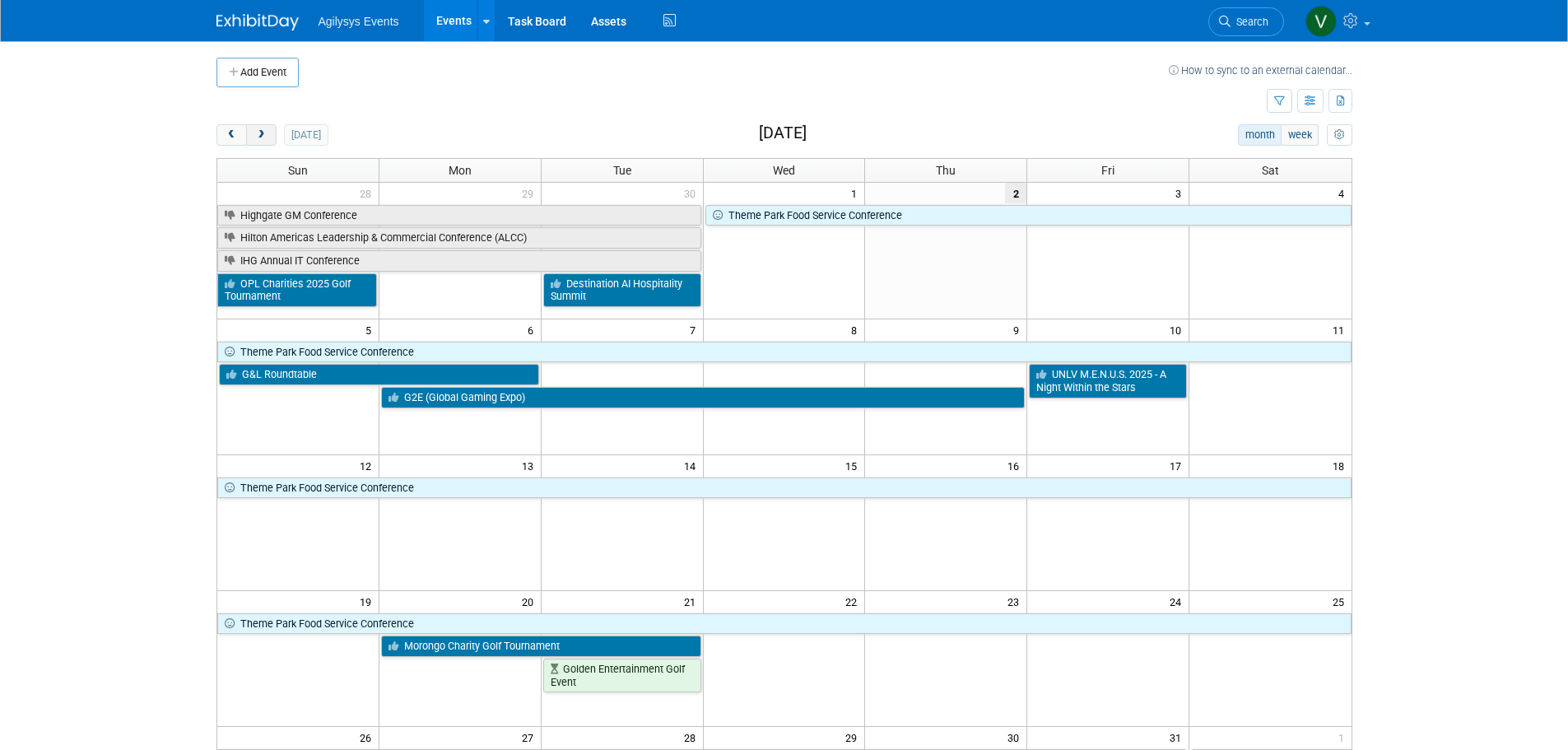
click at [263, 130] on span "next" at bounding box center [261, 135] width 13 height 11
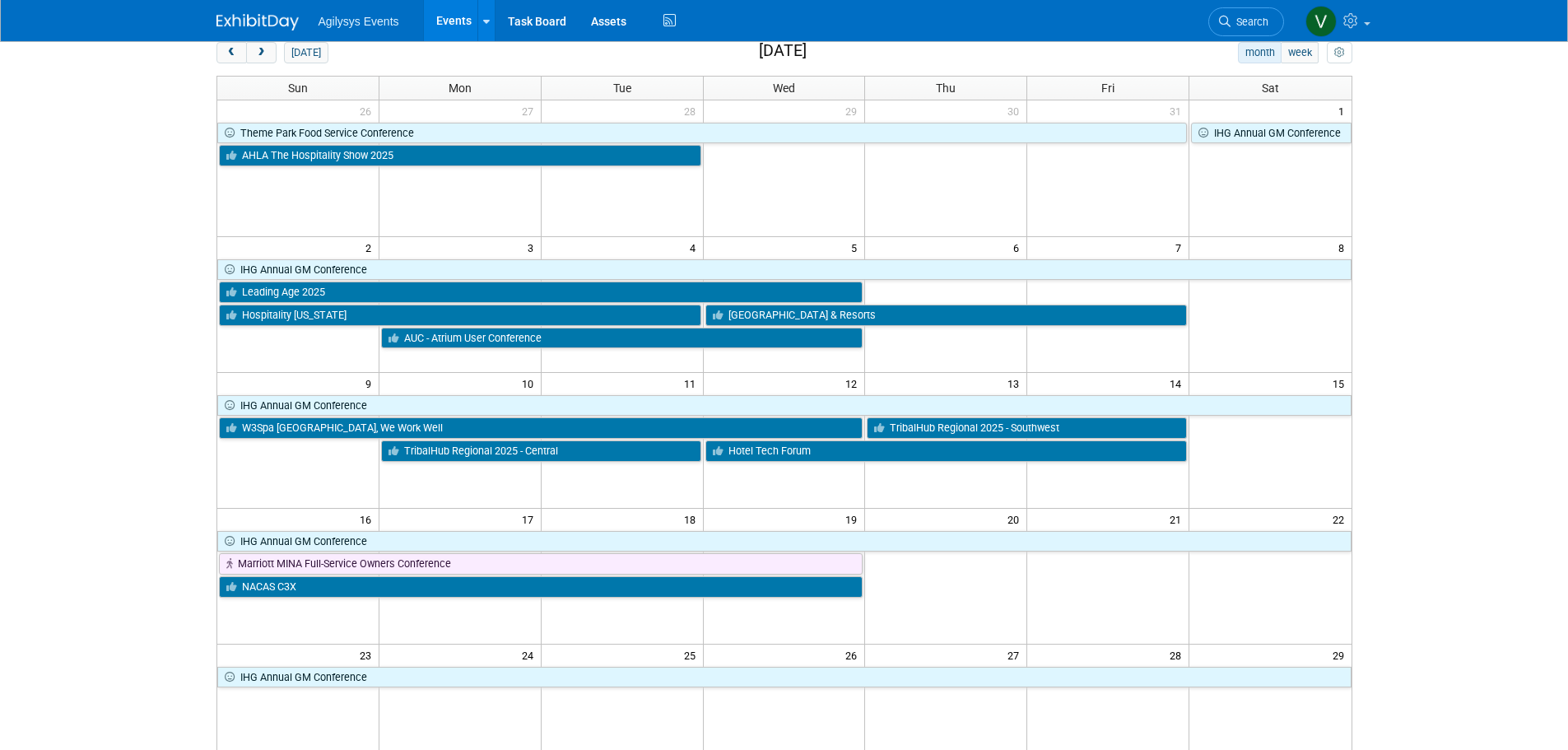
scroll to position [164, 0]
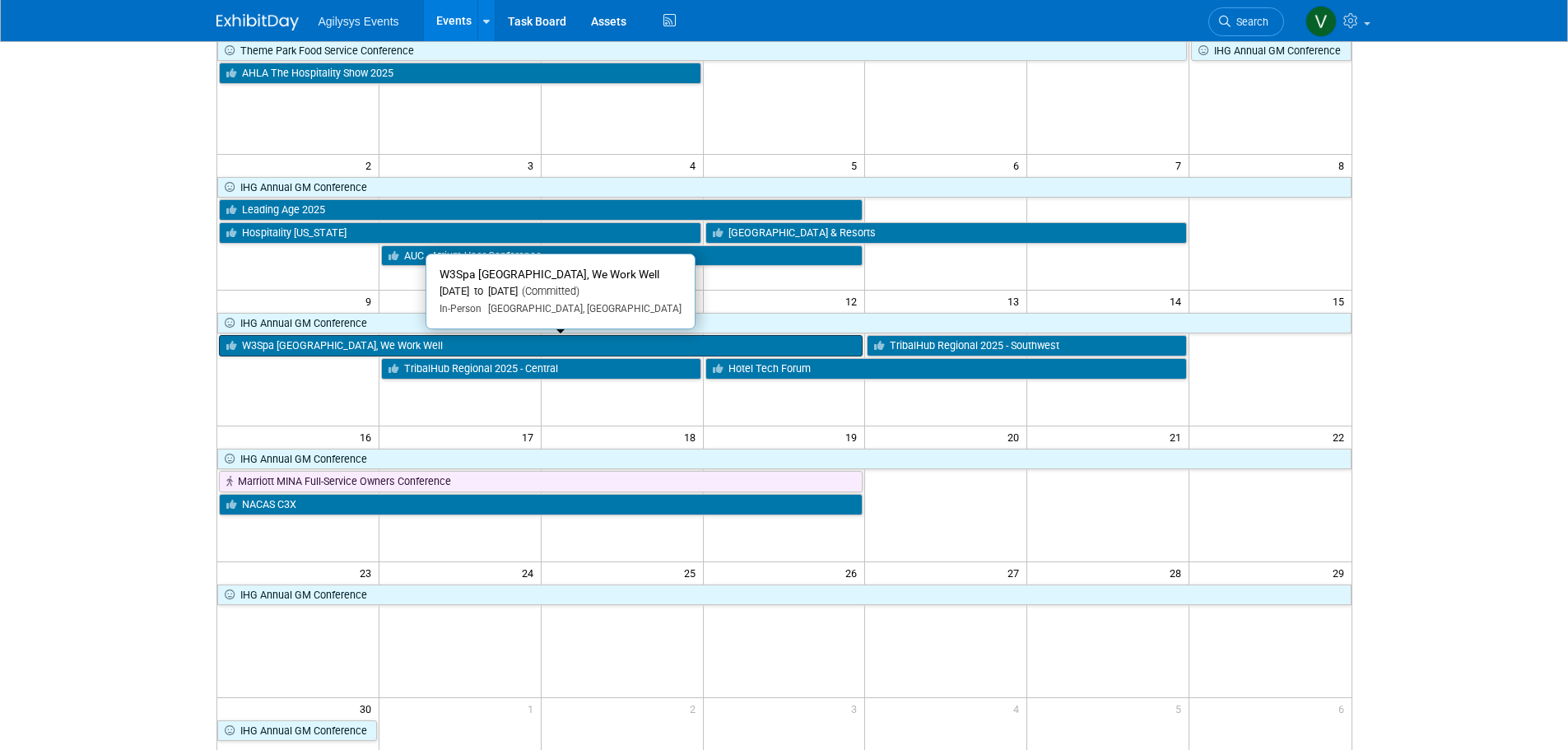
click at [339, 349] on link "W3Spa [GEOGRAPHIC_DATA], We Work Well" at bounding box center [541, 346] width 644 height 22
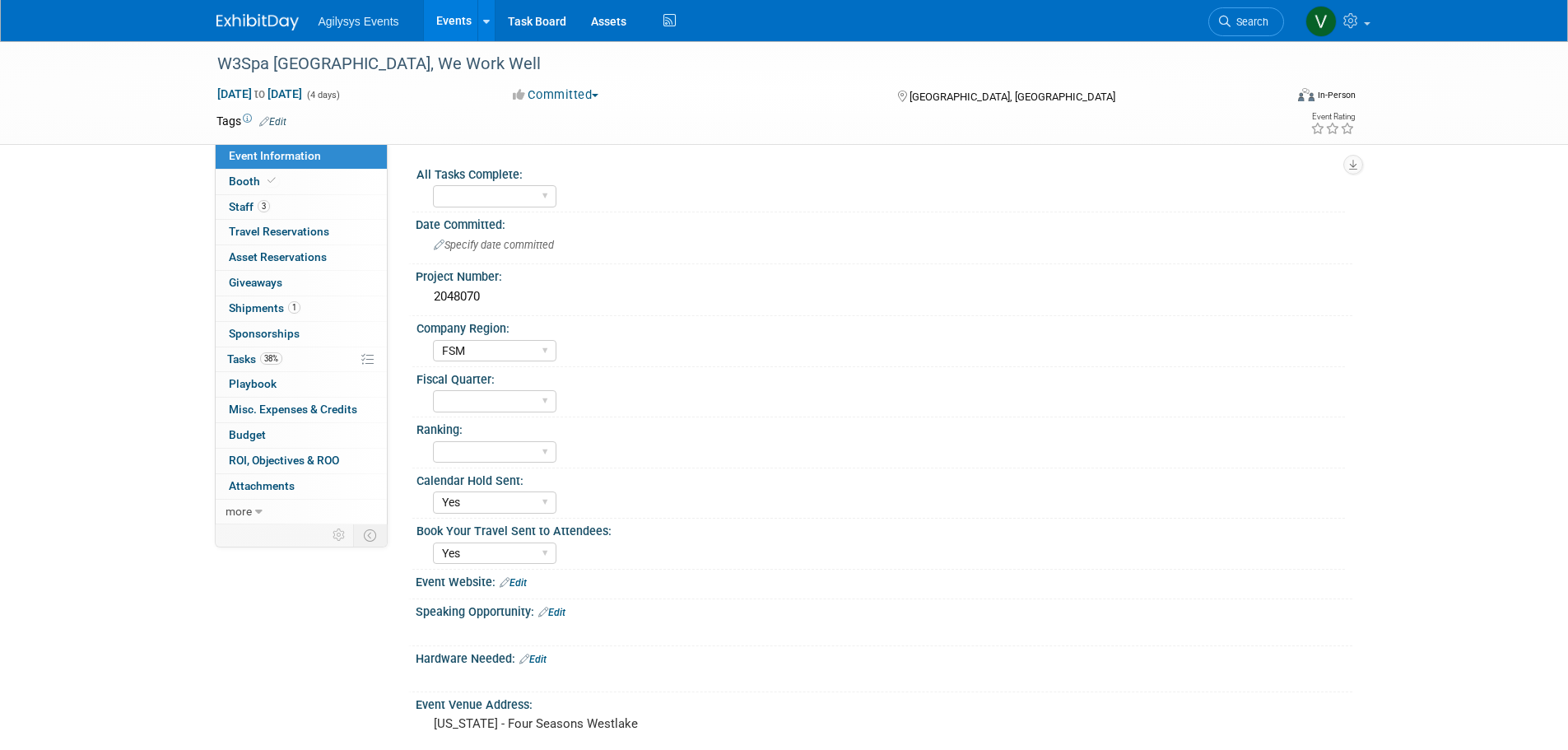
select select "FSM"
select select "Yes"
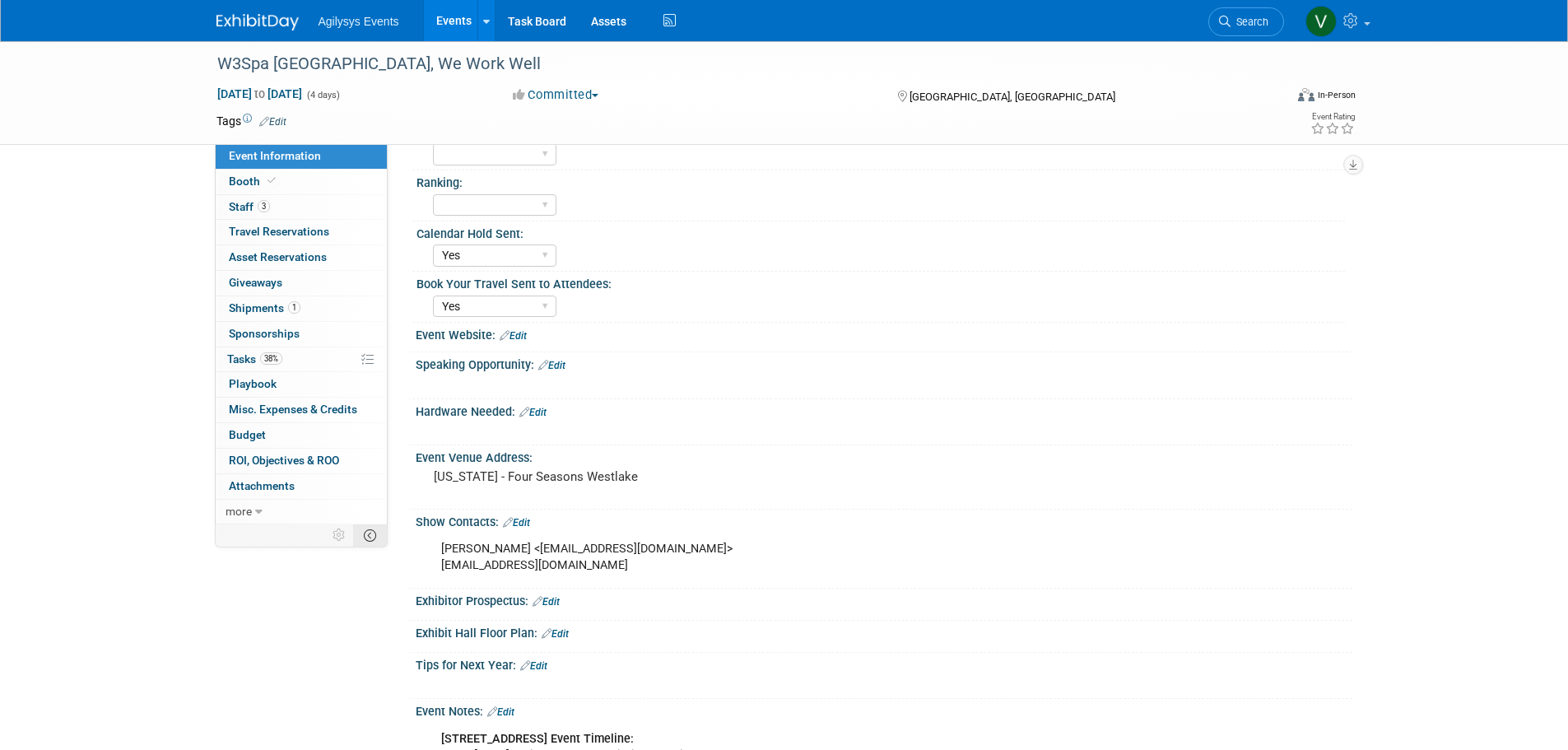
scroll to position [164, 0]
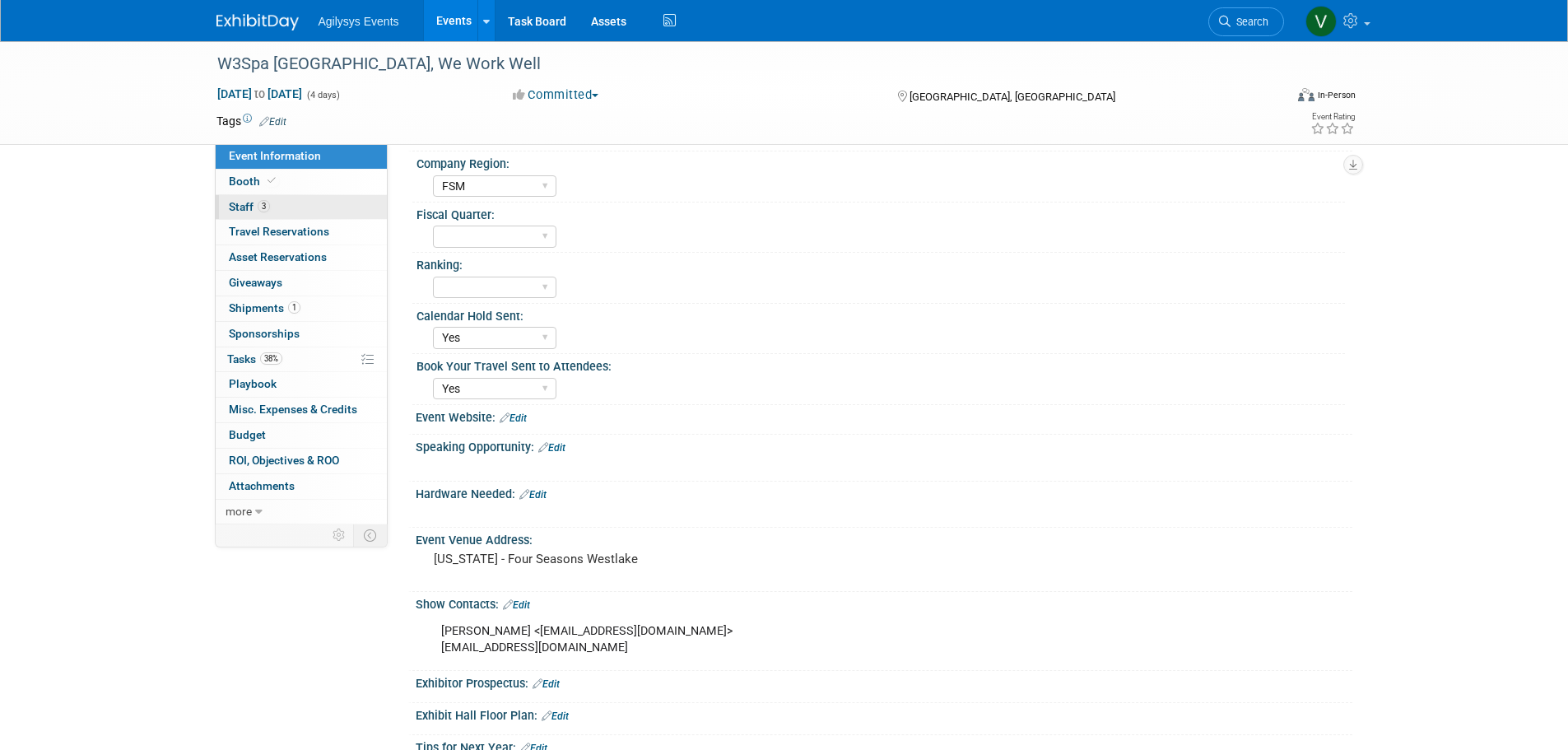
click at [255, 197] on link "3 Staff 3" at bounding box center [301, 207] width 172 height 25
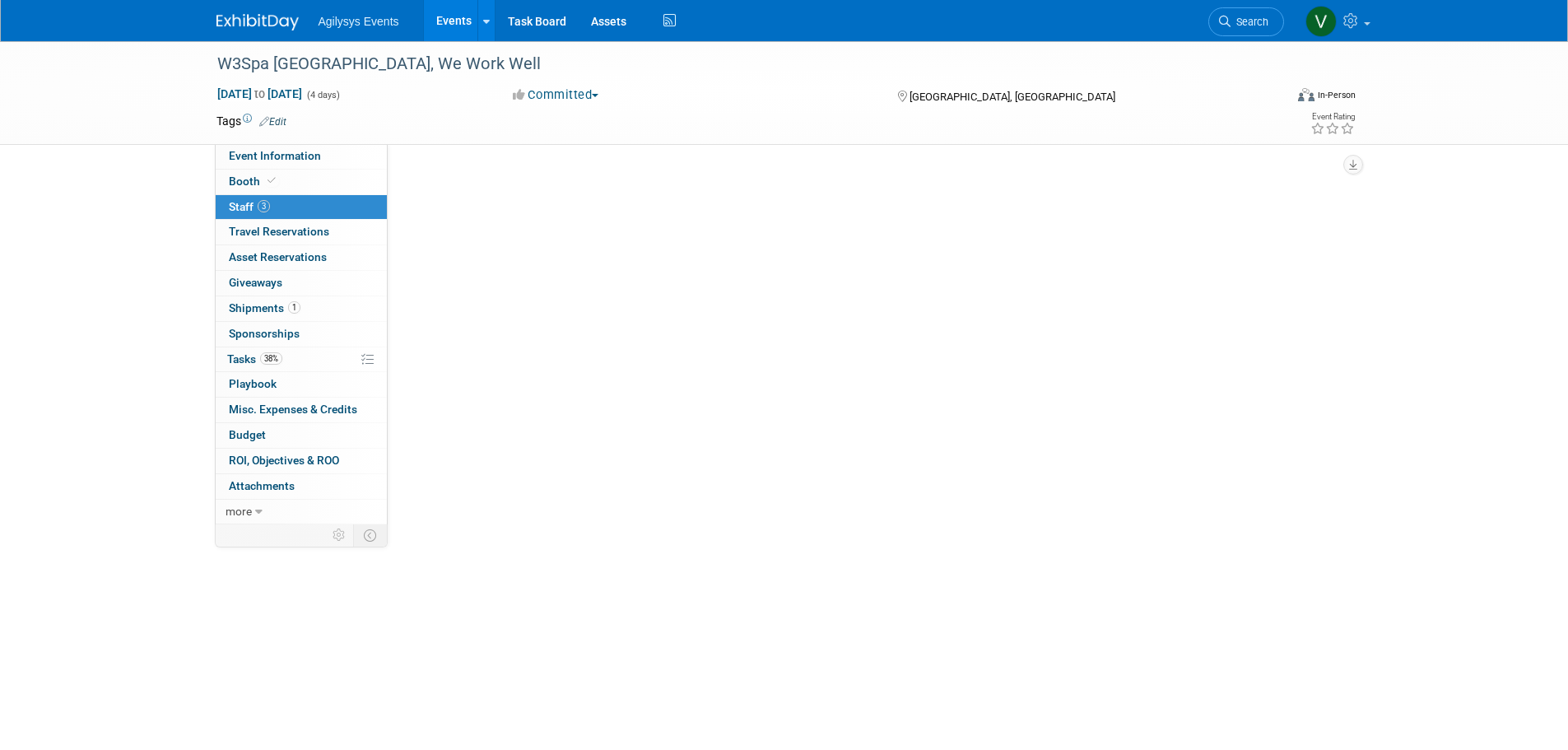
scroll to position [0, 0]
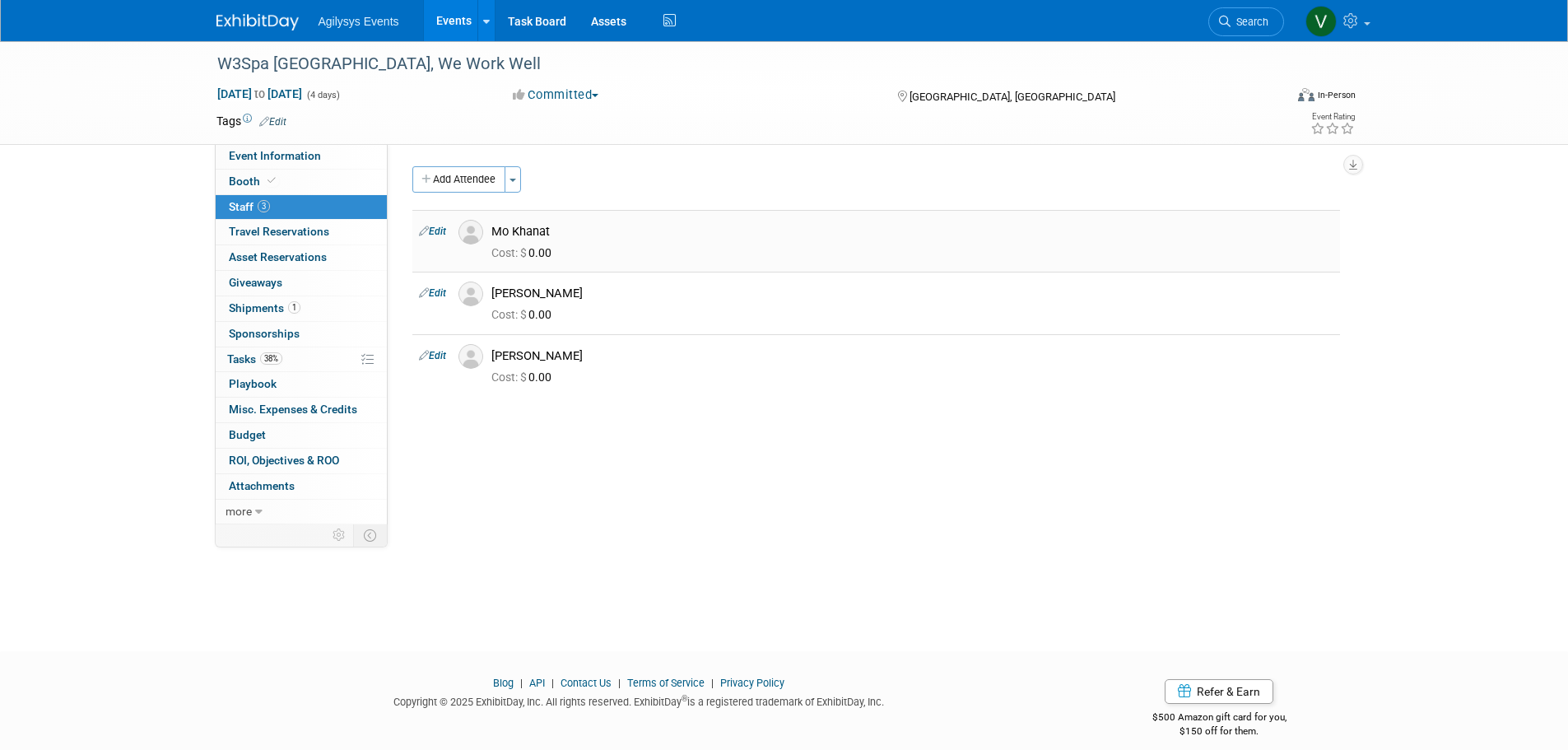
click at [441, 234] on link "Edit" at bounding box center [433, 231] width 27 height 12
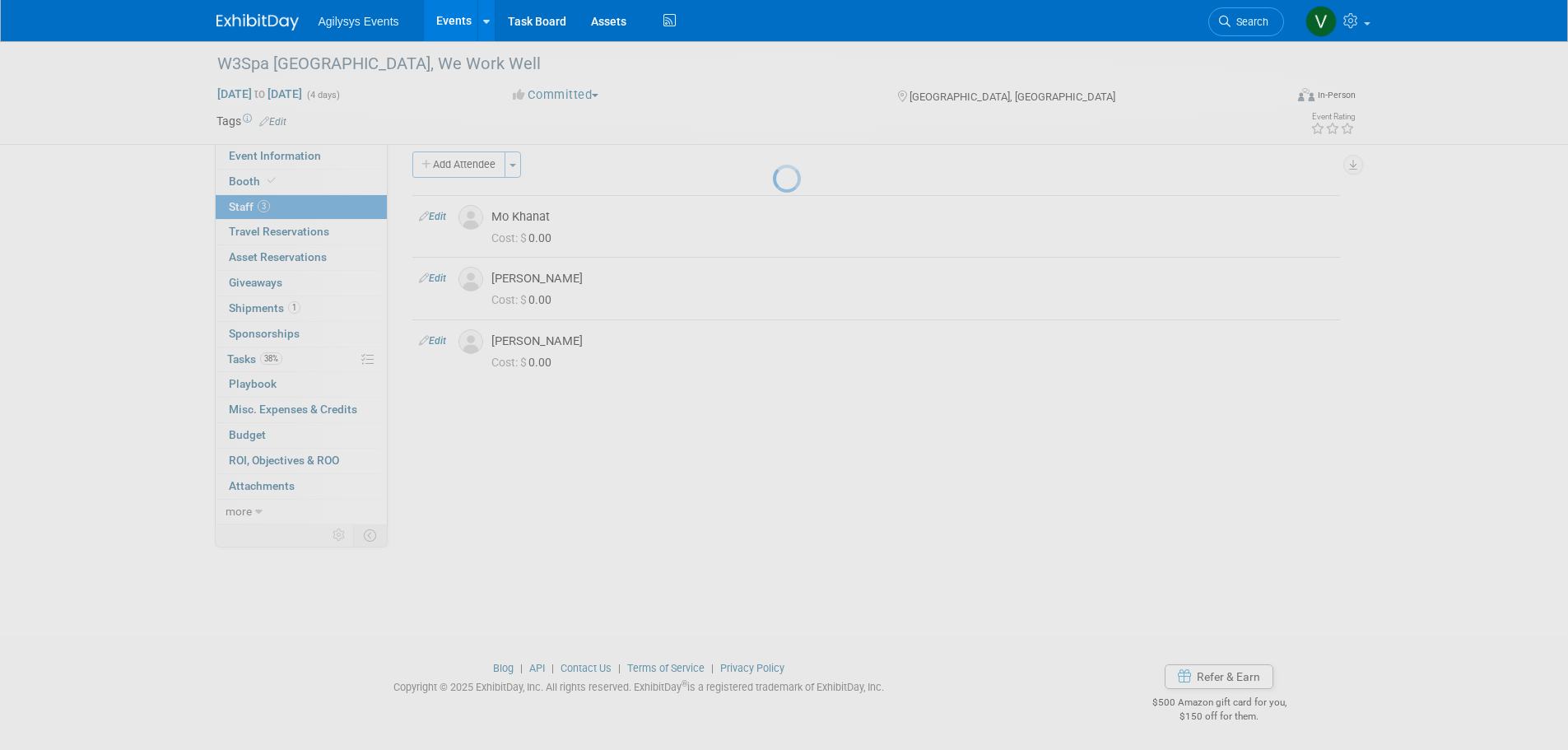
select select "4e87a0b9-f0a0-4ea5-ad8a-2f8c4b0c8dc7"
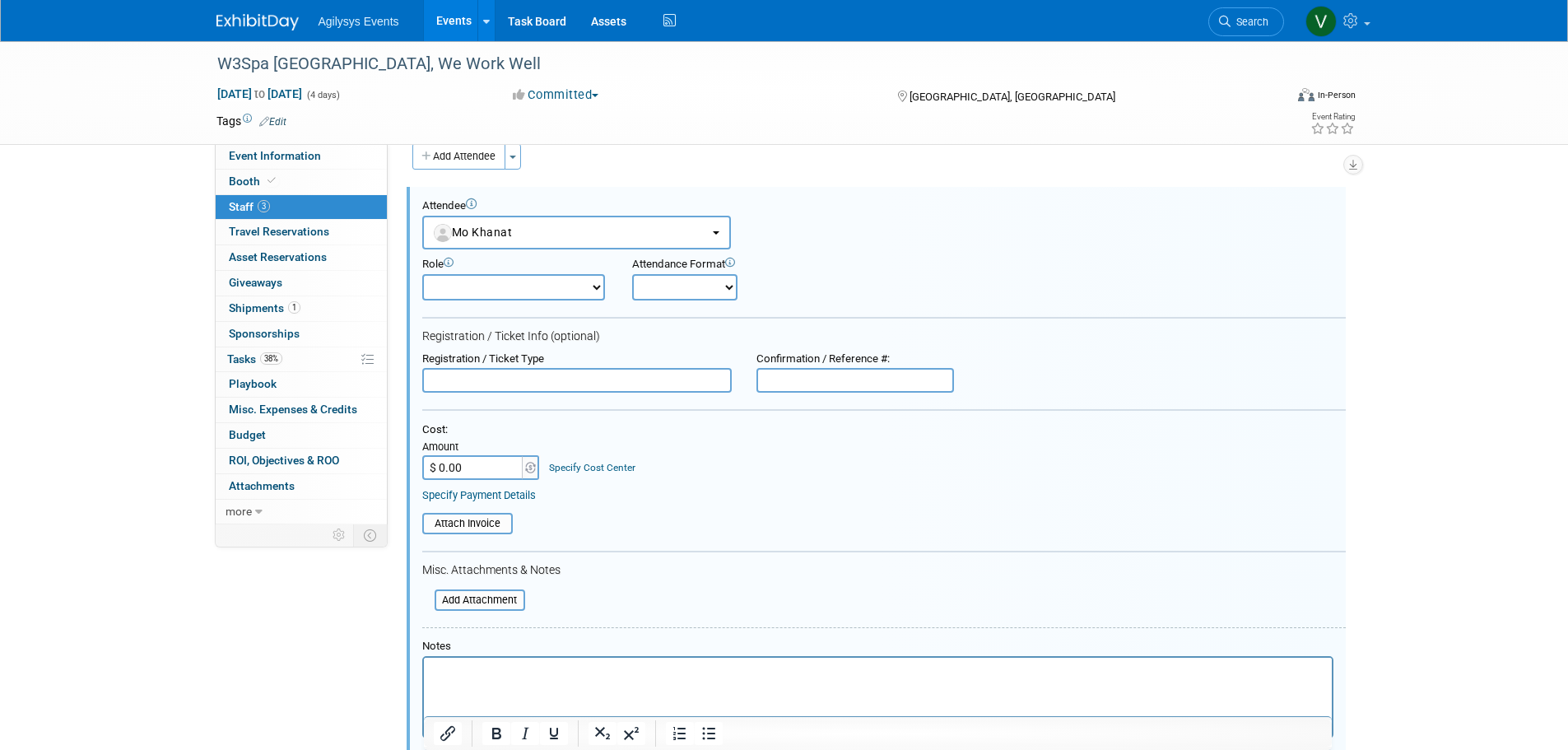
paste input "4,471"
type input "$ 4,471.00"
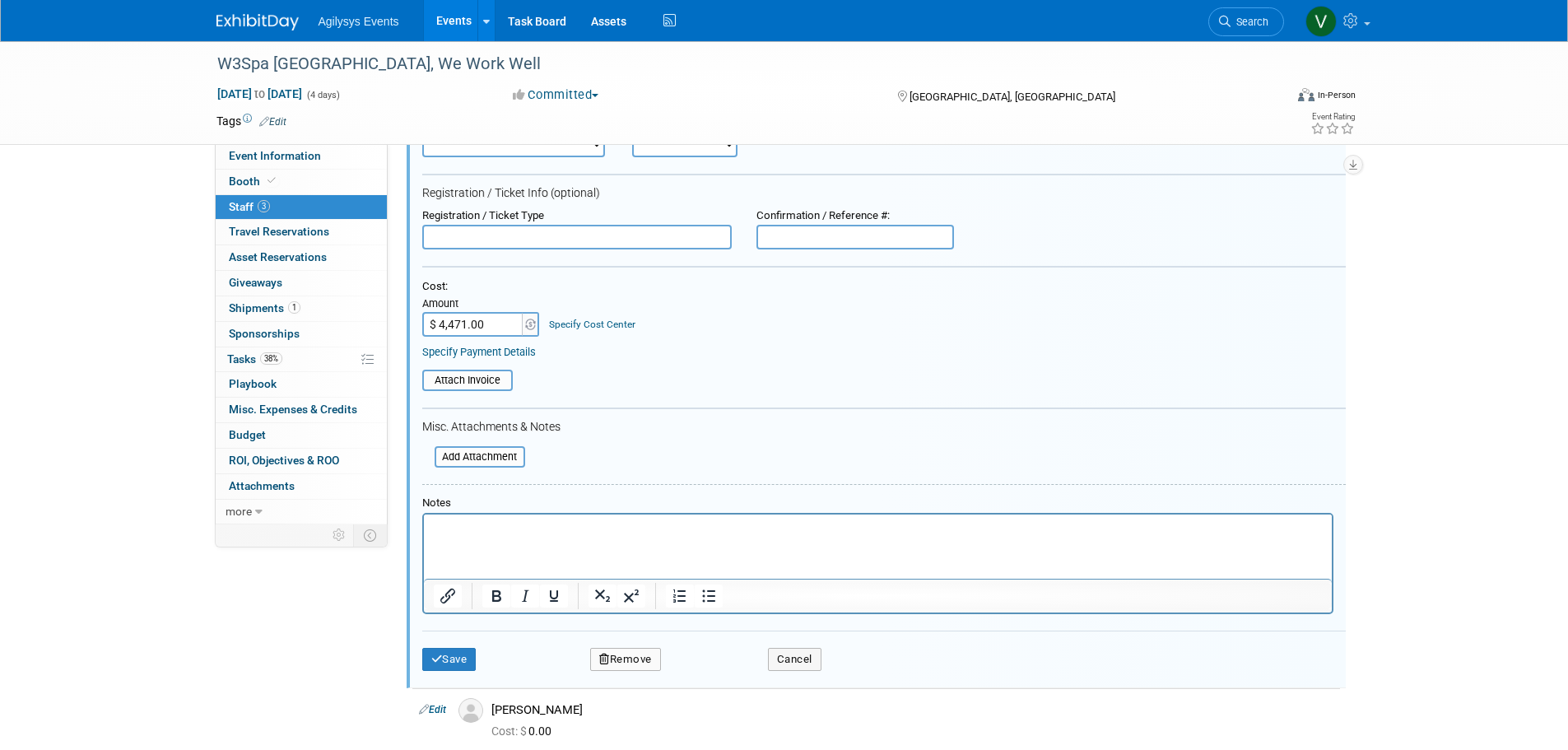
scroll to position [424, 0]
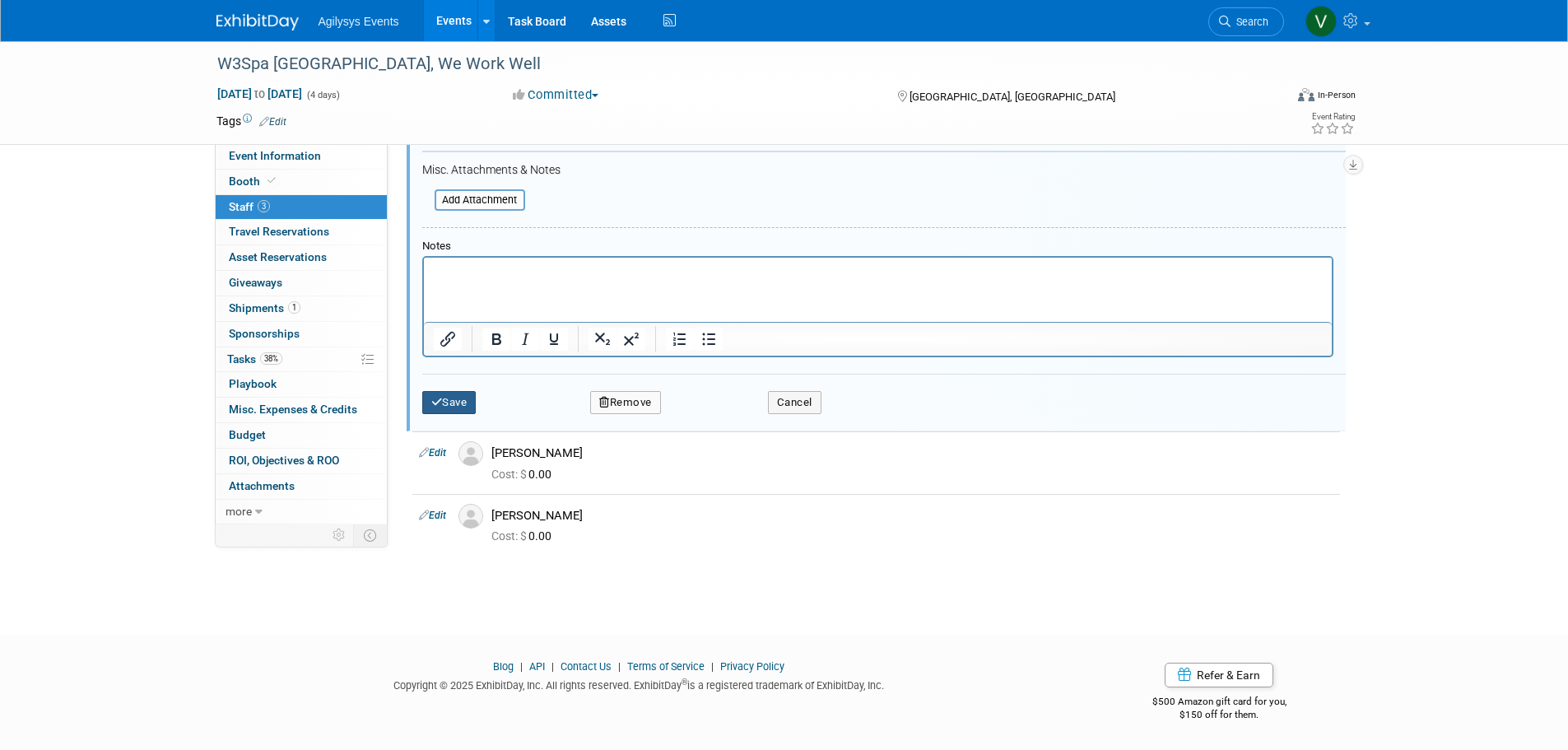
click at [462, 409] on button "Save" at bounding box center [449, 402] width 54 height 23
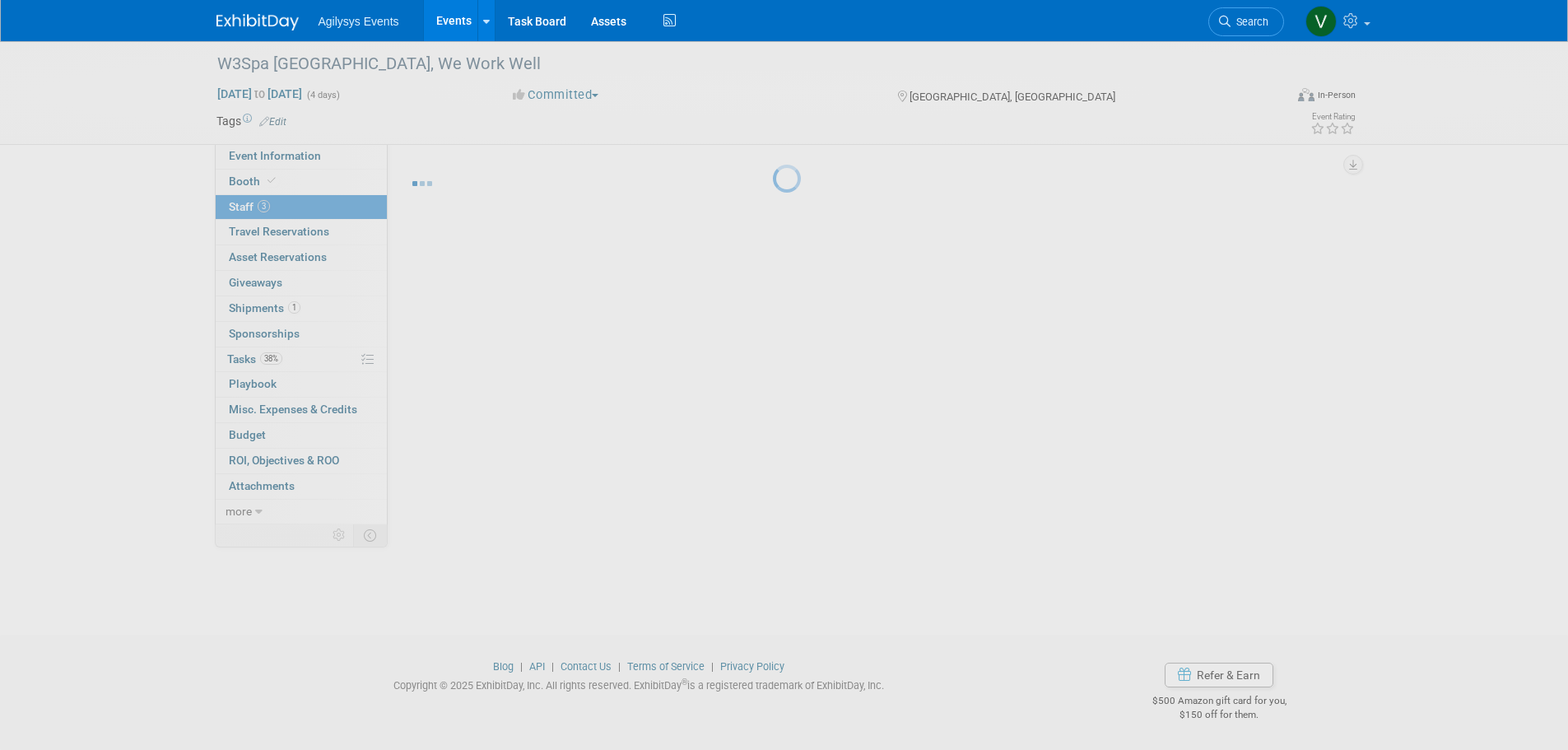
scroll to position [16, 0]
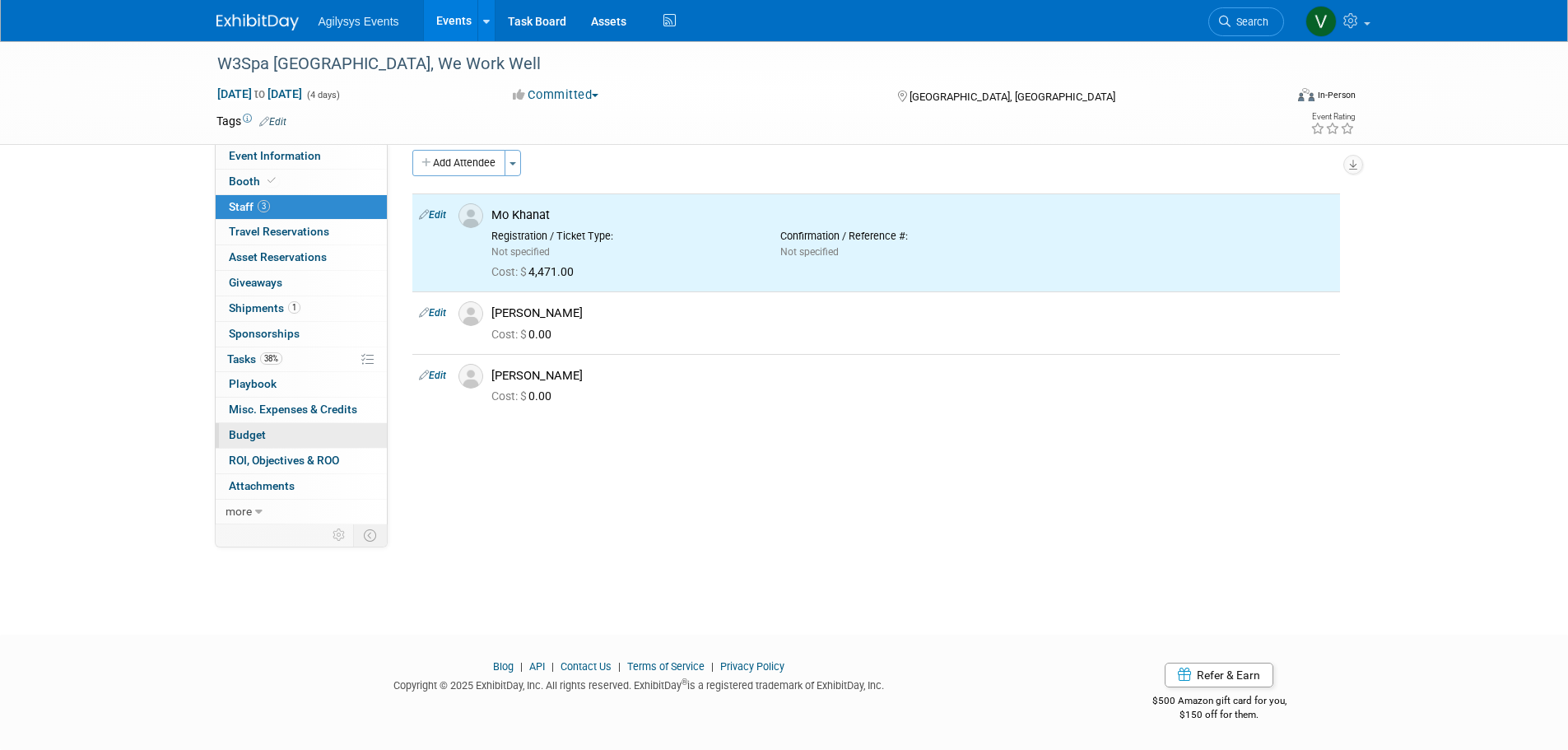
click at [260, 437] on span "Budget" at bounding box center [247, 435] width 37 height 14
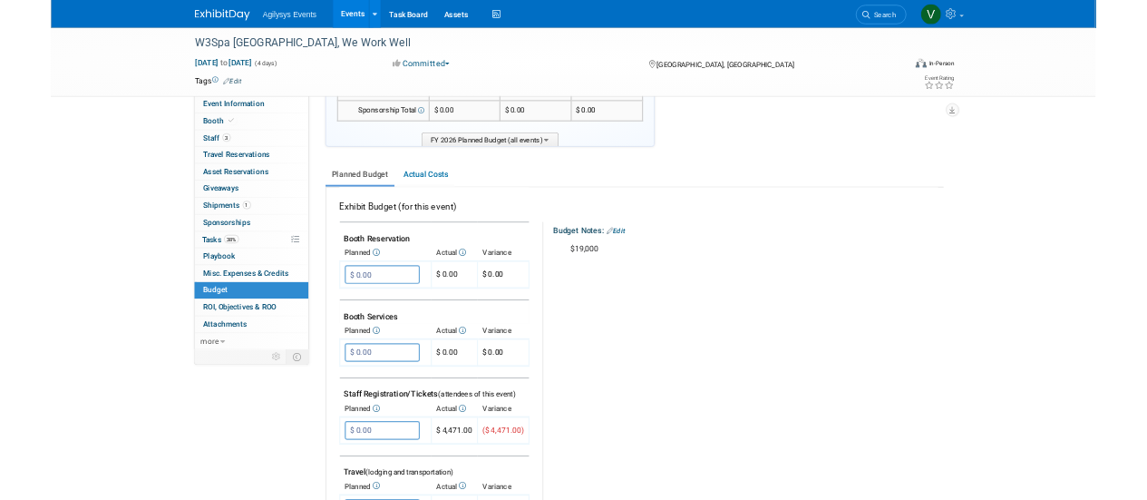
scroll to position [0, 0]
